Goal: Task Accomplishment & Management: Manage account settings

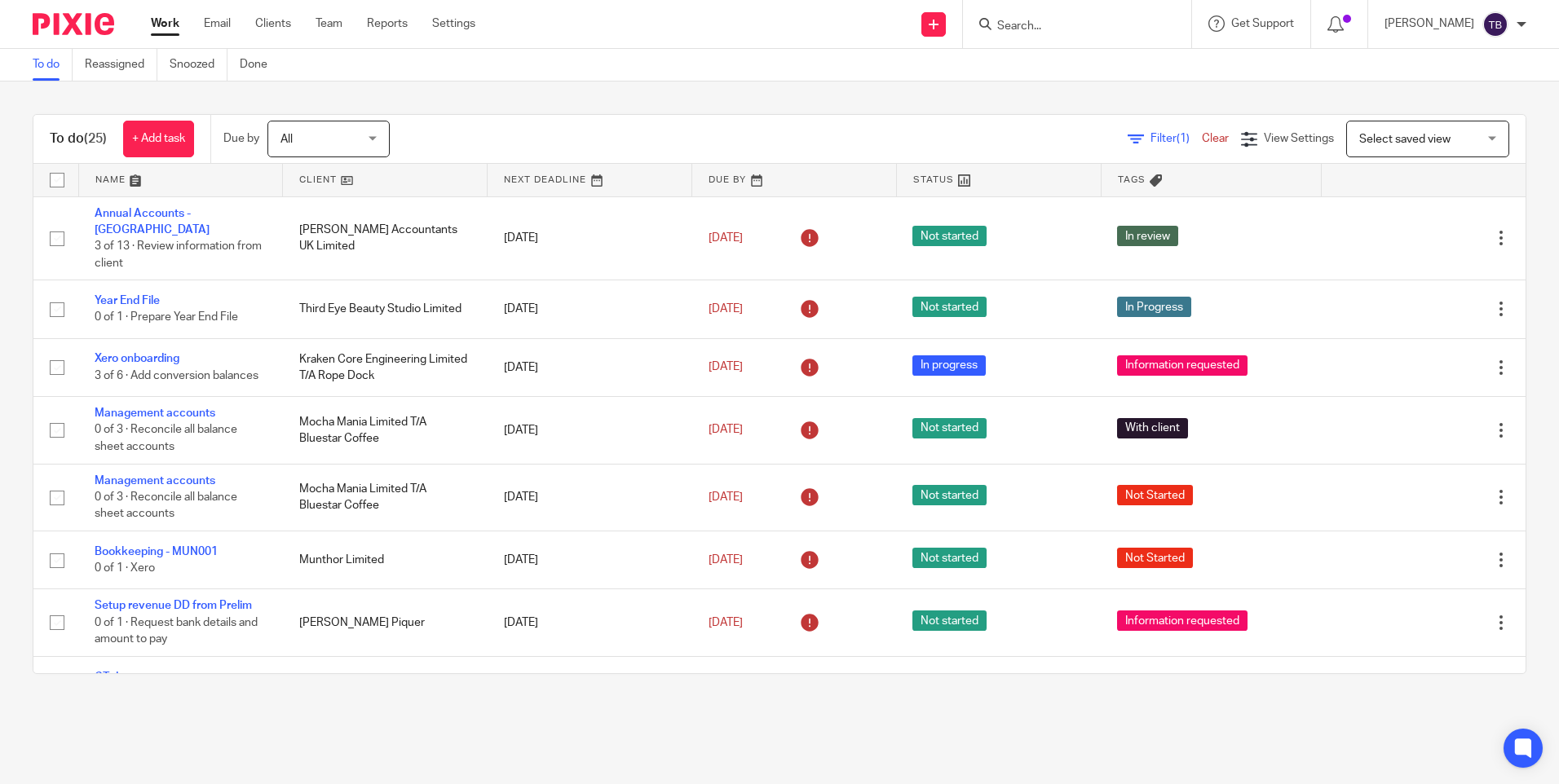
click at [503, 128] on div "Filter (1) Clear View Settings View Settings (1) Filters Clear Save Manage save…" at bounding box center [971, 139] width 1107 height 37
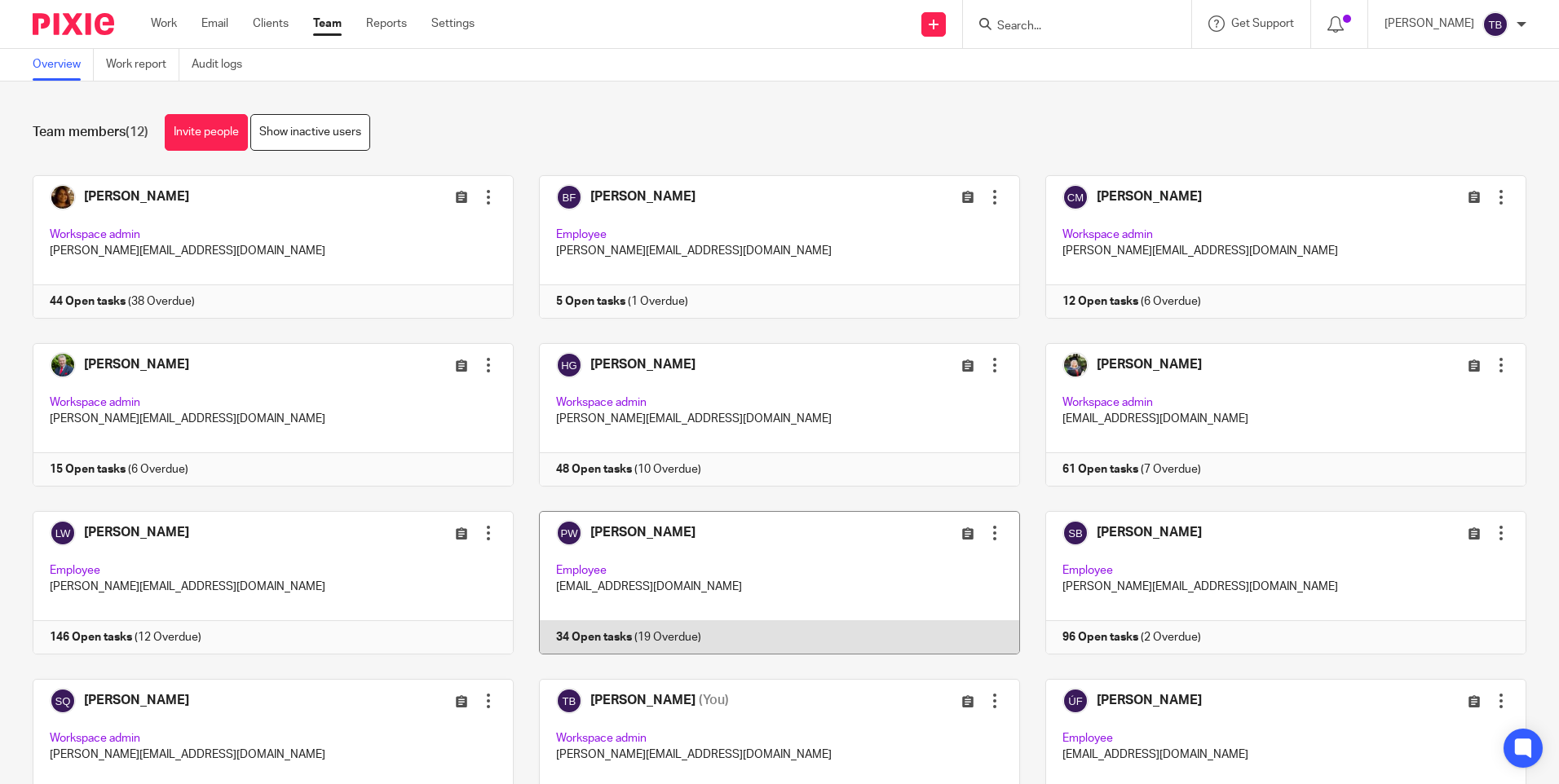
click at [761, 602] on link at bounding box center [766, 582] width 506 height 143
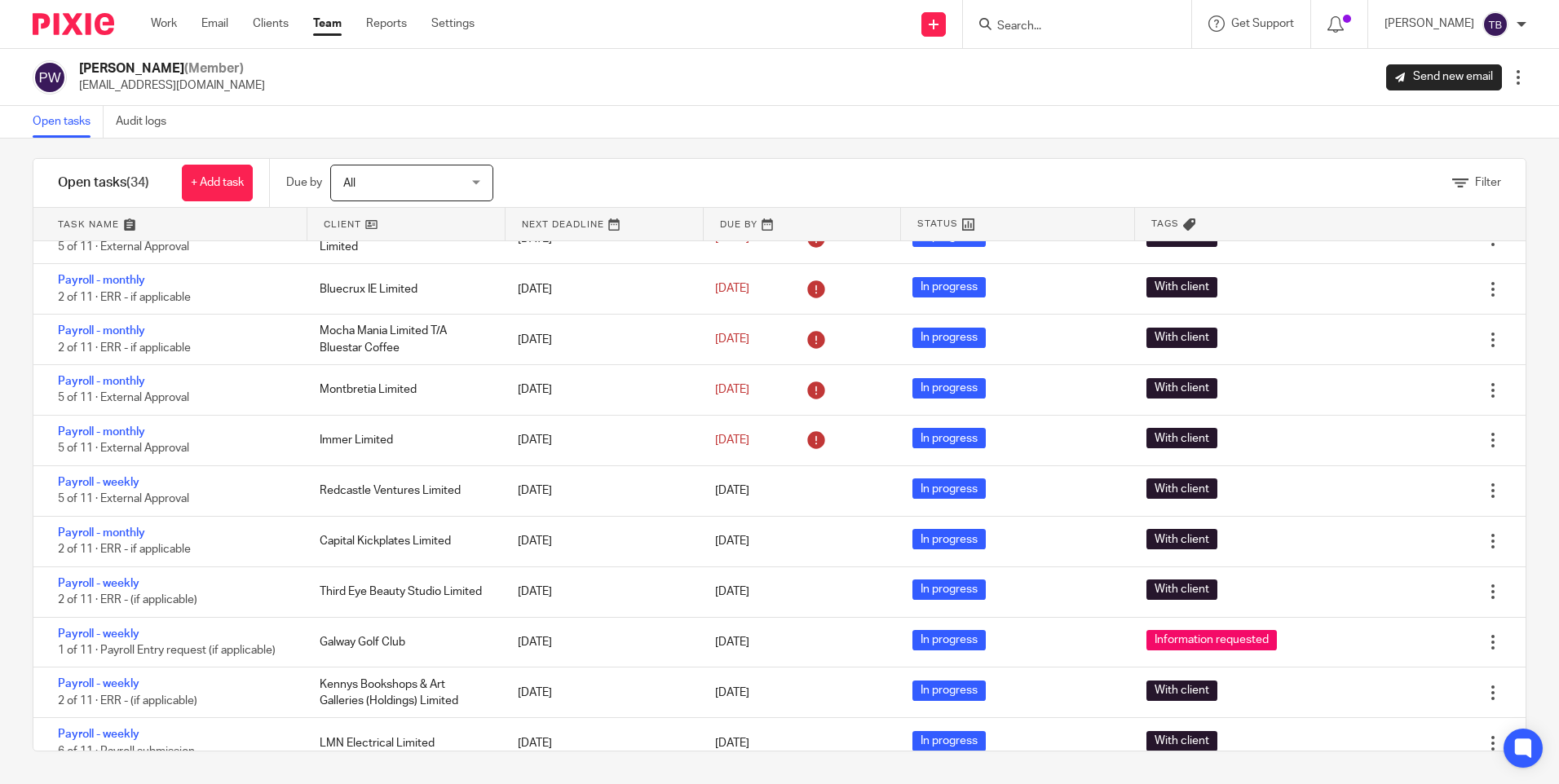
scroll to position [1222, 0]
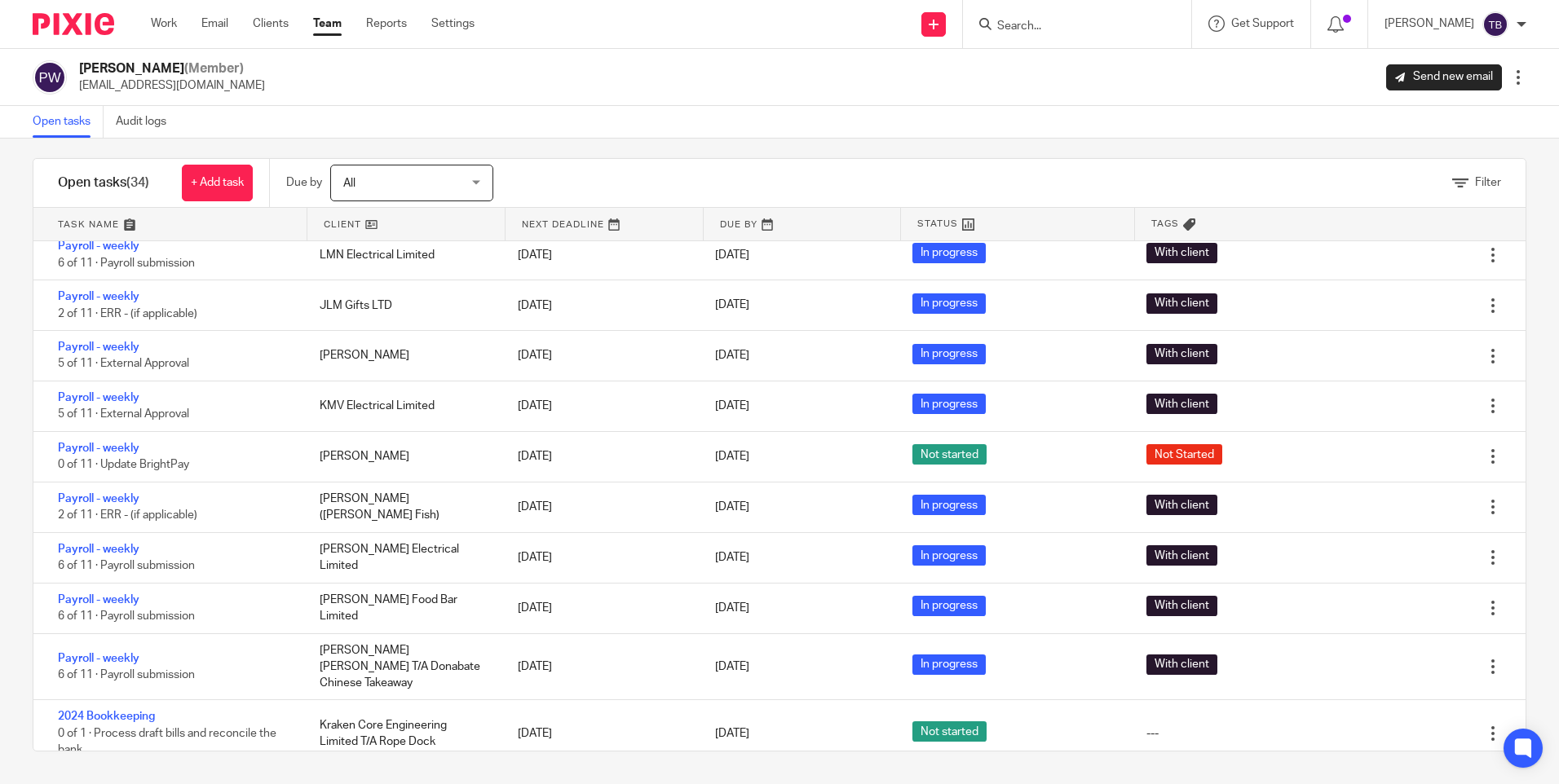
click at [1091, 26] on input "Search" at bounding box center [1069, 27] width 147 height 15
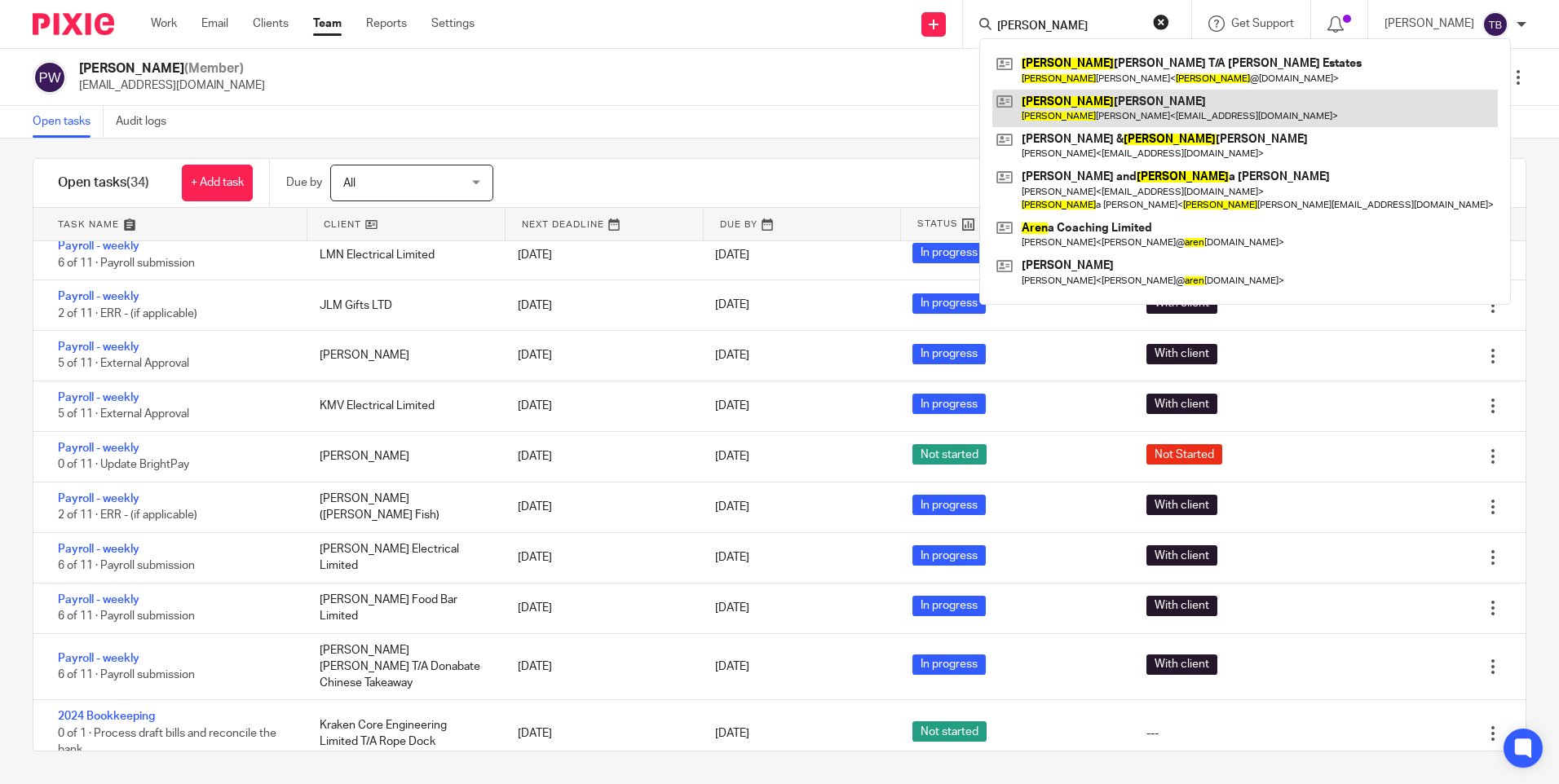
type input "karen"
click at [1067, 116] on link at bounding box center [1245, 109] width 505 height 38
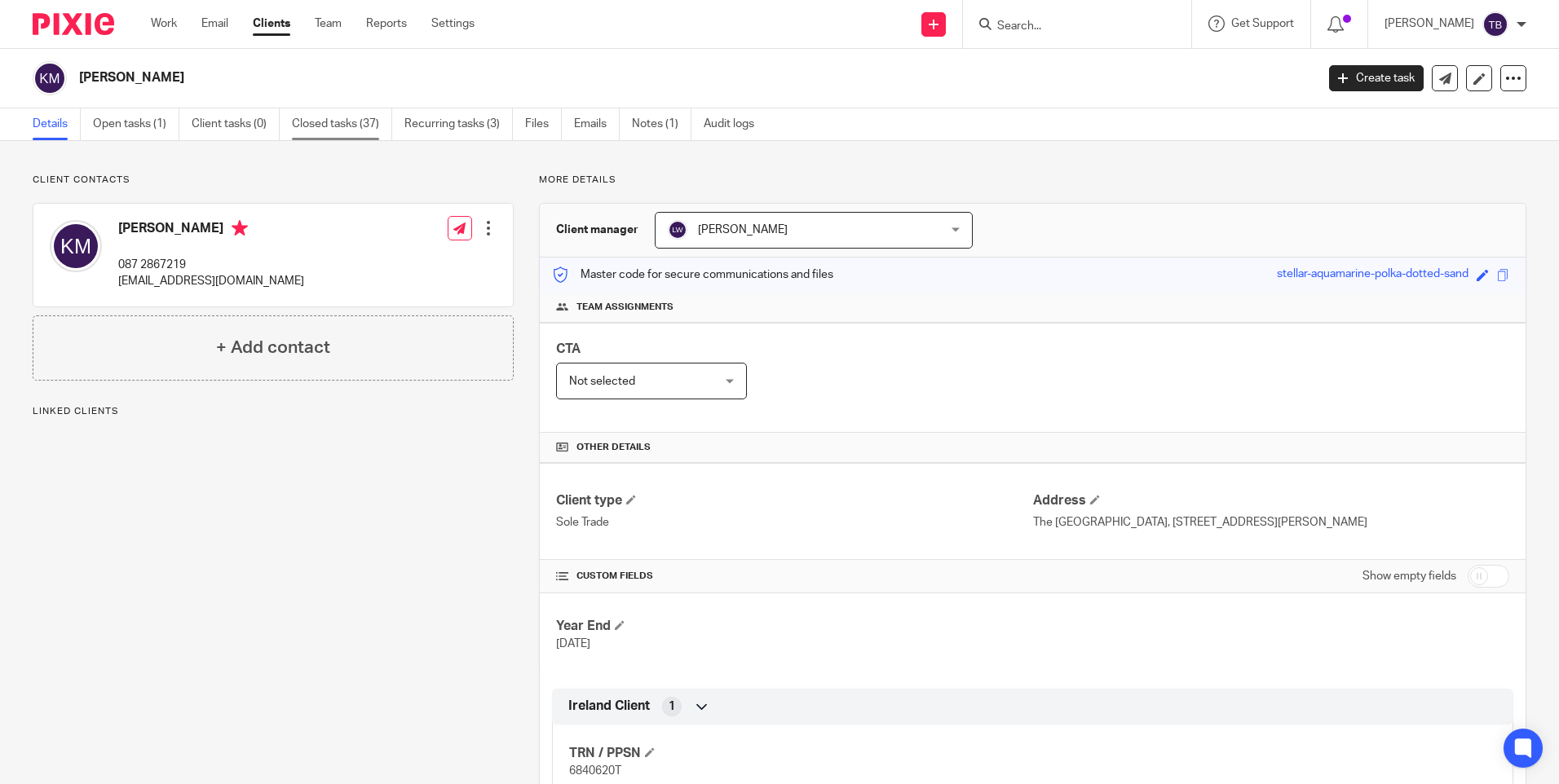
click at [357, 133] on link "Closed tasks (37)" at bounding box center [342, 124] width 100 height 32
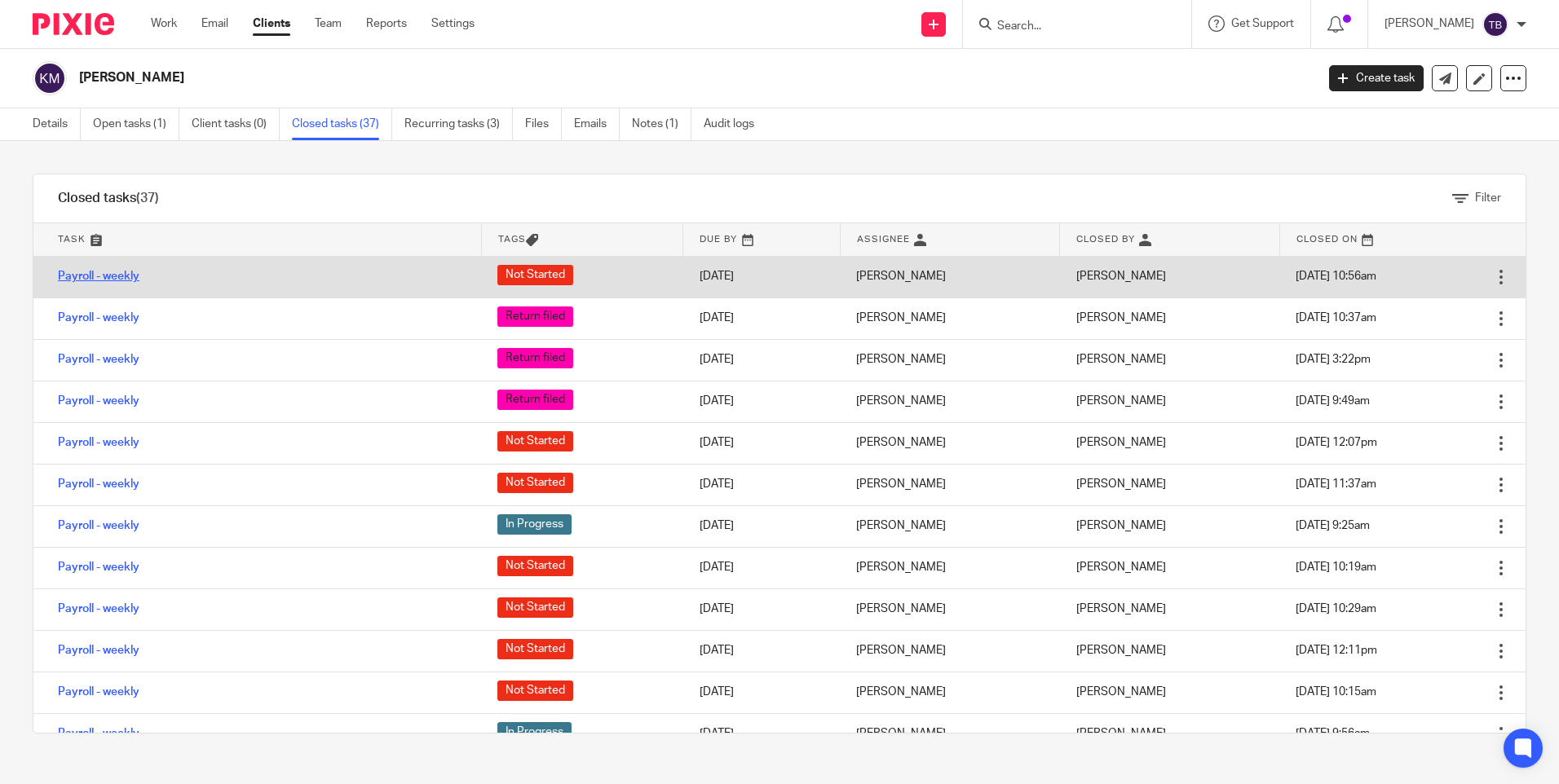
click at [97, 276] on link "Payroll - weekly" at bounding box center [98, 276] width 81 height 12
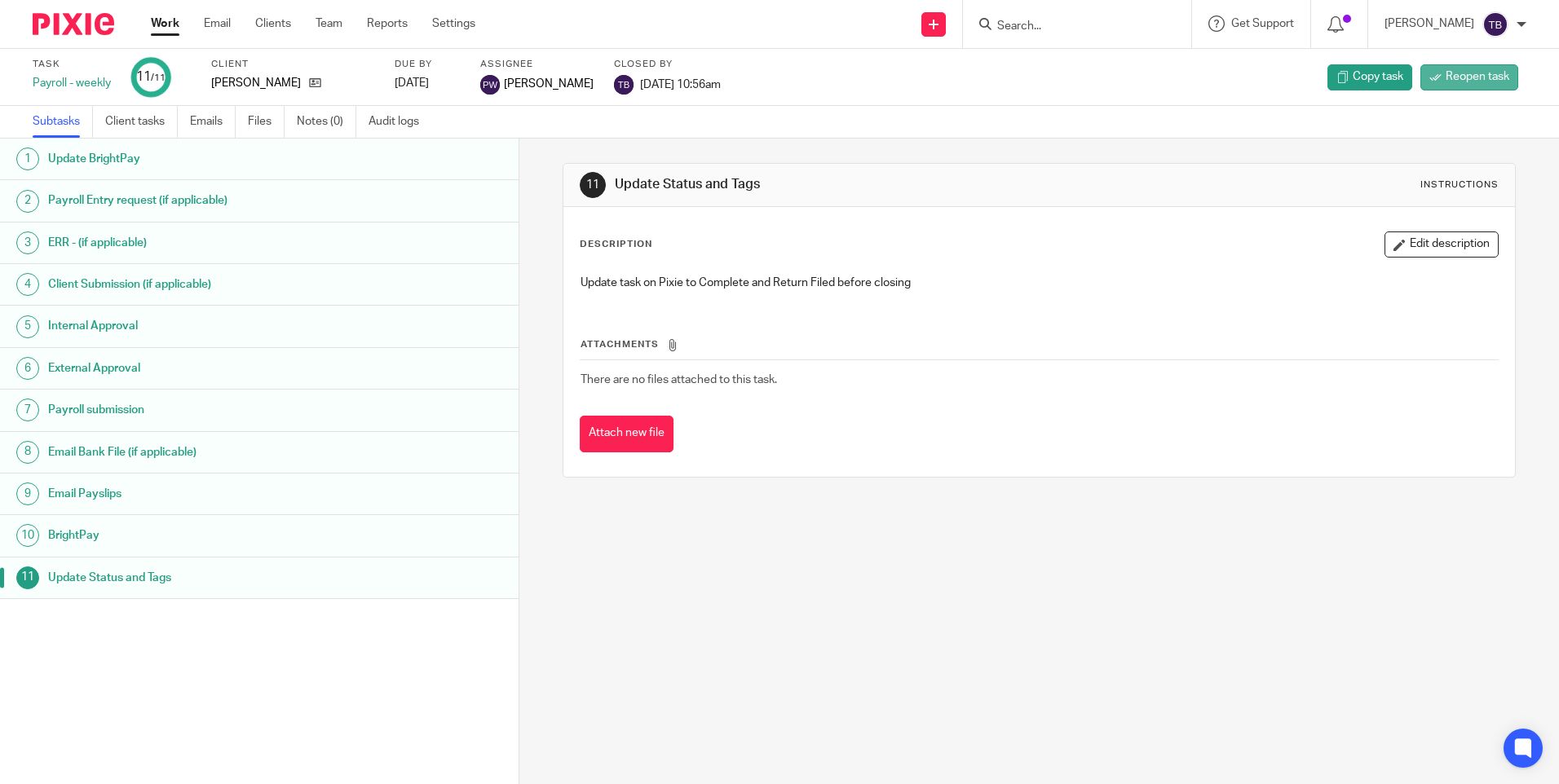
click at [1447, 74] on span "Reopen task" at bounding box center [1477, 77] width 63 height 16
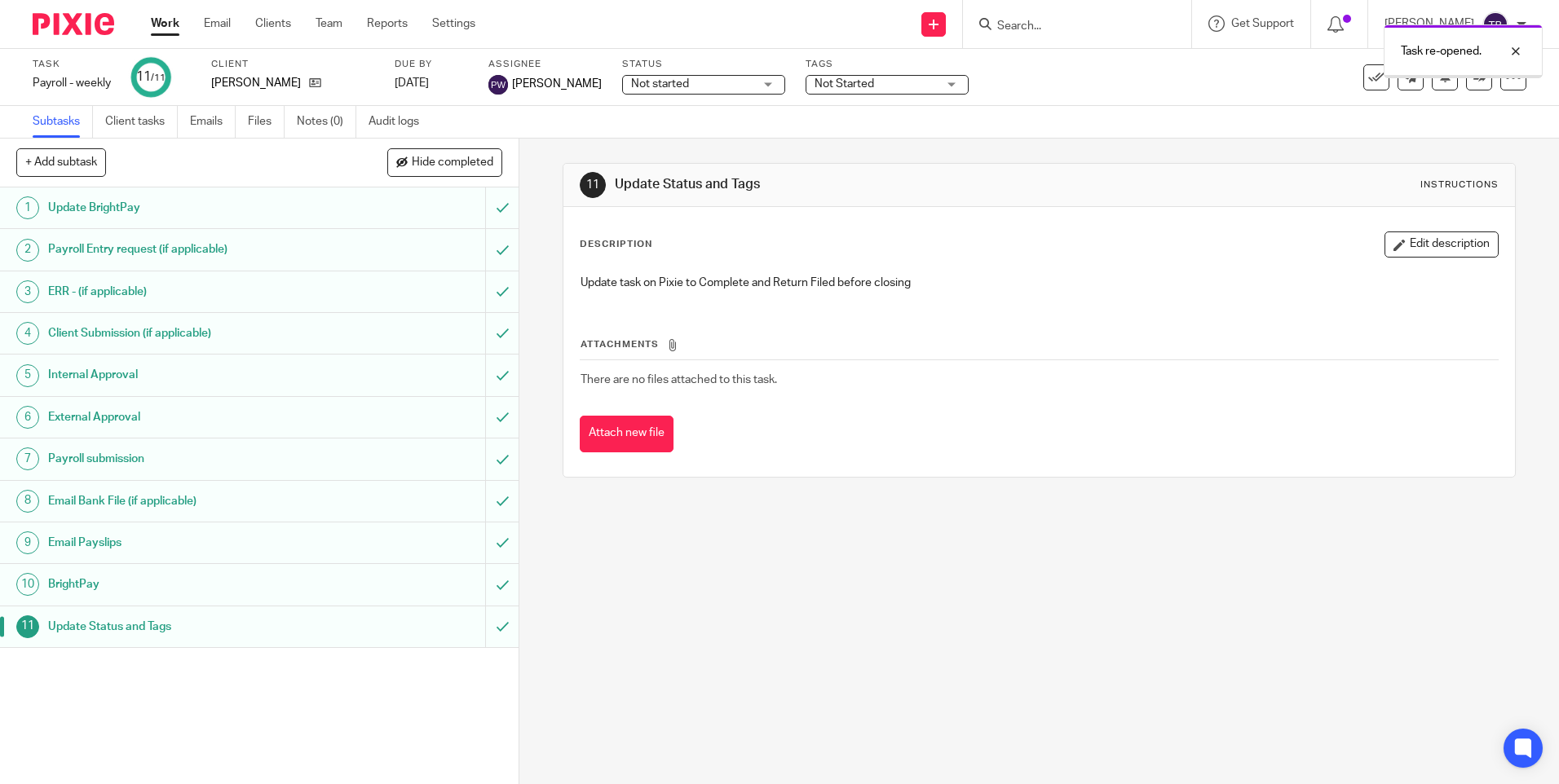
click at [754, 86] on div "Not started Not started" at bounding box center [704, 85] width 163 height 20
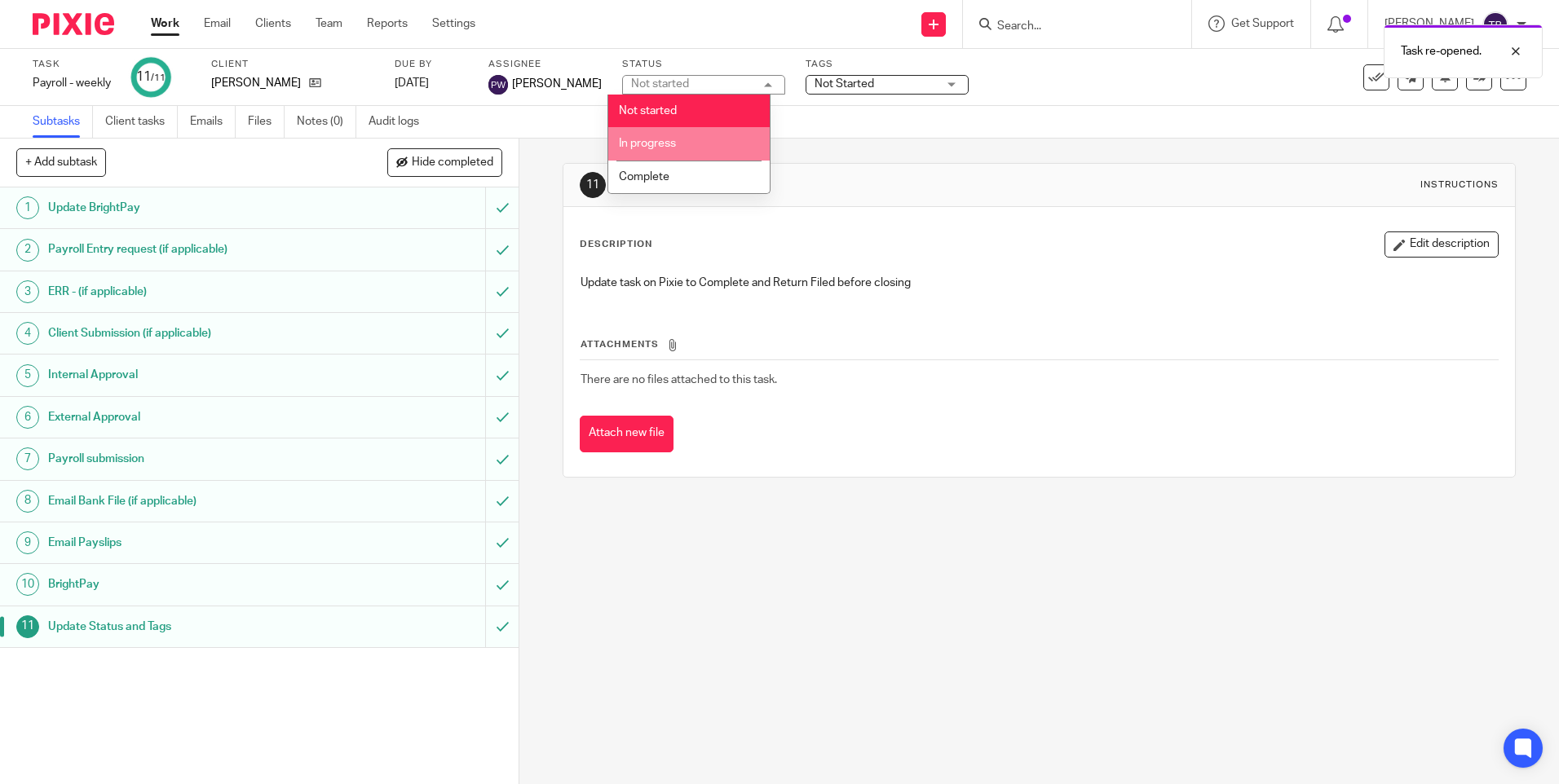
click at [724, 141] on li "In progress" at bounding box center [689, 144] width 161 height 34
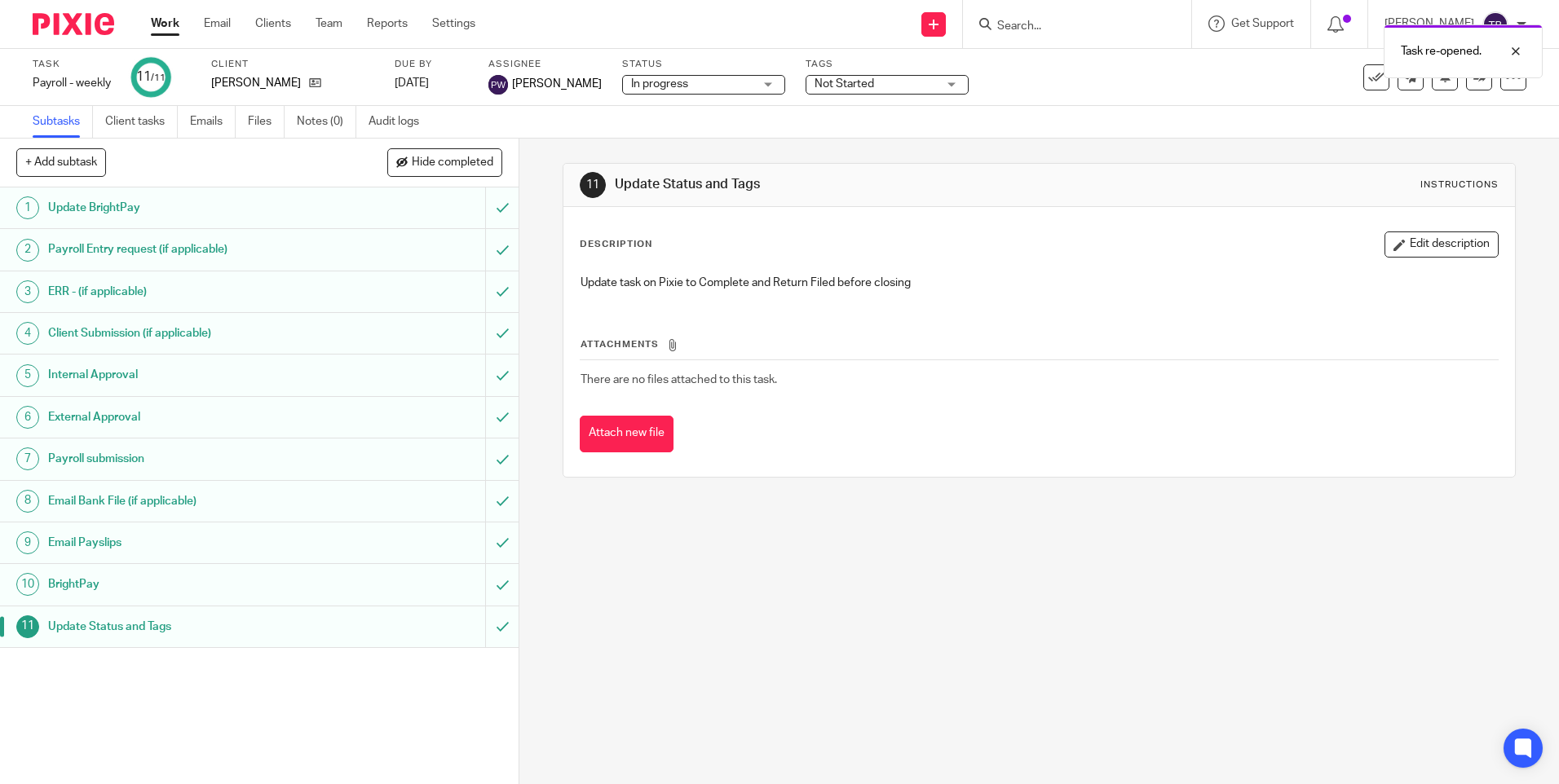
click at [894, 77] on div "Task re-opened." at bounding box center [1161, 47] width 763 height 62
click at [894, 87] on span "Not Started" at bounding box center [876, 84] width 123 height 17
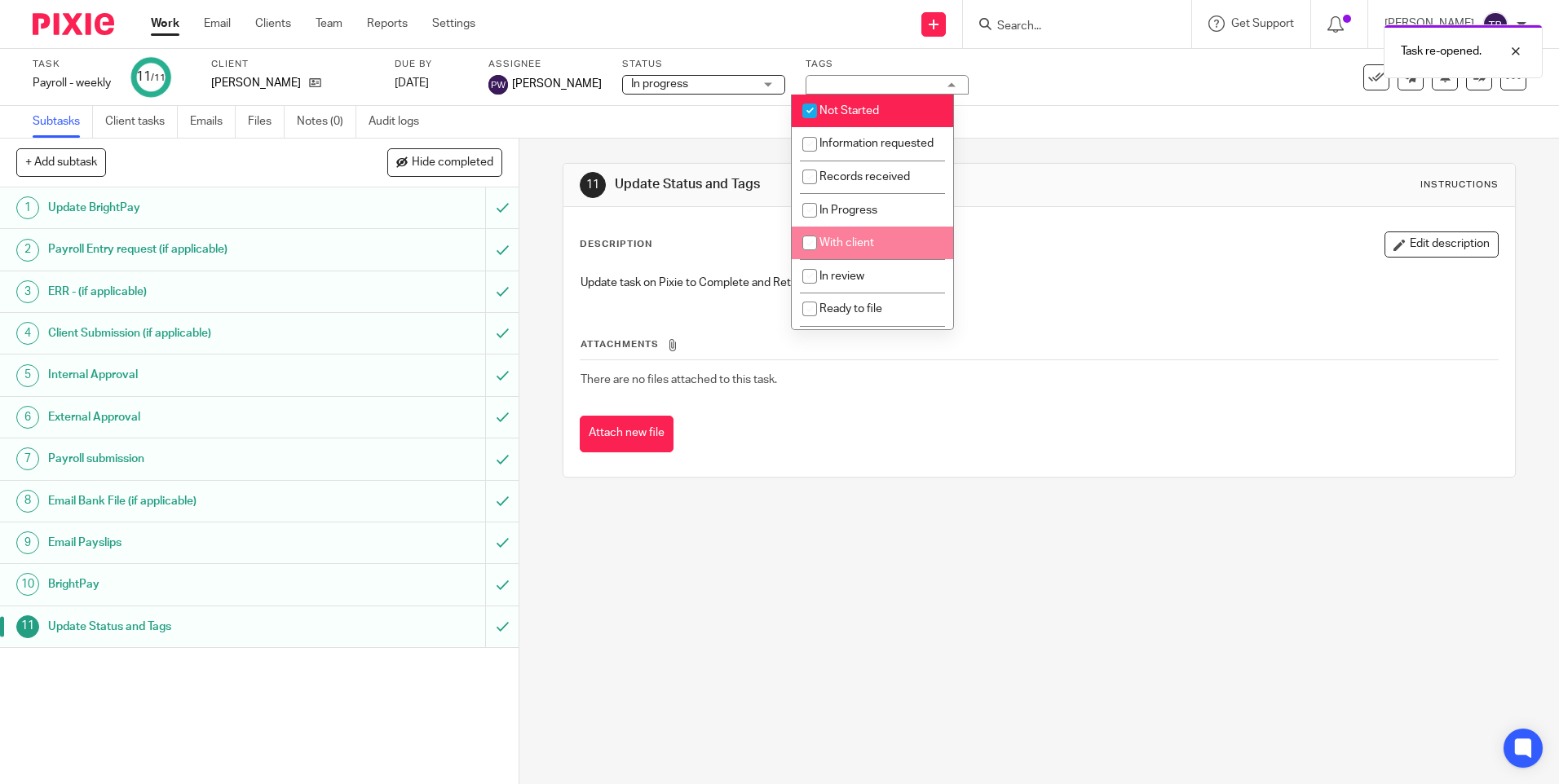
click at [866, 248] on span "With client" at bounding box center [847, 243] width 54 height 12
checkbox input "true"
click at [873, 118] on li "Not Started" at bounding box center [873, 111] width 161 height 34
checkbox input "false"
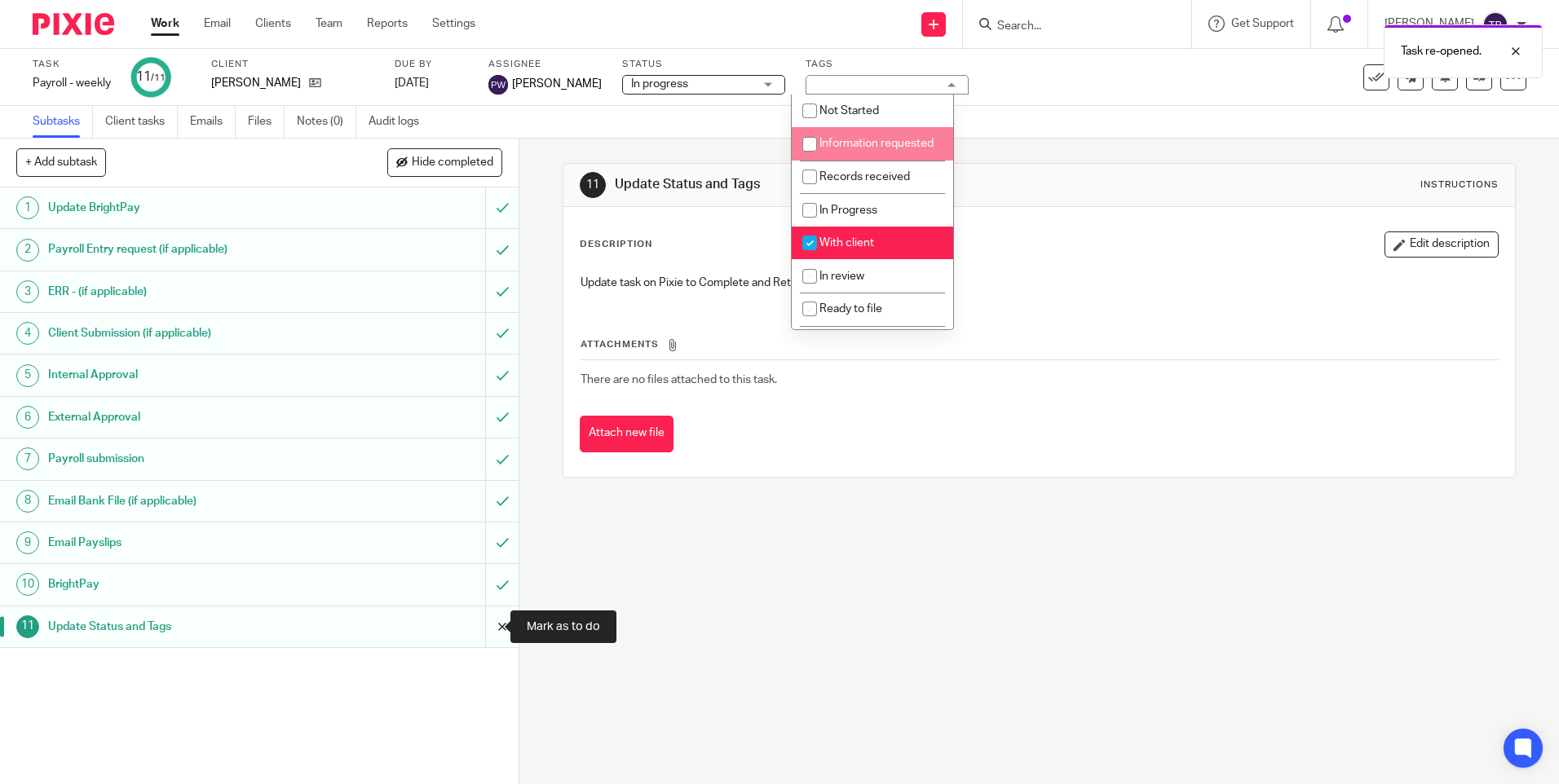
click at [486, 621] on input "submit" at bounding box center [259, 627] width 519 height 41
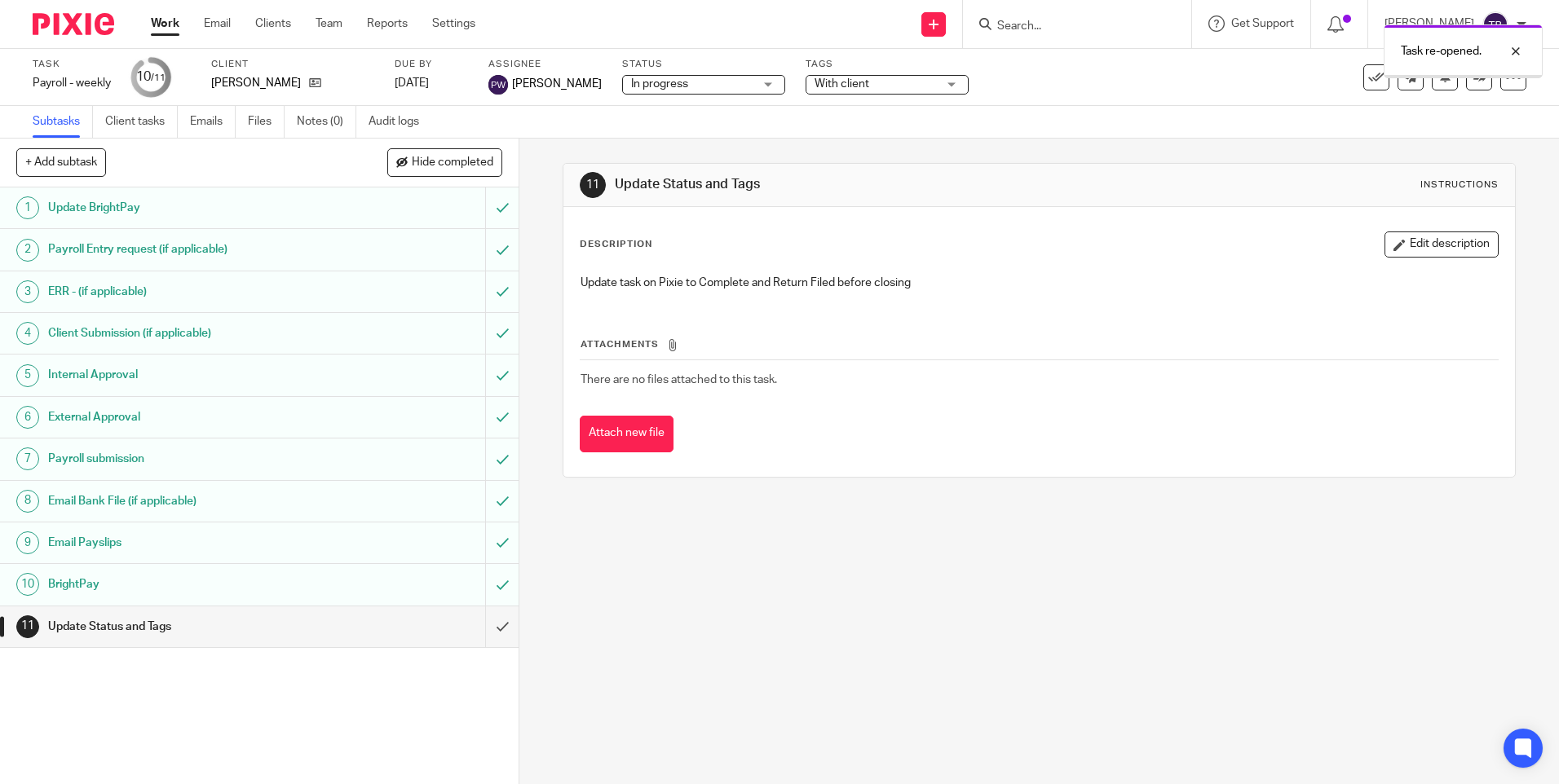
click at [486, 588] on input "submit" at bounding box center [259, 585] width 519 height 41
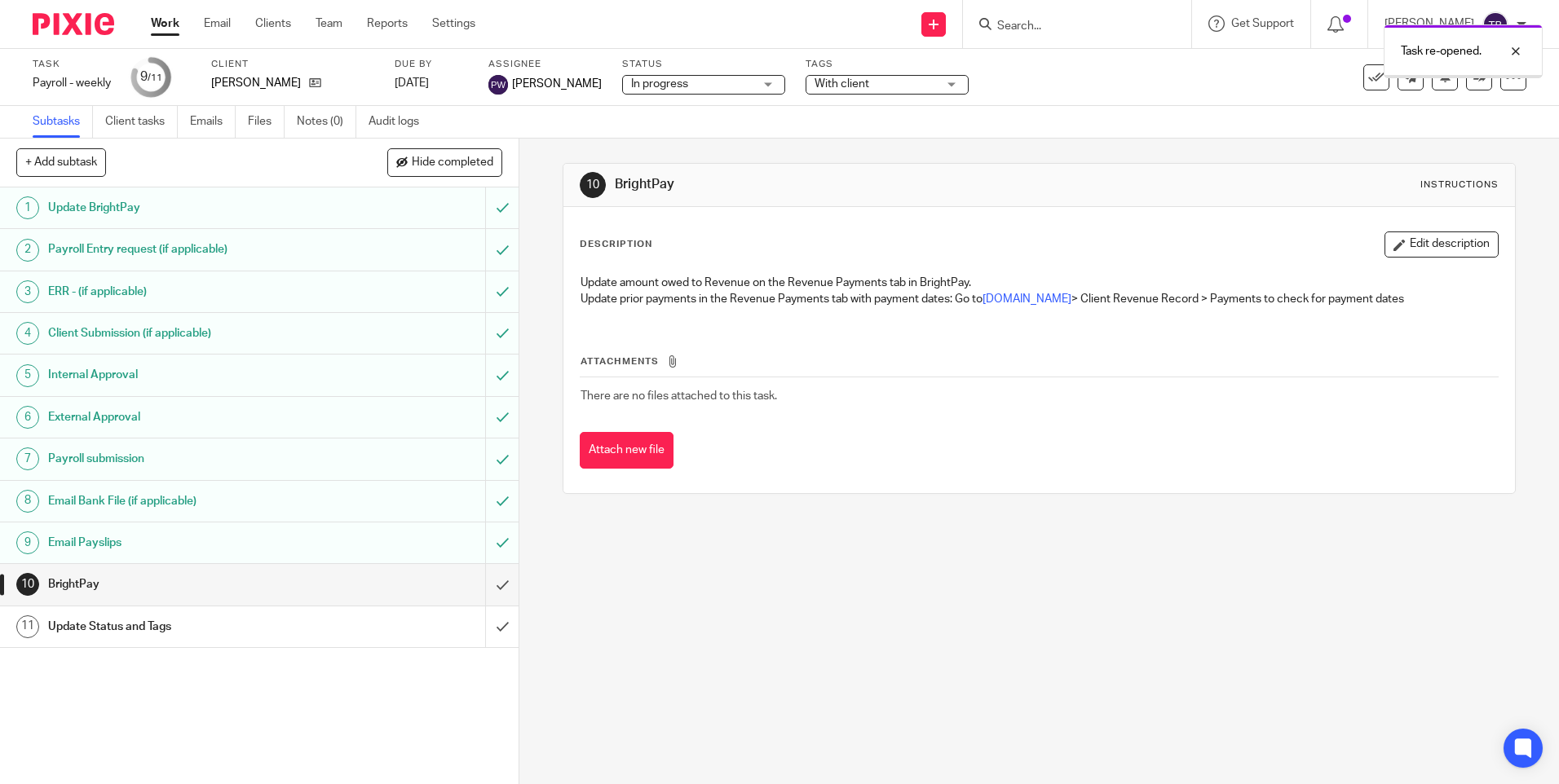
click at [487, 537] on input "submit" at bounding box center [259, 543] width 519 height 41
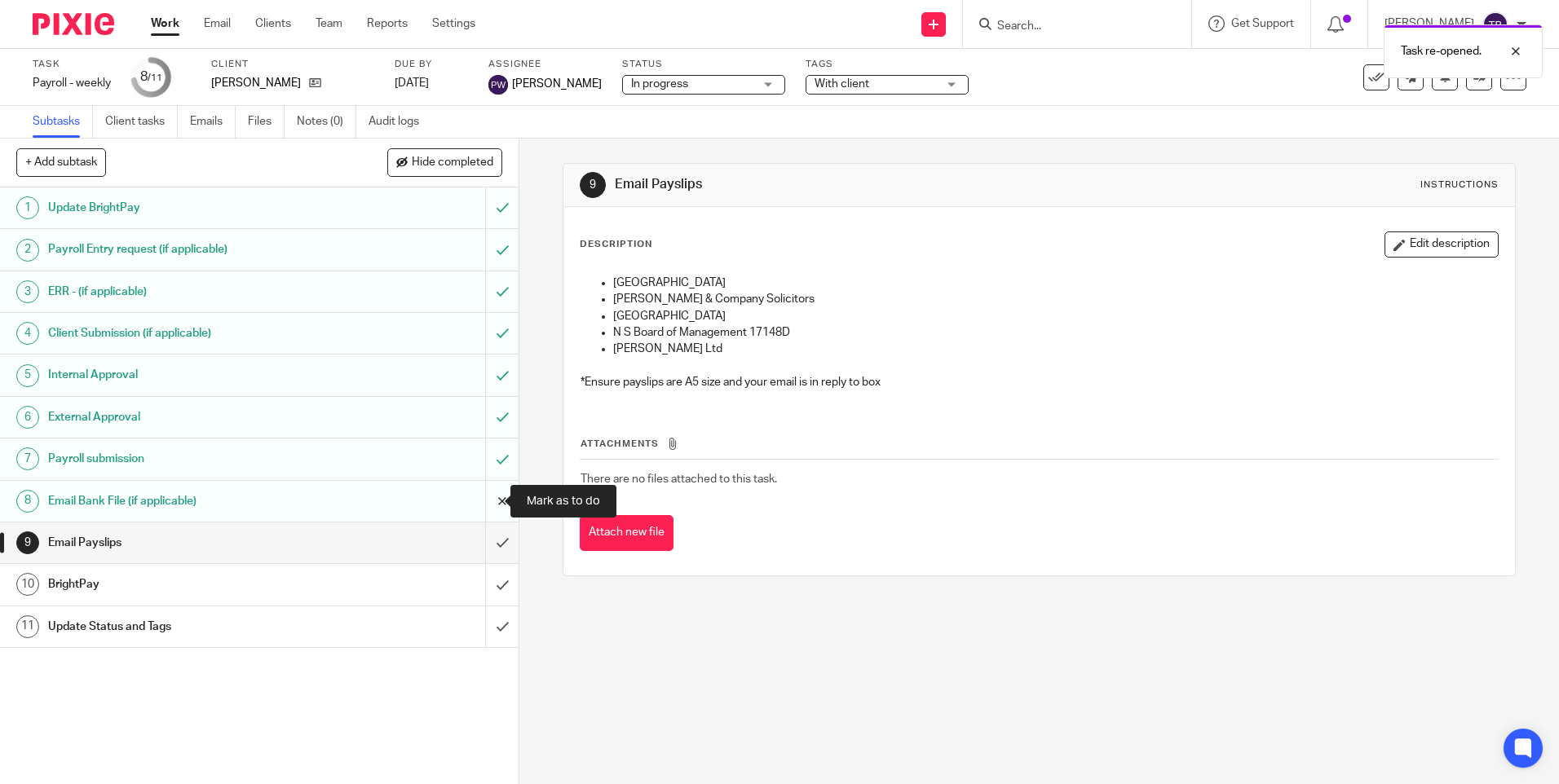
click at [487, 496] on input "submit" at bounding box center [259, 501] width 519 height 41
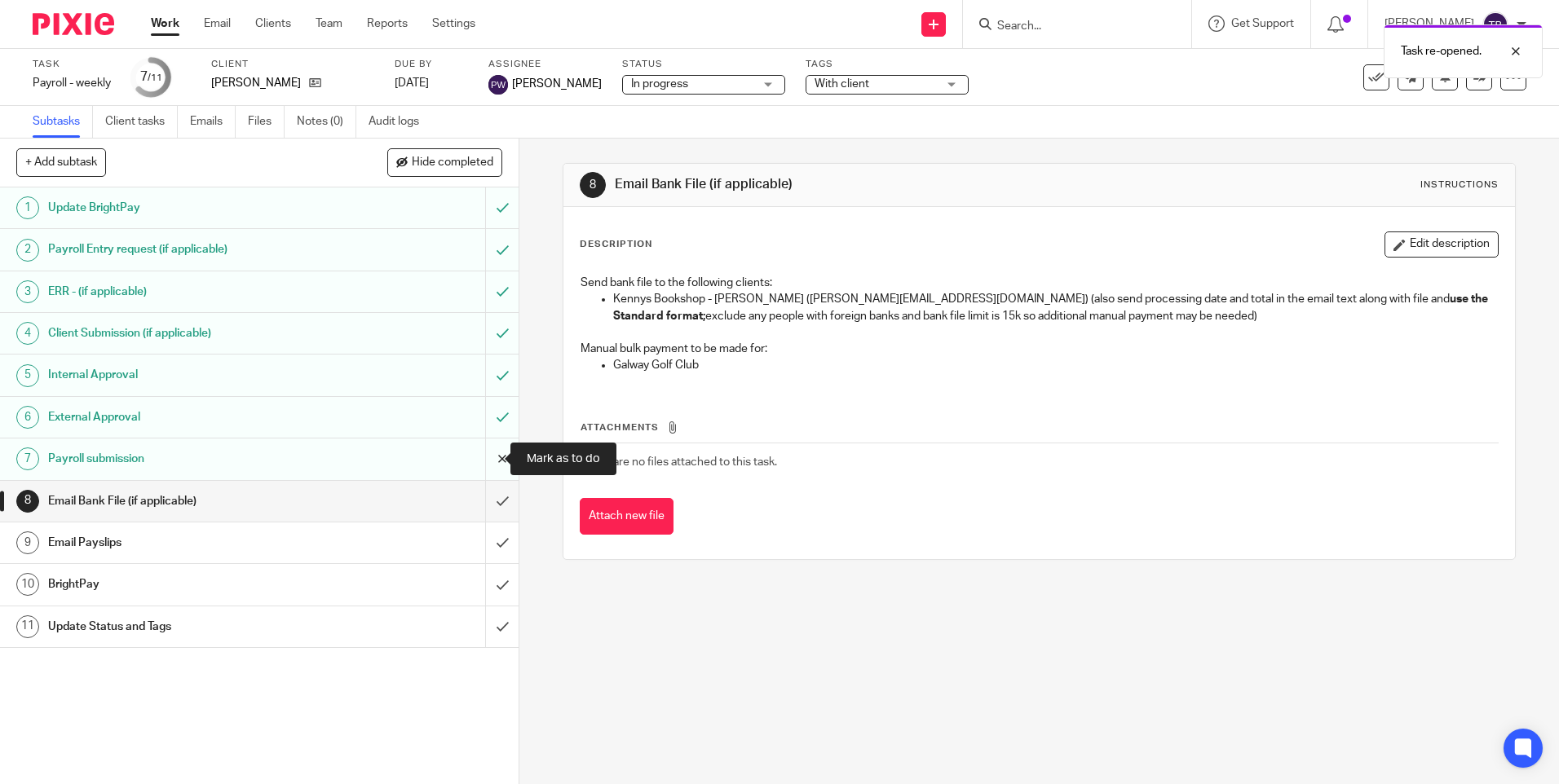
click at [491, 456] on input "submit" at bounding box center [259, 459] width 519 height 41
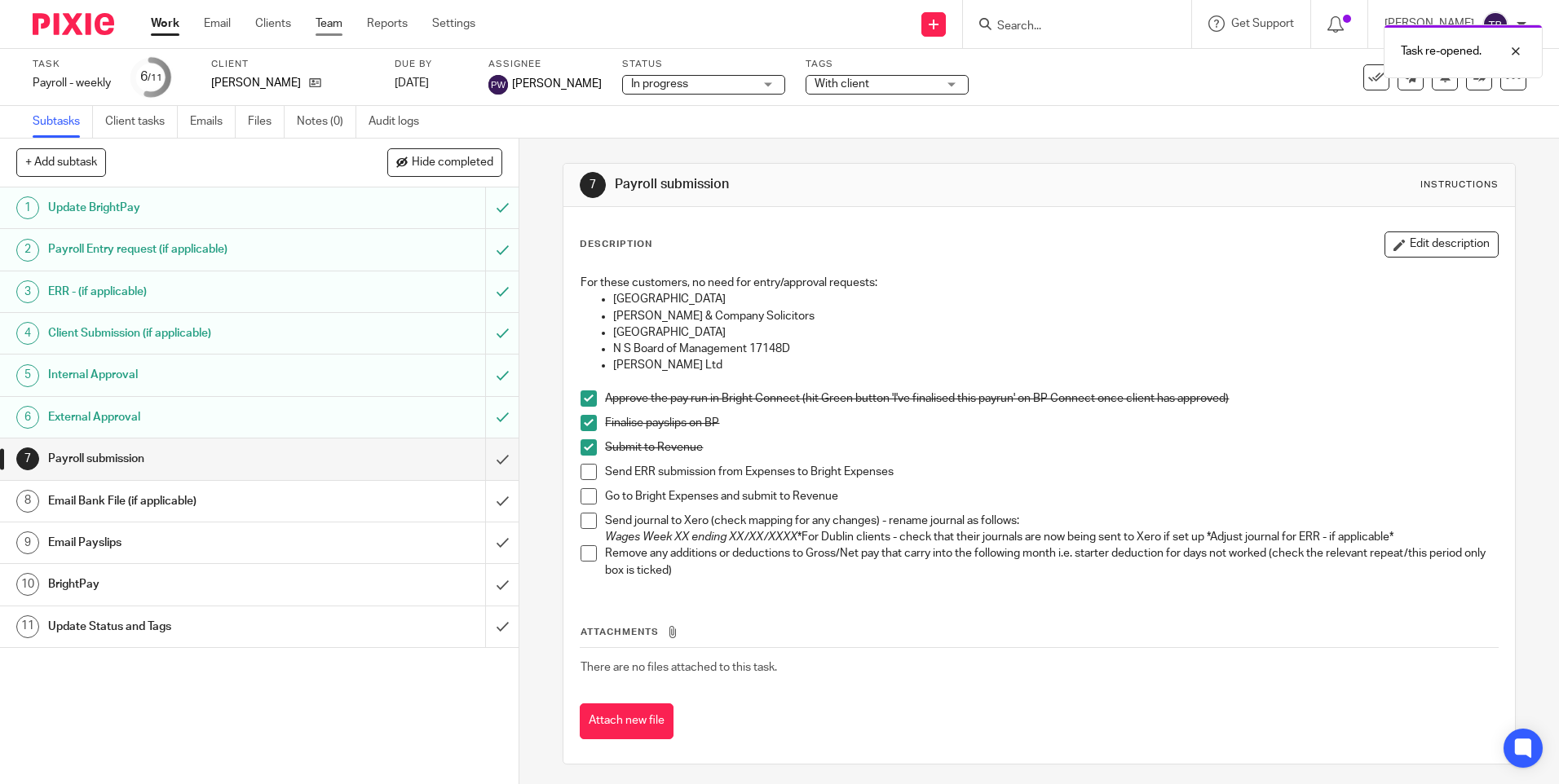
click at [328, 19] on link "Team" at bounding box center [328, 24] width 27 height 16
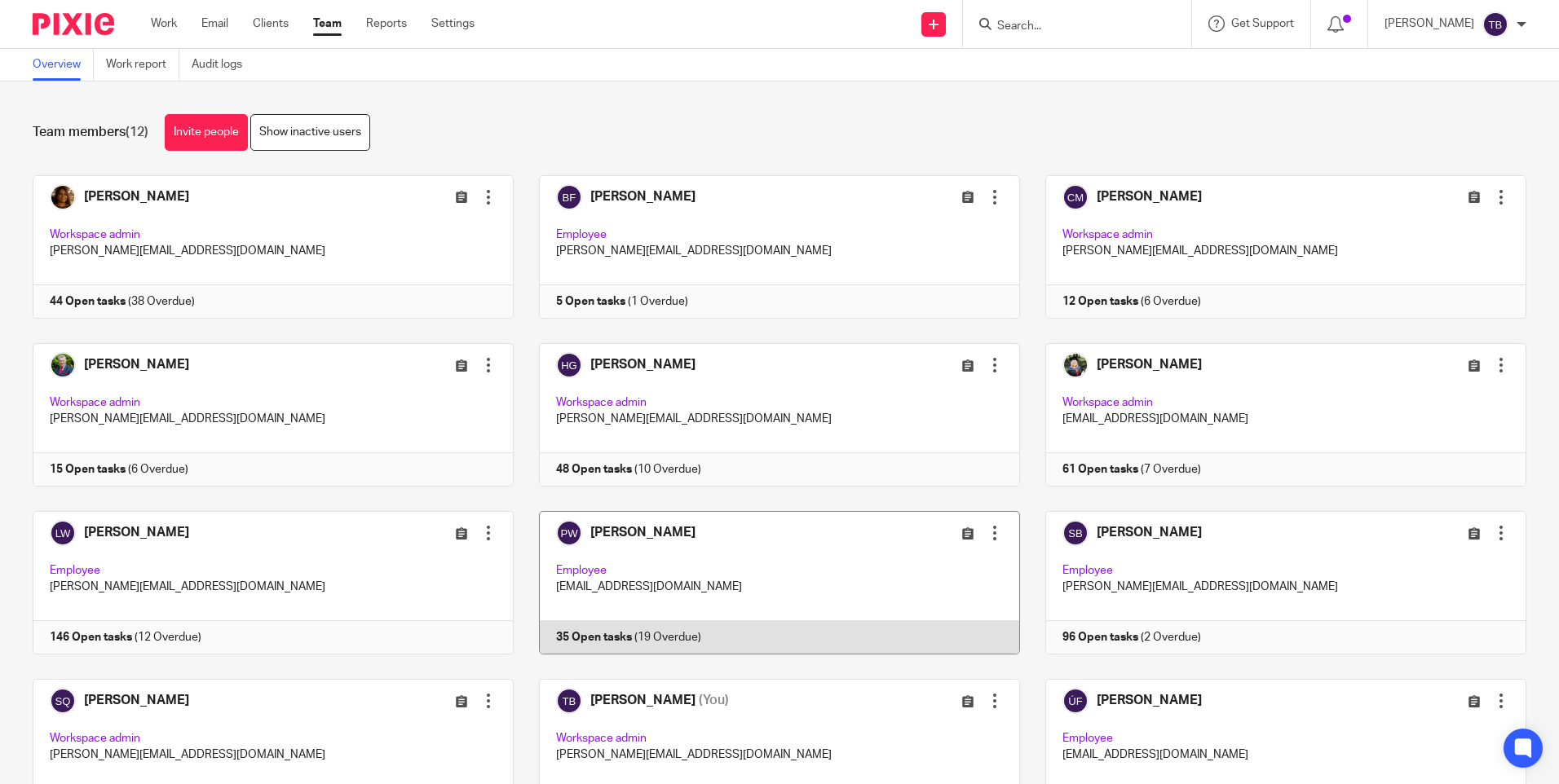
click at [732, 571] on link at bounding box center [766, 582] width 506 height 143
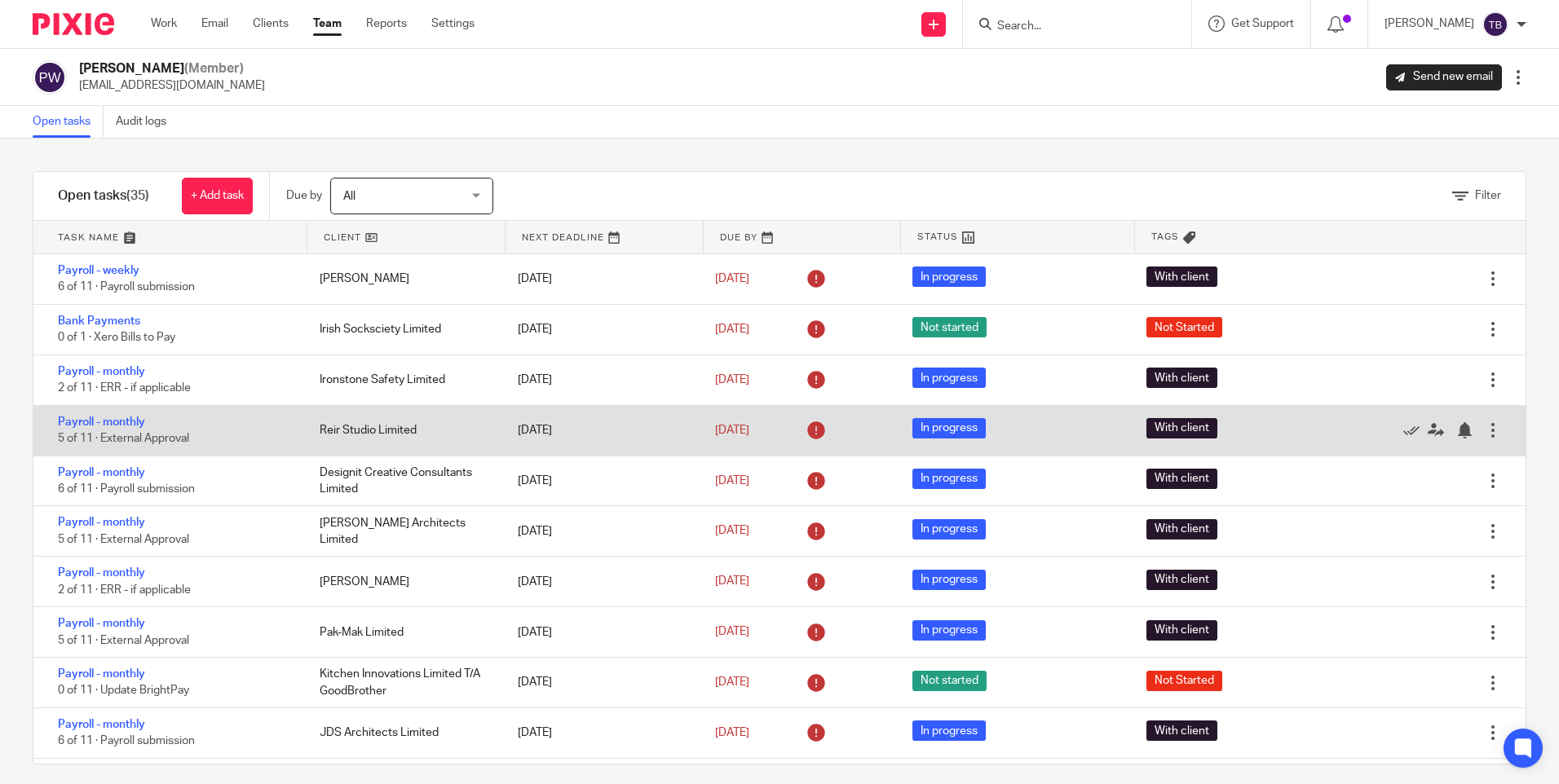
scroll to position [821, 0]
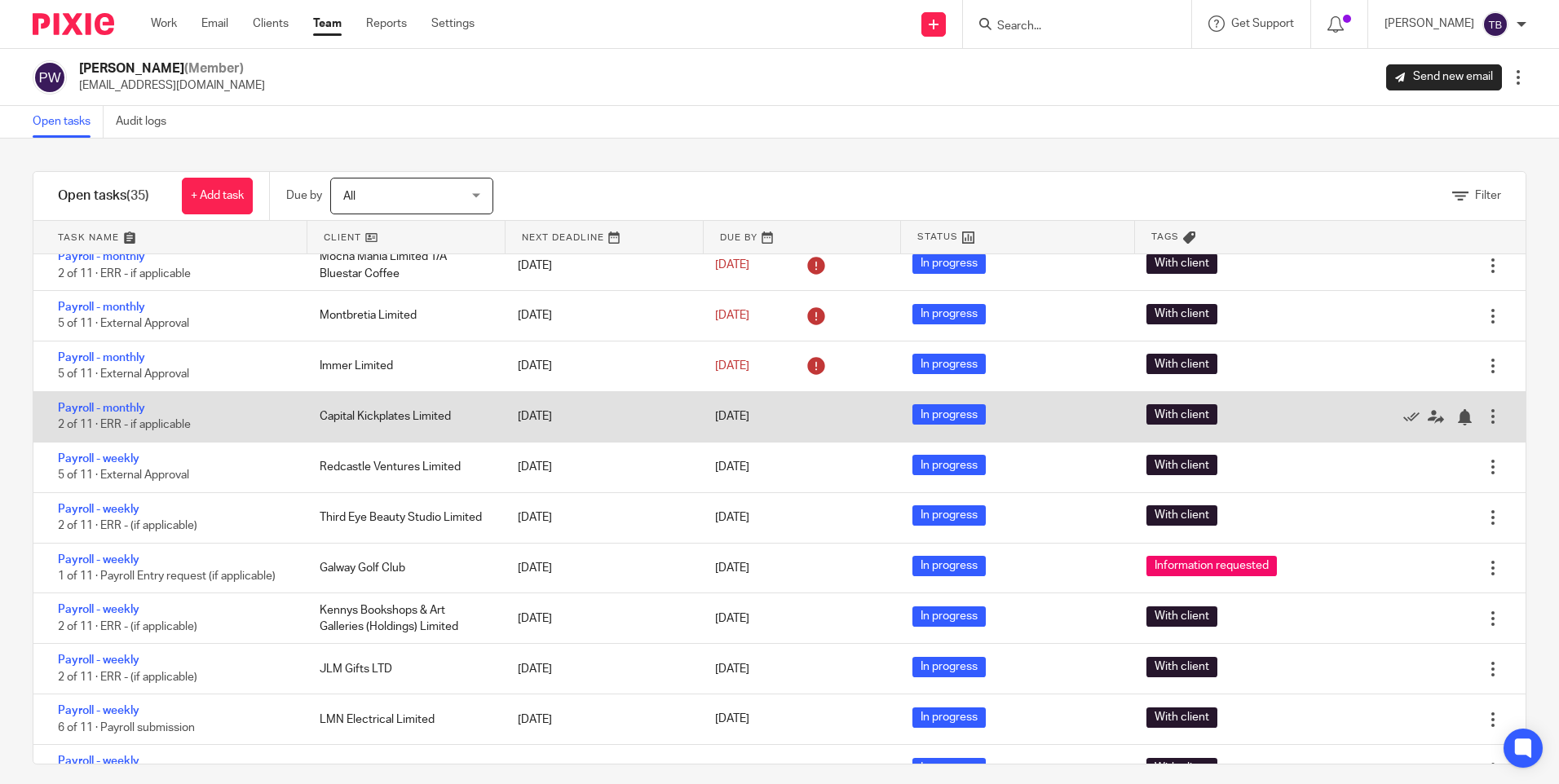
drag, startPoint x: 125, startPoint y: 507, endPoint x: 259, endPoint y: 399, distance: 172.1
click at [125, 507] on link "Payroll - weekly" at bounding box center [98, 509] width 81 height 12
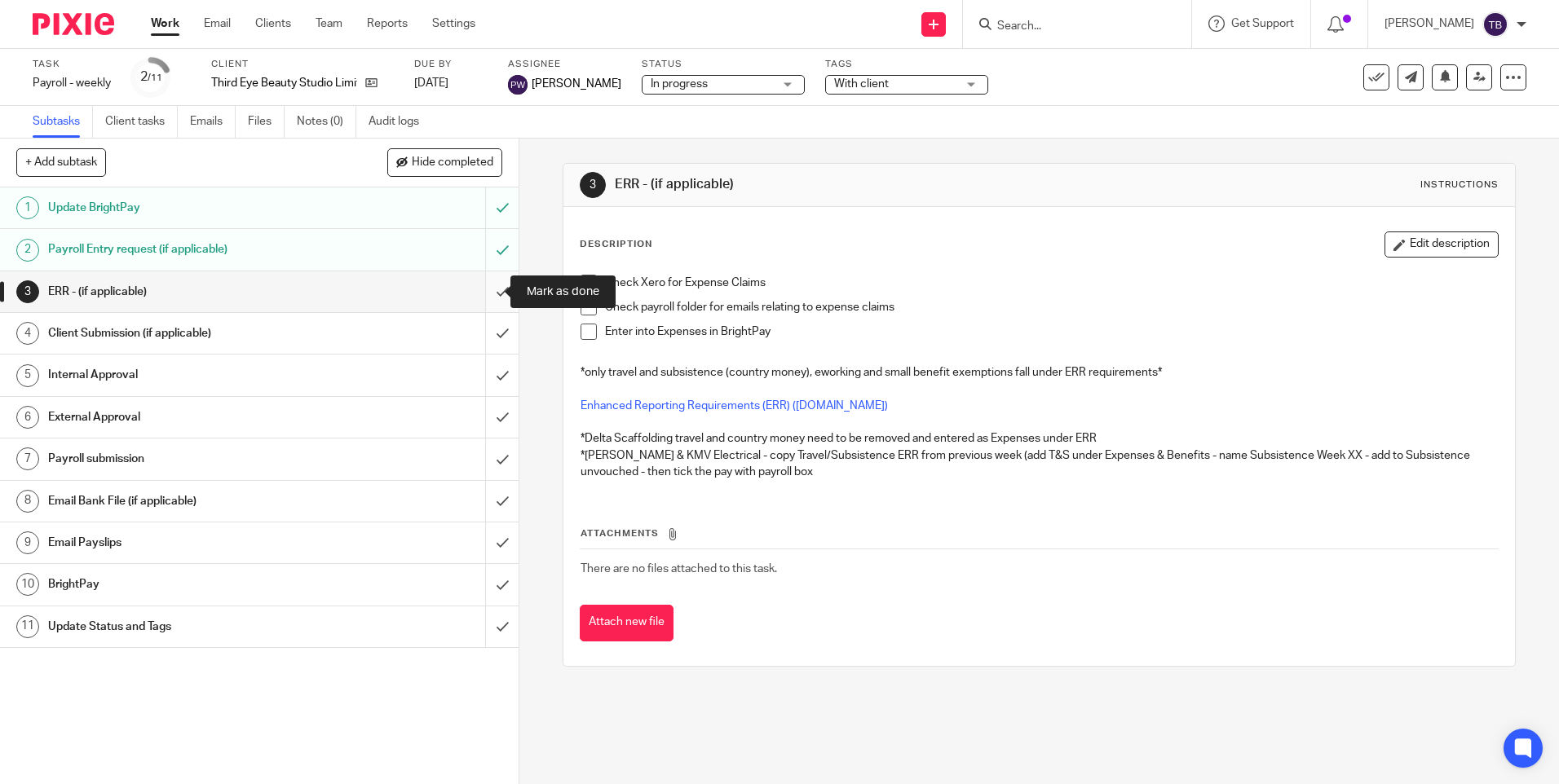
click at [485, 283] on input "submit" at bounding box center [259, 292] width 519 height 41
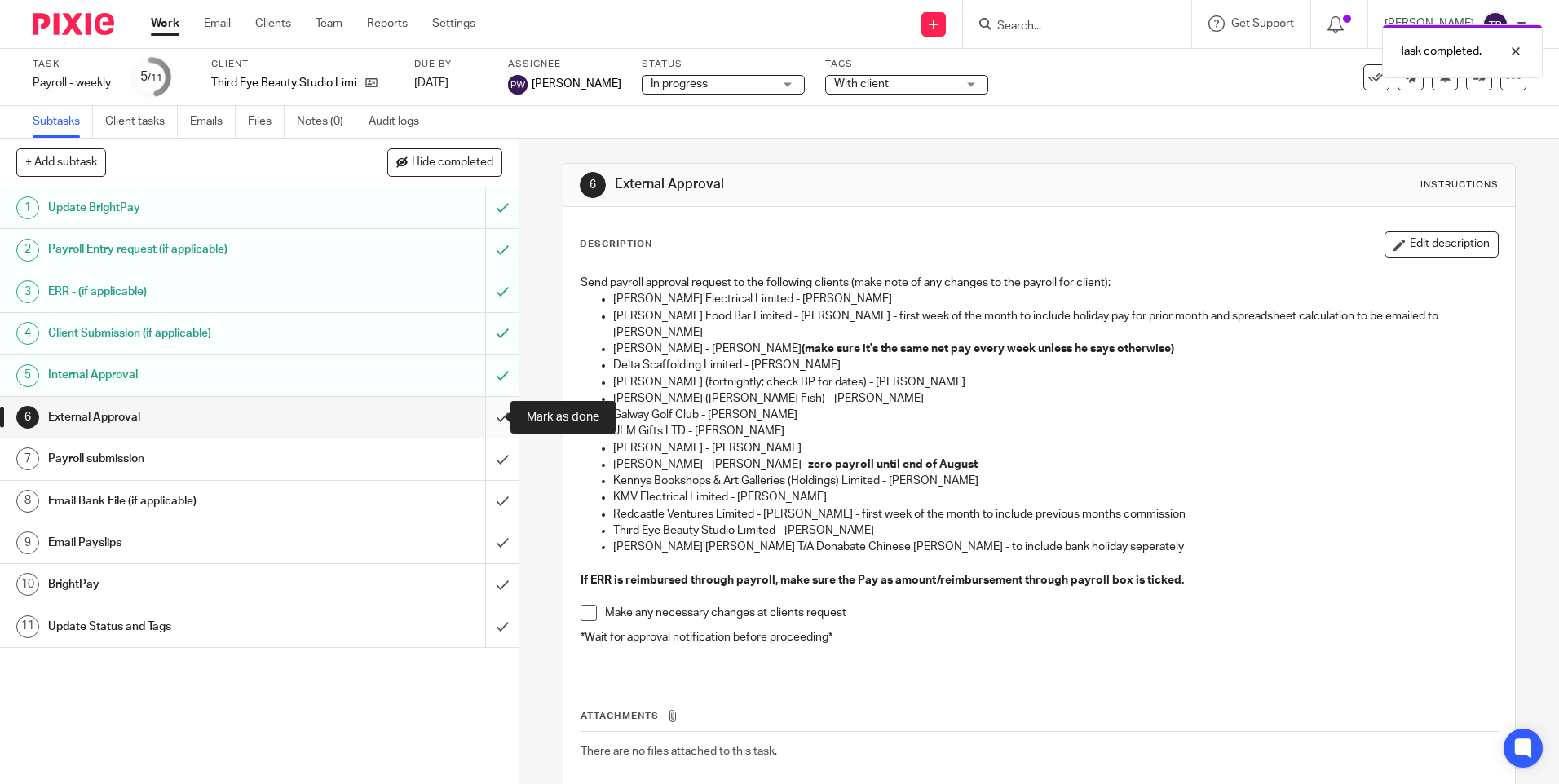
click at [486, 416] on input "submit" at bounding box center [259, 417] width 519 height 41
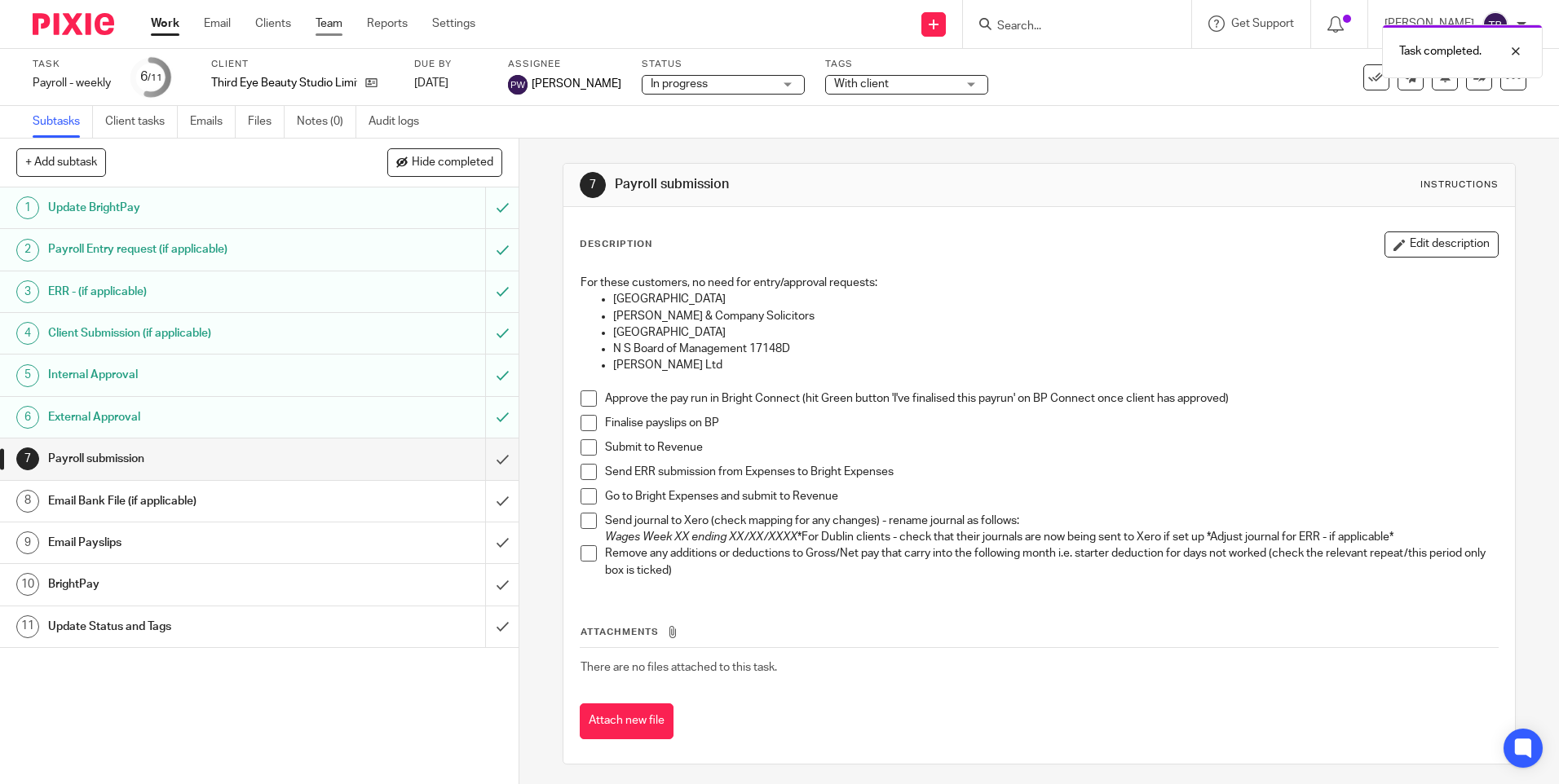
drag, startPoint x: 0, startPoint y: 0, endPoint x: 333, endPoint y: 22, distance: 333.7
click at [333, 22] on link "Team" at bounding box center [328, 24] width 27 height 16
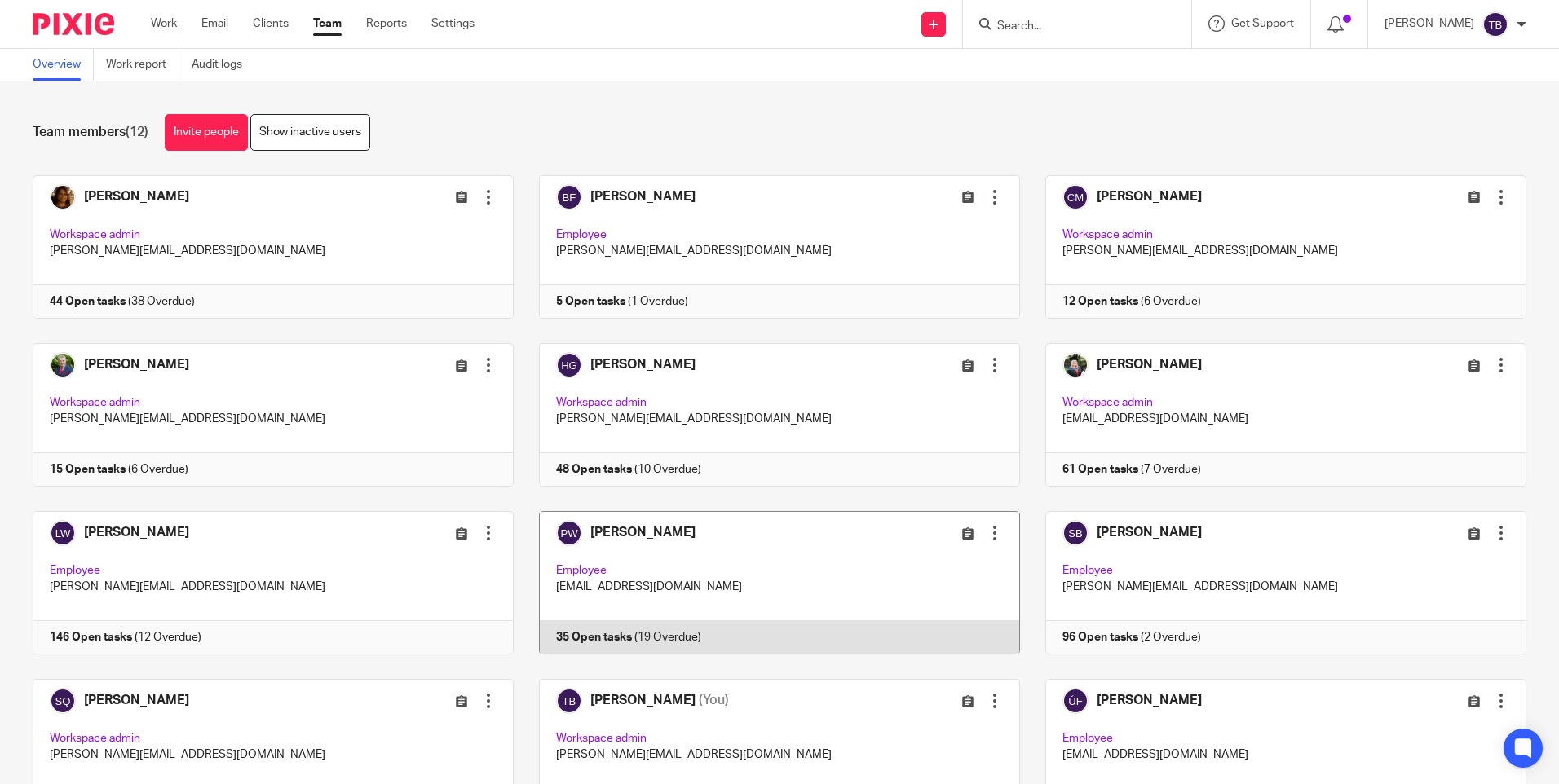
click at [675, 564] on link at bounding box center [766, 582] width 506 height 143
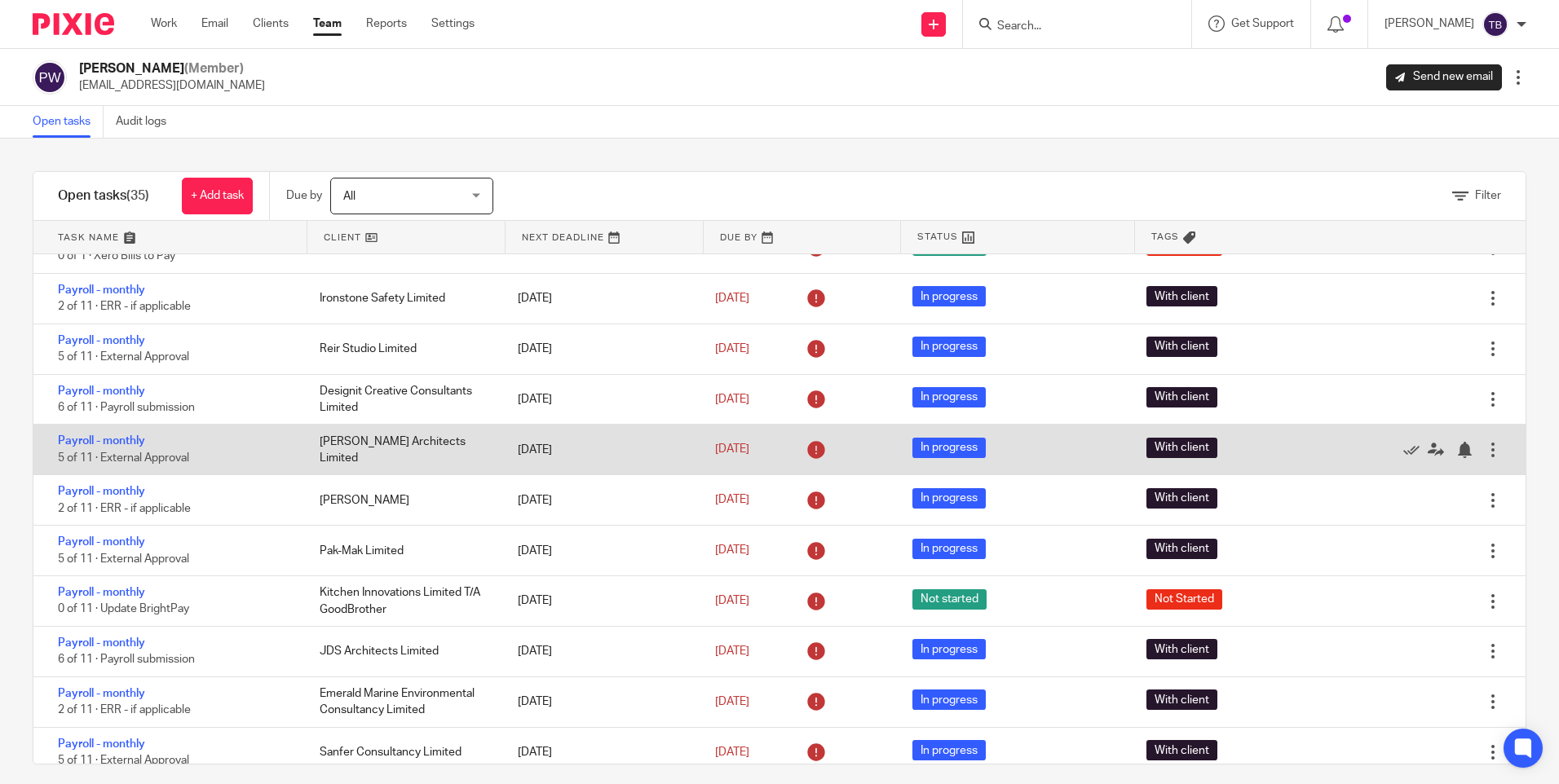
scroll to position [1272, 0]
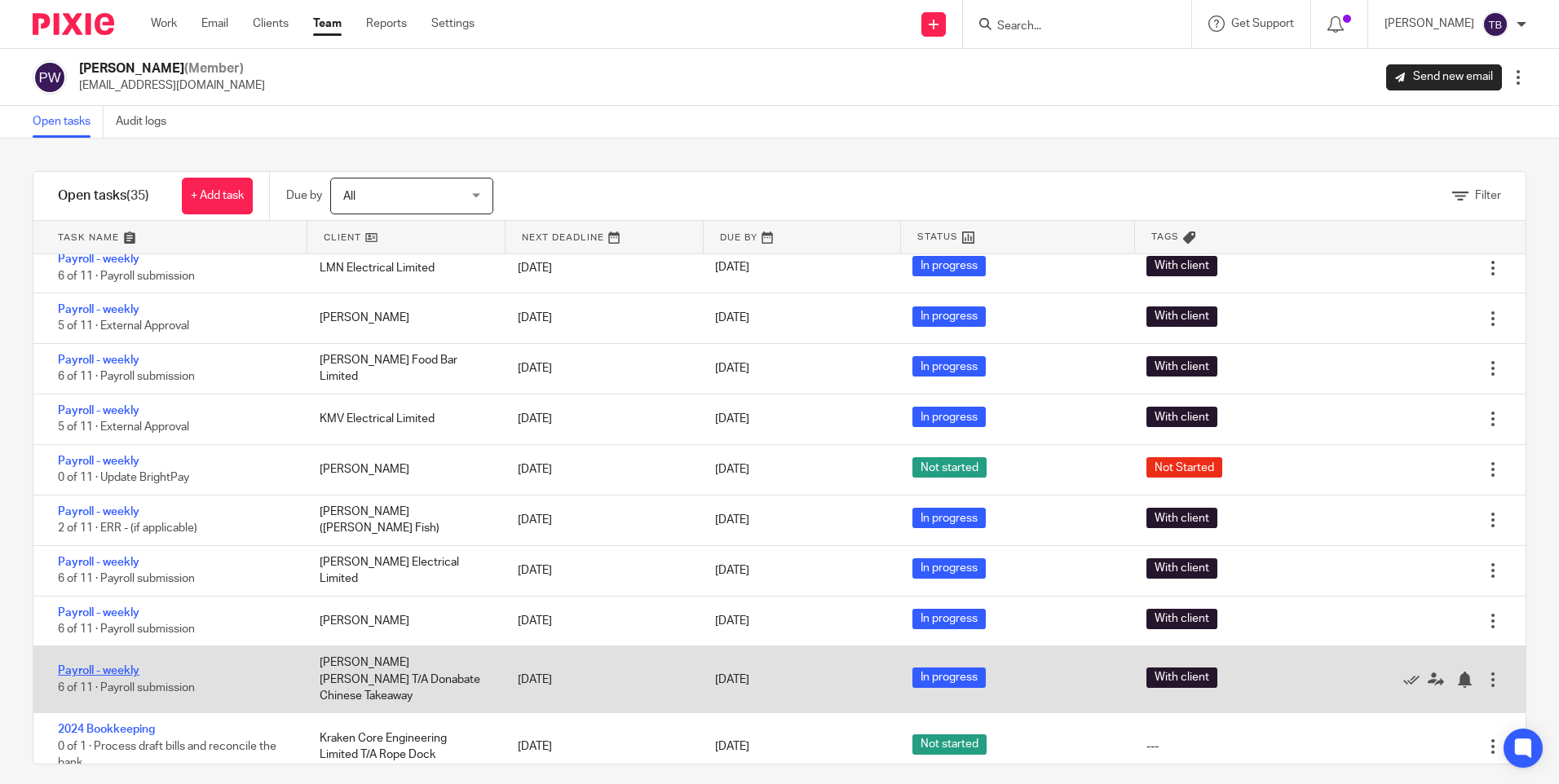
click at [88, 665] on link "Payroll - weekly" at bounding box center [98, 670] width 81 height 12
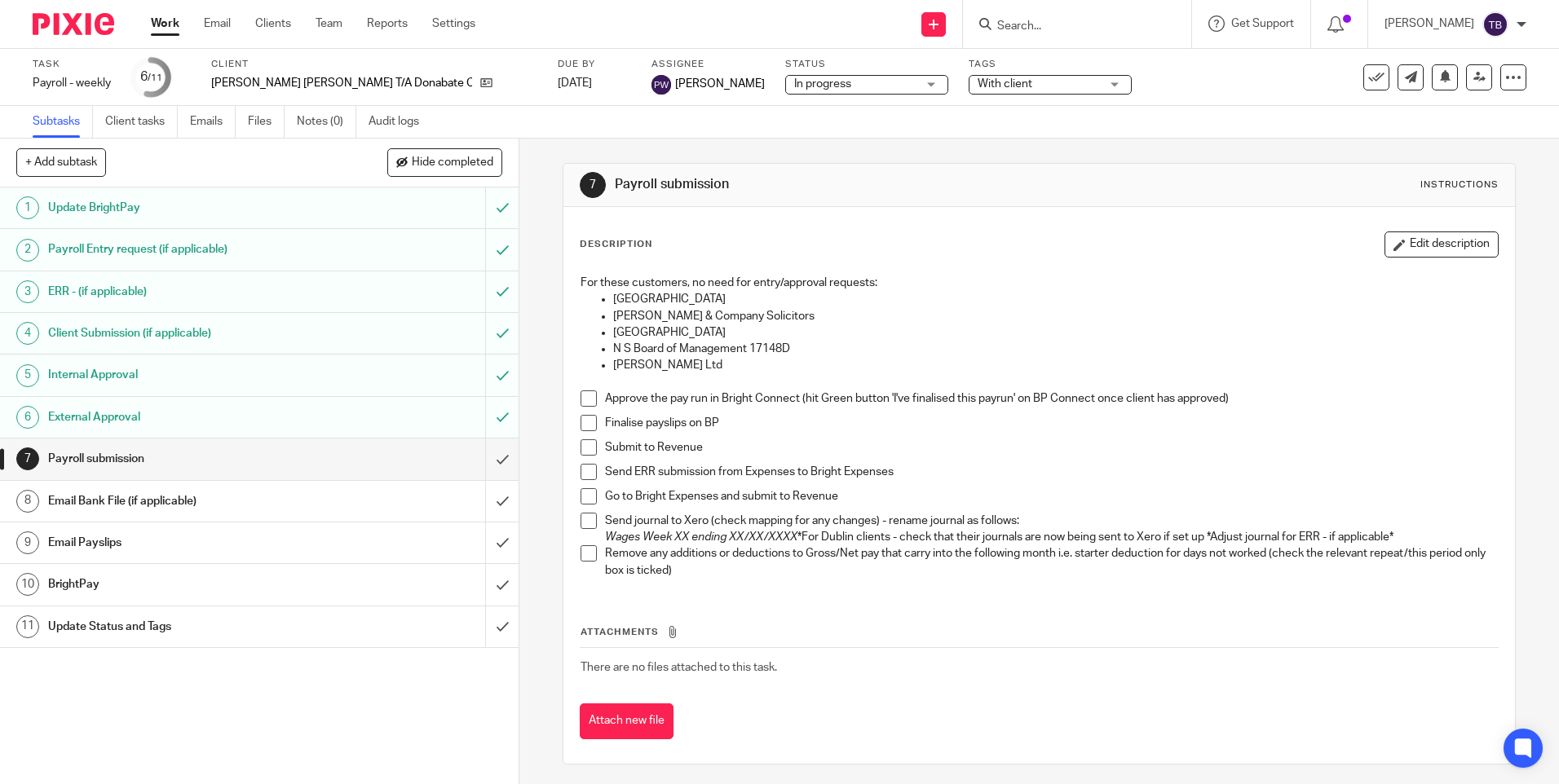
click at [582, 401] on span at bounding box center [589, 399] width 16 height 16
click at [585, 427] on span at bounding box center [589, 423] width 16 height 16
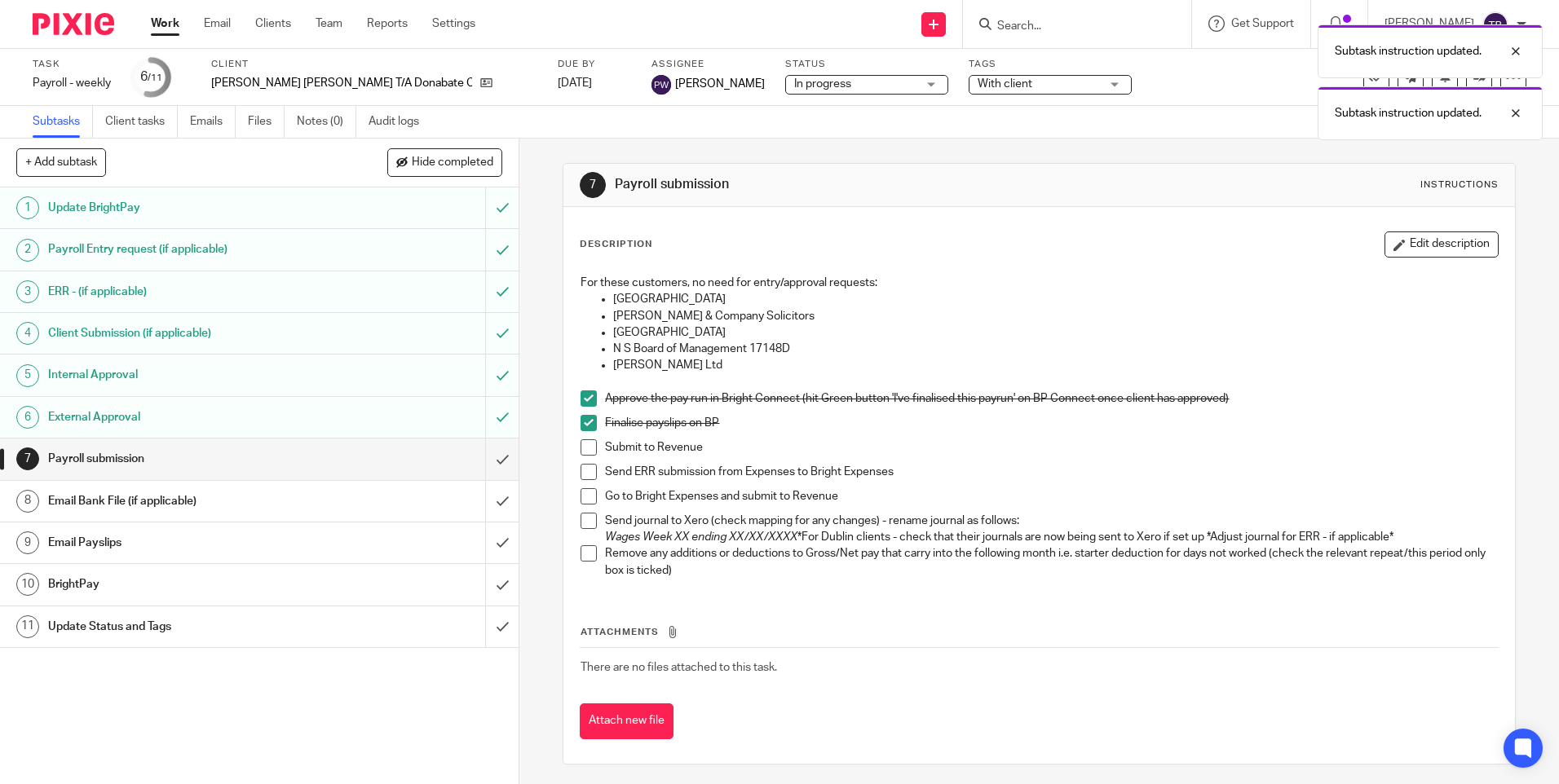
click at [580, 444] on span at bounding box center [589, 448] width 16 height 16
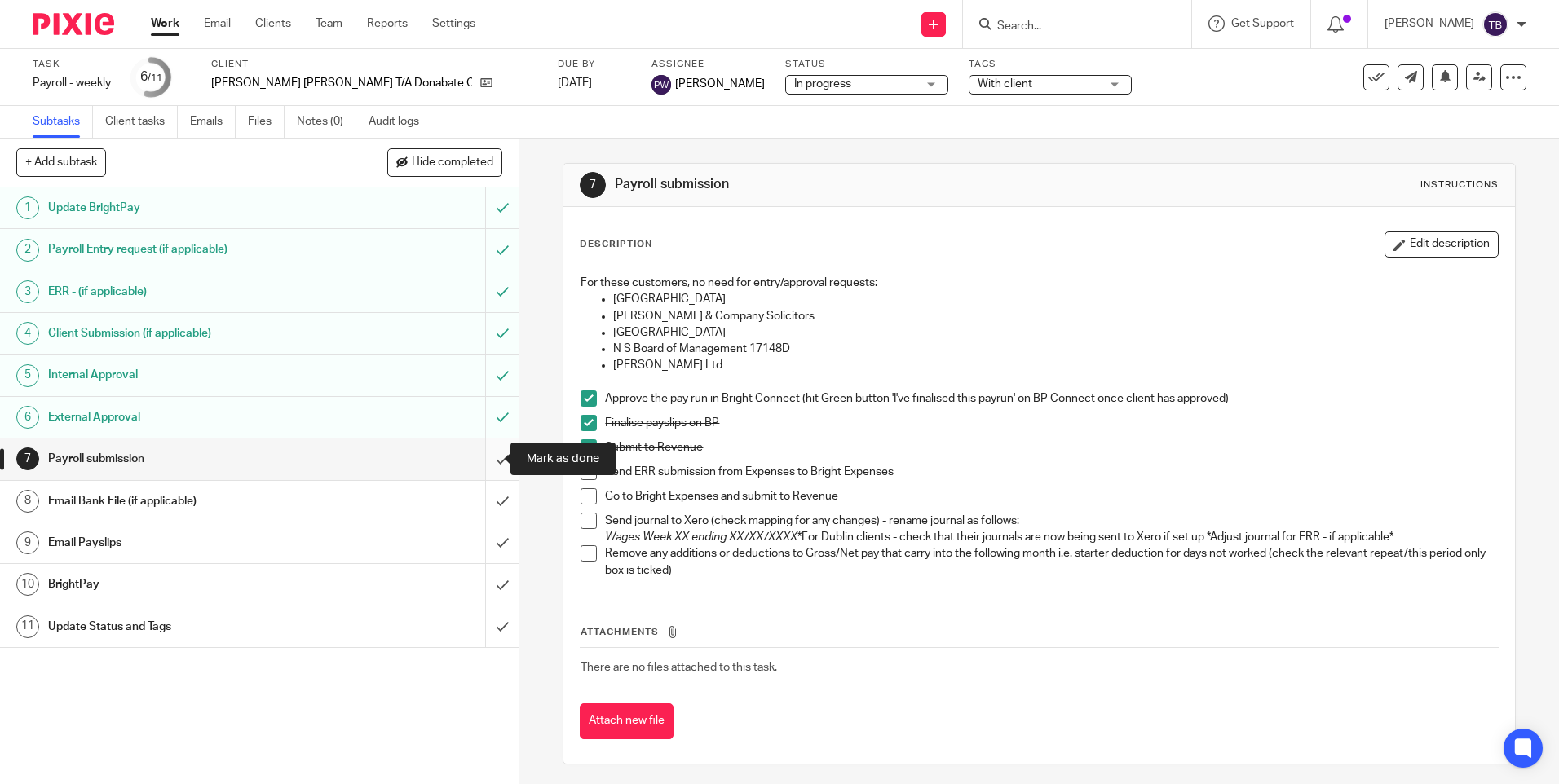
click at [486, 463] on input "submit" at bounding box center [259, 459] width 519 height 41
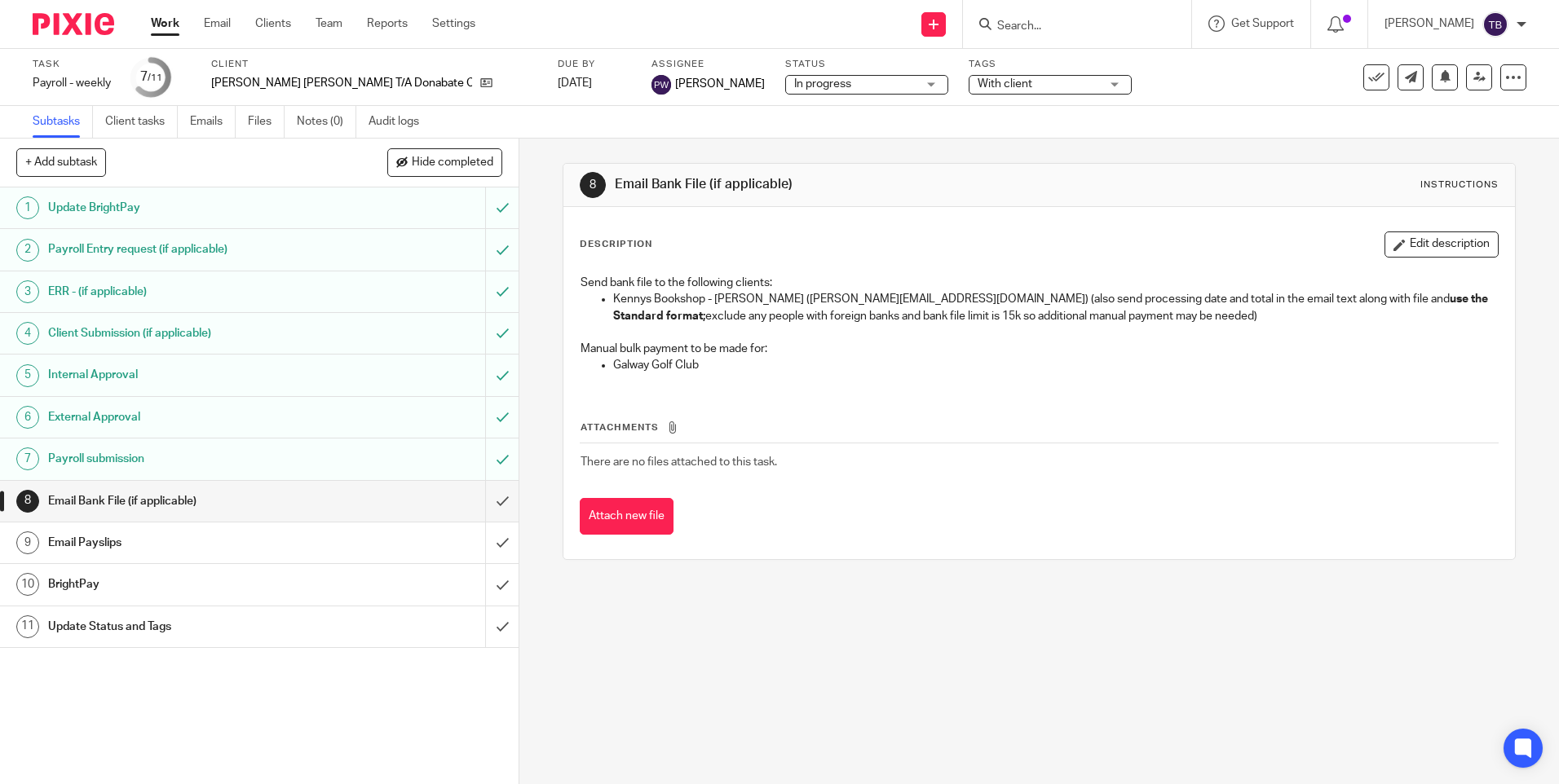
click at [481, 502] on input "submit" at bounding box center [259, 501] width 519 height 41
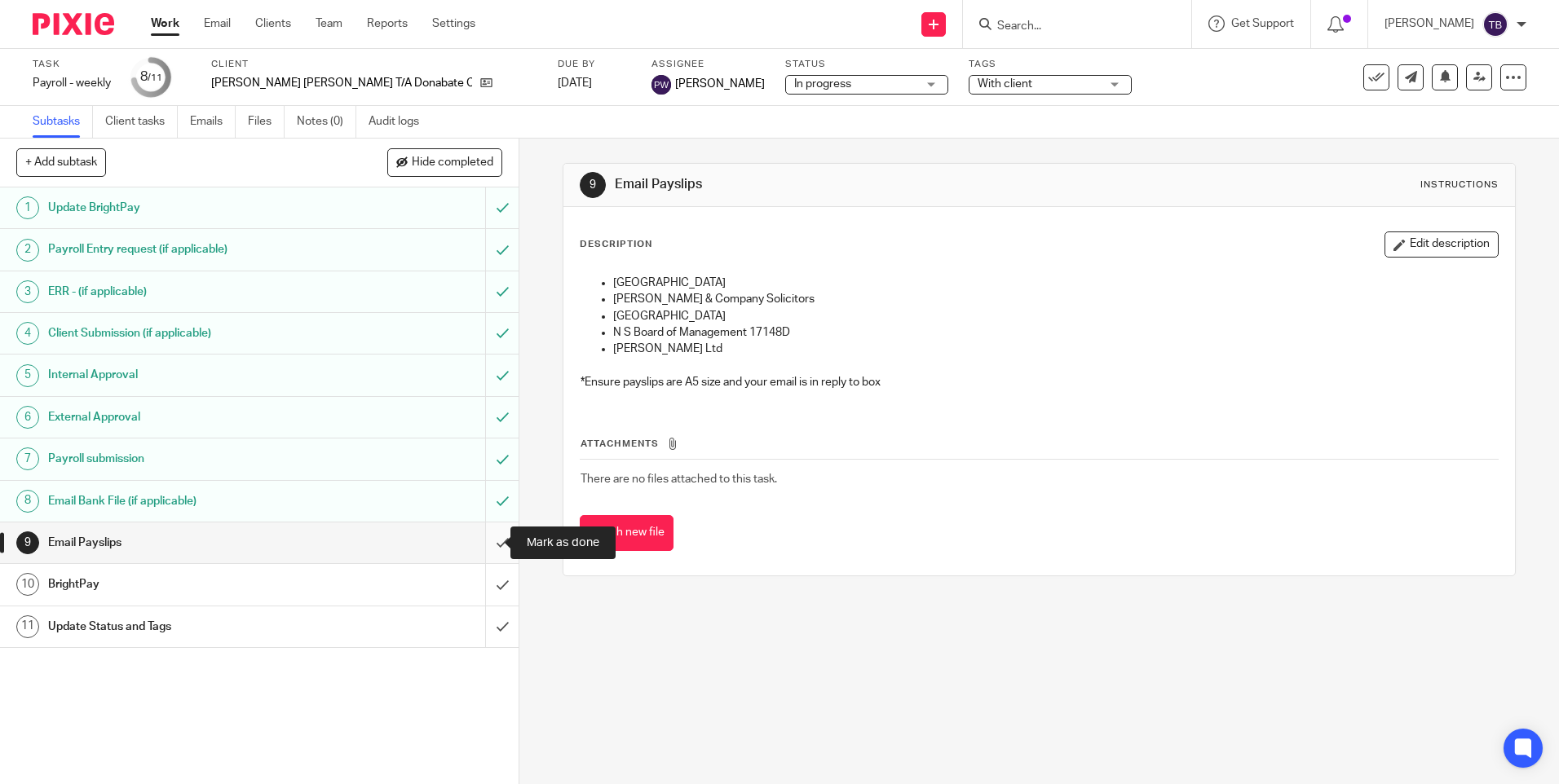
click at [491, 541] on input "submit" at bounding box center [259, 543] width 519 height 41
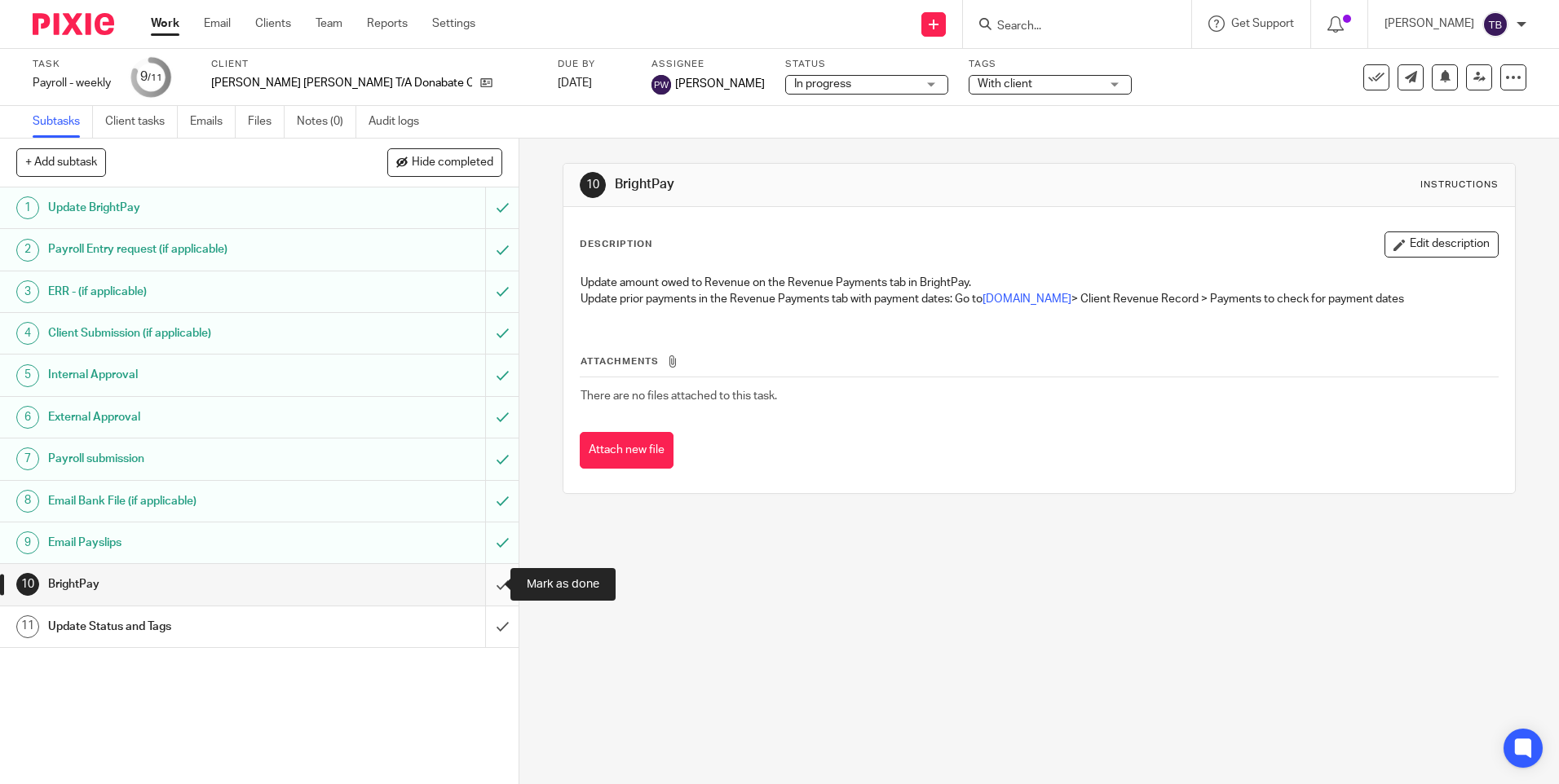
click at [486, 586] on input "submit" at bounding box center [259, 585] width 519 height 41
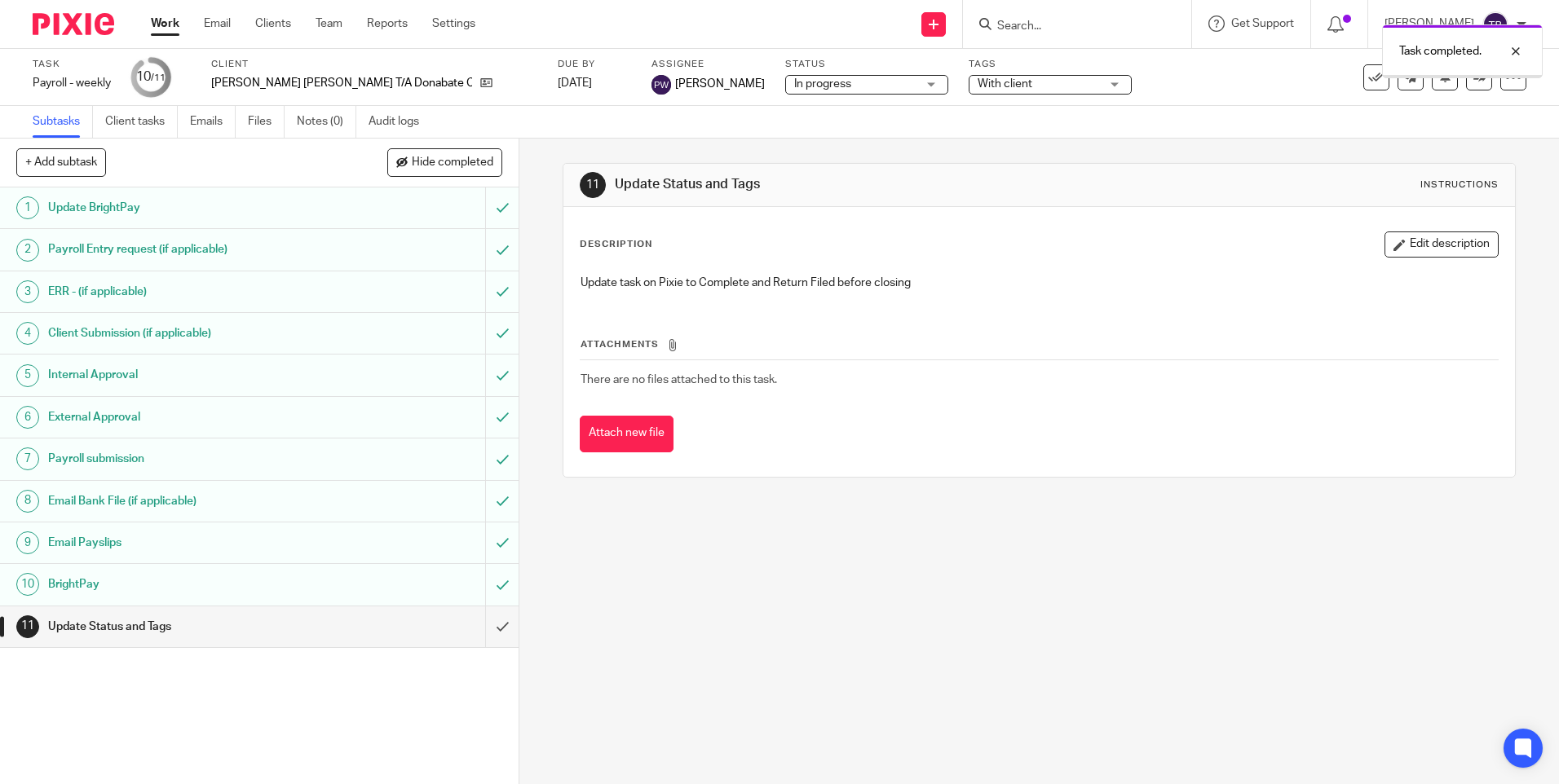
click at [187, 549] on h1 "Email Payslips" at bounding box center [188, 543] width 281 height 25
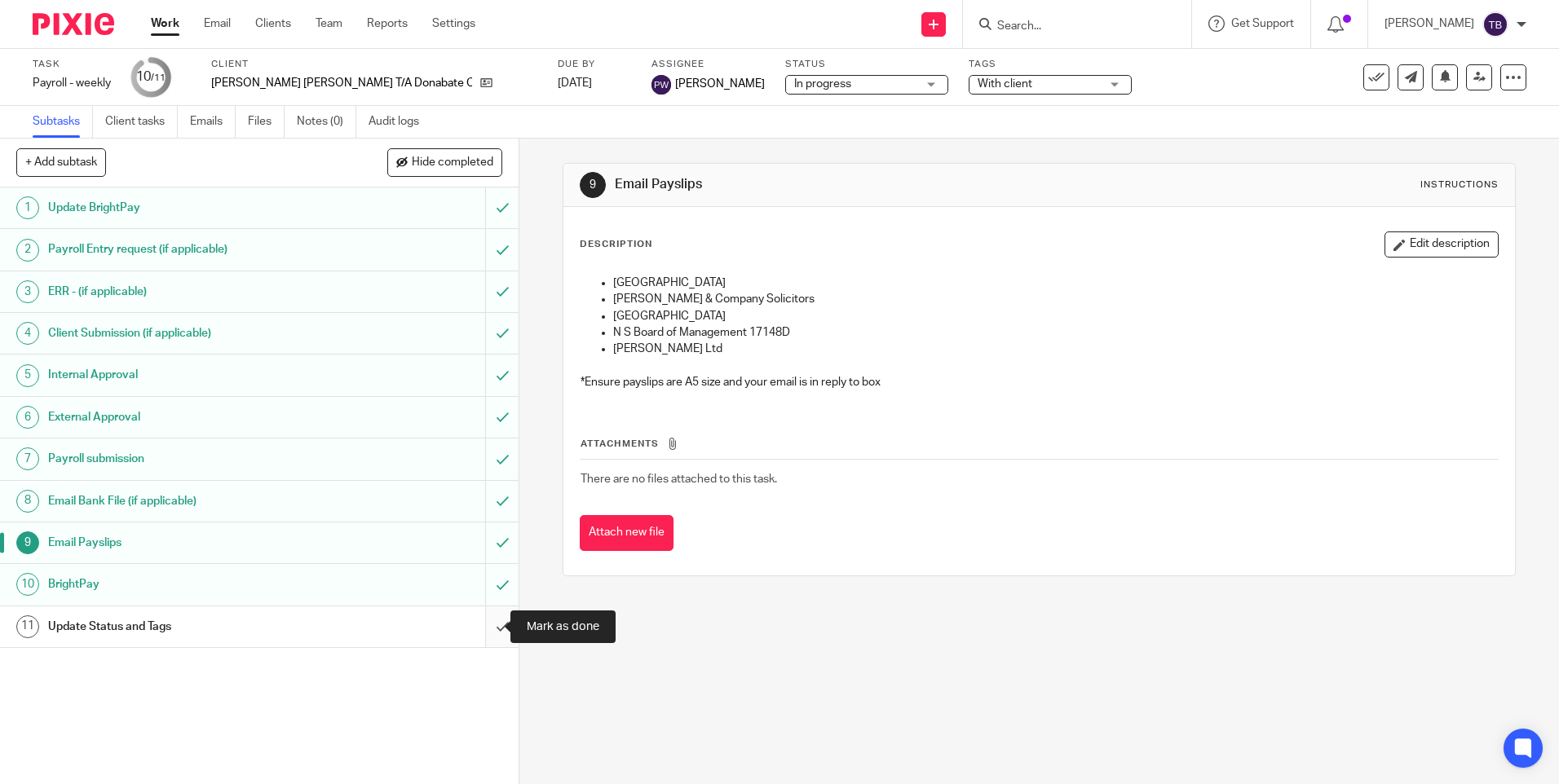
click at [486, 622] on input "submit" at bounding box center [259, 627] width 519 height 41
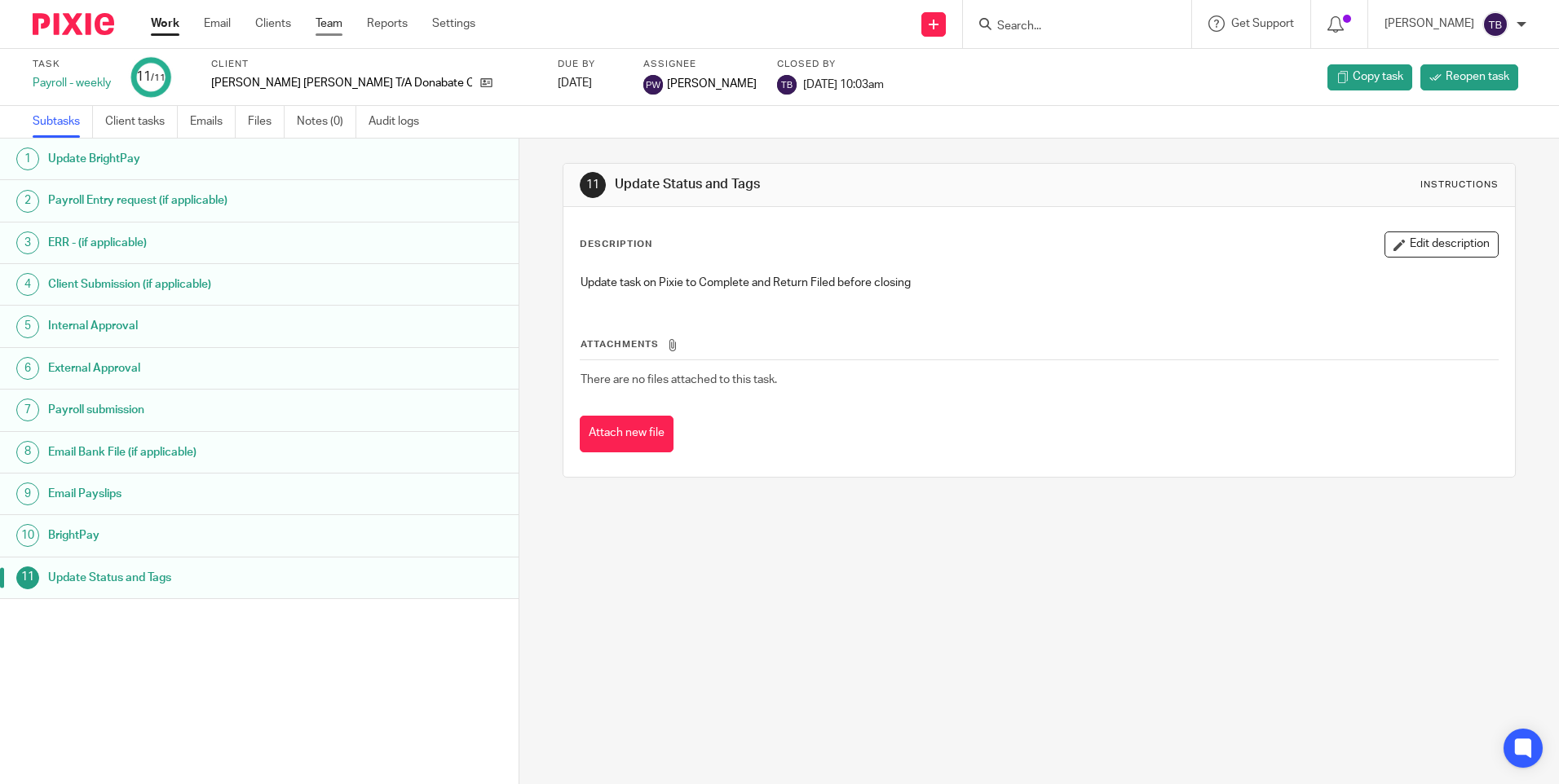
click at [323, 21] on link "Team" at bounding box center [328, 24] width 27 height 16
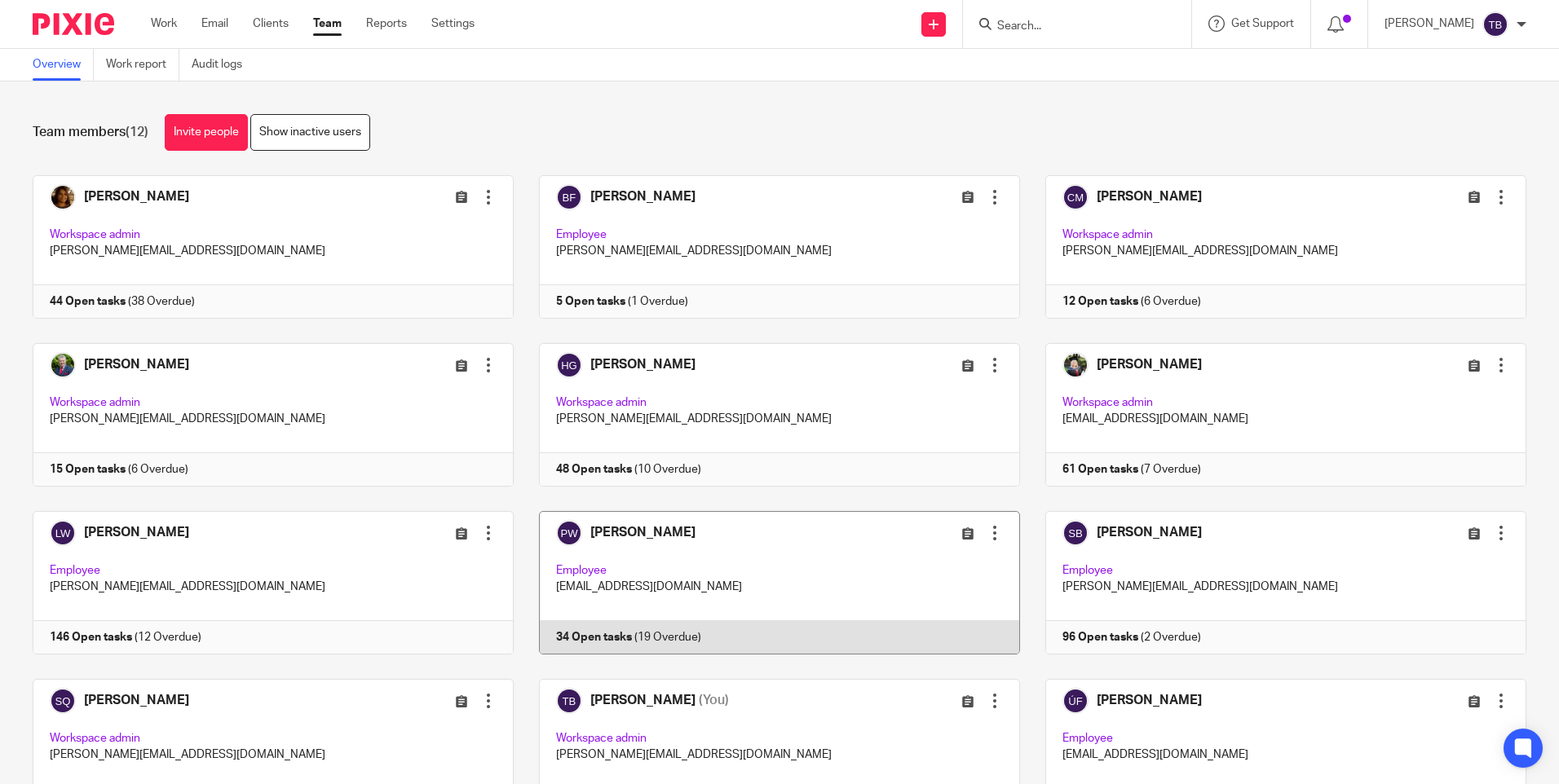
click at [704, 610] on link at bounding box center [766, 582] width 506 height 143
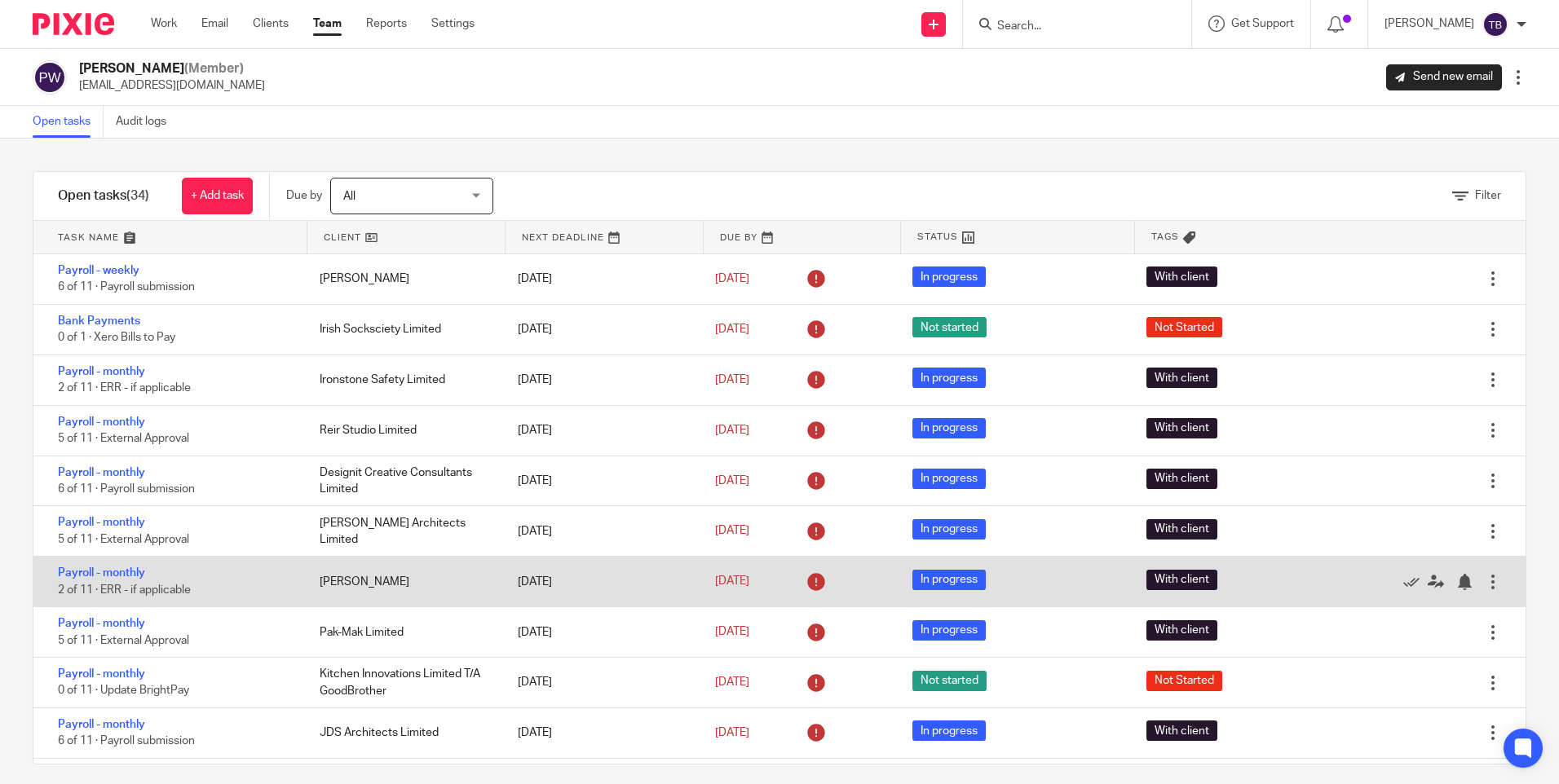
scroll to position [1222, 0]
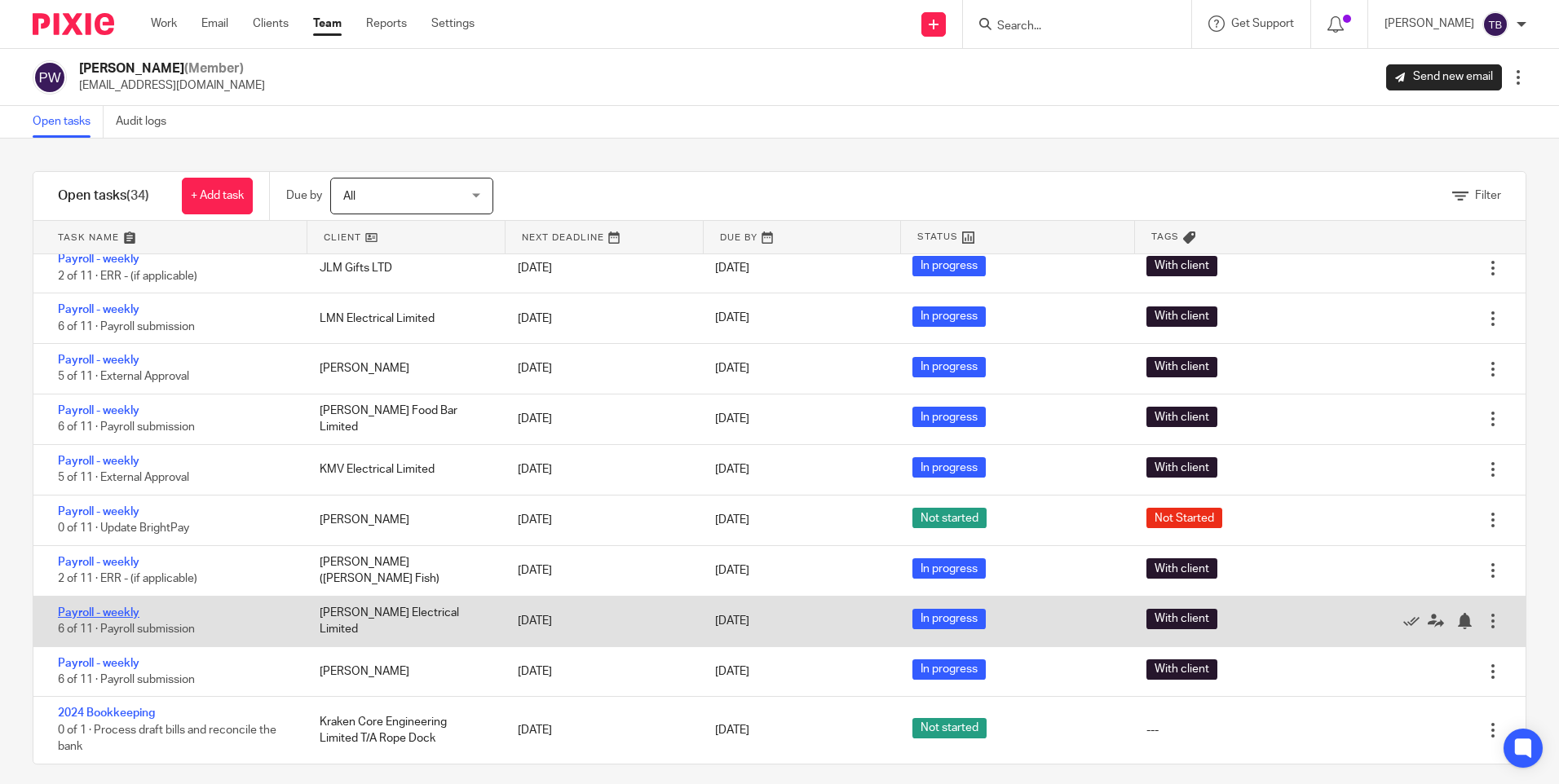
click at [119, 610] on link "Payroll - weekly" at bounding box center [98, 613] width 81 height 12
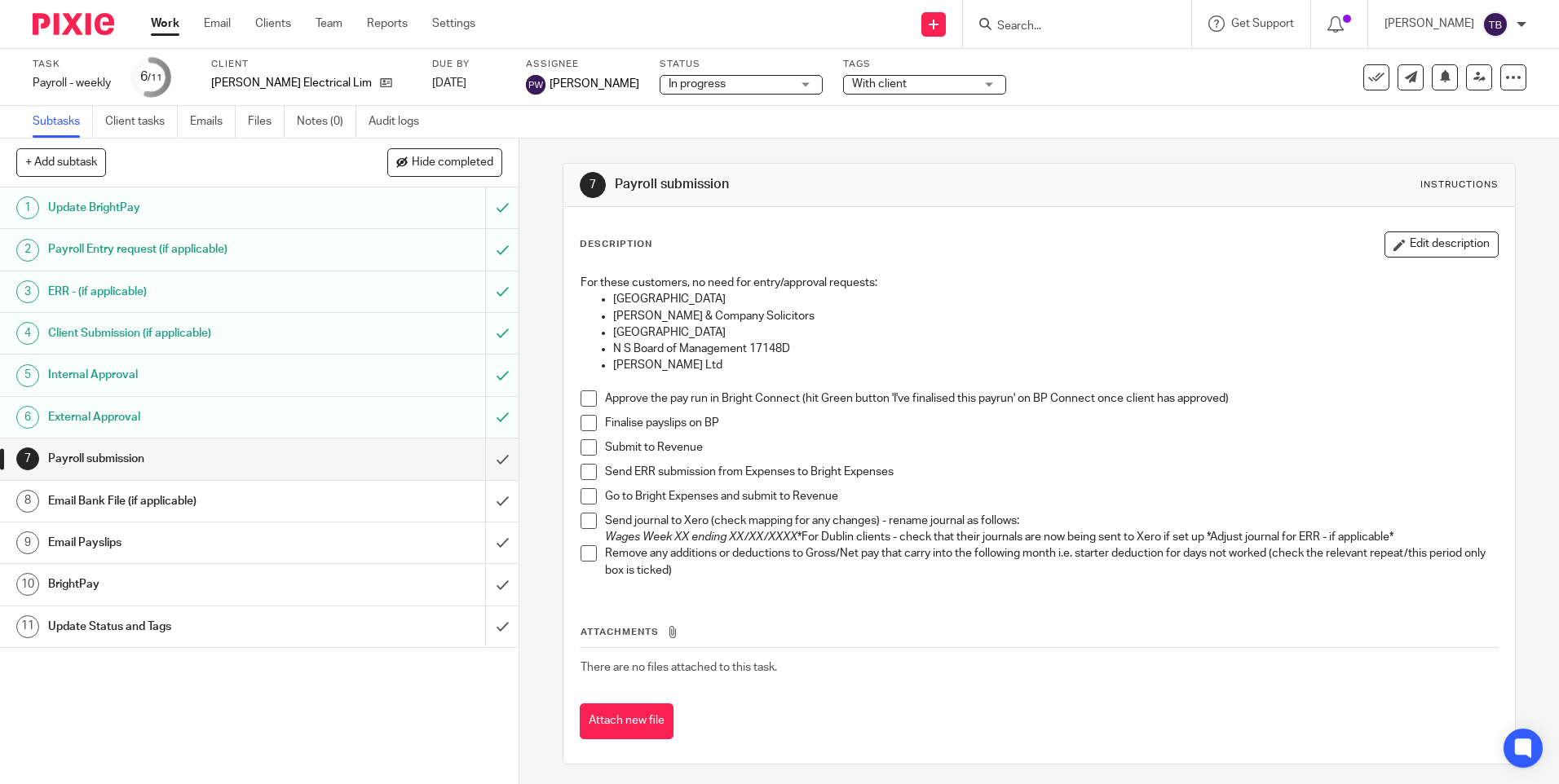
drag, startPoint x: 581, startPoint y: 399, endPoint x: 583, endPoint y: 423, distance: 24.1
click at [581, 399] on span at bounding box center [589, 399] width 16 height 16
click at [583, 423] on span at bounding box center [589, 423] width 16 height 16
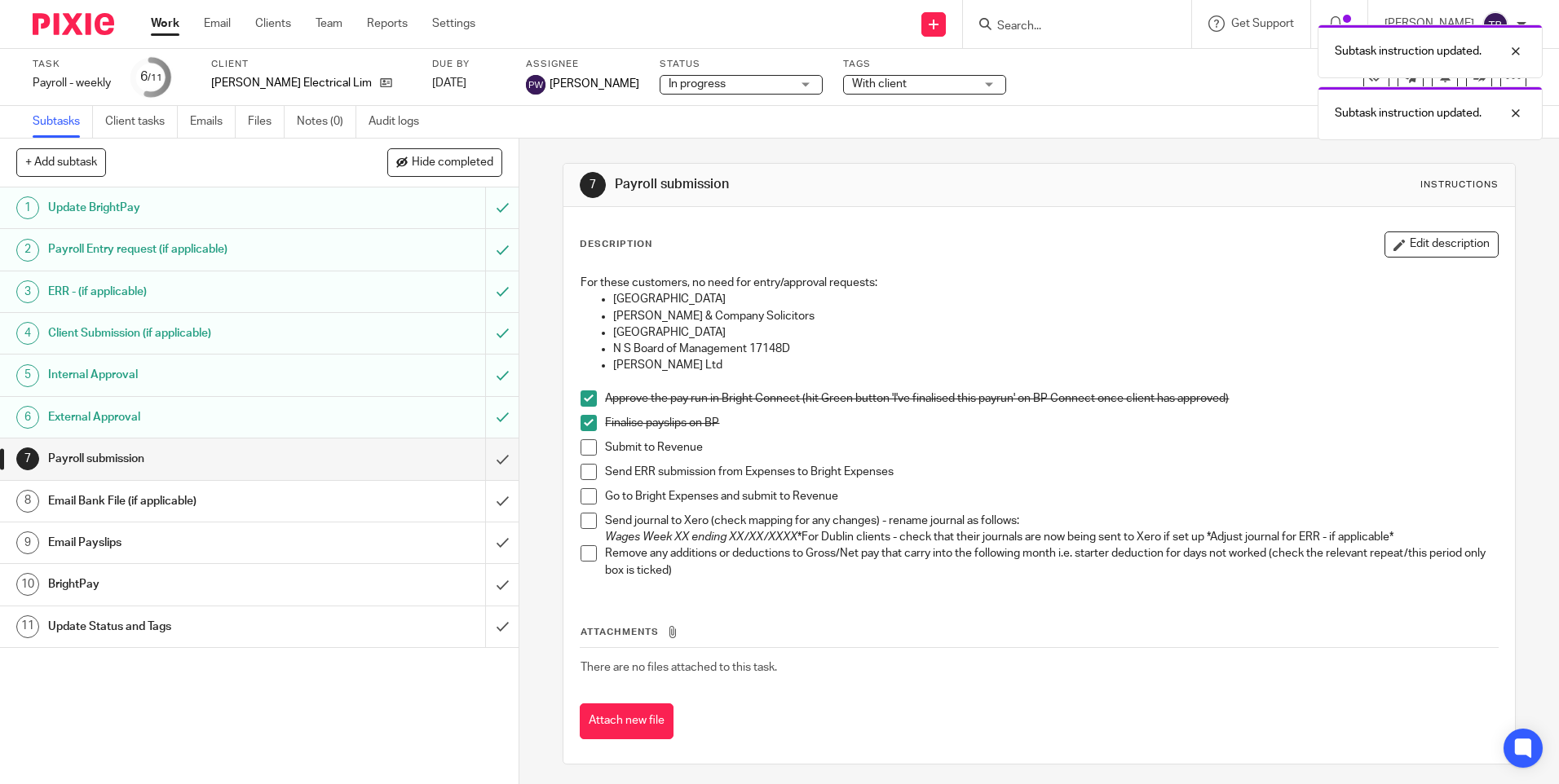
click at [589, 447] on span at bounding box center [589, 448] width 16 height 16
click at [487, 460] on input "submit" at bounding box center [259, 459] width 519 height 41
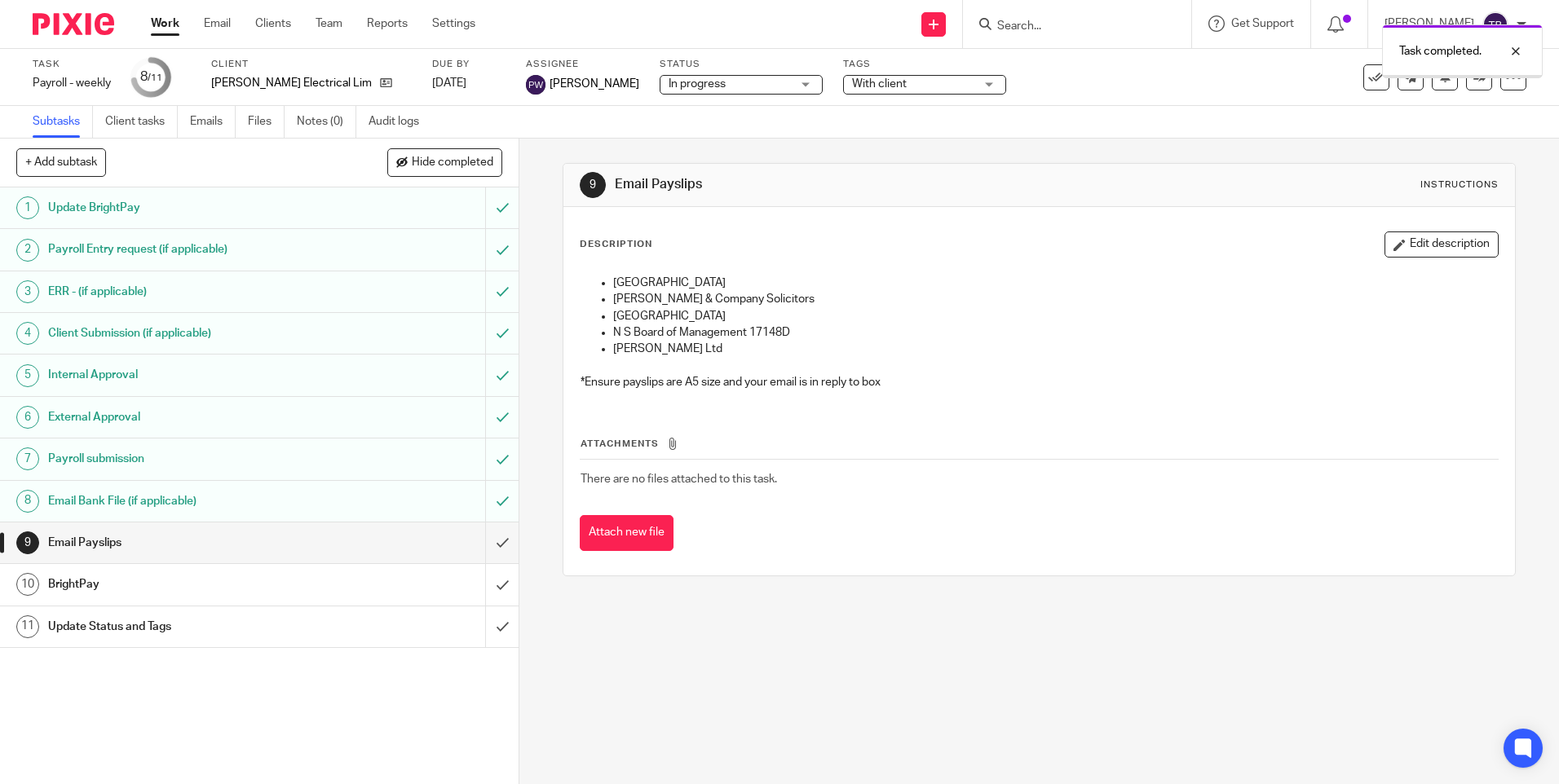
click at [486, 544] on input "submit" at bounding box center [259, 543] width 519 height 41
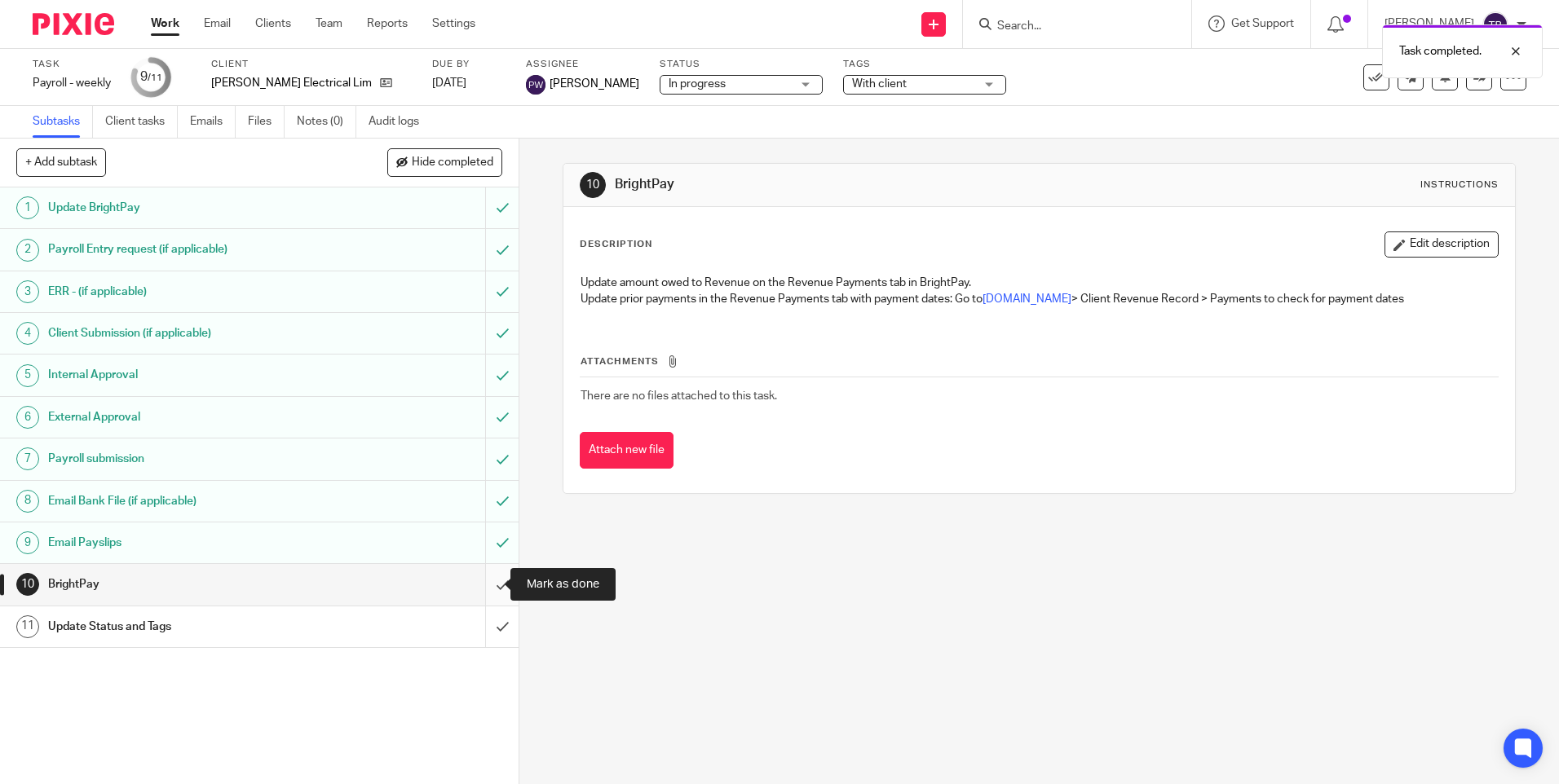
click at [483, 583] on input "submit" at bounding box center [259, 585] width 519 height 41
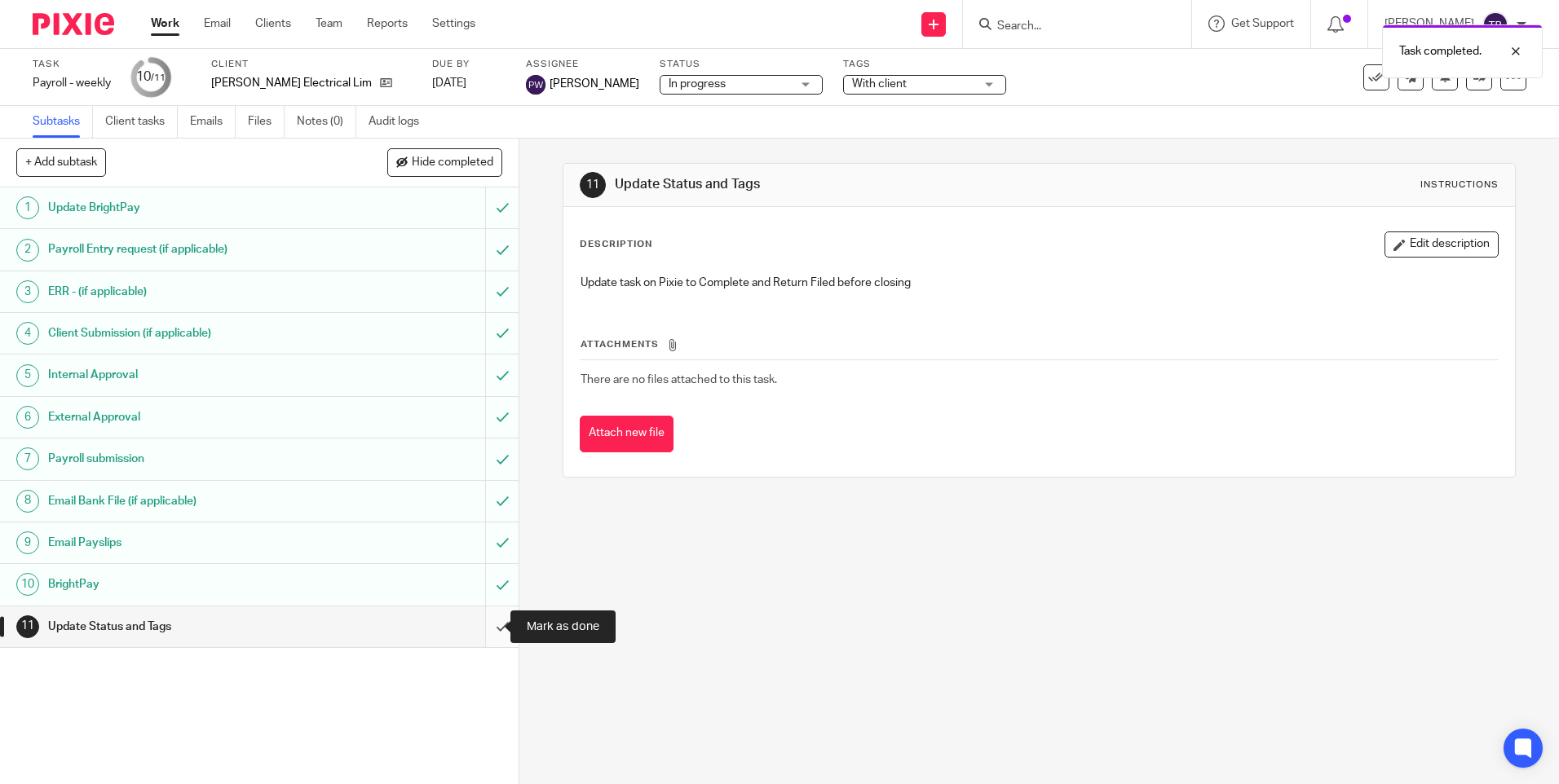
click at [484, 630] on input "submit" at bounding box center [259, 627] width 519 height 41
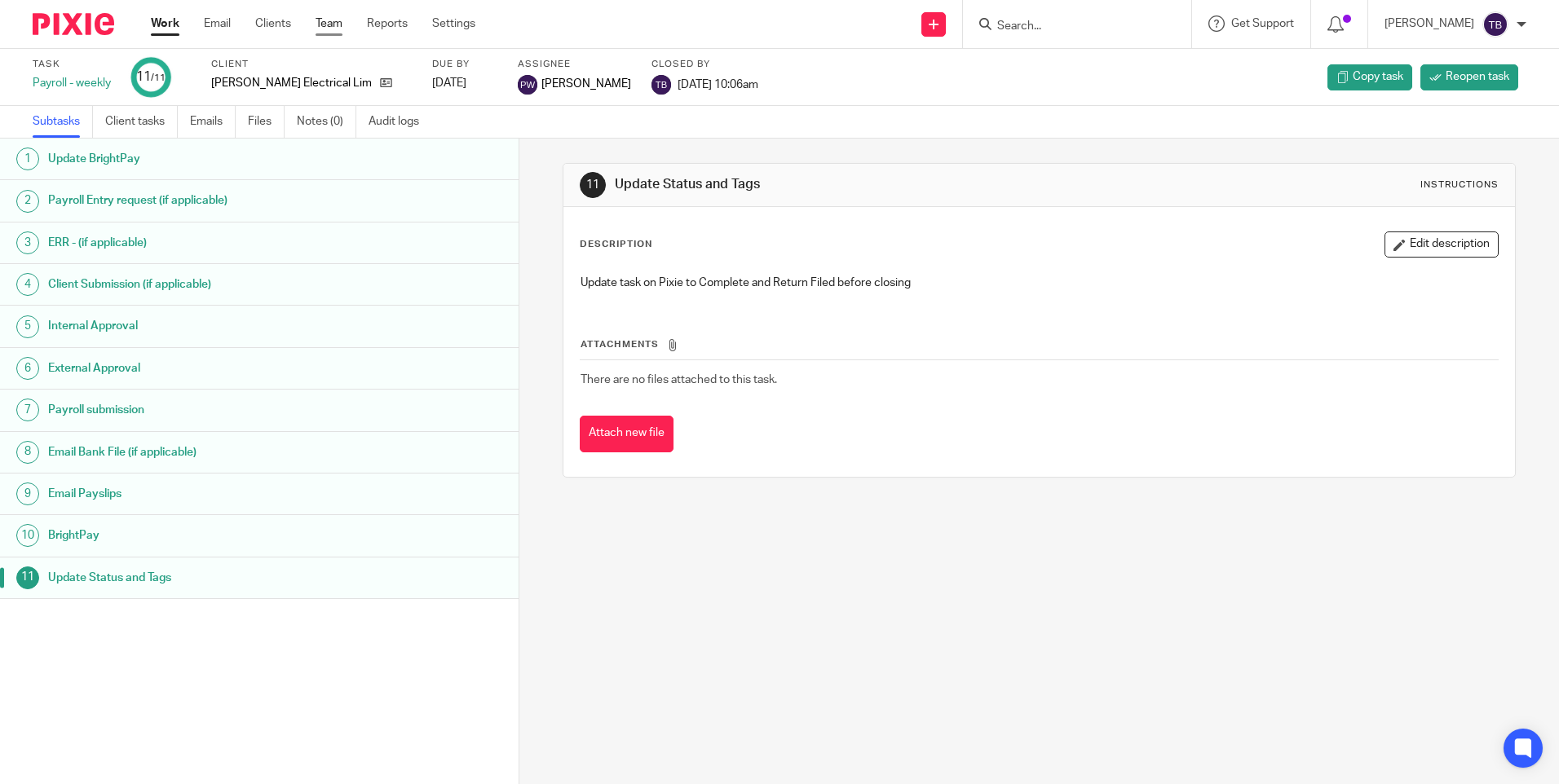
click at [340, 25] on link "Team" at bounding box center [328, 24] width 27 height 16
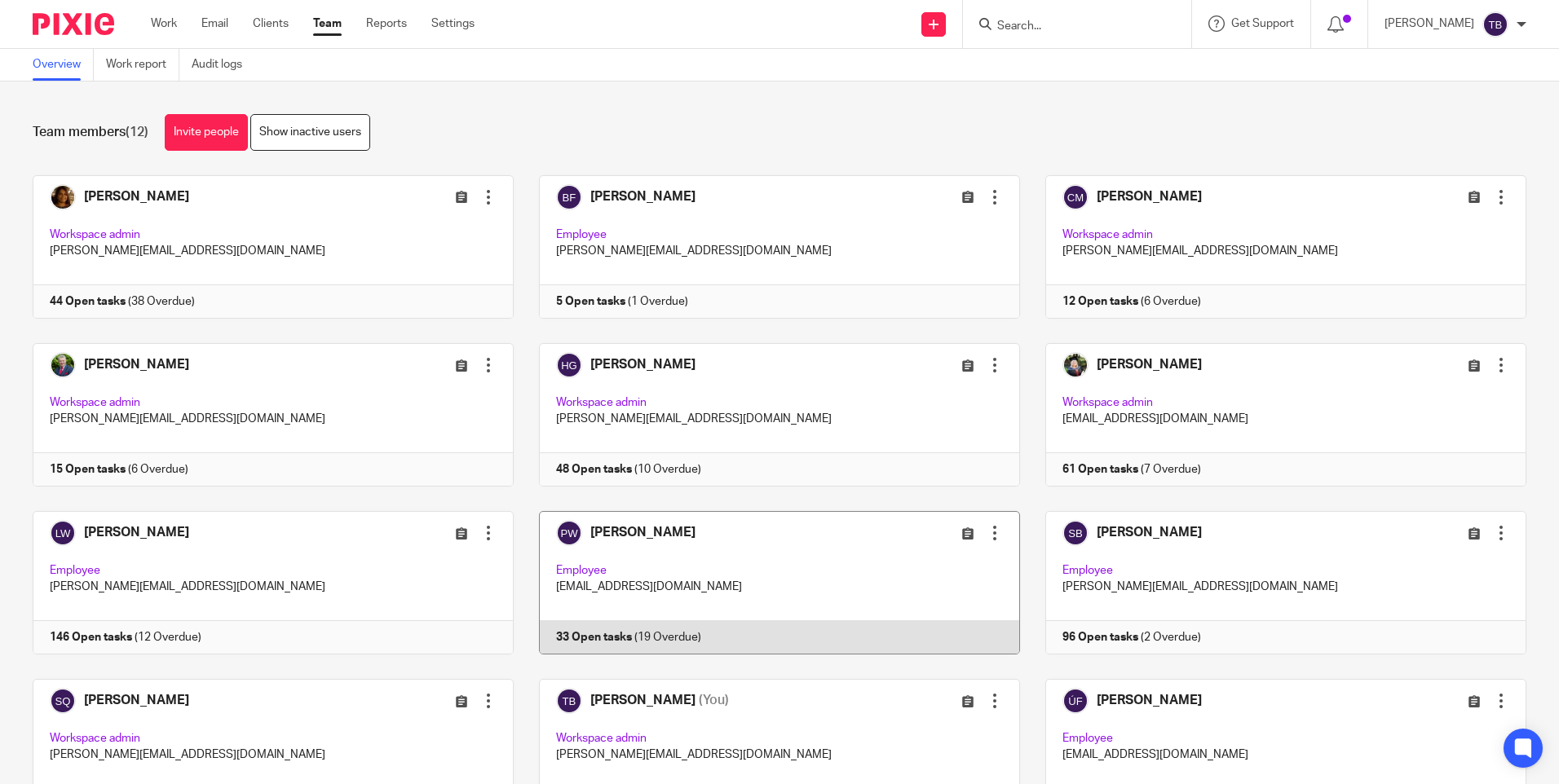
click at [678, 591] on link at bounding box center [766, 582] width 506 height 143
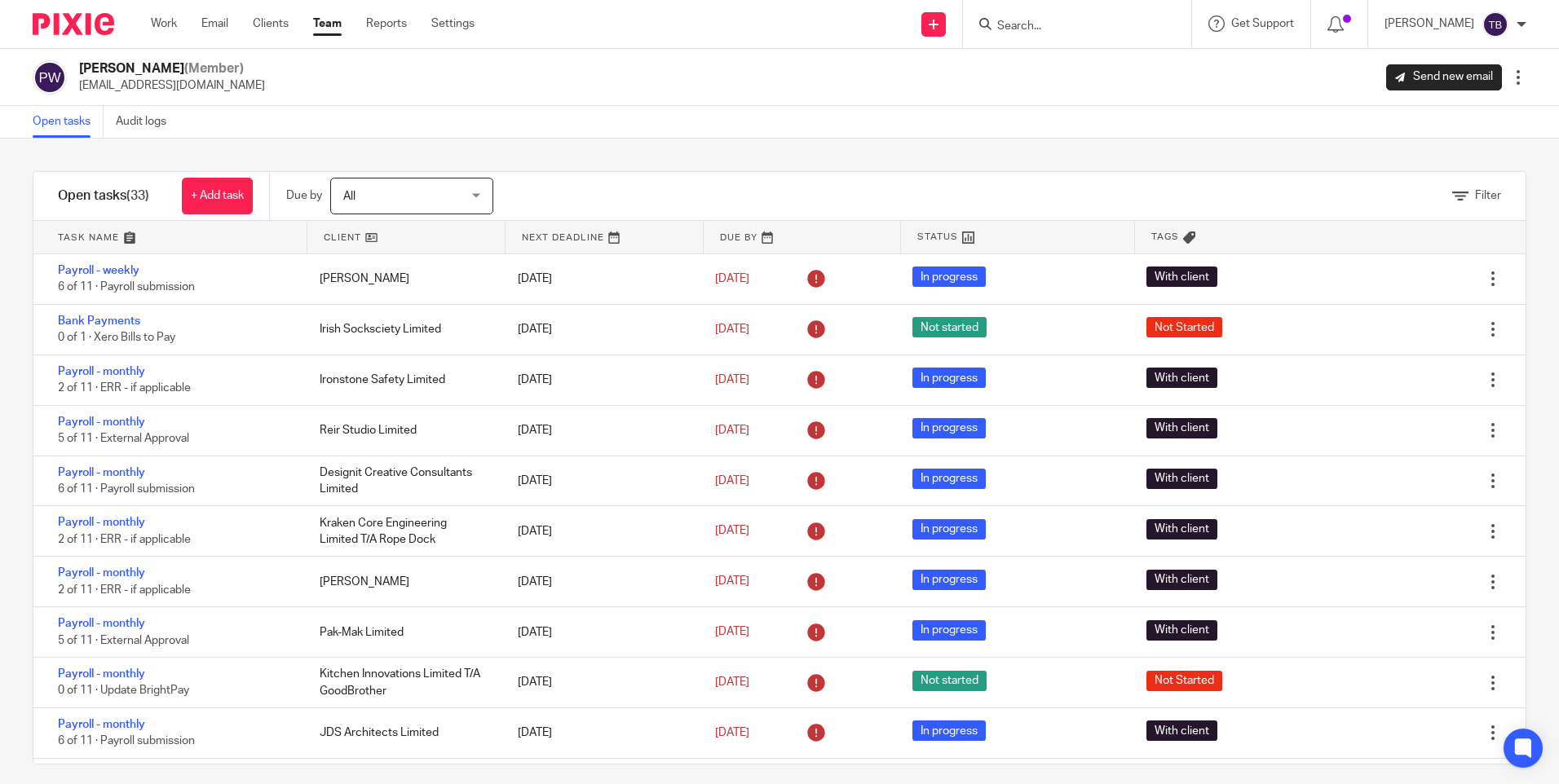
click at [1060, 33] on input "Search" at bounding box center [1069, 27] width 147 height 15
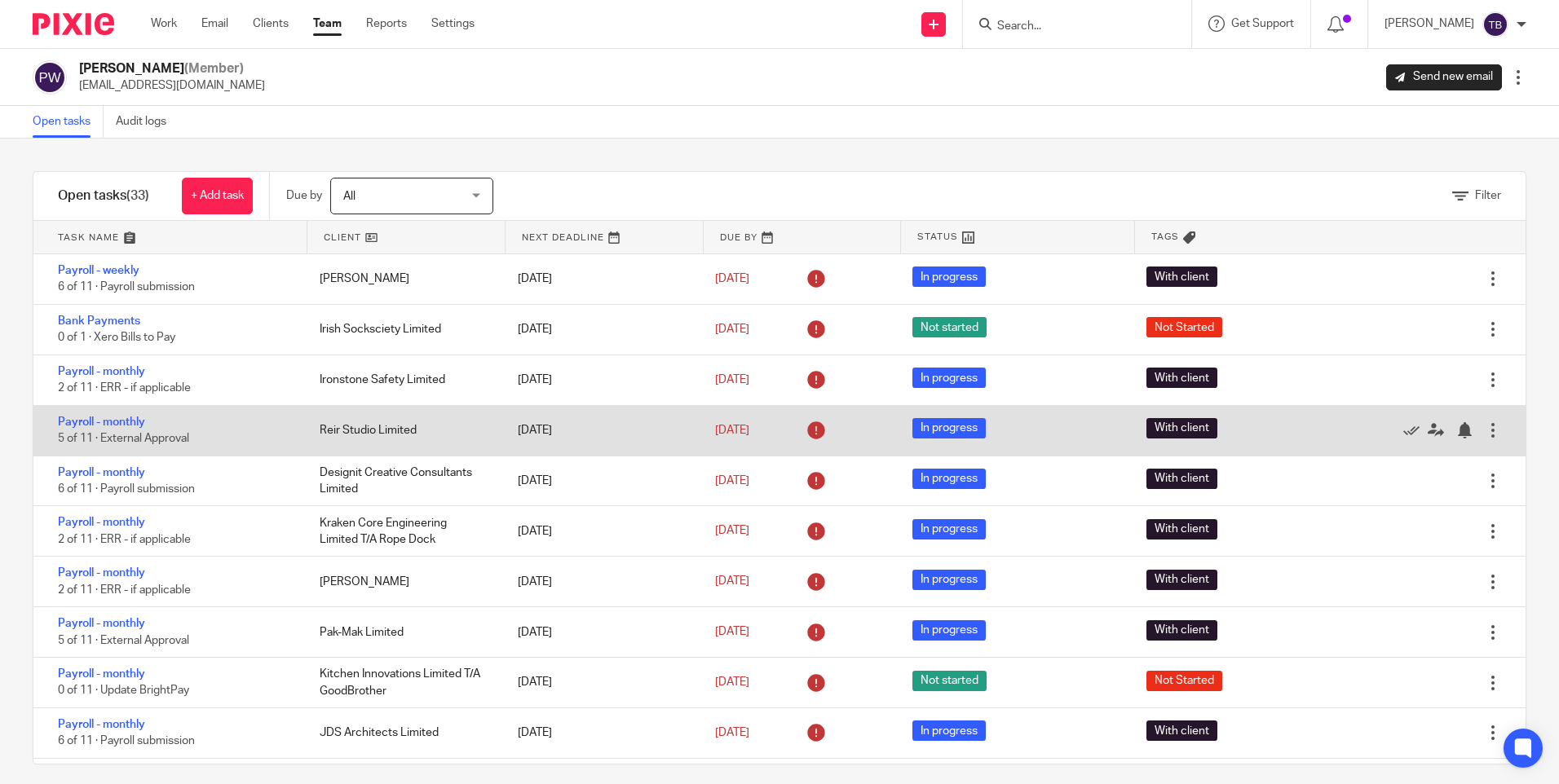
scroll to position [779, 0]
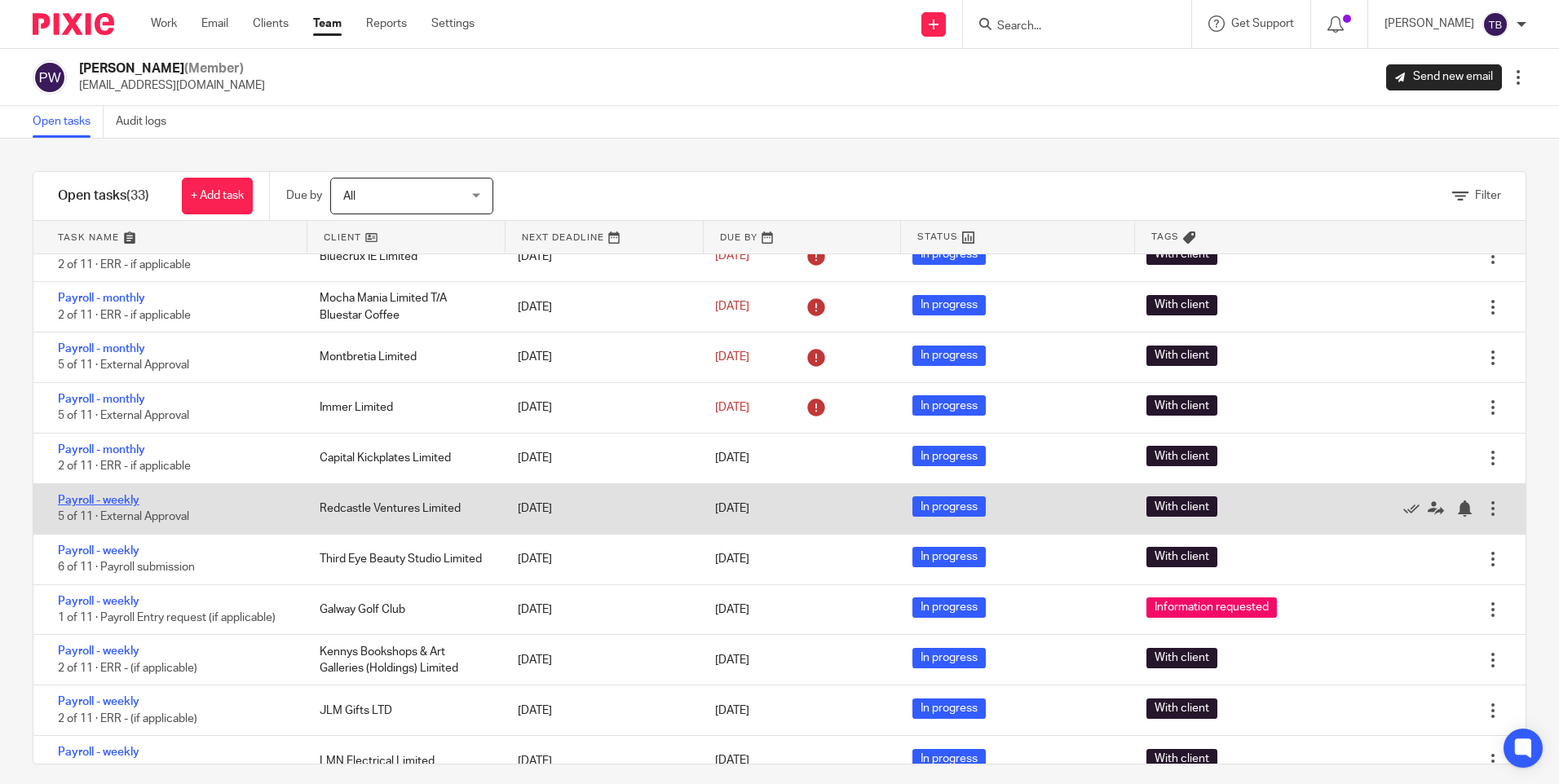
click at [118, 498] on link "Payroll - weekly" at bounding box center [98, 500] width 81 height 12
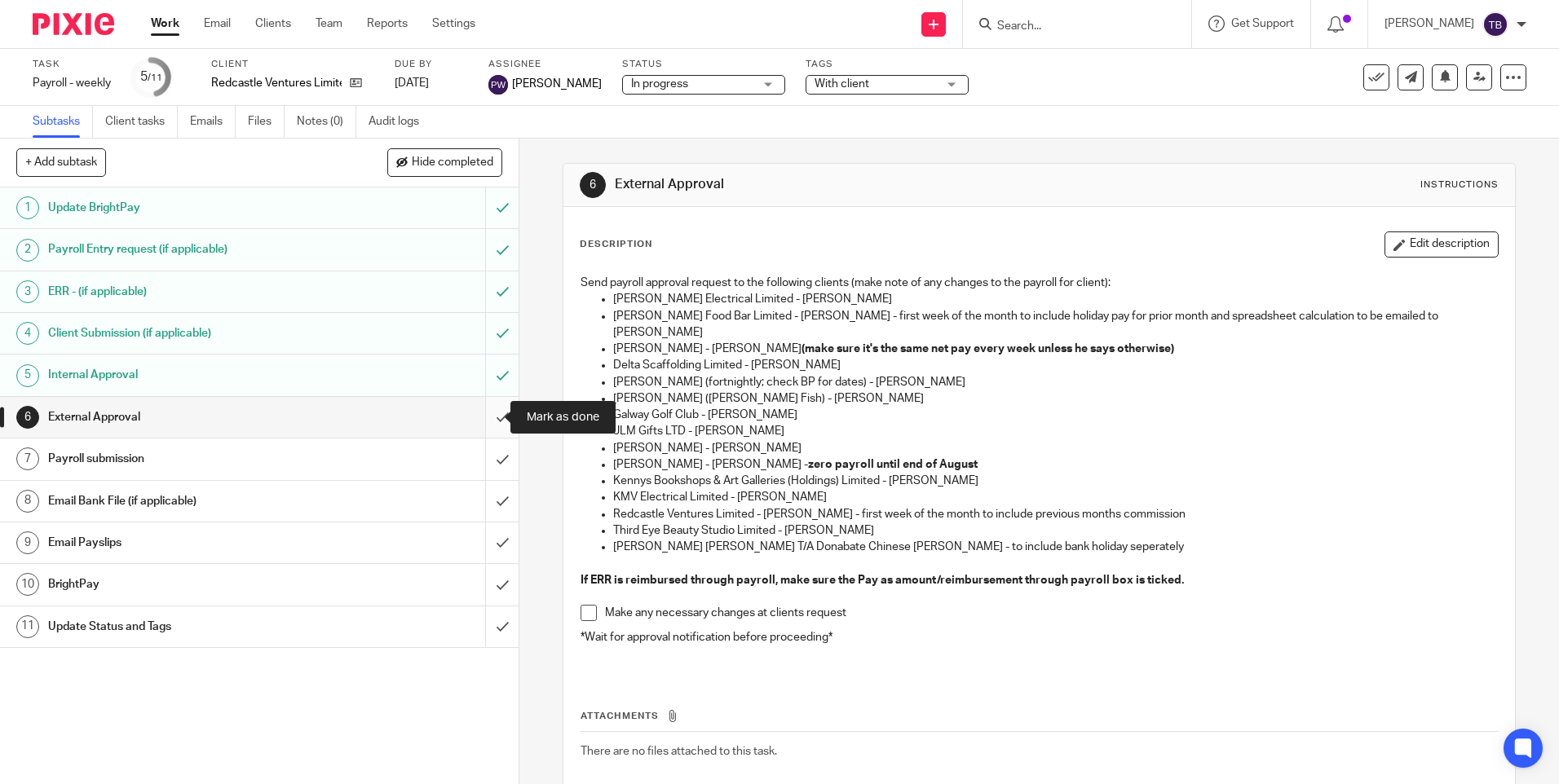
click at [487, 420] on input "submit" at bounding box center [259, 417] width 519 height 41
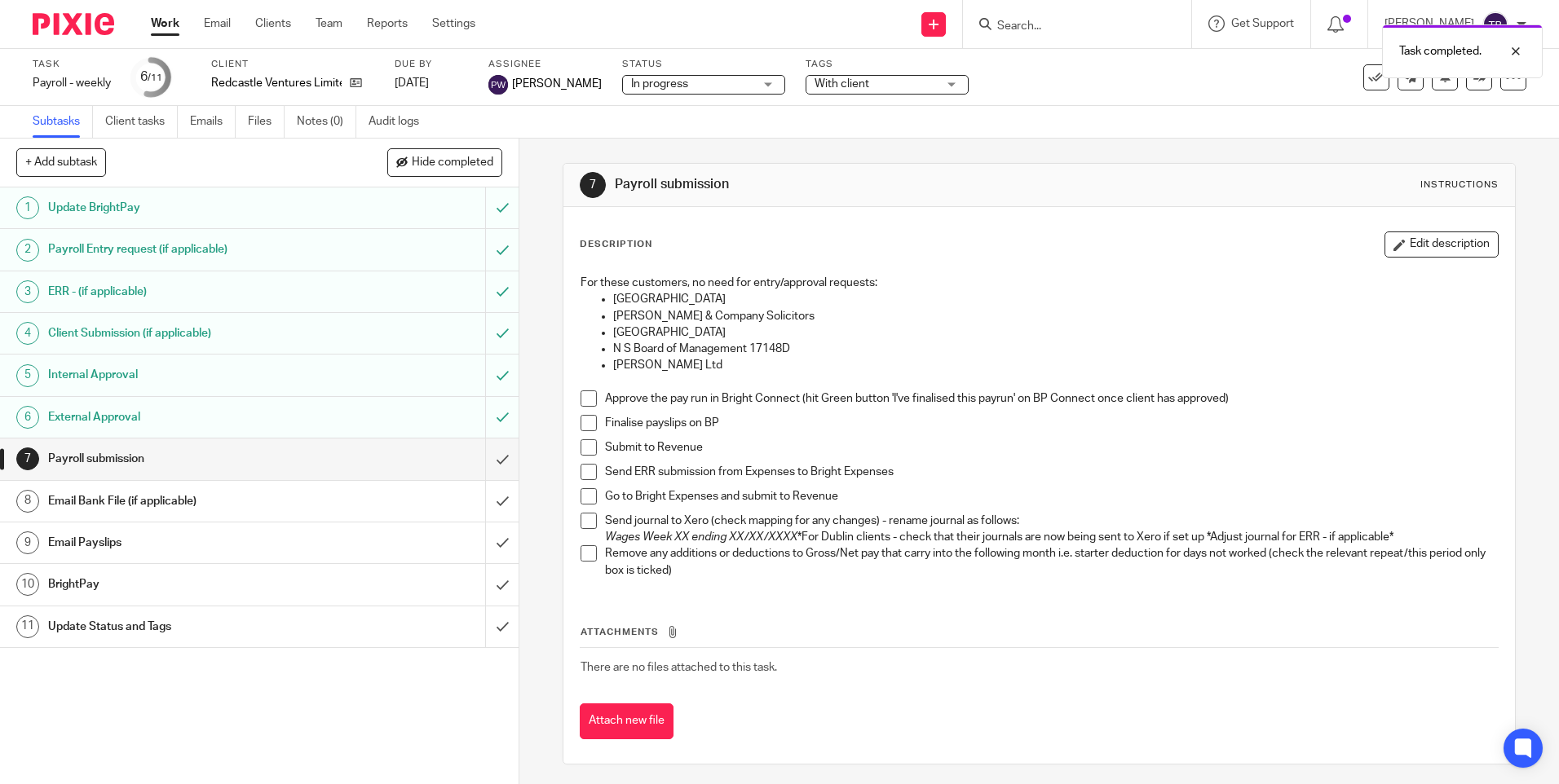
click at [583, 401] on span at bounding box center [589, 399] width 16 height 16
click at [585, 424] on span at bounding box center [589, 423] width 16 height 16
click at [585, 442] on span at bounding box center [589, 448] width 16 height 16
click at [486, 456] on input "submit" at bounding box center [259, 459] width 519 height 41
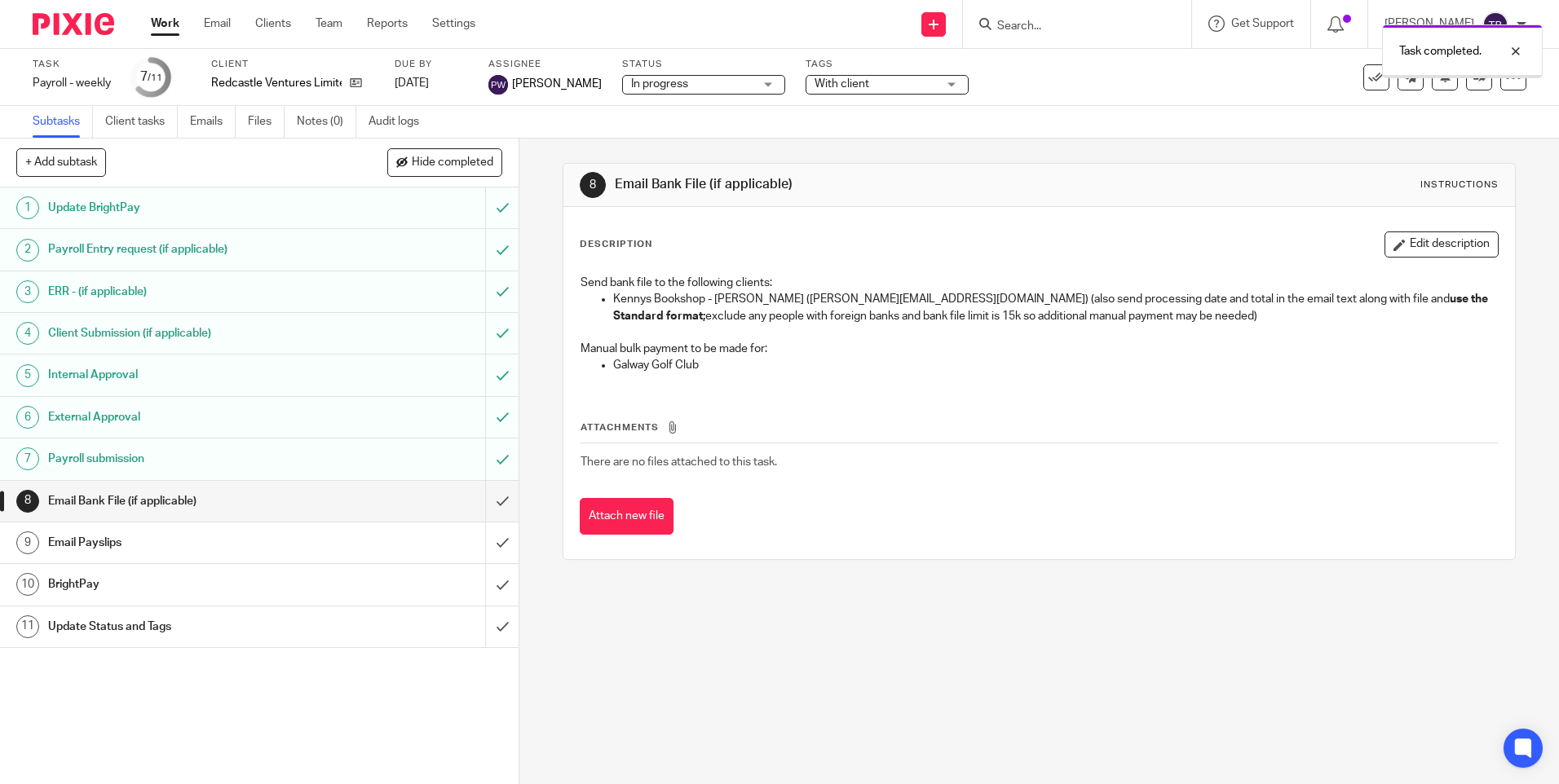
click at [486, 499] on input "submit" at bounding box center [259, 501] width 519 height 41
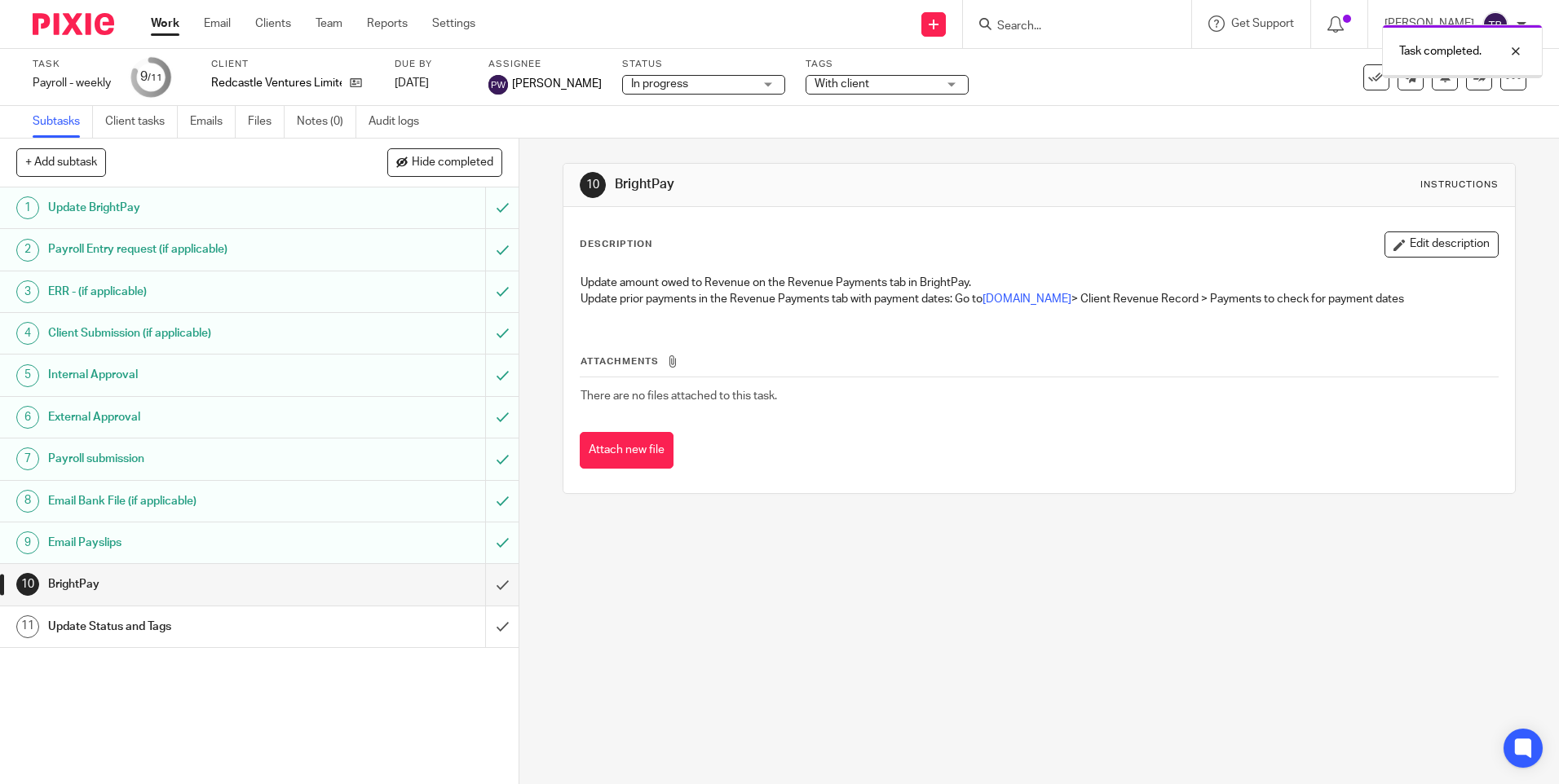
click at [490, 579] on input "submit" at bounding box center [259, 585] width 519 height 41
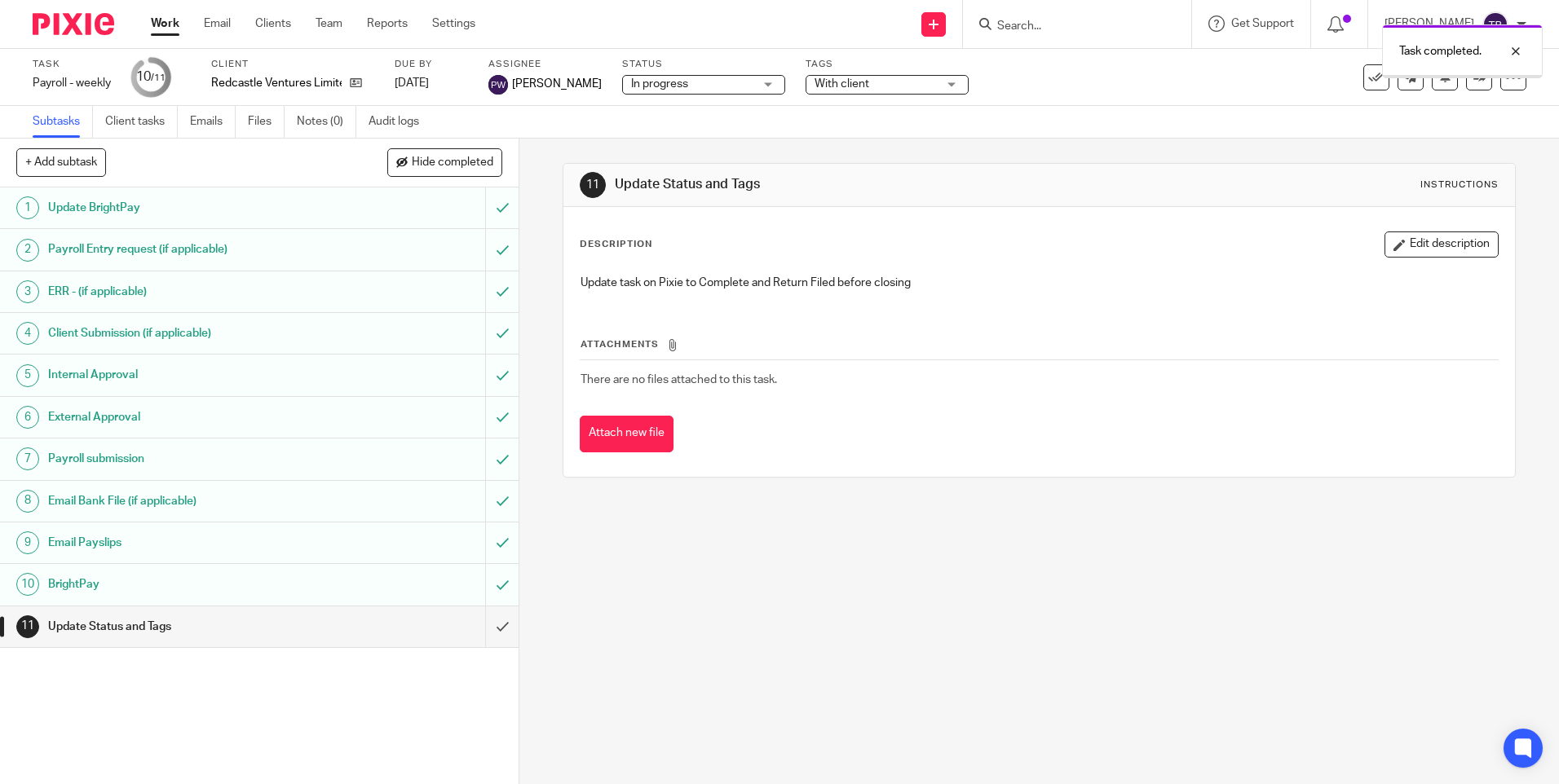
click at [491, 613] on input "submit" at bounding box center [259, 627] width 519 height 41
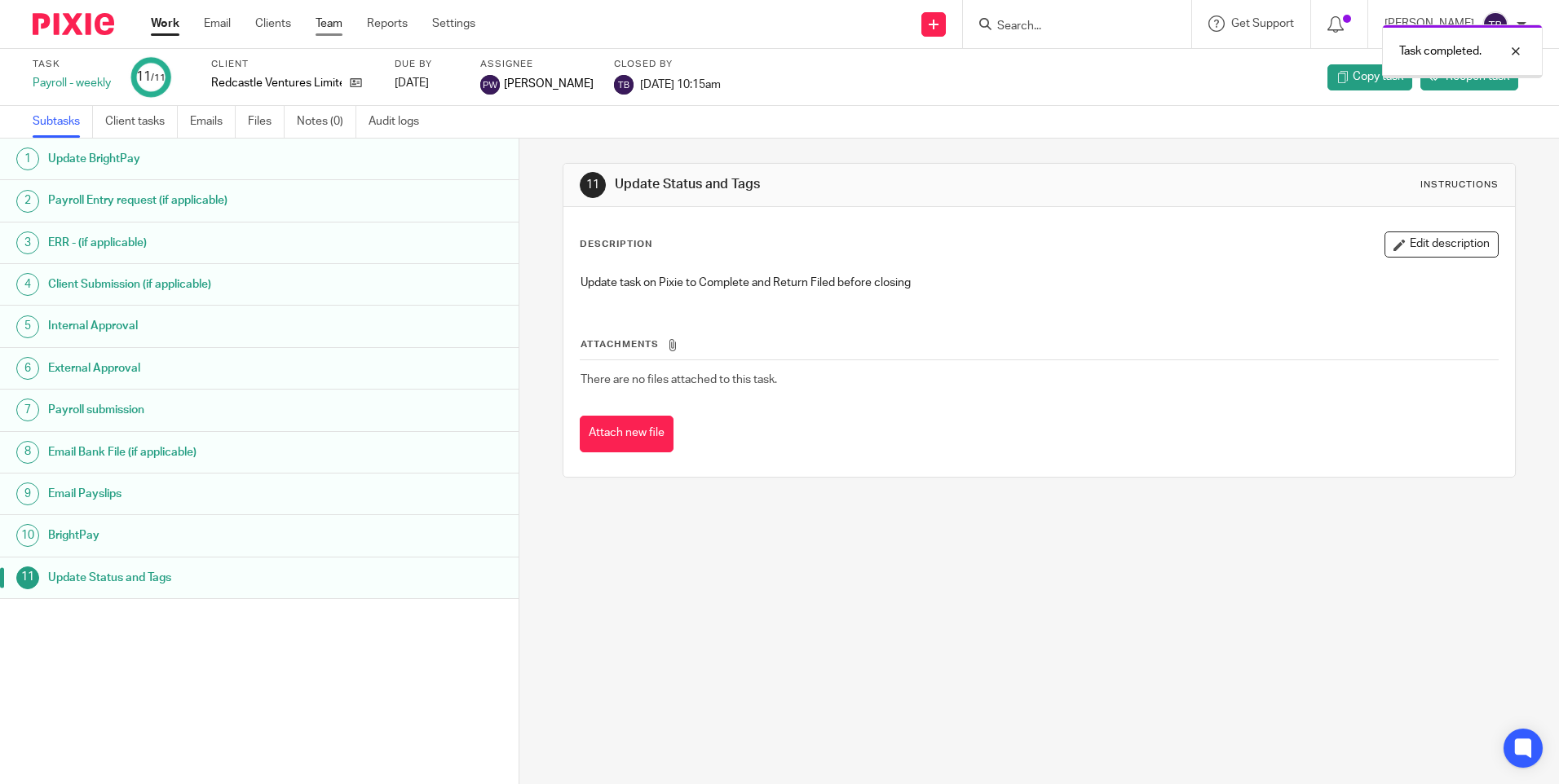
click at [334, 28] on link "Team" at bounding box center [328, 24] width 27 height 16
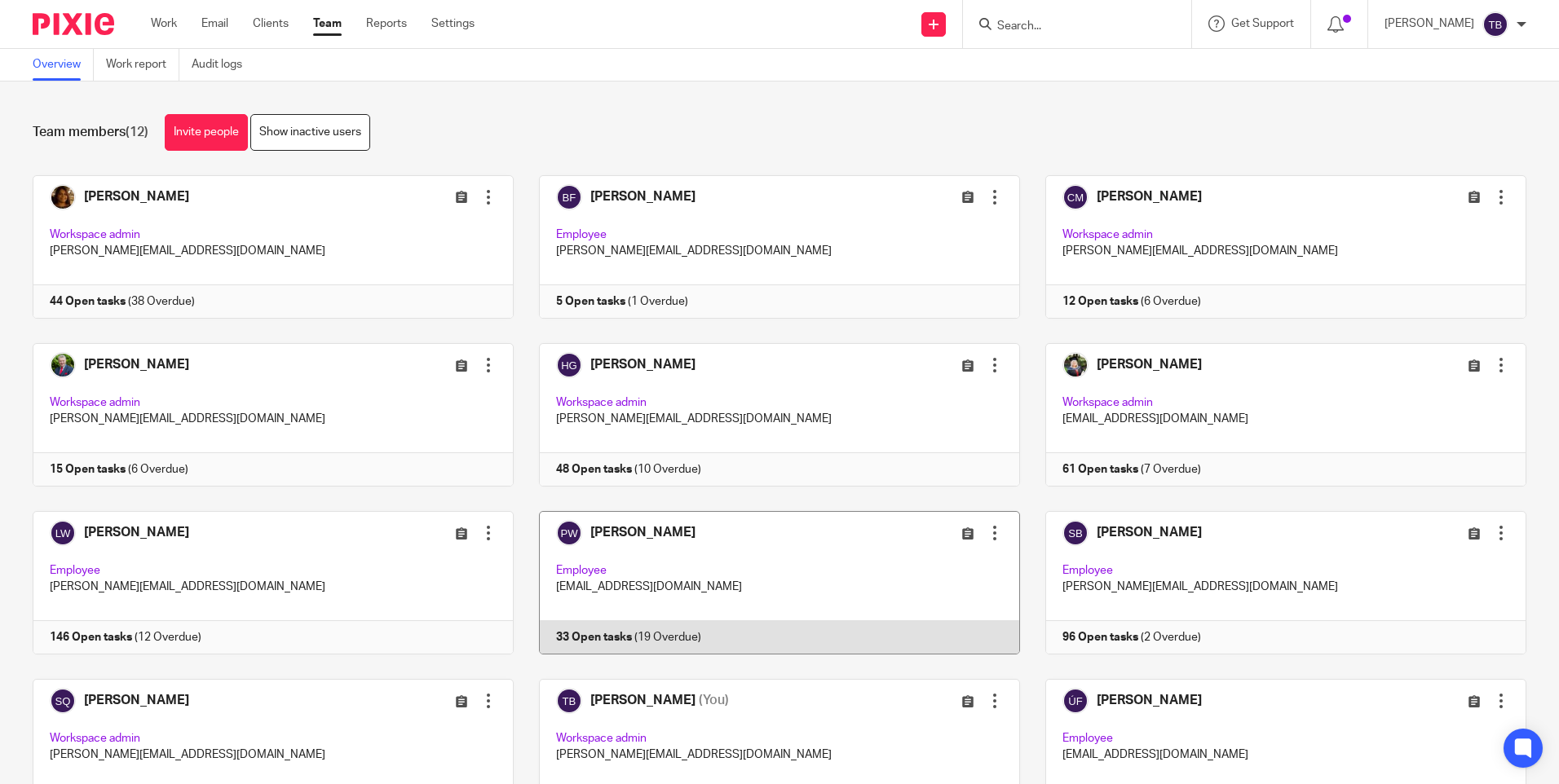
click at [678, 551] on link at bounding box center [766, 582] width 506 height 143
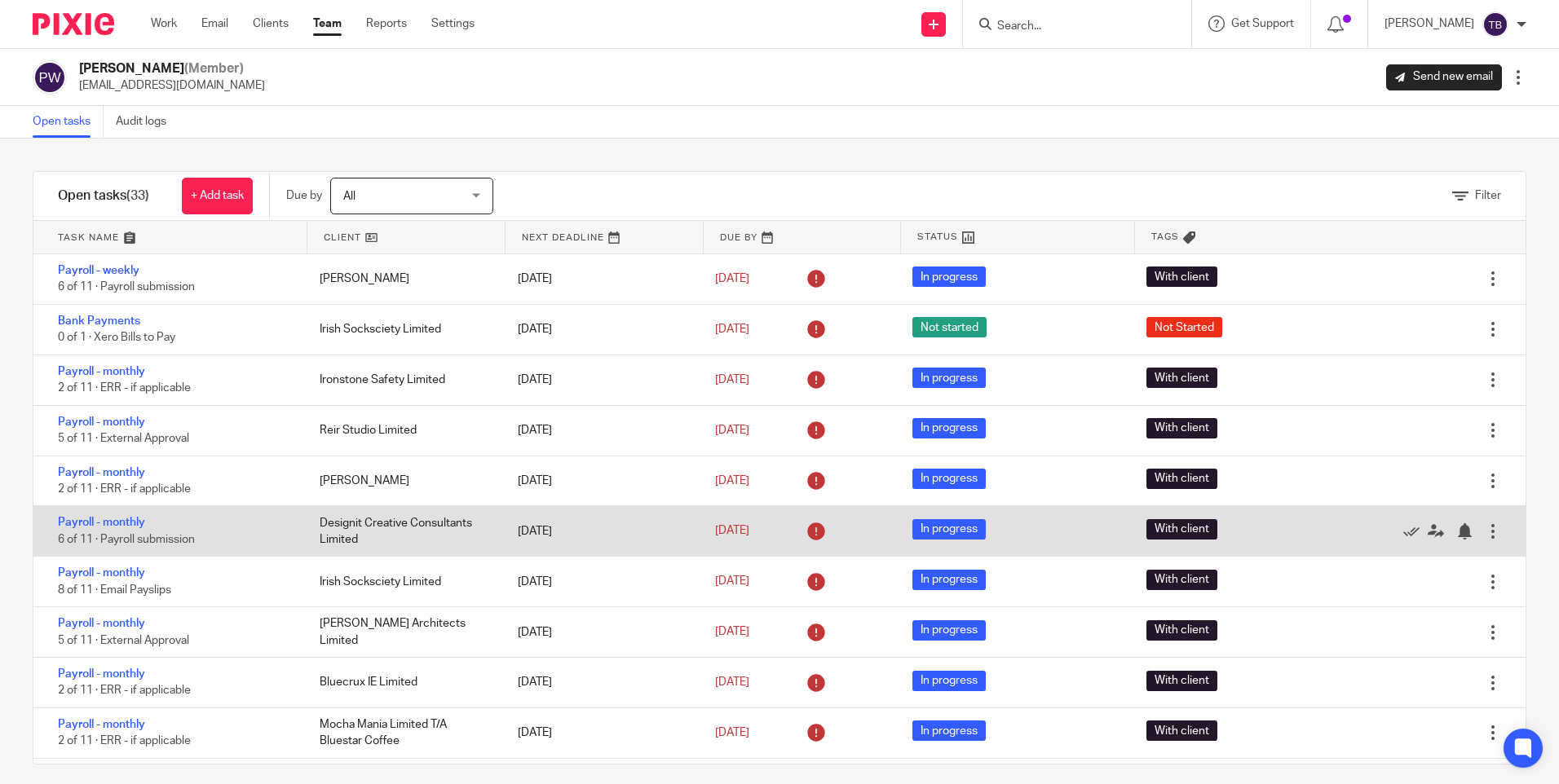
scroll to position [1148, 0]
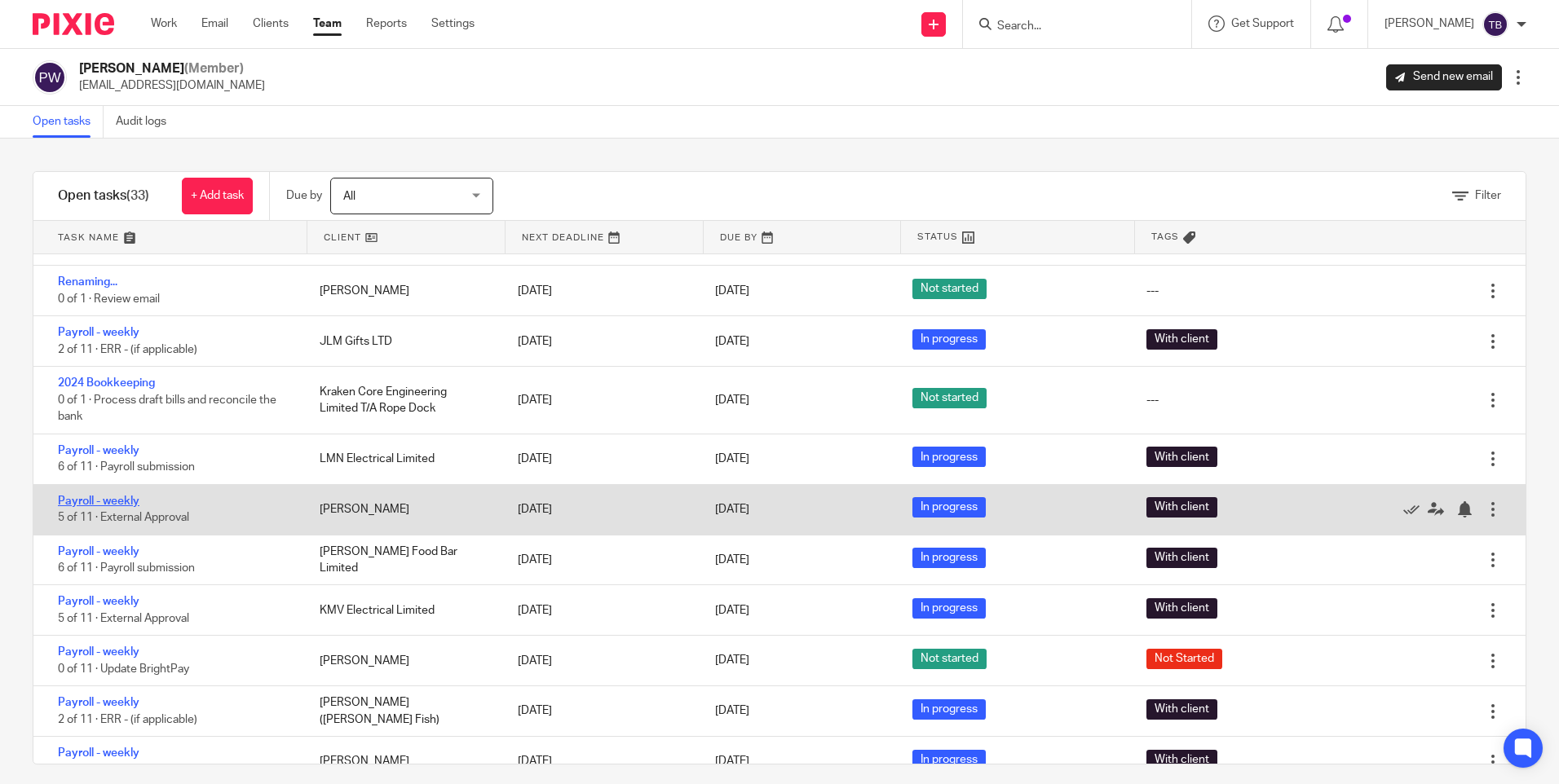
click at [117, 499] on link "Payroll - weekly" at bounding box center [98, 501] width 81 height 12
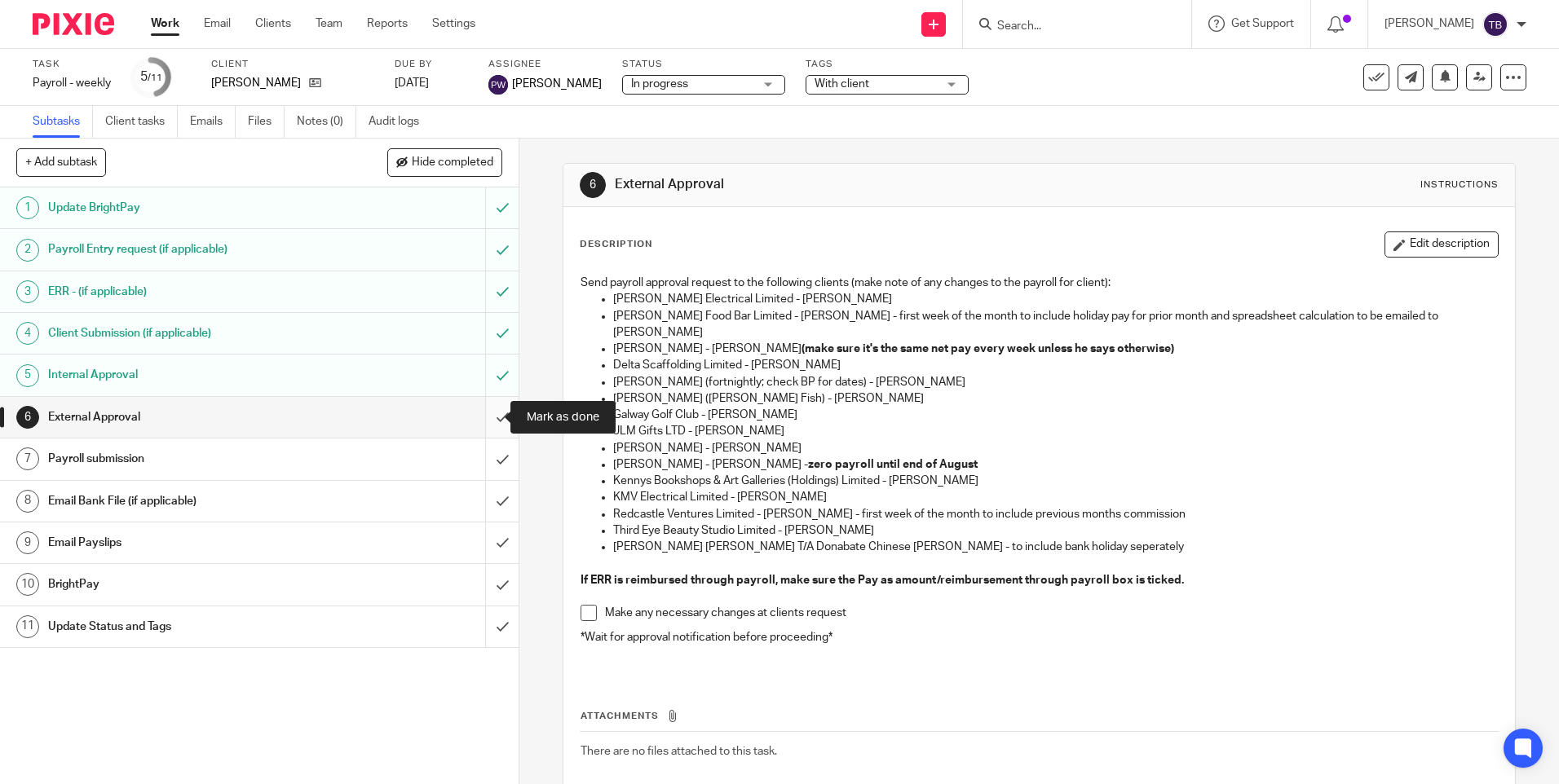
click at [479, 420] on input "submit" at bounding box center [259, 417] width 519 height 41
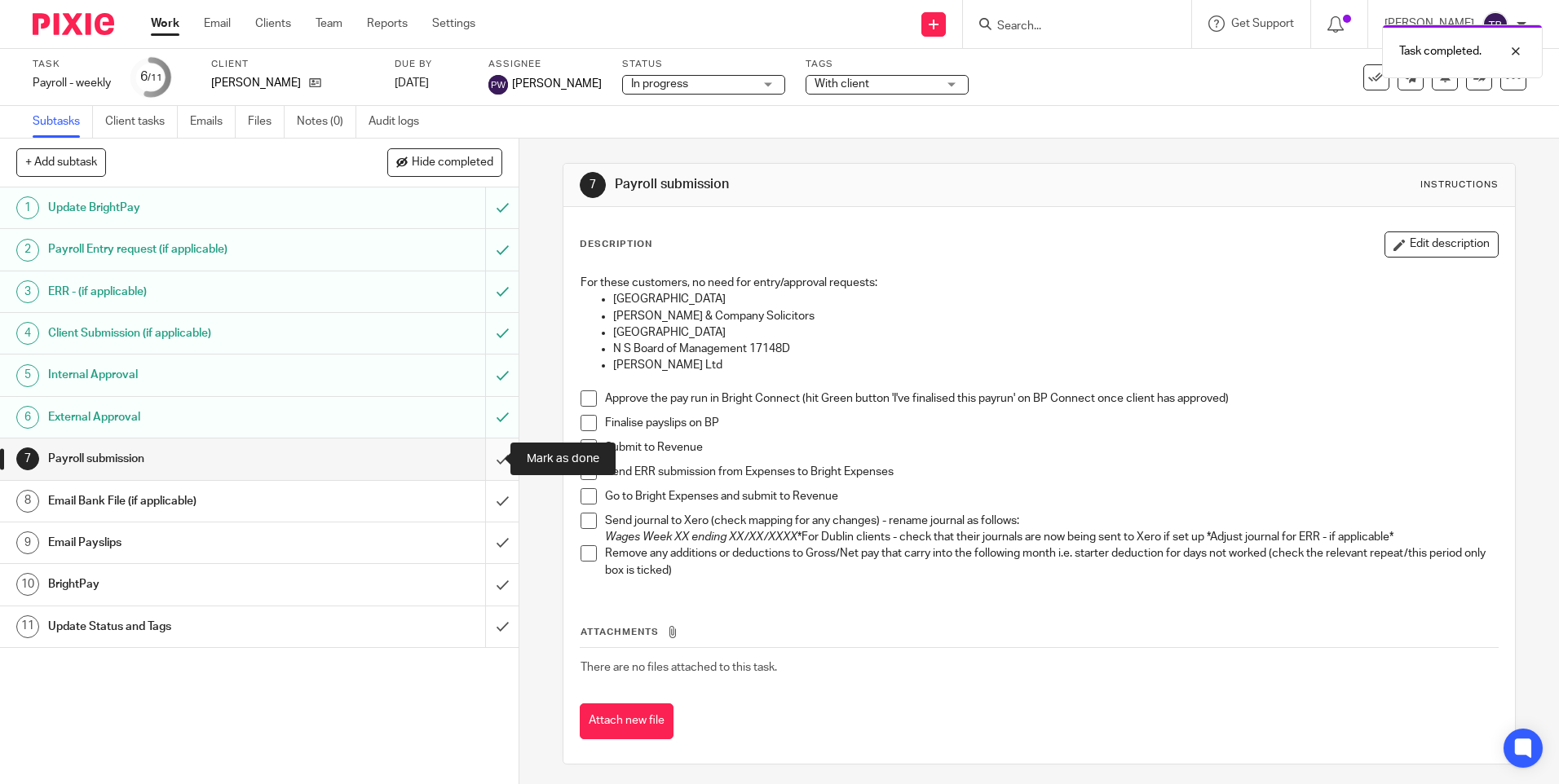
click at [489, 462] on input "submit" at bounding box center [259, 459] width 519 height 41
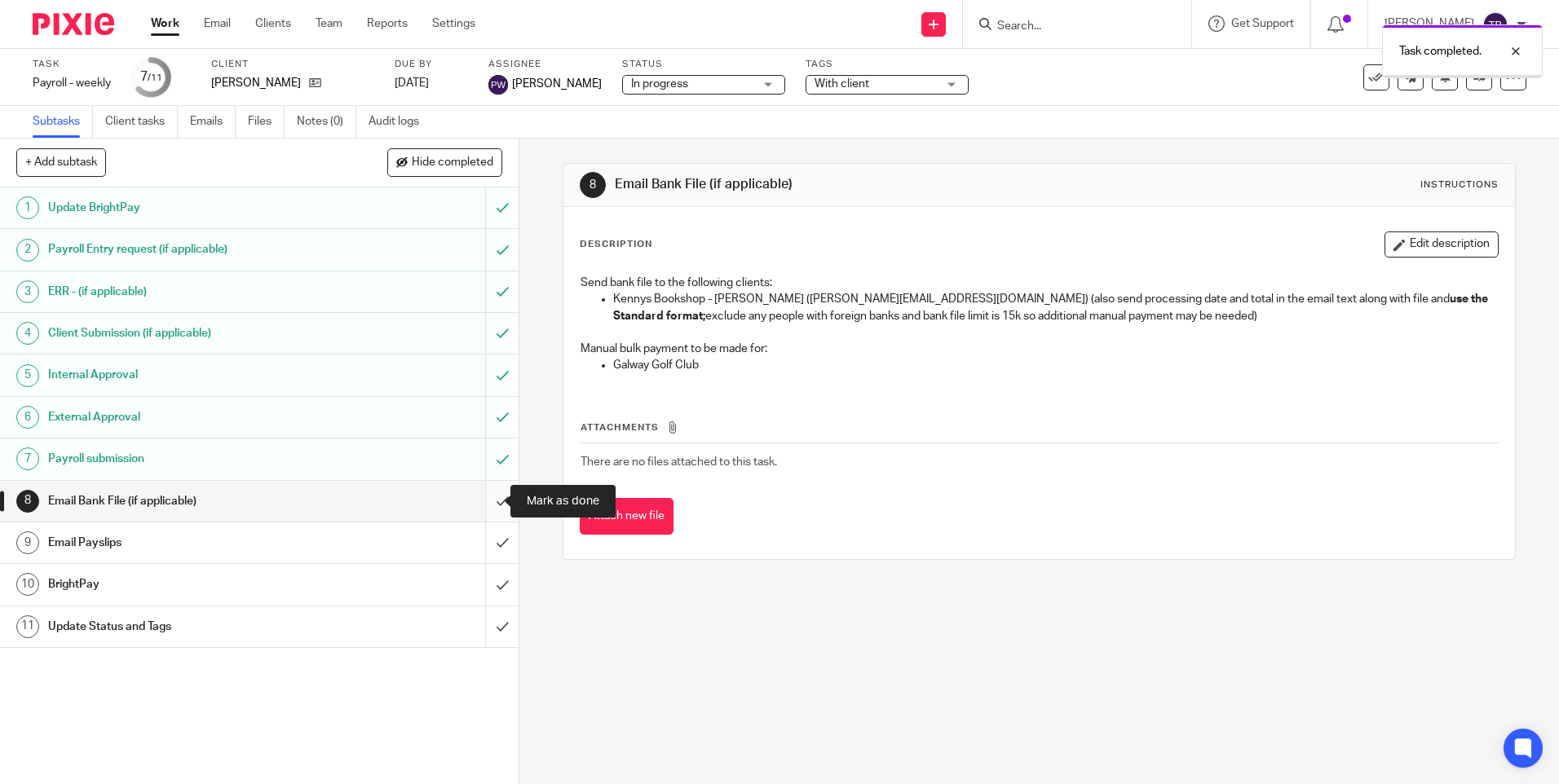
click at [485, 507] on input "submit" at bounding box center [259, 501] width 519 height 41
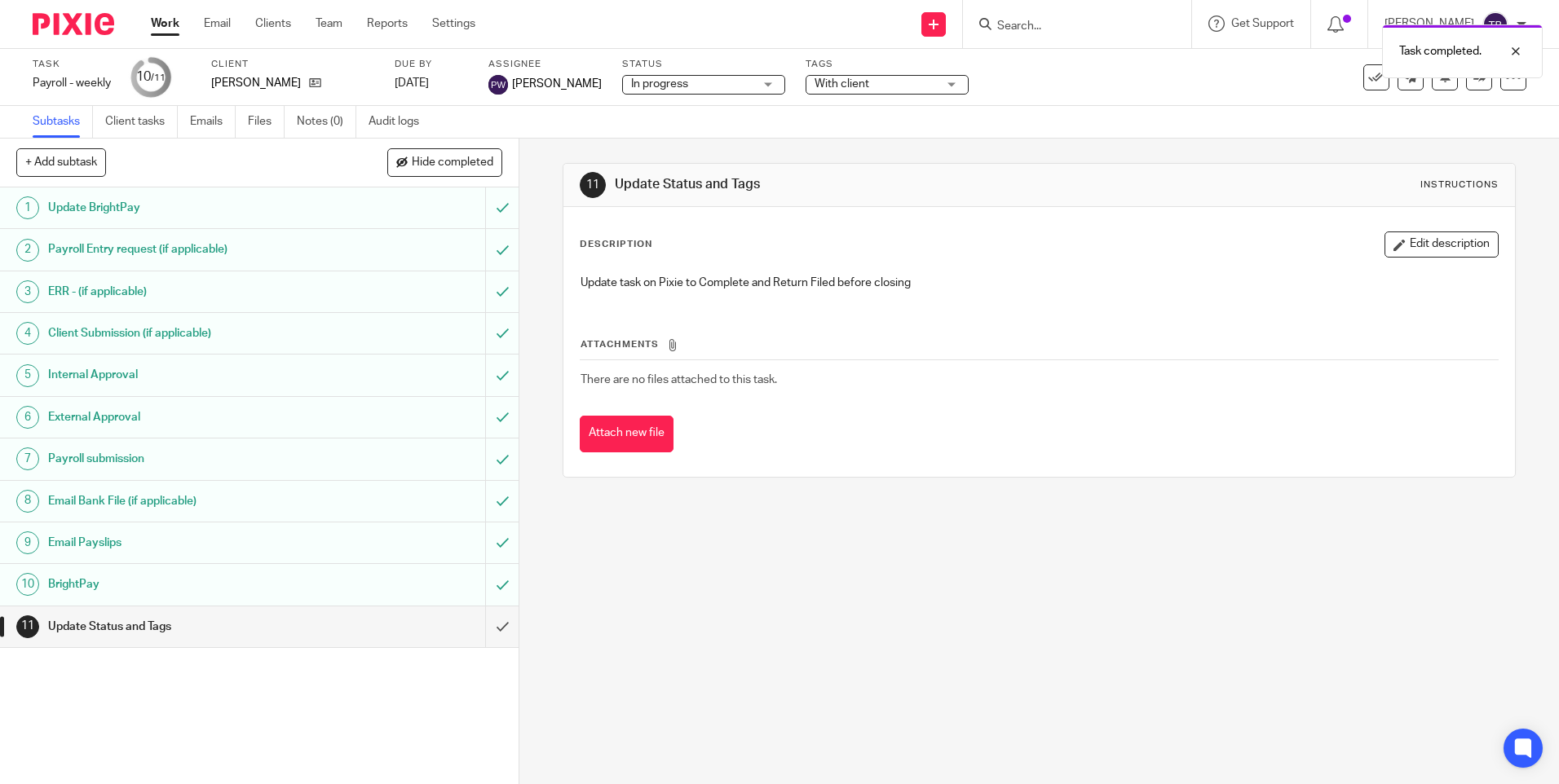
click at [486, 627] on input "submit" at bounding box center [259, 627] width 519 height 41
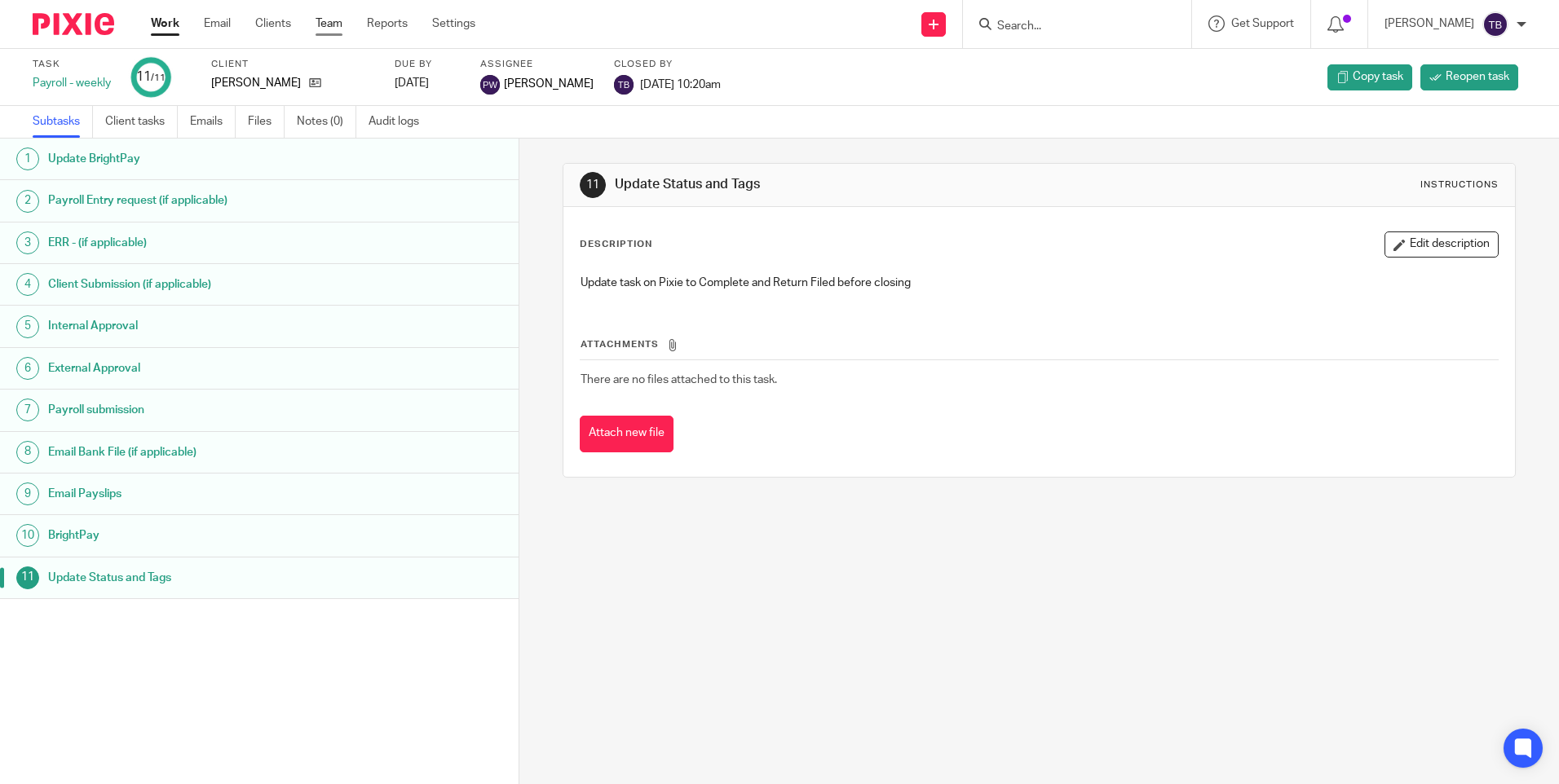
click at [338, 25] on link "Team" at bounding box center [328, 24] width 27 height 16
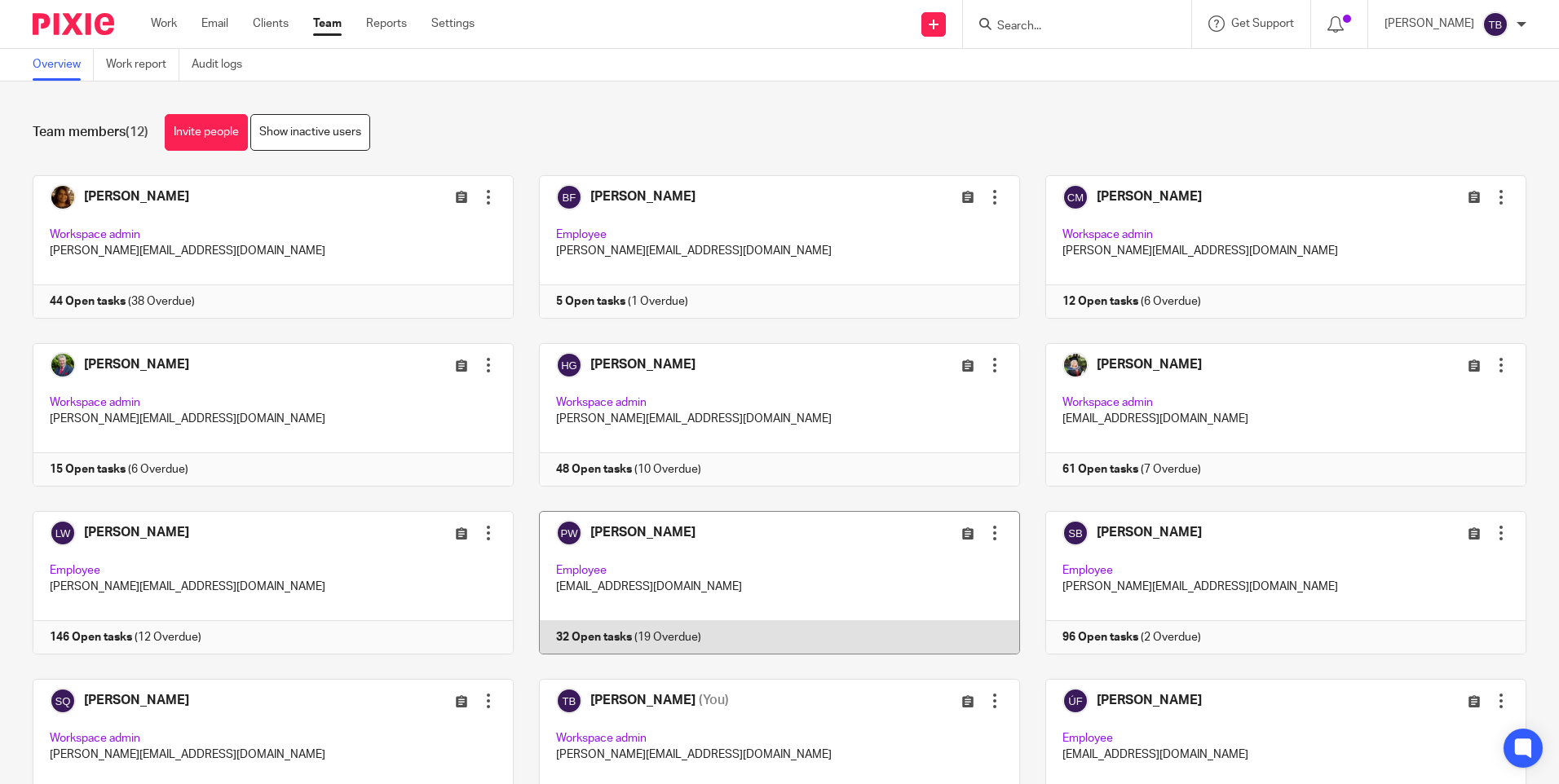
click at [696, 569] on link at bounding box center [766, 582] width 506 height 143
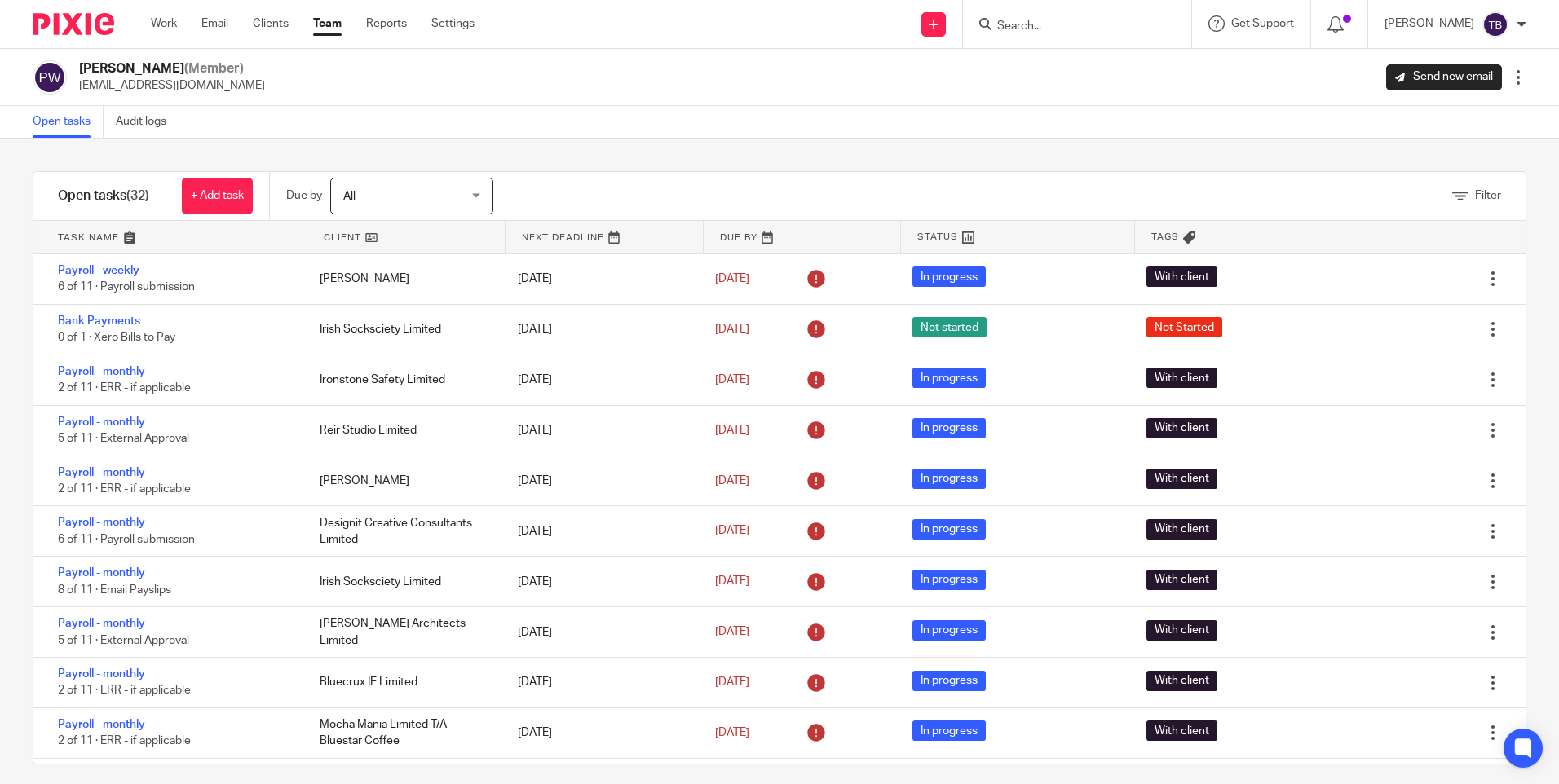
scroll to position [1098, 0]
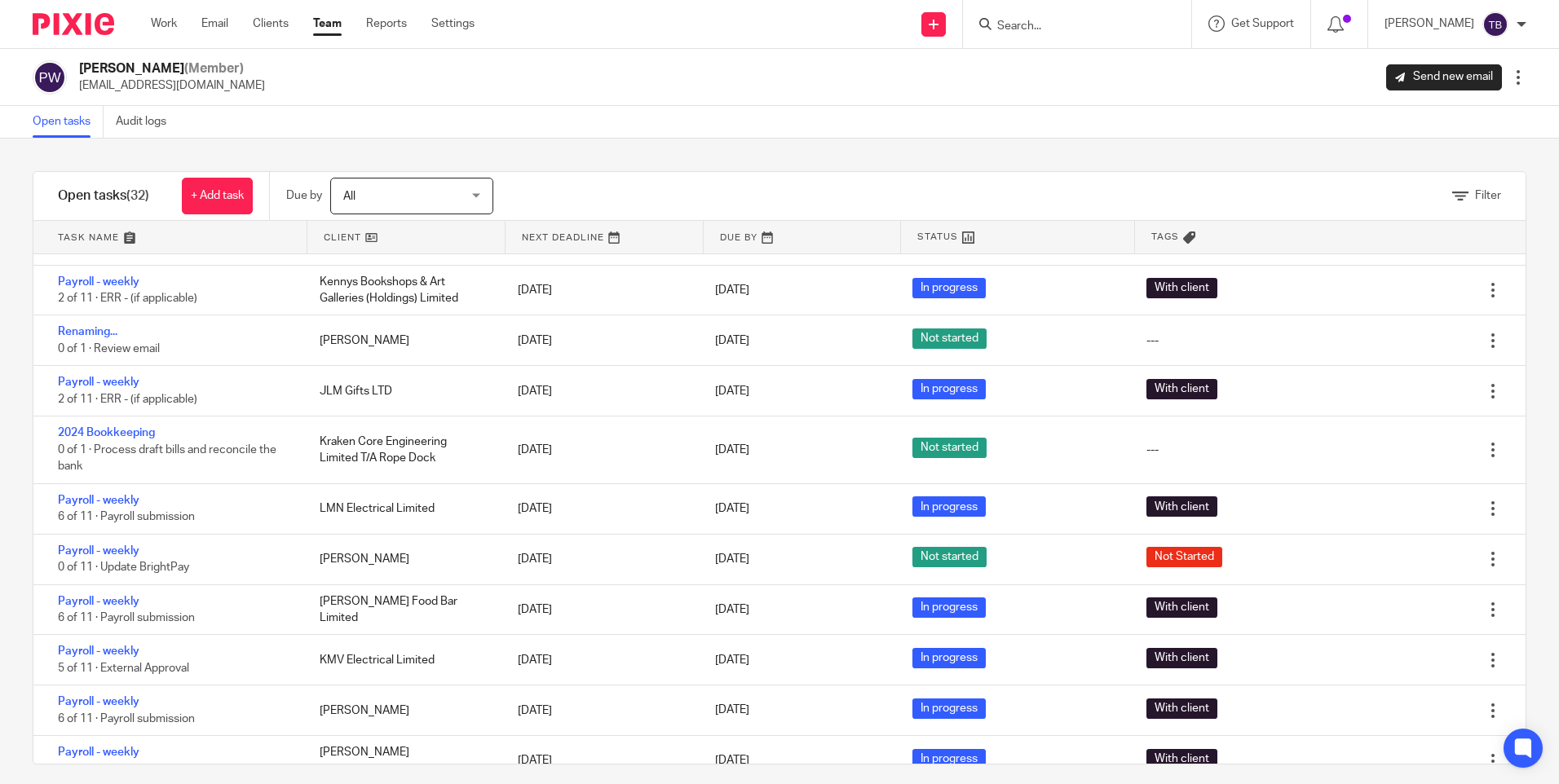
click at [475, 131] on div "Open tasks Audit logs" at bounding box center [780, 123] width 1559 height 33
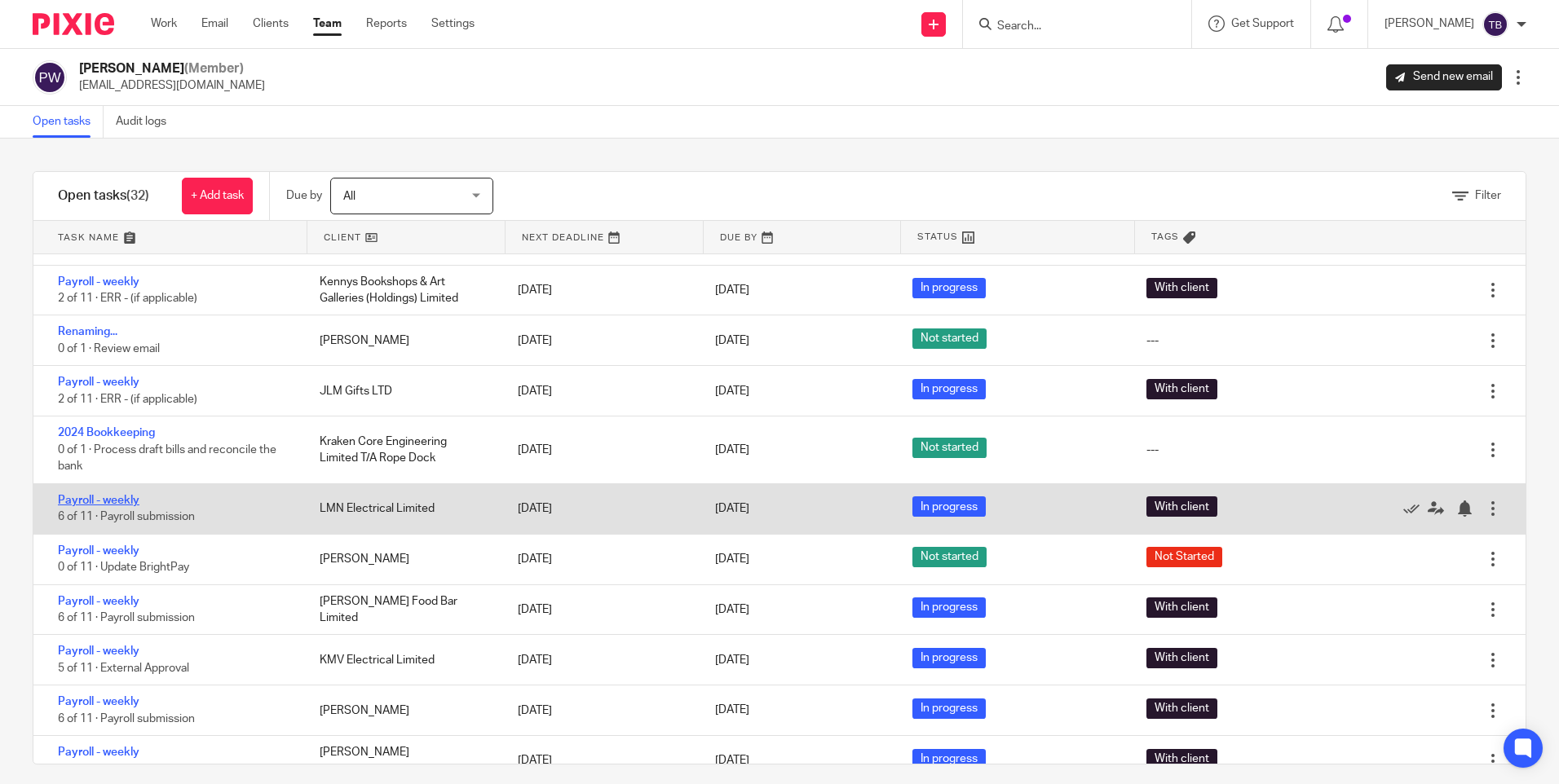
click at [107, 499] on link "Payroll - weekly" at bounding box center [98, 500] width 81 height 12
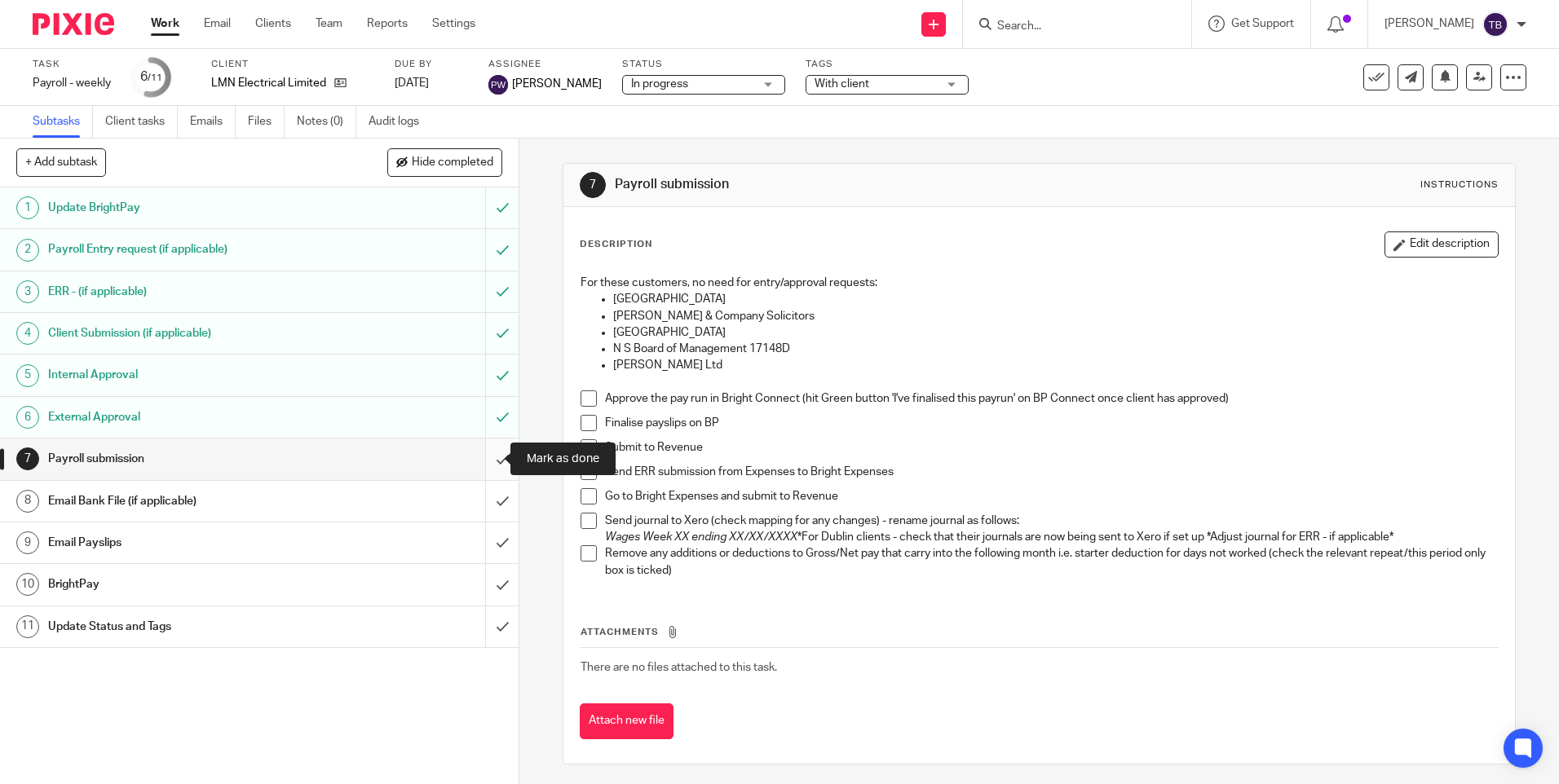
click at [480, 454] on input "submit" at bounding box center [259, 459] width 519 height 41
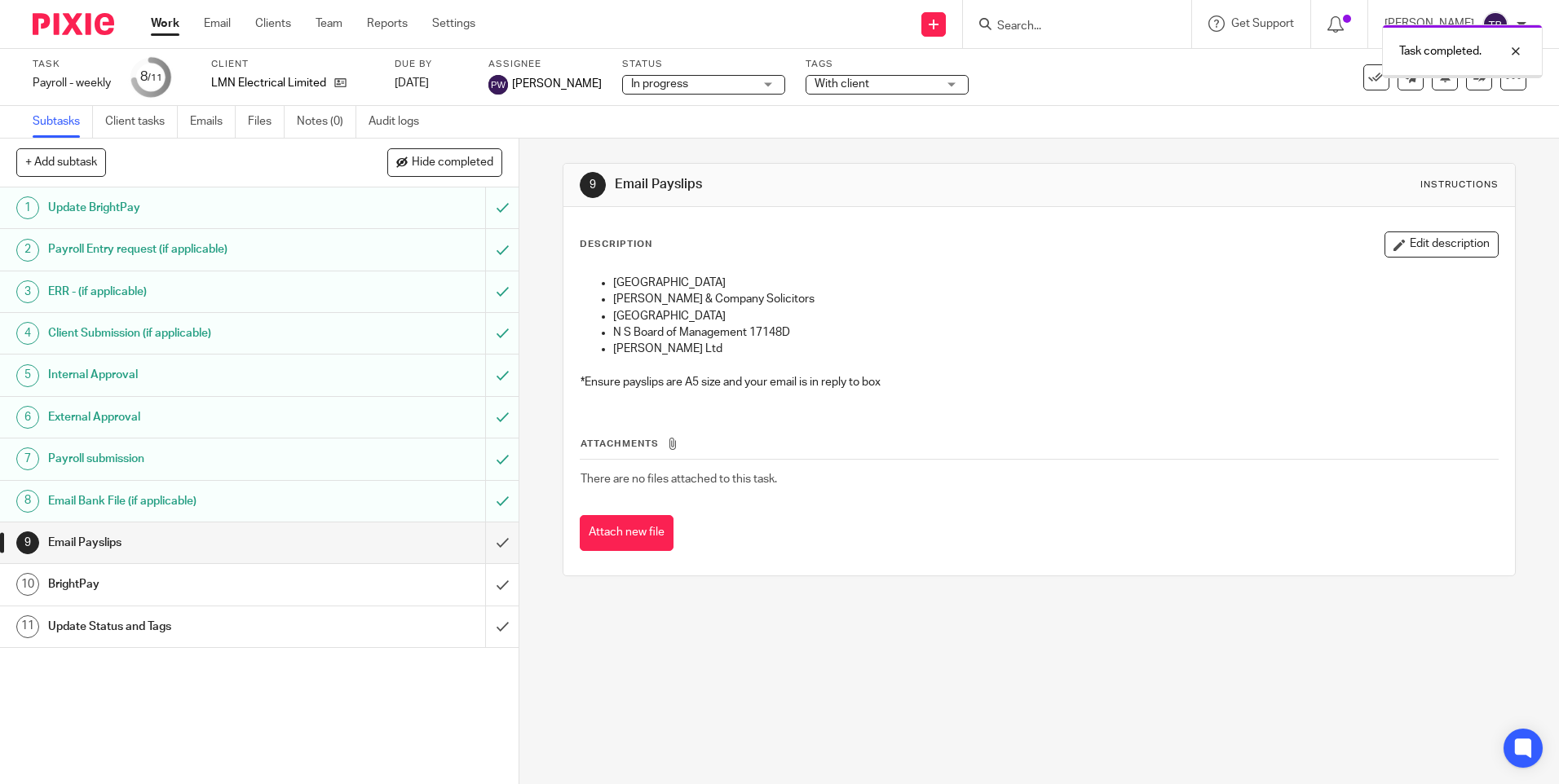
click at [479, 544] on input "submit" at bounding box center [259, 543] width 519 height 41
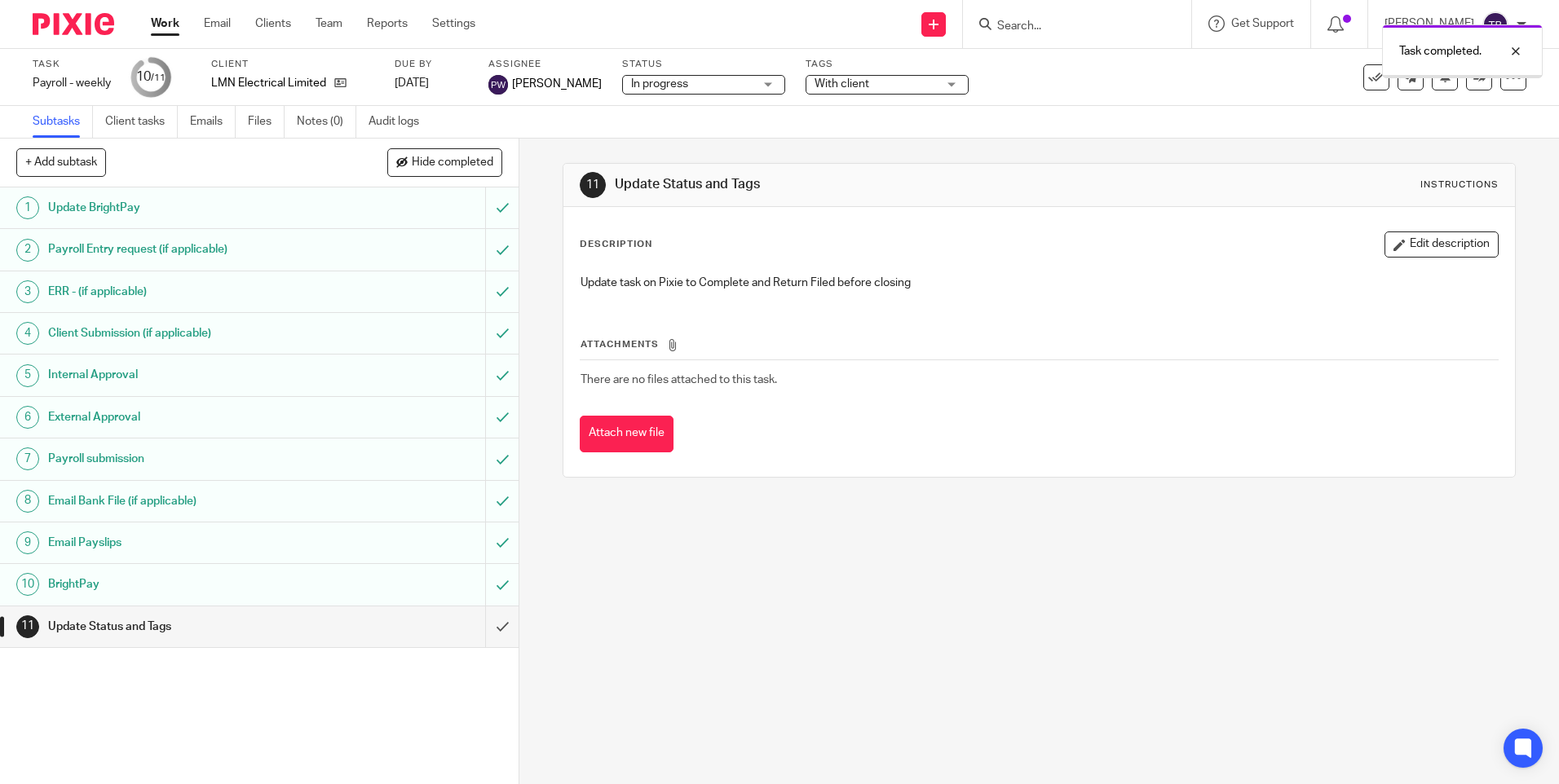
click at [482, 624] on input "submit" at bounding box center [259, 627] width 519 height 41
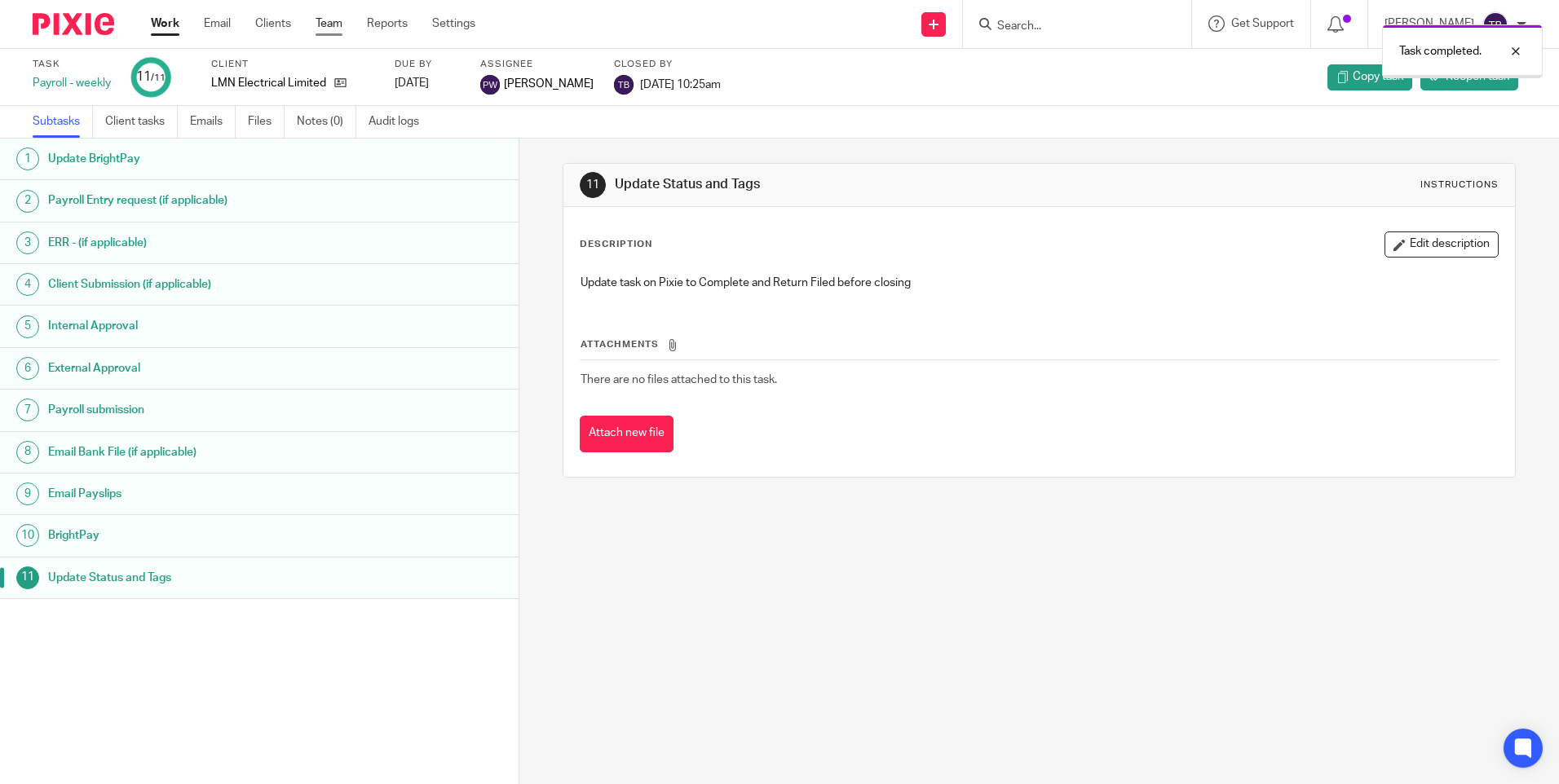
click at [333, 21] on link "Team" at bounding box center [328, 24] width 27 height 16
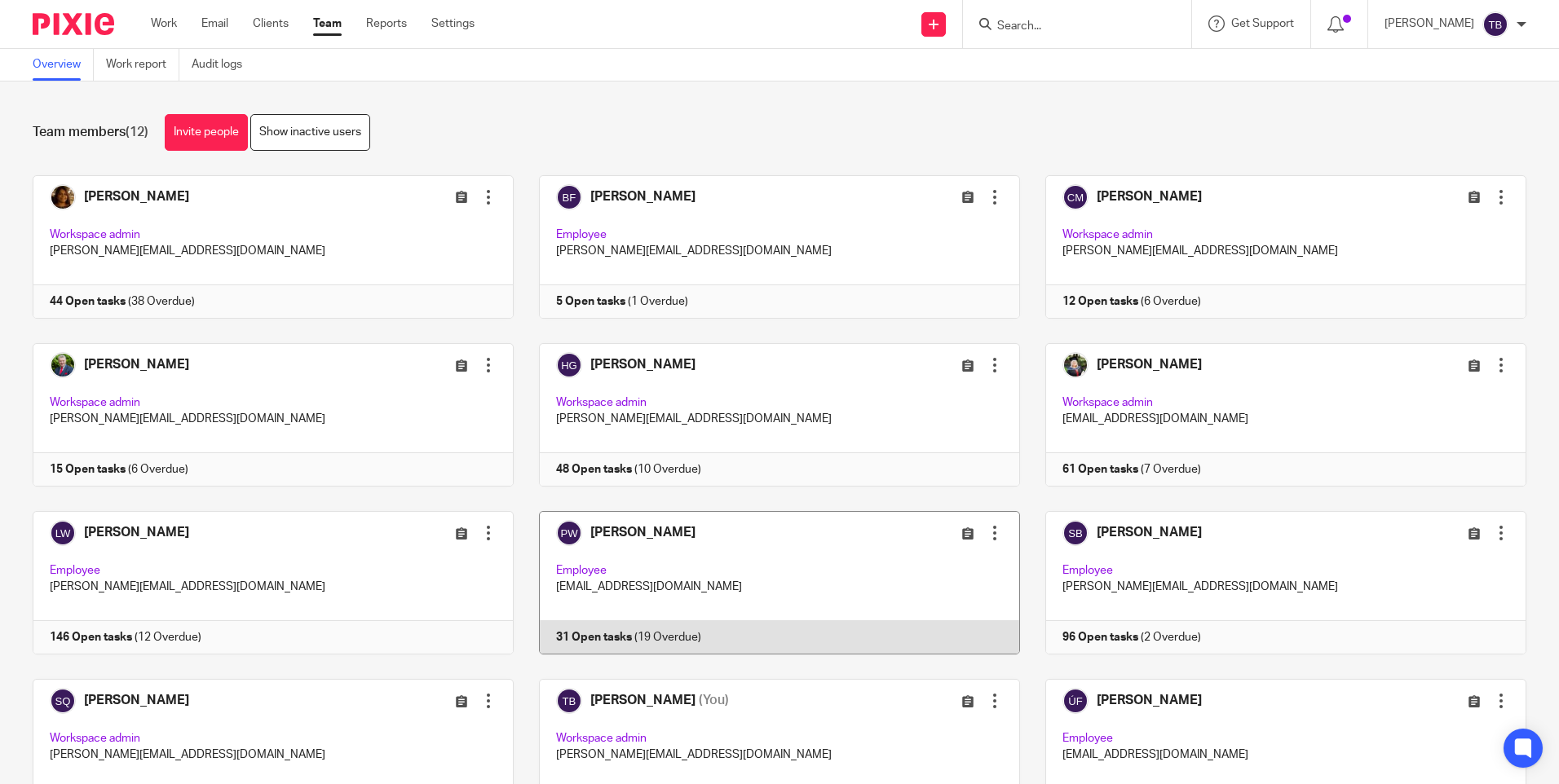
click at [688, 582] on link at bounding box center [766, 582] width 506 height 143
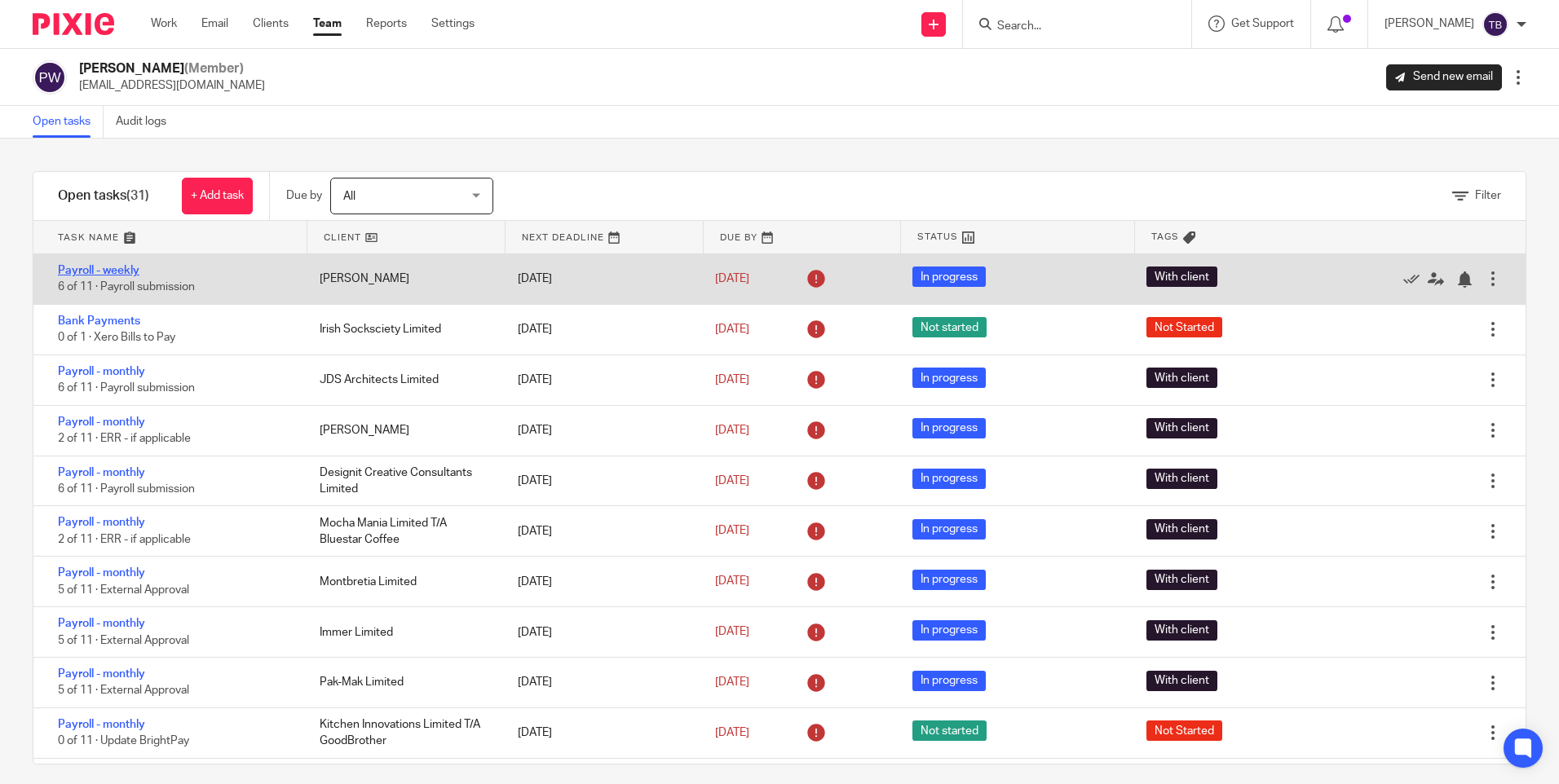
click at [100, 271] on link "Payroll - weekly" at bounding box center [98, 271] width 81 height 12
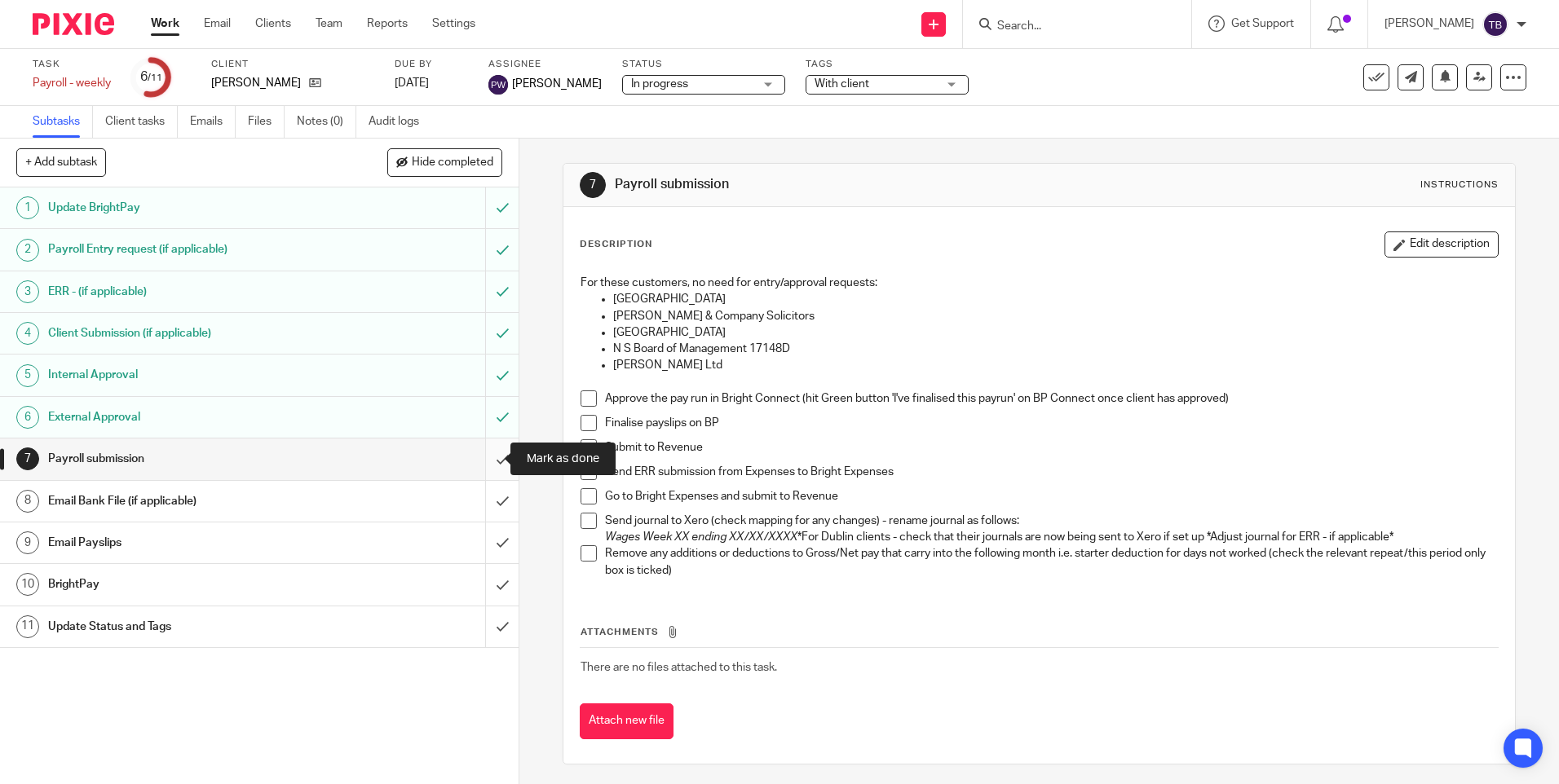
click at [484, 466] on input "submit" at bounding box center [259, 459] width 519 height 41
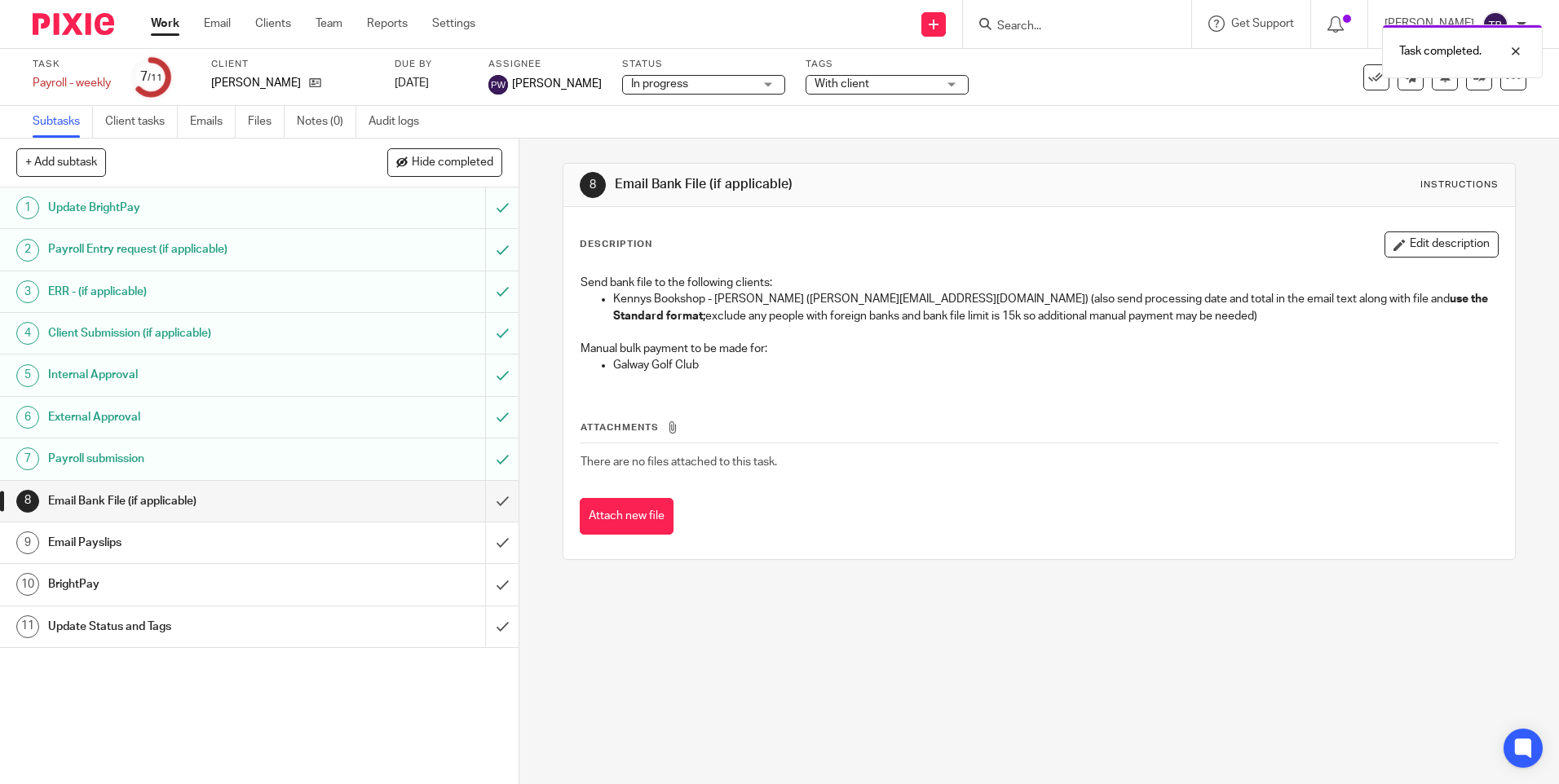
click at [482, 494] on input "submit" at bounding box center [259, 501] width 519 height 41
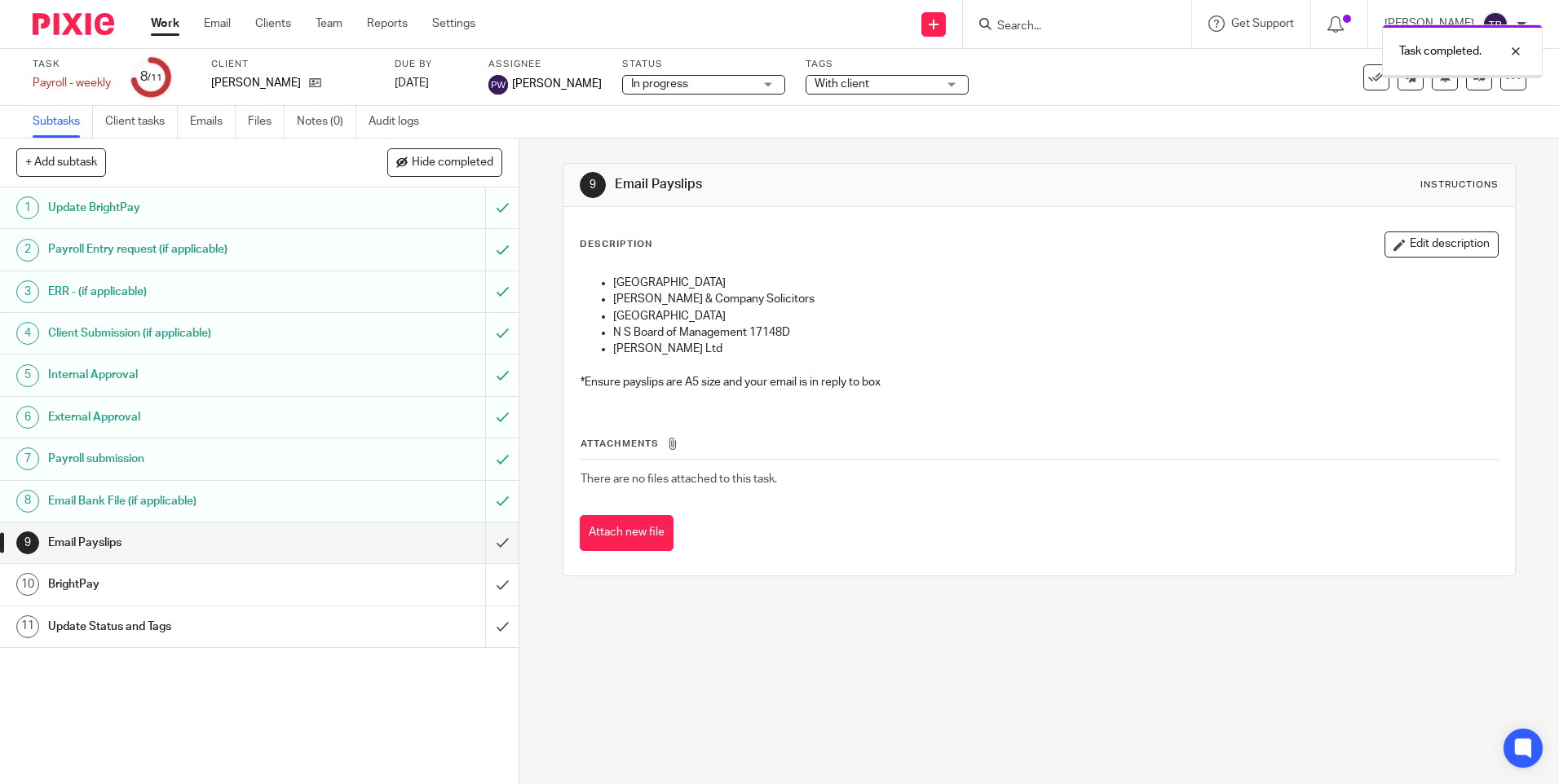
click at [485, 541] on input "submit" at bounding box center [259, 543] width 519 height 41
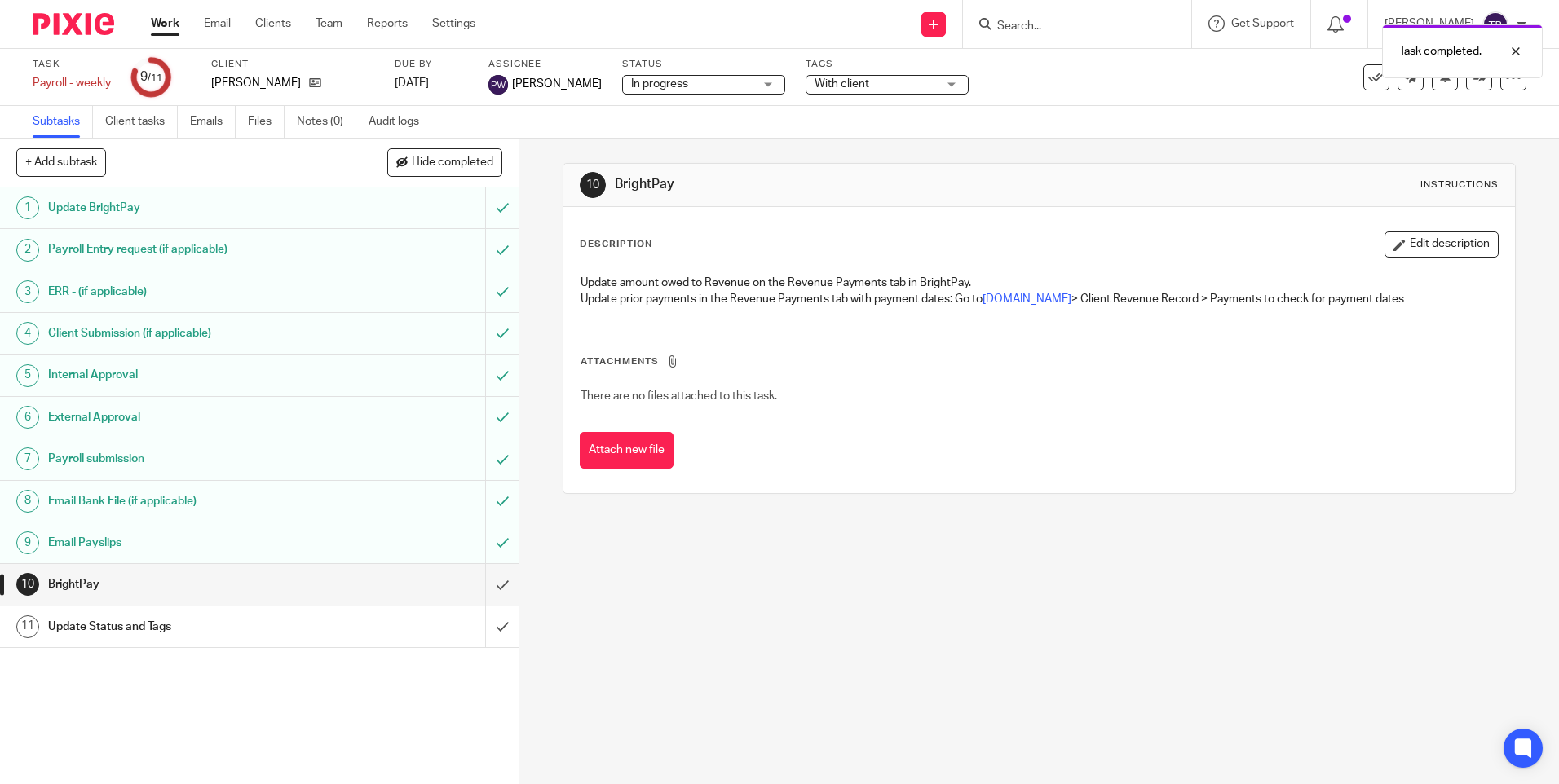
click at [485, 585] on input "submit" at bounding box center [259, 585] width 519 height 41
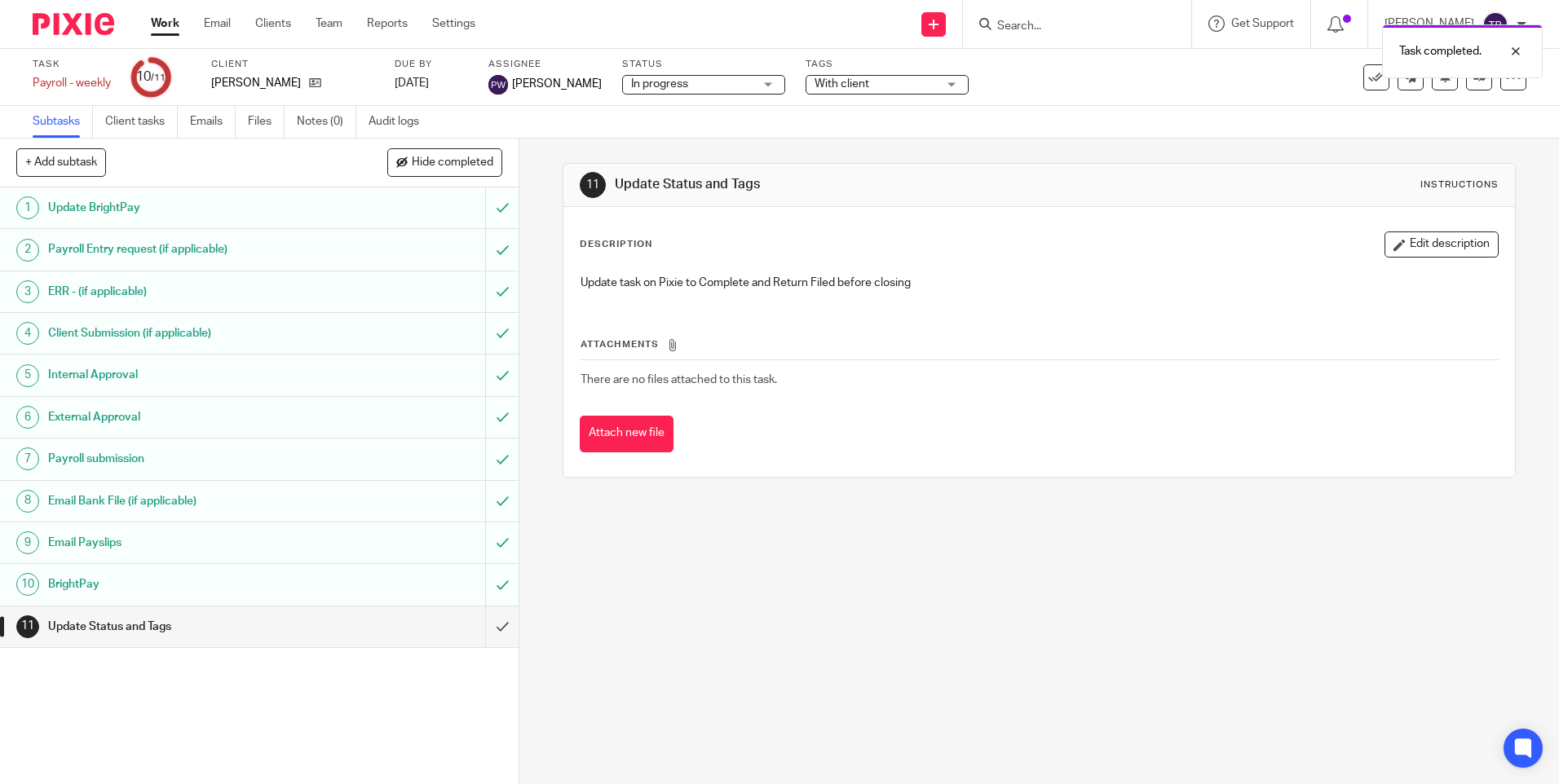
click at [484, 619] on input "submit" at bounding box center [259, 627] width 519 height 41
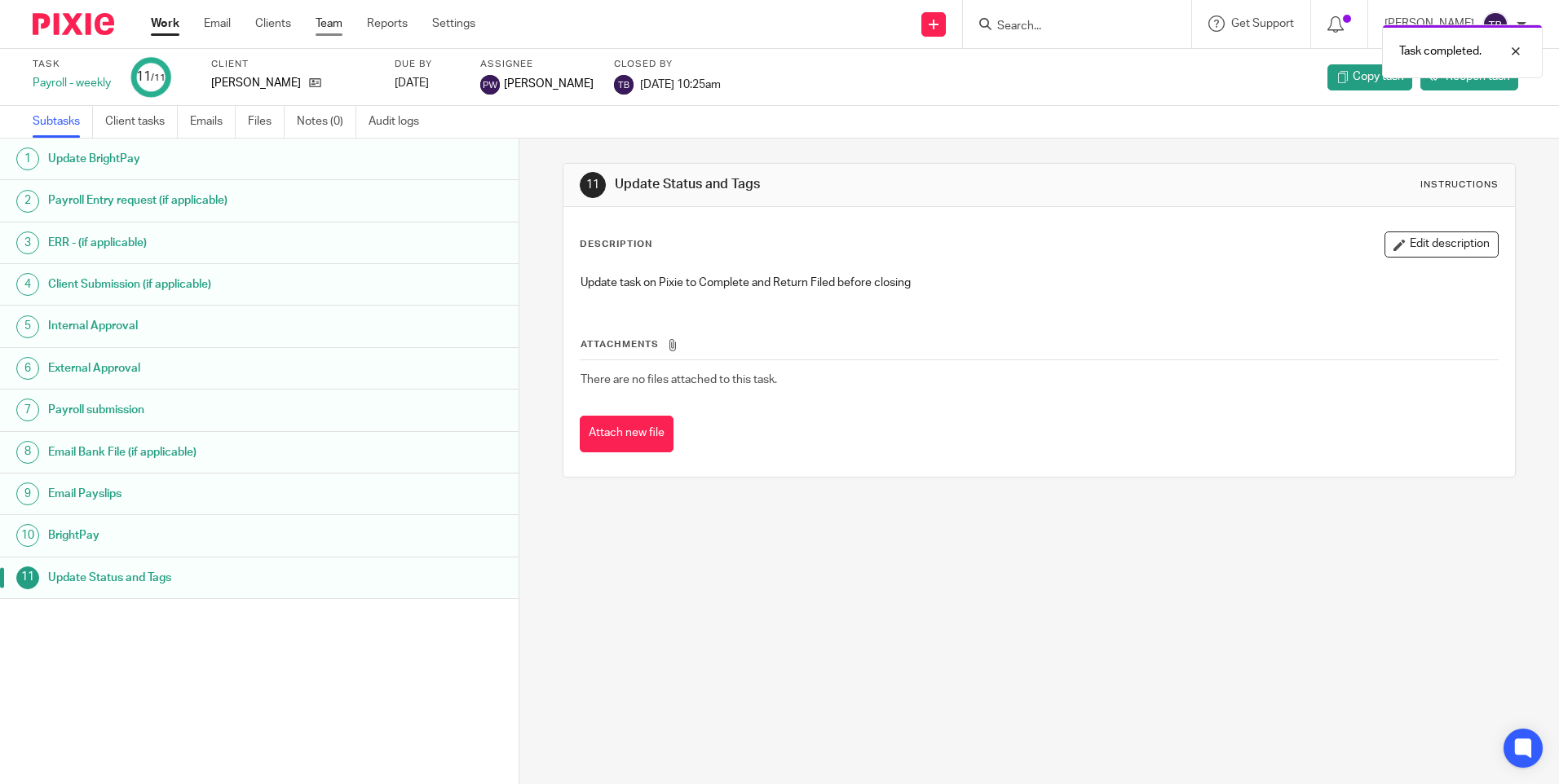
drag, startPoint x: 331, startPoint y: 24, endPoint x: 352, endPoint y: 7, distance: 27.0
click at [331, 24] on link "Team" at bounding box center [328, 24] width 27 height 16
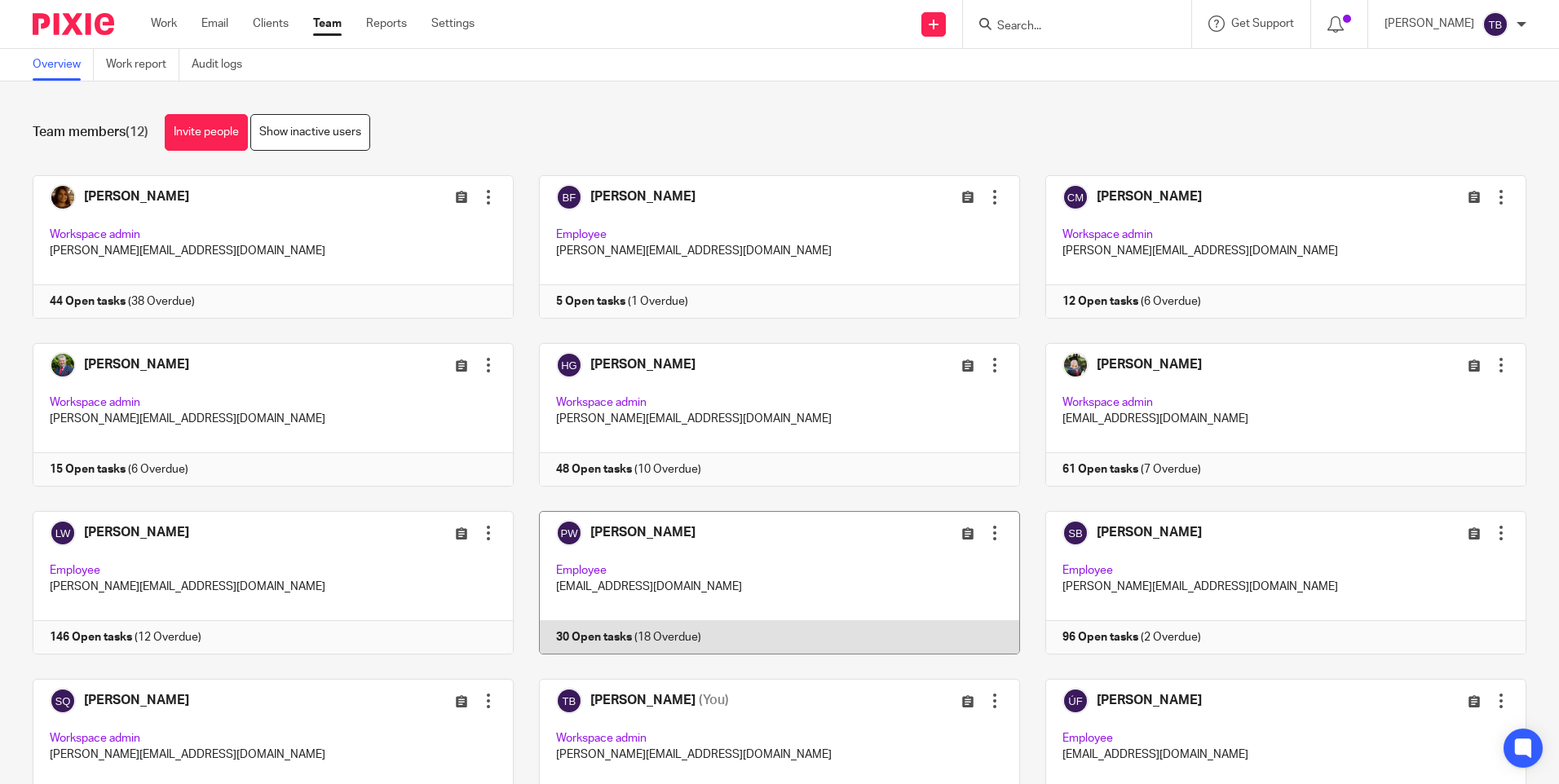
click at [775, 567] on link at bounding box center [766, 582] width 506 height 143
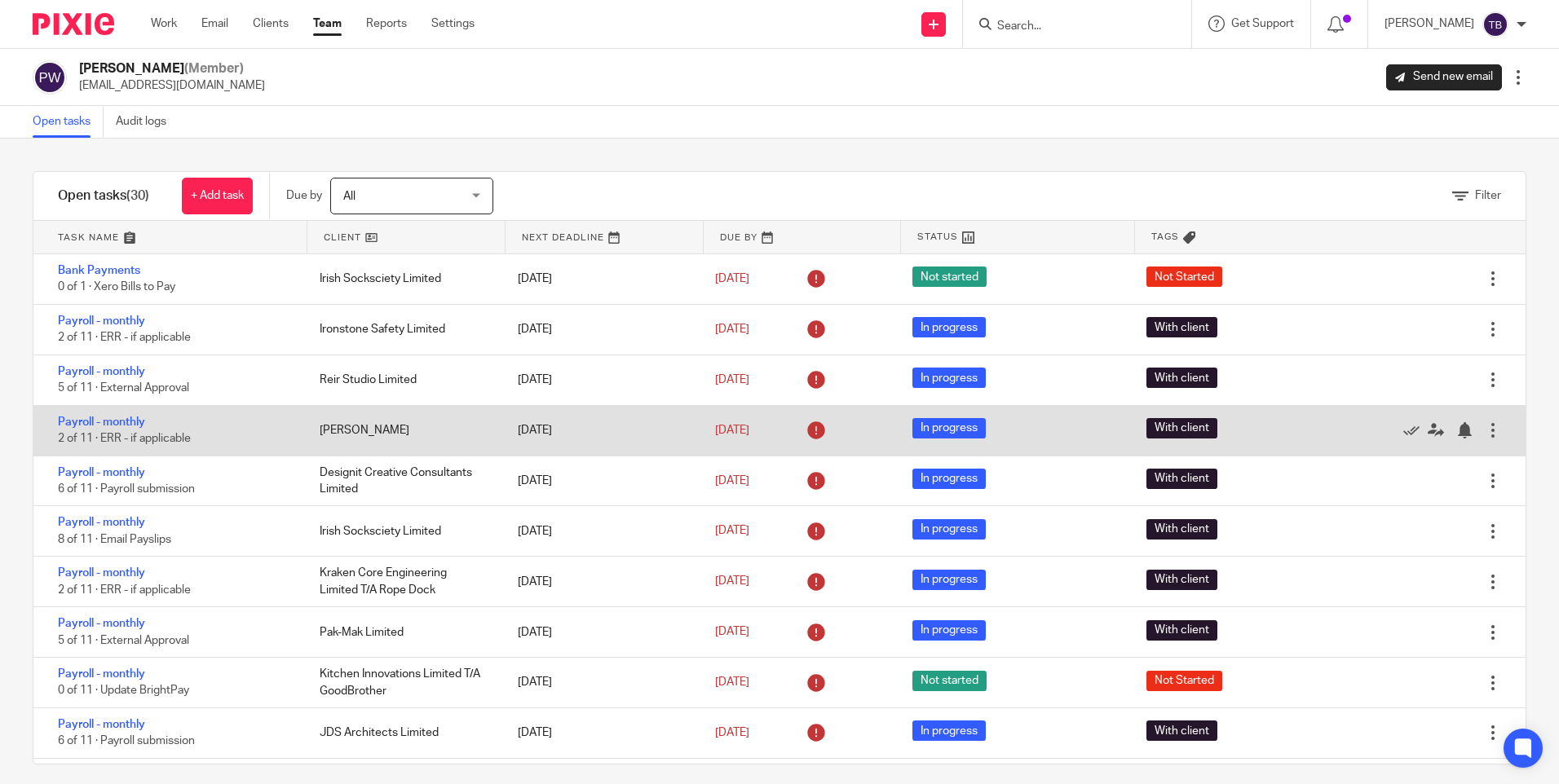
scroll to position [1019, 0]
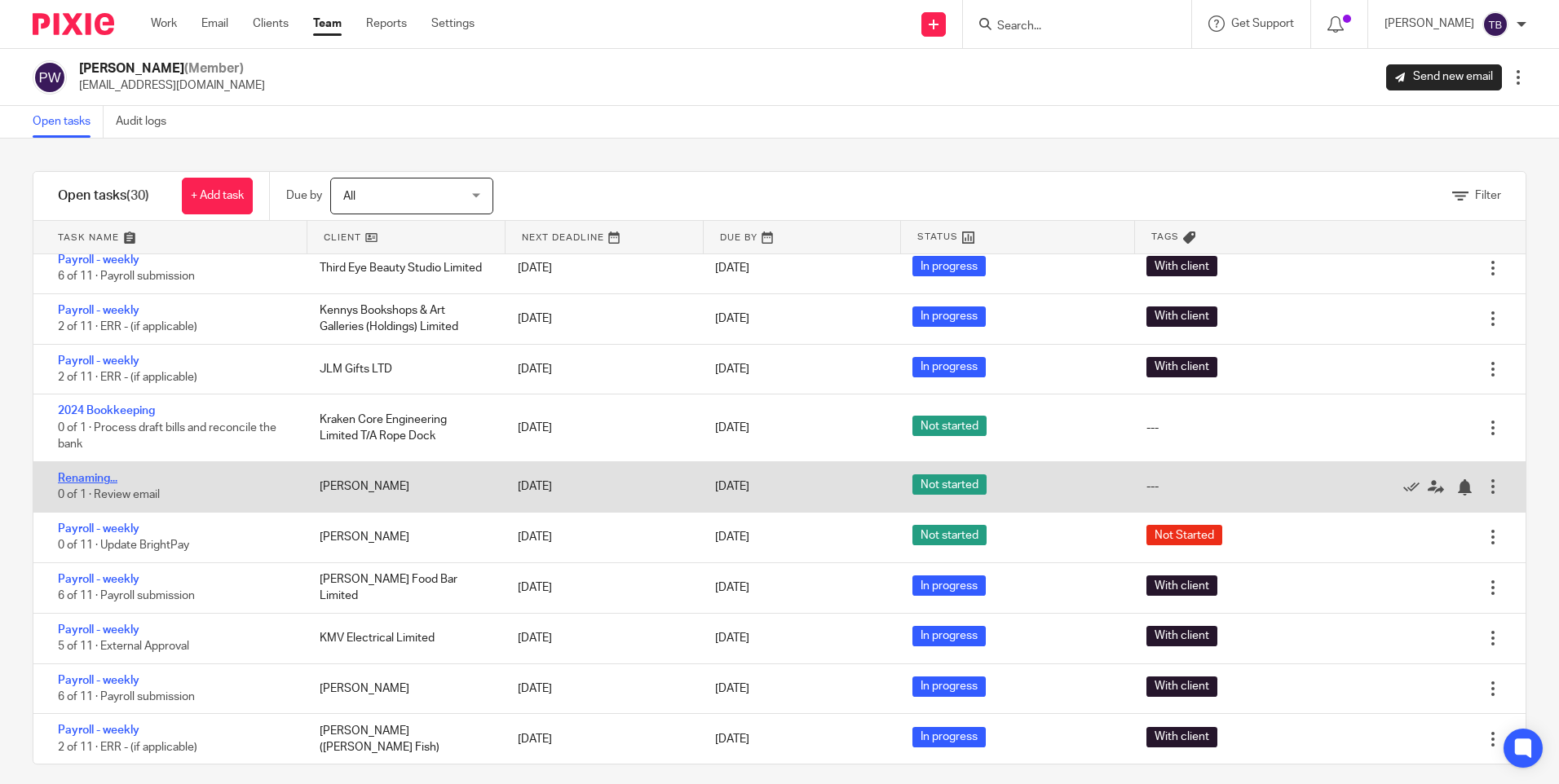
click at [105, 476] on link "Renaming..." at bounding box center [87, 479] width 59 height 12
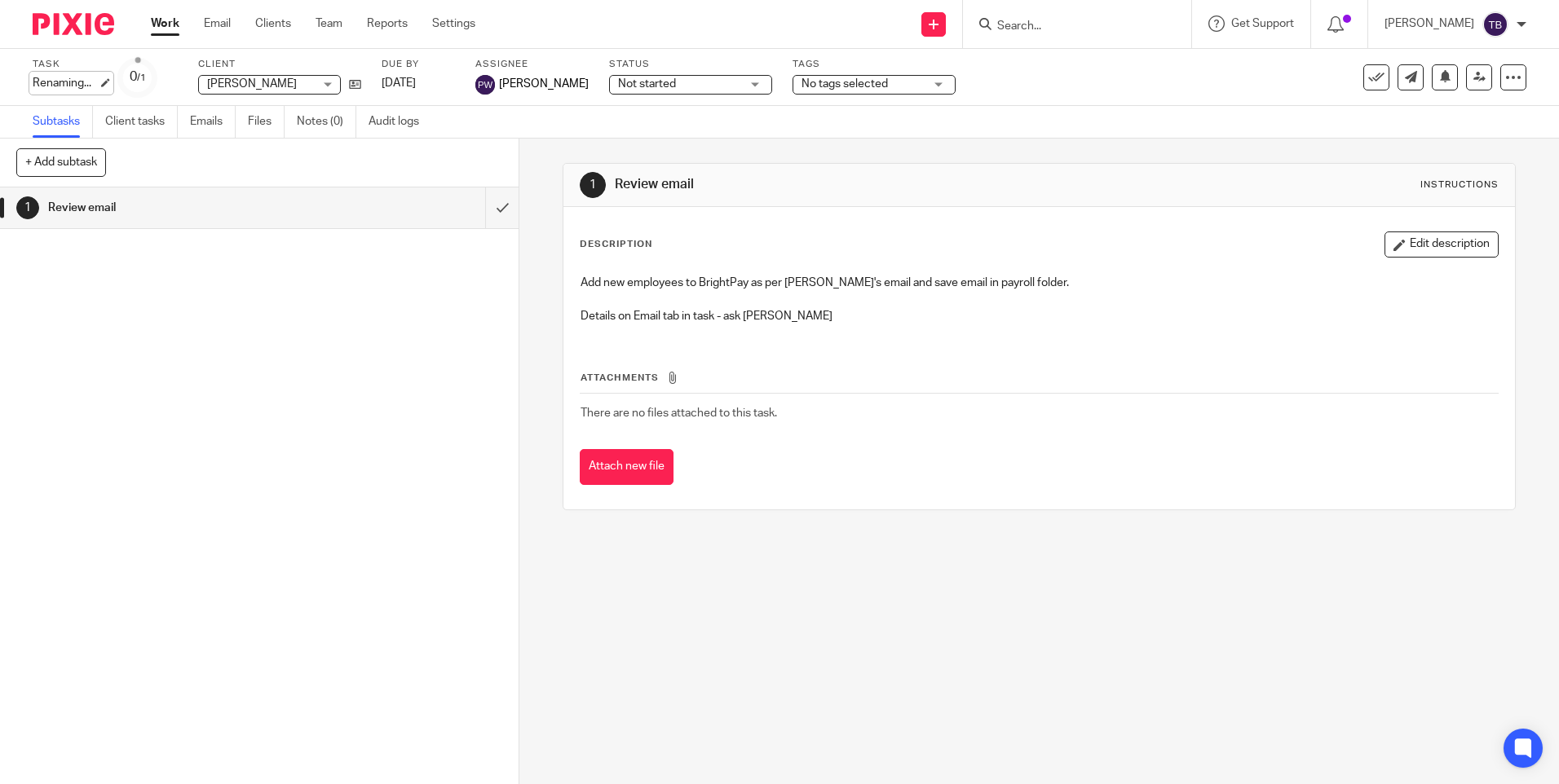
click at [67, 84] on div "Renaming... Save Renaming..." at bounding box center [65, 83] width 65 height 16
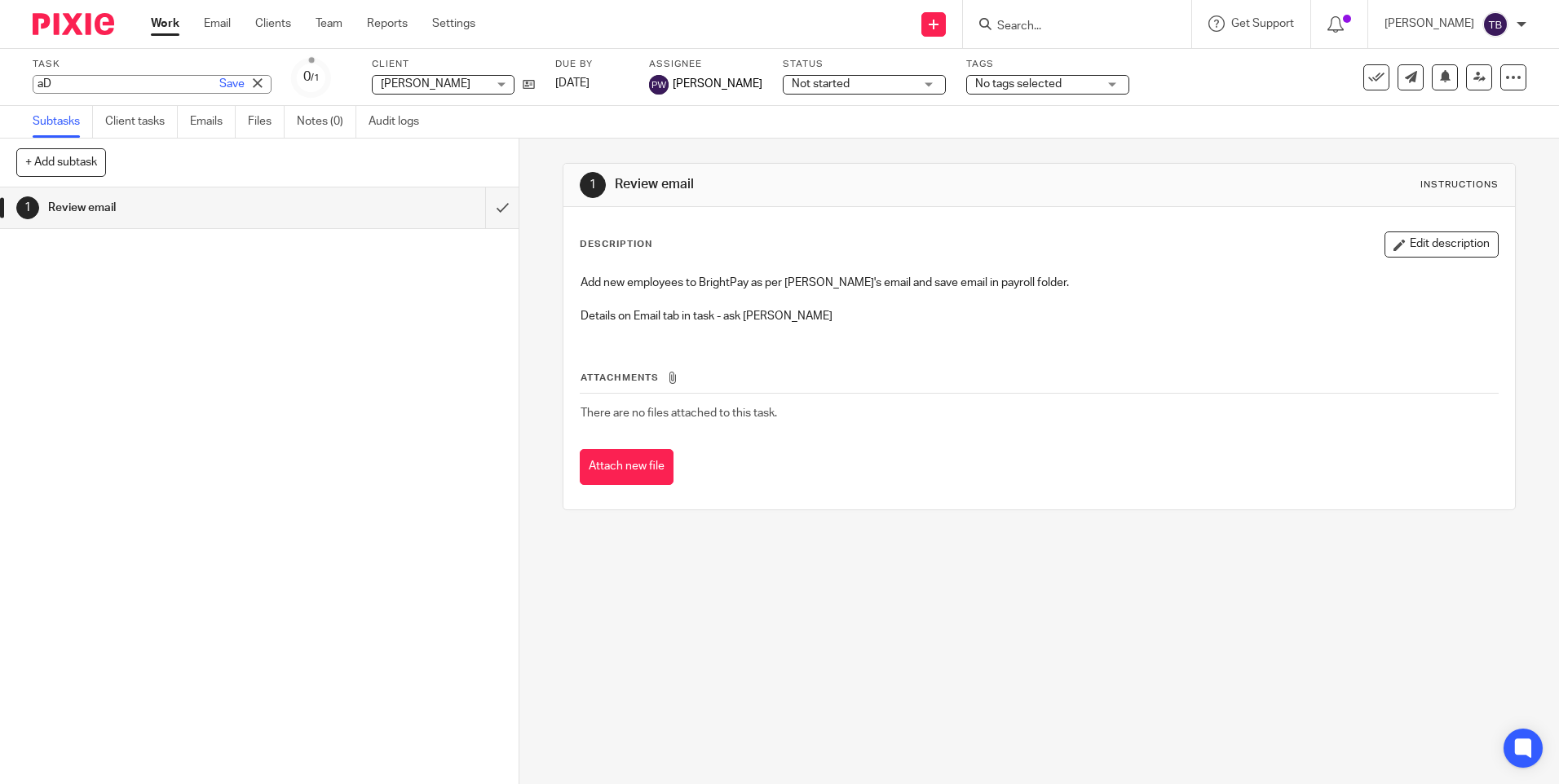
type input "a"
type input "Add new employees for September"
click at [219, 85] on link "Save" at bounding box center [231, 84] width 26 height 16
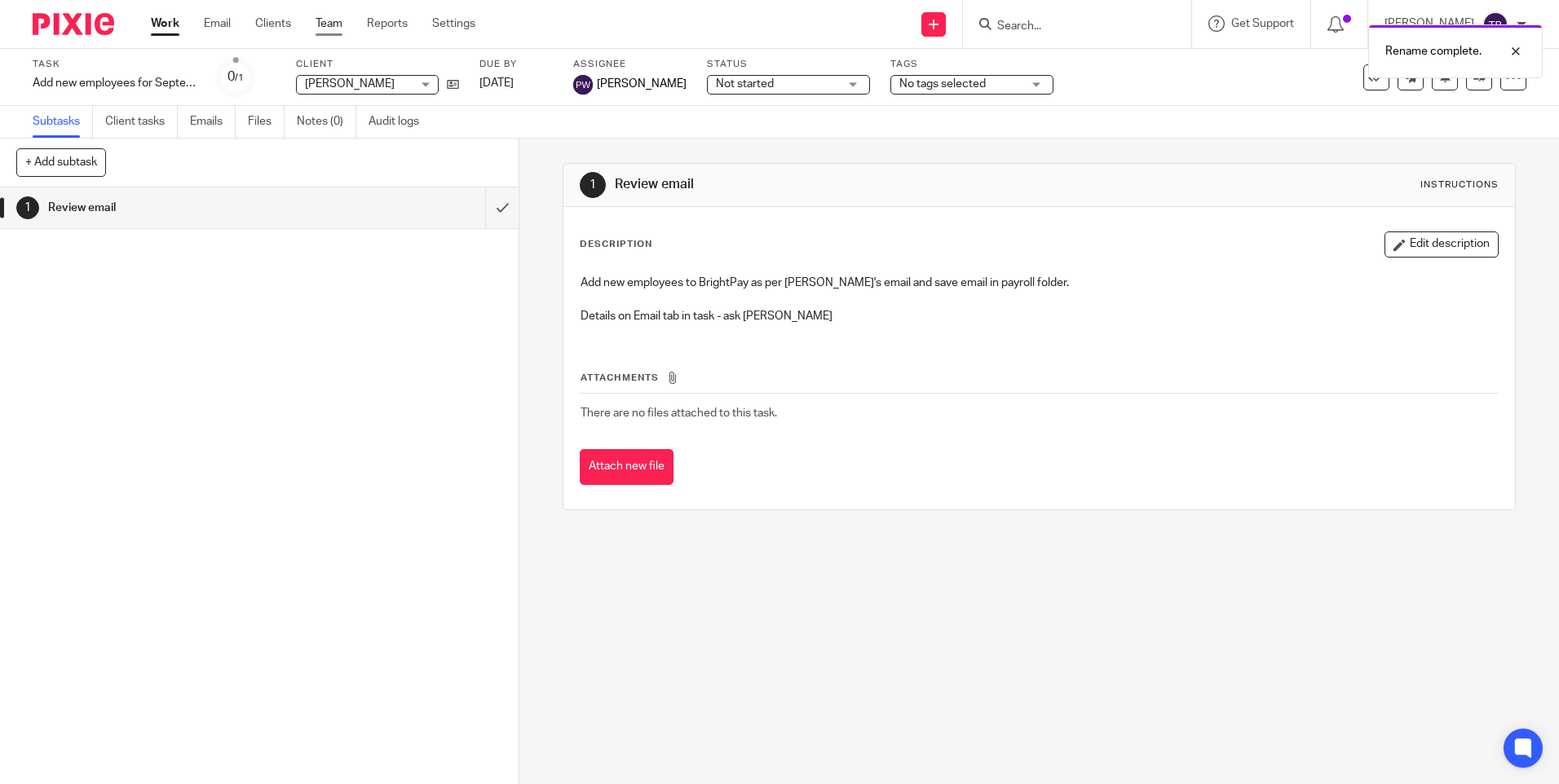
click at [337, 26] on link "Team" at bounding box center [328, 24] width 27 height 16
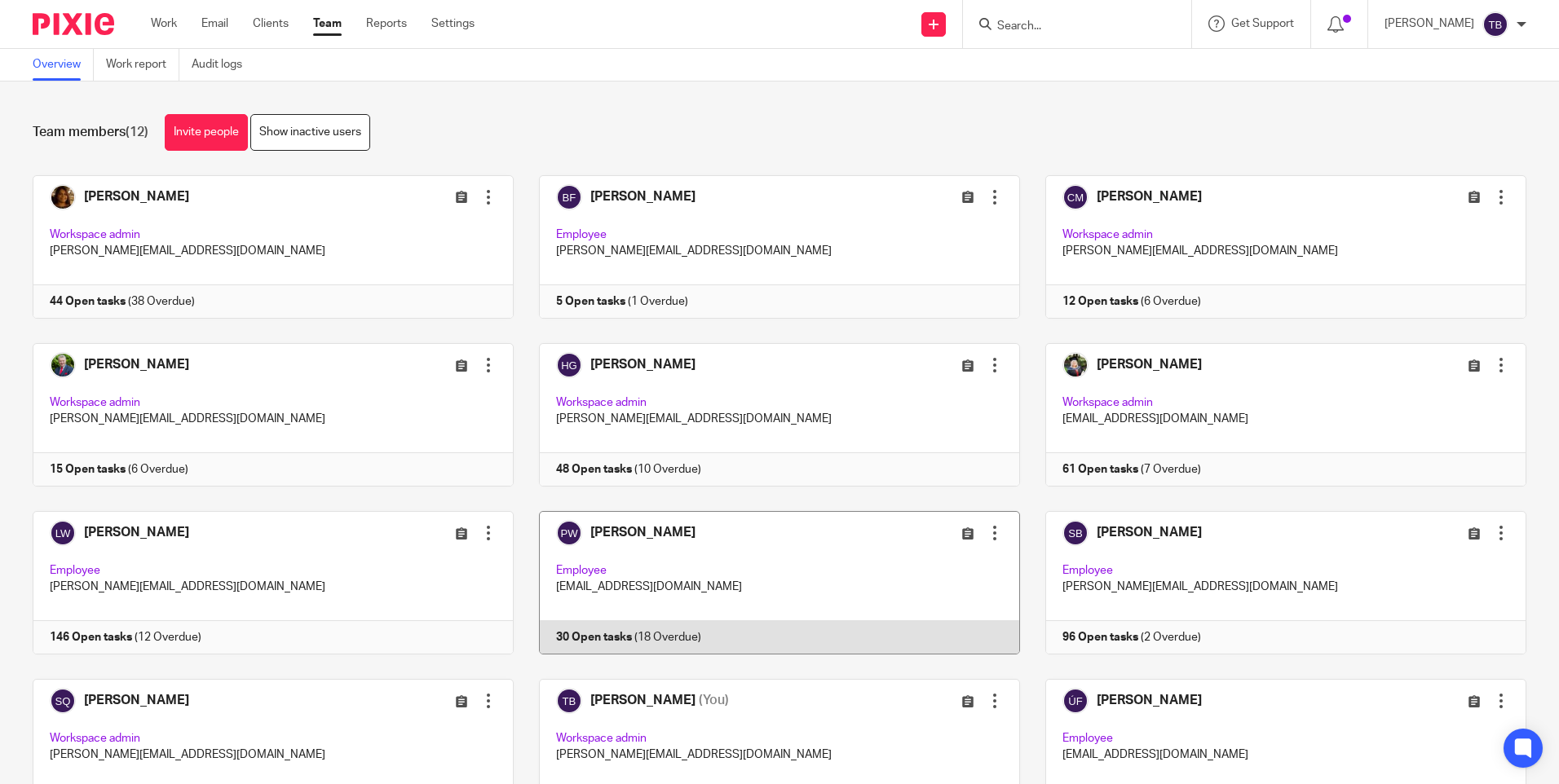
click at [802, 556] on link at bounding box center [766, 582] width 506 height 143
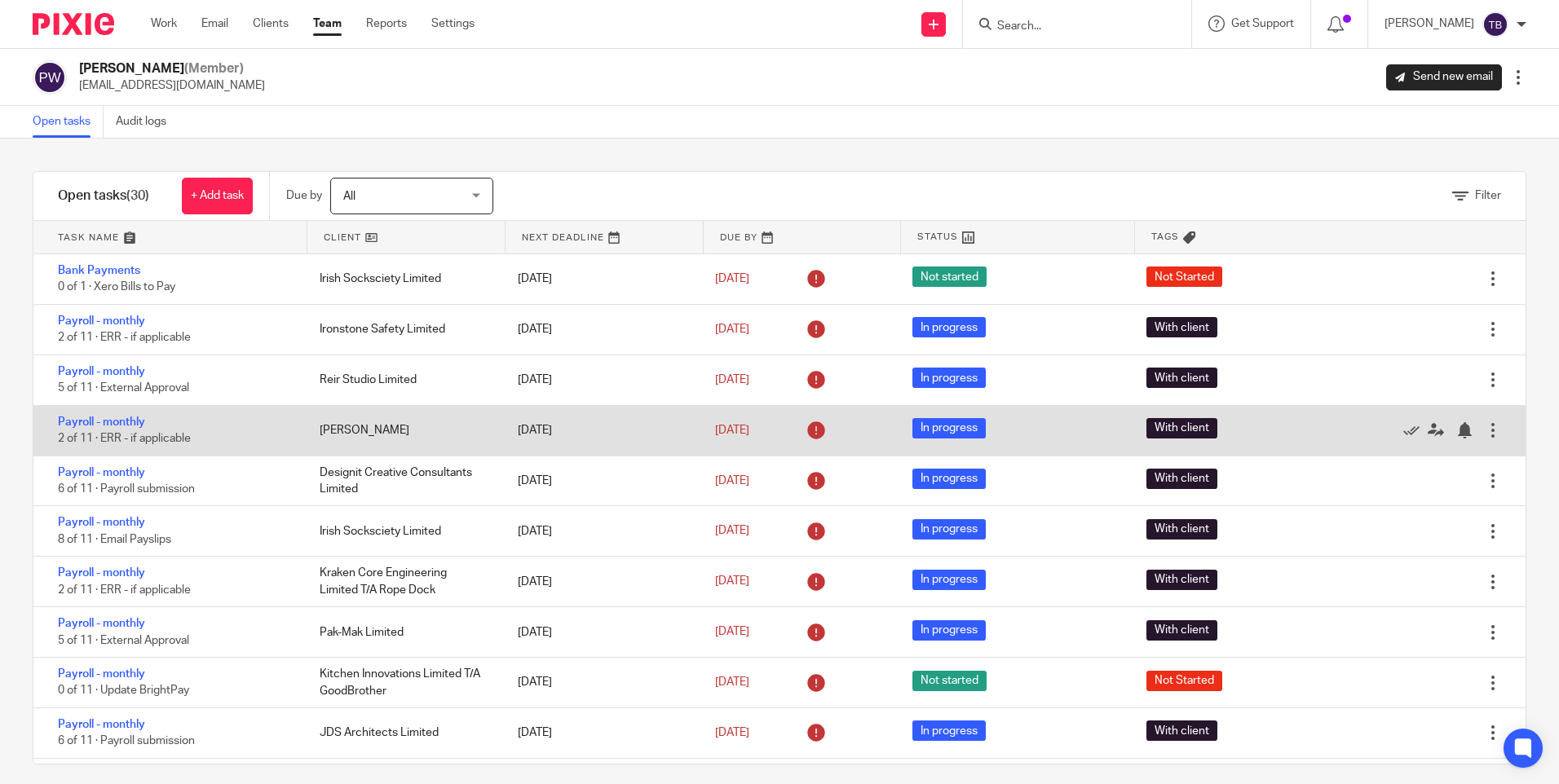
scroll to position [1019, 0]
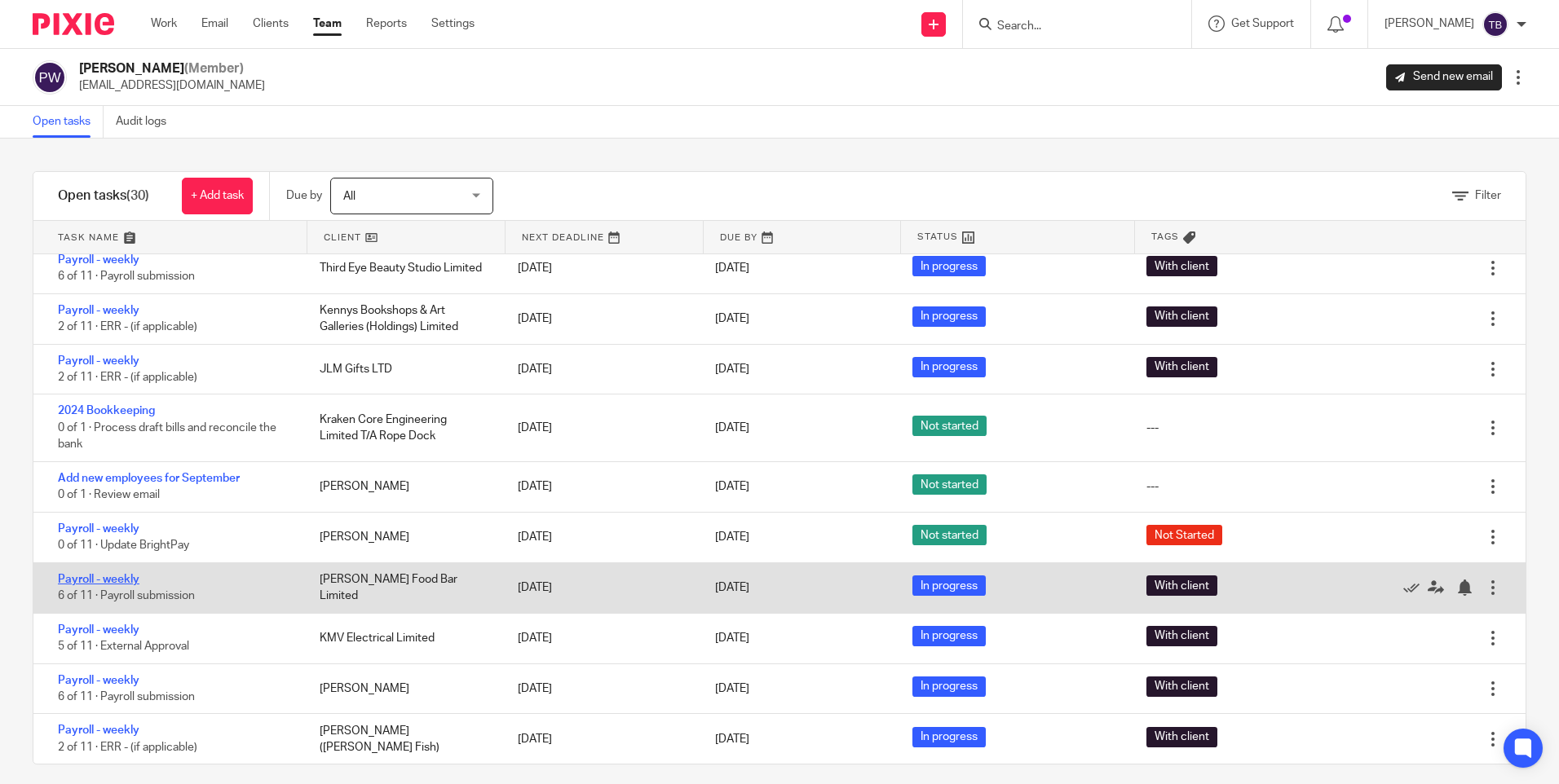
click at [97, 575] on link "Payroll - weekly" at bounding box center [98, 579] width 81 height 12
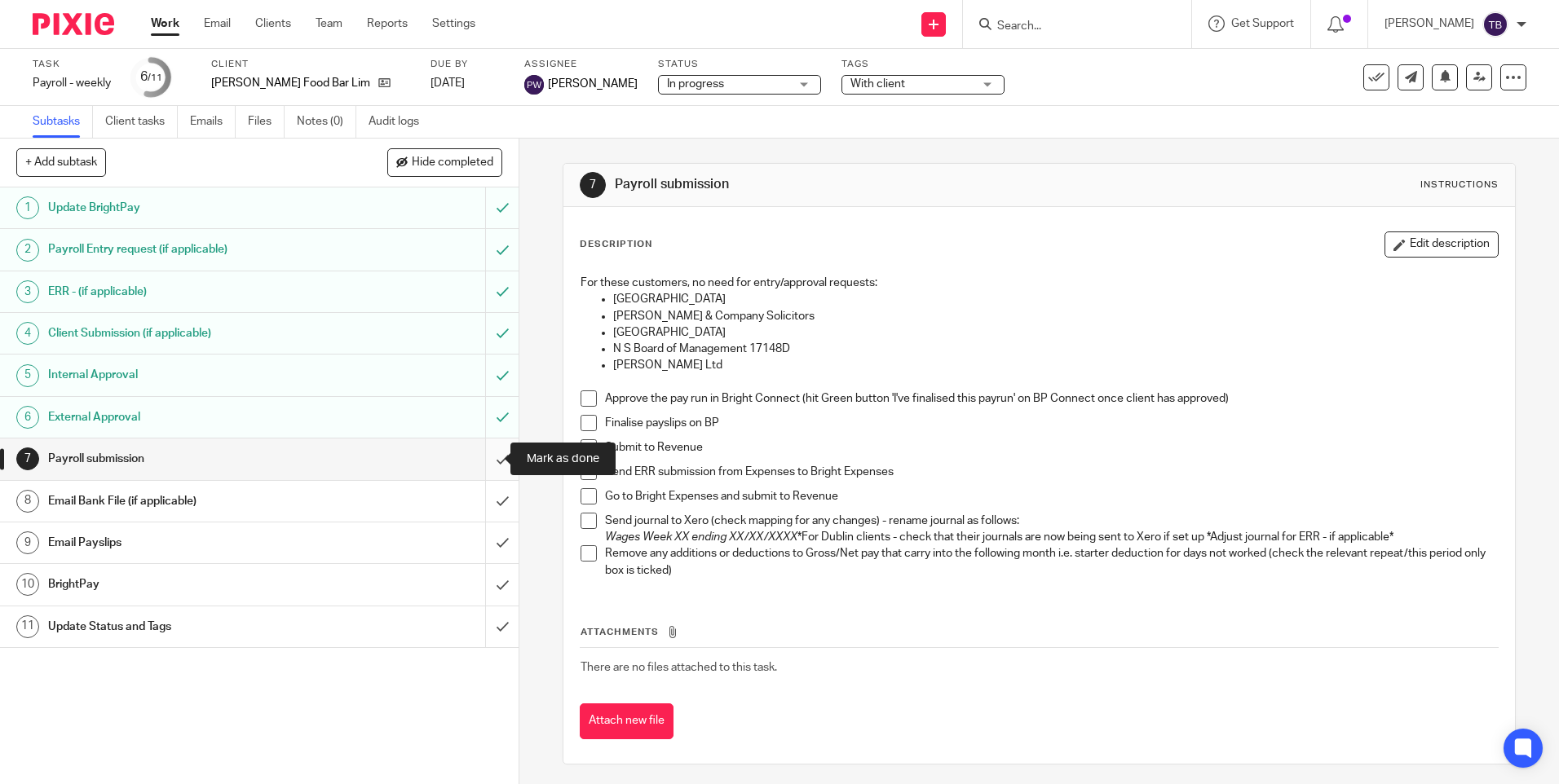
click at [487, 466] on input "submit" at bounding box center [259, 459] width 519 height 41
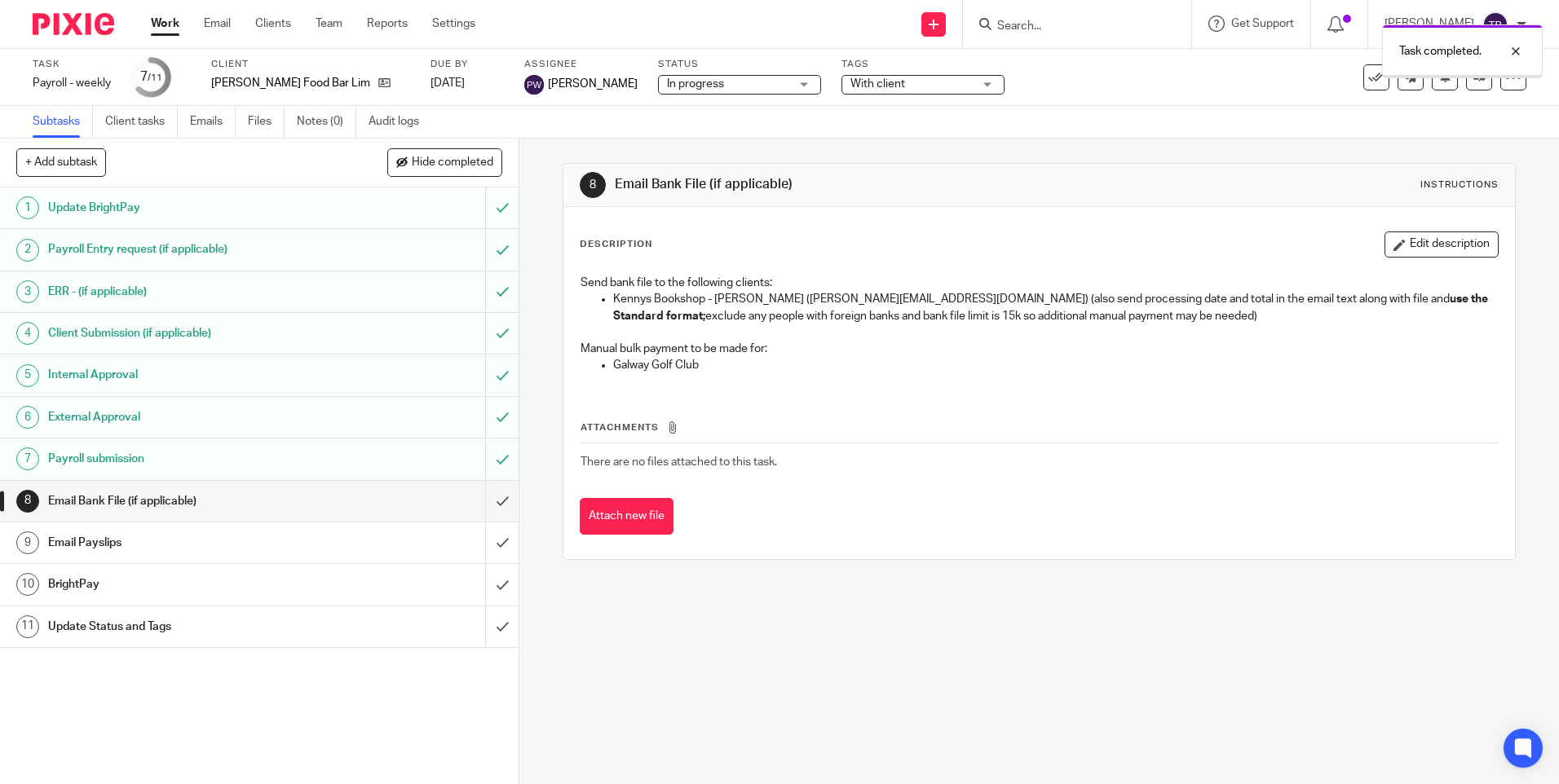
click at [486, 501] on input "submit" at bounding box center [259, 501] width 519 height 41
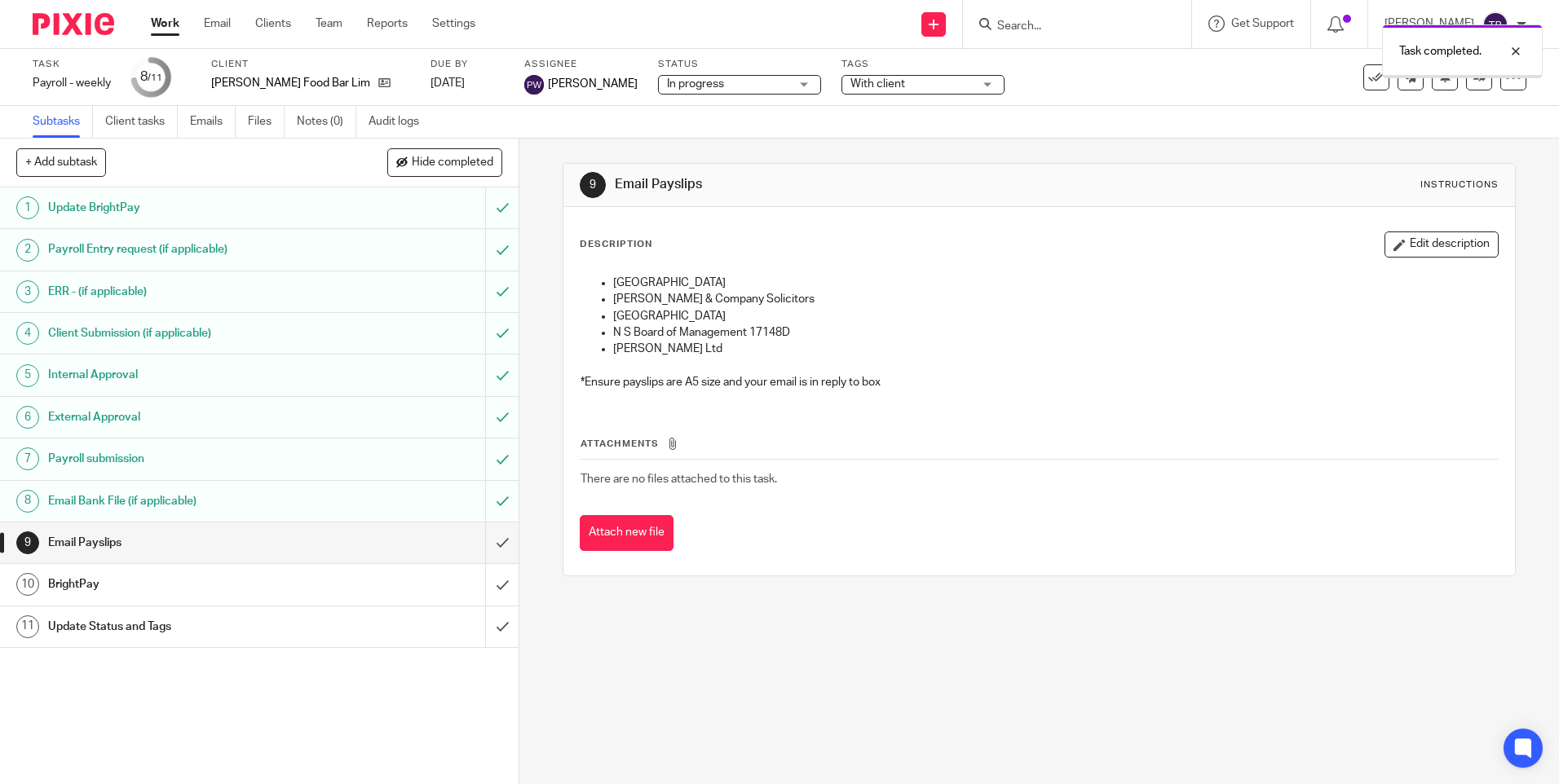
click at [479, 548] on input "submit" at bounding box center [259, 543] width 519 height 41
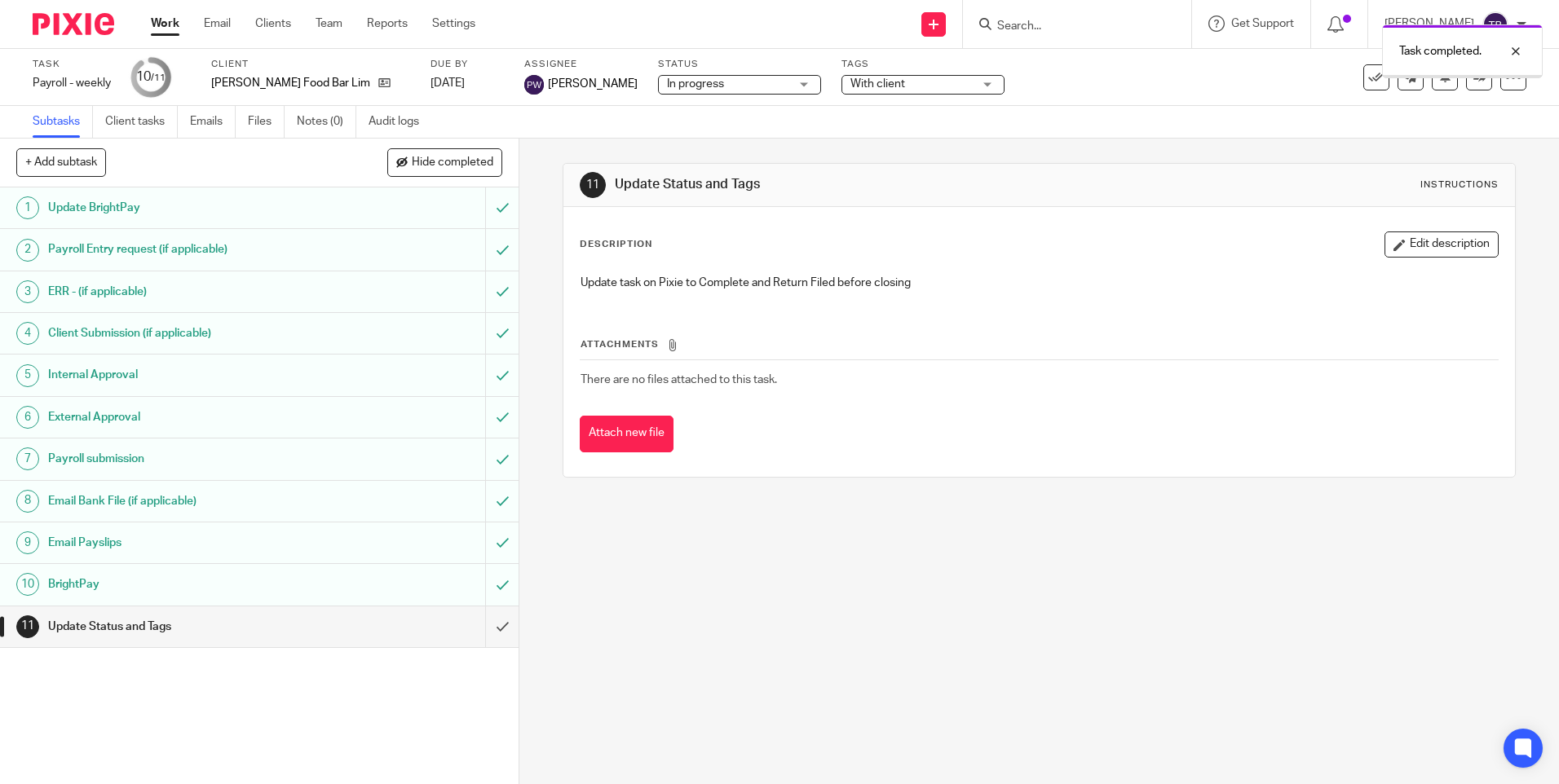
click at [488, 625] on input "submit" at bounding box center [259, 627] width 519 height 41
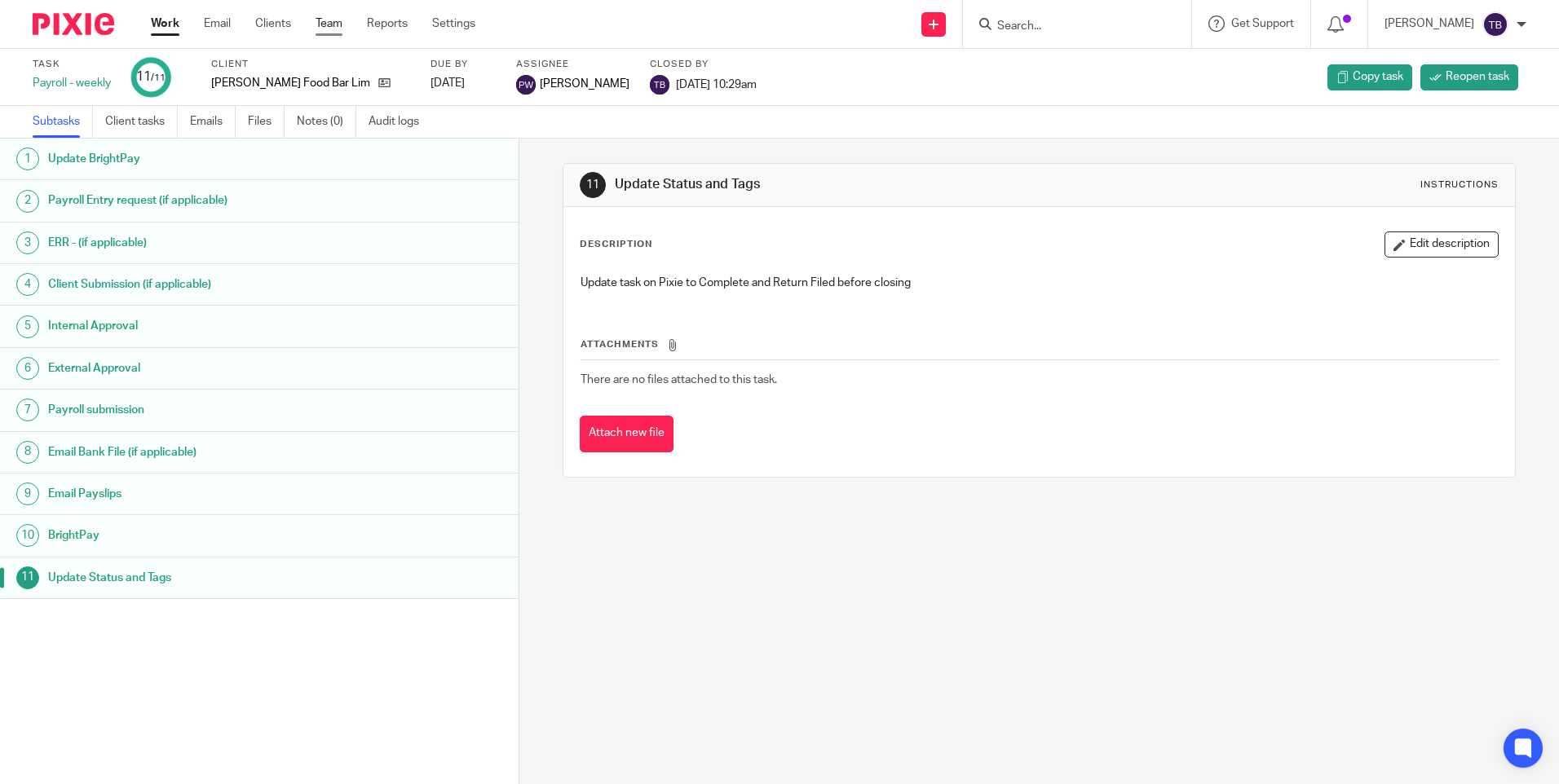
click at [323, 25] on link "Team" at bounding box center [328, 24] width 27 height 16
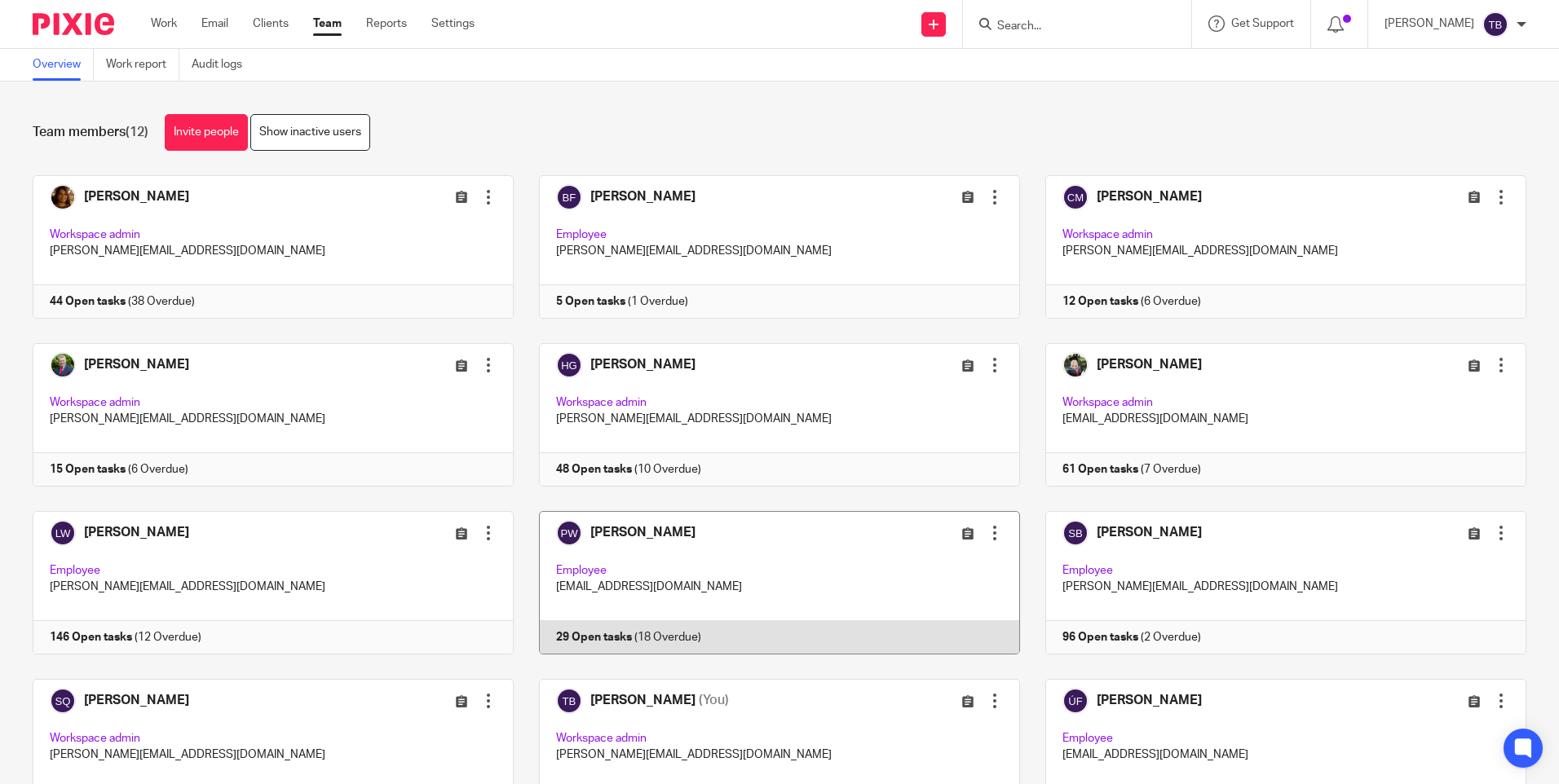
click at [734, 581] on link at bounding box center [766, 582] width 506 height 143
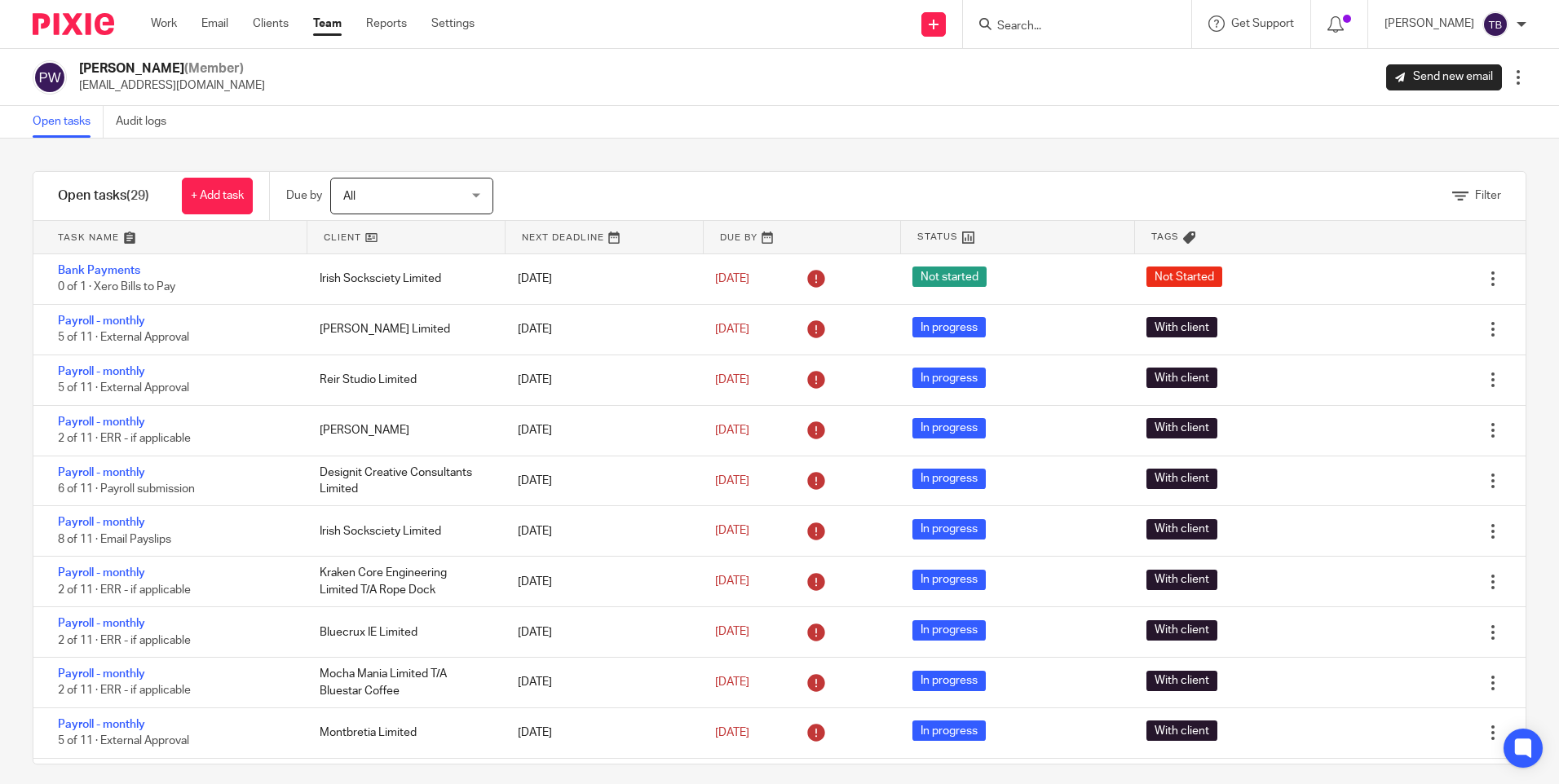
scroll to position [969, 0]
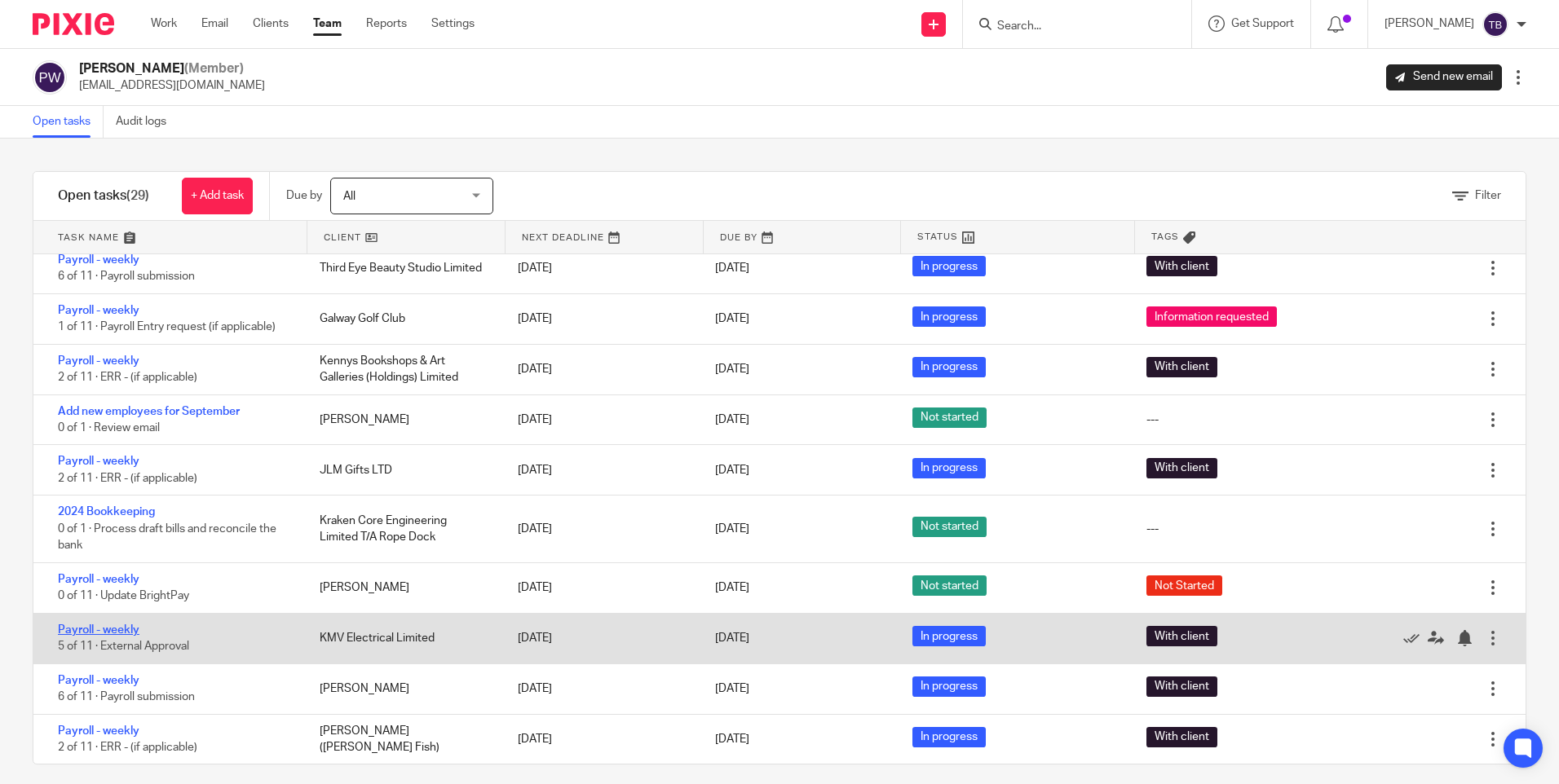
click at [127, 629] on link "Payroll - weekly" at bounding box center [98, 630] width 81 height 12
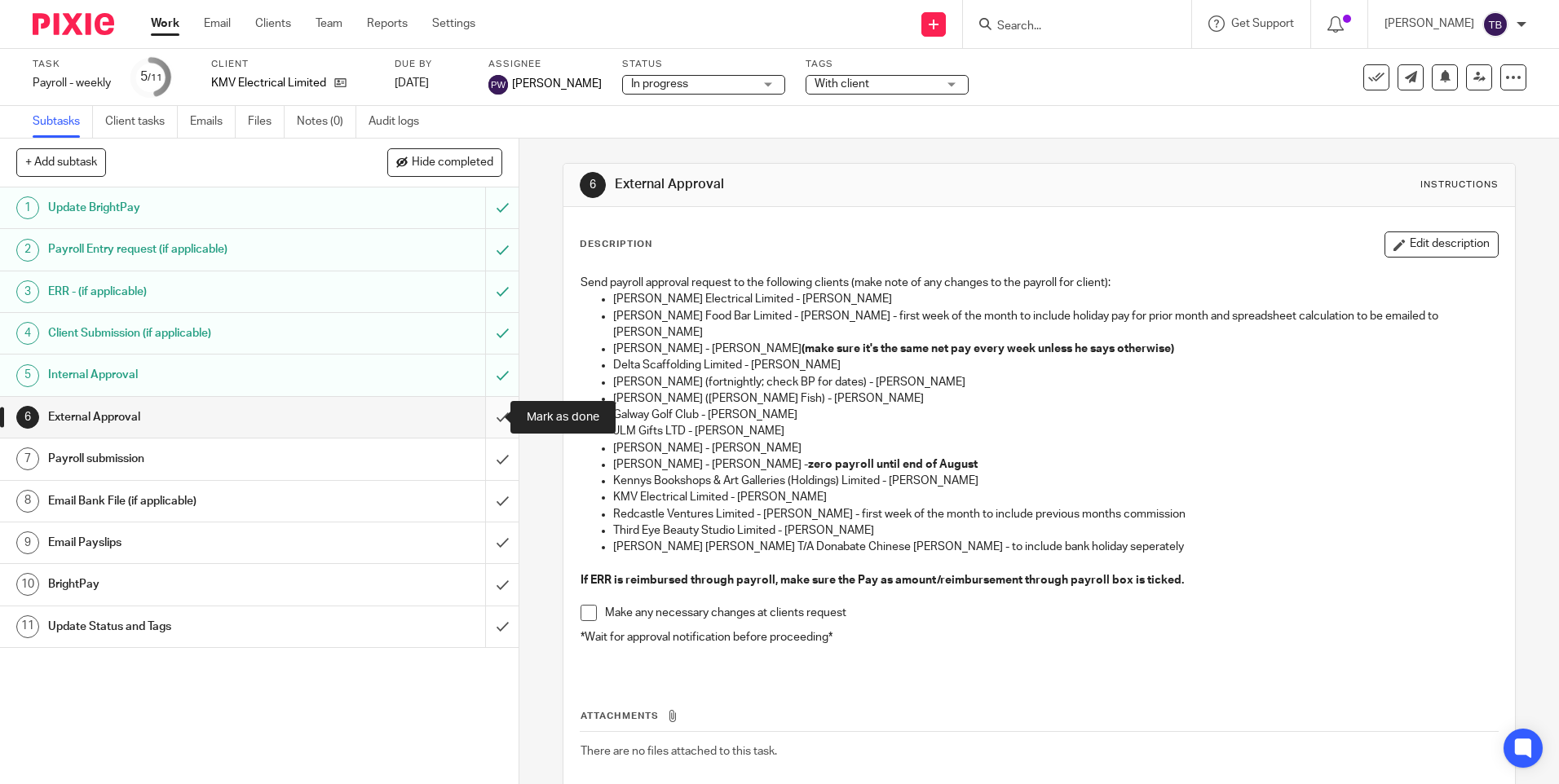
click at [482, 423] on input "submit" at bounding box center [259, 417] width 519 height 41
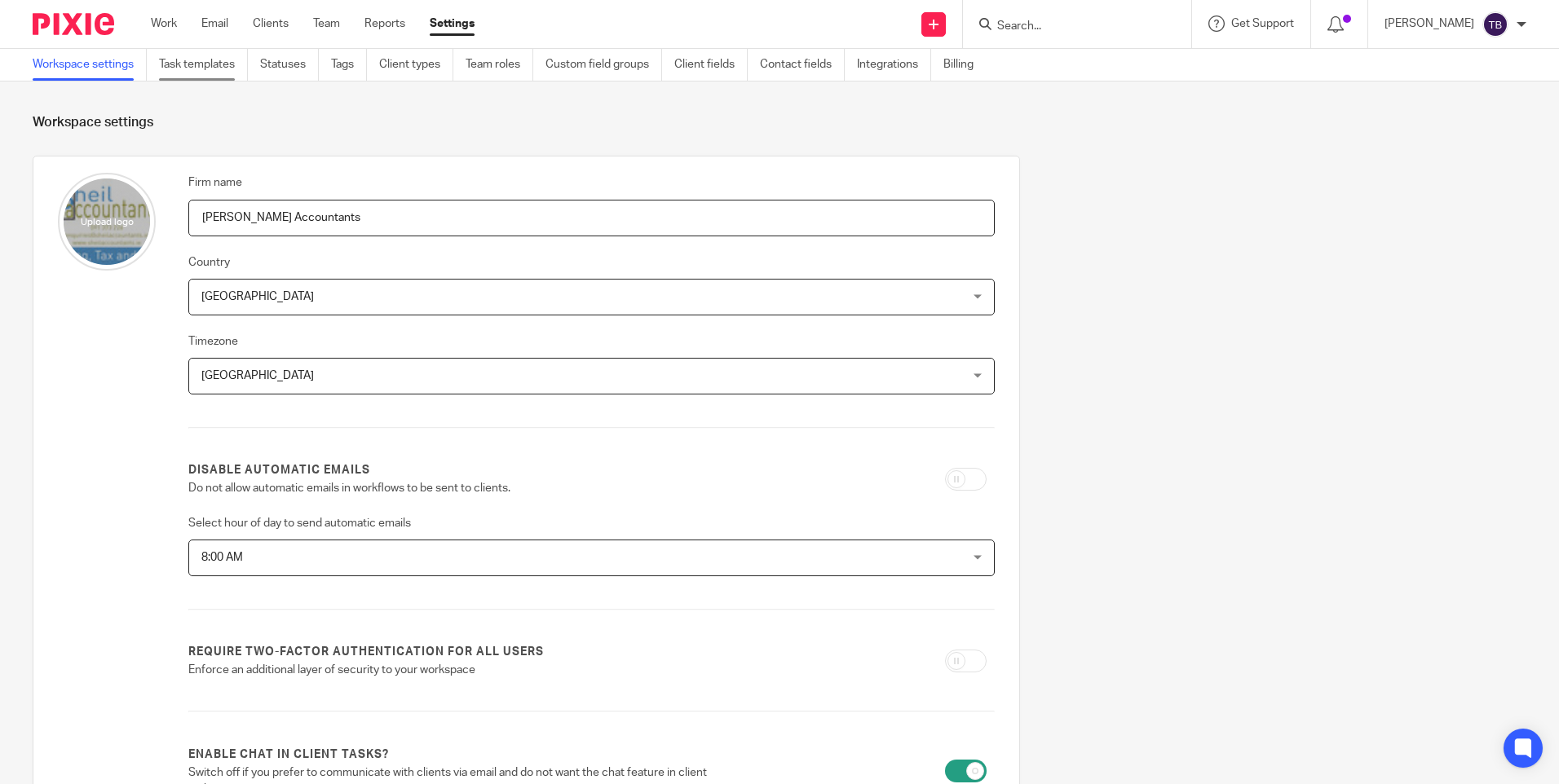
click at [193, 55] on link "Task templates" at bounding box center [203, 64] width 89 height 32
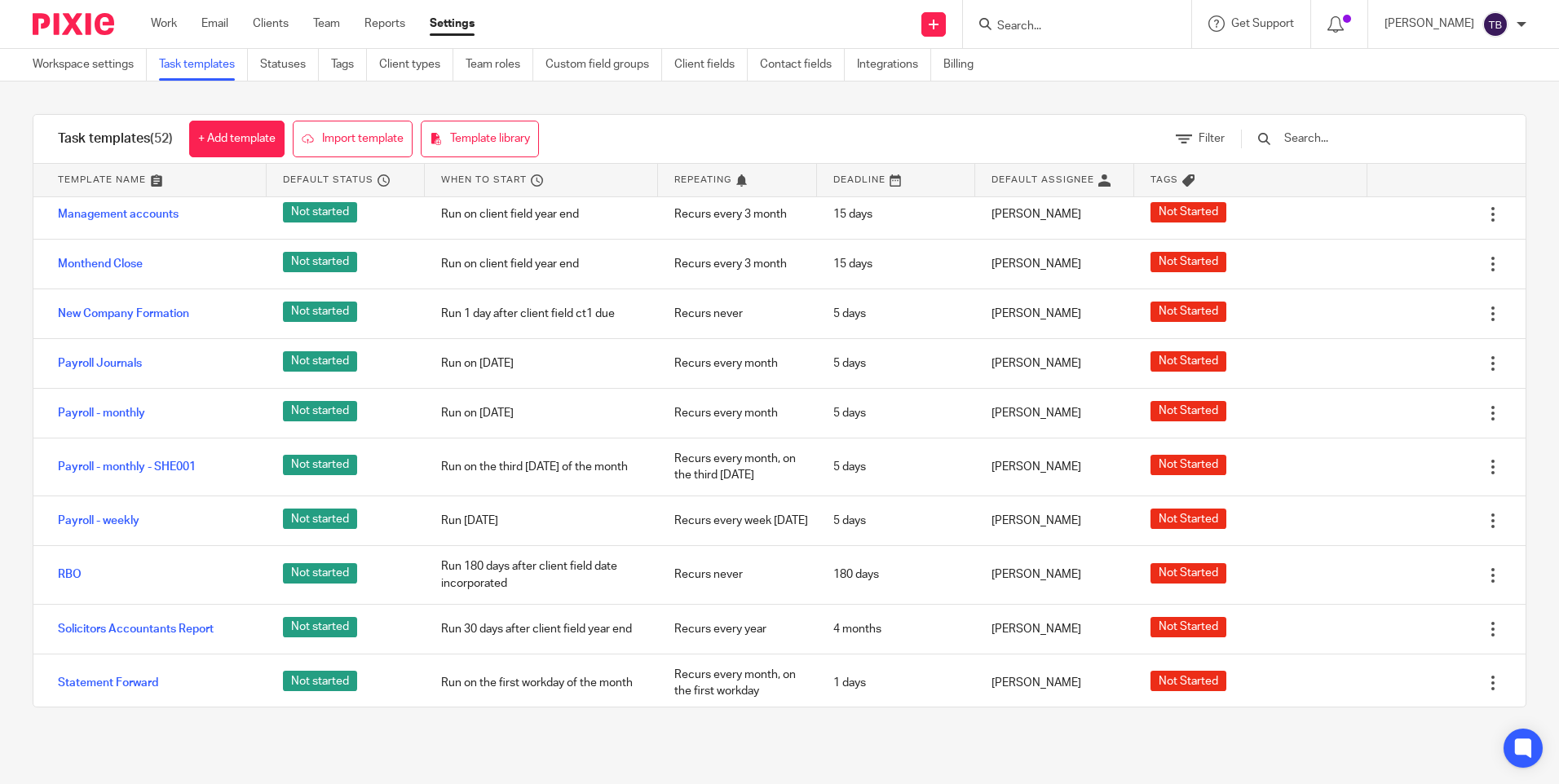
scroll to position [1548, 0]
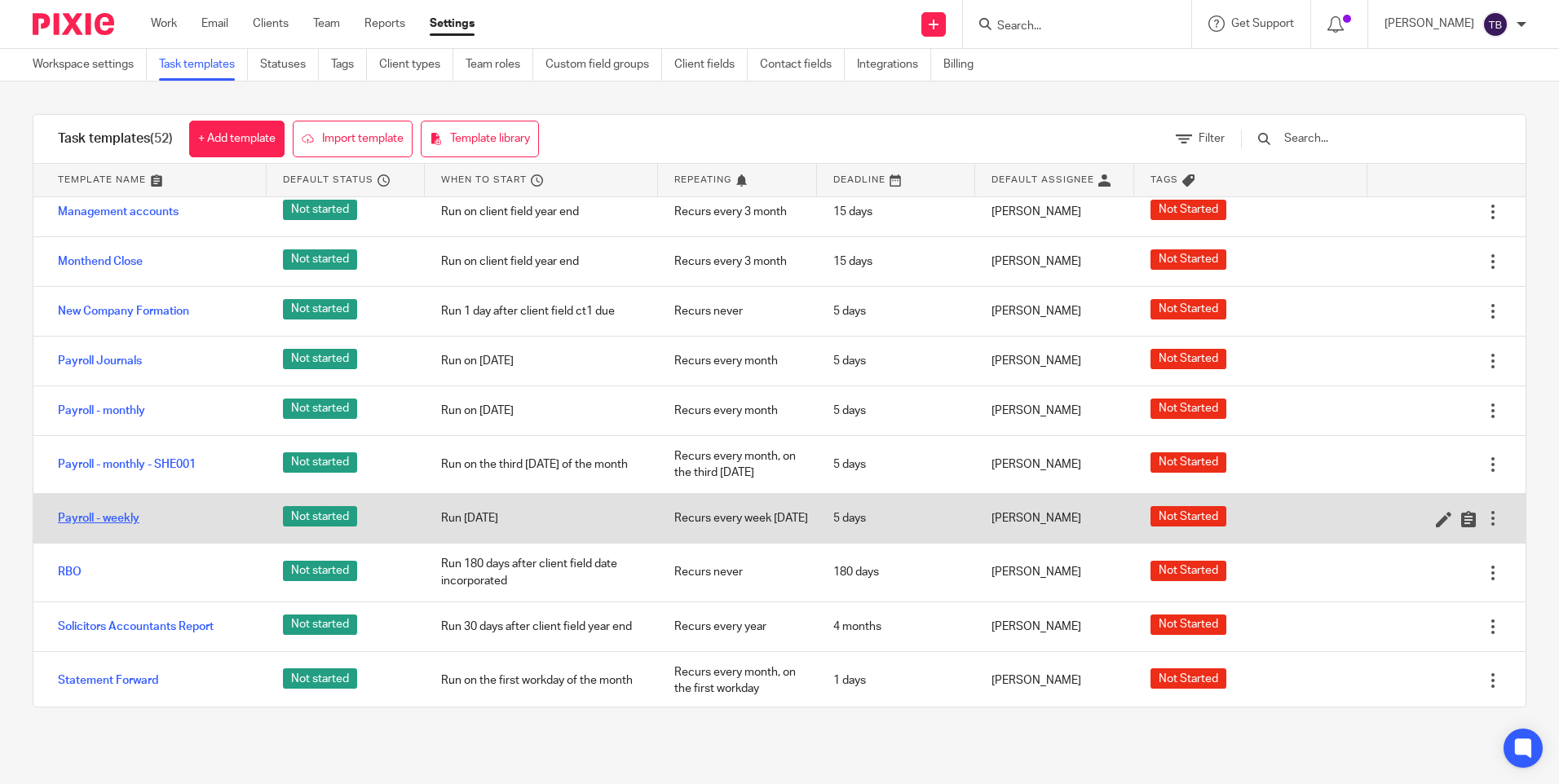
click at [127, 526] on link "Payroll - weekly" at bounding box center [98, 518] width 81 height 16
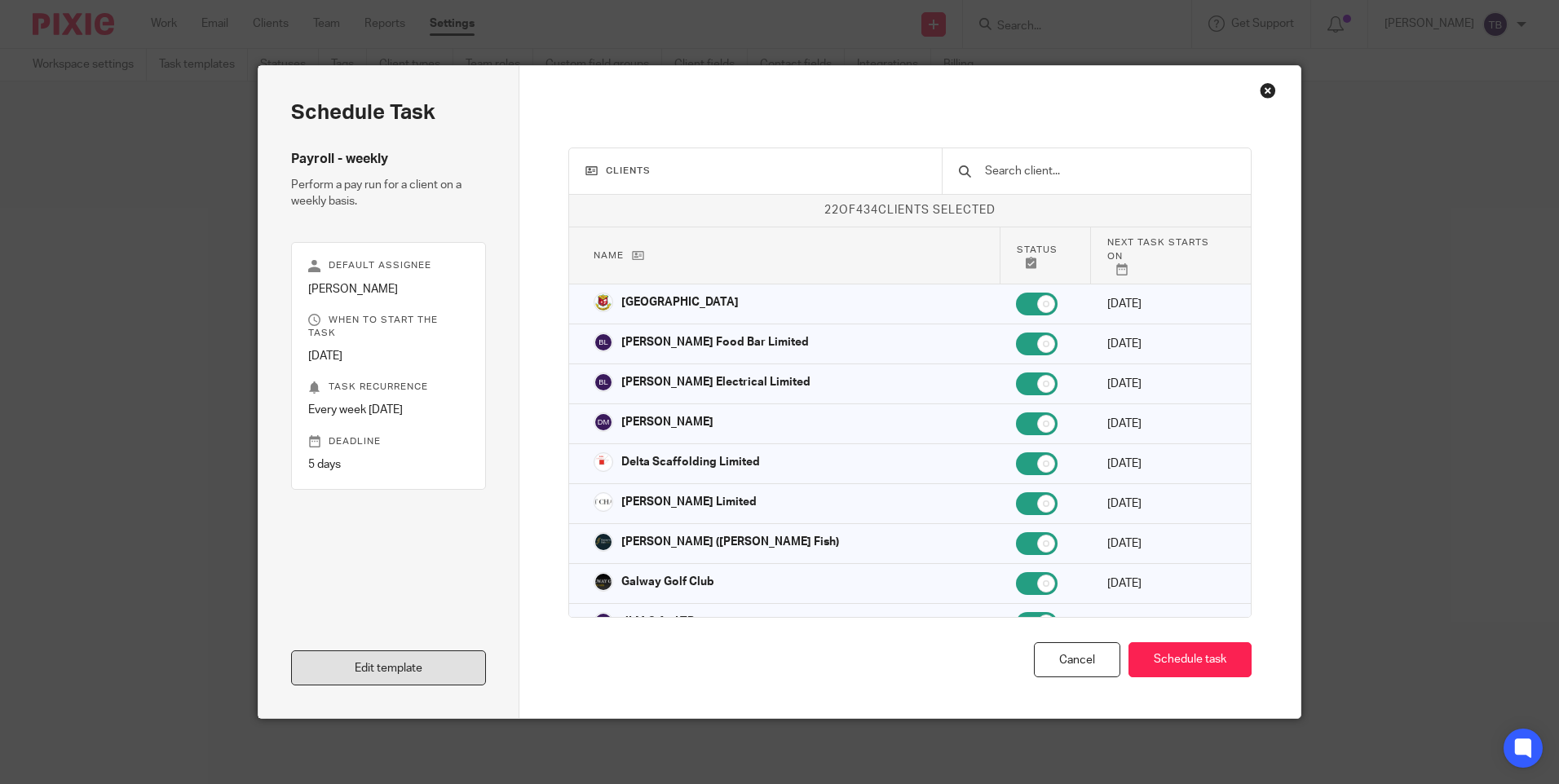
click at [393, 668] on link "Edit template" at bounding box center [389, 668] width 195 height 35
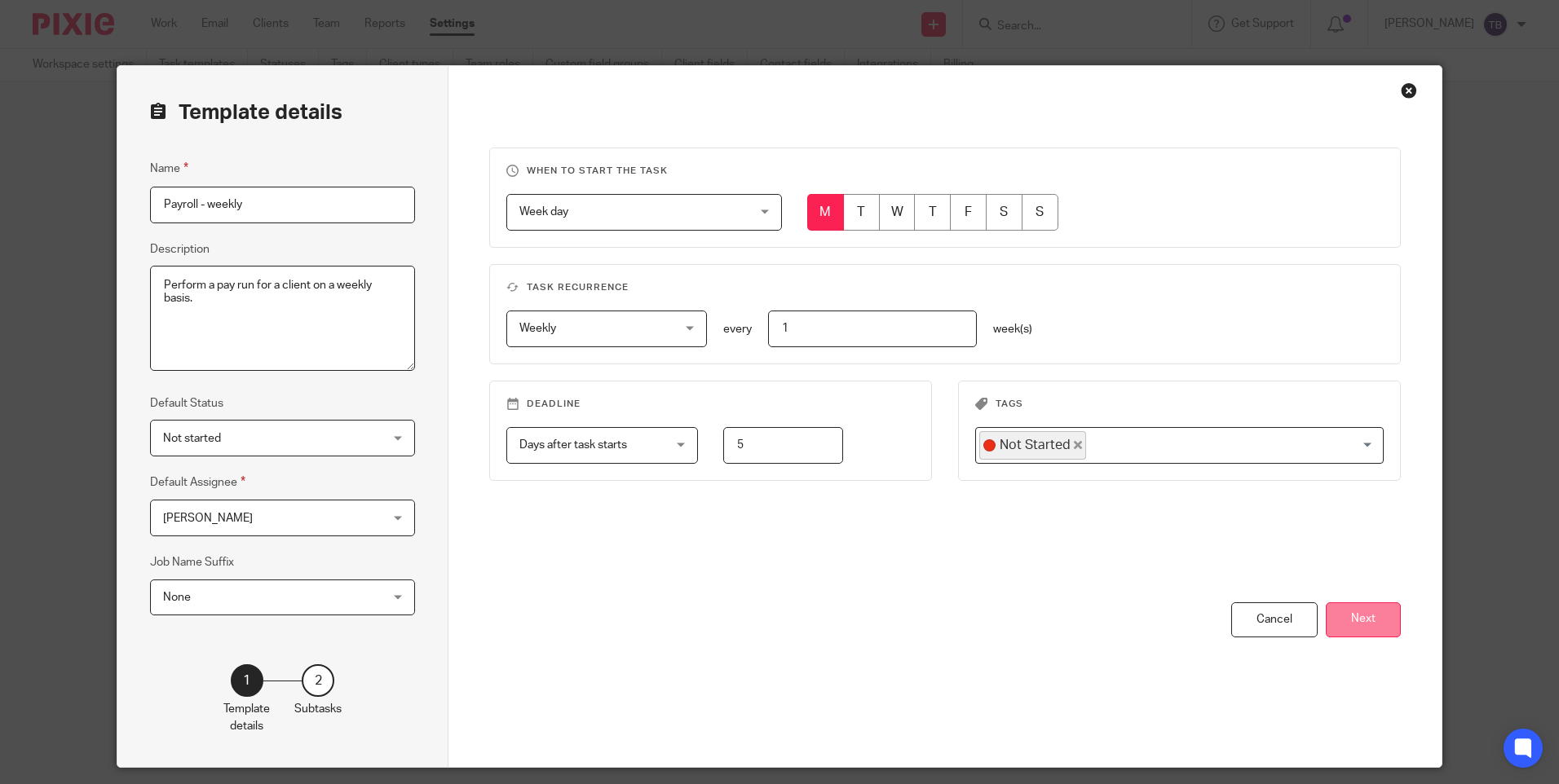
click at [1350, 611] on button "Next" at bounding box center [1363, 619] width 75 height 35
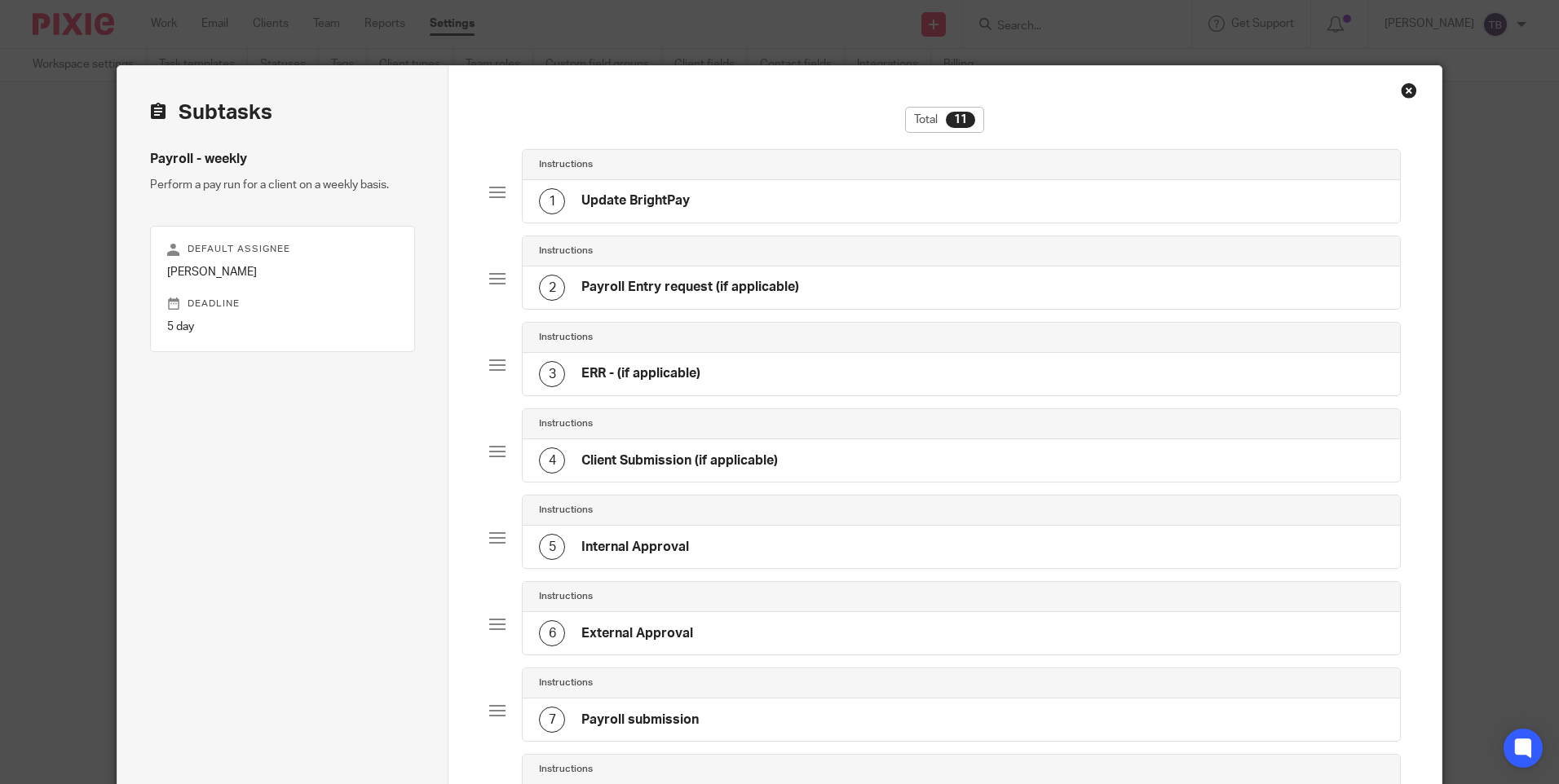
click at [724, 641] on div "6 External Approval" at bounding box center [961, 633] width 877 height 43
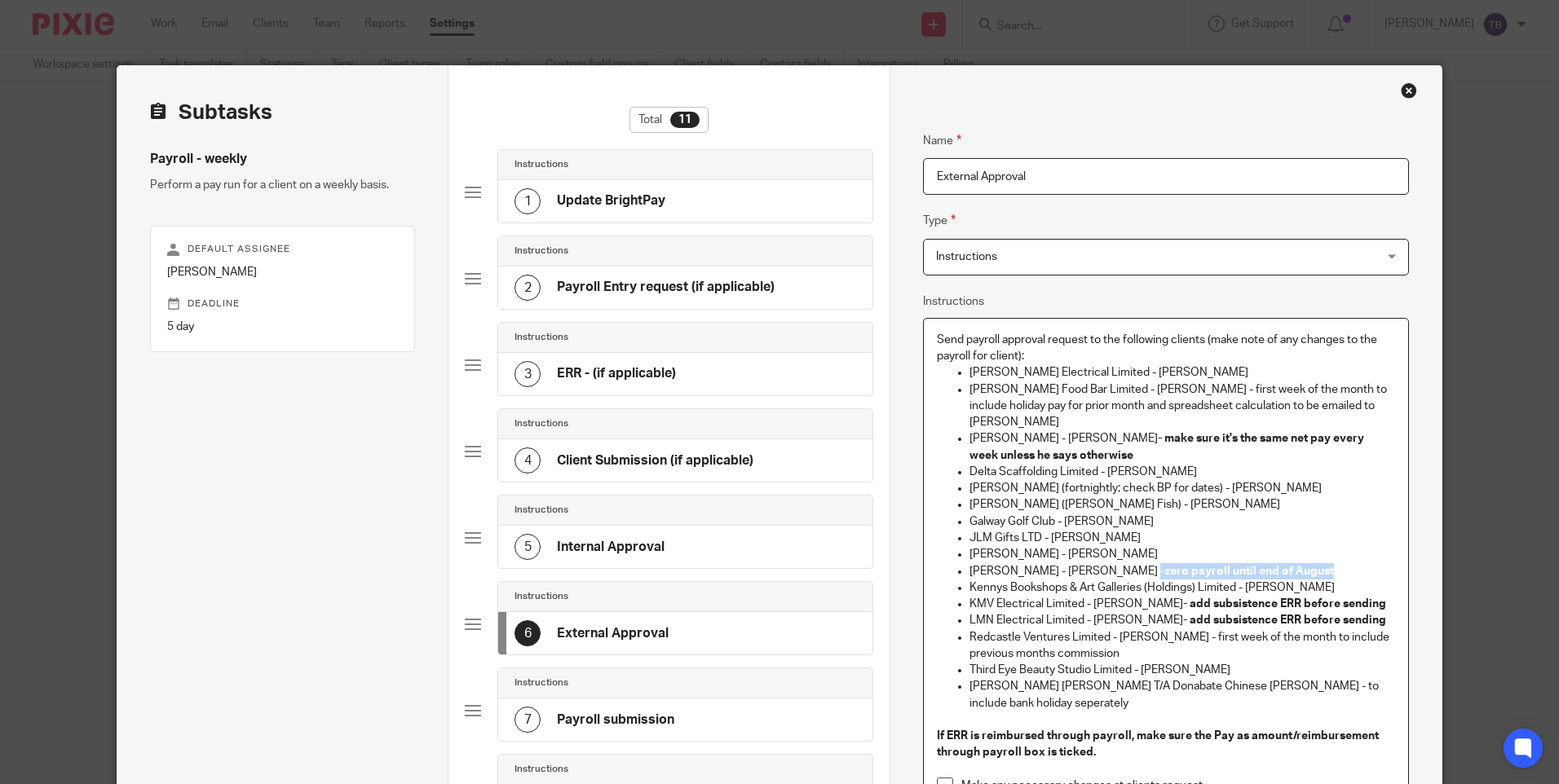
drag, startPoint x: 1303, startPoint y: 550, endPoint x: 1126, endPoint y: 552, distance: 177.0
click at [1126, 564] on p "Karen McBride - Karen McBride - zero payroll until end of August" at bounding box center [1182, 572] width 425 height 16
click at [1203, 513] on p "Galway Golf Club - Peter Moran" at bounding box center [1182, 522] width 425 height 16
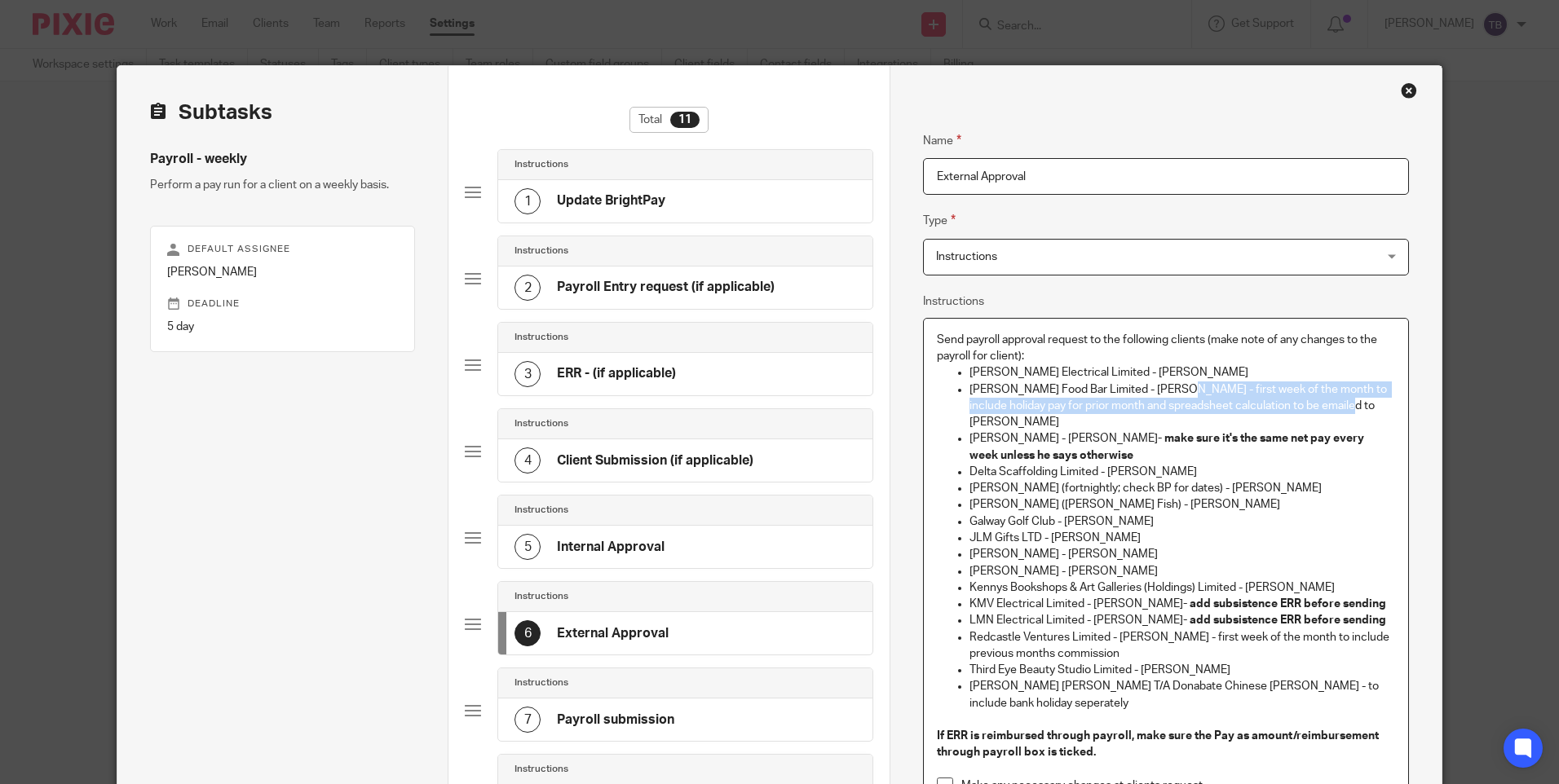
drag, startPoint x: 1159, startPoint y: 392, endPoint x: 1333, endPoint y: 407, distance: 174.6
click at [1333, 407] on p "Bove Food Bar Limited - Maria Aprile - first week of the month to include holid…" at bounding box center [1182, 406] width 425 height 49
click at [1041, 496] on p "Fergal Feeney (Feeney's Fish) - Fergal Feeney" at bounding box center [1182, 504] width 425 height 16
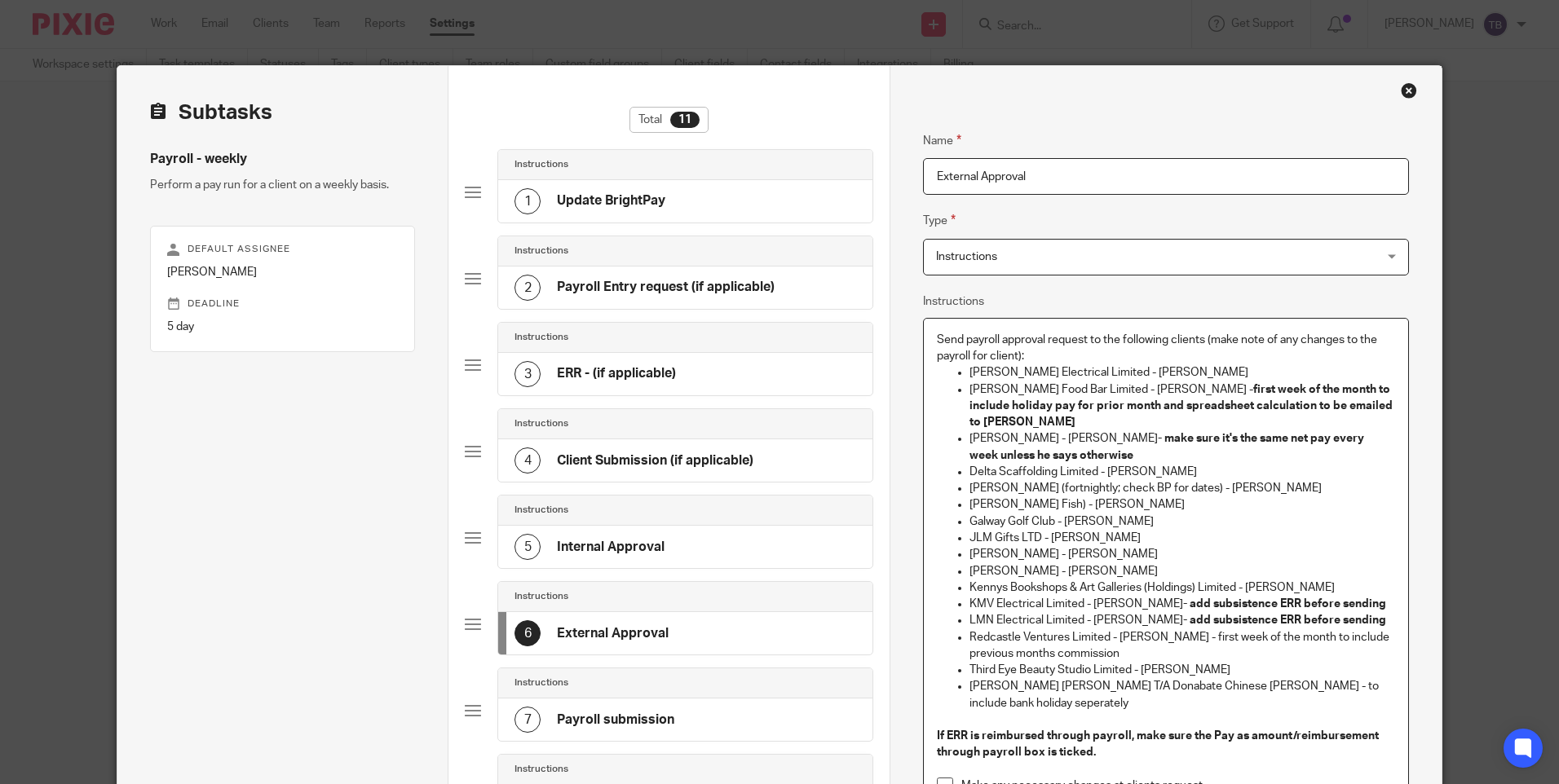
click at [1035, 496] on p "Feeney's Fish) - Fergal Feeney" at bounding box center [1182, 504] width 425 height 16
drag, startPoint x: 1187, startPoint y: 619, endPoint x: 1185, endPoint y: 631, distance: 12.2
click at [1185, 631] on p "Redcastle Ventures Limited - Brian Owens - first week of the month to include p…" at bounding box center [1182, 646] width 425 height 34
drag, startPoint x: 1296, startPoint y: 669, endPoint x: 1296, endPoint y: 683, distance: 14.0
click at [1296, 683] on p "Wai Ming Chung T/A Donabate Chinese Takeaway - Ming Chung - to include bank hol…" at bounding box center [1182, 694] width 425 height 34
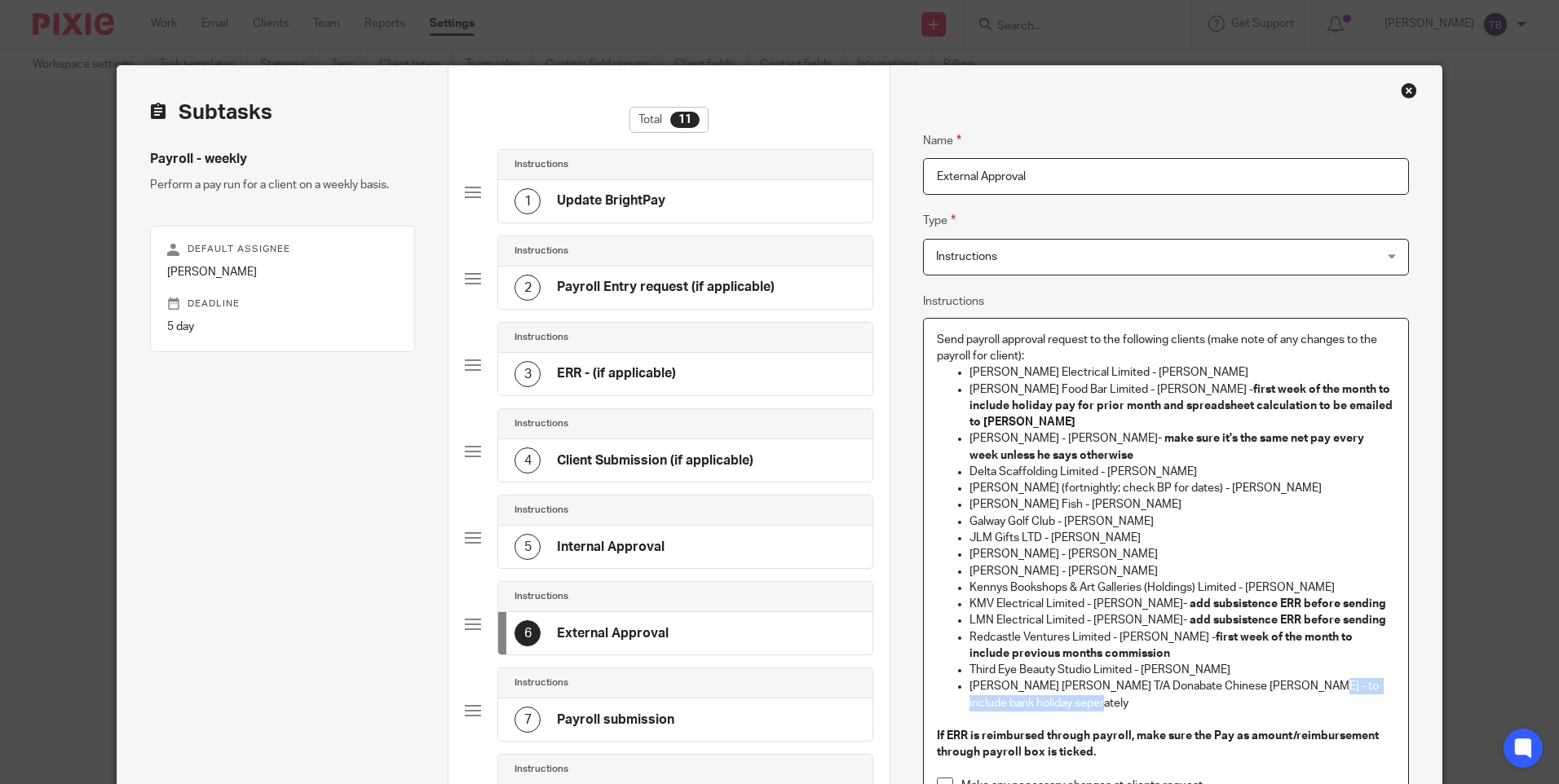
click at [1021, 688] on p "Wai Ming Chung T/A Donabate Chinese Takeaway - Ming Chung - to include bank hol…" at bounding box center [1182, 694] width 425 height 34
click at [1026, 688] on p "[PERSON_NAME] [PERSON_NAME] T/A Donabate Chinese [PERSON_NAME] - to include ban…" at bounding box center [1182, 694] width 425 height 34
click at [1026, 688] on p "Wai Ming Chung T/A Donabate Chinese Takeaway - Ming Chung - to include bank hol…" at bounding box center [1182, 694] width 425 height 34
drag, startPoint x: 1293, startPoint y: 666, endPoint x: 1291, endPoint y: 680, distance: 14.1
click at [1291, 680] on p "Wai Ming Chung T/A Donabate Chinese Takeaway - Ming Chung - to include bank hol…" at bounding box center [1182, 694] width 425 height 34
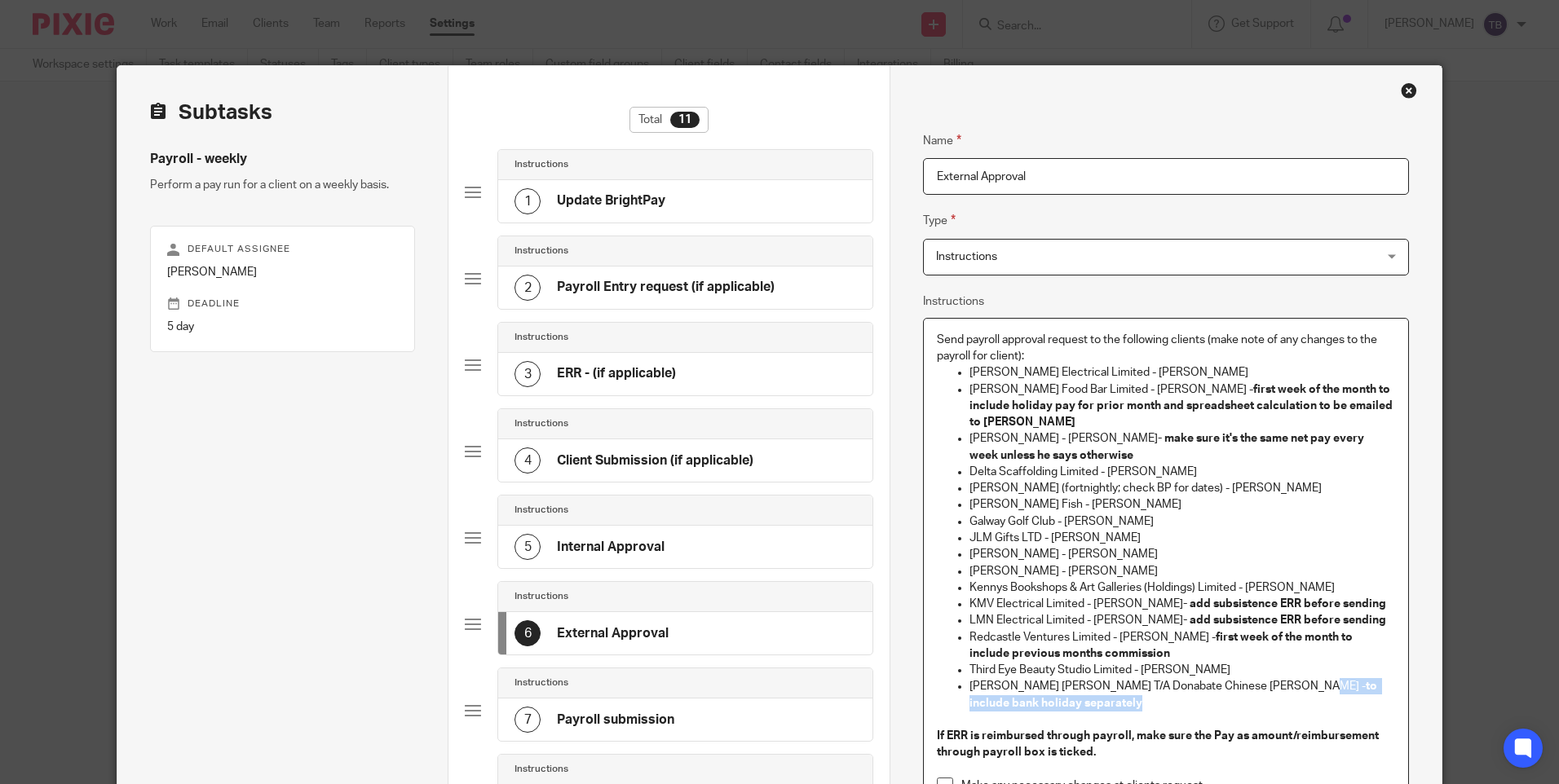
click at [1173, 684] on p "Wai Ming Chung T/A Donabate Chinese Takeaway - Ming Chung - to include bank hol…" at bounding box center [1182, 694] width 425 height 34
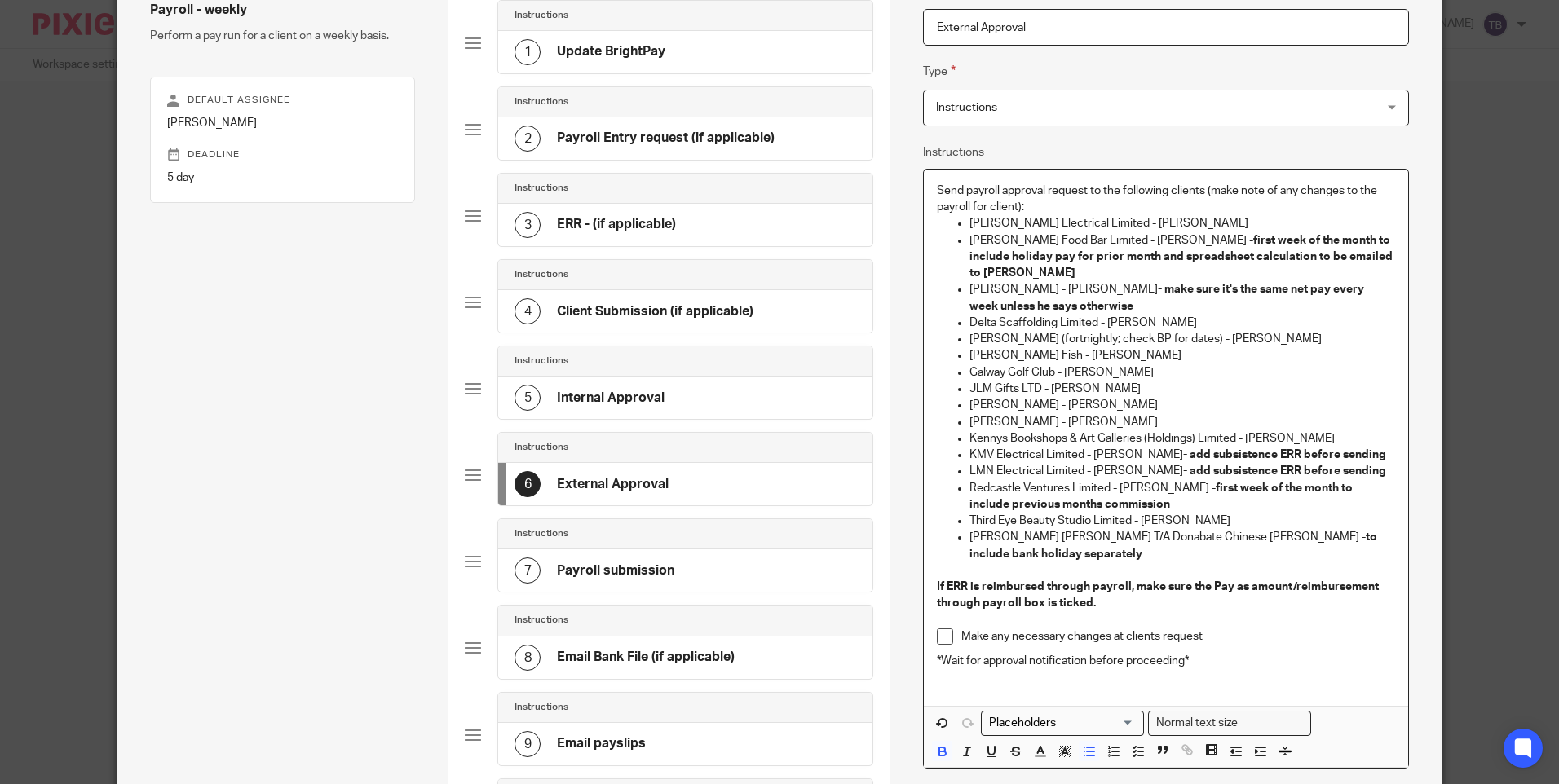
scroll to position [163, 0]
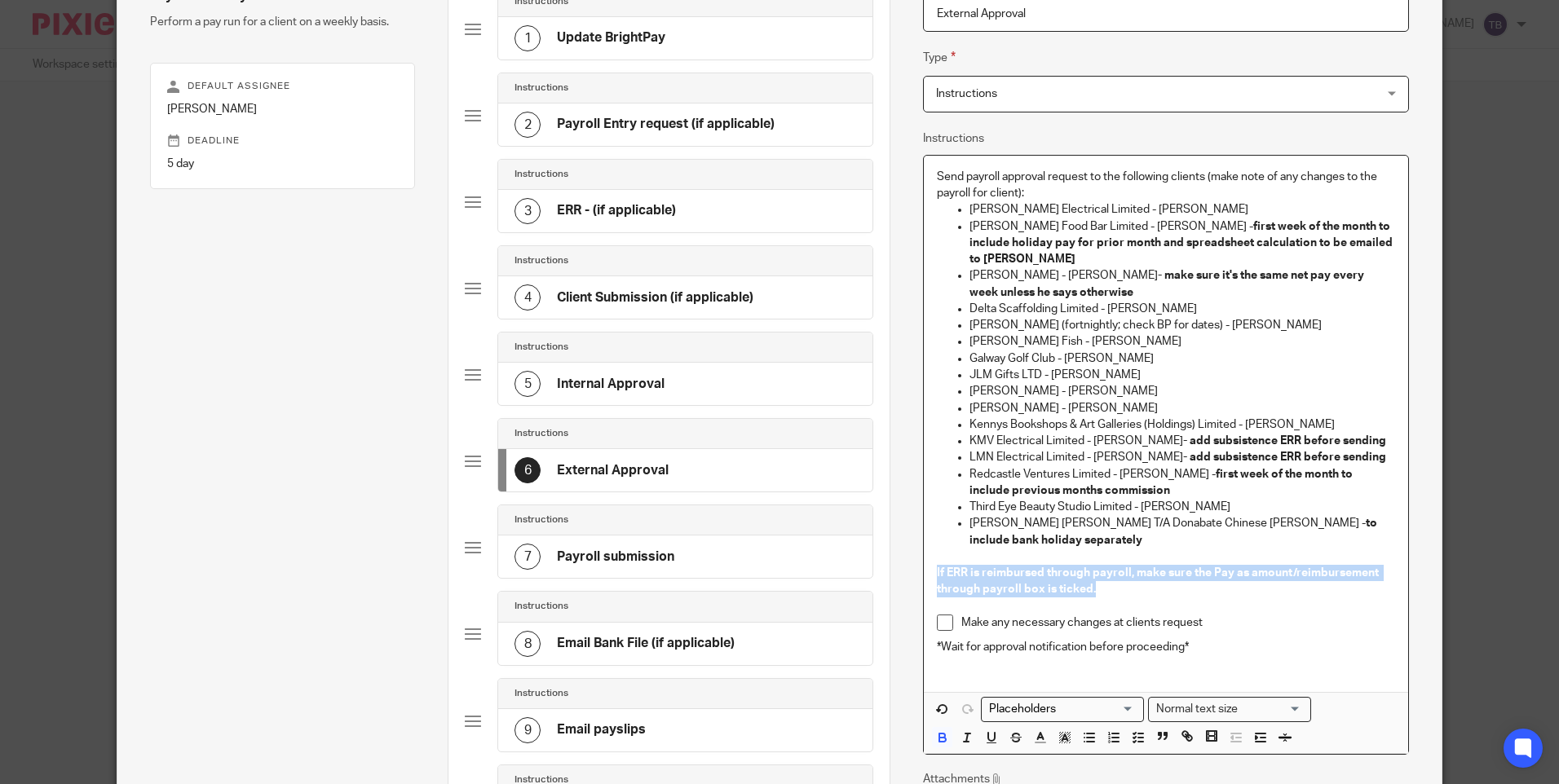
drag, startPoint x: 1117, startPoint y: 573, endPoint x: 909, endPoint y: 549, distance: 209.4
click at [909, 549] on div "Name Update BrightPay Type Instructions Instructions Instructions Document sign…" at bounding box center [1166, 493] width 551 height 1181
click at [1033, 731] on icon "button" at bounding box center [1040, 738] width 15 height 15
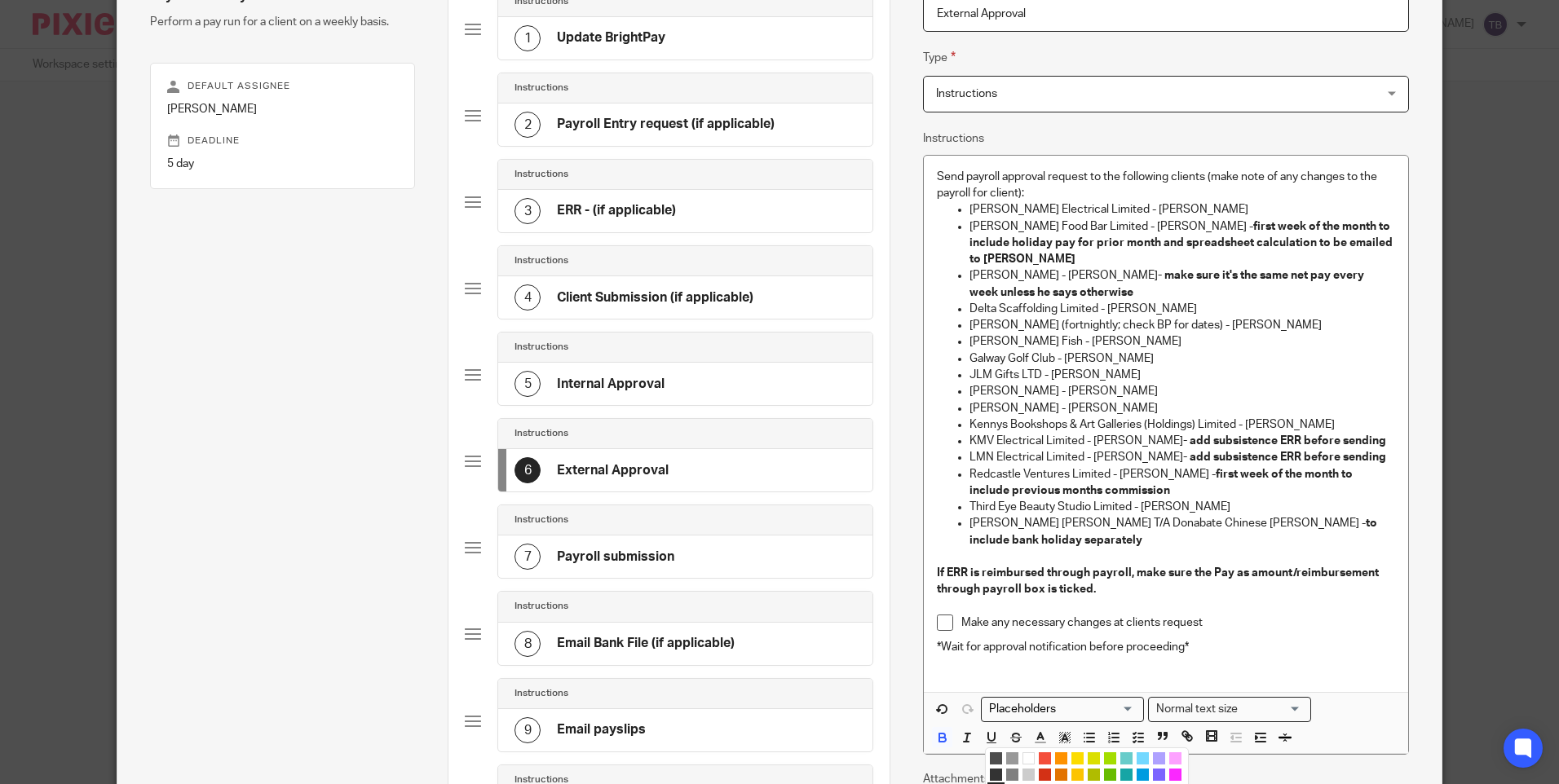
click at [1039, 752] on li "color:#F44E3B" at bounding box center [1045, 758] width 12 height 12
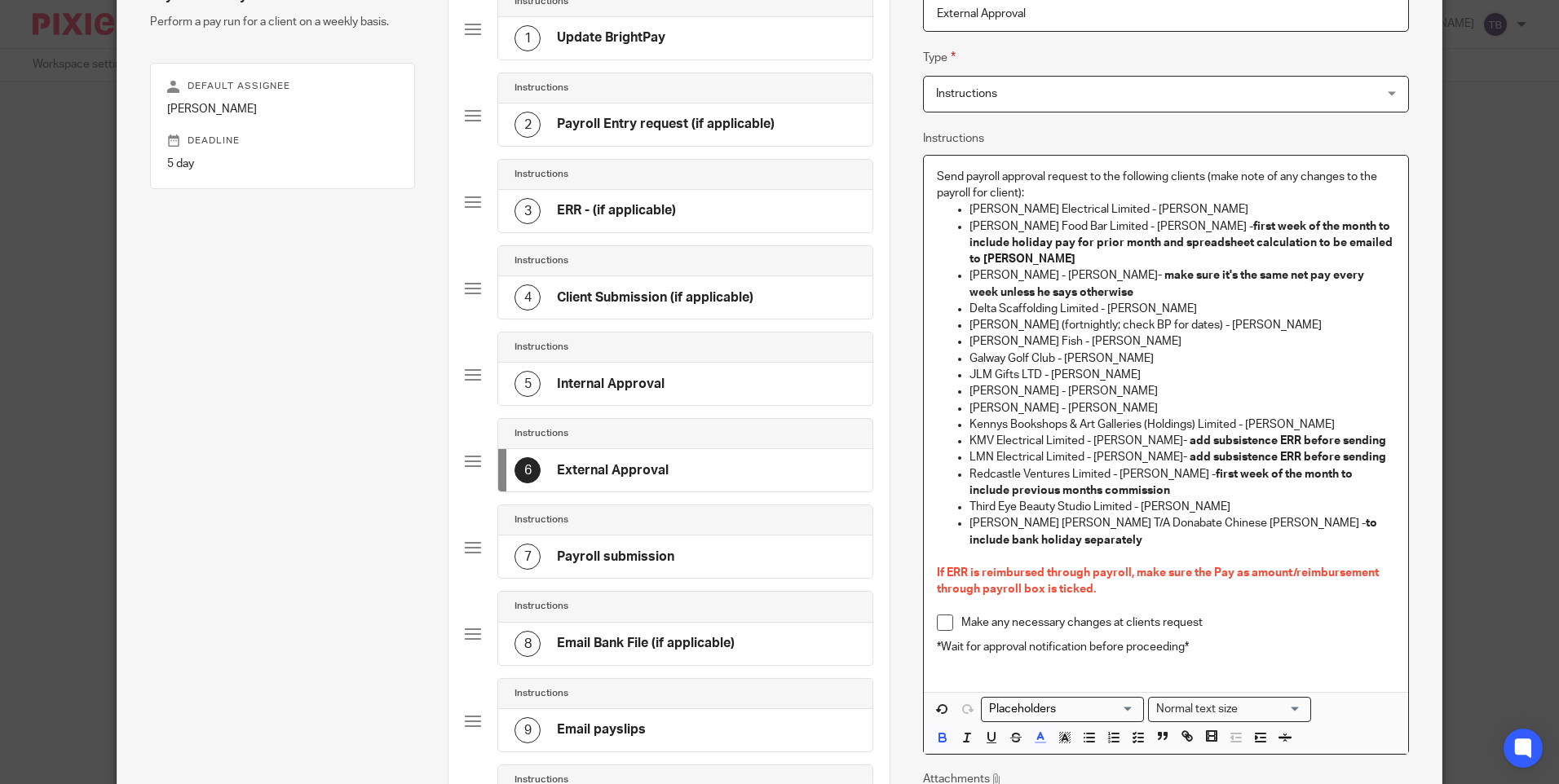
click at [1109, 579] on p "If ERR is reimbursed through payroll, make sure the Pay as amount/reimbursement…" at bounding box center [1166, 582] width 458 height 34
click at [1203, 598] on p at bounding box center [1166, 606] width 458 height 16
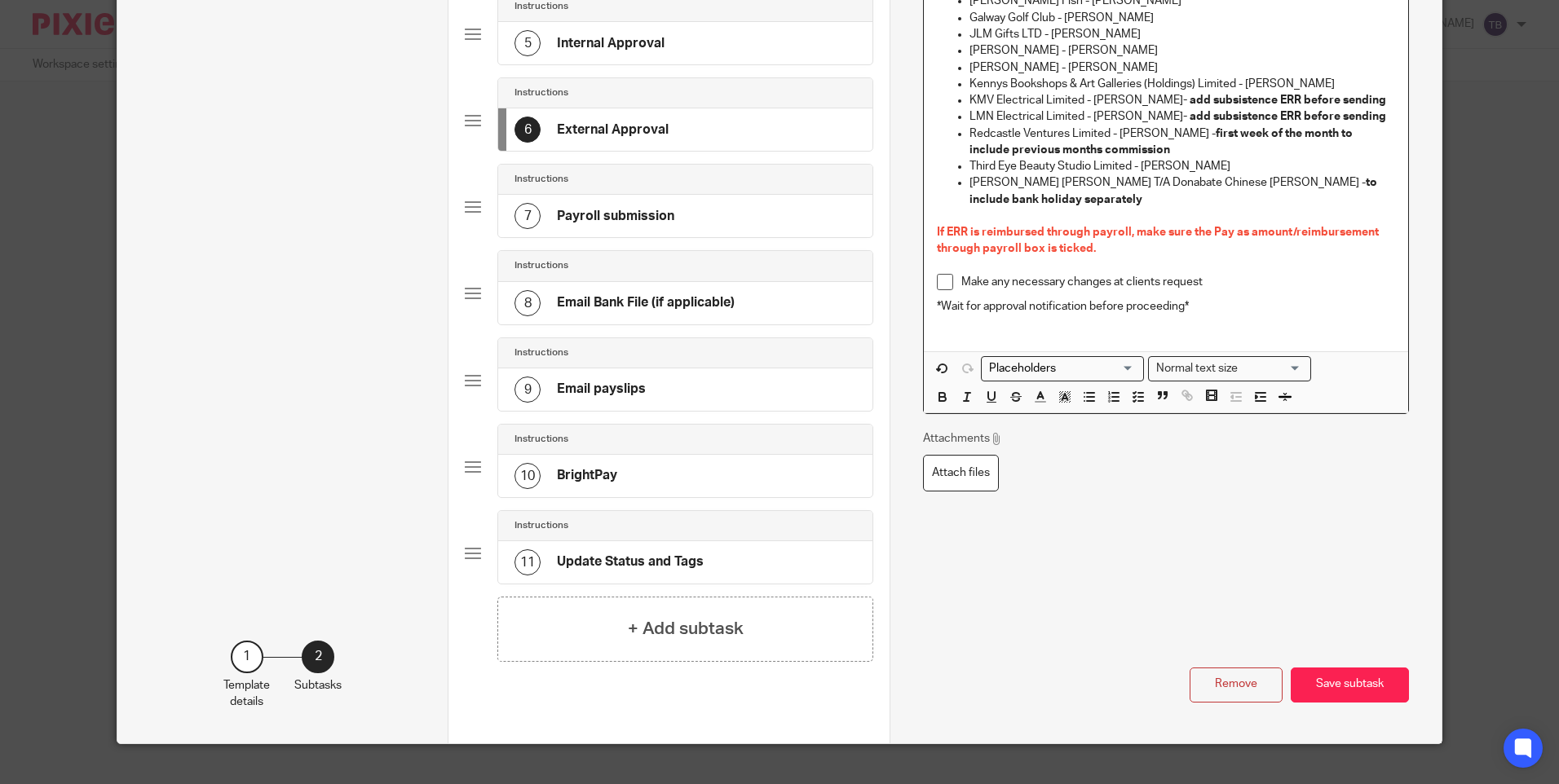
scroll to position [529, 0]
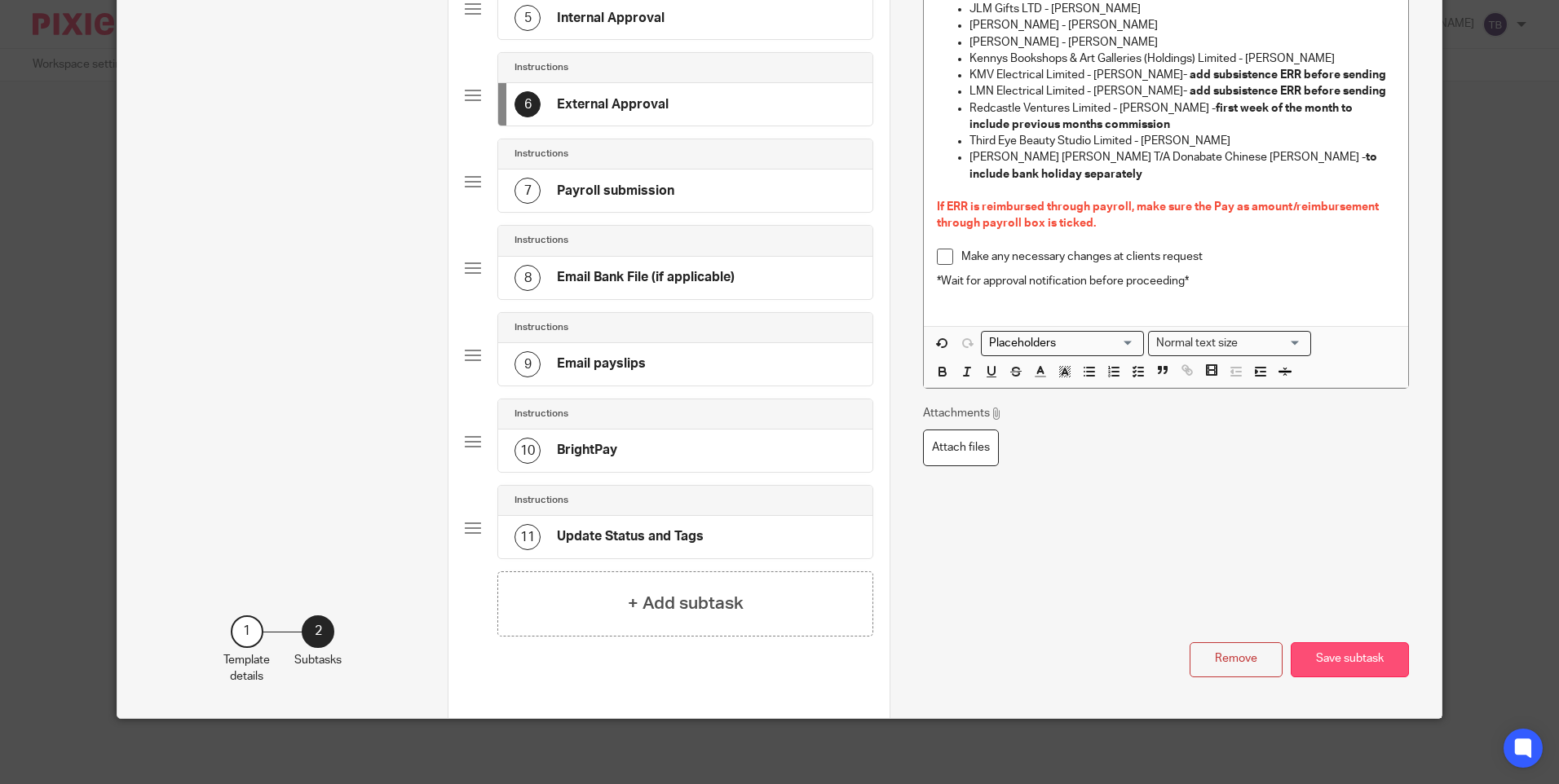
click at [1346, 654] on button "Save subtask" at bounding box center [1350, 660] width 119 height 35
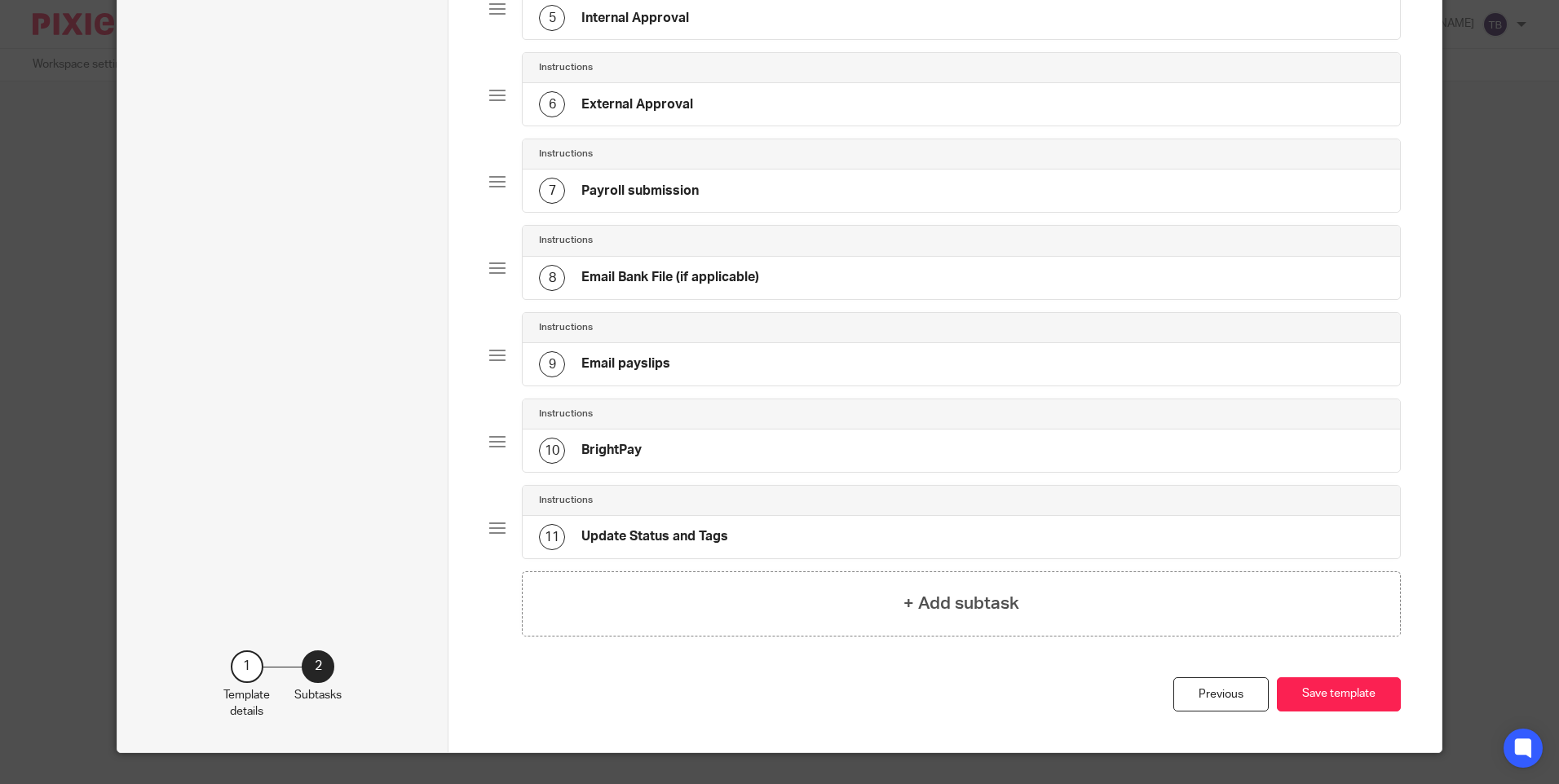
click at [749, 184] on div "7 Payroll submission" at bounding box center [961, 191] width 877 height 43
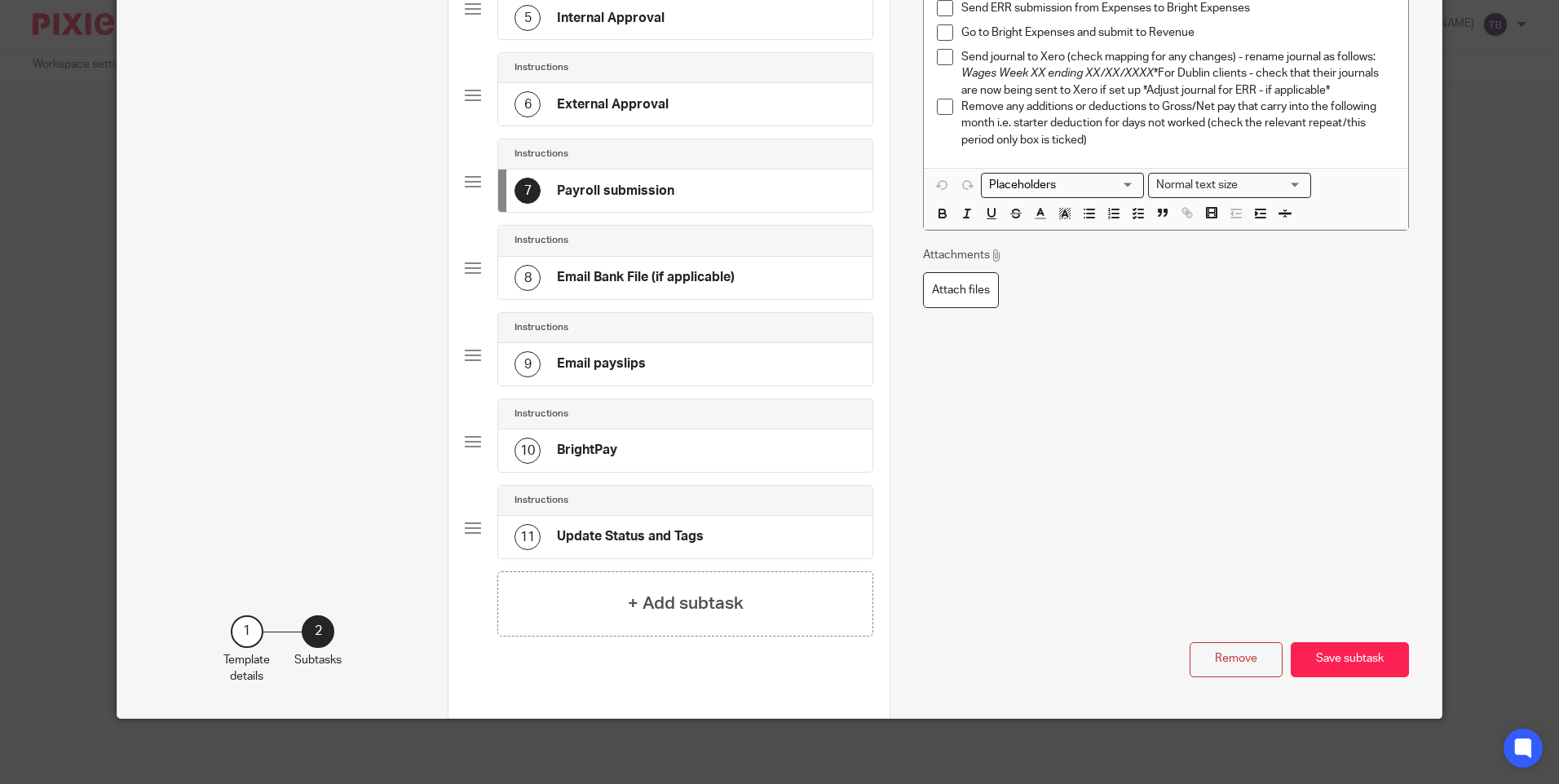
scroll to position [0, 0]
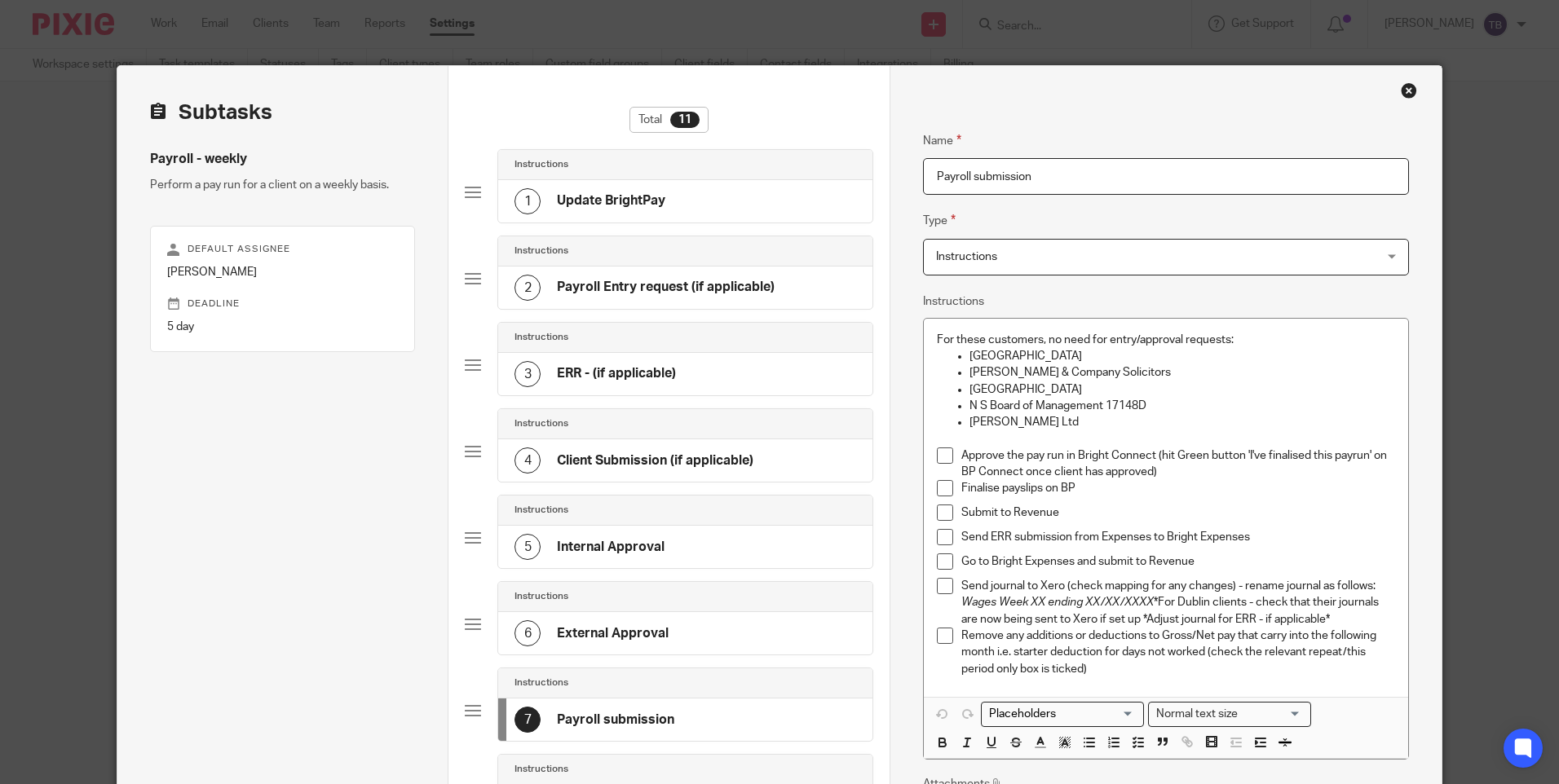
click at [626, 633] on h4 "External Approval" at bounding box center [613, 633] width 112 height 17
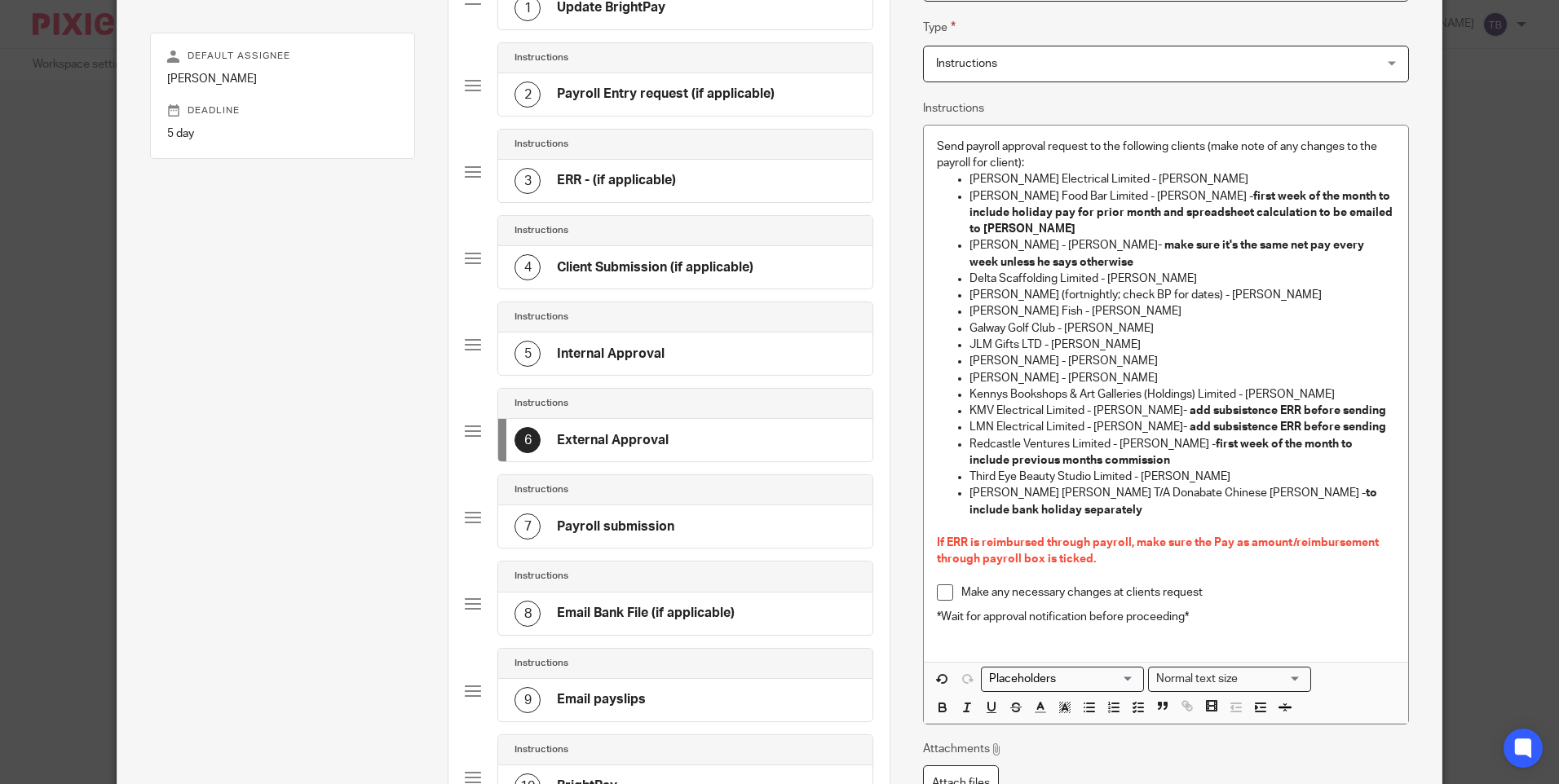
scroll to position [244, 0]
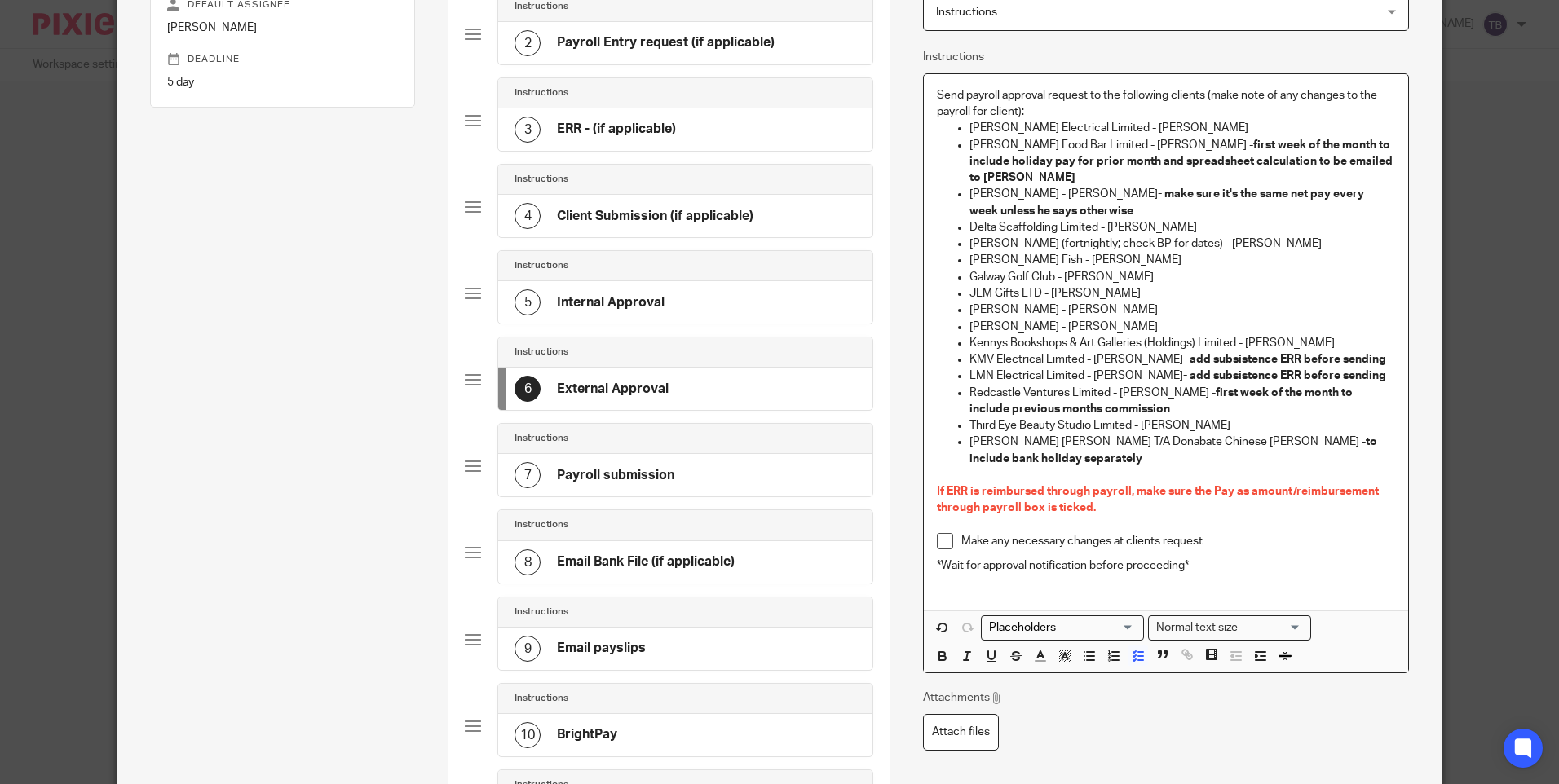
click at [1217, 533] on p "Make any necessary changes at clients request" at bounding box center [1178, 541] width 433 height 16
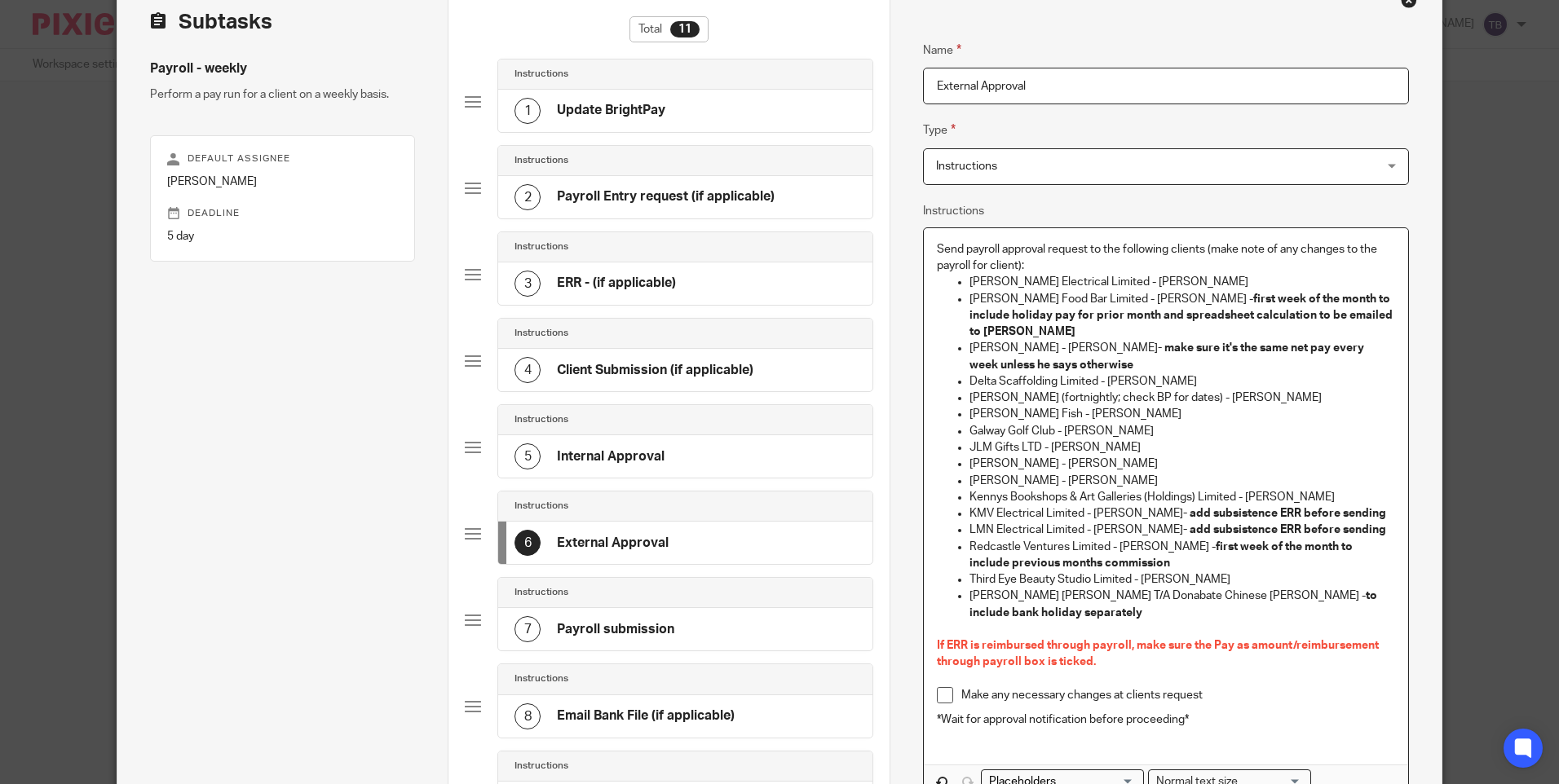
scroll to position [81, 0]
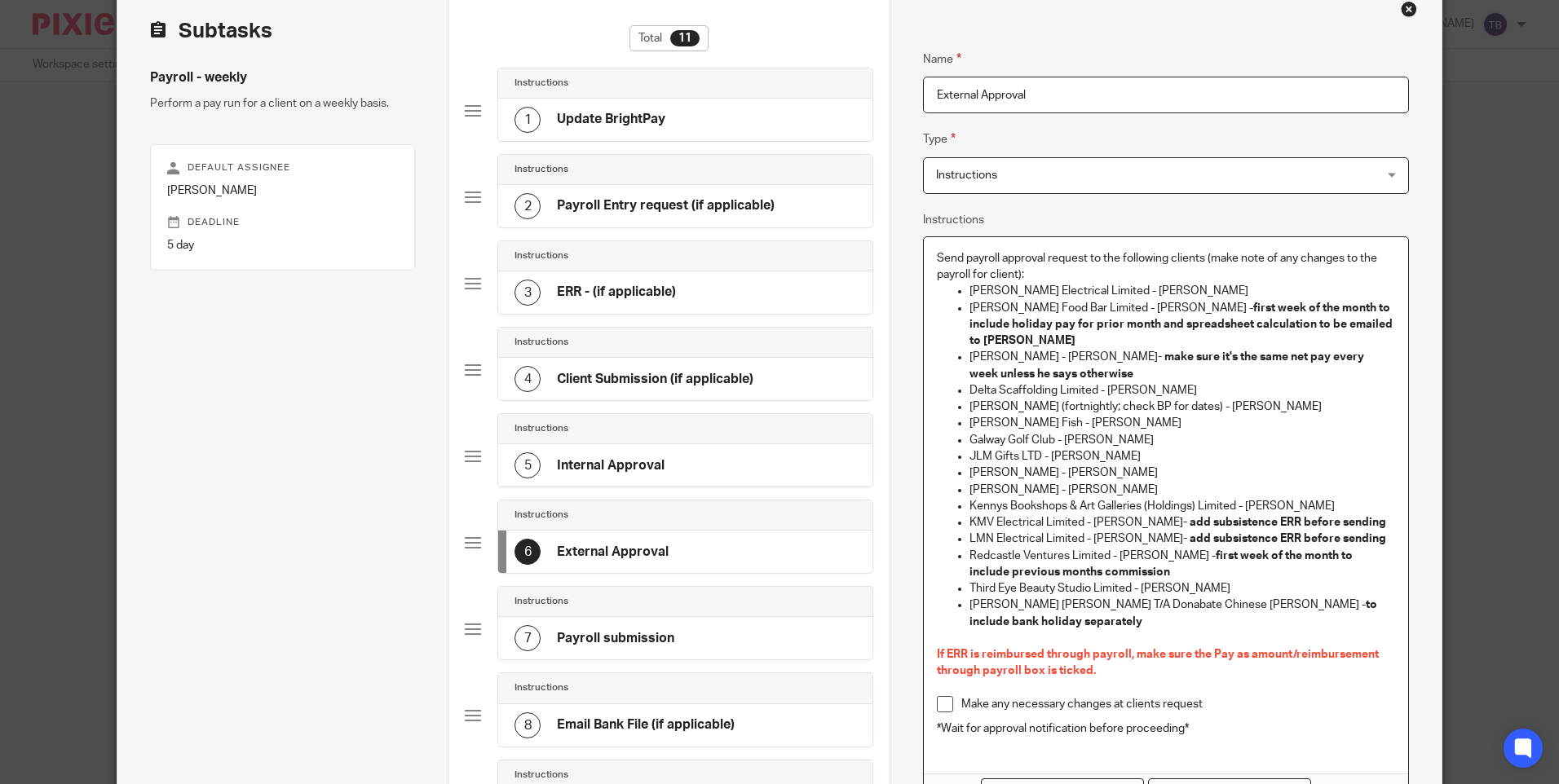
click at [928, 252] on div "Send payroll approval request to the following clients (make note of any change…" at bounding box center [1165, 505] width 483 height 536
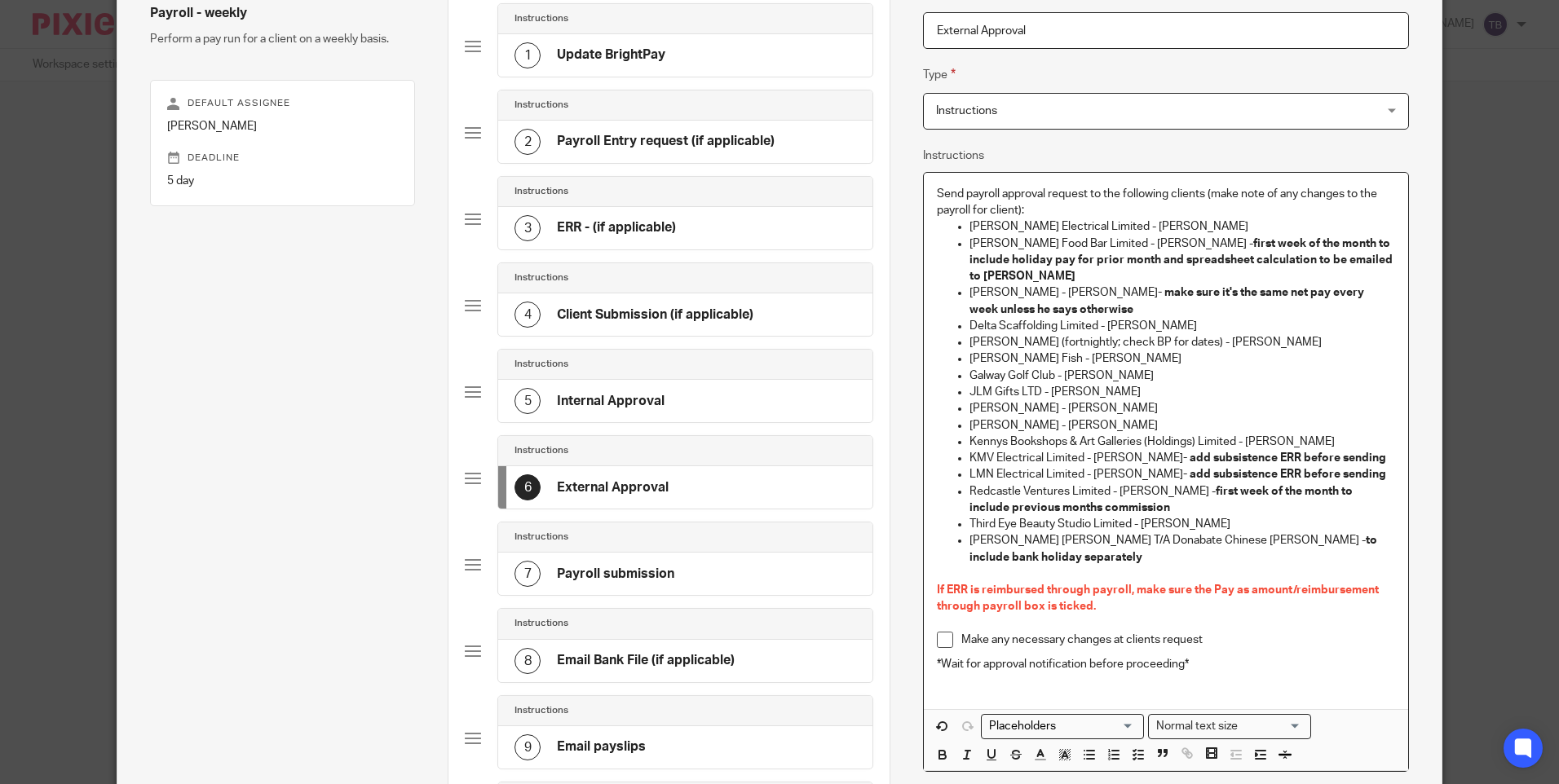
scroll to position [244, 0]
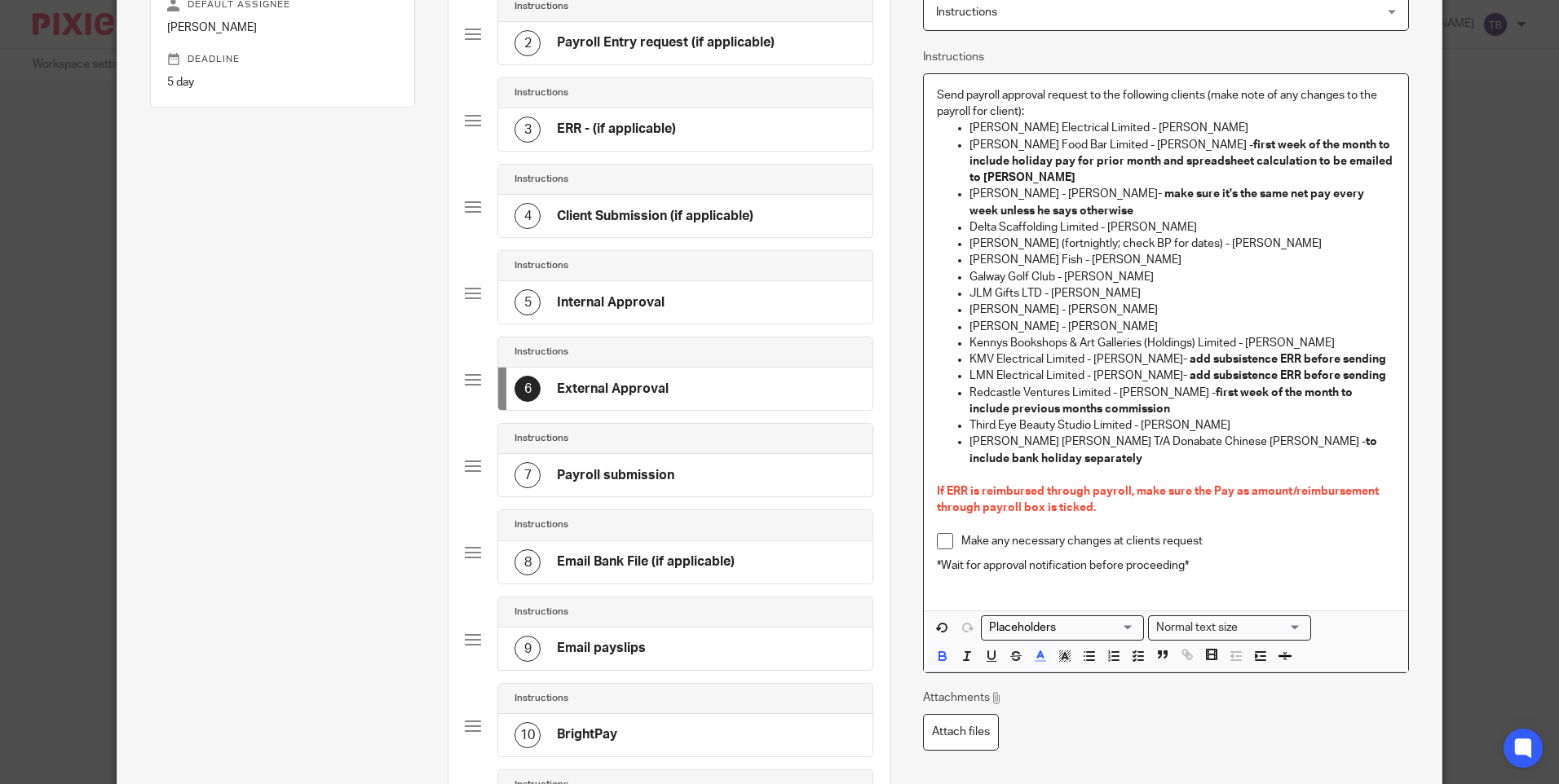
click at [1103, 491] on p "If ERR is reimbursed through payroll, make sure the Pay as amount/reimbursement…" at bounding box center [1166, 499] width 458 height 34
drag, startPoint x: 1212, startPoint y: 521, endPoint x: 902, endPoint y: 515, distance: 310.1
click at [902, 515] on div "Name Update BrightPay Type Instructions Instructions Instructions Document sign…" at bounding box center [1166, 411] width 551 height 1181
click at [1208, 533] on p "Make any necessary changes at clients request" at bounding box center [1178, 541] width 433 height 16
drag, startPoint x: 1217, startPoint y: 522, endPoint x: 927, endPoint y: 523, distance: 290.0
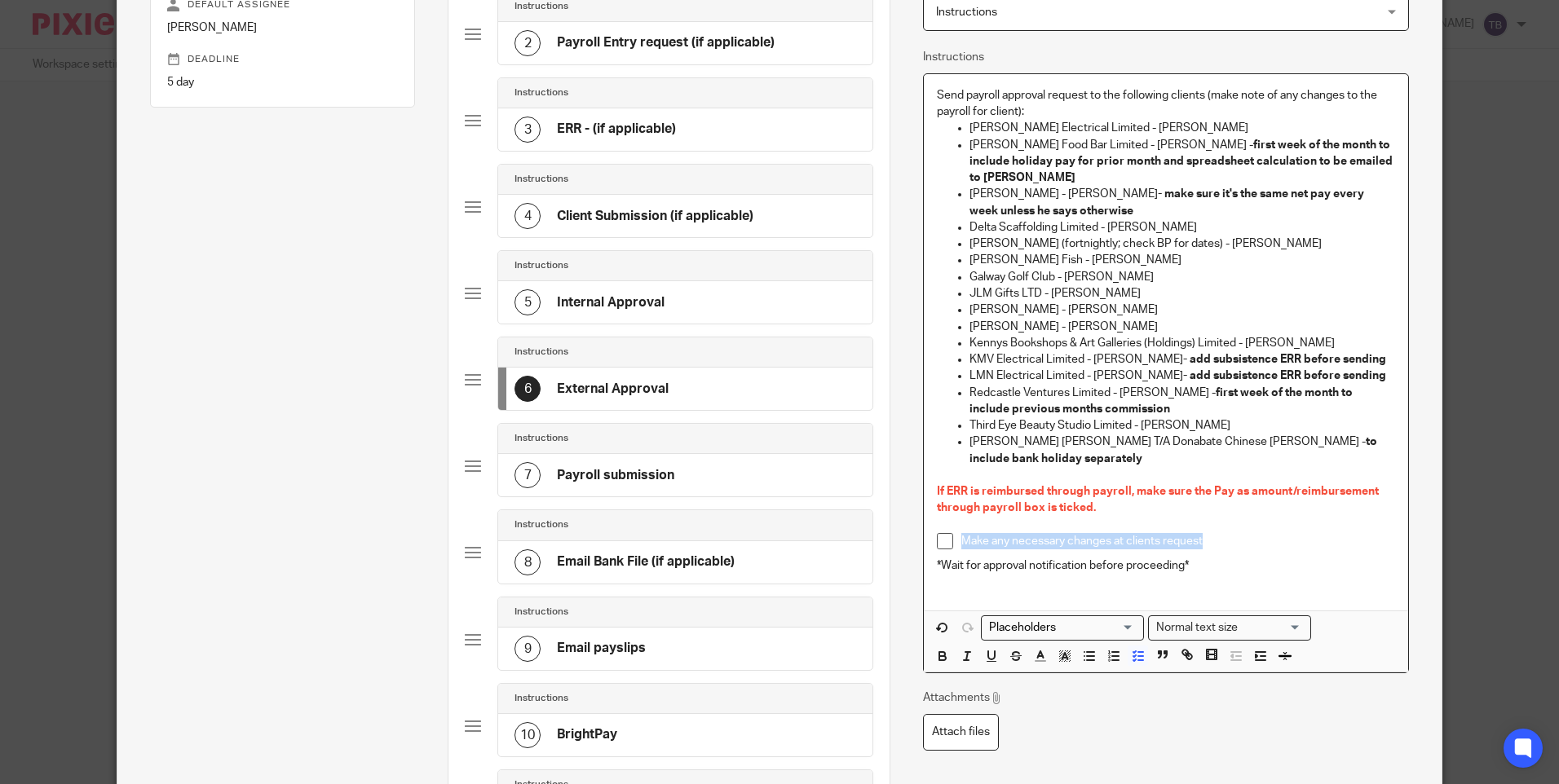
click at [927, 523] on div "Send payroll approval request to the following clients (make note of any change…" at bounding box center [1165, 342] width 483 height 536
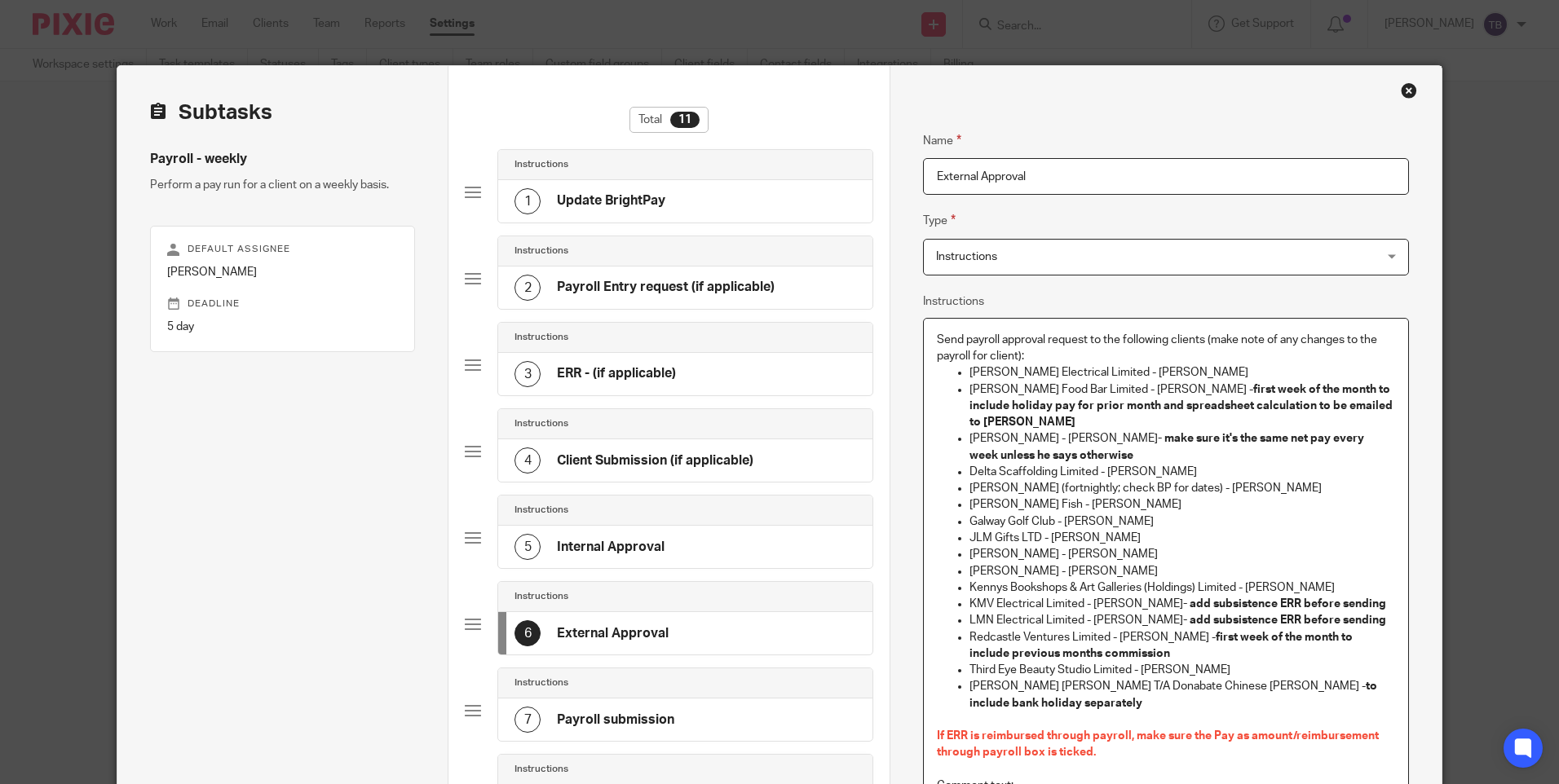
scroll to position [326, 0]
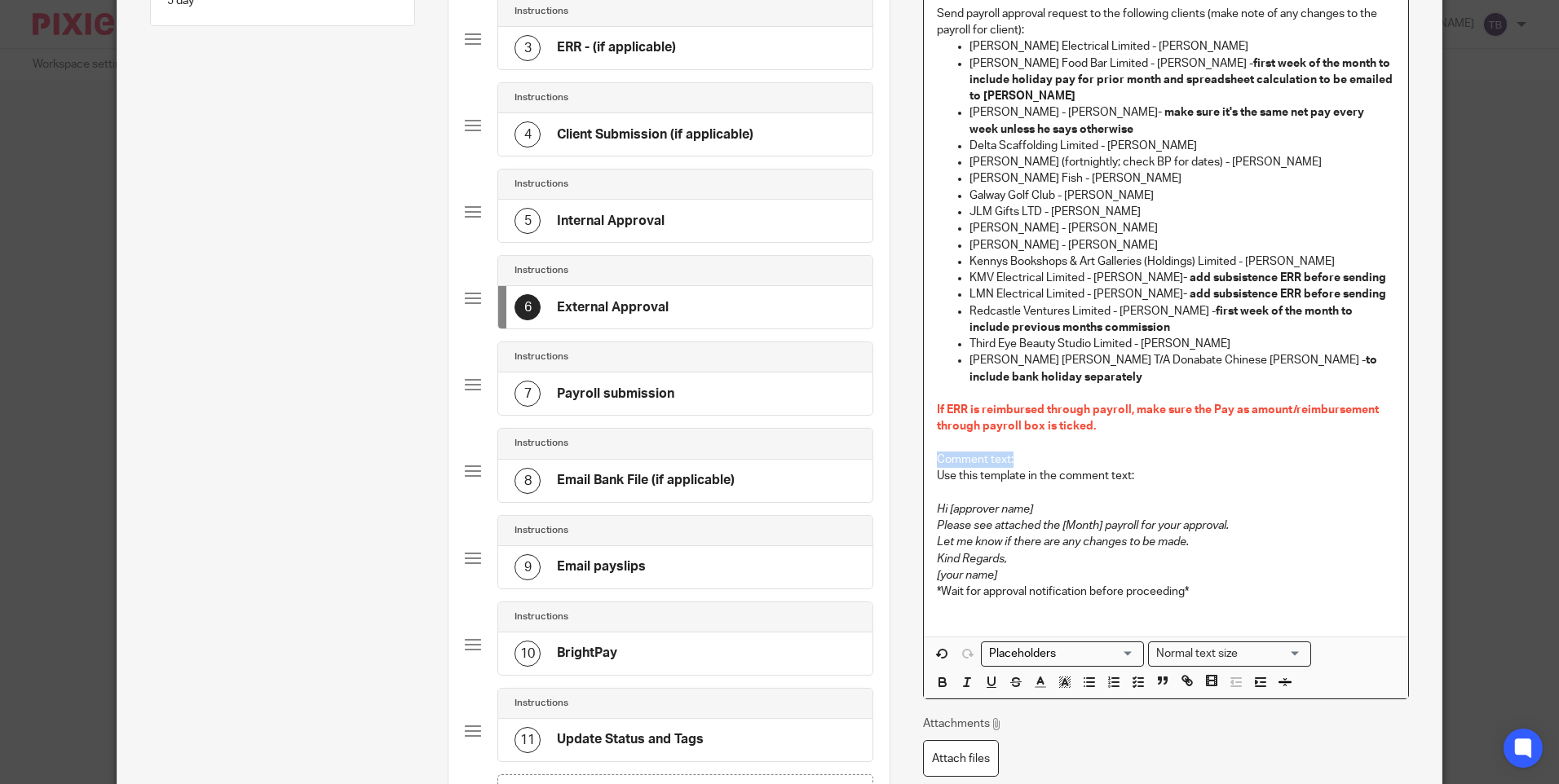
drag, startPoint x: 1013, startPoint y: 444, endPoint x: 863, endPoint y: 438, distance: 150.1
click at [863, 438] on div "Subtasks Payroll - weekly Perform a pay run for a client on a weekly basis. Def…" at bounding box center [780, 330] width 1324 height 1181
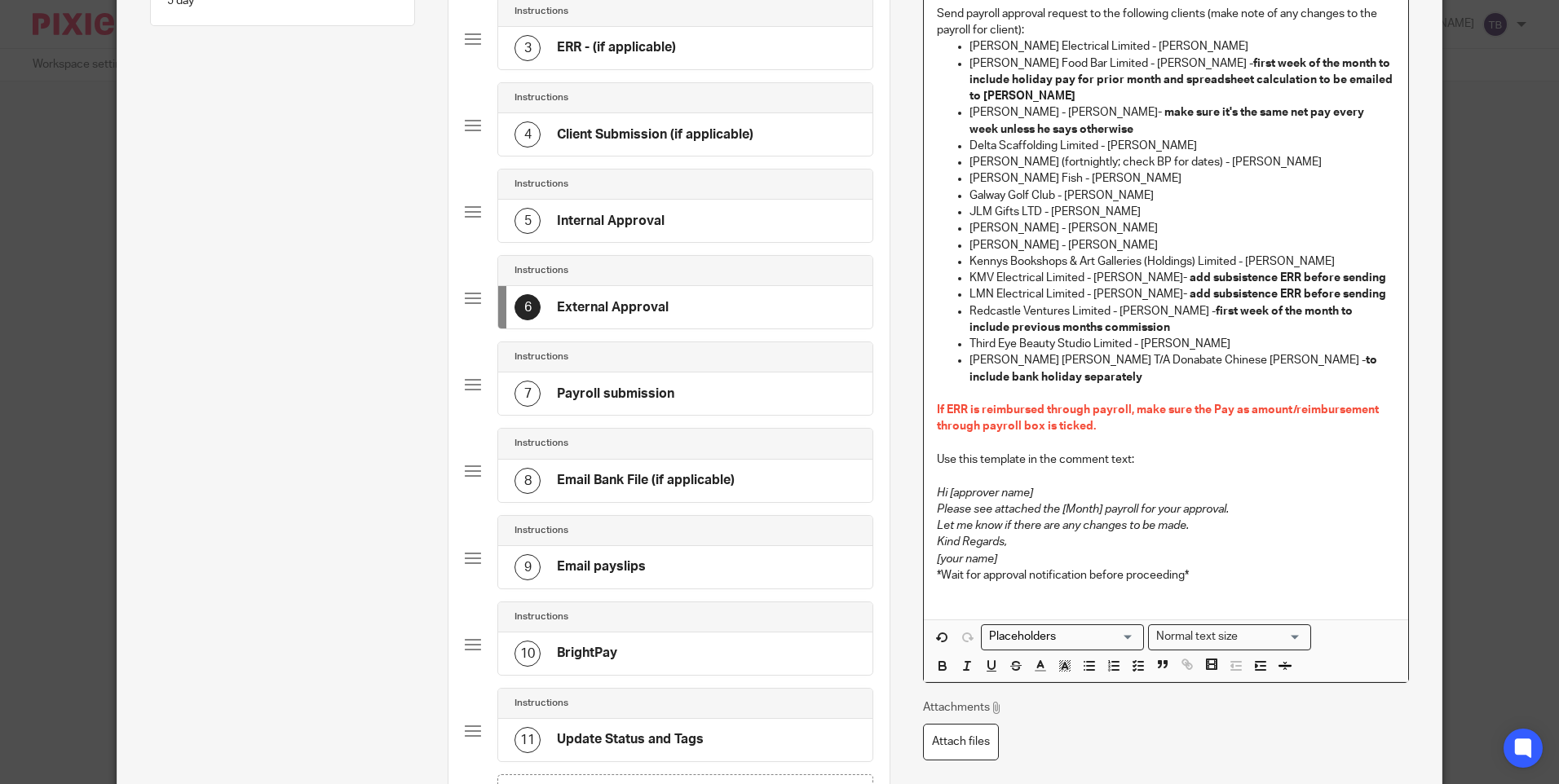
click at [1073, 503] on em "Please see attached the [Month] payroll for your approval." at bounding box center [1082, 509] width 292 height 12
click at [1070, 503] on em "Please see attached Week] payroll for your approval." at bounding box center [1069, 509] width 265 height 12
click at [1147, 503] on em "Please see attached the payroll for Week [xx] ending [date] your approval." at bounding box center [1122, 509] width 371 height 12
click at [1072, 485] on p "Hi [approver name]" at bounding box center [1166, 493] width 458 height 16
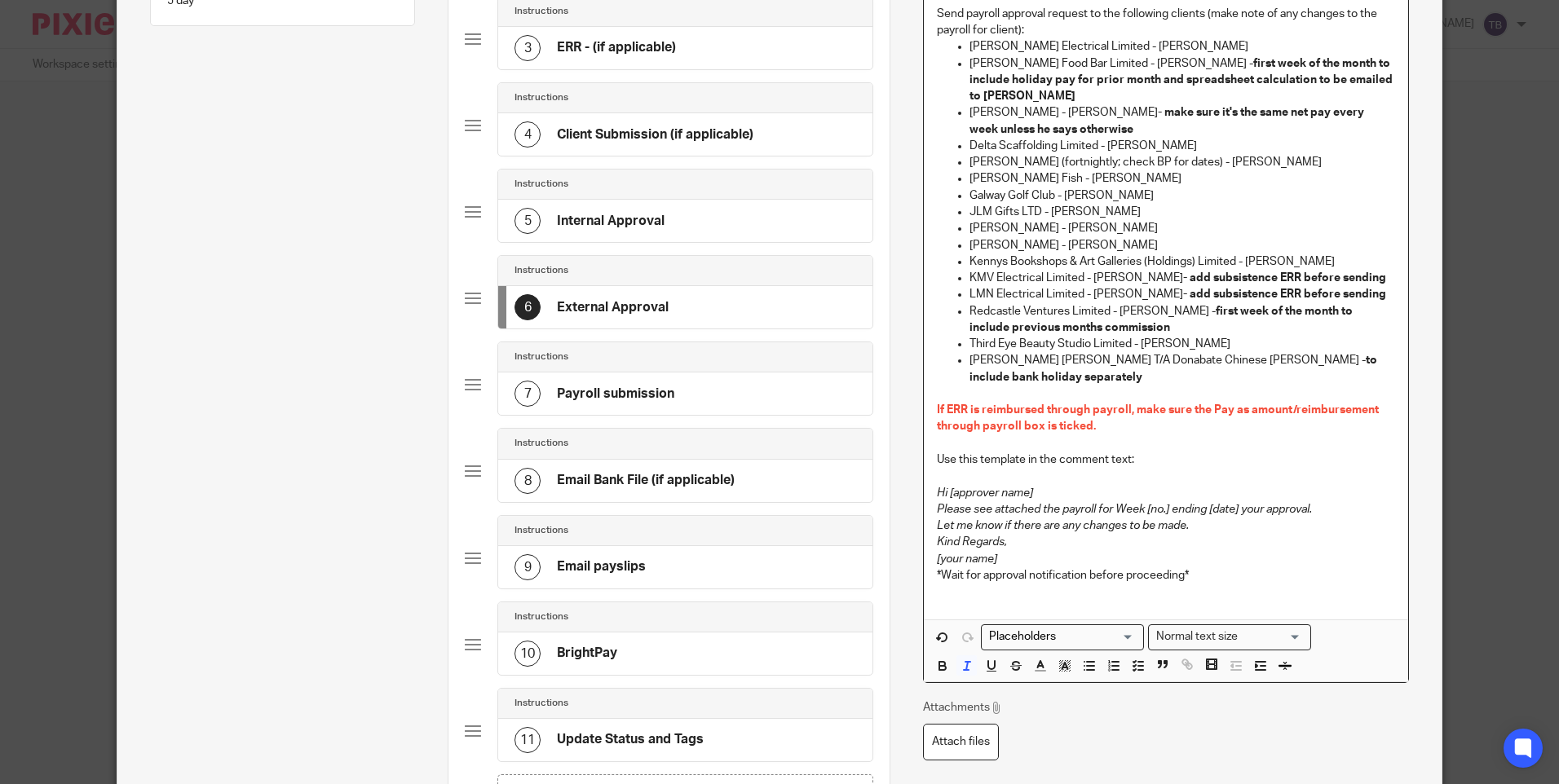
click at [1047, 503] on em "Please see attached the payroll for Week [no.] ending [date] your approval." at bounding box center [1124, 509] width 375 height 12
click at [1225, 517] on p "Let me know if there are any changes to be made." at bounding box center [1166, 526] width 458 height 16
click at [1043, 551] on p "[your name]" at bounding box center [1166, 559] width 458 height 16
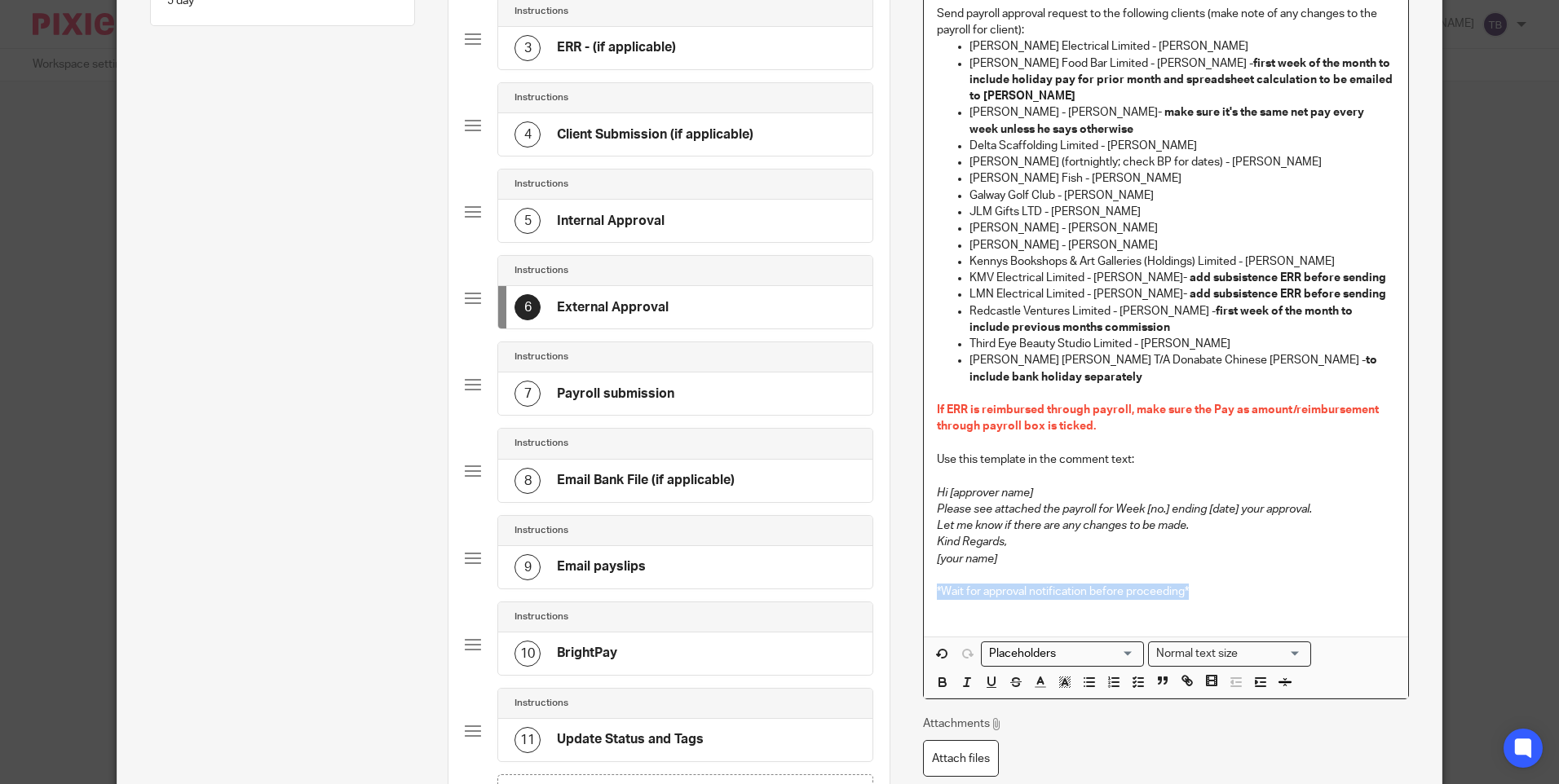
drag, startPoint x: 1196, startPoint y: 573, endPoint x: 883, endPoint y: 569, distance: 313.0
click at [890, 569] on div "Name Update BrightPay Type Instructions Instructions Instructions Document sign…" at bounding box center [1166, 330] width 551 height 1181
click at [1244, 583] on p "*Wait for approval notification before proceeding*" at bounding box center [1166, 591] width 458 height 16
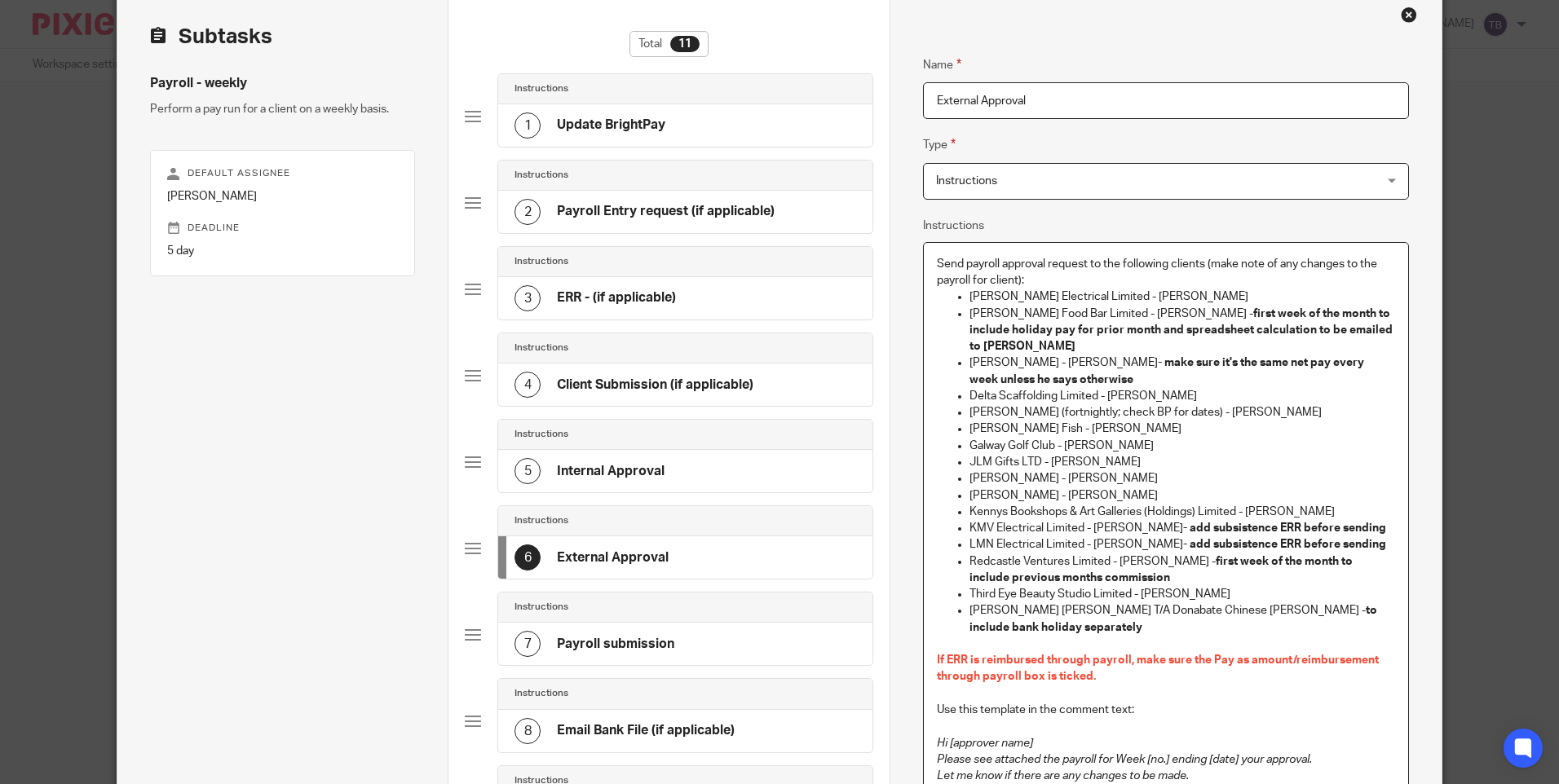
scroll to position [0, 0]
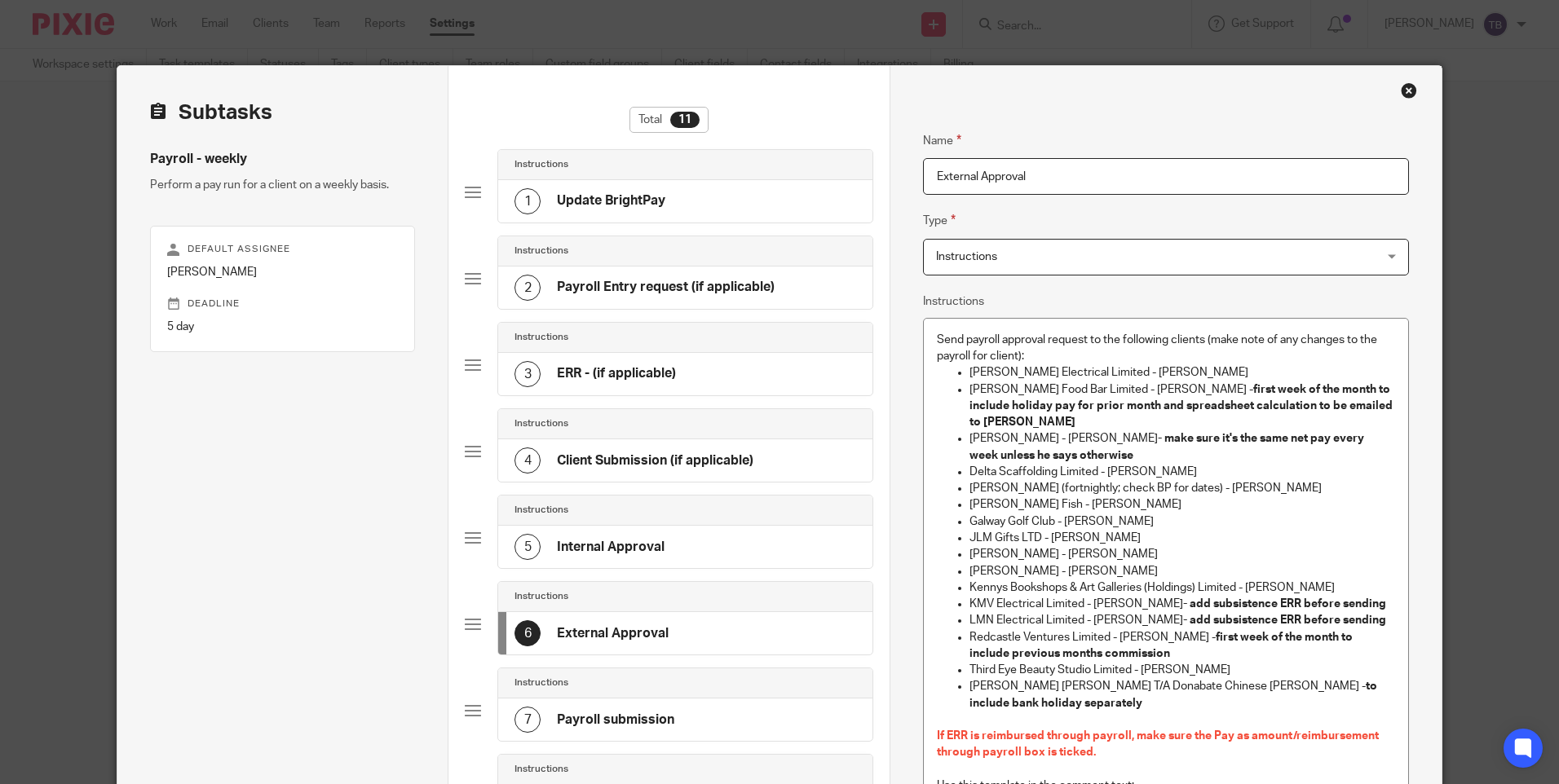
drag, startPoint x: 926, startPoint y: 179, endPoint x: 937, endPoint y: 179, distance: 11.0
click at [937, 179] on input "External Approval" at bounding box center [1165, 176] width 485 height 37
click at [1008, 174] on input "Send external Approval" at bounding box center [1165, 176] width 485 height 37
click at [1012, 183] on input "Send external Approval" at bounding box center [1165, 176] width 485 height 37
type input "Send external approval"
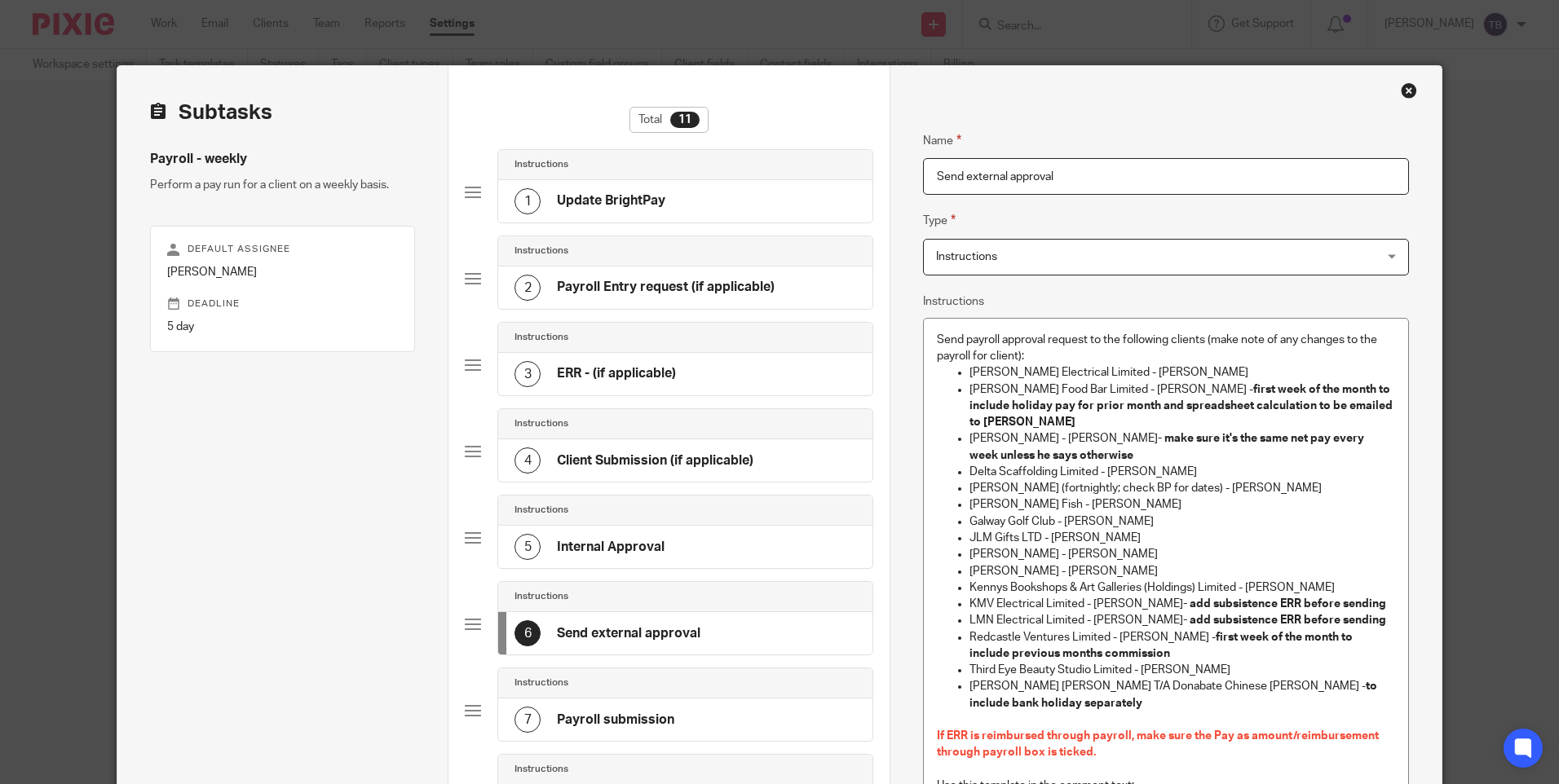
click at [1110, 299] on div "Name Send external approval Type Instructions Instructions Instructions Documen…" at bounding box center [1165, 630] width 485 height 1046
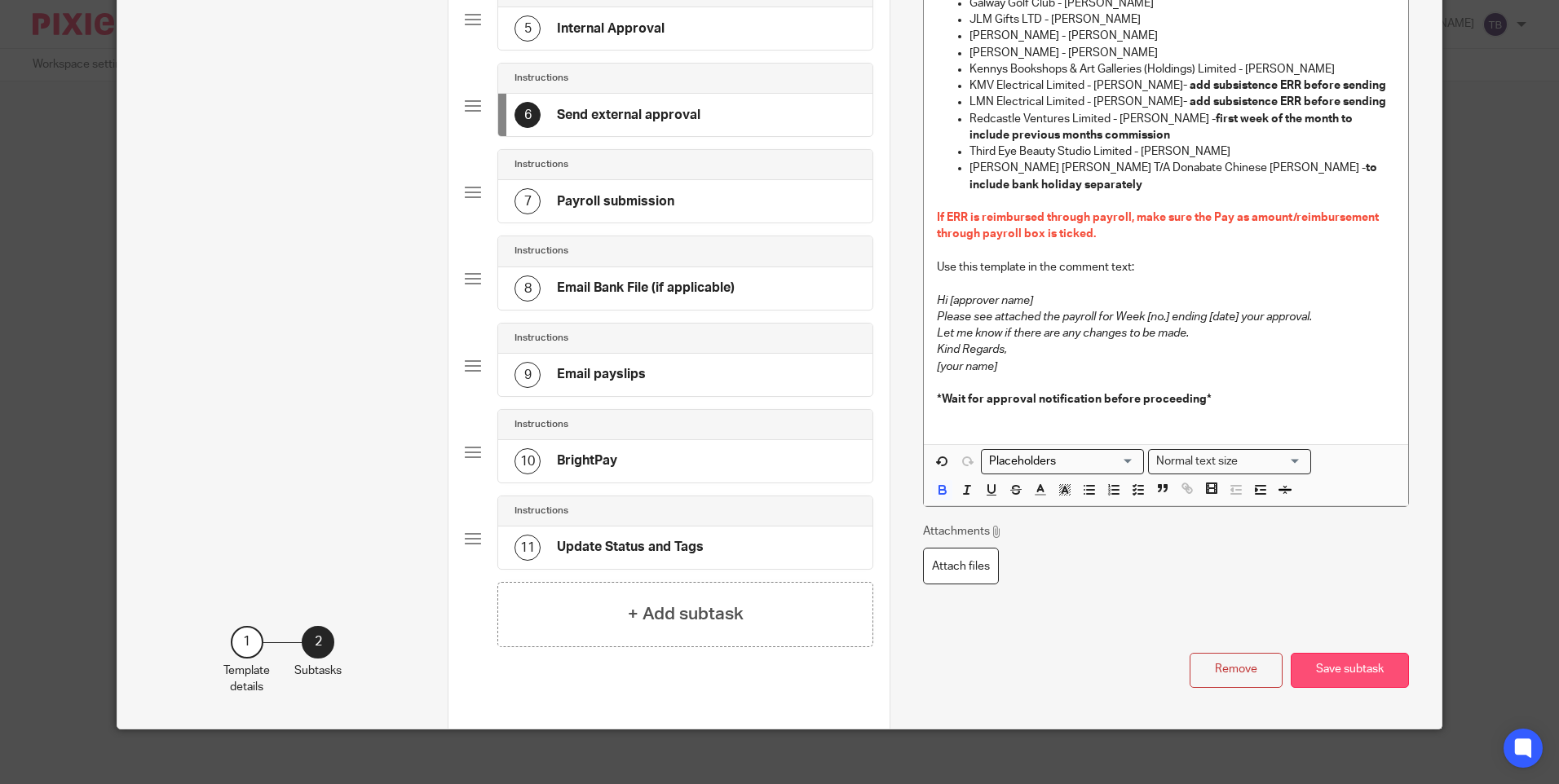
scroll to position [529, 0]
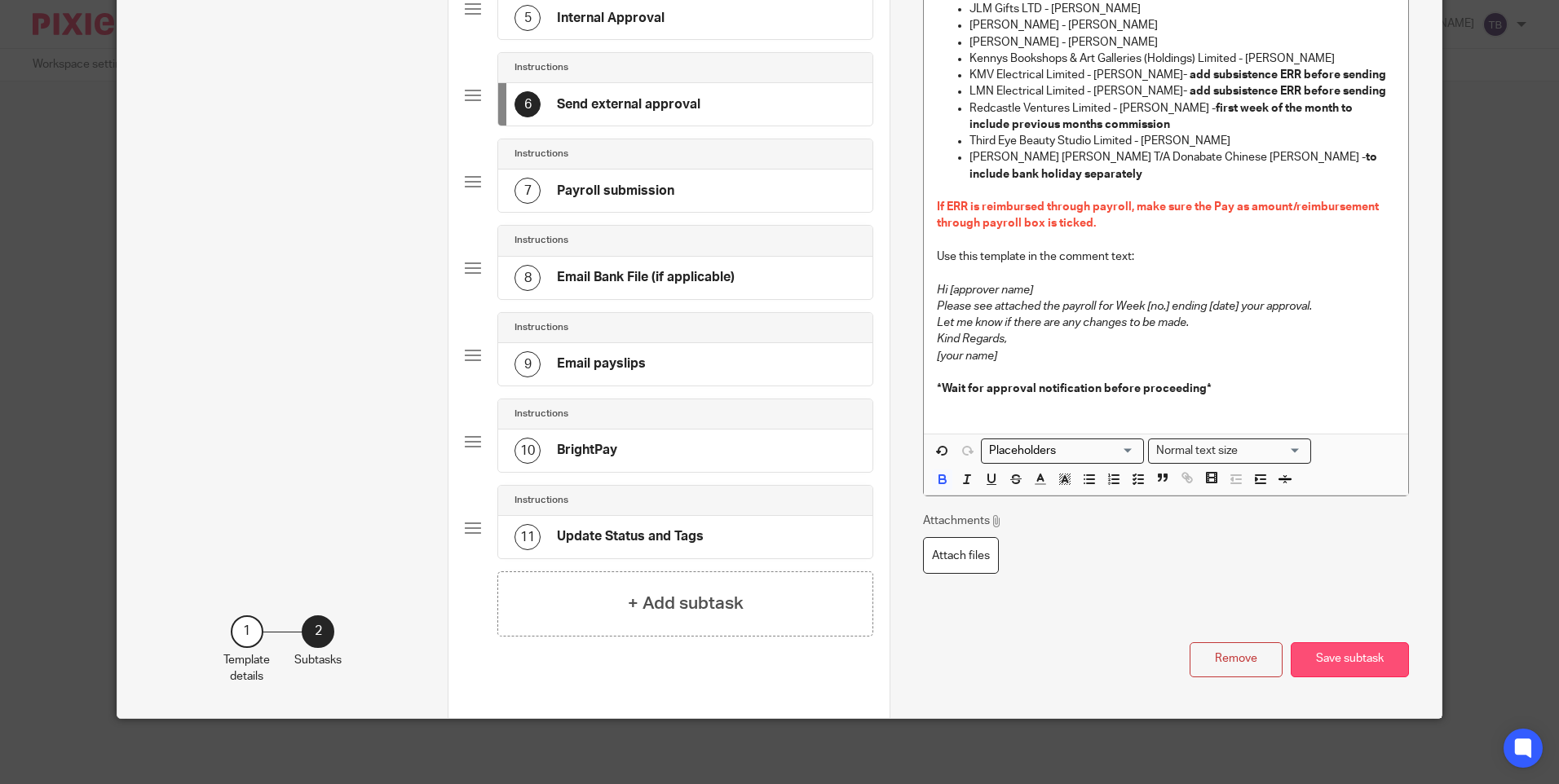
click at [1365, 668] on button "Save subtask" at bounding box center [1350, 660] width 119 height 35
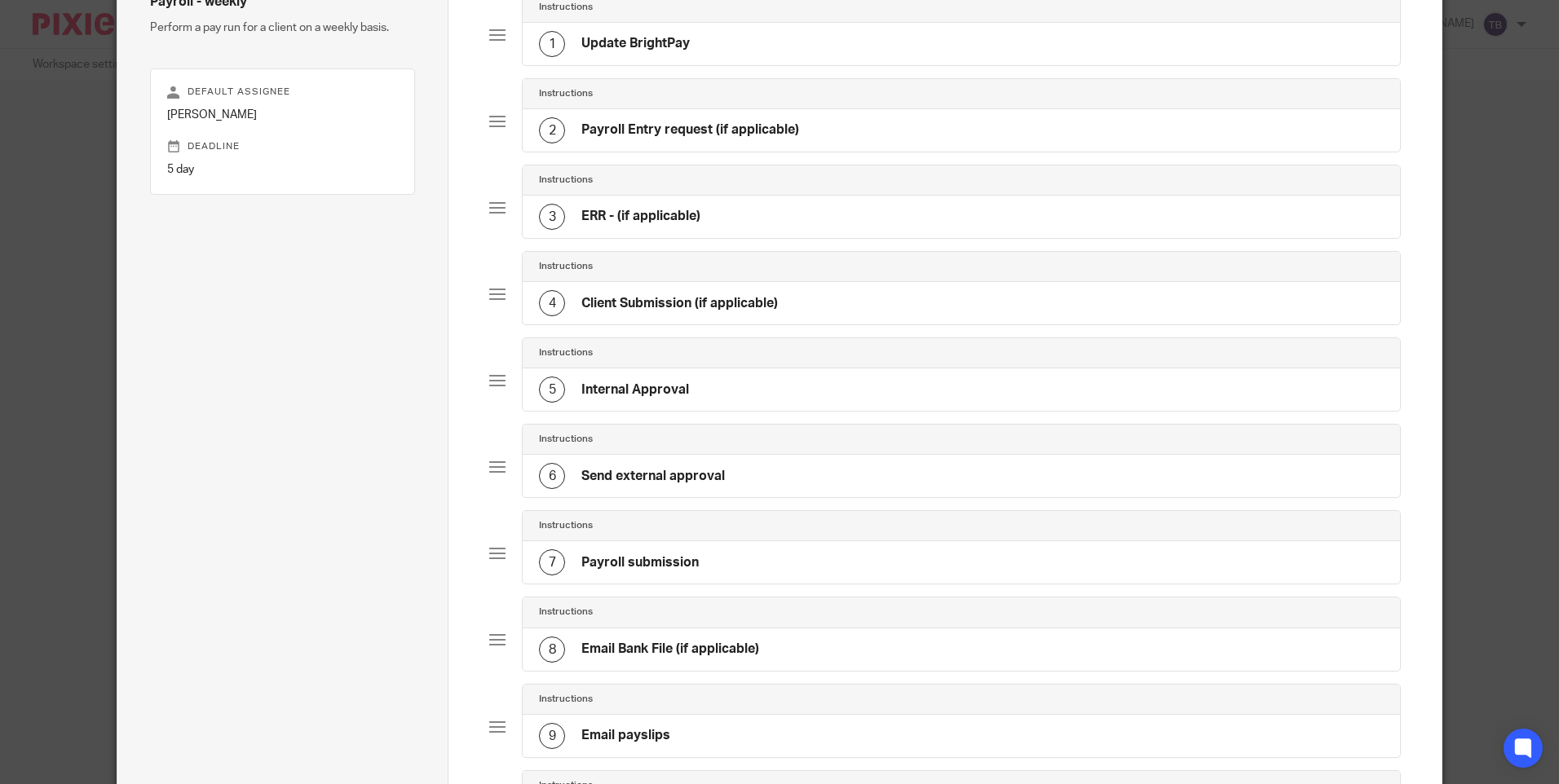
scroll to position [122, 0]
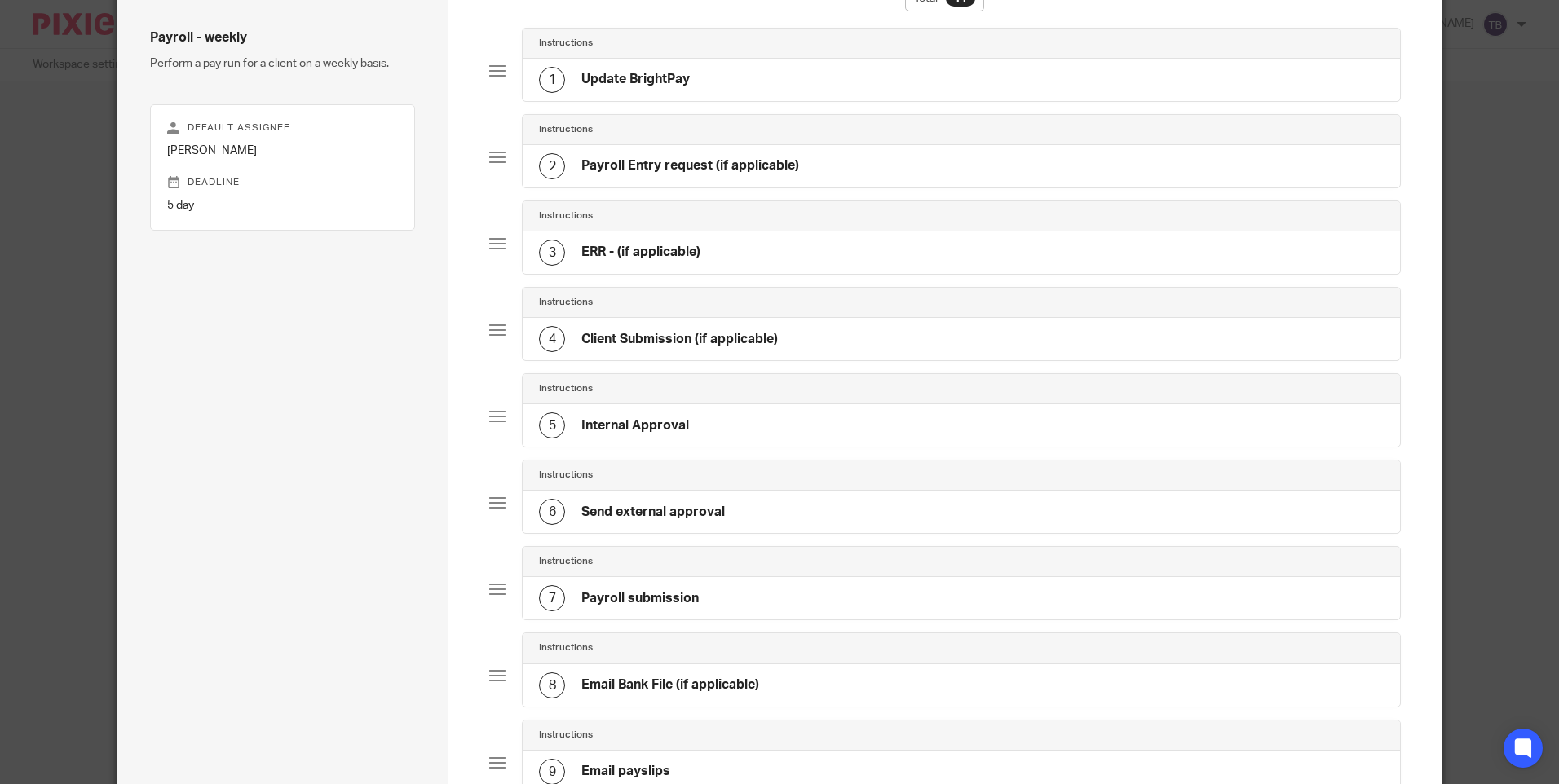
click at [938, 181] on div "2 Payroll Entry request (if applicable)" at bounding box center [961, 166] width 877 height 43
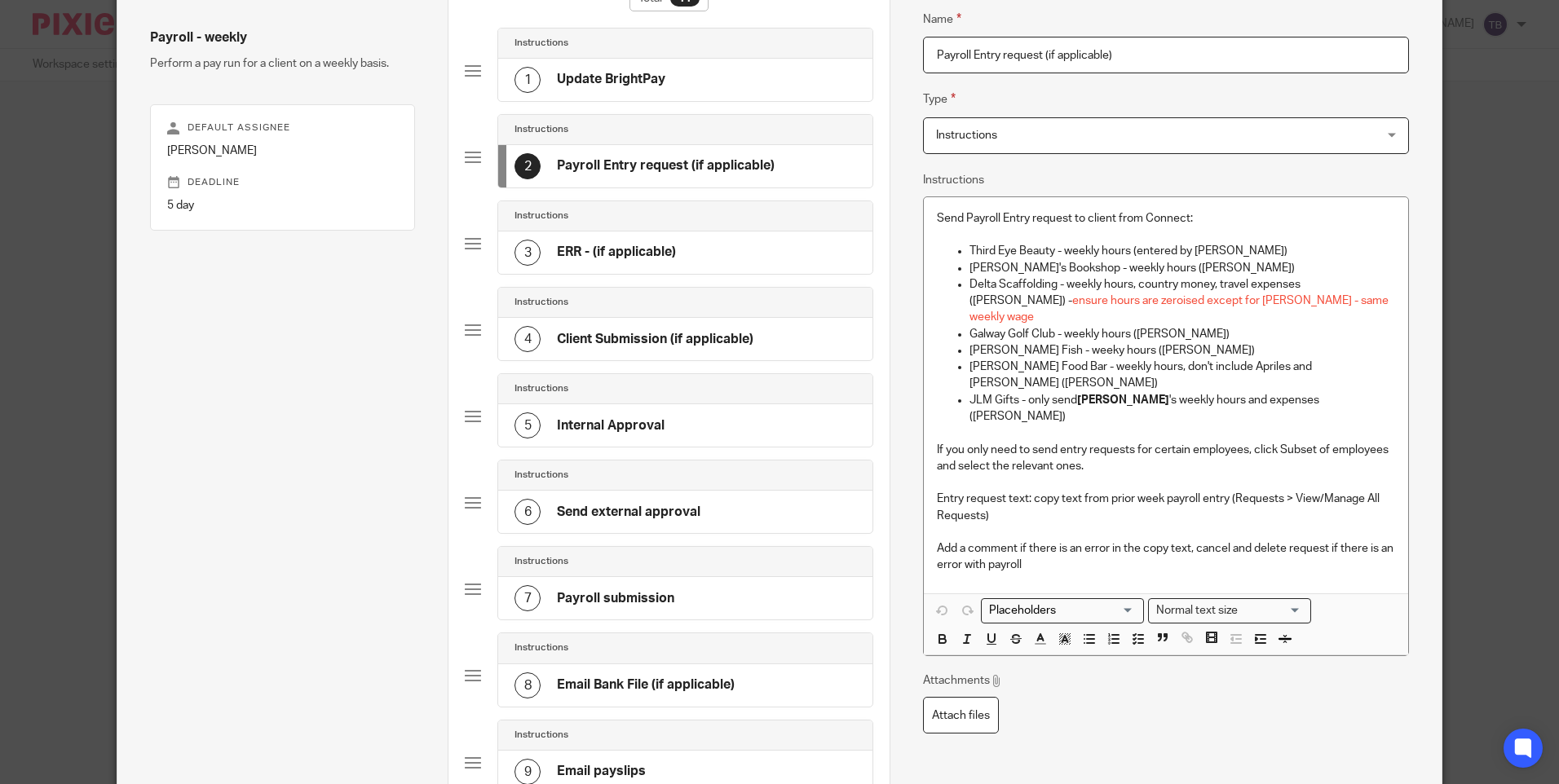
click at [933, 49] on input "Payroll Entry request (if applicable)" at bounding box center [1165, 55] width 485 height 37
click at [966, 58] on input "Send Payroll Entry request (if applicable)" at bounding box center [1165, 55] width 485 height 37
type input "Send payroll Entry request (if applicable)"
click at [1105, 92] on fieldset "Type Instructions Instructions Instructions Document signing - request signatur…" at bounding box center [1165, 121] width 485 height 63
drag, startPoint x: 1227, startPoint y: 301, endPoint x: 952, endPoint y: 298, distance: 275.0
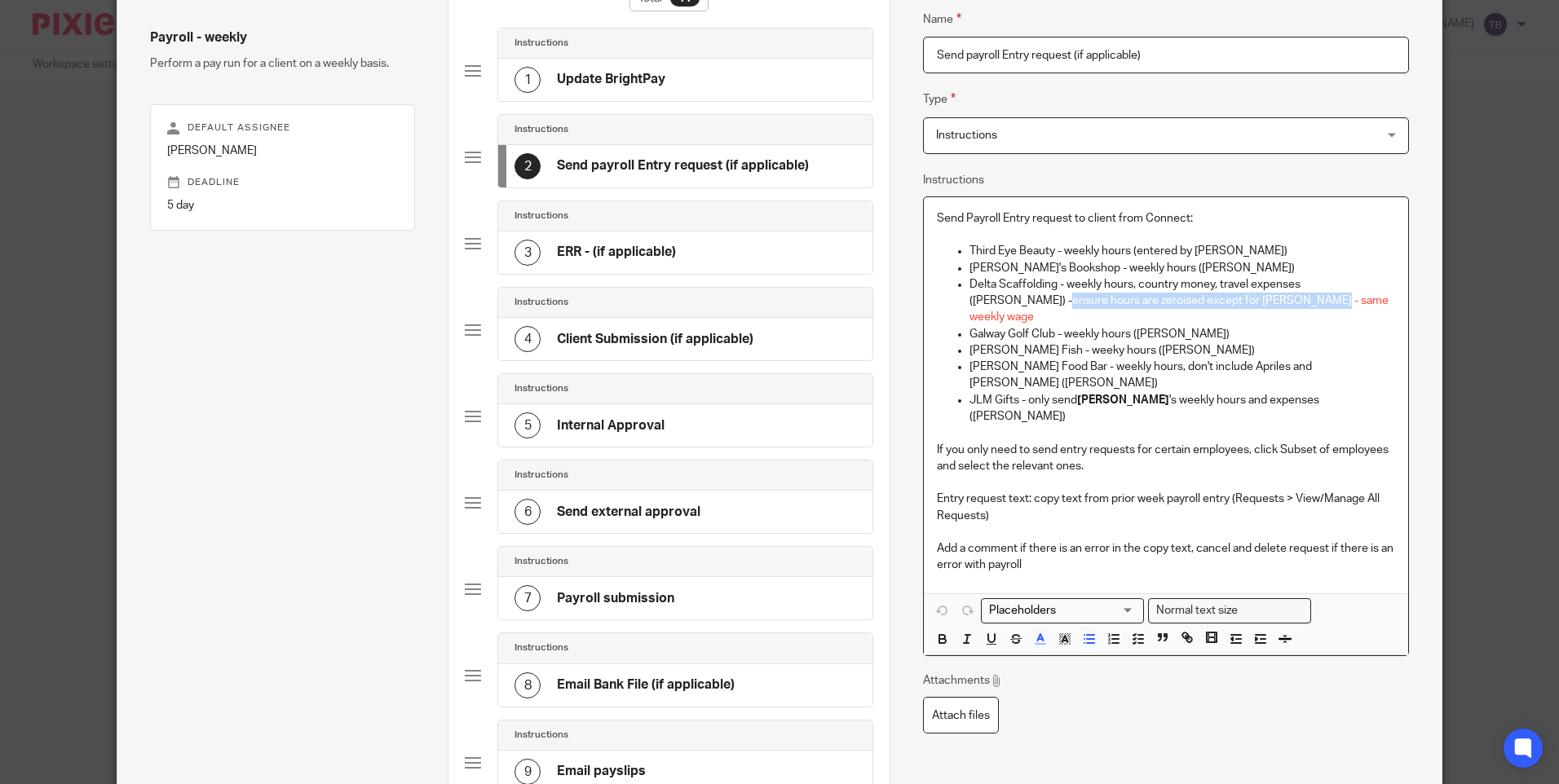
click at [952, 298] on ul "Third Eye Beauty - weekly hours (entered by Orla O'Donohue) Kenny's Bookshop - …" at bounding box center [1166, 333] width 458 height 182
copy span "ensure hours are zeroised except for Robert Dooley"
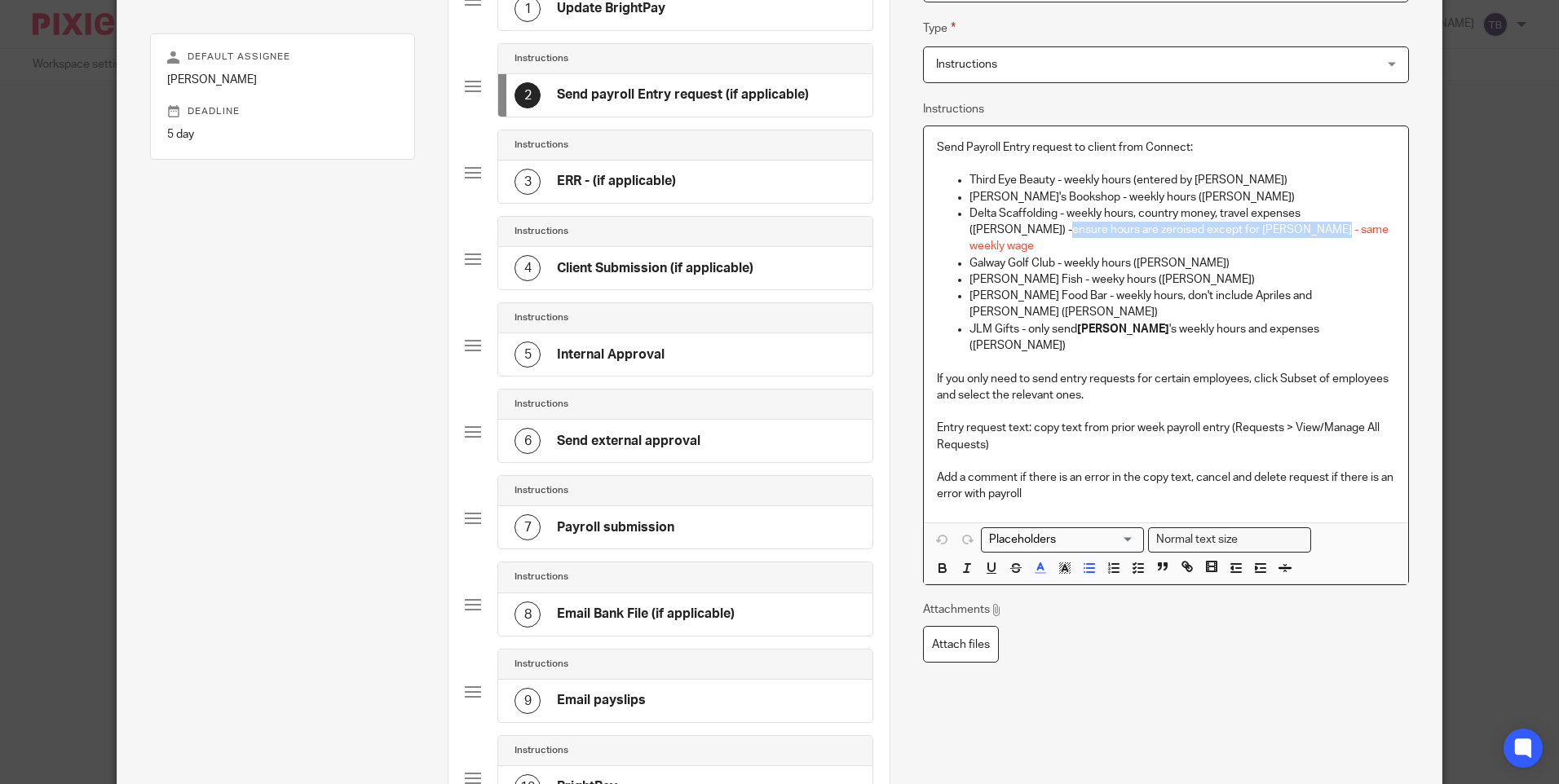
scroll to position [285, 0]
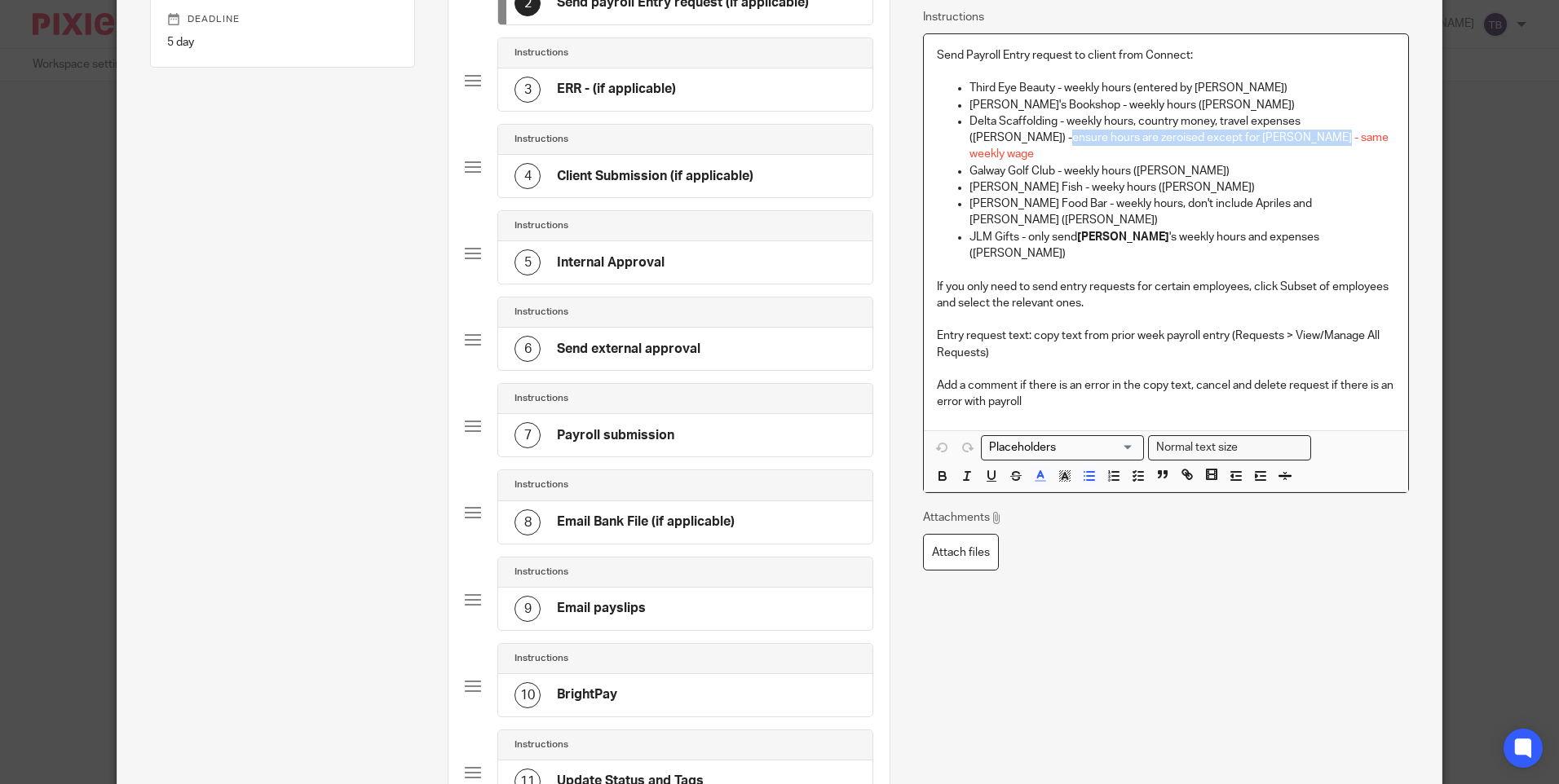
click at [593, 335] on div "6 Send external approval" at bounding box center [685, 349] width 375 height 43
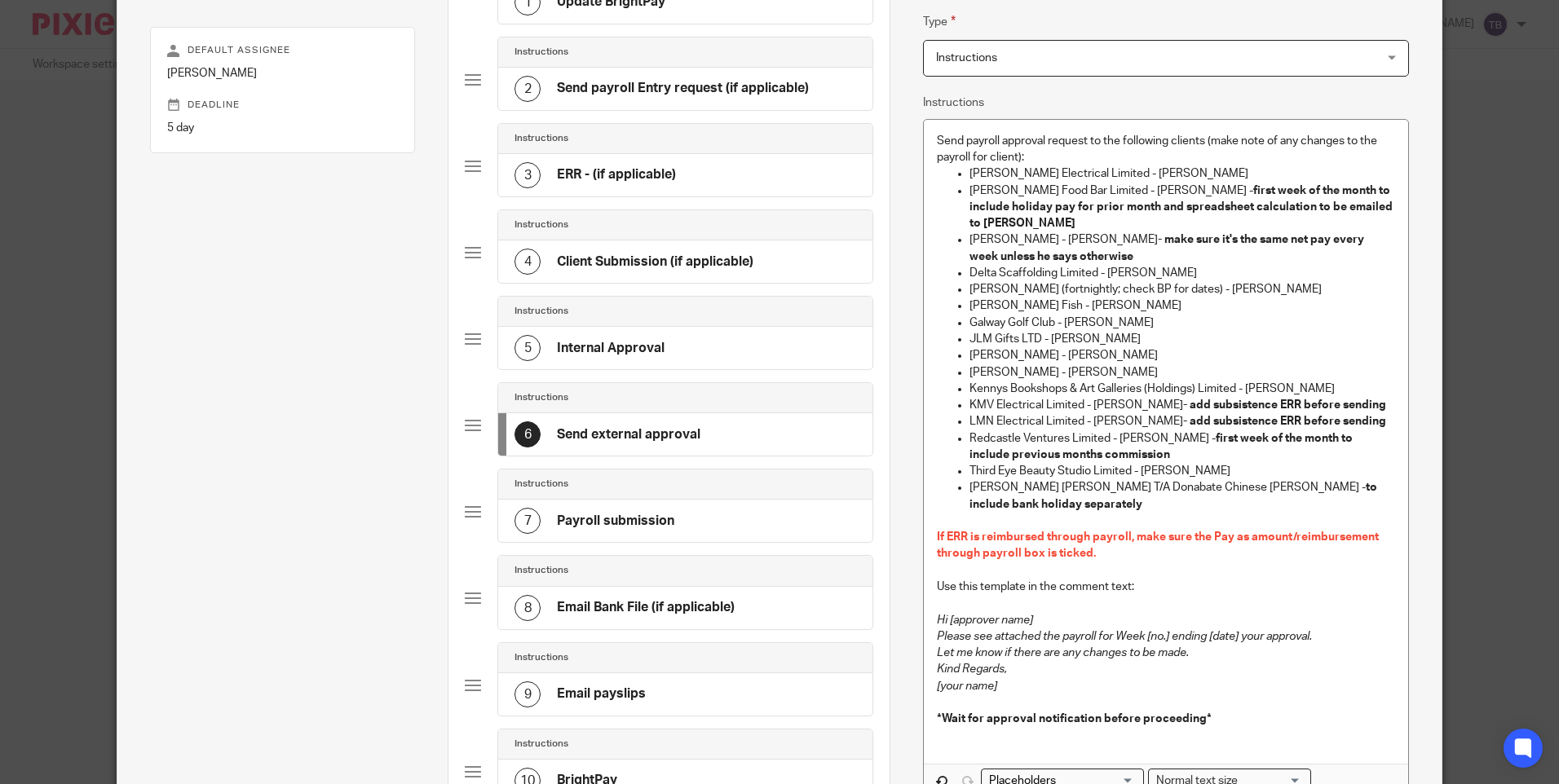
scroll to position [407, 0]
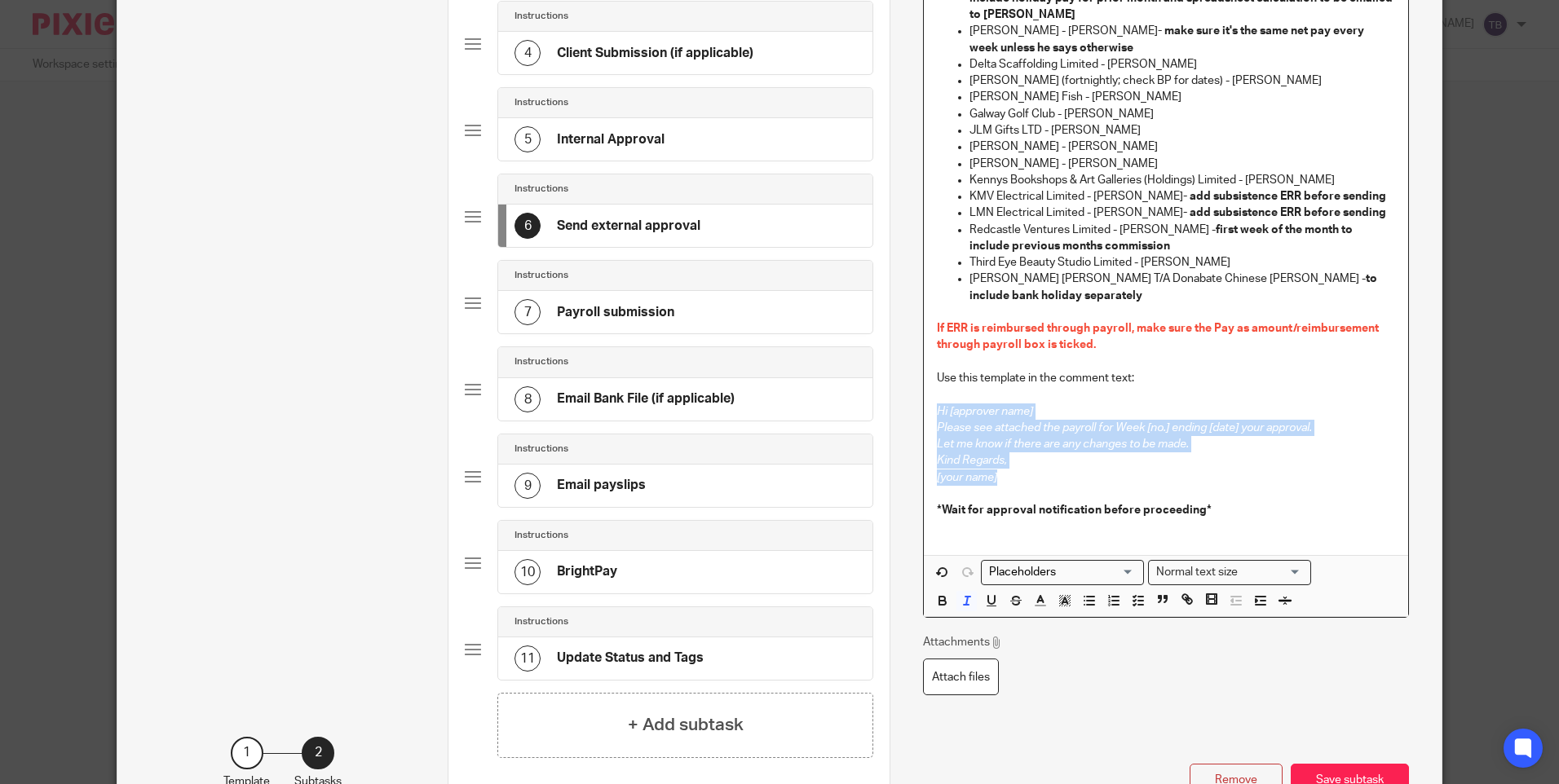
drag, startPoint x: 970, startPoint y: 432, endPoint x: 914, endPoint y: 397, distance: 66.0
click at [914, 397] on div "Name Update BrightPay Type Instructions Instructions Instructions Document sign…" at bounding box center [1166, 248] width 551 height 1181
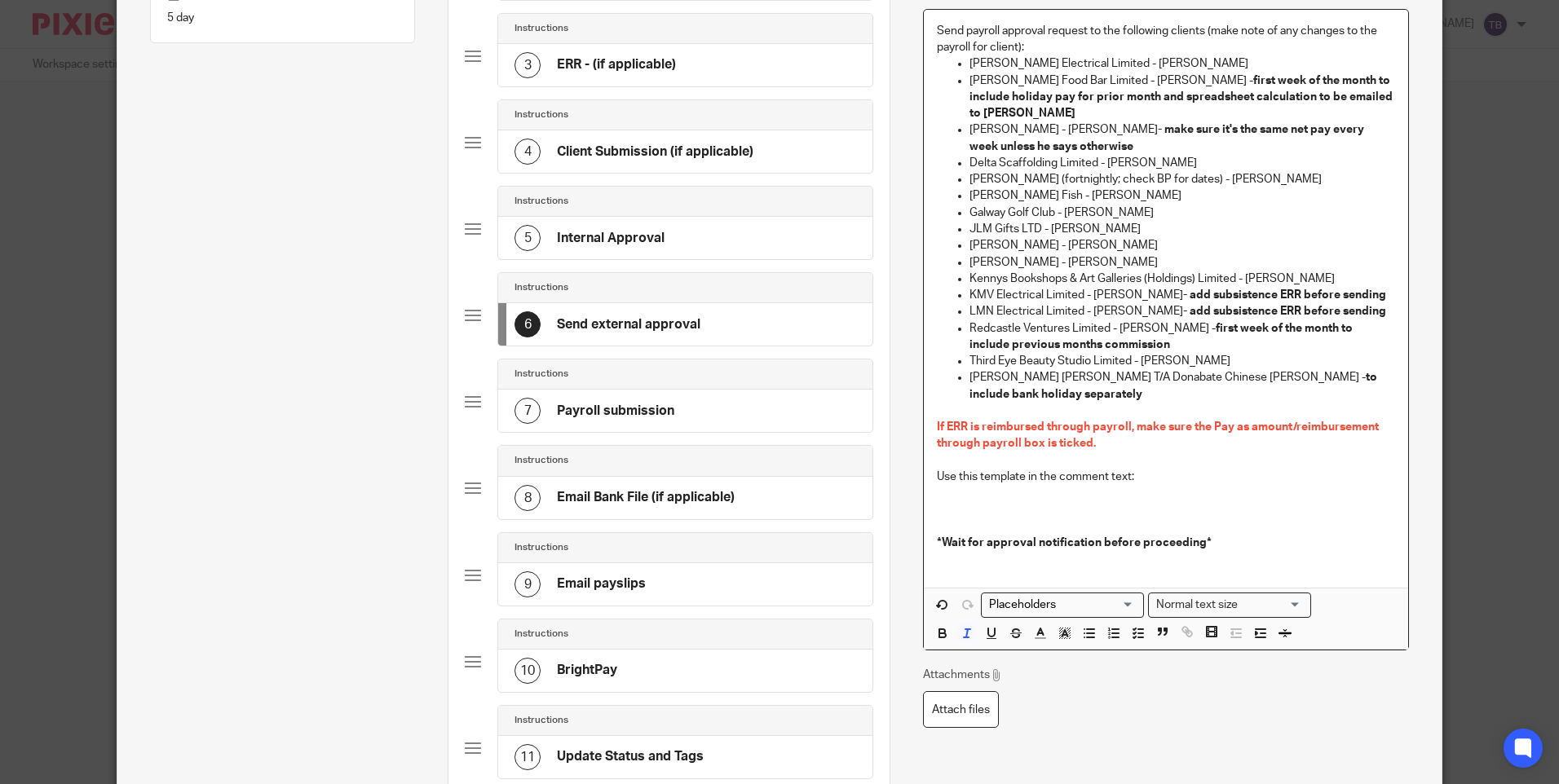
scroll to position [81, 0]
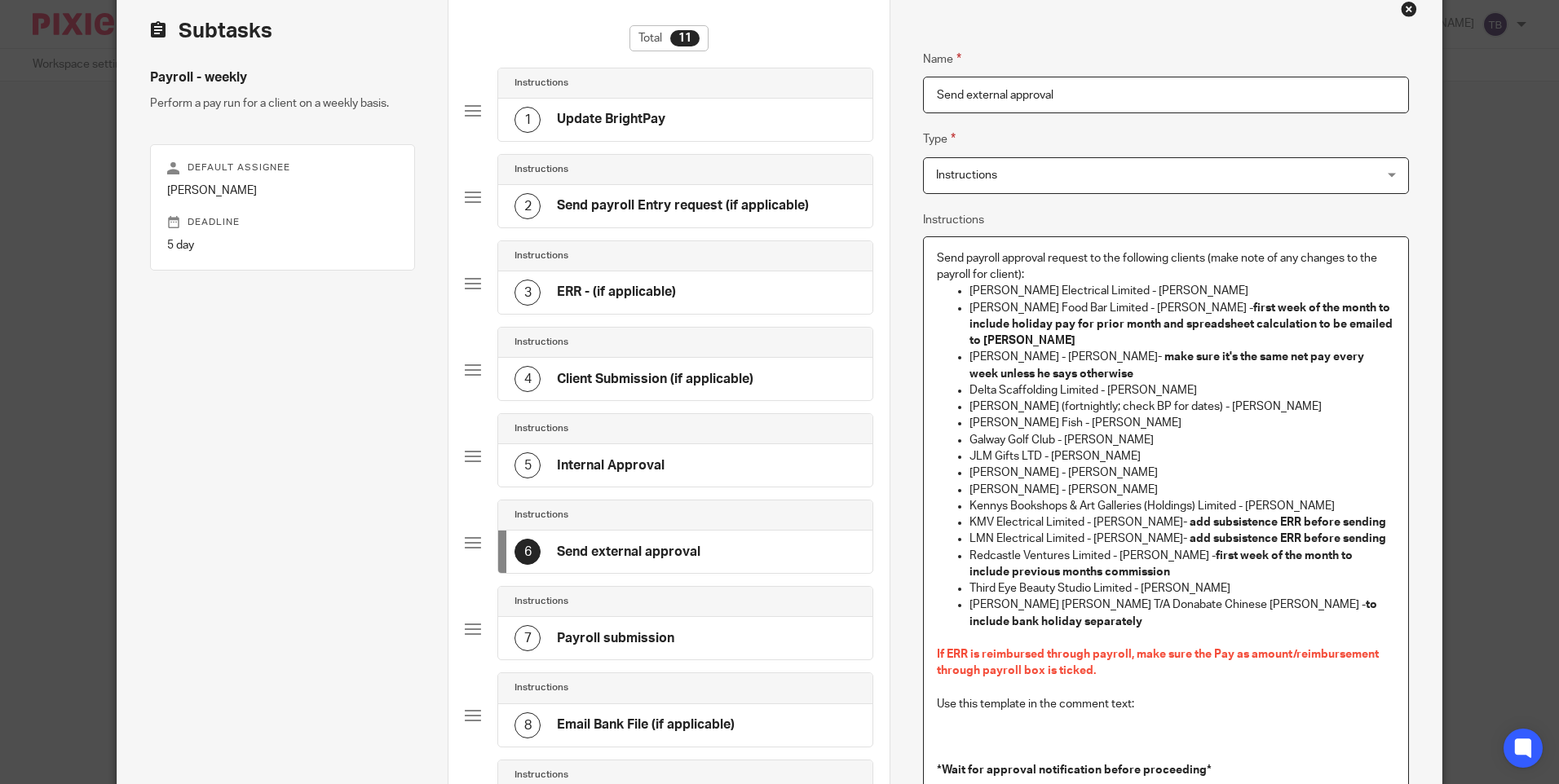
click at [929, 259] on div "Send payroll approval request to the following clients (make note of any change…" at bounding box center [1165, 526] width 483 height 578
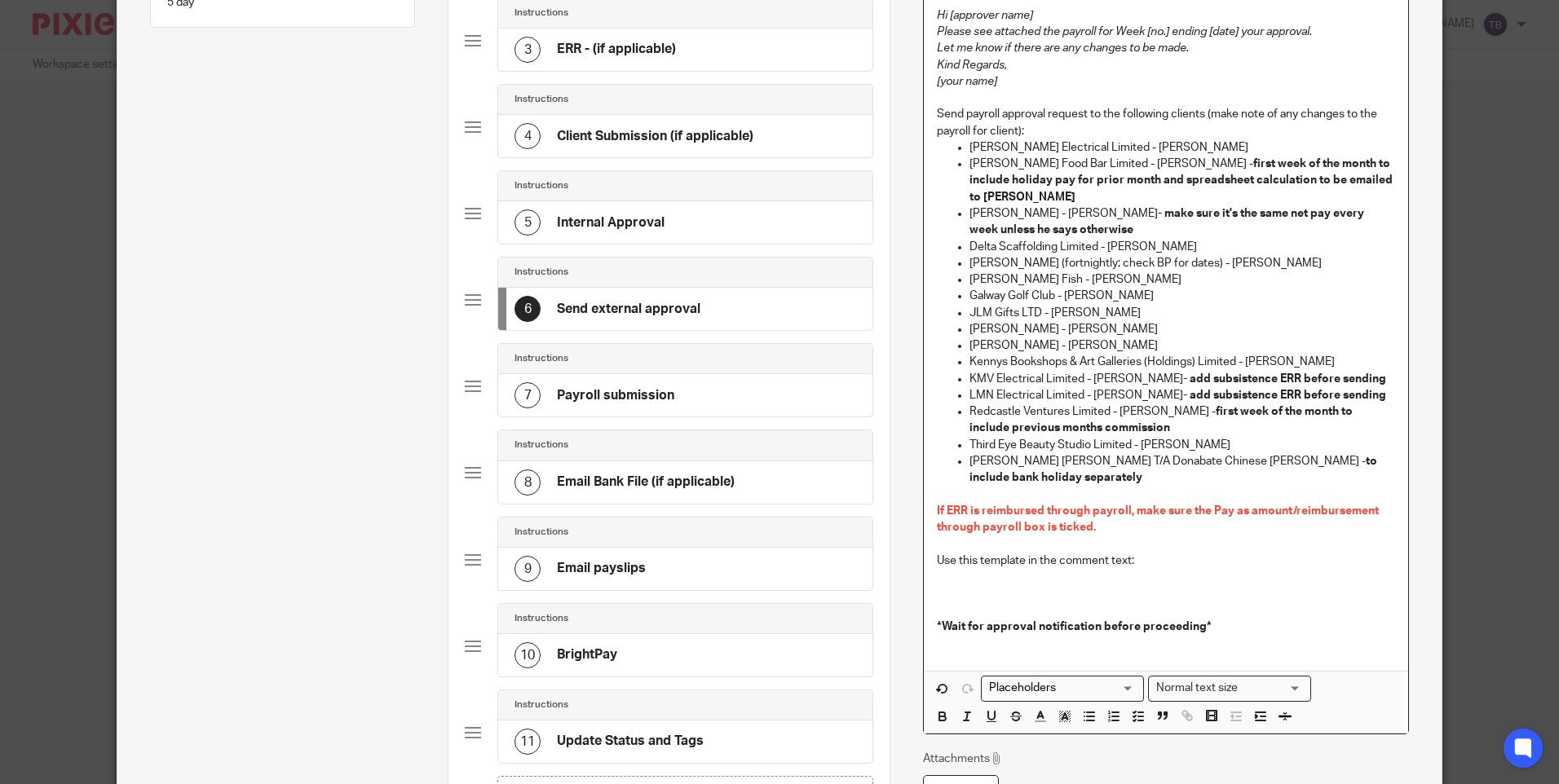
scroll to position [326, 0]
click at [1017, 583] on p at bounding box center [1166, 591] width 458 height 16
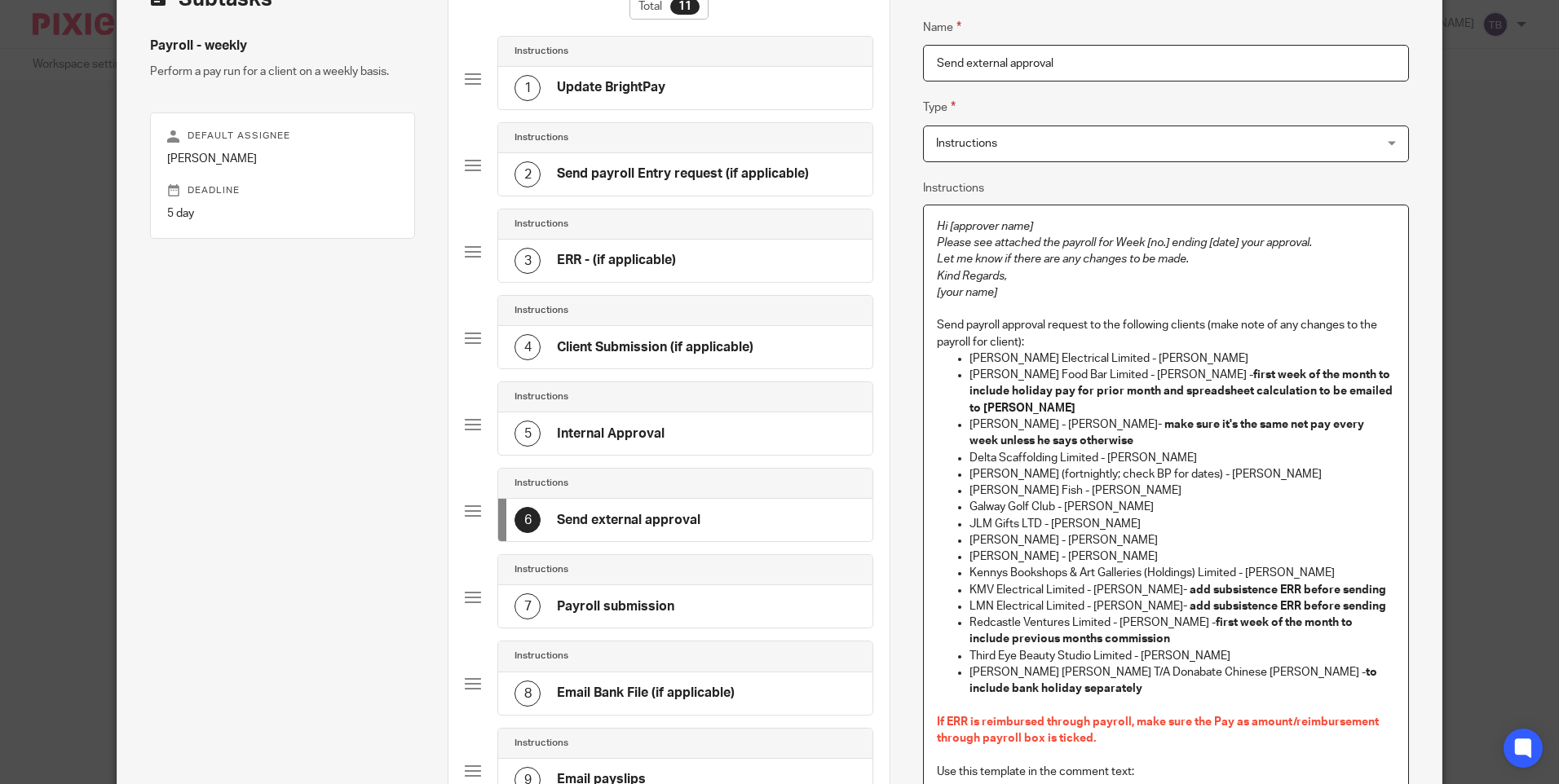
scroll to position [81, 0]
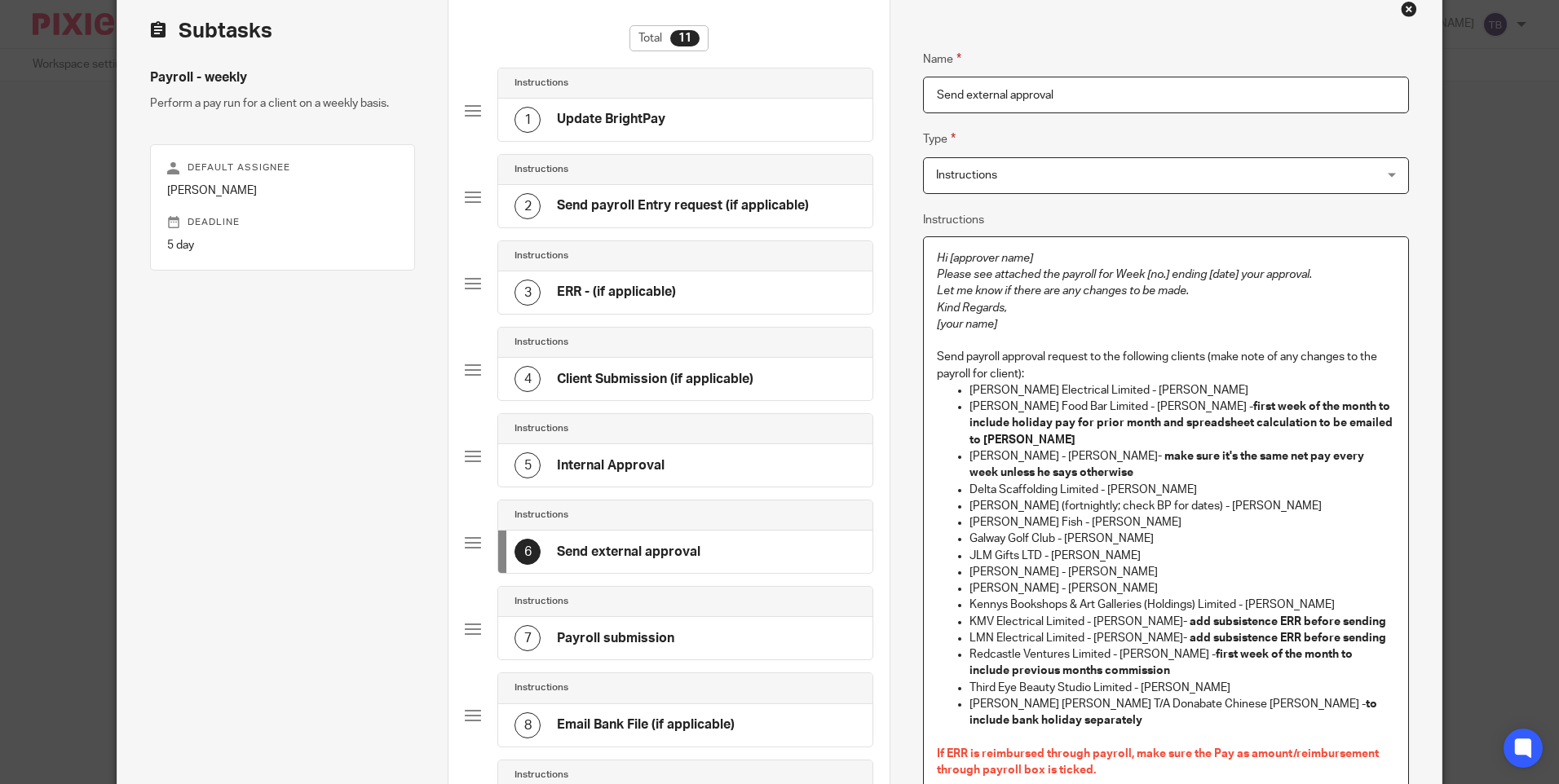
click at [1009, 326] on p "[your name]" at bounding box center [1166, 324] width 458 height 16
drag, startPoint x: 1078, startPoint y: 606, endPoint x: 991, endPoint y: 601, distance: 87.1
click at [991, 614] on p "KMV Electrical Limited - Maria Aprile - add subsistence ERR before sending" at bounding box center [1182, 622] width 425 height 16
copy p "Electrical Limited"
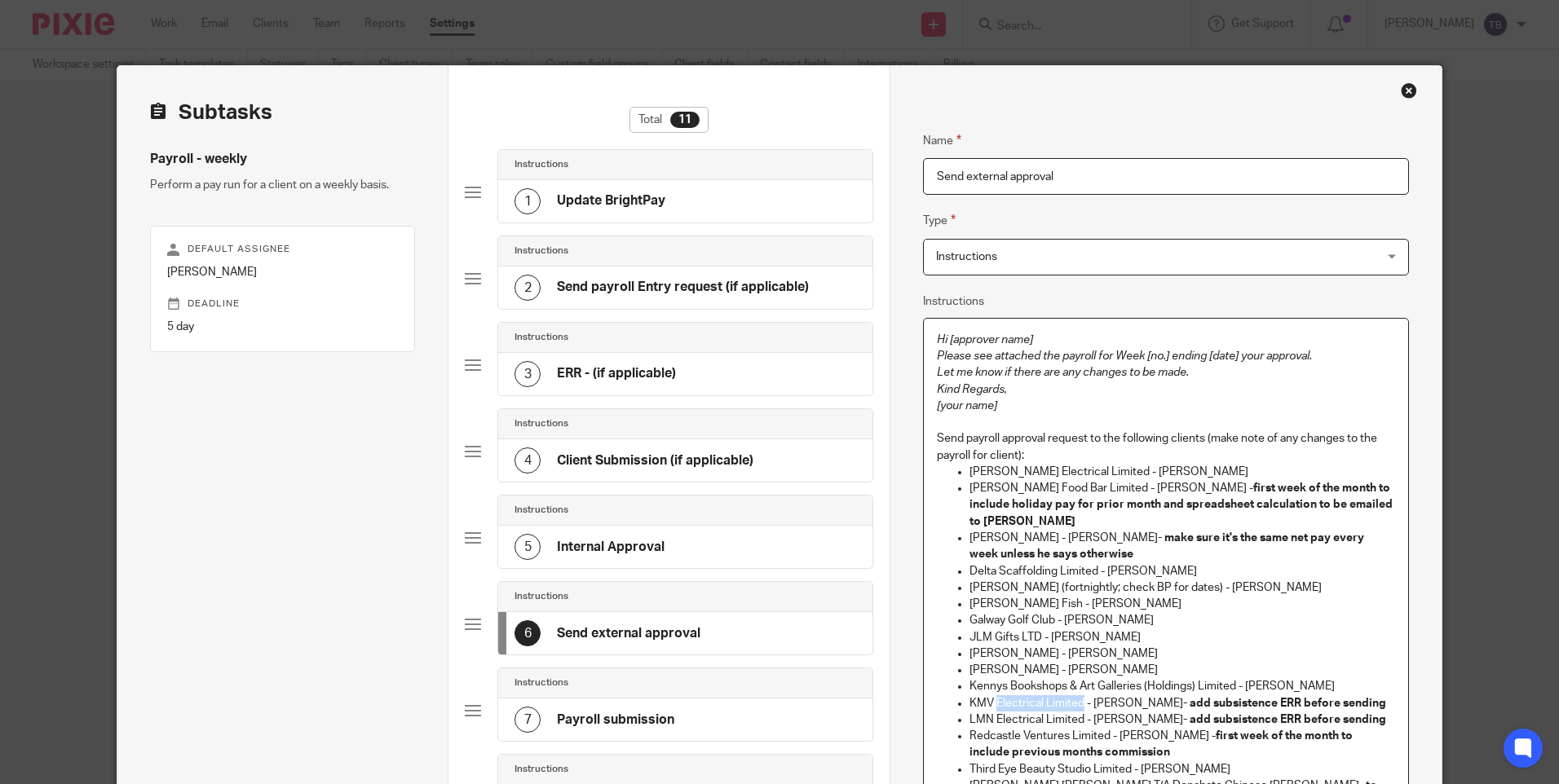
scroll to position [163, 0]
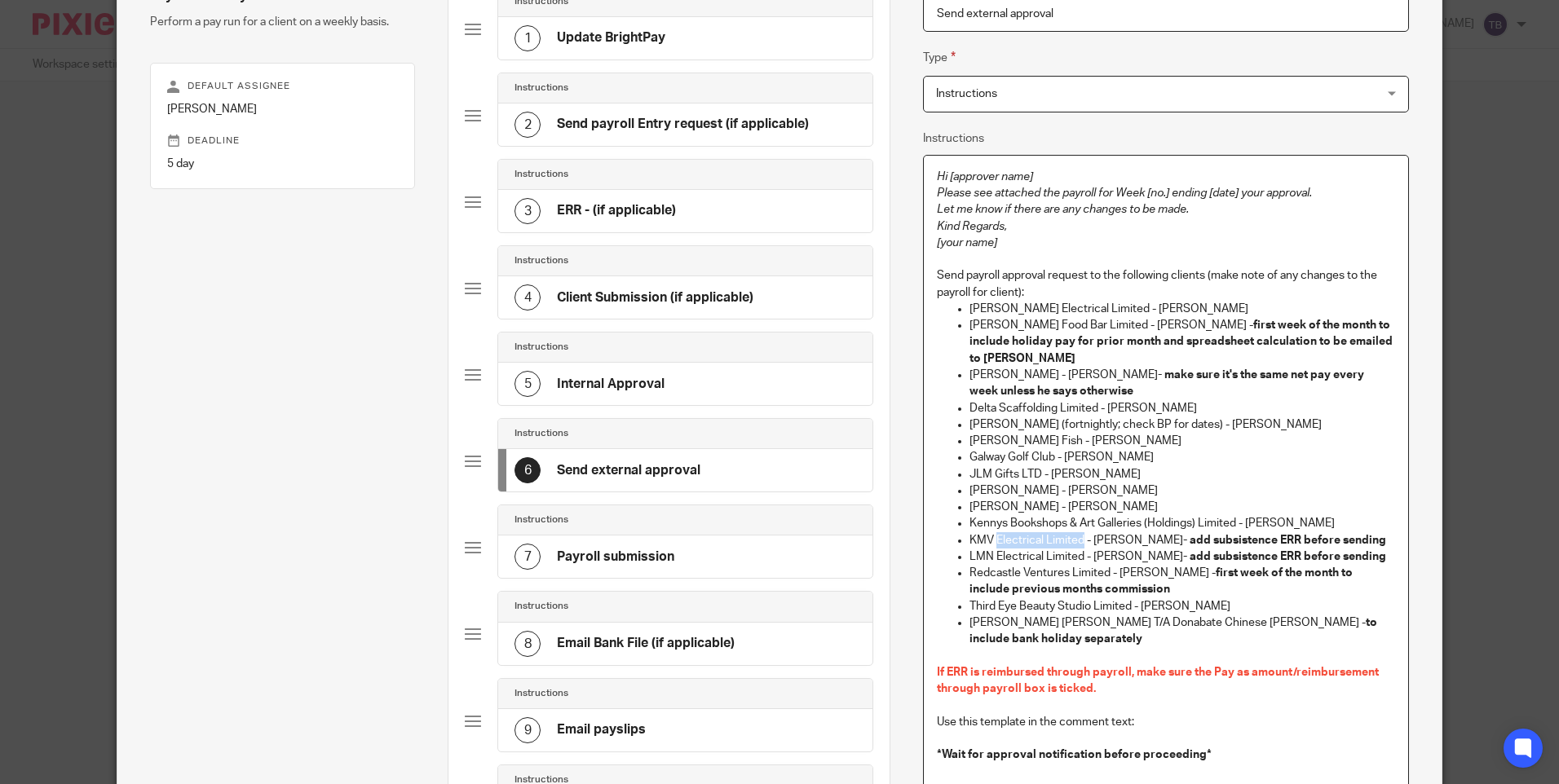
copy p "Electrical Limited"
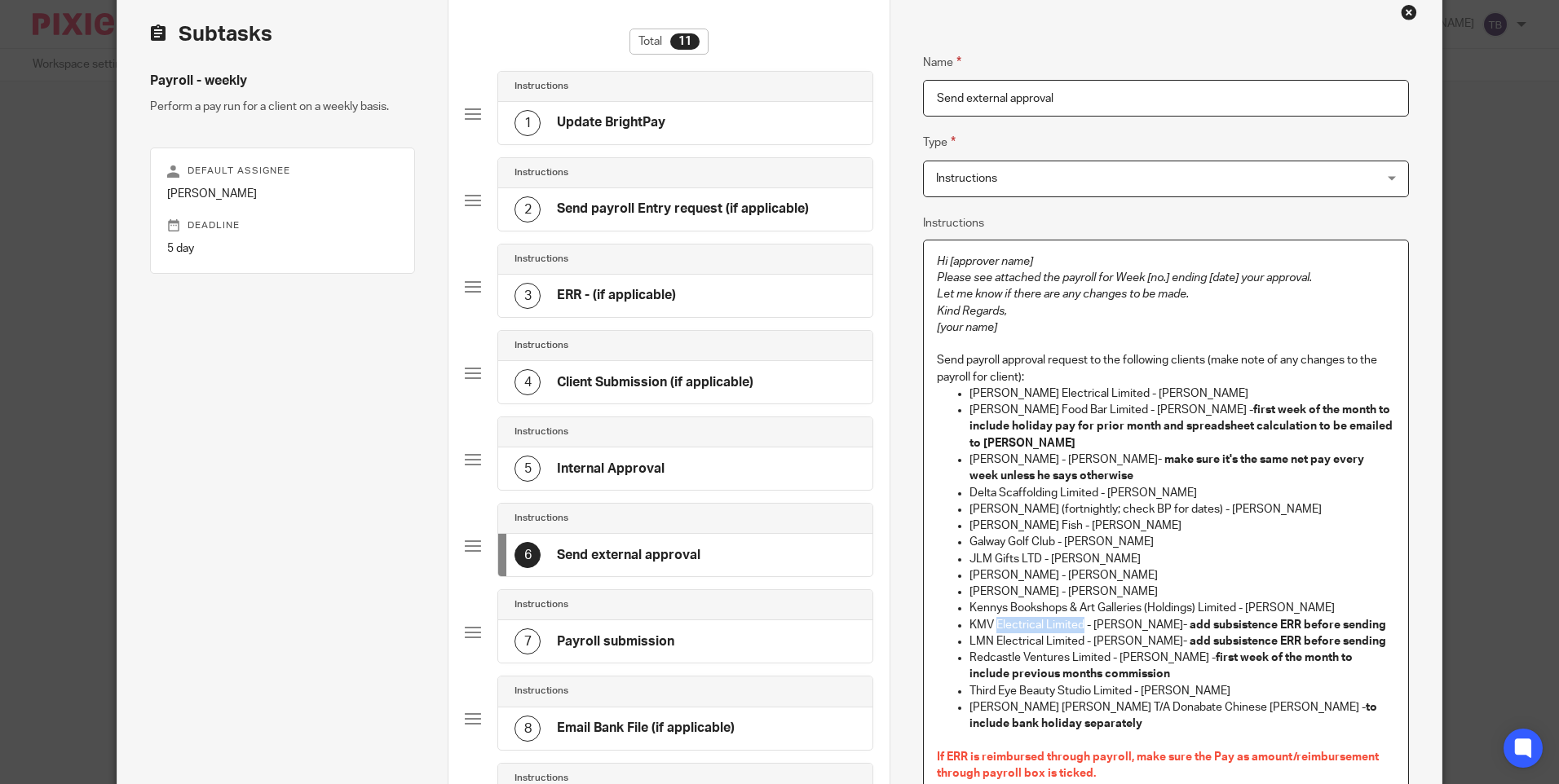
scroll to position [0, 0]
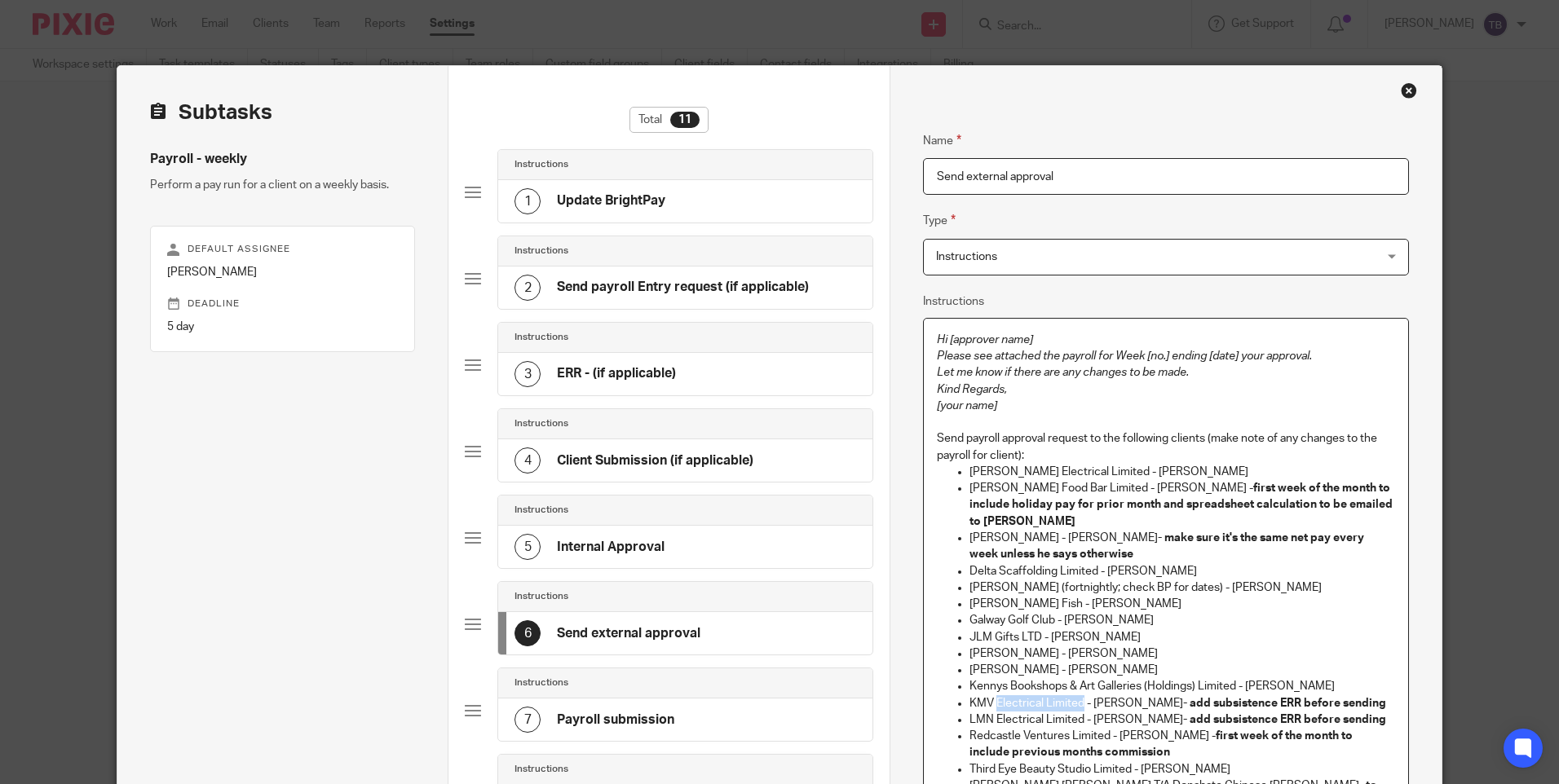
click at [724, 291] on h4 "Send payroll Entry request (if applicable)" at bounding box center [683, 287] width 252 height 17
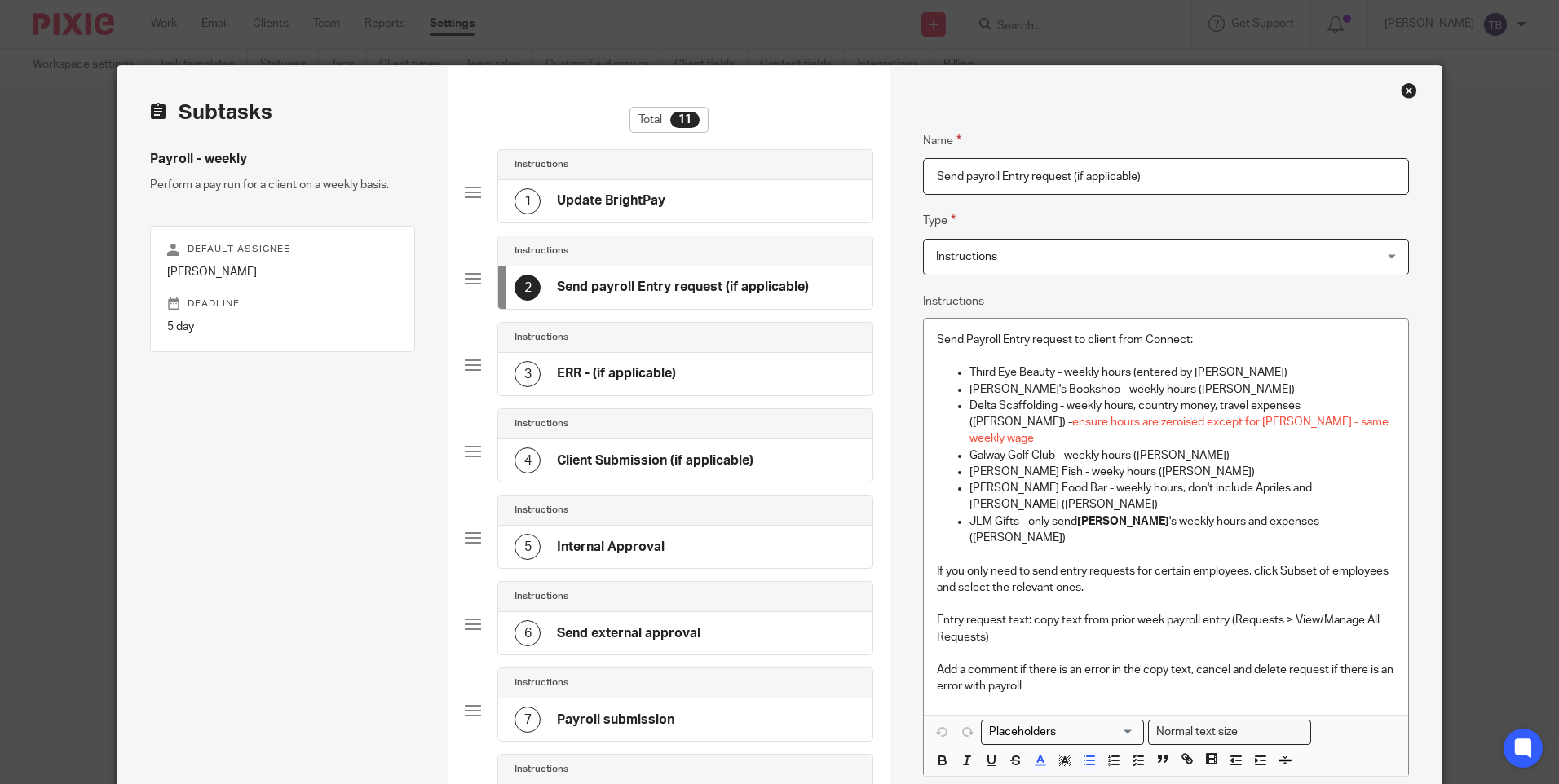
click at [937, 546] on p at bounding box center [1166, 554] width 458 height 16
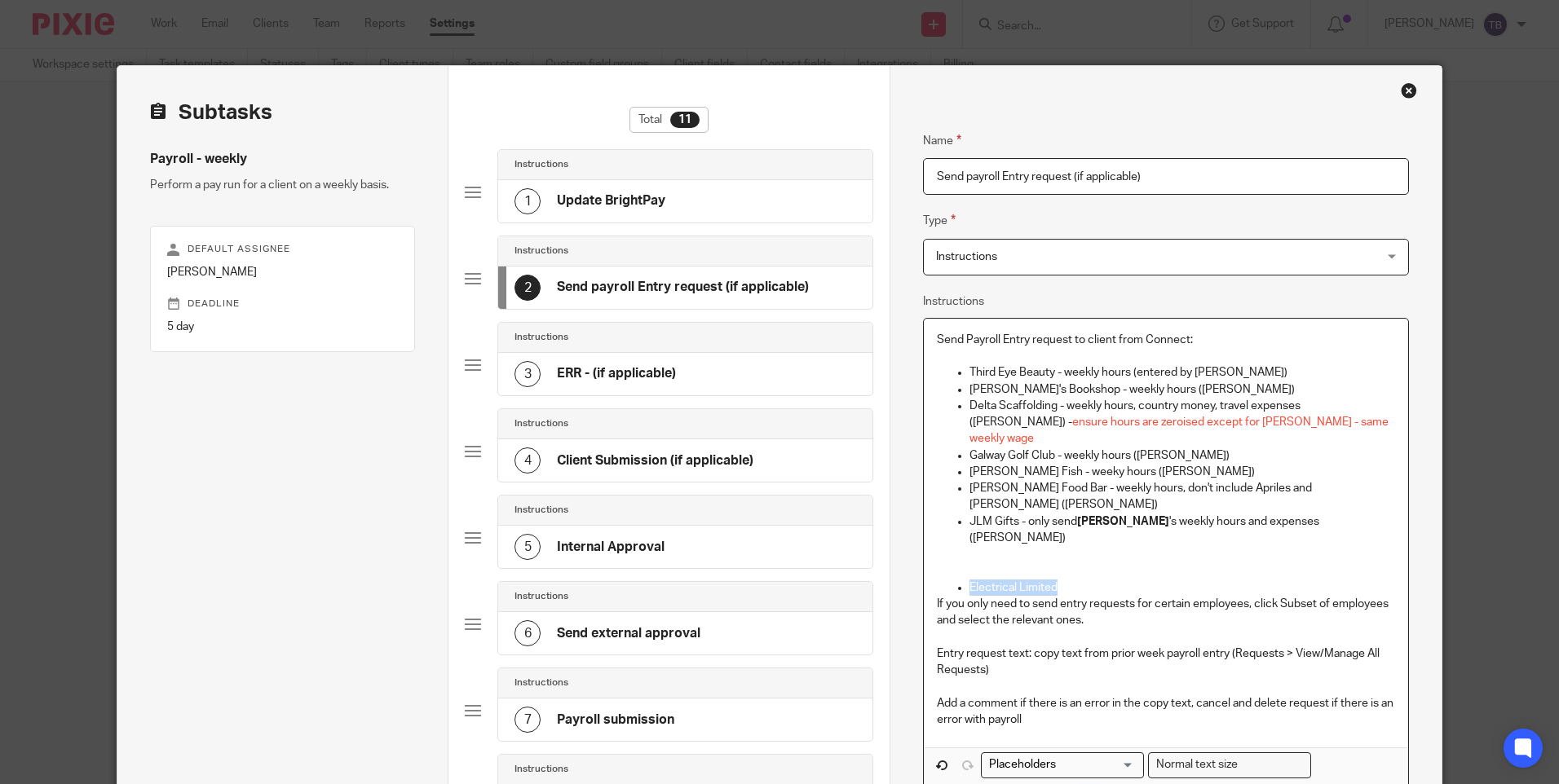
drag, startPoint x: 1089, startPoint y: 538, endPoint x: 796, endPoint y: 426, distance: 313.7
click at [877, 537] on div "Subtasks Payroll - weekly Perform a pay run for a client on a weekly basis. Def…" at bounding box center [780, 656] width 1324 height 1181
drag, startPoint x: 1111, startPoint y: 545, endPoint x: 1083, endPoint y: 536, distance: 29.4
click at [1110, 579] on p "Electrical Limited" at bounding box center [1182, 587] width 425 height 16
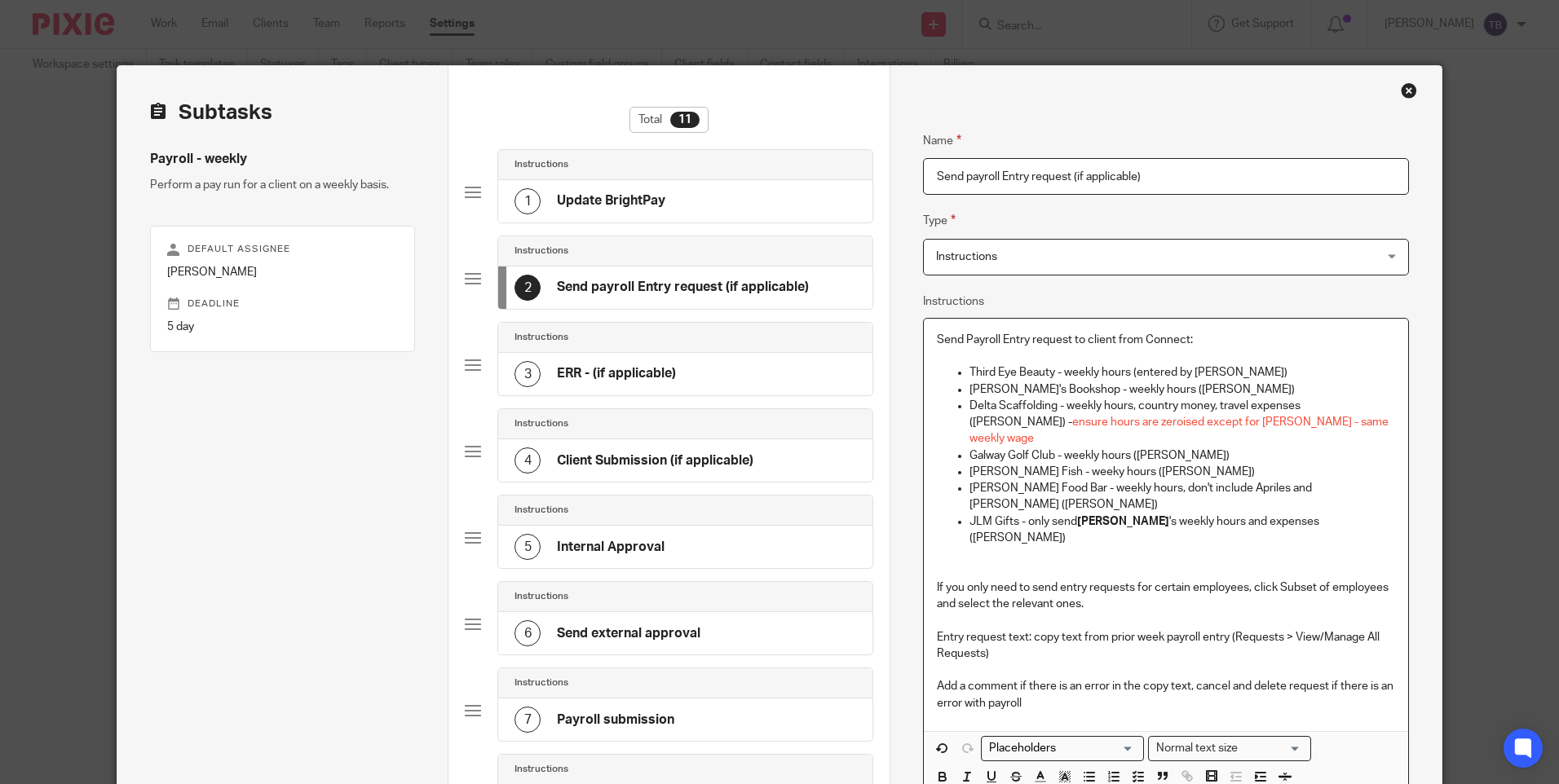
paste div
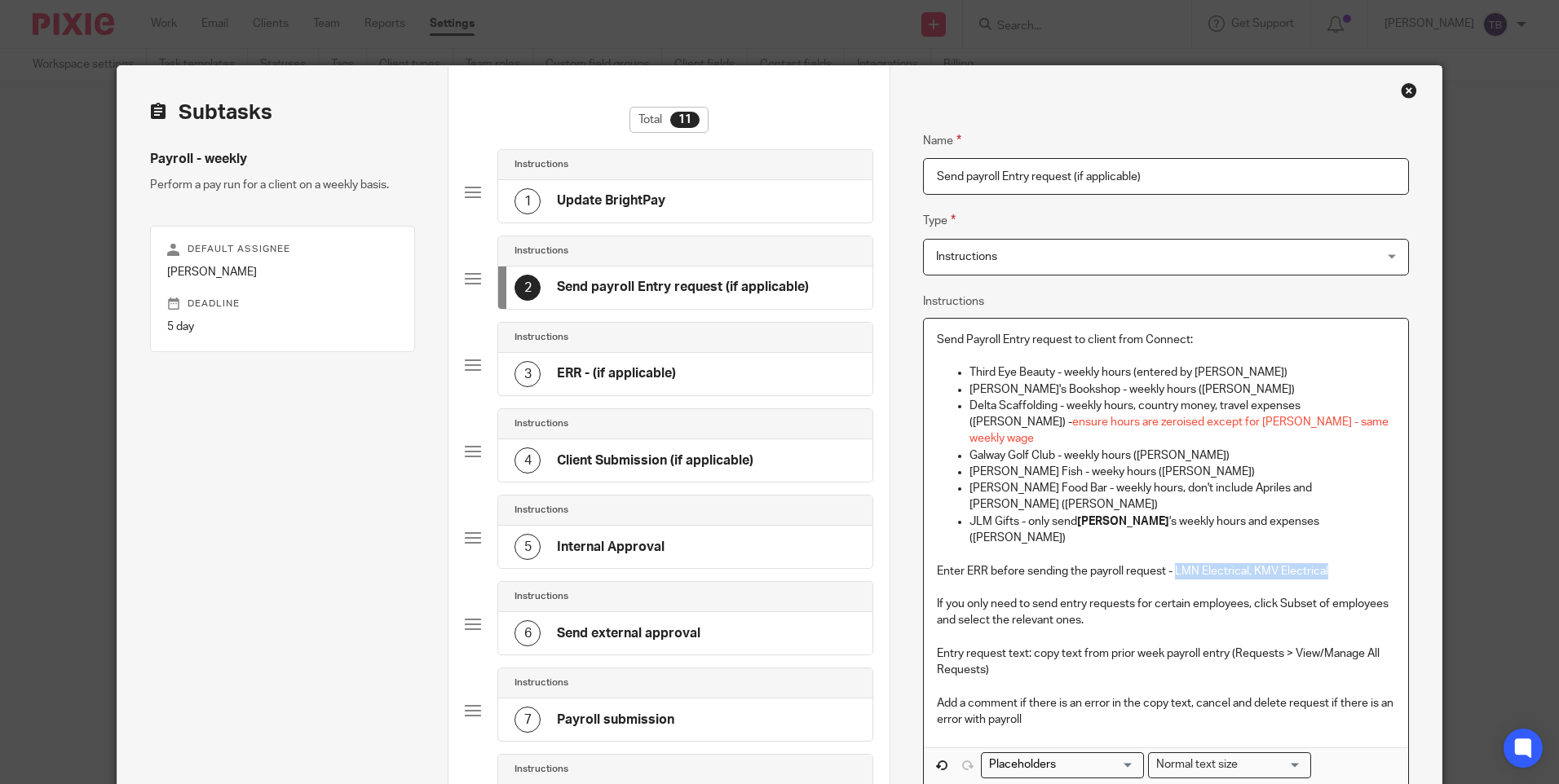
drag, startPoint x: 1342, startPoint y: 518, endPoint x: 1173, endPoint y: 519, distance: 169.0
click at [1173, 564] on p "Enter ERR before sending the payroll request - LMN Electrical, KMV Electrical" at bounding box center [1166, 572] width 458 height 16
click at [1370, 564] on p "Enter ERR before sending the payroll request - LMN Electrical, KMV Electrical" at bounding box center [1166, 572] width 458 height 16
drag, startPoint x: 1363, startPoint y: 522, endPoint x: 910, endPoint y: 528, distance: 453.0
click at [910, 528] on div "Name Update BrightPay Type Instructions Instructions Instructions Document sign…" at bounding box center [1166, 656] width 551 height 1181
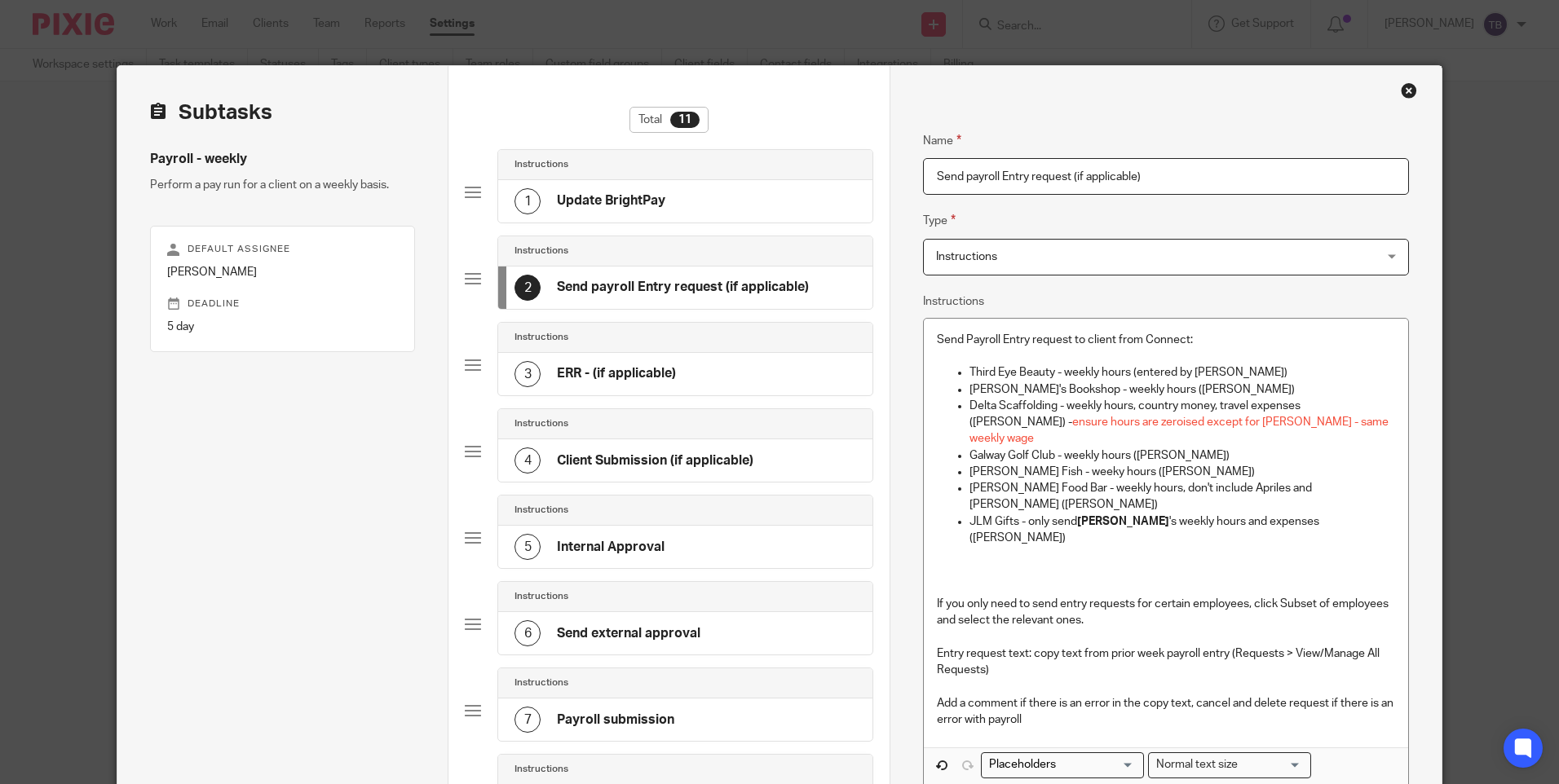
click at [635, 371] on h4 "ERR - (if applicable)" at bounding box center [617, 373] width 119 height 17
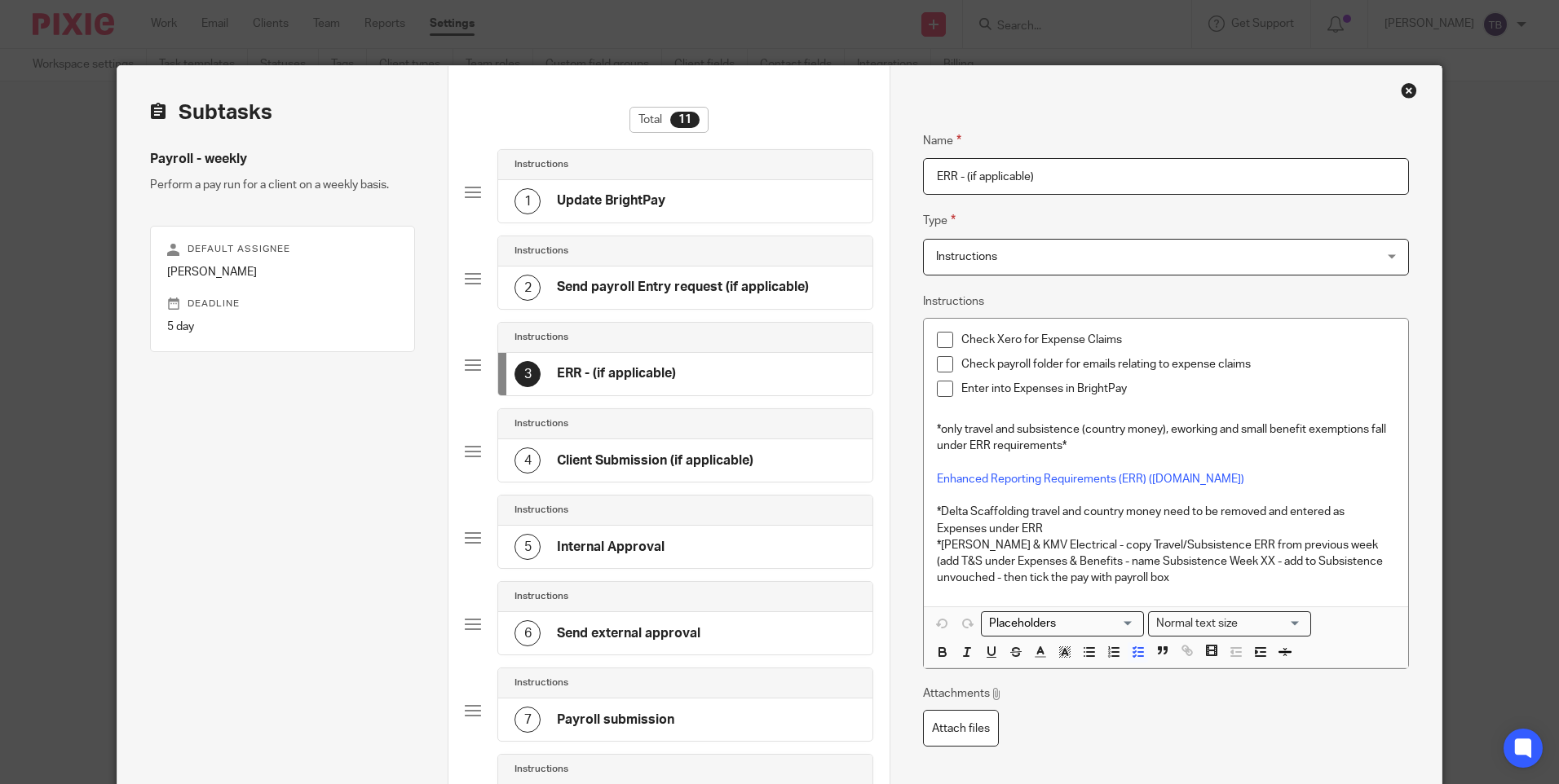
click at [1050, 411] on p at bounding box center [1166, 413] width 458 height 16
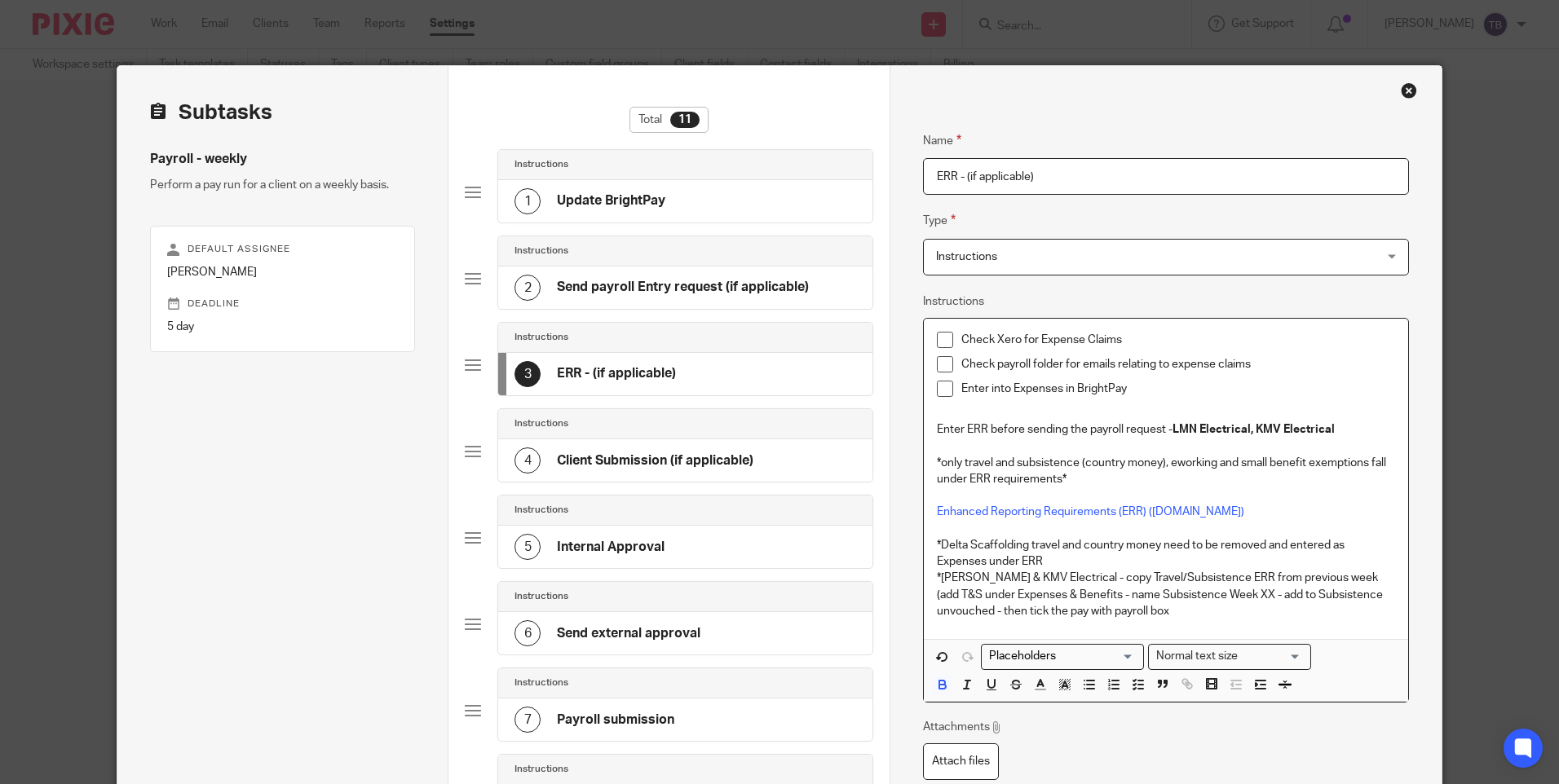
drag, startPoint x: 1248, startPoint y: 429, endPoint x: 1416, endPoint y: 431, distance: 168.0
click at [1252, 429] on strong "LMN Electrical, KMV Electrical" at bounding box center [1254, 429] width 162 height 12
click at [1393, 432] on div "Check Xero for Expense Claims Check payroll folder for emails relating to expen…" at bounding box center [1165, 478] width 483 height 320
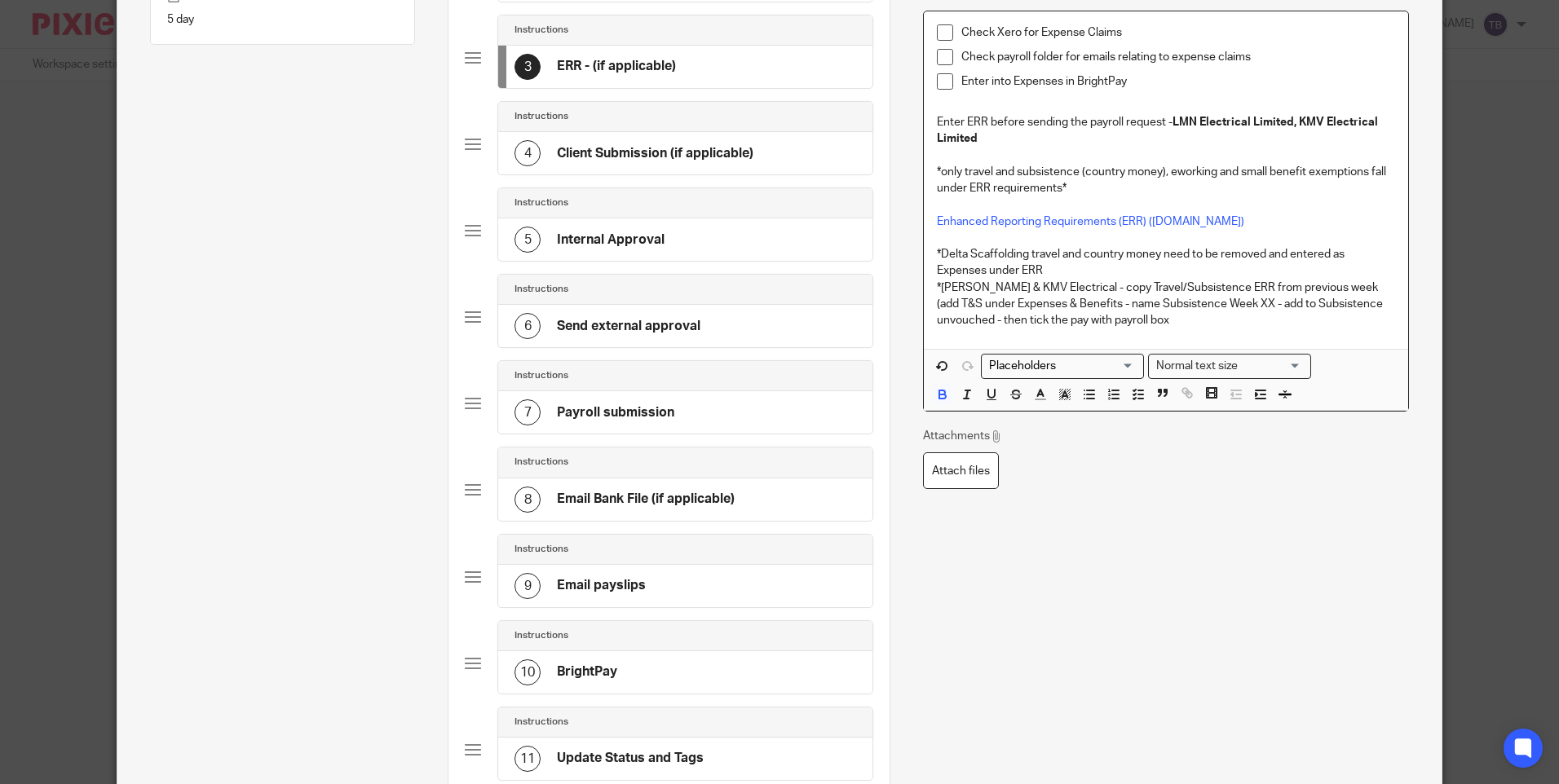
scroll to position [326, 0]
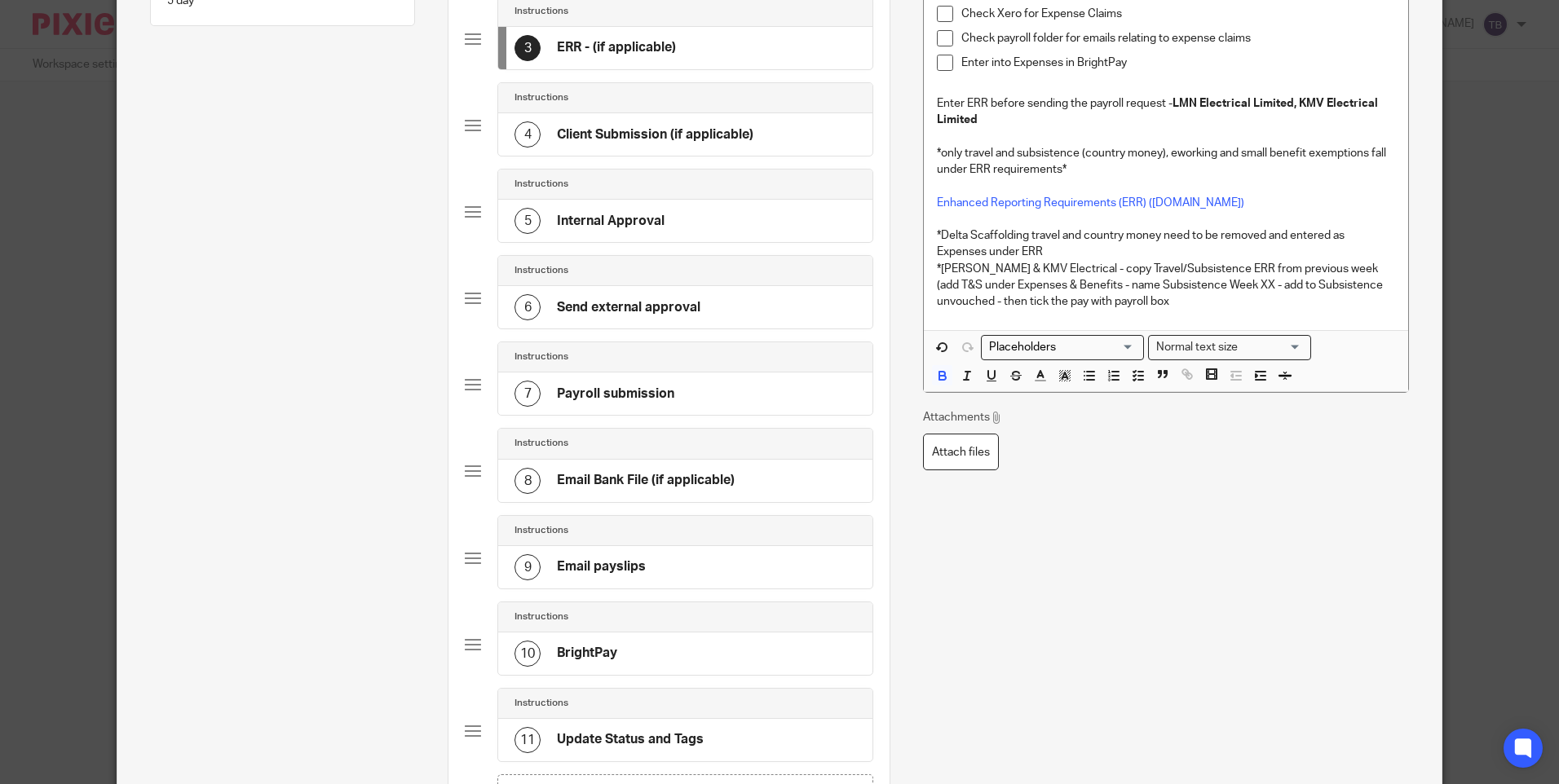
click at [609, 293] on div "6 Send external approval" at bounding box center [685, 308] width 375 height 43
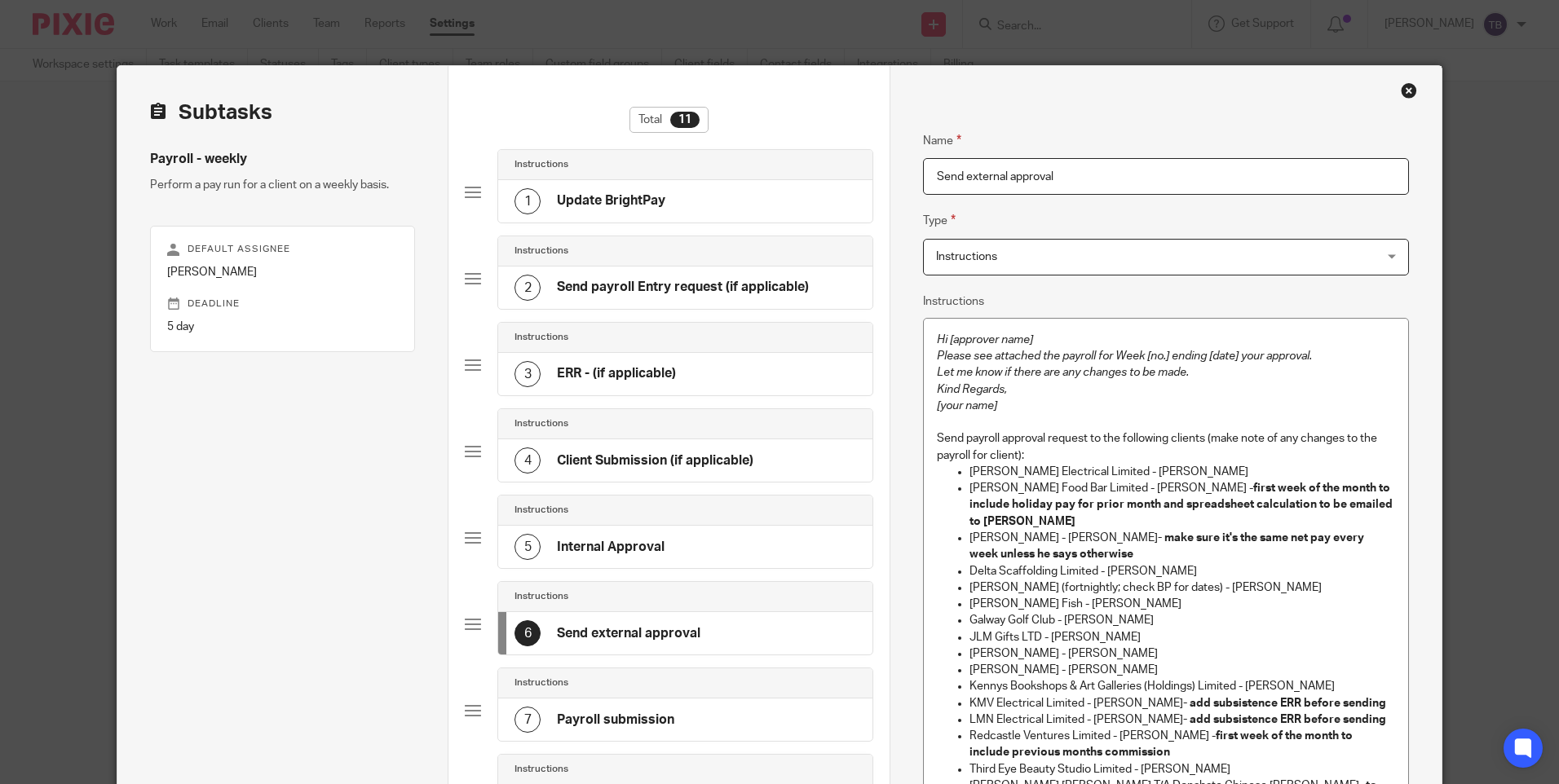
scroll to position [81, 0]
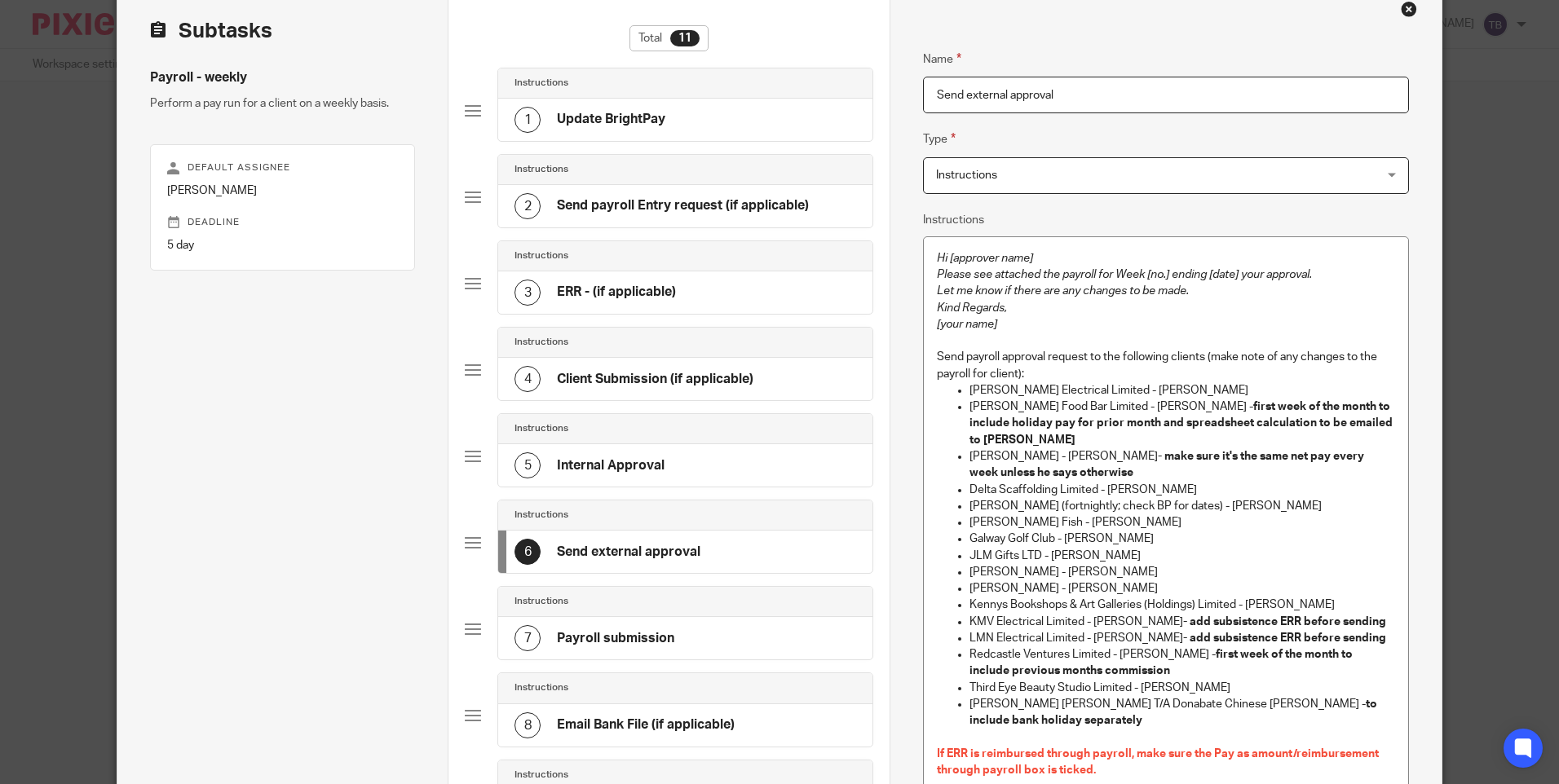
click at [593, 202] on h4 "Send payroll Entry request (if applicable)" at bounding box center [683, 206] width 252 height 17
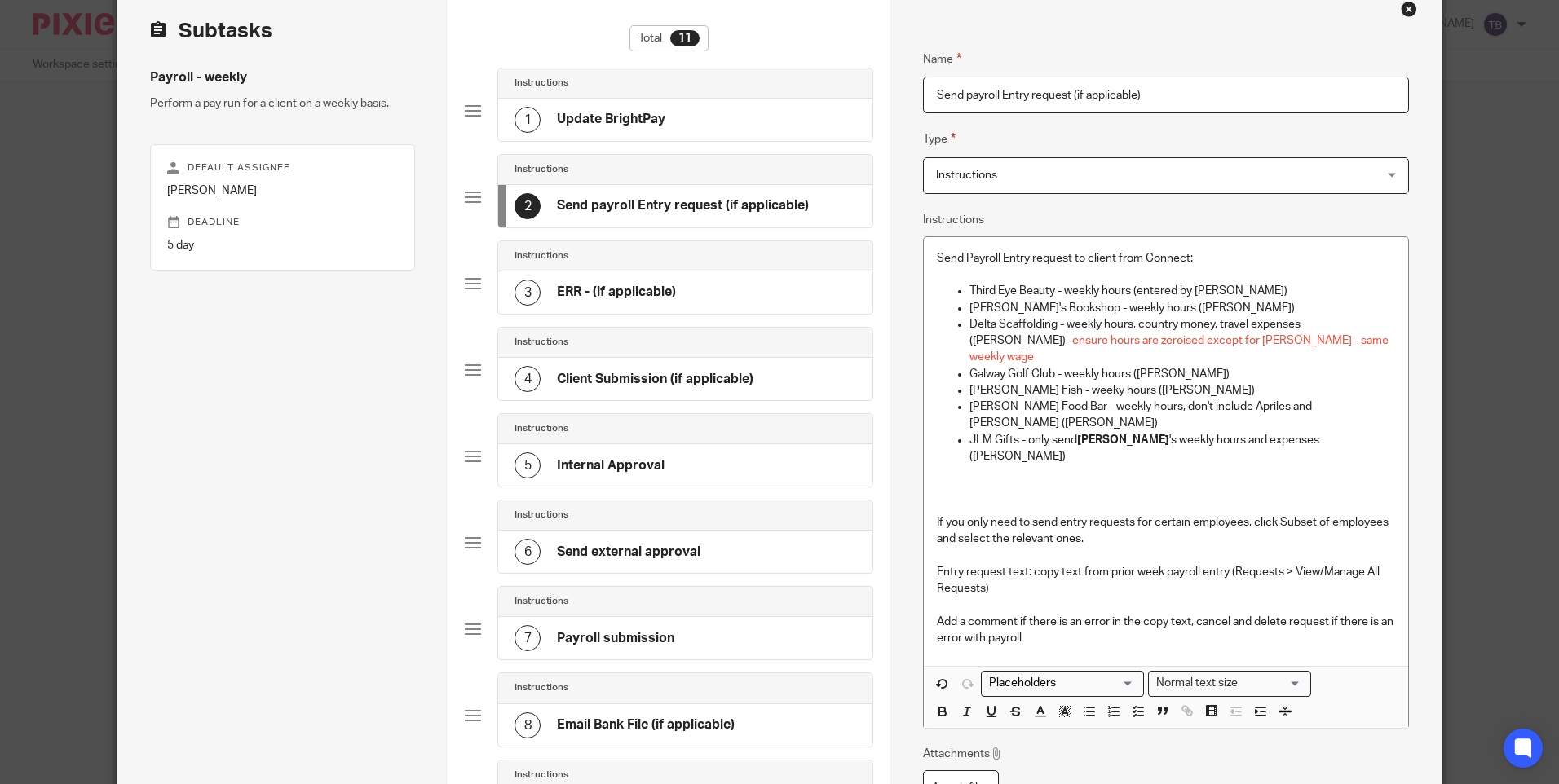
click at [589, 298] on h4 "ERR - (if applicable)" at bounding box center [617, 292] width 119 height 17
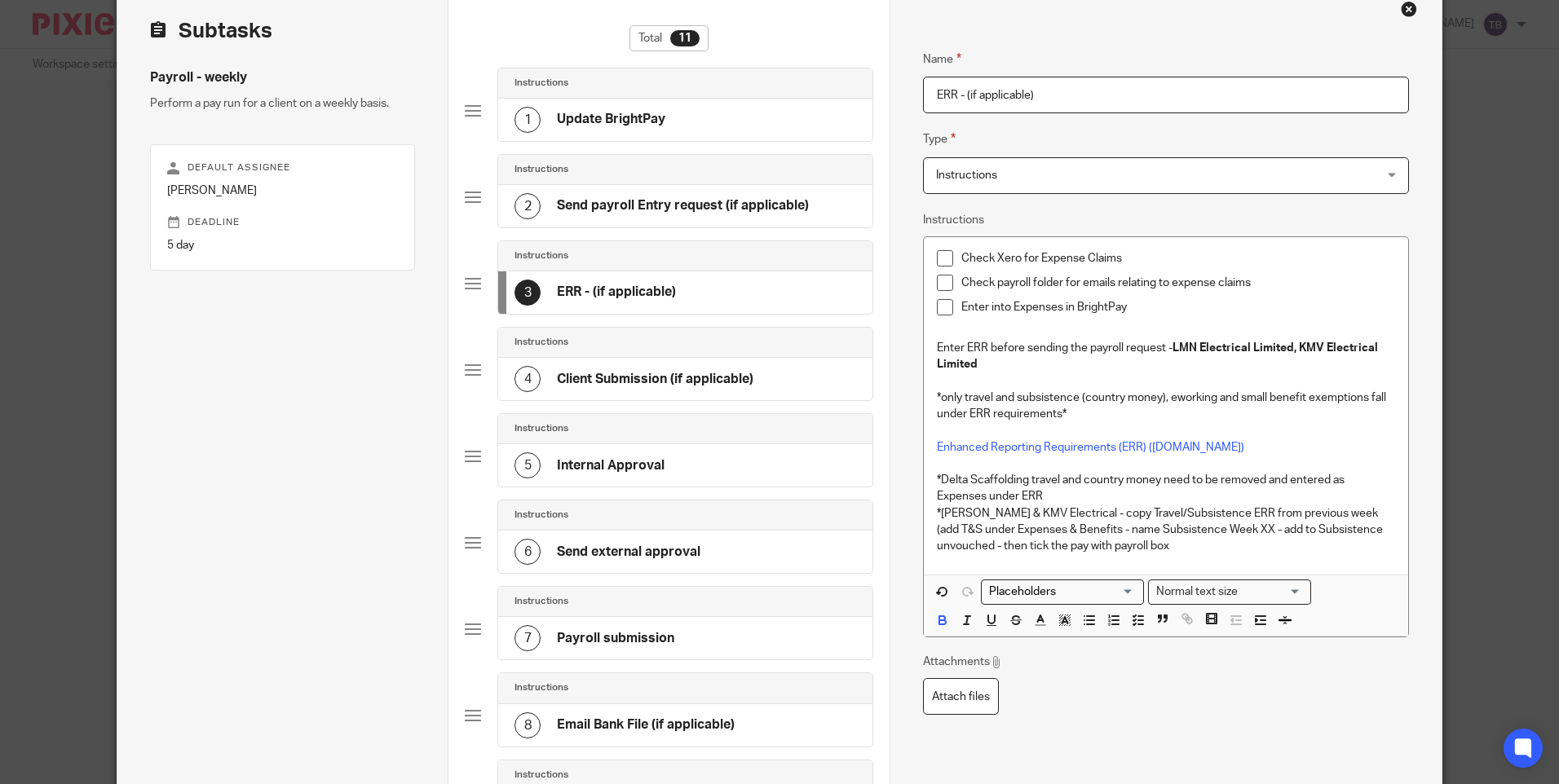
click at [930, 90] on input "ERR - (if applicable)" at bounding box center [1165, 95] width 485 height 37
click at [1105, 94] on input "Add any ERR - (if applicable)" at bounding box center [1165, 95] width 485 height 37
click at [1007, 95] on input "Add any ERR - (if applicable" at bounding box center [1165, 95] width 485 height 37
click at [1087, 97] on input "Add any ERR (if applicable" at bounding box center [1165, 95] width 485 height 37
type input "Add any ERR (if applicable)"
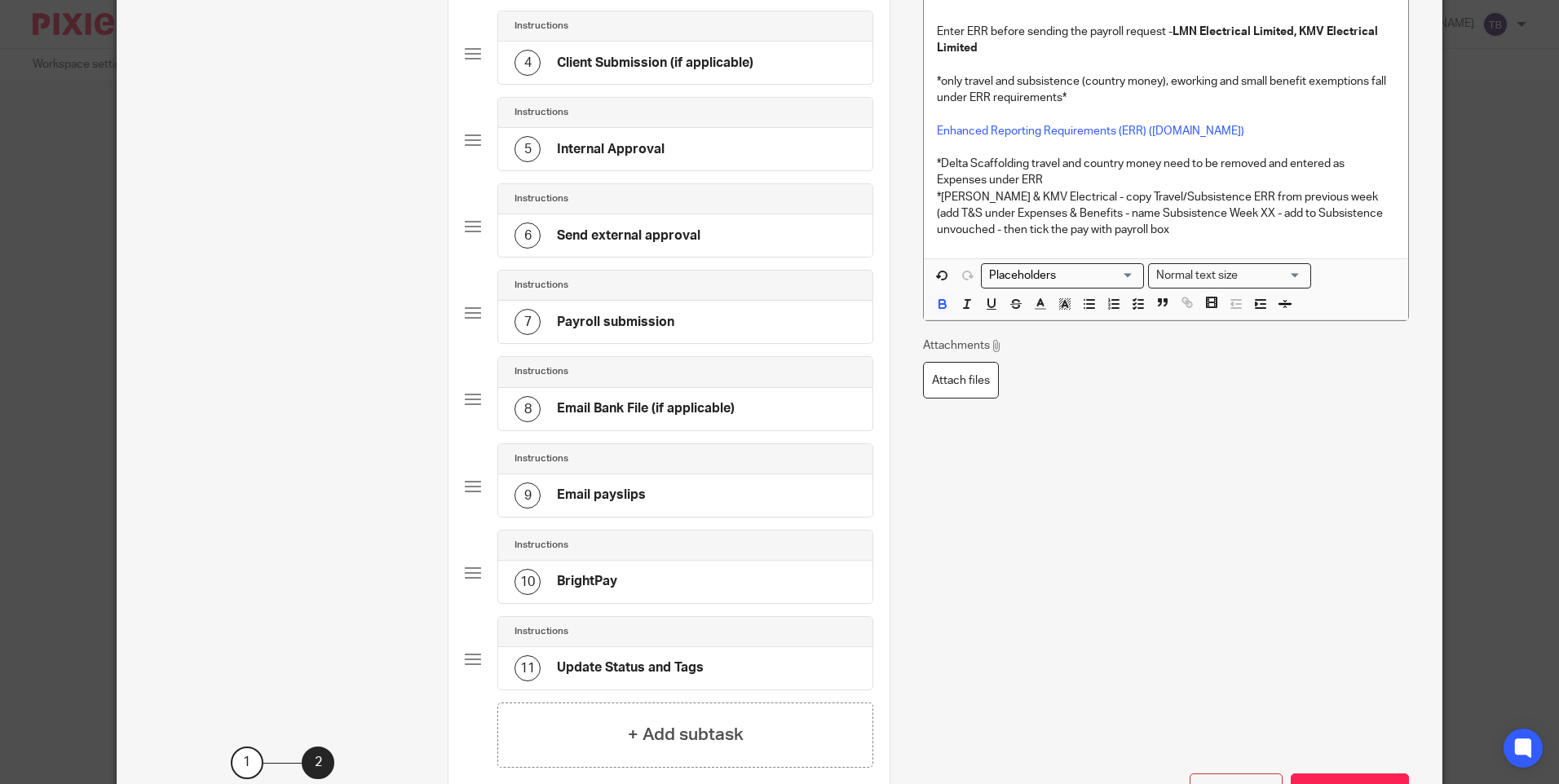
scroll to position [244, 0]
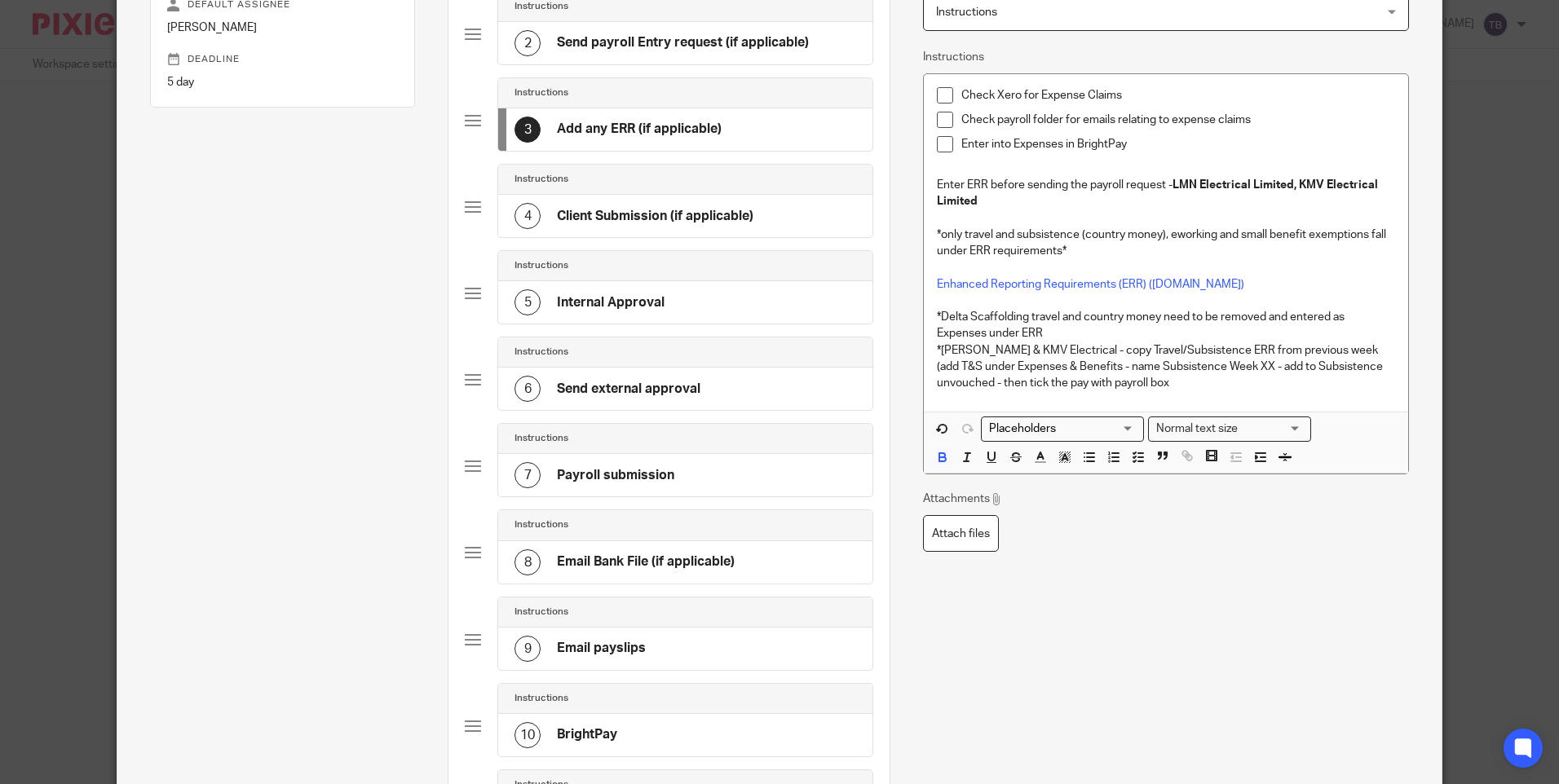
click at [672, 400] on div "6 Send external approval" at bounding box center [607, 389] width 186 height 26
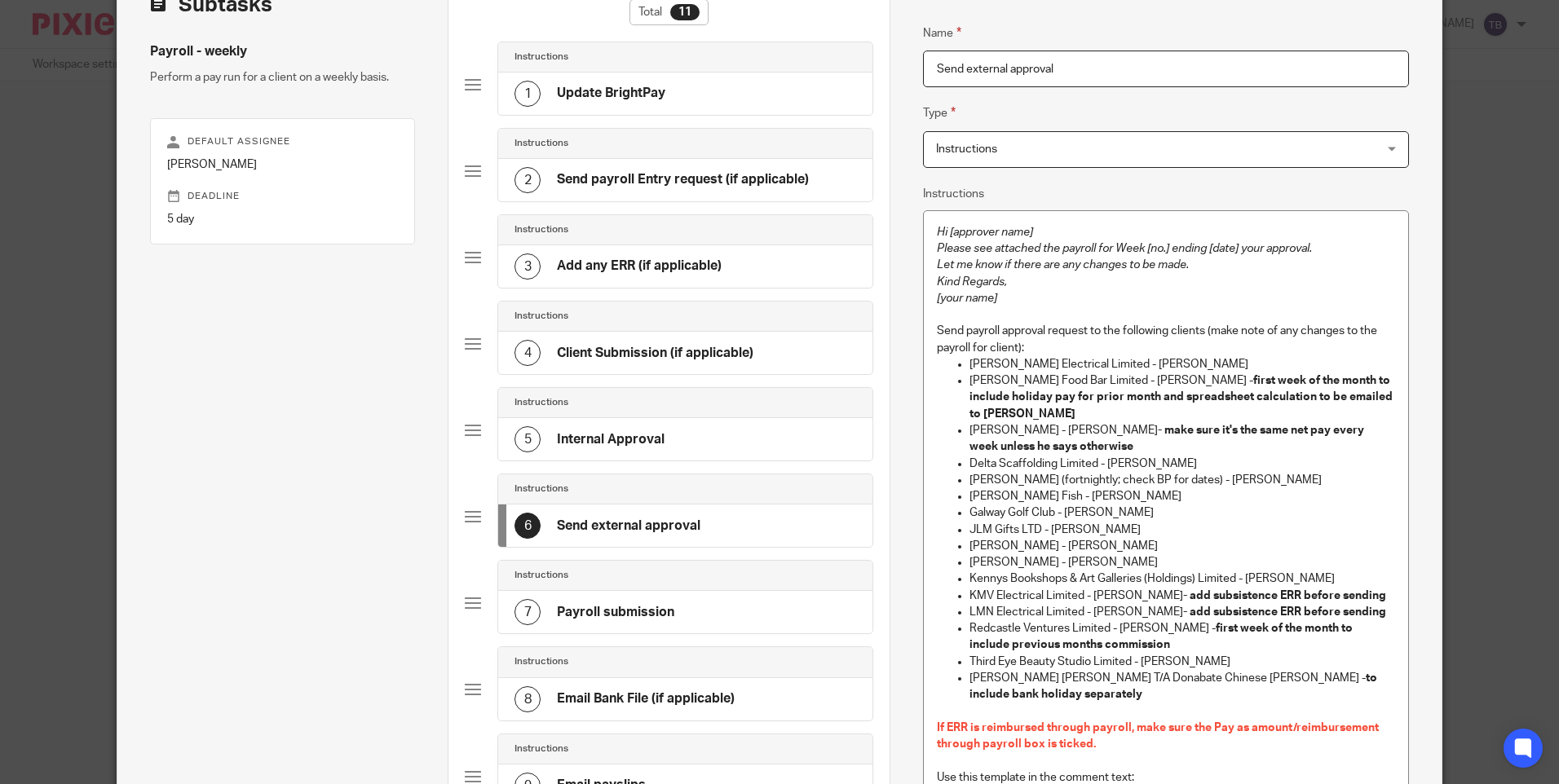
scroll to position [407, 0]
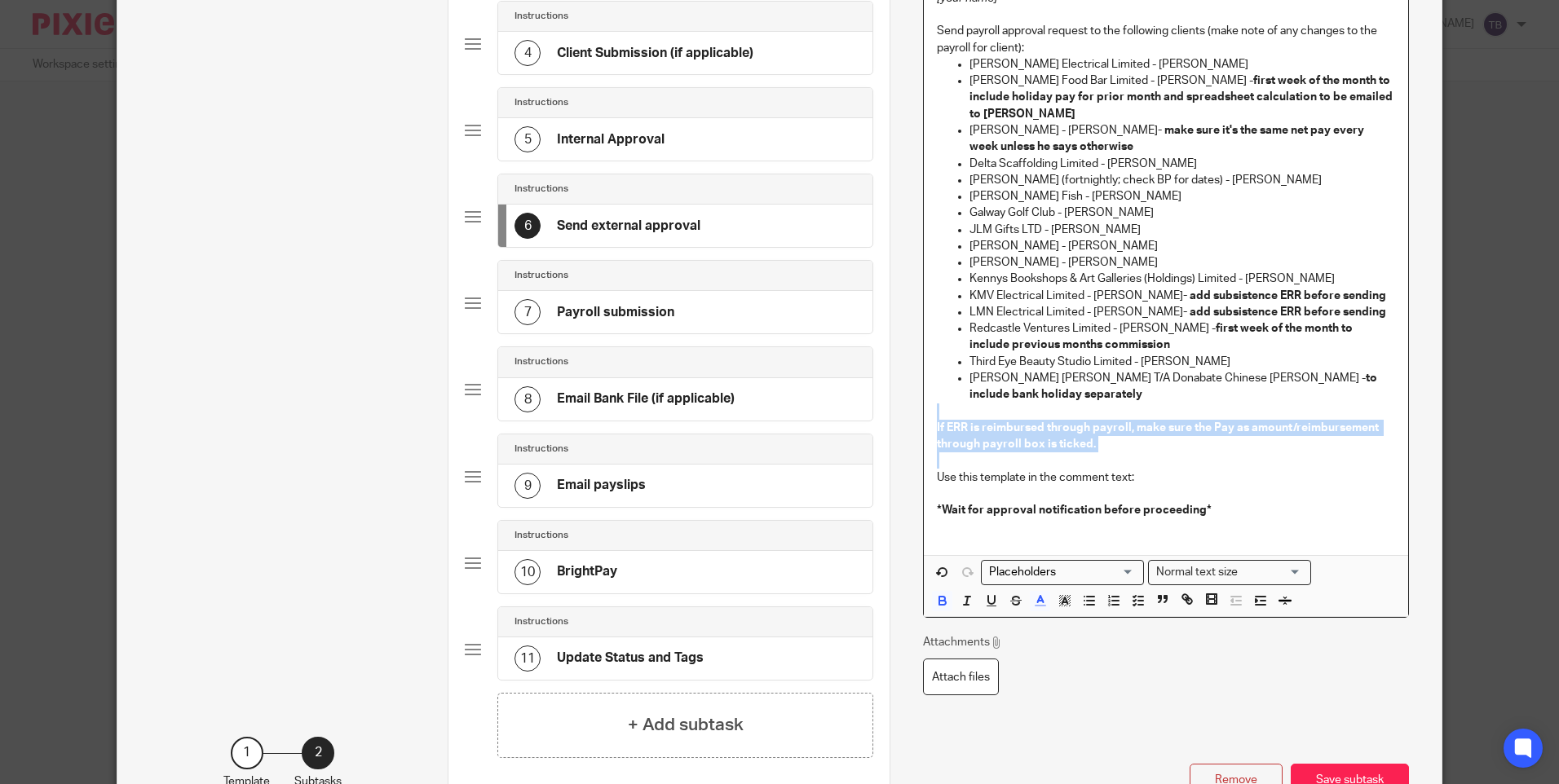
drag, startPoint x: 1110, startPoint y: 436, endPoint x: 888, endPoint y: 400, distance: 224.9
click at [890, 400] on div "Name Update BrightPay Type Instructions Instructions Instructions Document sign…" at bounding box center [1166, 248] width 551 height 1181
drag, startPoint x: 1021, startPoint y: 416, endPoint x: 921, endPoint y: 410, distance: 100.2
click at [924, 410] on div "Hi [approver name] Please see attached the payroll for Week [no.] ending [date]…" at bounding box center [1165, 233] width 483 height 644
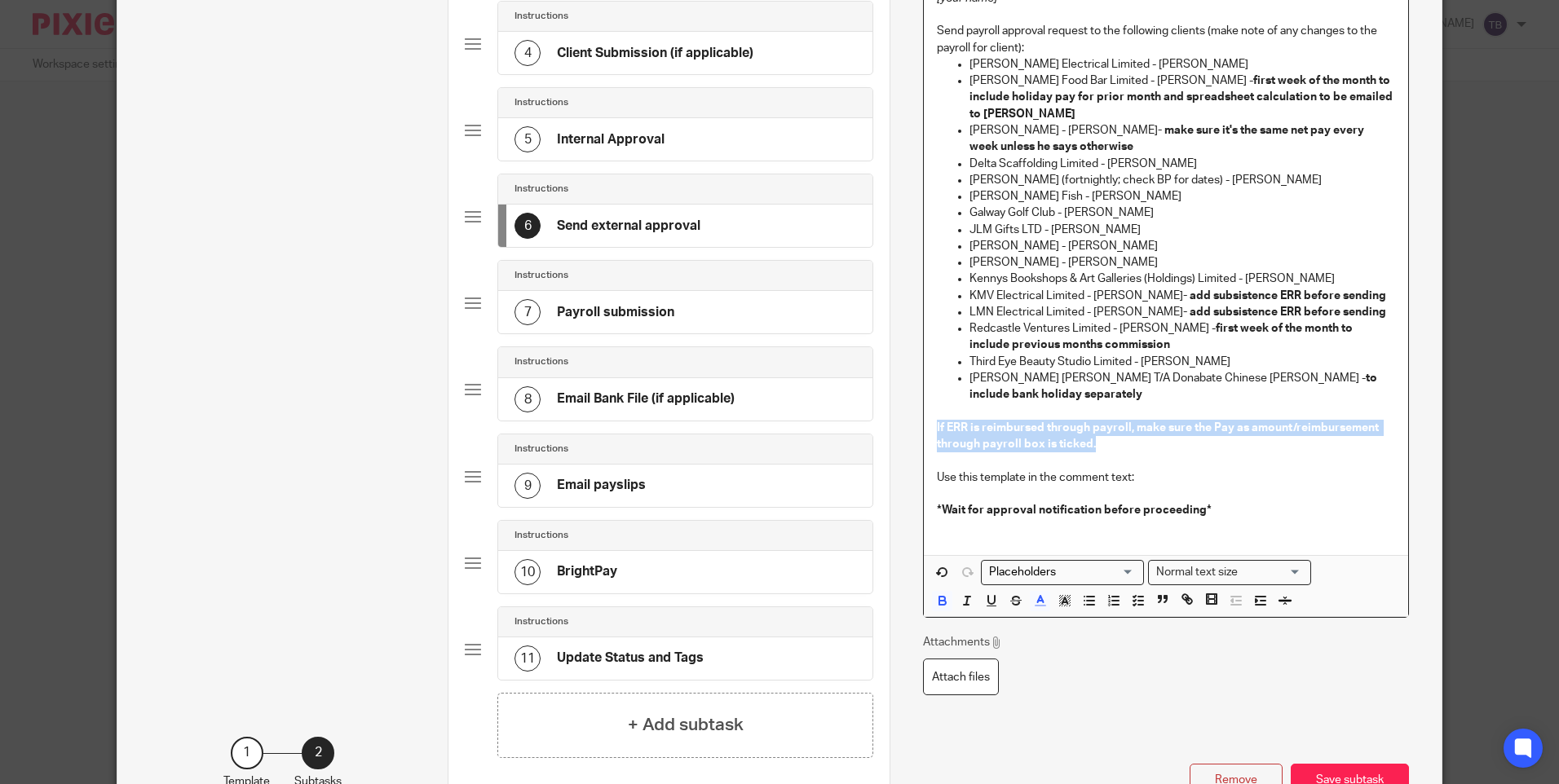
copy span "If ERR is reimbursed through payroll, make sure the Pay as amount/reimbursement…"
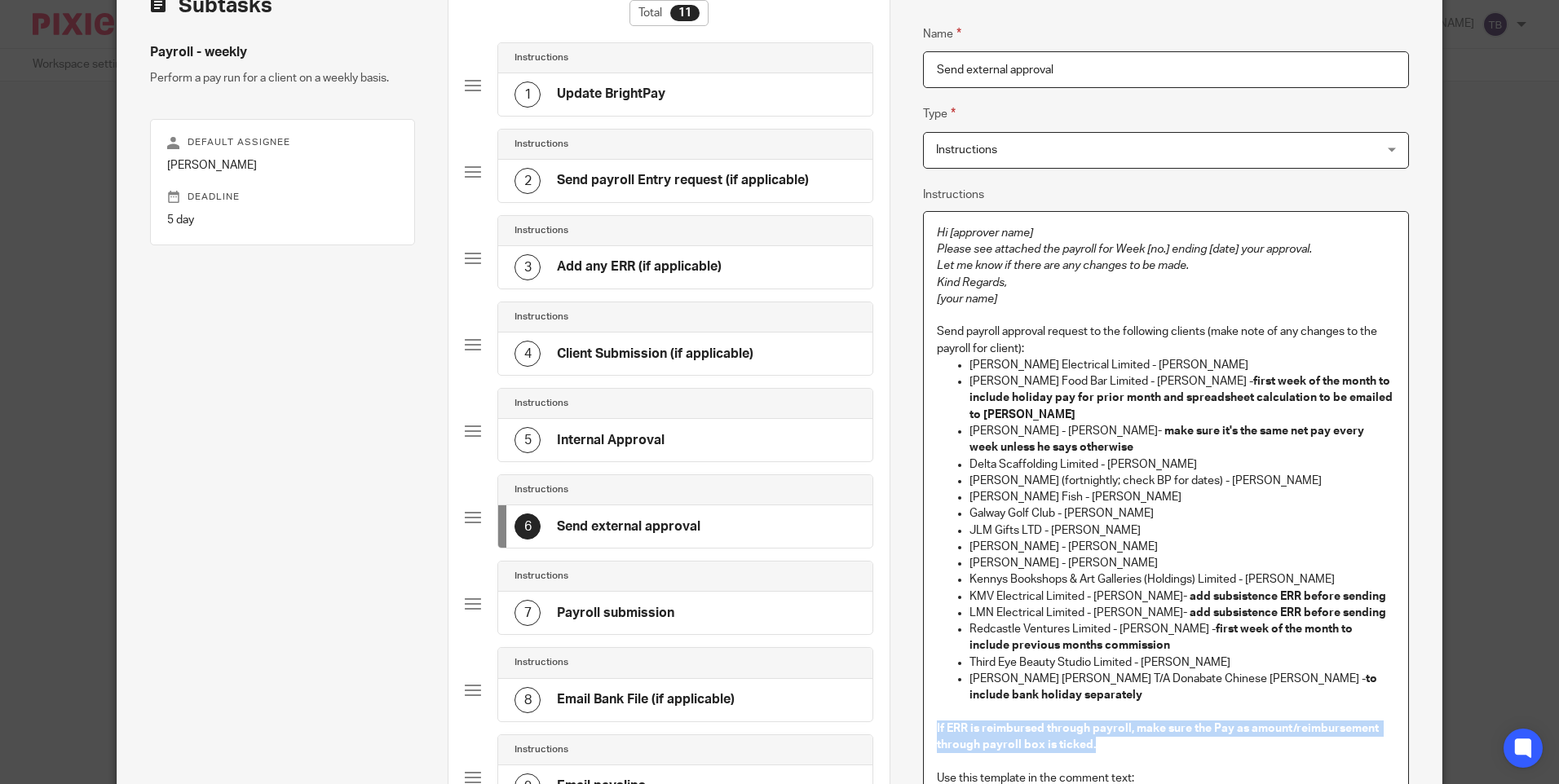
scroll to position [0, 0]
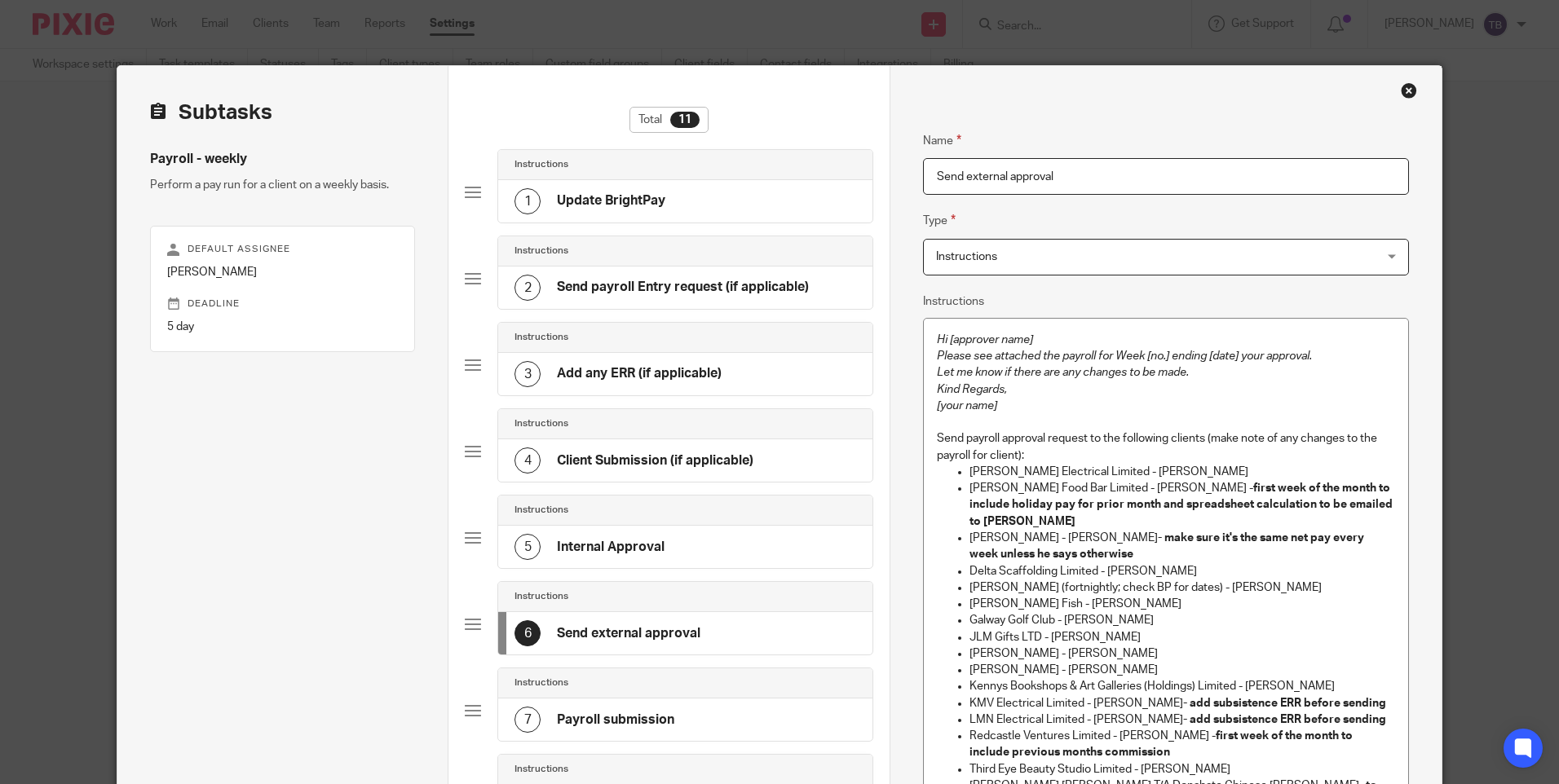
click at [679, 375] on h4 "Add any ERR (if applicable)" at bounding box center [640, 373] width 165 height 17
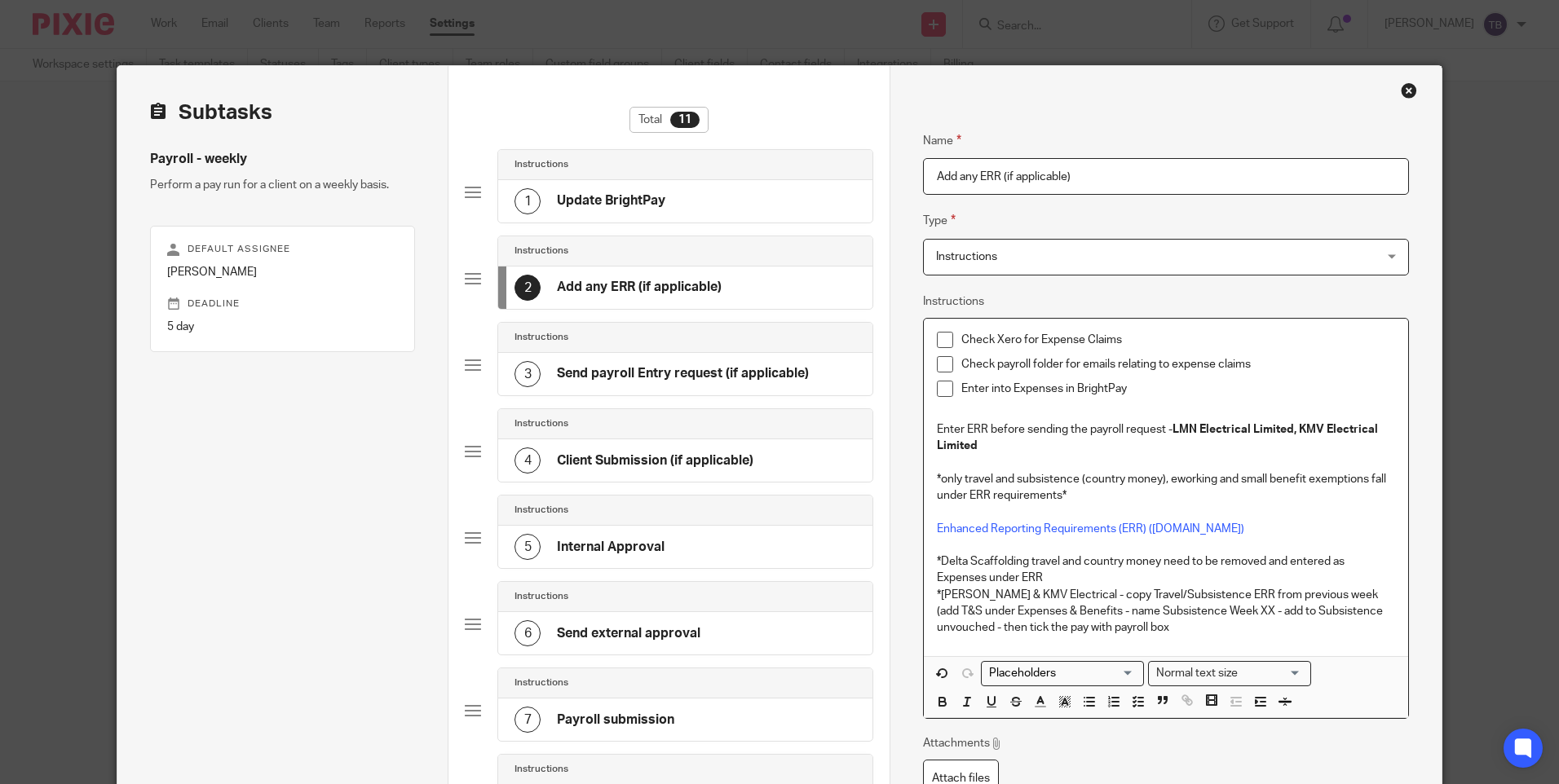
click at [1190, 634] on p "*Dave Mulvaney & KMV Electrical - copy Travel/Subsistence ERR from previous wee…" at bounding box center [1166, 611] width 458 height 49
click at [1194, 632] on p "*Dave Mulvaney & KMV Electrical - copy Travel/Subsistence ERR from previous wee…" at bounding box center [1166, 611] width 458 height 49
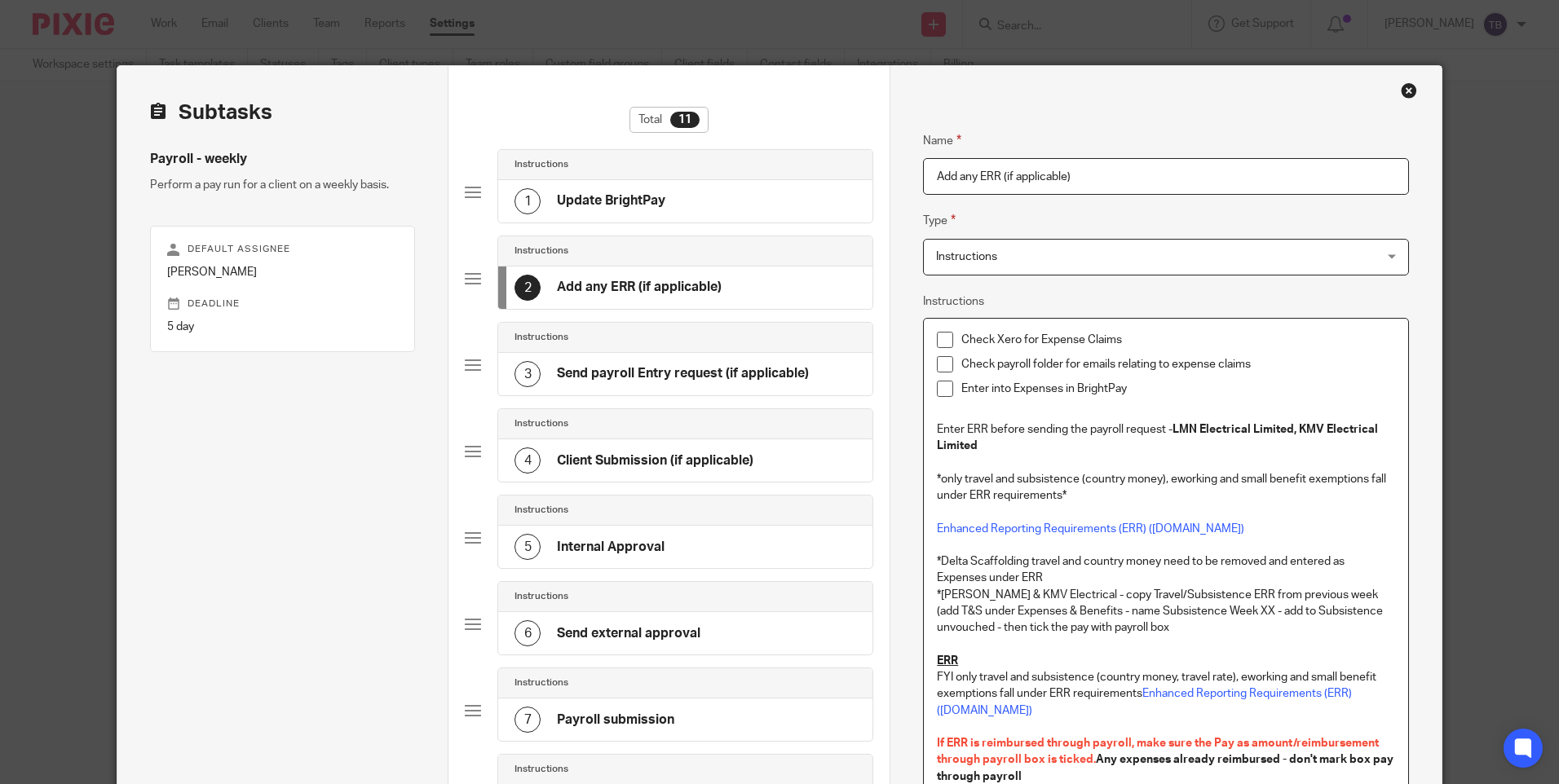
click at [982, 411] on p at bounding box center [1166, 413] width 458 height 16
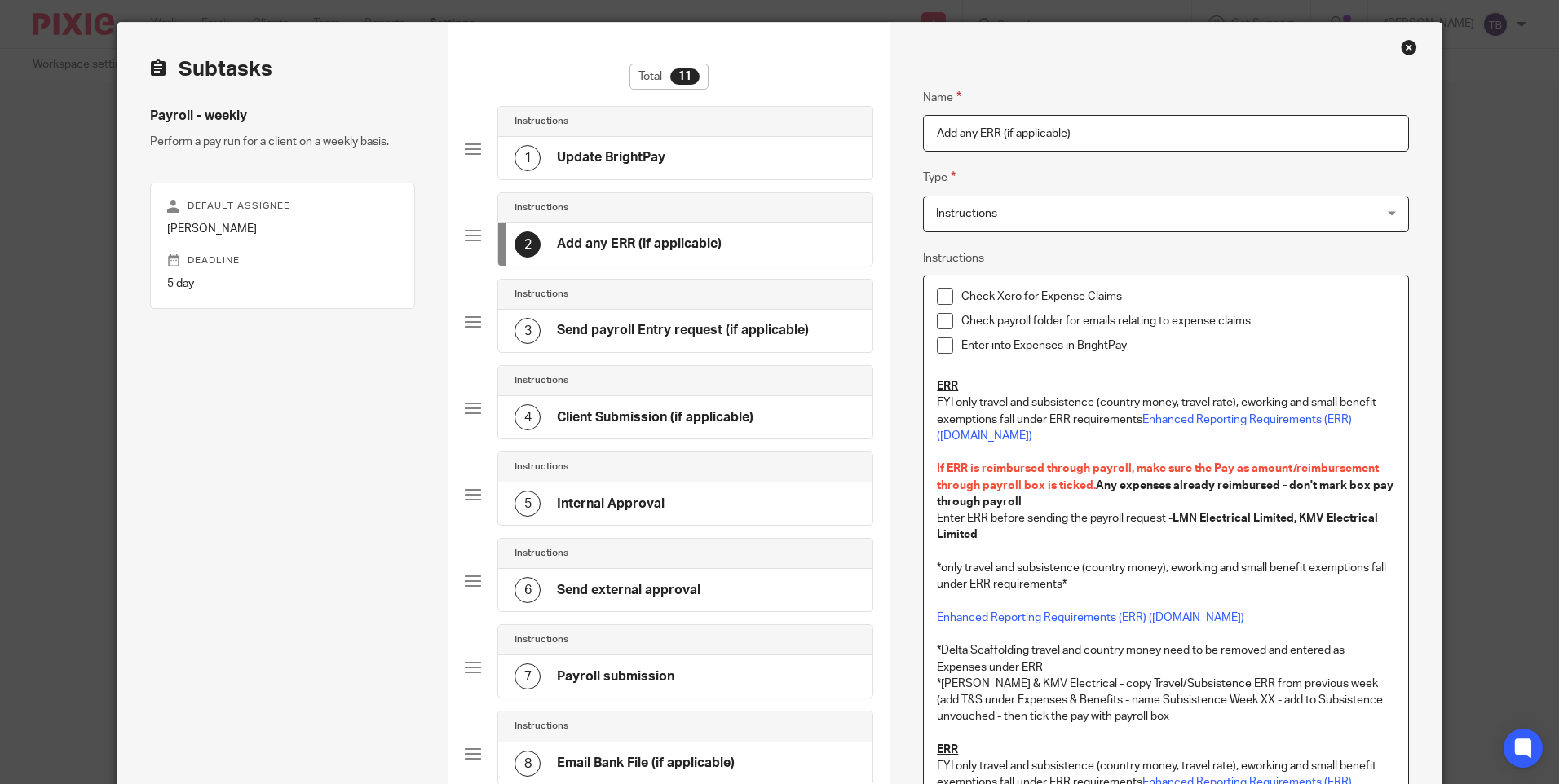
scroll to position [81, 0]
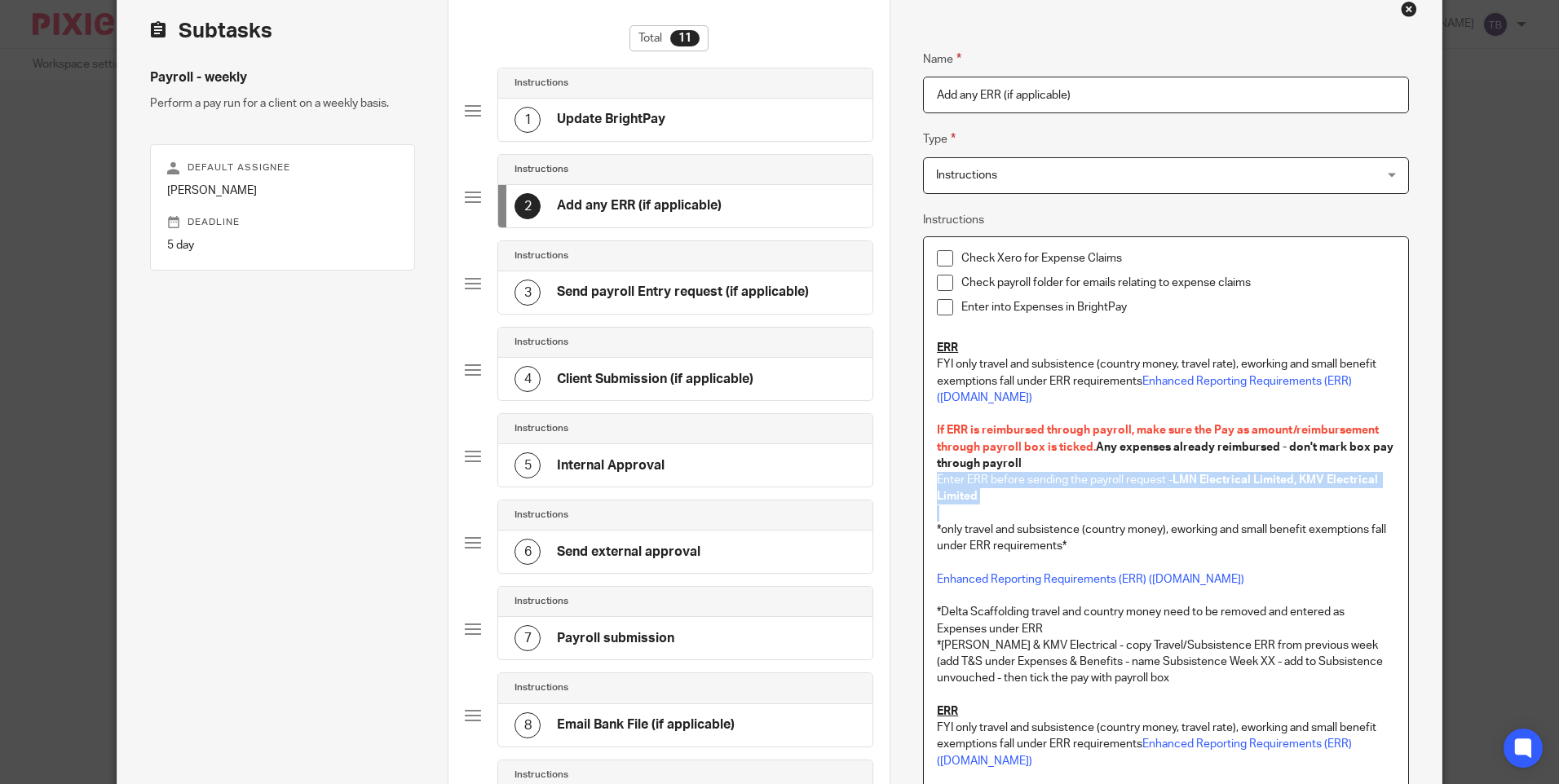
drag, startPoint x: 931, startPoint y: 479, endPoint x: 1066, endPoint y: 507, distance: 137.9
click at [1066, 507] on div "Check Xero for Expense Claims Check payroll folder for emails relating to expen…" at bounding box center [1165, 545] width 483 height 618
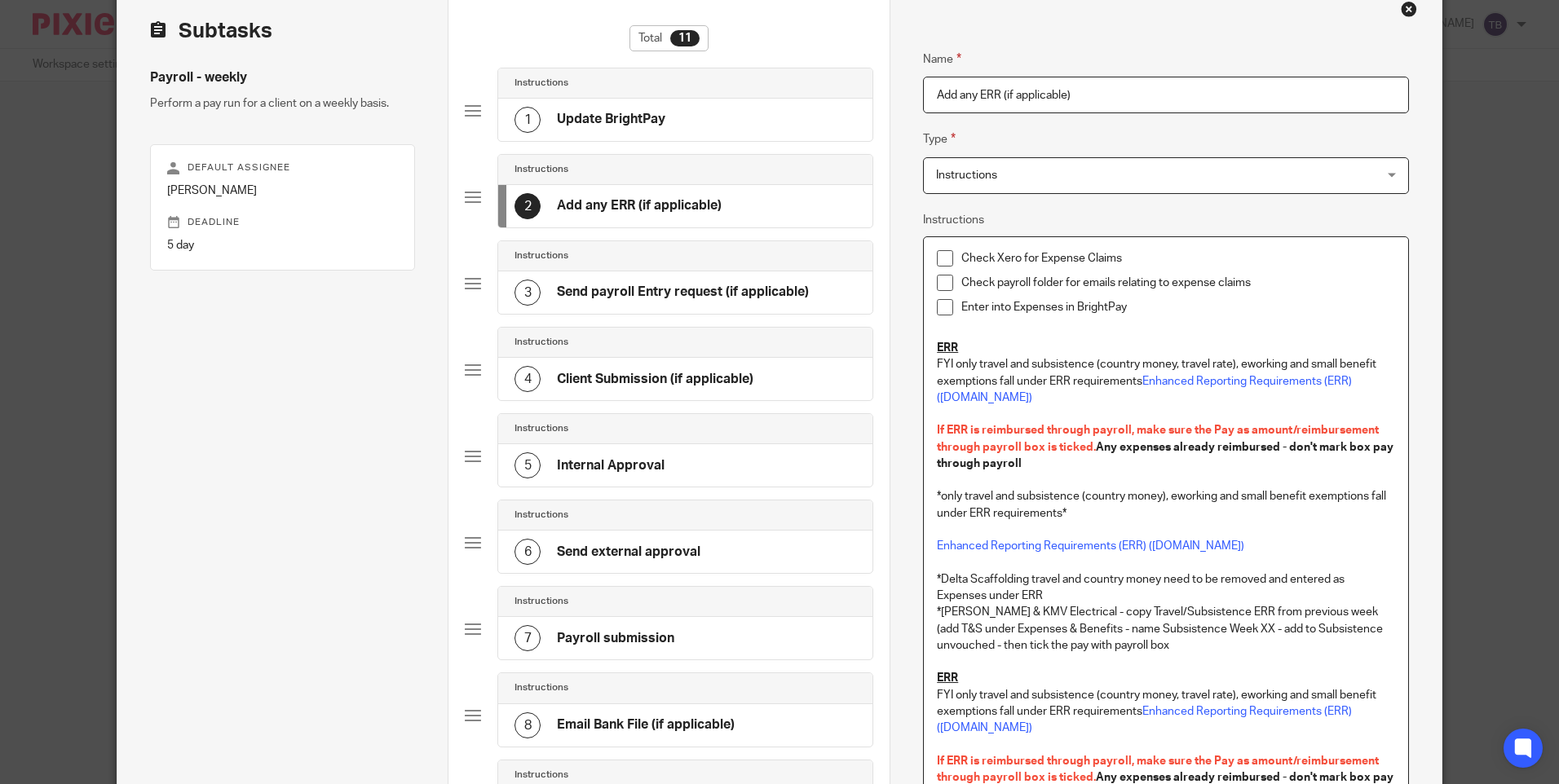
click at [974, 331] on p at bounding box center [1166, 332] width 458 height 16
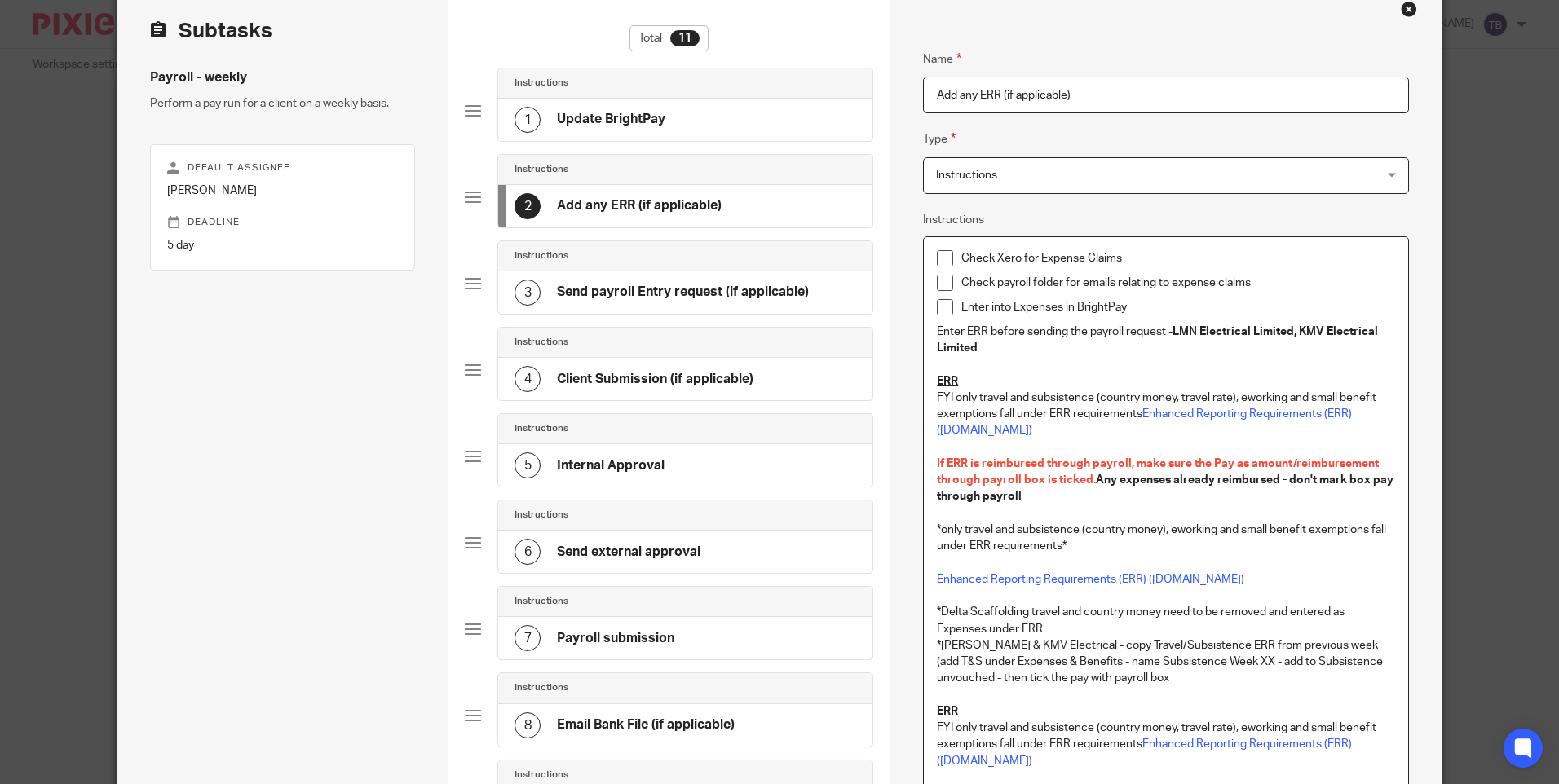
click at [928, 336] on div "Check Xero for Expense Claims Check payroll folder for emails relating to expen…" at bounding box center [1165, 545] width 483 height 618
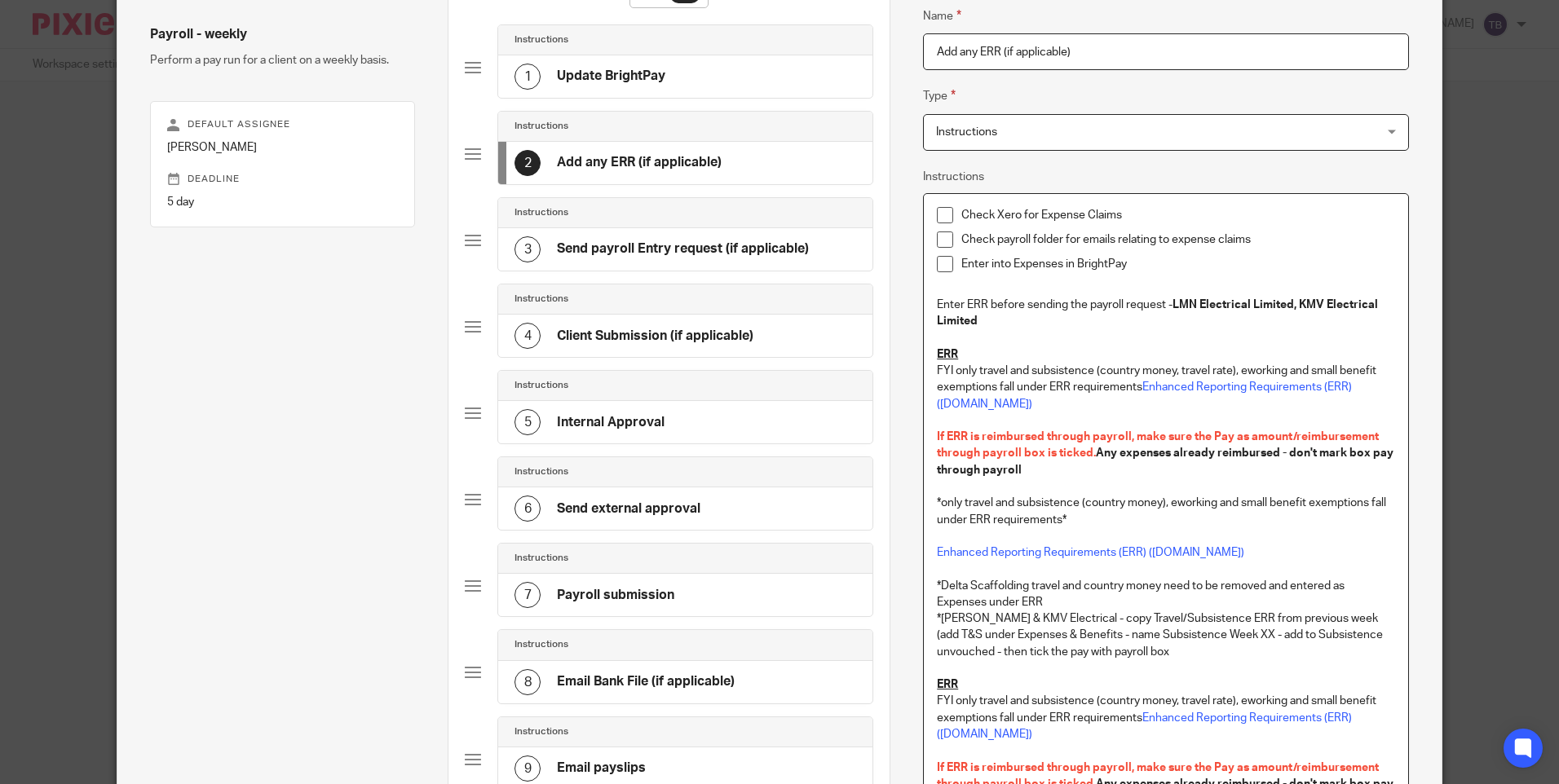
scroll to position [163, 0]
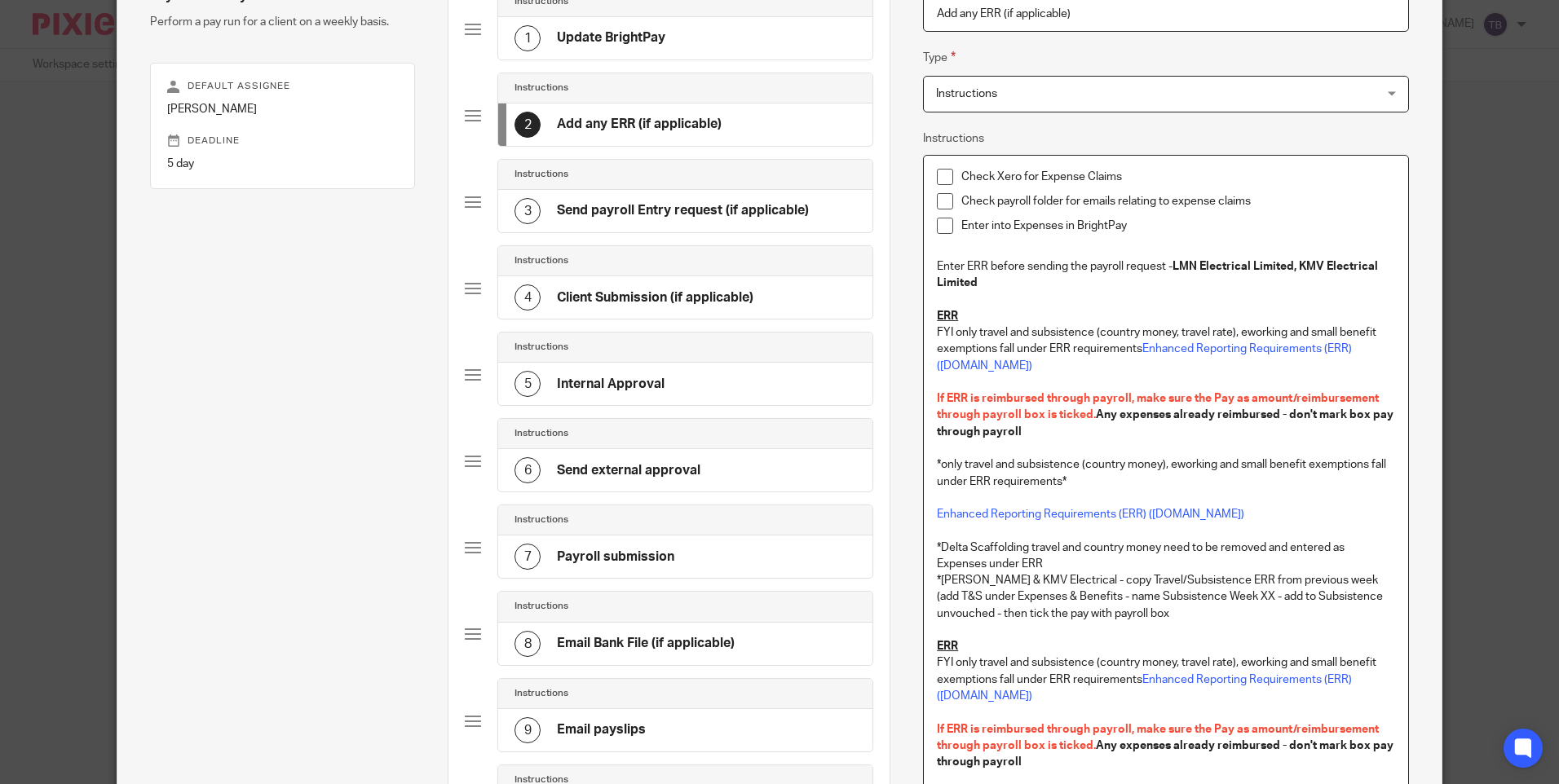
click at [1120, 265] on p "Enter ERR before sending the payroll request - LMN Electrical Limited, KMV Elec…" at bounding box center [1166, 275] width 458 height 34
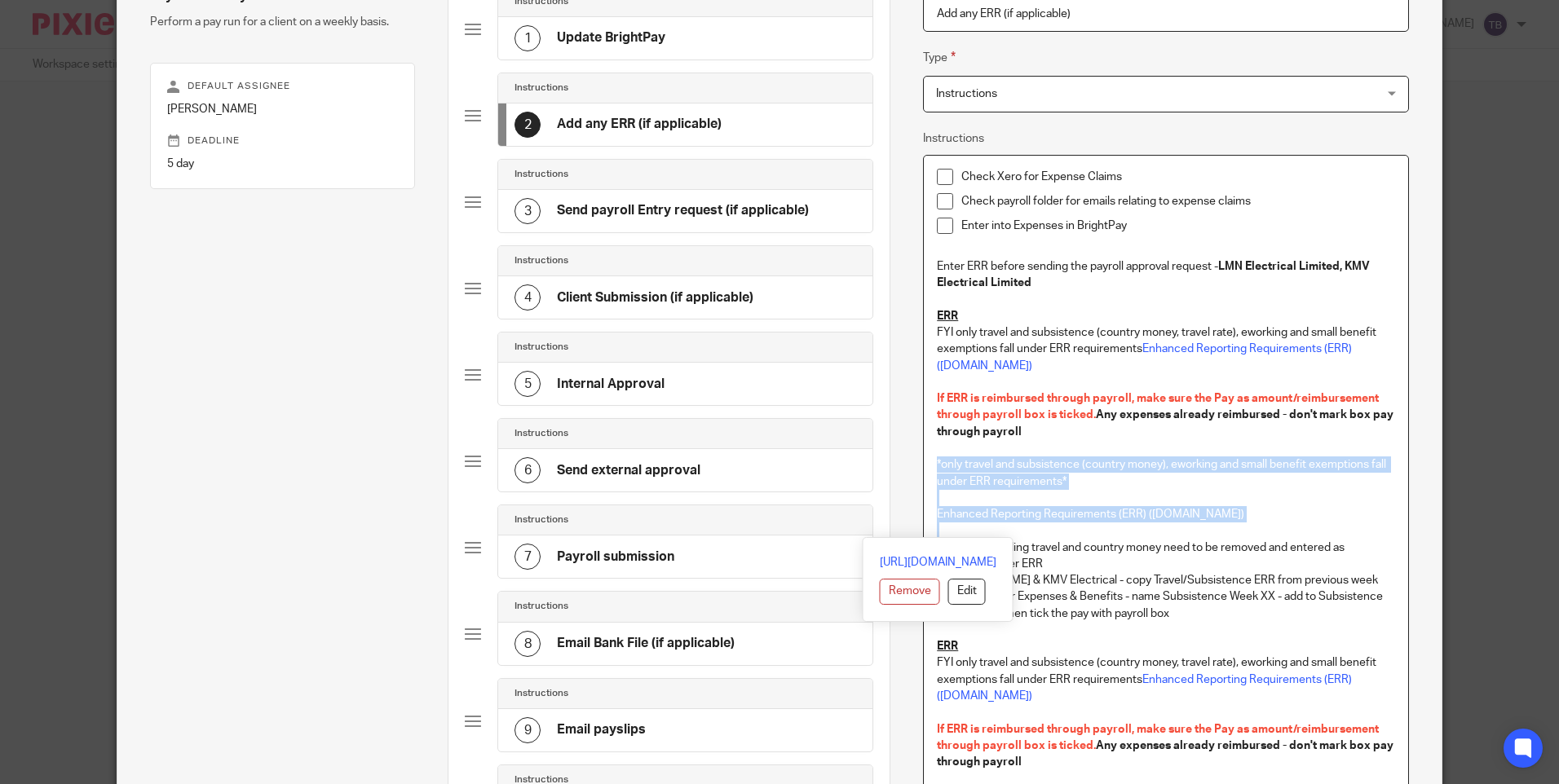
drag, startPoint x: 927, startPoint y: 463, endPoint x: 1263, endPoint y: 527, distance: 342.0
click at [1263, 527] on div "Check Xero for Expense Claims Check payroll folder for emails relating to expen…" at bounding box center [1165, 473] width 483 height 635
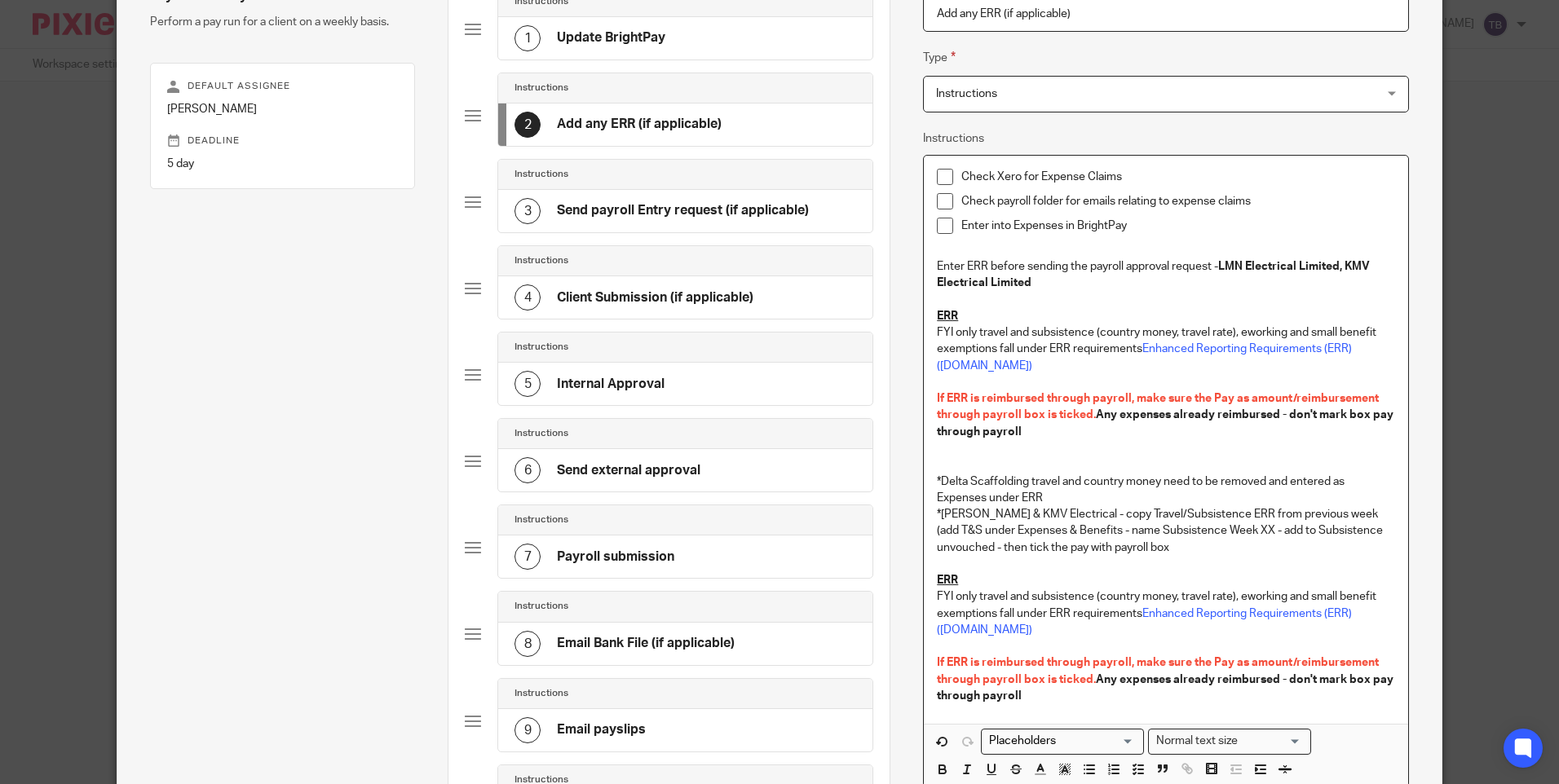
click at [1208, 274] on p "Enter ERR before sending the payroll approval request - LMN Electrical Limited,…" at bounding box center [1166, 275] width 458 height 34
click at [1195, 283] on p "Enter ERR before sending the payroll approval request - LMN Electrical Limited,…" at bounding box center [1166, 275] width 458 height 34
click at [1207, 267] on p "Enter ERR before sending the payroll approval request - LMN Electrical Limited,…" at bounding box center [1166, 275] width 458 height 34
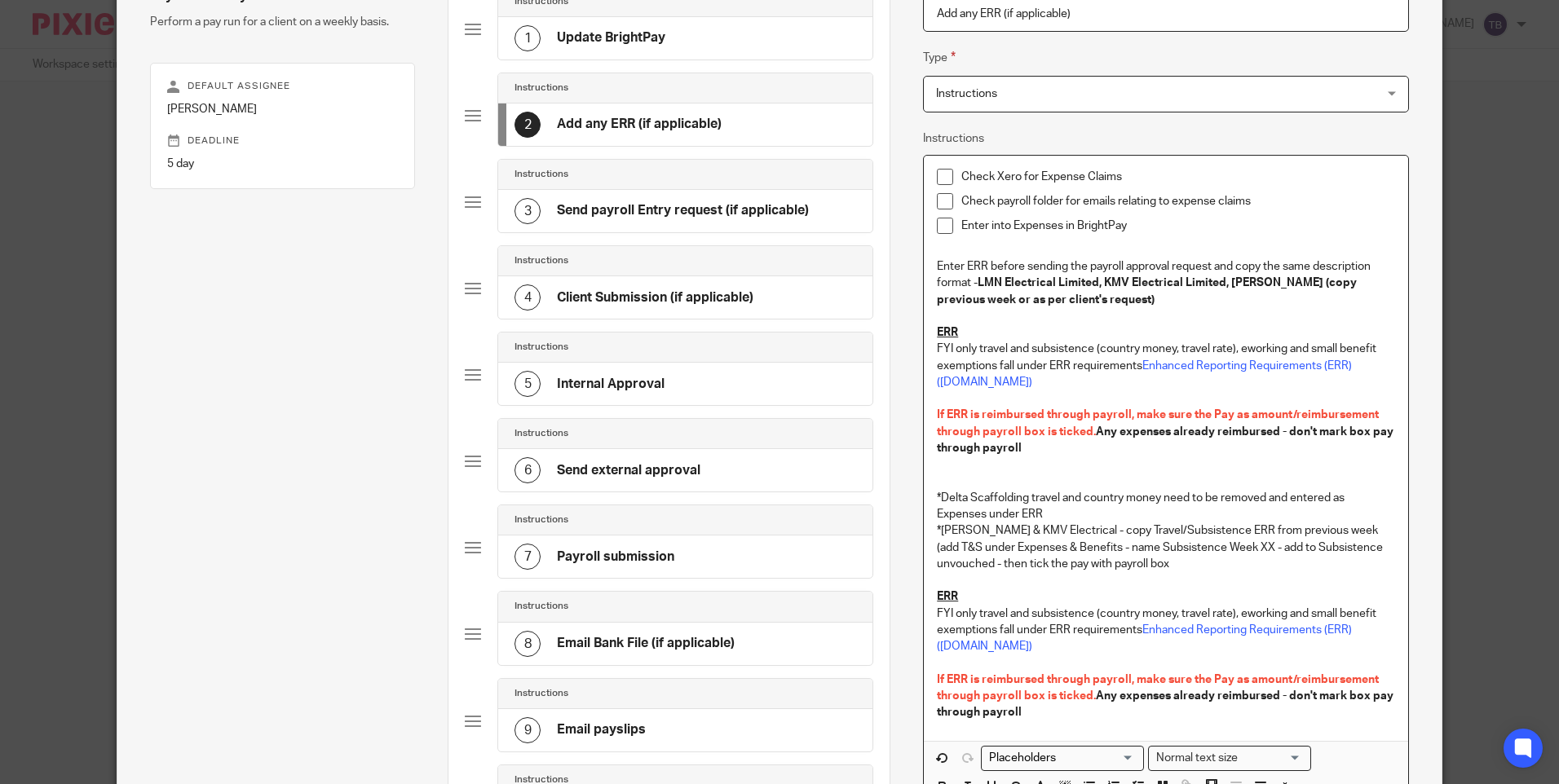
click at [1250, 269] on p "Enter ERR before sending the payroll approval request and copy the same descrip…" at bounding box center [1166, 283] width 458 height 49
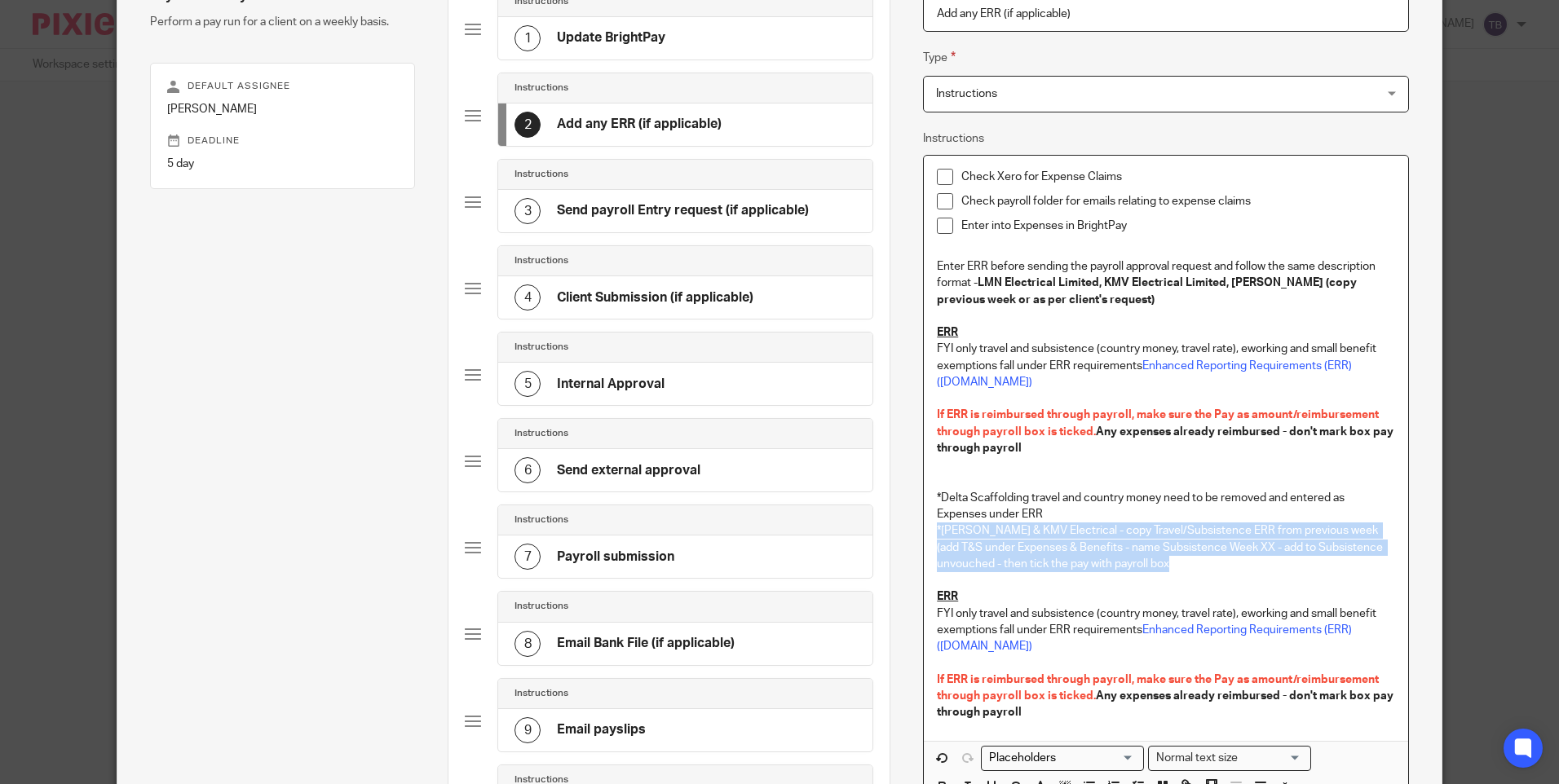
drag, startPoint x: 1188, startPoint y: 565, endPoint x: 903, endPoint y: 535, distance: 286.6
click at [903, 535] on div "Name Update BrightPay Type Instructions Instructions Instructions Document sign…" at bounding box center [1166, 493] width 551 height 1181
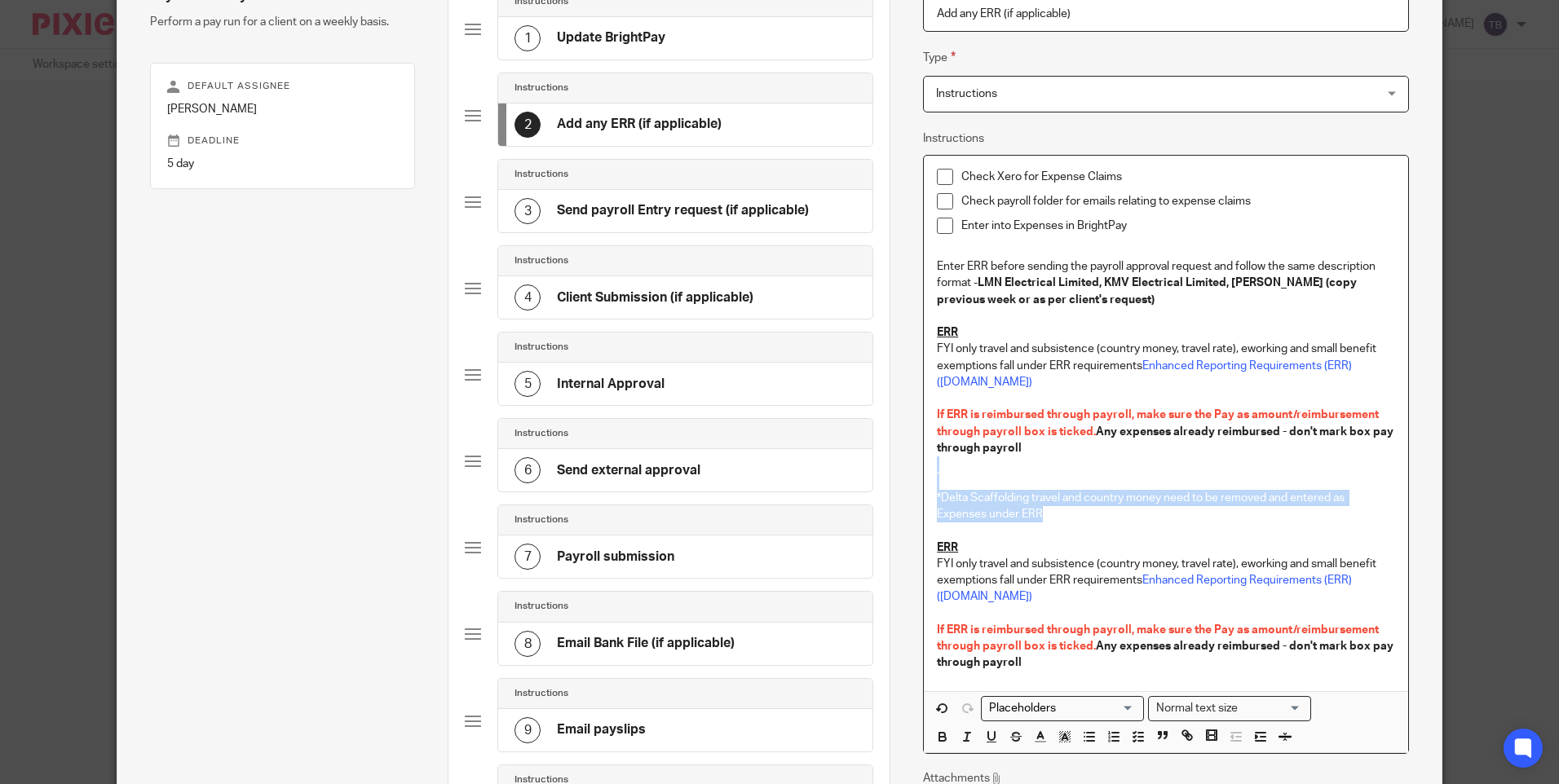
drag, startPoint x: 1072, startPoint y: 515, endPoint x: 885, endPoint y: 488, distance: 188.9
click at [890, 488] on div "Name Update BrightPay Type Instructions Instructions Instructions Document sign…" at bounding box center [1166, 493] width 551 height 1181
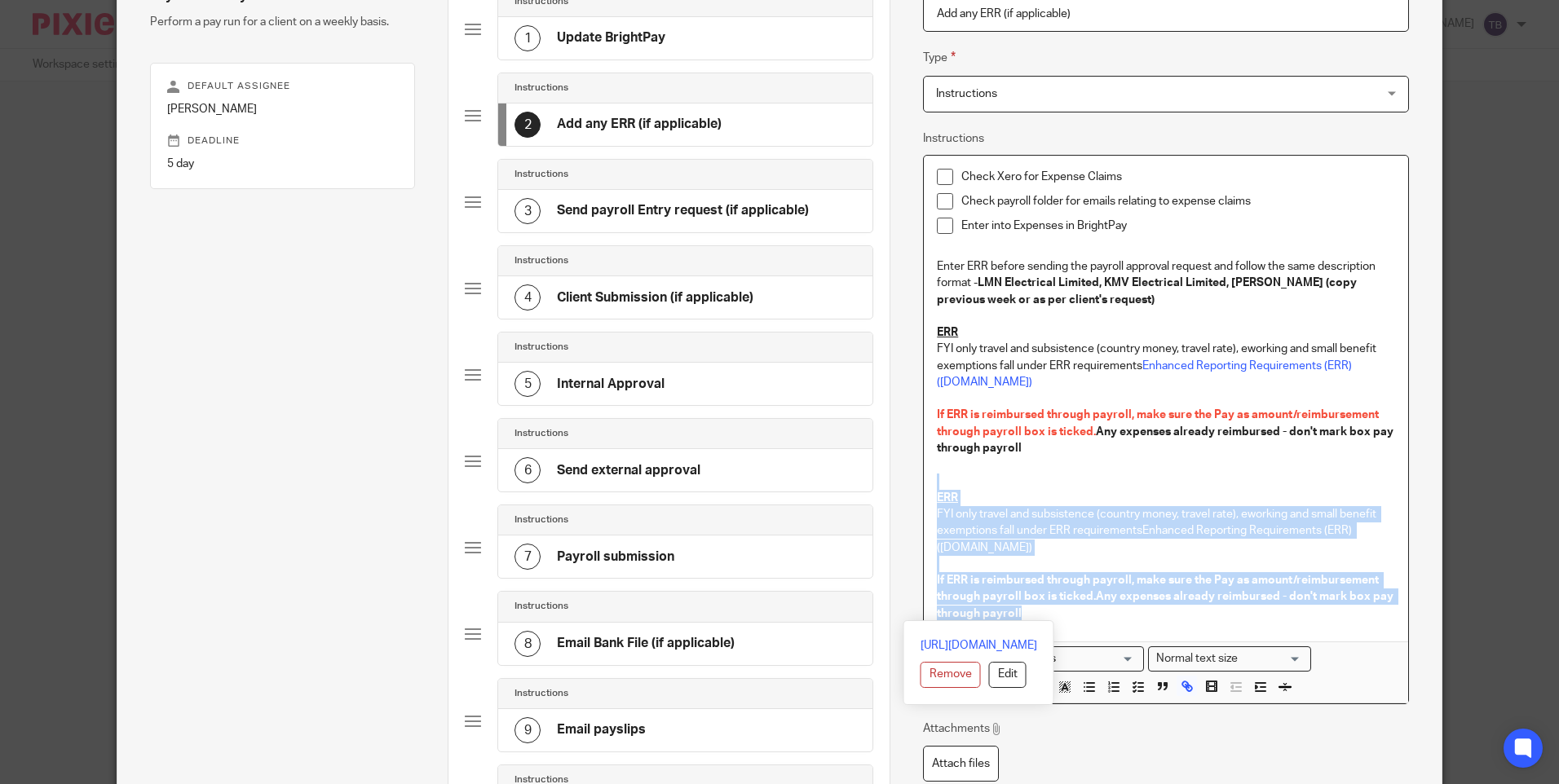
drag, startPoint x: 1066, startPoint y: 626, endPoint x: 869, endPoint y: 479, distance: 245.8
click at [869, 479] on div "Subtasks Payroll - weekly Perform a pay run for a client on a weekly basis. Def…" at bounding box center [780, 493] width 1324 height 1181
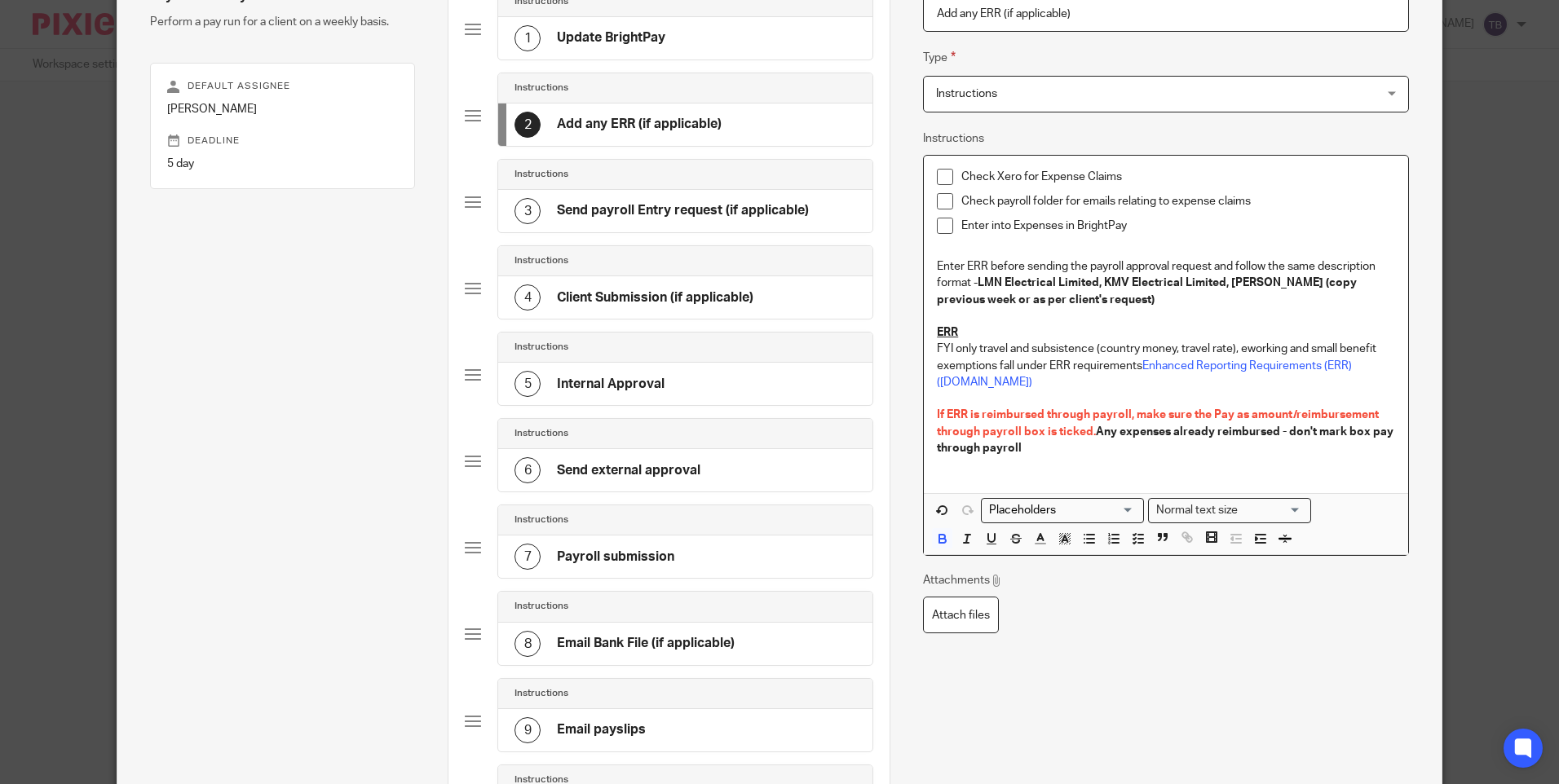
click at [1236, 297] on p "Enter ERR before sending the payroll approval request and follow the same descr…" at bounding box center [1166, 283] width 458 height 49
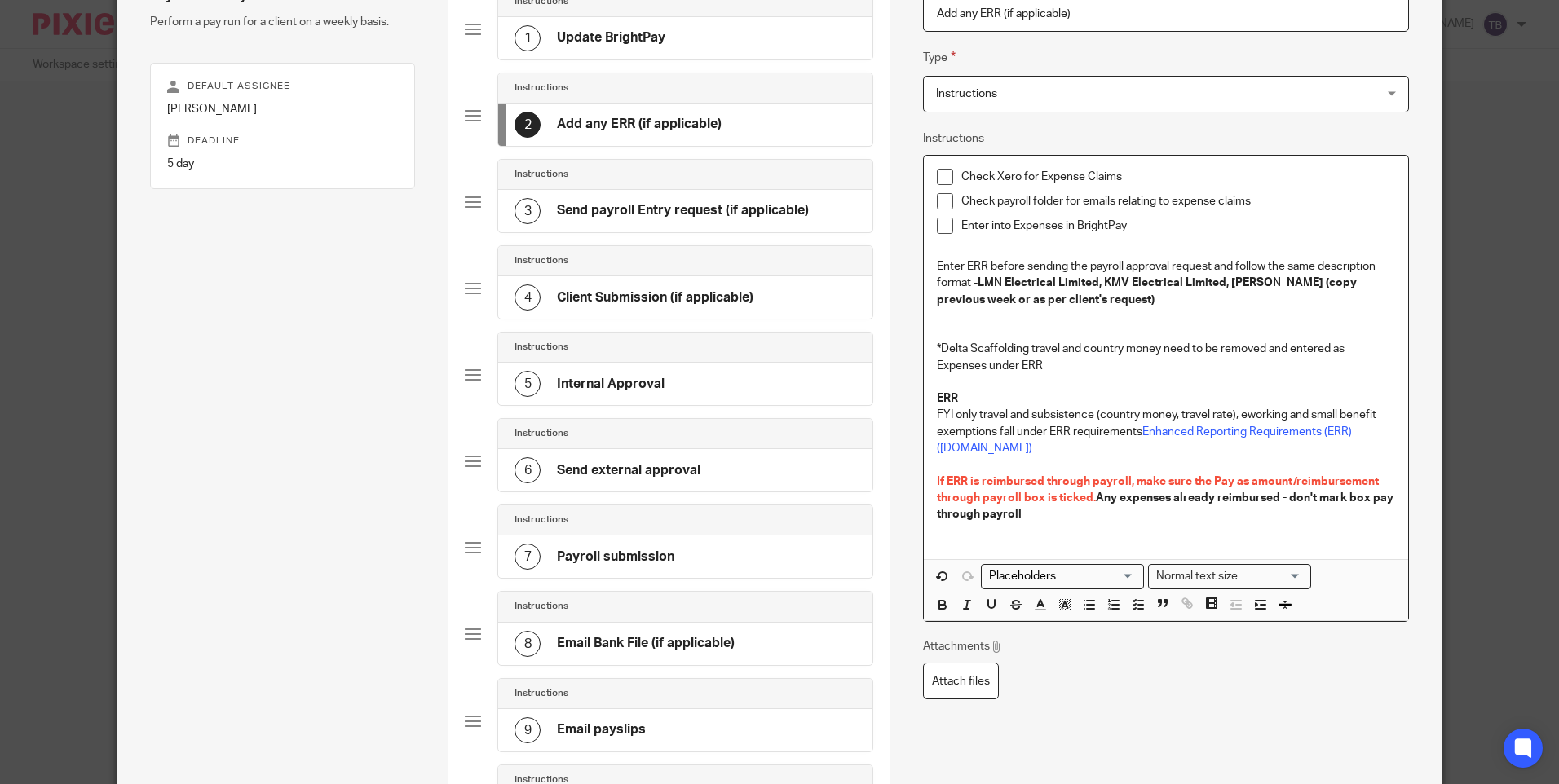
click at [937, 346] on p "*Delta Scaffolding travel and country money need to be removed and entered as E…" at bounding box center [1166, 357] width 458 height 34
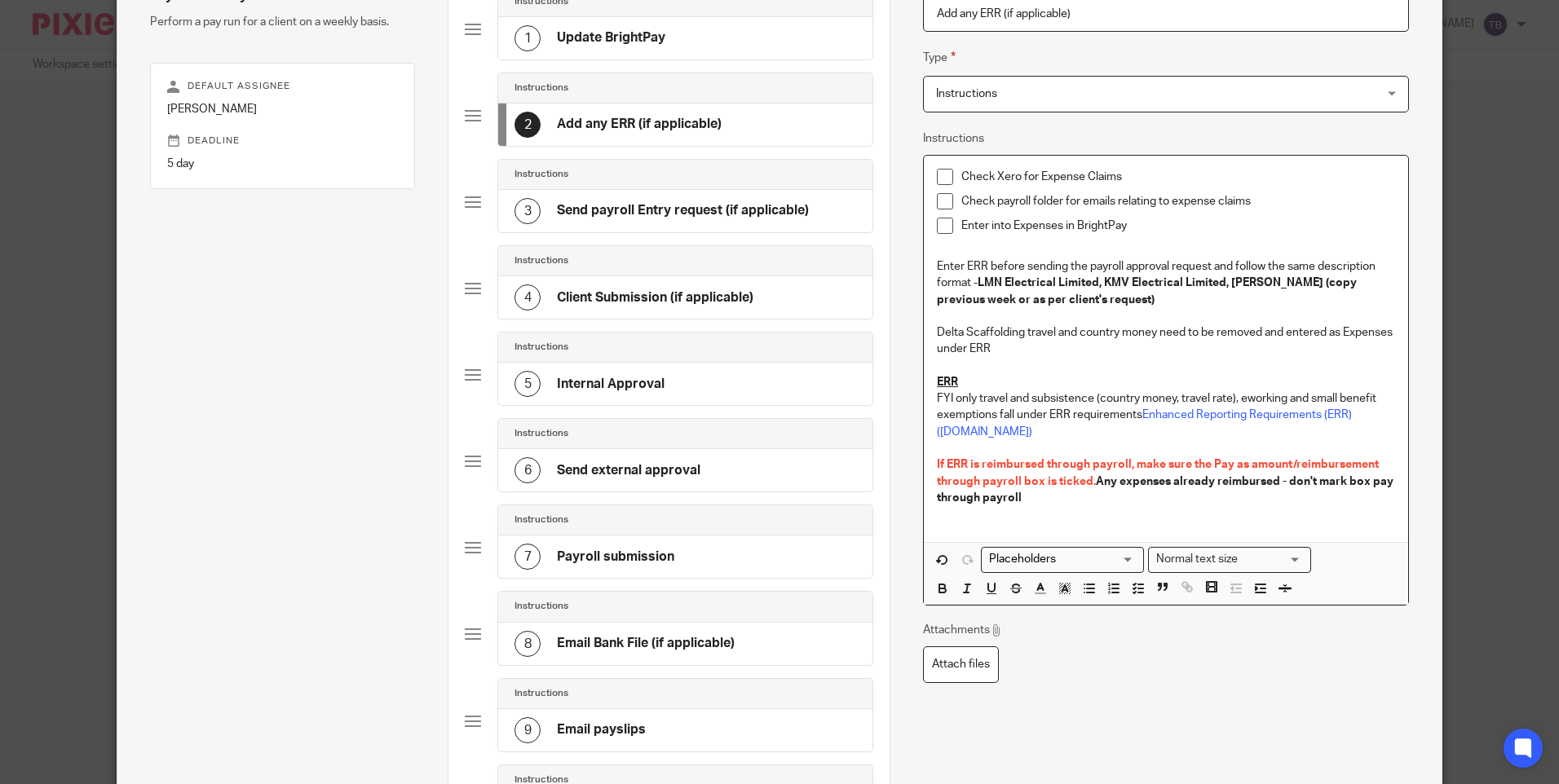
click at [1021, 332] on p "Delta Scaffolding travel and country money need to be removed and entered as Ex…" at bounding box center [1166, 341] width 458 height 34
drag, startPoint x: 1015, startPoint y: 331, endPoint x: 1022, endPoint y: 335, distance: 8.1
click at [1021, 335] on p "Delta Scaffolding - travel and country money need to be removed and entered as …" at bounding box center [1166, 341] width 458 height 34
click at [1019, 332] on p "Delta Scaffolding - travel and country money need to be removed and entered as …" at bounding box center [1166, 341] width 458 height 34
drag, startPoint x: 1019, startPoint y: 332, endPoint x: 930, endPoint y: 325, distance: 89.3
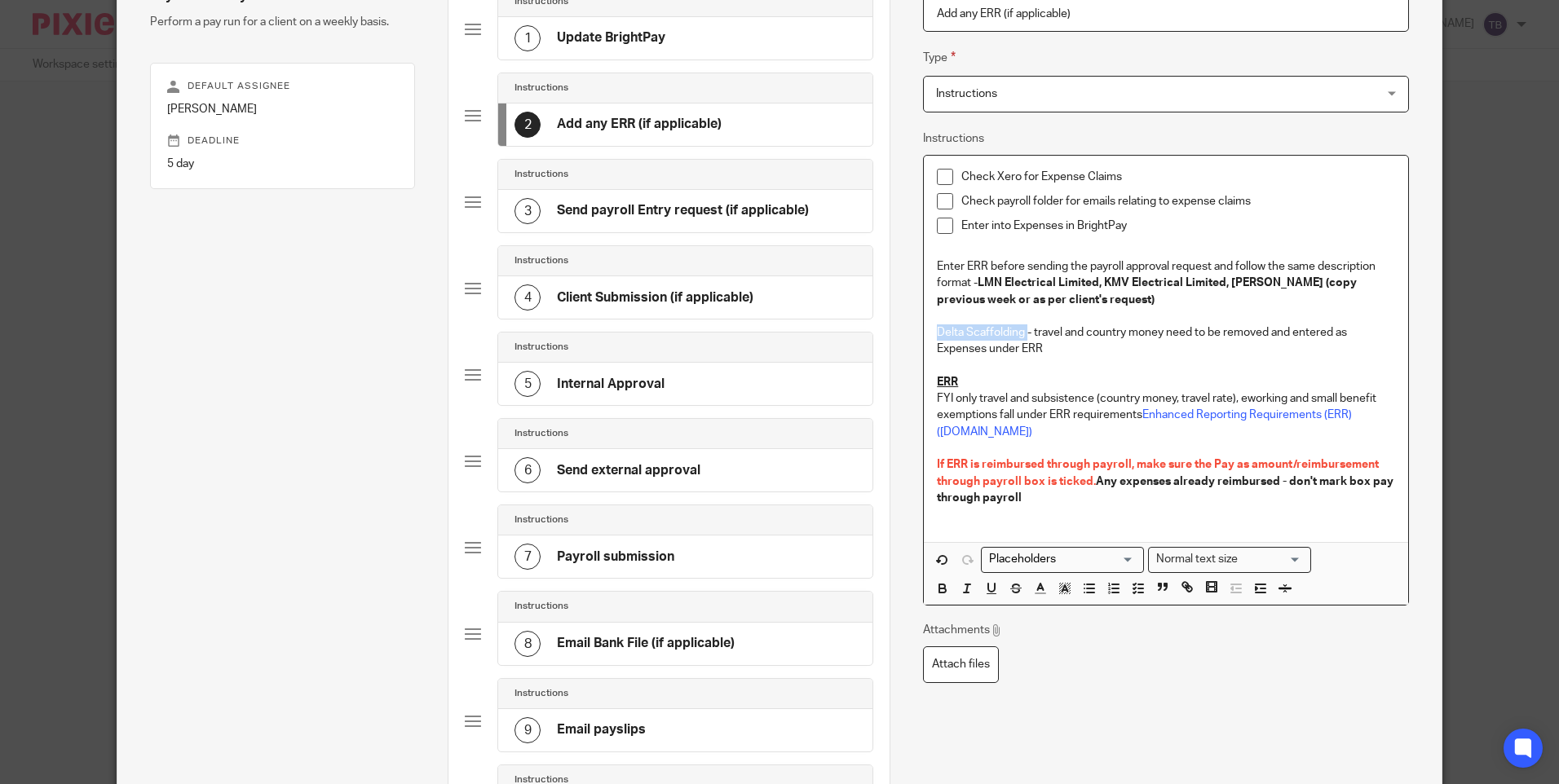
click at [937, 325] on p "Delta Scaffolding - travel and country money need to be removed and entered as …" at bounding box center [1166, 341] width 458 height 34
click at [1095, 348] on p "Delta Scaffolding - travel and country money need to be removed and entered as …" at bounding box center [1166, 341] width 458 height 34
click at [1032, 332] on p "Delta Scaffolding - travel and country money need to be removed and entered as …" at bounding box center [1166, 341] width 458 height 34
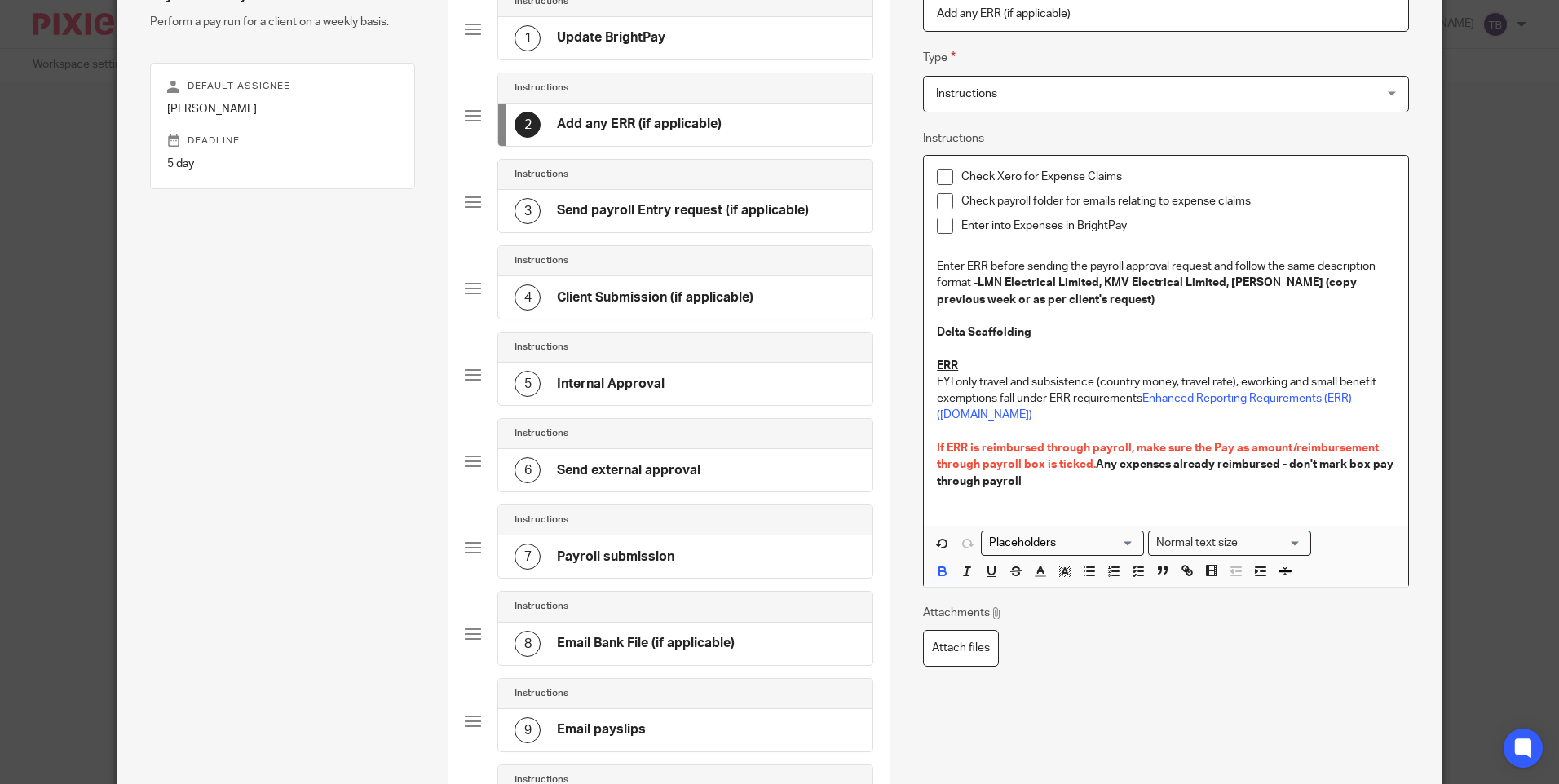
drag, startPoint x: 914, startPoint y: 327, endPoint x: 882, endPoint y: 324, distance: 32.1
click at [882, 324] on div "Subtasks Payroll - weekly Perform a pay run for a client on a weekly basis. Def…" at bounding box center [780, 493] width 1324 height 1181
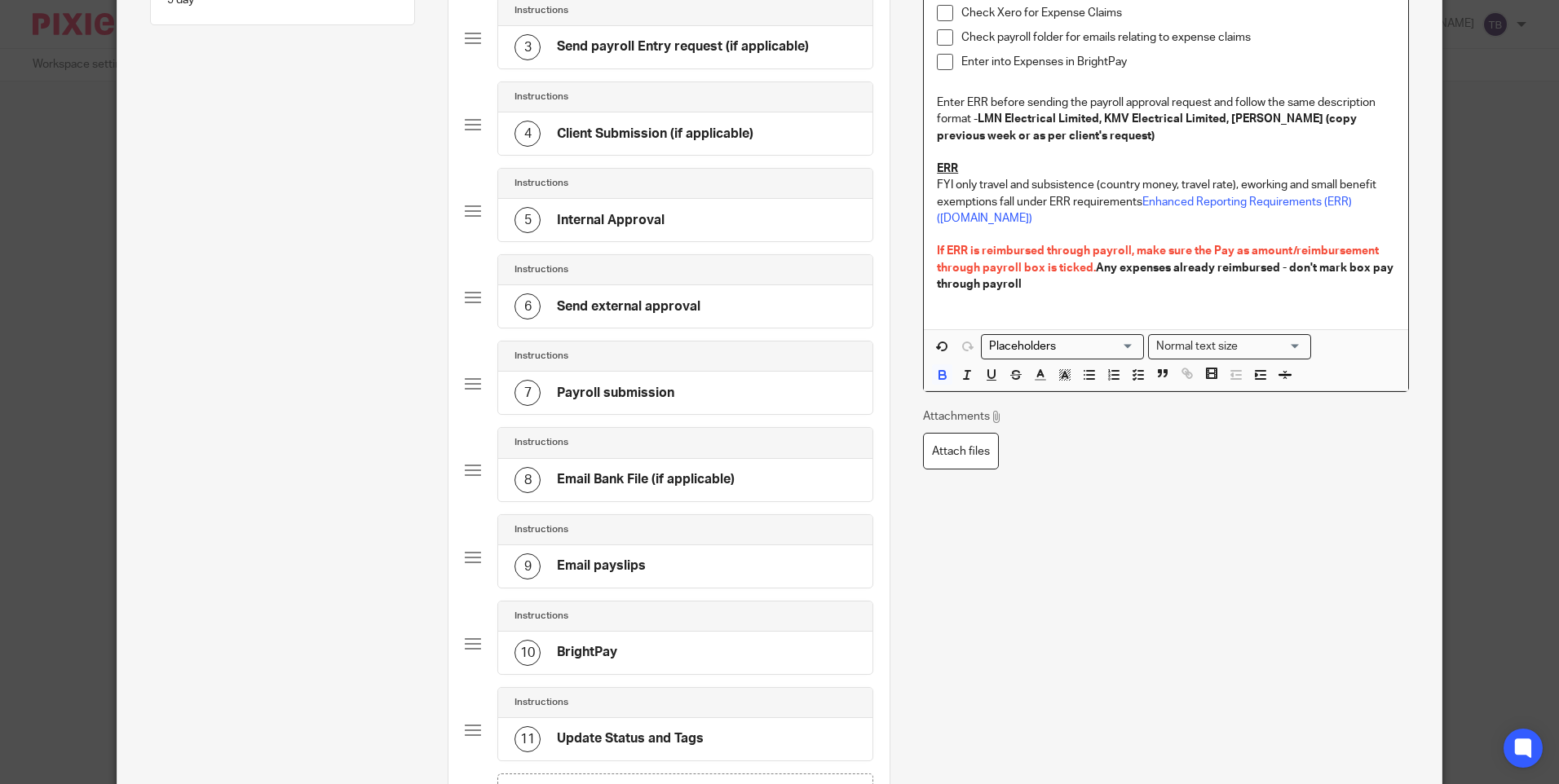
scroll to position [529, 0]
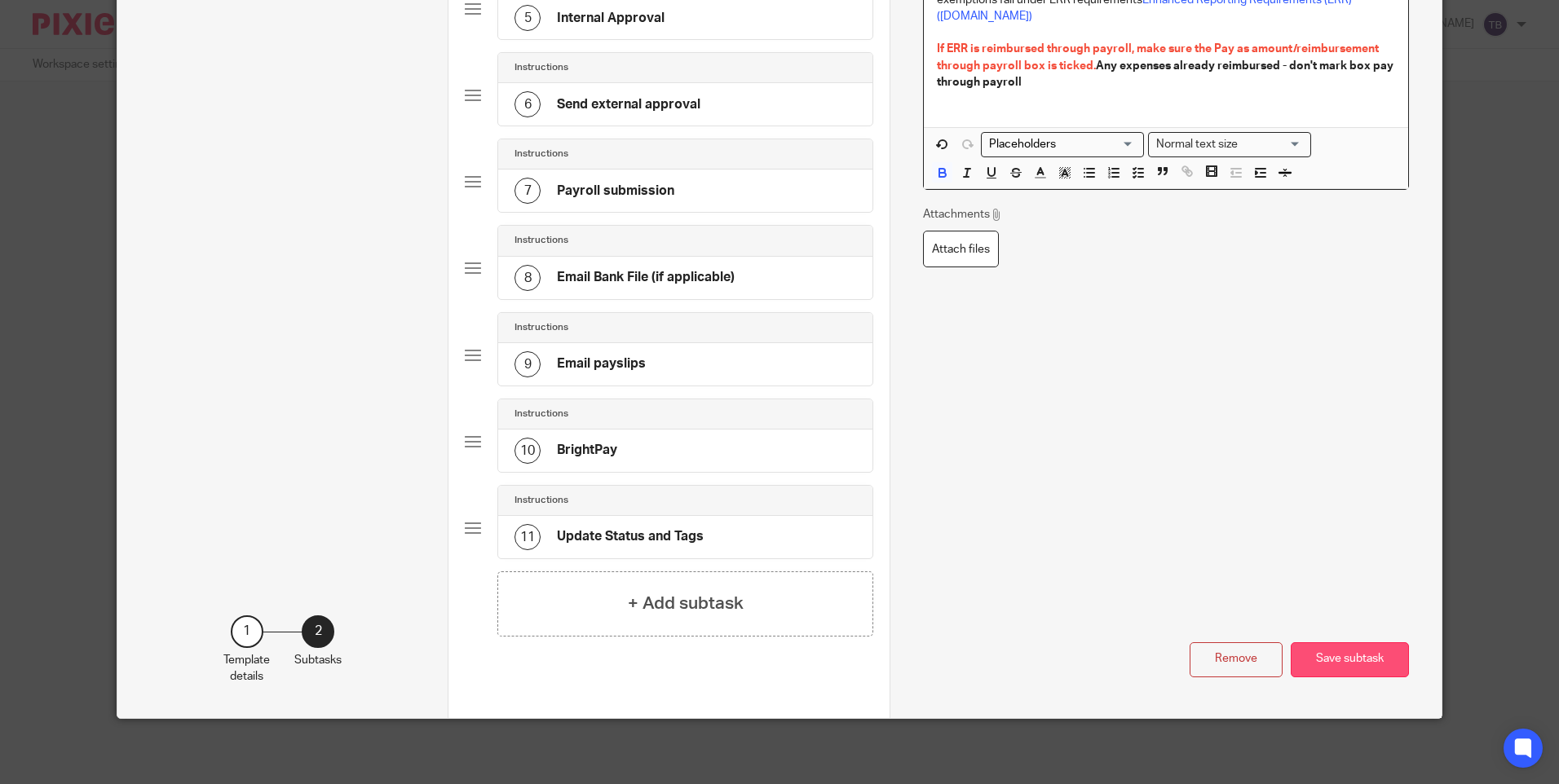
click at [1345, 647] on button "Save subtask" at bounding box center [1350, 660] width 119 height 35
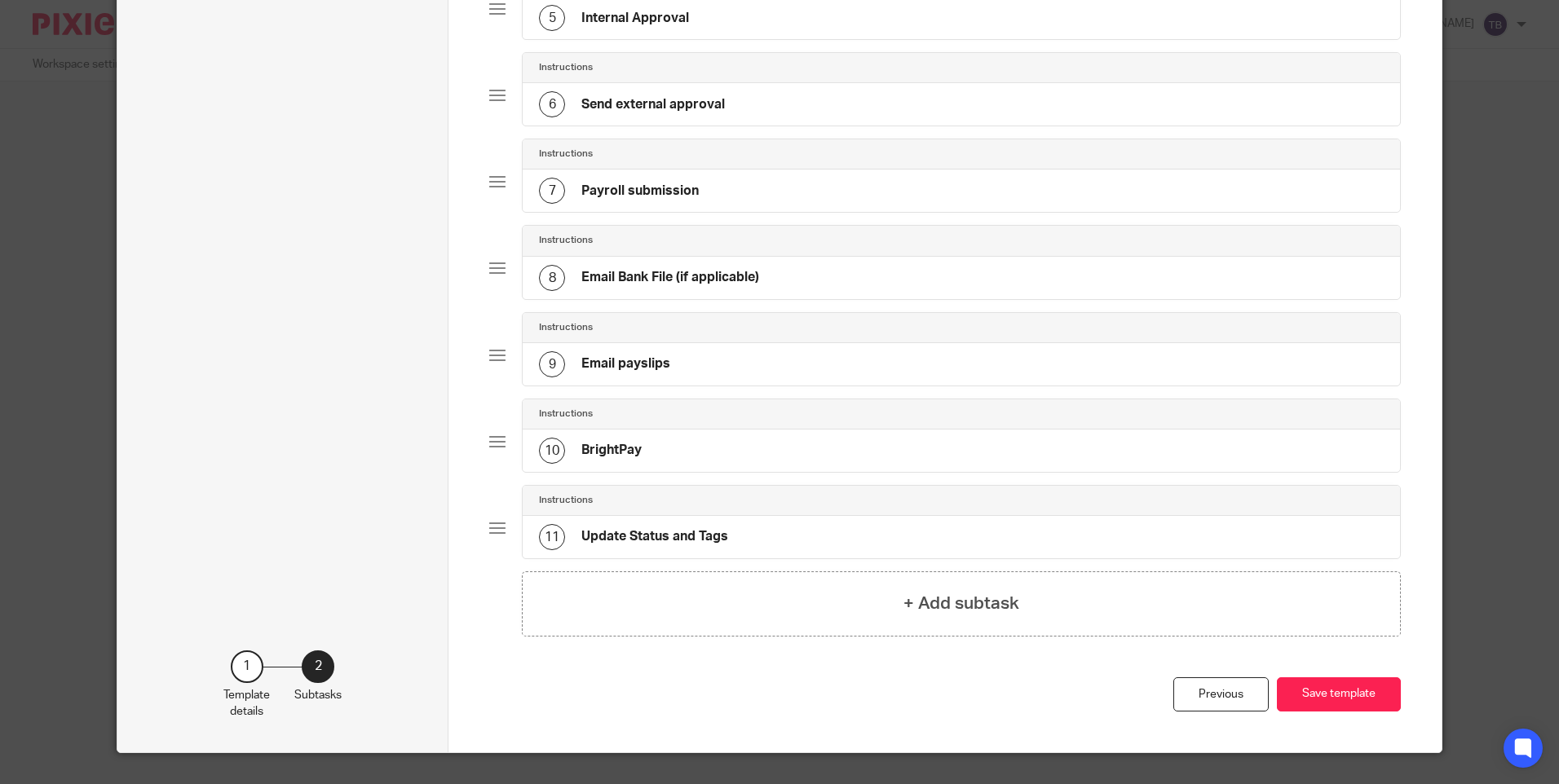
click at [776, 96] on div "6 Send external approval" at bounding box center [961, 104] width 877 height 43
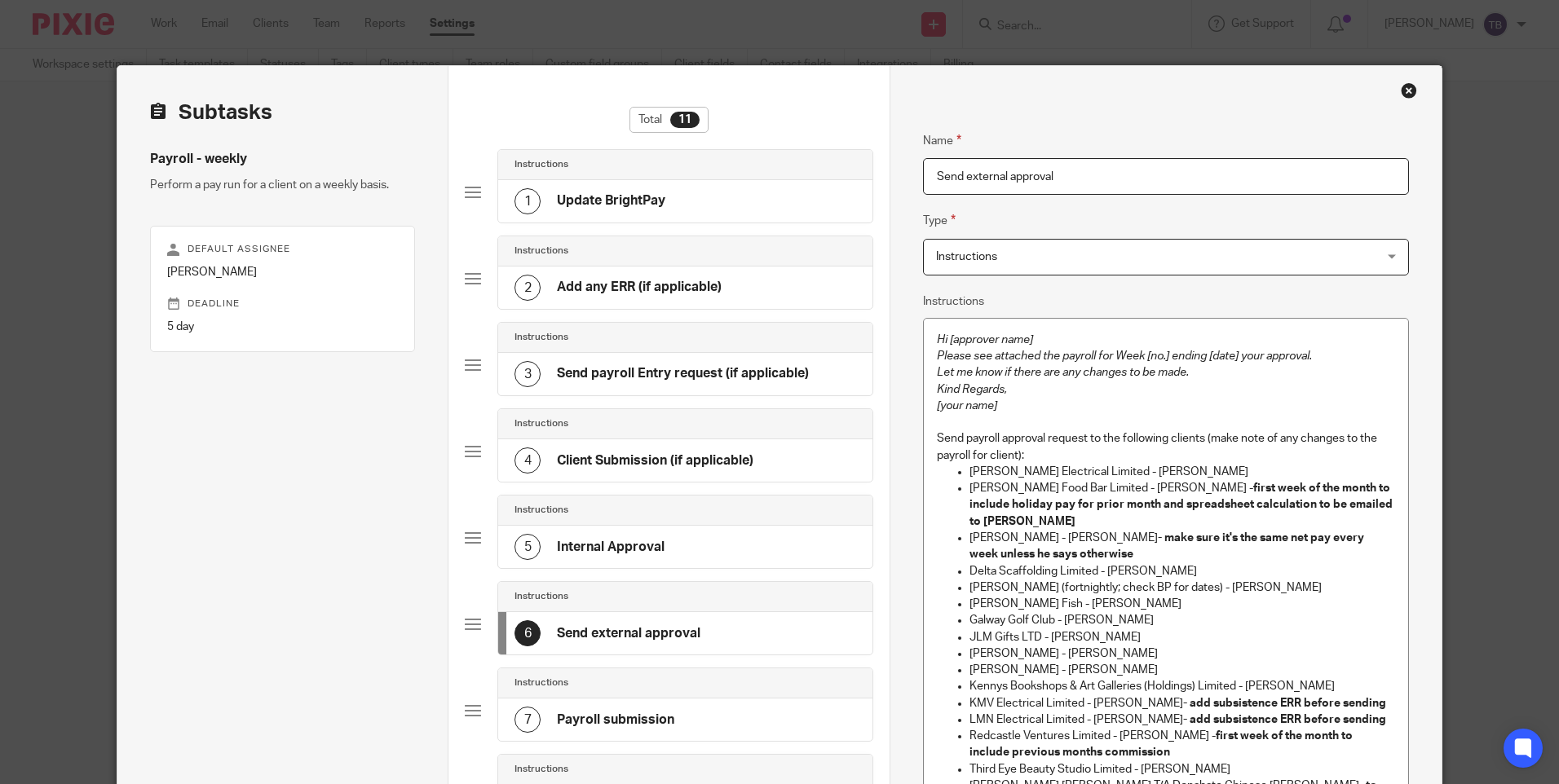
click at [1183, 564] on p "Delta Scaffolding Limited - Rob Dooley" at bounding box center [1182, 572] width 425 height 16
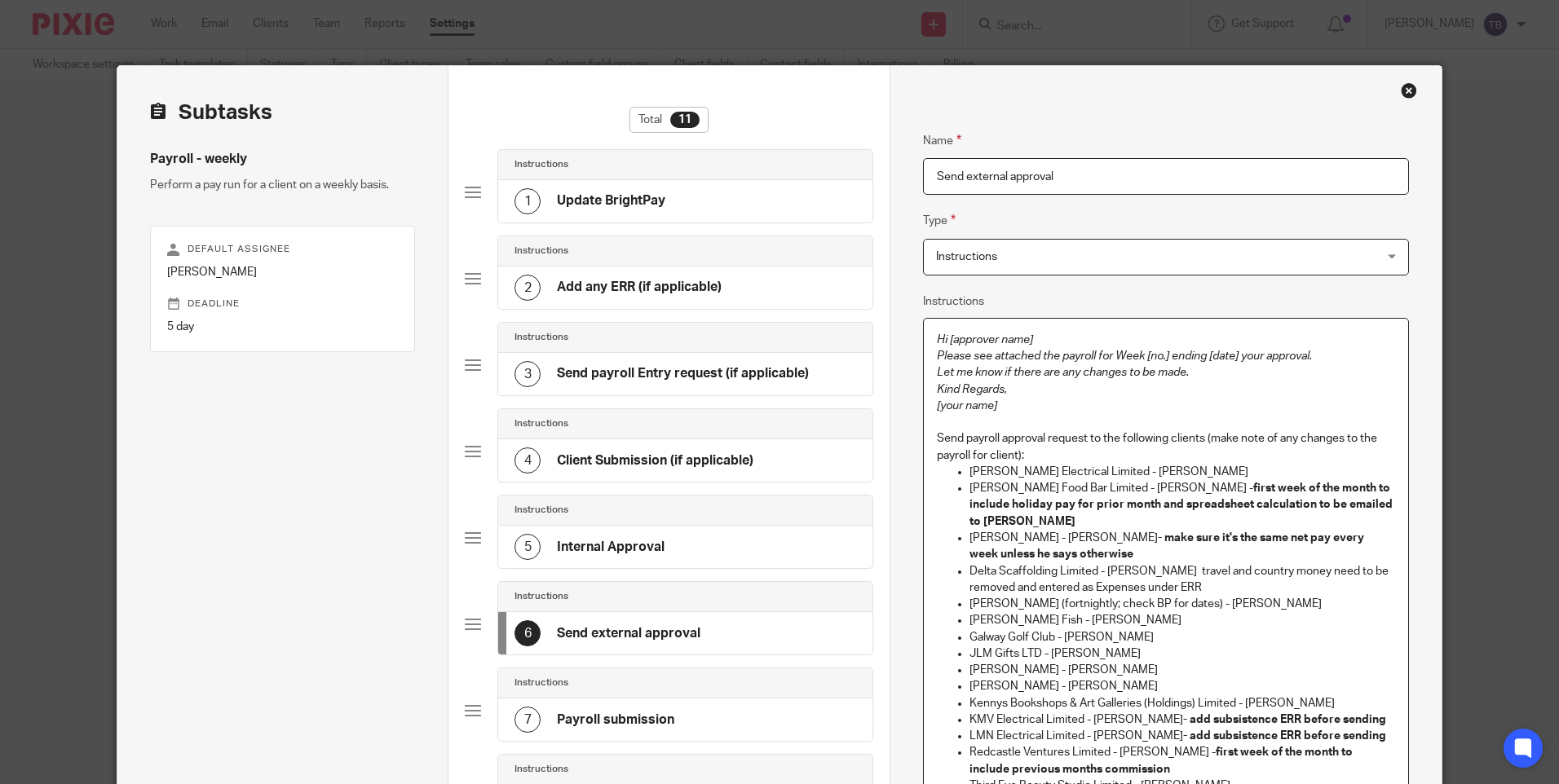
click at [1168, 564] on p "Delta Scaffolding Limited - Rob Dooley travel and country money need to be remo…" at bounding box center [1182, 580] width 425 height 34
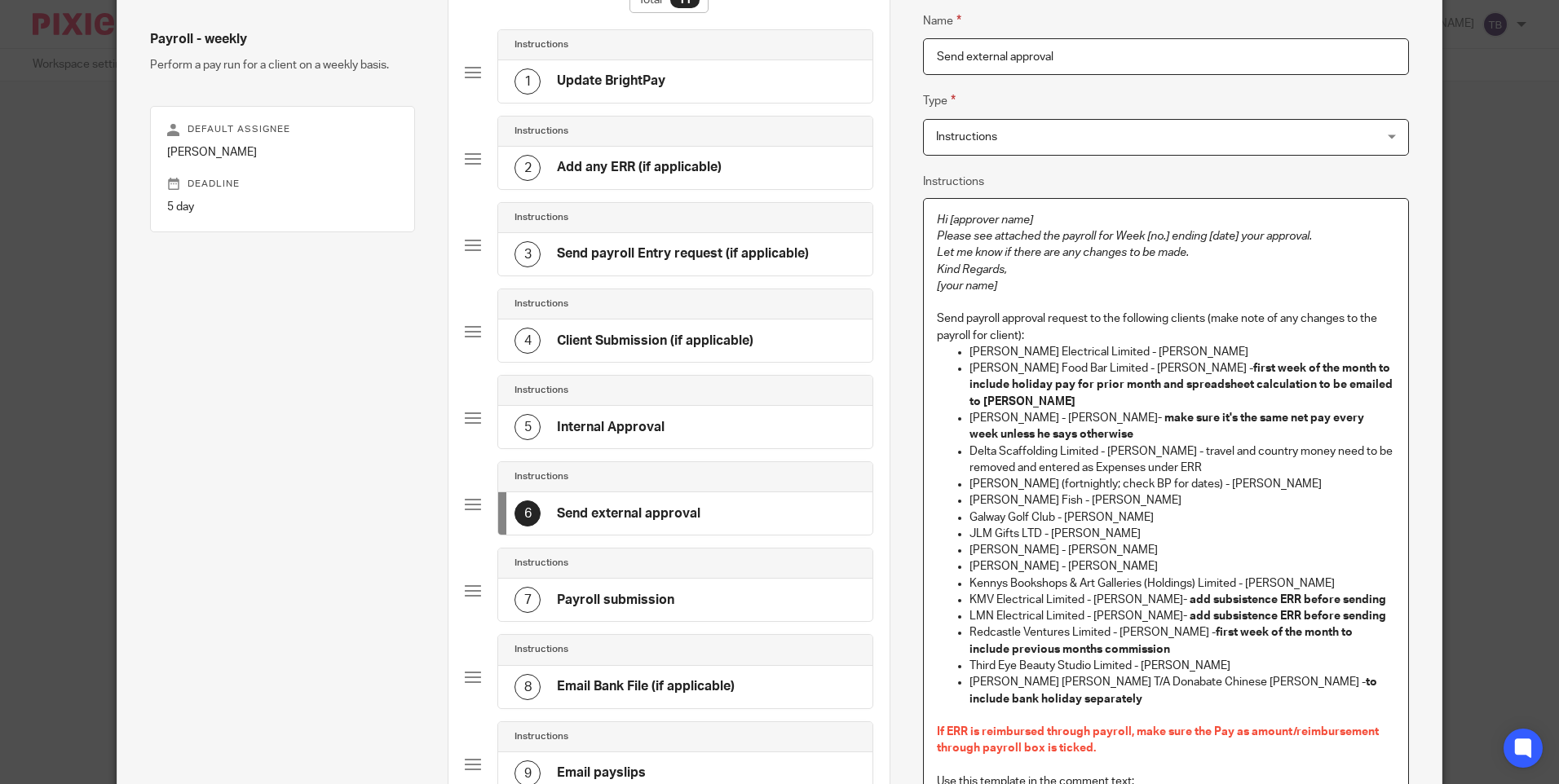
scroll to position [163, 0]
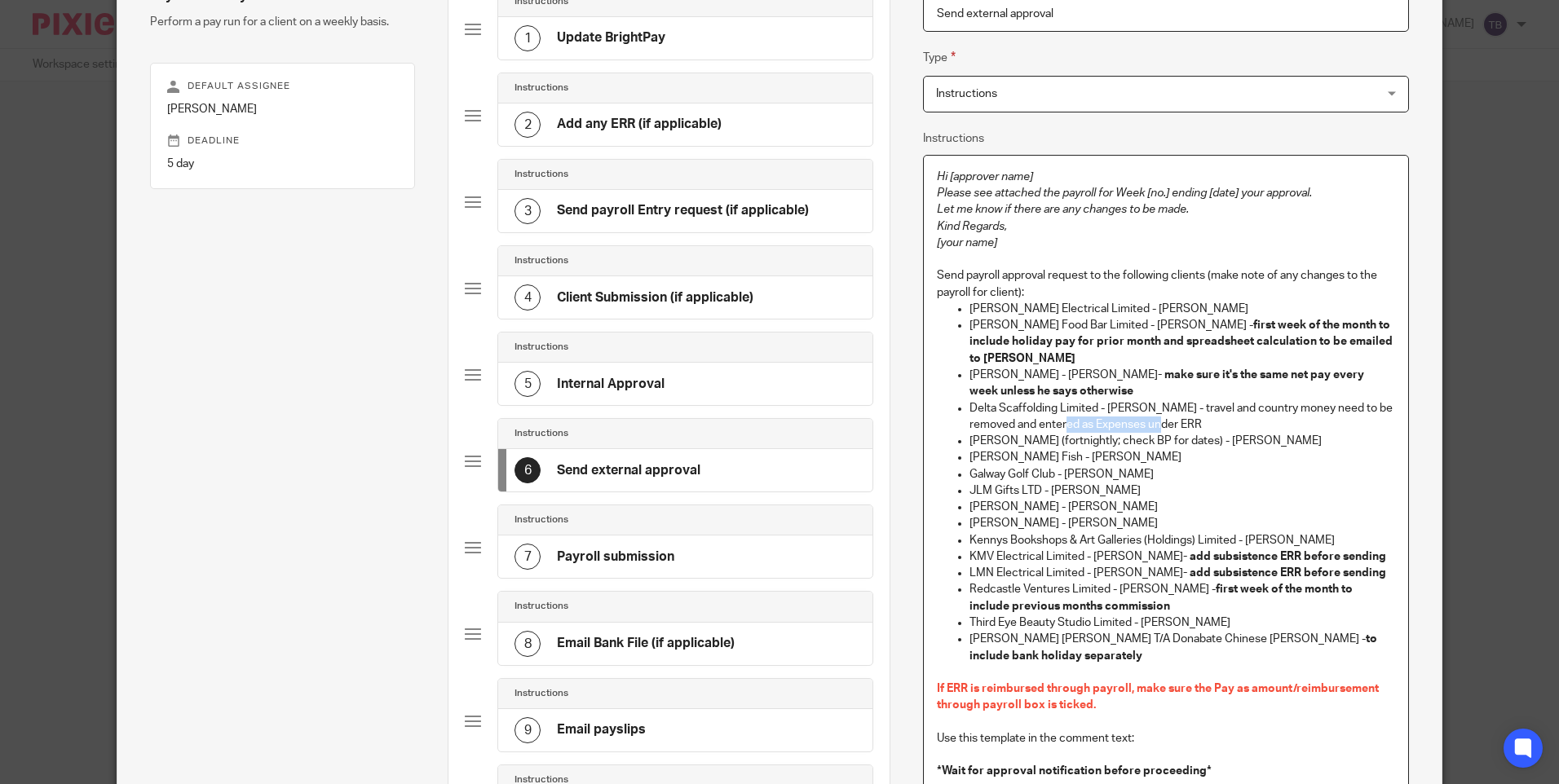
drag, startPoint x: 1172, startPoint y: 407, endPoint x: 1075, endPoint y: 410, distance: 97.0
click at [1075, 410] on p "Delta Scaffolding Limited - Rob Dooley - travel and country money need to be re…" at bounding box center [1182, 416] width 425 height 34
click at [1203, 400] on p "Delta Scaffolding Limited - Rob Dooley - travel and country money need to be re…" at bounding box center [1182, 416] width 425 height 34
click at [1076, 406] on p "Delta Scaffolding Limited - Rob Dooley - travel rate and country money need to …" at bounding box center [1182, 416] width 425 height 34
drag, startPoint x: 1170, startPoint y: 386, endPoint x: 1173, endPoint y: 406, distance: 20.2
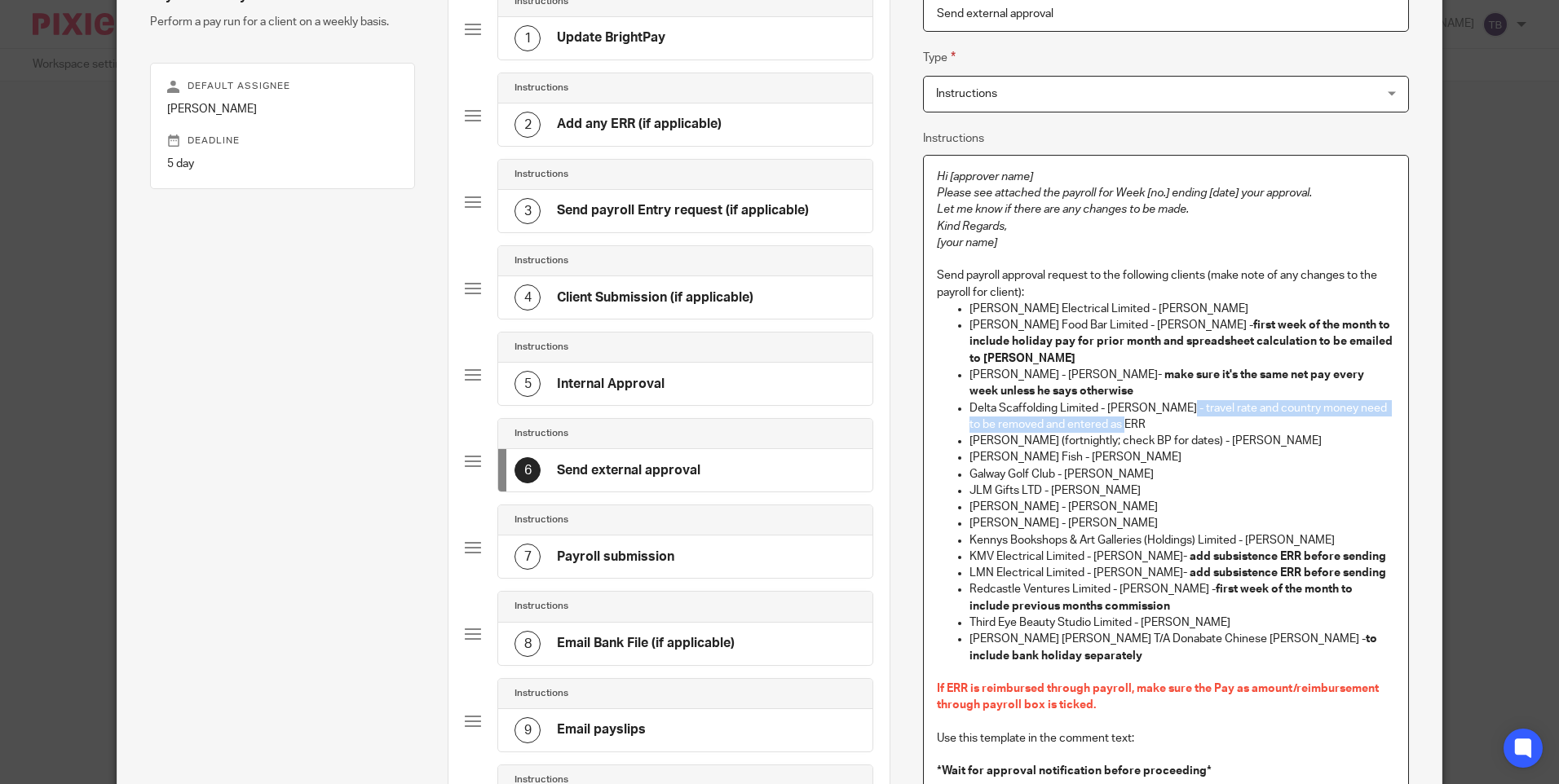
click at [1173, 406] on p "Delta Scaffolding Limited - Rob Dooley - travel rate and country money need to …" at bounding box center [1182, 416] width 425 height 34
click at [1224, 482] on p "JLM Gifts LTD - Lee McCreevy" at bounding box center [1182, 490] width 425 height 16
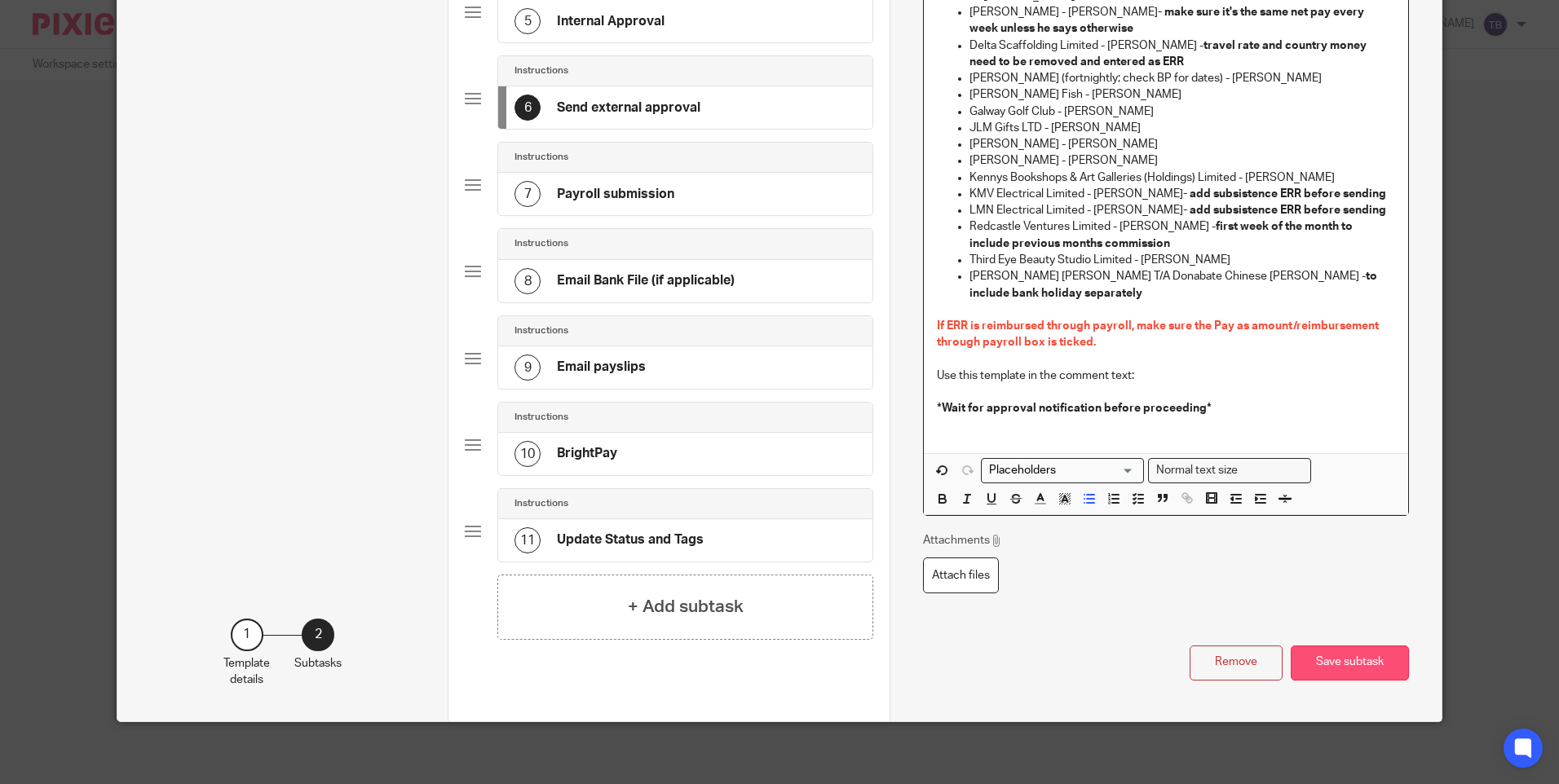
scroll to position [529, 0]
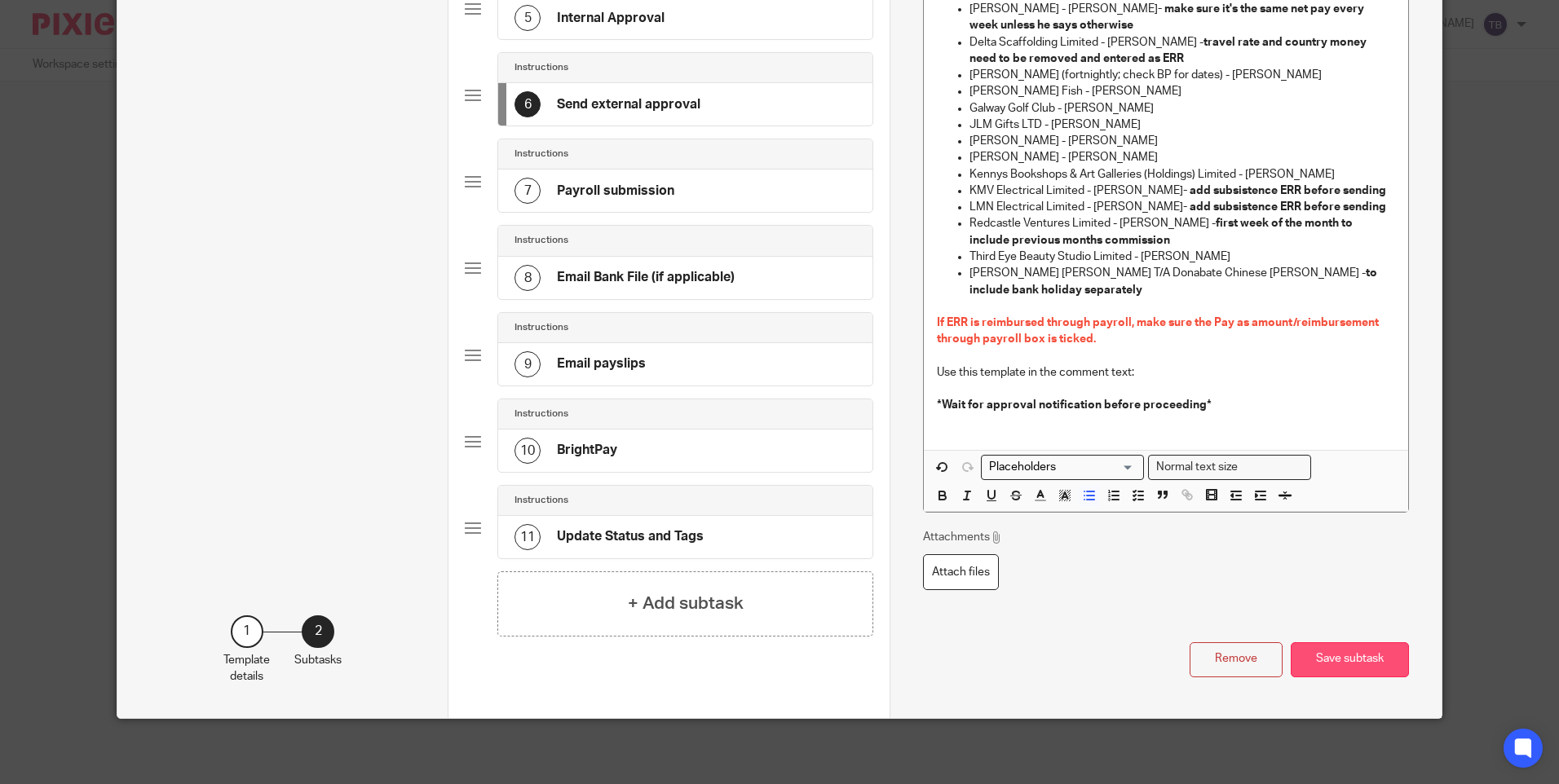
click at [1321, 667] on button "Save subtask" at bounding box center [1350, 660] width 119 height 35
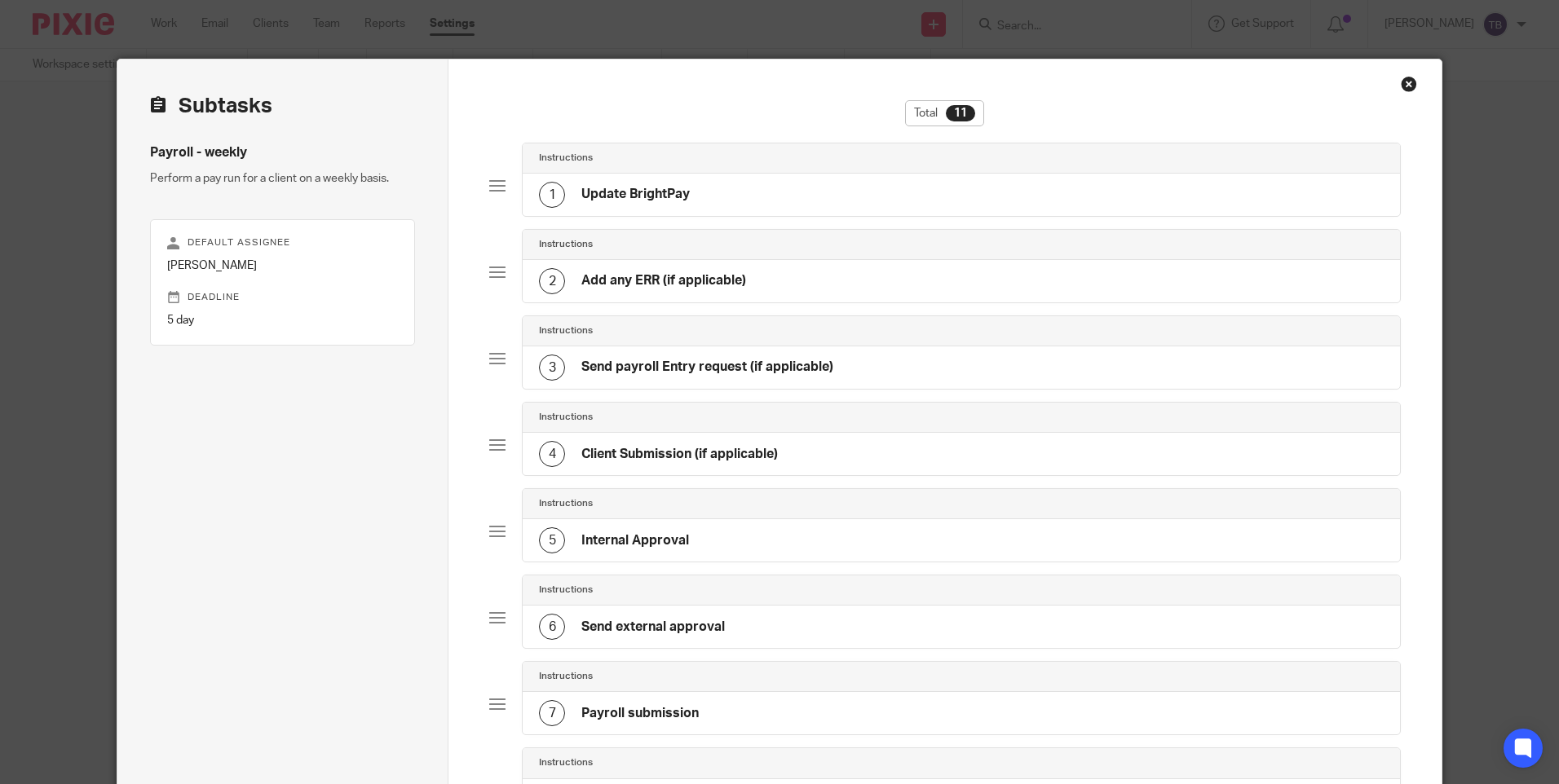
scroll to position [0, 0]
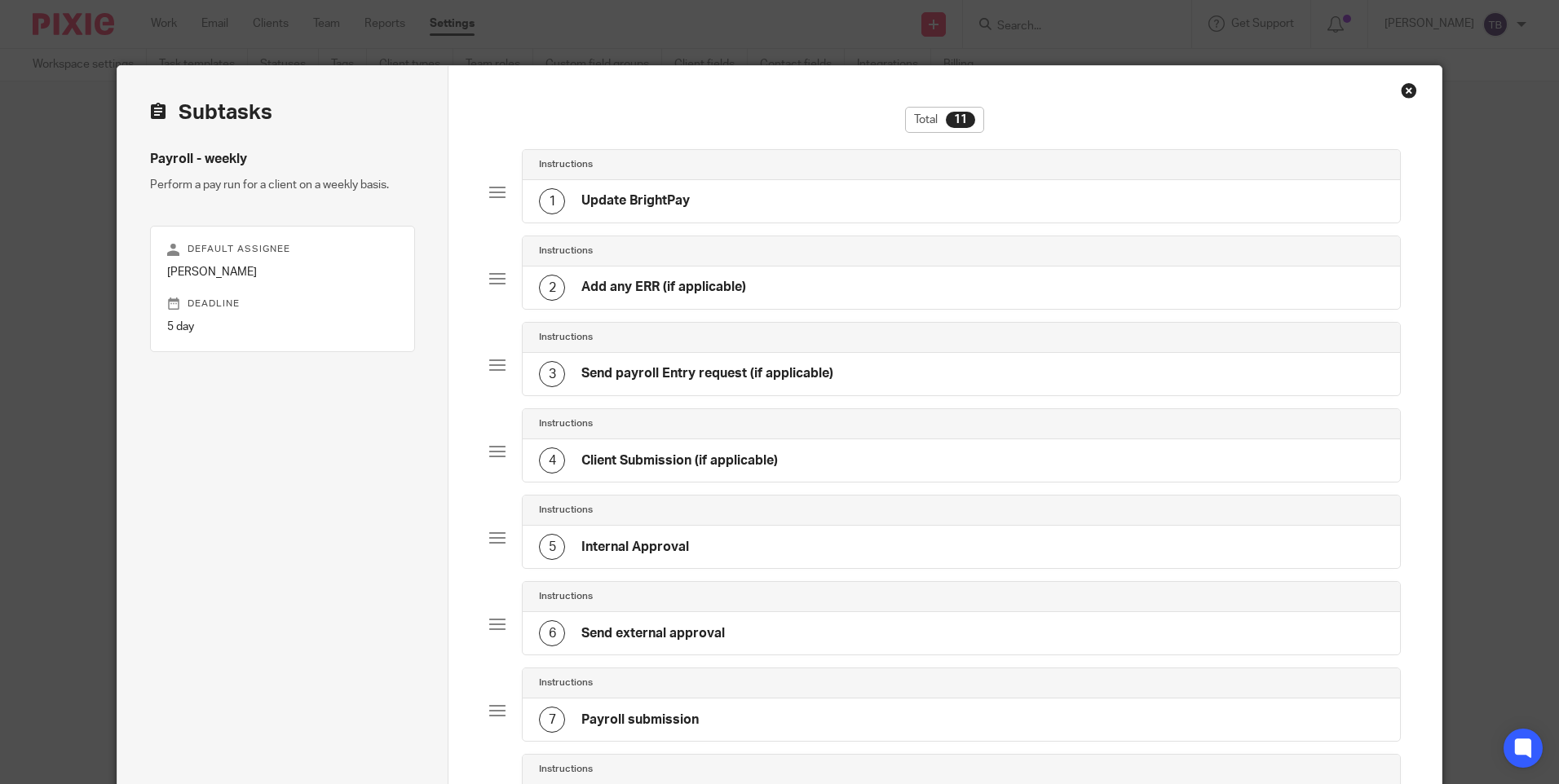
click at [705, 284] on h4 "Add any ERR (if applicable)" at bounding box center [663, 287] width 165 height 17
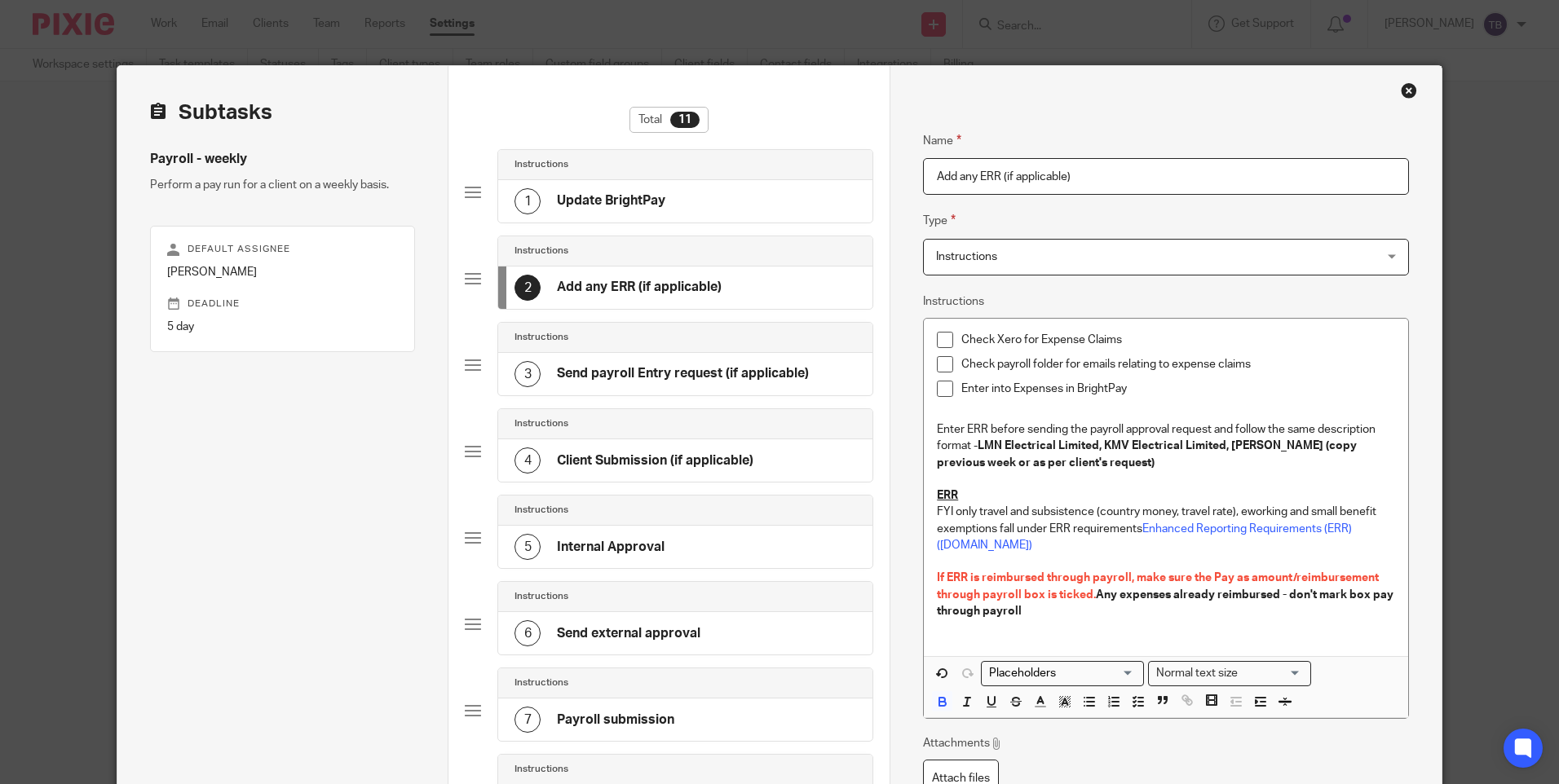
click at [1175, 467] on p "Enter ERR before sending the payroll approval request and follow the same descr…" at bounding box center [1166, 446] width 458 height 49
click at [676, 374] on h4 "Send payroll Entry request (if applicable)" at bounding box center [683, 373] width 252 height 17
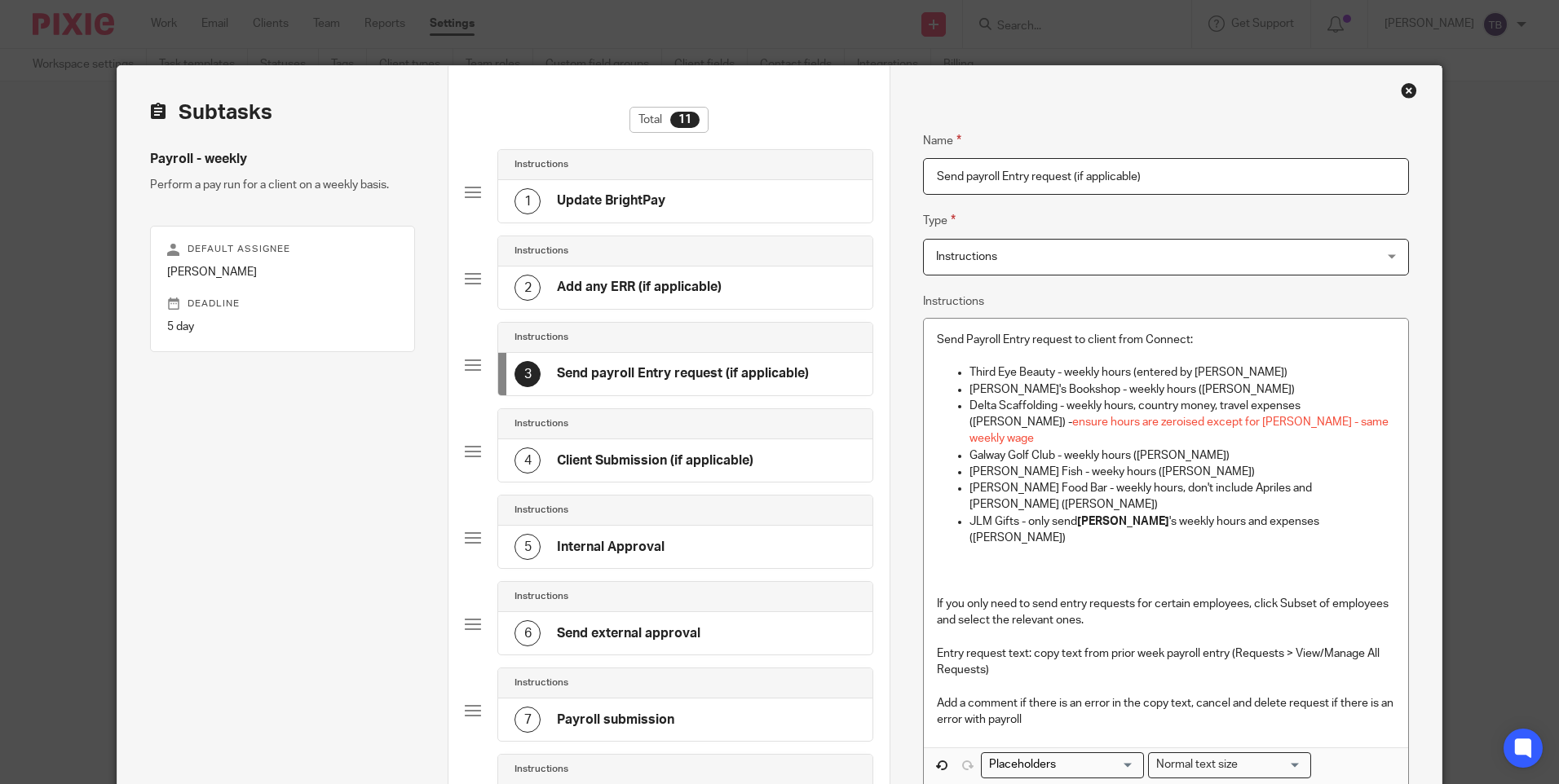
click at [1077, 564] on p at bounding box center [1166, 572] width 458 height 16
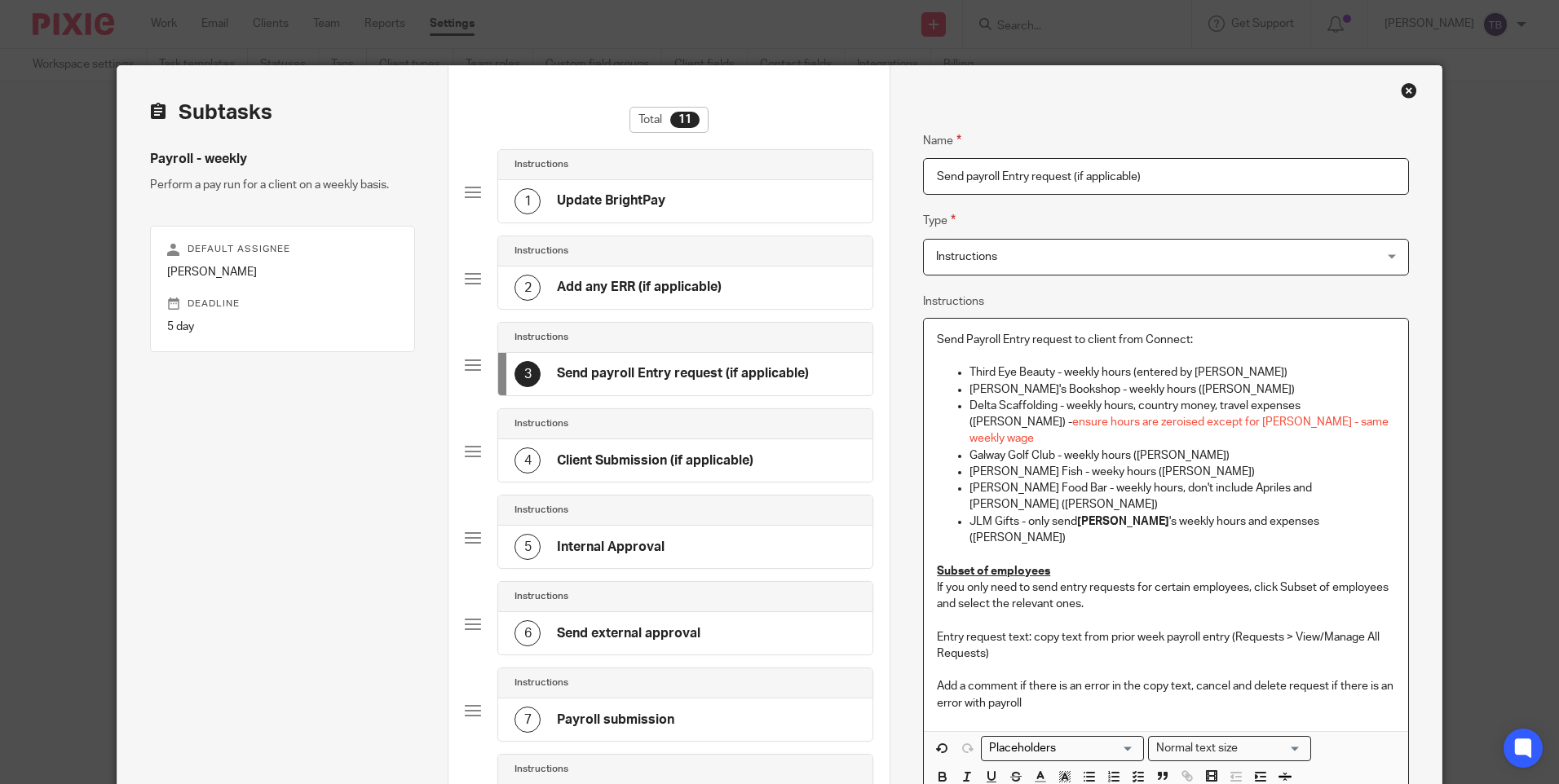
click at [1073, 612] on p at bounding box center [1166, 620] width 458 height 16
click at [996, 629] on p "Entry request text: copy text from prior week payroll entry (Requests > View/Ma…" at bounding box center [1166, 646] width 458 height 34
click at [1031, 629] on p "Entry request text: copy text from prior week payroll entry (Requests > View/Ma…" at bounding box center [1166, 646] width 458 height 34
click at [937, 336] on p "Send Payroll Entry request to client from Connect:" at bounding box center [1166, 340] width 458 height 16
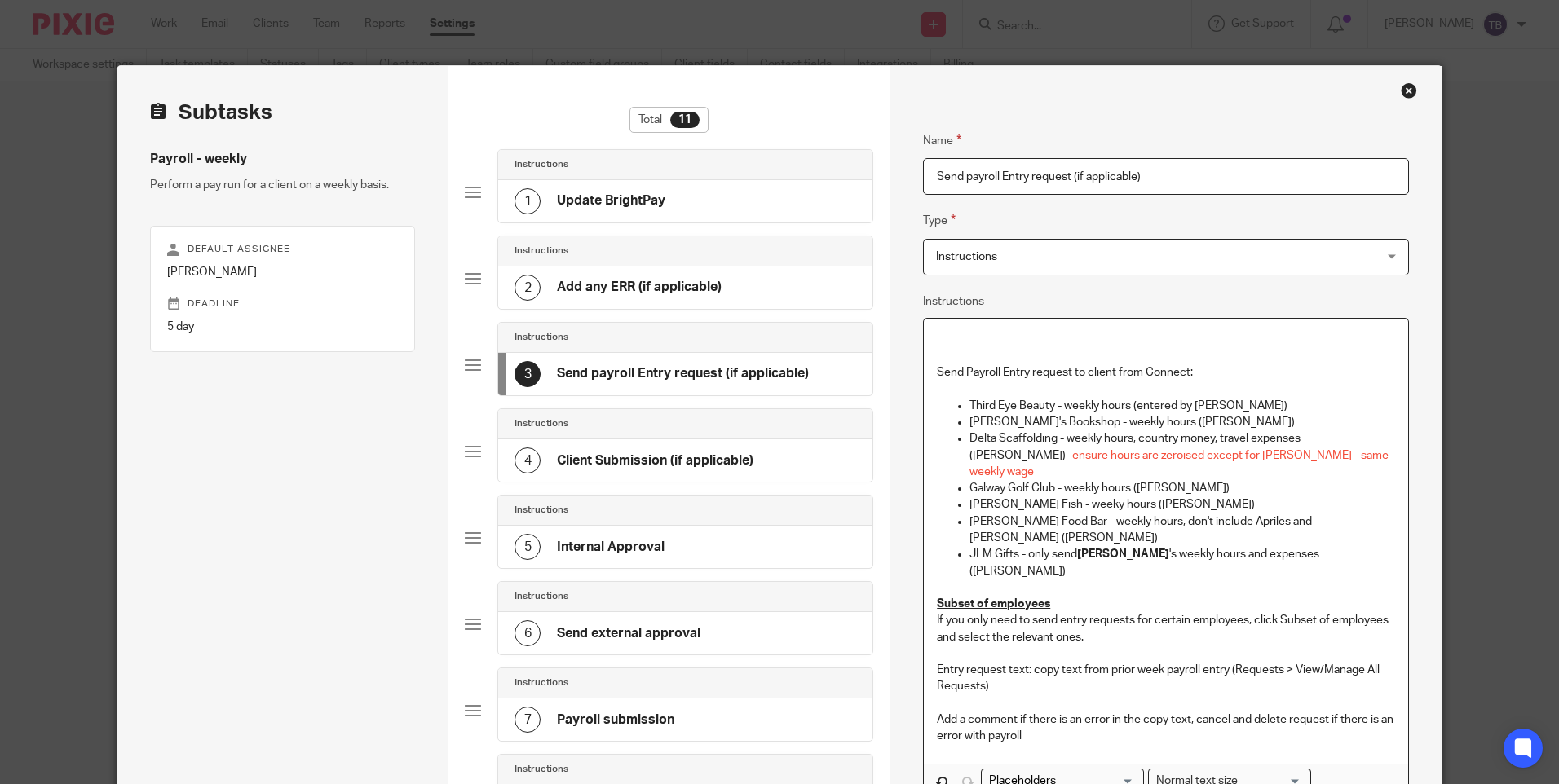
click at [957, 329] on div "Send Payroll Entry request to client from Connect: Third Eye Beauty - weekly ho…" at bounding box center [1165, 541] width 483 height 446
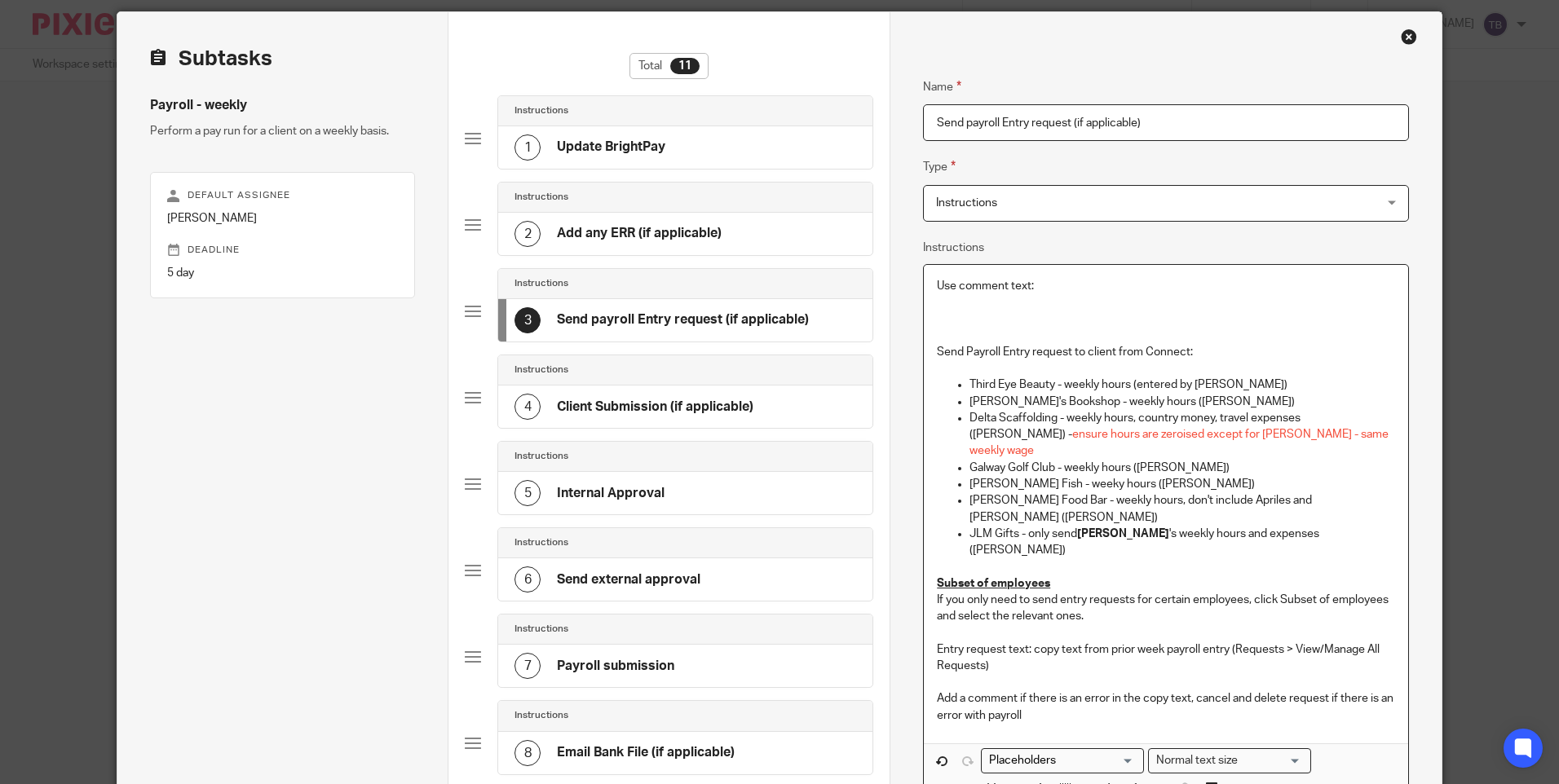
scroll to position [81, 0]
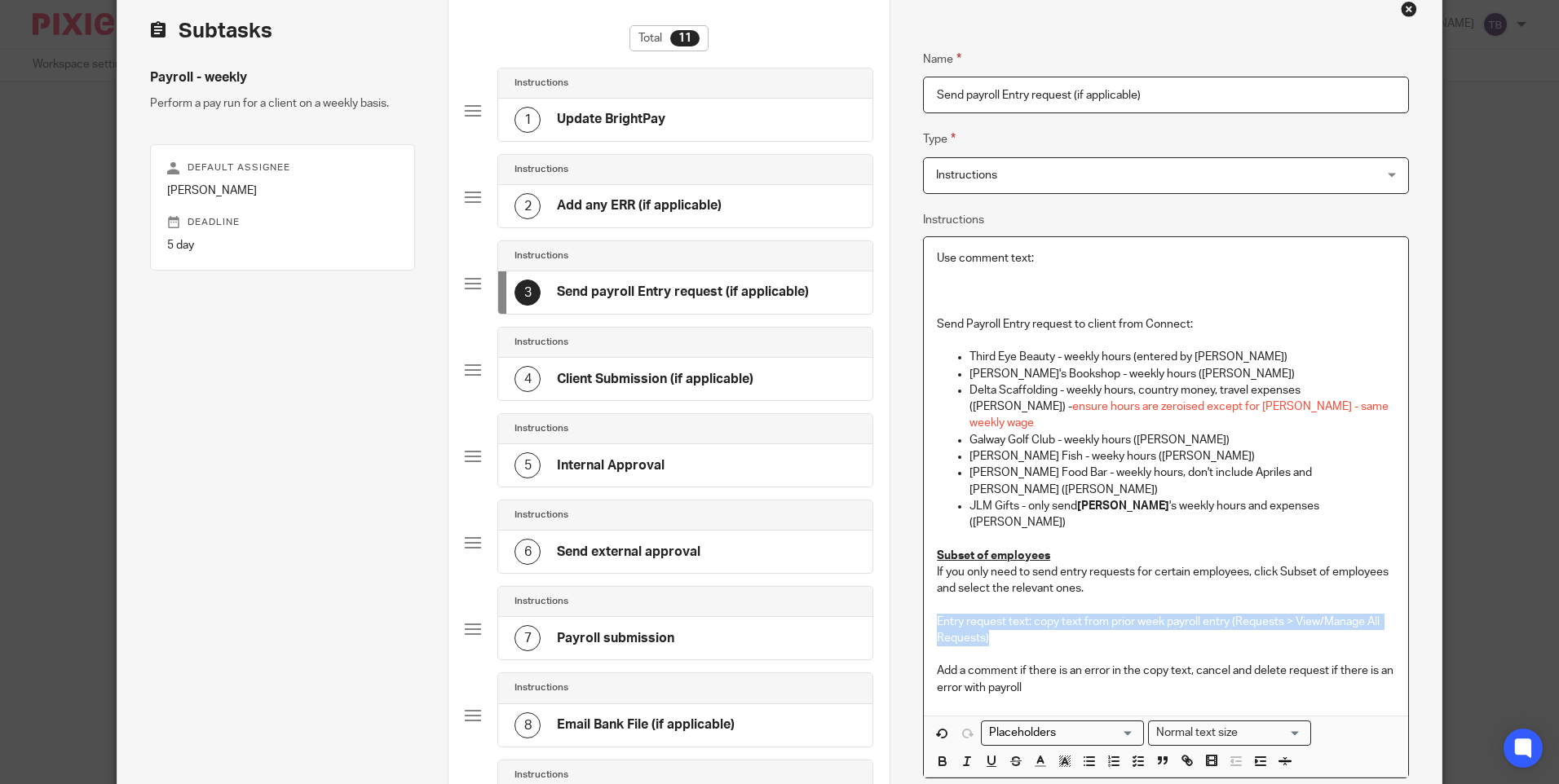
drag, startPoint x: 1011, startPoint y: 591, endPoint x: 924, endPoint y: 575, distance: 88.5
click at [924, 575] on div "Use comment text: Send Payroll Entry request to client from Connect: Third Eye …" at bounding box center [1165, 476] width 483 height 479
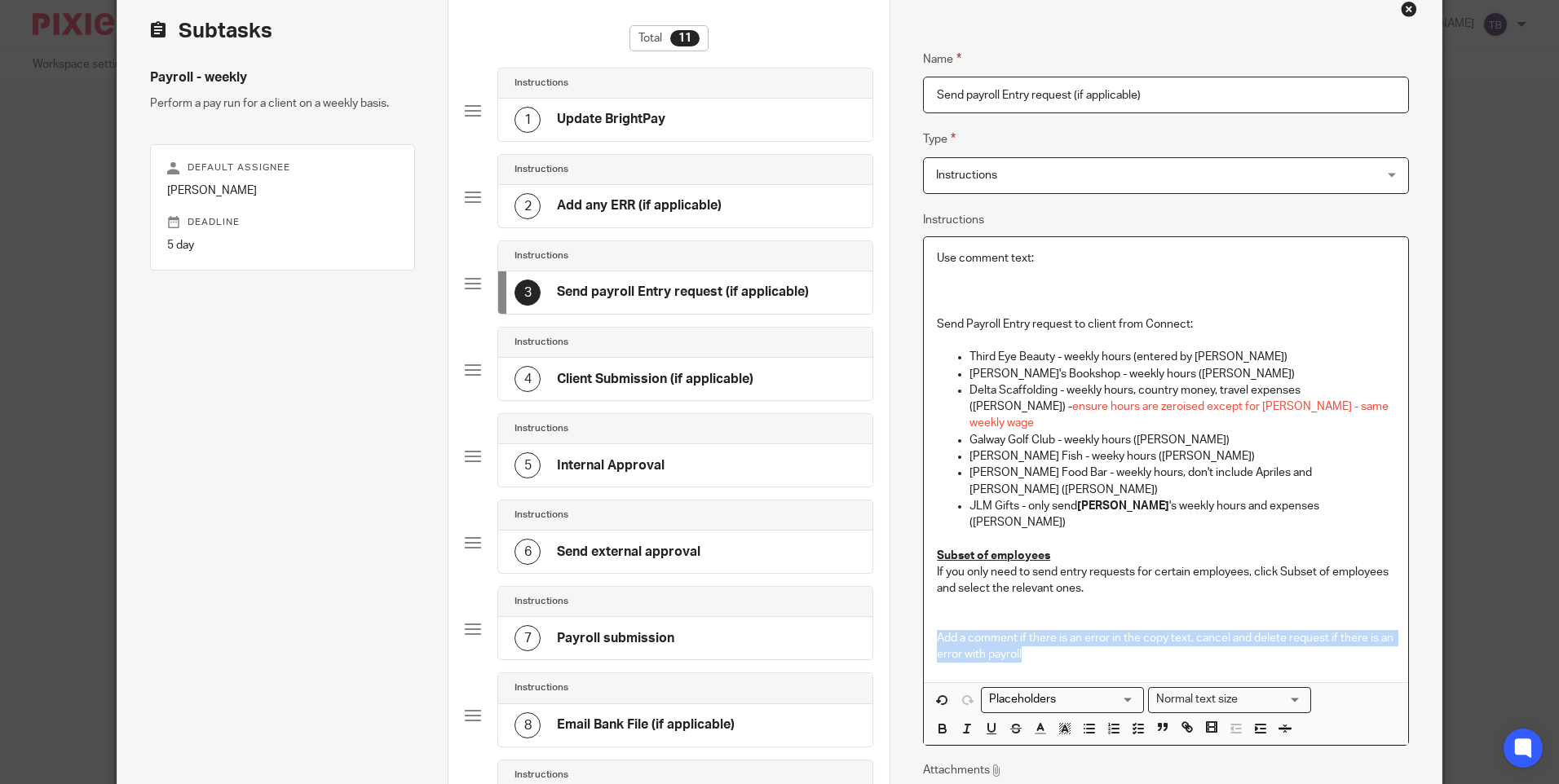
drag, startPoint x: 1038, startPoint y: 610, endPoint x: 925, endPoint y: 583, distance: 116.2
click at [925, 583] on div "Use comment text: Send Payroll Entry request to client from Connect: Third Eye …" at bounding box center [1165, 460] width 483 height 446
click at [928, 572] on div "Use comment text: Send Payroll Entry request to client from Connect: Third Eye …" at bounding box center [1165, 460] width 483 height 446
drag, startPoint x: 955, startPoint y: 582, endPoint x: 891, endPoint y: 564, distance: 66.5
click at [891, 564] on div "Name Update BrightPay Type Instructions Instructions Instructions Document sign…" at bounding box center [1166, 574] width 551 height 1181
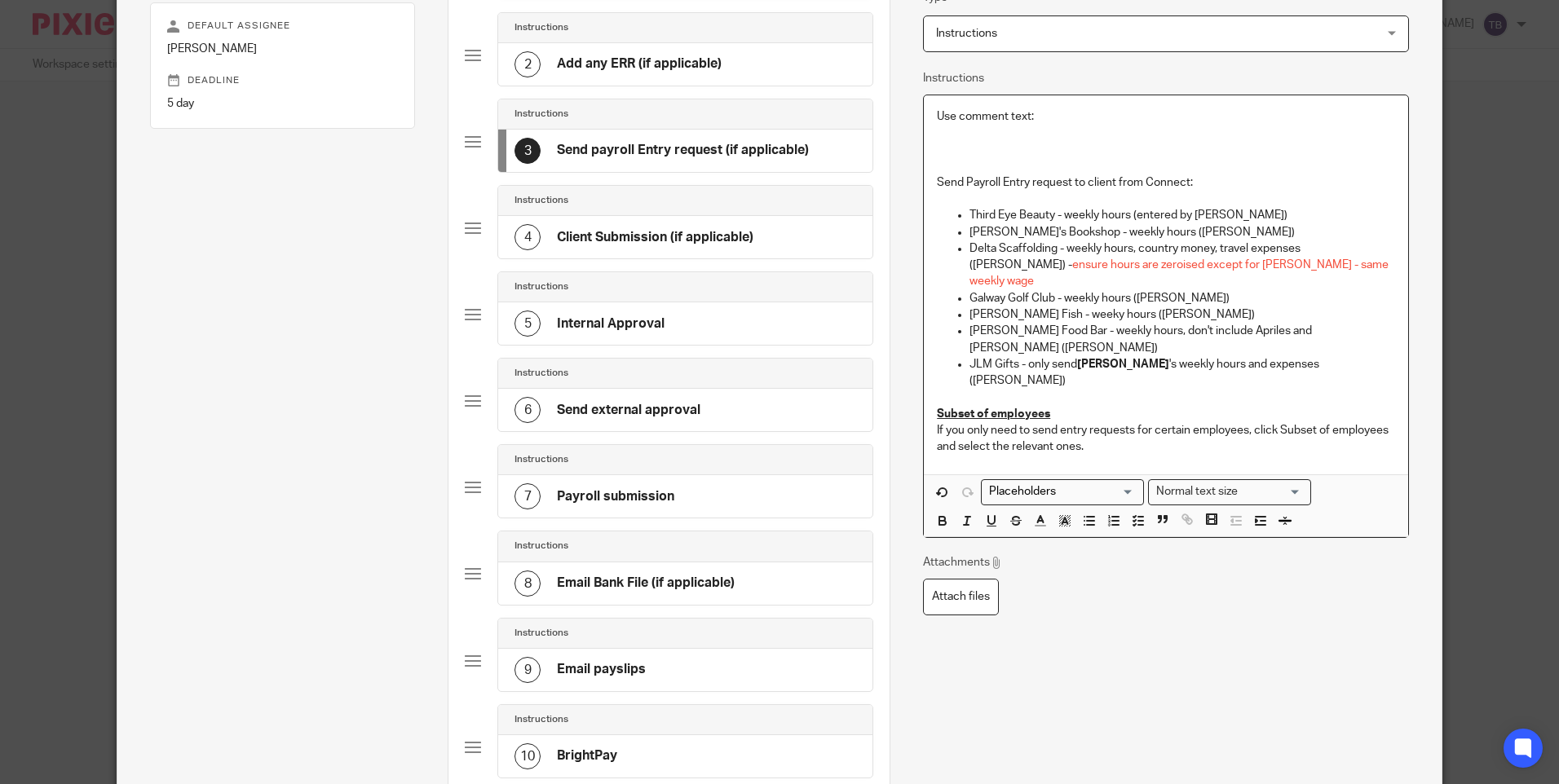
scroll to position [407, 0]
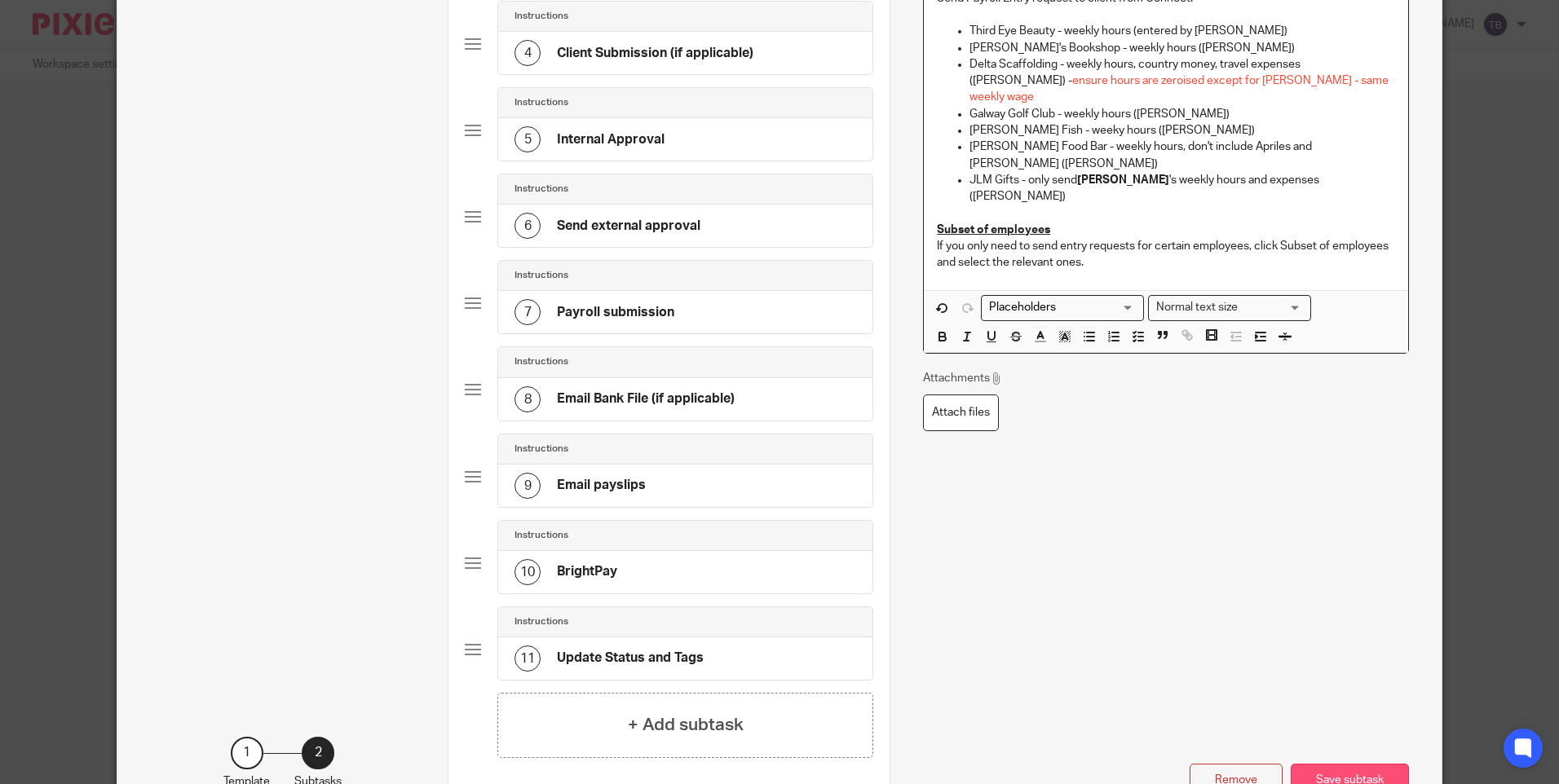
click at [1347, 769] on button "Save subtask" at bounding box center [1350, 781] width 119 height 35
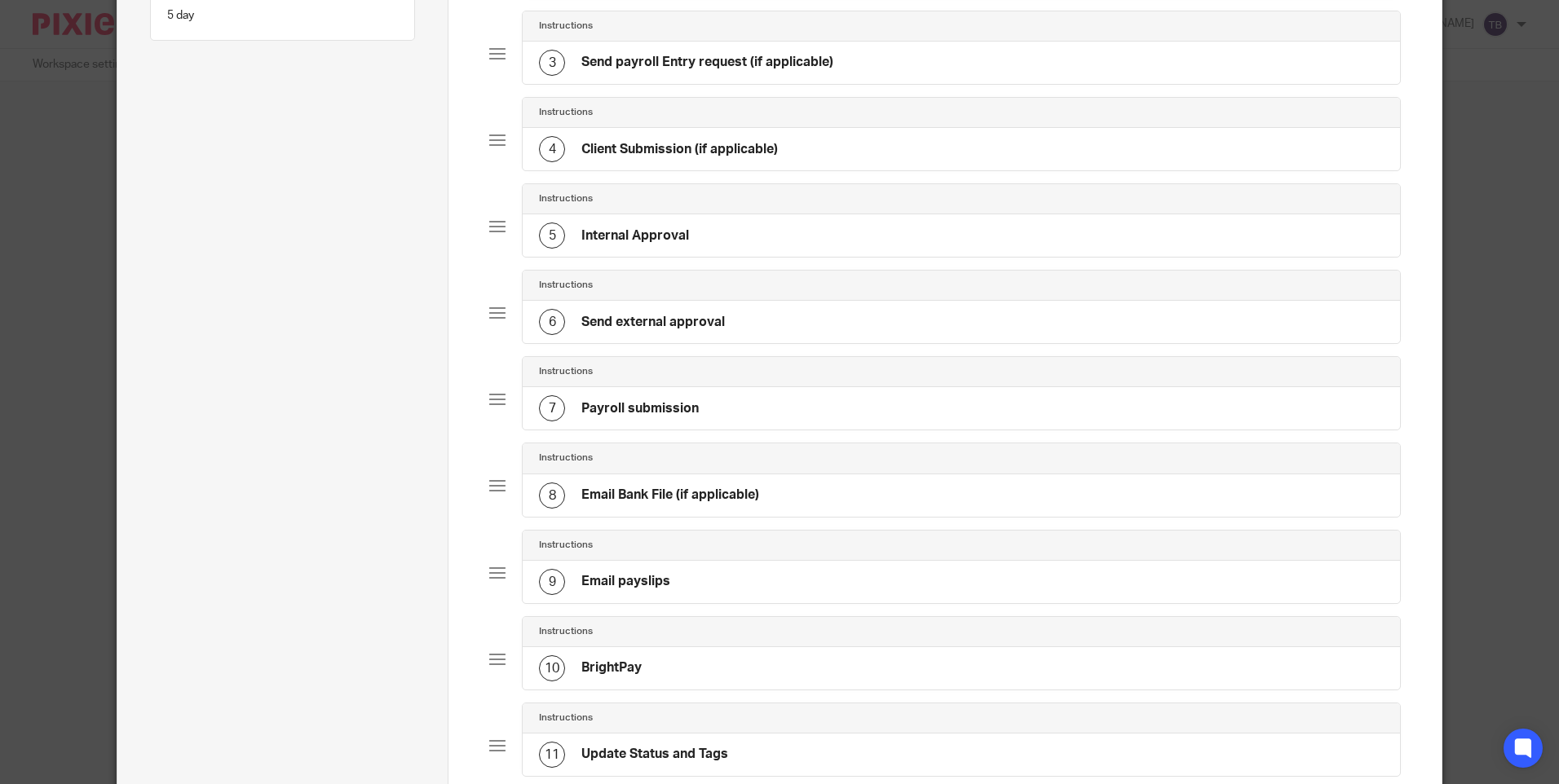
scroll to position [163, 0]
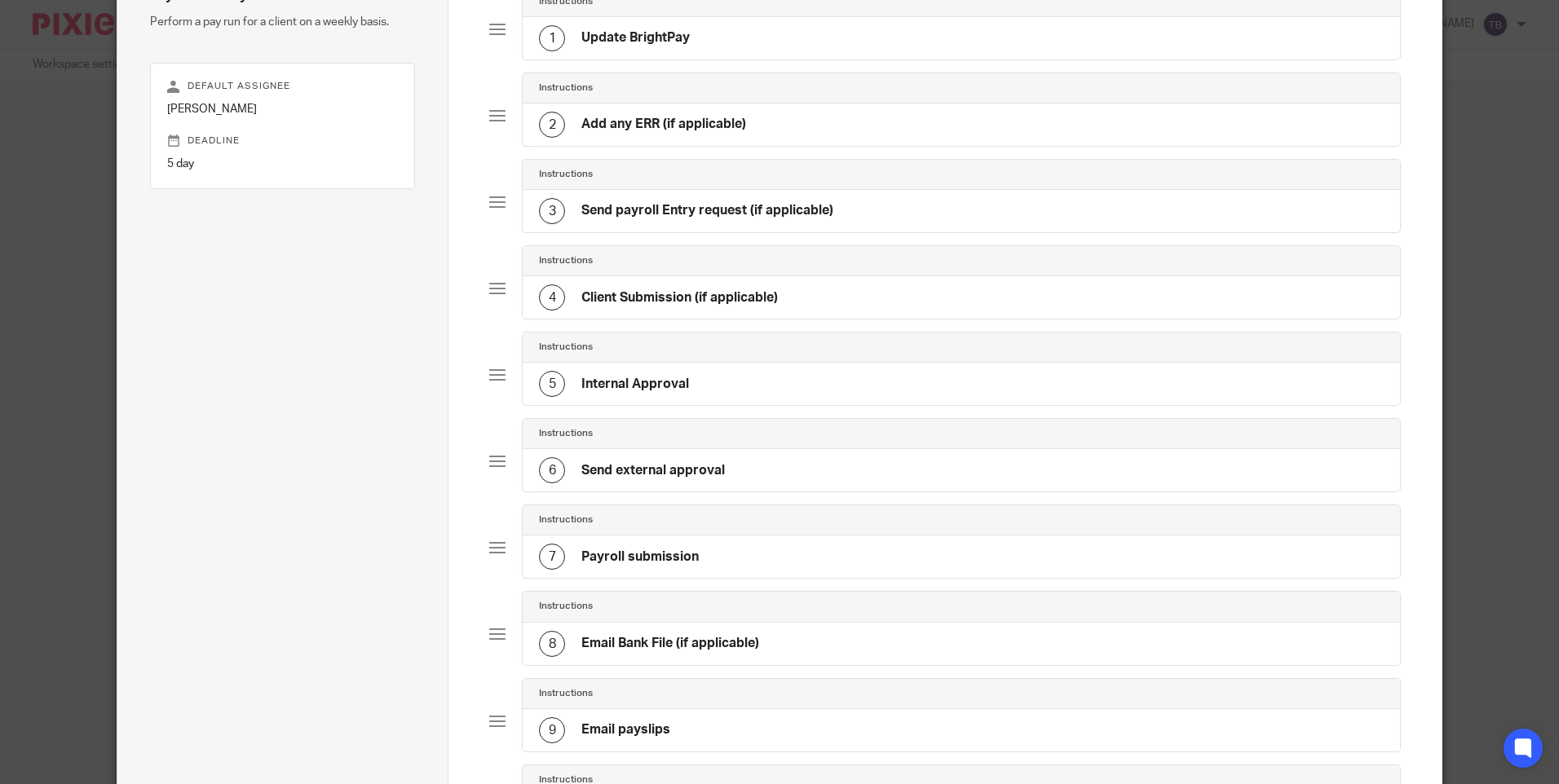
click at [862, 223] on div "3 Send payroll Entry request (if applicable)" at bounding box center [961, 211] width 877 height 43
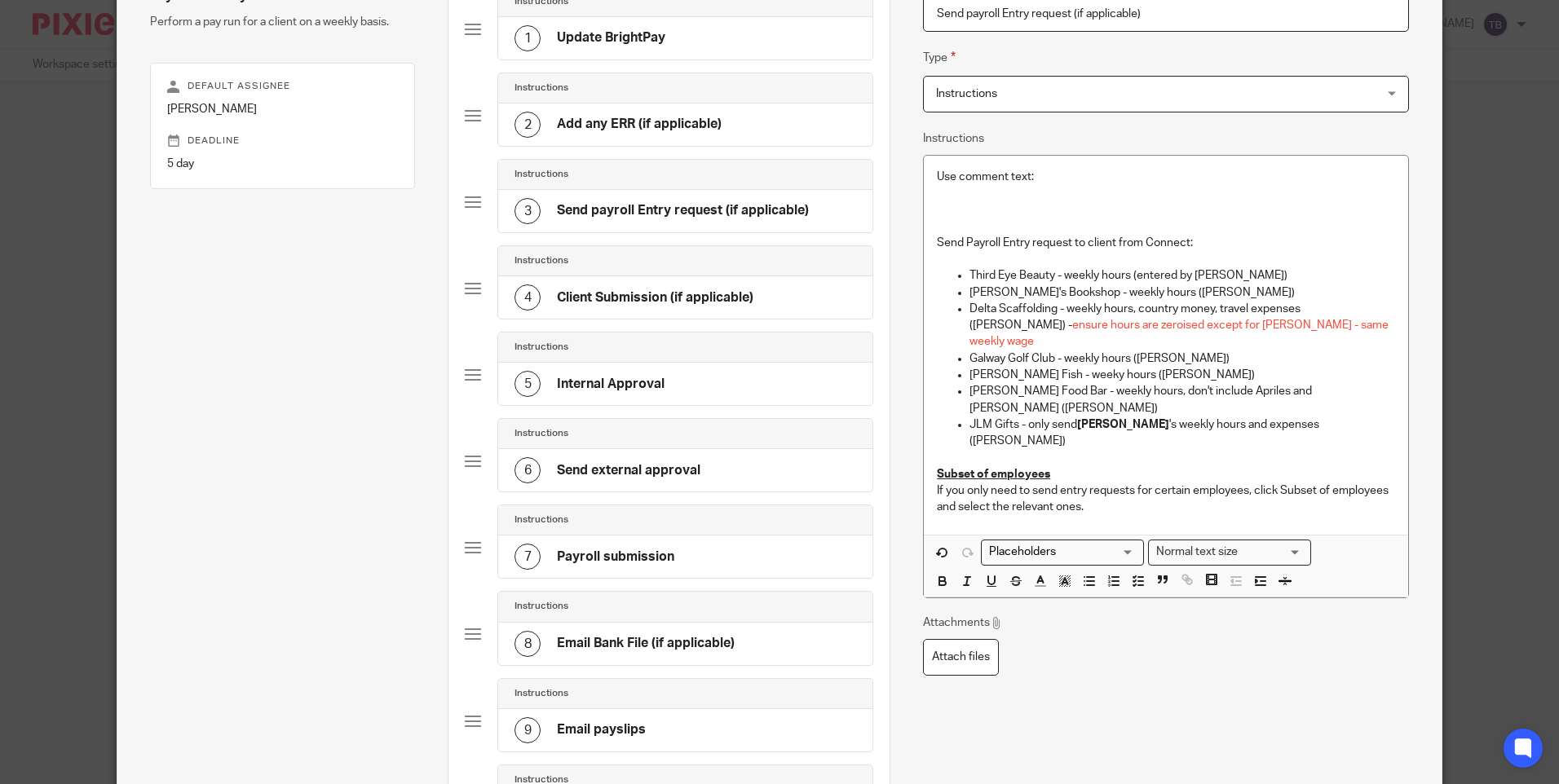
scroll to position [158, 0]
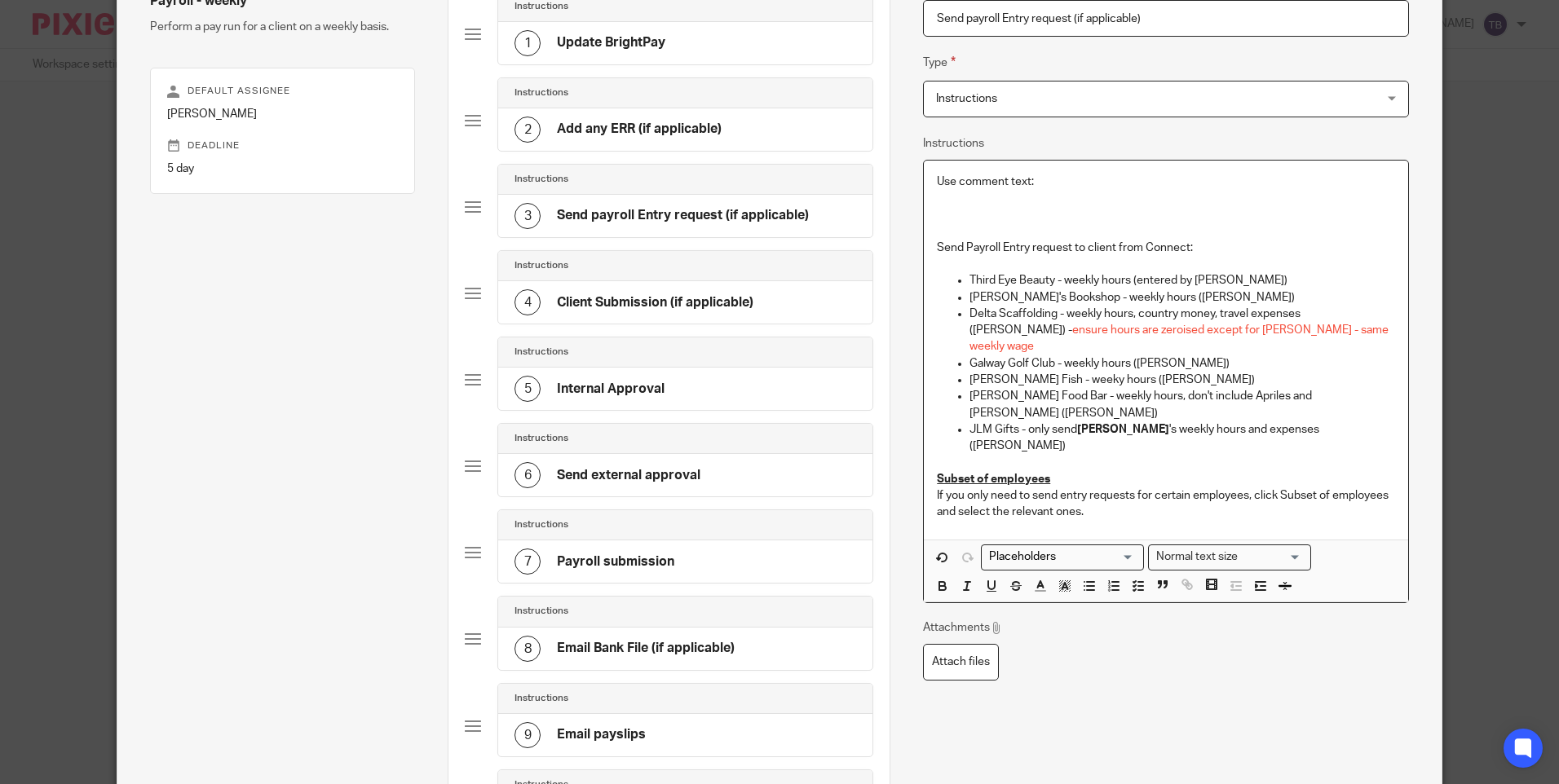
click at [992, 206] on p at bounding box center [1166, 215] width 458 height 16
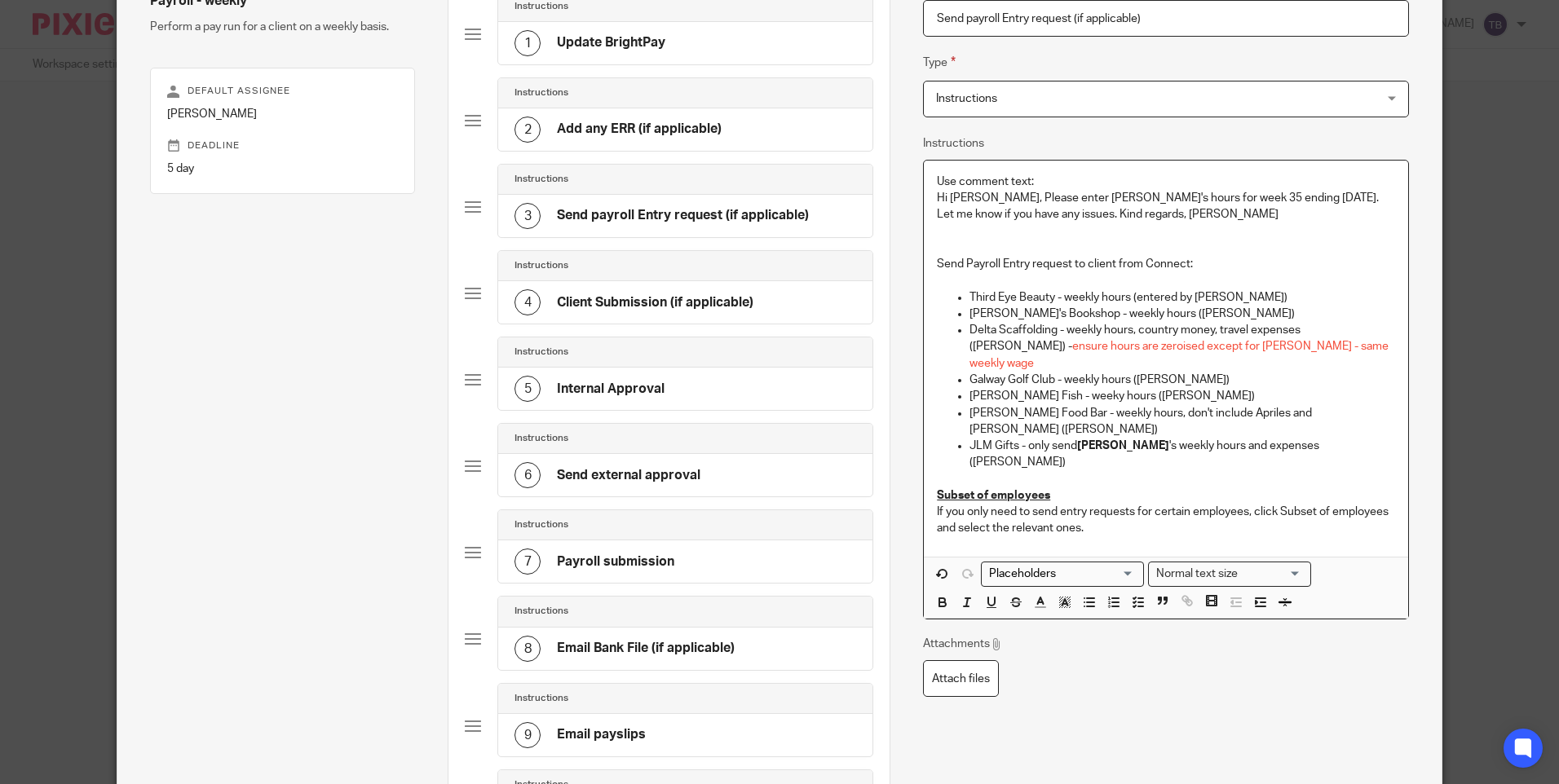
click at [968, 196] on p "Hi Lee, Please enter Jane's hours for week 35 ending 29/08/2025. Let me know if…" at bounding box center [1166, 206] width 458 height 34
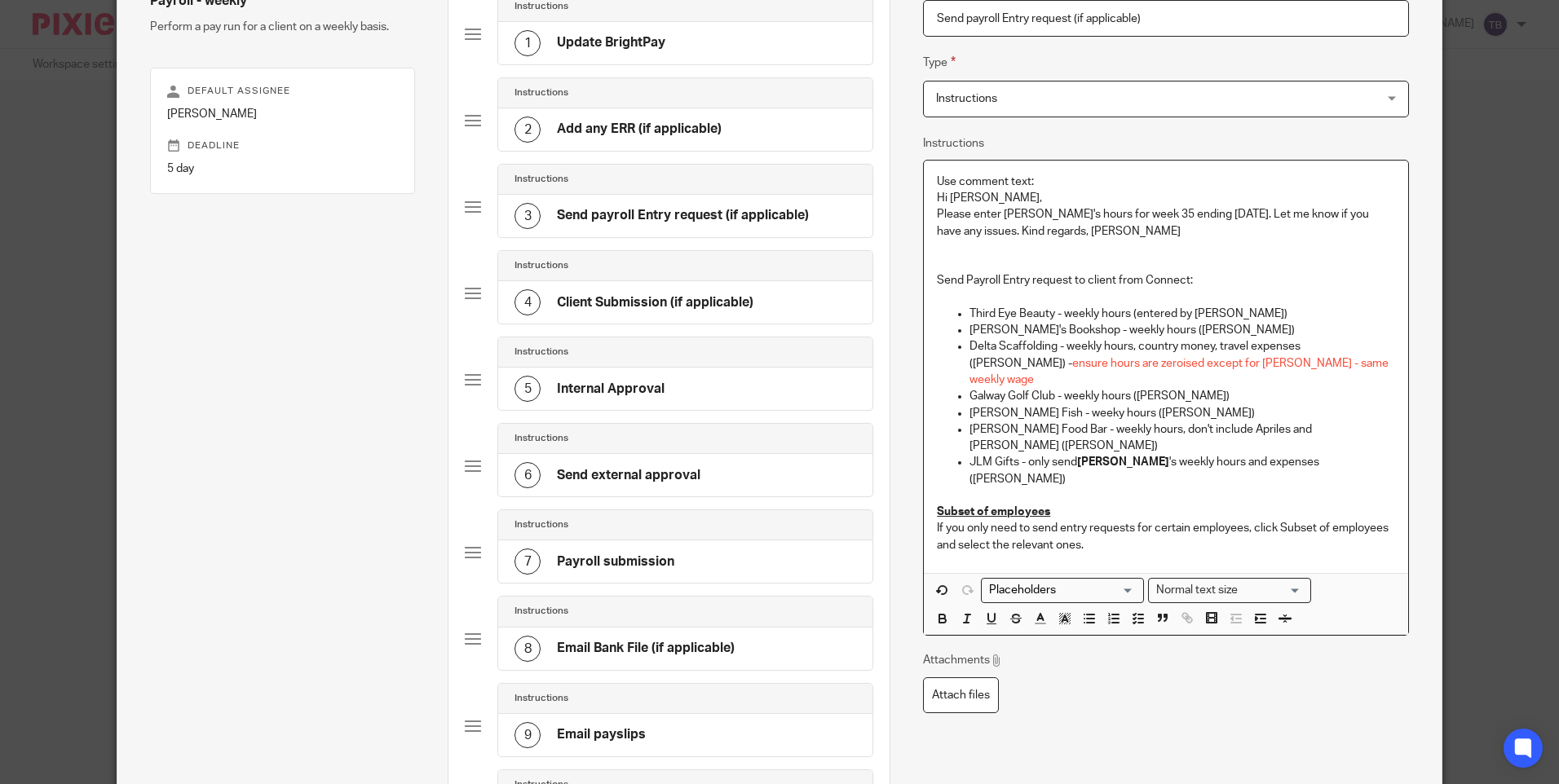
click at [949, 199] on p "Hi Lee," at bounding box center [1166, 198] width 458 height 16
drag, startPoint x: 999, startPoint y: 213, endPoint x: 1029, endPoint y: 214, distance: 30.0
click at [1029, 214] on p "Please enter Jane's hours for week 35 ending 29/08/2025. Let me know if you hav…" at bounding box center [1166, 223] width 458 height 34
drag, startPoint x: 1094, startPoint y: 211, endPoint x: 1106, endPoint y: 211, distance: 12.0
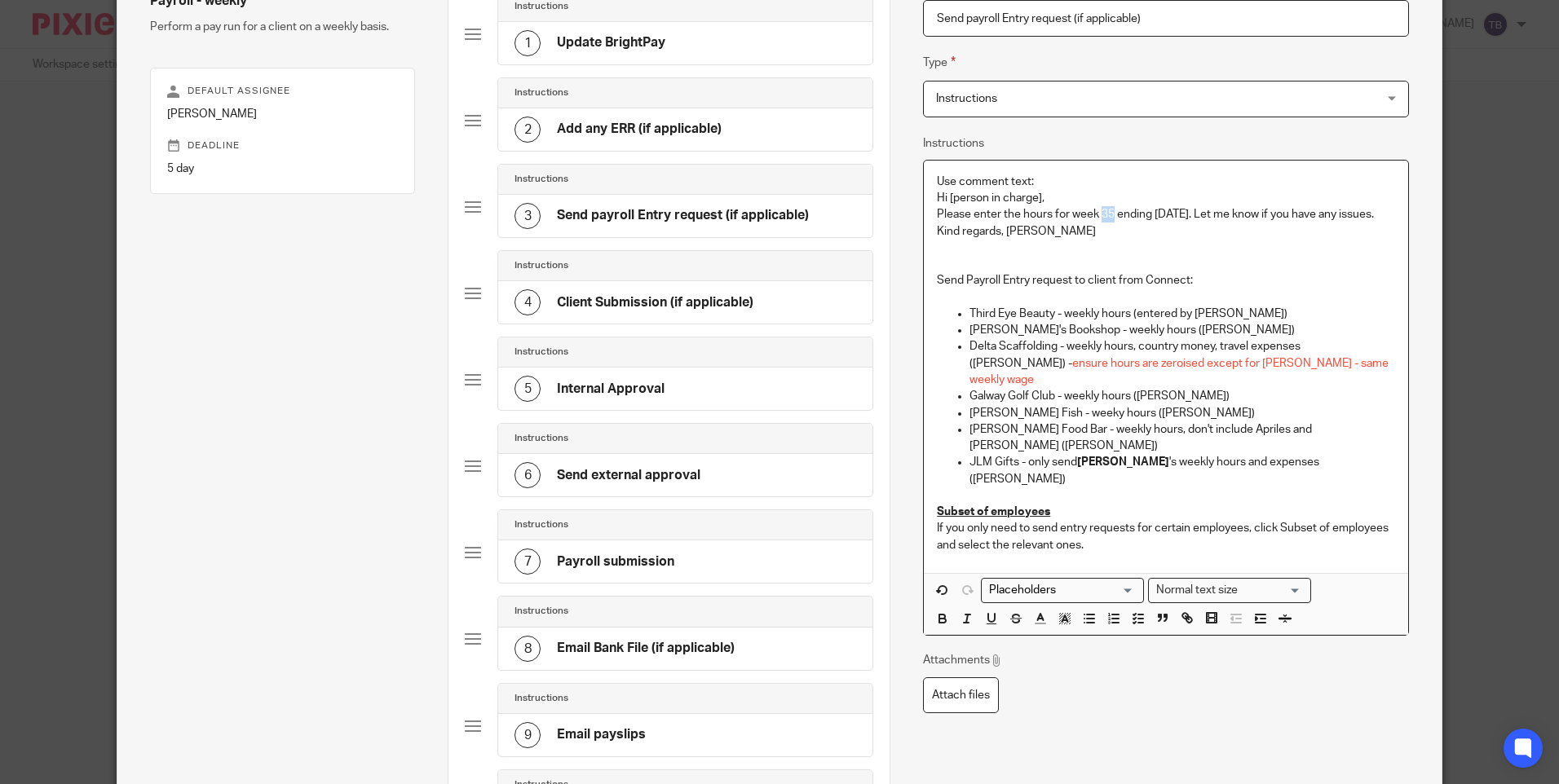
click at [1106, 211] on p "Please enter the hours for week 35 ending 29/08/2025. Let me know if you have a…" at bounding box center [1166, 223] width 458 height 34
click at [1096, 216] on p "Please enter the hours for week [] ending 29/08/2025. Let me know if you have a…" at bounding box center [1166, 223] width 458 height 34
drag, startPoint x: 1158, startPoint y: 212, endPoint x: 1217, endPoint y: 214, distance: 59.0
click at [1217, 214] on p "Please enter the hours for week [no.] ending 29/08/2025. Let me know if you hav…" at bounding box center [1166, 223] width 458 height 34
click at [1192, 211] on p "Please enter the hours for week [no.] ending [date]. Let me know if you have an…" at bounding box center [1166, 223] width 458 height 34
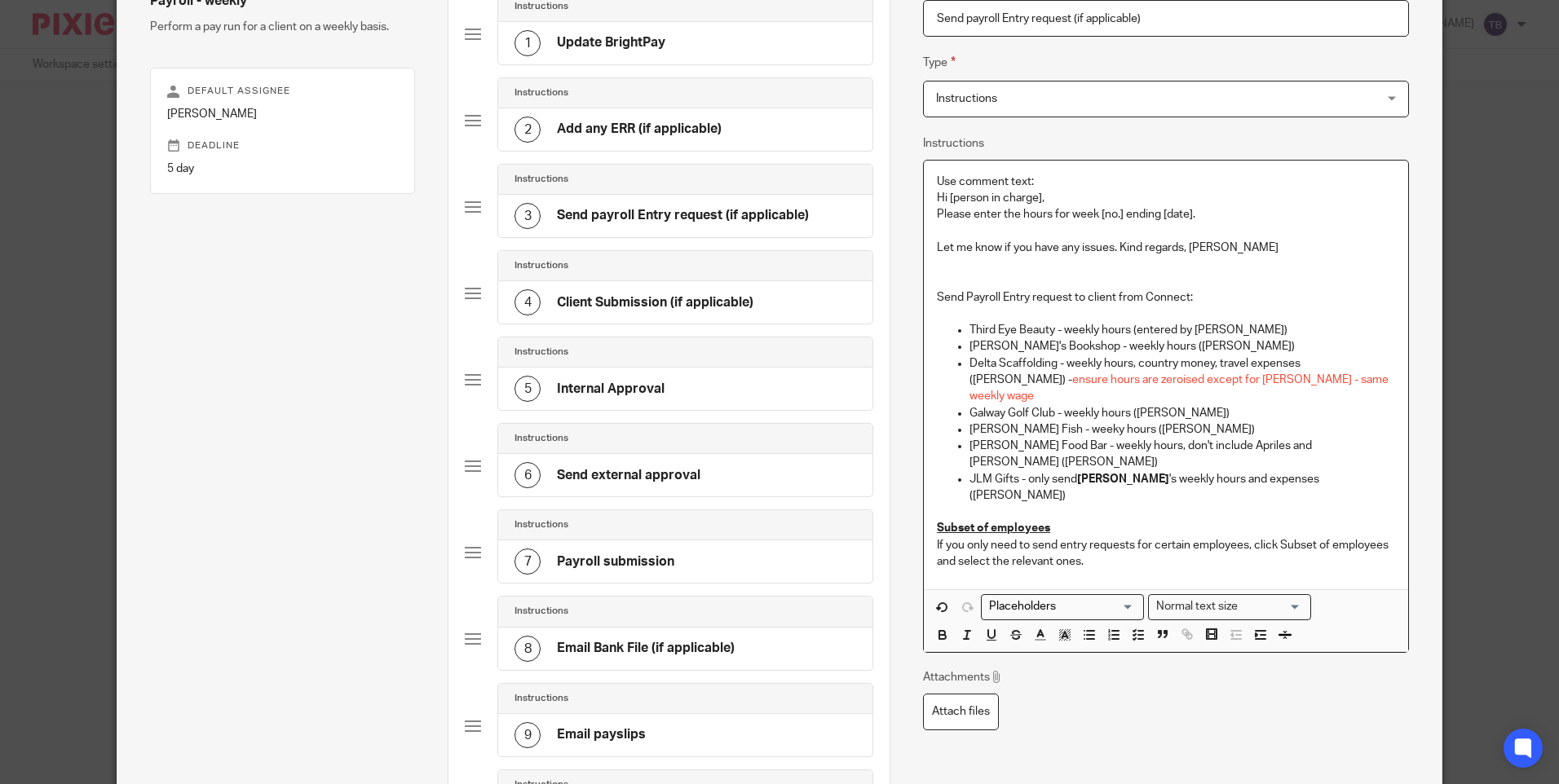
click at [1115, 242] on p "Let me know if you have any issues. Kind regards, Tasha" at bounding box center [1166, 248] width 458 height 16
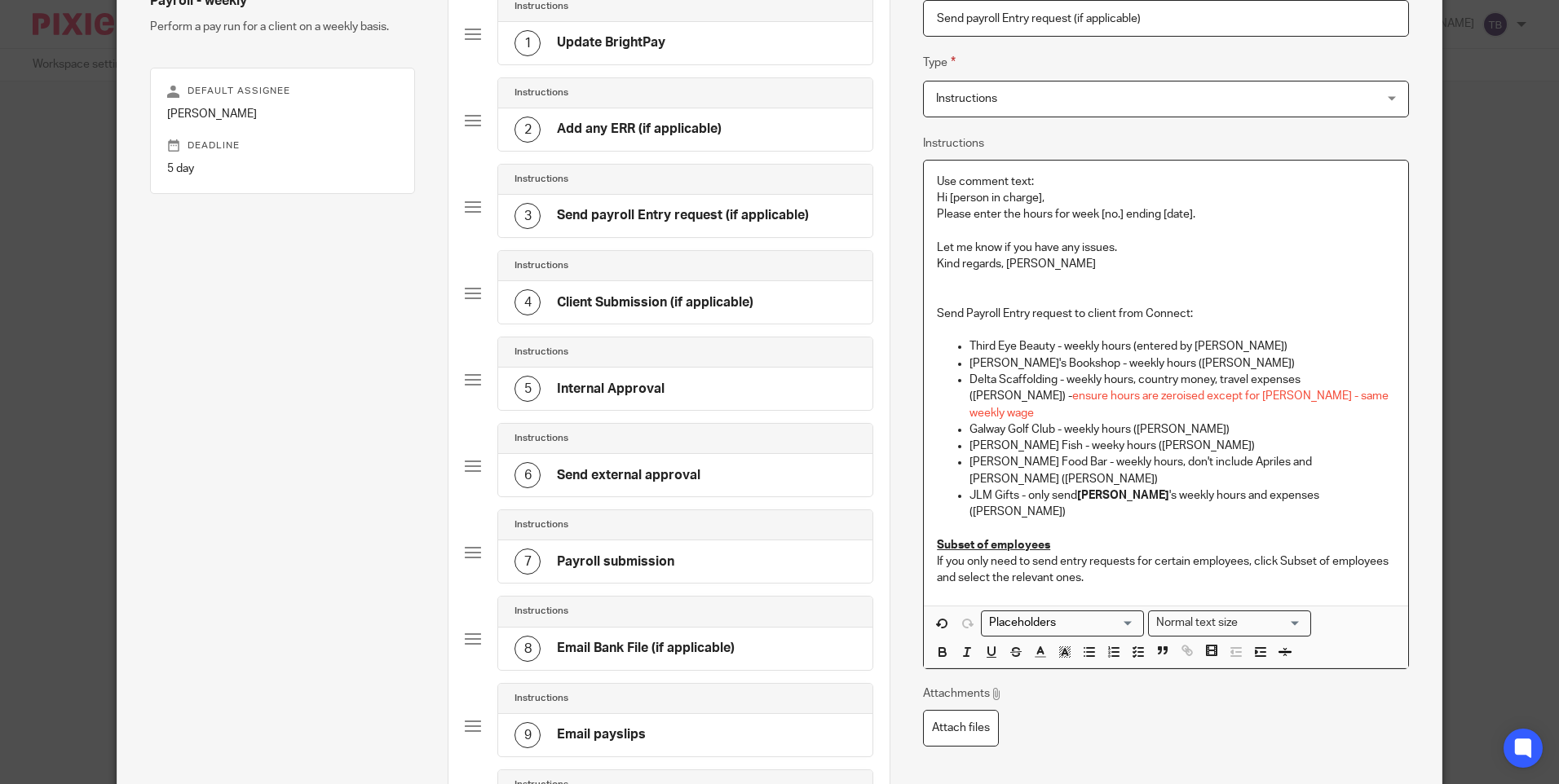
click at [937, 230] on p at bounding box center [1166, 231] width 458 height 16
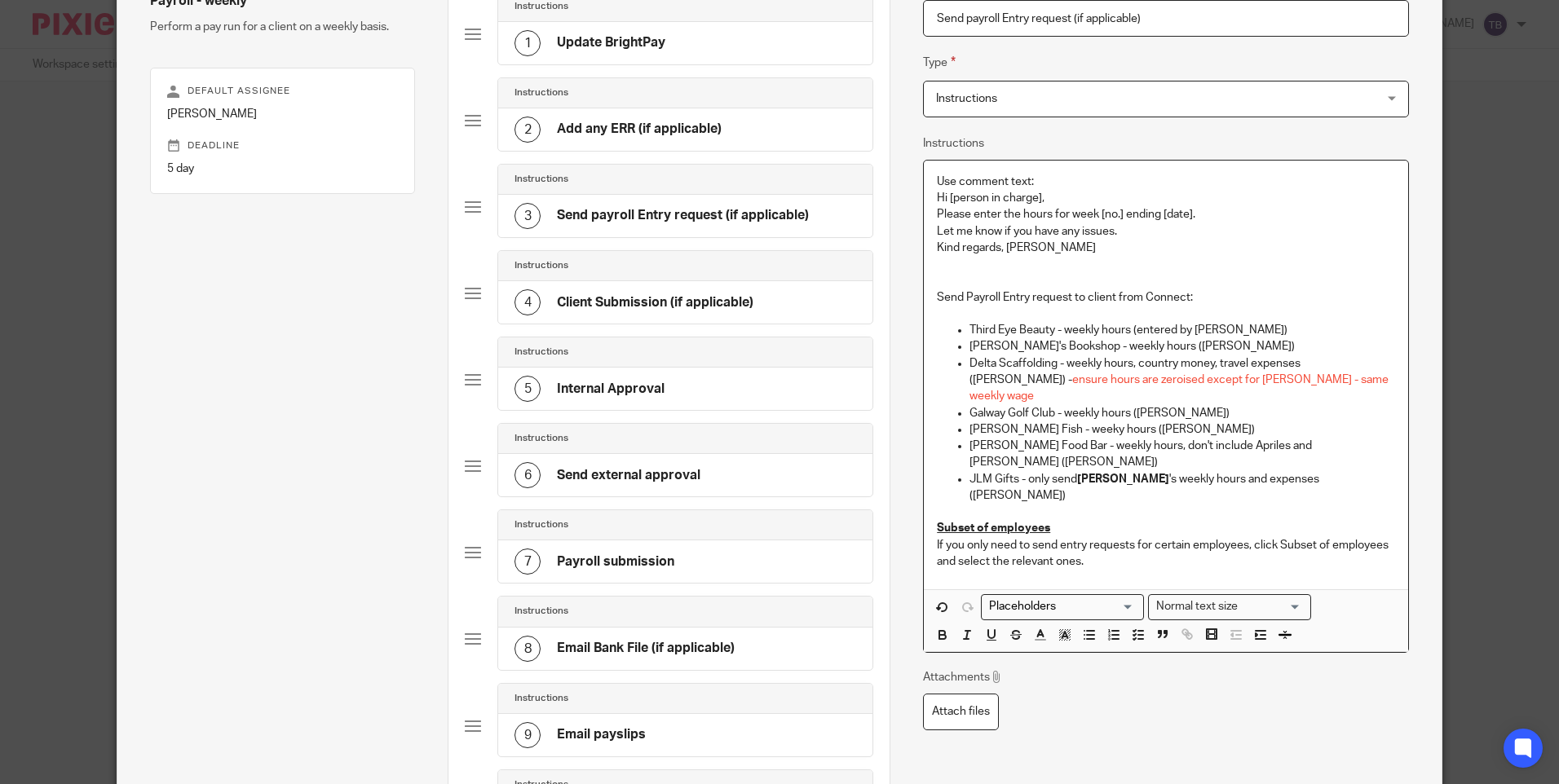
click at [1097, 232] on p "Let me know if you have any issues." at bounding box center [1166, 231] width 458 height 16
click at [1000, 248] on p "Kind regards, Tasha" at bounding box center [1166, 248] width 458 height 16
click at [1002, 250] on p "Kind regards, Tasha" at bounding box center [1166, 248] width 458 height 16
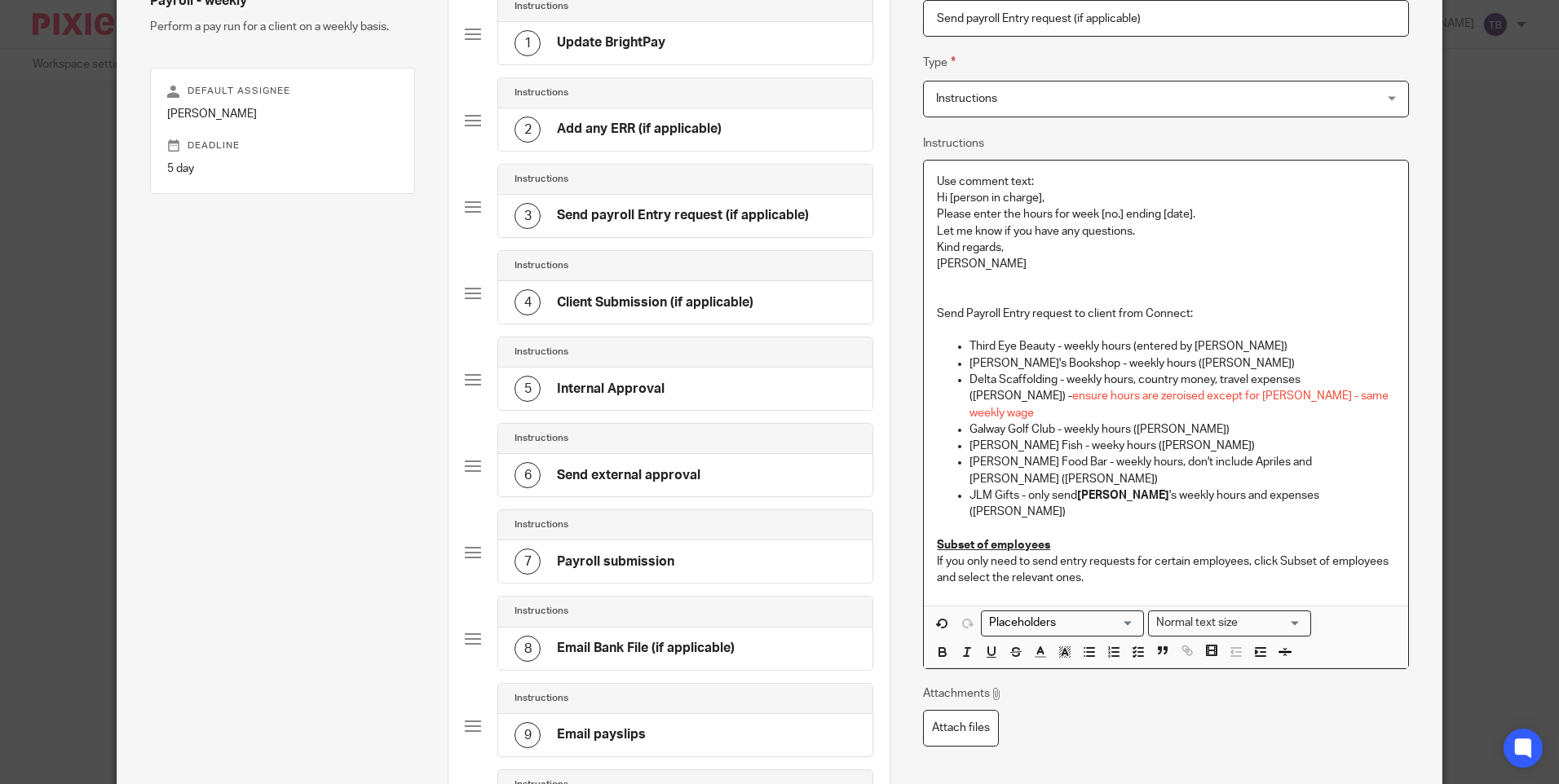
click at [946, 262] on p "Tasha" at bounding box center [1166, 264] width 458 height 16
drag, startPoint x: 1001, startPoint y: 271, endPoint x: 925, endPoint y: 194, distance: 108.2
click at [925, 194] on div "Use comment text: Hi [person in charge], Please enter the hours for week [no.] …" at bounding box center [1165, 383] width 483 height 446
click at [956, 183] on p "Use comment text:" at bounding box center [1166, 182] width 458 height 16
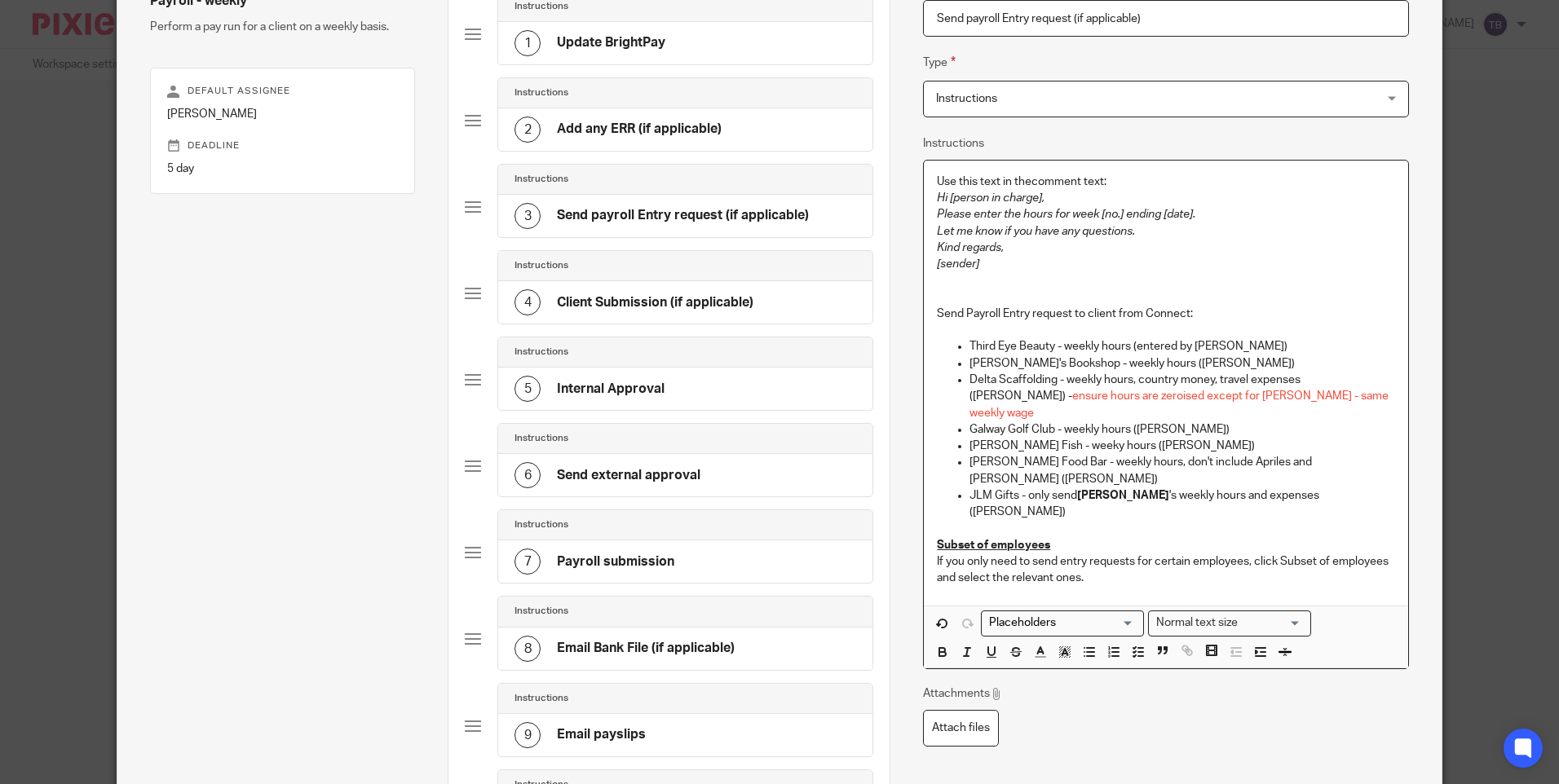
click at [1036, 178] on p "Use this text in thecomment text:" at bounding box center [1166, 182] width 458 height 16
click at [1036, 177] on p "Use this text in thecomment text:" at bounding box center [1166, 182] width 458 height 16
click at [1086, 181] on p "Use this text in the comment text:" at bounding box center [1166, 182] width 458 height 16
click at [995, 281] on p at bounding box center [1166, 281] width 458 height 16
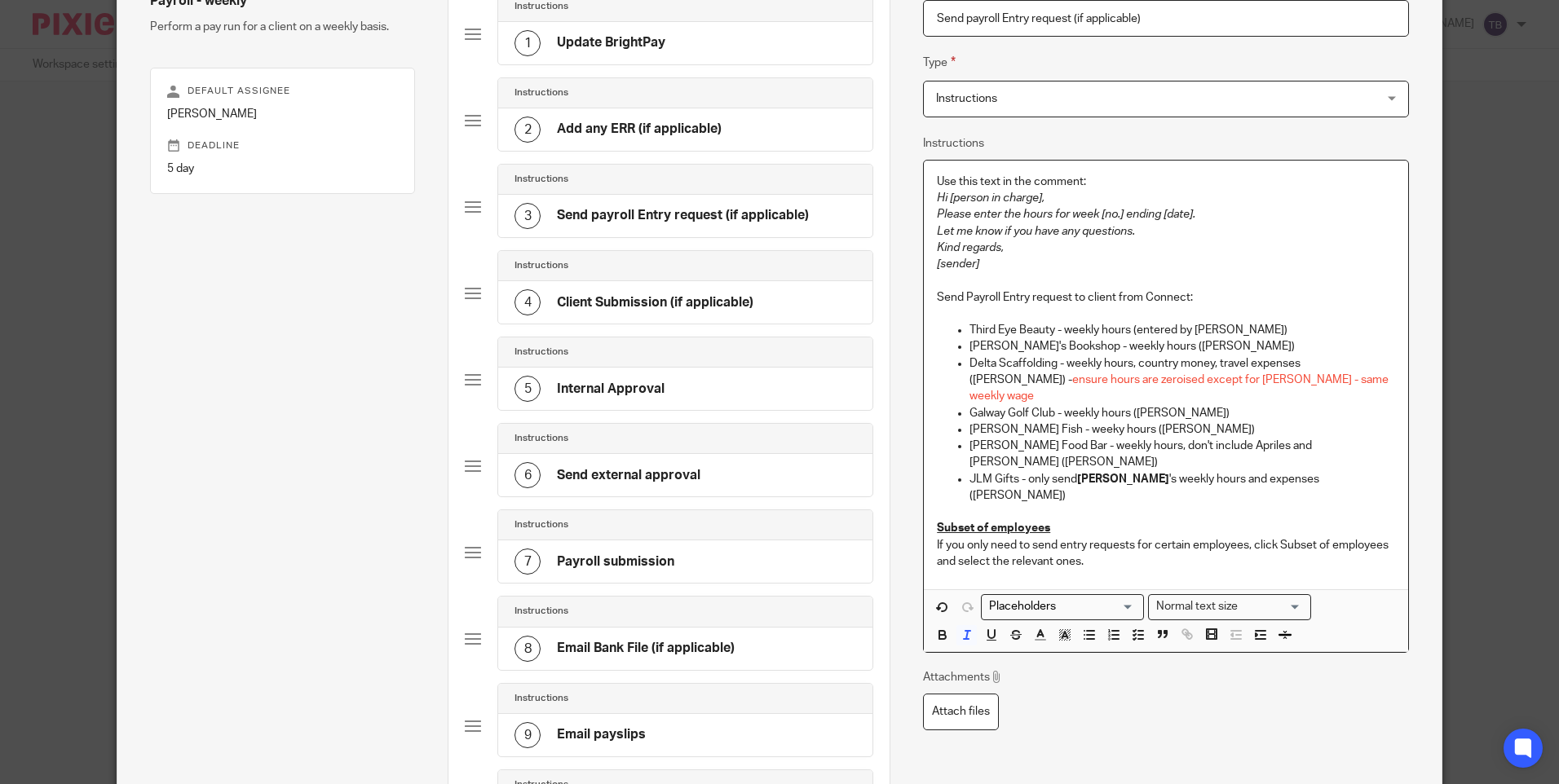
click at [1181, 294] on p "Send Payroll Entry request to client from Connect:" at bounding box center [1166, 298] width 458 height 16
drag, startPoint x: 1189, startPoint y: 328, endPoint x: 1133, endPoint y: 329, distance: 56.0
click at [1133, 329] on p "Third Eye Beauty - weekly hours (entered by Orla O'Donohue)" at bounding box center [1182, 330] width 425 height 16
click at [1235, 381] on span "ensure hours are zeroised except for Robert Dooley - same weekly wage" at bounding box center [1180, 388] width 421 height 28
click at [1236, 421] on p "Feeney's Fish - weeky hours (Fergal Feeney)" at bounding box center [1182, 429] width 425 height 16
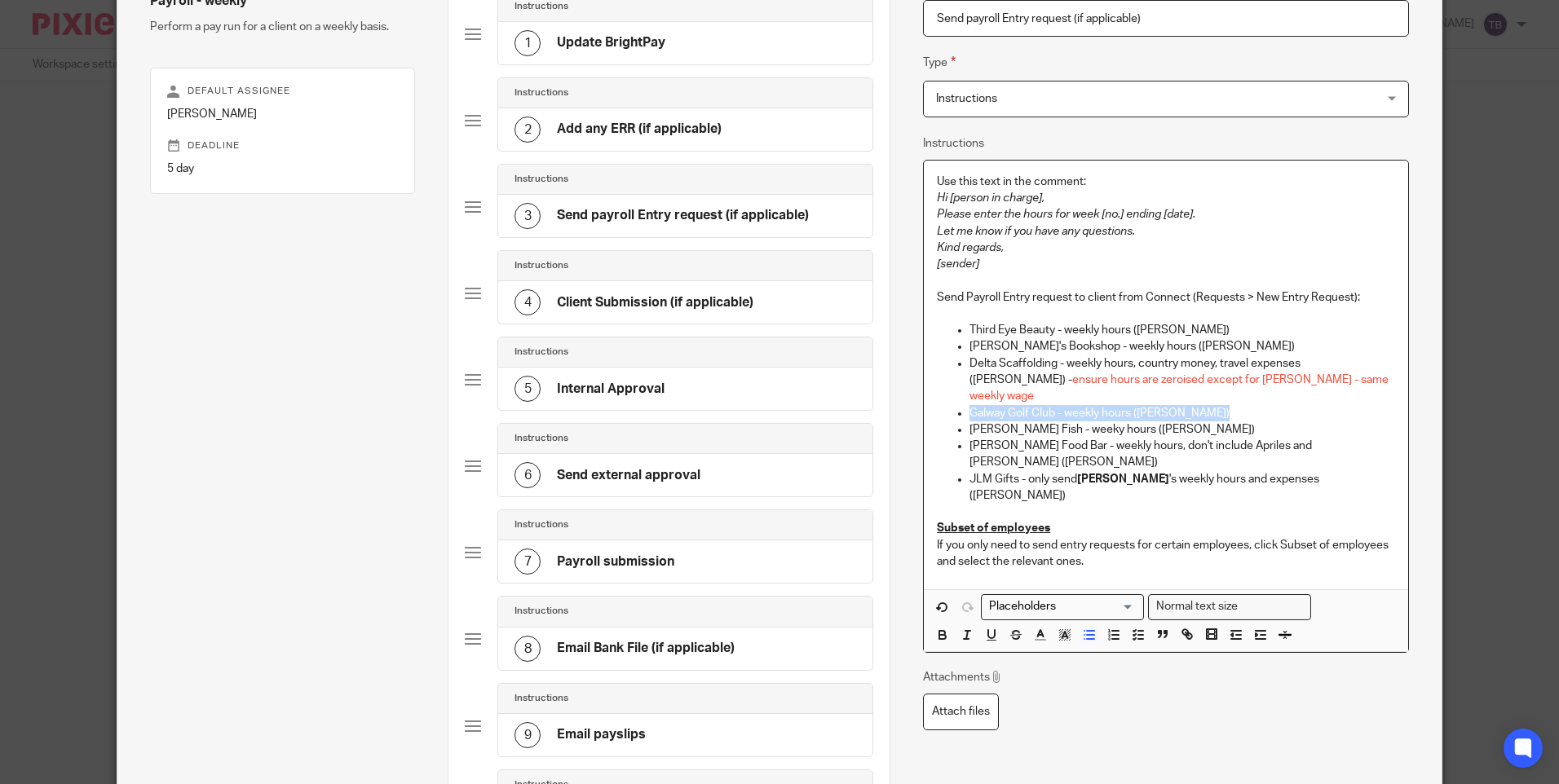
drag, startPoint x: 1222, startPoint y: 397, endPoint x: 952, endPoint y: 392, distance: 270.0
click at [970, 405] on li "Galway Golf Club - weekly hours (Jade Devenney)" at bounding box center [1182, 413] width 425 height 16
click at [1188, 438] on p "Bove Food Bar - weekly hours, don't include Apriles and Luisa Bove (Maria April…" at bounding box center [1182, 454] width 425 height 34
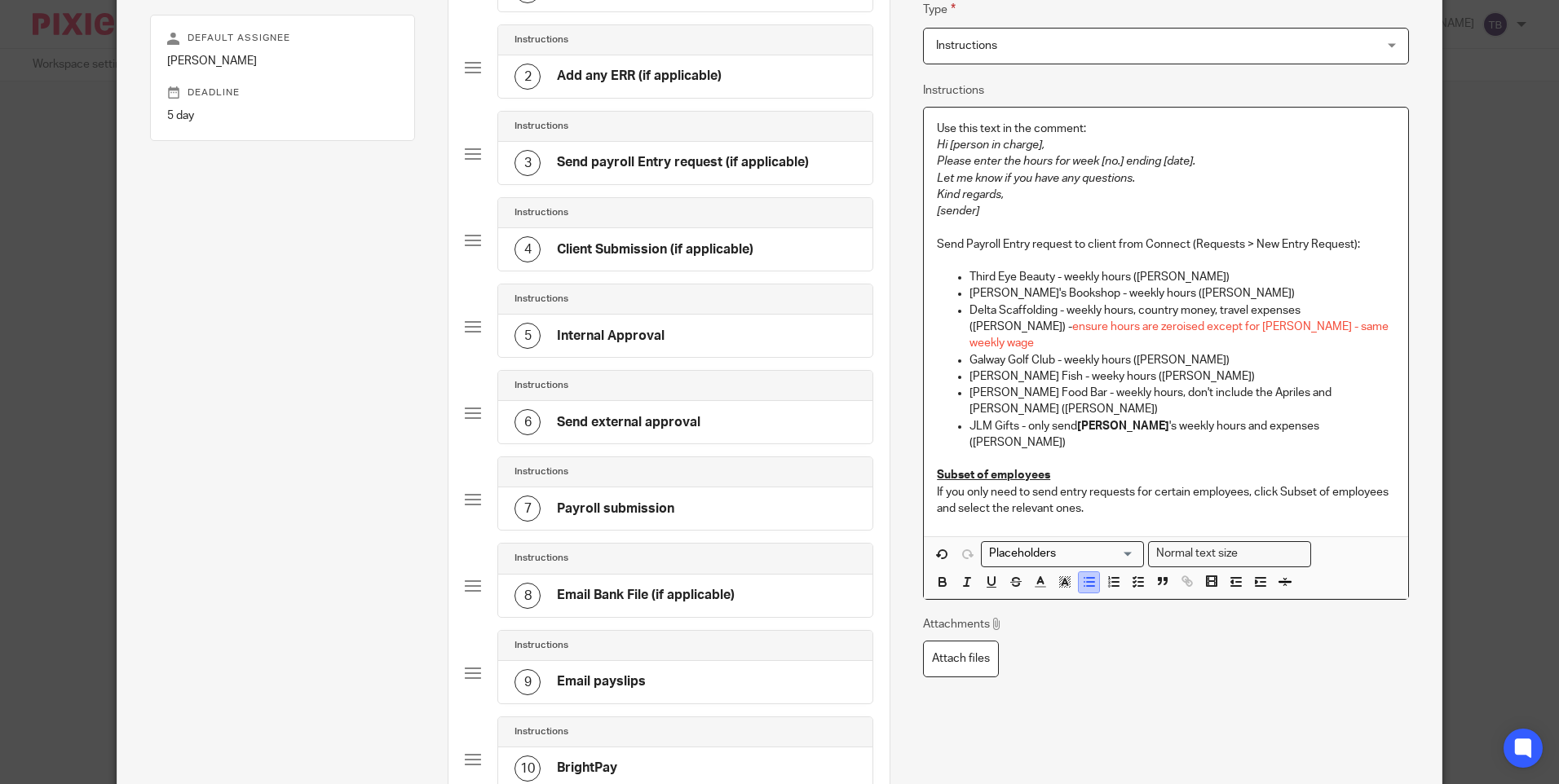
scroll to position [239, 0]
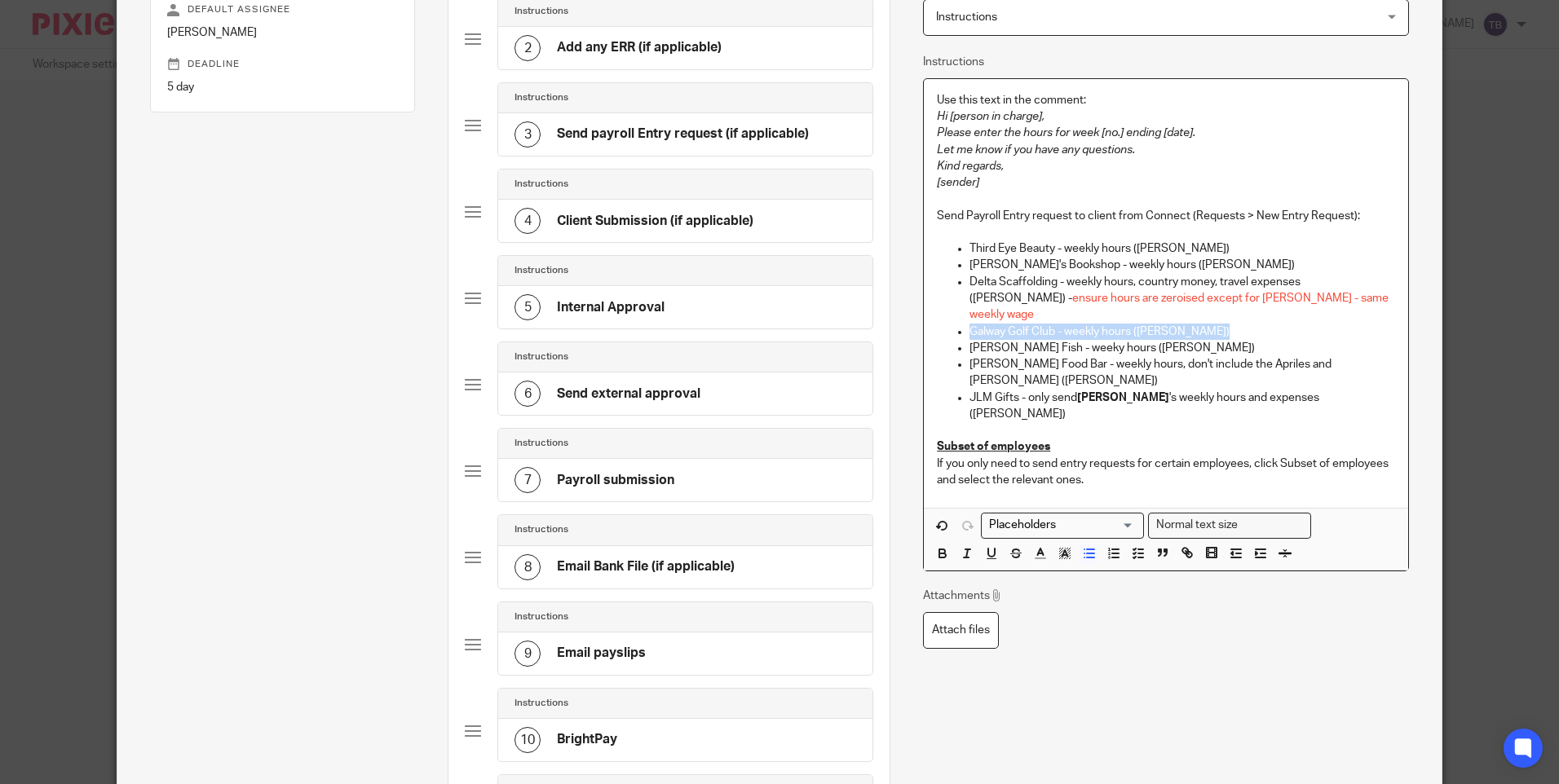
drag, startPoint x: 1244, startPoint y: 315, endPoint x: 911, endPoint y: 318, distance: 333.0
click at [911, 318] on div "Name Update BrightPay Type Instructions Instructions Instructions Document sign…" at bounding box center [1166, 416] width 551 height 1181
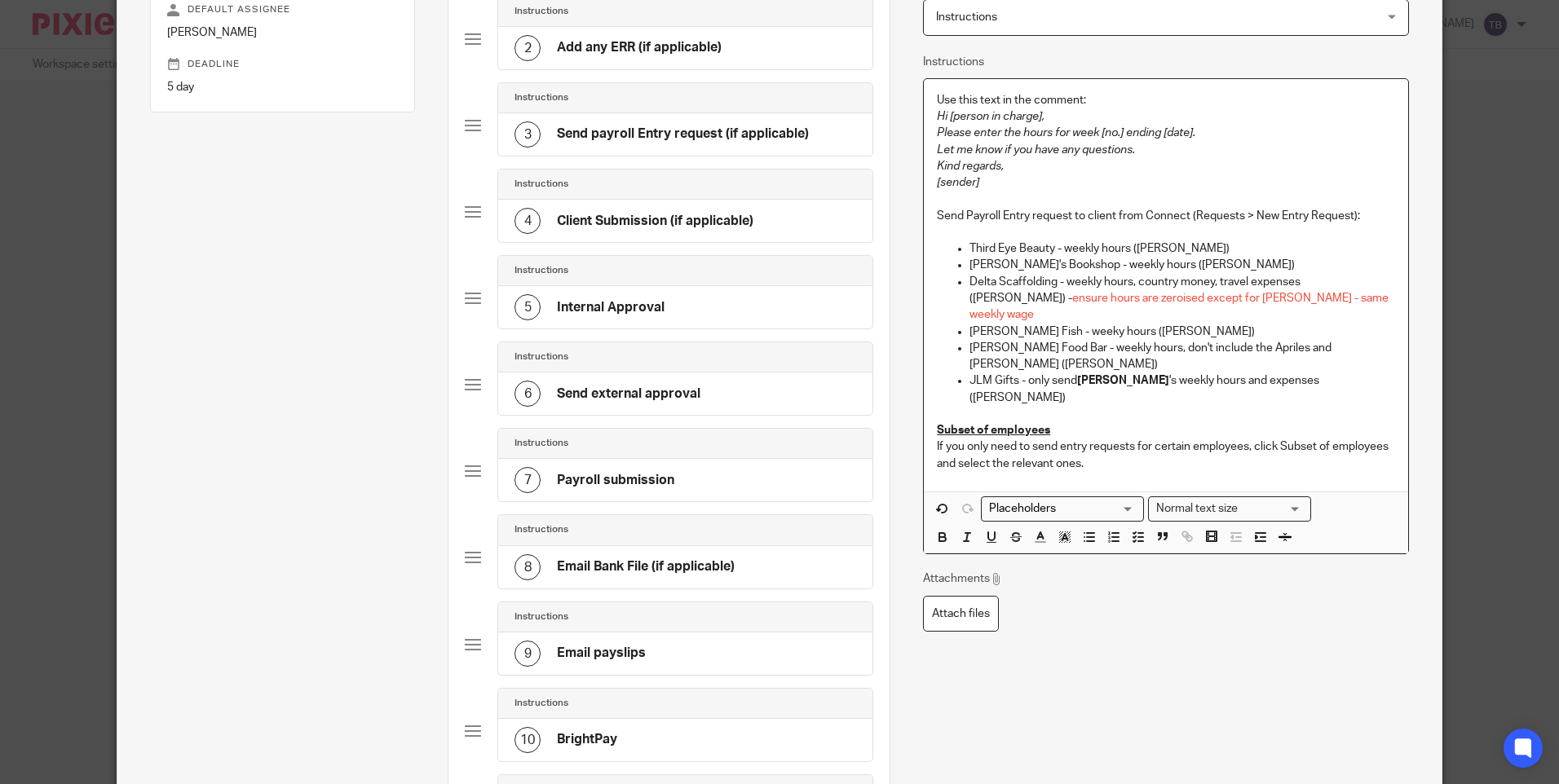
drag, startPoint x: 1123, startPoint y: 431, endPoint x: 1197, endPoint y: 435, distance: 74.1
click at [1124, 438] on p "If you only need to send entry requests for certain employees, click Subset of …" at bounding box center [1166, 455] width 458 height 34
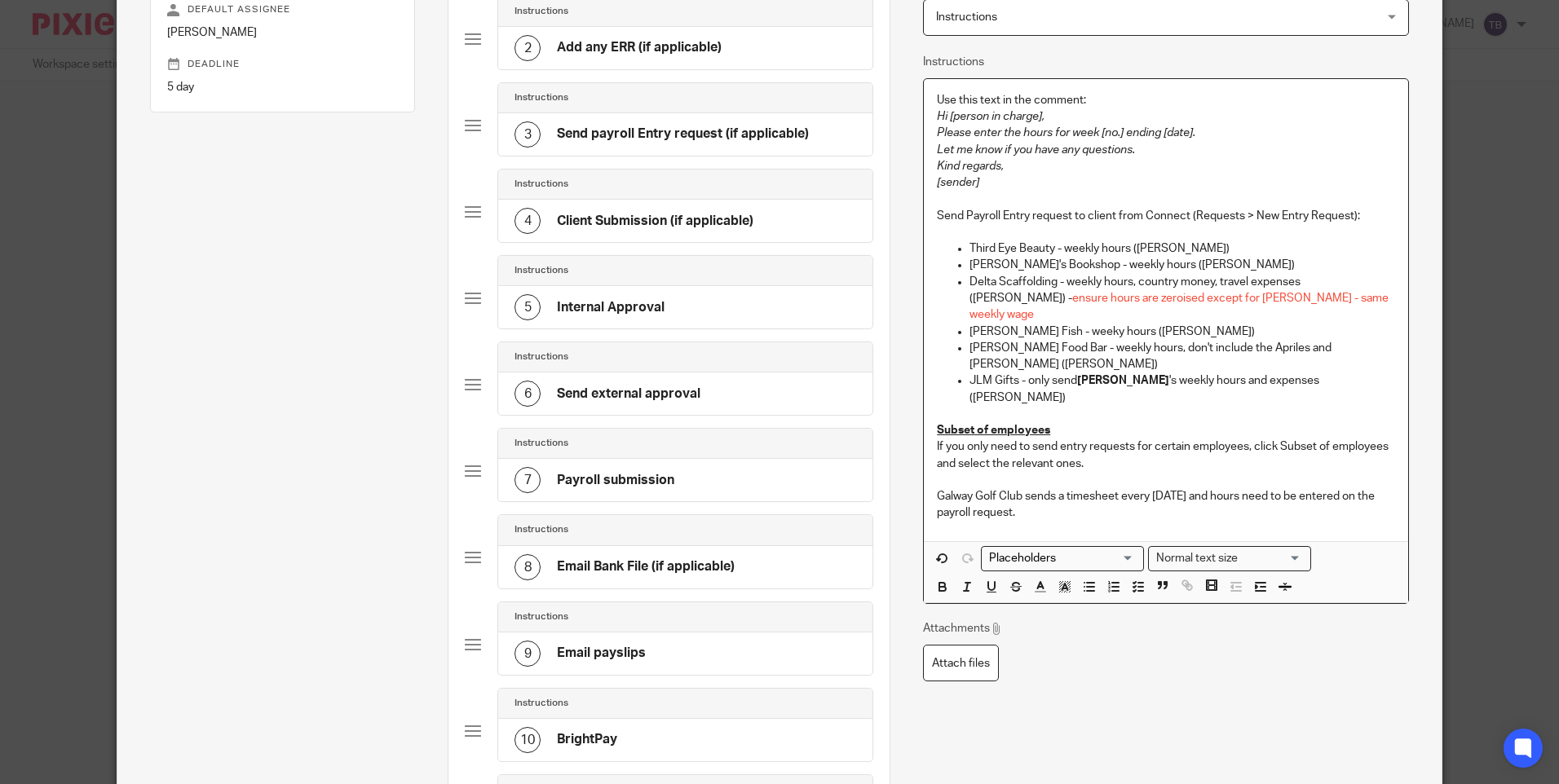
click at [1367, 488] on p "Galway Golf Club sends a timesheet every Wednesday and hours need to be entered…" at bounding box center [1166, 504] width 458 height 34
click at [1017, 488] on p "Galway Golf Club sends a timesheet every Wednesday and hours need to be entered…" at bounding box center [1166, 504] width 458 height 34
click at [1124, 488] on p "Galway Golf Club sends a timesheet every Wednesday and hours need to be entered…" at bounding box center [1166, 504] width 458 height 34
drag, startPoint x: 1016, startPoint y: 457, endPoint x: 922, endPoint y: 466, distance: 94.4
click at [924, 466] on div "Use this text in the comment: Hi [person in charge], Please enter the hours for…" at bounding box center [1165, 310] width 483 height 462
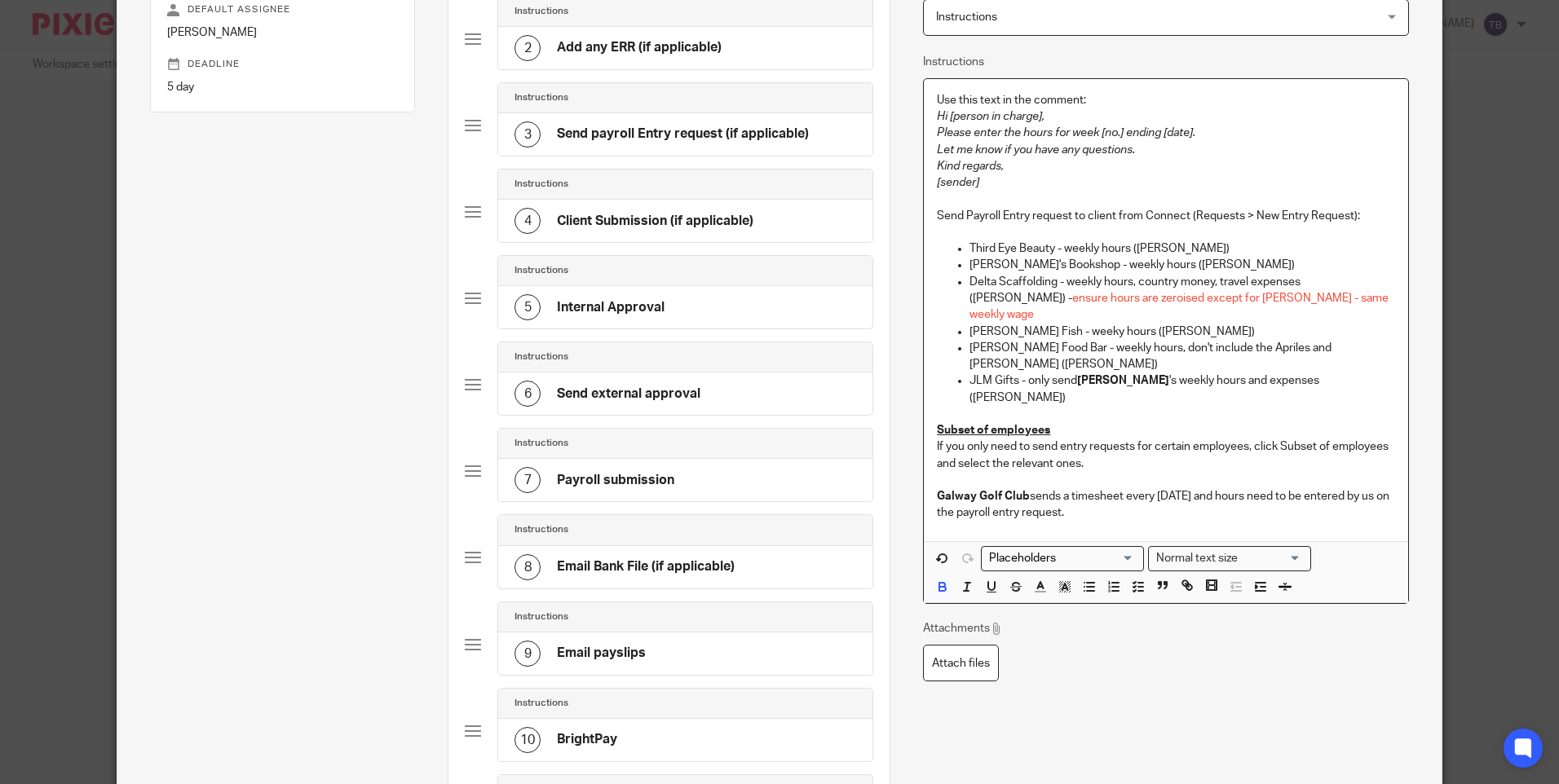
click at [926, 463] on div "Use this text in the comment: Hi [person in charge], Please enter the hours for…" at bounding box center [1165, 310] width 483 height 462
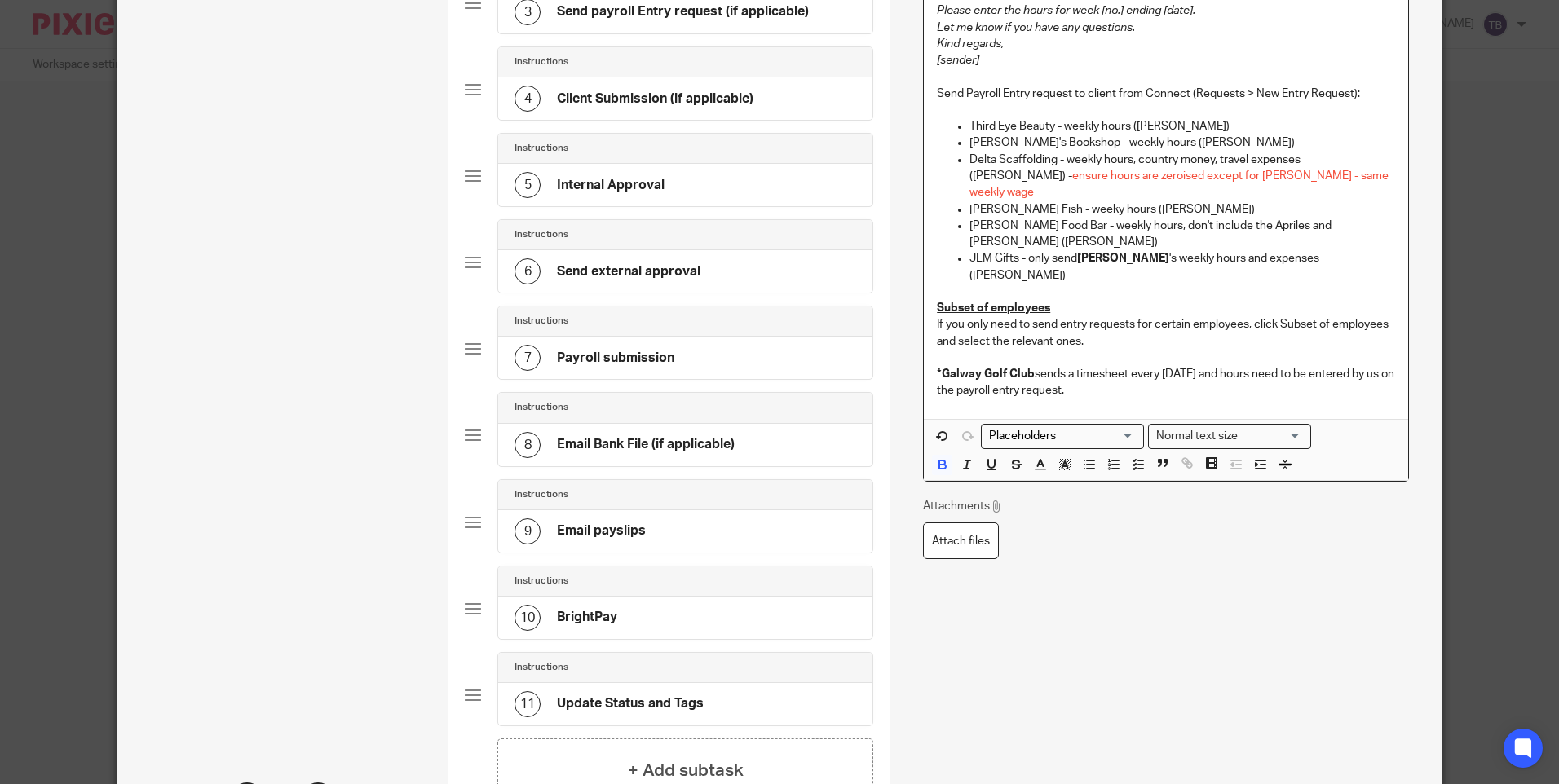
scroll to position [484, 0]
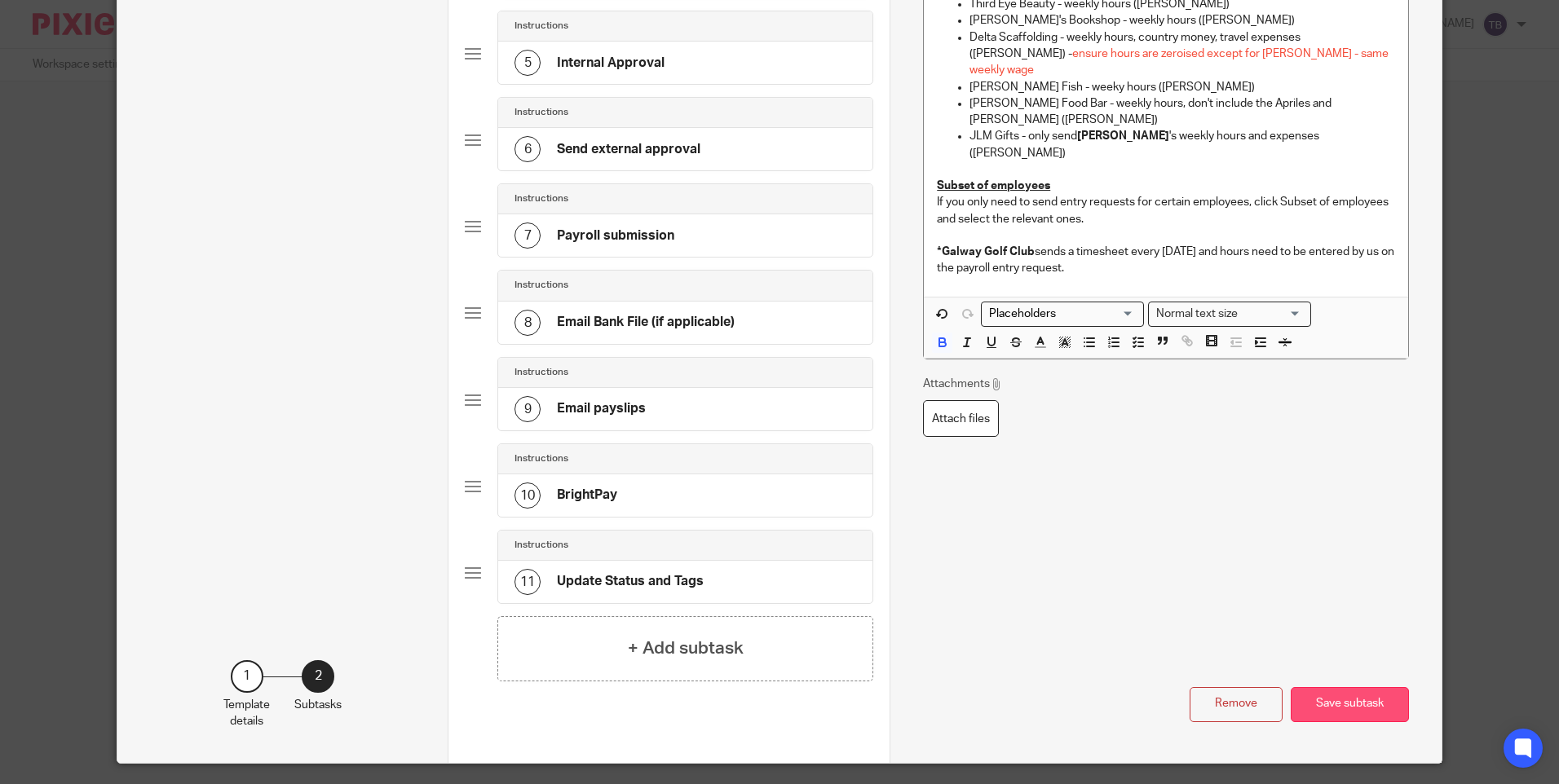
click at [1340, 694] on button "Save subtask" at bounding box center [1350, 704] width 119 height 35
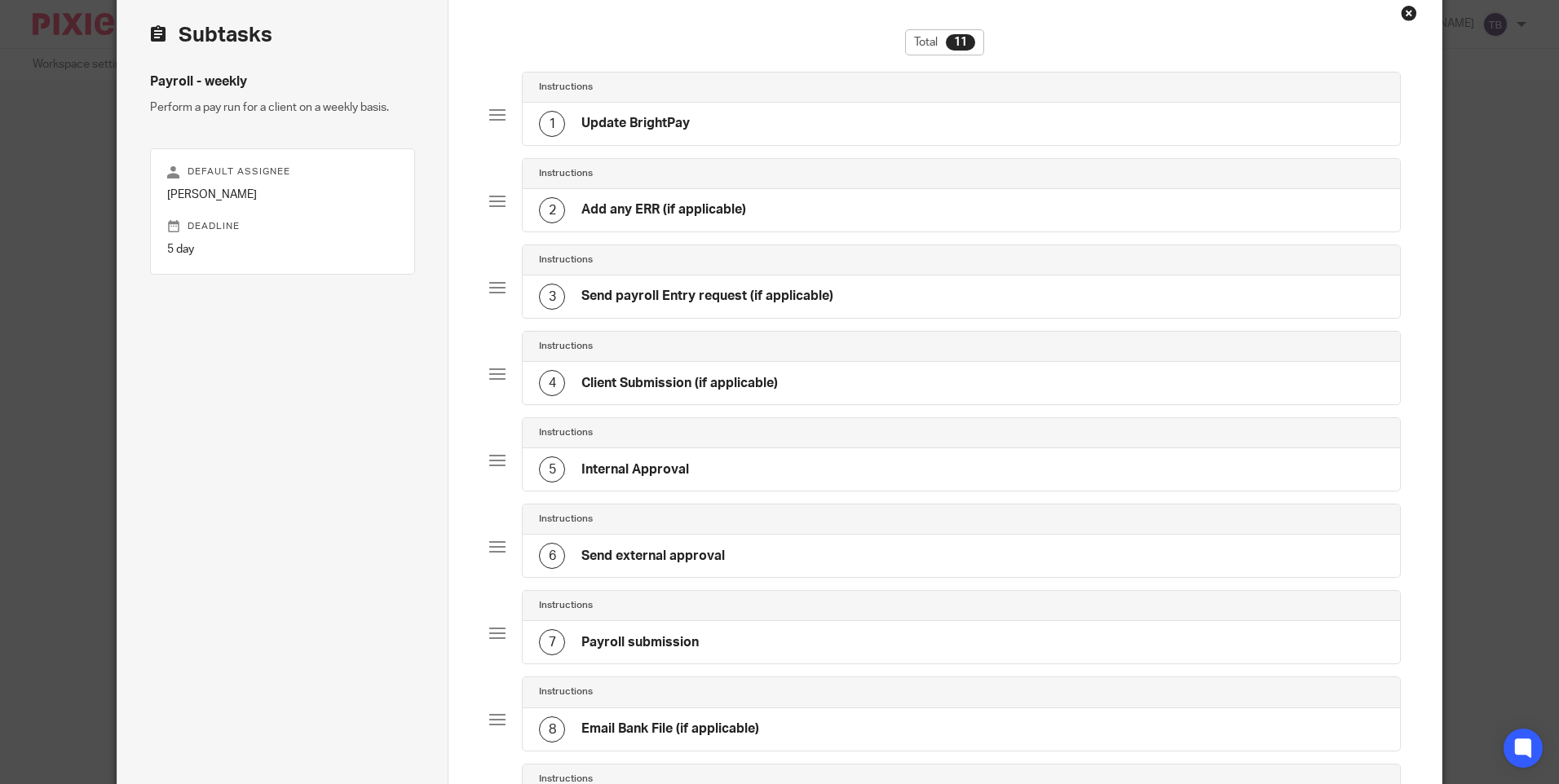
scroll to position [77, 0]
click at [807, 115] on div "1 Update BrightPay" at bounding box center [961, 125] width 877 height 43
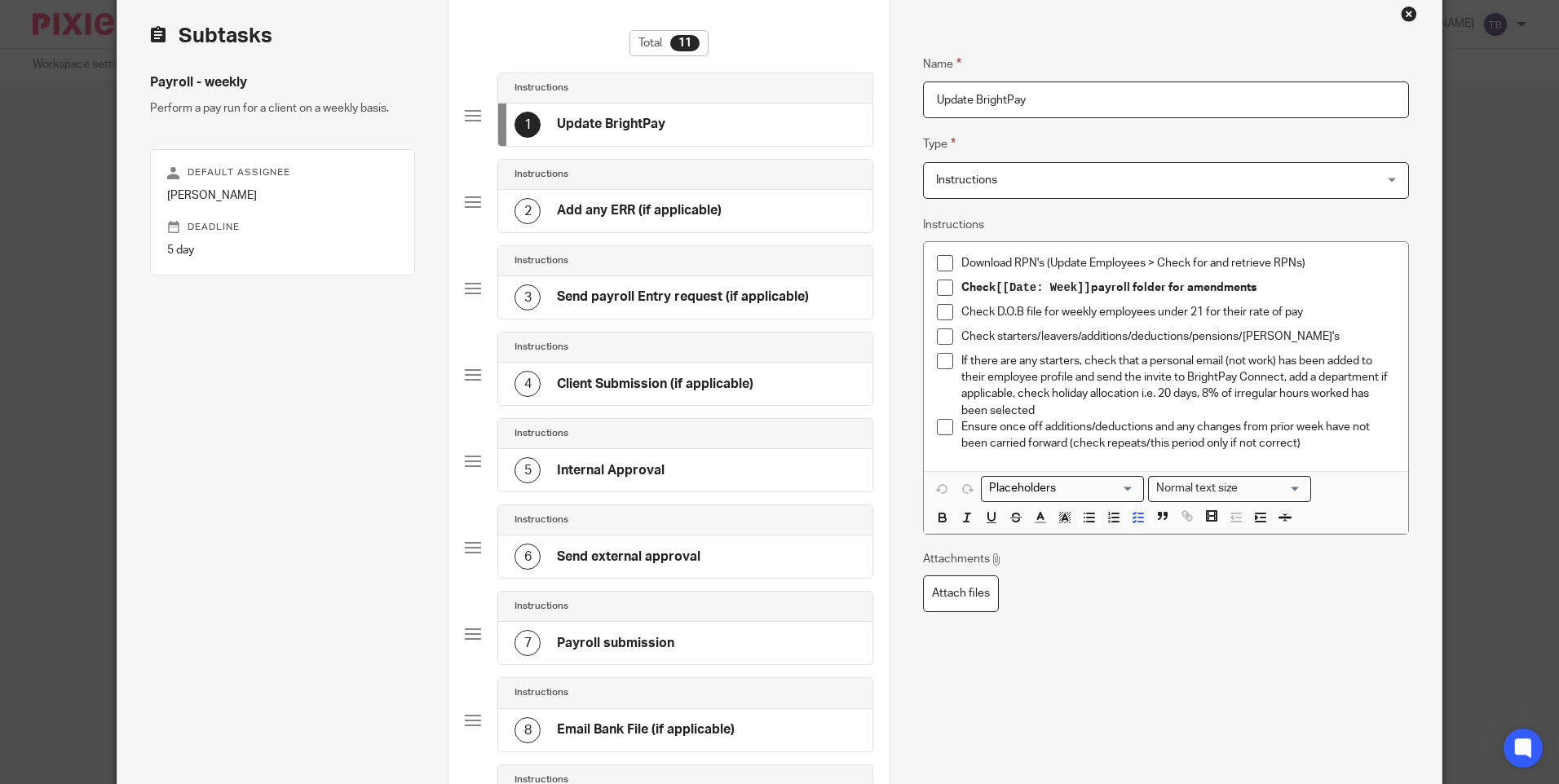
click at [748, 209] on div "2 Add any ERR (if applicable)" at bounding box center [685, 211] width 375 height 43
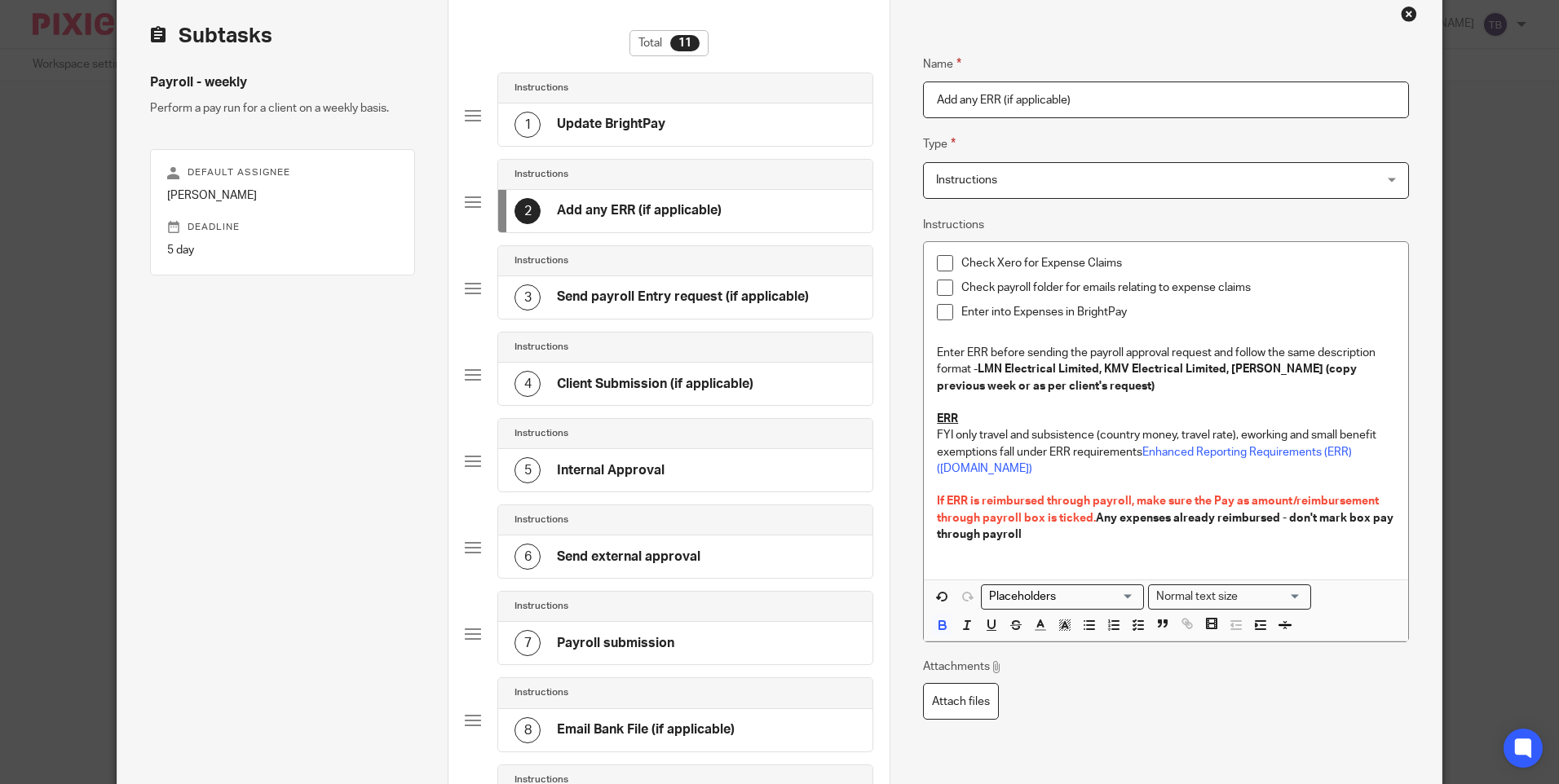
click at [663, 304] on h4 "Send payroll Entry request (if applicable)" at bounding box center [683, 297] width 252 height 17
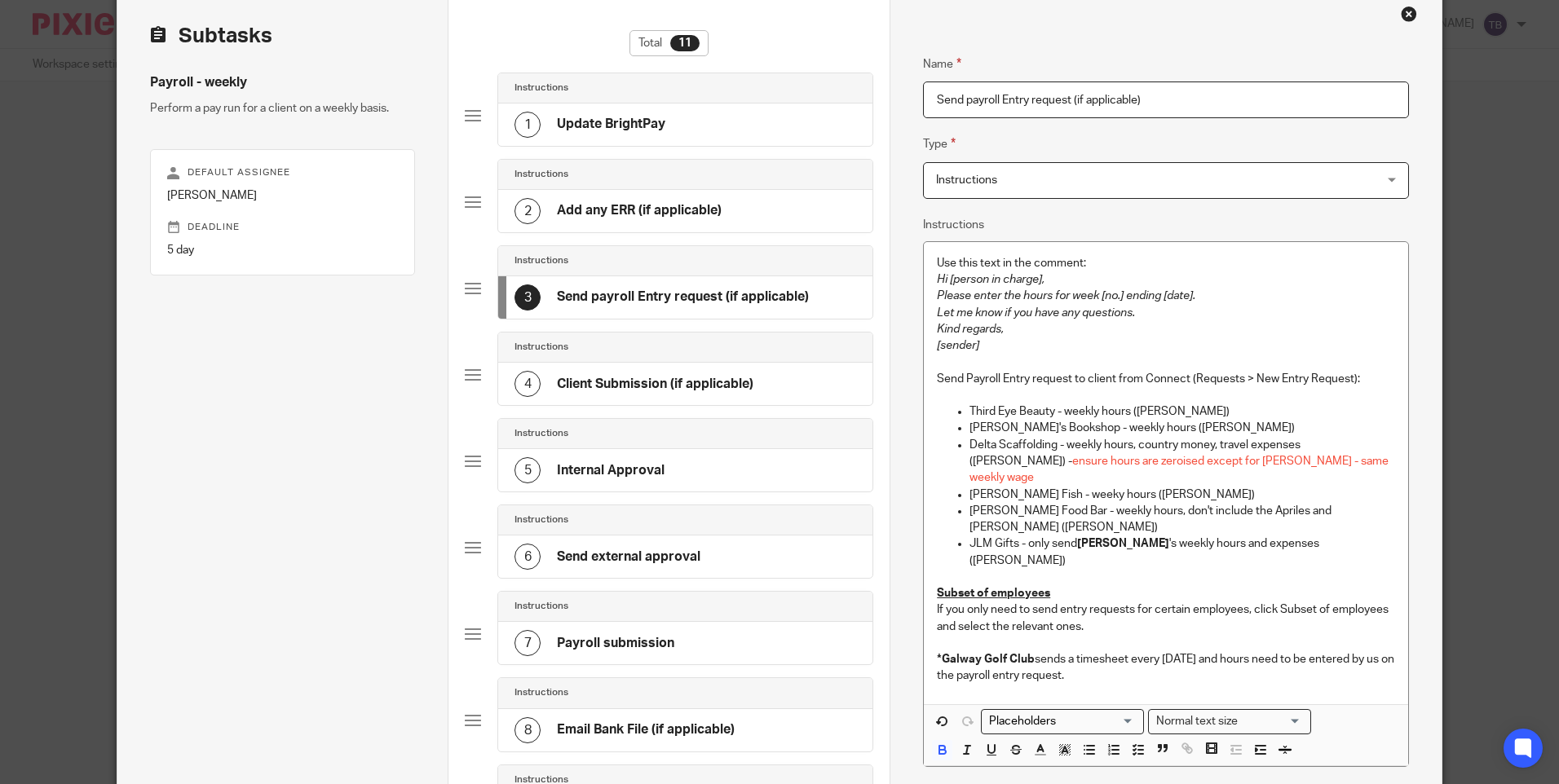
click at [685, 379] on h4 "Client Submission (if applicable)" at bounding box center [655, 384] width 197 height 17
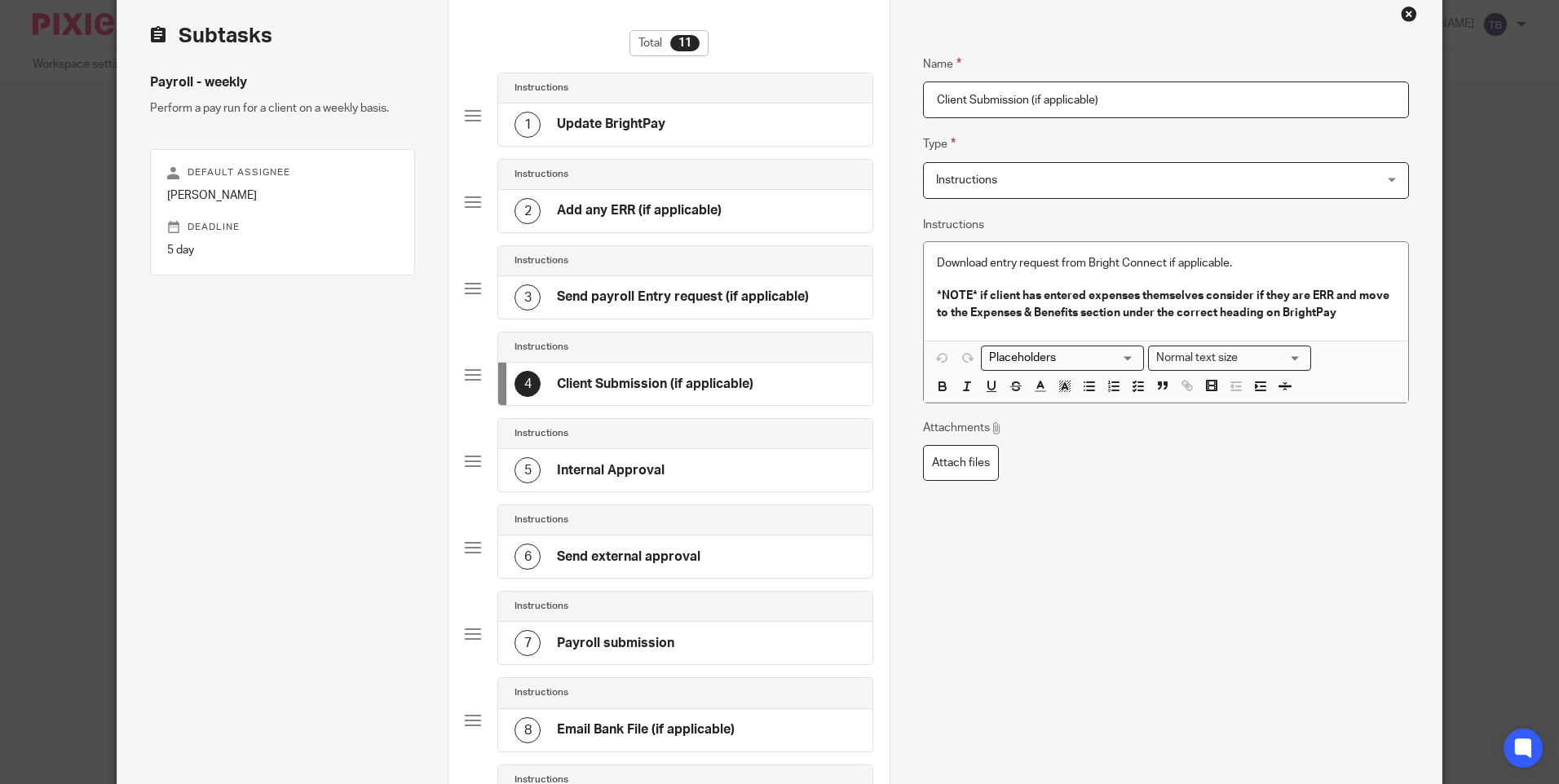
click at [990, 100] on input "Client Submission (if applicable)" at bounding box center [1165, 100] width 485 height 37
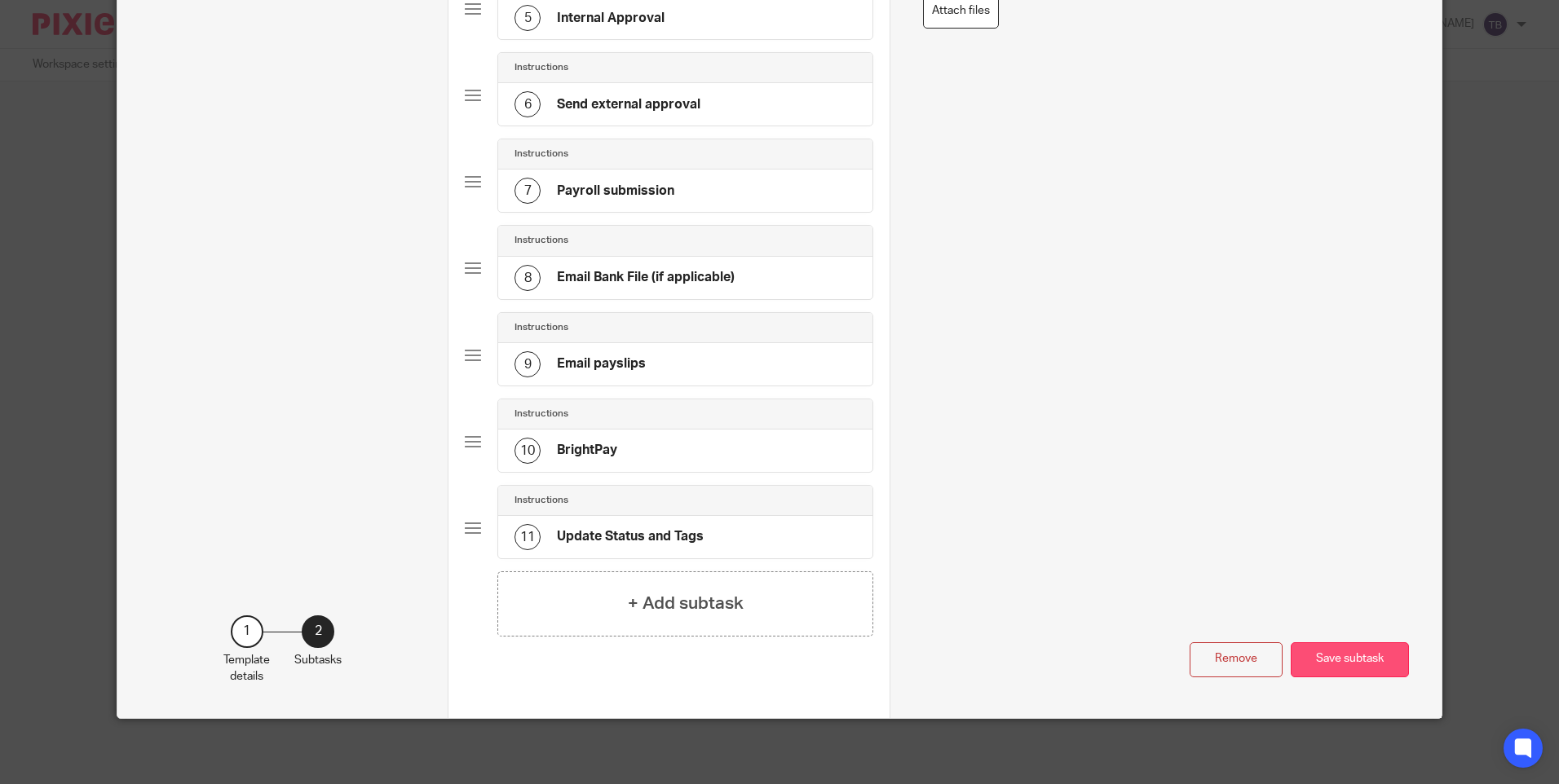
type input "Download from entry request (if applicable)"
click at [1351, 665] on button "Save subtask" at bounding box center [1350, 660] width 119 height 35
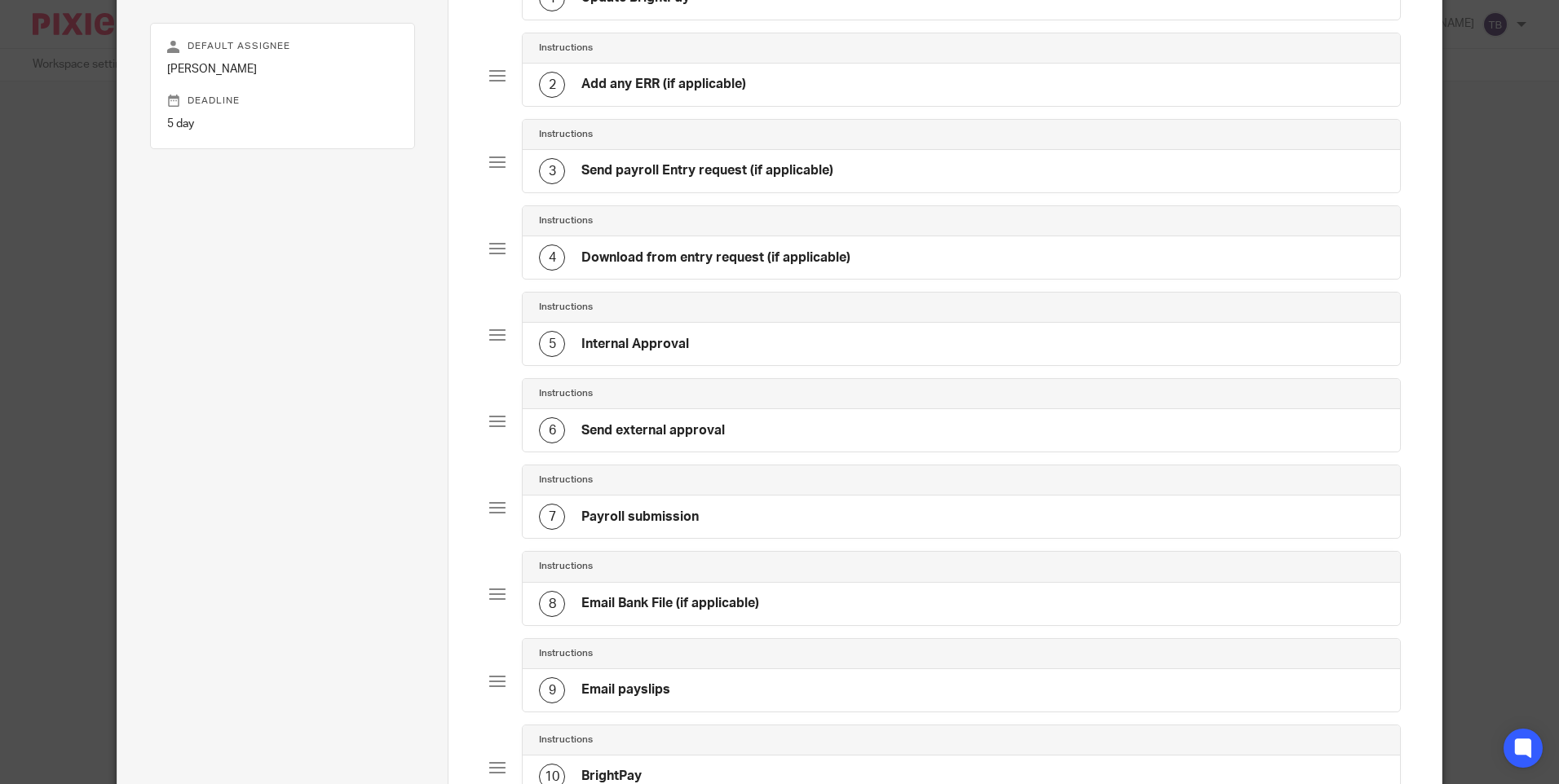
scroll to position [122, 0]
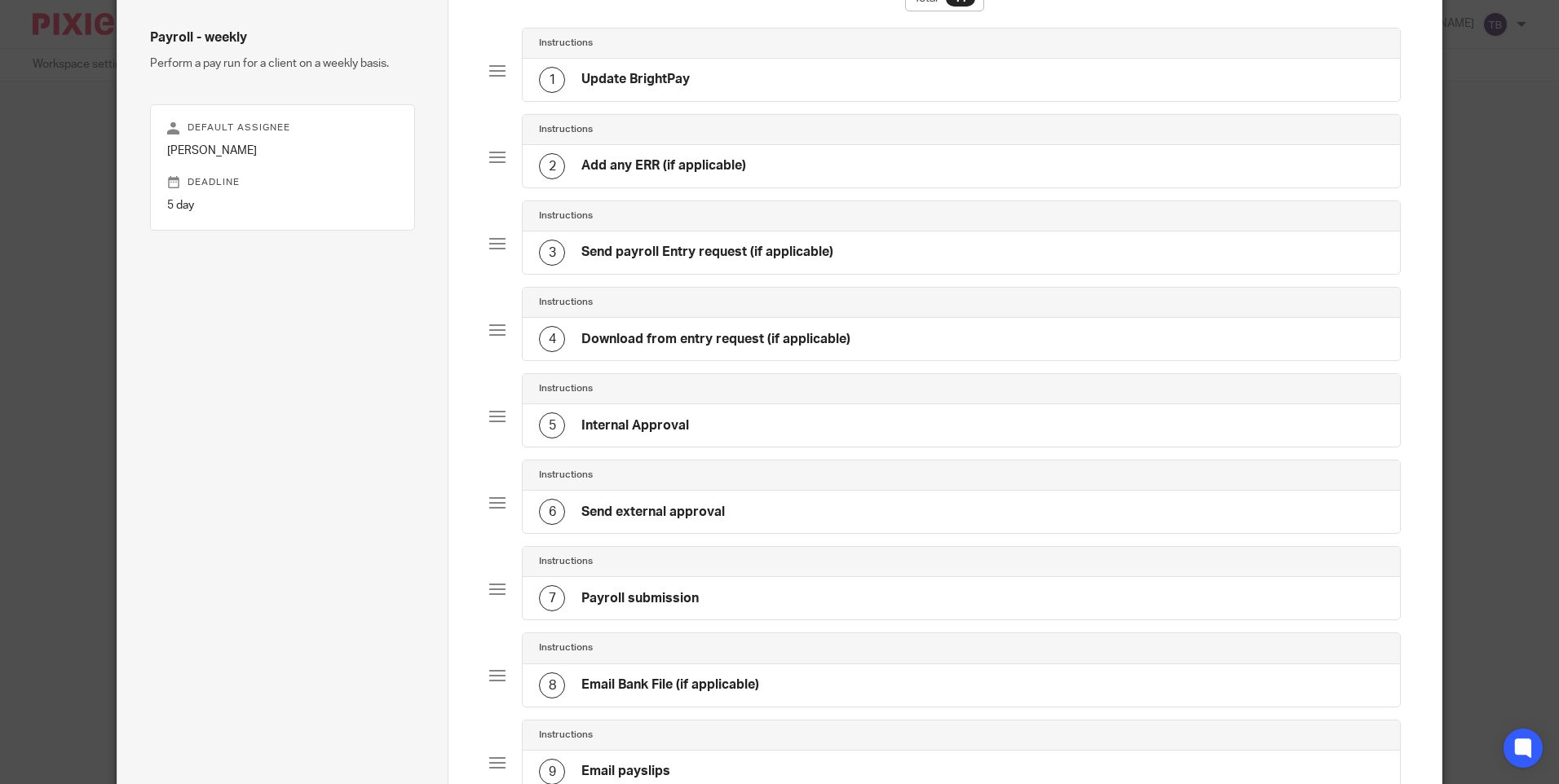
click at [803, 434] on div "5 Internal Approval" at bounding box center [961, 425] width 877 height 43
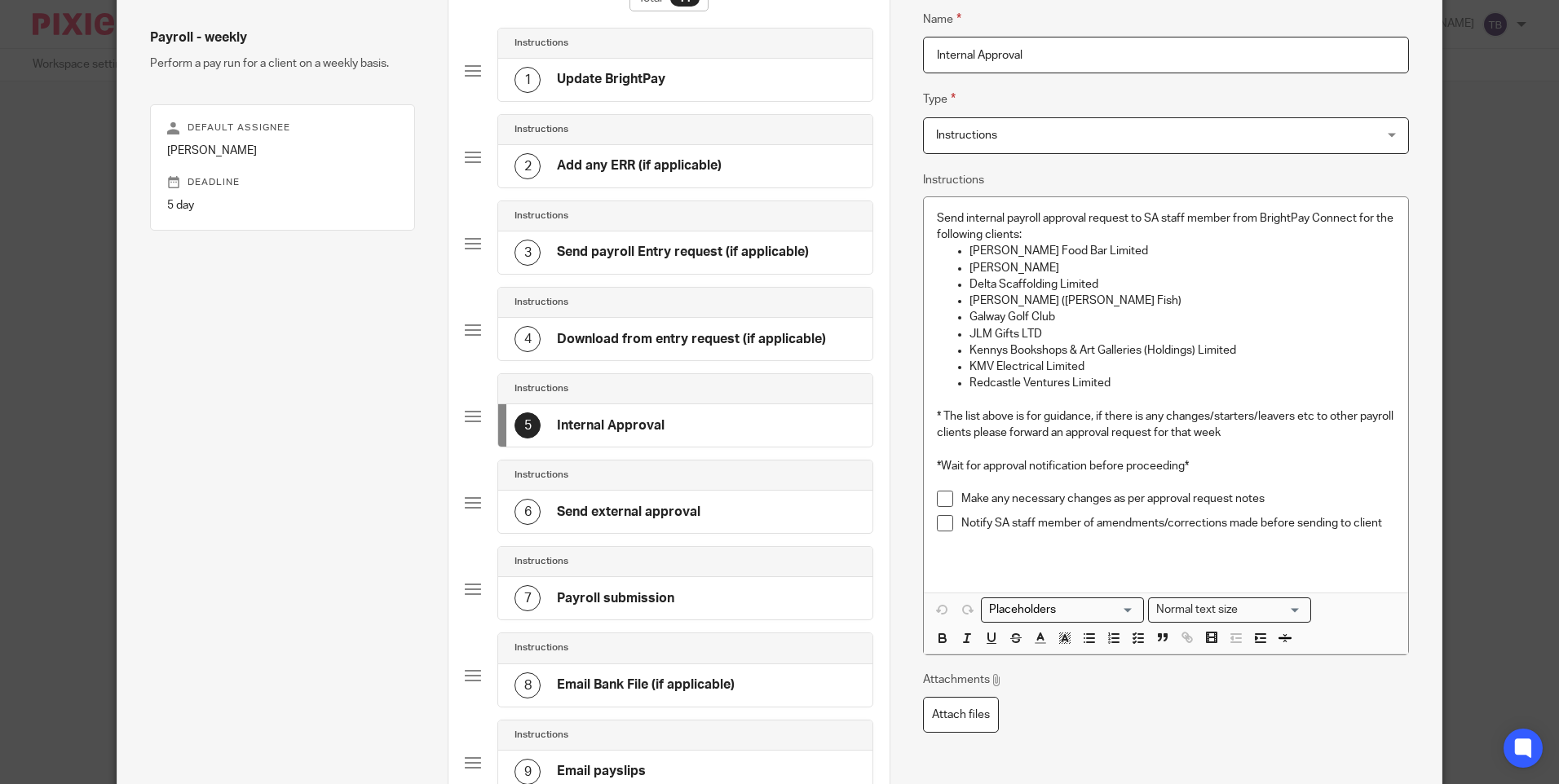
scroll to position [285, 0]
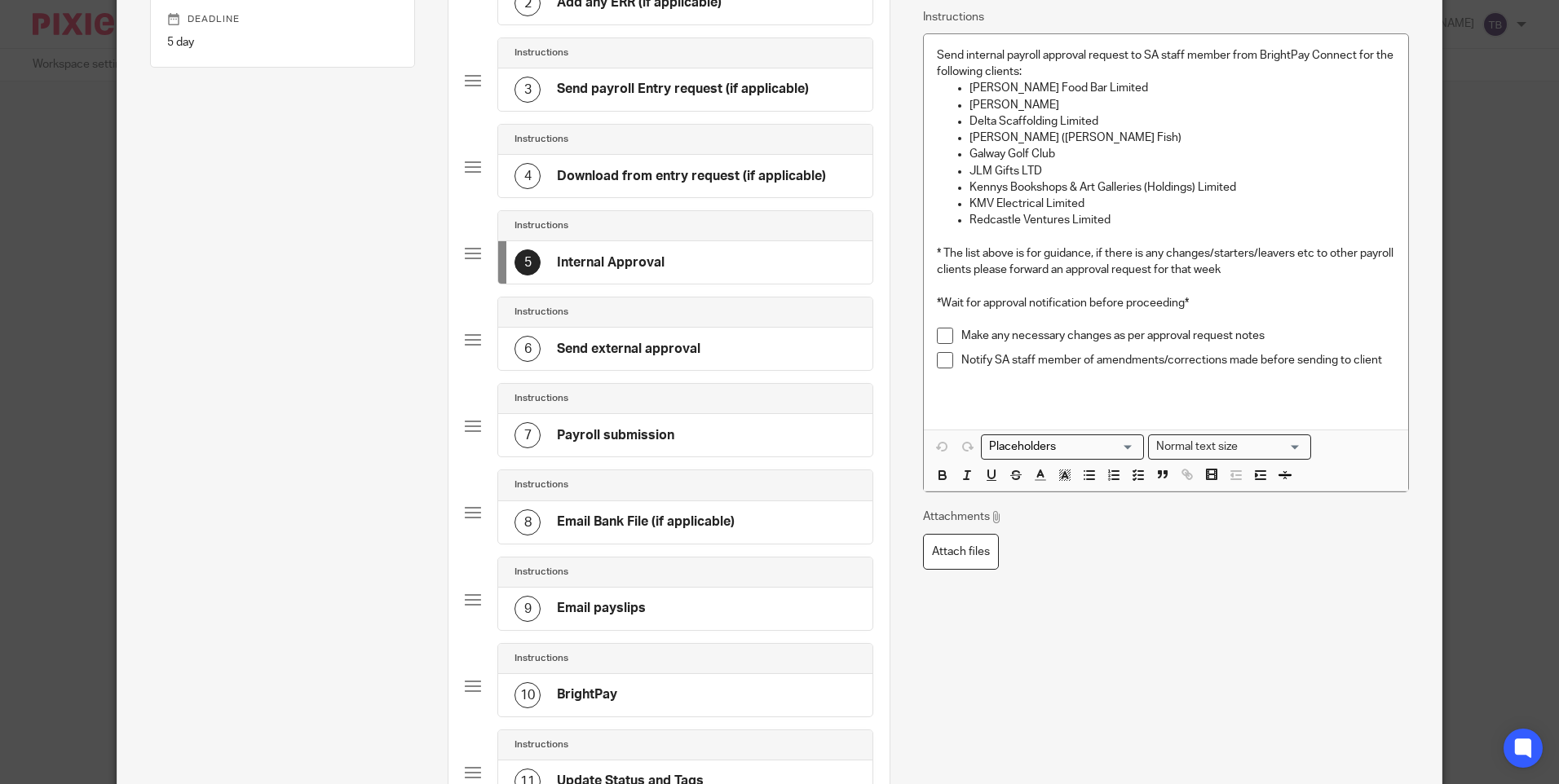
click at [704, 354] on div "6 Send external approval" at bounding box center [685, 349] width 375 height 43
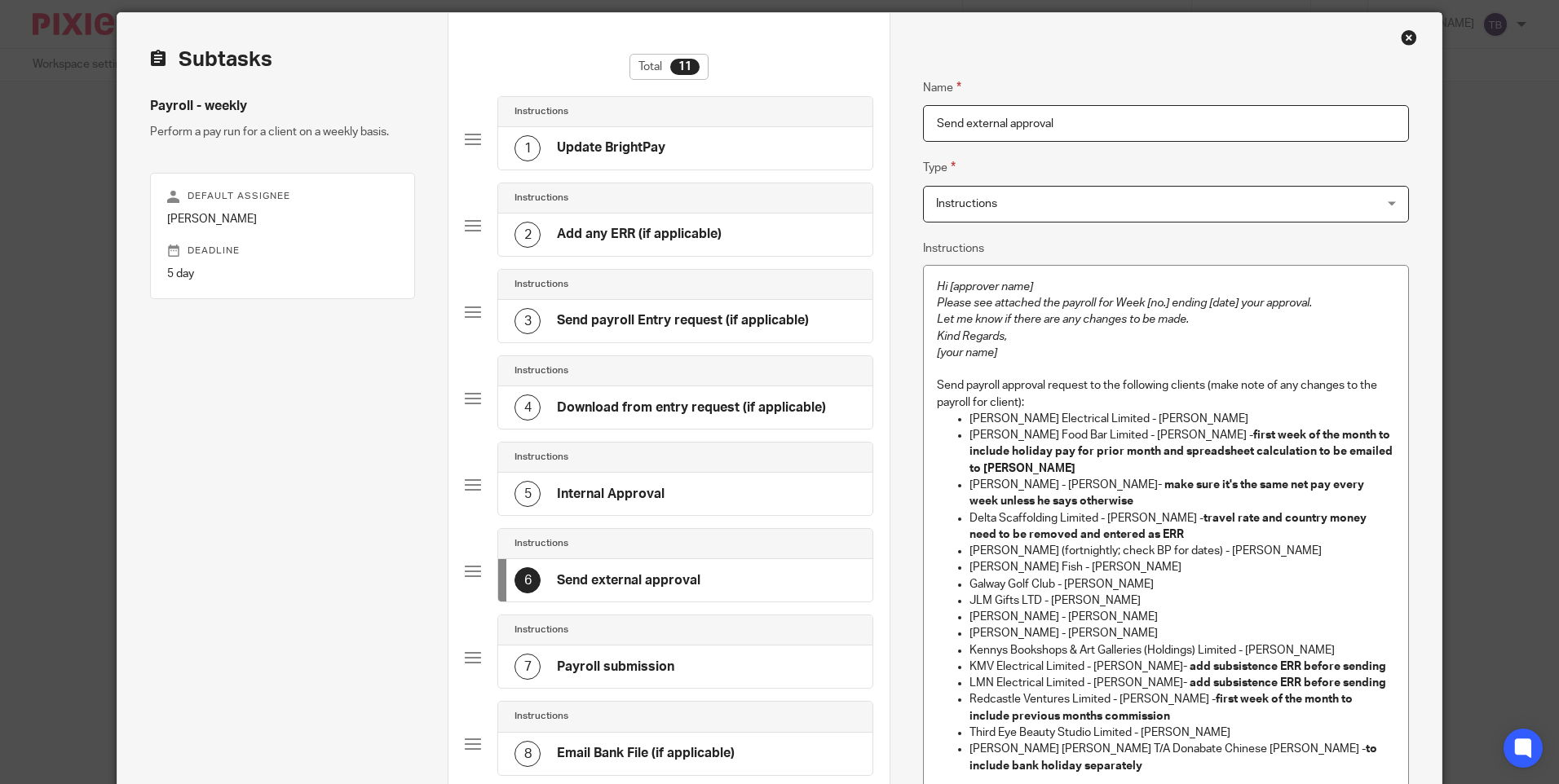
scroll to position [81, 0]
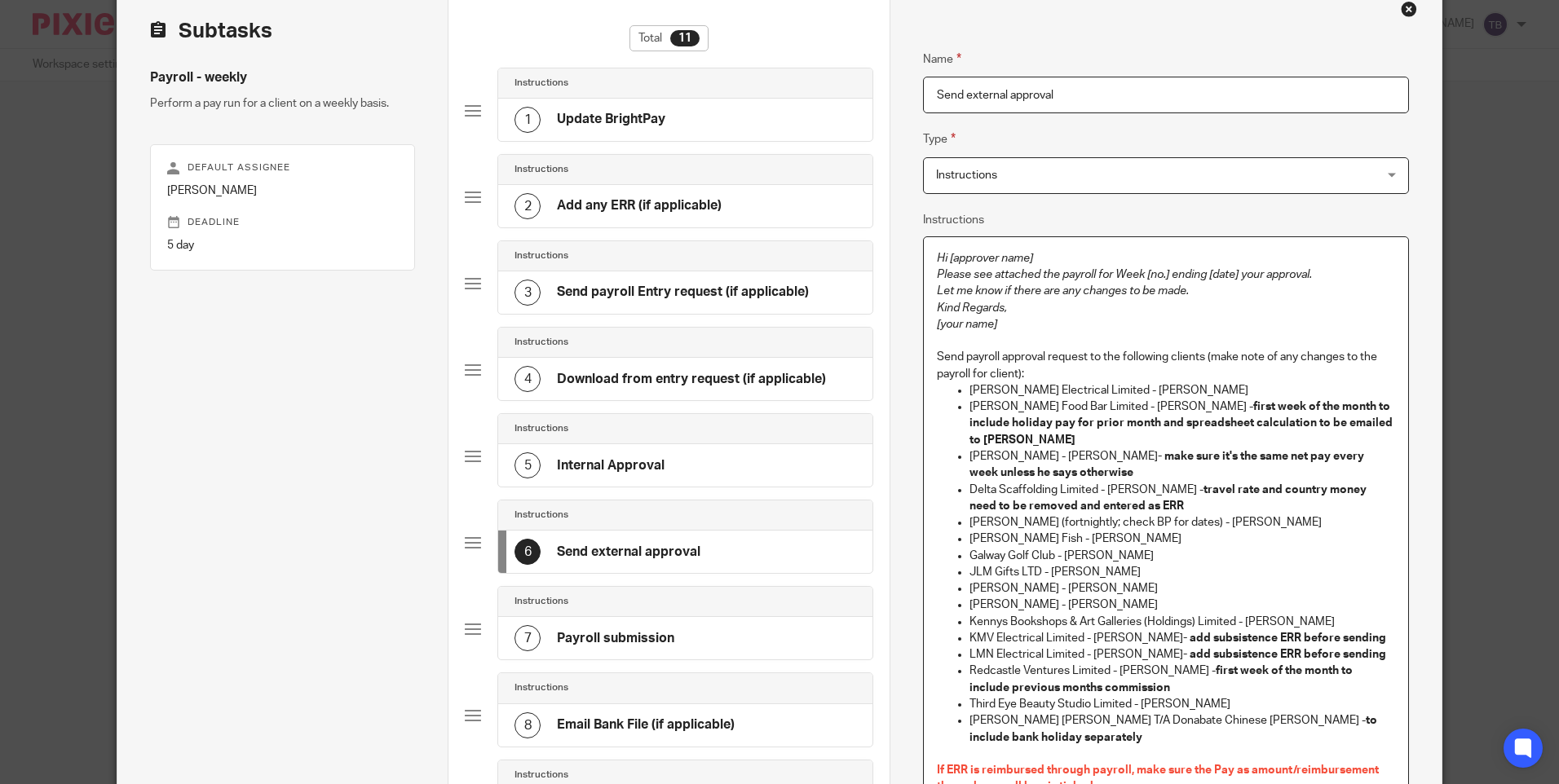
click at [937, 258] on em "Hi [approver name]" at bounding box center [984, 258] width 96 height 12
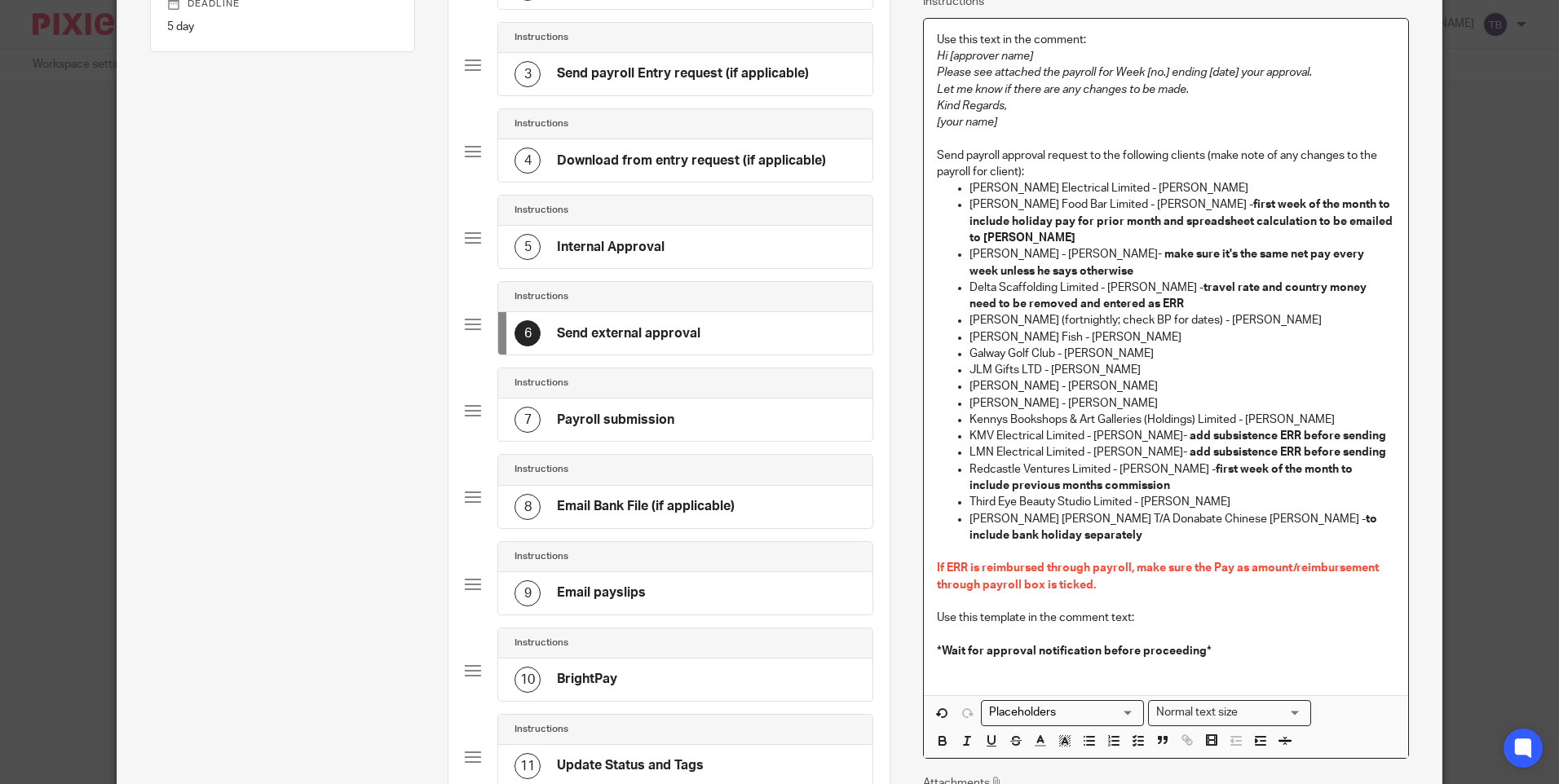
scroll to position [326, 0]
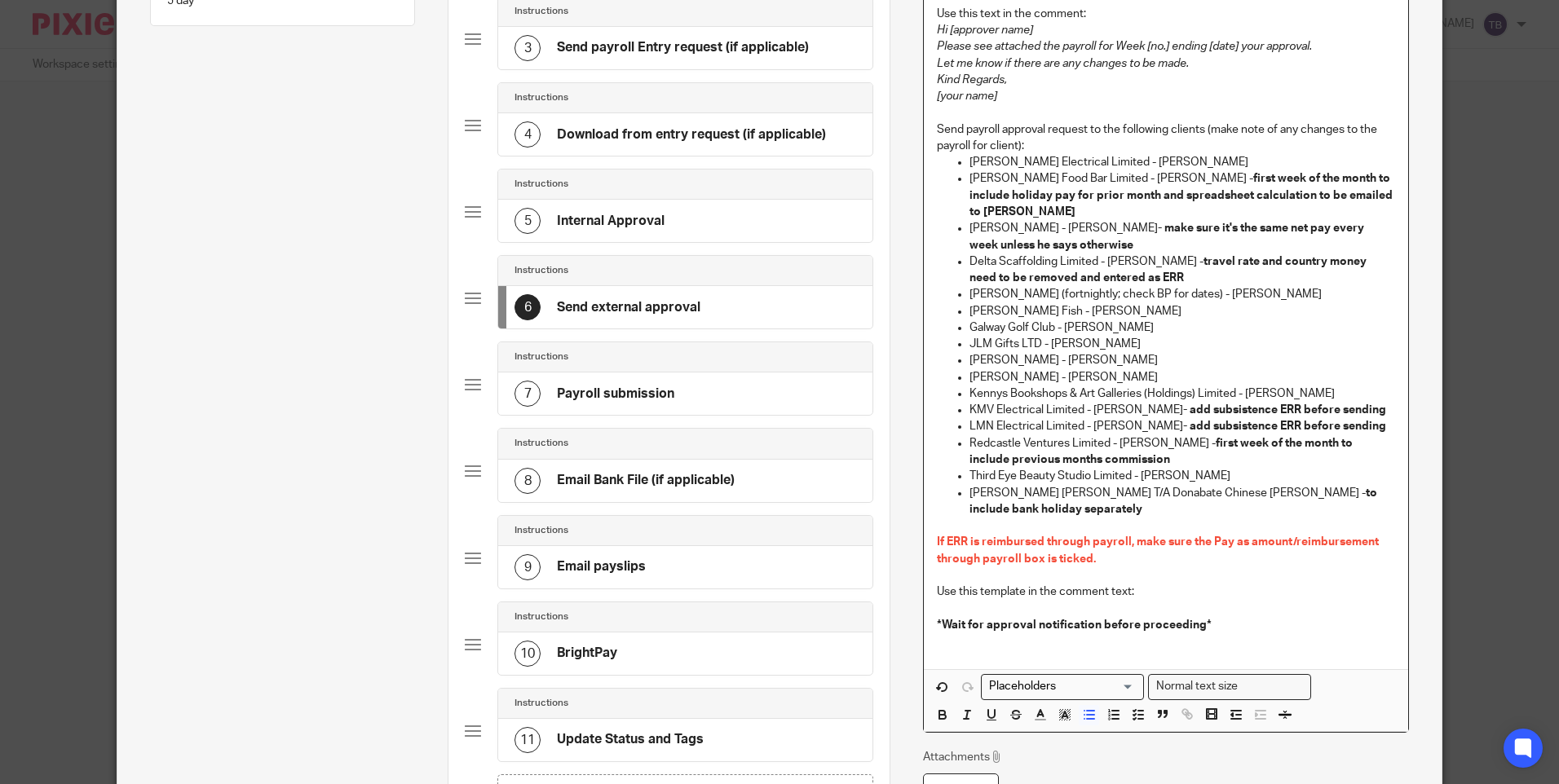
click at [1105, 159] on p "Brindley Electrical Limited - Victoria Reid" at bounding box center [1182, 162] width 425 height 16
click at [1089, 178] on p "Bove Food Bar Limited - Maria Aprile - first week of the month to include holid…" at bounding box center [1182, 195] width 425 height 49
click at [1054, 220] on p "David Mulvaney - David Mulvaney - make sure it's the same net pay every week un…" at bounding box center [1182, 236] width 425 height 34
click at [1128, 220] on p "David Mulvaney (David Mulvaney - make sure it's the same net pay every week unl…" at bounding box center [1182, 236] width 425 height 34
click at [984, 220] on p "David Mulvaney (David Mulvaney) - make sure it's the same net pay every week un…" at bounding box center [1182, 236] width 425 height 34
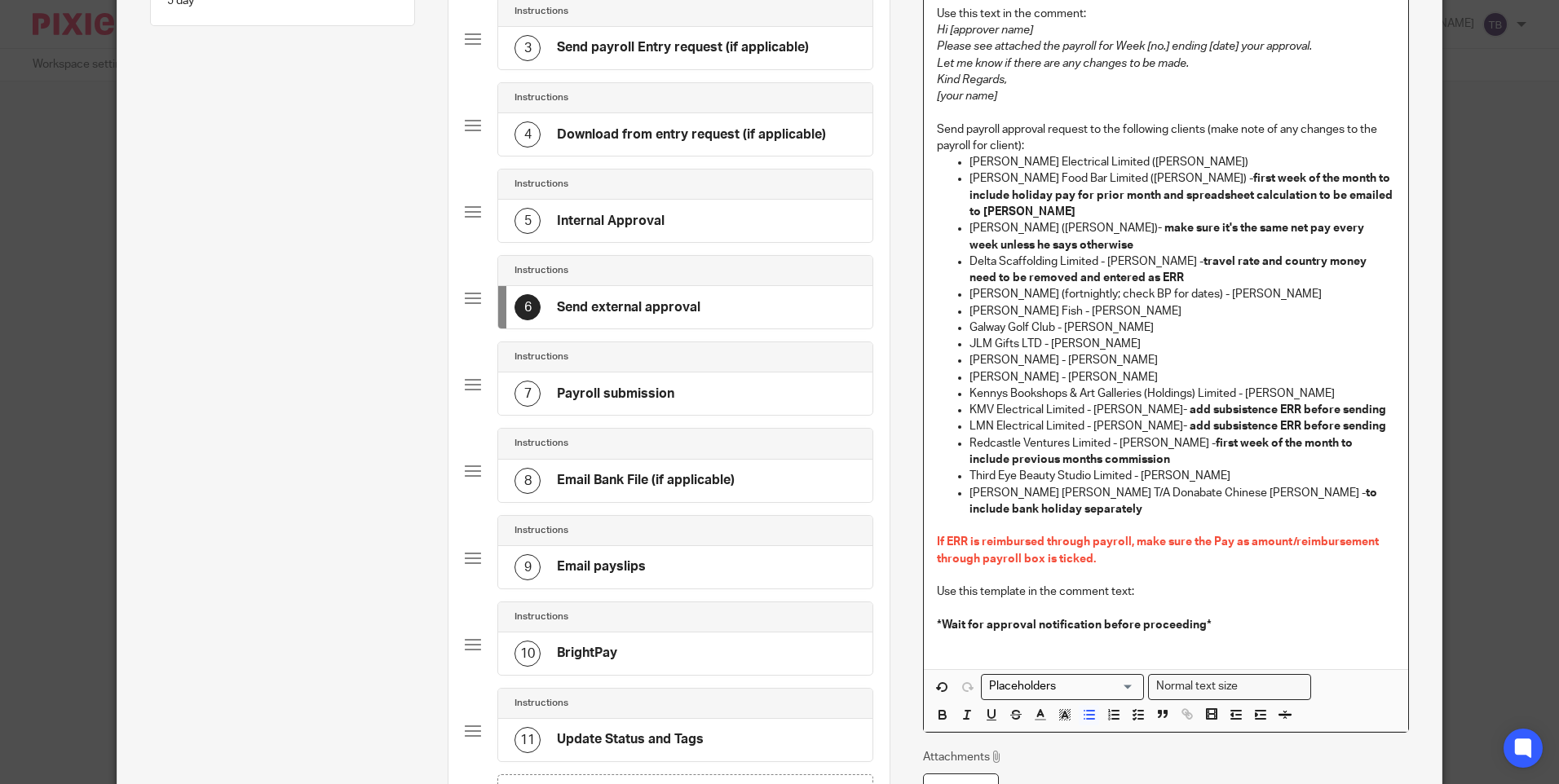
click at [1101, 253] on p "Delta Scaffolding Limited - Rob Dooley - travel rate and country money need to …" at bounding box center [1182, 270] width 425 height 34
click at [1218, 286] on p "Elliot Chambers (fortnightly; check BP for dates) - Suzanne Chambers" at bounding box center [1182, 295] width 425 height 16
click at [1353, 286] on p "Elliot Chambers (fortnightly; check BP for dates) (Suzanne Chambers" at bounding box center [1182, 295] width 425 height 16
click at [1044, 304] on p "Feeney's Fish - Fergal Feeney" at bounding box center [1182, 312] width 425 height 16
click at [1141, 304] on p "Feeney's Fish (Fergal Feeney" at bounding box center [1182, 312] width 425 height 16
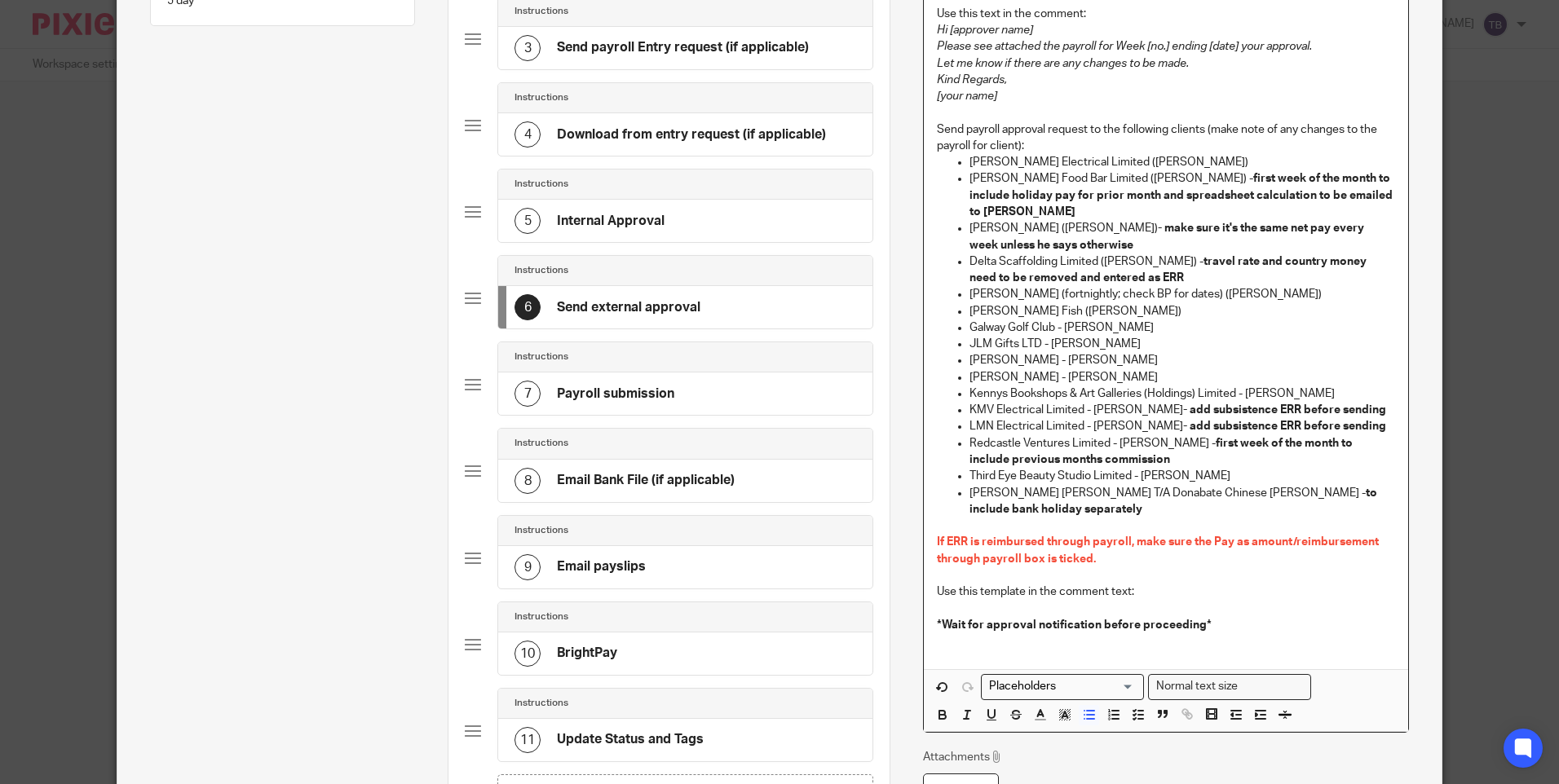
click at [1138, 319] on p "Galway Golf Club - Peter Moran" at bounding box center [1182, 327] width 425 height 16
click at [1129, 336] on p "JLM Gifts LTD - Lee McCreevy" at bounding box center [1182, 344] width 425 height 16
click at [1124, 352] on p "John A Reidy - John Reidy" at bounding box center [1182, 360] width 425 height 16
click at [1142, 369] on p "Karen McBride - Karen McBride" at bounding box center [1182, 378] width 425 height 16
click at [1243, 386] on p "Kennys Bookshops & Art Galleries (Holdings) Limited - Sarah Kenny" at bounding box center [1182, 394] width 425 height 16
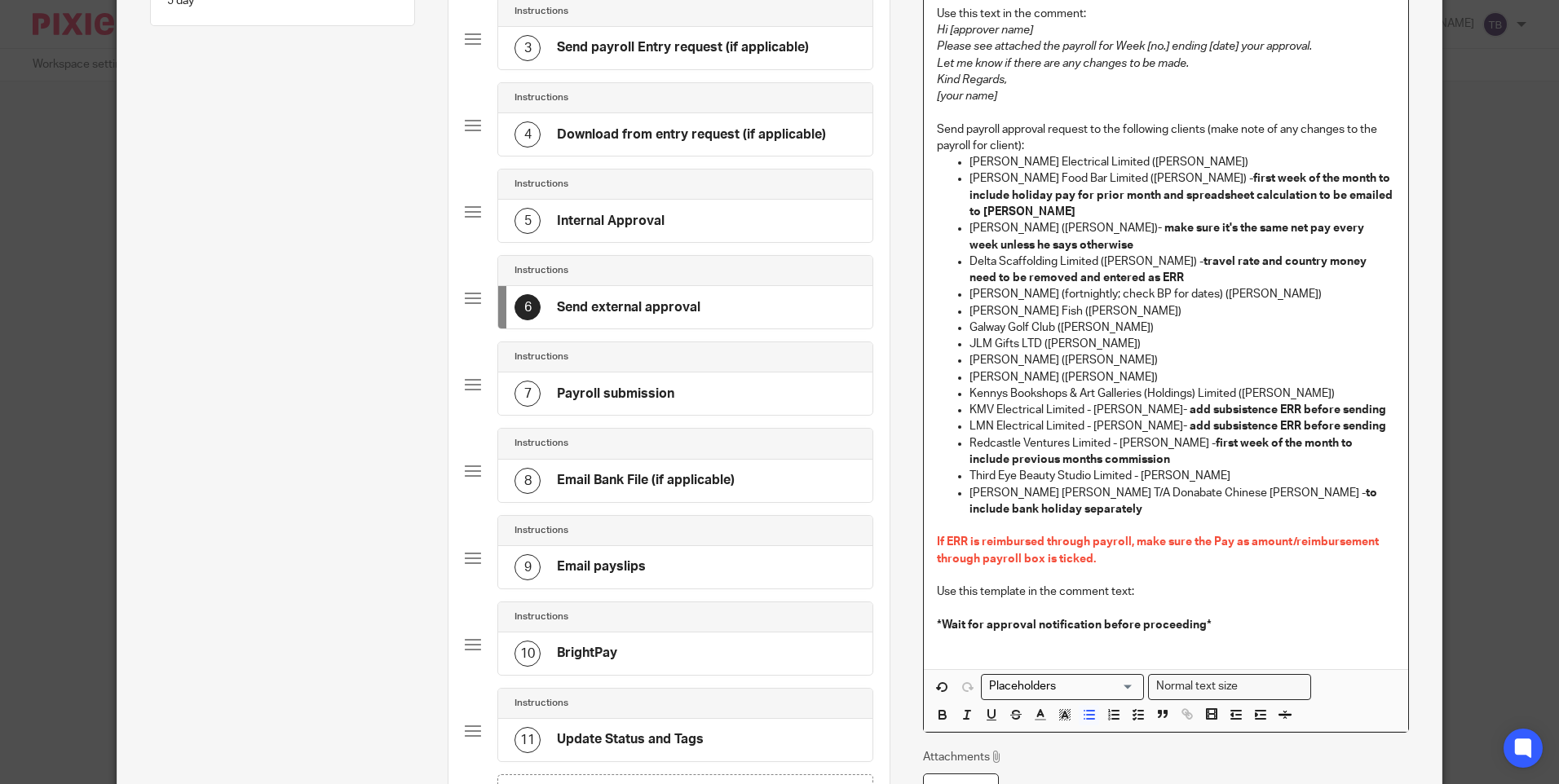
click at [1090, 401] on p "KMV Electrical Limited - Maria Aprile - add subsistence ERR before sending" at bounding box center [1182, 410] width 425 height 16
click at [1226, 485] on p "Wai Ming Chung T/A Donabate Chinese Takeaway - Ming Chung - to include bank hol…" at bounding box center [1182, 501] width 425 height 34
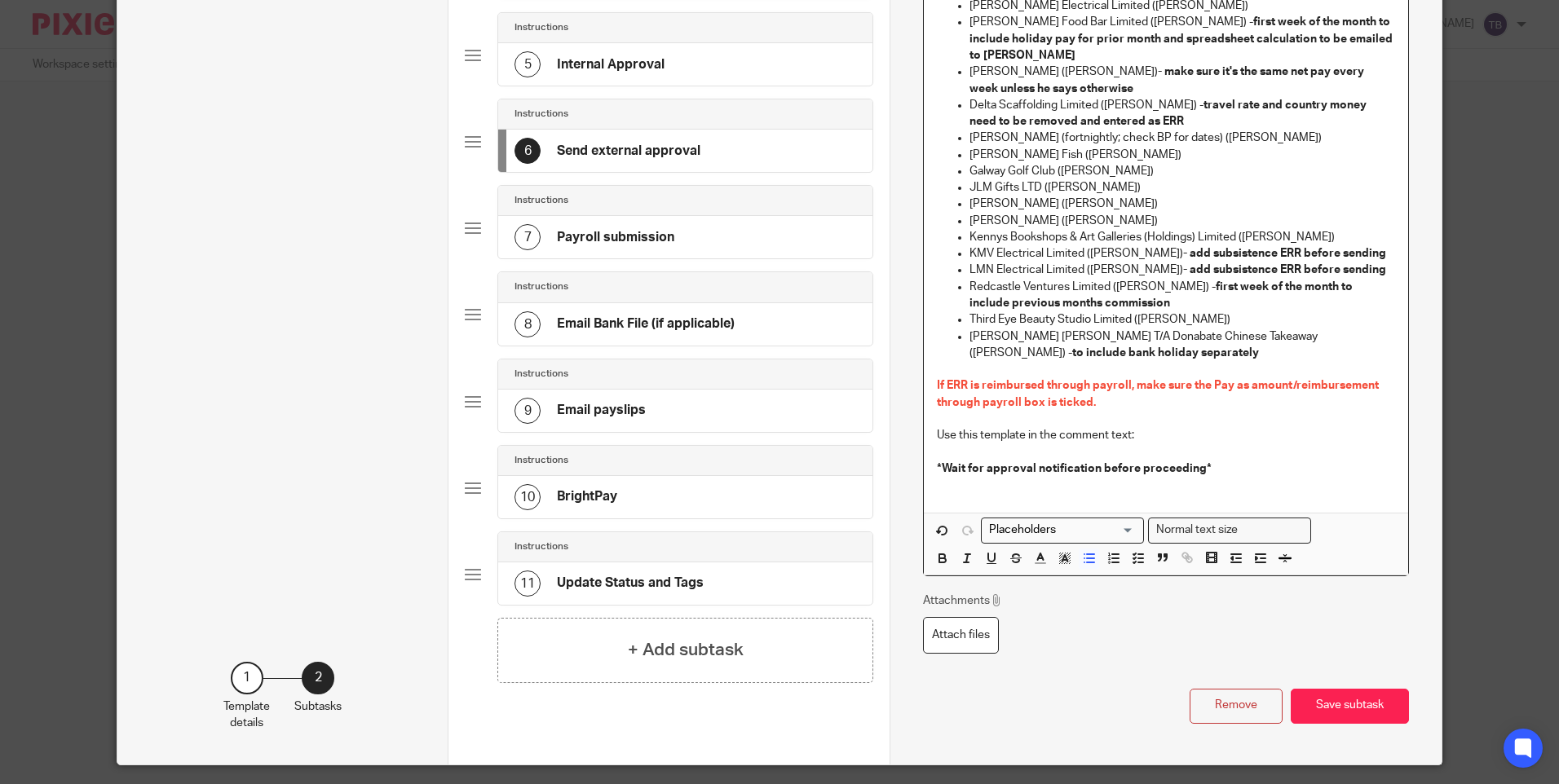
scroll to position [489, 0]
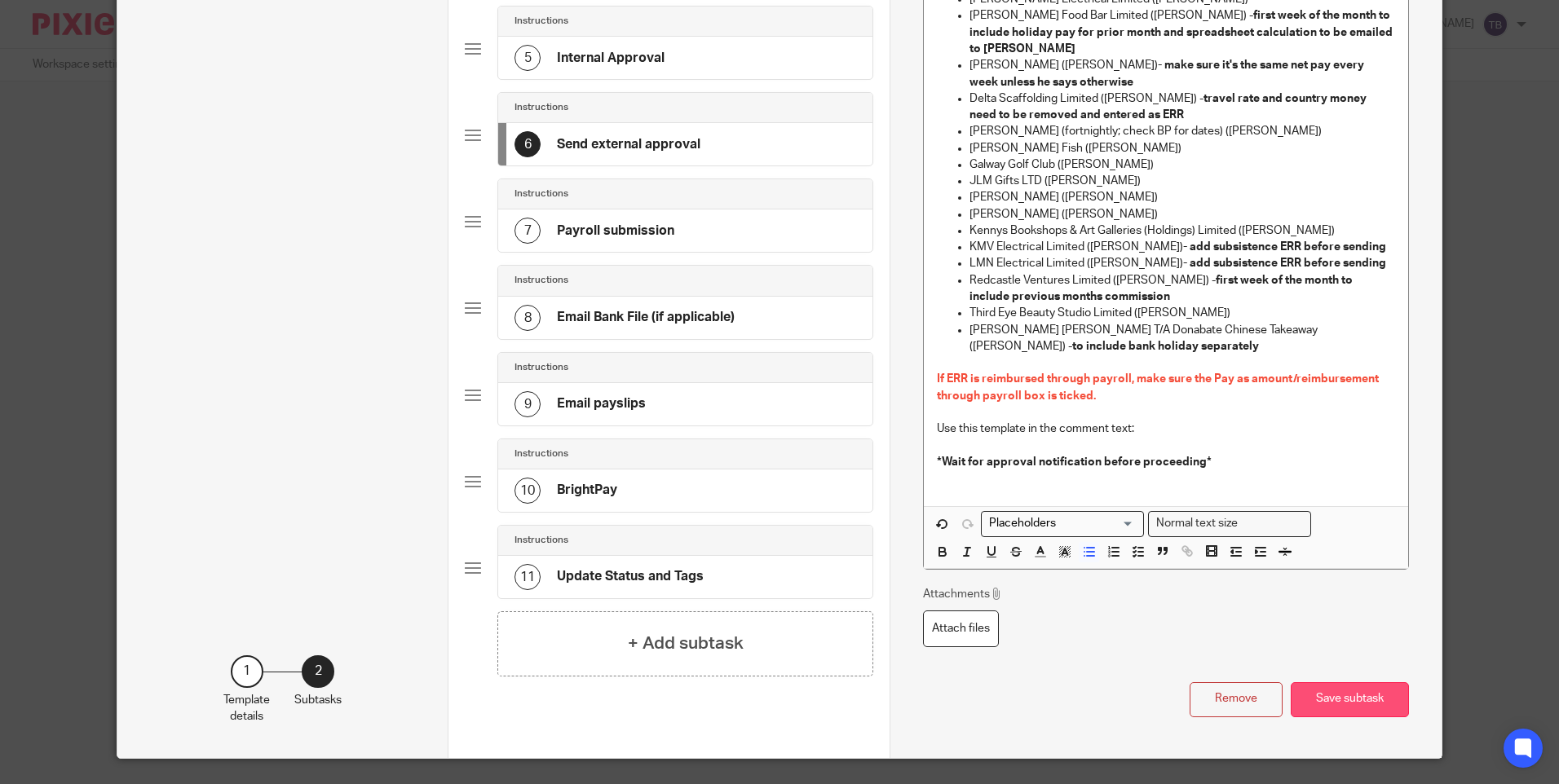
click at [1357, 705] on button "Save subtask" at bounding box center [1350, 699] width 119 height 35
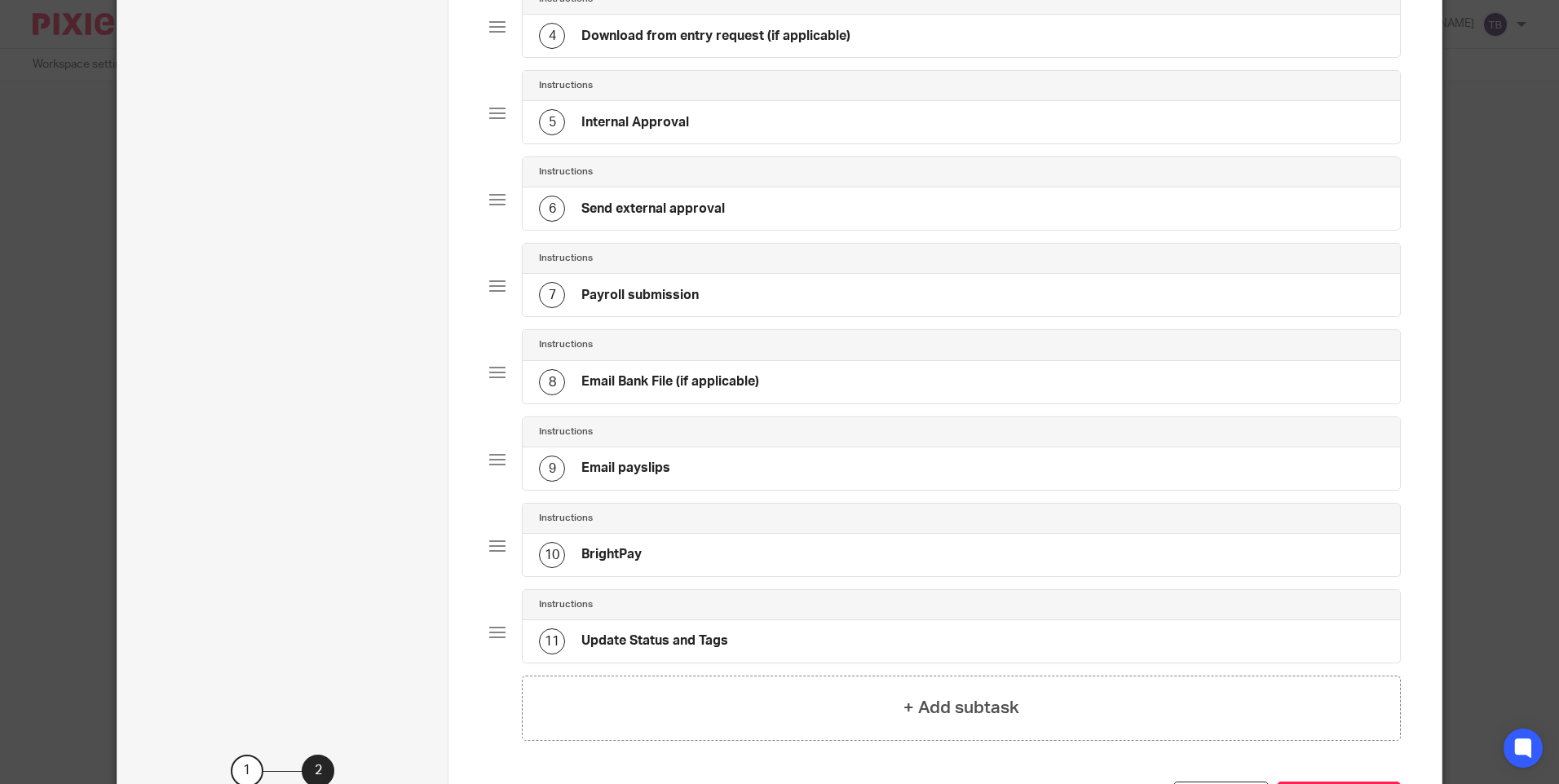
scroll to position [326, 0]
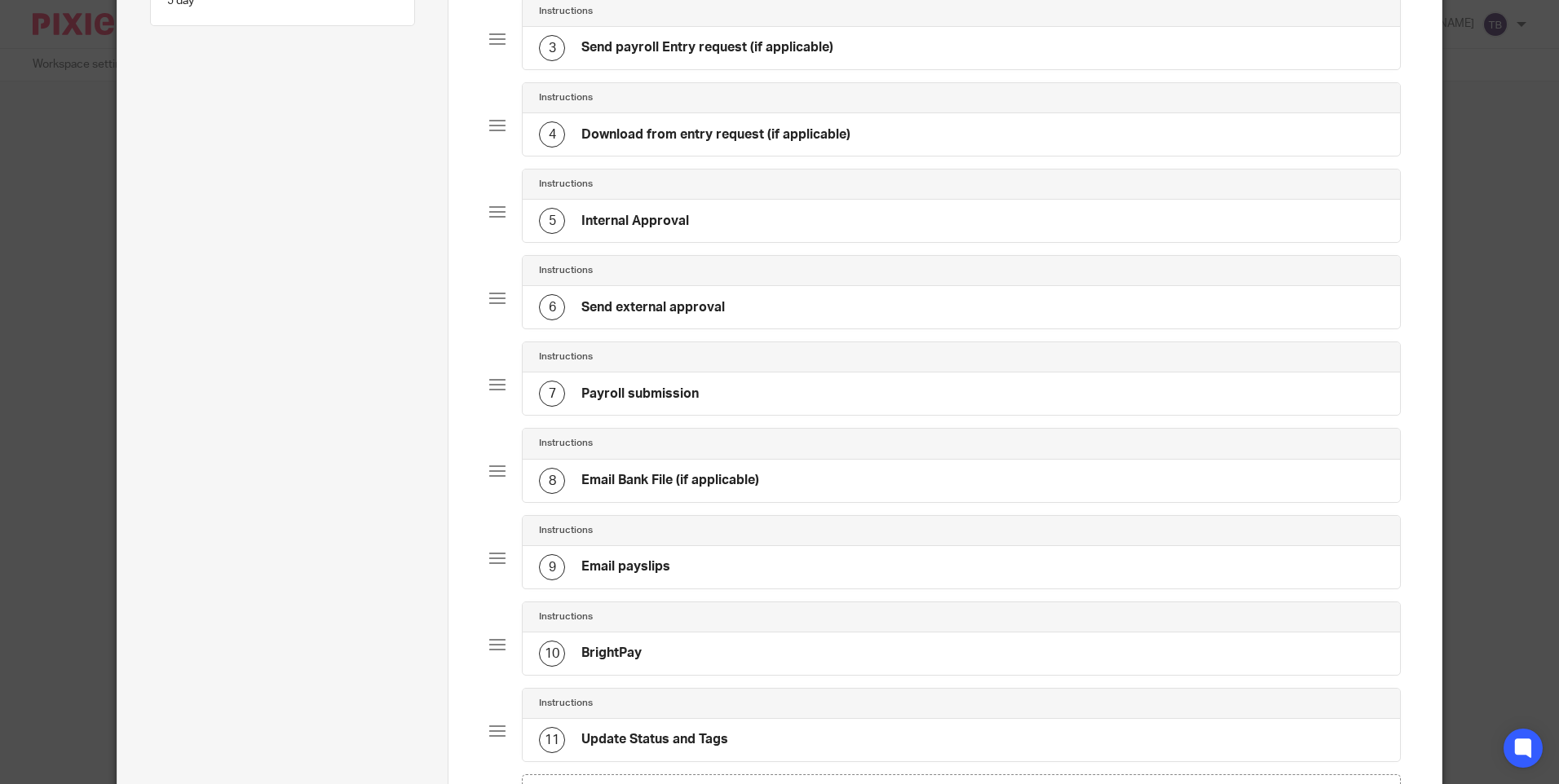
click at [866, 307] on div "6 Send external approval" at bounding box center [961, 308] width 877 height 43
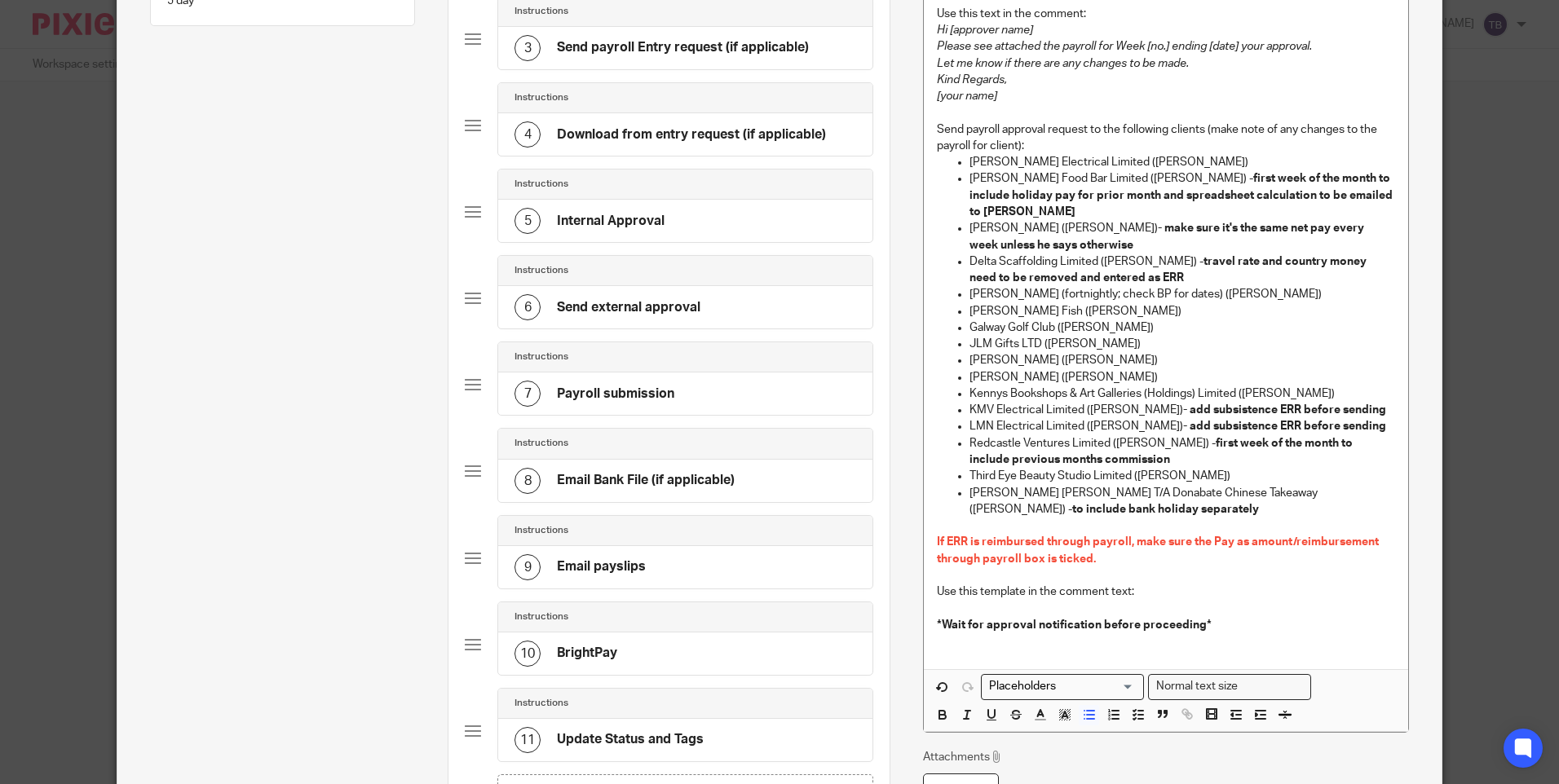
scroll to position [0, 0]
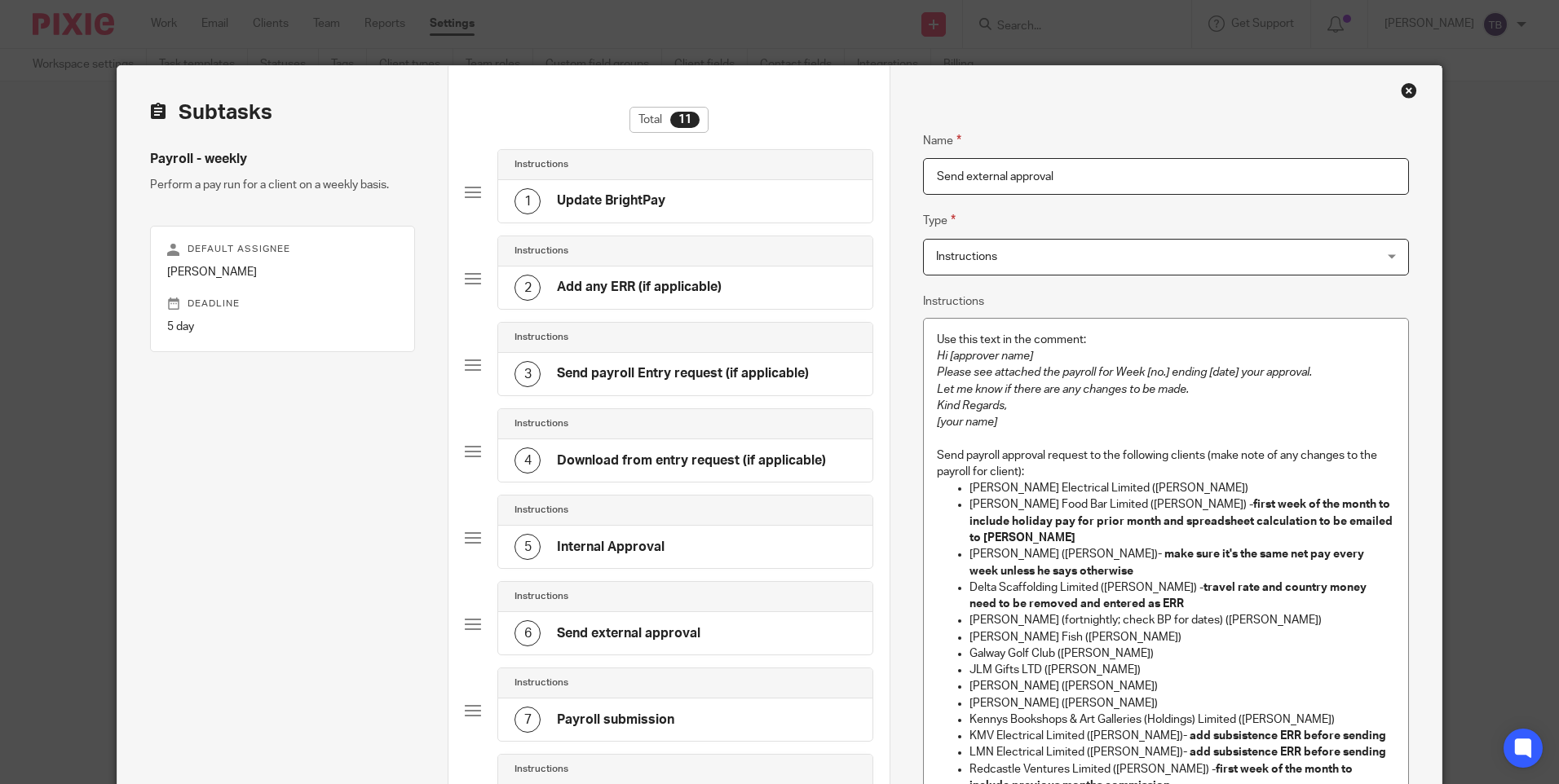
click at [1253, 384] on p "Let me know if there are any changes to be made." at bounding box center [1166, 390] width 458 height 16
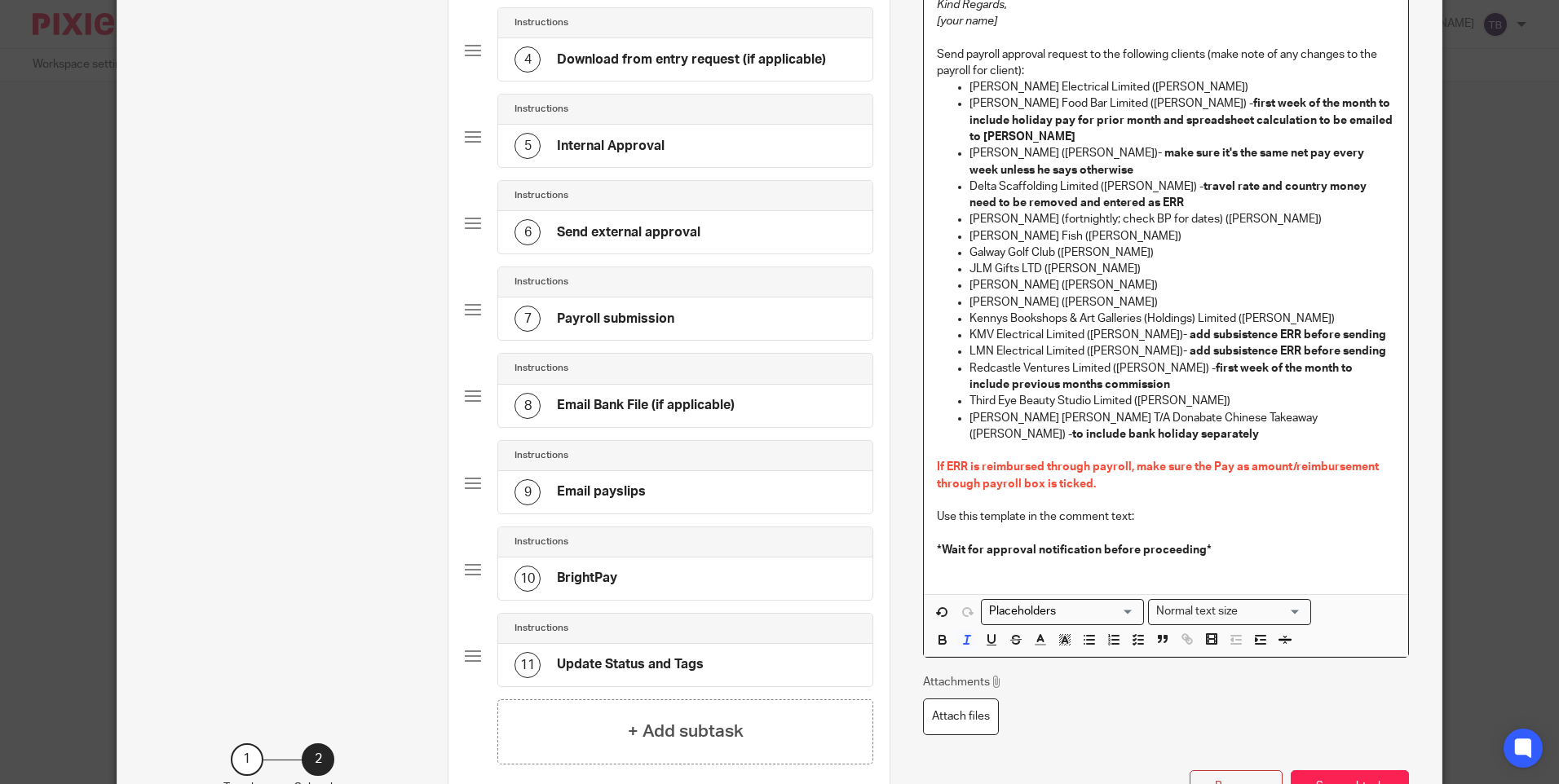
scroll to position [407, 0]
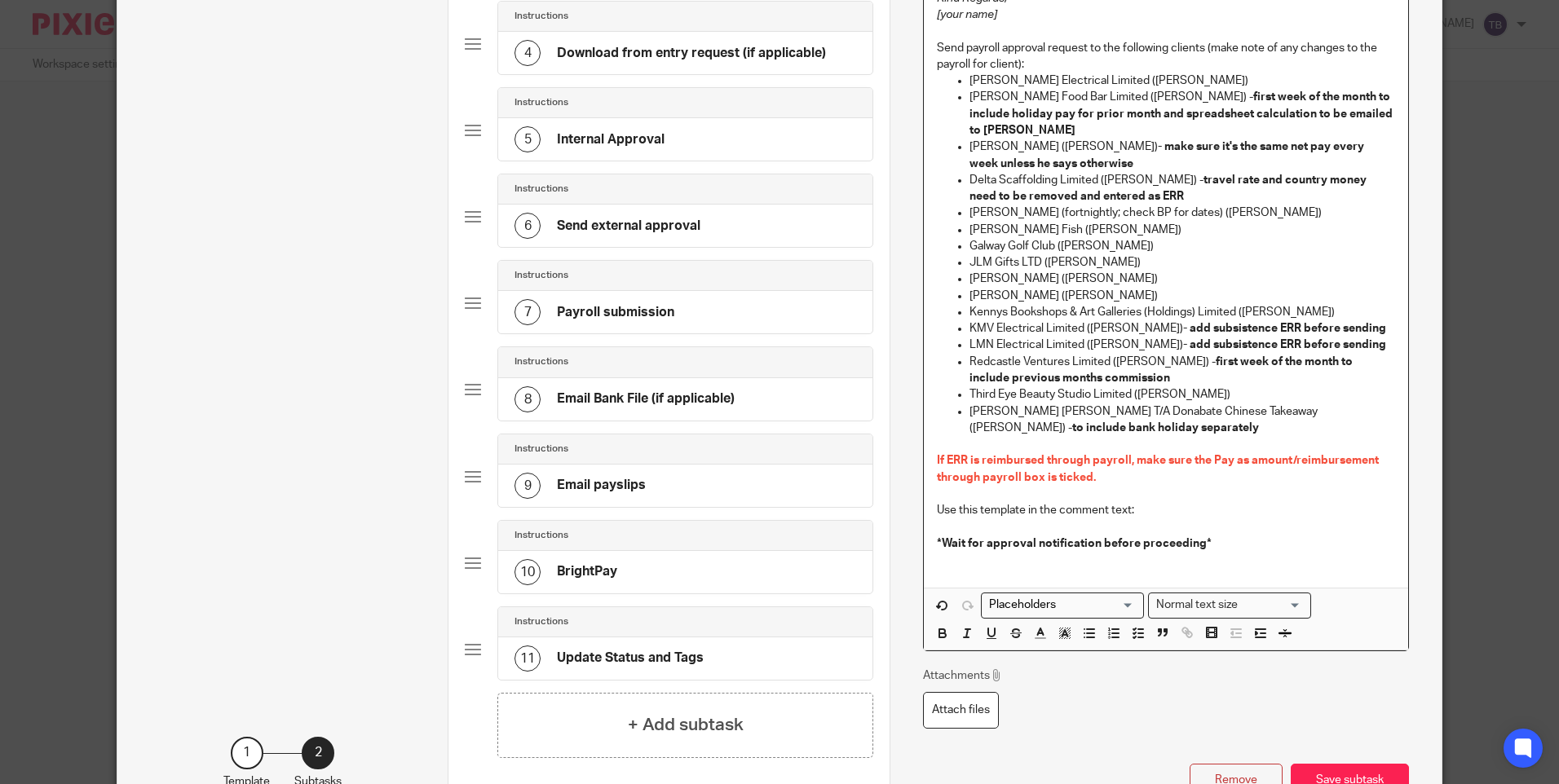
click at [1164, 502] on p "Use this template in the comment text:" at bounding box center [1166, 510] width 458 height 16
drag, startPoint x: 1165, startPoint y: 494, endPoint x: 884, endPoint y: 476, distance: 281.6
click at [890, 476] on div "Name Update BrightPay Type Instructions Instructions Instructions Document sign…" at bounding box center [1166, 248] width 551 height 1181
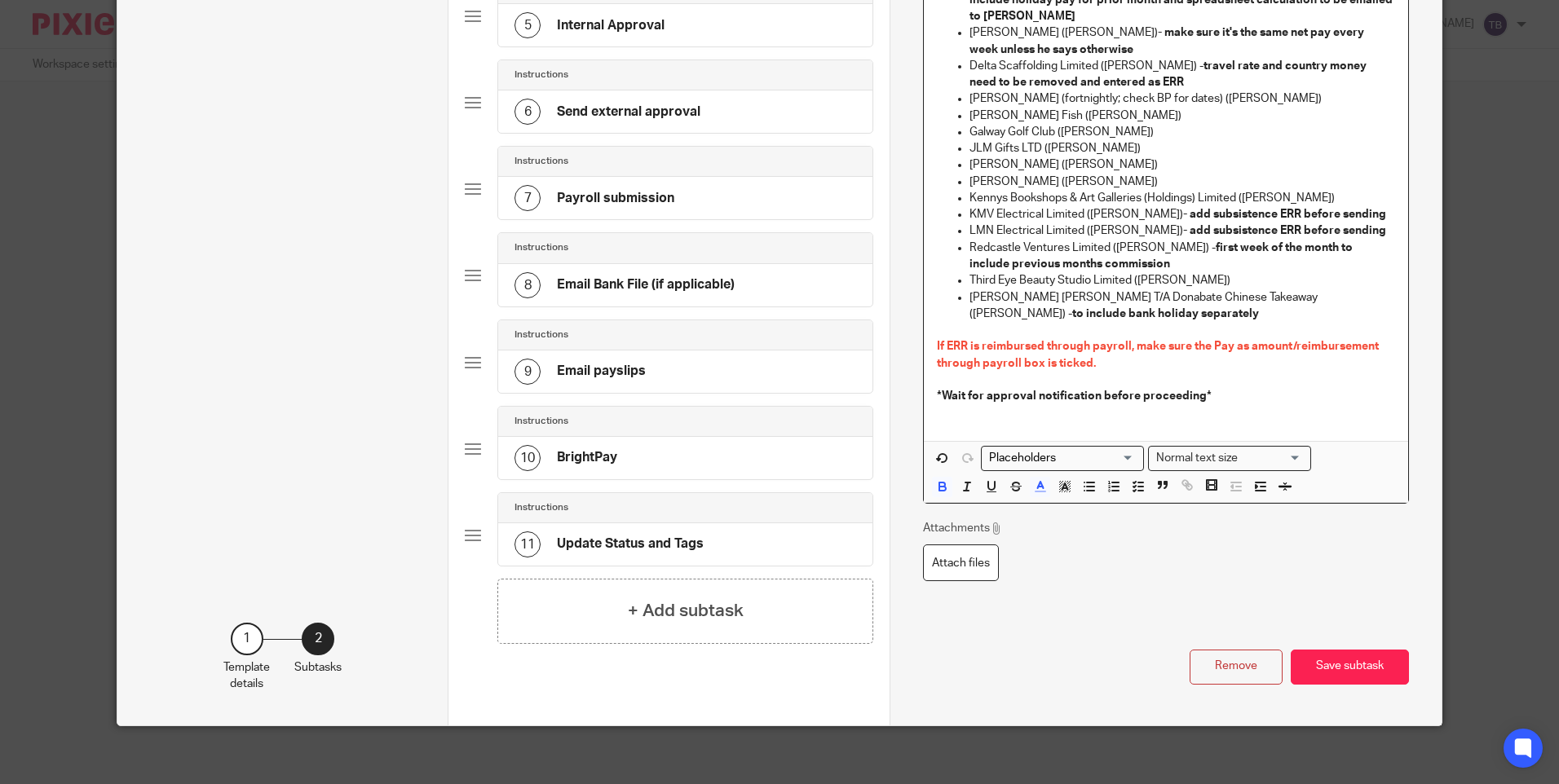
scroll to position [529, 0]
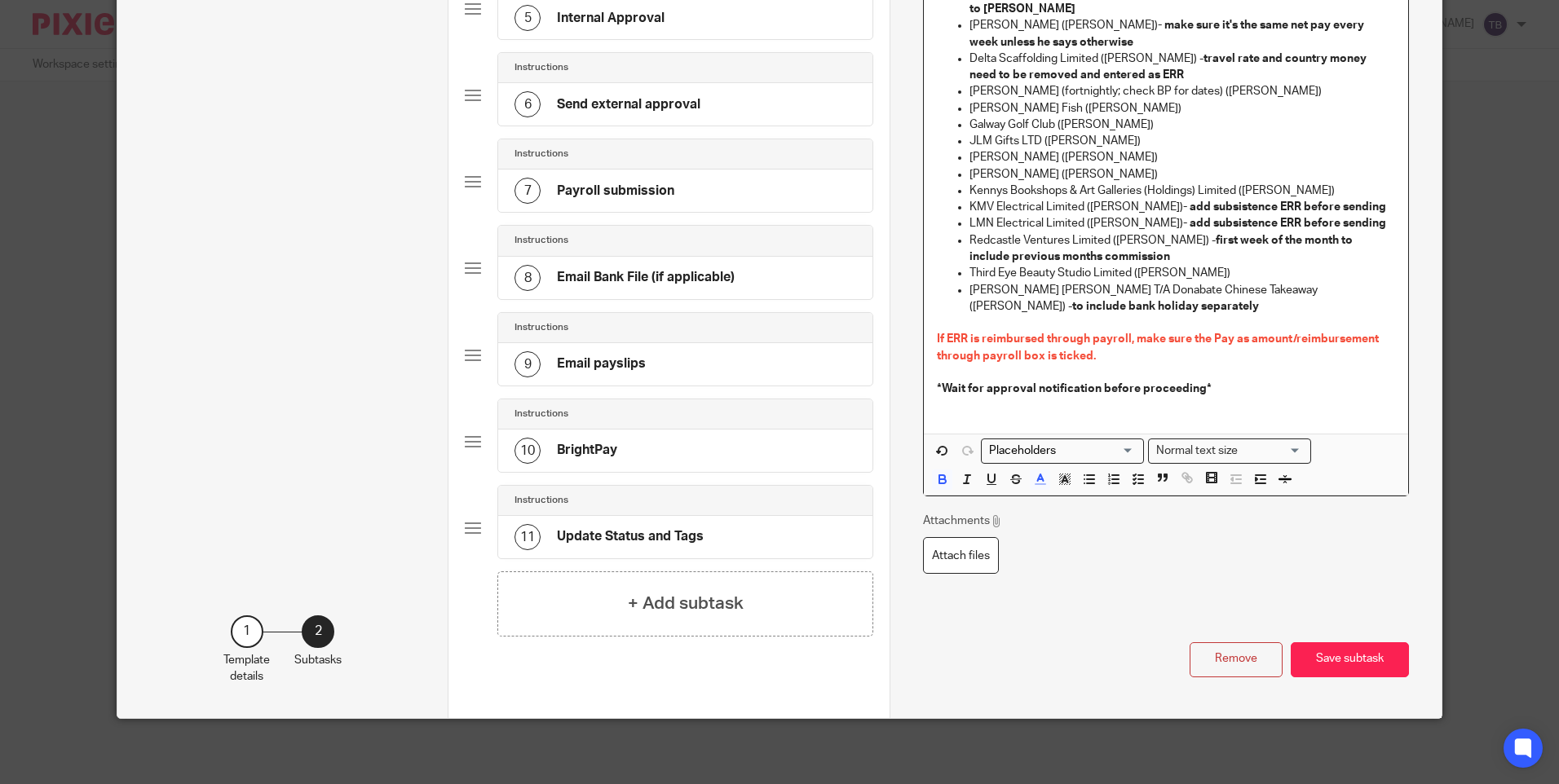
click at [1333, 661] on button "Save subtask" at bounding box center [1350, 660] width 119 height 35
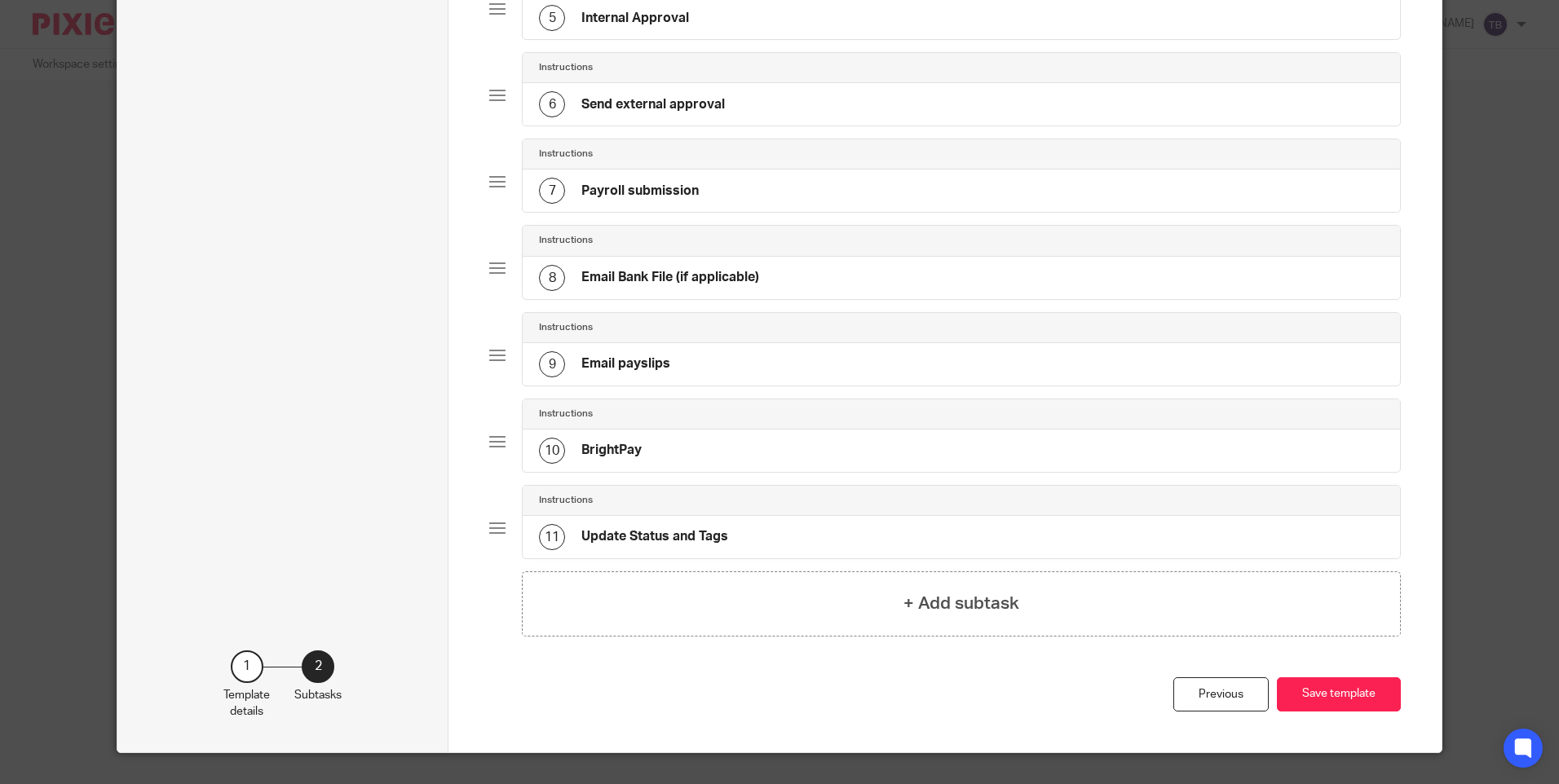
scroll to position [448, 0]
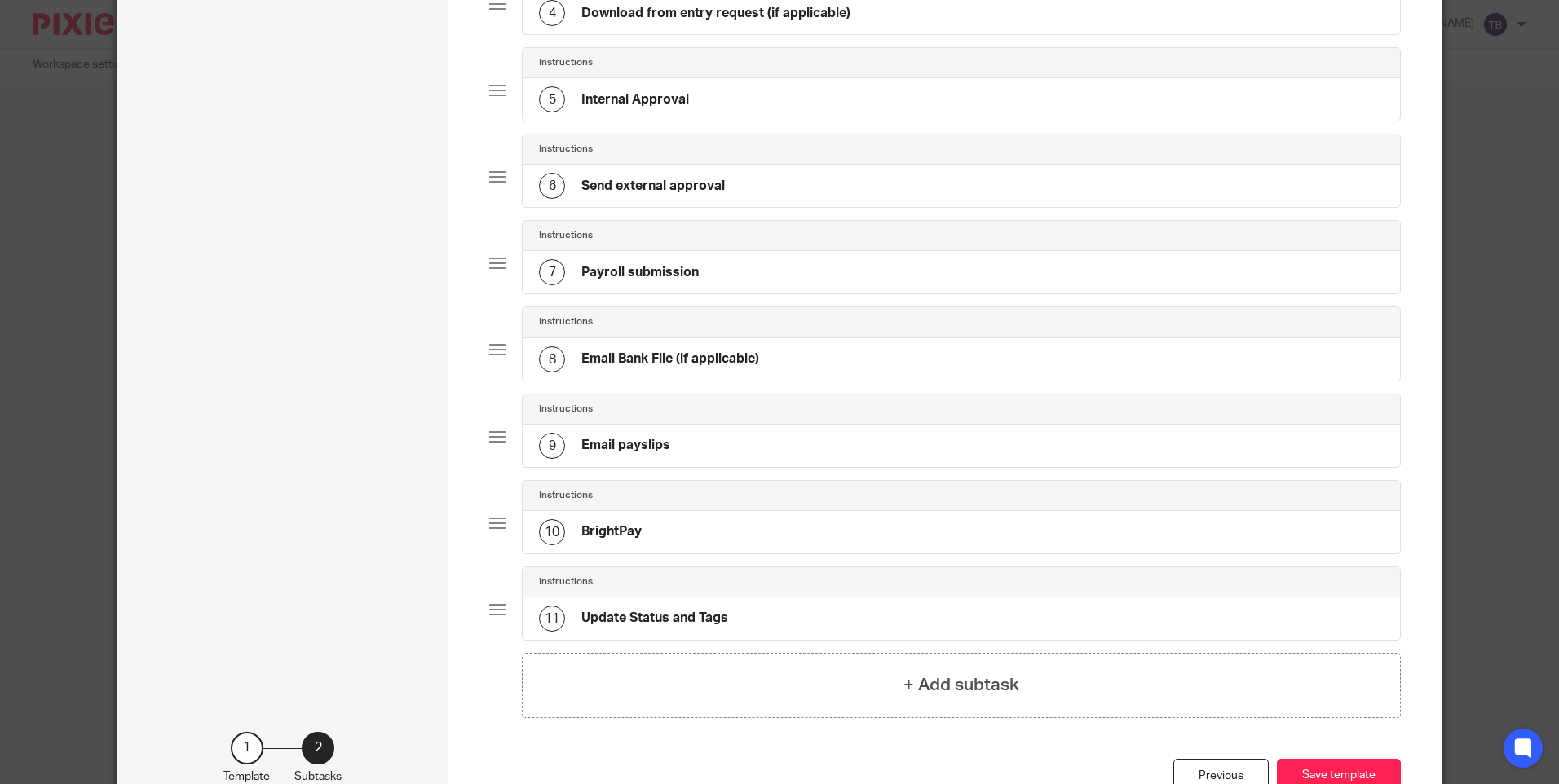
click at [775, 272] on div "7 Payroll submission" at bounding box center [961, 272] width 877 height 43
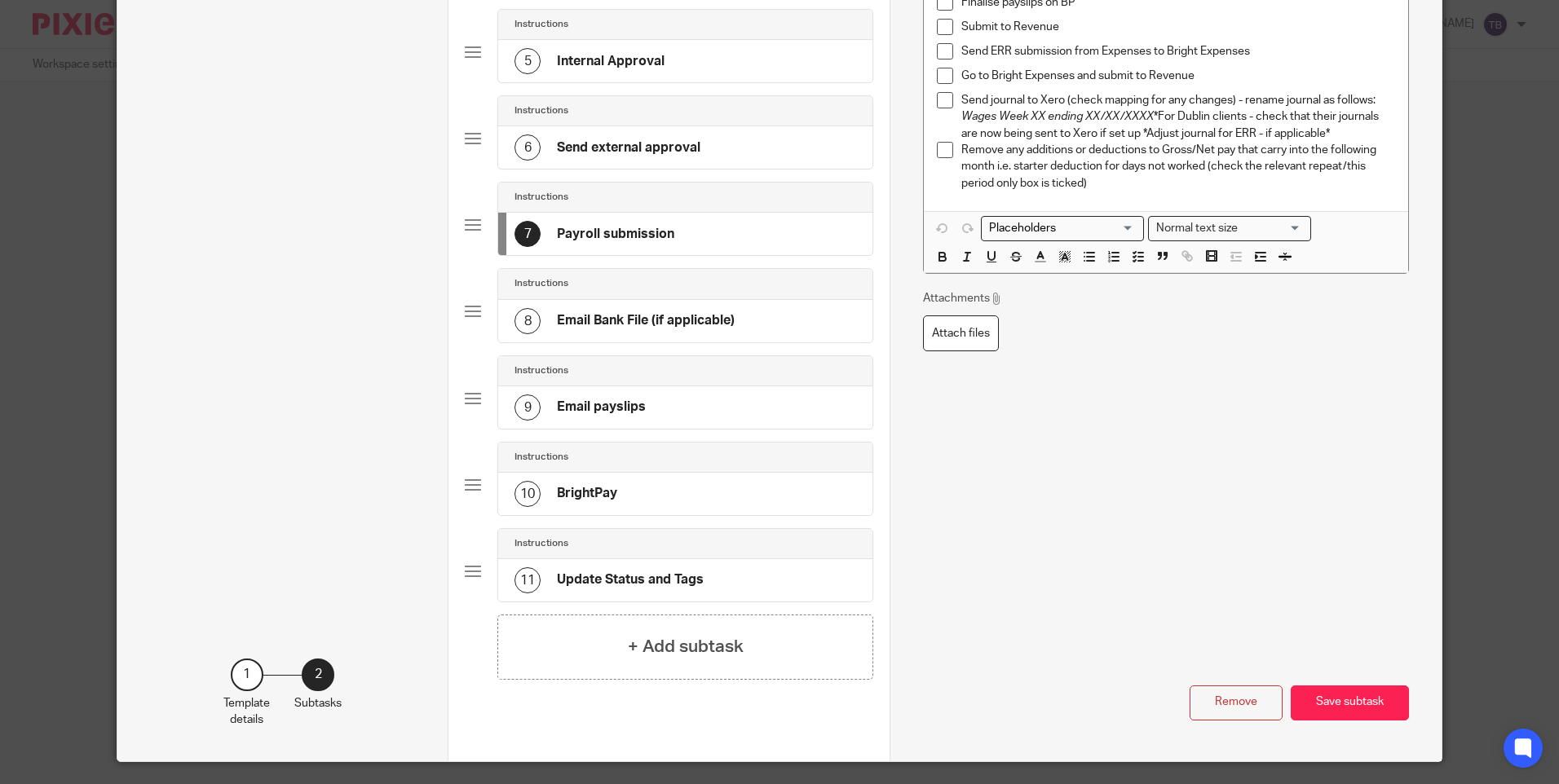
scroll to position [489, 0]
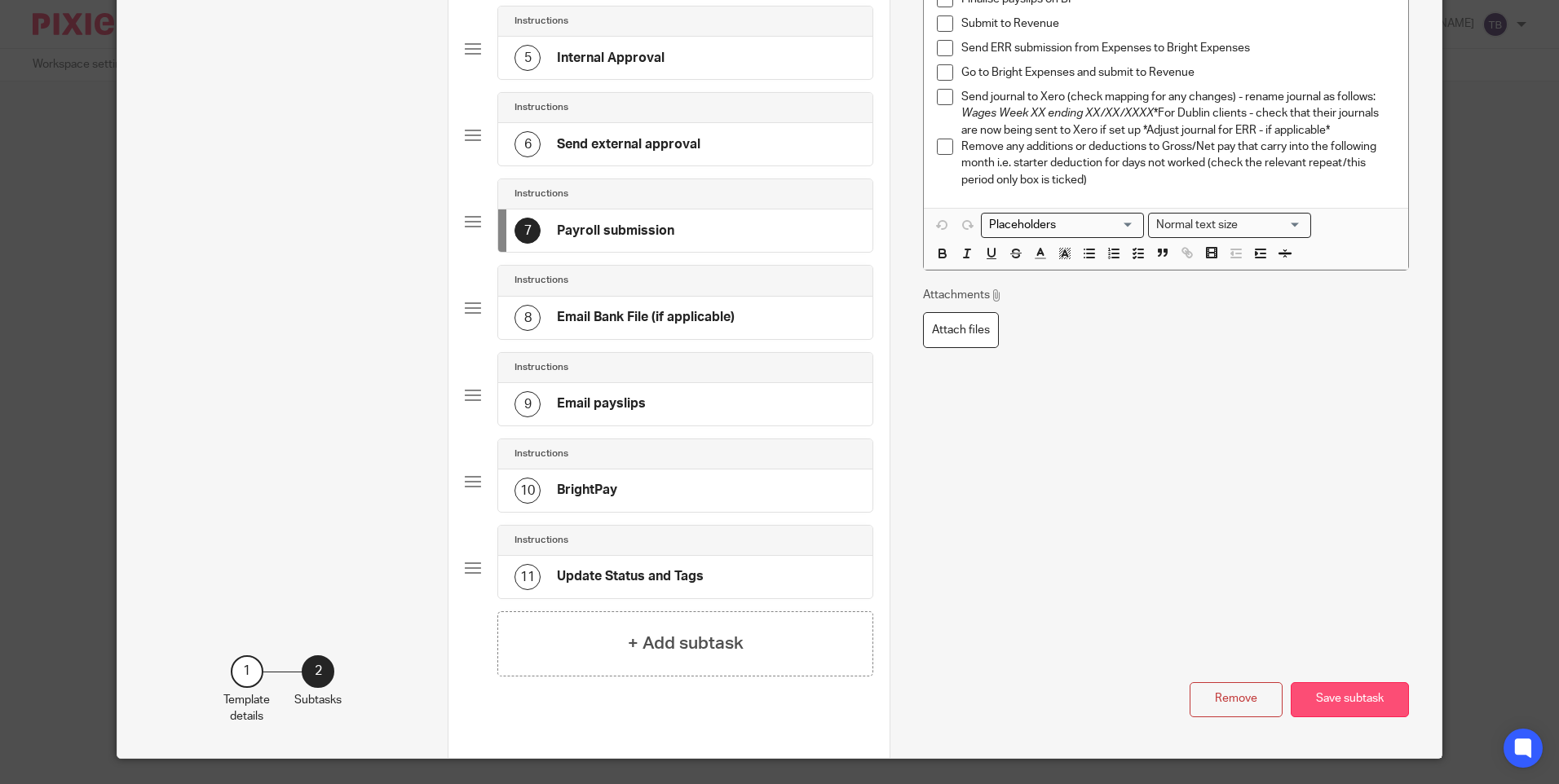
click at [1344, 701] on button "Save subtask" at bounding box center [1350, 699] width 119 height 35
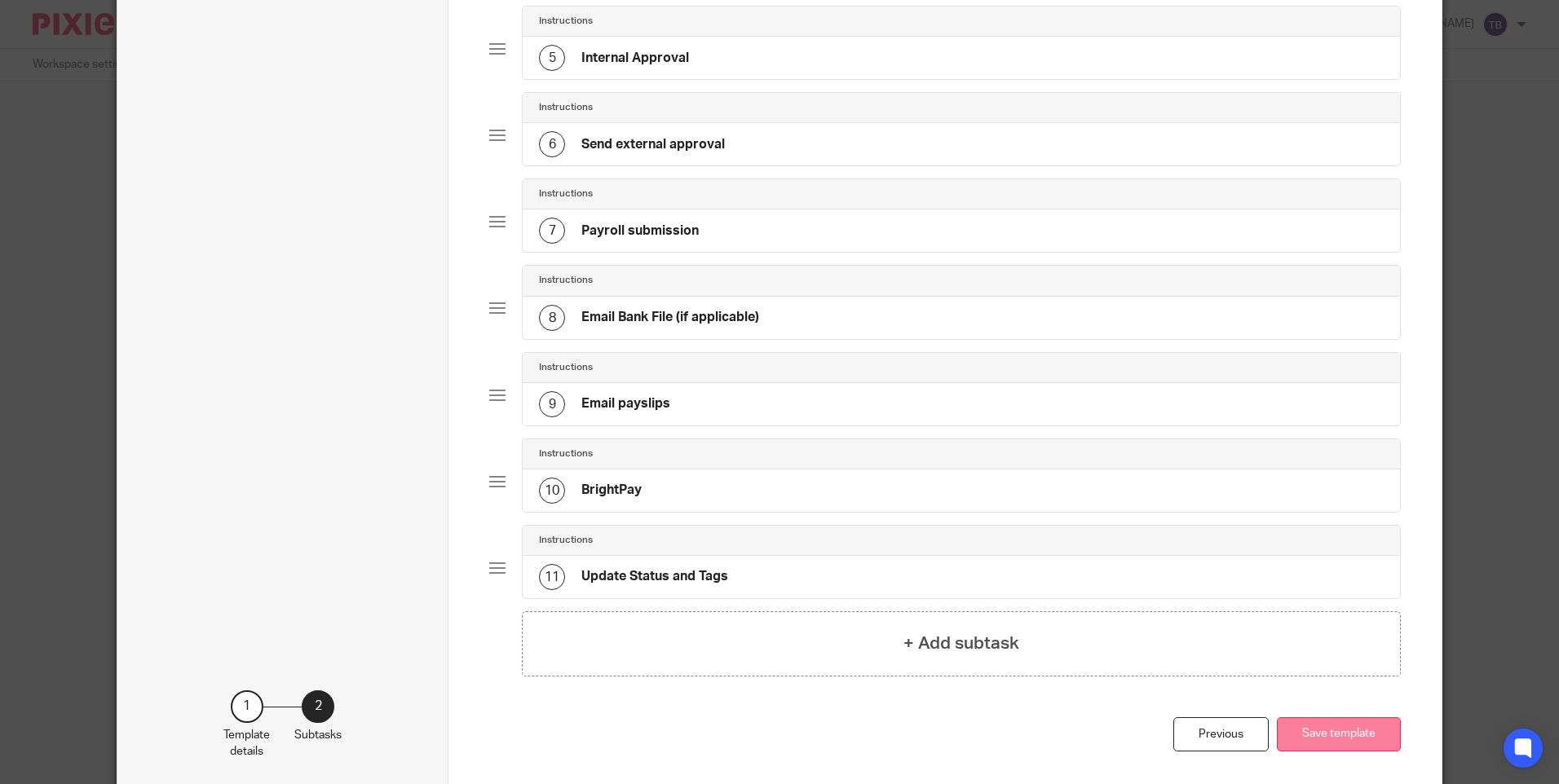
click at [1310, 741] on button "Save template" at bounding box center [1338, 735] width 124 height 35
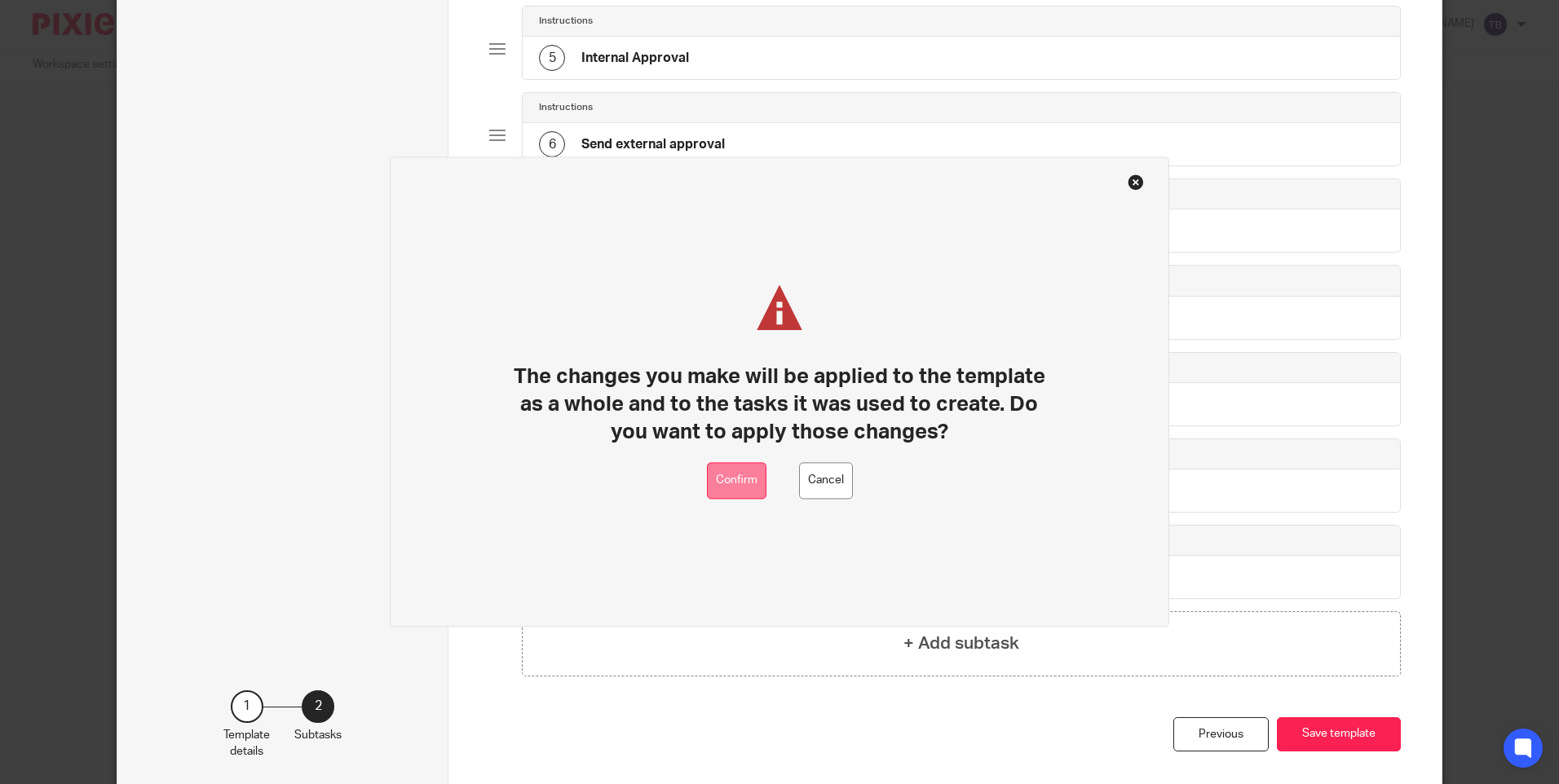
click at [724, 481] on button "Confirm" at bounding box center [737, 481] width 59 height 37
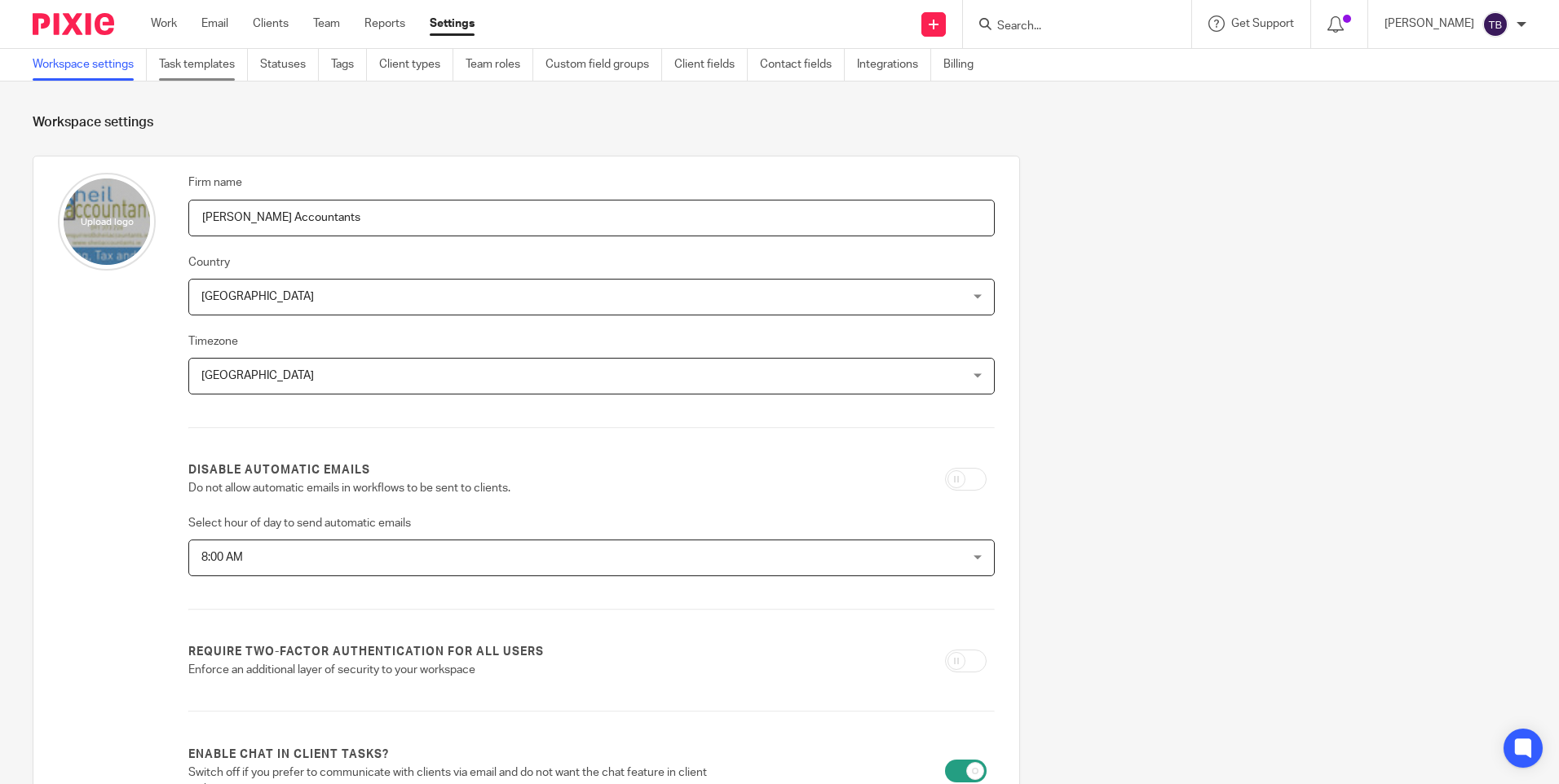
click at [202, 67] on link "Task templates" at bounding box center [203, 64] width 89 height 32
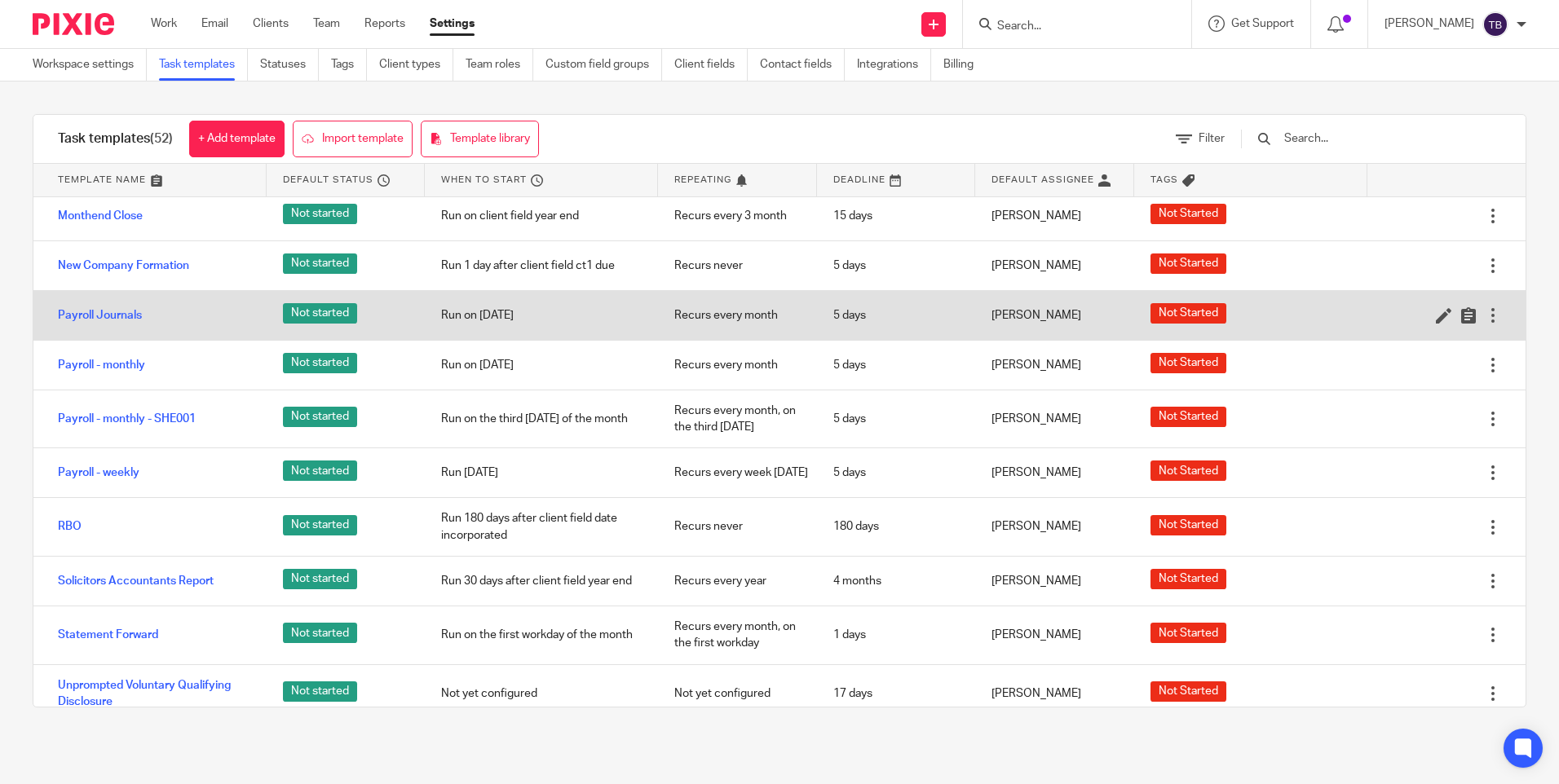
scroll to position [1548, 0]
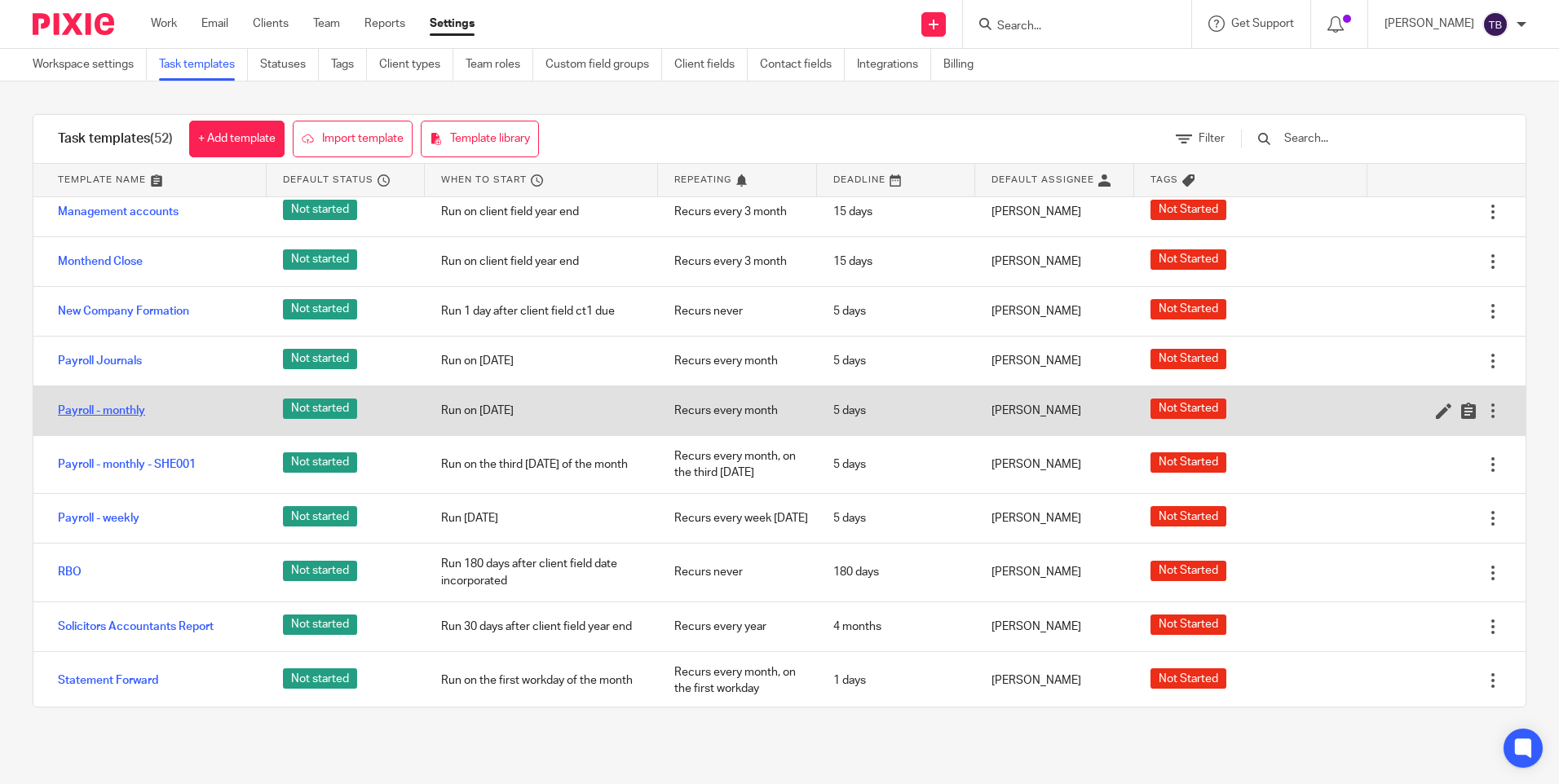
click at [131, 412] on link "Payroll - monthly" at bounding box center [101, 411] width 87 height 16
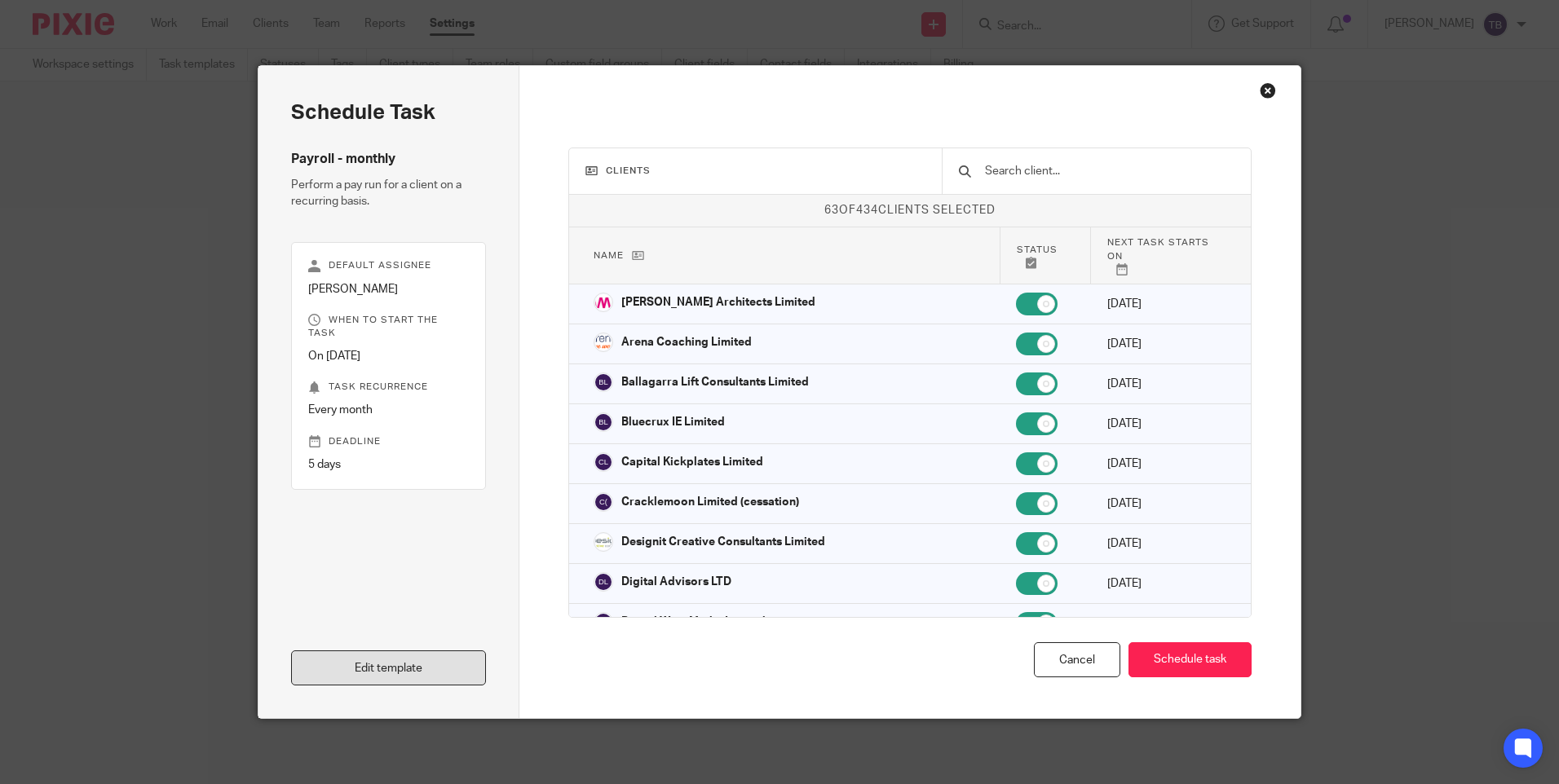
click at [424, 675] on link "Edit template" at bounding box center [389, 668] width 195 height 35
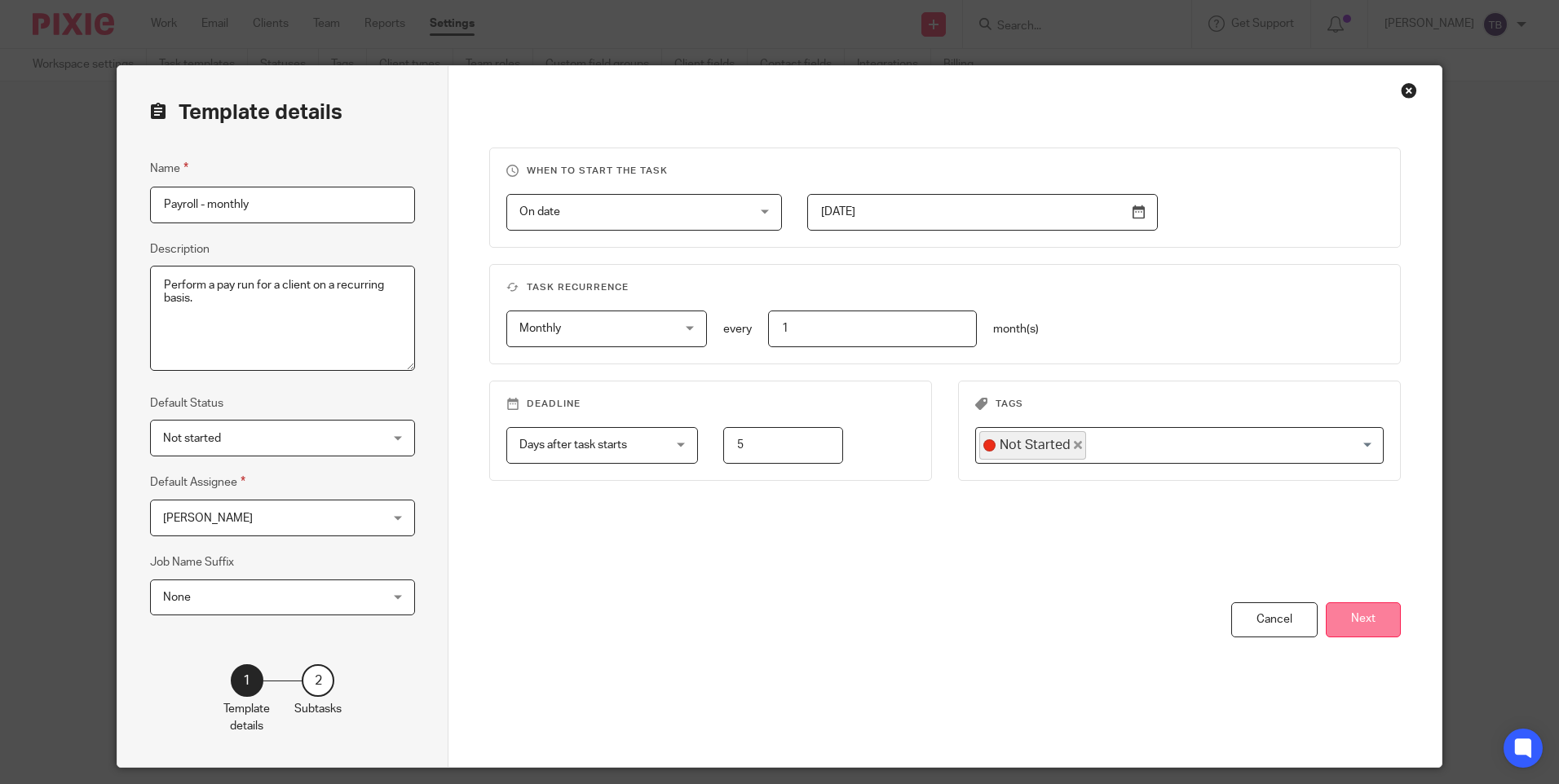
click at [1342, 619] on button "Next" at bounding box center [1363, 619] width 75 height 35
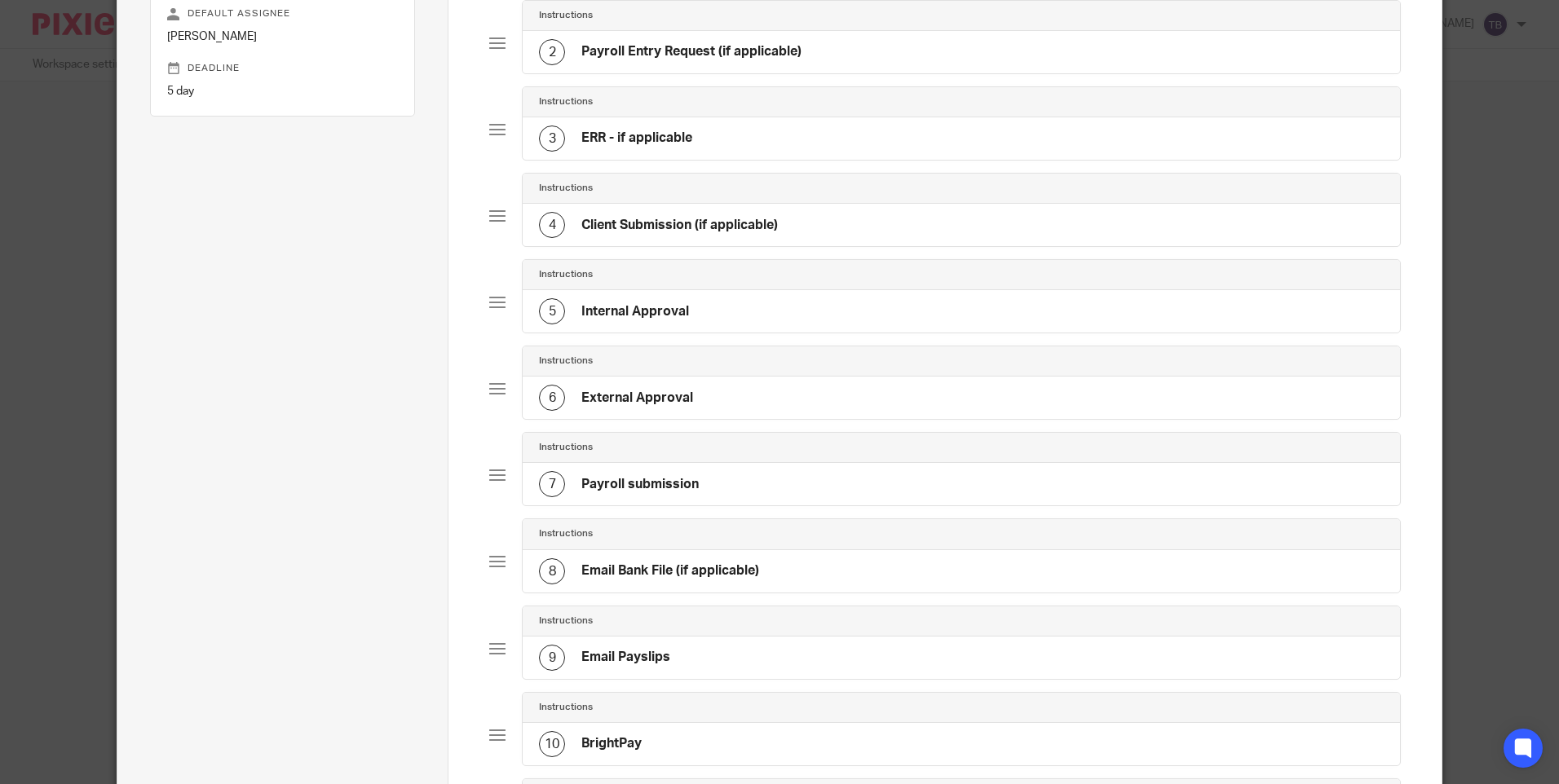
scroll to position [244, 0]
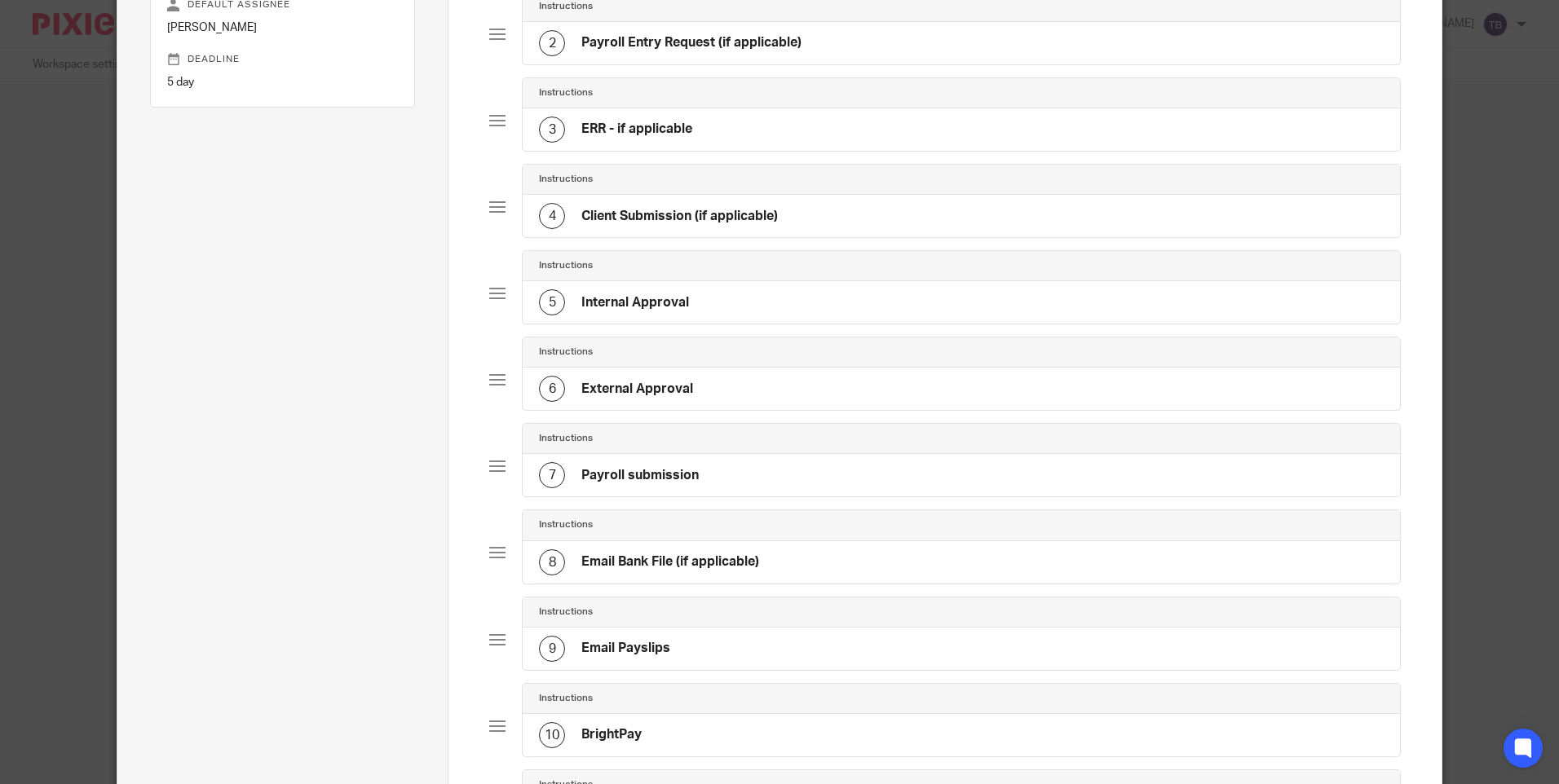
click at [789, 384] on div "6 External Approval" at bounding box center [961, 389] width 877 height 43
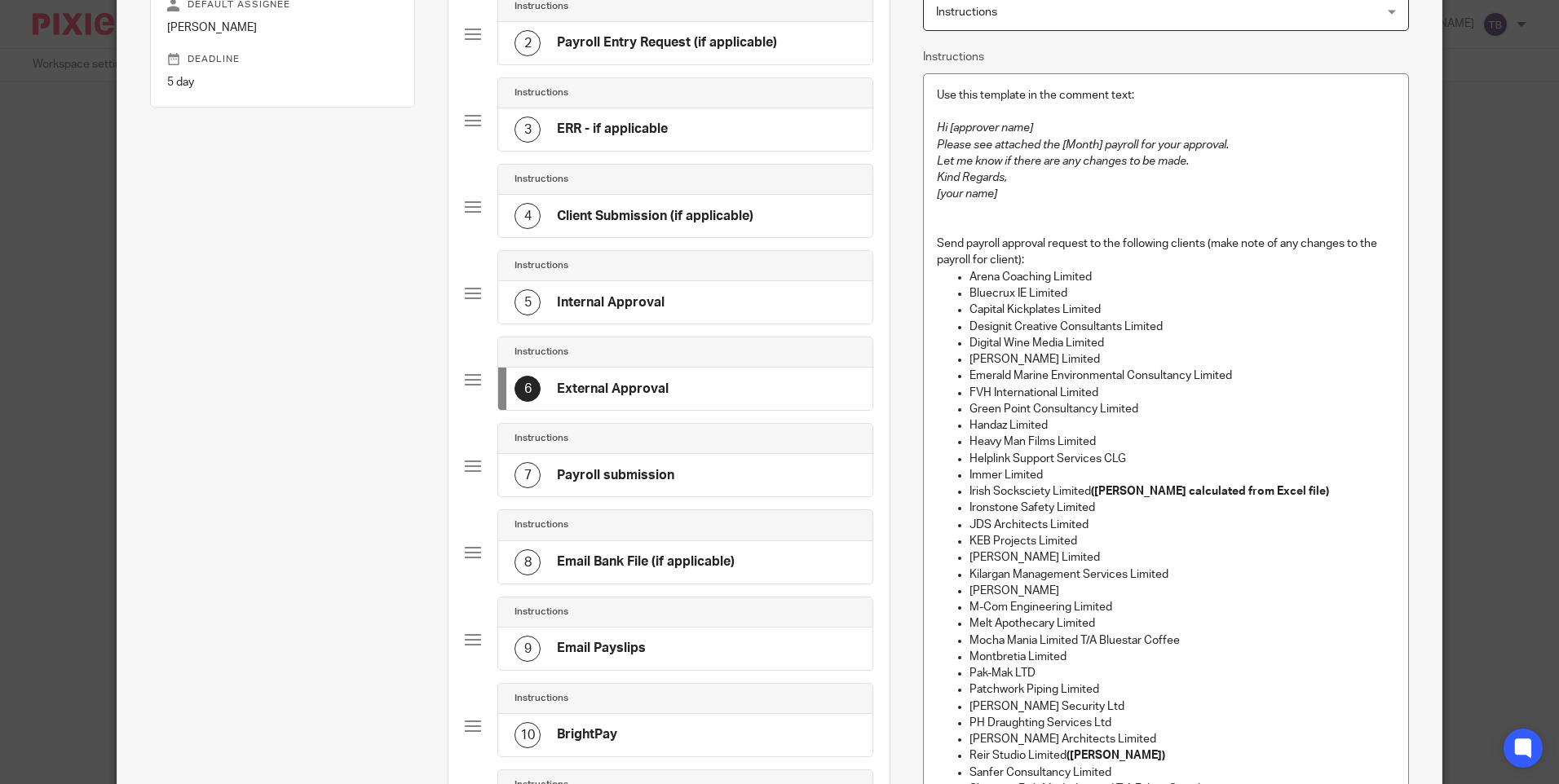
scroll to position [0, 0]
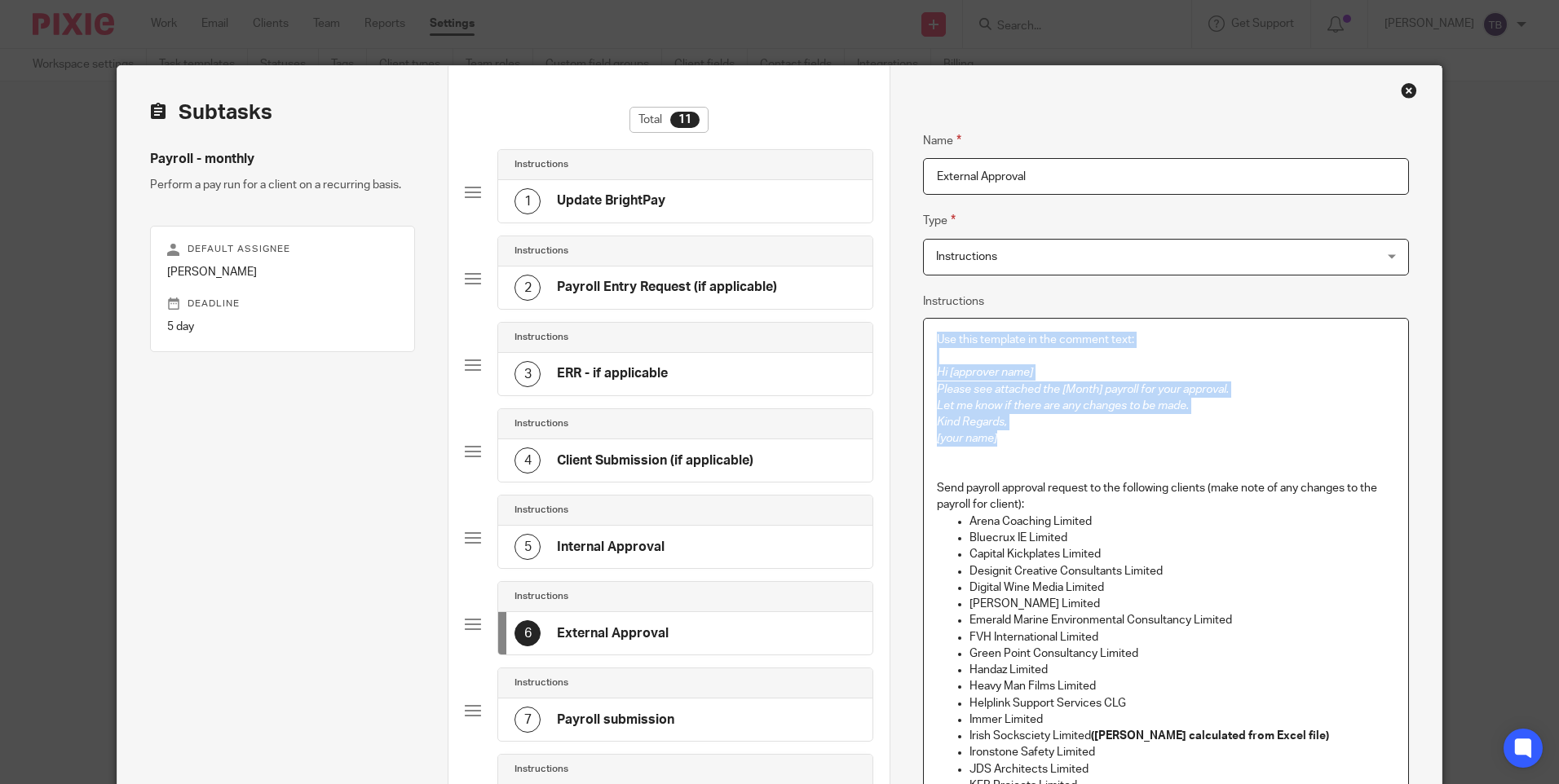
drag, startPoint x: 983, startPoint y: 409, endPoint x: 924, endPoint y: 346, distance: 86.3
click at [924, 346] on div "Use this template in the comment text: Hi [approver name] Please see attached t…" at bounding box center [1165, 759] width 483 height 883
copy div "Use this template in the comment text: Hi [approver name] Please see attached t…"
click at [713, 298] on div "2 Payroll Entry Request (if applicable)" at bounding box center [645, 288] width 263 height 26
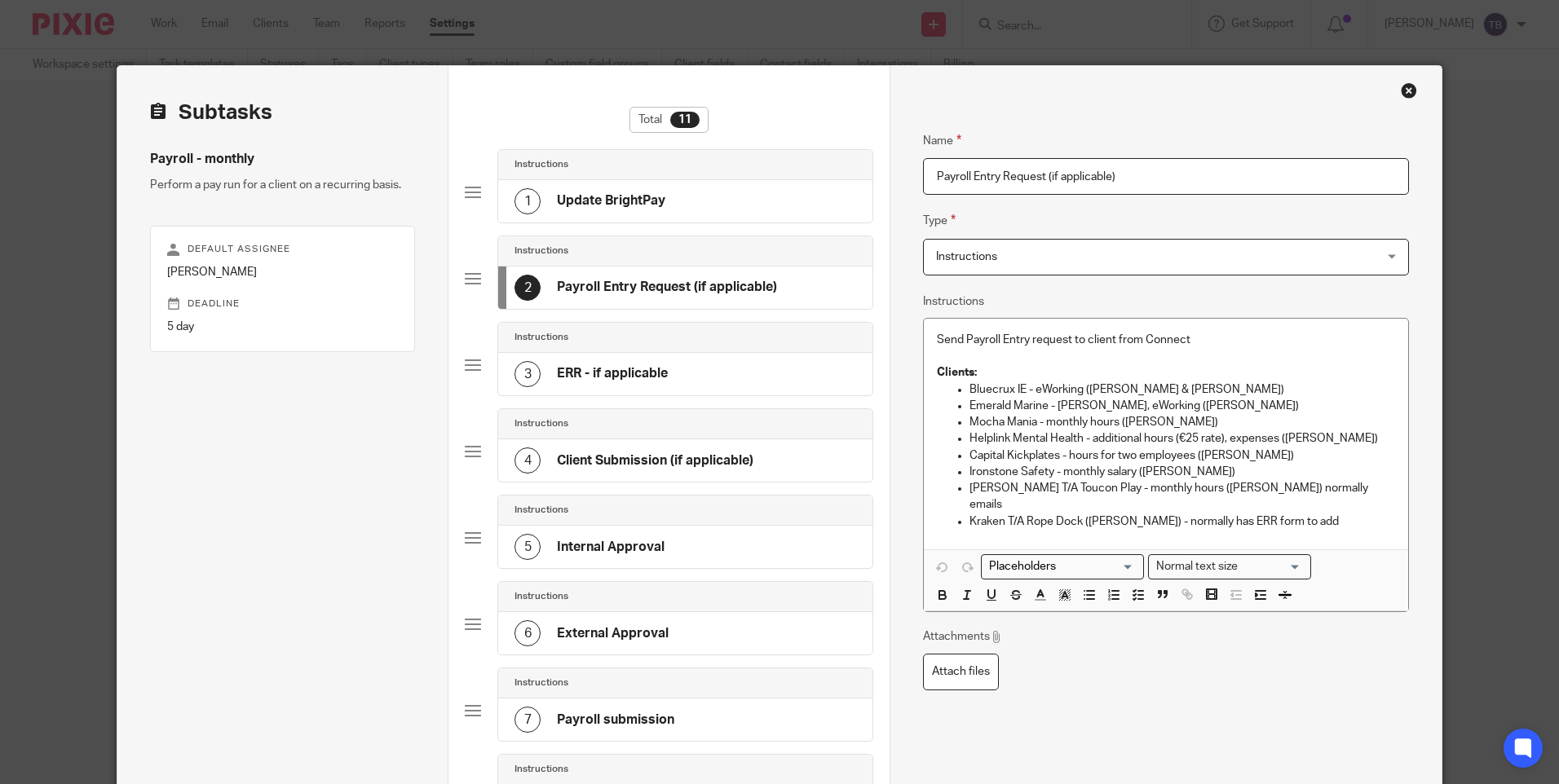
click at [1383, 489] on p "Maresa Dunne T/A Toucon Play - monthly hours (Maresa Dunne) normally emails" at bounding box center [1182, 496] width 425 height 34
drag, startPoint x: 1237, startPoint y: 505, endPoint x: 1092, endPoint y: 504, distance: 145.0
click at [1092, 504] on p "Maresa Dunne T/A Toucon Play - monthly hours (Maresa Dunne) normally emails - e…" at bounding box center [1182, 496] width 425 height 34
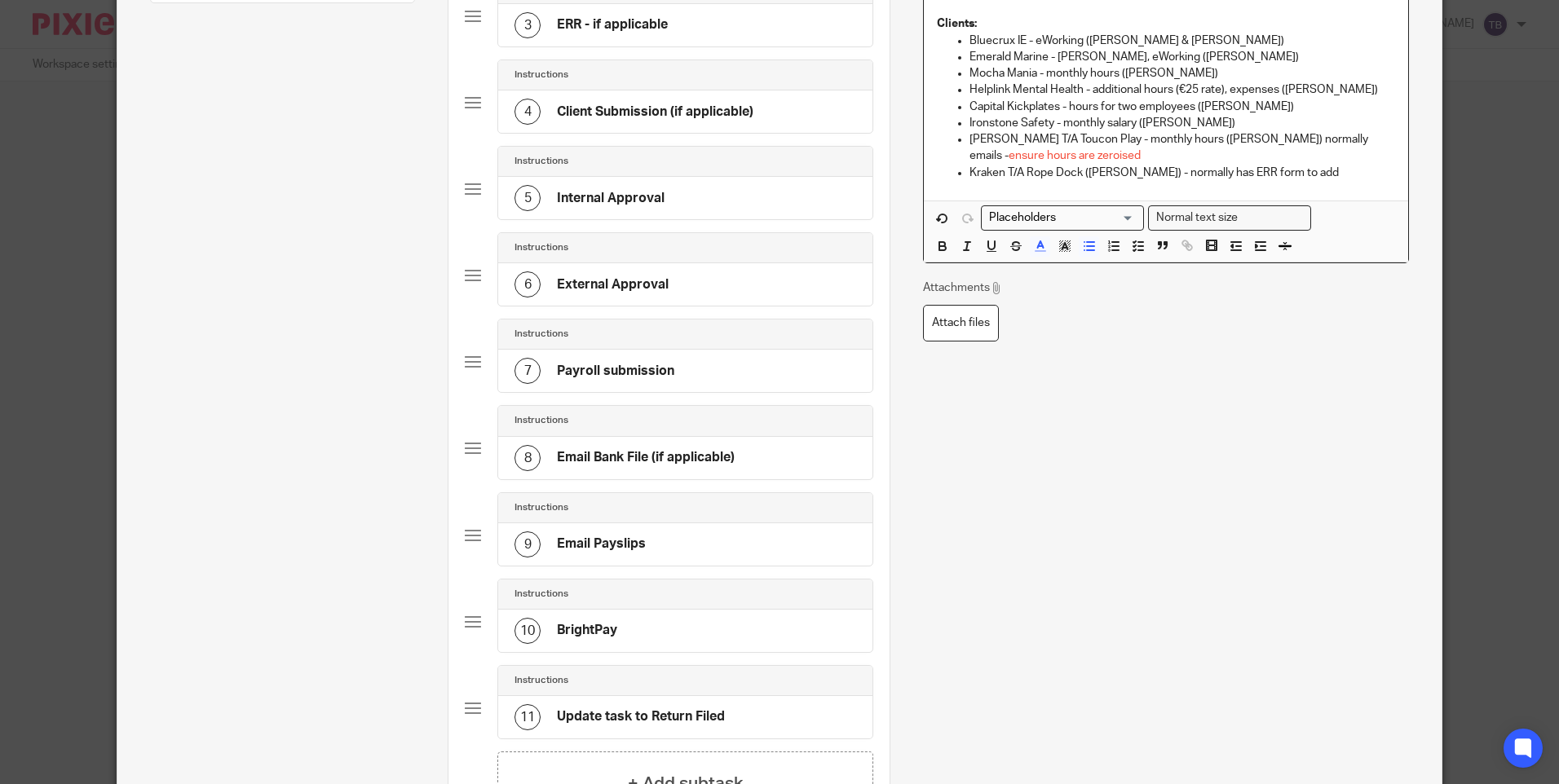
scroll to position [489, 0]
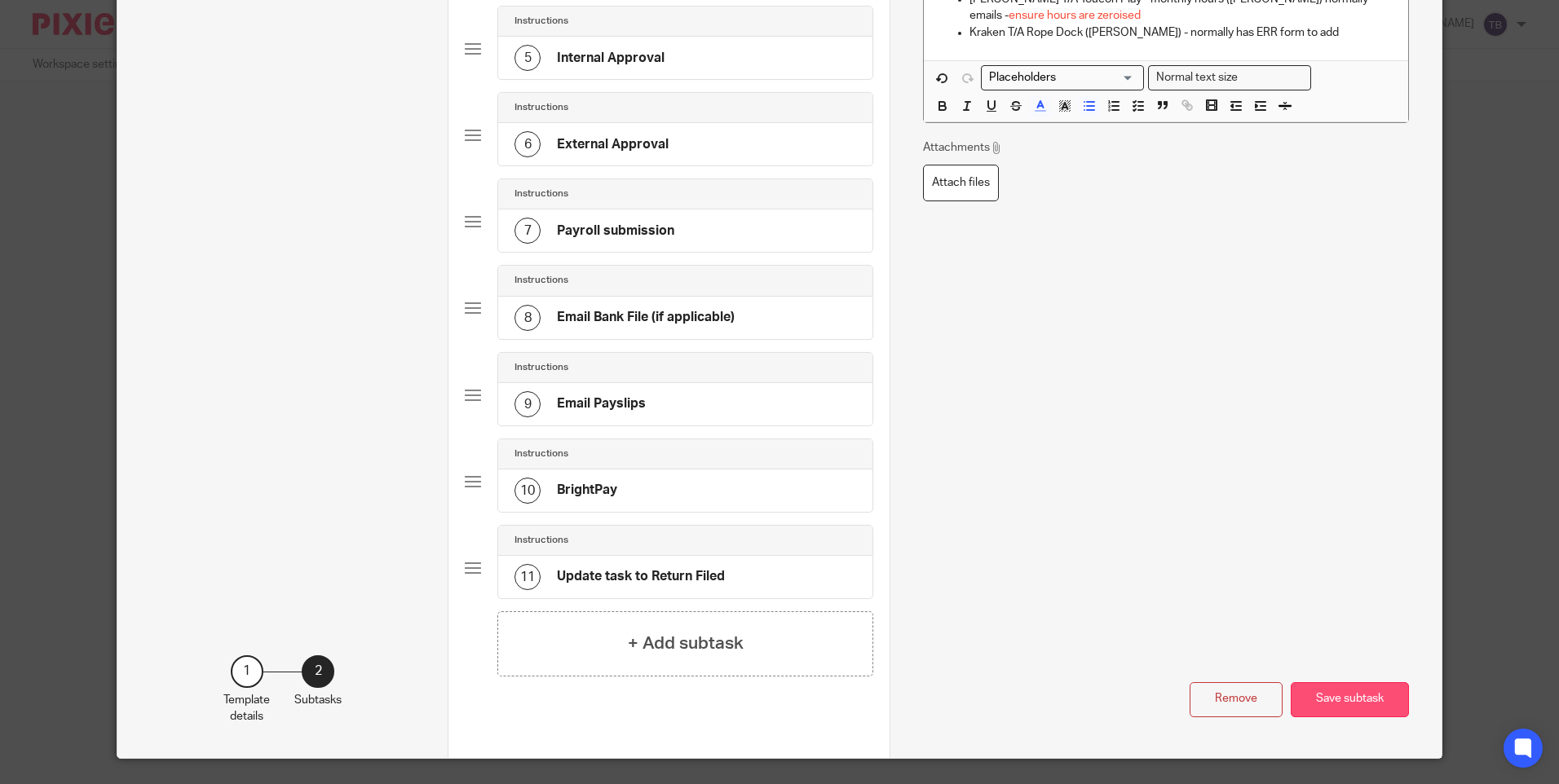
click at [1341, 706] on button "Save subtask" at bounding box center [1350, 699] width 119 height 35
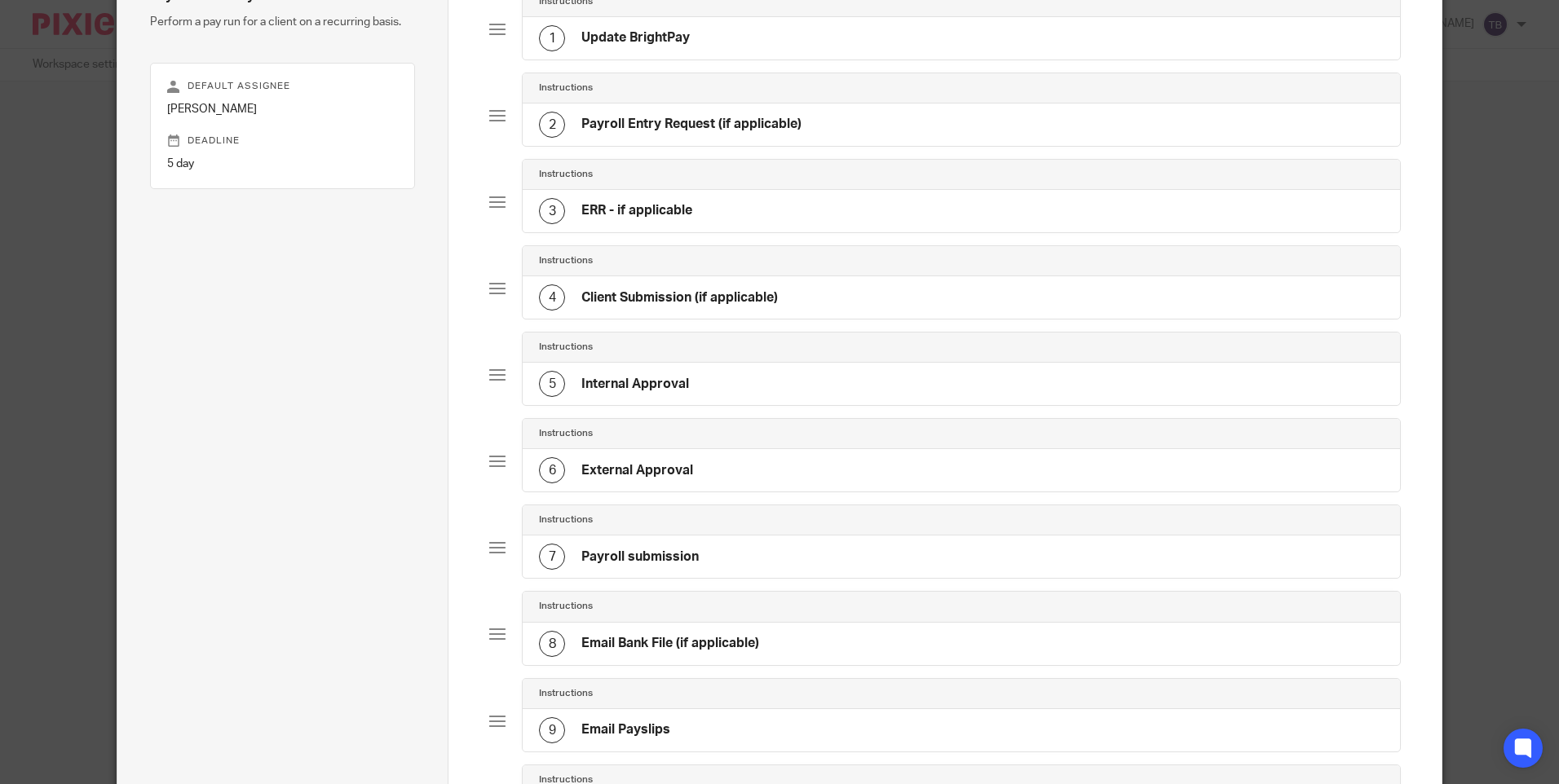
click at [781, 210] on div "3 ERR - if applicable" at bounding box center [961, 211] width 877 height 43
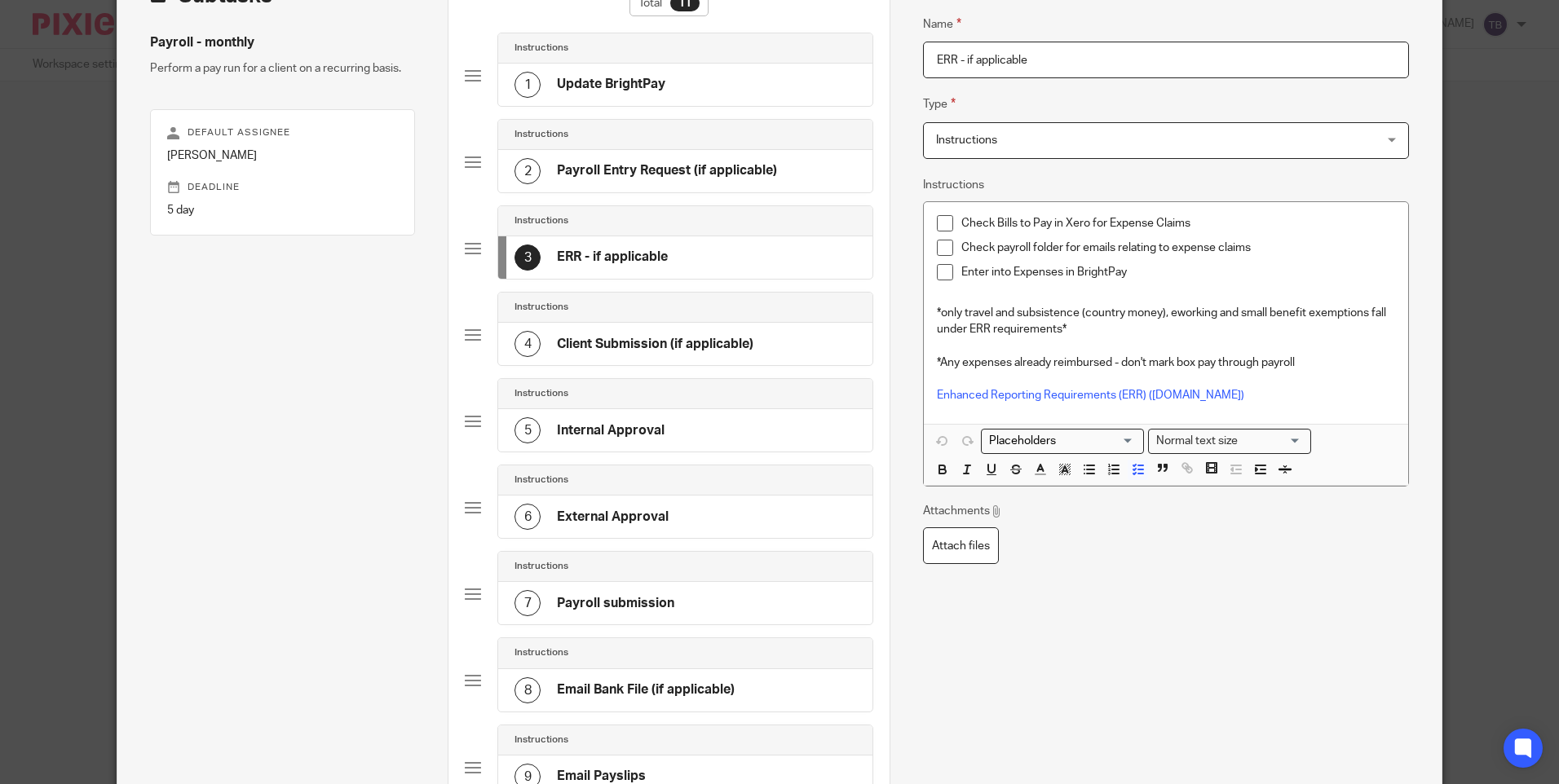
scroll to position [77, 0]
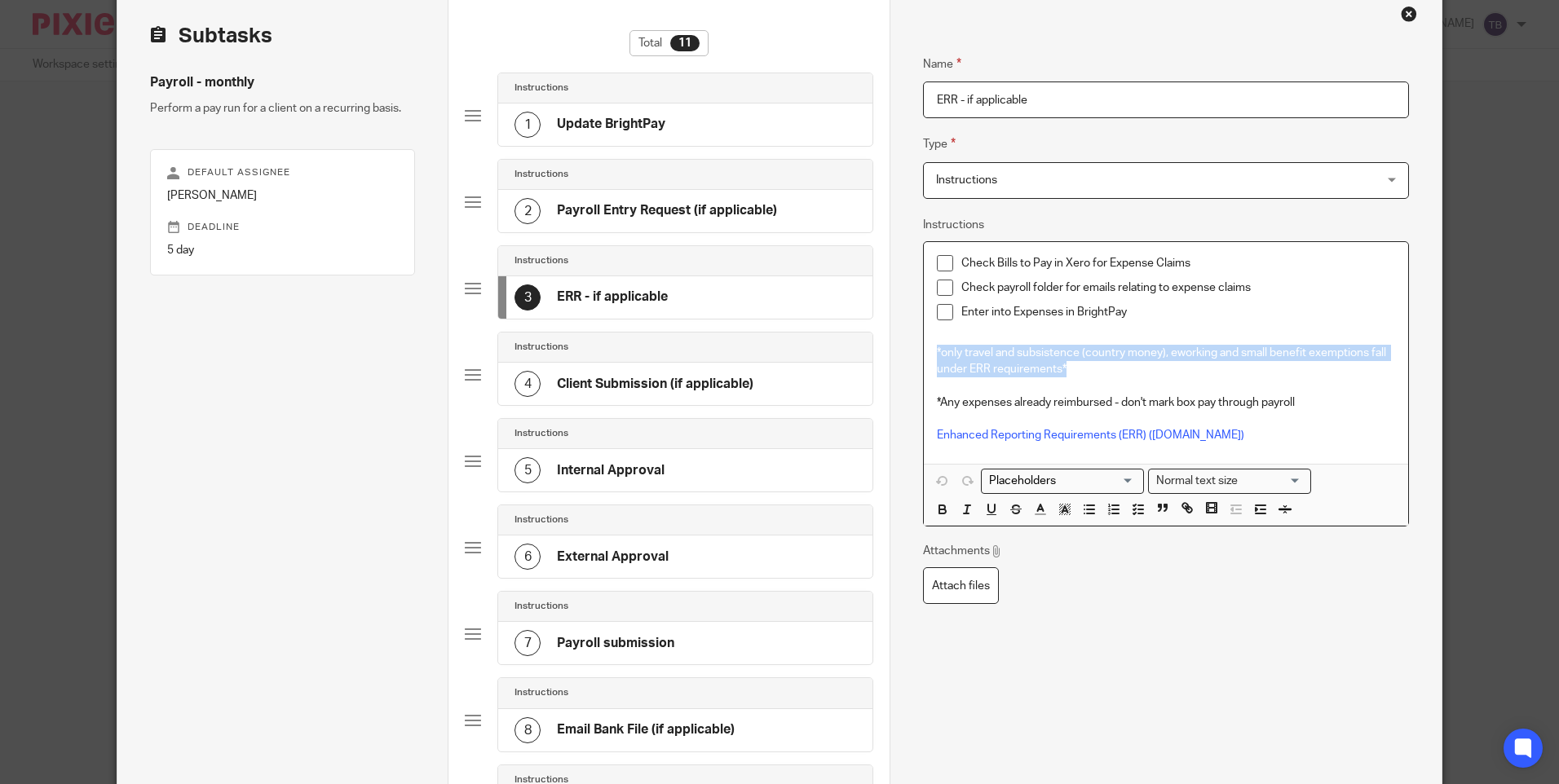
drag, startPoint x: 1080, startPoint y: 374, endPoint x: 921, endPoint y: 350, distance: 160.8
click at [924, 350] on div "Check Bills to Pay in Xero for Expense Claims Check payroll folder for emails r…" at bounding box center [1165, 352] width 483 height 221
click at [1077, 369] on p "*only travel and subsistence (country money), eworking and small benefit exempt…" at bounding box center [1166, 361] width 458 height 34
click at [738, 552] on div "6 External Approval" at bounding box center [685, 557] width 375 height 43
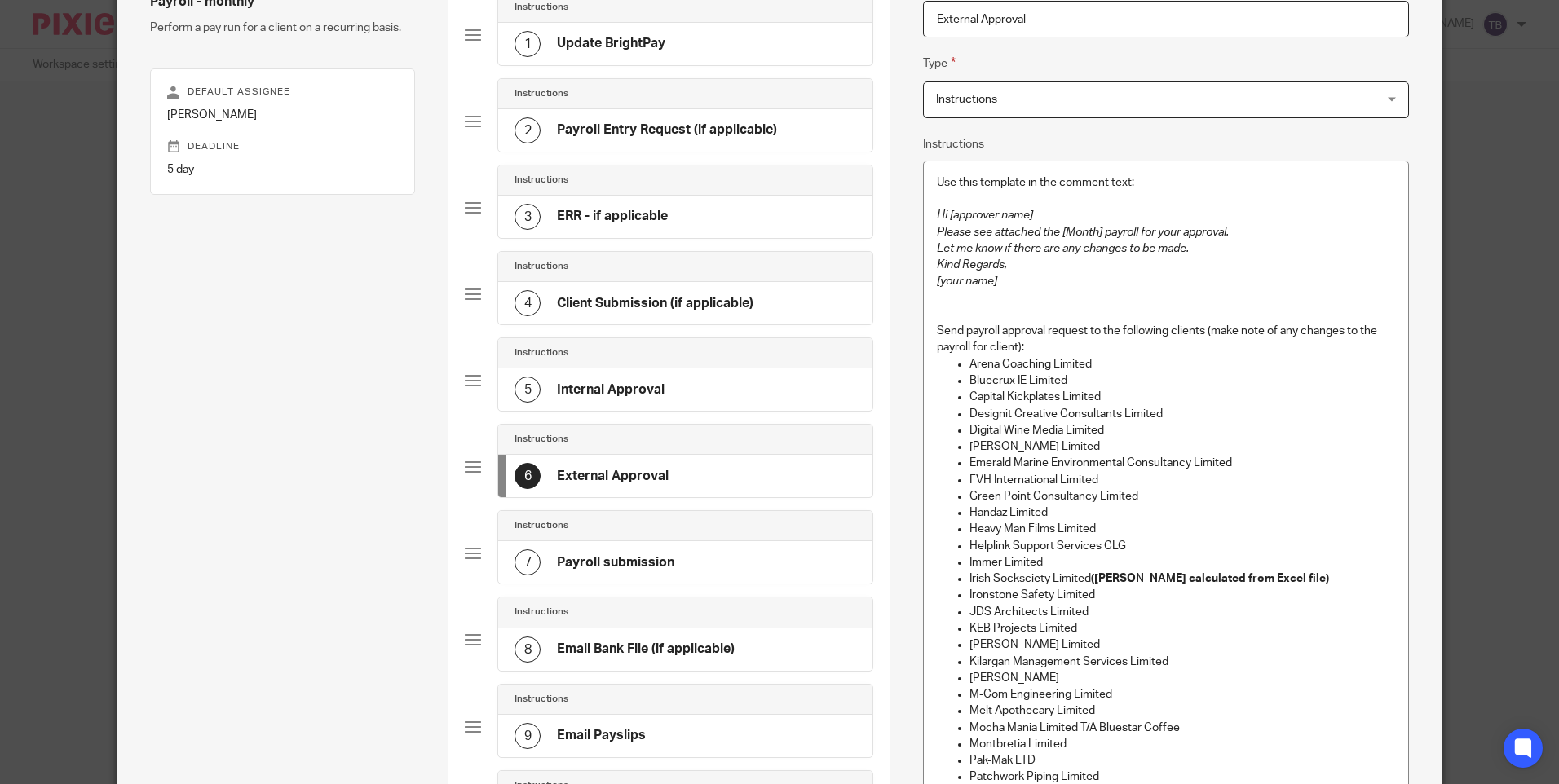
scroll to position [158, 0]
click at [1278, 453] on p "Elliott Chambers Limited" at bounding box center [1182, 446] width 425 height 16
click at [1282, 462] on p "Emerald Marine Environmental Consultancy Limited" at bounding box center [1182, 462] width 425 height 16
click at [656, 109] on div "2 Payroll Entry Request (if applicable)" at bounding box center [685, 130] width 375 height 43
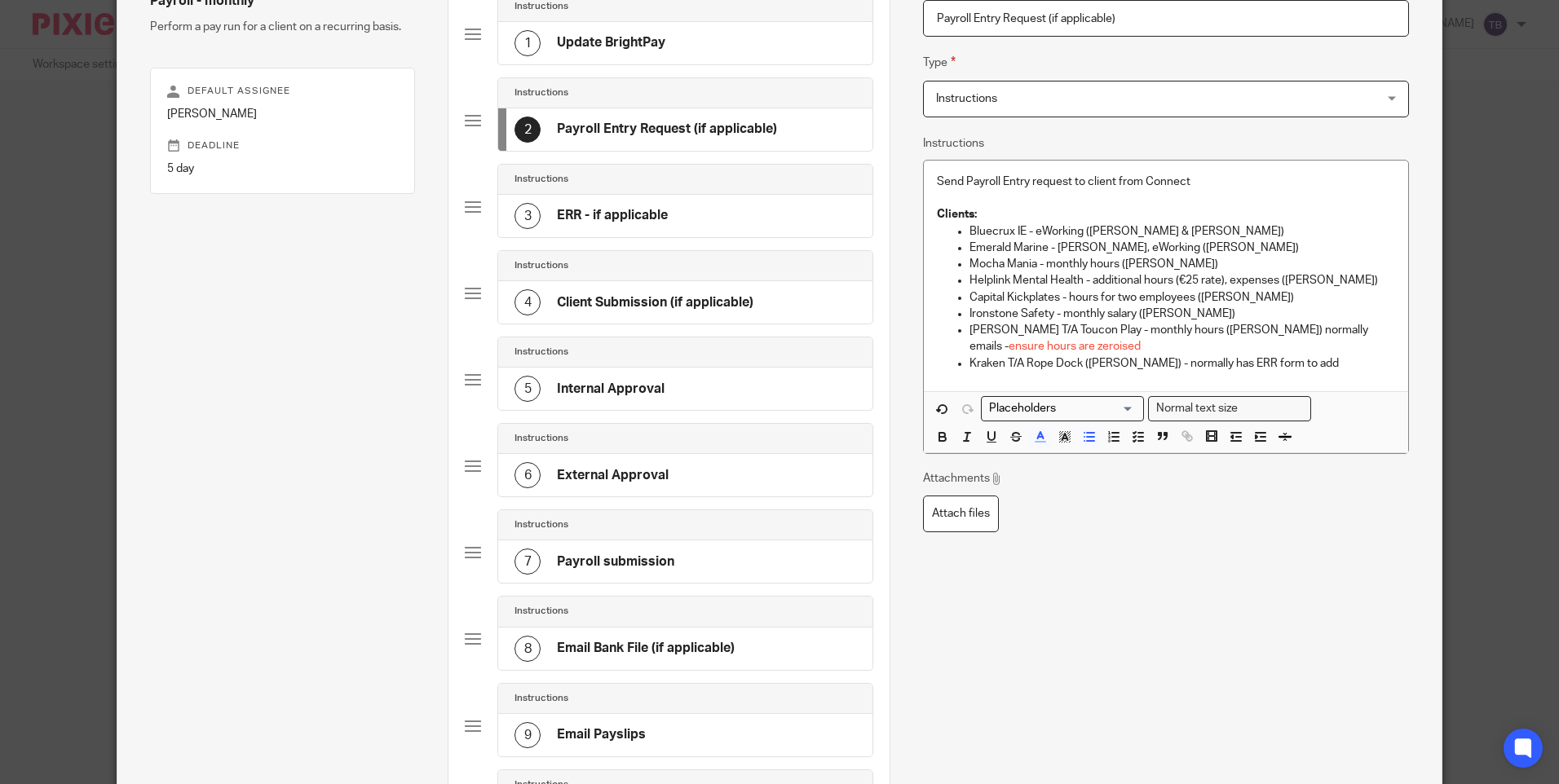
click at [1299, 248] on p "Emerald Marine - Catherine hours, eWorking (John Power)" at bounding box center [1182, 248] width 425 height 16
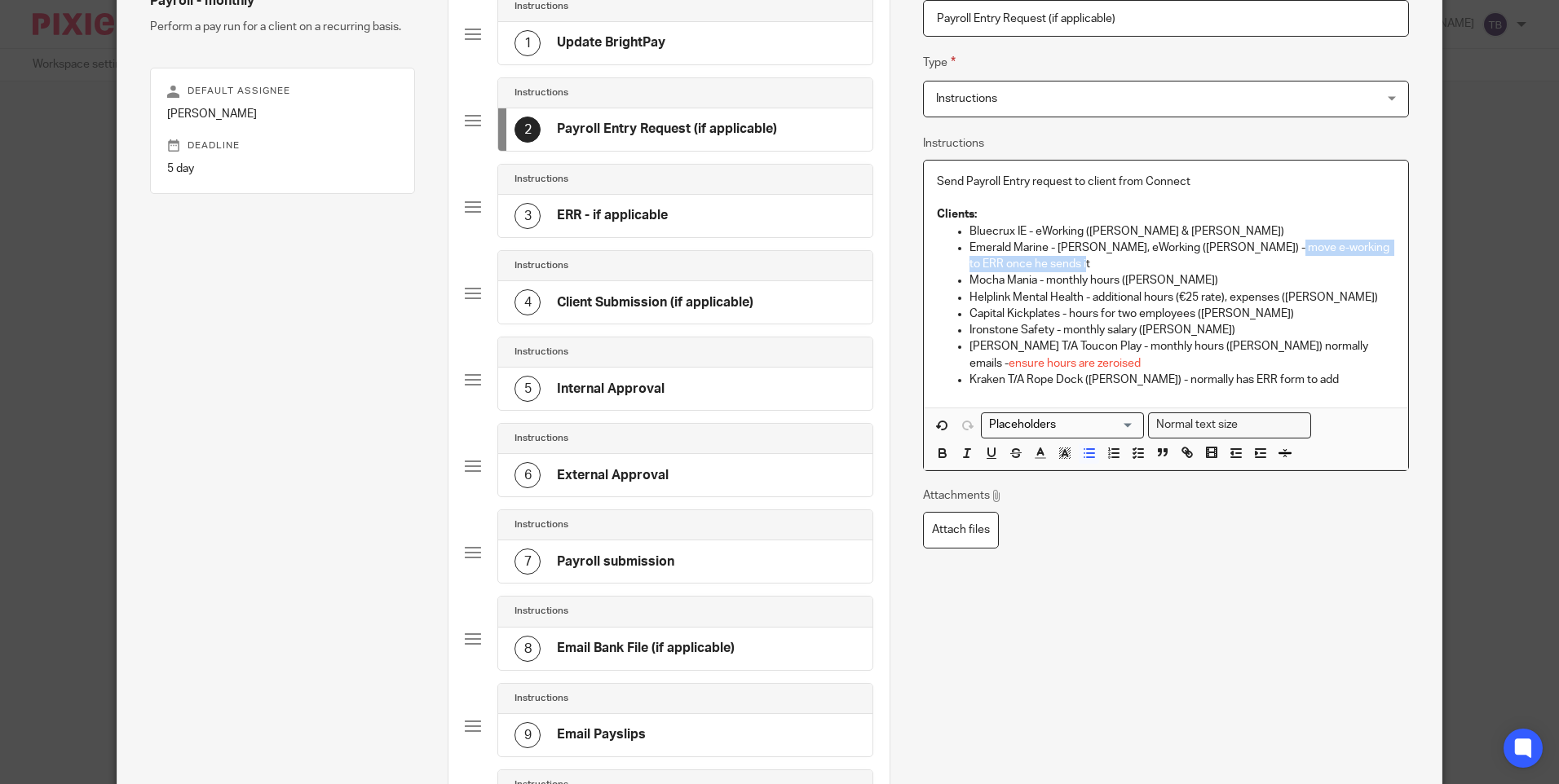
drag, startPoint x: 1268, startPoint y: 248, endPoint x: 1263, endPoint y: 263, distance: 15.8
click at [1263, 263] on p "Emerald Marine - Catherine hours, eWorking (John Power) - move e-working to ERR…" at bounding box center [1182, 256] width 425 height 34
click at [1291, 285] on p "Mocha Mania - monthly hours (Helen Tynan)" at bounding box center [1182, 281] width 425 height 16
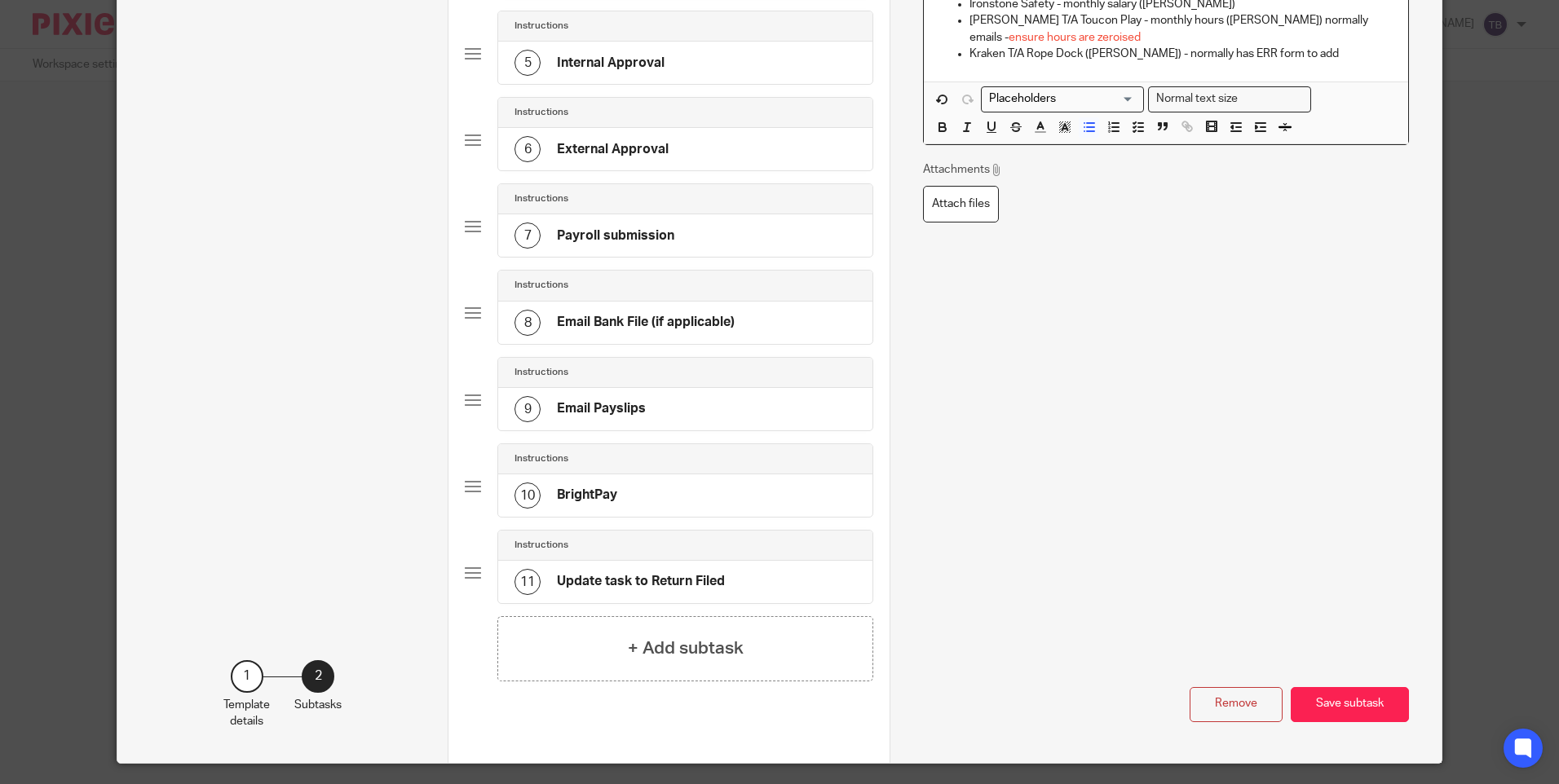
scroll to position [529, 0]
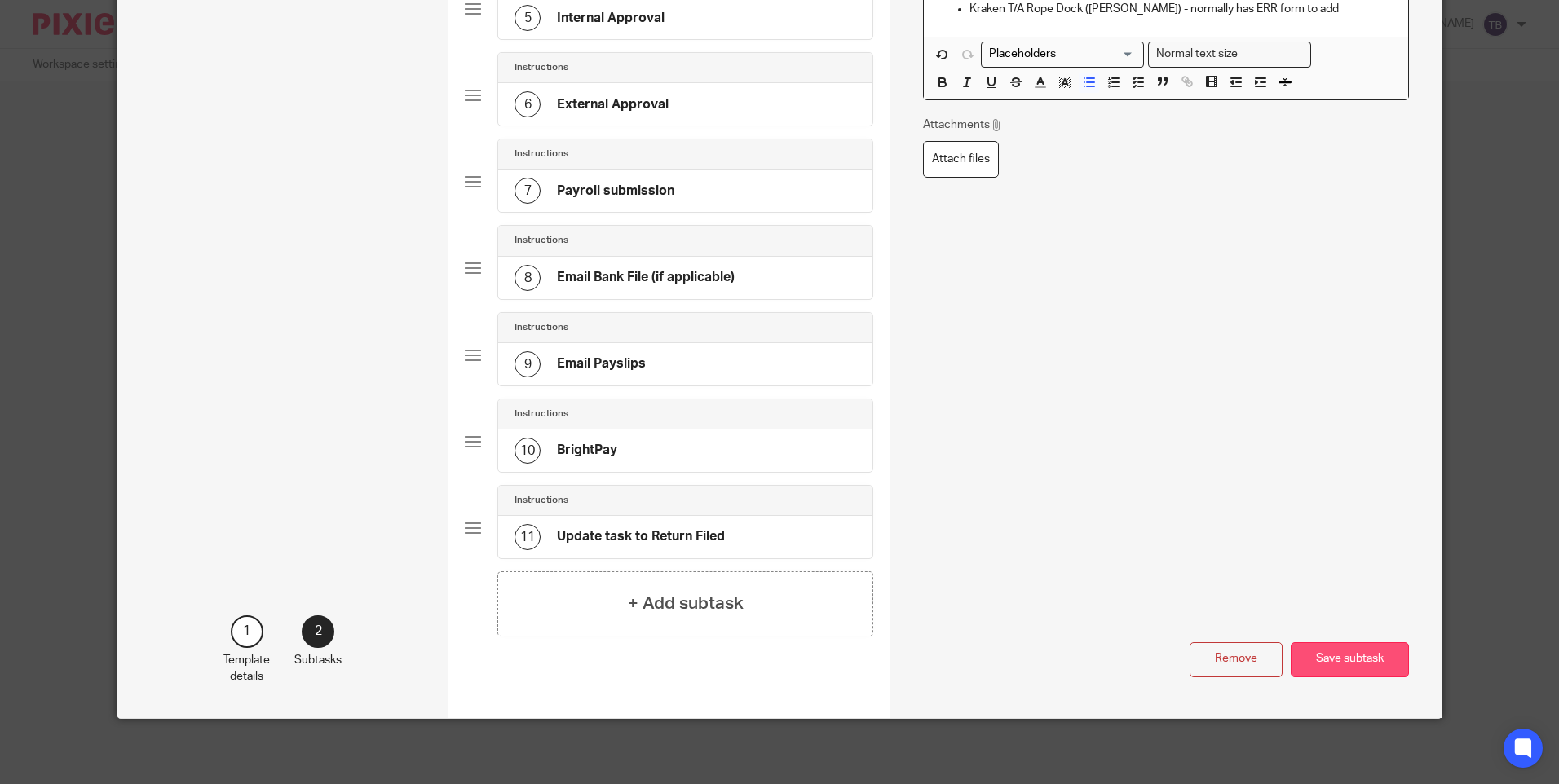
click at [1324, 666] on button "Save subtask" at bounding box center [1350, 660] width 119 height 35
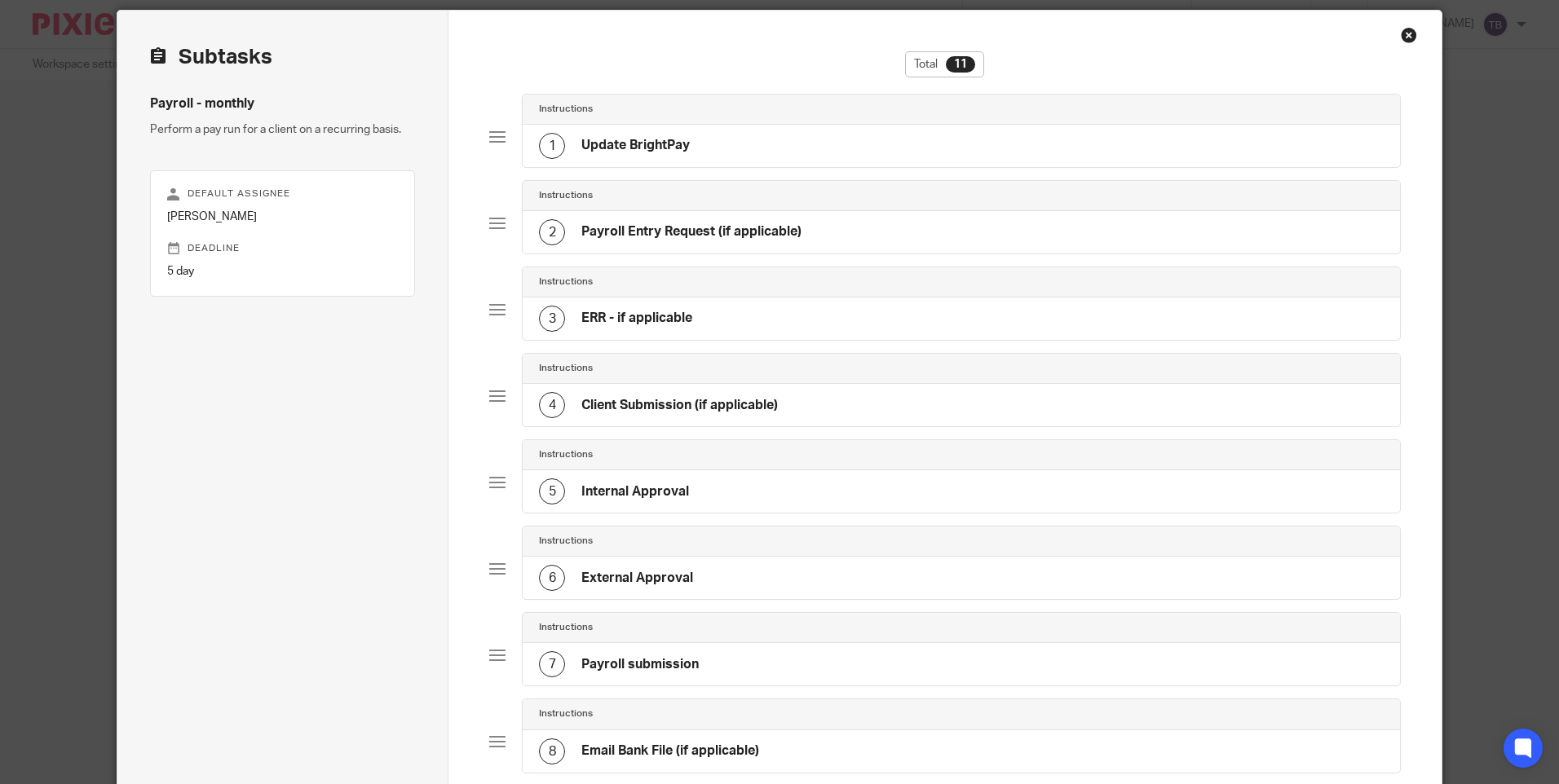
scroll to position [0, 0]
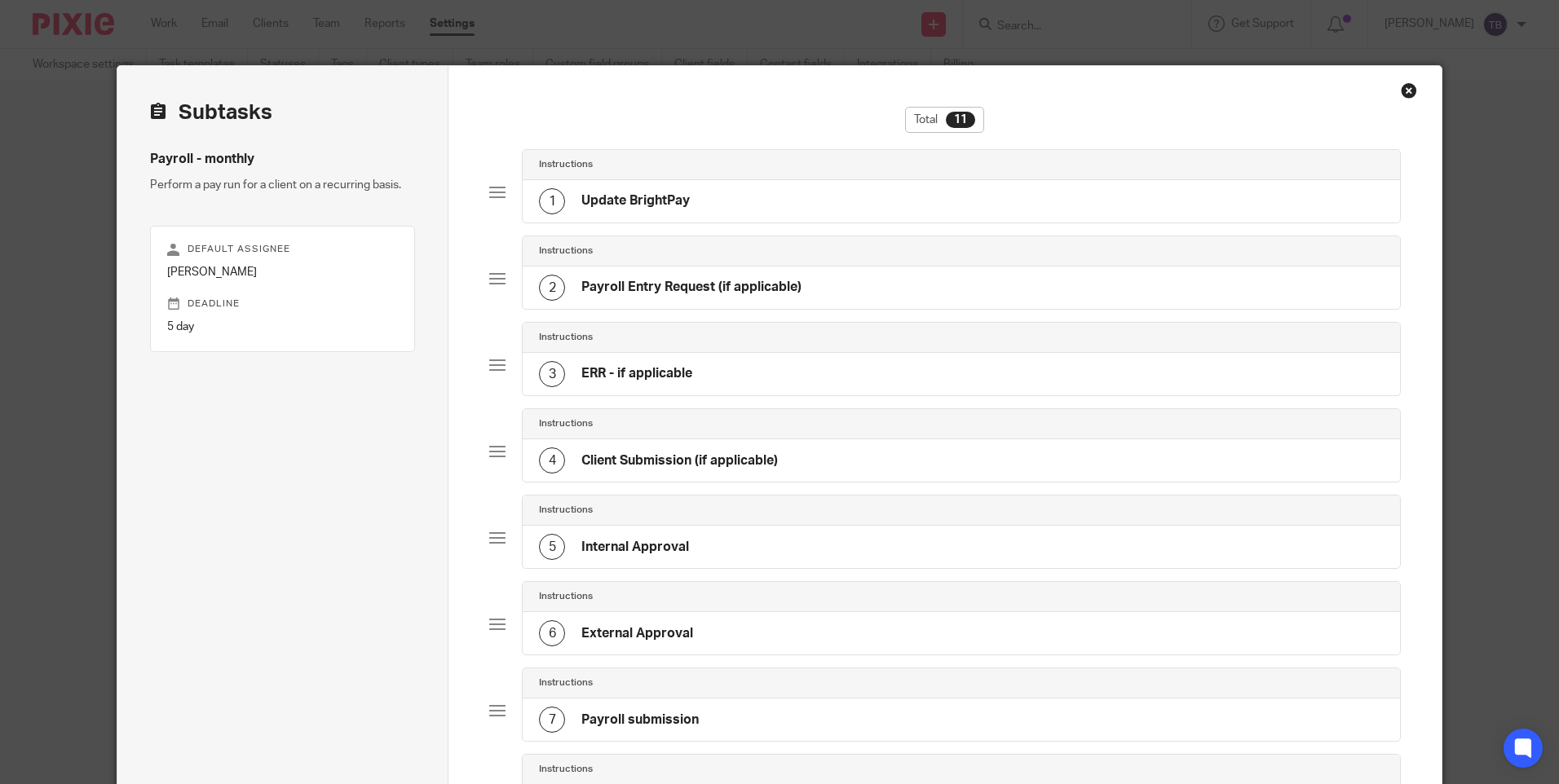
click at [744, 363] on div "3 ERR - if applicable" at bounding box center [961, 374] width 877 height 43
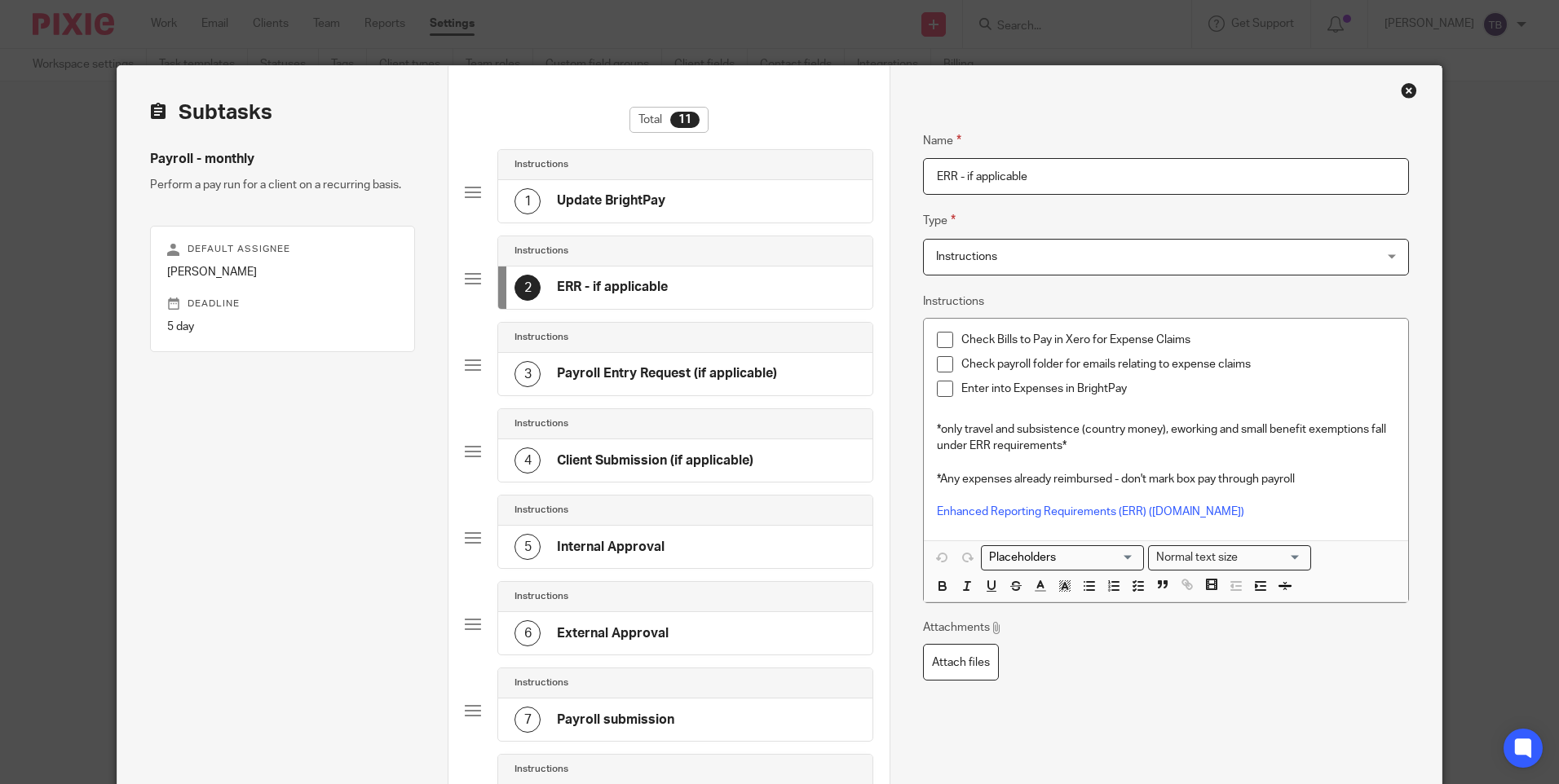
click at [929, 176] on input "ERR - if applicable" at bounding box center [1165, 176] width 485 height 37
type input "Add any ERR - if applicable"
click at [1216, 340] on p "Check Bills to Pay in Xero for Expense Claims" at bounding box center [1178, 340] width 433 height 16
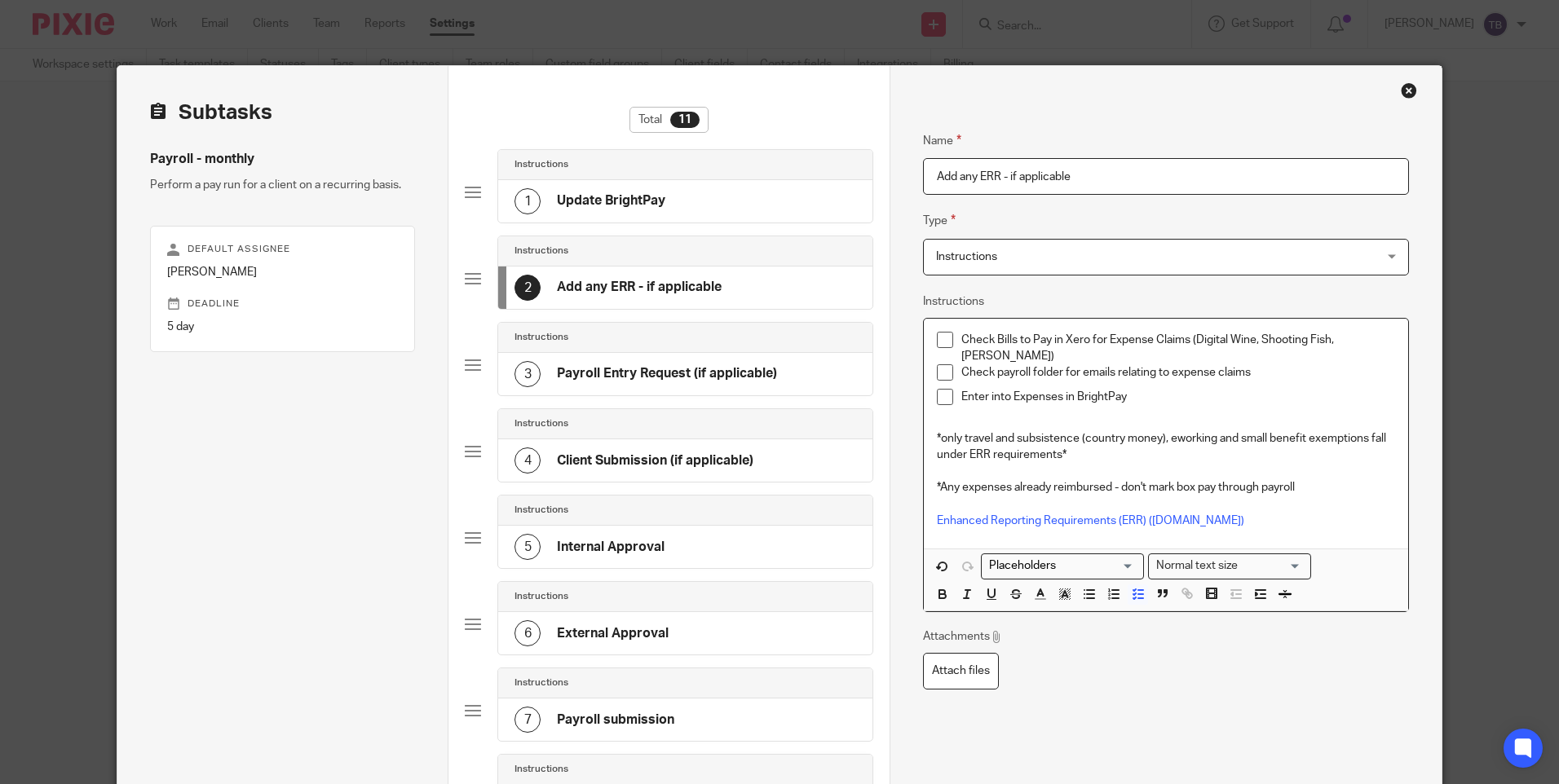
click at [1378, 342] on p "Check Bills to Pay in Xero for Expense Claims (Digital Wine, Shooting Fish, Ken…" at bounding box center [1178, 348] width 433 height 34
click at [1369, 343] on p "Check Bills to Pay in Xero for Expense Claims (Digital Wine, Shooting Fish, Ken…" at bounding box center [1178, 348] width 433 height 34
drag, startPoint x: 1188, startPoint y: 336, endPoint x: 1188, endPoint y: 355, distance: 19.0
click at [1188, 355] on p "Check Bills to Pay in Xero for Expense Claims (Digital Wine, Shooting Fish, Ken…" at bounding box center [1178, 348] width 433 height 34
click at [1161, 363] on p "Check Bills to Pay in Xero for Expense Claims (Digital Wine, Shooting Fish, Ken…" at bounding box center [1178, 348] width 433 height 34
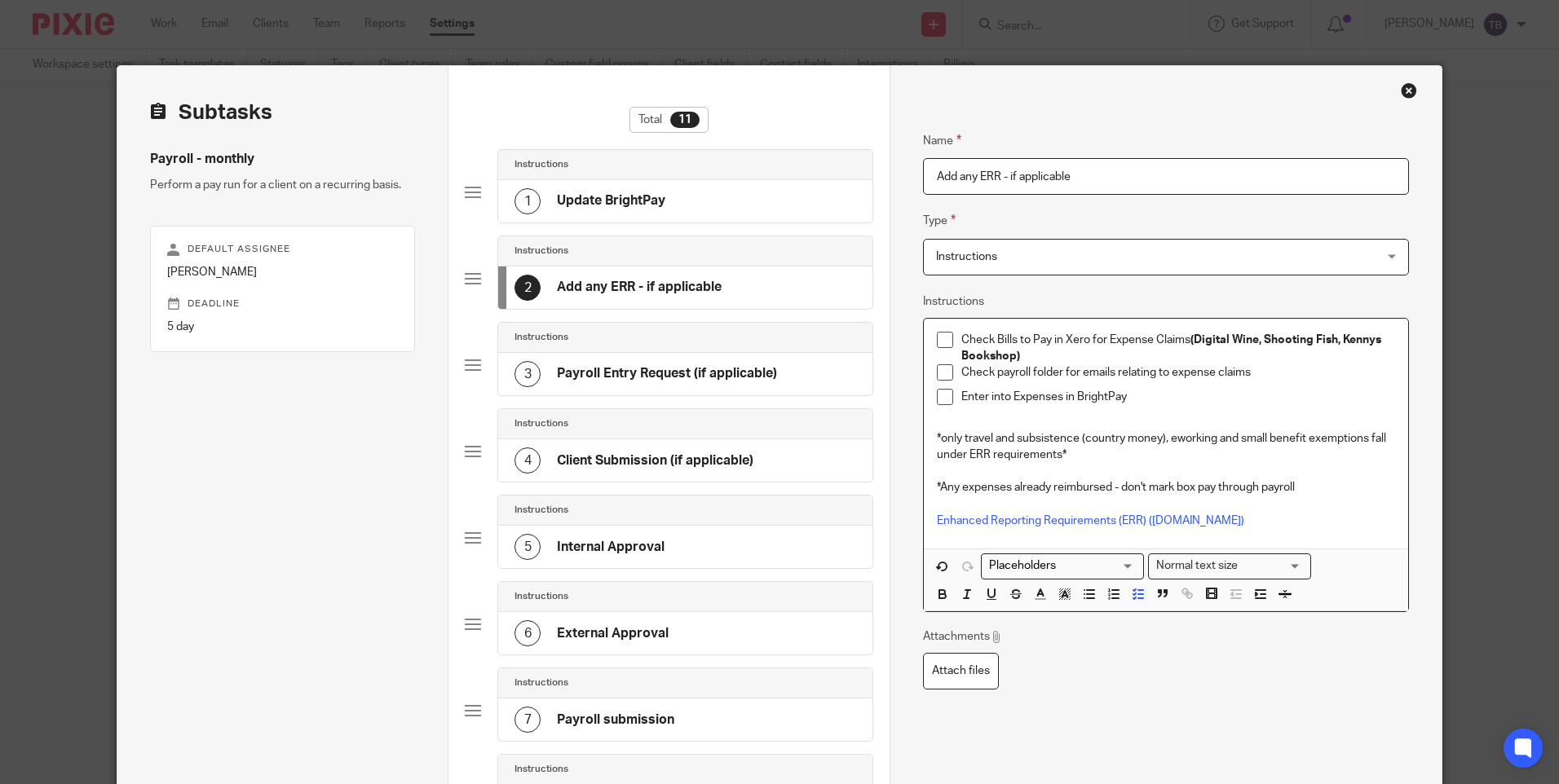
click at [1180, 392] on p "Enter into Expenses in BrightPay" at bounding box center [1178, 397] width 433 height 16
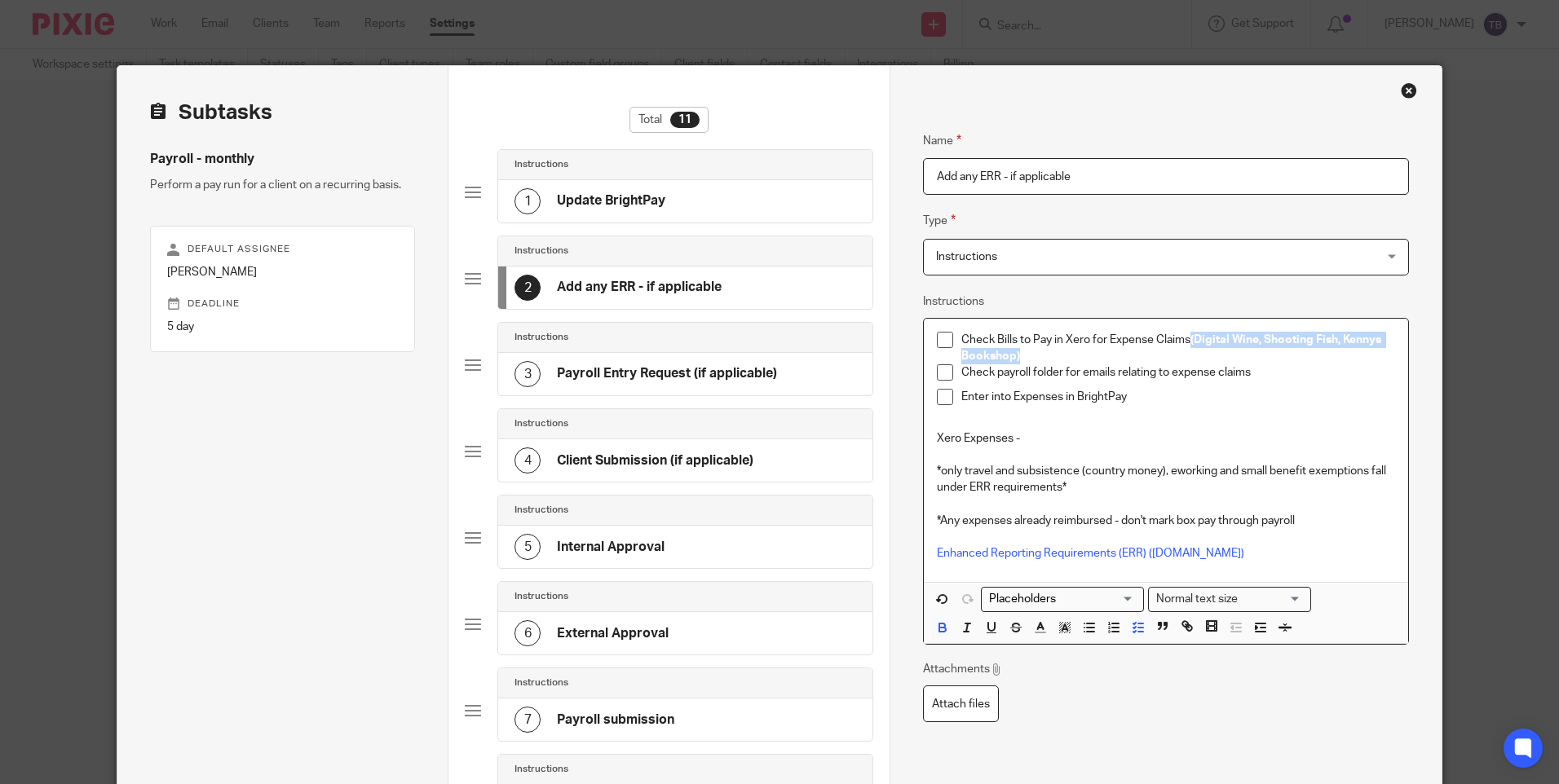
drag, startPoint x: 1188, startPoint y: 336, endPoint x: 1187, endPoint y: 355, distance: 19.0
click at [1187, 355] on p "Check Bills to Pay in Xero for Expense Claims (Digital Wine, Shooting Fish, Ken…" at bounding box center [1178, 348] width 433 height 34
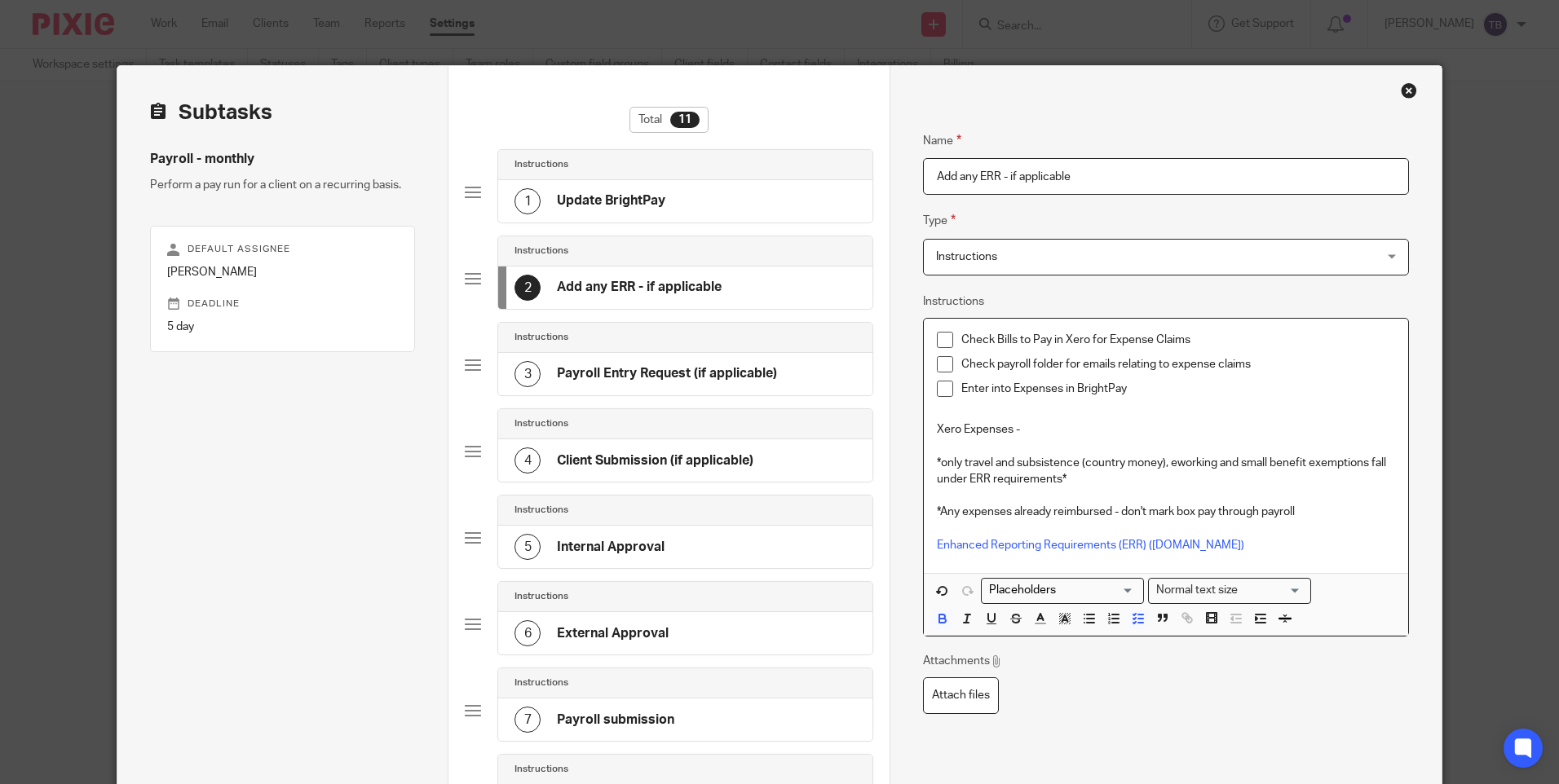
click at [1086, 428] on p "Xero Expenses -" at bounding box center [1166, 429] width 458 height 16
click at [1021, 428] on strong "(Digital Wine, Shooting Fish, Kennys Bookshop)" at bounding box center [1146, 429] width 252 height 12
click at [1294, 423] on p "Xero Expenses - Digital Wine, Shooting Fish, Kennys Bookshop)" at bounding box center [1166, 429] width 458 height 16
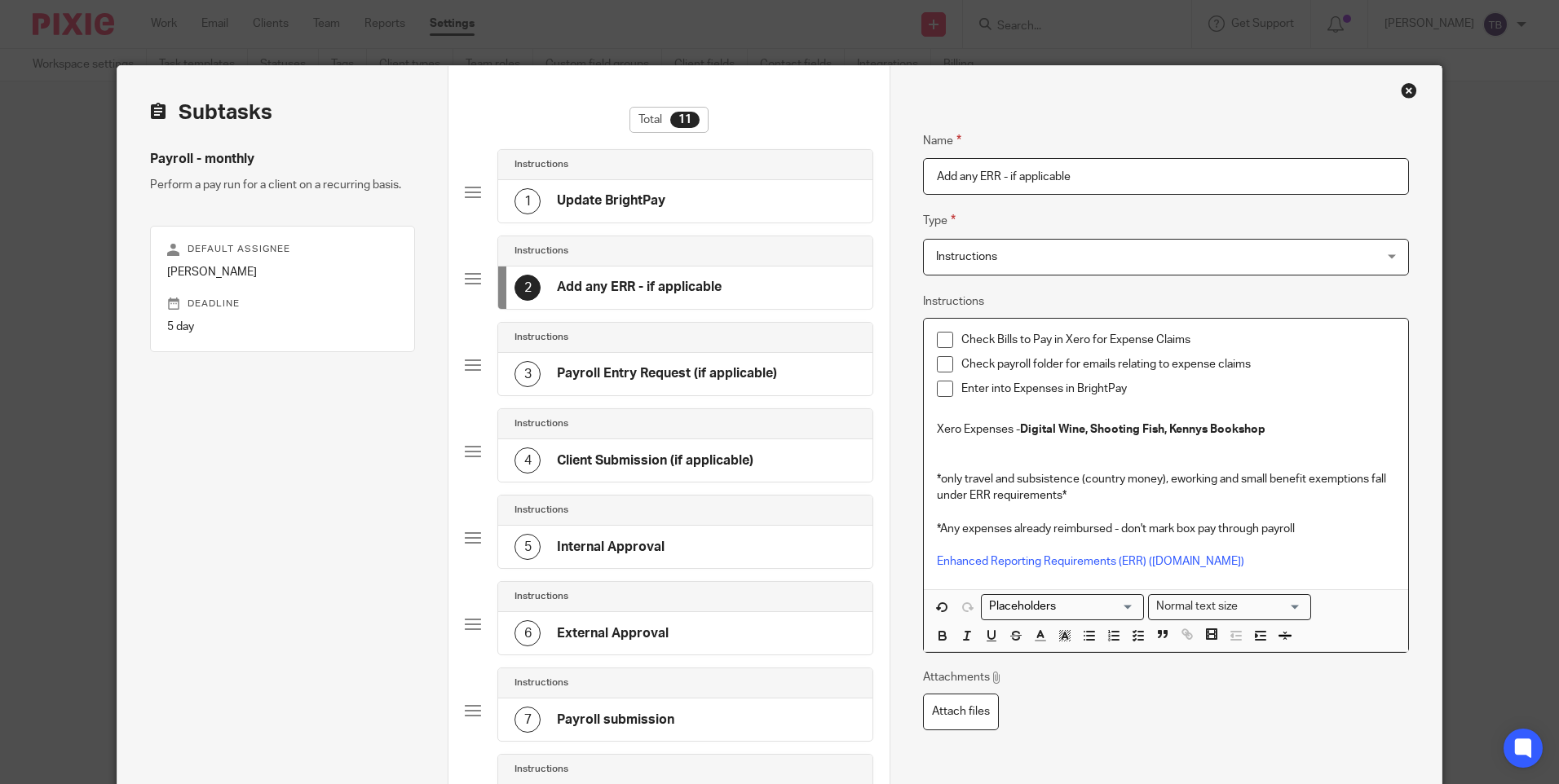
click at [1162, 390] on p "Enter into Expenses in BrightPay" at bounding box center [1178, 389] width 433 height 16
click at [937, 477] on p "*only travel and subsistence (country money), eworking and small benefit exempt…" at bounding box center [1166, 488] width 458 height 34
click at [937, 478] on p "*only travel and subsistence (country money), eworking and small benefit exempt…" at bounding box center [1166, 488] width 458 height 34
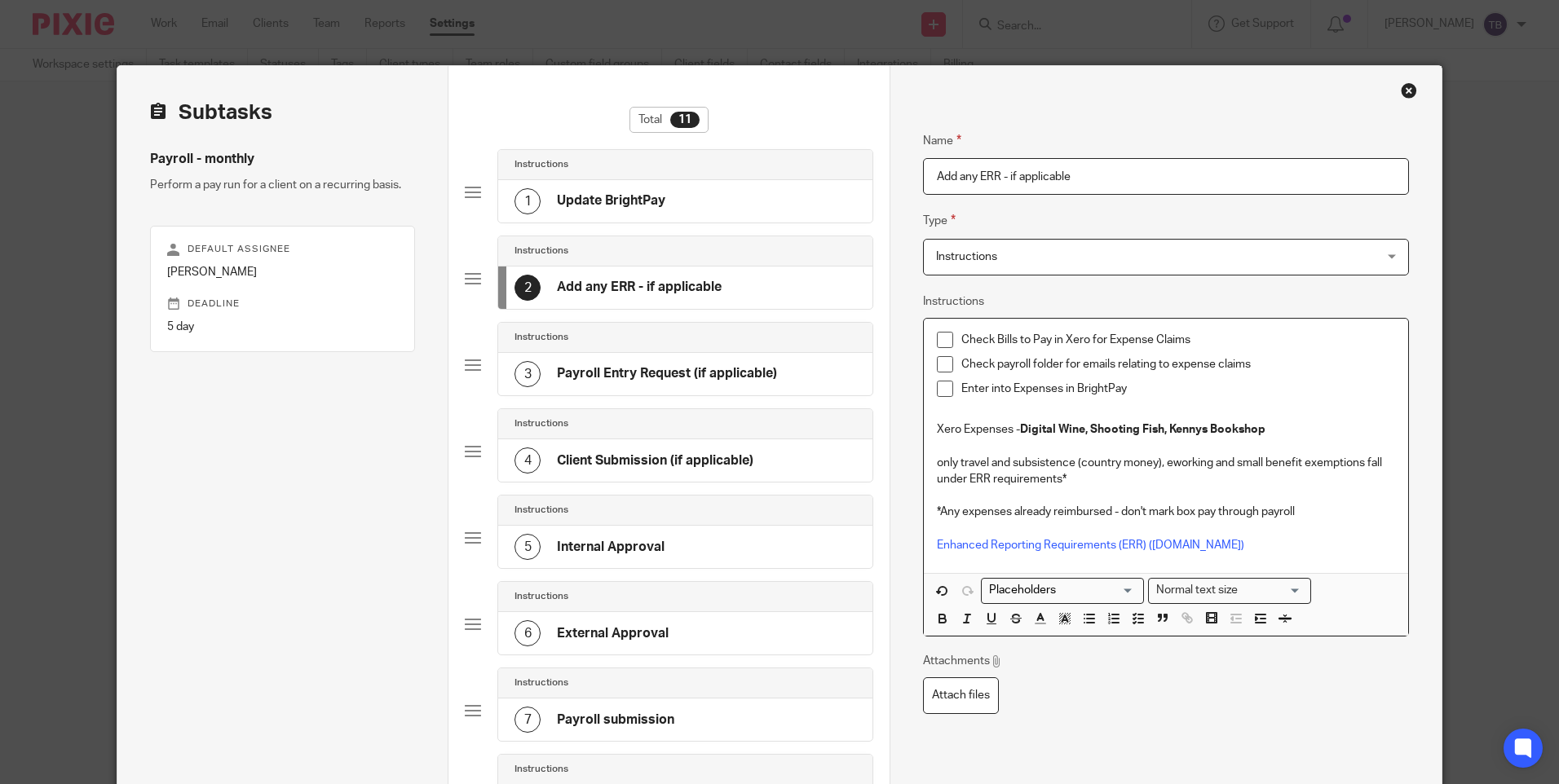
click at [1291, 426] on p "Xero Expenses - Digital Wine, Shooting Fish, Kennys Bookshop" at bounding box center [1166, 429] width 458 height 16
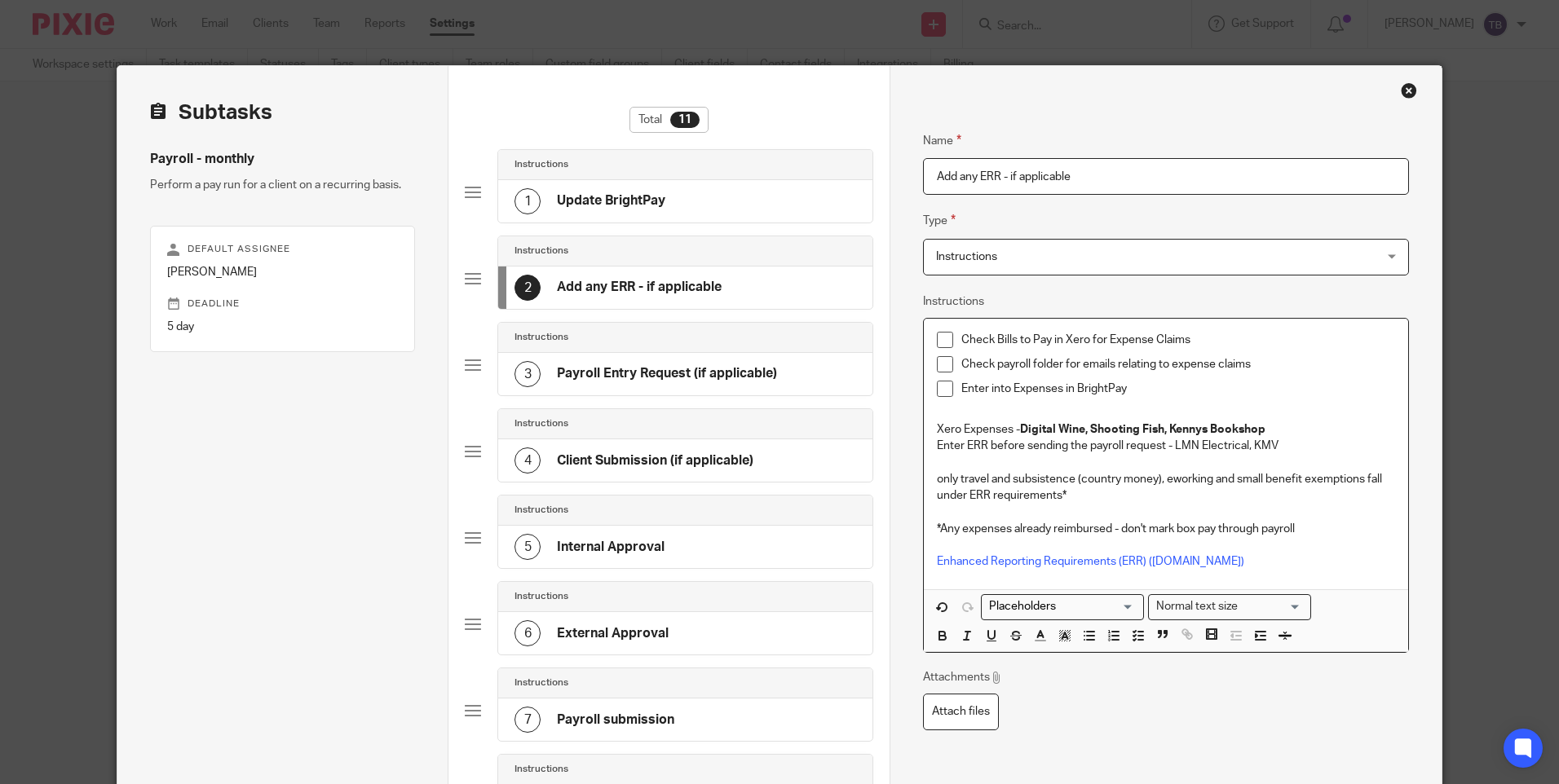
click at [611, 626] on h4 "External Approval" at bounding box center [613, 633] width 112 height 17
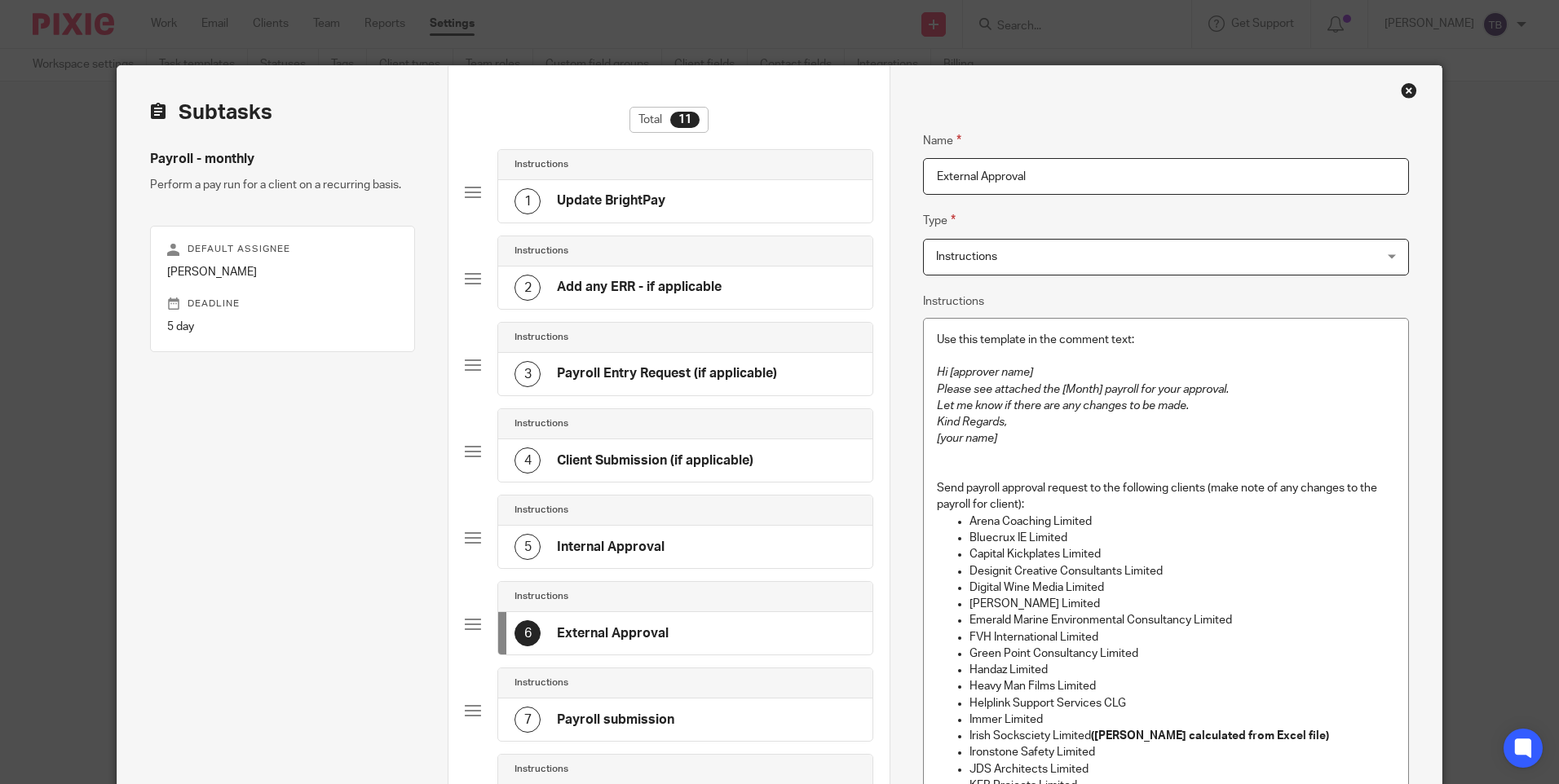
click at [664, 281] on h4 "Add any ERR - if applicable" at bounding box center [640, 287] width 165 height 17
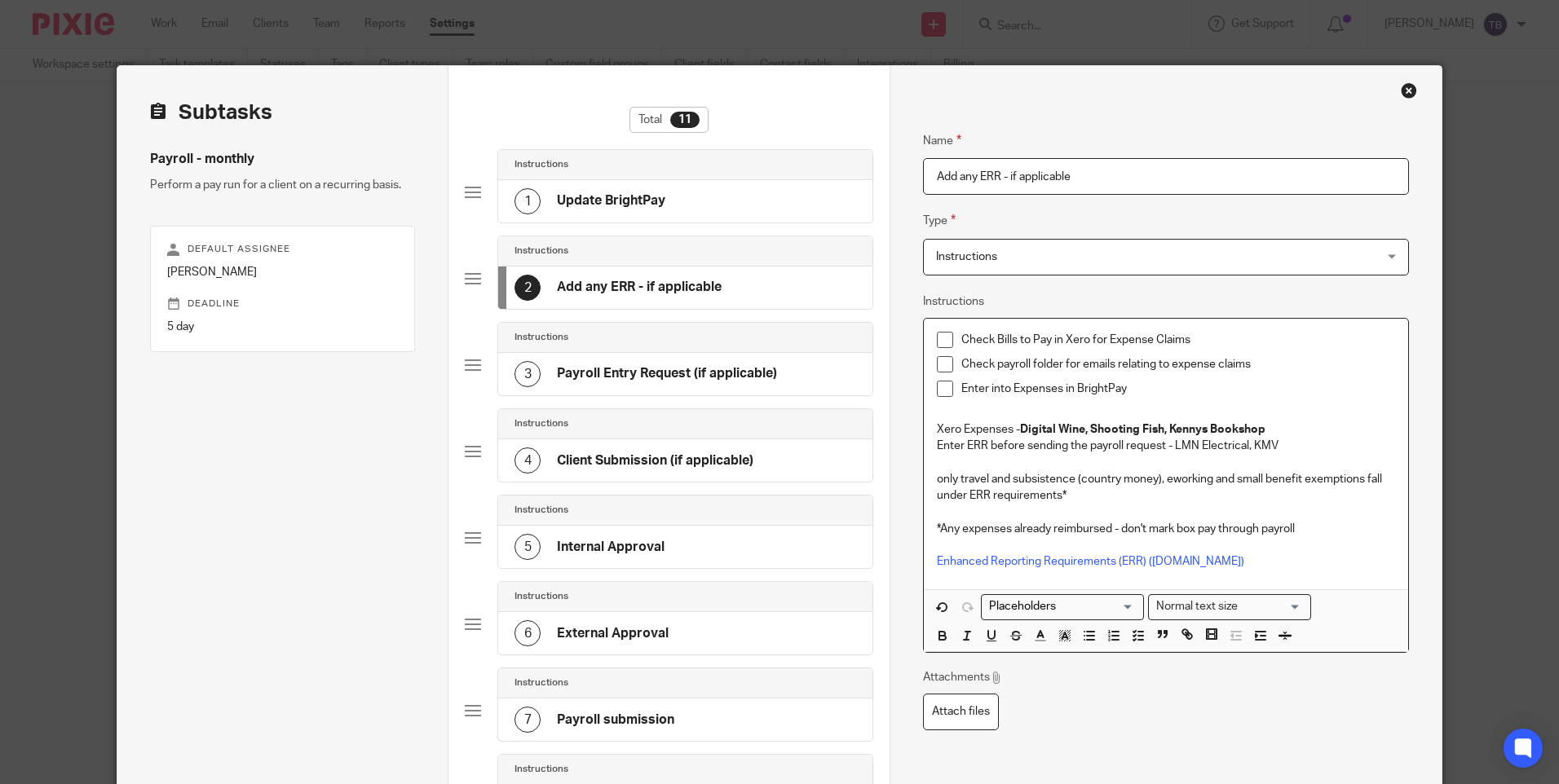
drag, startPoint x: 1291, startPoint y: 443, endPoint x: 914, endPoint y: 449, distance: 377.0
click at [914, 449] on div "Name Update BrightPay Type Instructions Instructions Instructions Document sign…" at bounding box center [1166, 656] width 551 height 1181
copy p "Enter ERR before sending the payroll request - LMN Electrical, KMV"
click at [1301, 450] on p "Enter ERR before sending the payroll request - LMN Electrical, KMV" at bounding box center [1166, 446] width 458 height 16
drag, startPoint x: 1302, startPoint y: 449, endPoint x: 913, endPoint y: 447, distance: 389.0
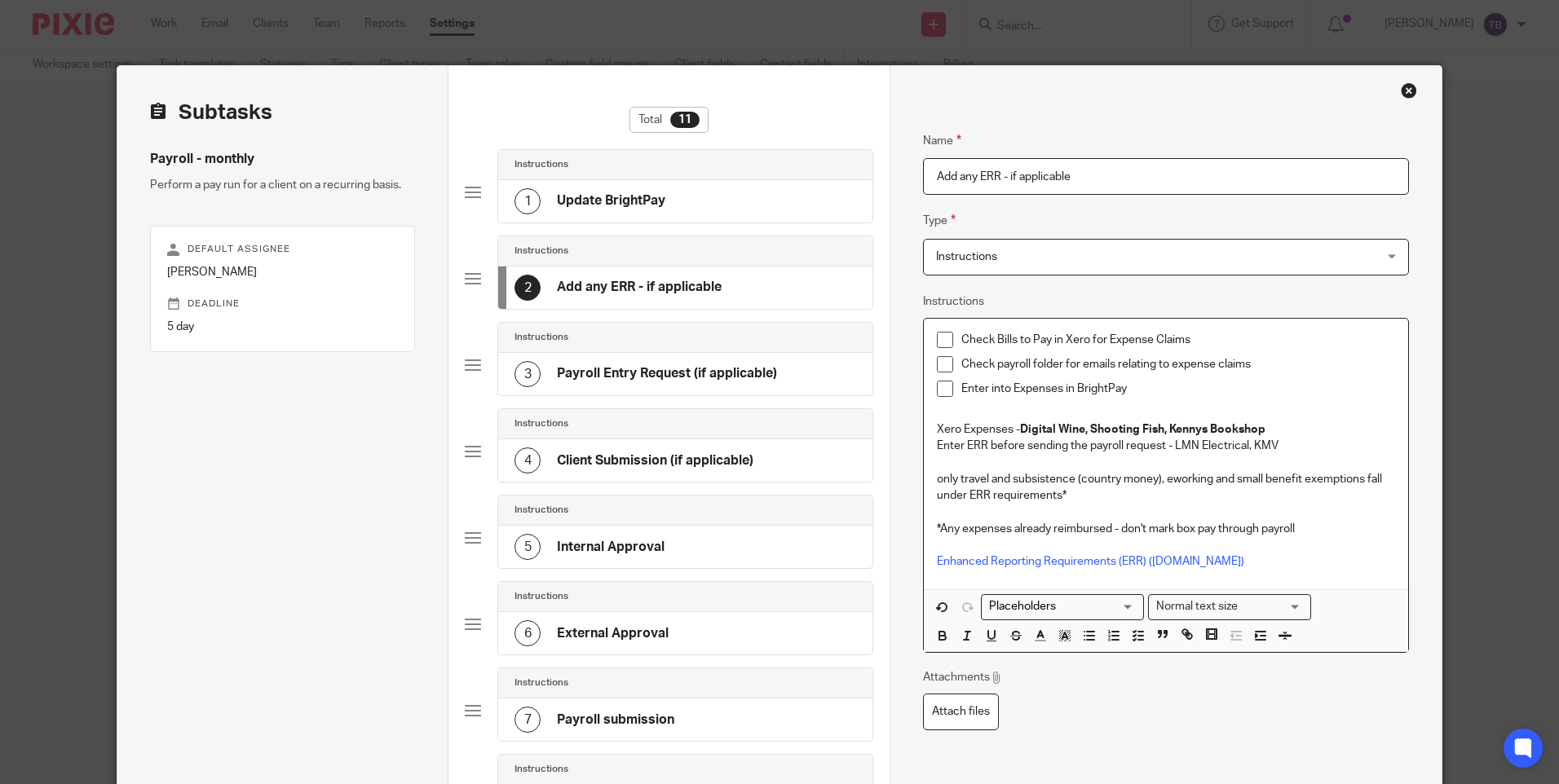
click at [913, 447] on div "Name Update BrightPay Type Instructions Instructions Instructions Document sign…" at bounding box center [1166, 656] width 551 height 1181
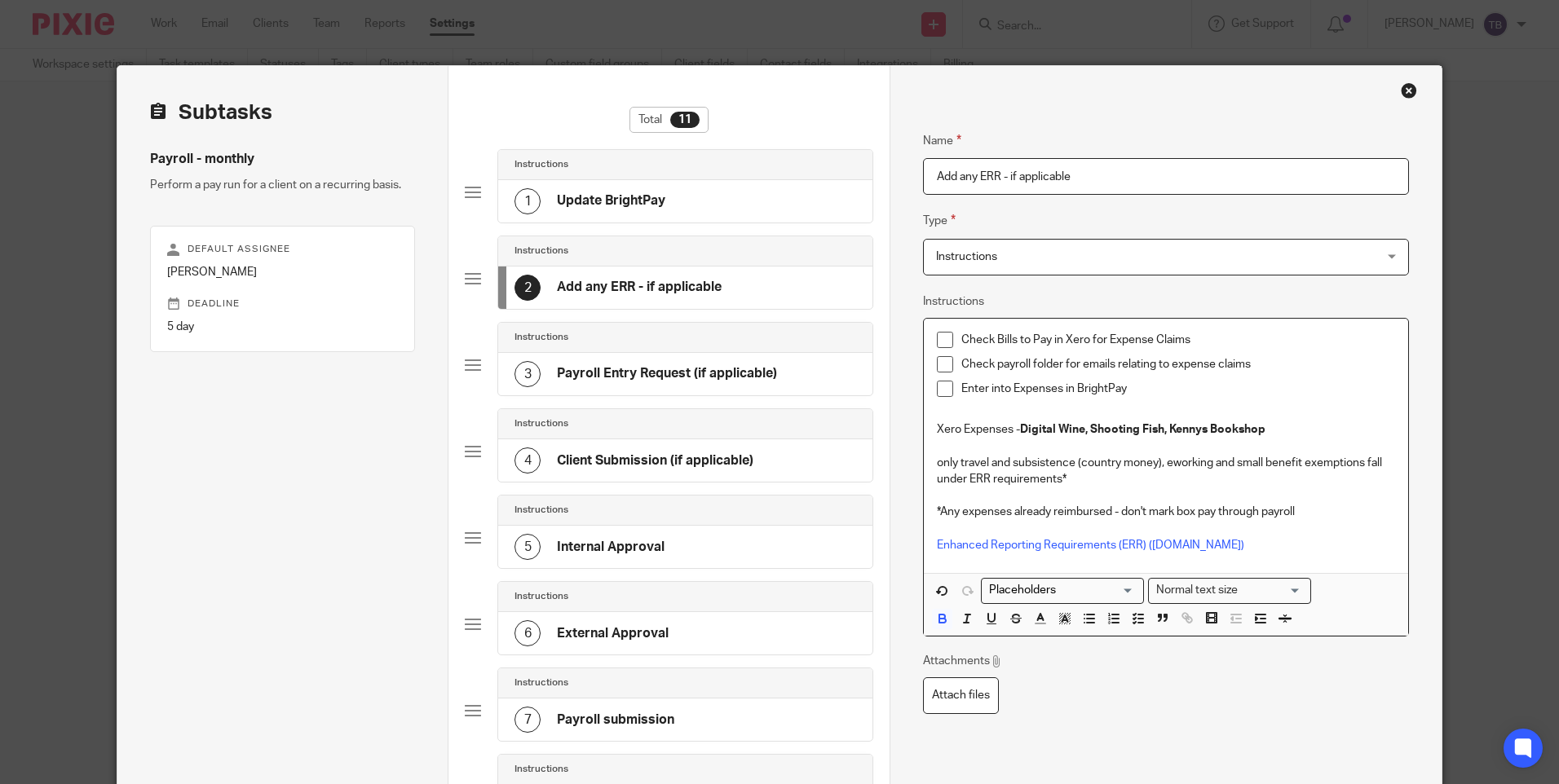
click at [636, 651] on div "6 External Approval" at bounding box center [685, 633] width 375 height 43
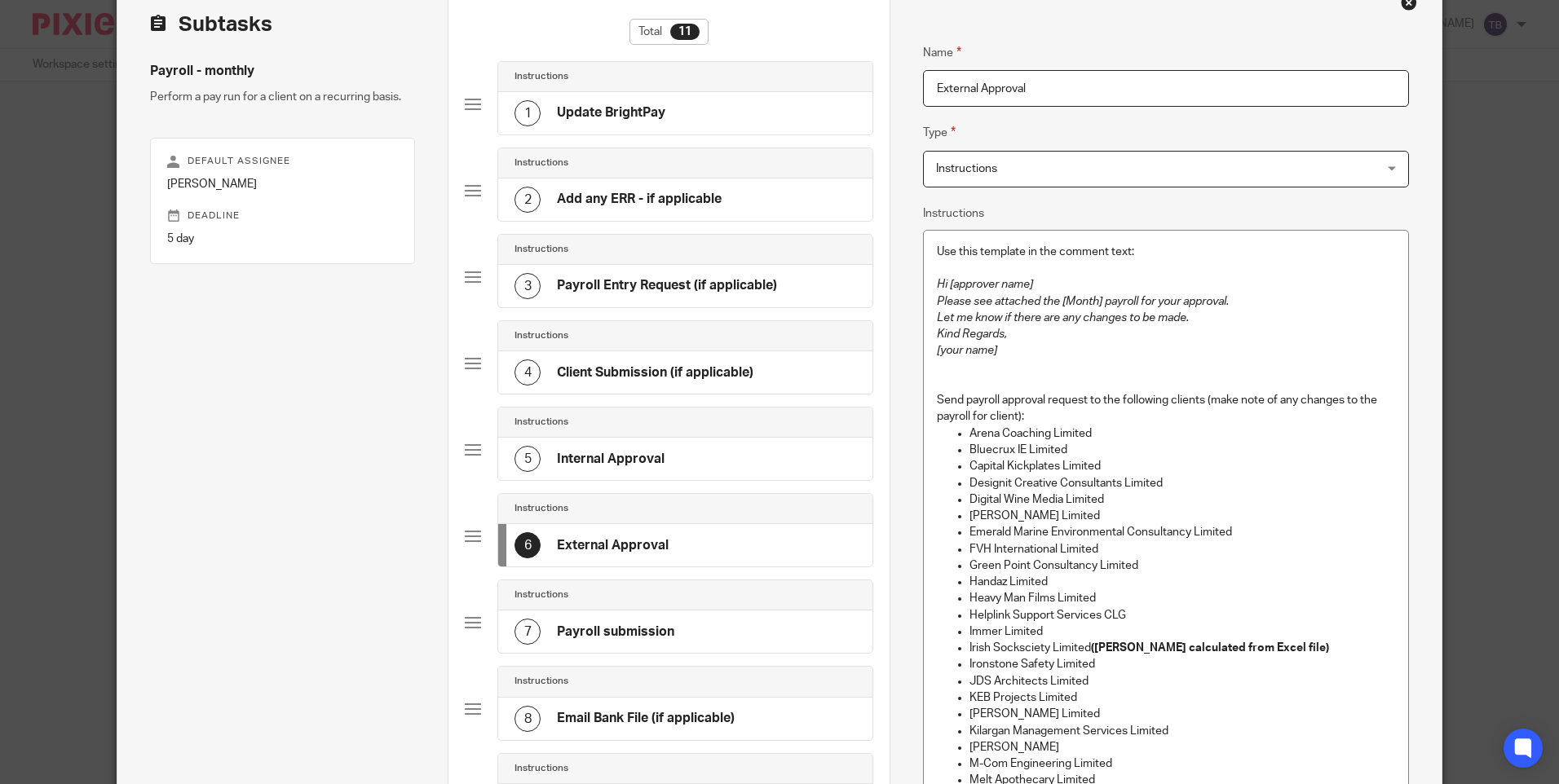
scroll to position [81, 0]
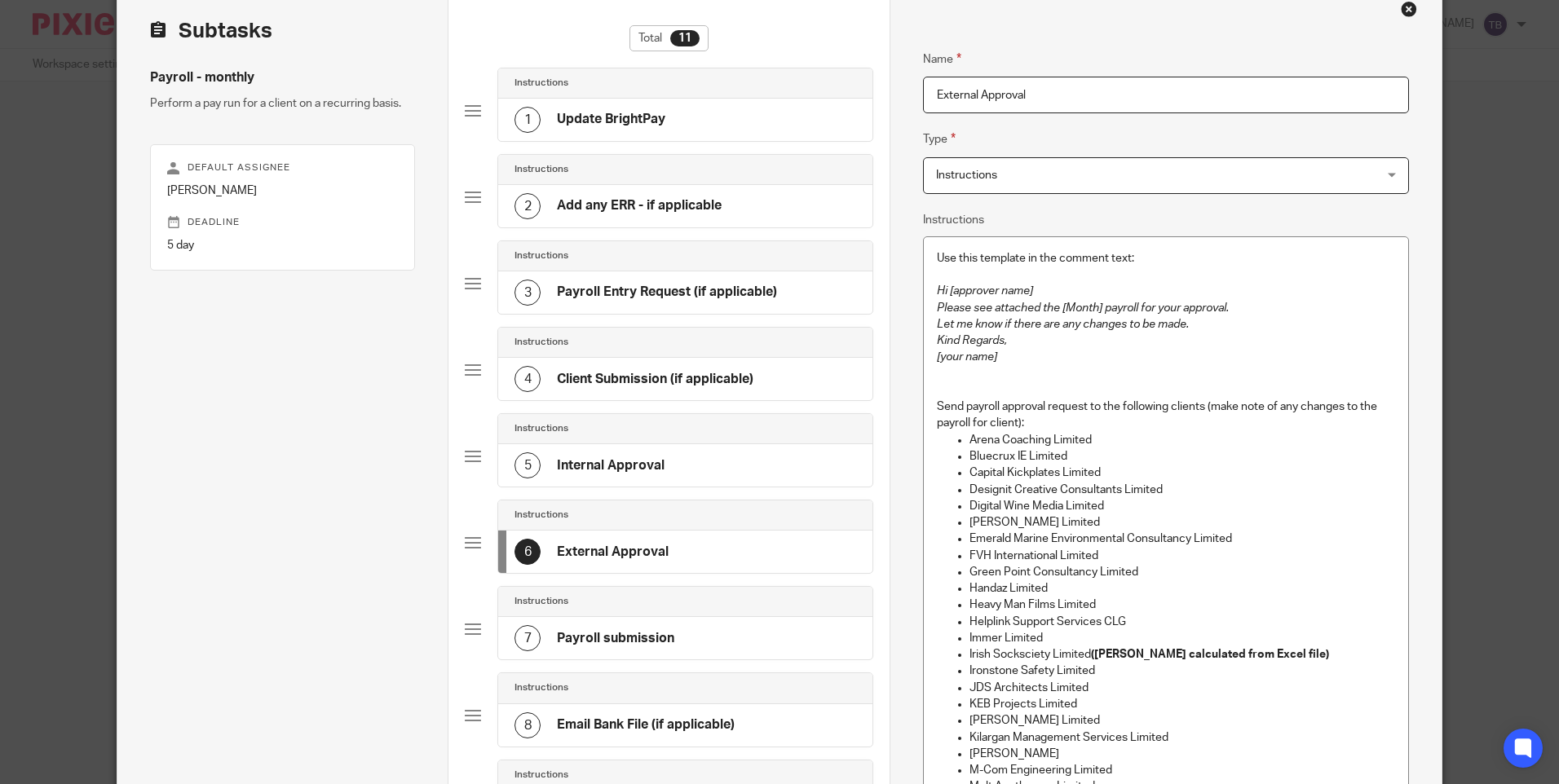
click at [626, 204] on h4 "Add any ERR - if applicable" at bounding box center [640, 206] width 165 height 17
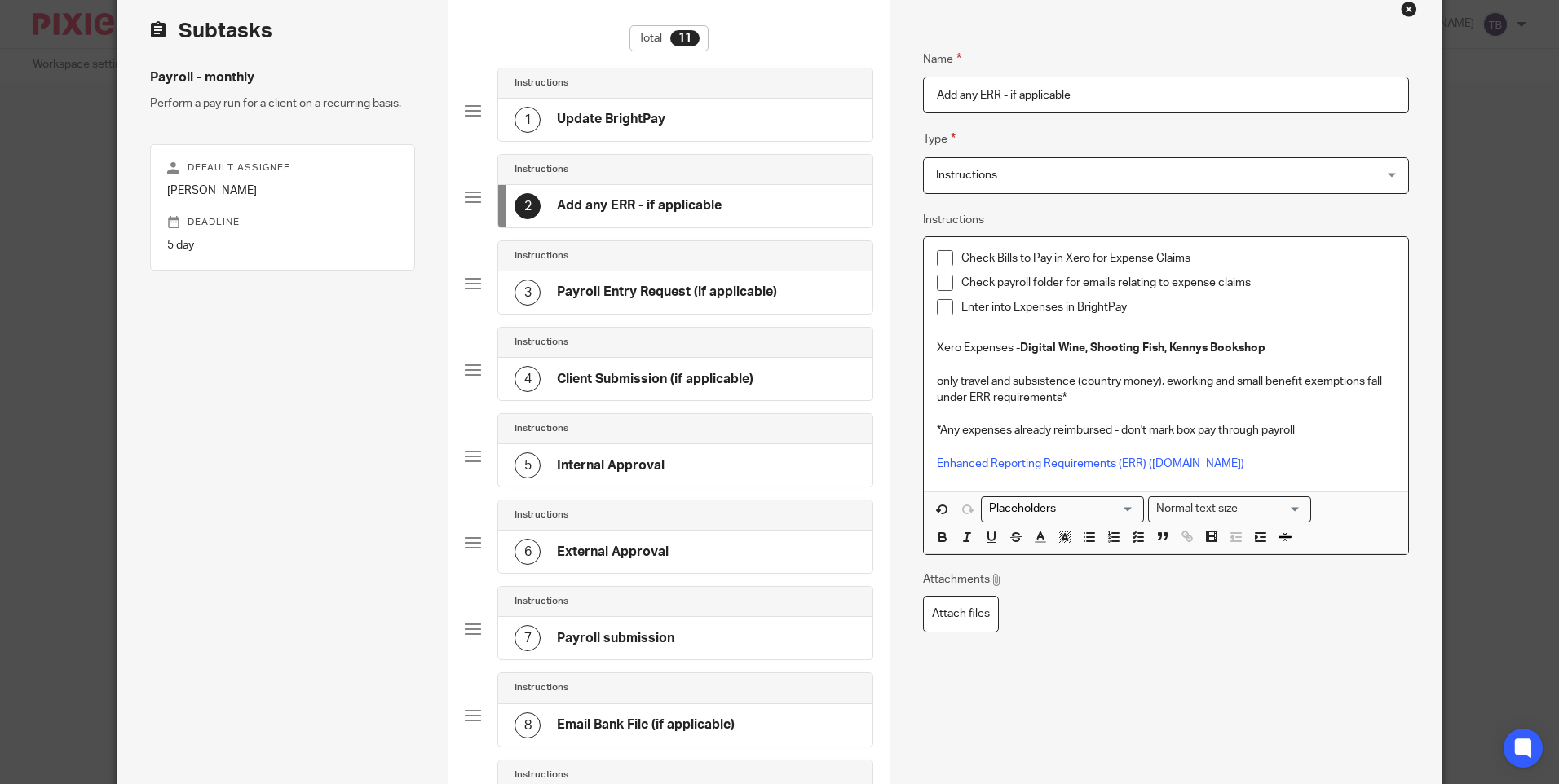
click at [937, 383] on p "only travel and subsistence (country money), eworking and small benefit exempti…" at bounding box center [1166, 390] width 458 height 34
click at [1172, 383] on p "FYI only travel and subsistence (country money), eworking and small benefit exe…" at bounding box center [1166, 390] width 458 height 34
click at [937, 424] on p "*Any expenses already reimbursed - don't mark box pay through payroll" at bounding box center [1166, 430] width 458 height 16
click at [937, 427] on p "*Any expenses already reimbursed - don't mark box pay through payroll" at bounding box center [1166, 430] width 458 height 16
click at [1328, 426] on p "*Any expenses already reimbursed - don't mark box pay through payroll" at bounding box center [1166, 430] width 458 height 16
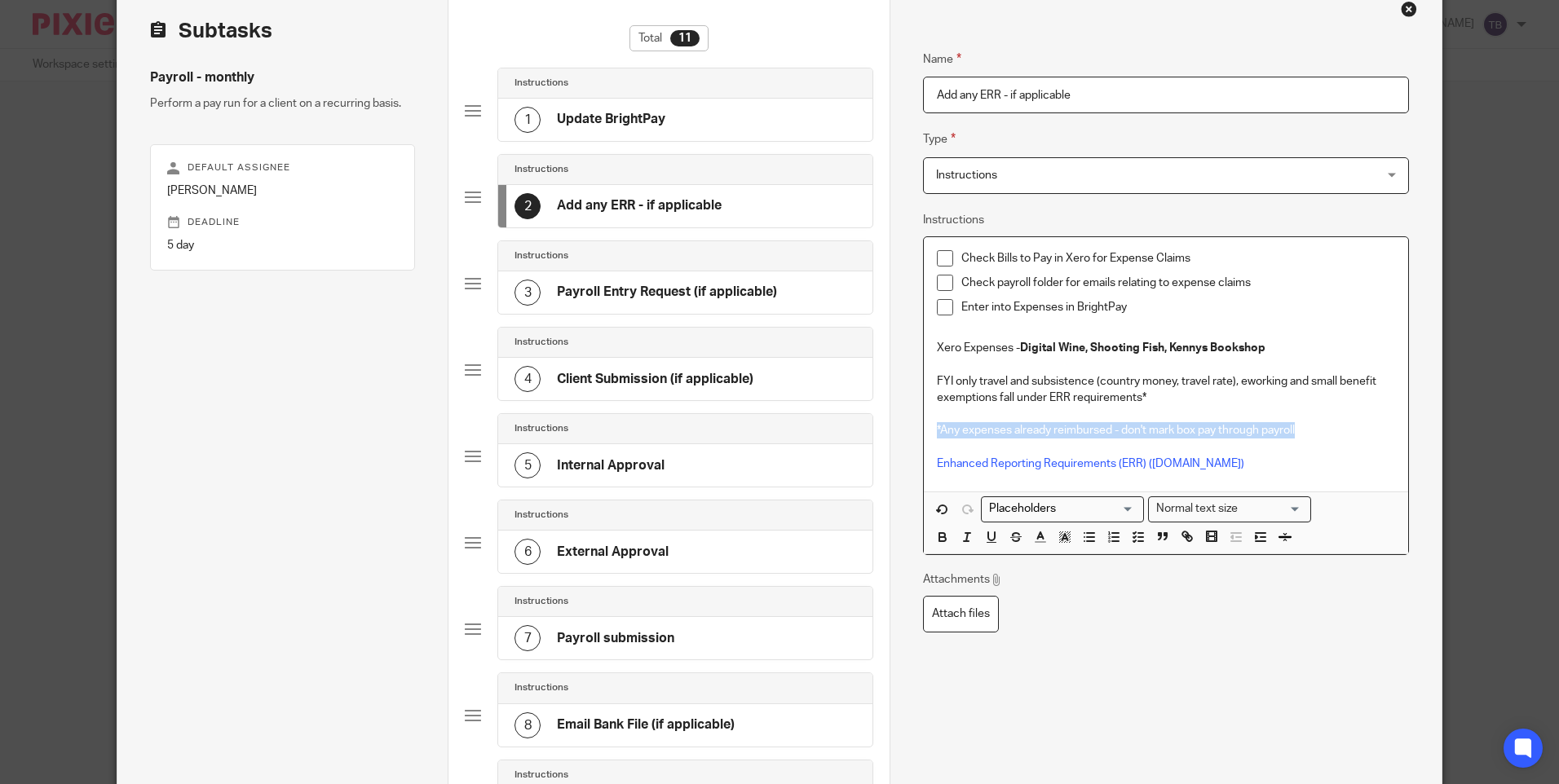
drag, startPoint x: 1328, startPoint y: 426, endPoint x: 892, endPoint y: 425, distance: 436.0
click at [892, 425] on div "Name Update BrightPay Type Instructions Instructions Instructions Document sign…" at bounding box center [1166, 574] width 551 height 1181
click at [1335, 429] on p "*Any expenses already reimbursed - don't mark box pay through payroll" at bounding box center [1166, 430] width 458 height 16
click at [1305, 421] on p at bounding box center [1166, 414] width 458 height 16
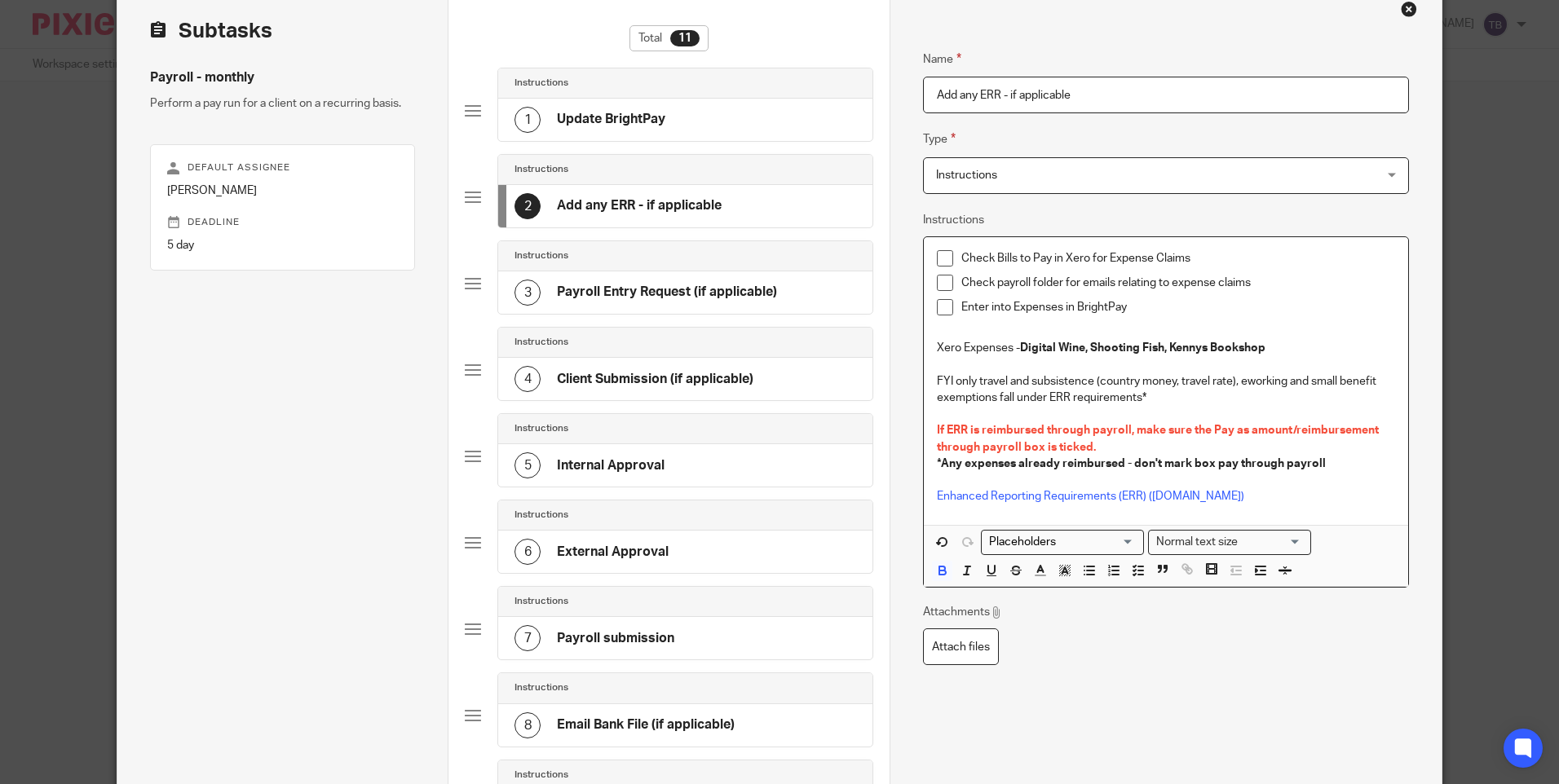
click at [937, 459] on strong "*Any expenses already reimbursed - don't mark box pay through payroll" at bounding box center [1131, 464] width 389 height 12
click at [1170, 396] on p "FYI only travel and subsistence (country money, travel rate), eworking and smal…" at bounding box center [1166, 390] width 458 height 34
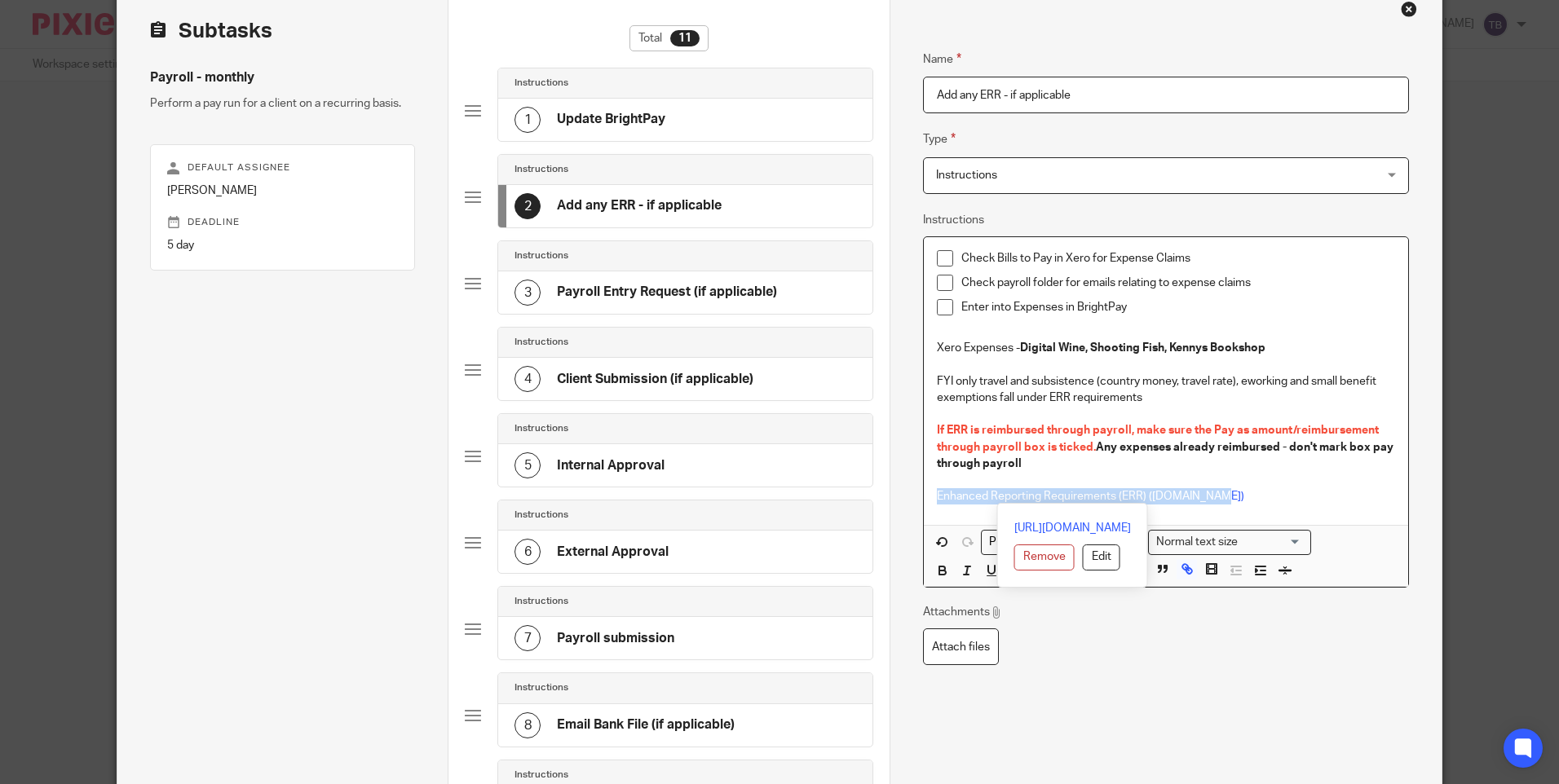
drag, startPoint x: 1250, startPoint y: 496, endPoint x: 905, endPoint y: 493, distance: 345.0
click at [905, 493] on div "Name Update BrightPay Type Instructions Instructions Instructions Document sign…" at bounding box center [1166, 574] width 551 height 1181
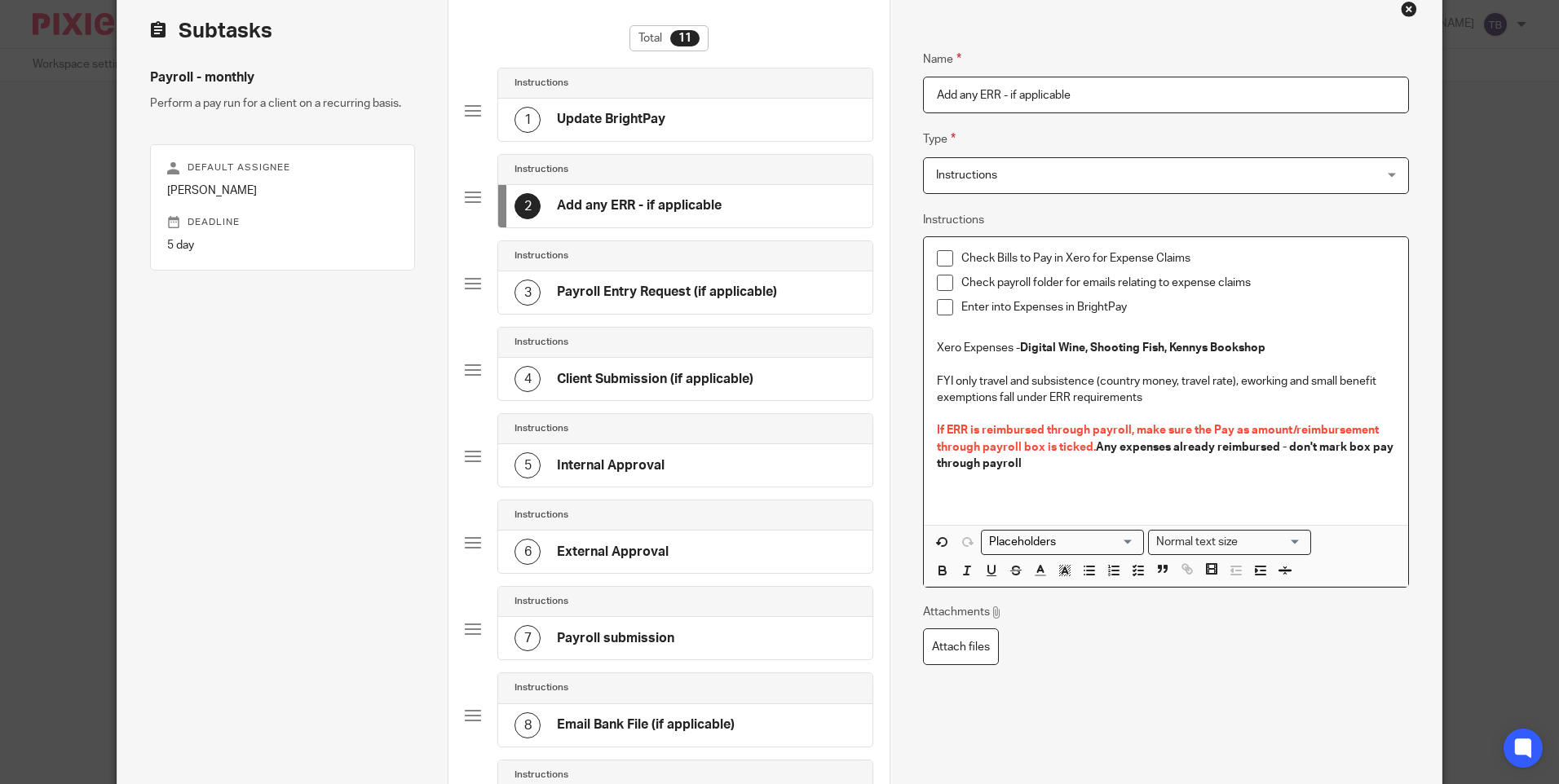
click at [1156, 399] on p "FYI only travel and subsistence (country money, travel rate), eworking and smal…" at bounding box center [1166, 390] width 458 height 34
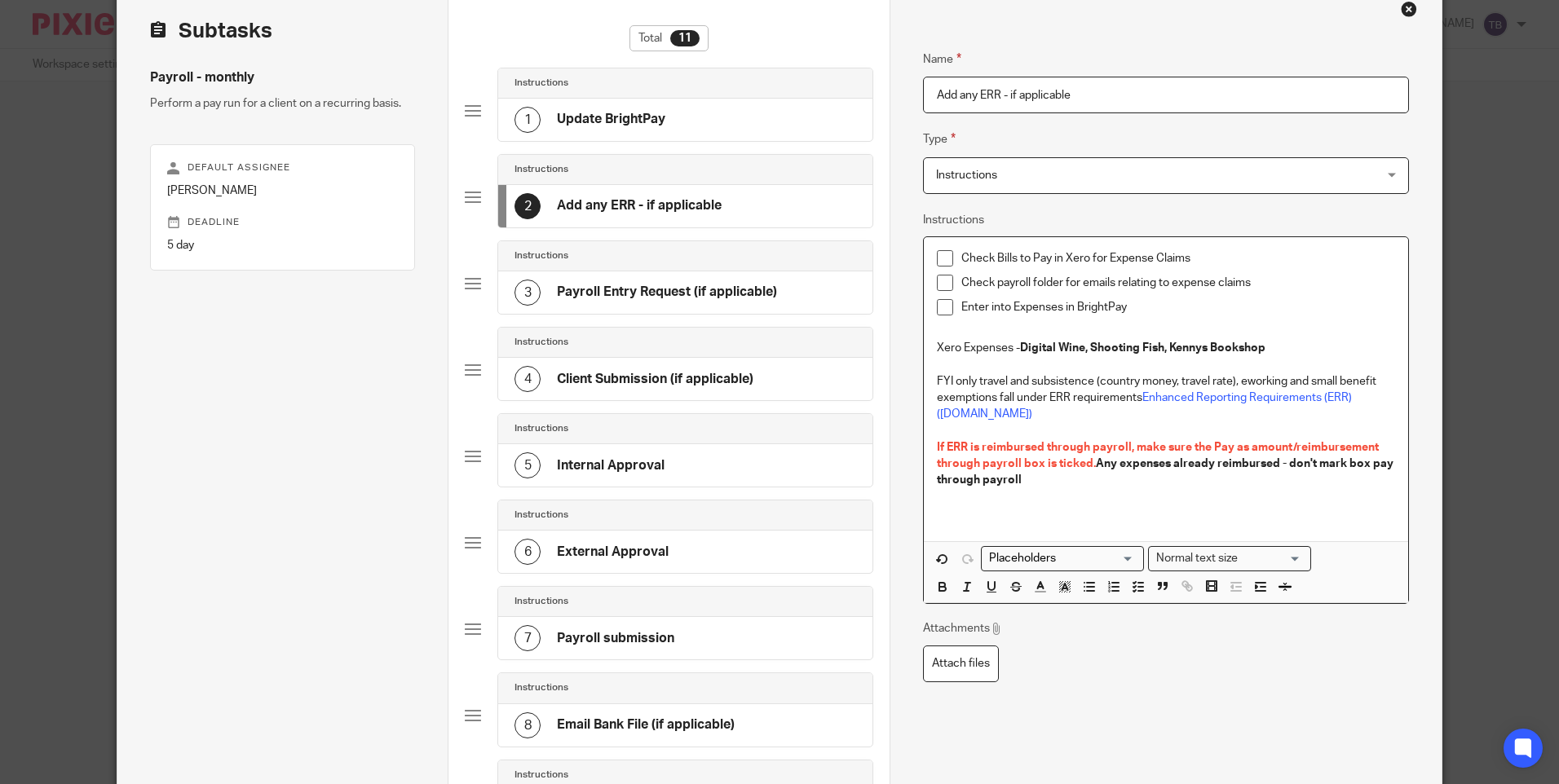
click at [972, 364] on p at bounding box center [1166, 364] width 458 height 16
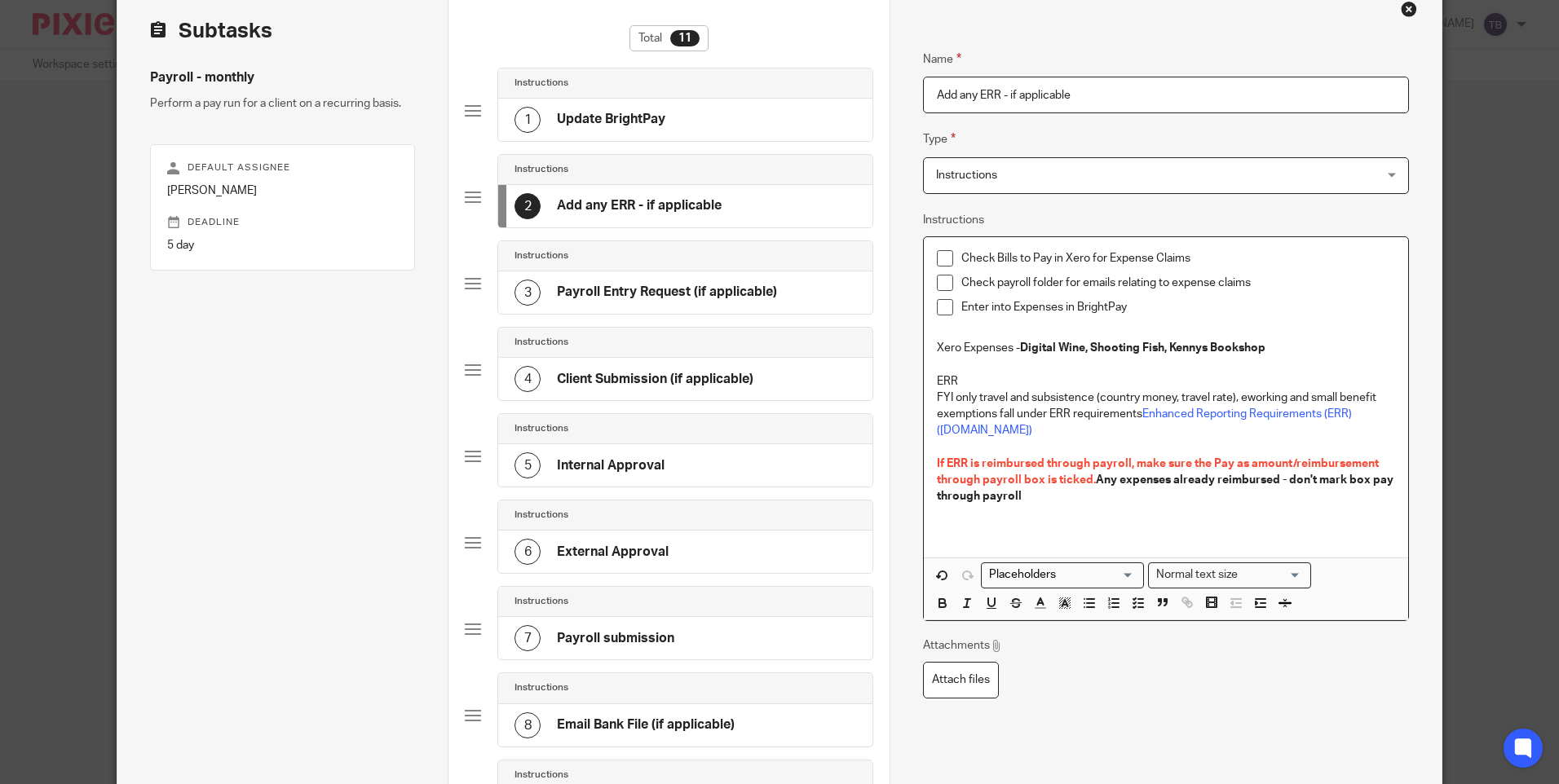
click at [942, 373] on p "ERR" at bounding box center [1166, 382] width 458 height 16
click at [1024, 424] on p "FYI only travel and subsistence (country money, travel rate), eworking and smal…" at bounding box center [1166, 415] width 458 height 49
click at [1043, 501] on p "If ERR is reimbursed through payroll, make sure the Pay as amount/reimbursement…" at bounding box center [1166, 480] width 458 height 49
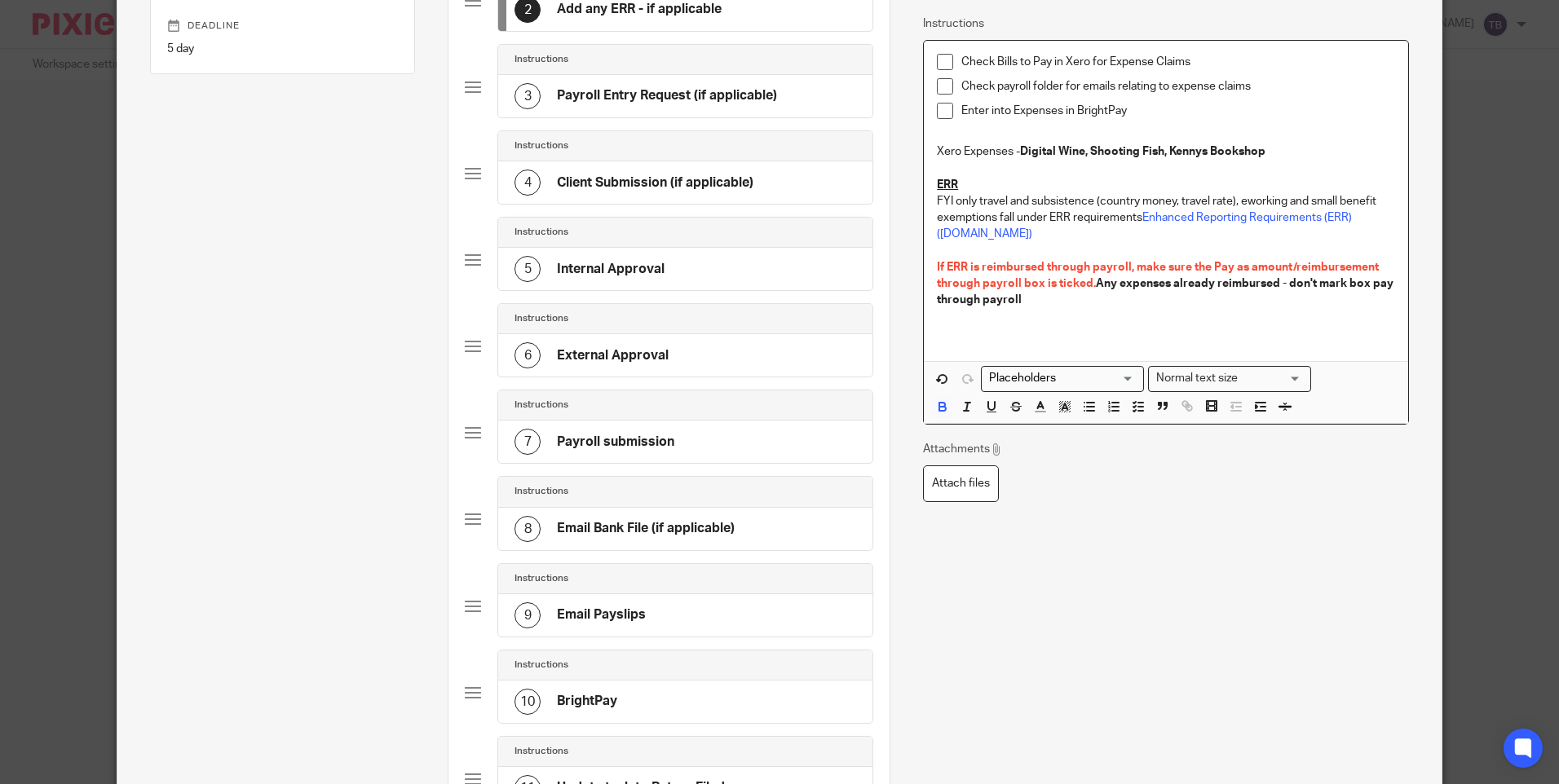
scroll to position [407, 0]
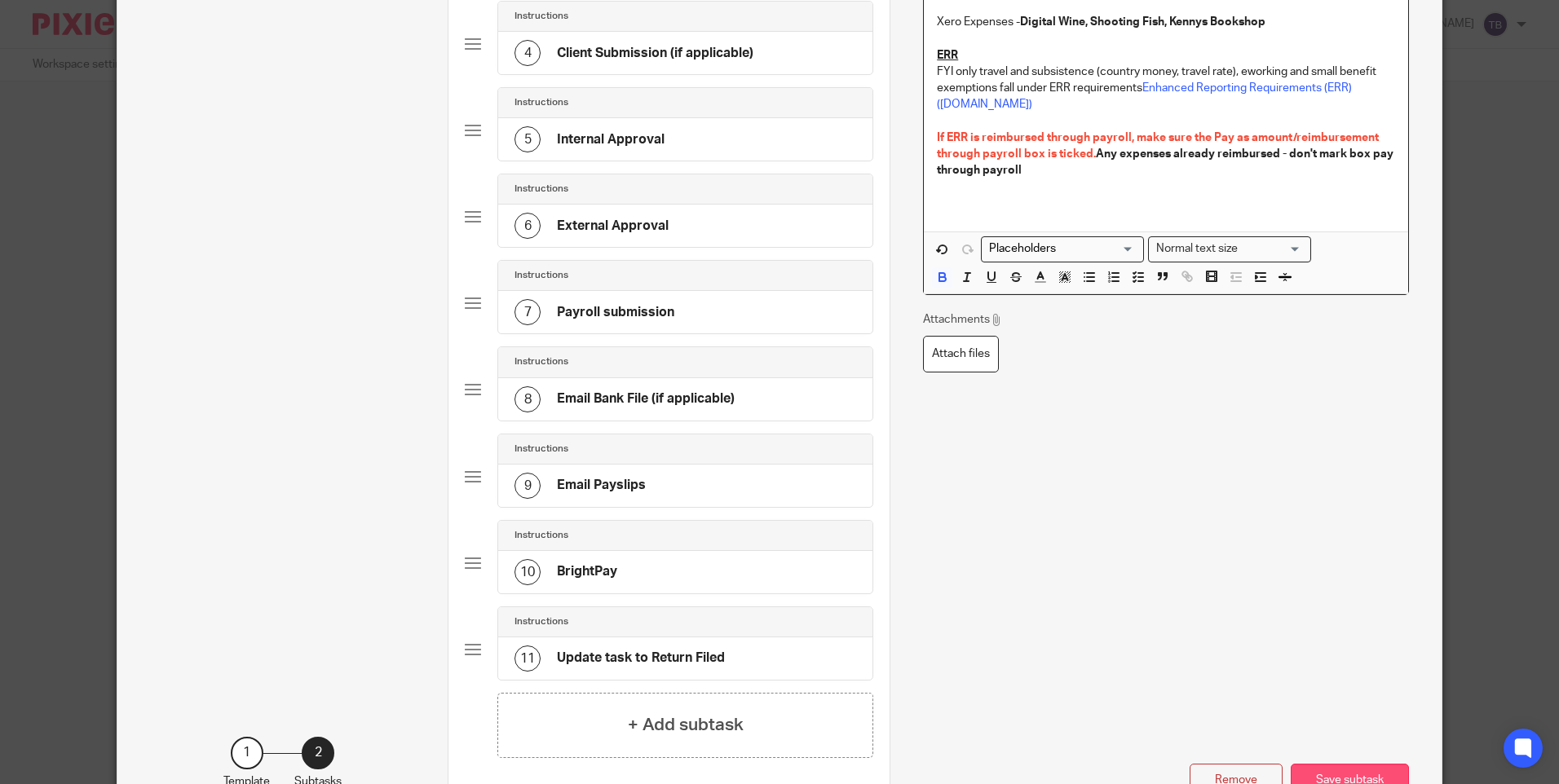
click at [1339, 769] on button "Save subtask" at bounding box center [1350, 781] width 119 height 35
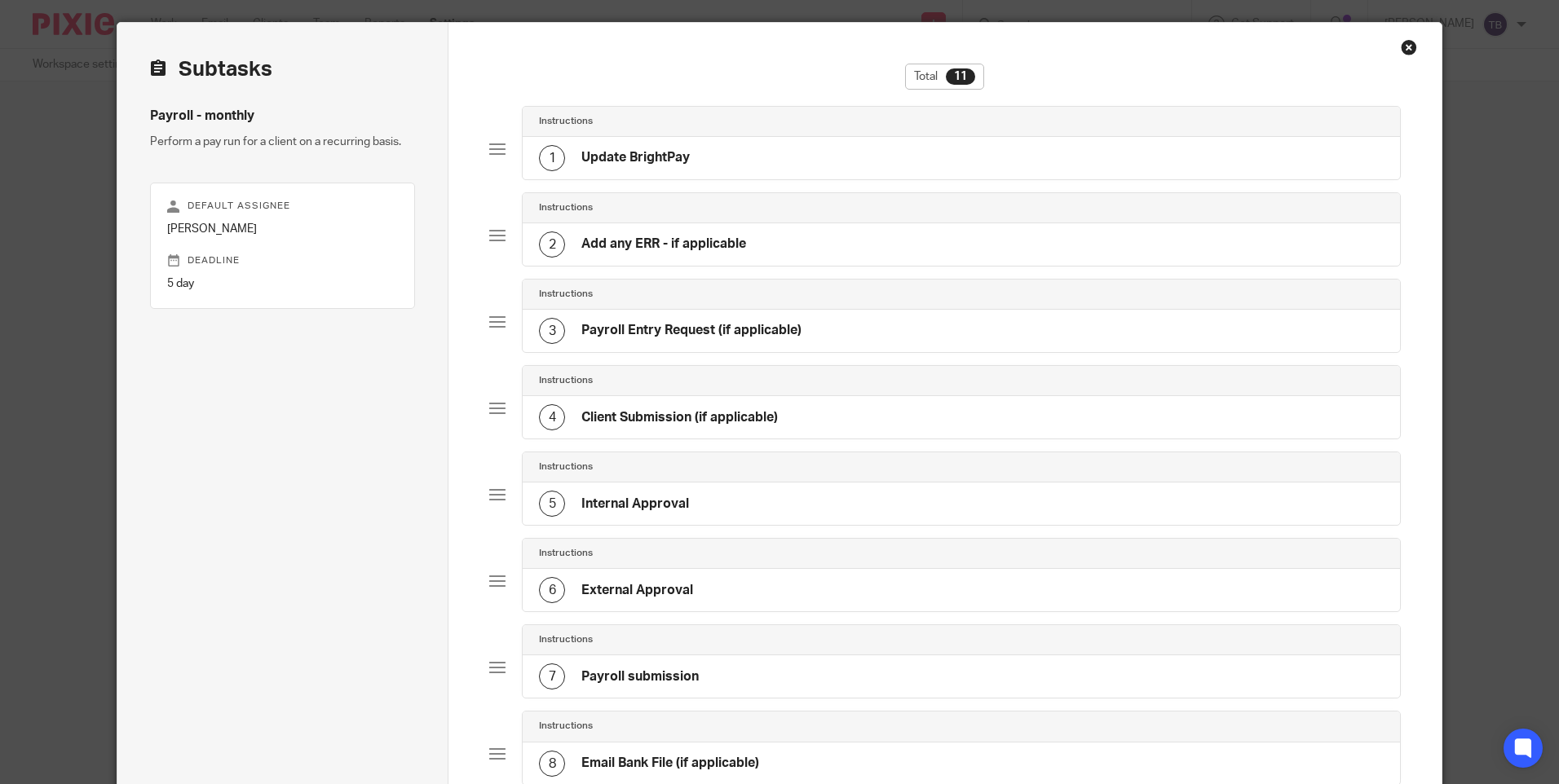
scroll to position [0, 0]
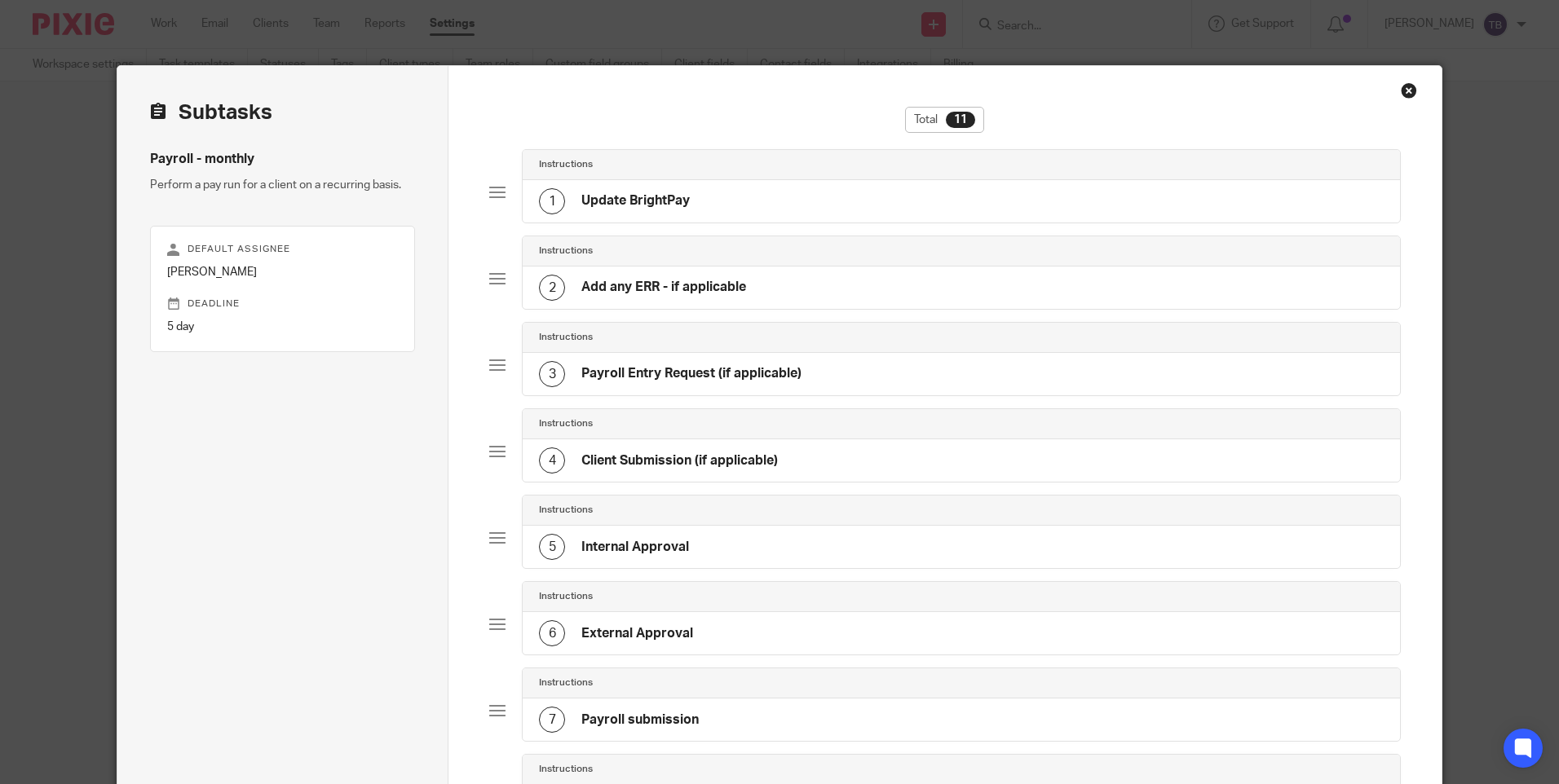
click at [713, 296] on h4 "Add any ERR - if applicable" at bounding box center [663, 287] width 165 height 17
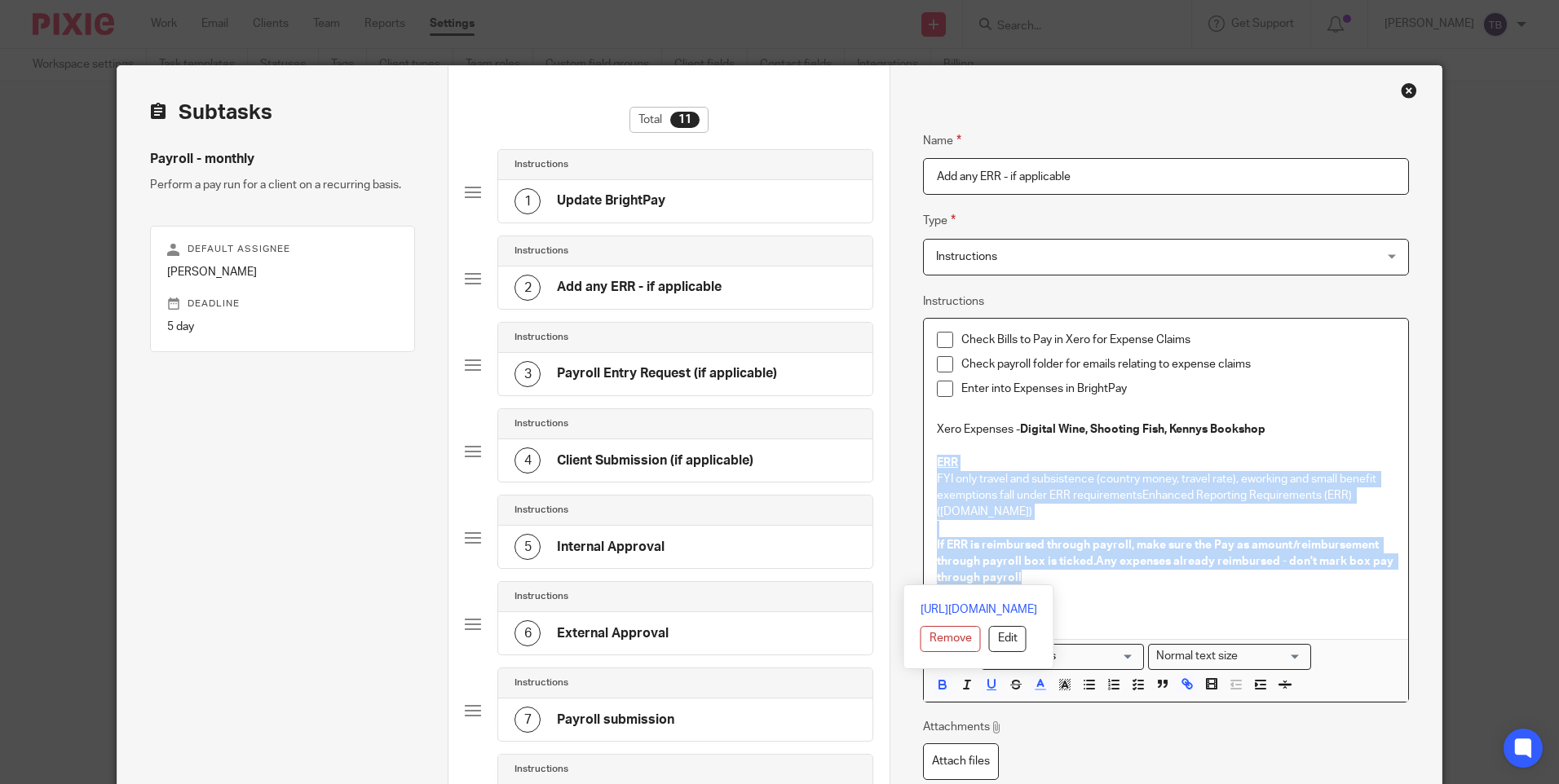
drag, startPoint x: 1031, startPoint y: 582, endPoint x: 900, endPoint y: 462, distance: 177.7
click at [900, 462] on div "Name Update BrightPay Type Instructions Instructions Instructions Document sign…" at bounding box center [1166, 656] width 551 height 1181
copy div "ERR FYI only travel and subsistence (country money, travel rate), eworking and …"
click at [992, 471] on p "FYI only travel and subsistence (country money, travel rate), eworking and smal…" at bounding box center [1166, 496] width 458 height 49
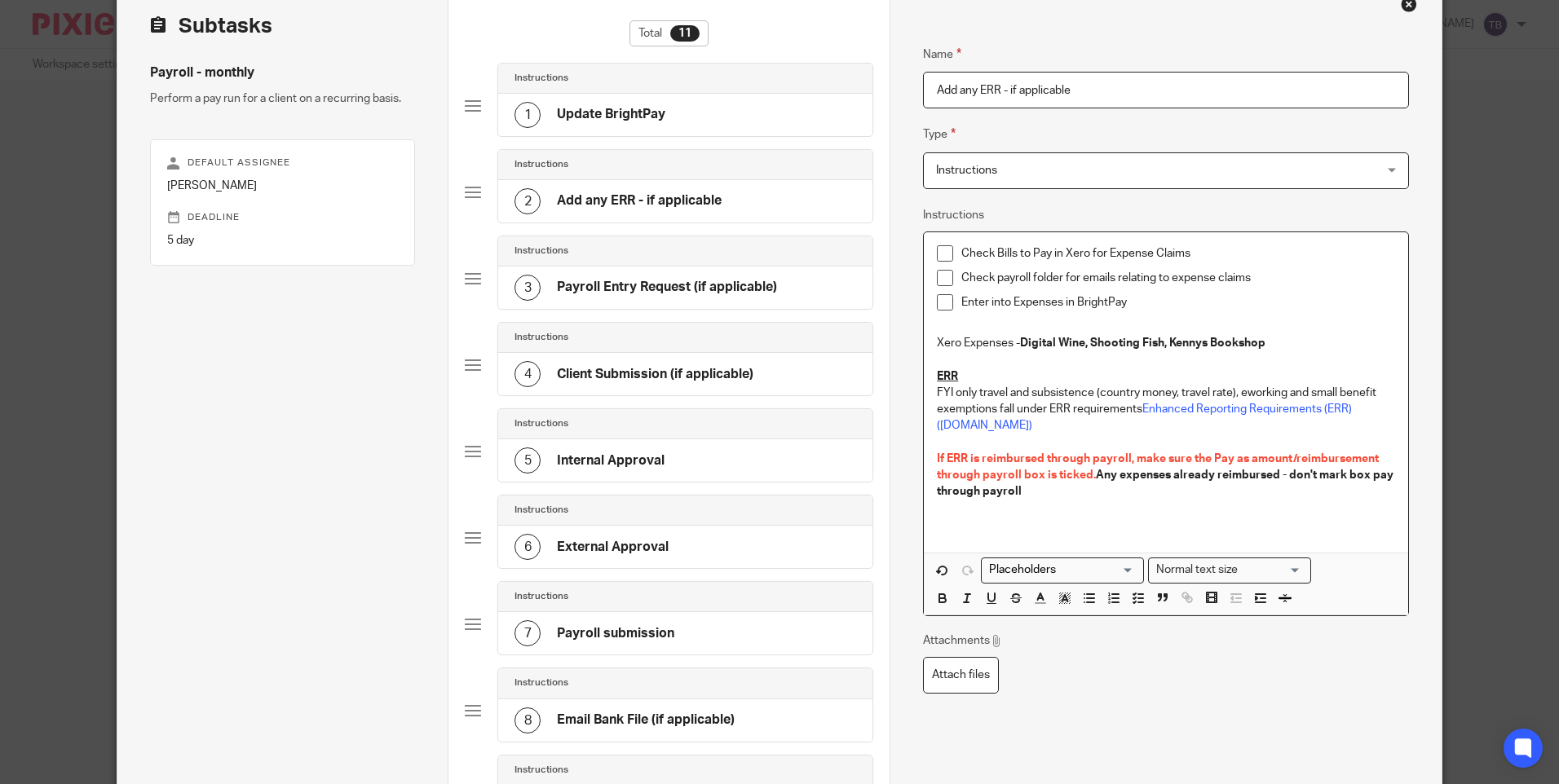
scroll to position [163, 0]
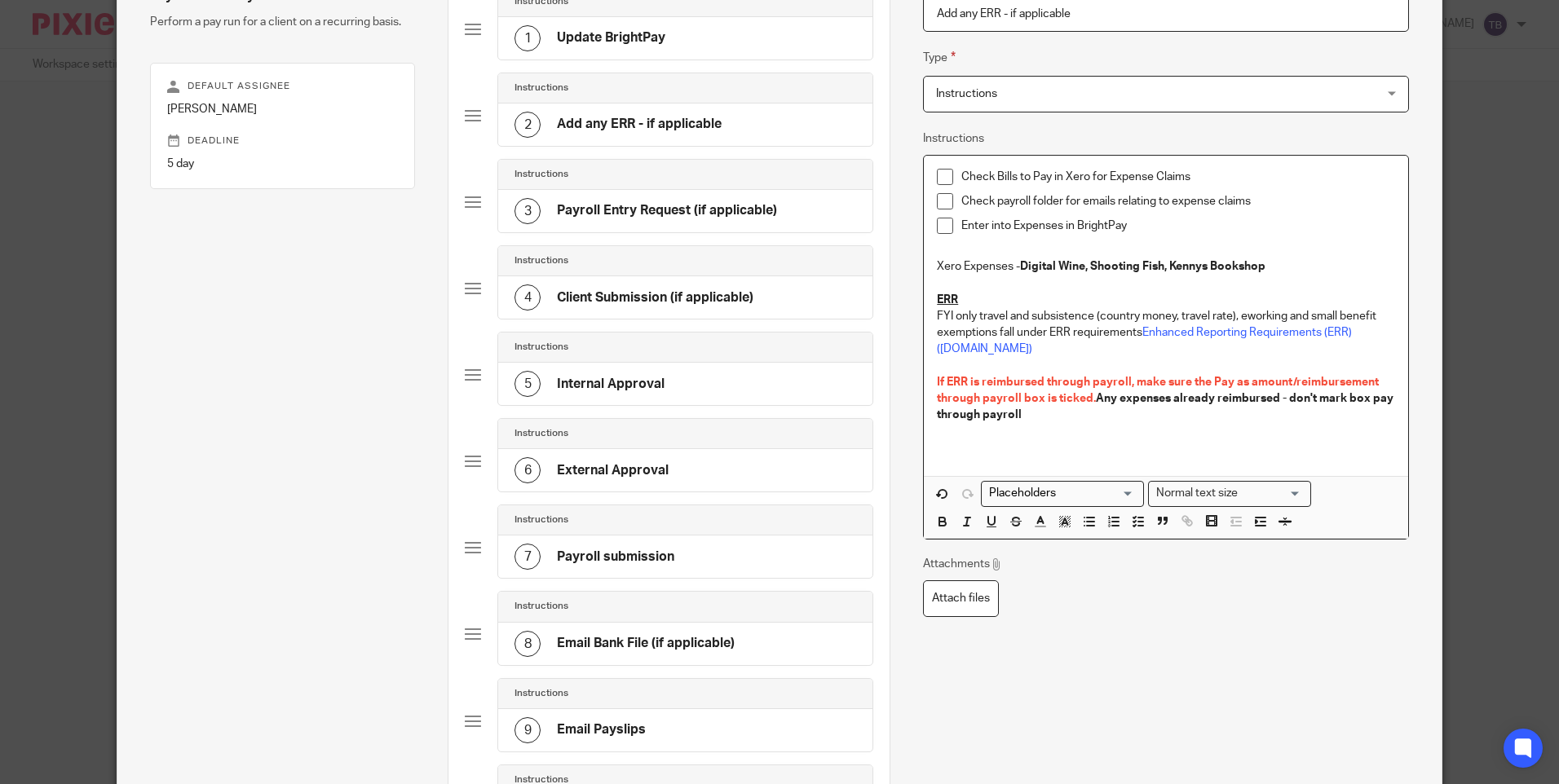
click at [581, 192] on div "3 Payroll Entry Request (if applicable)" at bounding box center [685, 211] width 375 height 43
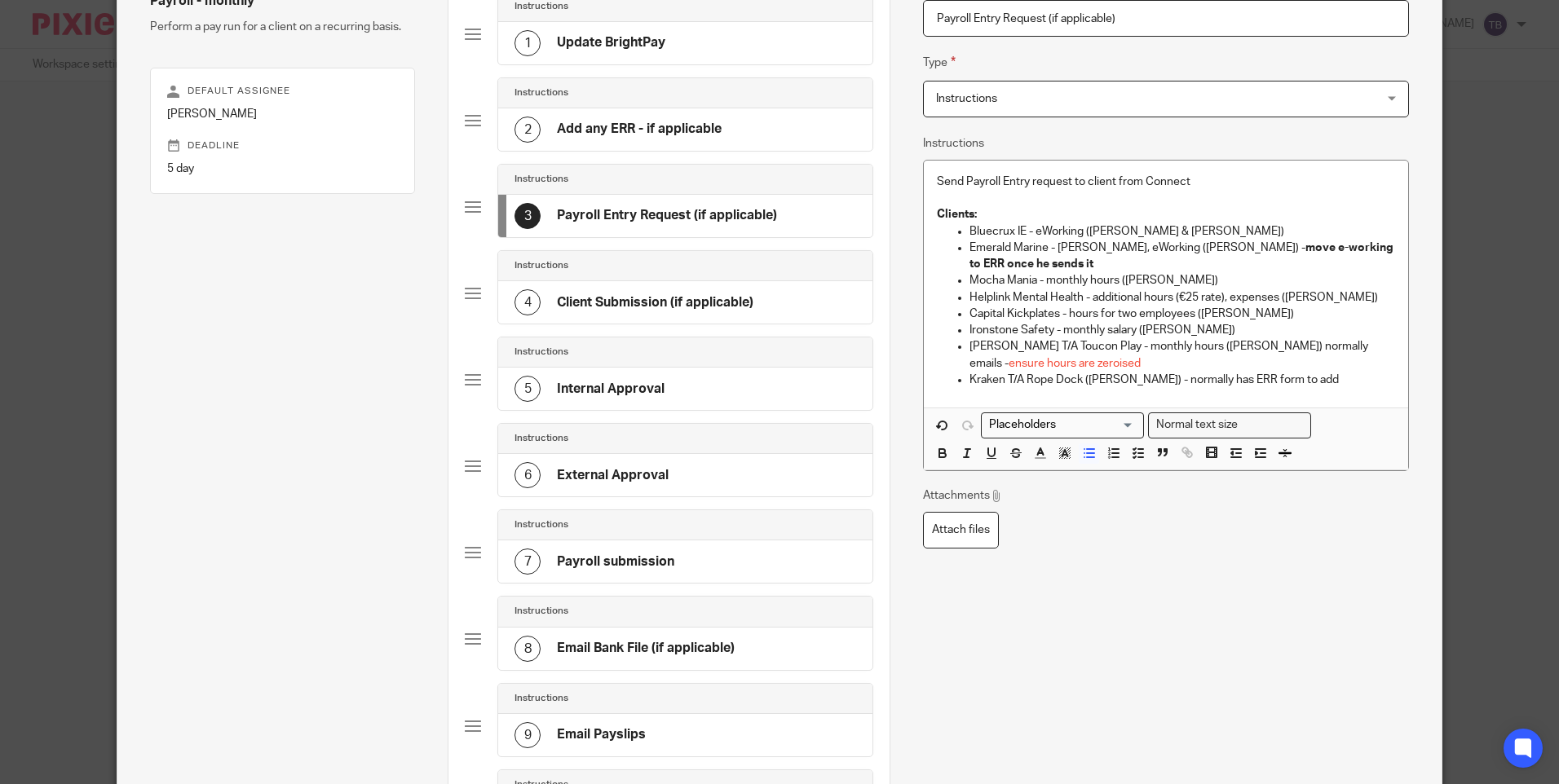
scroll to position [77, 0]
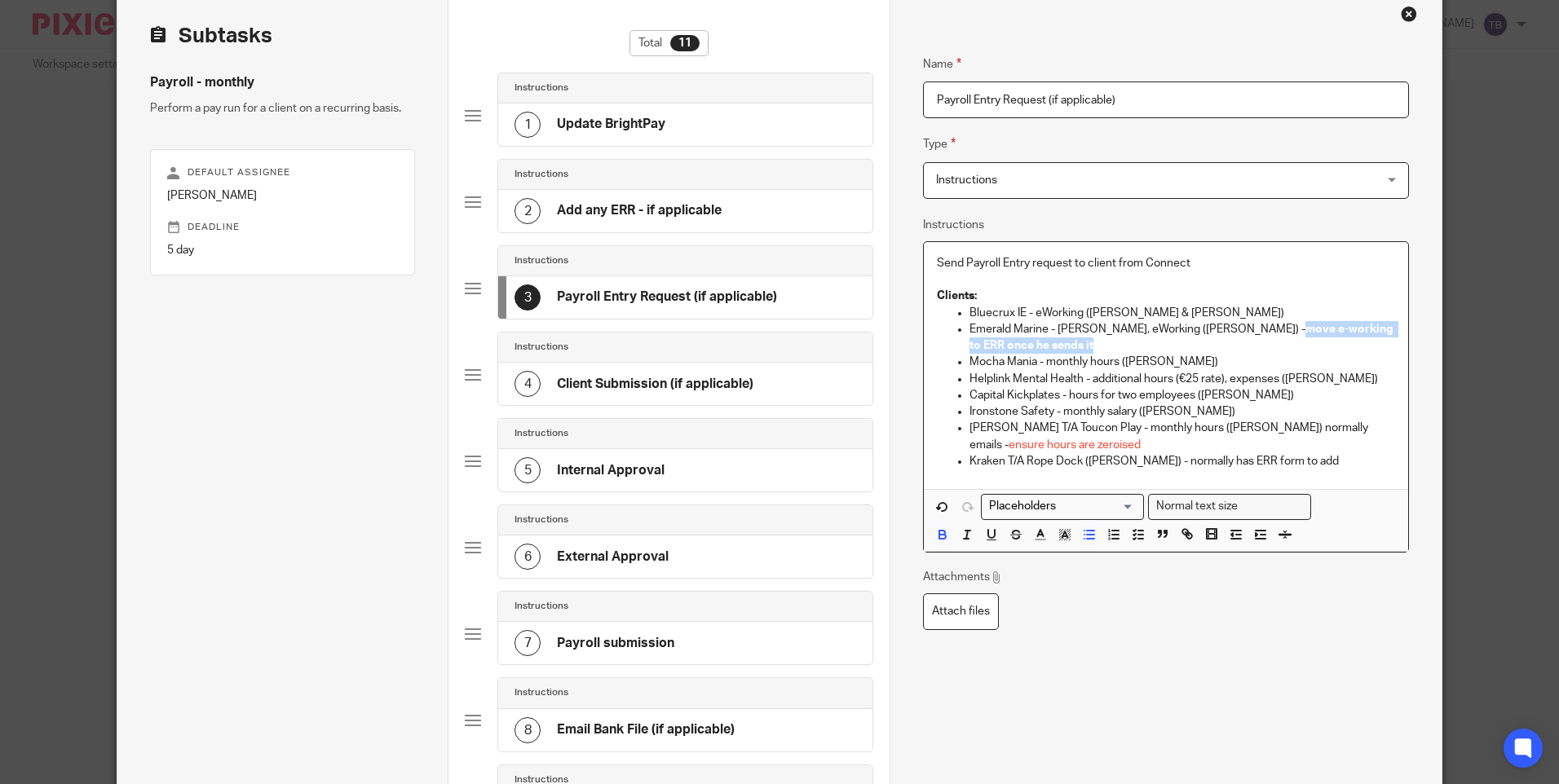
drag, startPoint x: 1269, startPoint y: 327, endPoint x: 1269, endPoint y: 344, distance: 17.0
click at [1269, 344] on p "Emerald Marine - Catherine hours, eWorking (John Power) - move e-working to ERR…" at bounding box center [1182, 337] width 425 height 34
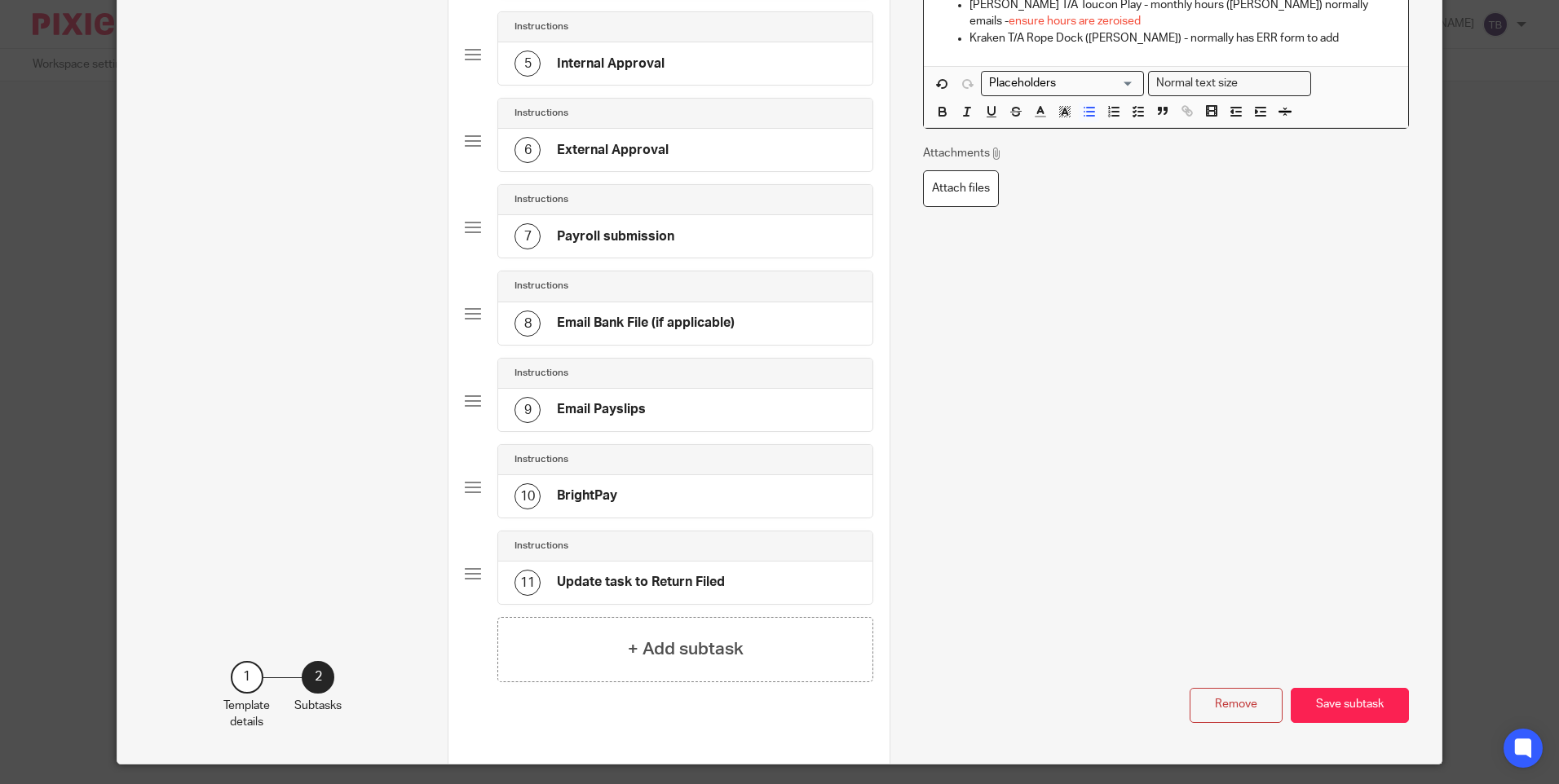
scroll to position [484, 0]
click at [1342, 711] on button "Save subtask" at bounding box center [1350, 704] width 119 height 35
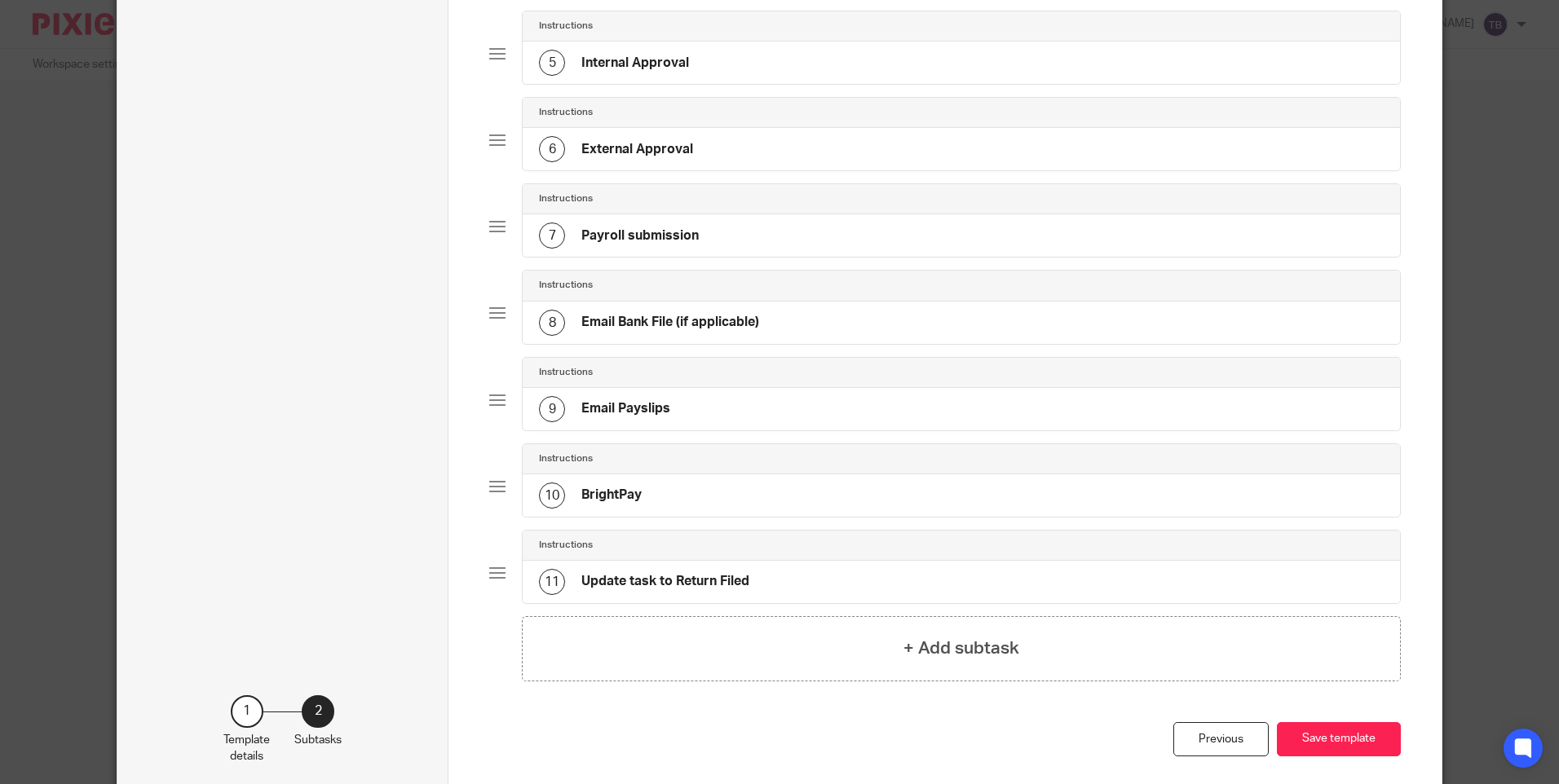
click at [735, 133] on div "6 External Approval" at bounding box center [961, 150] width 877 height 43
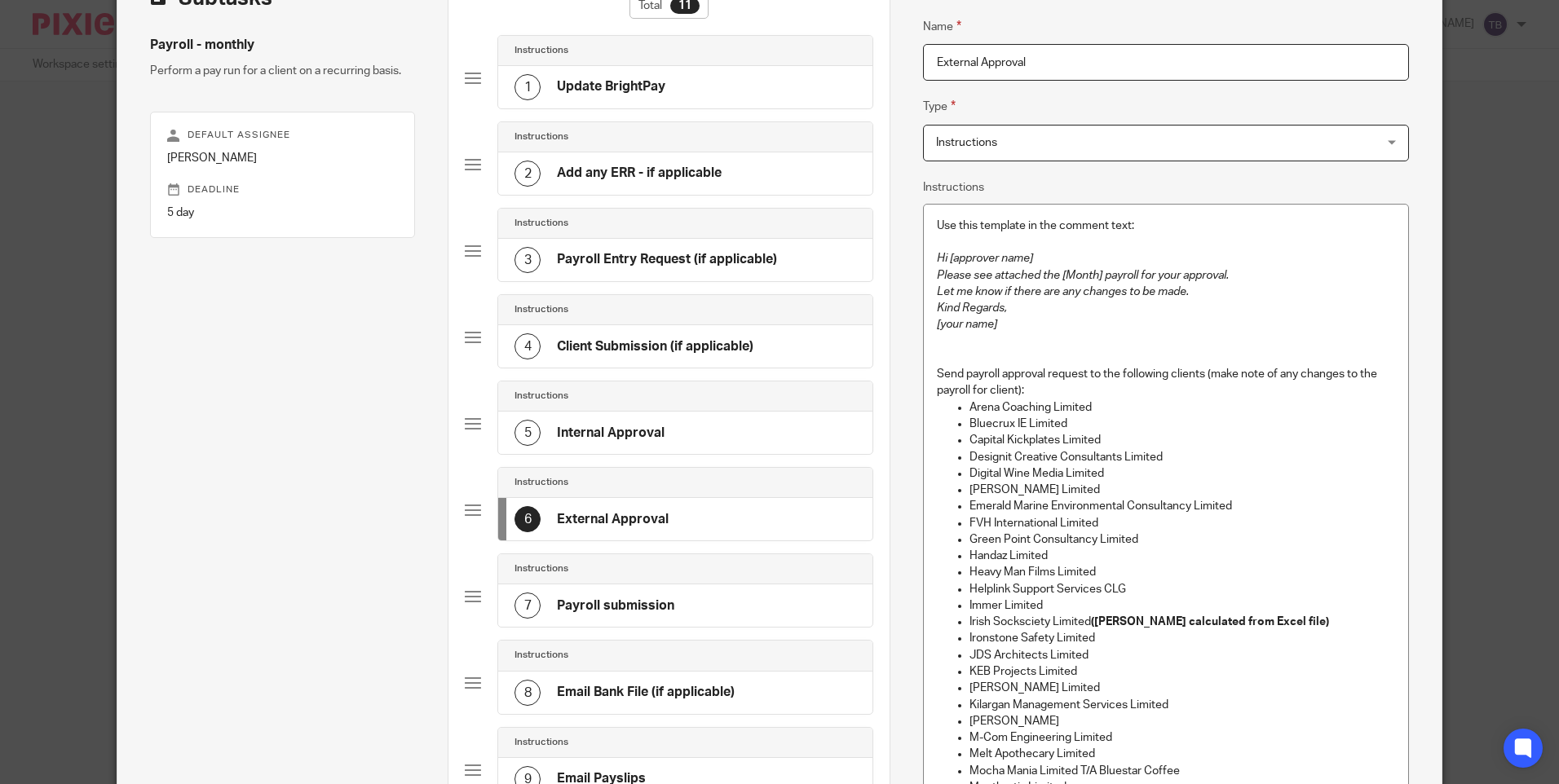
scroll to position [163, 0]
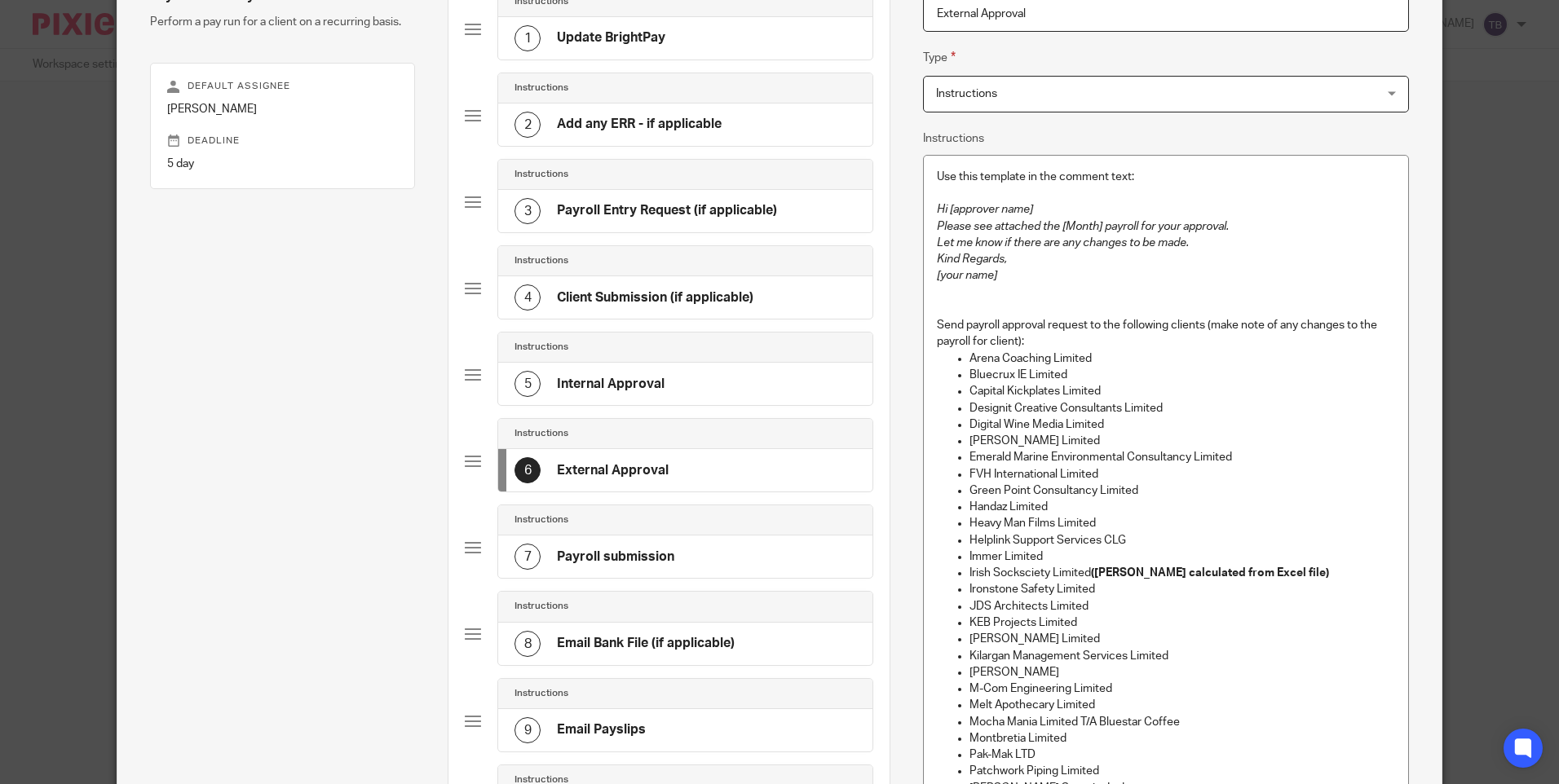
click at [1256, 465] on ul "Arena Coaching Limited Bluecrux IE Limited Capital Kickplates Limited Designit …" at bounding box center [1166, 647] width 458 height 595
click at [1258, 455] on p "Emerald Marine Environmental Consultancy Limited" at bounding box center [1182, 457] width 425 height 16
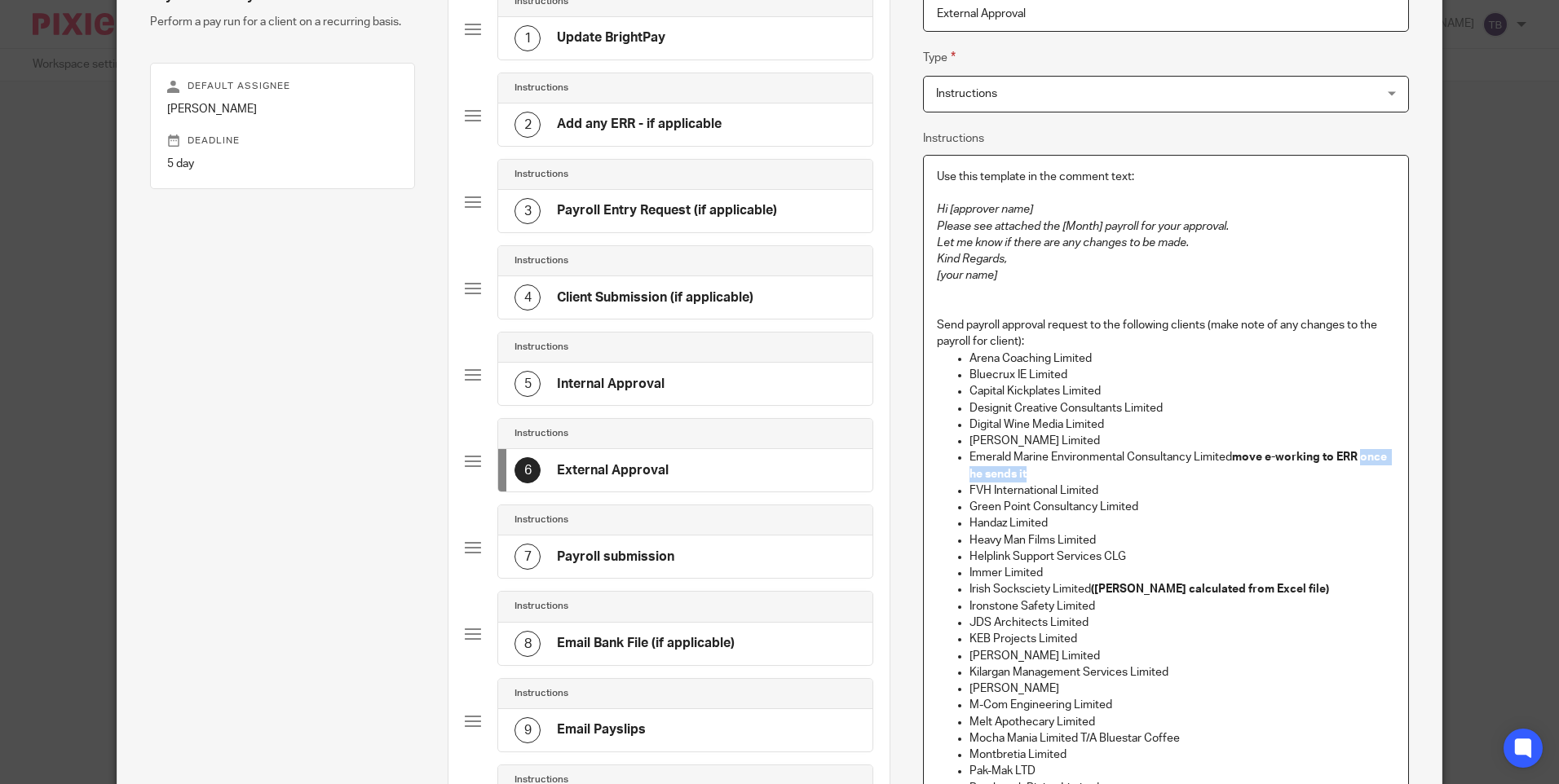
drag, startPoint x: 1357, startPoint y: 461, endPoint x: 1356, endPoint y: 476, distance: 15.0
click at [1356, 476] on p "Emerald Marine Environmental Consultancy Limited move e-working to ERR once he …" at bounding box center [1182, 466] width 425 height 34
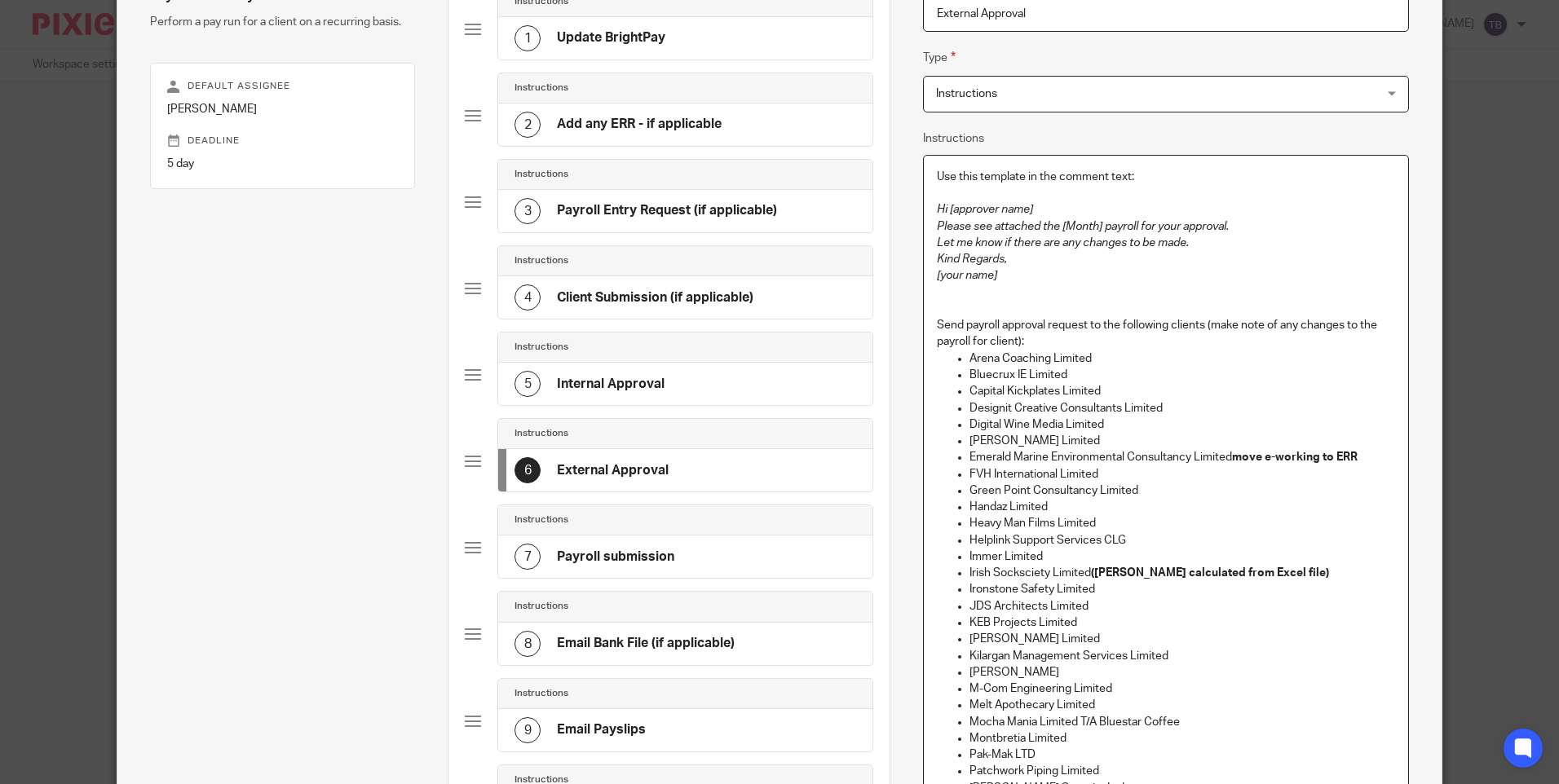
drag, startPoint x: 1230, startPoint y: 457, endPoint x: 1257, endPoint y: 464, distance: 27.9
click at [1232, 456] on strong "move e-working to ERR" at bounding box center [1295, 457] width 126 height 12
click at [1091, 567] on strong "(Jacek hours calculated from Excel file)" at bounding box center [1209, 573] width 238 height 12
click at [1333, 571] on p "Irish Socksciety Limited - Jacek hours calculated from Excel file)" at bounding box center [1182, 573] width 425 height 16
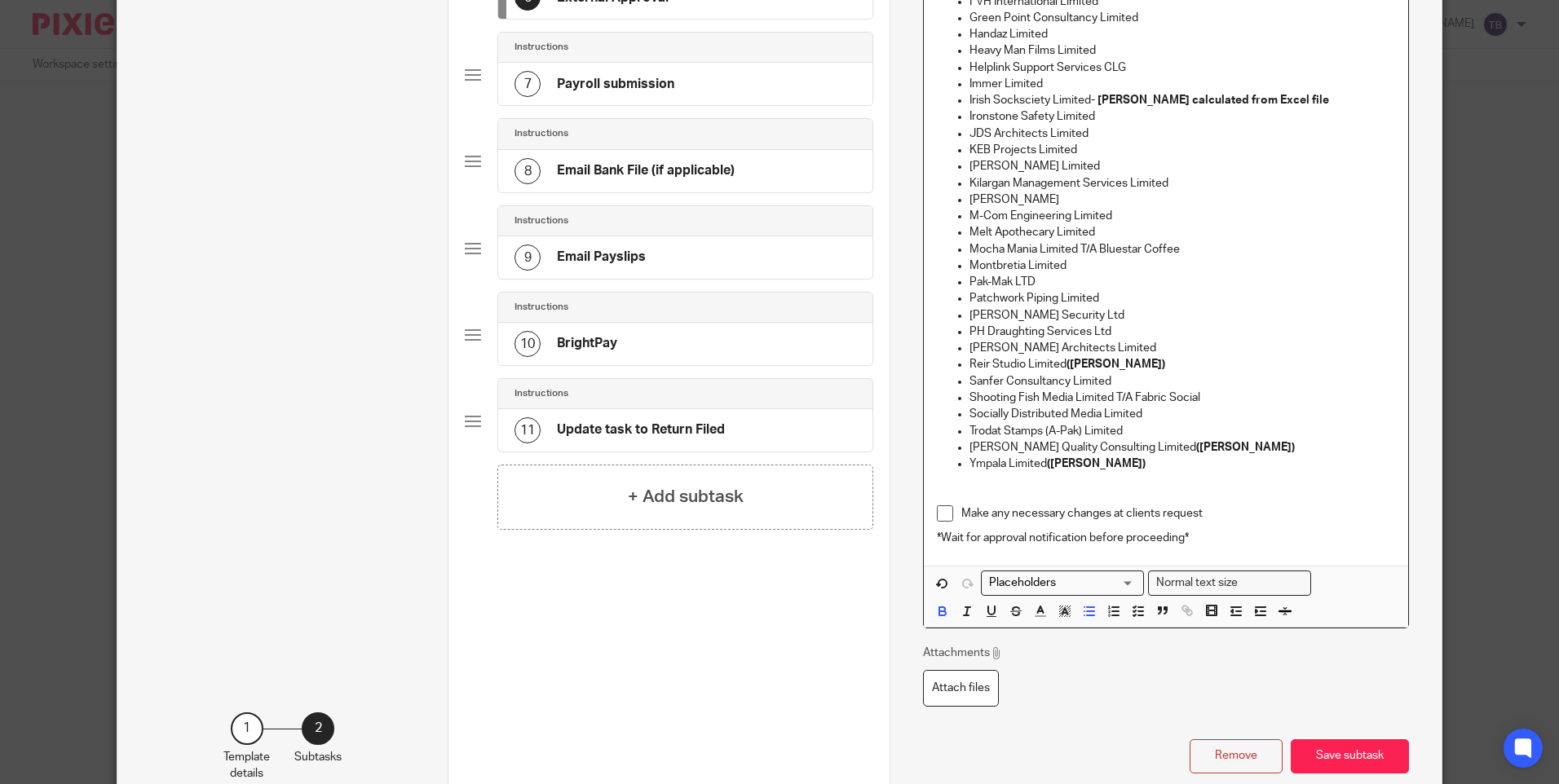
scroll to position [732, 0]
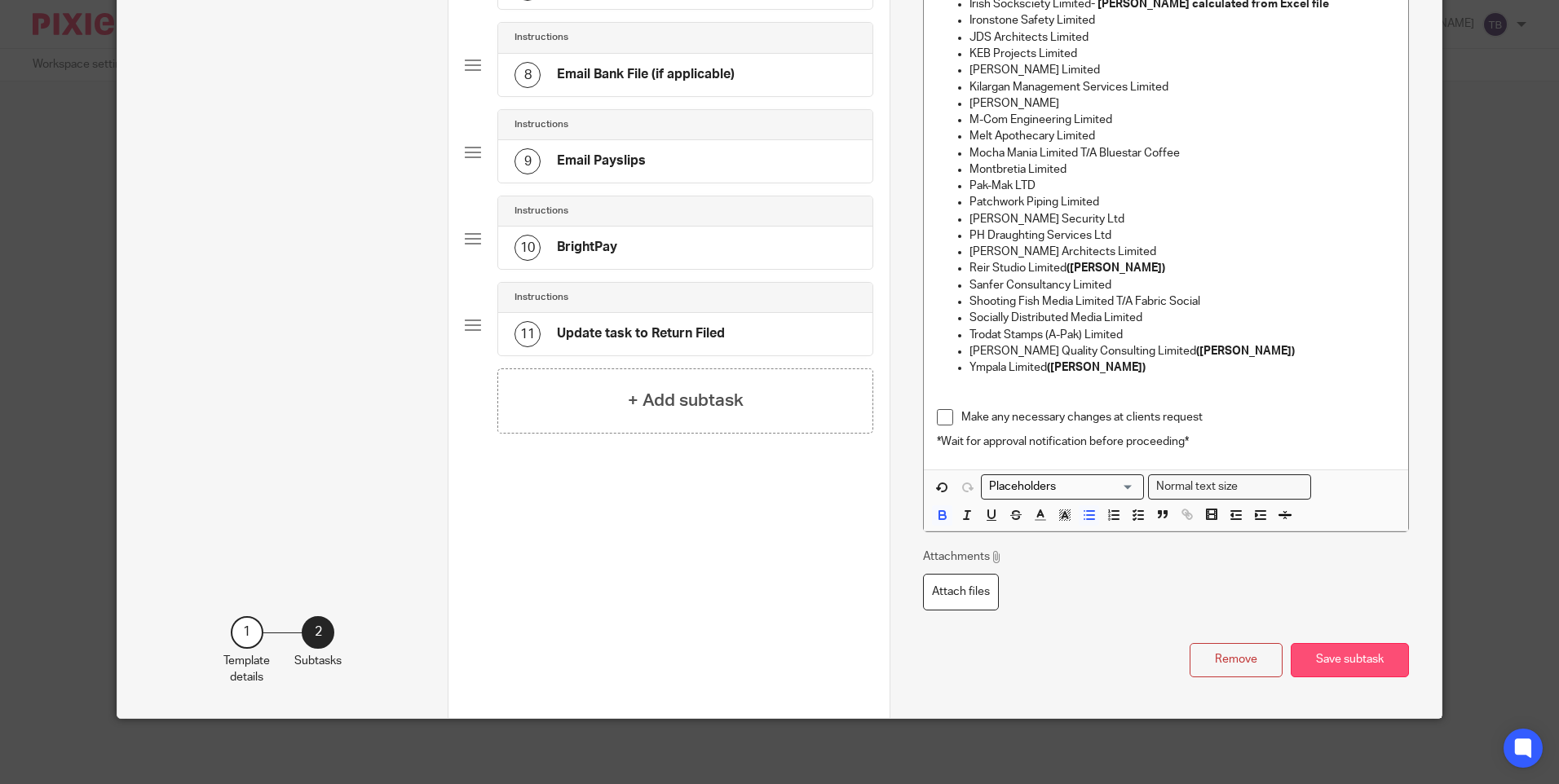
click at [1347, 662] on button "Save subtask" at bounding box center [1350, 661] width 119 height 35
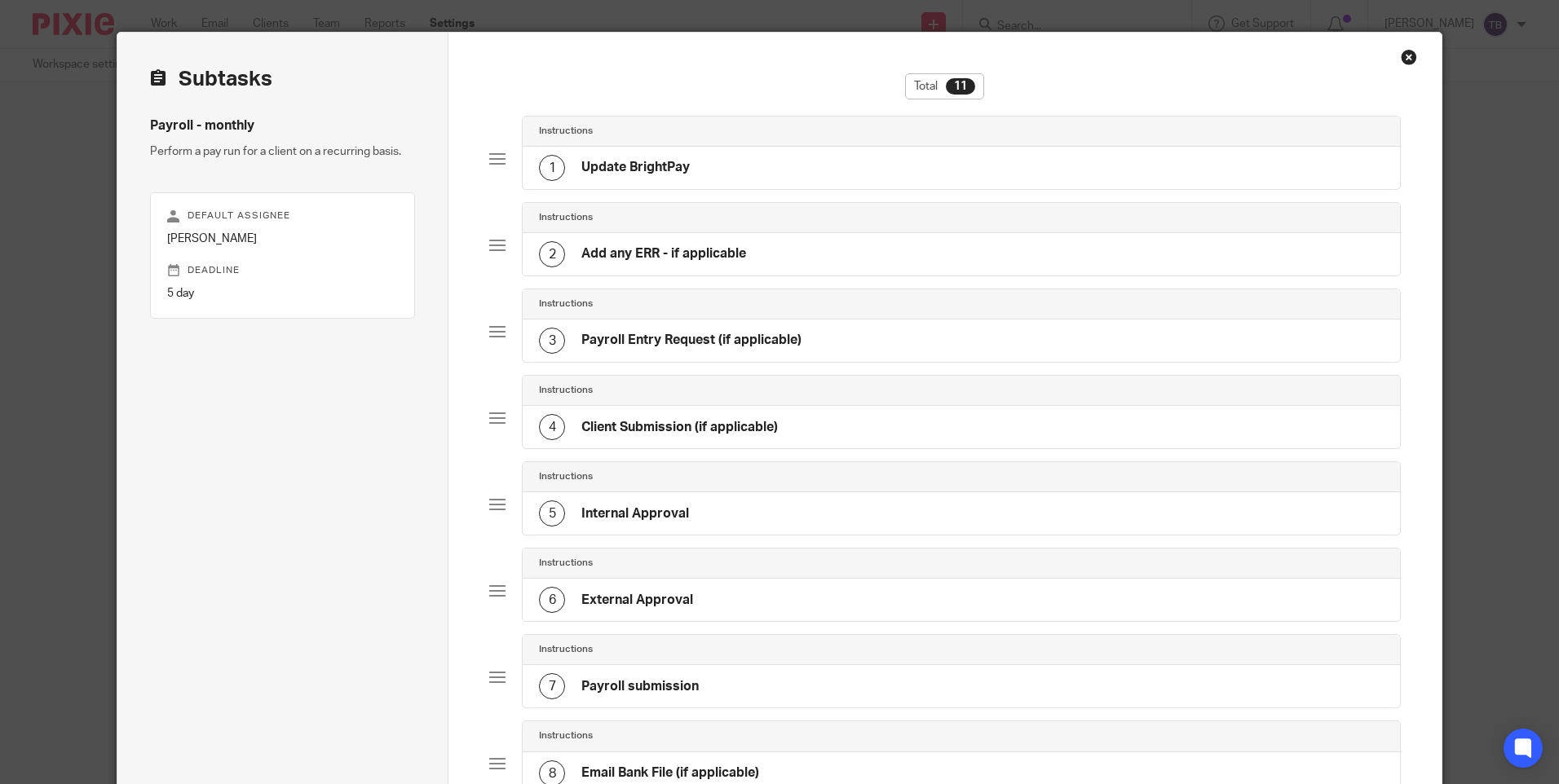
scroll to position [0, 0]
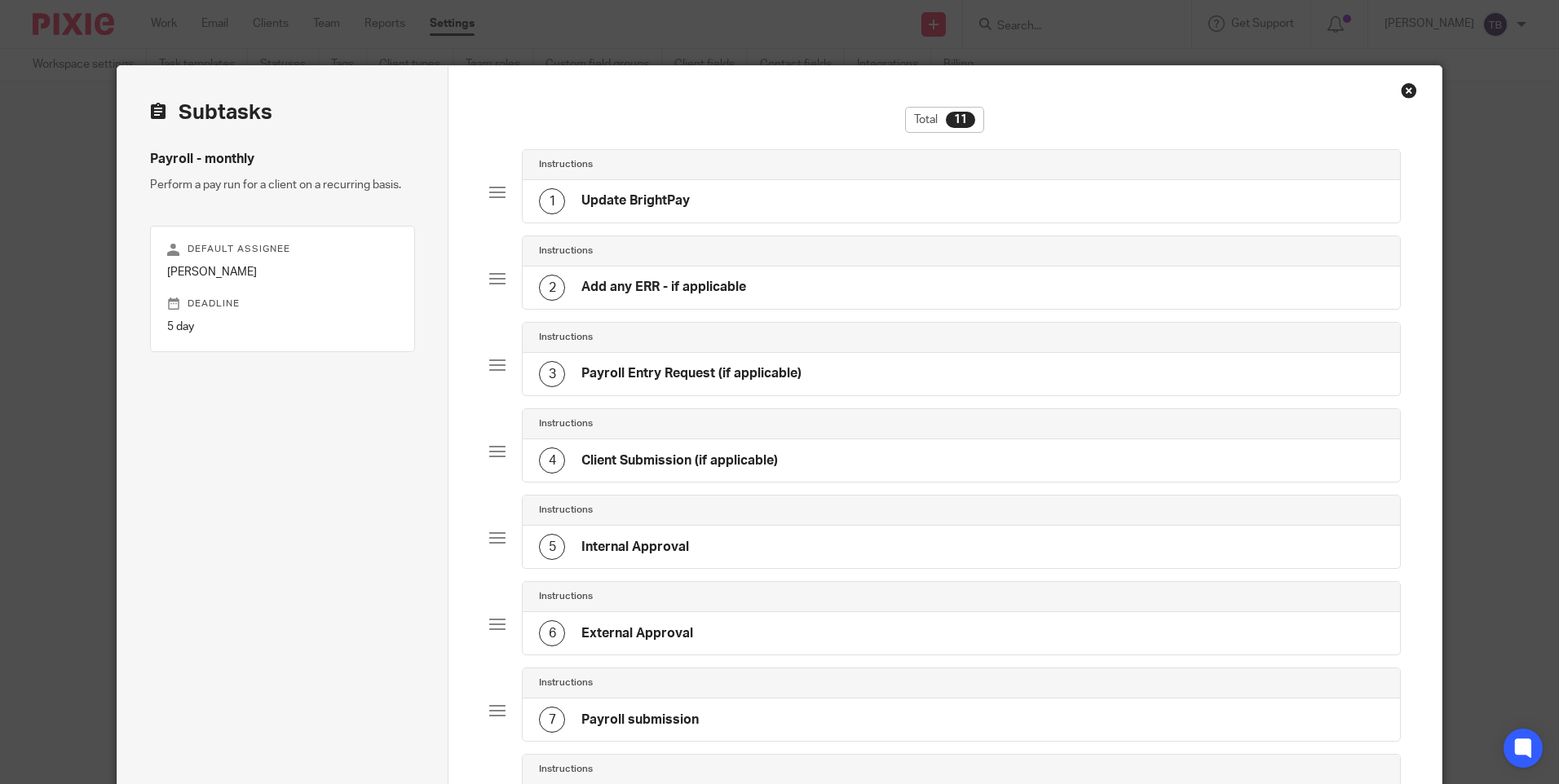
click at [839, 281] on div "2 Add any ERR - if applicable" at bounding box center [961, 288] width 877 height 43
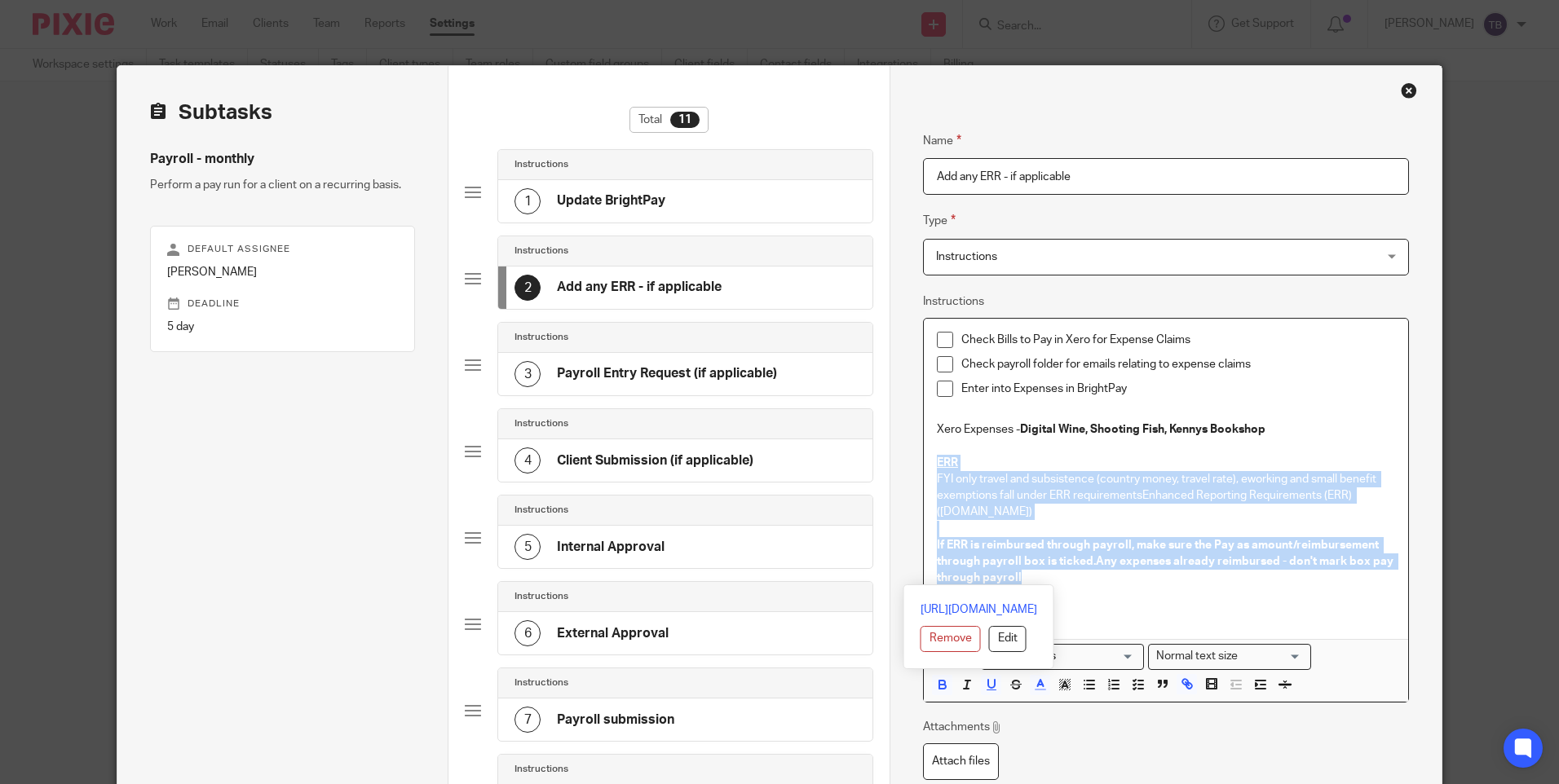
drag, startPoint x: 1035, startPoint y: 580, endPoint x: 924, endPoint y: 462, distance: 162.0
click at [924, 462] on div "Check Bills to Pay in Xero for Expense Claims Check payroll folder for emails r…" at bounding box center [1165, 478] width 483 height 320
copy div "ERR FYI only travel and subsistence (country money, travel rate), eworking and …"
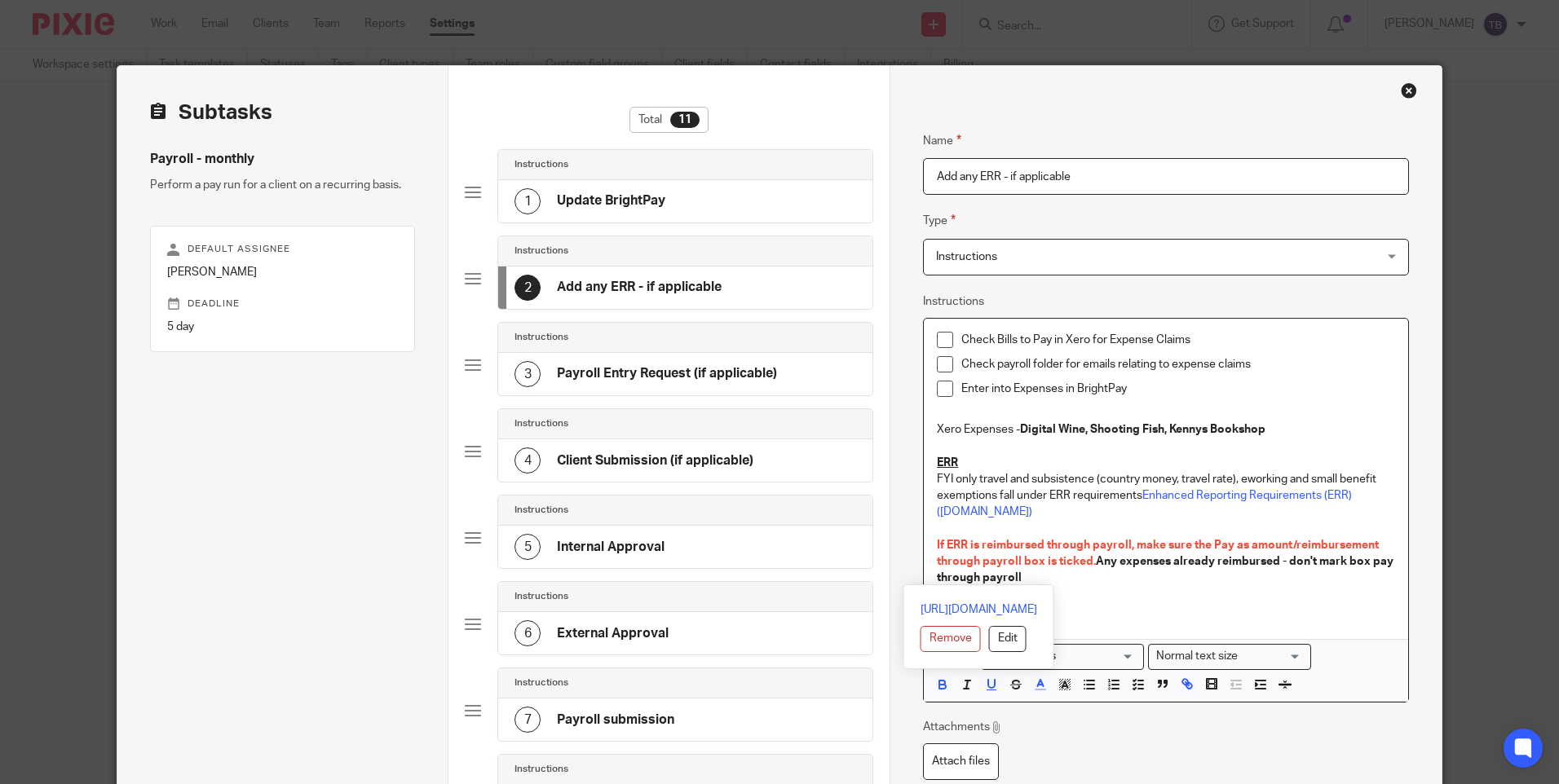
click at [904, 438] on div "Name Update BrightPay Type Instructions Instructions Instructions Document sign…" at bounding box center [1166, 656] width 551 height 1181
click at [690, 642] on div "6 External Approval" at bounding box center [685, 633] width 375 height 43
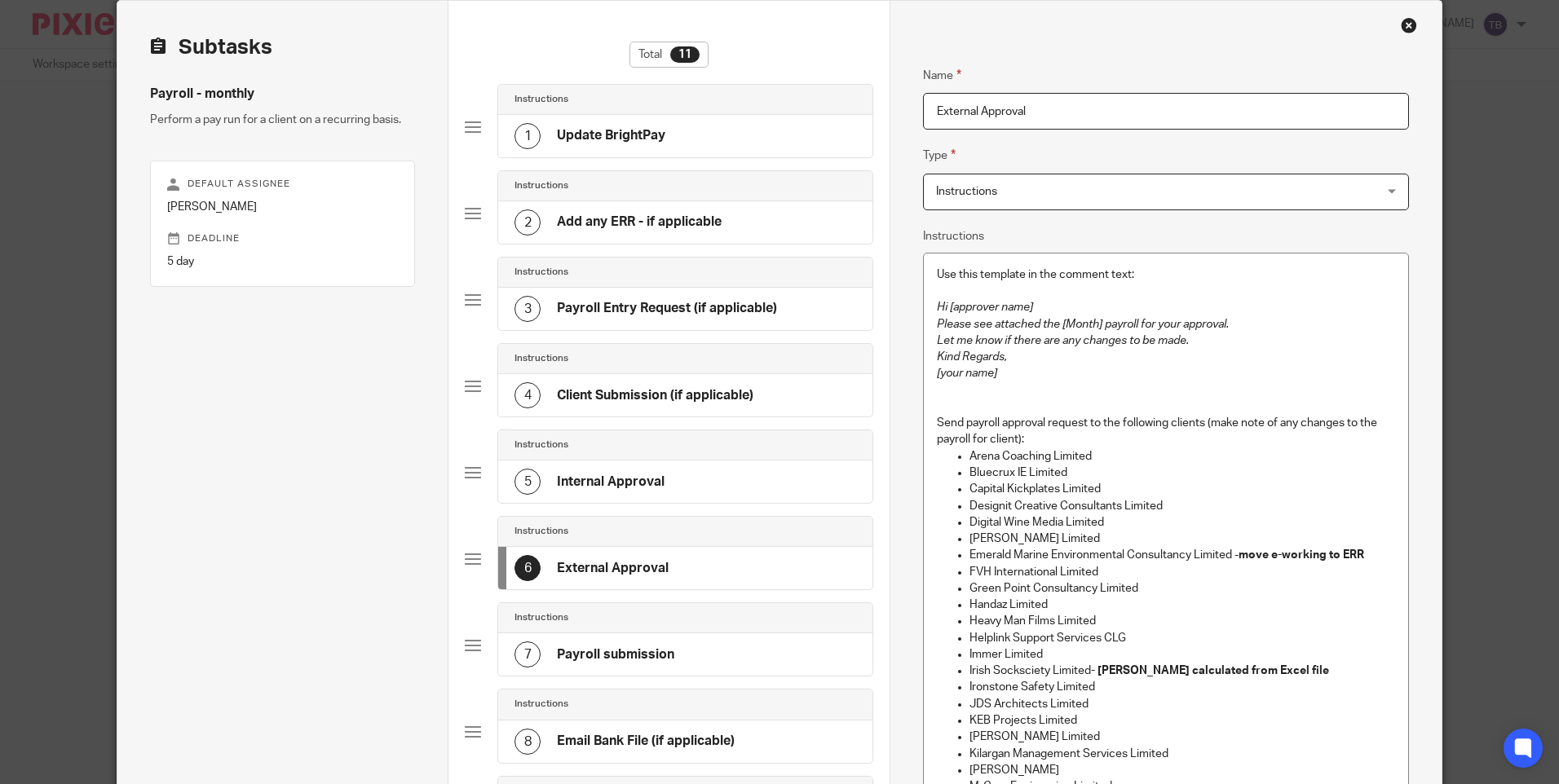
scroll to position [163, 0]
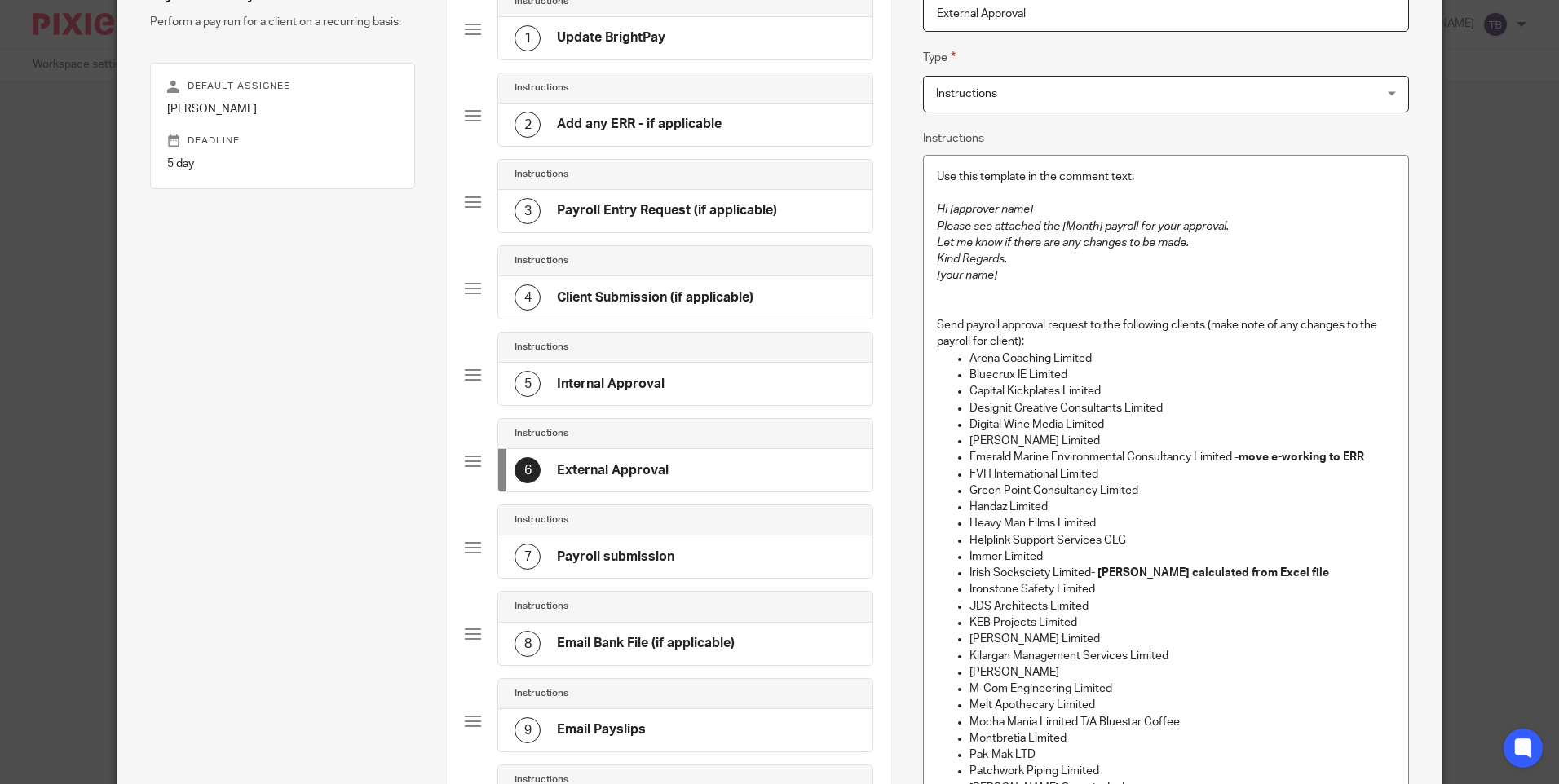
click at [1168, 377] on p "Bluecrux IE Limited" at bounding box center [1182, 375] width 425 height 16
click at [1066, 374] on p "Bluecrux IE Limited (only e-working on payroll, T&S filed directly with ROS)" at bounding box center [1182, 375] width 425 height 16
click at [1066, 374] on p "Bluecrux IE Limited ( only e-working on payroll, T&S filed directly with ROS)" at bounding box center [1182, 375] width 425 height 16
click at [1392, 378] on div "Use this template in the comment text: Hi [approver name] Please see attached t…" at bounding box center [1165, 596] width 483 height 883
click at [1380, 373] on p "Bluecrux IE Limited - only e-working on payroll, T&S filed directly with ROS)" at bounding box center [1182, 375] width 425 height 16
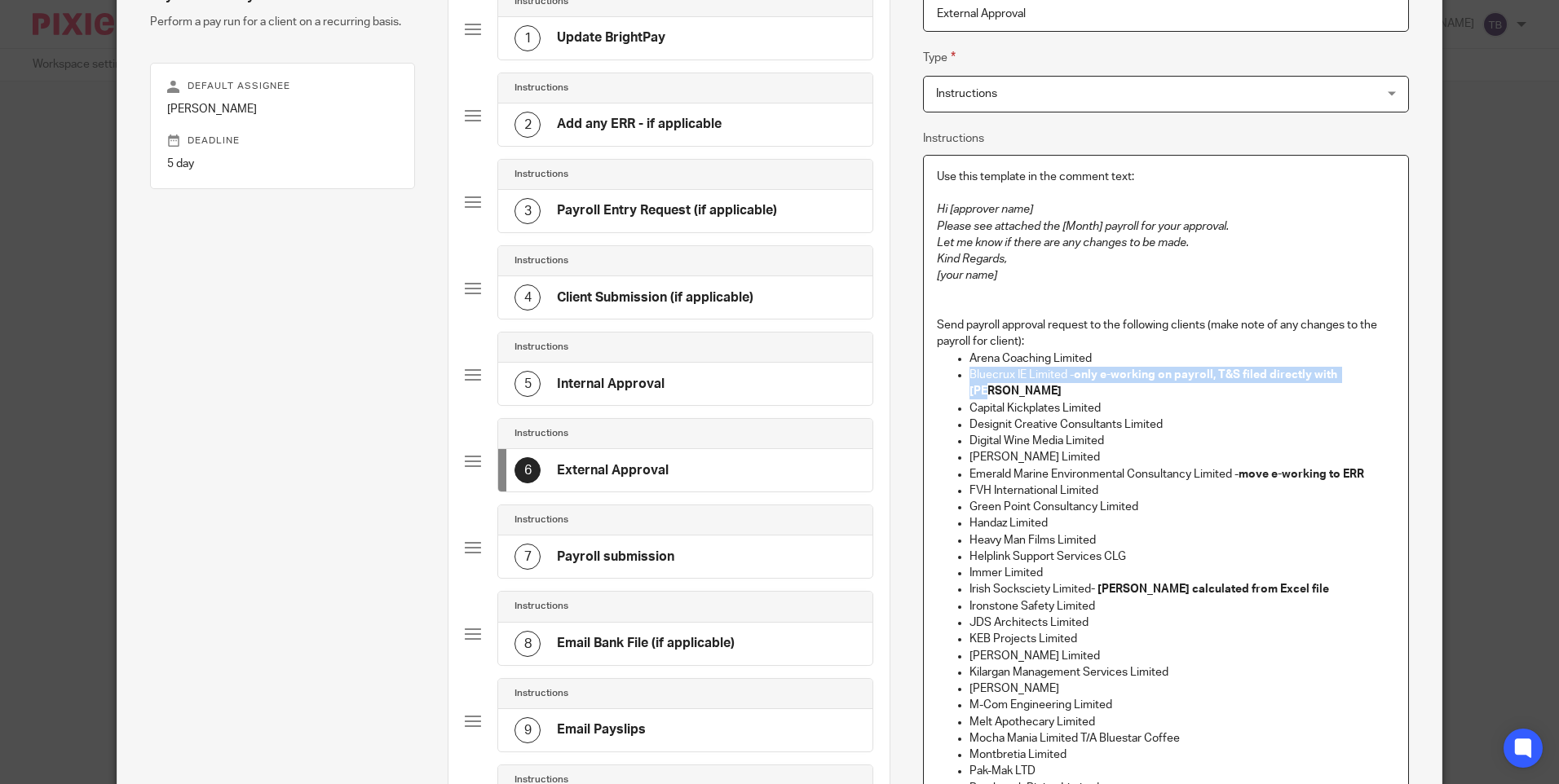
drag, startPoint x: 1359, startPoint y: 378, endPoint x: 961, endPoint y: 374, distance: 398.0
click at [961, 374] on ul "Arena Coaching Limited Bluecrux IE Limited - only e-working on payroll, T&S fil…" at bounding box center [1166, 656] width 458 height 611
copy p "Bluecrux IE Limited - only e-working on payroll, T&S filed directly with ROS"
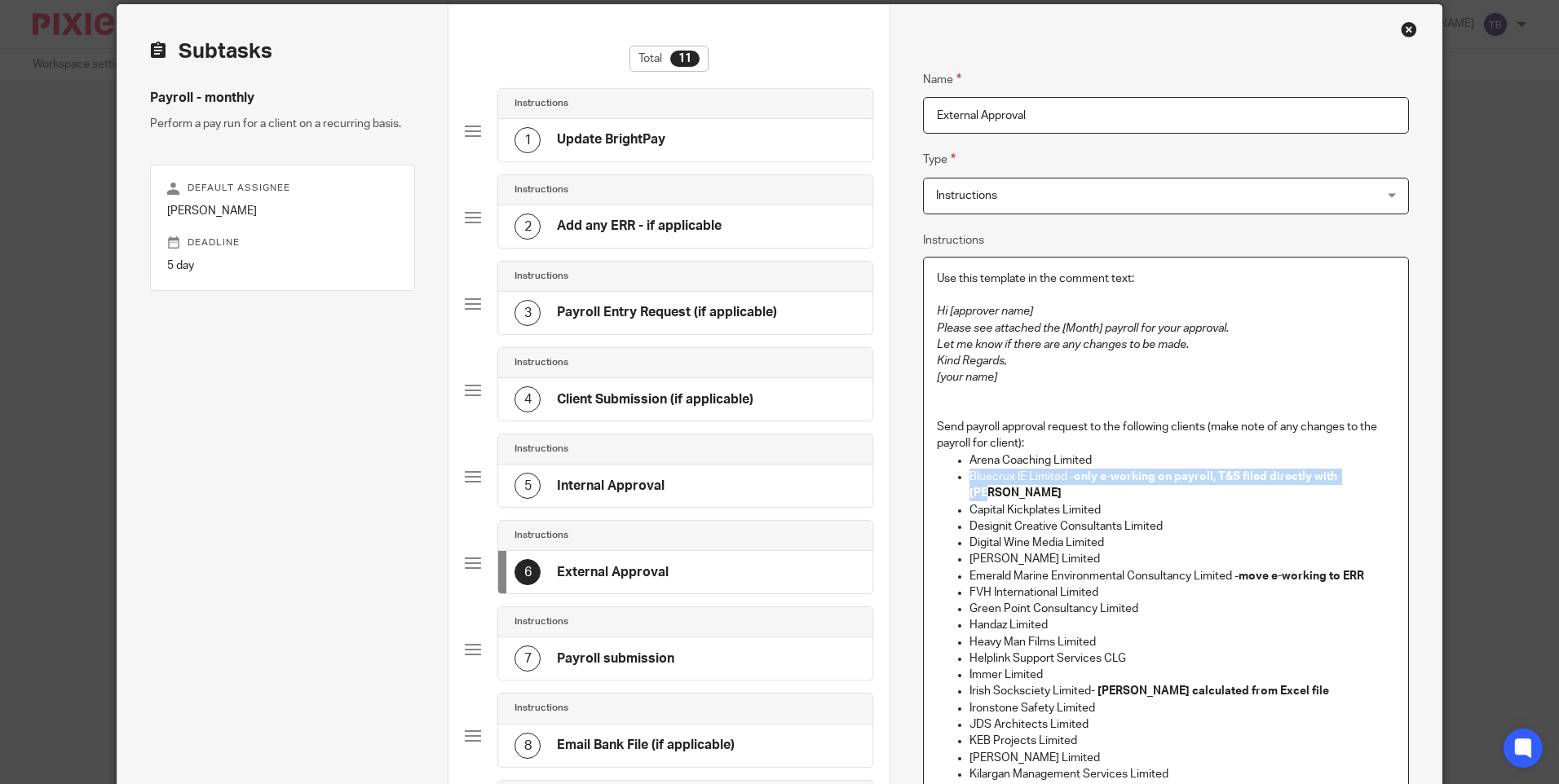
scroll to position [0, 0]
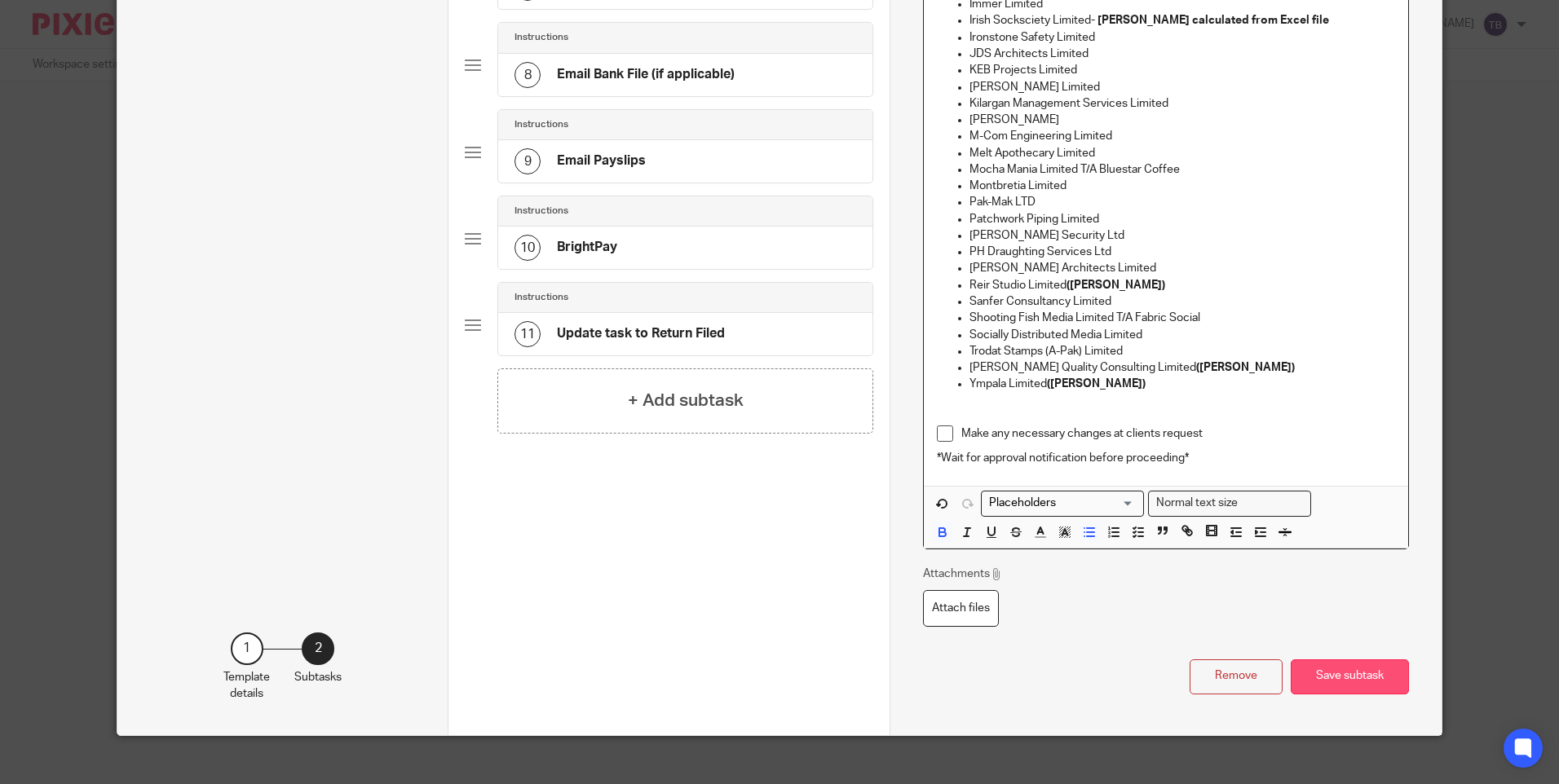
click at [1333, 659] on button "Save subtask" at bounding box center [1350, 676] width 119 height 35
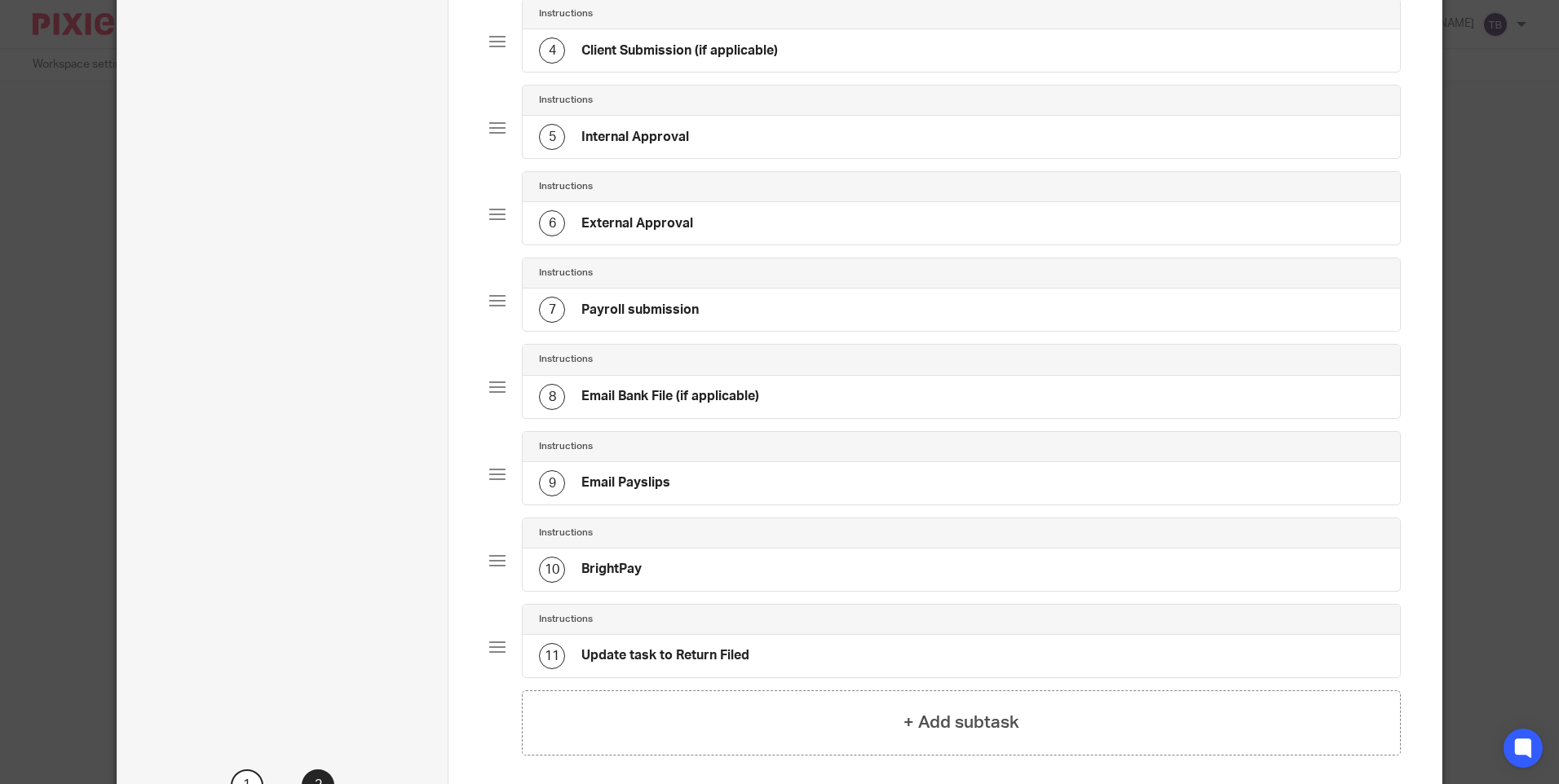
scroll to position [237, 0]
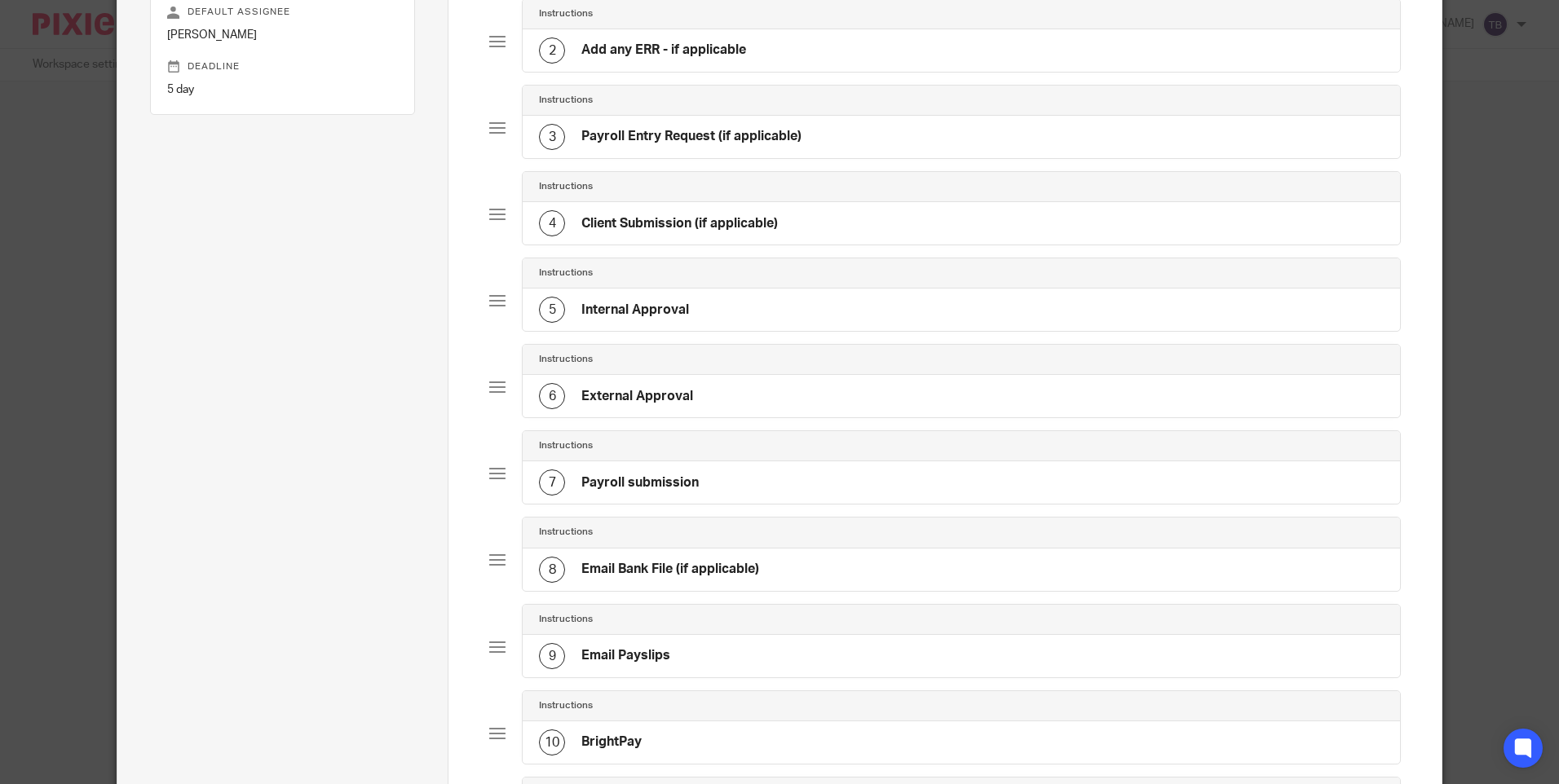
click at [687, 65] on div "2 Add any ERR - if applicable" at bounding box center [961, 51] width 877 height 43
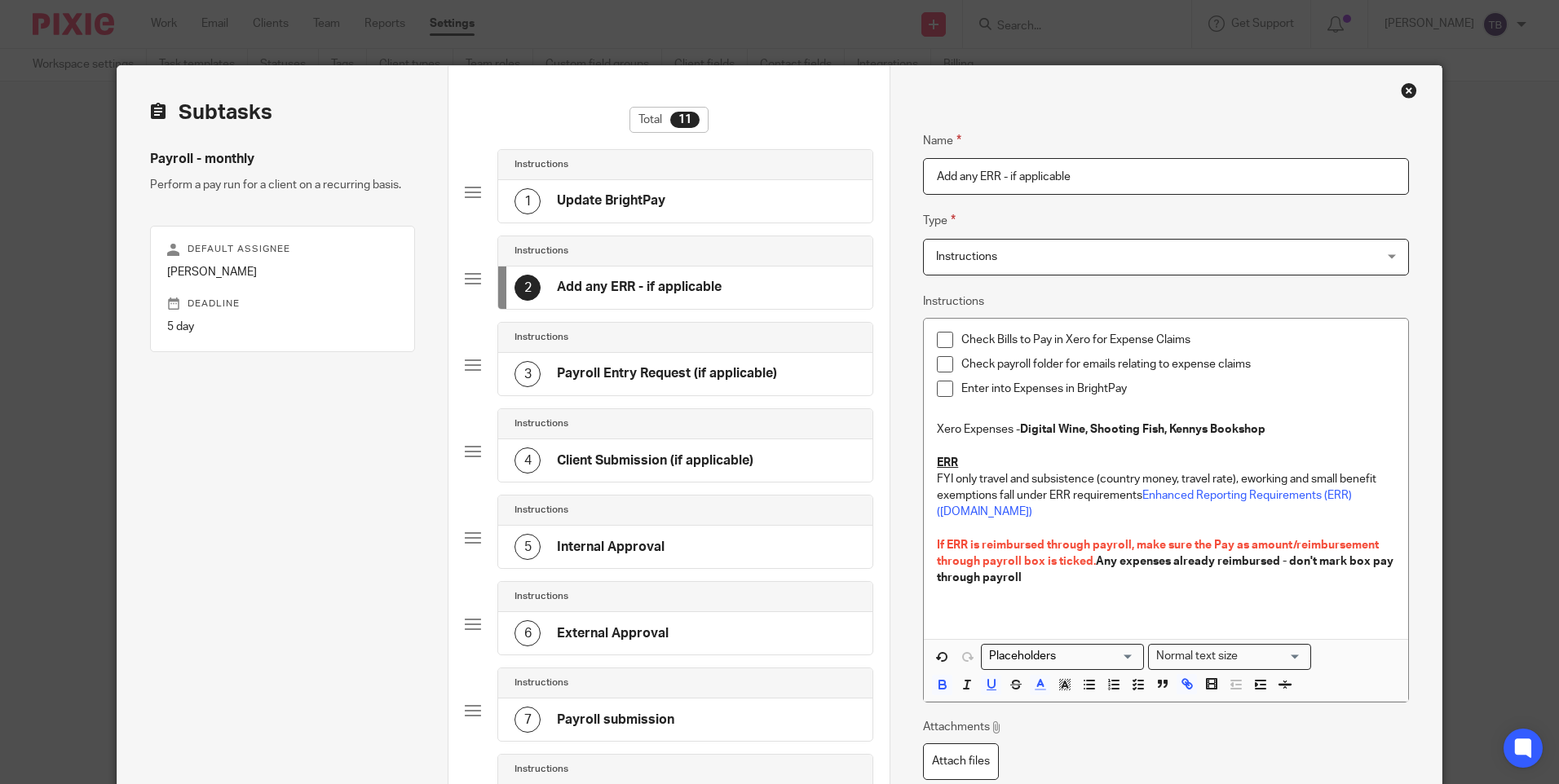
click at [1325, 434] on p "Xero Expenses - Digital Wine, Shooting Fish, Kennys Bookshop" at bounding box center [1166, 429] width 458 height 16
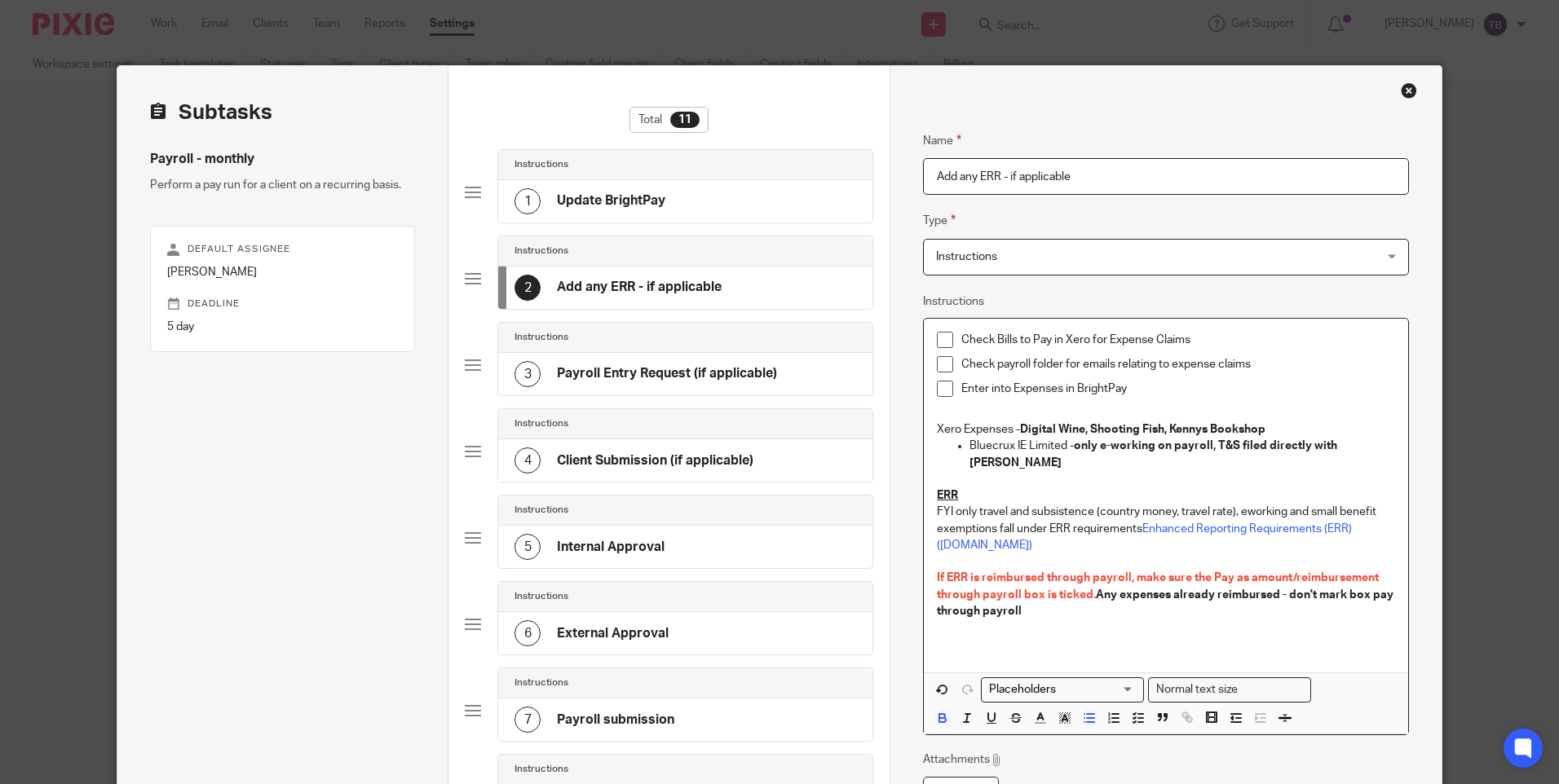
click at [962, 448] on ul "Bluecrux IE Limited - only e-working on payroll, T&S filed directly with ROS" at bounding box center [1166, 454] width 458 height 34
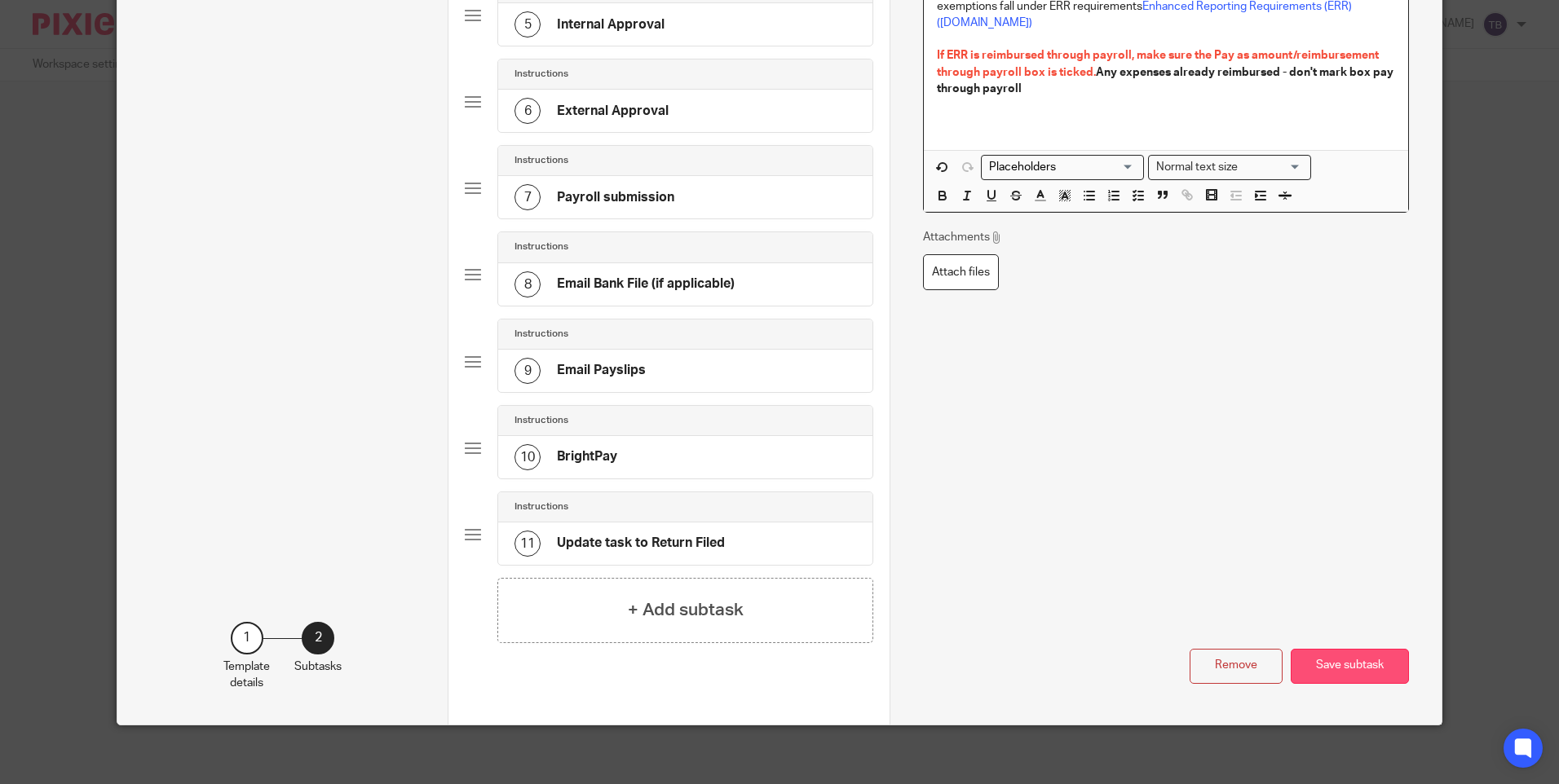
scroll to position [529, 0]
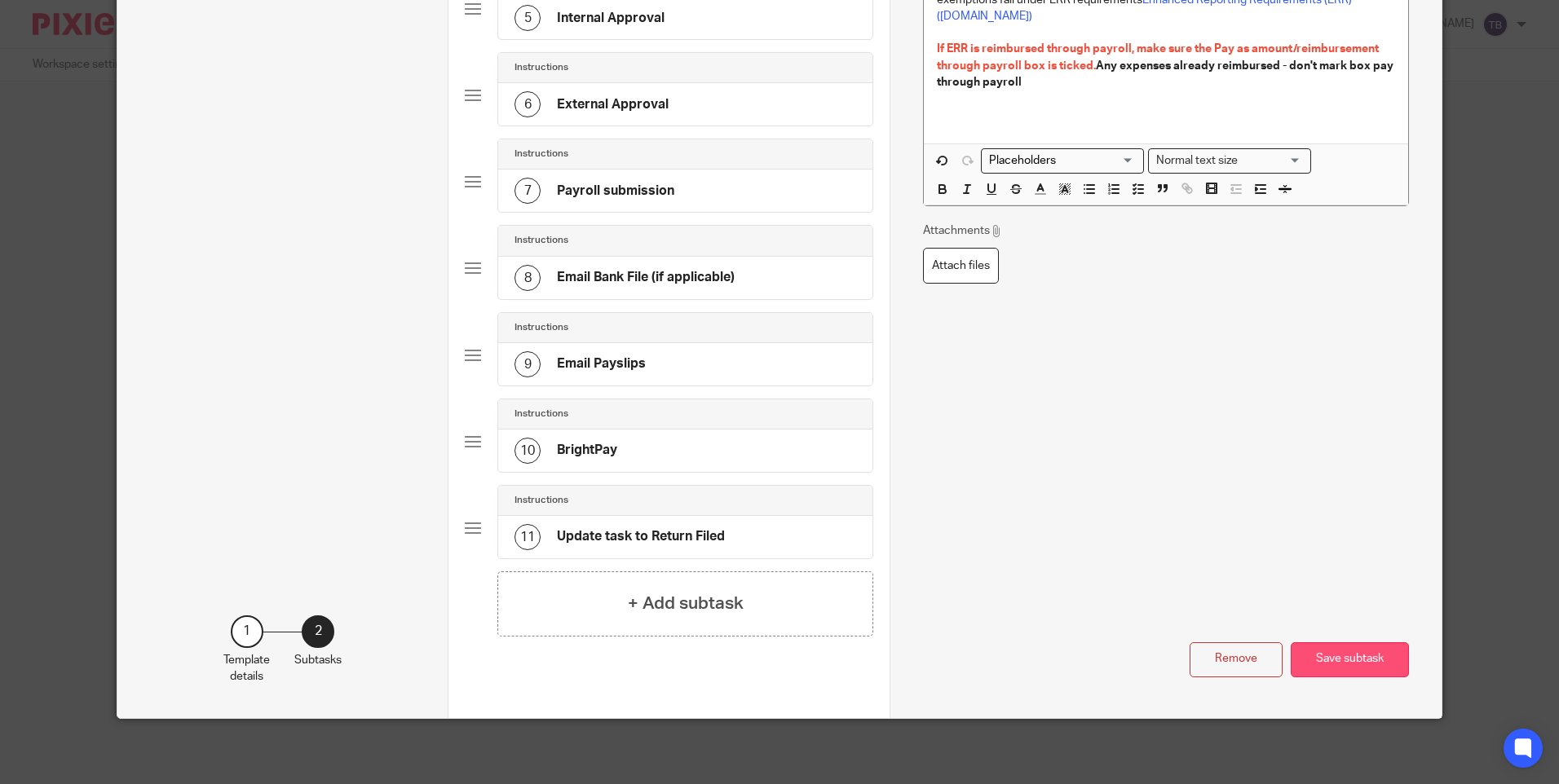
click at [1333, 661] on button "Save subtask" at bounding box center [1350, 660] width 119 height 35
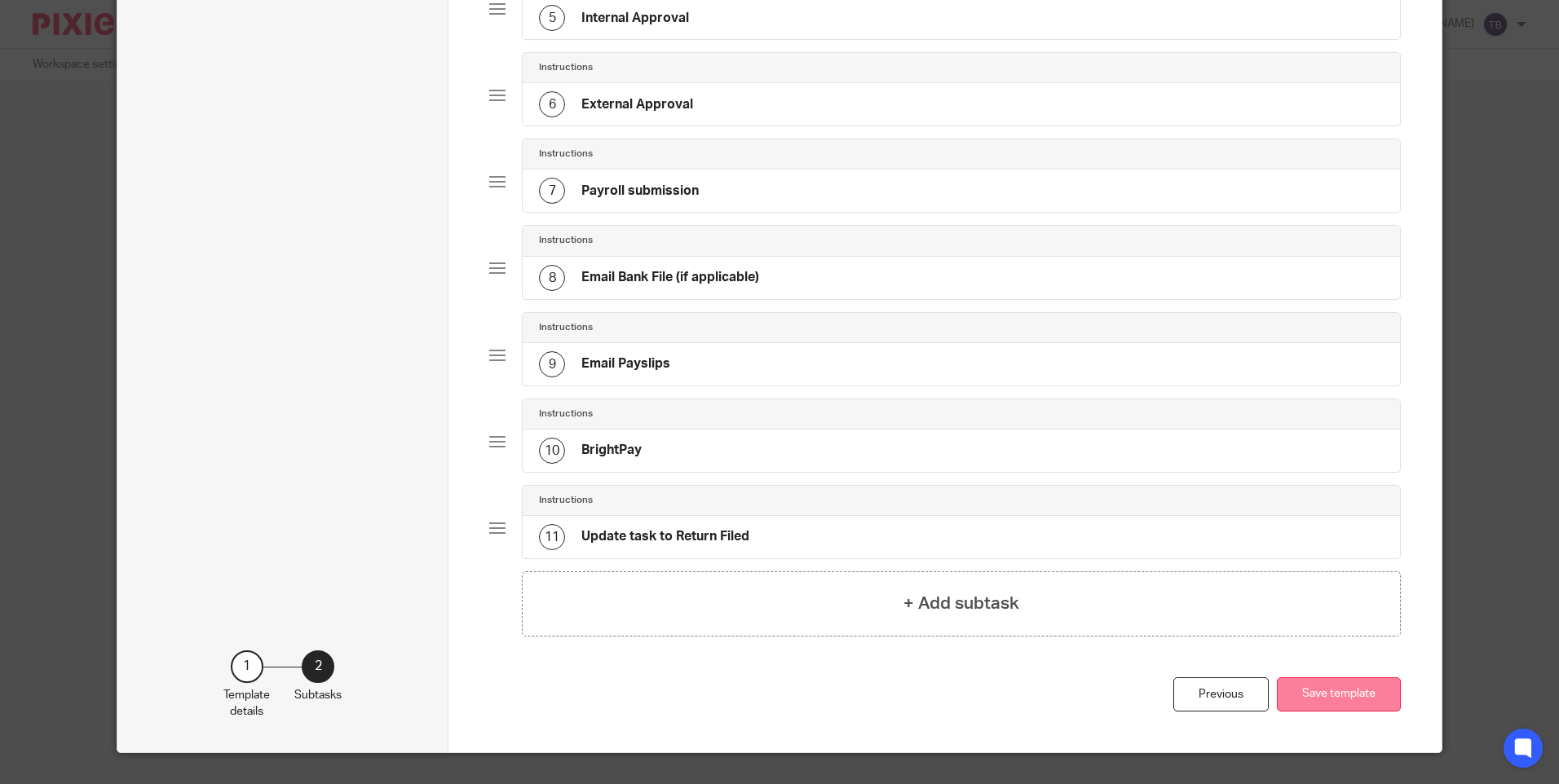
click at [1321, 690] on button "Save template" at bounding box center [1338, 694] width 124 height 35
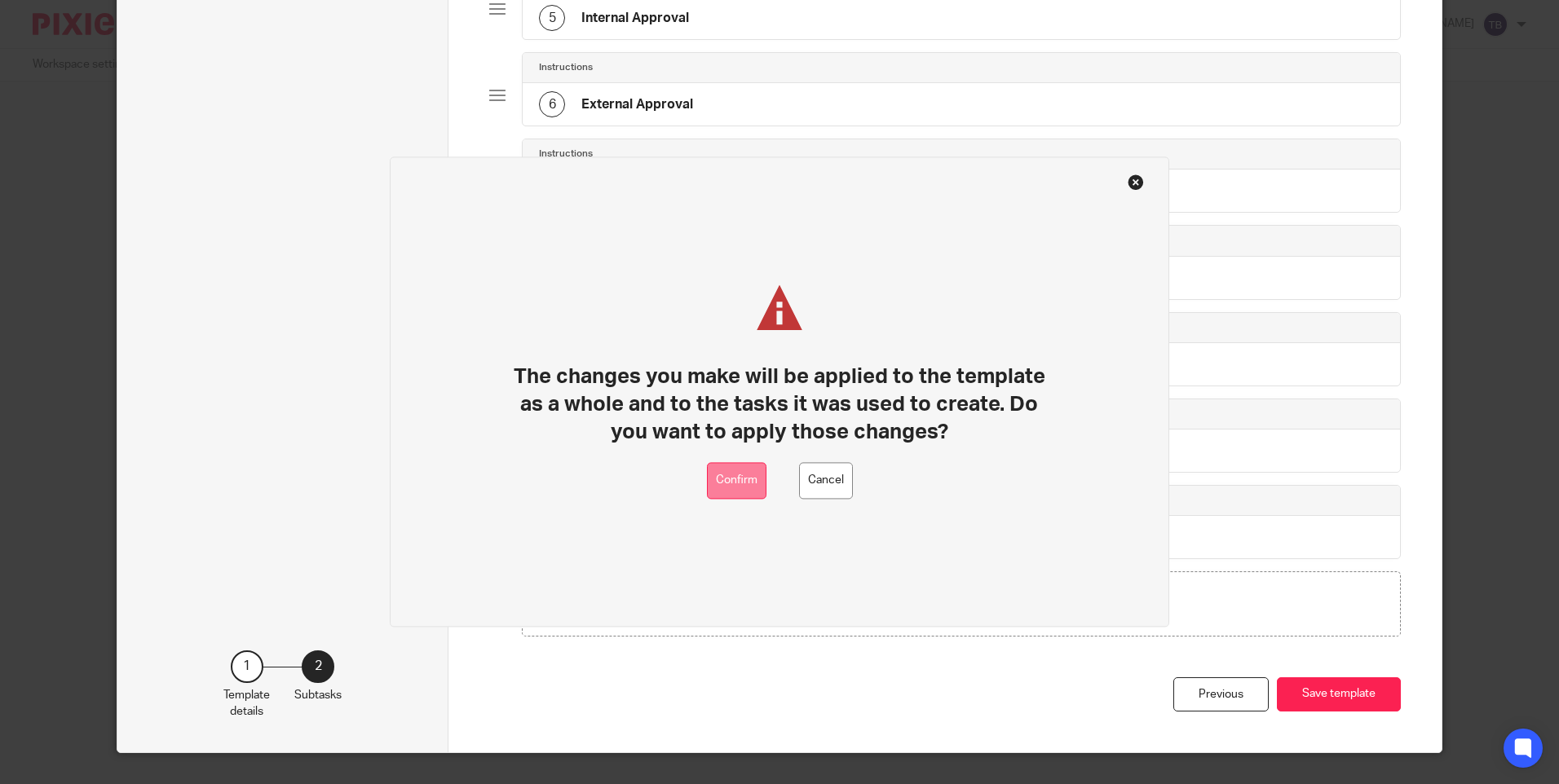
click at [742, 465] on button "Confirm" at bounding box center [737, 481] width 59 height 37
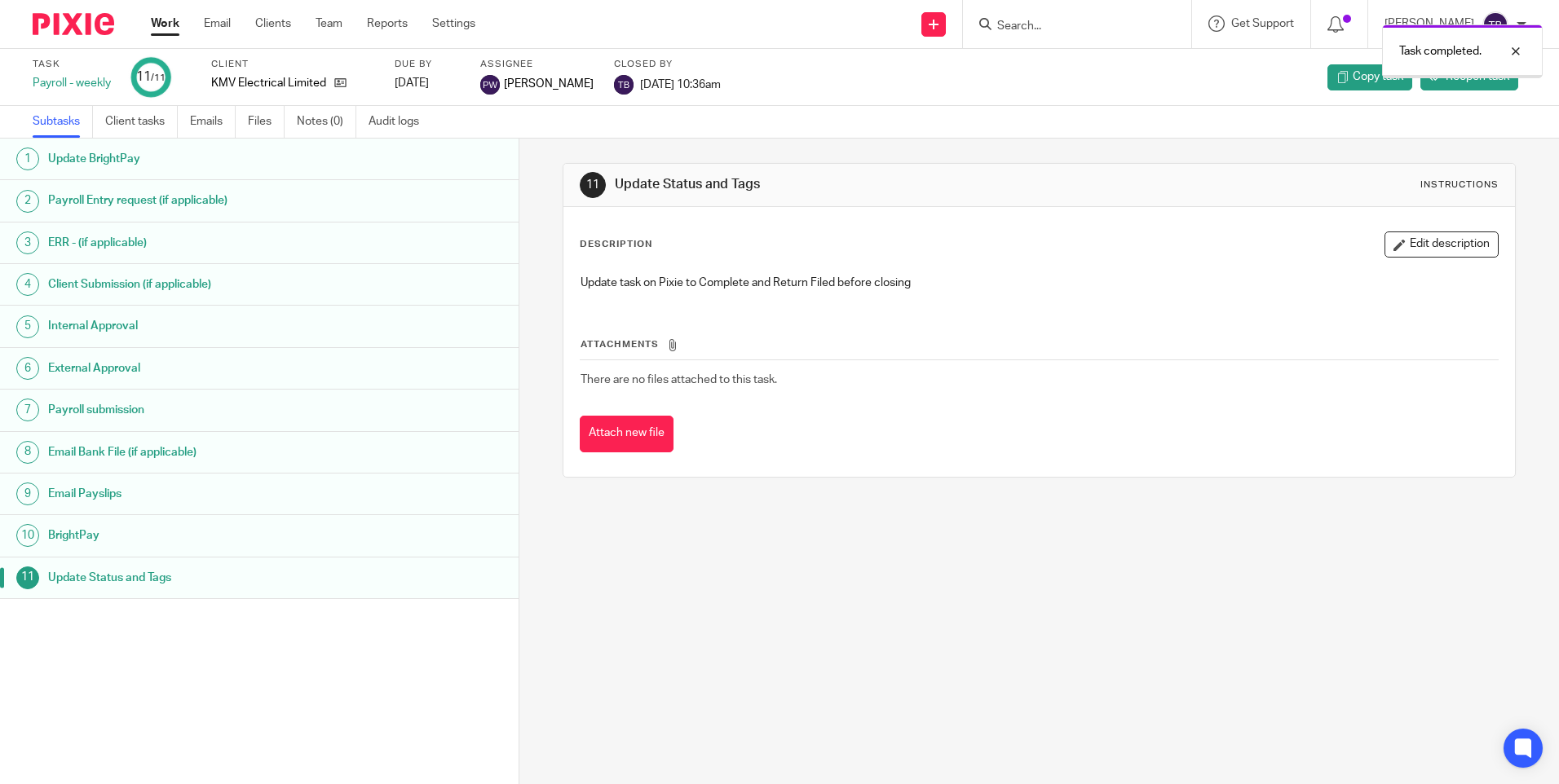
click at [336, 23] on link "Team" at bounding box center [328, 24] width 27 height 16
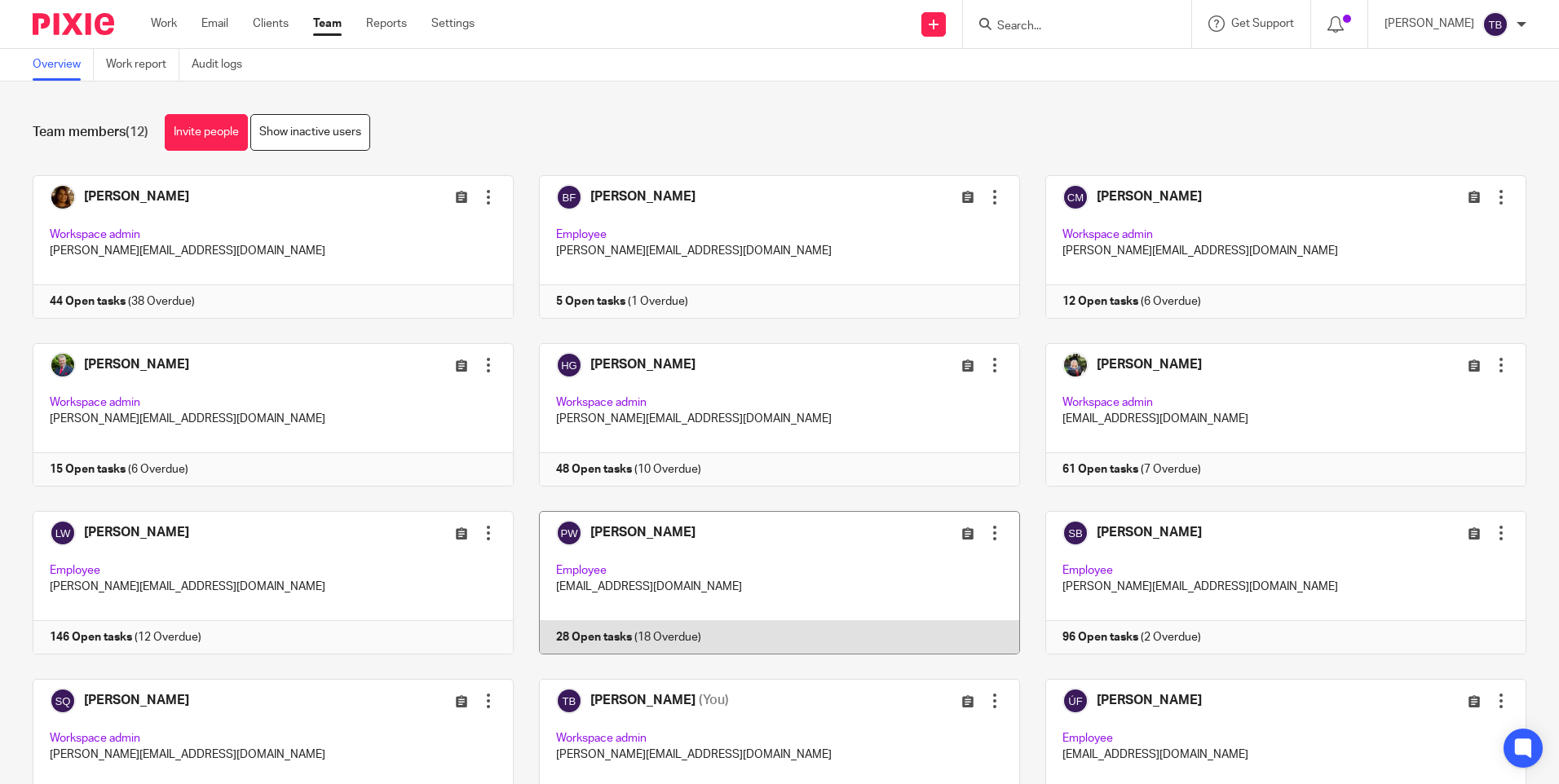
click at [701, 578] on link at bounding box center [766, 582] width 506 height 143
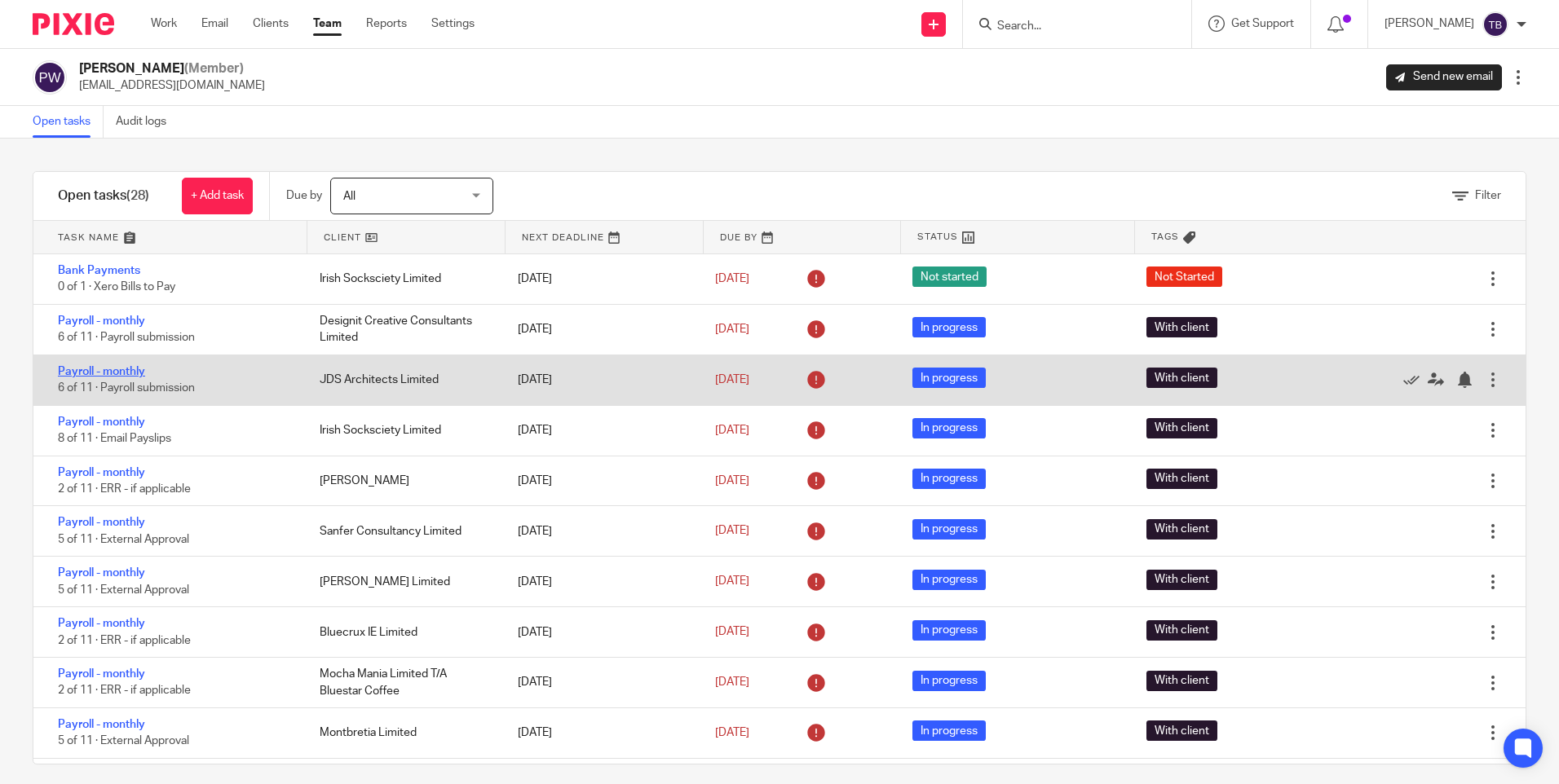
click at [115, 369] on link "Payroll - monthly" at bounding box center [101, 372] width 87 height 12
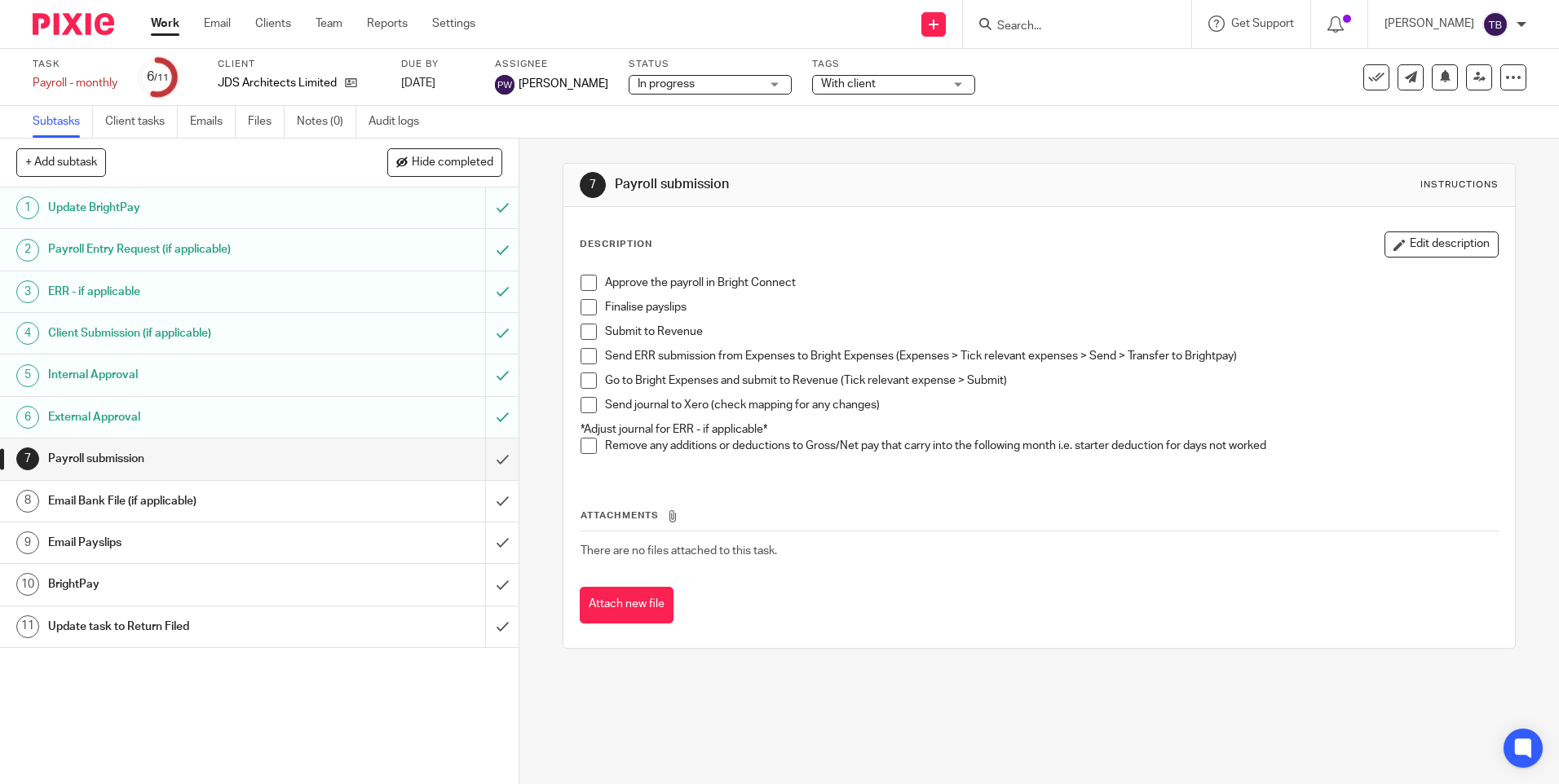
click at [585, 285] on span at bounding box center [589, 283] width 16 height 16
click at [584, 308] on span at bounding box center [589, 308] width 16 height 16
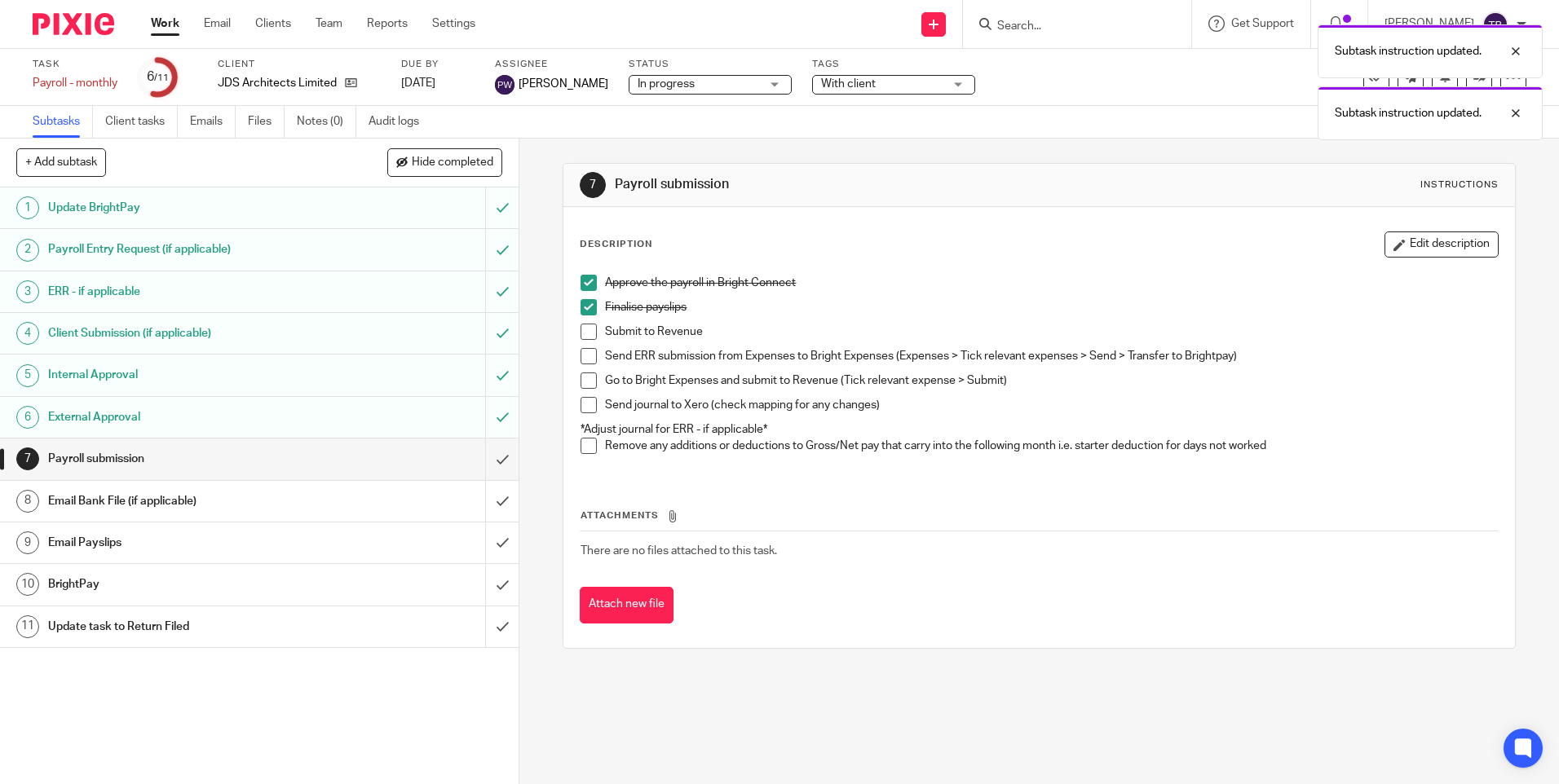
drag, startPoint x: 589, startPoint y: 329, endPoint x: 583, endPoint y: 349, distance: 20.9
click at [589, 330] on span at bounding box center [589, 332] width 16 height 16
click at [584, 351] on span at bounding box center [589, 356] width 16 height 16
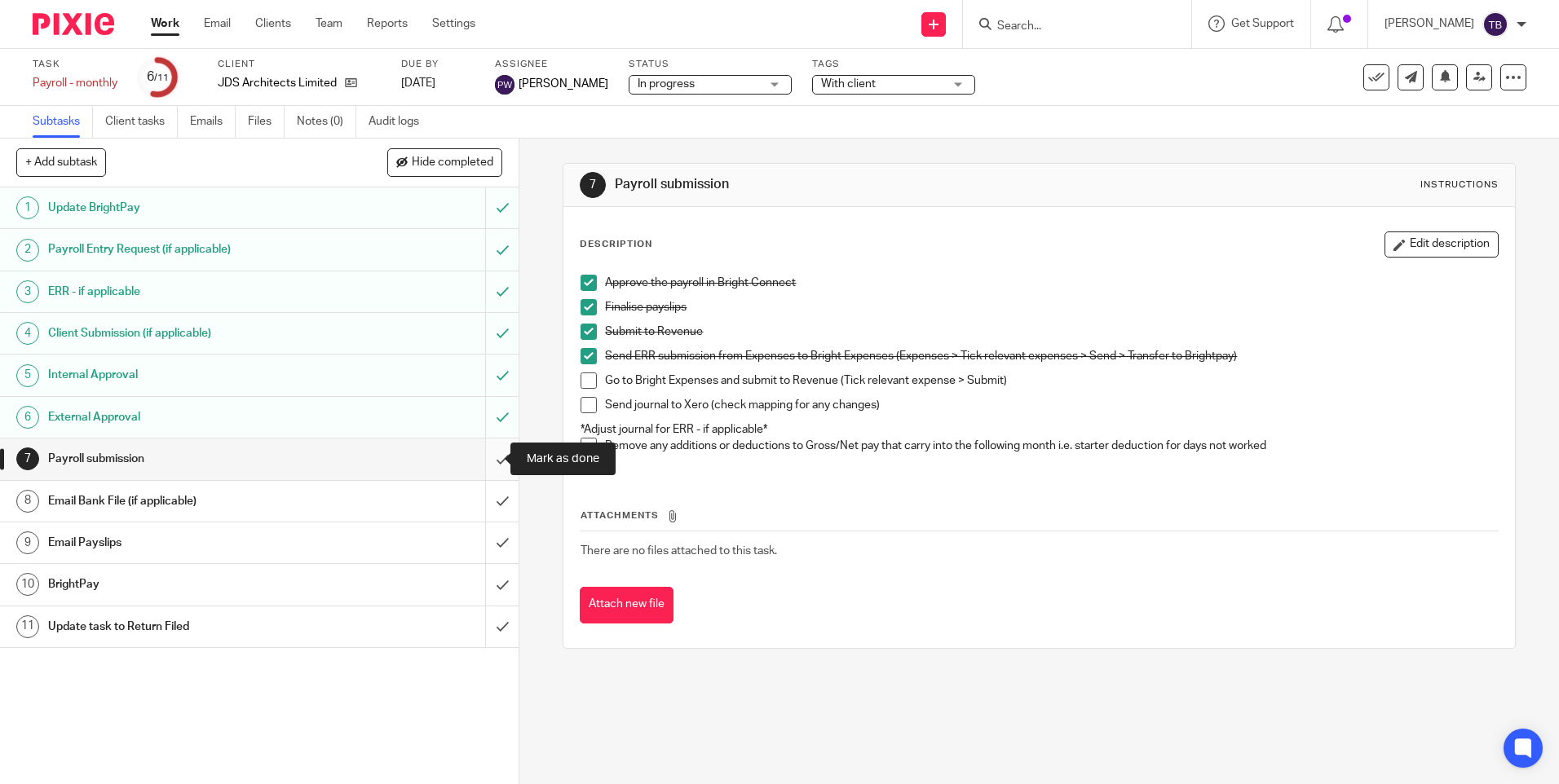
click at [492, 454] on input "submit" at bounding box center [259, 459] width 519 height 41
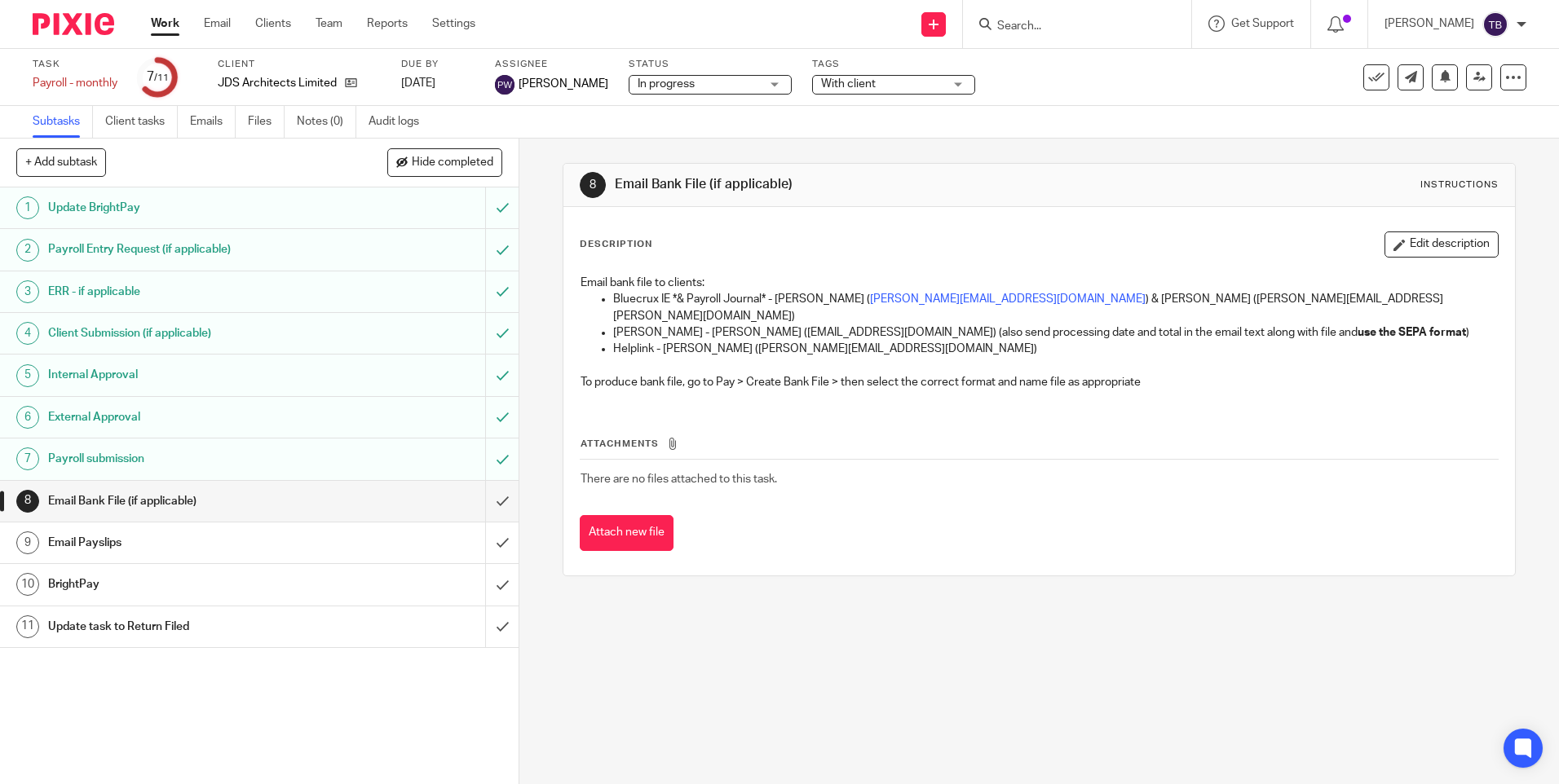
click at [486, 495] on input "submit" at bounding box center [259, 501] width 519 height 41
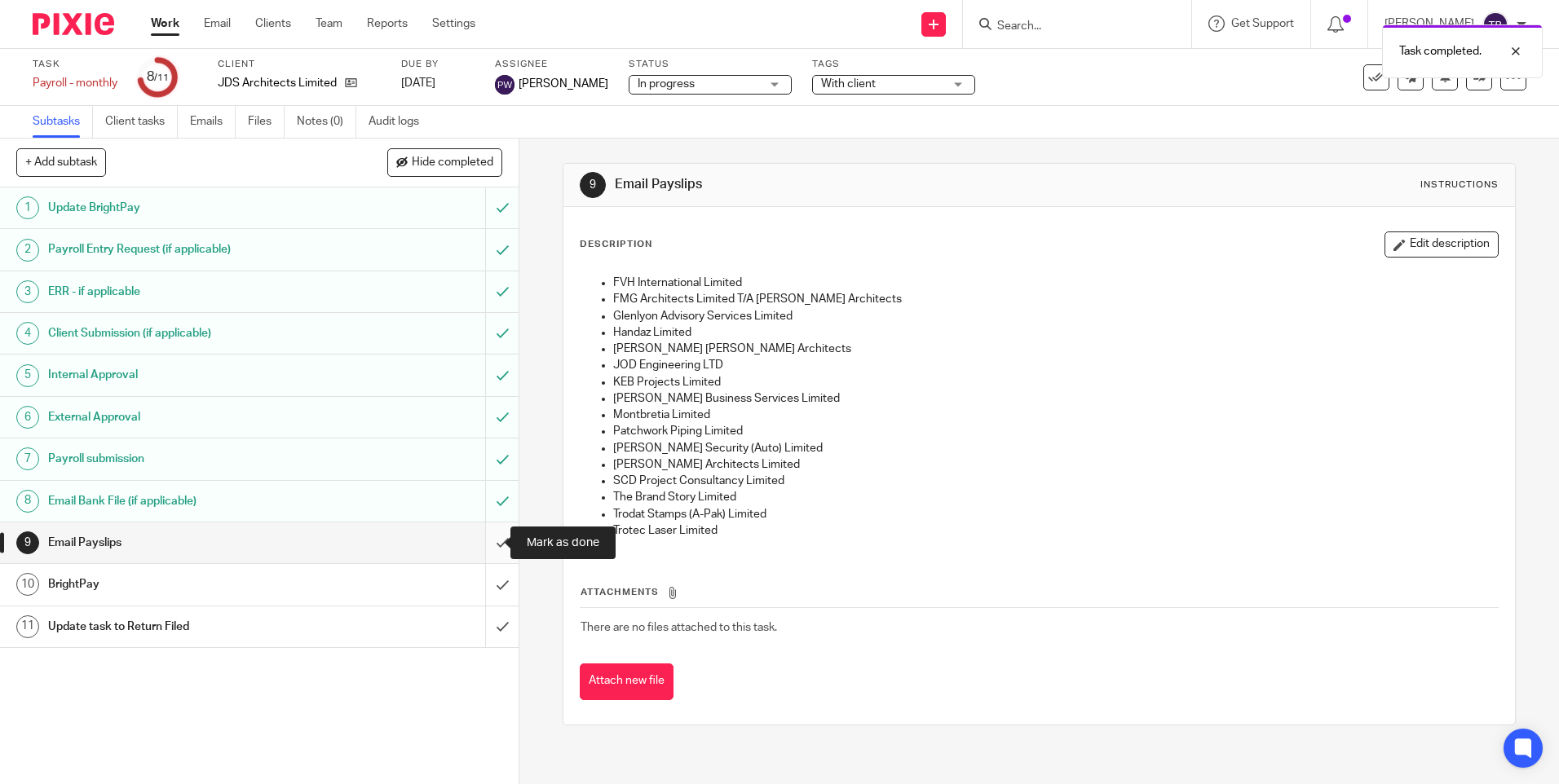
click at [485, 540] on input "submit" at bounding box center [259, 543] width 519 height 41
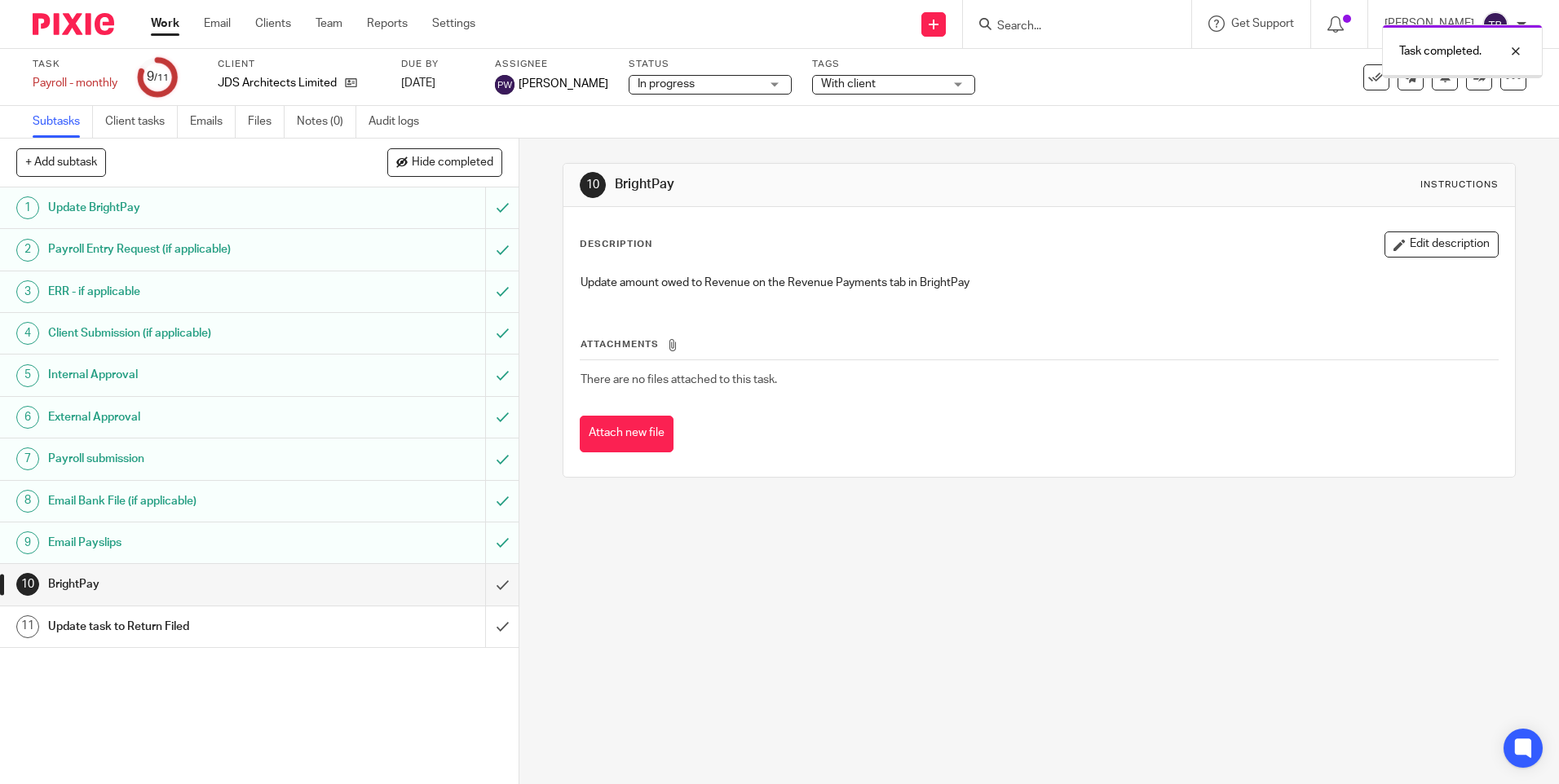
click at [484, 582] on input "submit" at bounding box center [259, 585] width 519 height 41
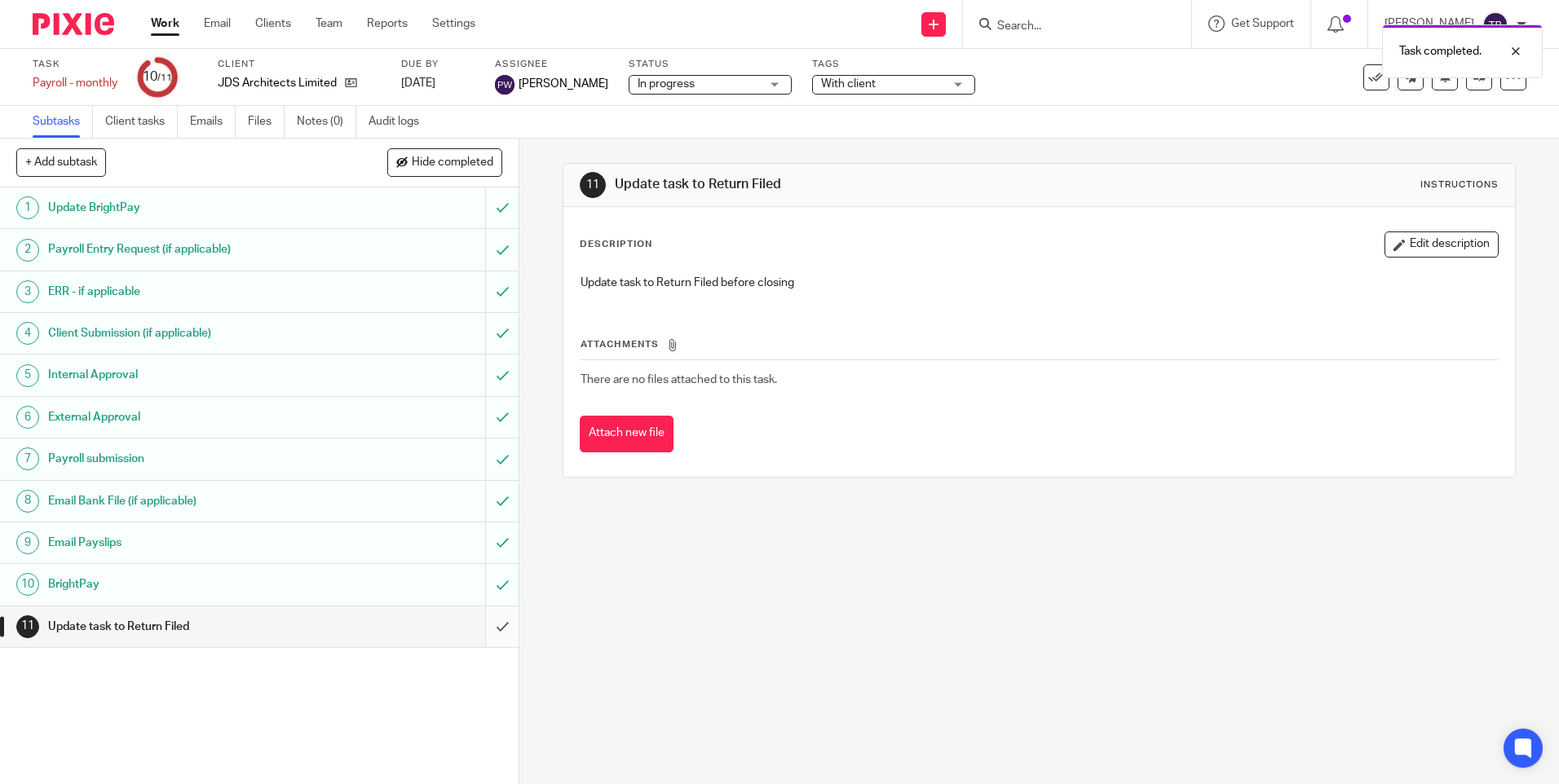
click at [486, 633] on input "submit" at bounding box center [259, 627] width 519 height 41
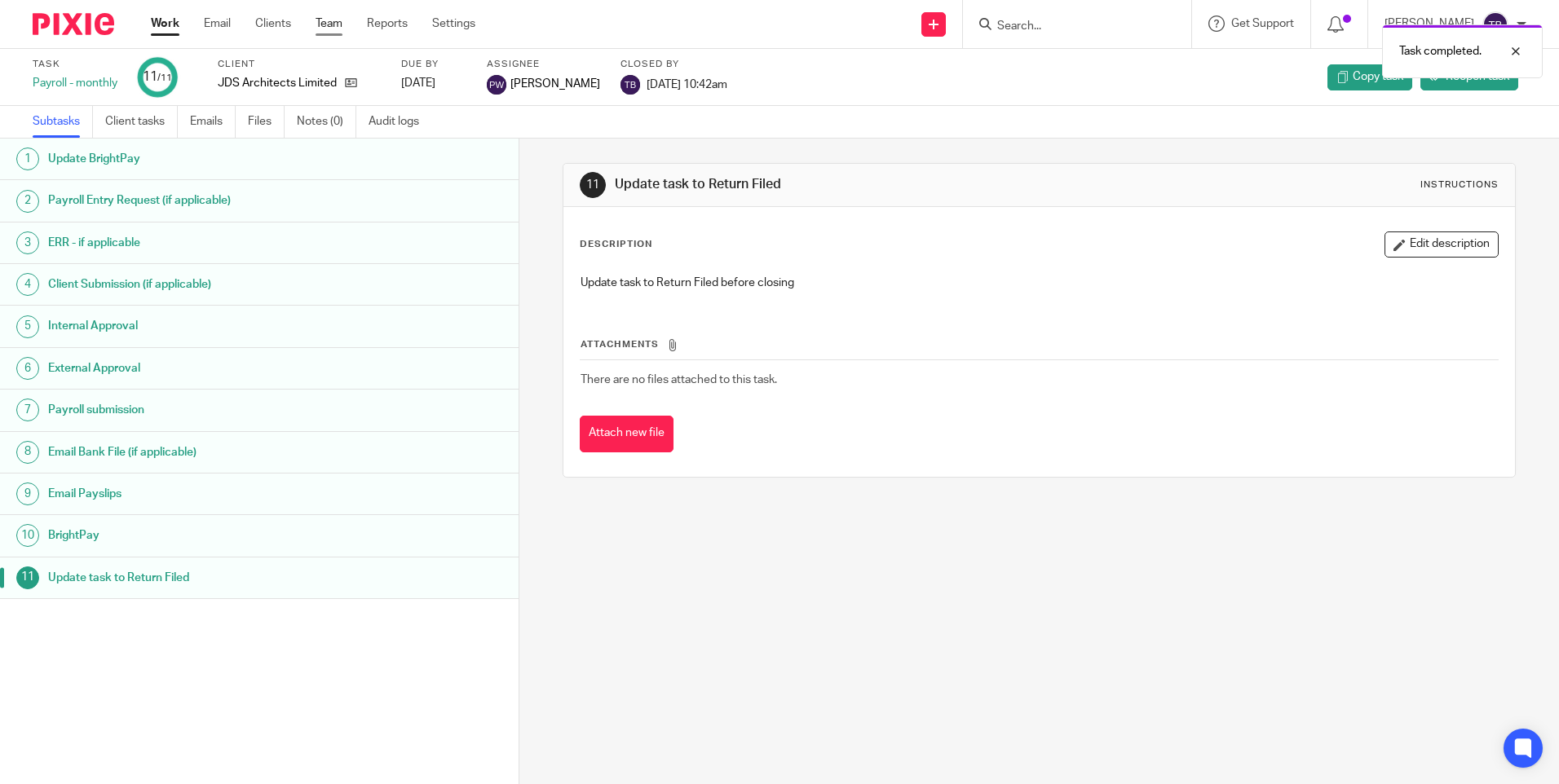
click at [329, 28] on link "Team" at bounding box center [328, 24] width 27 height 16
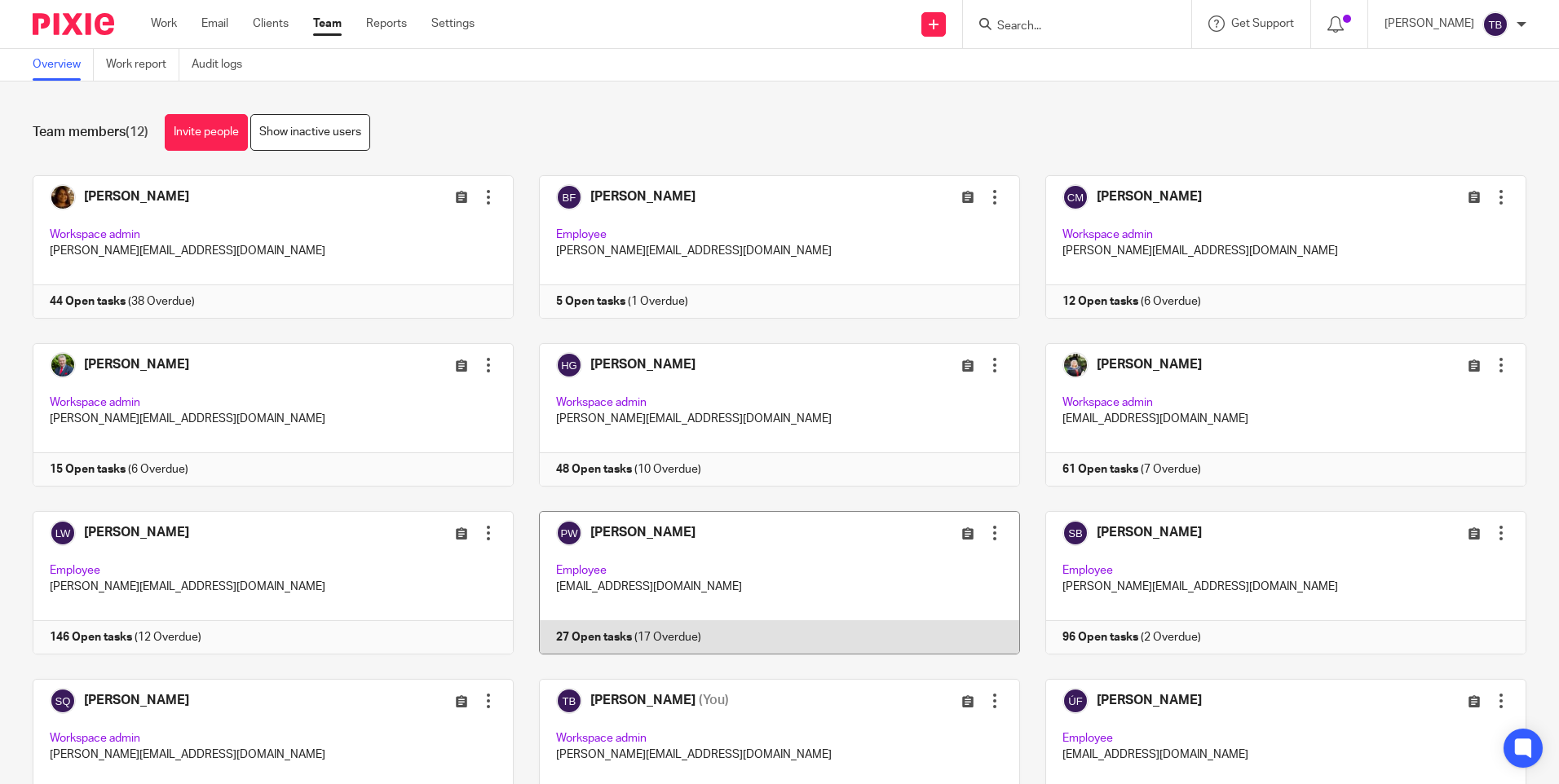
click at [702, 611] on link at bounding box center [766, 582] width 506 height 143
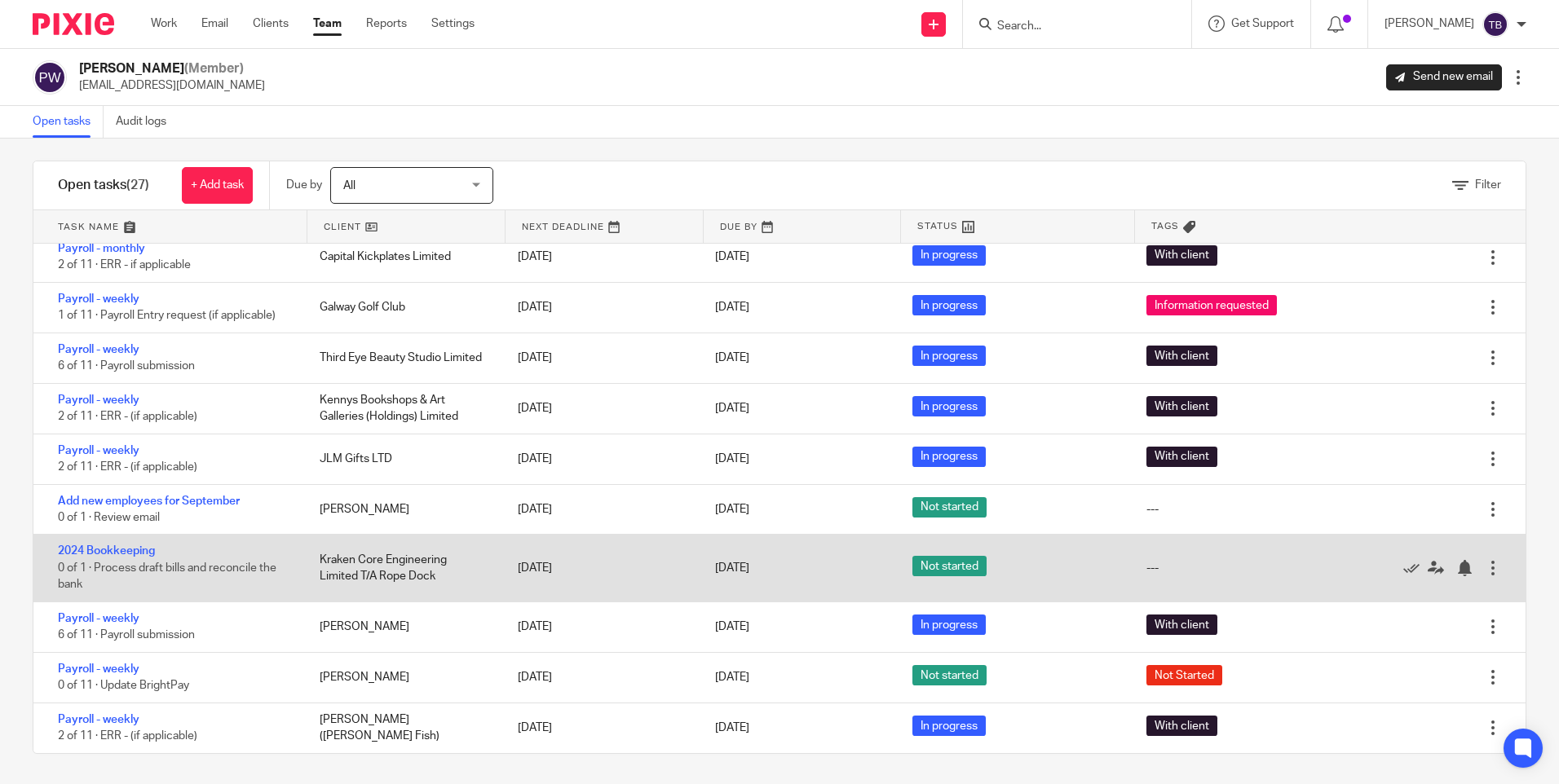
scroll to position [13, 0]
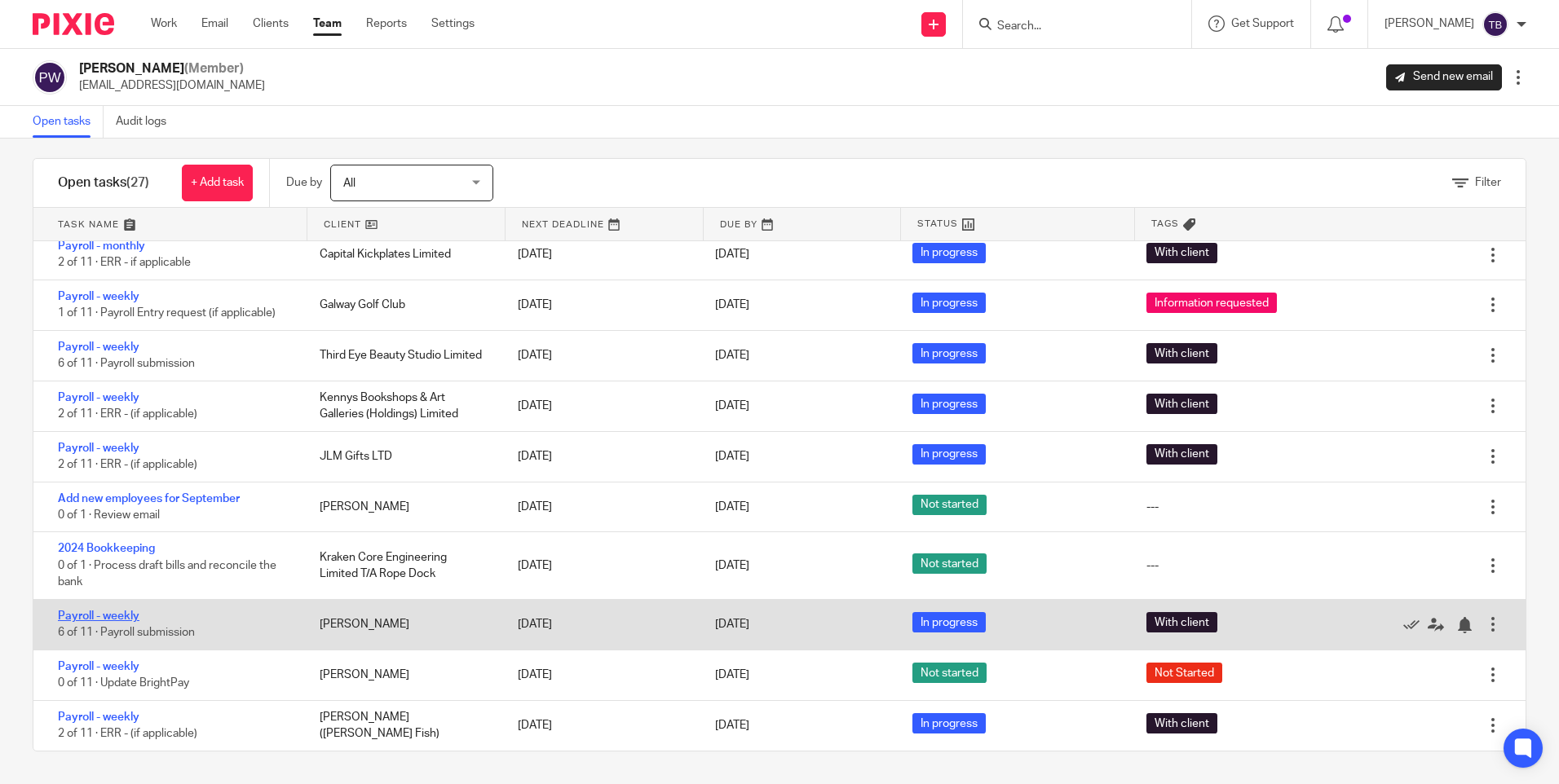
click at [120, 614] on link "Payroll - weekly" at bounding box center [98, 616] width 81 height 12
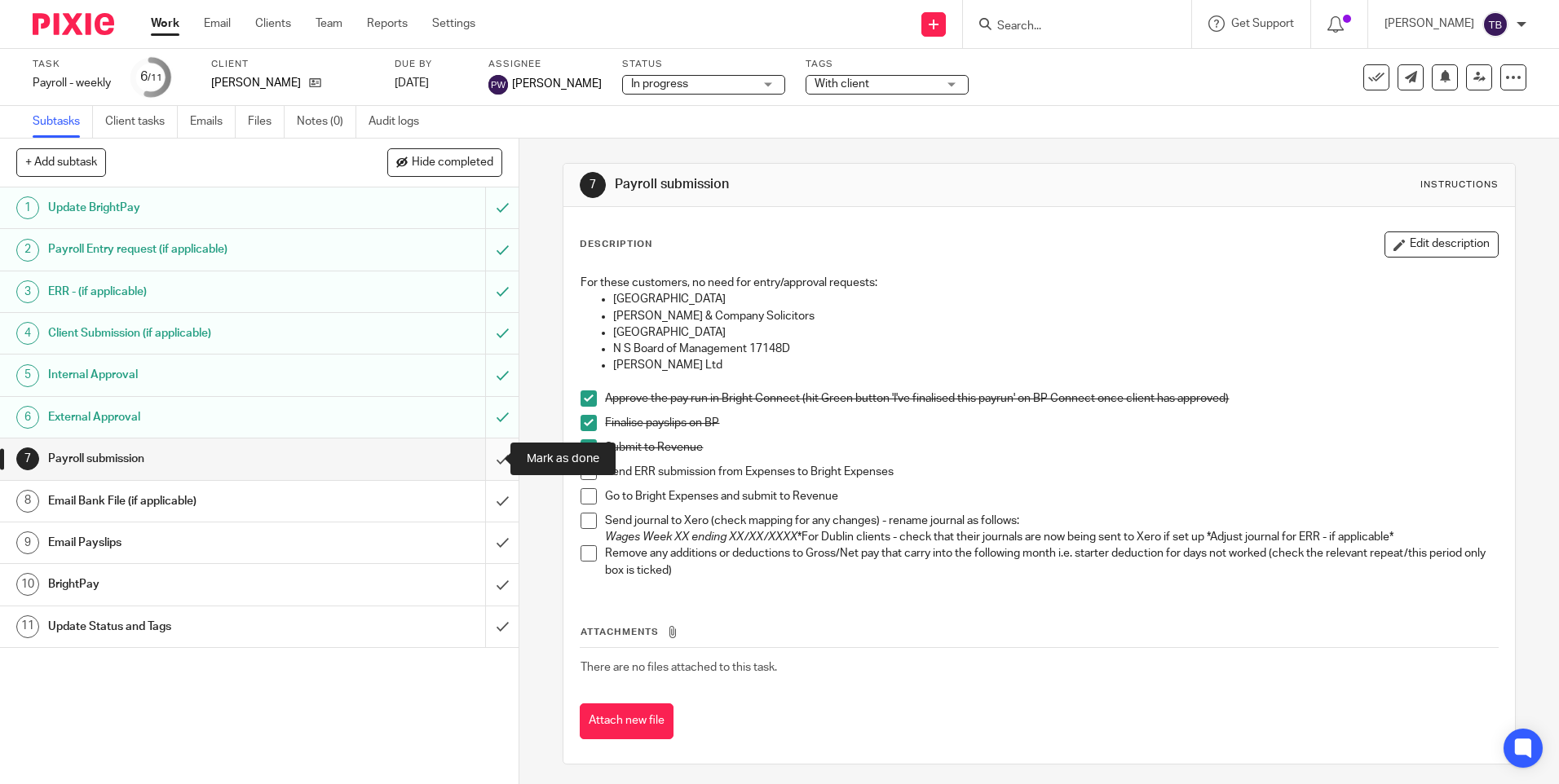
click at [482, 461] on input "submit" at bounding box center [259, 459] width 519 height 41
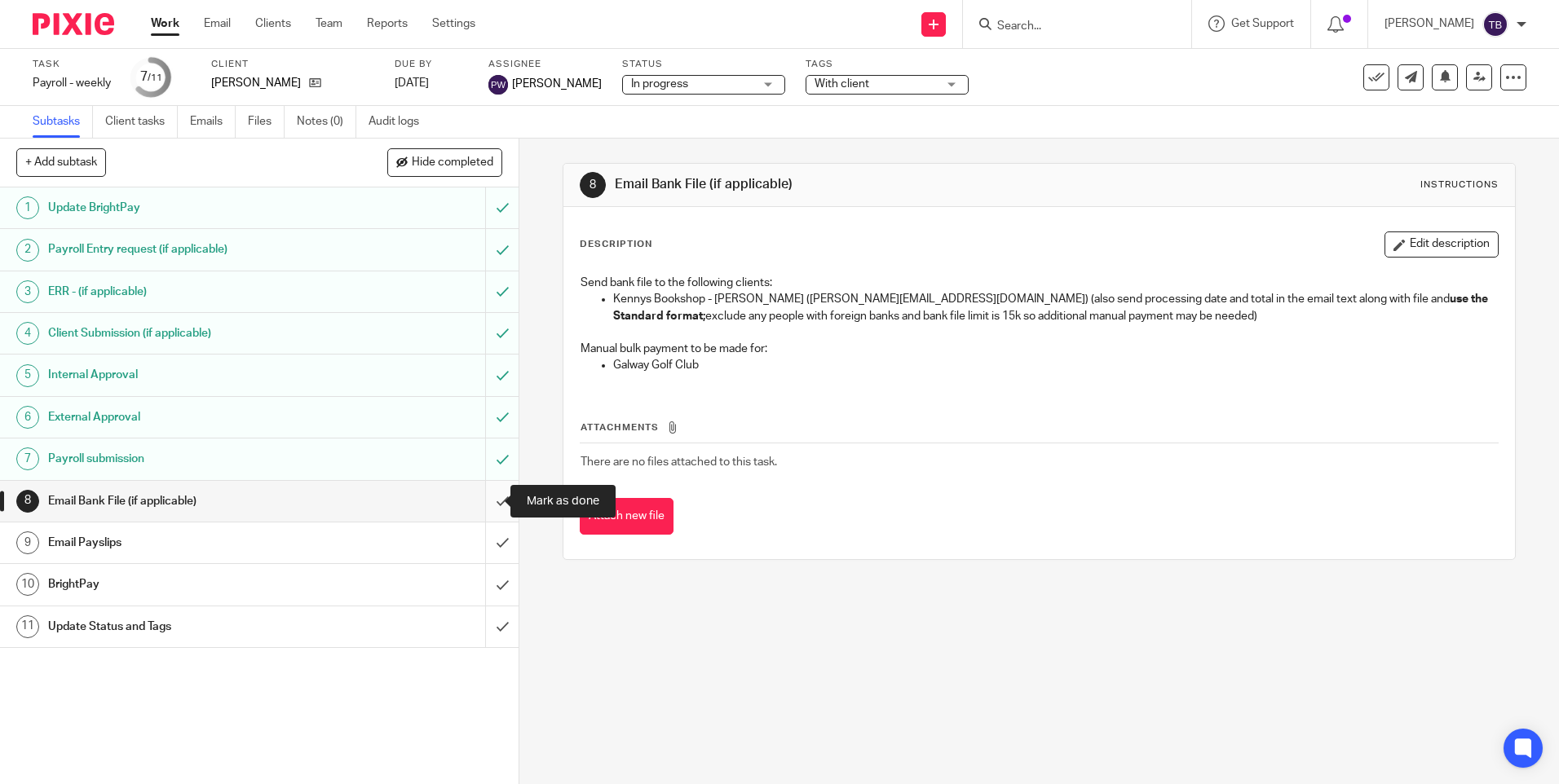
click at [489, 497] on input "submit" at bounding box center [259, 501] width 519 height 41
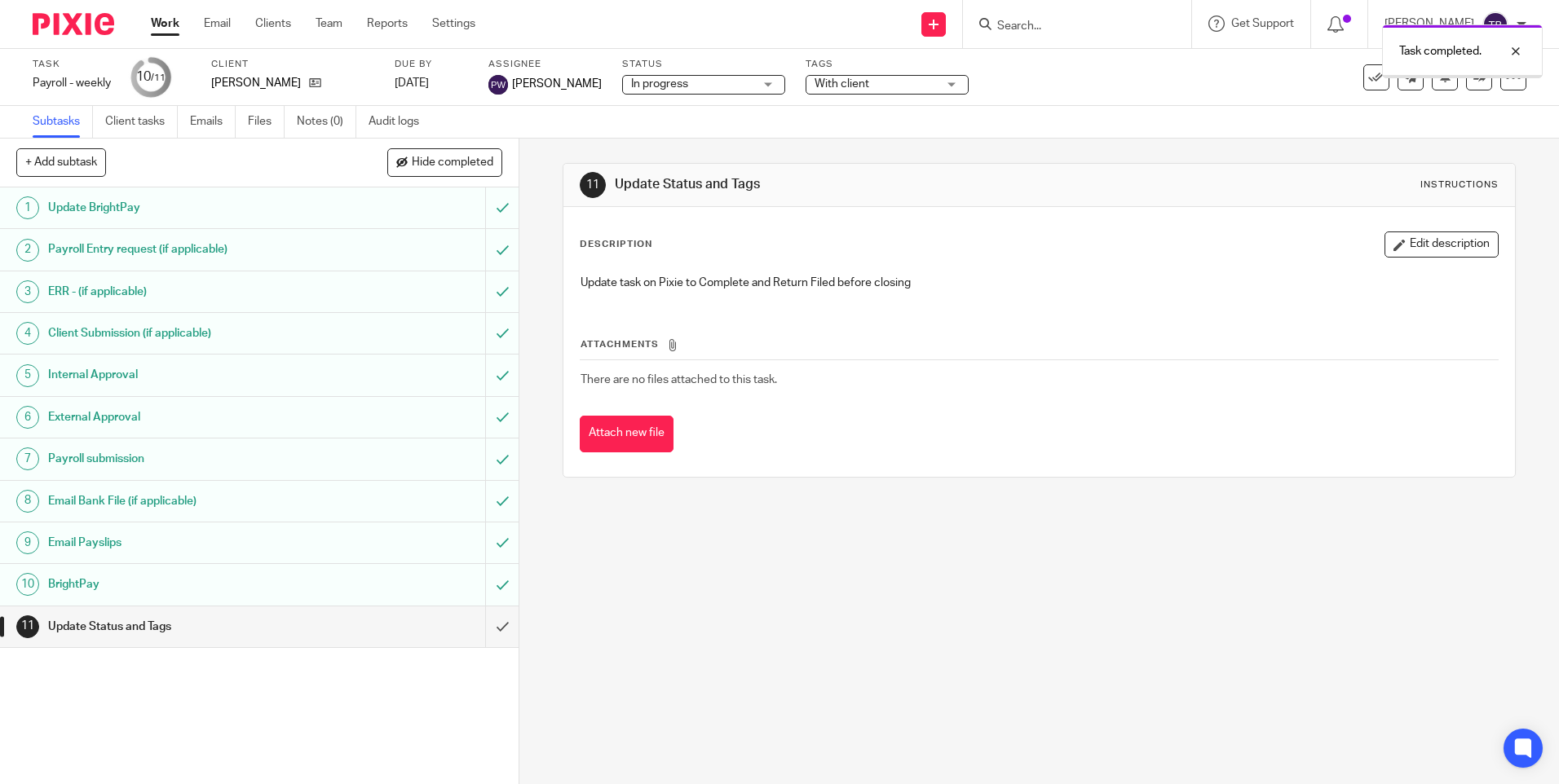
click at [482, 635] on input "submit" at bounding box center [259, 627] width 519 height 41
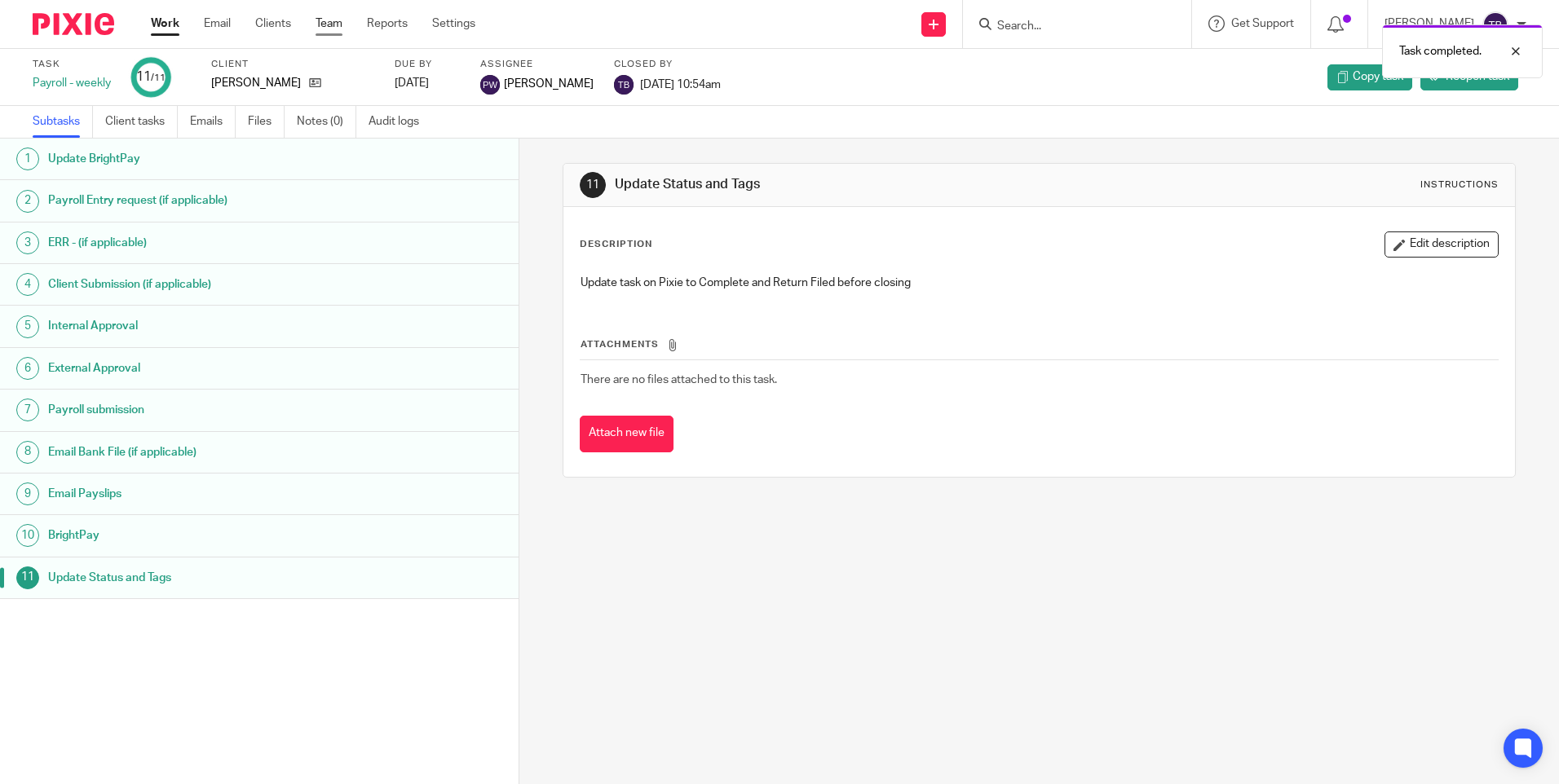
click at [341, 28] on link "Team" at bounding box center [328, 24] width 27 height 16
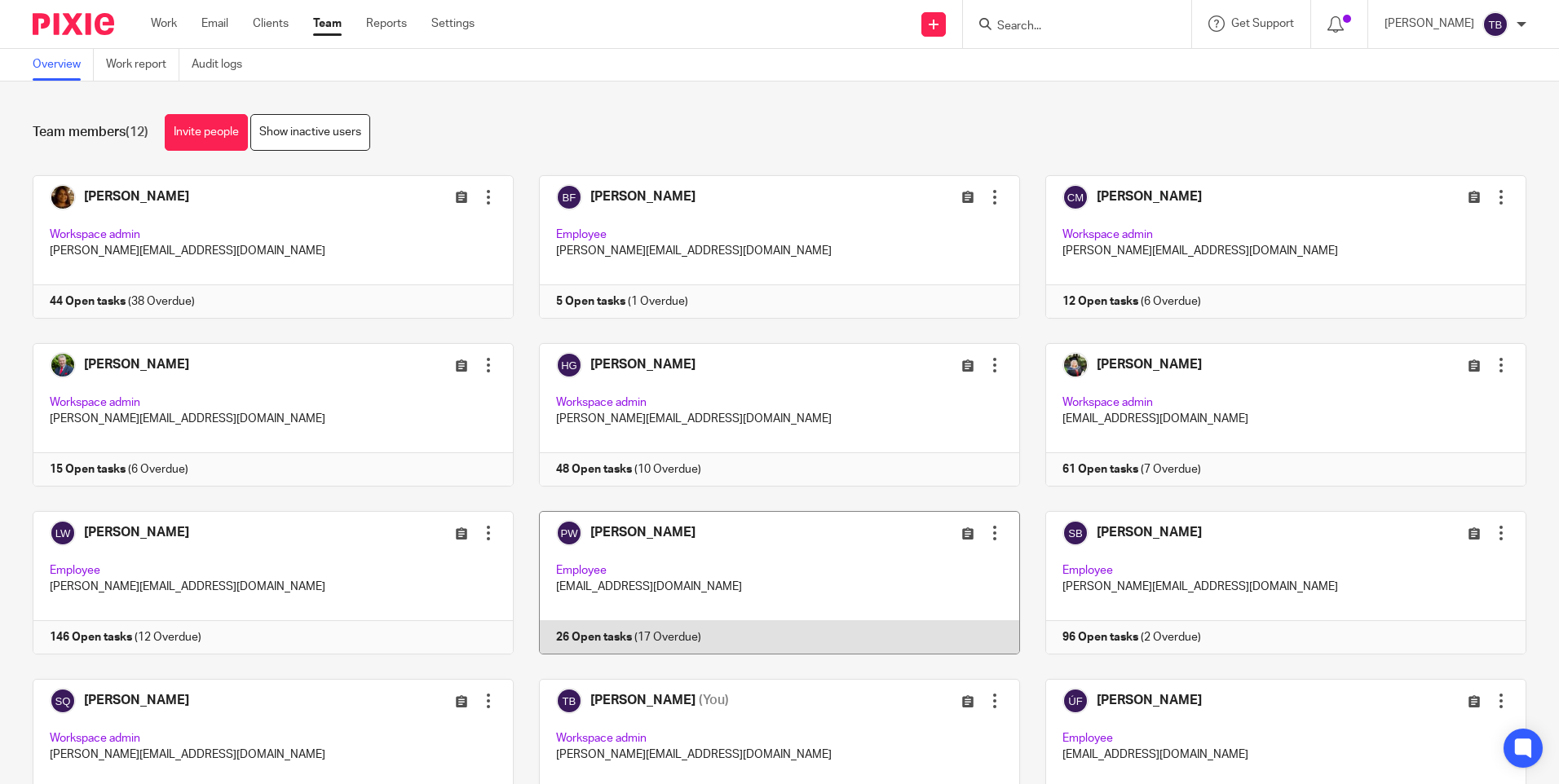
click at [662, 553] on link at bounding box center [766, 582] width 506 height 143
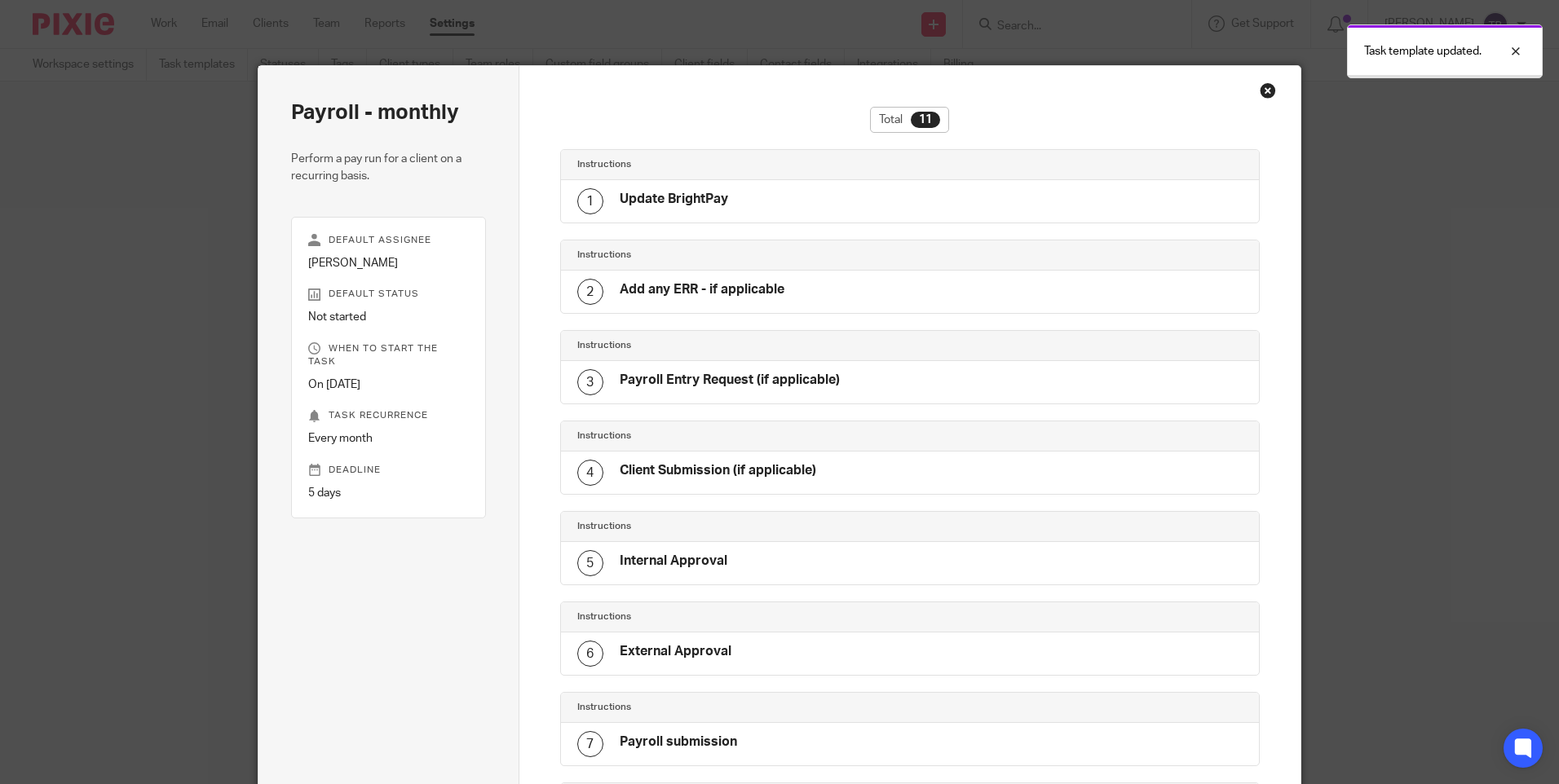
scroll to position [508, 0]
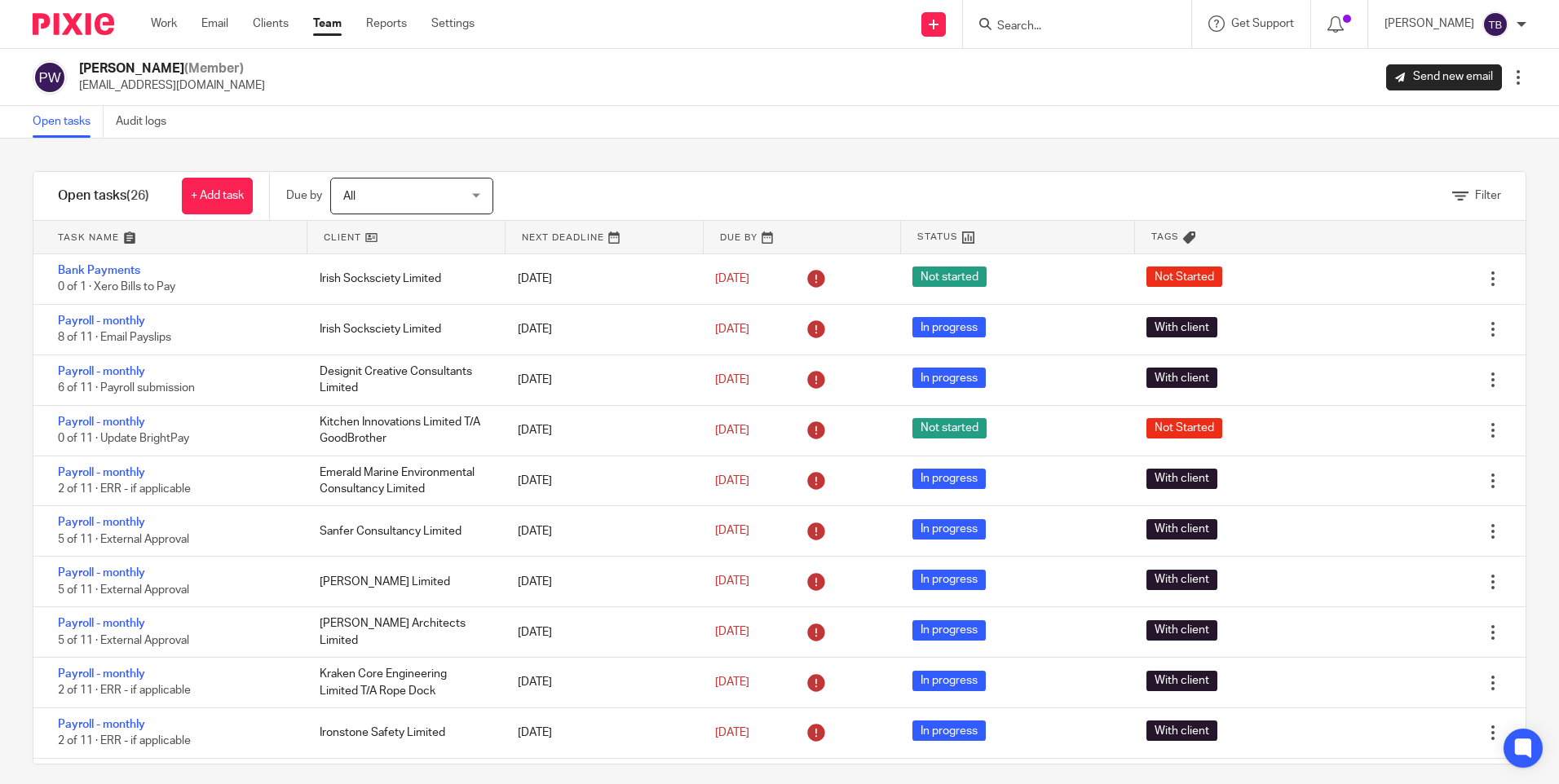
scroll to position [81, 0]
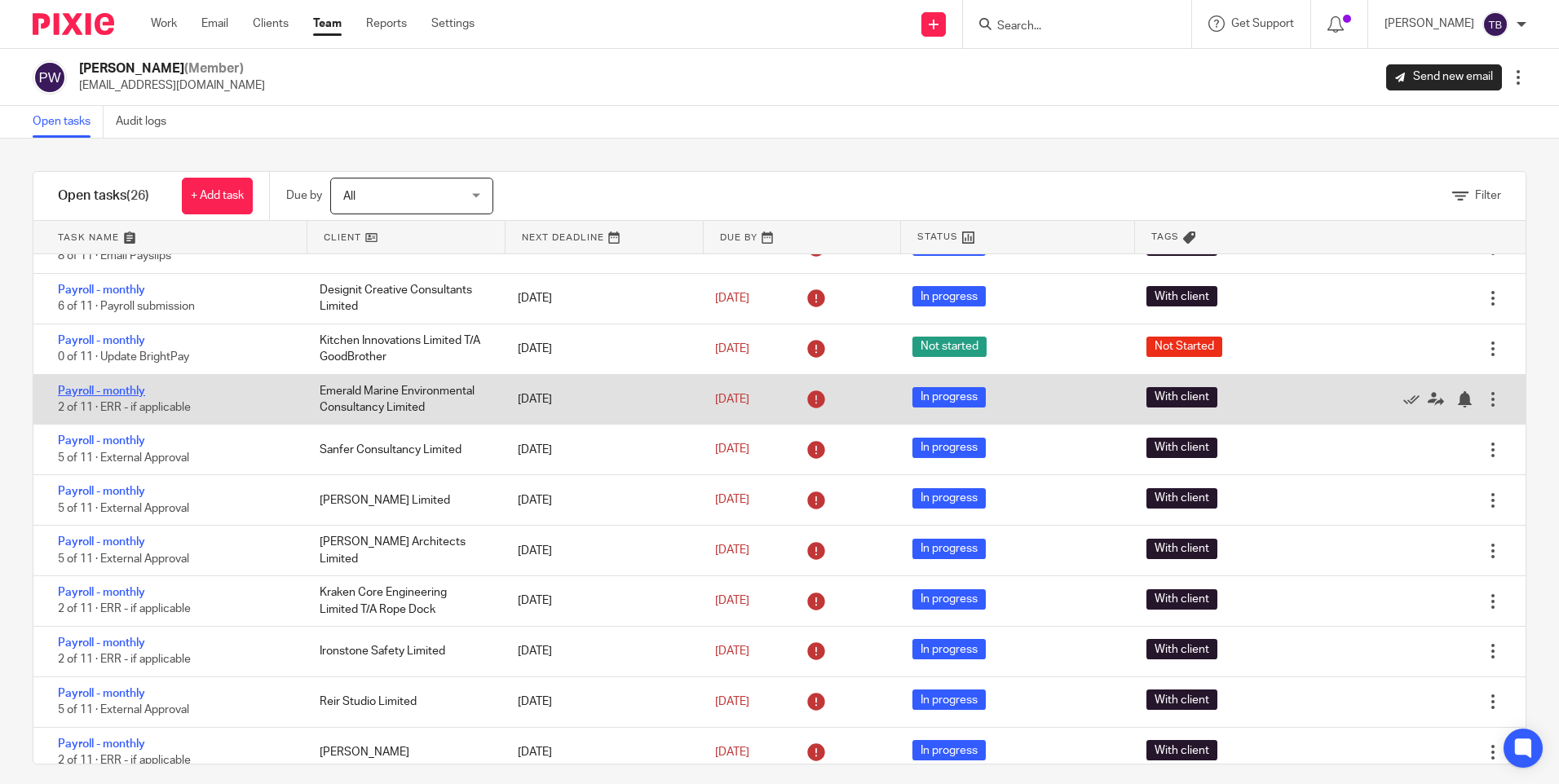
click at [111, 389] on link "Payroll - monthly" at bounding box center [101, 392] width 87 height 12
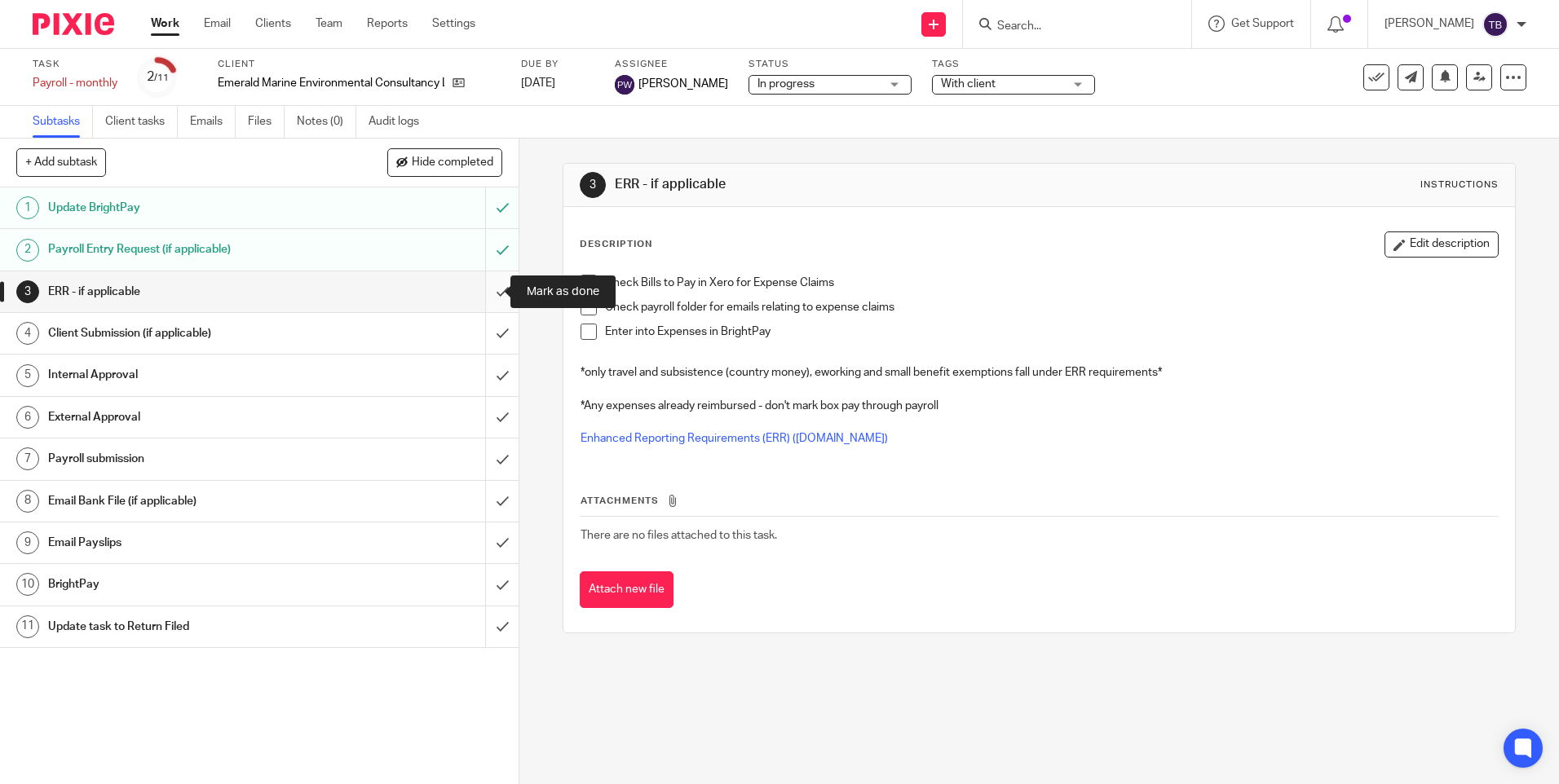
click at [481, 296] on input "submit" at bounding box center [259, 292] width 519 height 41
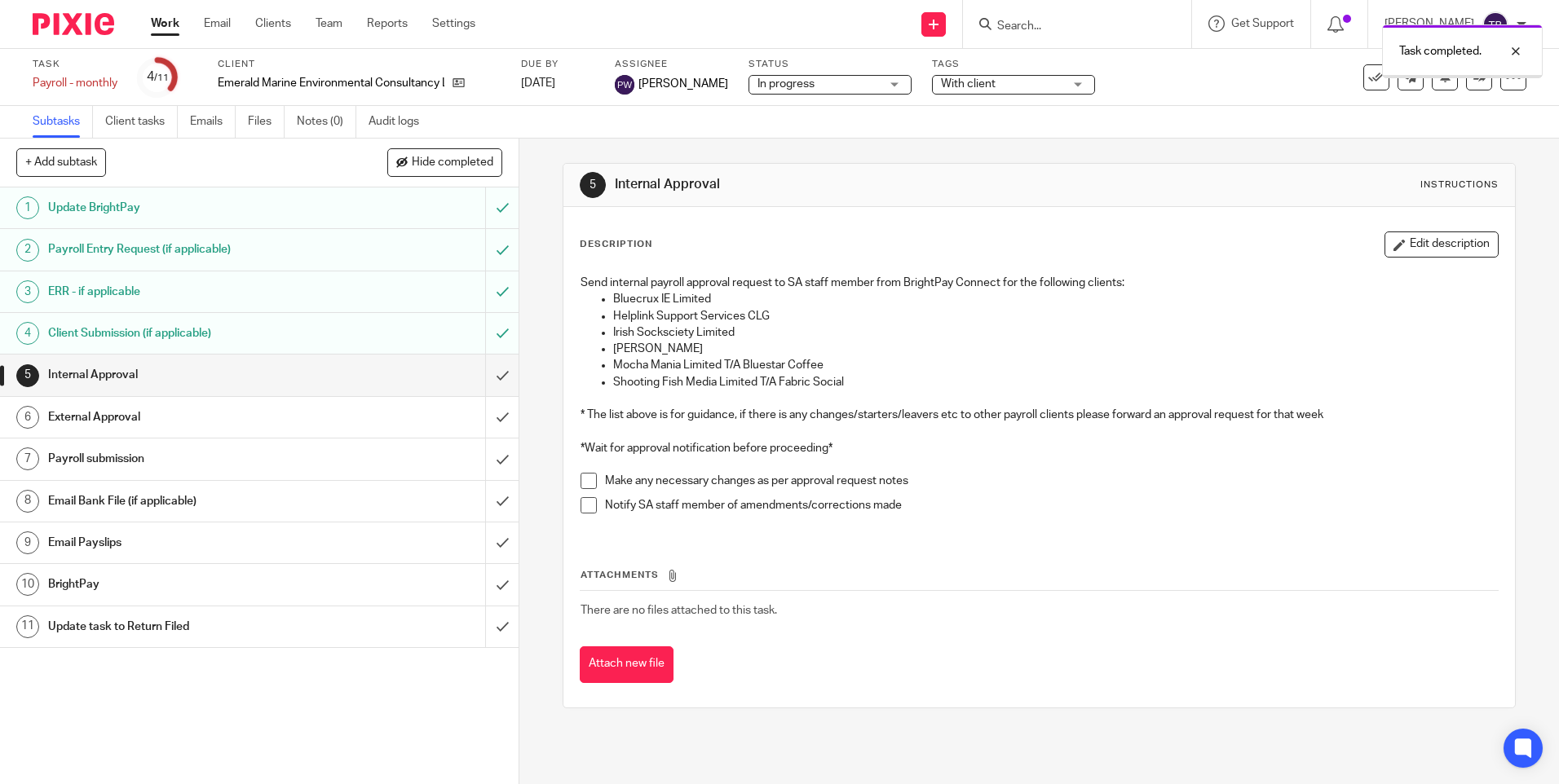
click at [479, 377] on input "submit" at bounding box center [259, 375] width 519 height 41
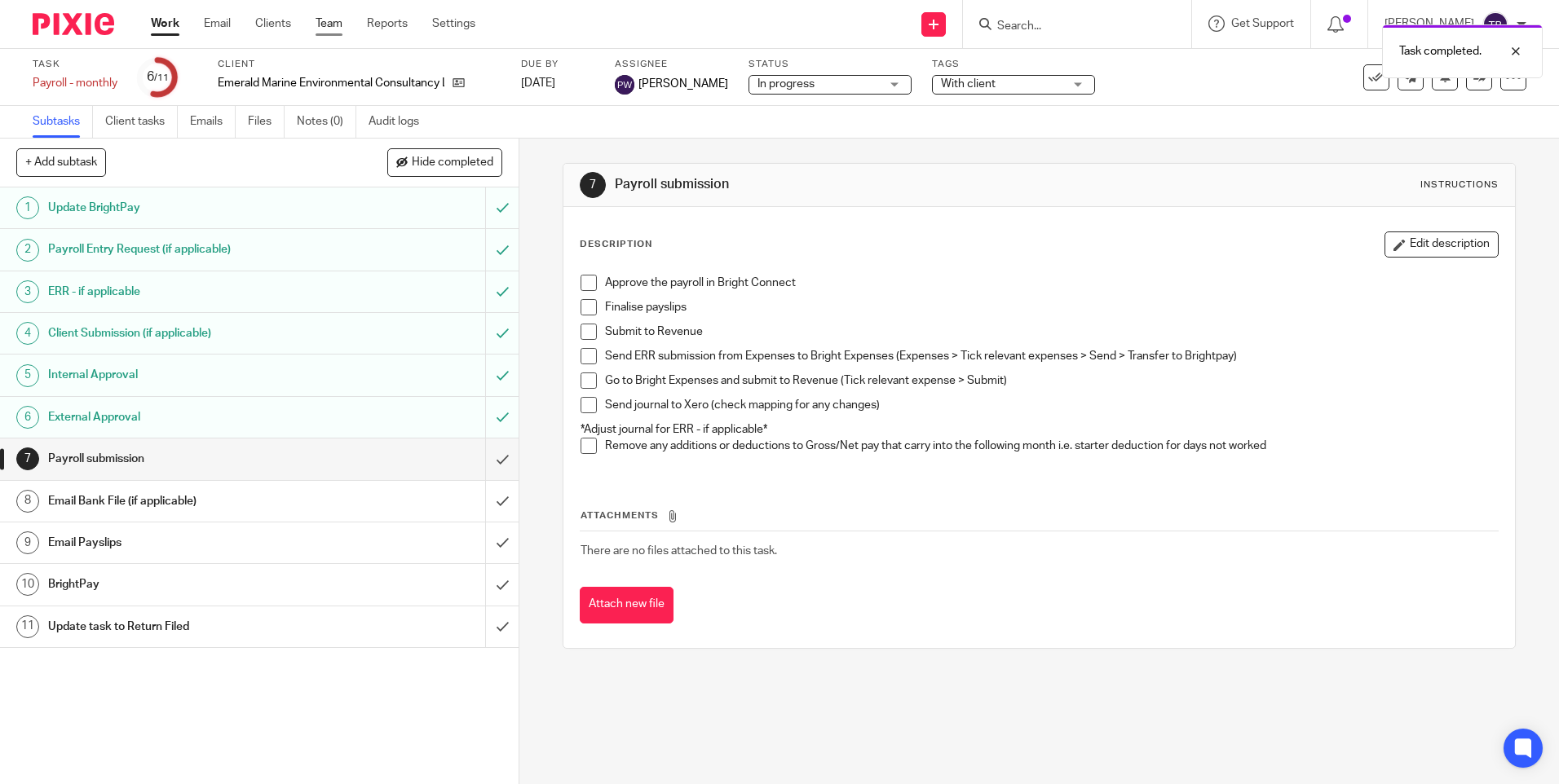
click at [330, 21] on link "Team" at bounding box center [328, 24] width 27 height 16
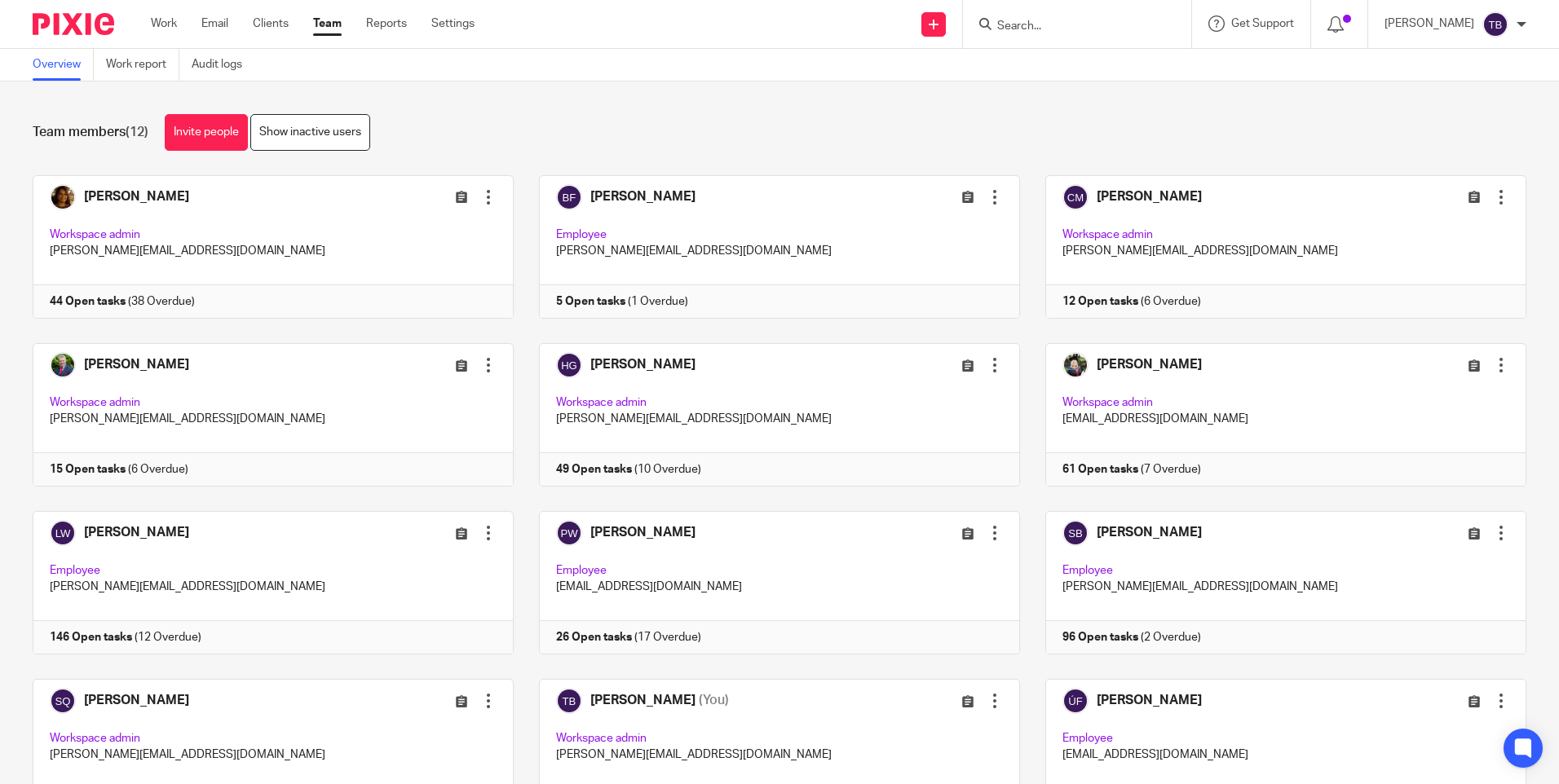
click at [737, 550] on link at bounding box center [766, 582] width 506 height 143
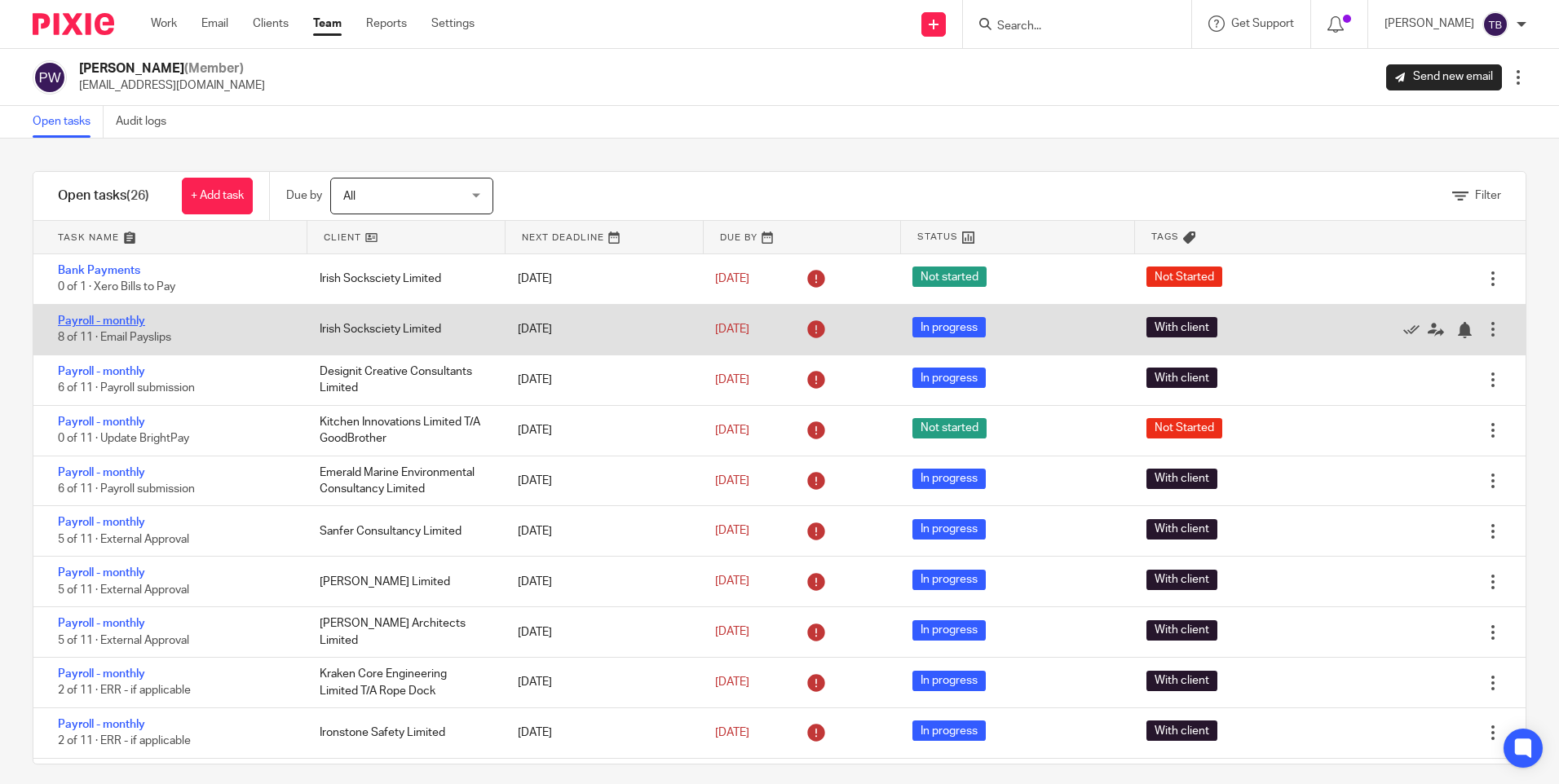
click at [100, 317] on link "Payroll - monthly" at bounding box center [101, 321] width 87 height 12
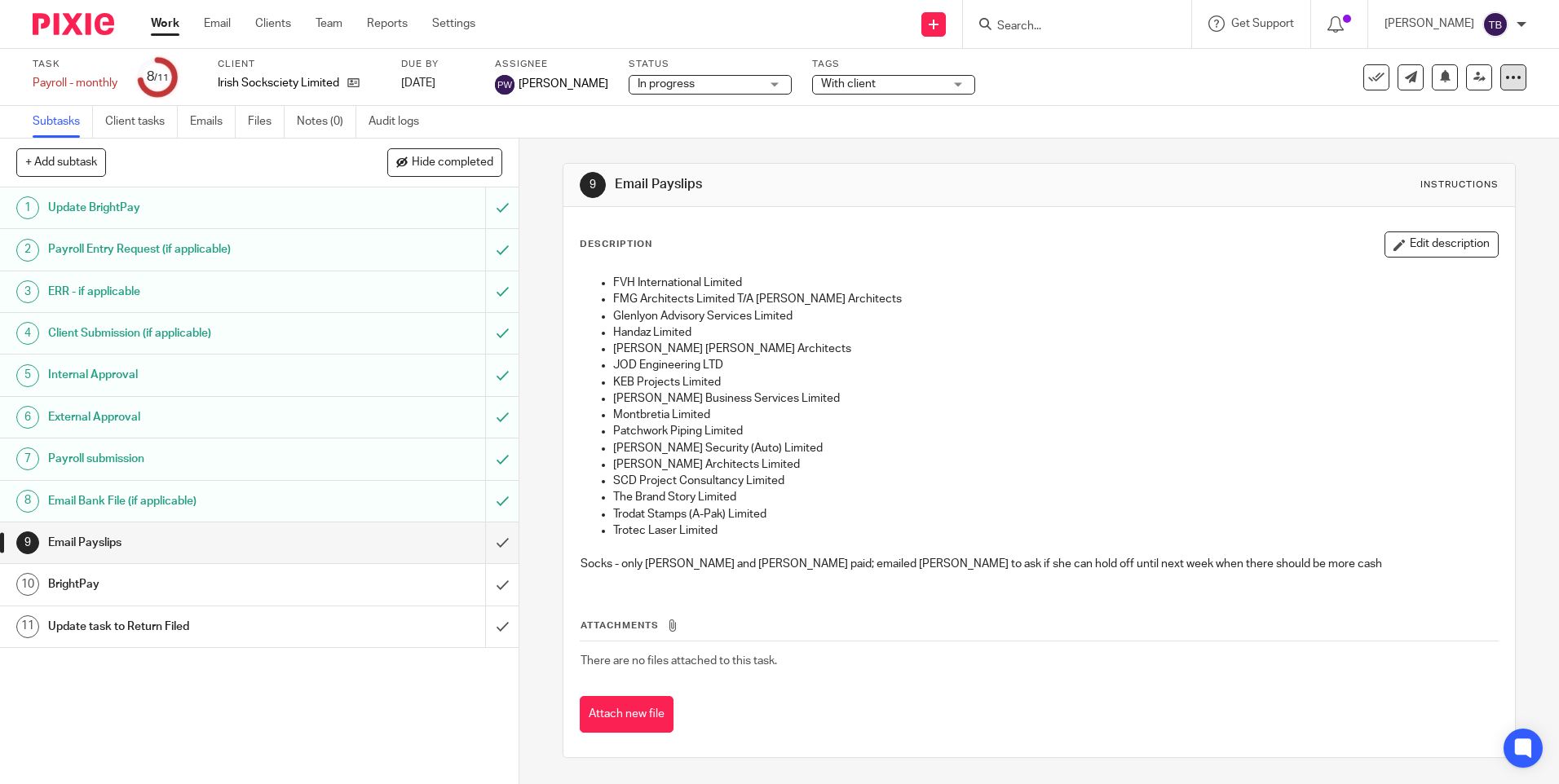
click at [1505, 80] on icon at bounding box center [1514, 77] width 16 height 16
click at [1464, 146] on link "Advanced task editor" at bounding box center [1450, 142] width 108 height 12
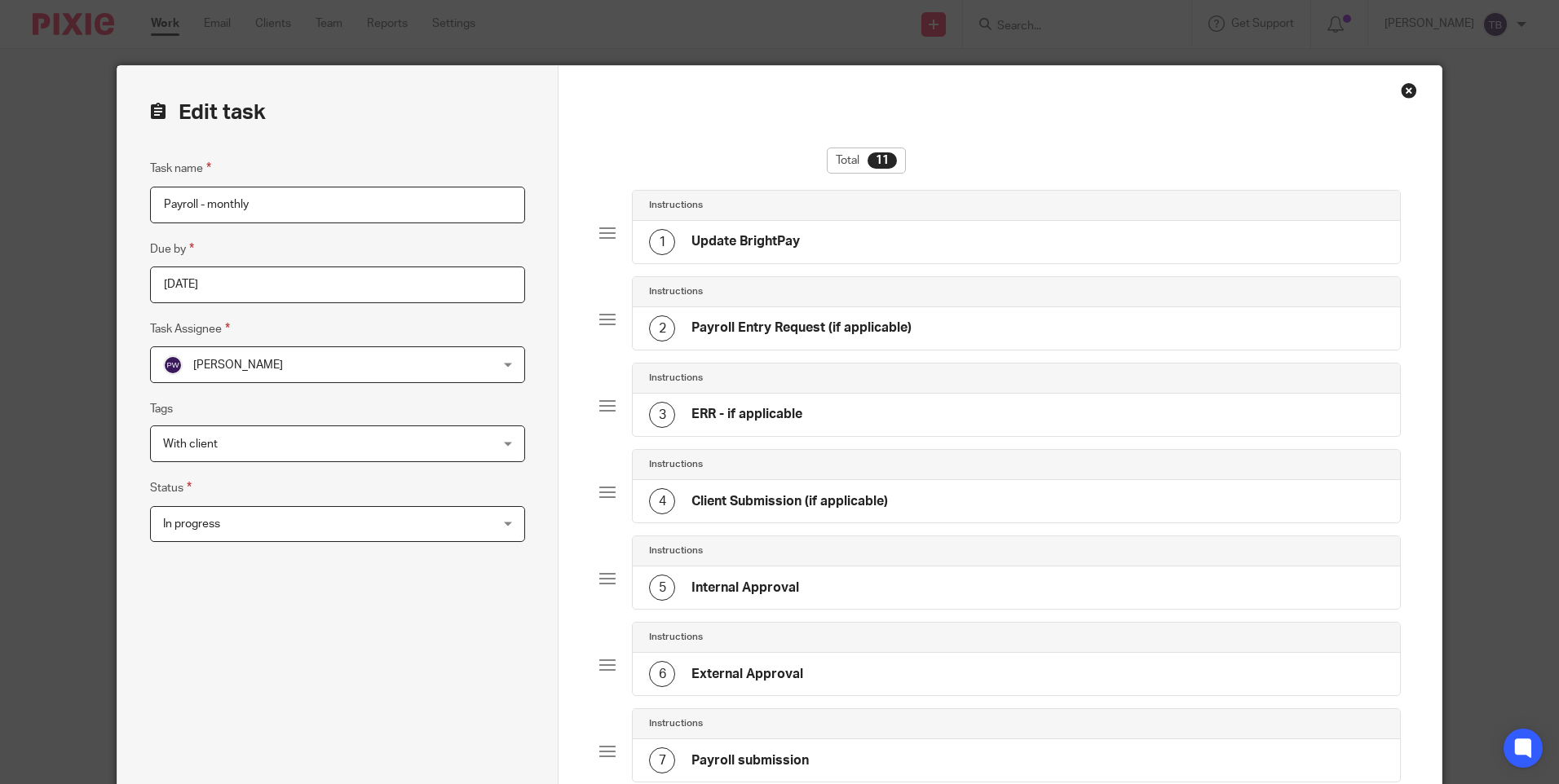
click at [320, 295] on input "[DATE]" at bounding box center [337, 285] width 375 height 37
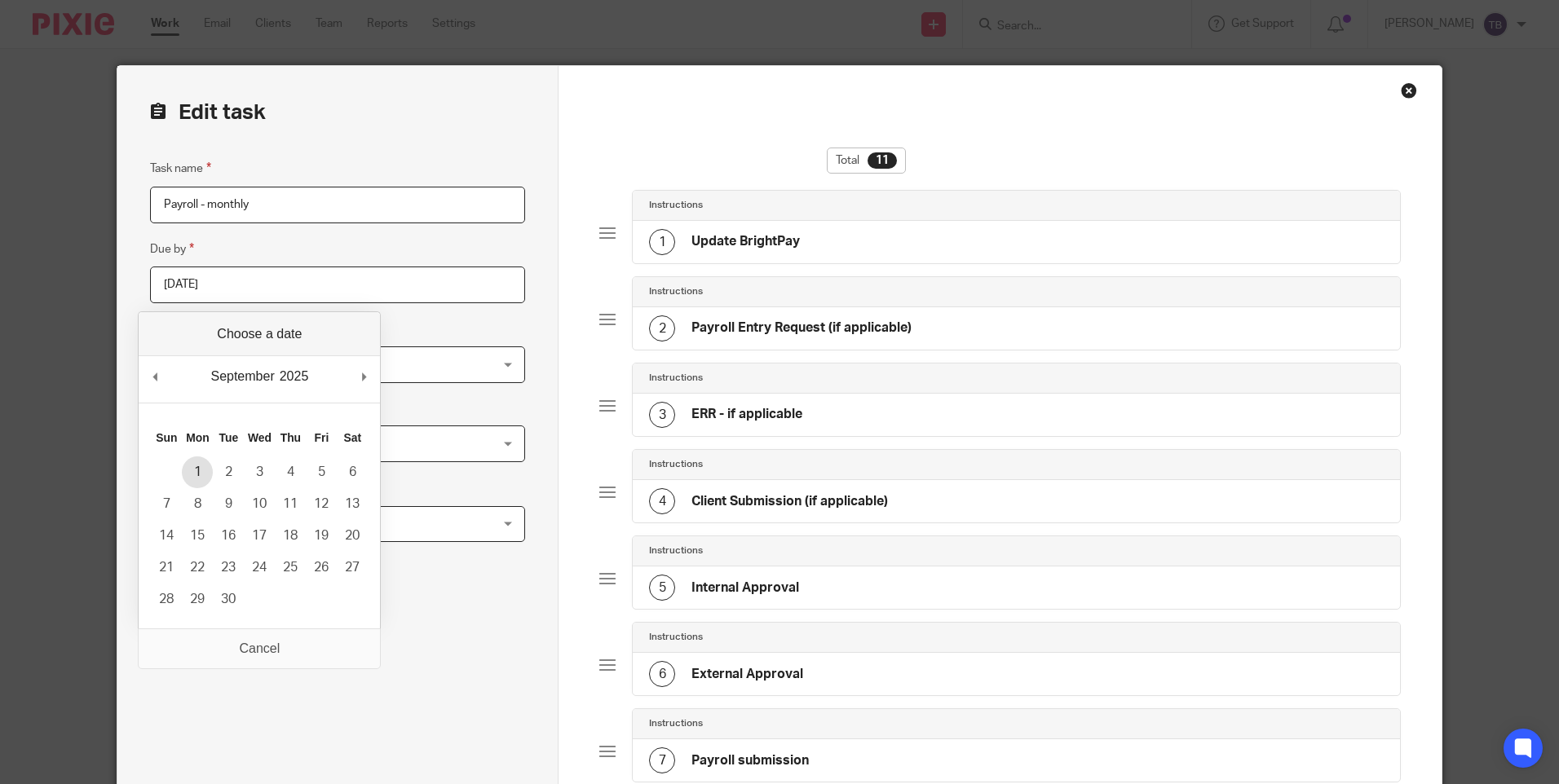
type input "[DATE]"
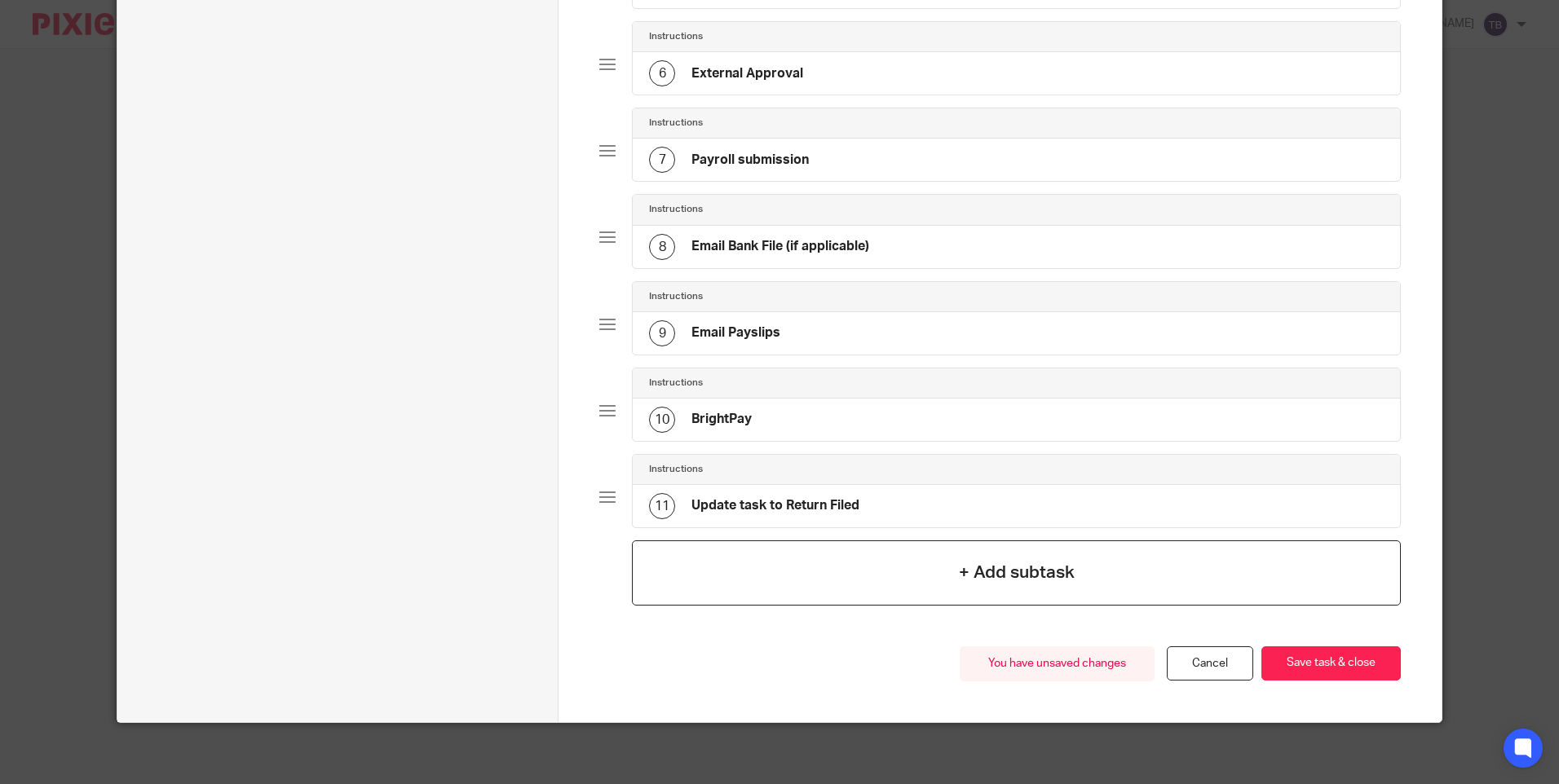
scroll to position [605, 0]
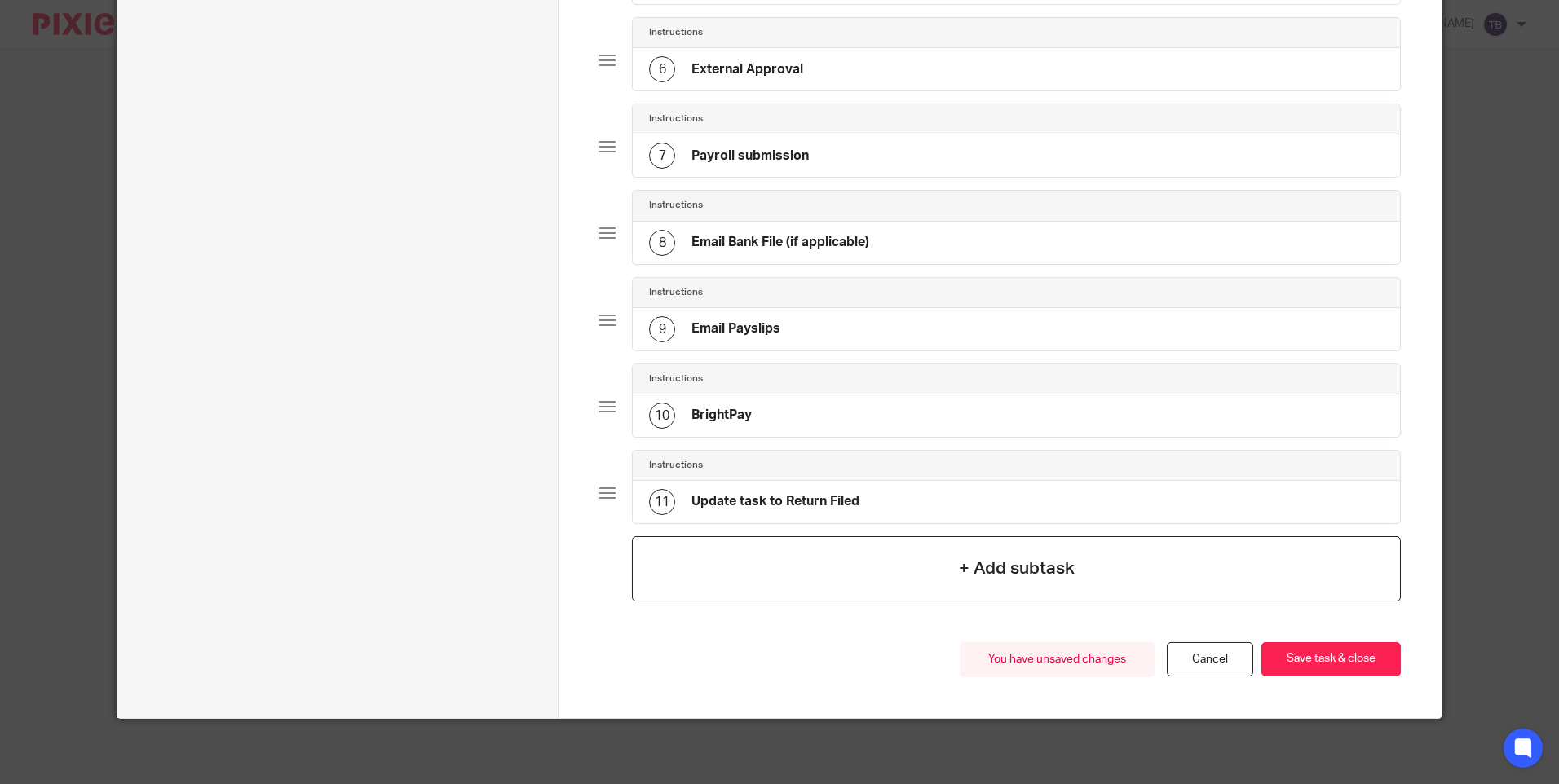
click at [1007, 572] on h4 "+ Add subtask" at bounding box center [1017, 568] width 116 height 26
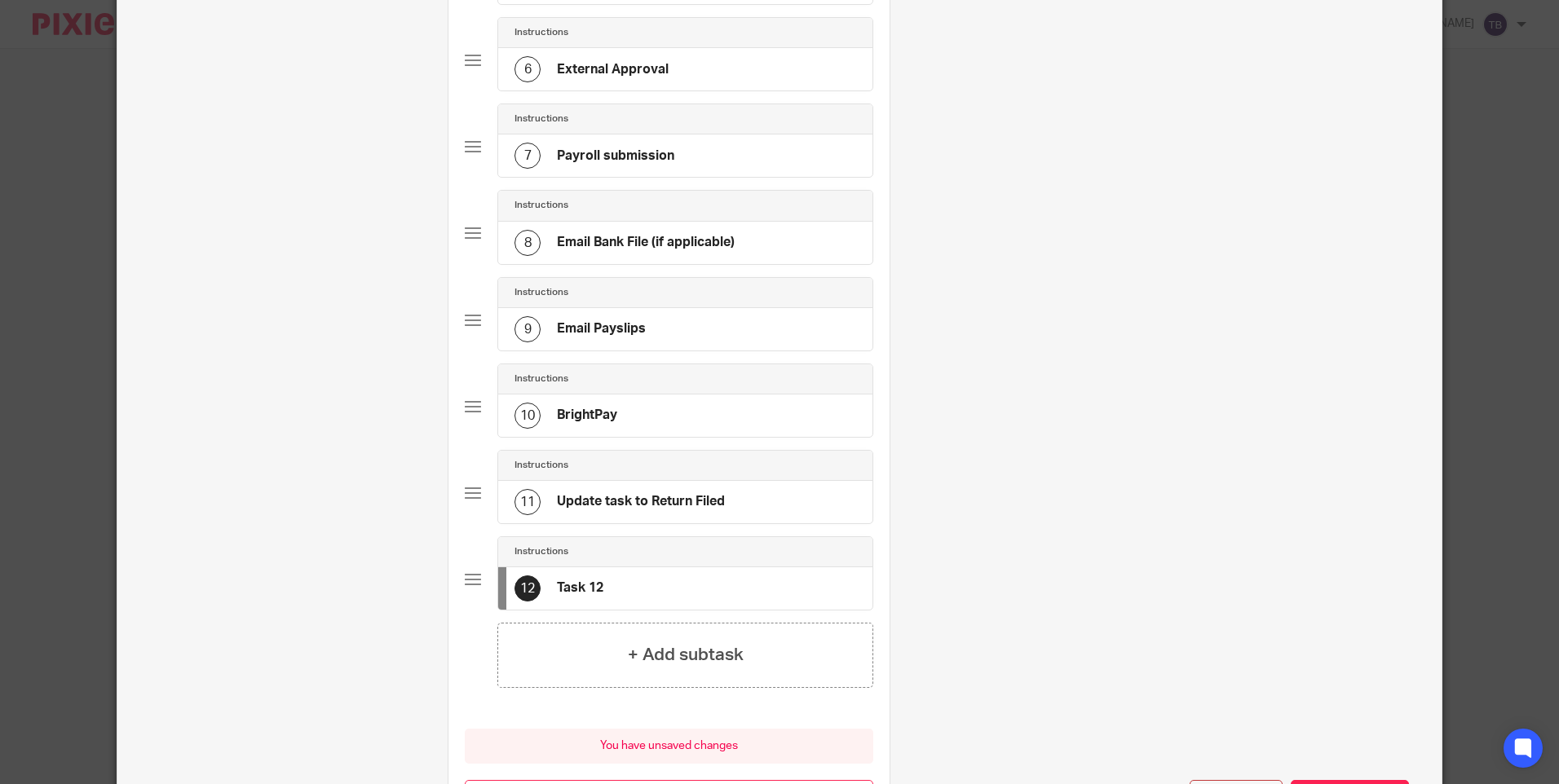
scroll to position [0, 0]
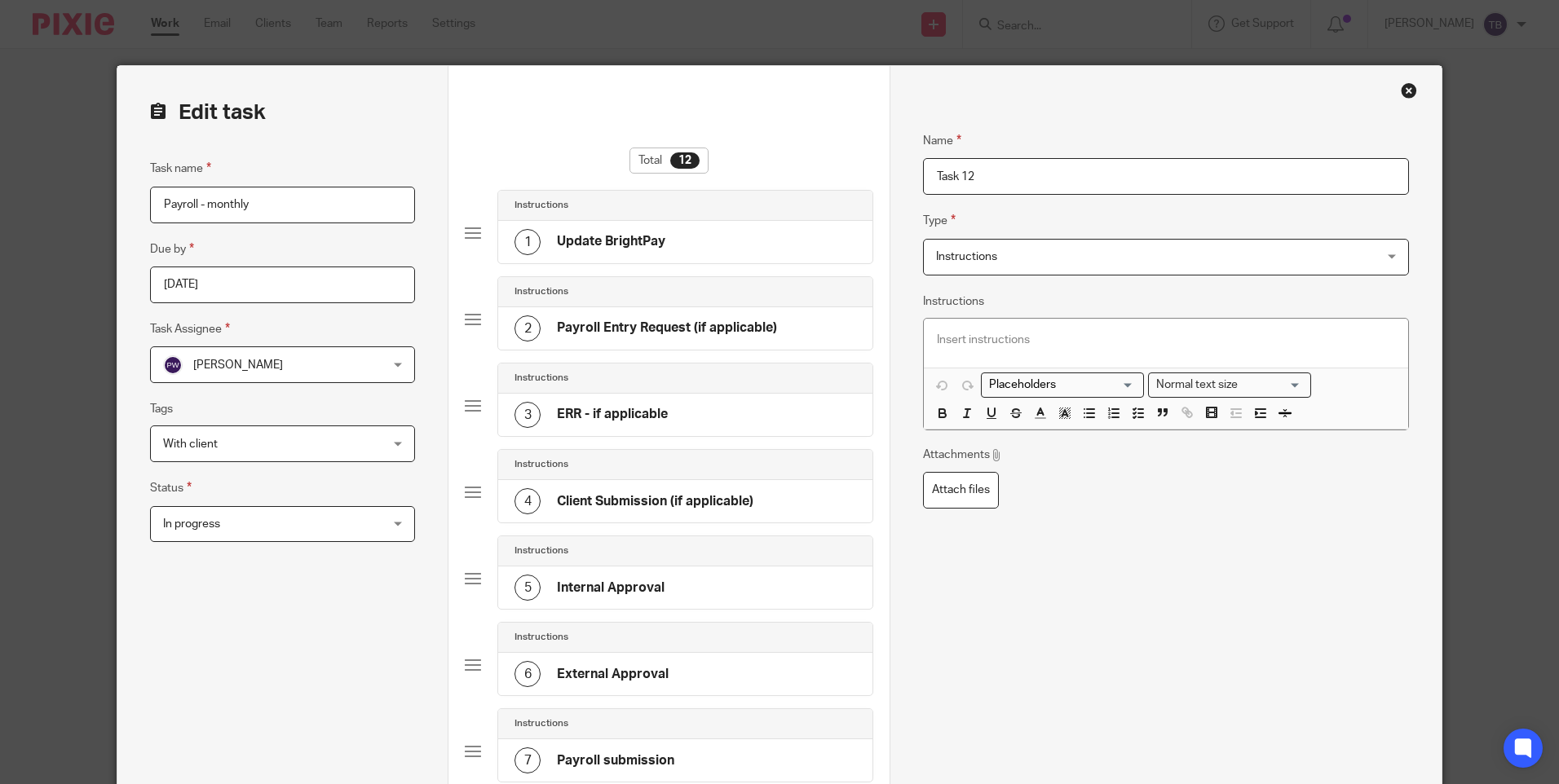
click at [1008, 255] on span "Instructions" at bounding box center [1124, 257] width 378 height 35
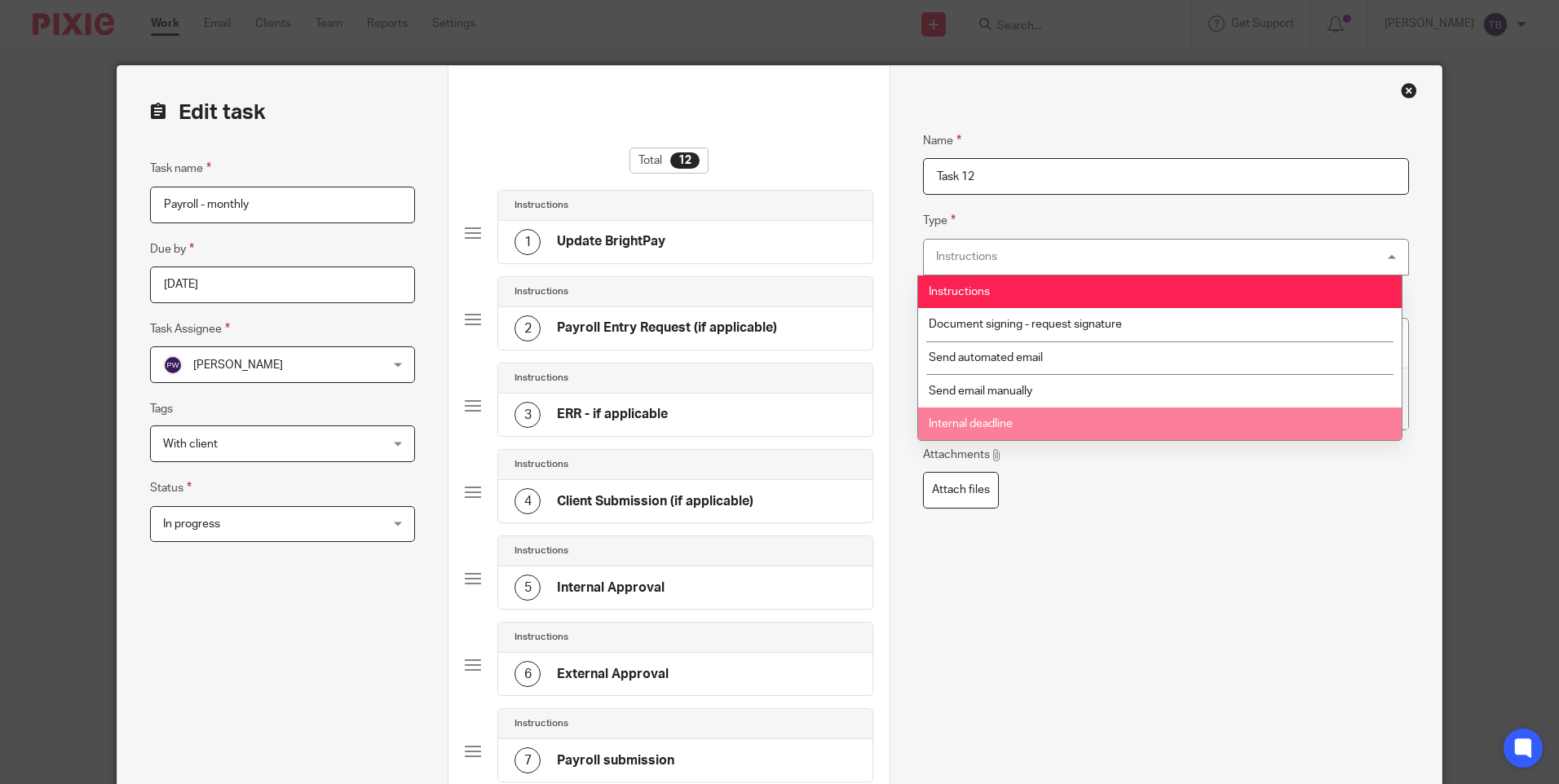
click at [989, 417] on li "Internal deadline" at bounding box center [1159, 424] width 483 height 34
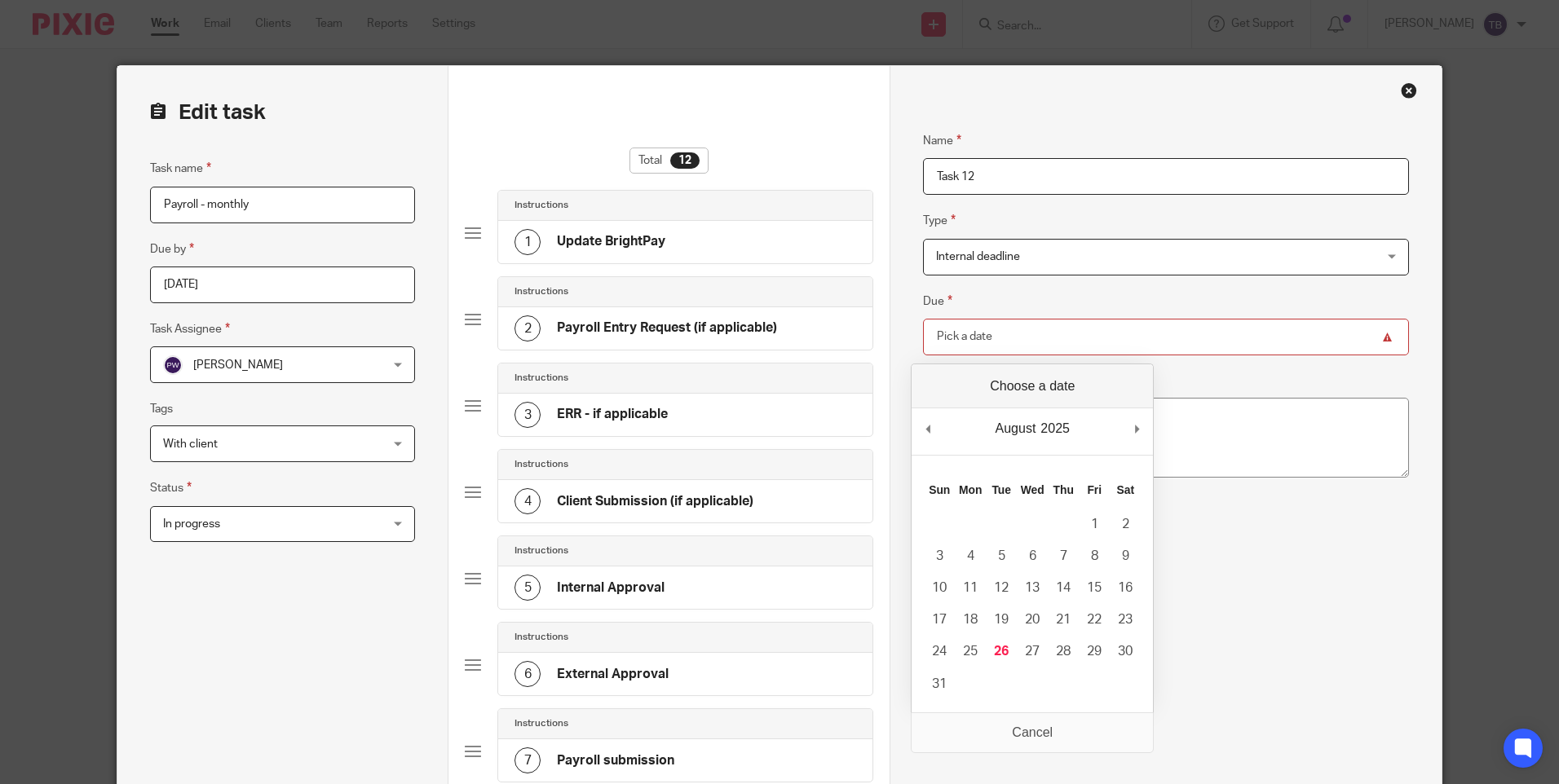
click at [1007, 334] on input "Due" at bounding box center [1165, 336] width 485 height 37
type input "[DATE]"
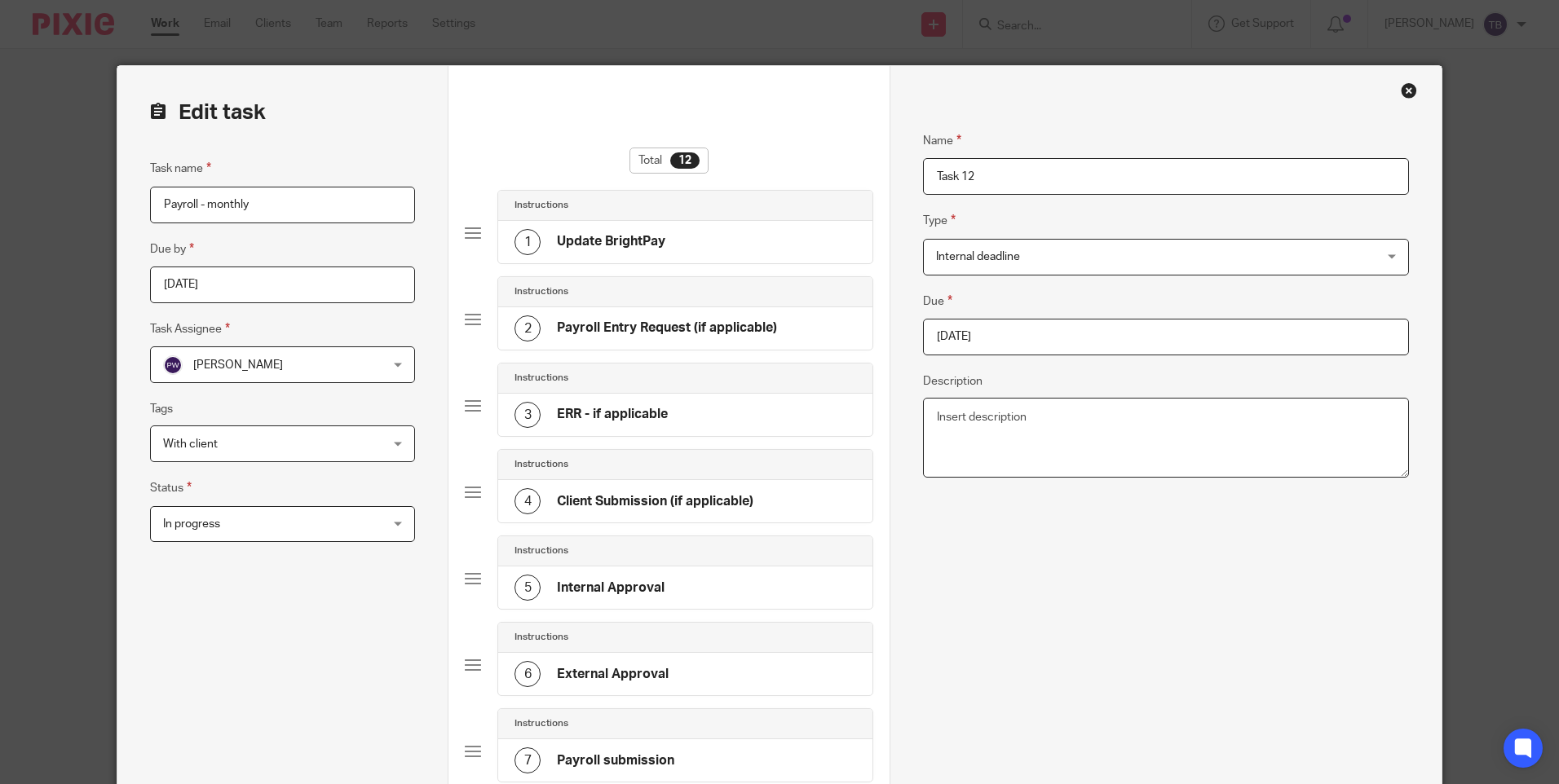
click at [1032, 418] on textarea "Description" at bounding box center [1165, 437] width 485 height 80
drag, startPoint x: 989, startPoint y: 184, endPoint x: 842, endPoint y: 223, distance: 152.1
click at [785, 202] on form "Edit task Task name Payroll - monthly Due by 2025-09-01 Task Assignee Pinky Wad…" at bounding box center [780, 749] width 1324 height 1368
type input "P"
type input "C"
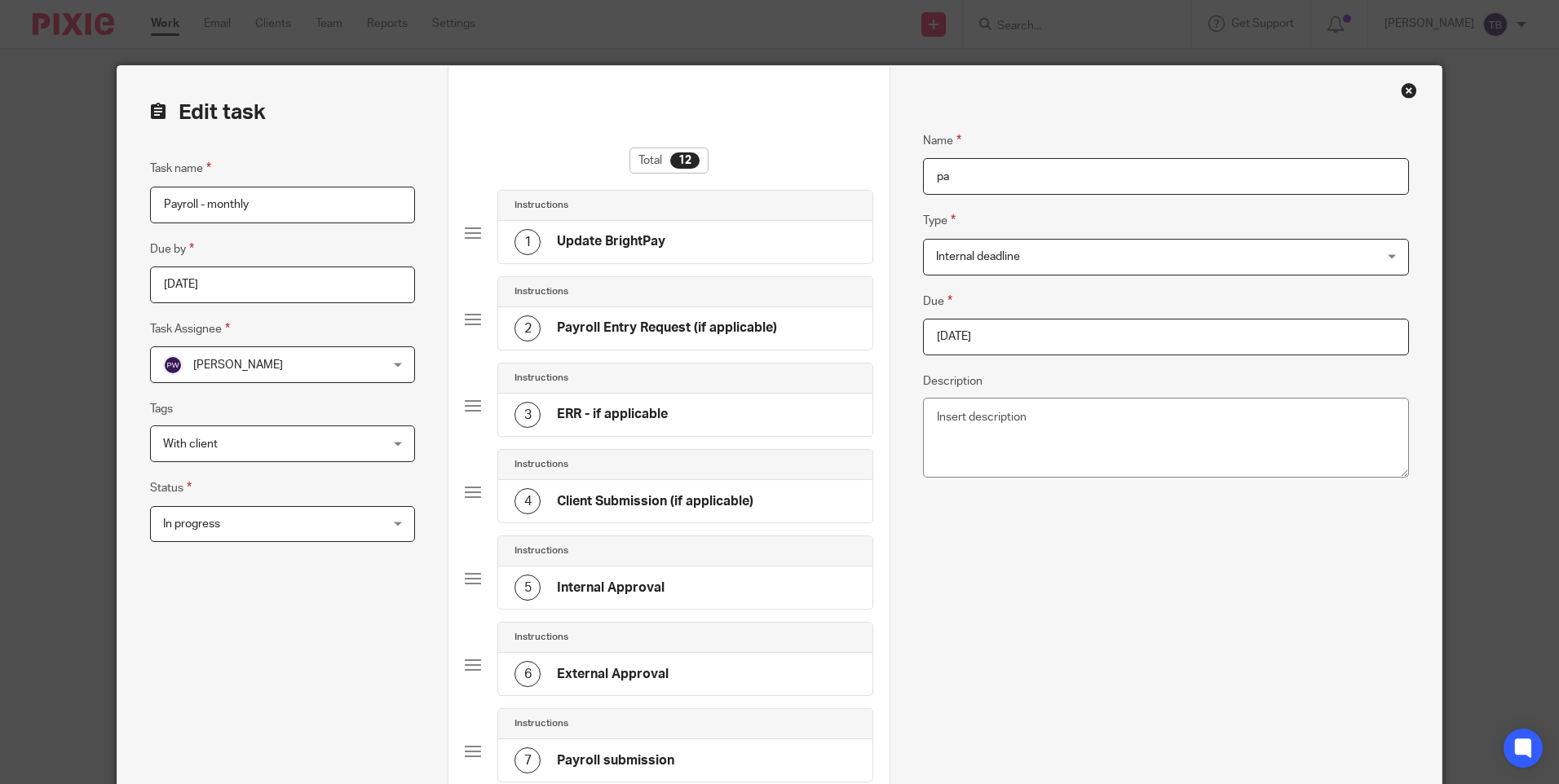
type input "p"
type input "Pay Aleks' and [PERSON_NAME]'s wages"
click at [1034, 410] on textarea "Description" at bounding box center [1165, 437] width 485 height 80
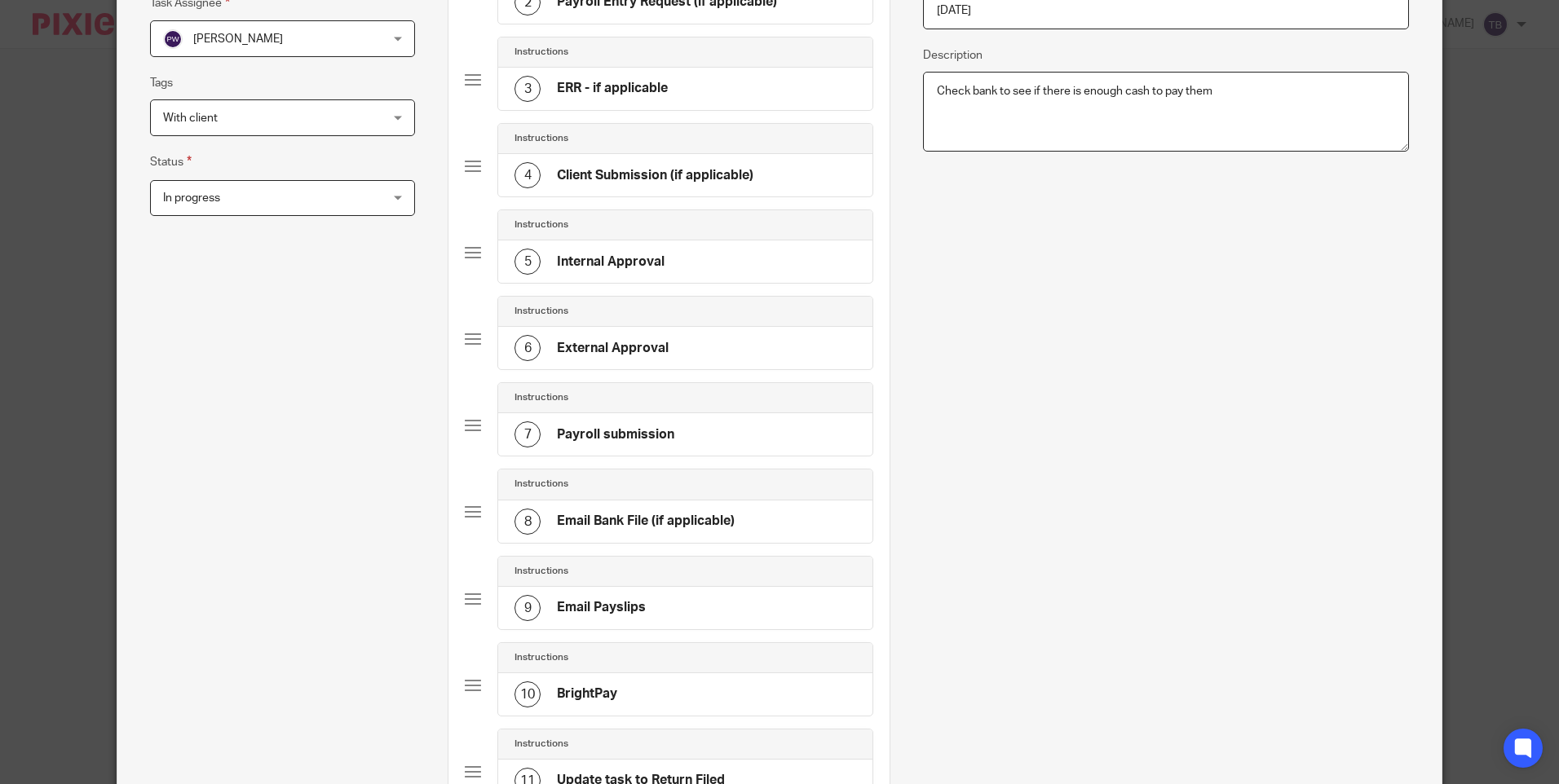
scroll to position [489, 0]
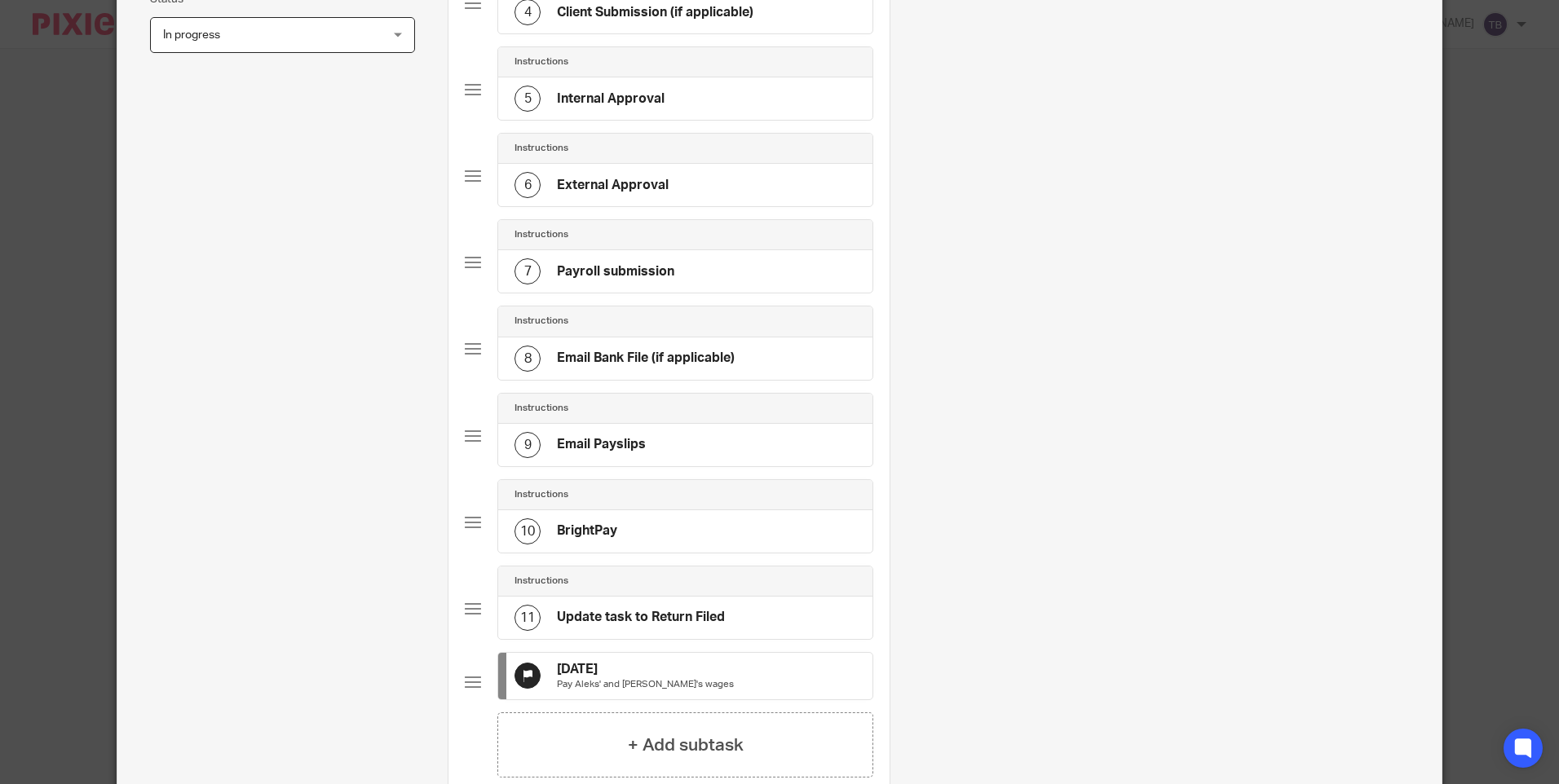
type textarea "Check bank to see if there is enough cash to pay them"
drag, startPoint x: 603, startPoint y: 660, endPoint x: 610, endPoint y: 649, distance: 13.0
click at [610, 649] on div "Instructions 1 Update BrightPay Instructions 2 Payroll Entry Request (if applic…" at bounding box center [669, 206] width 408 height 1011
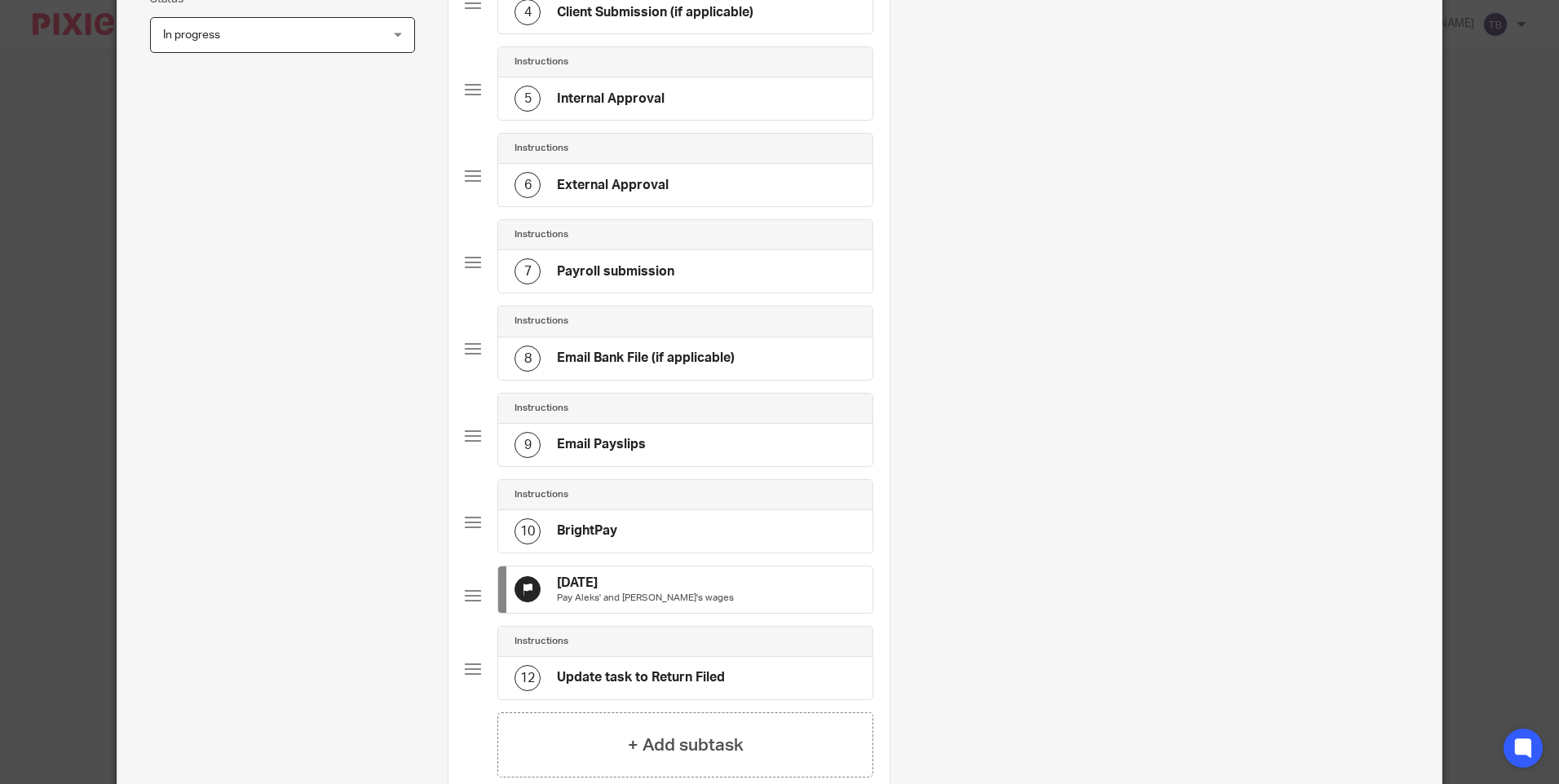
scroll to position [730, 0]
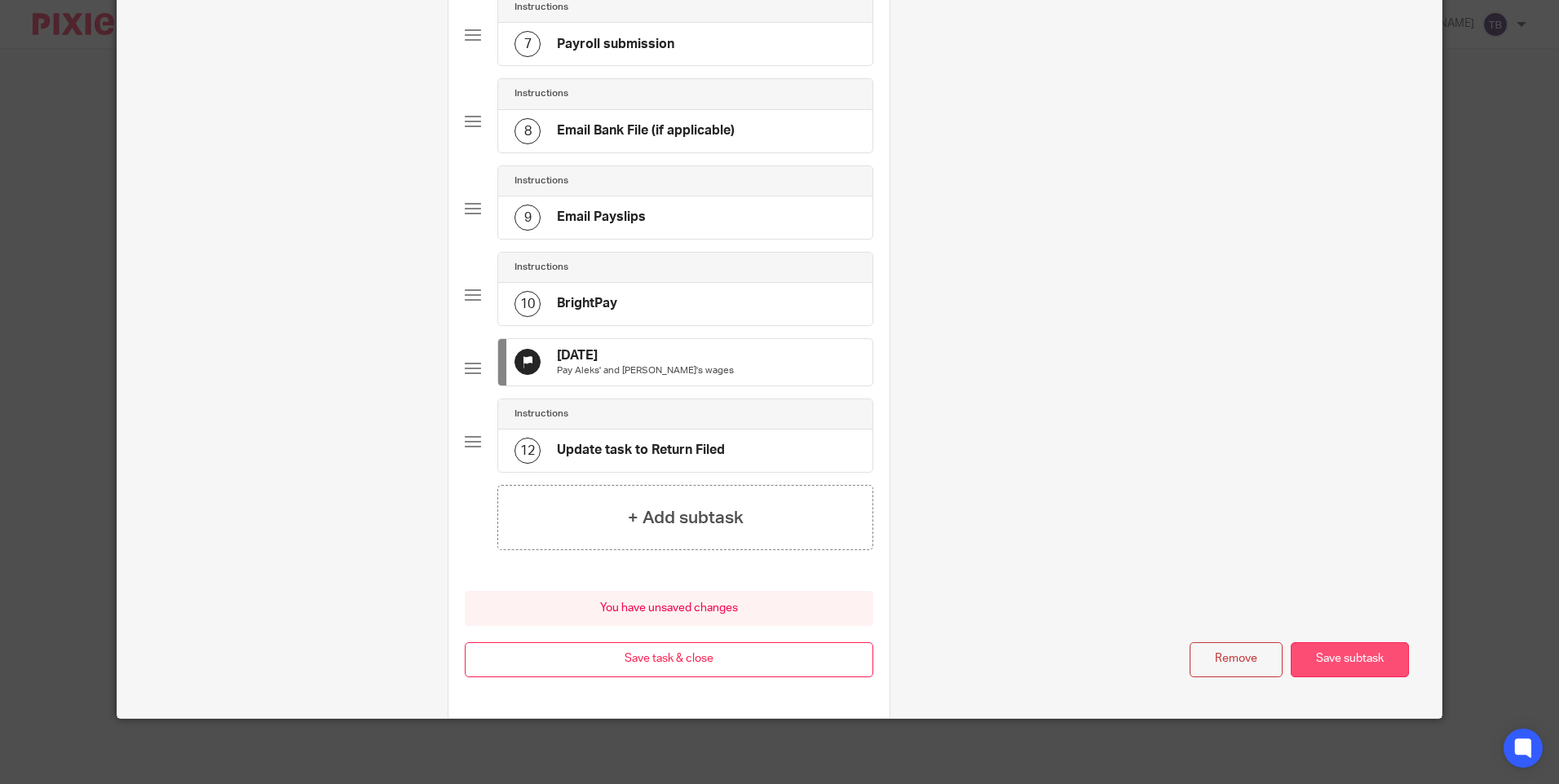
click at [1333, 656] on button "Save subtask" at bounding box center [1350, 660] width 119 height 35
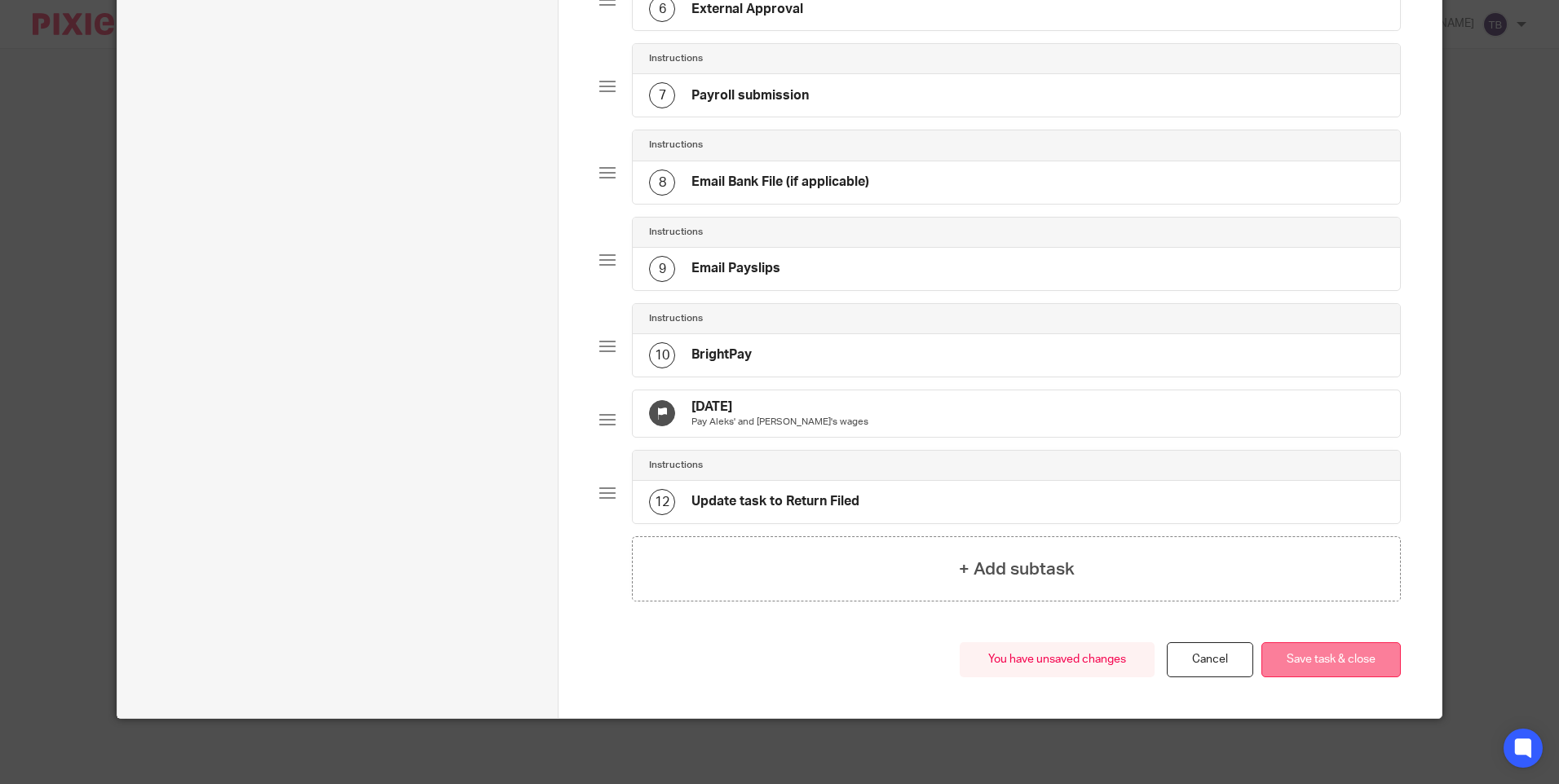
click at [1343, 663] on button "Save task & close" at bounding box center [1331, 660] width 139 height 35
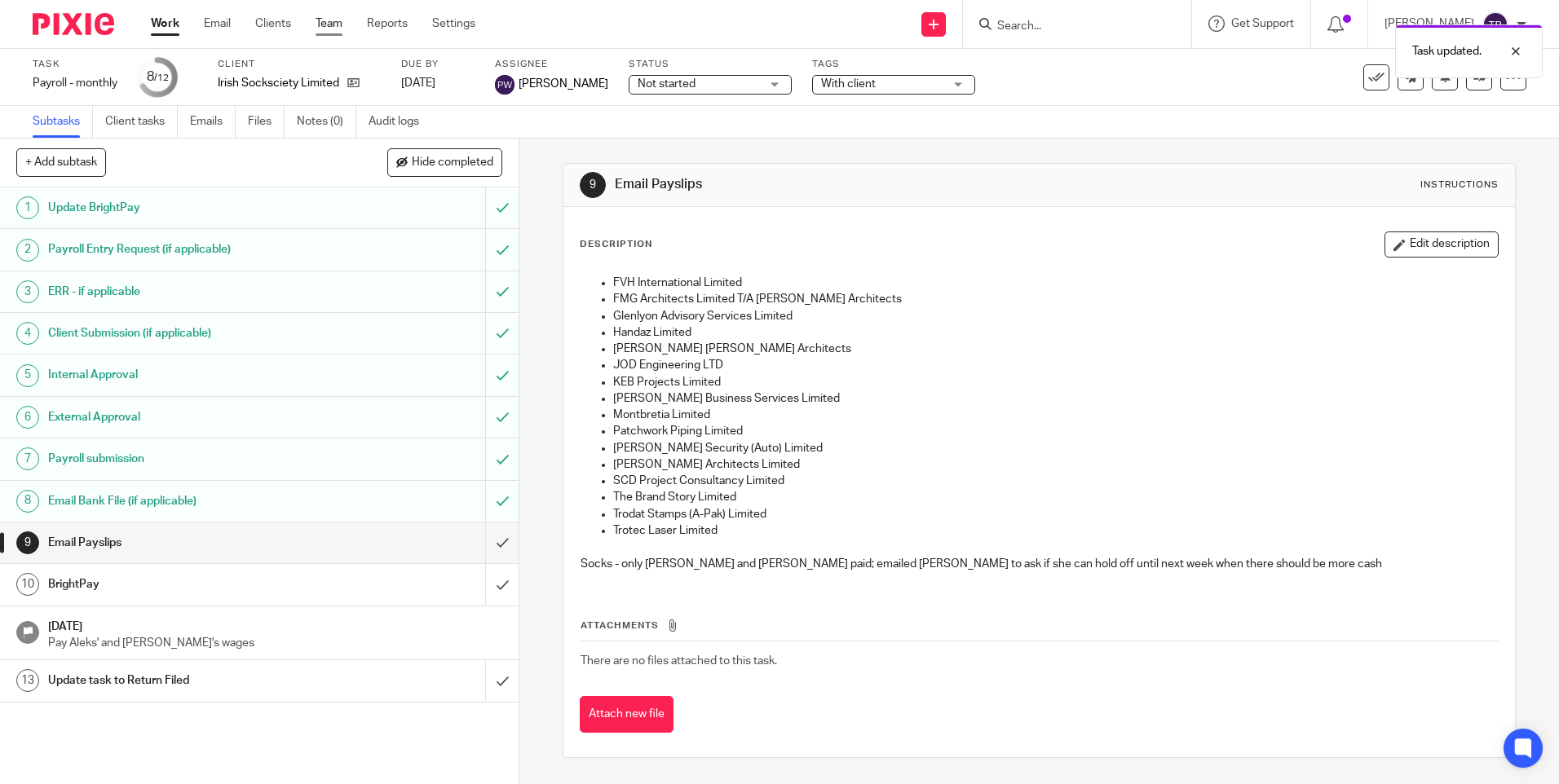
click at [333, 25] on link "Team" at bounding box center [328, 24] width 27 height 16
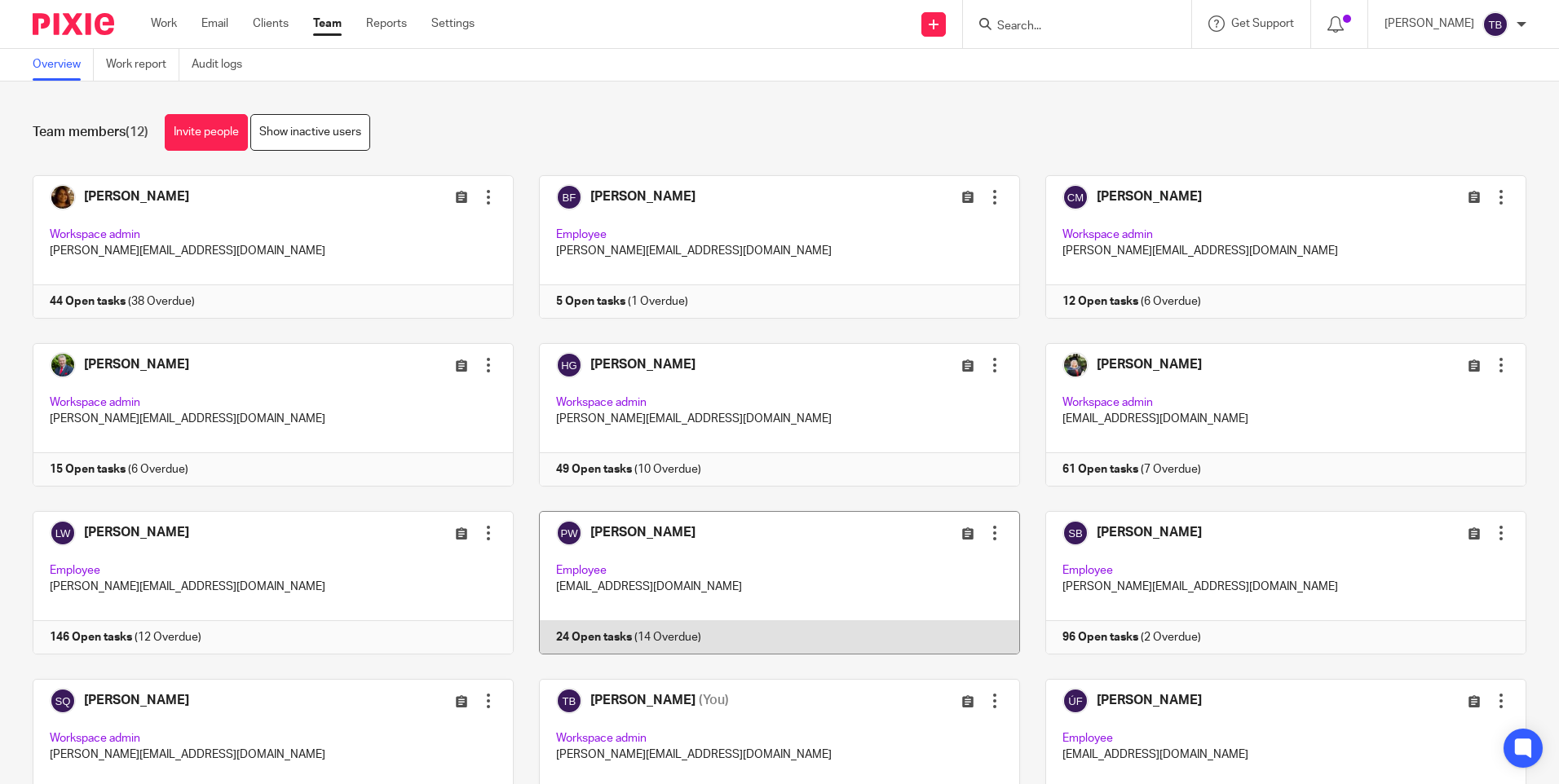
click at [714, 527] on link at bounding box center [766, 582] width 506 height 143
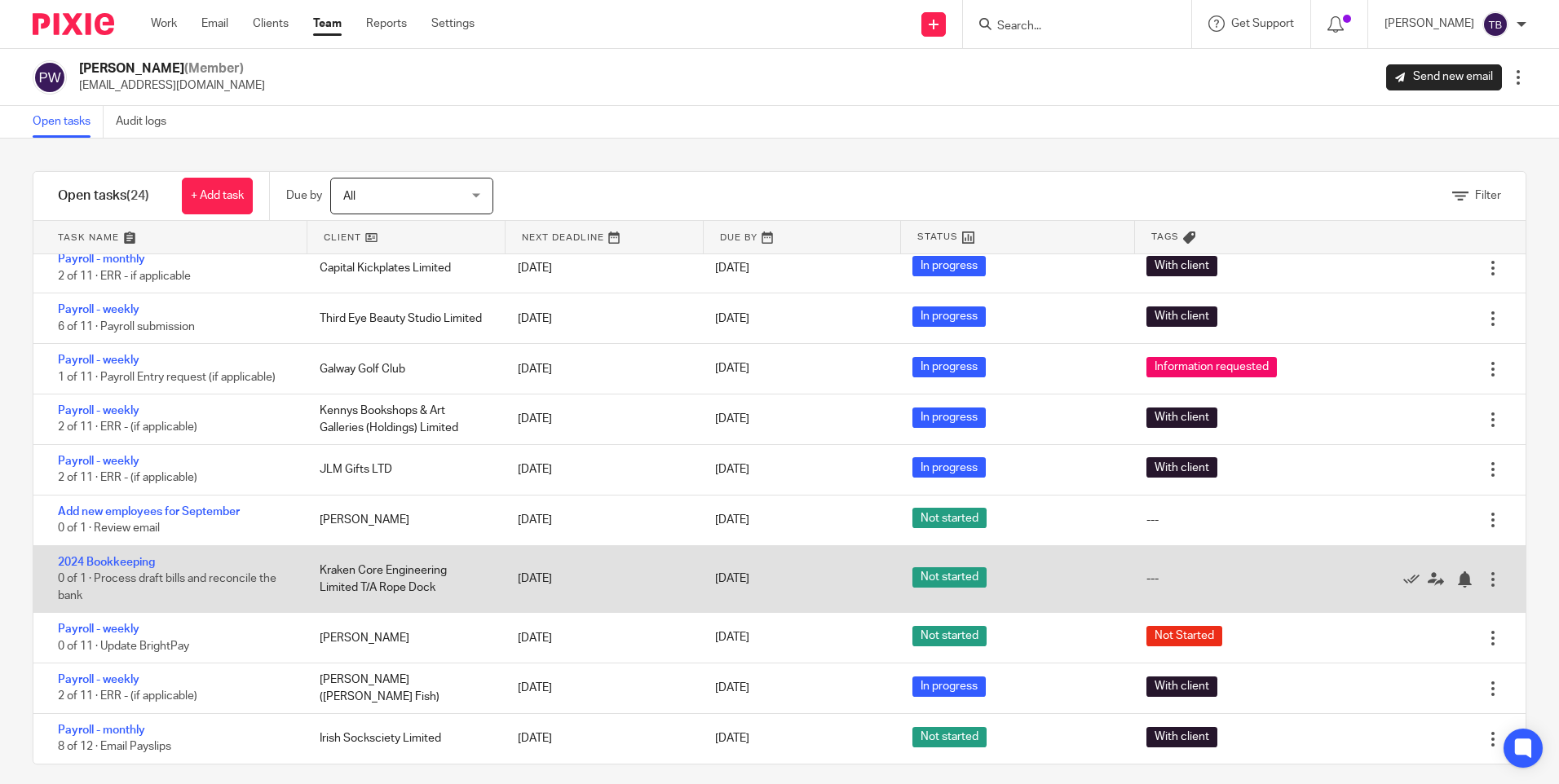
scroll to position [13, 0]
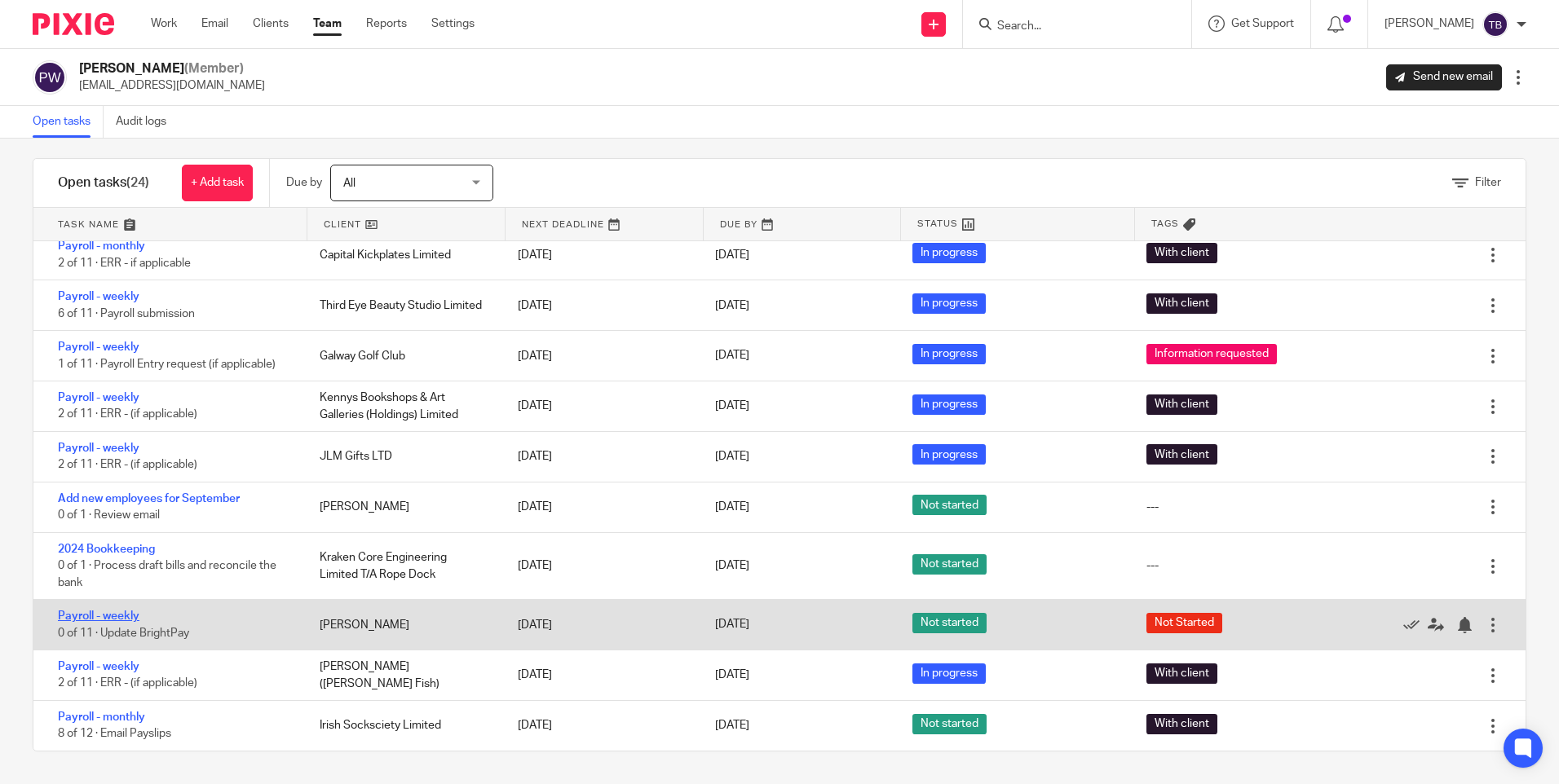
click at [95, 617] on link "Payroll - weekly" at bounding box center [98, 616] width 81 height 12
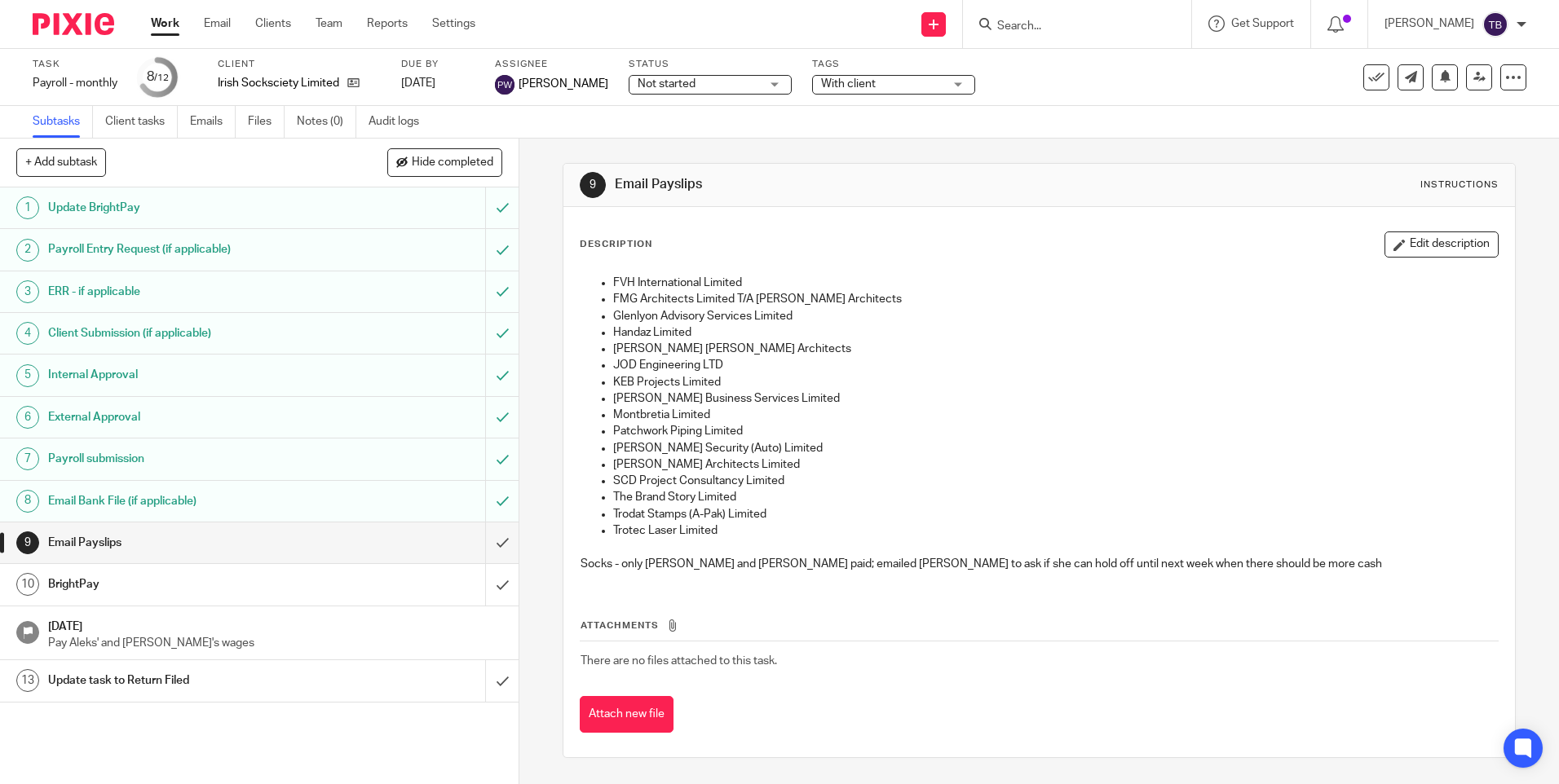
click at [719, 83] on span "Not started" at bounding box center [699, 84] width 123 height 17
click at [691, 146] on li "In progress" at bounding box center [696, 144] width 161 height 34
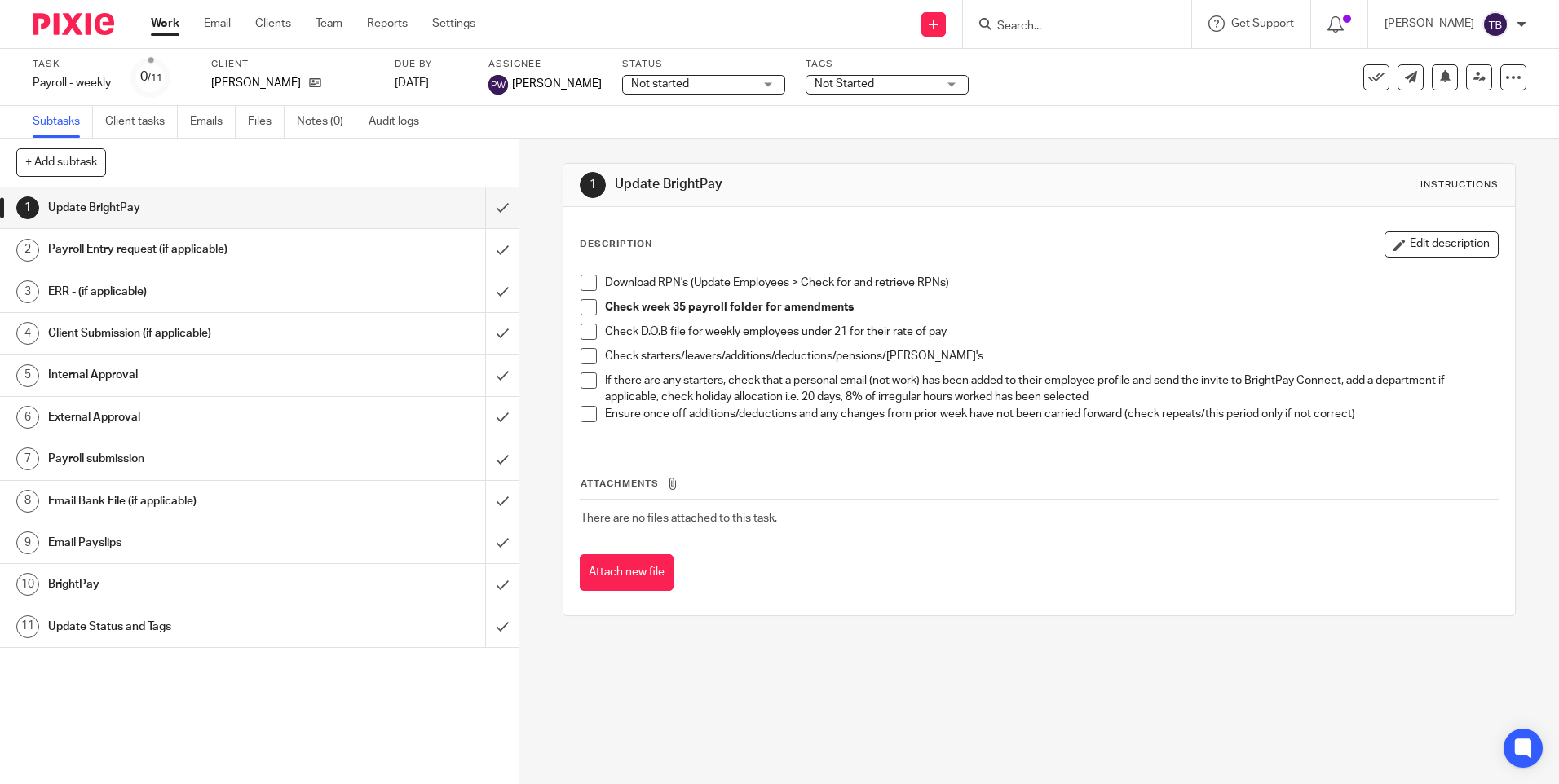
click at [701, 90] on span "Not started" at bounding box center [692, 84] width 123 height 17
click at [706, 149] on li "In progress" at bounding box center [689, 144] width 161 height 34
click at [585, 284] on span at bounding box center [589, 283] width 16 height 16
click at [584, 313] on span at bounding box center [589, 308] width 16 height 16
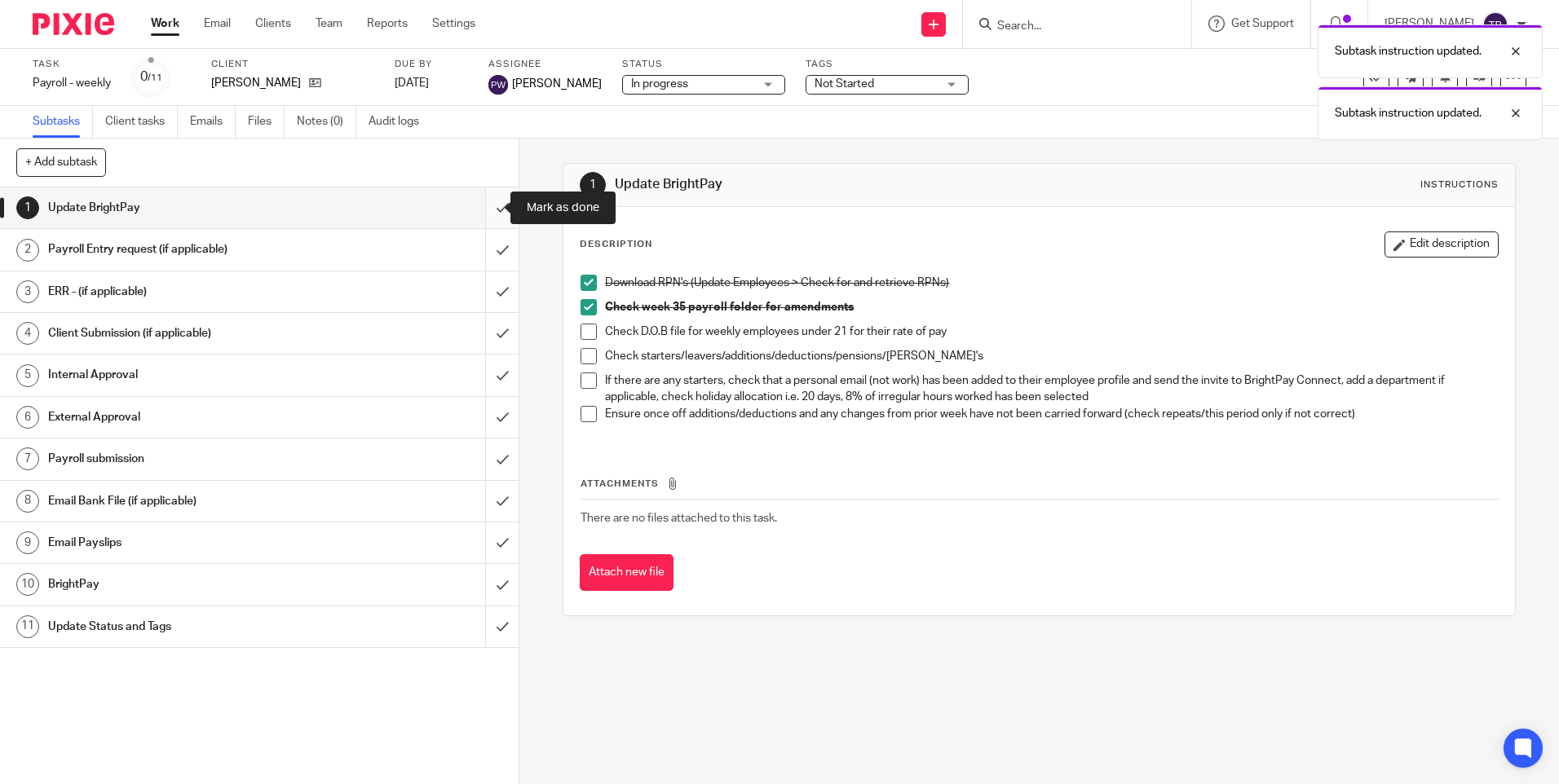
click at [481, 207] on input "submit" at bounding box center [259, 208] width 519 height 41
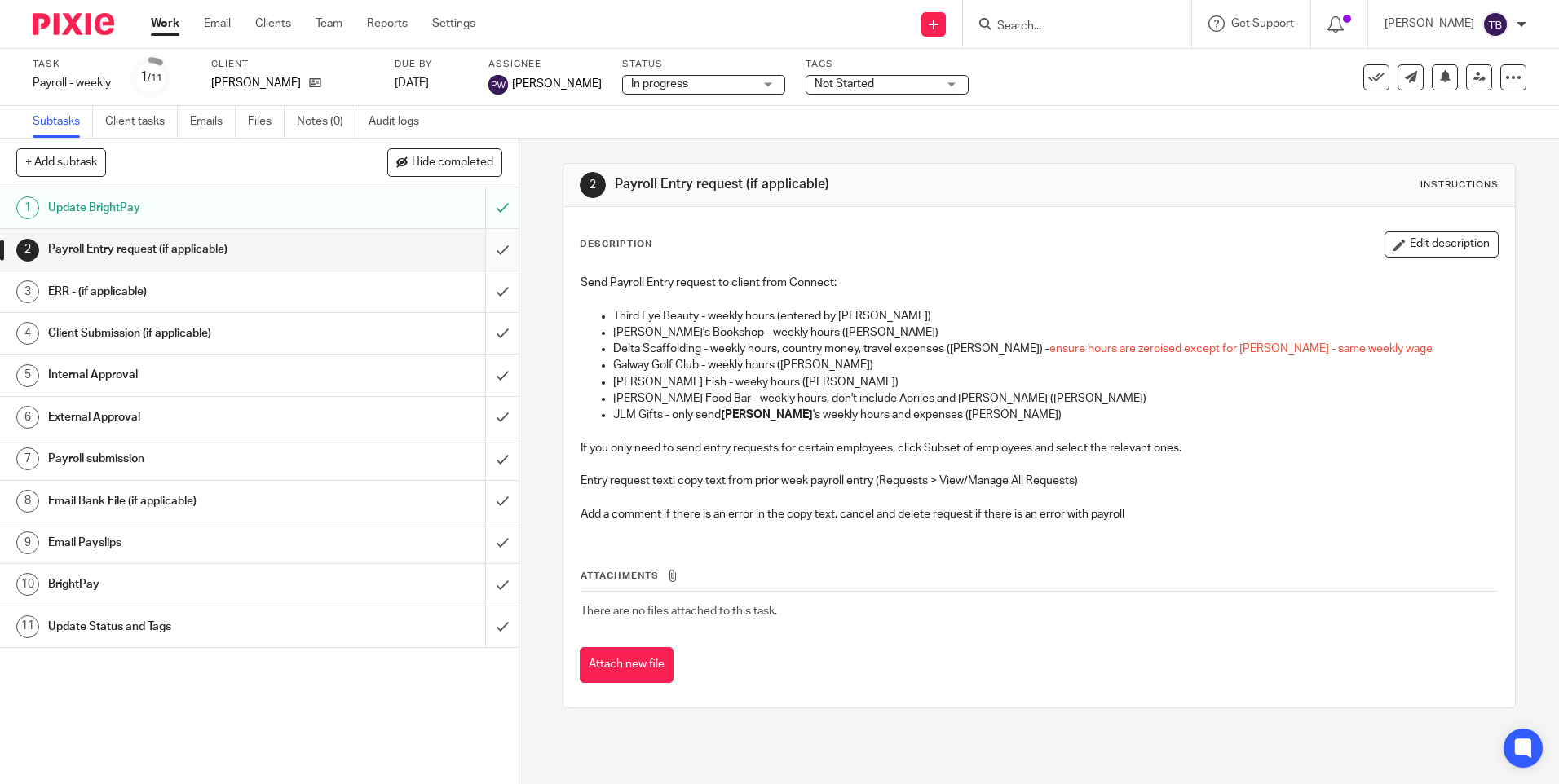
click at [486, 254] on input "submit" at bounding box center [259, 249] width 519 height 41
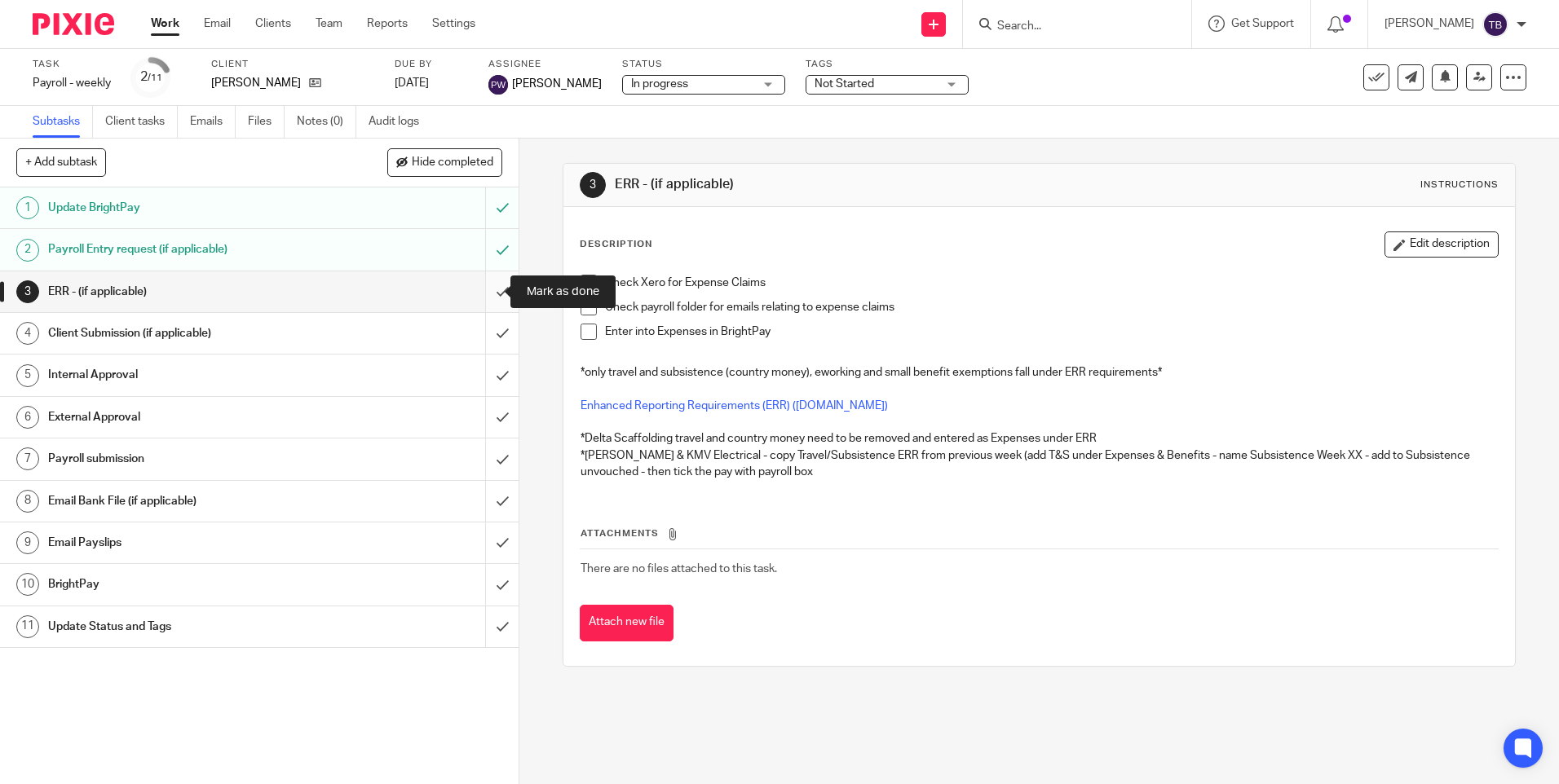
click at [484, 290] on input "submit" at bounding box center [259, 292] width 519 height 41
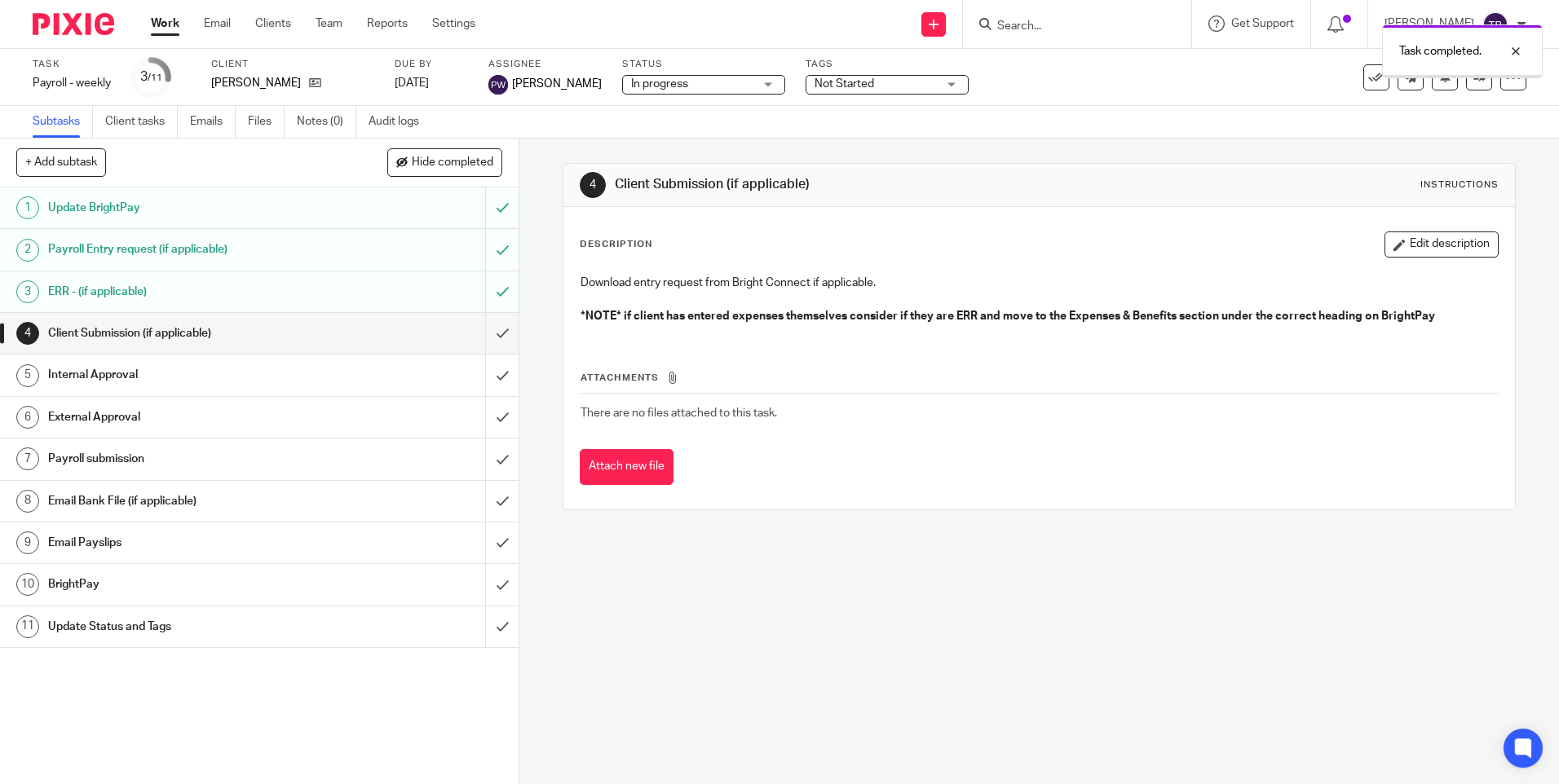
click at [483, 332] on input "submit" at bounding box center [259, 333] width 519 height 41
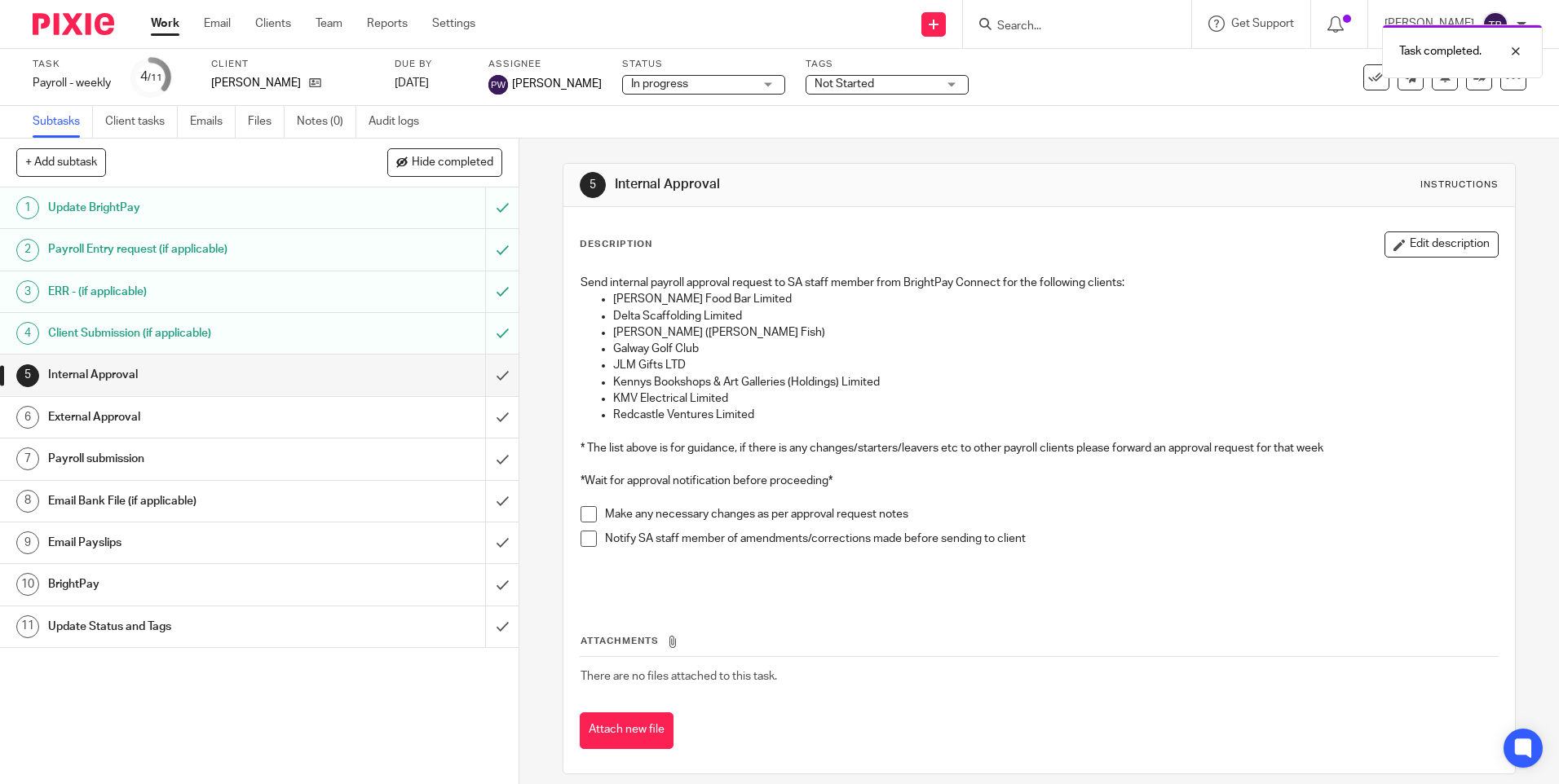
click at [487, 371] on input "submit" at bounding box center [259, 375] width 519 height 41
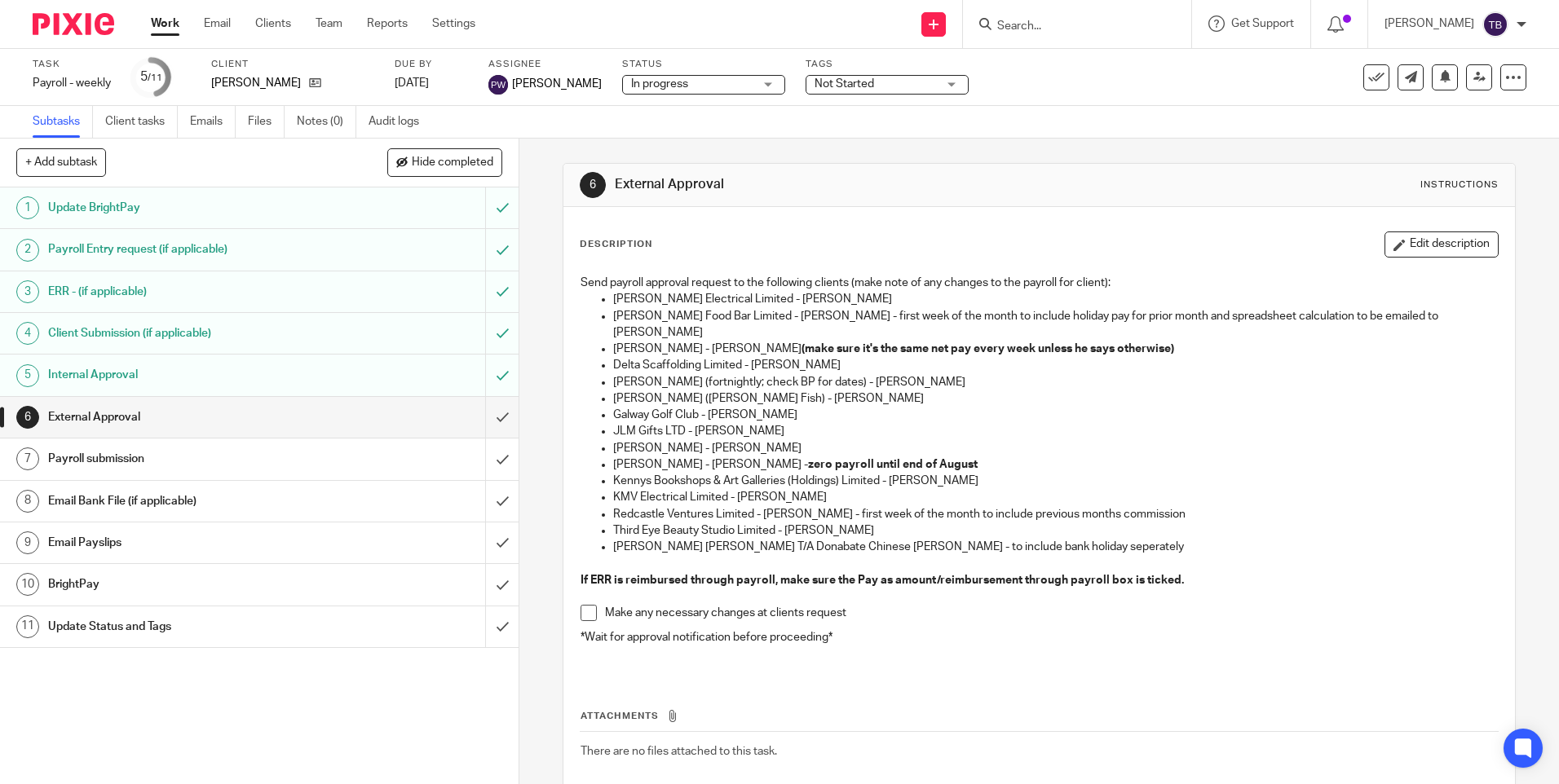
click at [696, 91] on span "In progress" at bounding box center [692, 84] width 123 height 17
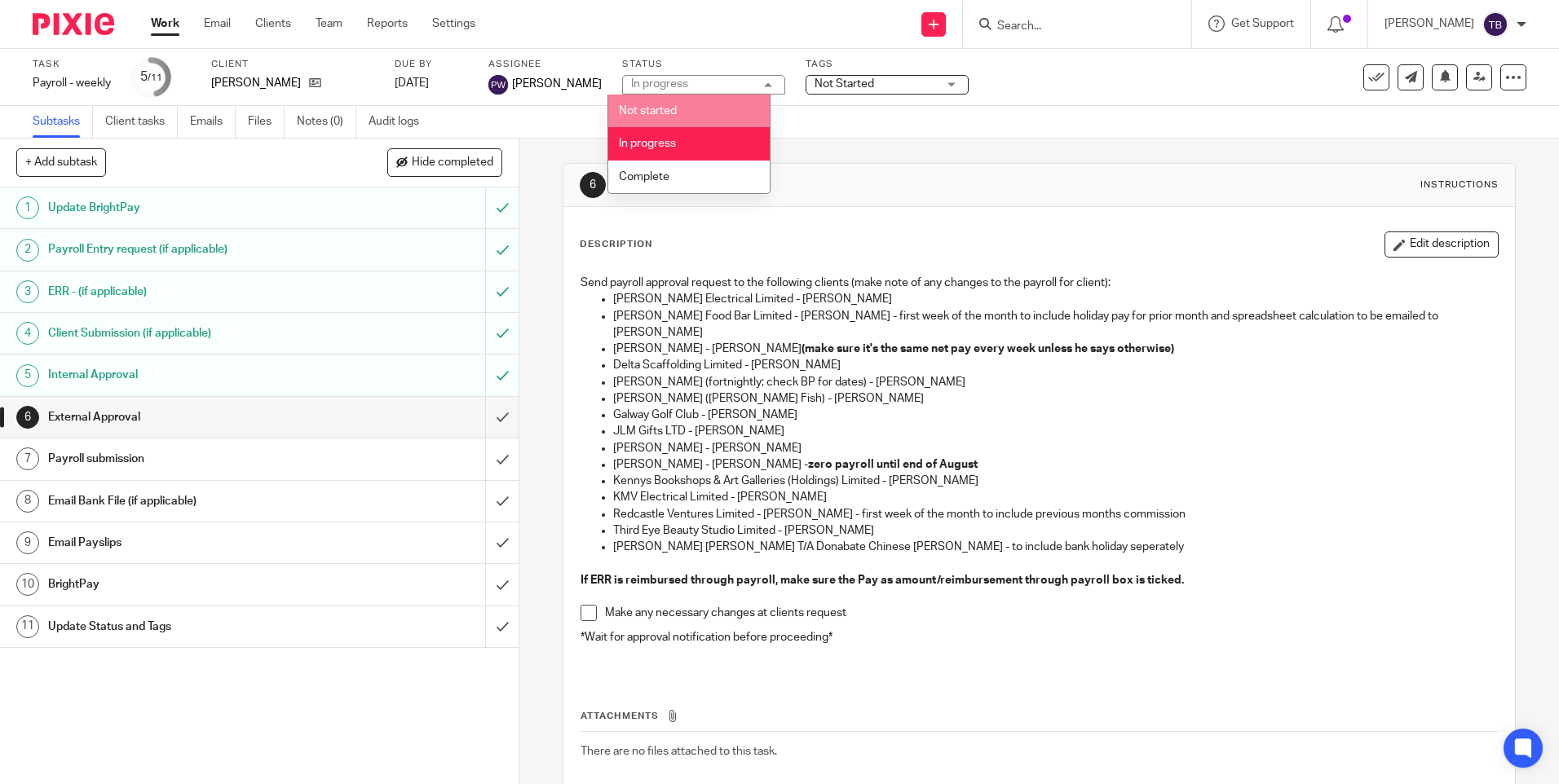
click at [842, 126] on div "Subtasks Client tasks Emails Files Notes (0) Audit logs" at bounding box center [780, 123] width 1559 height 33
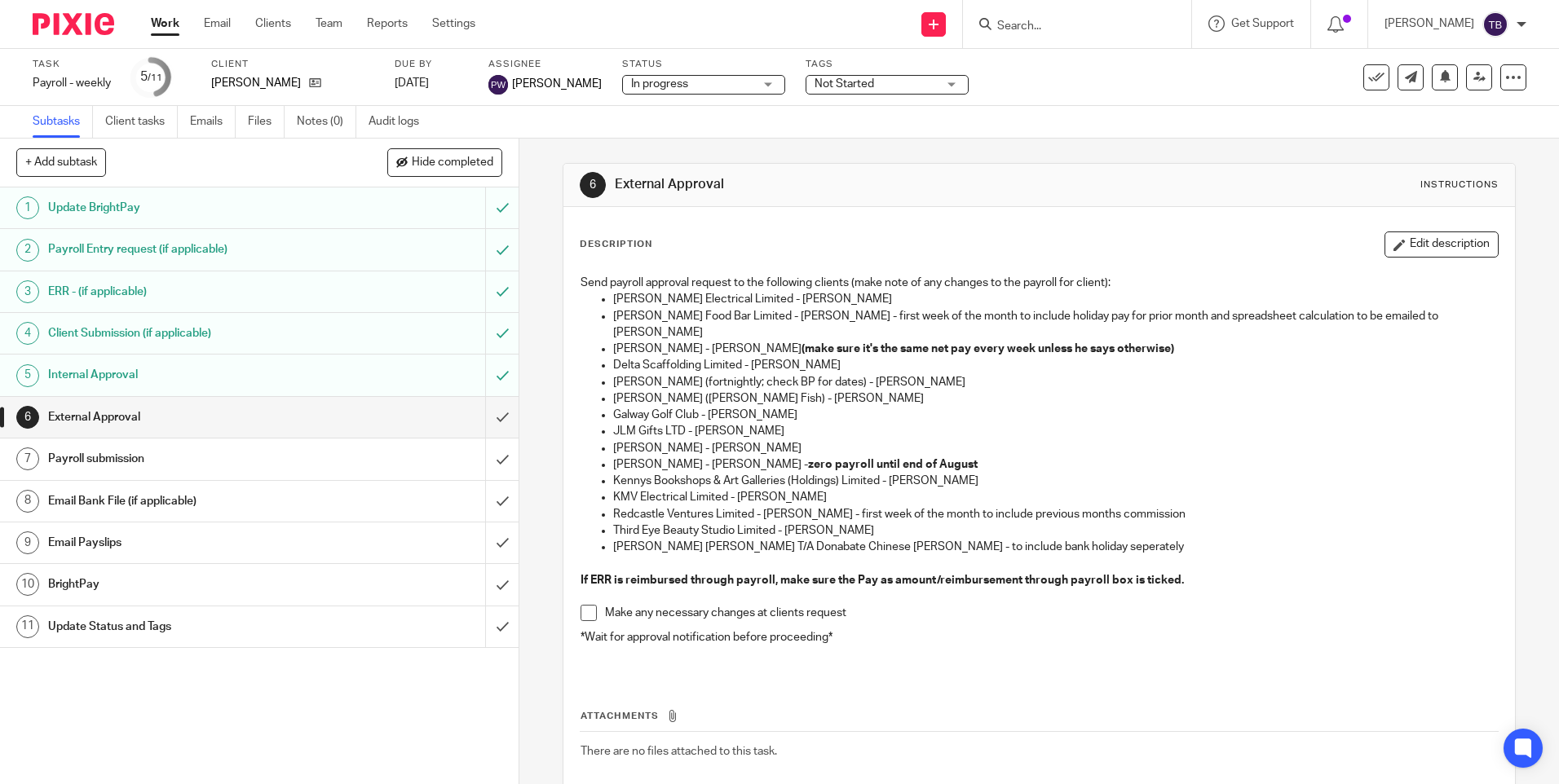
click at [849, 87] on span "Not Started" at bounding box center [845, 84] width 59 height 12
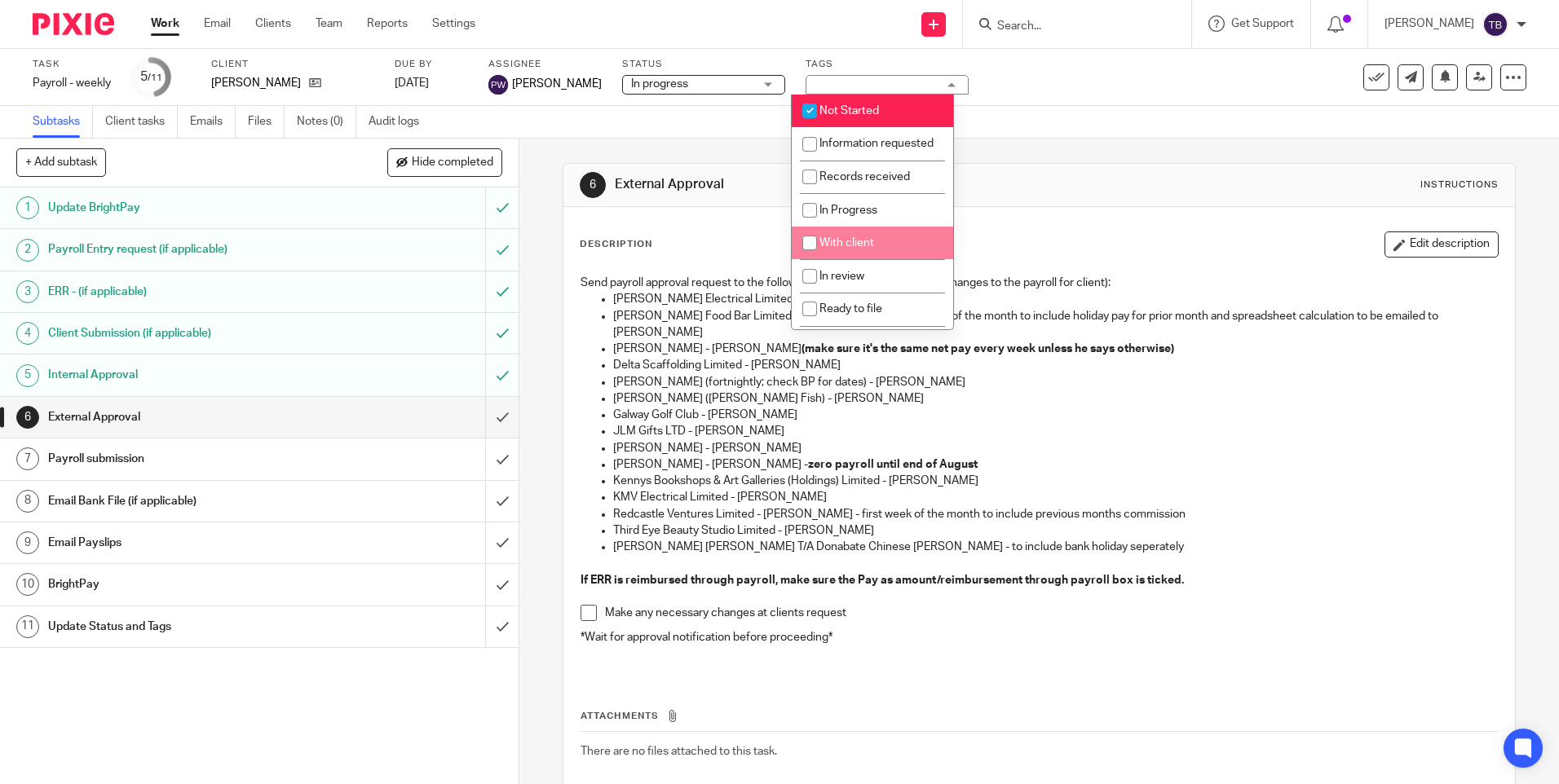
click at [843, 249] on li "With client" at bounding box center [873, 243] width 161 height 34
checkbox input "true"
click at [858, 101] on li "Not Started" at bounding box center [873, 111] width 161 height 34
checkbox input "false"
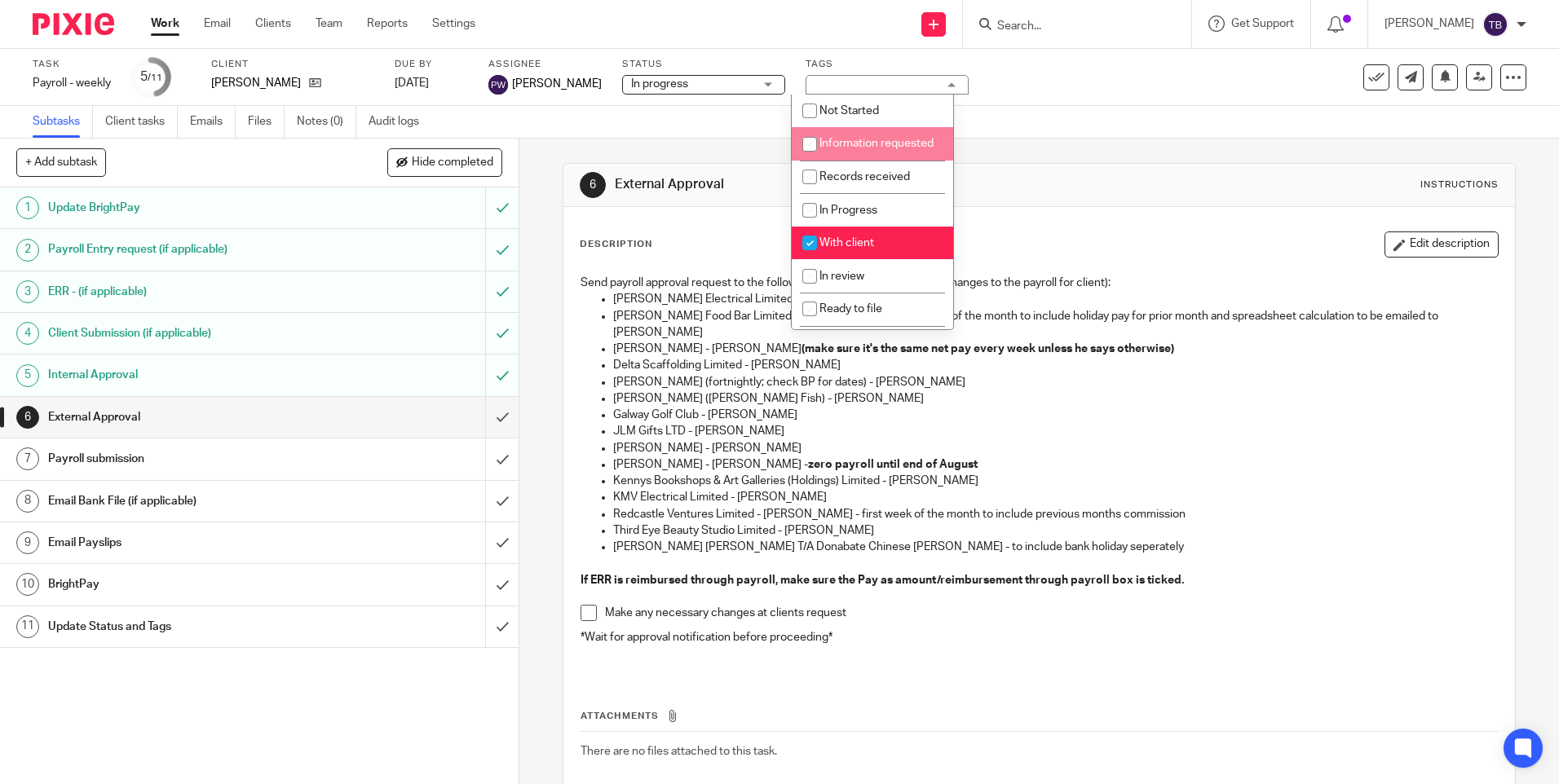
click at [552, 146] on div "6 External Approval Instructions Description Edit description Send payroll appr…" at bounding box center [1039, 461] width 1040 height 646
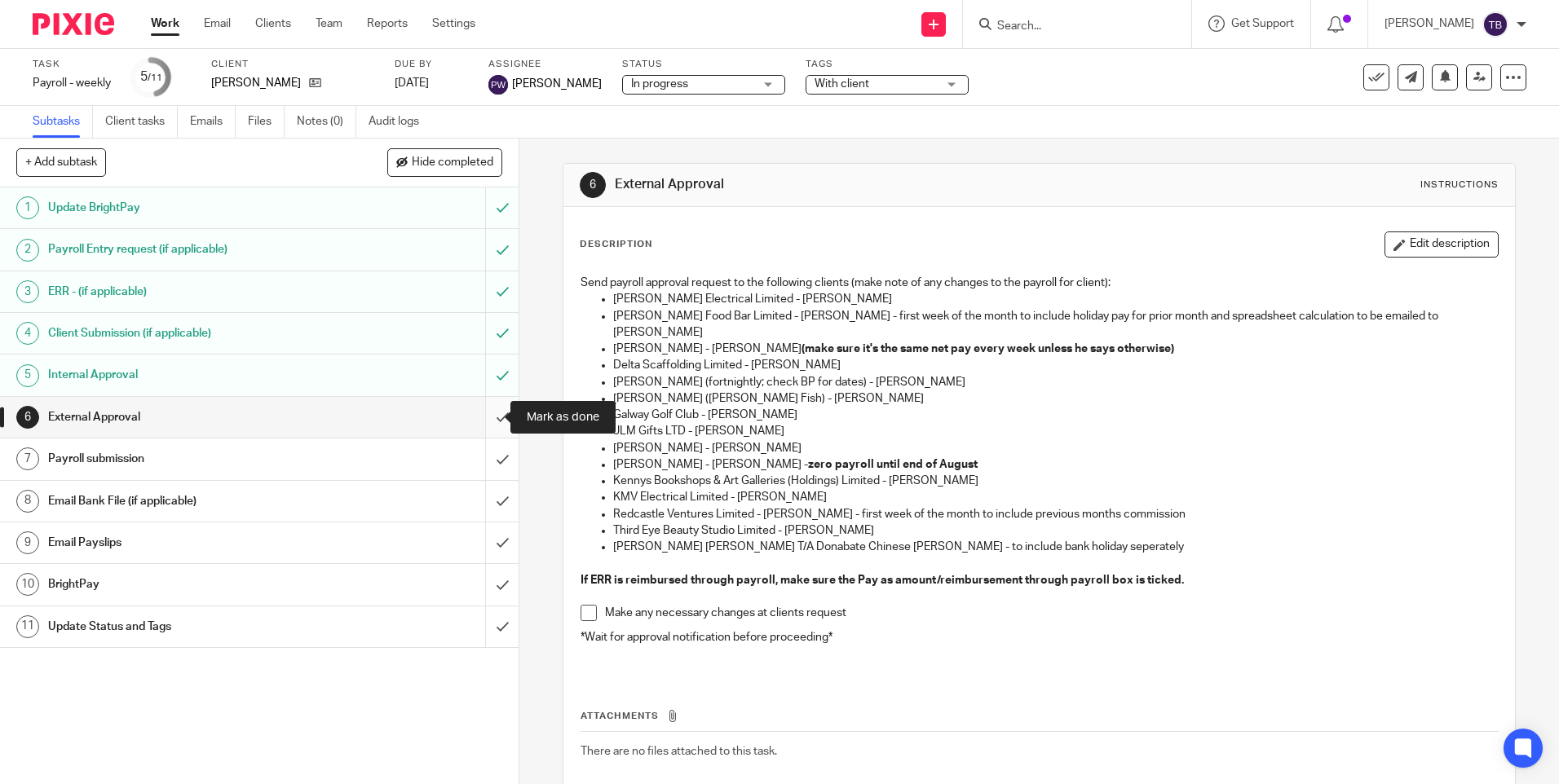
click at [485, 417] on input "submit" at bounding box center [259, 417] width 519 height 41
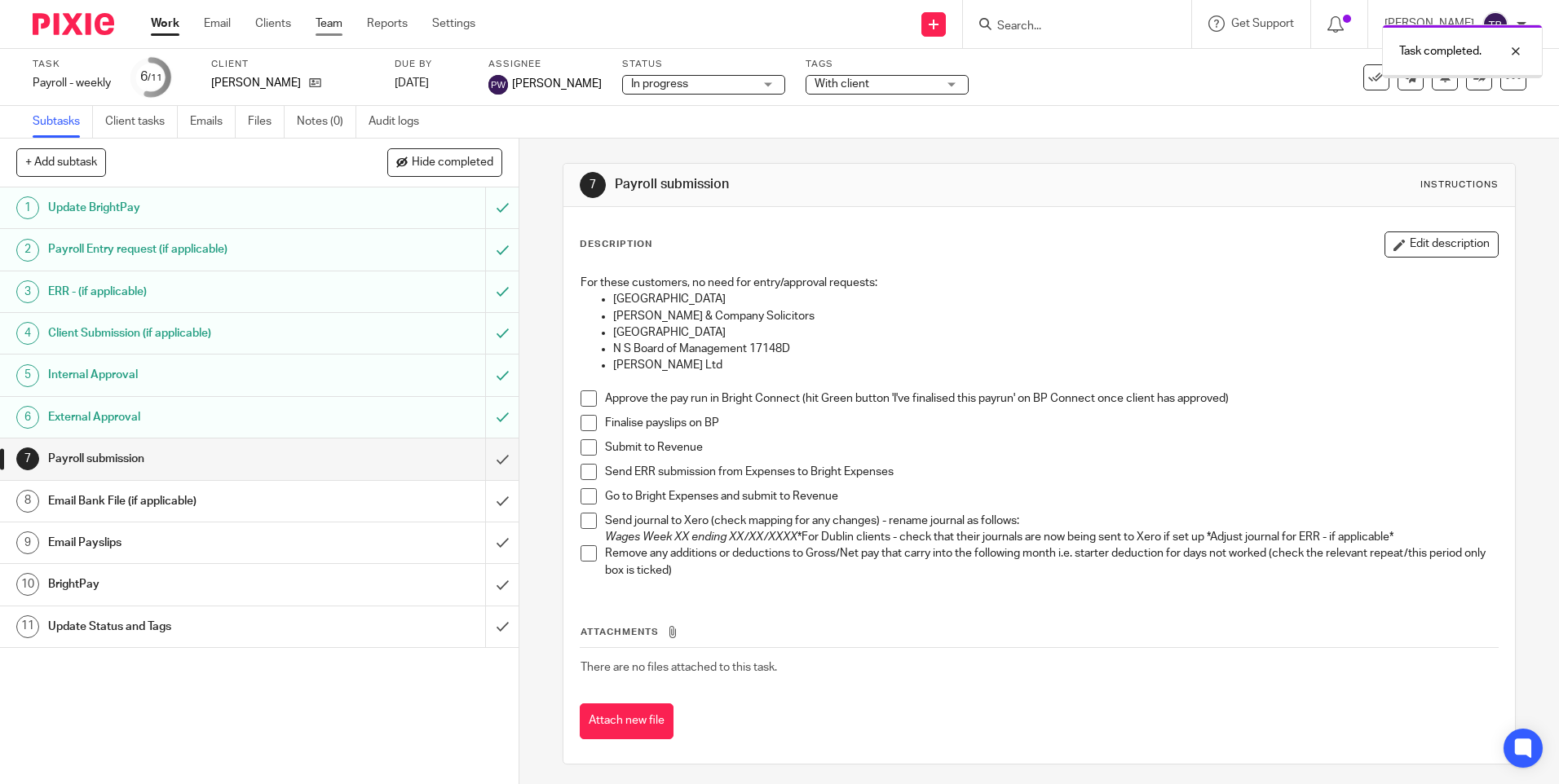
drag, startPoint x: 0, startPoint y: 0, endPoint x: 337, endPoint y: 22, distance: 337.7
click at [337, 22] on link "Team" at bounding box center [328, 24] width 27 height 16
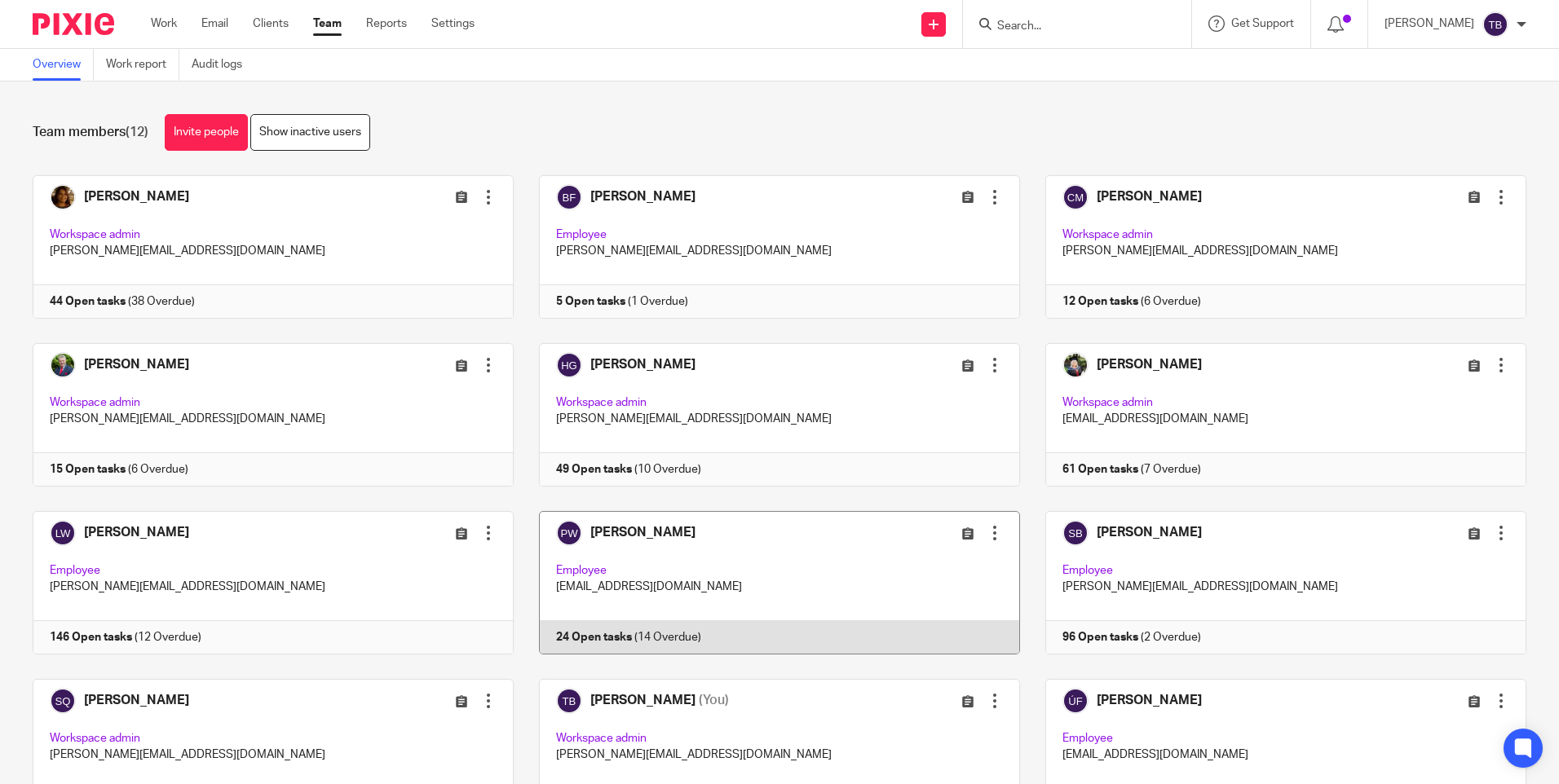
click at [677, 592] on link at bounding box center [766, 582] width 506 height 143
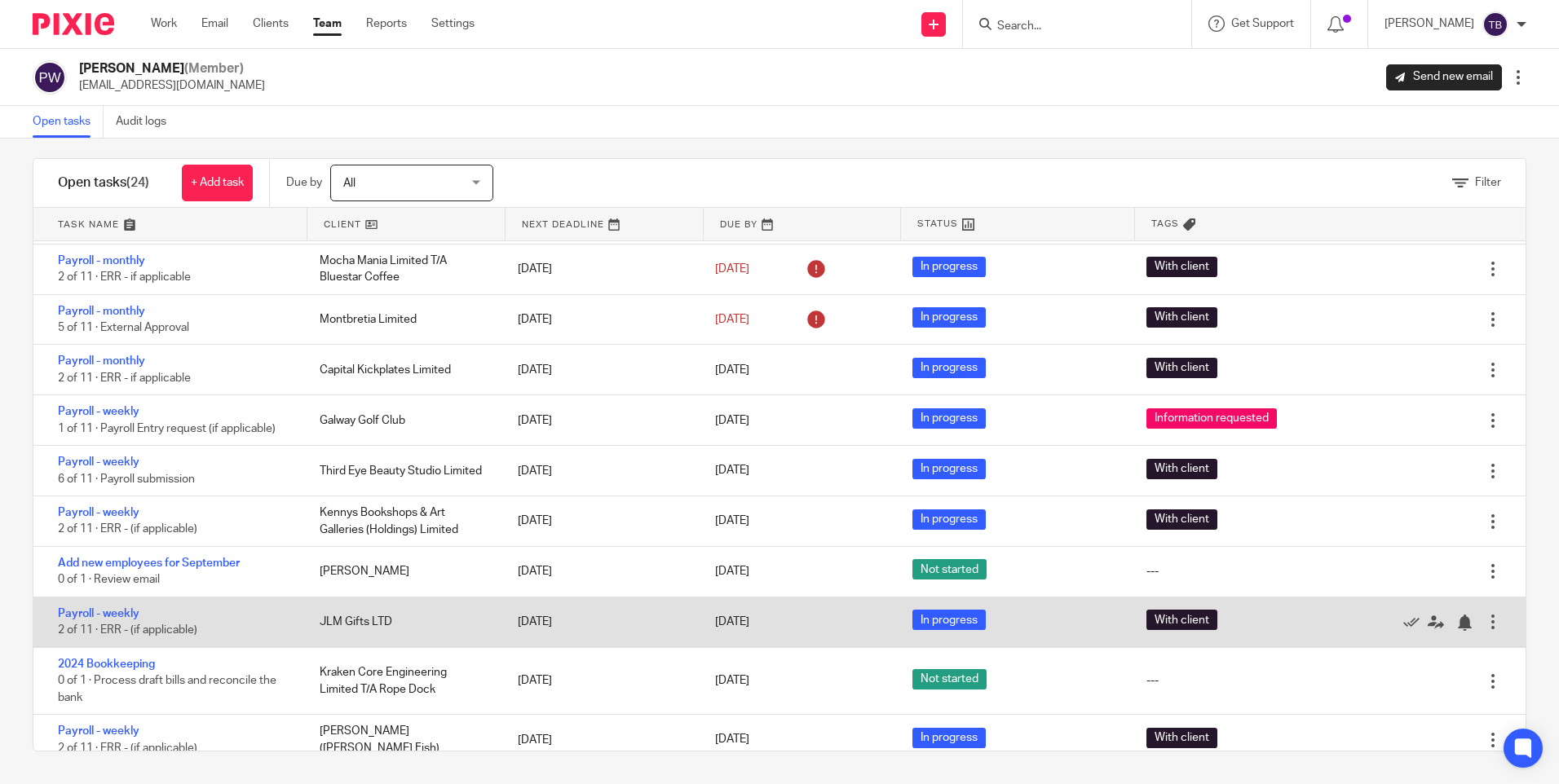
scroll to position [717, 0]
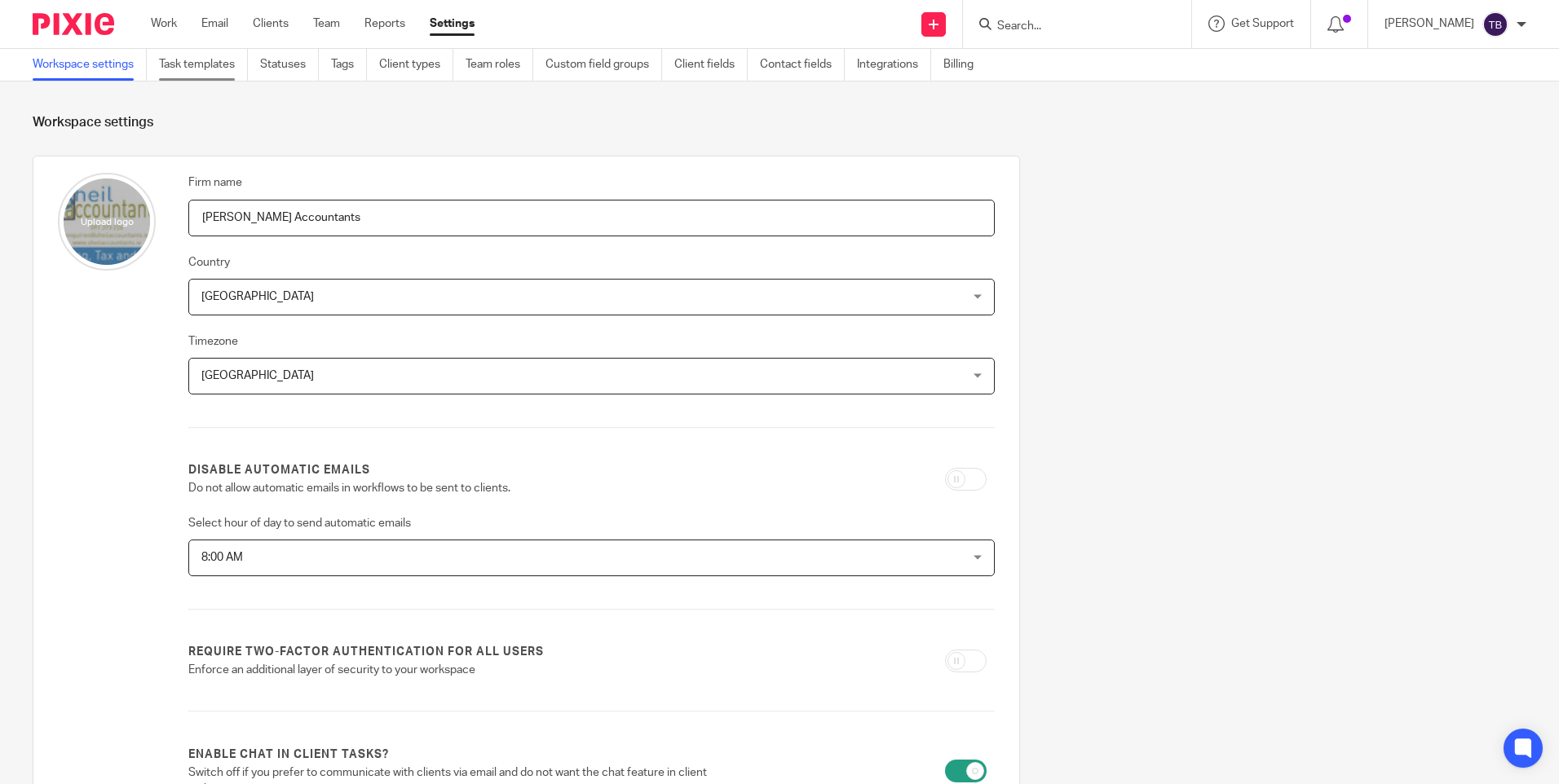
click at [212, 63] on link "Task templates" at bounding box center [203, 64] width 89 height 32
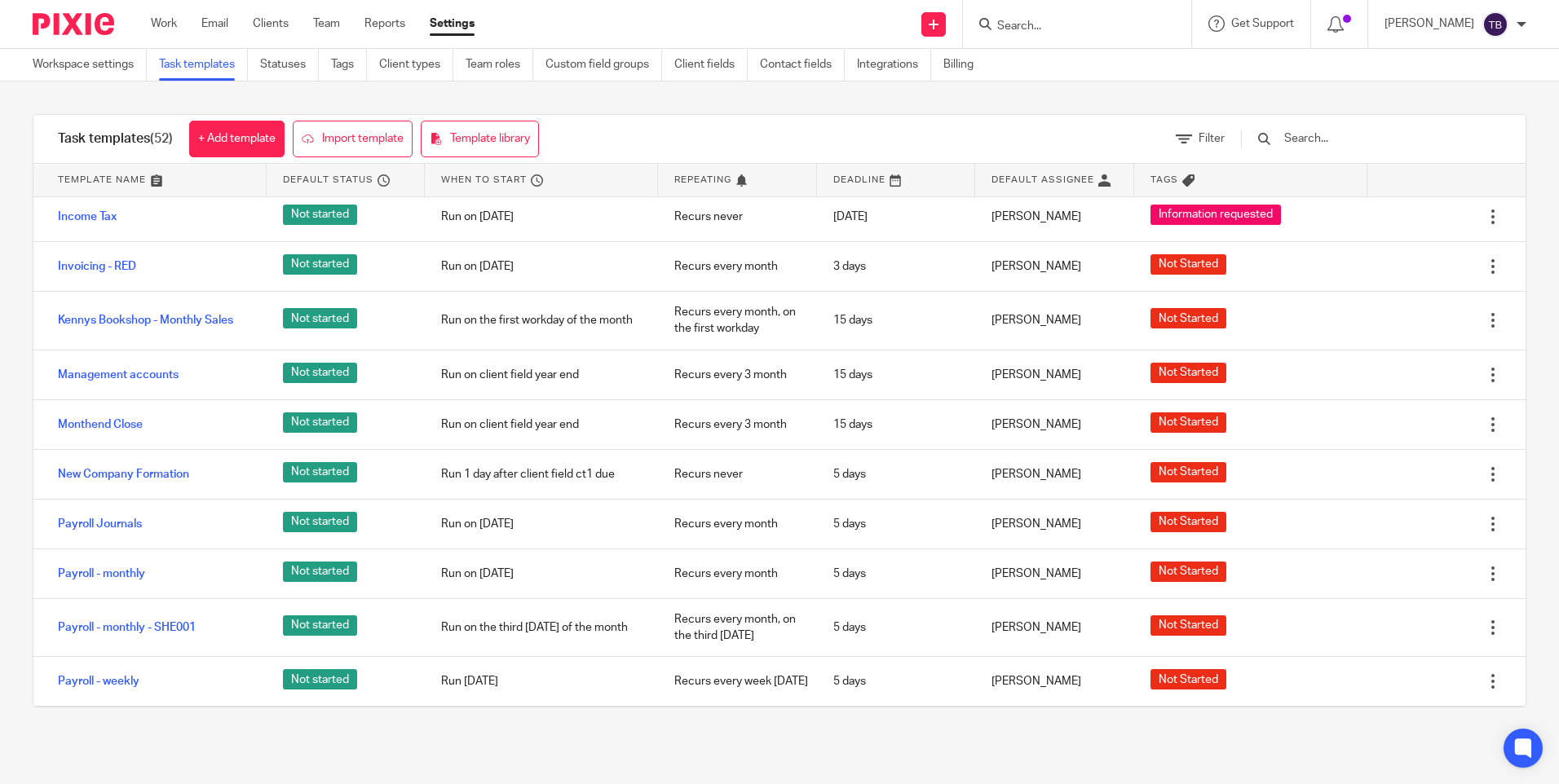
scroll to position [1467, 0]
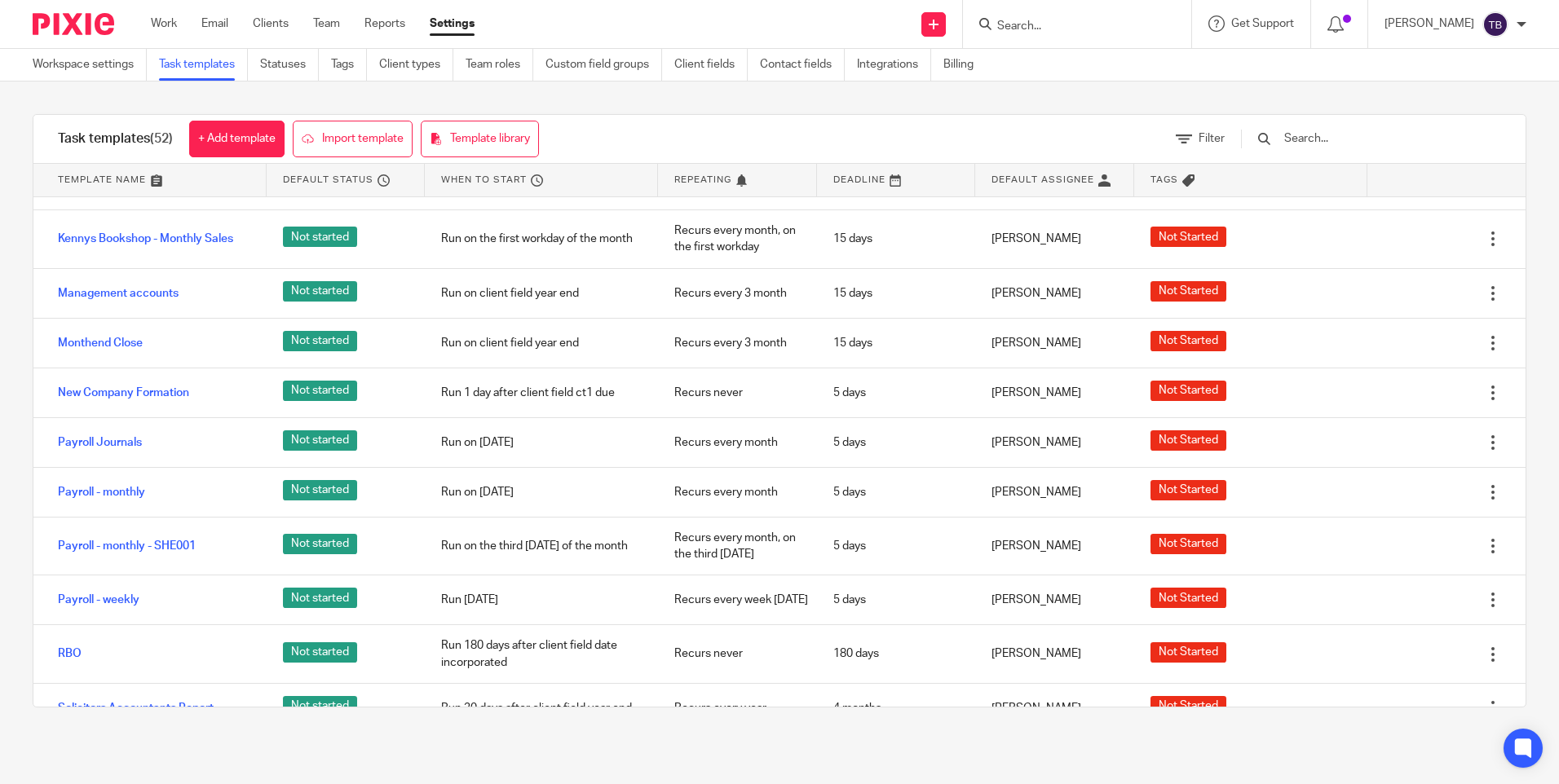
click at [1094, 15] on form at bounding box center [1082, 24] width 174 height 21
click at [1090, 21] on input "Search" at bounding box center [1069, 27] width 147 height 15
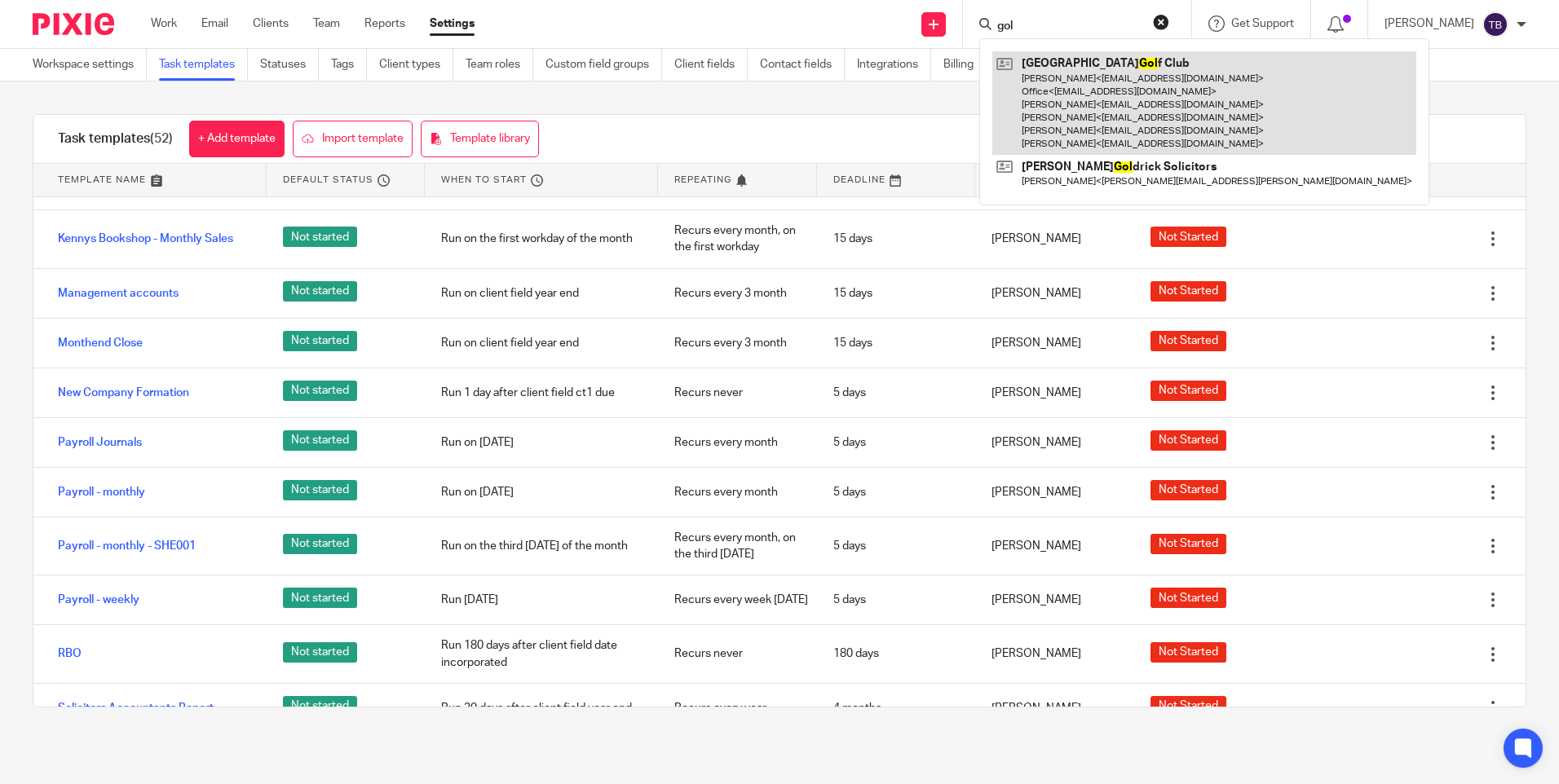
type input "gol"
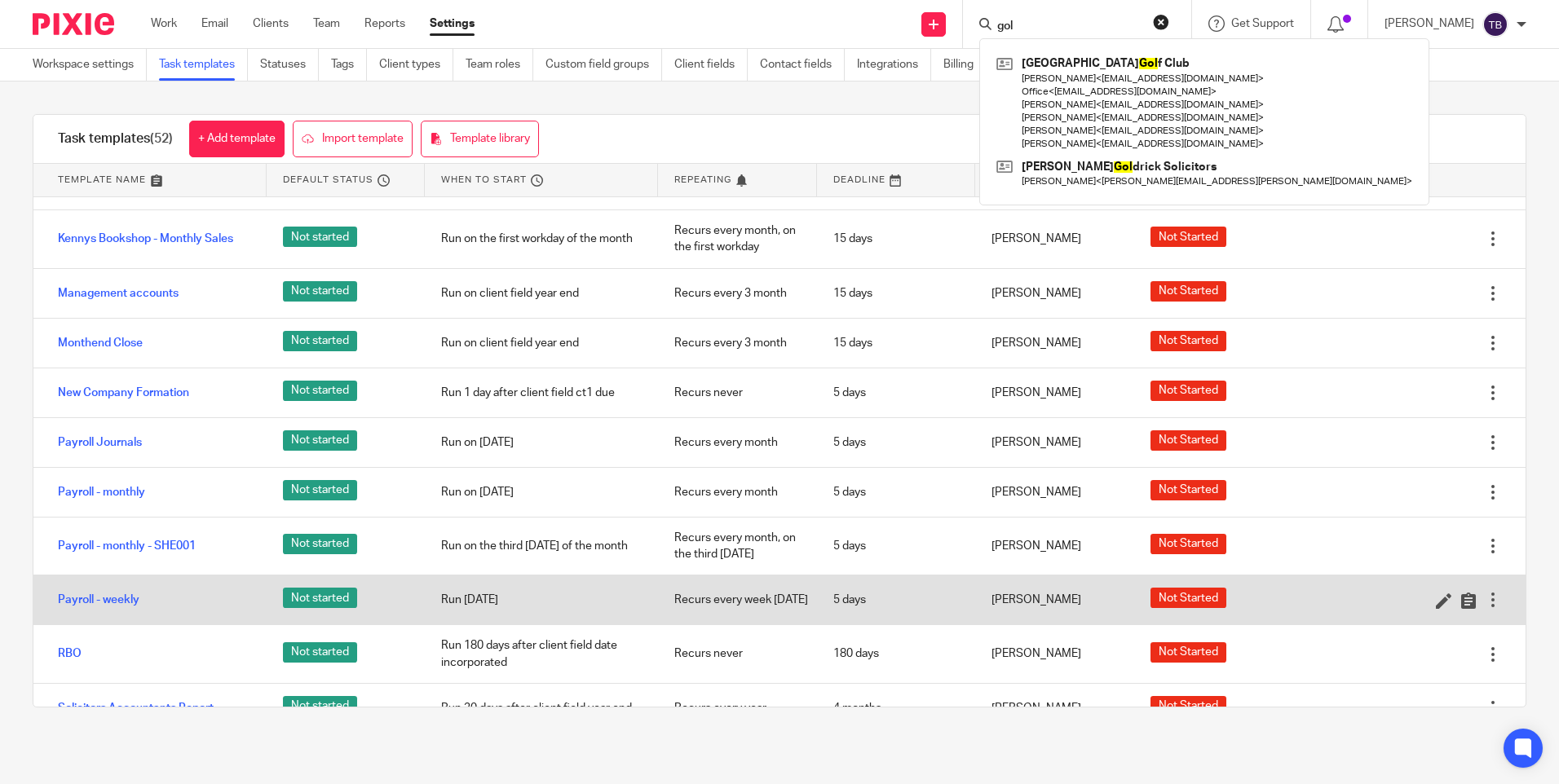
click at [111, 595] on div "Payroll - weekly" at bounding box center [150, 600] width 233 height 41
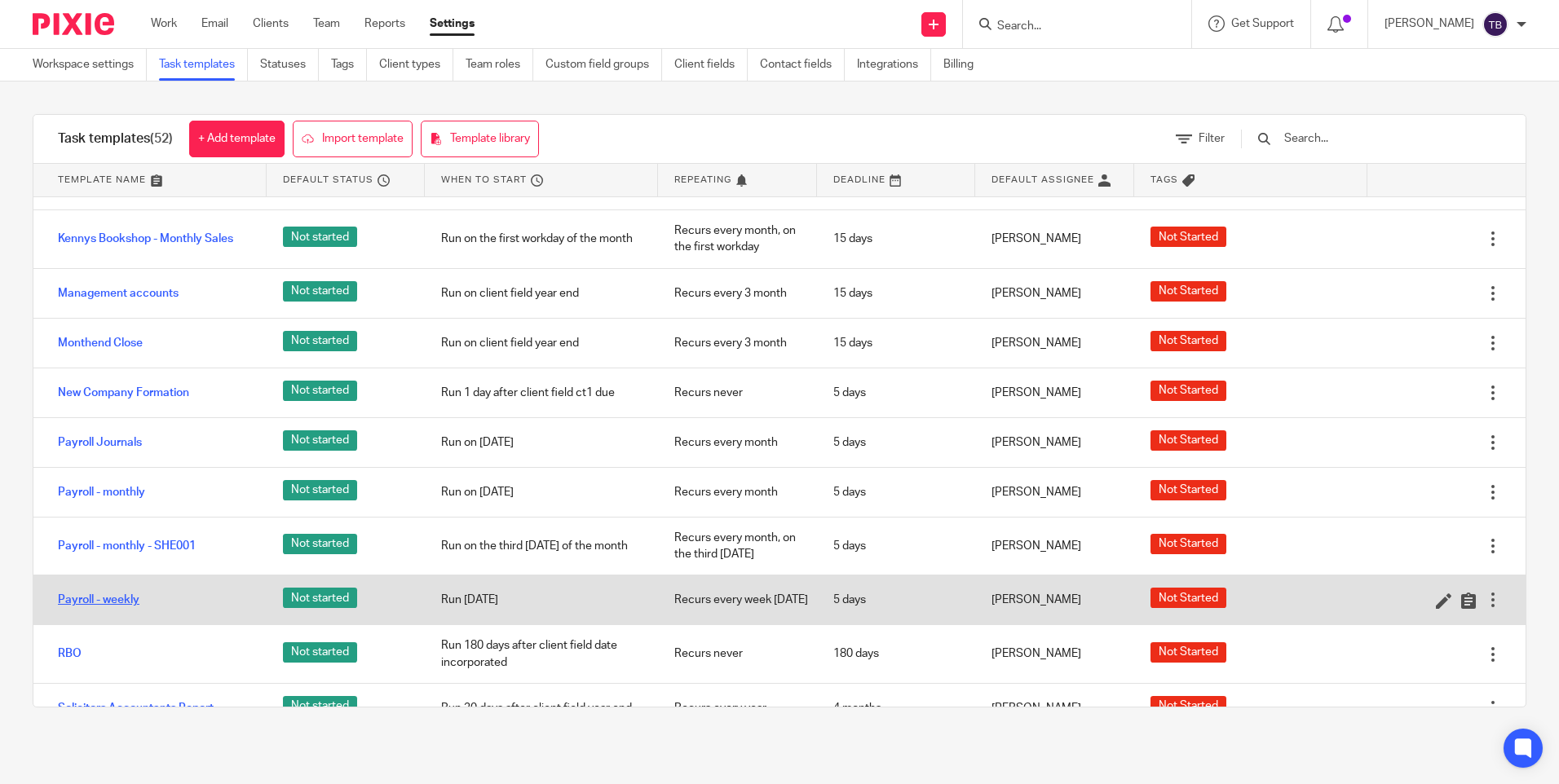
click at [111, 599] on link "Payroll - weekly" at bounding box center [98, 600] width 81 height 16
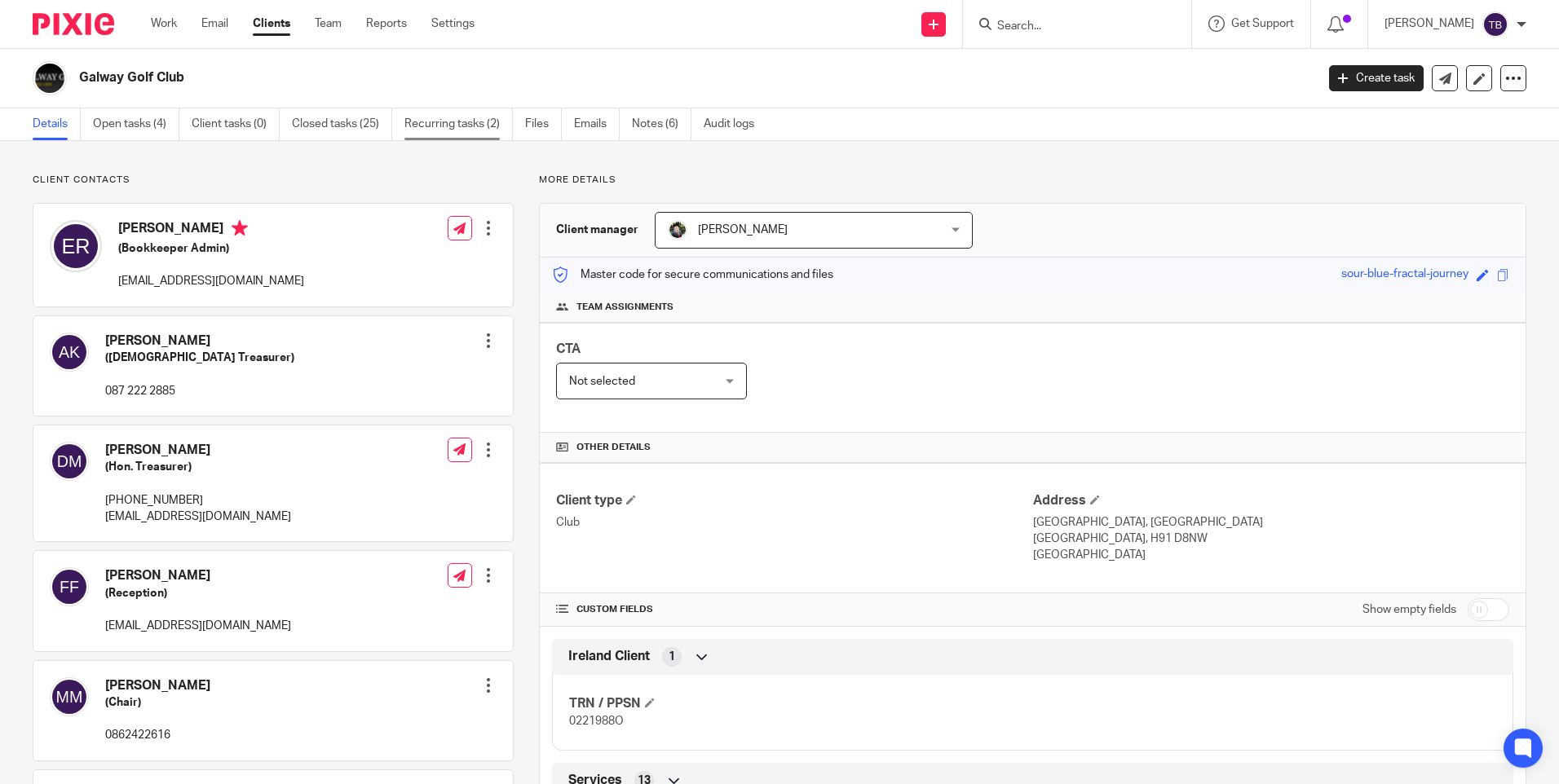
click at [422, 128] on link "Recurring tasks (2)" at bounding box center [458, 124] width 109 height 32
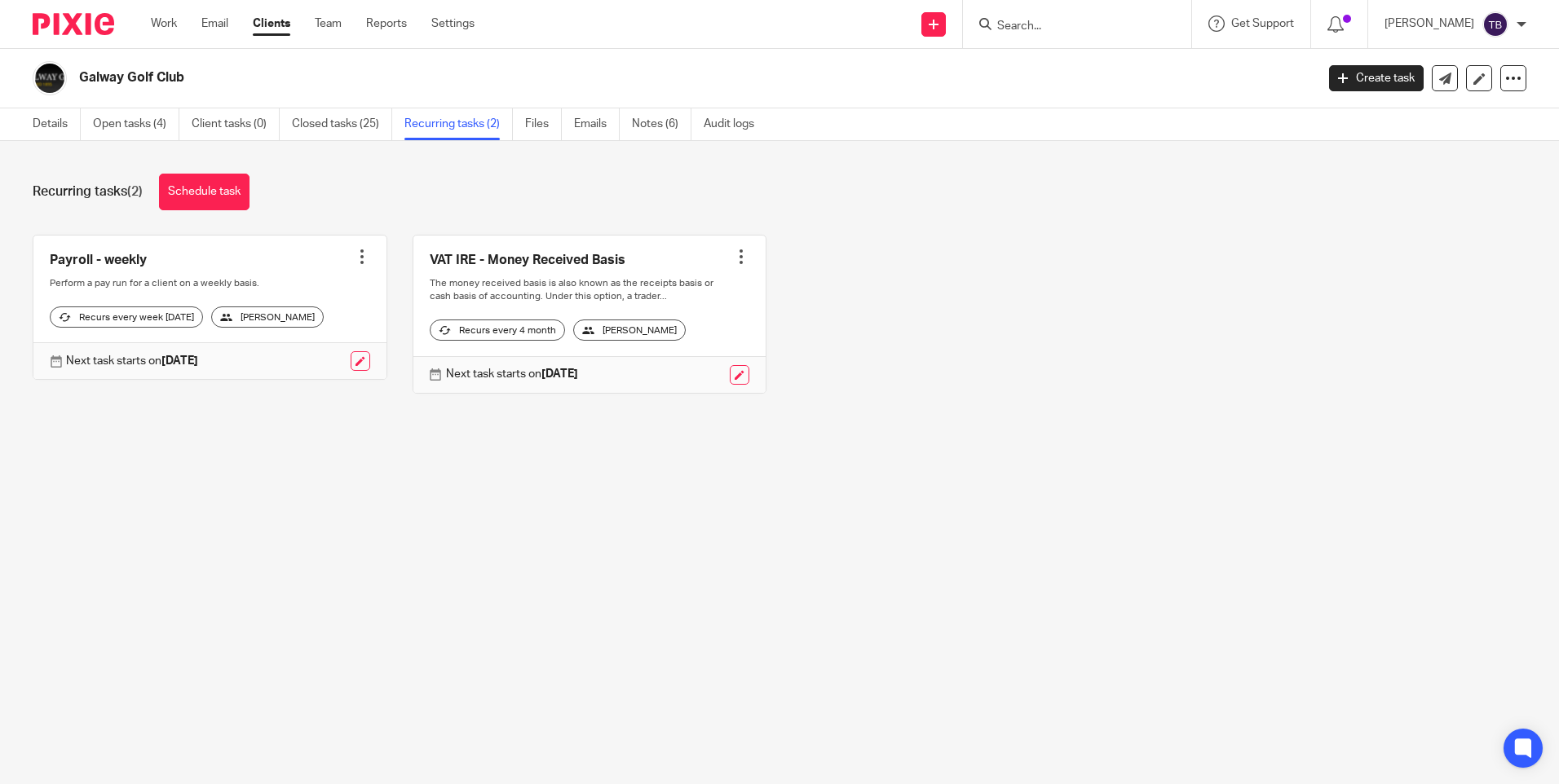
click at [354, 250] on div at bounding box center [362, 257] width 16 height 16
click at [330, 206] on div "Recurring tasks (2) Schedule task" at bounding box center [780, 192] width 1494 height 37
click at [359, 371] on link at bounding box center [361, 361] width 20 height 20
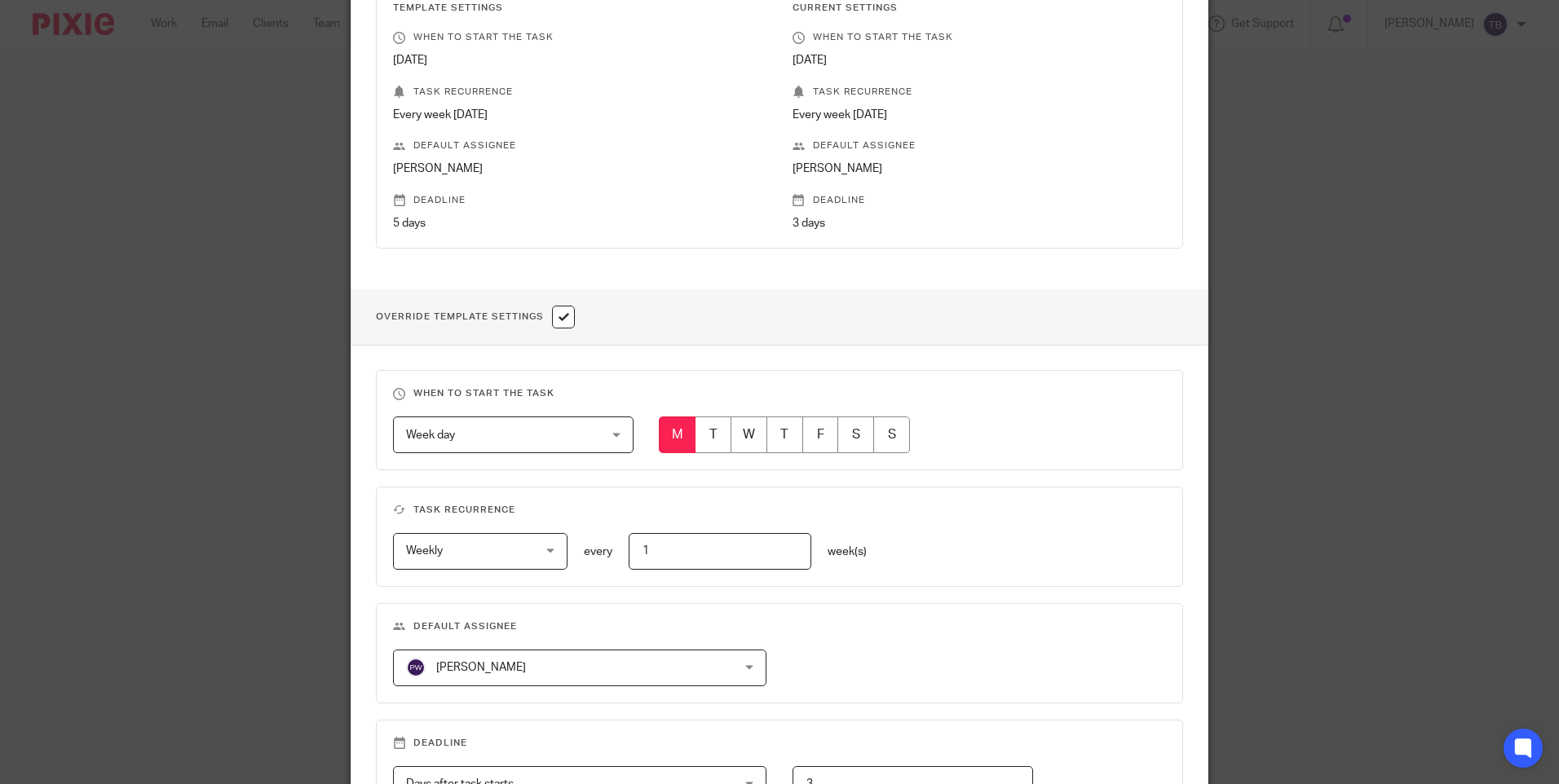
scroll to position [536, 0]
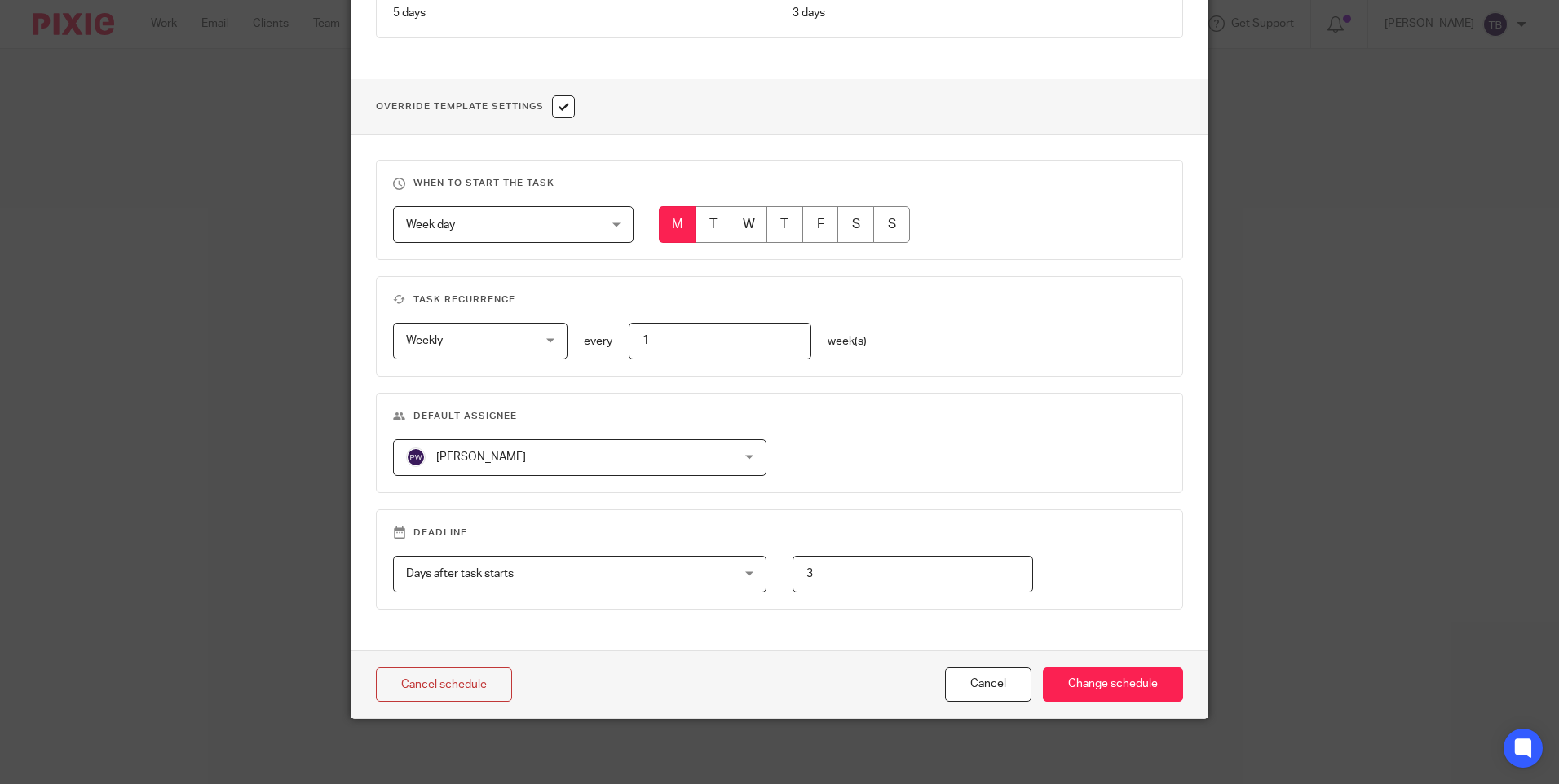
click at [602, 471] on span "[PERSON_NAME]" at bounding box center [550, 457] width 288 height 35
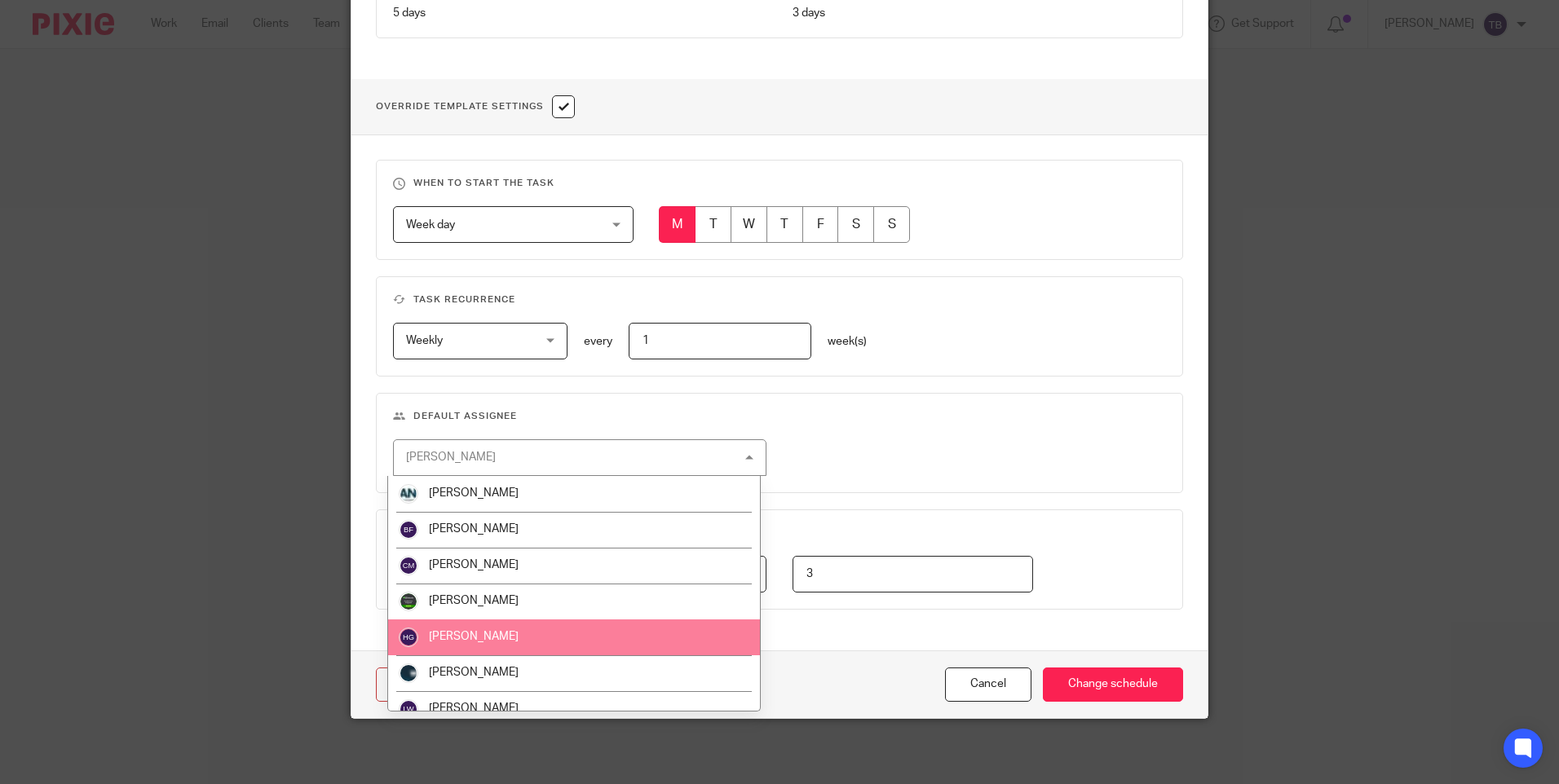
scroll to position [195, 0]
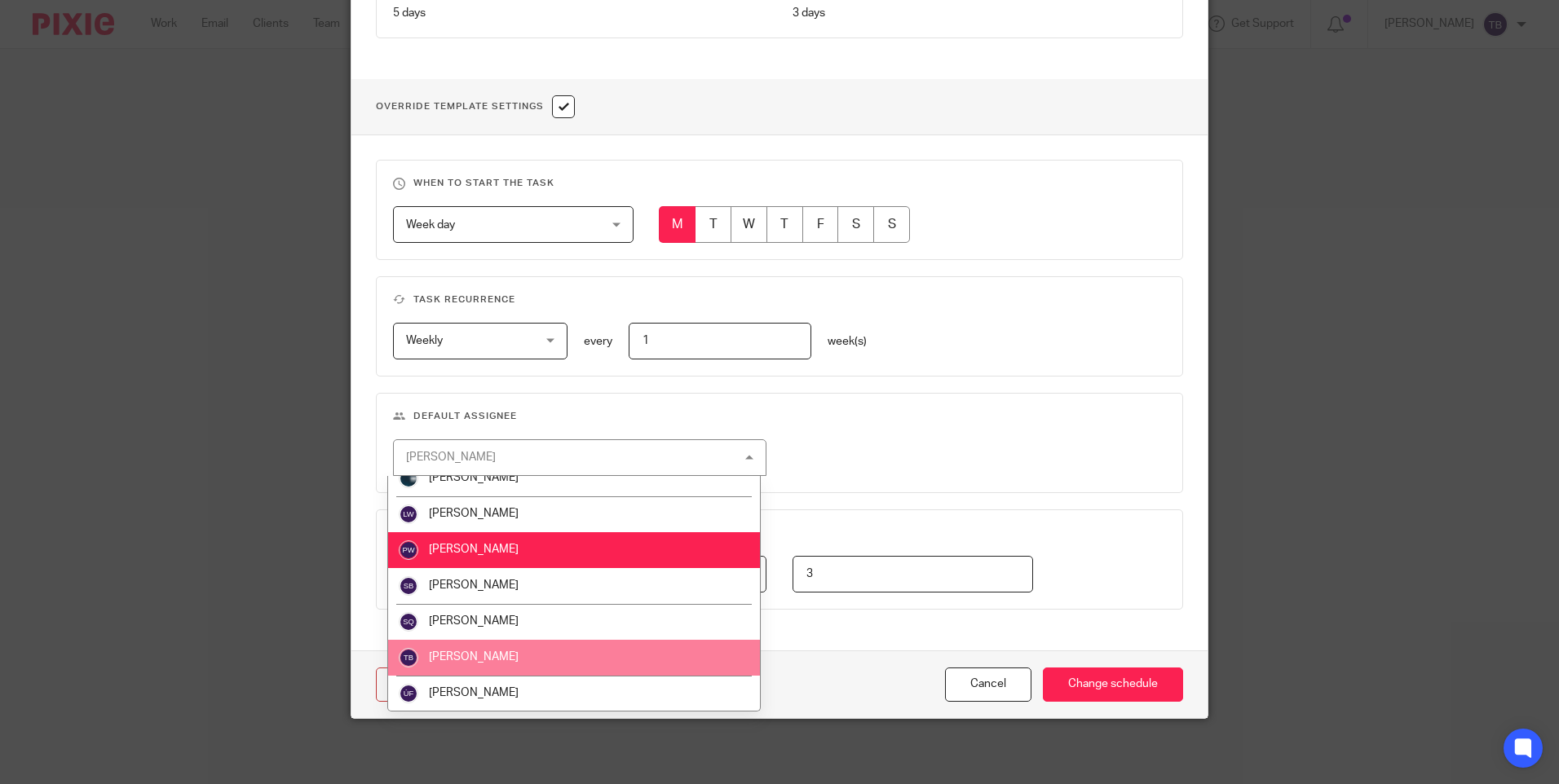
click at [558, 647] on li "[PERSON_NAME]" at bounding box center [575, 658] width 372 height 36
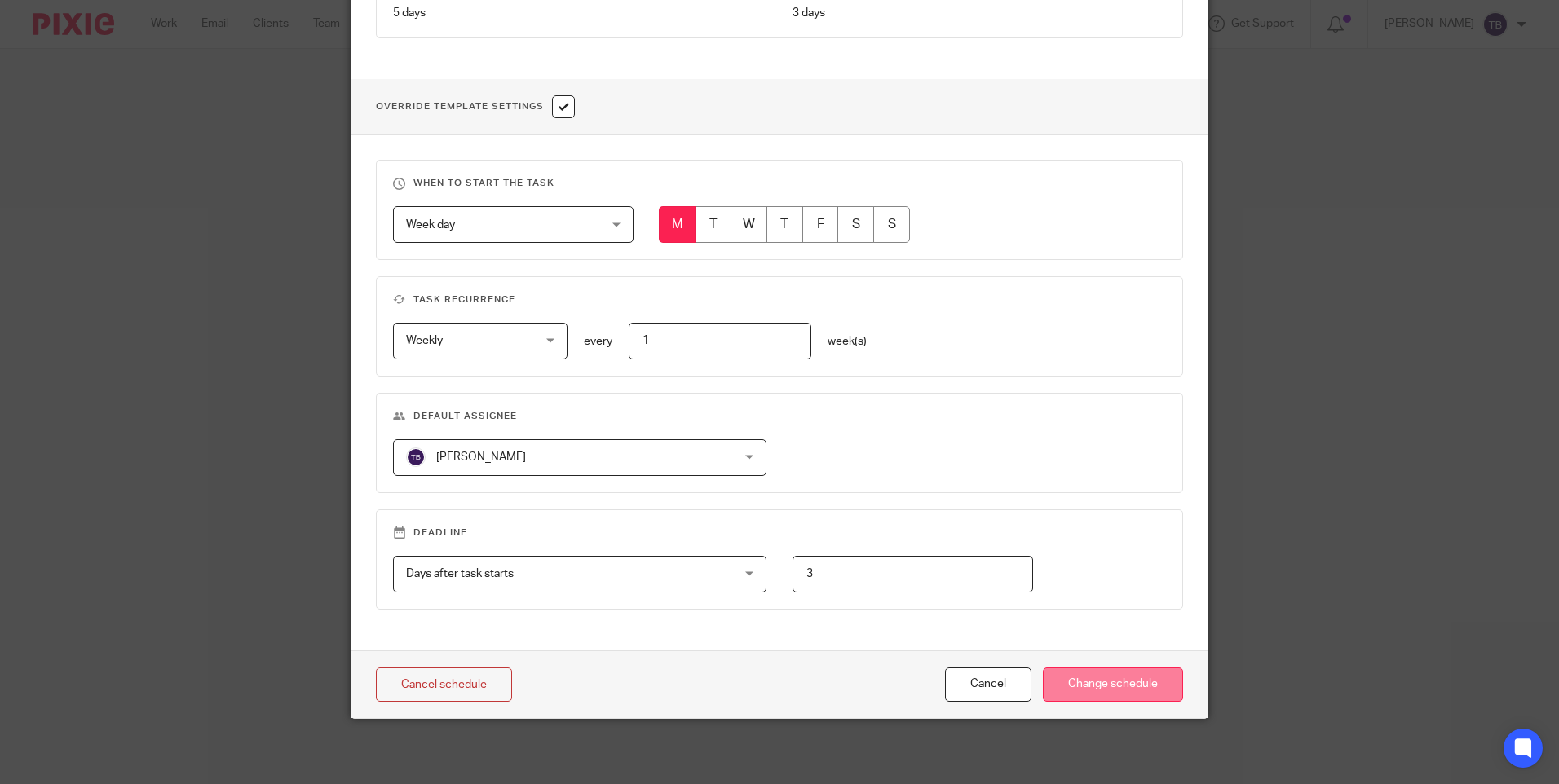
click at [1091, 689] on input "Change schedule" at bounding box center [1113, 684] width 140 height 35
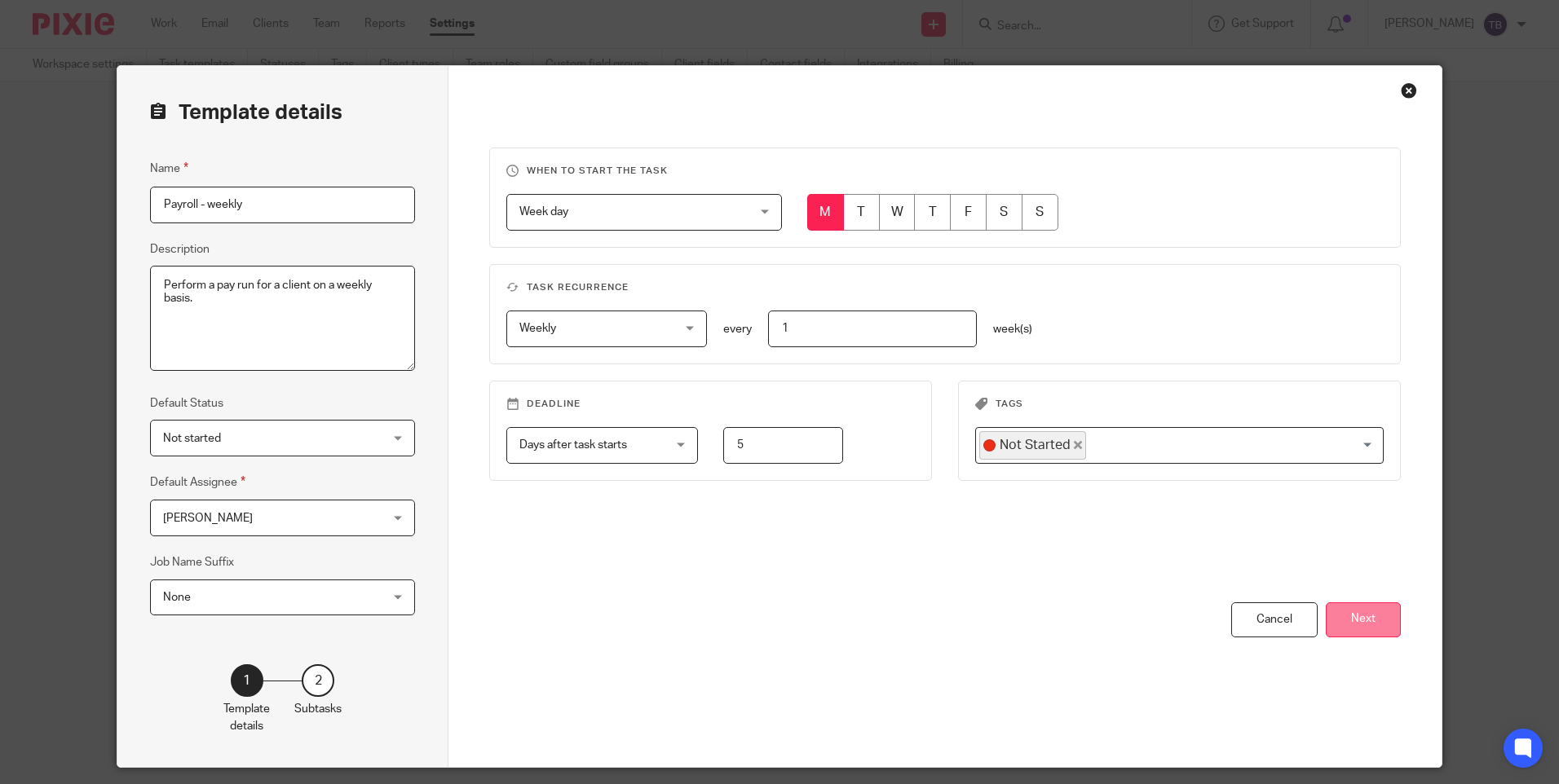
click at [1352, 620] on button "Next" at bounding box center [1363, 619] width 75 height 35
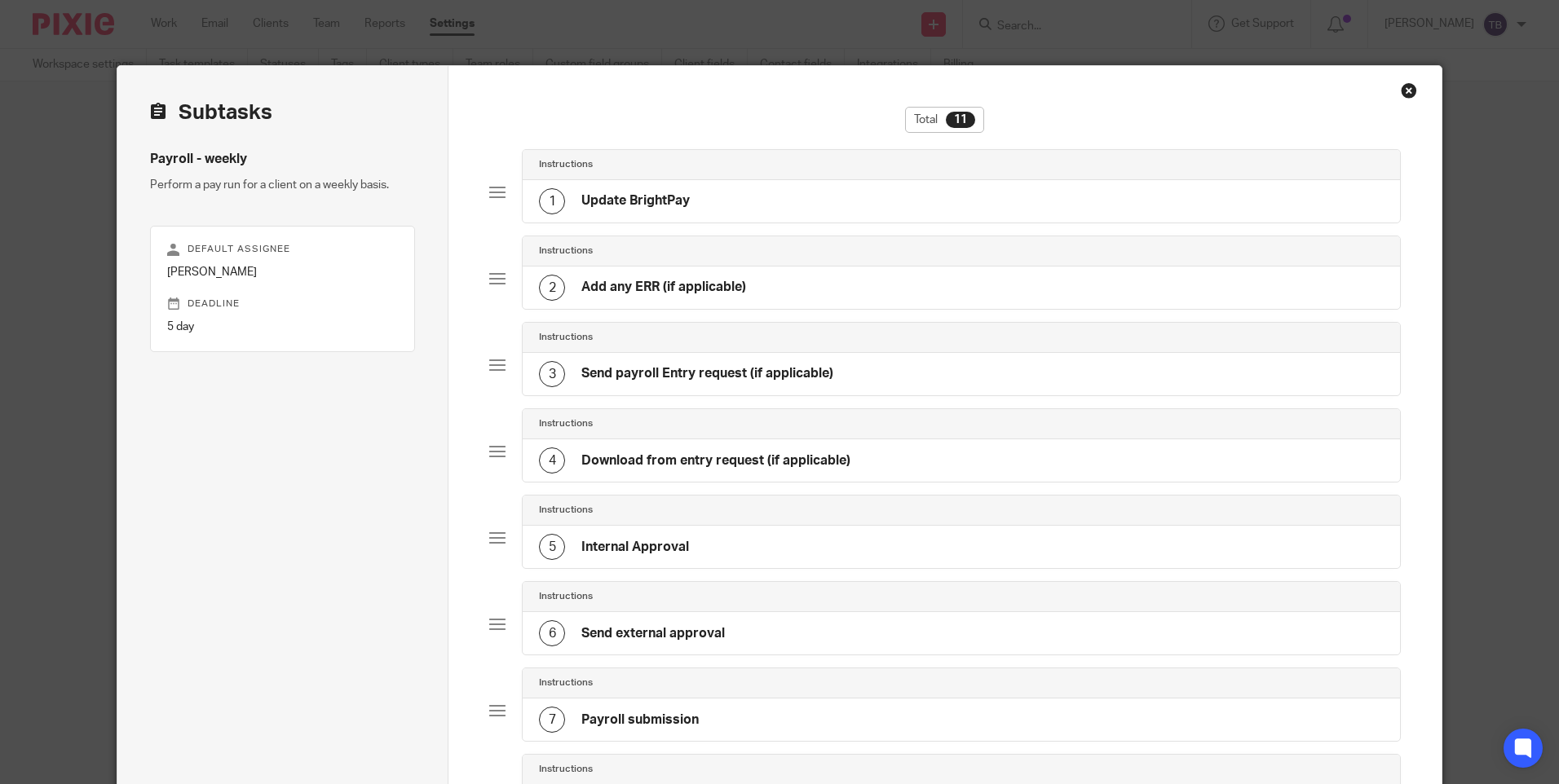
click at [728, 372] on h4 "Send payroll Entry request (if applicable)" at bounding box center [707, 373] width 252 height 17
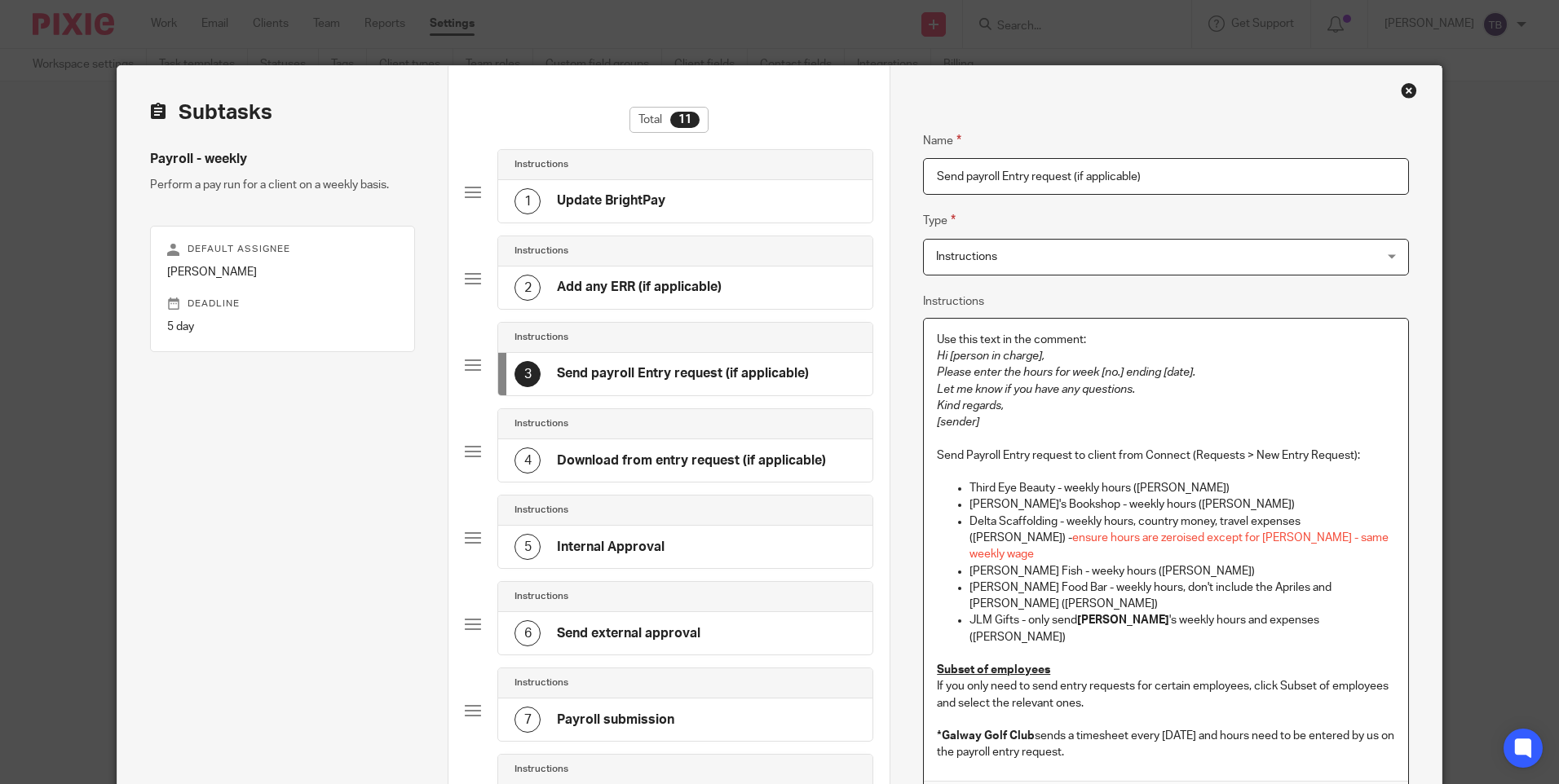
click at [1179, 728] on p "*Galway Golf Club sends a timesheet every Wednesday and hours need to be entere…" at bounding box center [1166, 745] width 458 height 34
click at [937, 731] on strong "*Galway Golf Club" at bounding box center [985, 736] width 98 height 12
click at [1129, 720] on p "*Galway Golf Club sends a timesheet every Wednesday and hours need to be entere…" at bounding box center [1166, 736] width 458 height 49
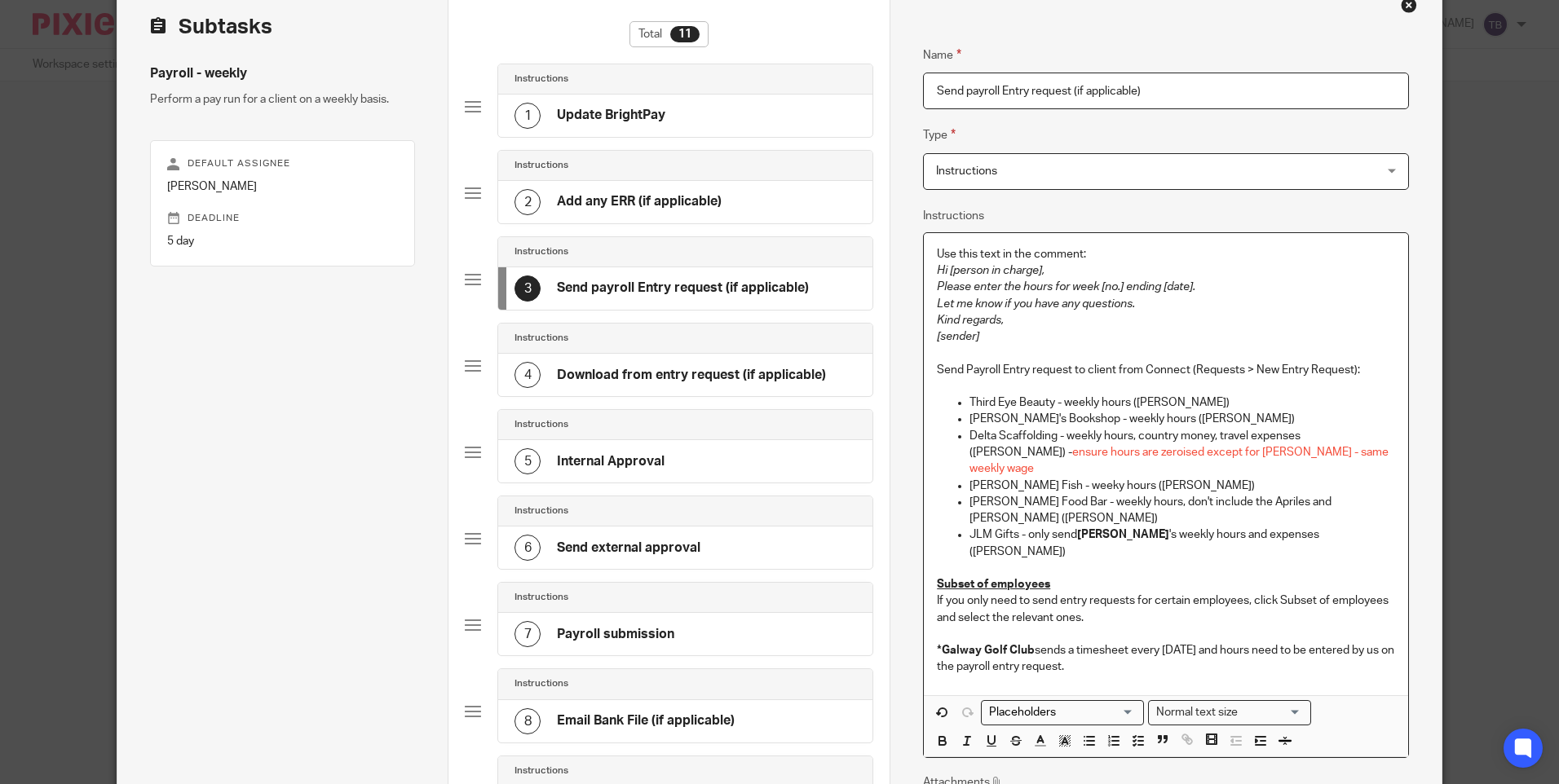
scroll to position [163, 0]
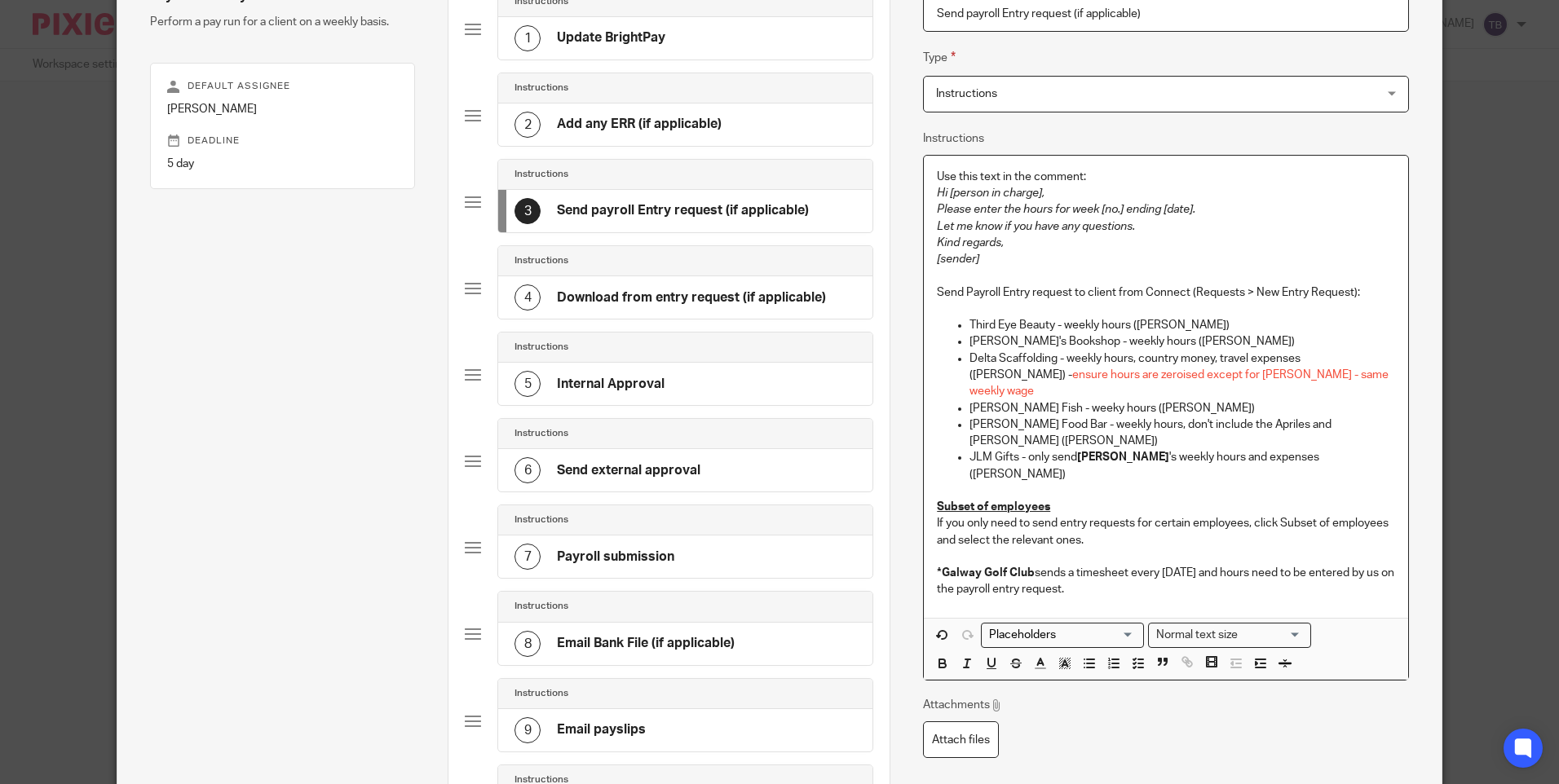
click at [937, 558] on p "*Galway Golf Club sends a timesheet every Wednesday and hours need to be entere…" at bounding box center [1166, 573] width 458 height 49
click at [1027, 549] on p "*Galway Golf Club sends a timesheet every Wednesday and hours need to be entere…" at bounding box center [1166, 573] width 458 height 49
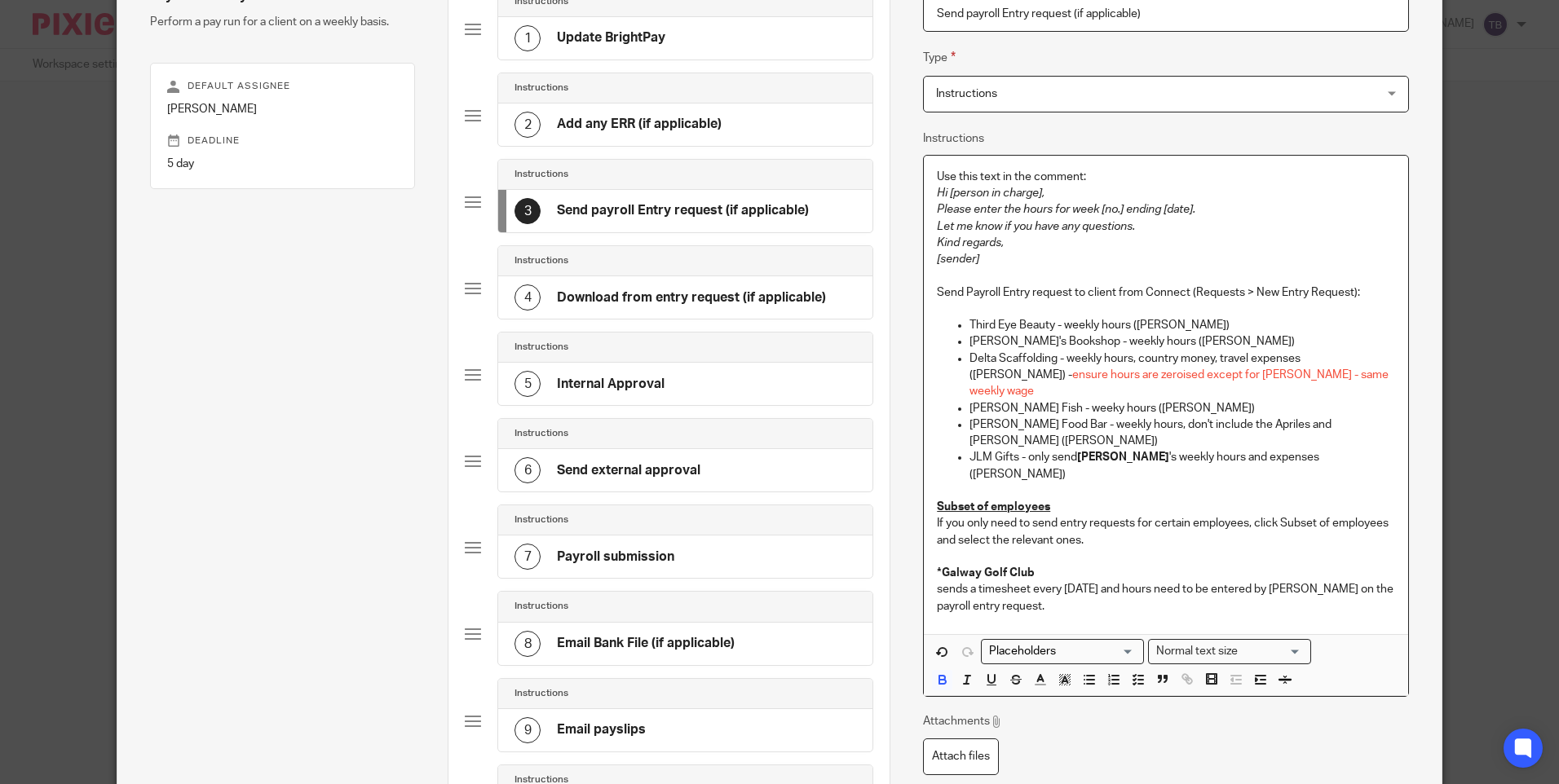
click at [937, 567] on strong "*Galway Golf Club" at bounding box center [985, 573] width 98 height 12
drag, startPoint x: 1038, startPoint y: 538, endPoint x: 886, endPoint y: 536, distance: 152.0
click at [890, 536] on div "Name Update BrightPay Type Instructions Instructions Instructions Document sign…" at bounding box center [1166, 493] width 551 height 1181
click at [937, 581] on p "sends a timesheet every Wednesday and hours need to be entered by Pinky on the …" at bounding box center [1166, 597] width 458 height 34
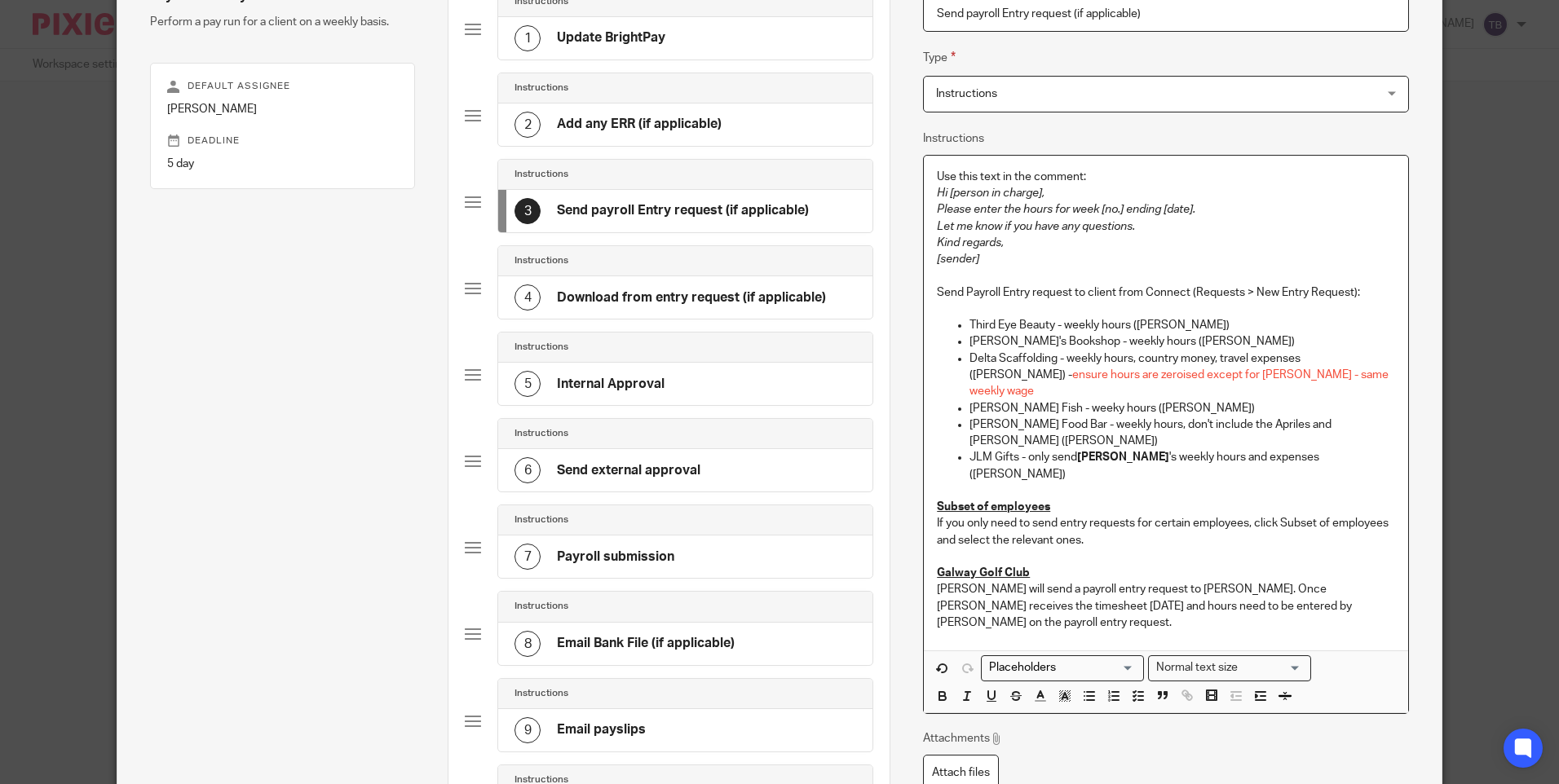
click at [1386, 581] on p "Tasha will send a payroll entry request to Pinky. Once Pinky receives the times…" at bounding box center [1166, 605] width 458 height 49
click at [1348, 581] on p "Tasha will send a payroll entry request to Pinky. Once Pinky receives the times…" at bounding box center [1166, 605] width 458 height 49
click at [1005, 581] on p "Tasha will send a payroll entry request to Pinky. Once Pinky receives the times…" at bounding box center [1166, 605] width 458 height 49
click at [1167, 581] on p "Tasha will send a payroll entry request to Pinky. Once Pinky receives the times…" at bounding box center [1166, 605] width 458 height 49
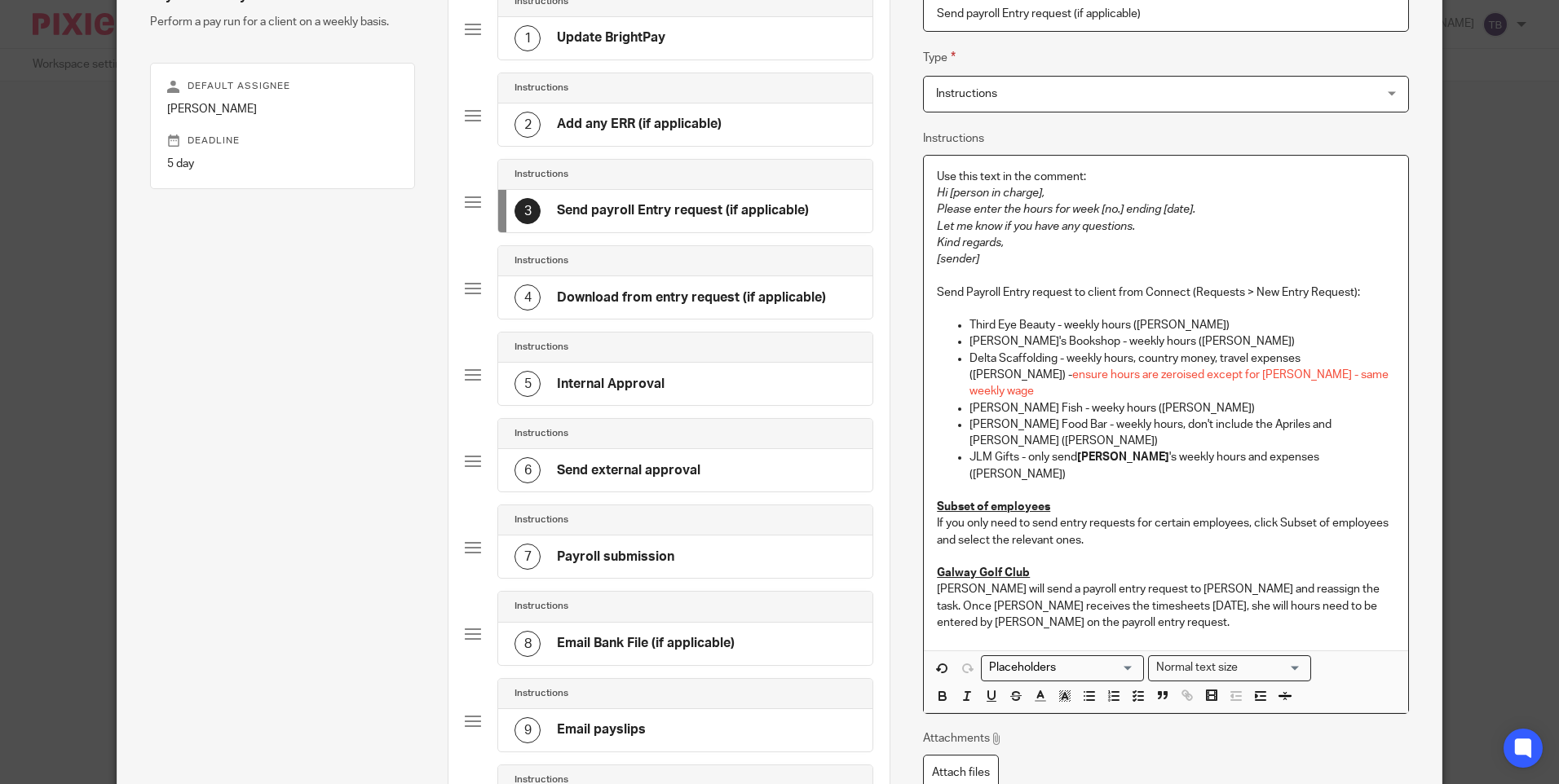
click at [1175, 581] on p "Tasha will send a payroll entry request to Pinky and reassign the task. Once Pi…" at bounding box center [1166, 605] width 458 height 49
click at [937, 581] on p "Tasha will send a payroll entry request to Pinky and reassign the task. Once Pi…" at bounding box center [1166, 605] width 458 height 49
click at [1136, 689] on icon "button" at bounding box center [1138, 696] width 15 height 15
click at [1308, 581] on p "Tasha will send a payroll entry request to Pinky and reassign the task. Once Pi…" at bounding box center [1178, 605] width 433 height 49
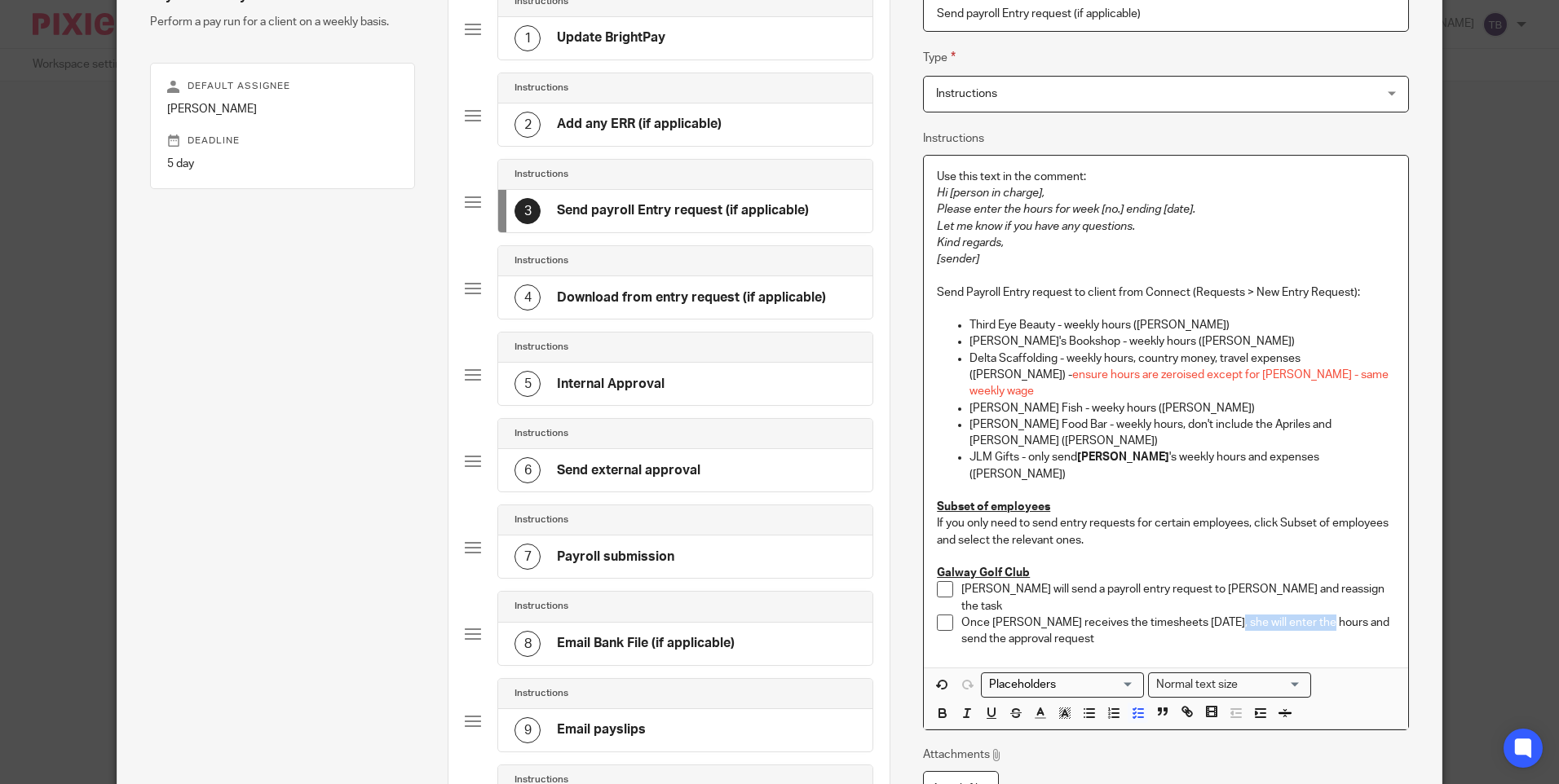
drag, startPoint x: 1224, startPoint y: 581, endPoint x: 1319, endPoint y: 583, distance: 95.0
click at [1319, 615] on p "Once Pinky receives the timesheets on Wednesday, she will enter the hours and s…" at bounding box center [1178, 631] width 433 height 34
click at [1142, 615] on p "Once Pinky receives the timesheets on Wednesday, she will enter the hours and s…" at bounding box center [1178, 631] width 433 height 34
drag, startPoint x: 1343, startPoint y: 575, endPoint x: 1342, endPoint y: 584, distance: 9.1
click at [1342, 615] on p "Once Pinky receives the timesheets on Wednesday, she will enter the hours and s…" at bounding box center [1178, 631] width 433 height 34
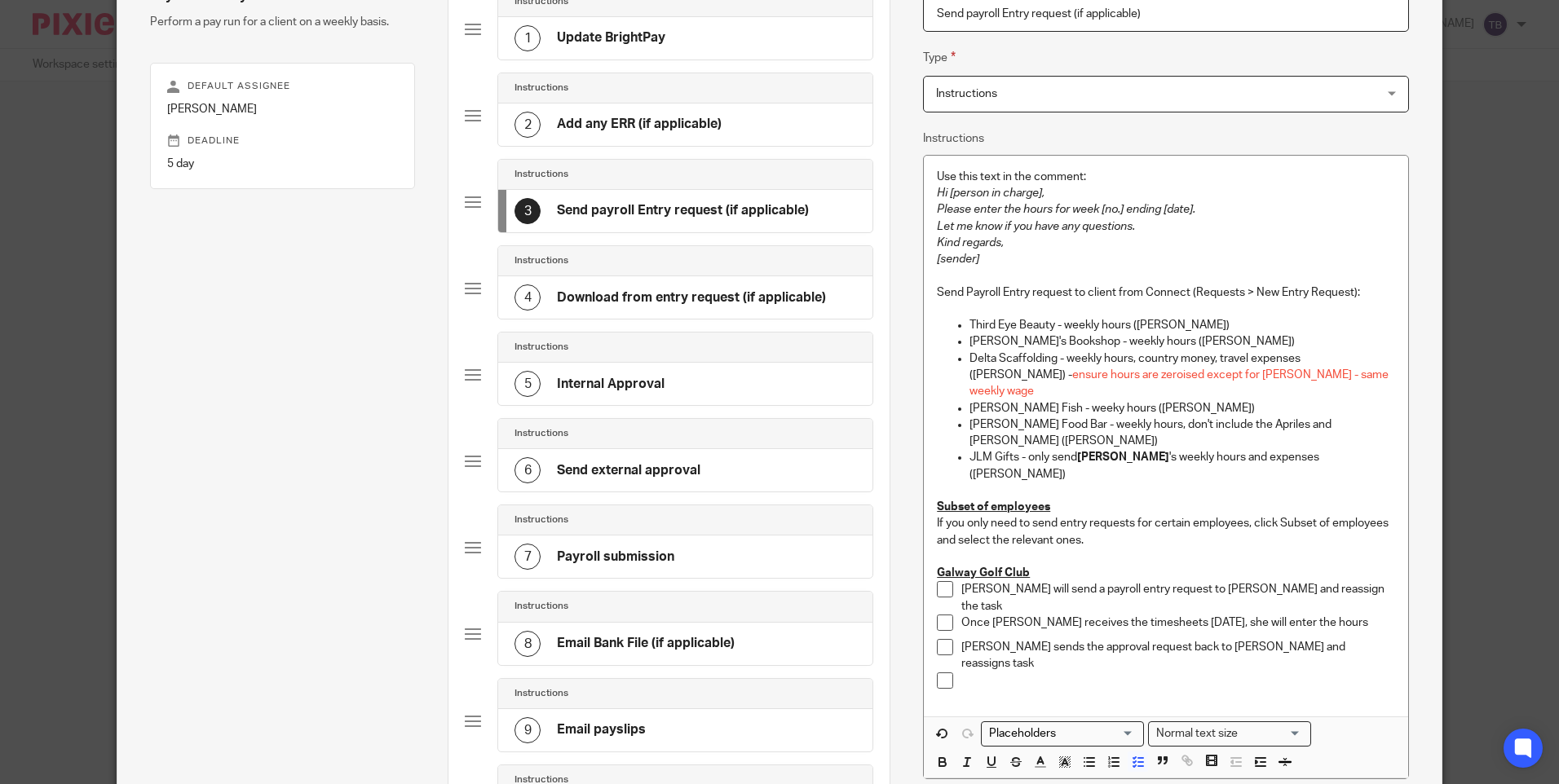
click at [1018, 672] on div at bounding box center [1178, 684] width 433 height 25
click at [971, 672] on p at bounding box center [1178, 680] width 433 height 16
click at [998, 672] on p at bounding box center [1178, 680] width 433 height 16
click at [1036, 639] on p "Pinky sends the approval request back to Tasha and reassigns task" at bounding box center [1178, 656] width 433 height 34
drag, startPoint x: 1236, startPoint y: 603, endPoint x: 1346, endPoint y: 604, distance: 110.0
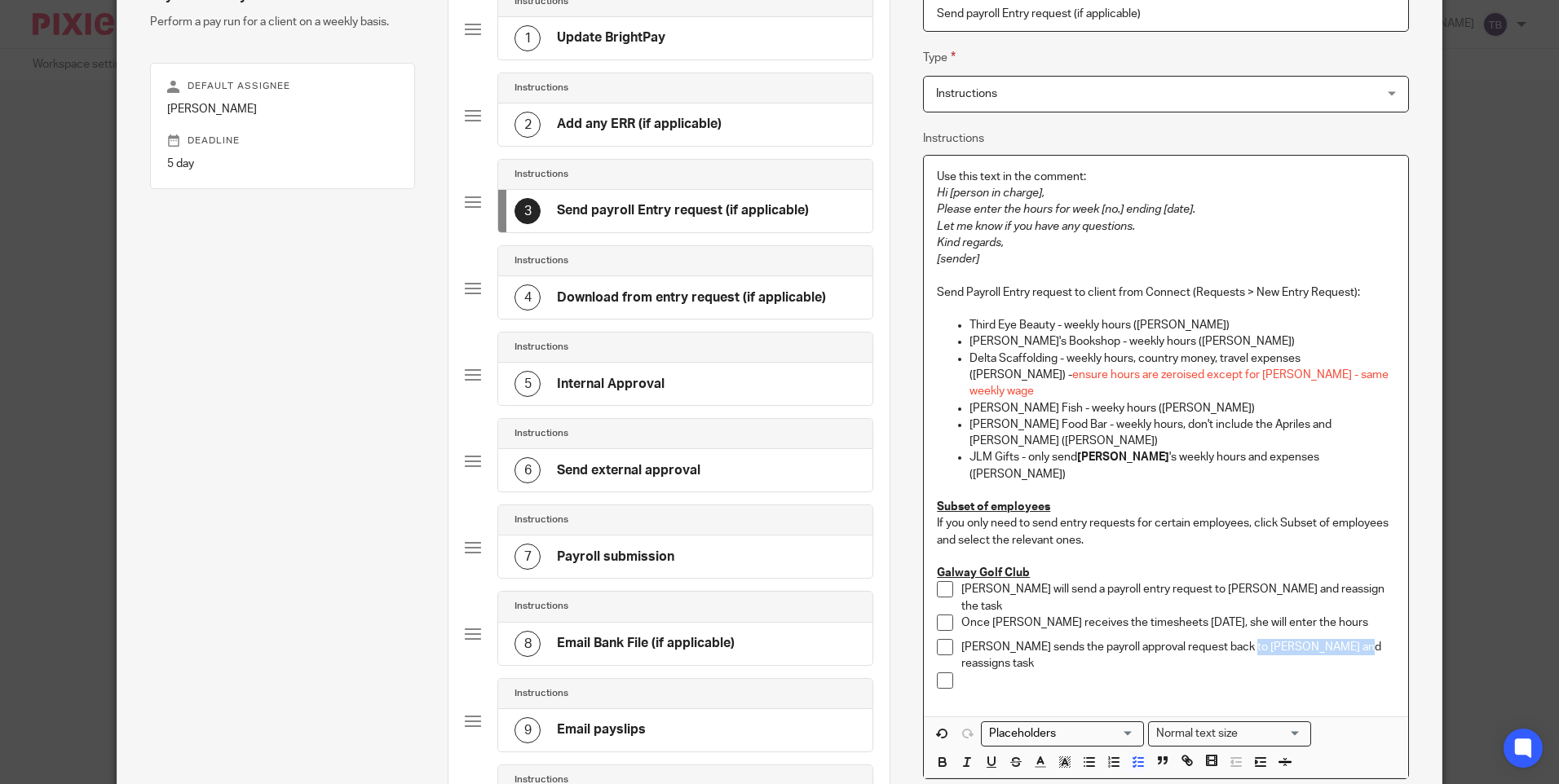
click at [1346, 639] on p "Pinky sends the payroll approval request back to Tasha and reassigns task" at bounding box center [1178, 656] width 433 height 34
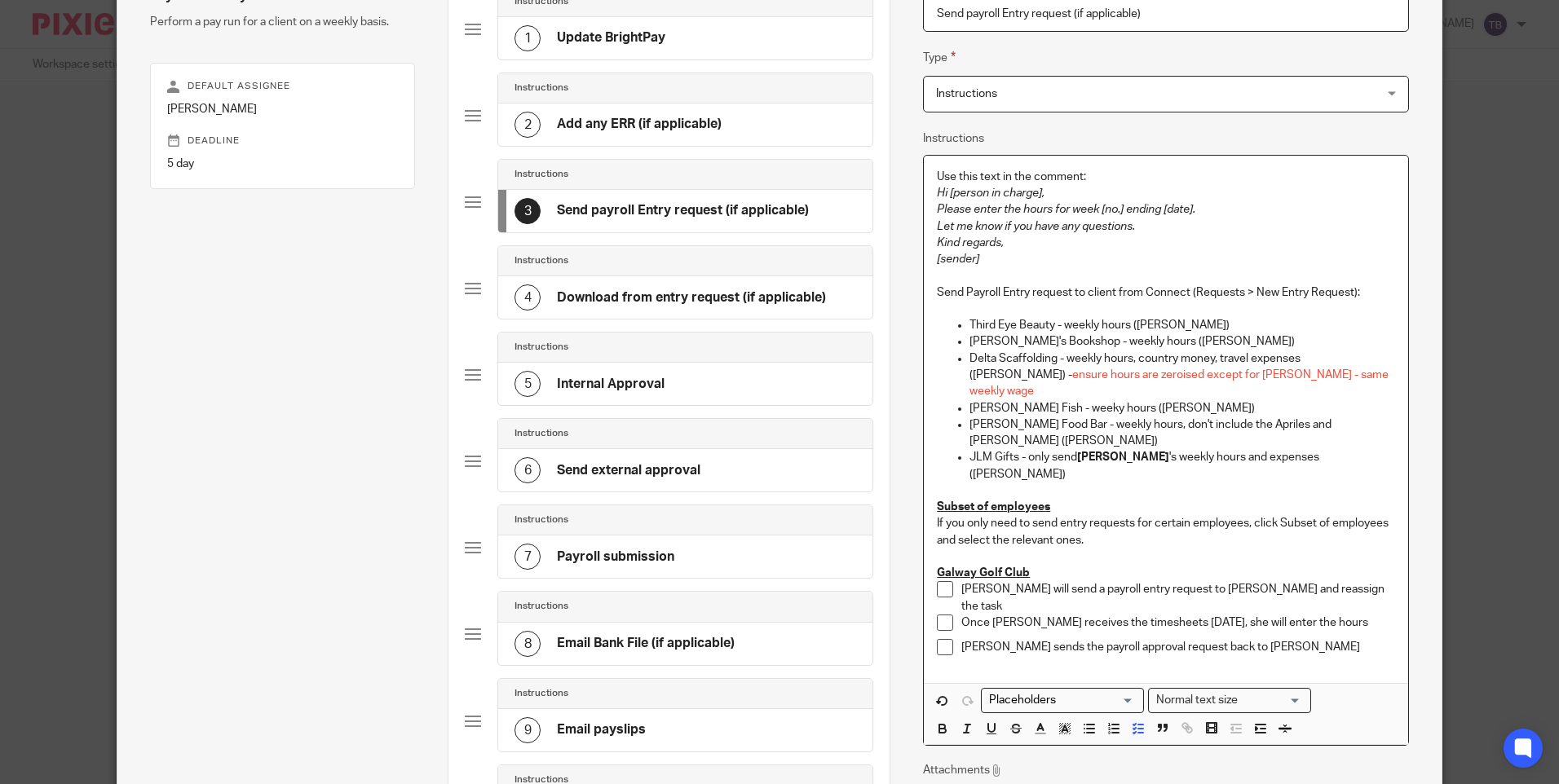
click at [1328, 581] on p "Tasha will send a payroll entry request to Pinky and reassign the task" at bounding box center [1178, 597] width 433 height 34
click at [1276, 639] on p "Pinky sends the payroll approval request back to Tasha" at bounding box center [1178, 647] width 433 height 16
click at [1175, 639] on p "Pinky sends the payroll approval request back to Tasha" at bounding box center [1178, 647] width 433 height 16
click at [1250, 639] on p "Pinky sends the payroll approval request to Tasha" at bounding box center [1178, 647] width 433 height 16
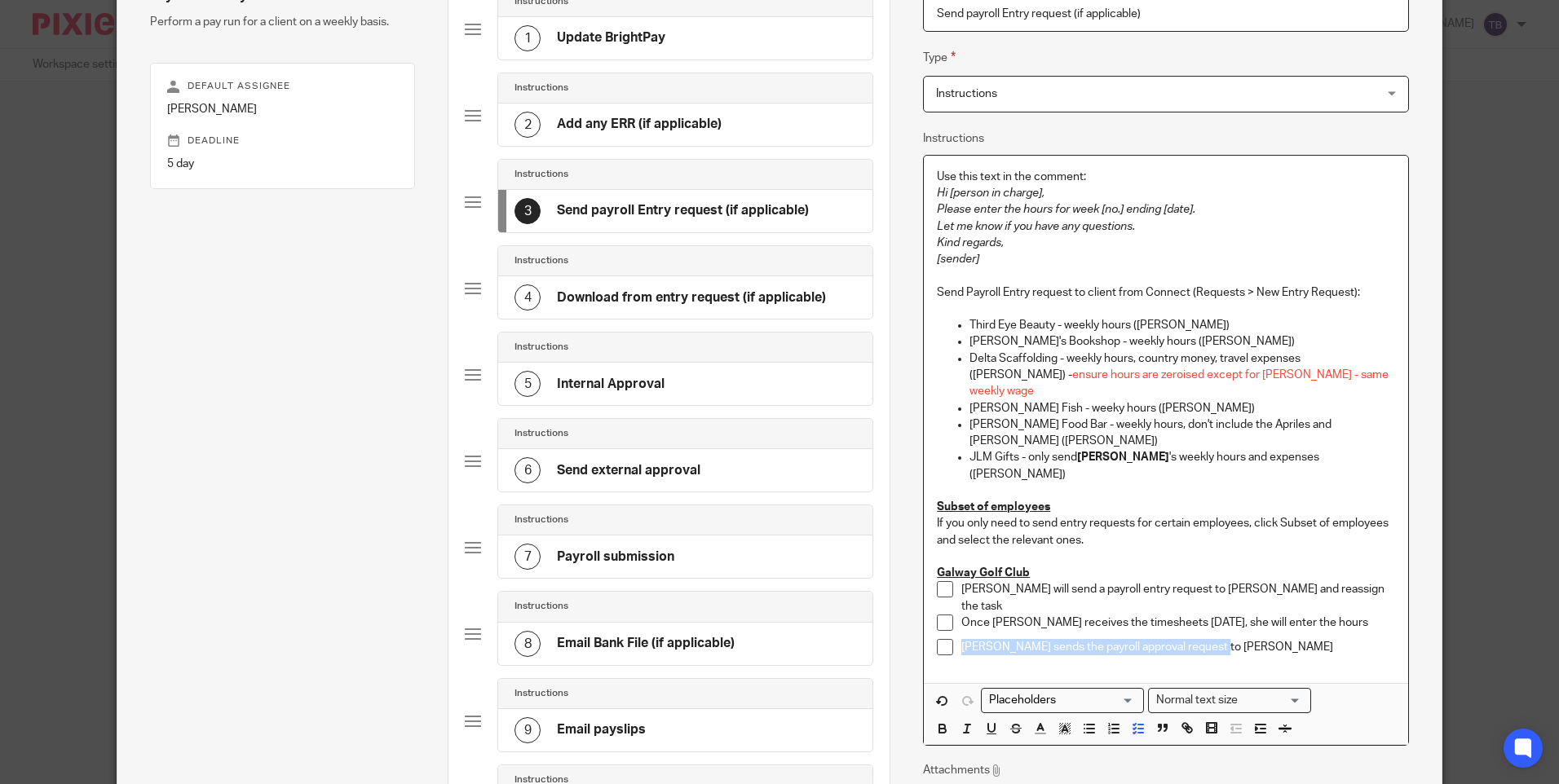
drag, startPoint x: 1249, startPoint y: 609, endPoint x: 908, endPoint y: 623, distance: 341.3
click at [908, 623] on div "Name Update BrightPay Type Instructions Instructions Instructions Document sign…" at bounding box center [1166, 493] width 551 height 1181
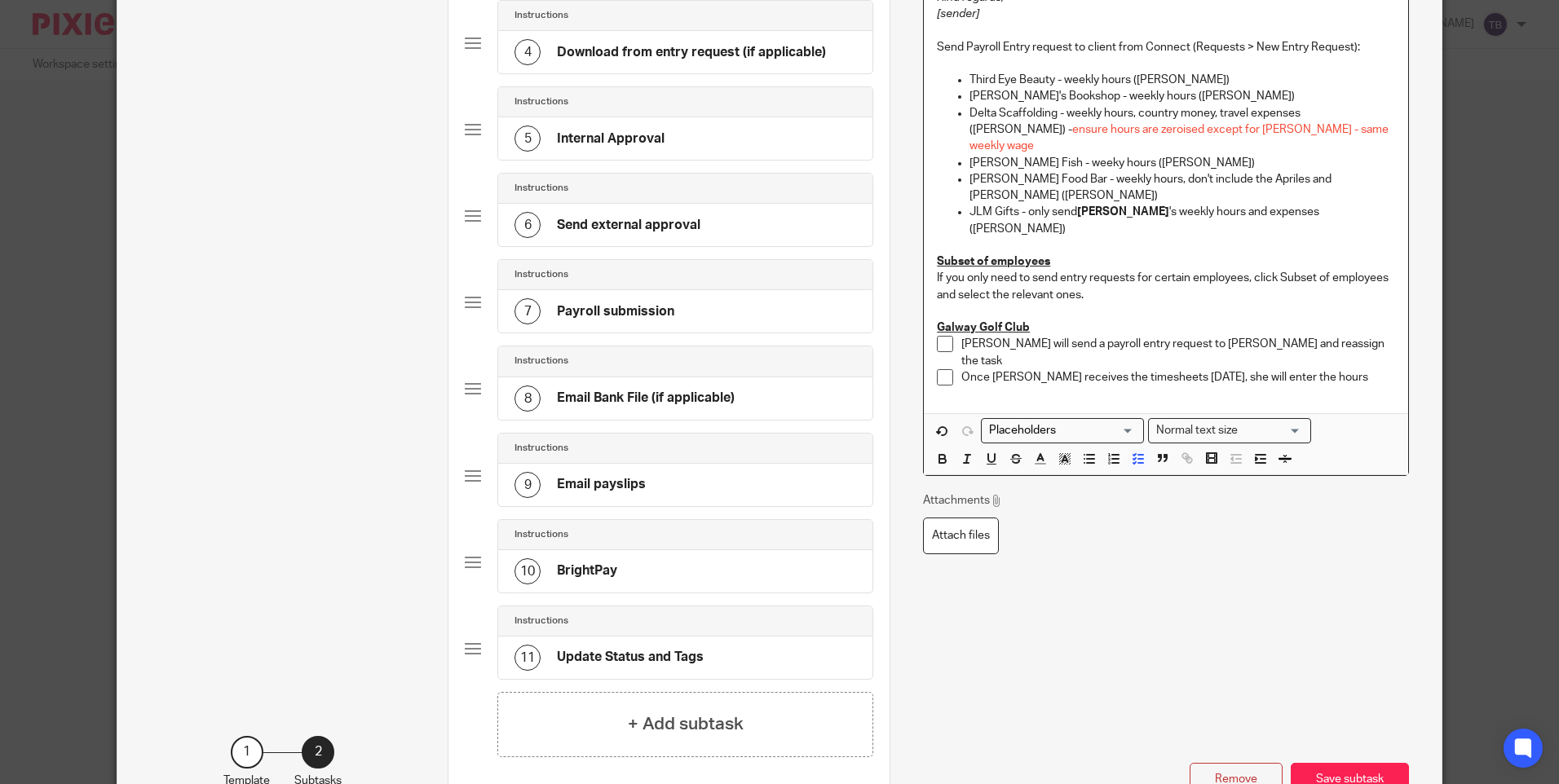
scroll to position [407, 0]
click at [1351, 771] on button "Save subtask" at bounding box center [1350, 781] width 119 height 35
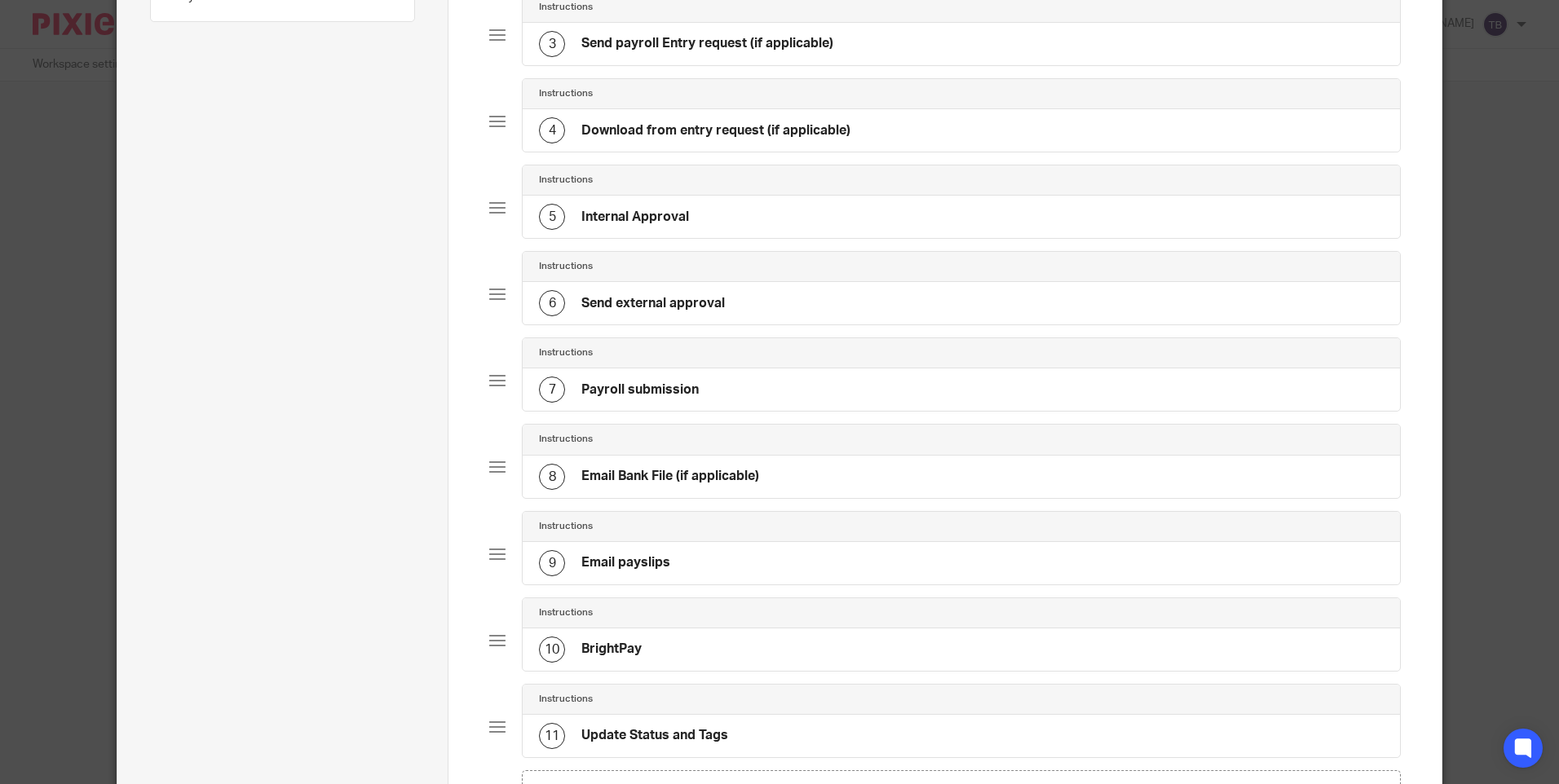
scroll to position [244, 0]
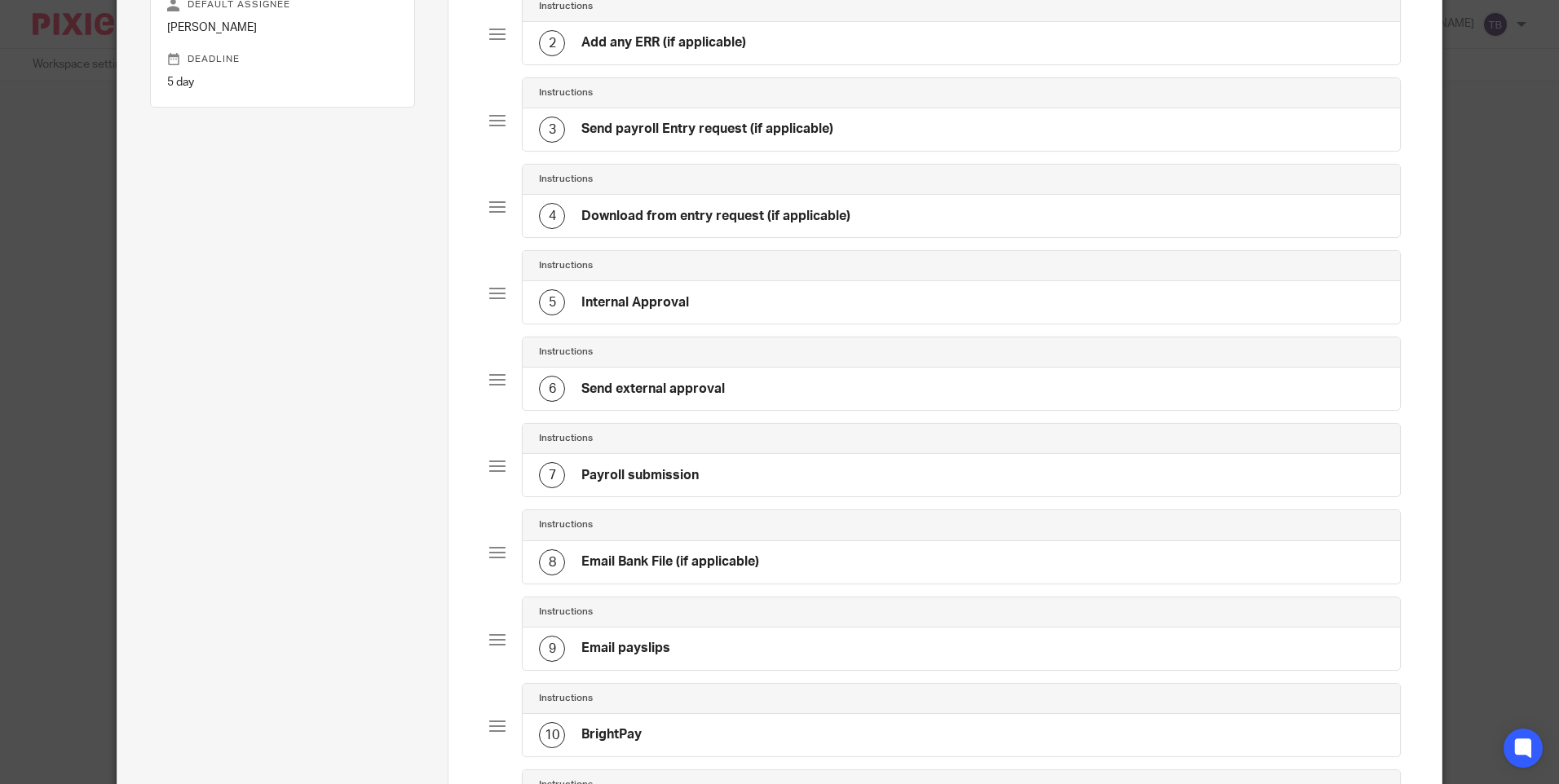
click at [726, 307] on div "5 Internal Approval" at bounding box center [961, 303] width 877 height 43
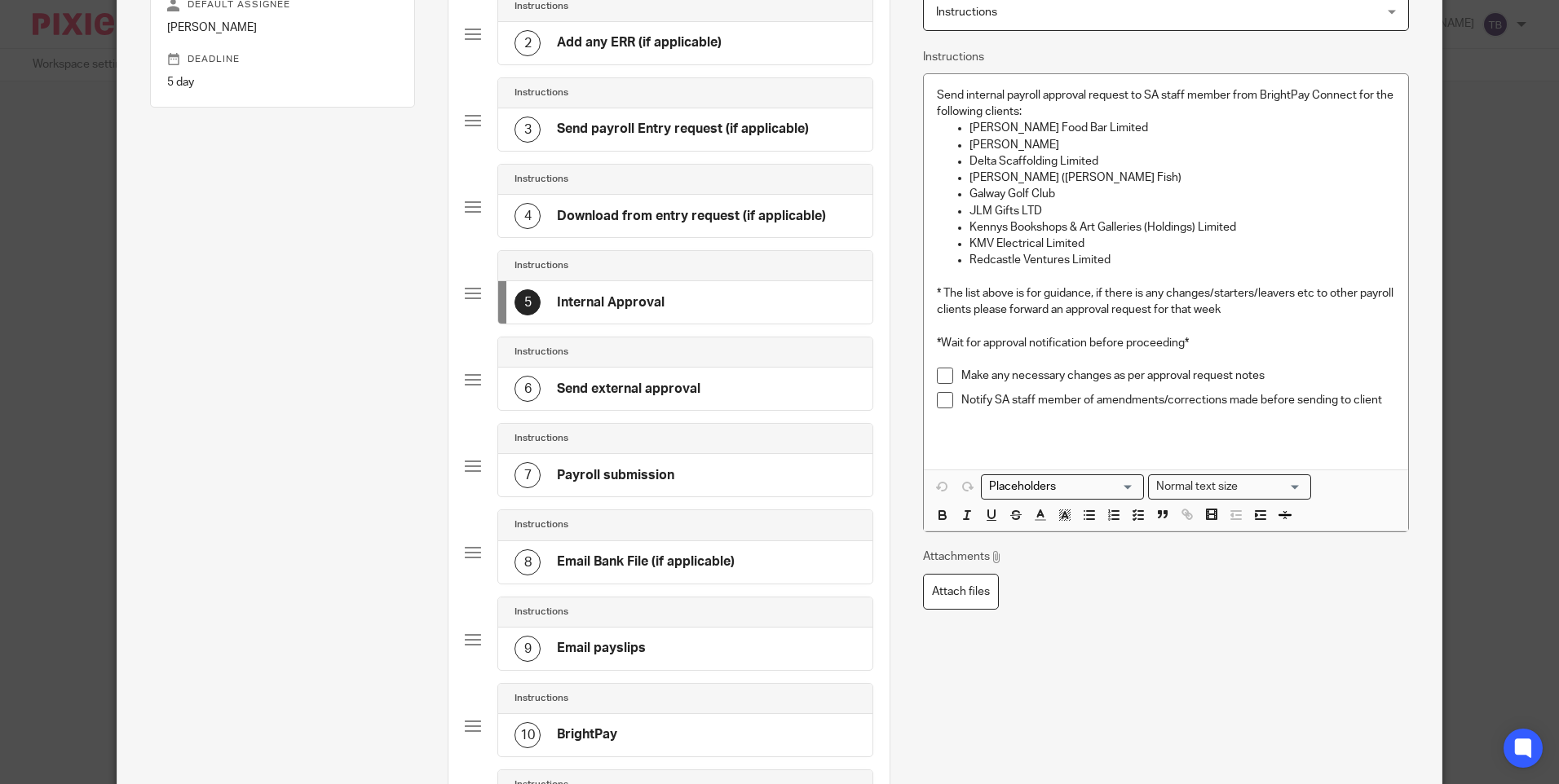
scroll to position [0, 0]
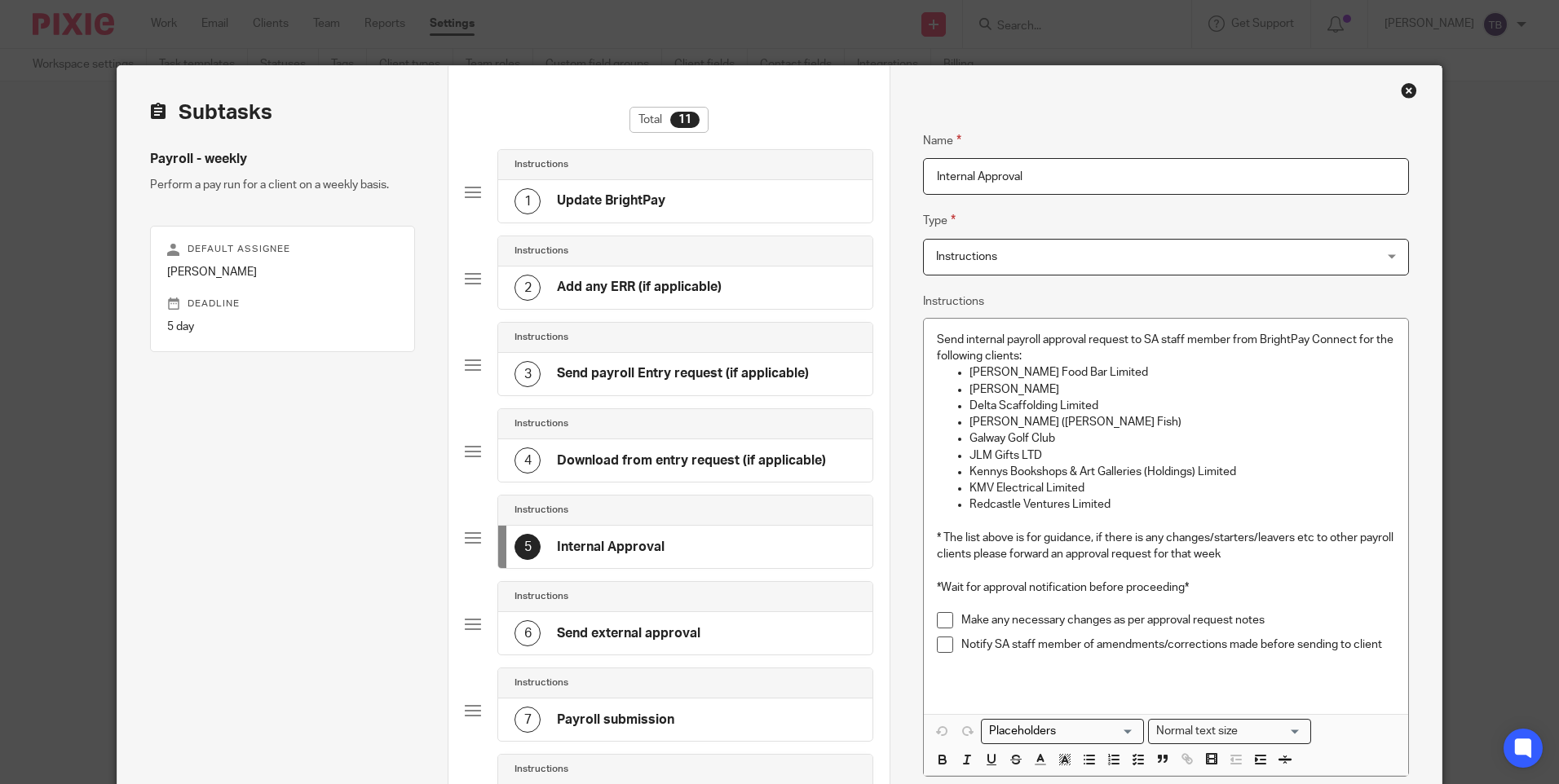
click at [1096, 439] on p "Galway Golf Club" at bounding box center [1182, 438] width 425 height 16
click at [659, 643] on h4 "Send external approval" at bounding box center [629, 633] width 143 height 17
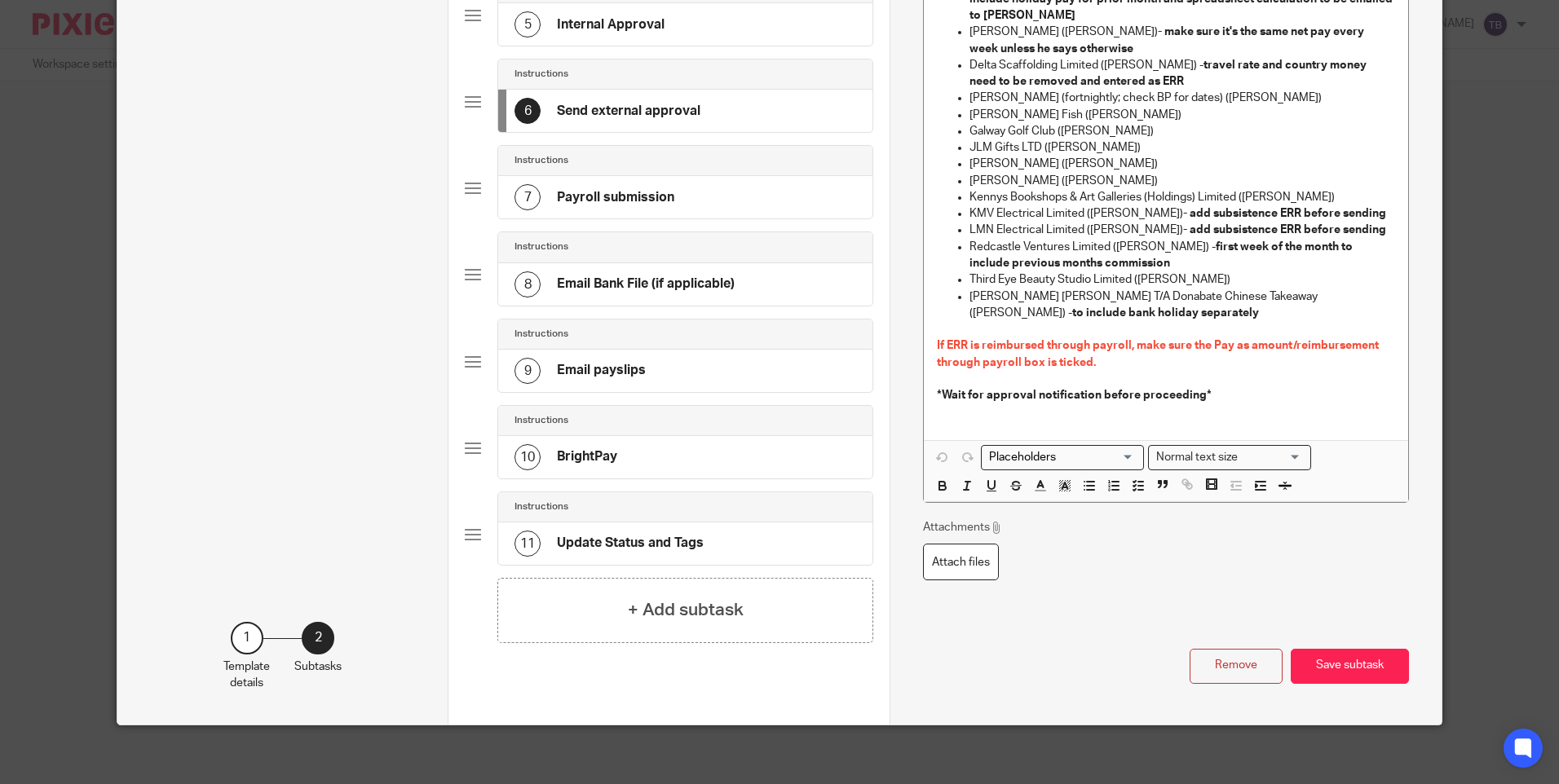
scroll to position [529, 0]
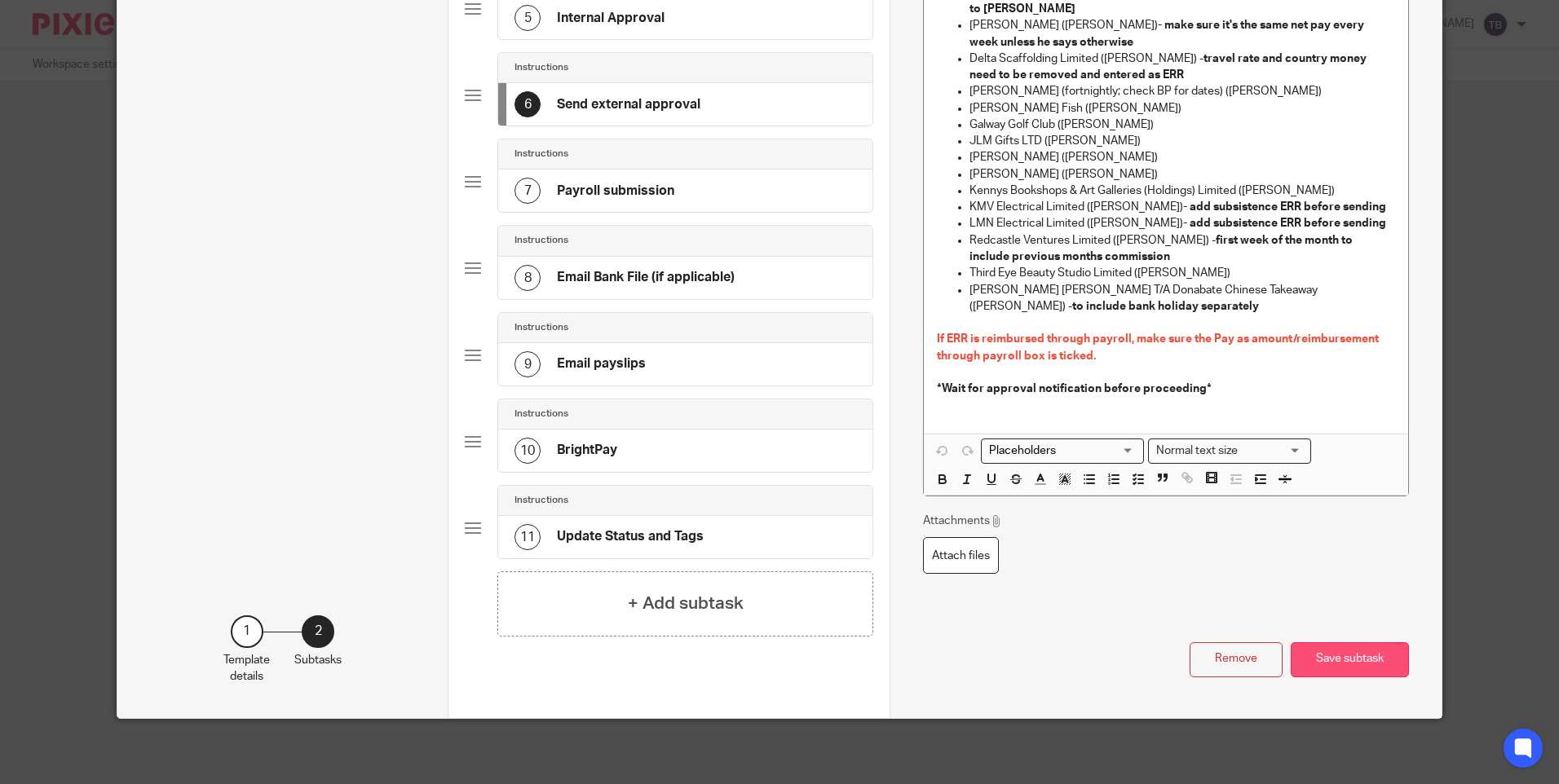
click at [1349, 659] on button "Save subtask" at bounding box center [1350, 660] width 119 height 35
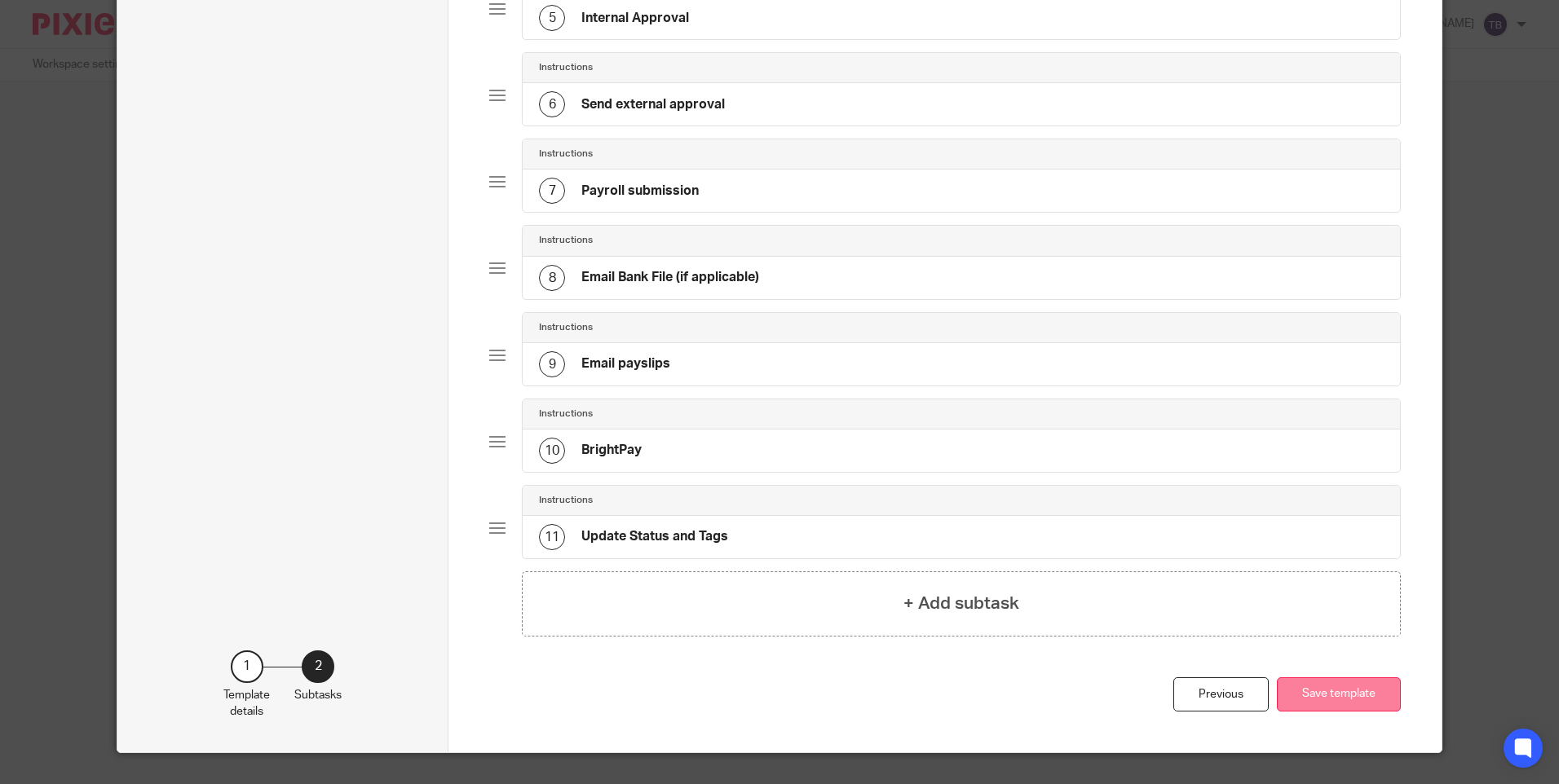
click at [1343, 698] on button "Save template" at bounding box center [1338, 694] width 124 height 35
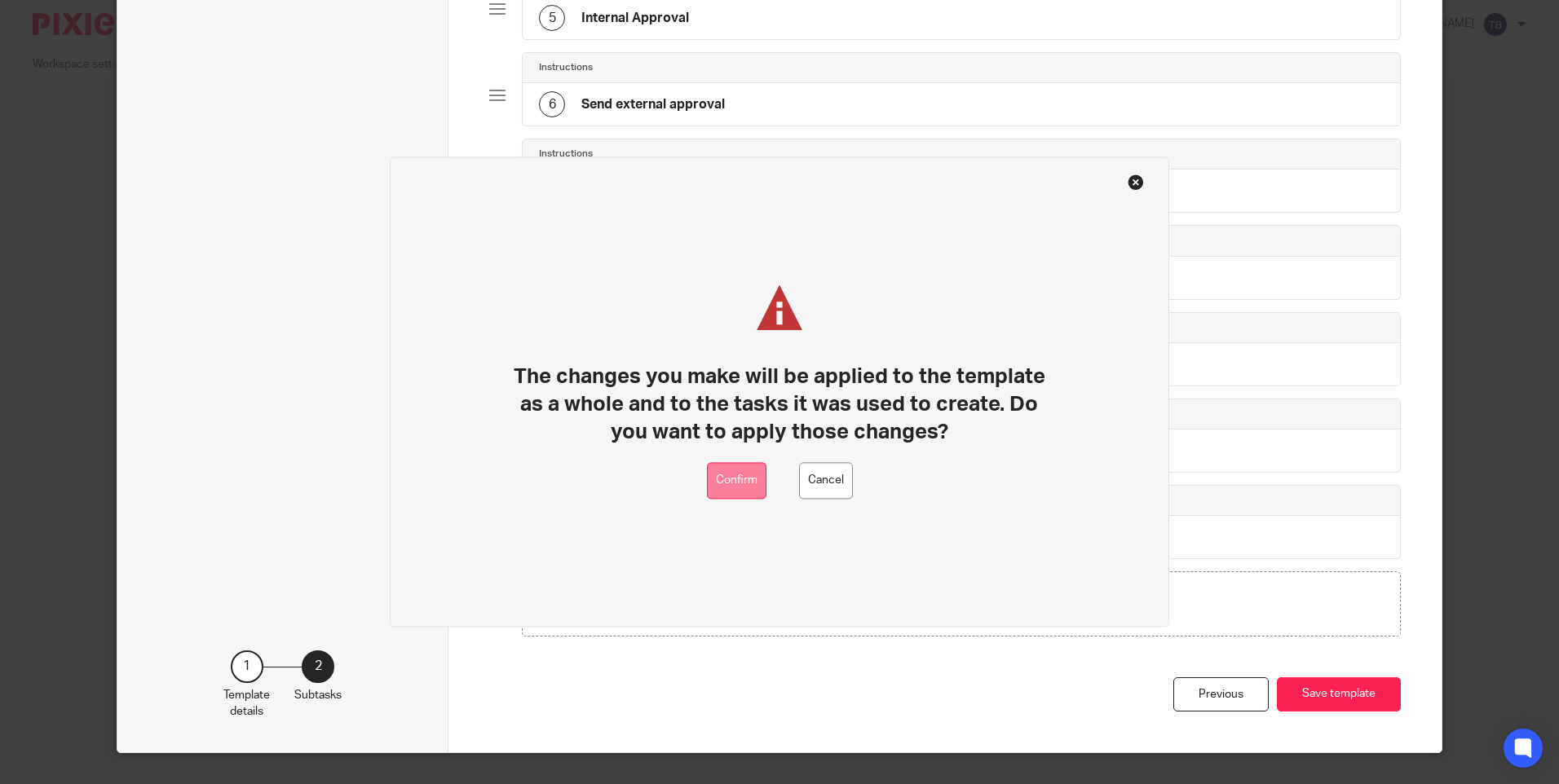
click at [756, 477] on button "Confirm" at bounding box center [737, 481] width 59 height 37
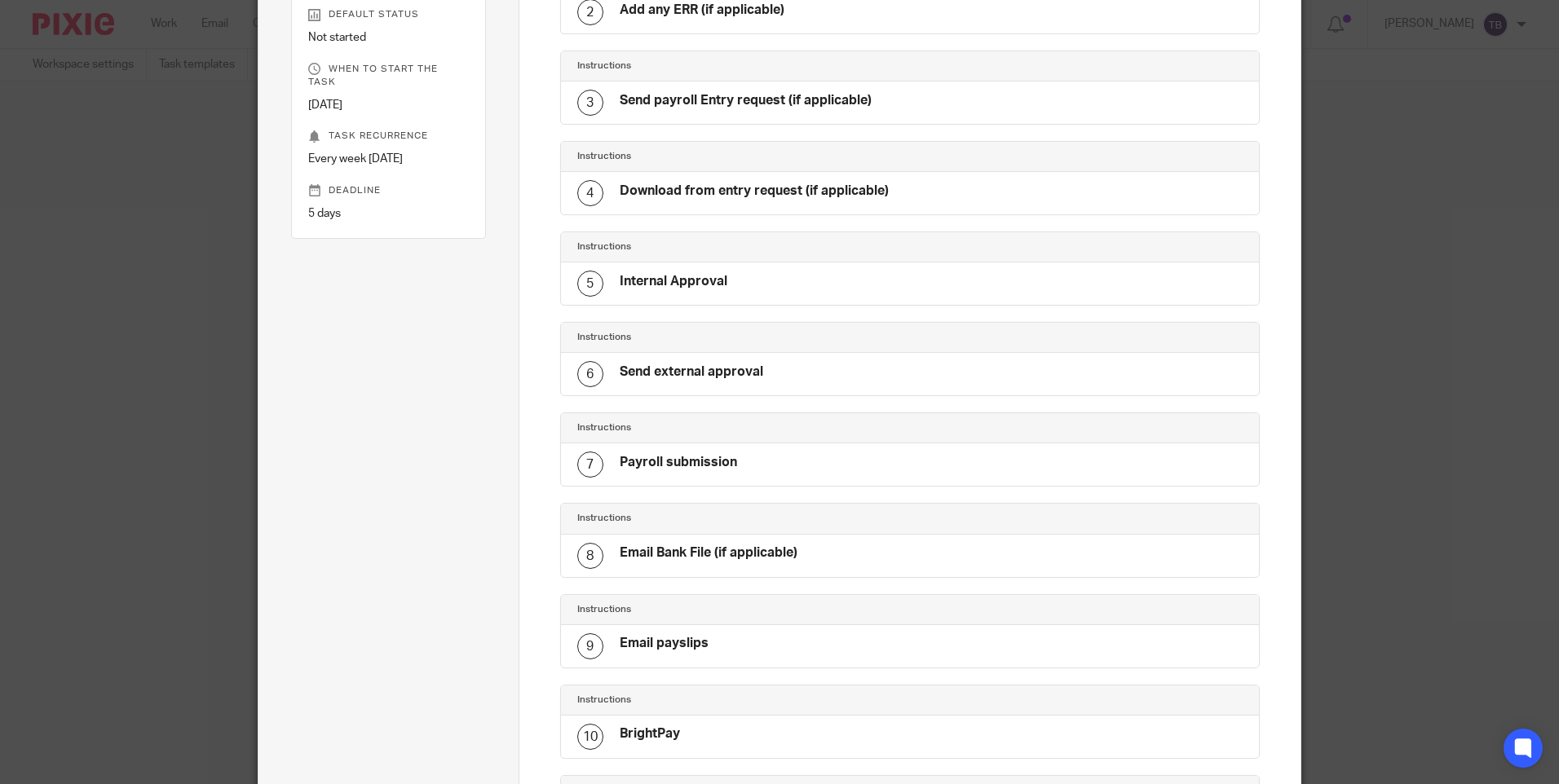
scroll to position [427, 0]
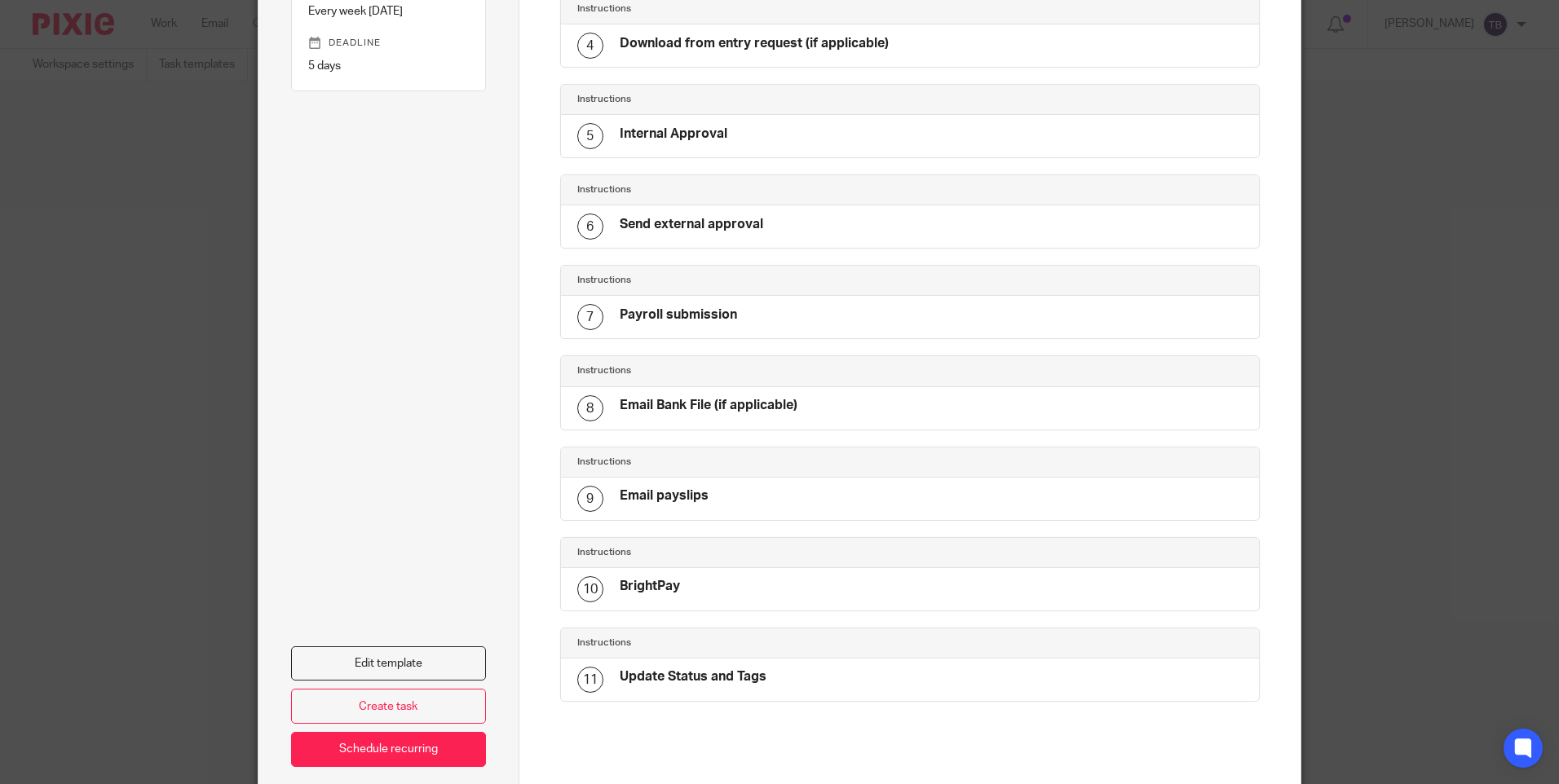
click at [720, 400] on h4 "Email Bank File (if applicable)" at bounding box center [709, 405] width 178 height 17
click at [415, 664] on link "Edit template" at bounding box center [389, 664] width 195 height 35
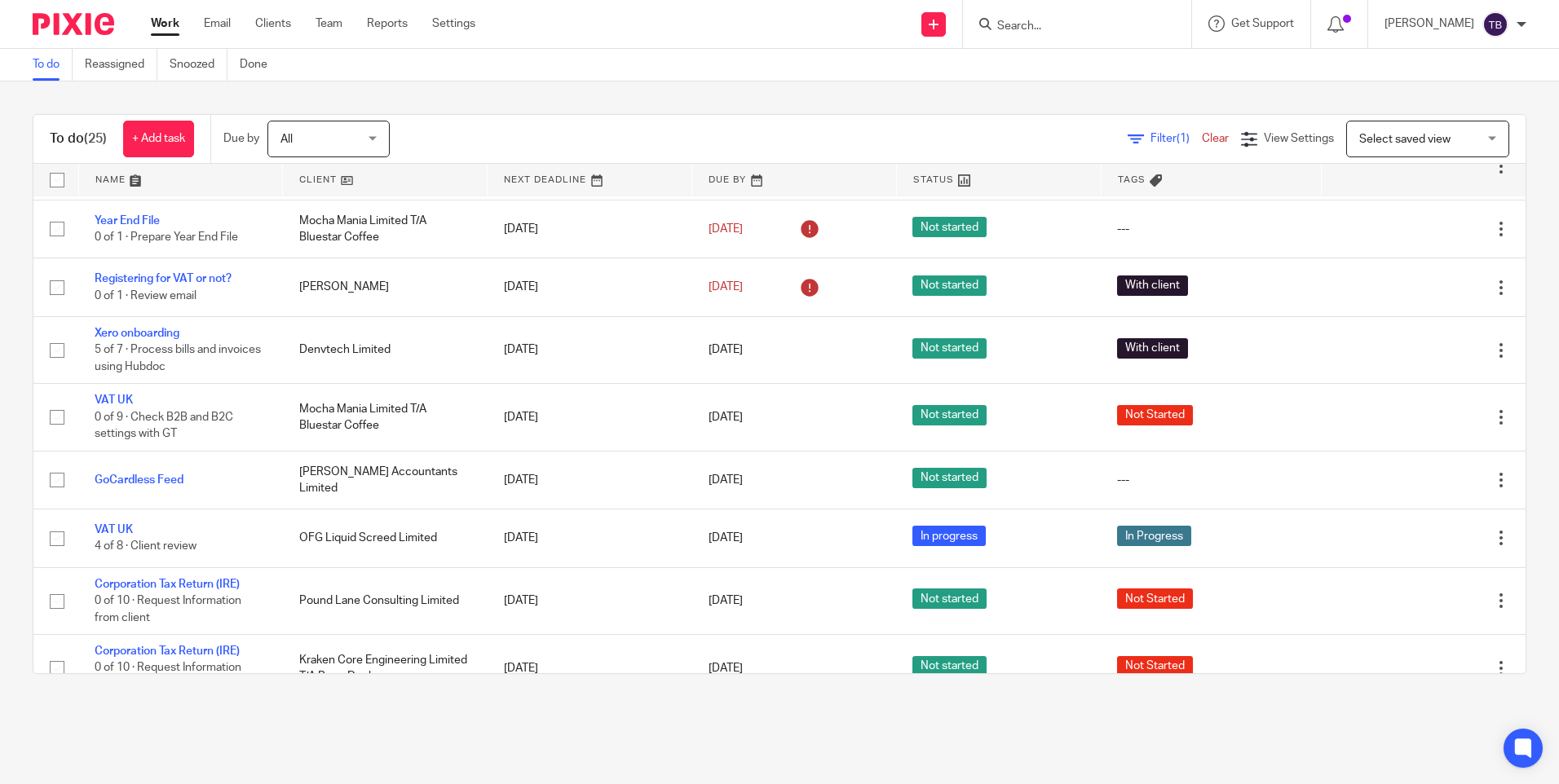
scroll to position [652, 0]
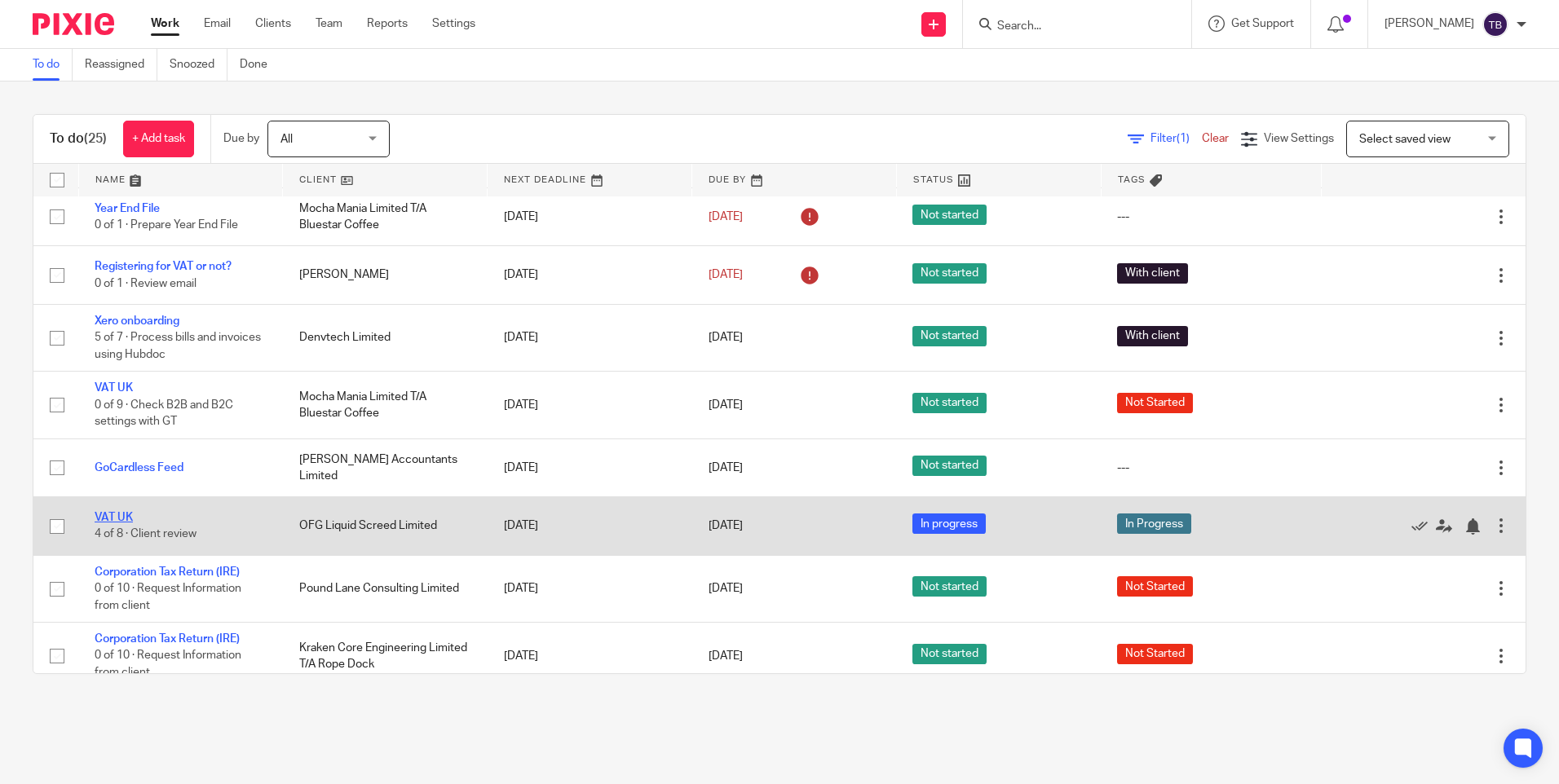
click at [104, 512] on link "VAT UK" at bounding box center [114, 517] width 39 height 12
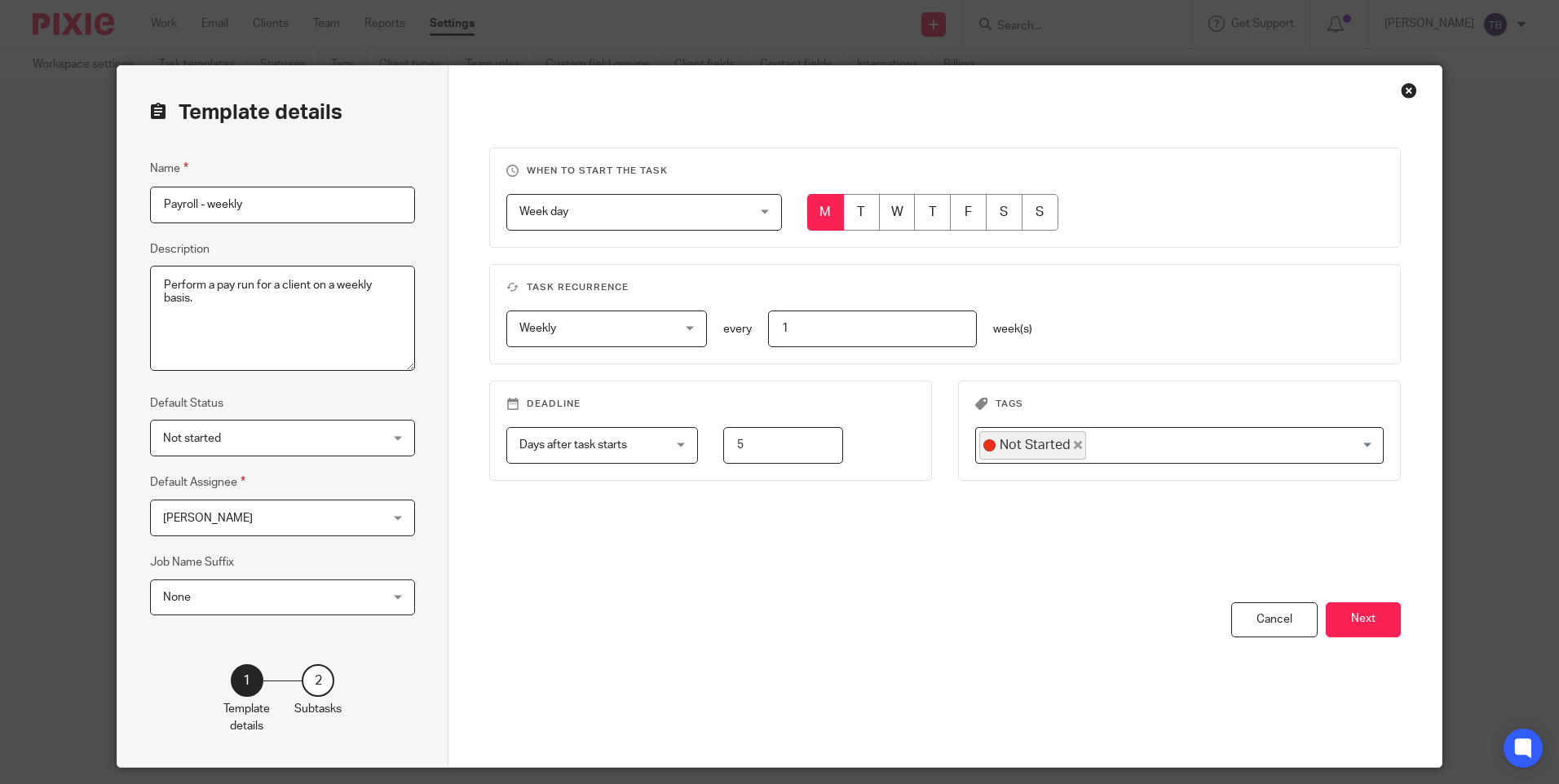
scroll to position [49, 0]
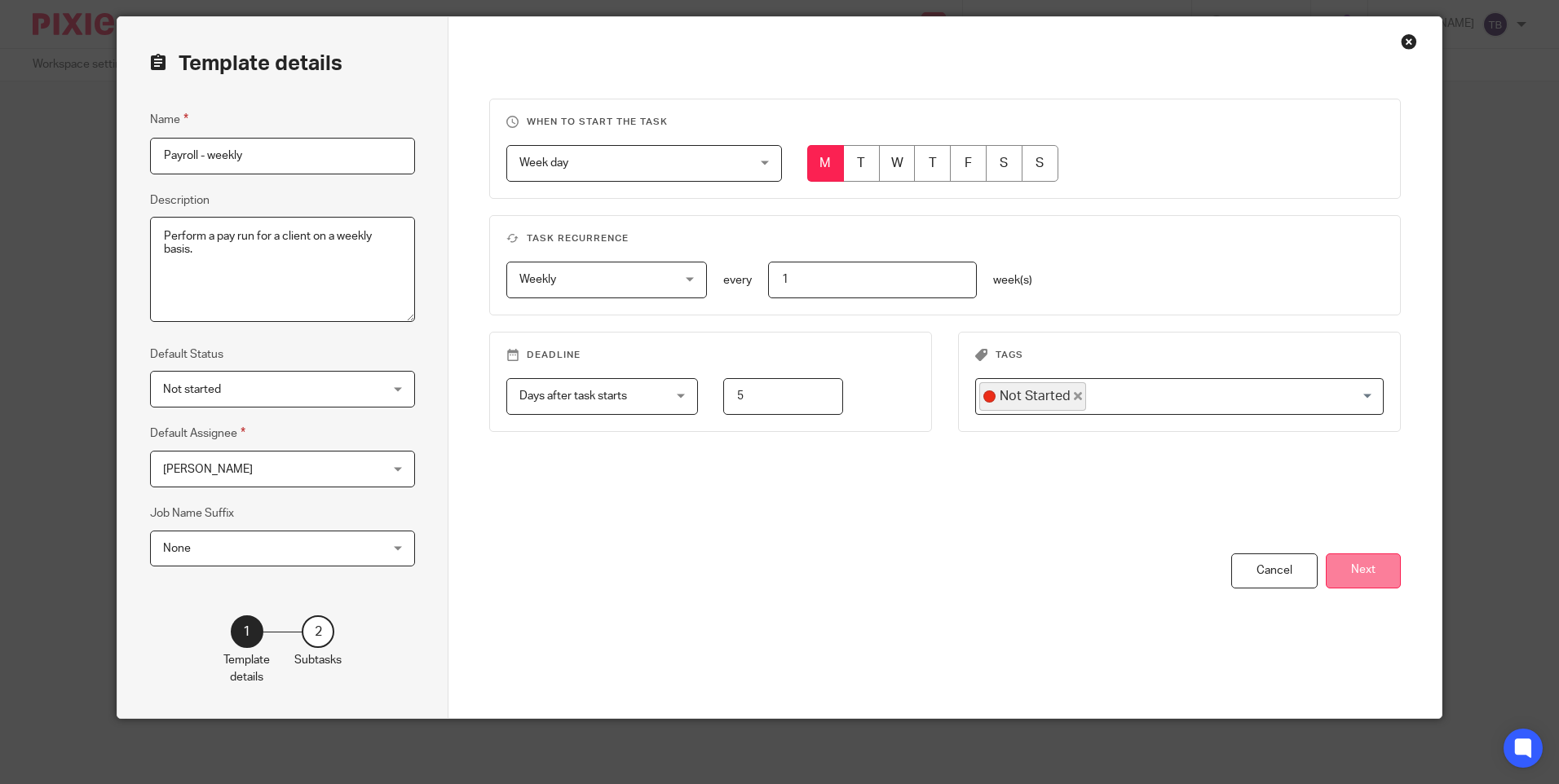
click at [1353, 564] on button "Next" at bounding box center [1363, 571] width 75 height 35
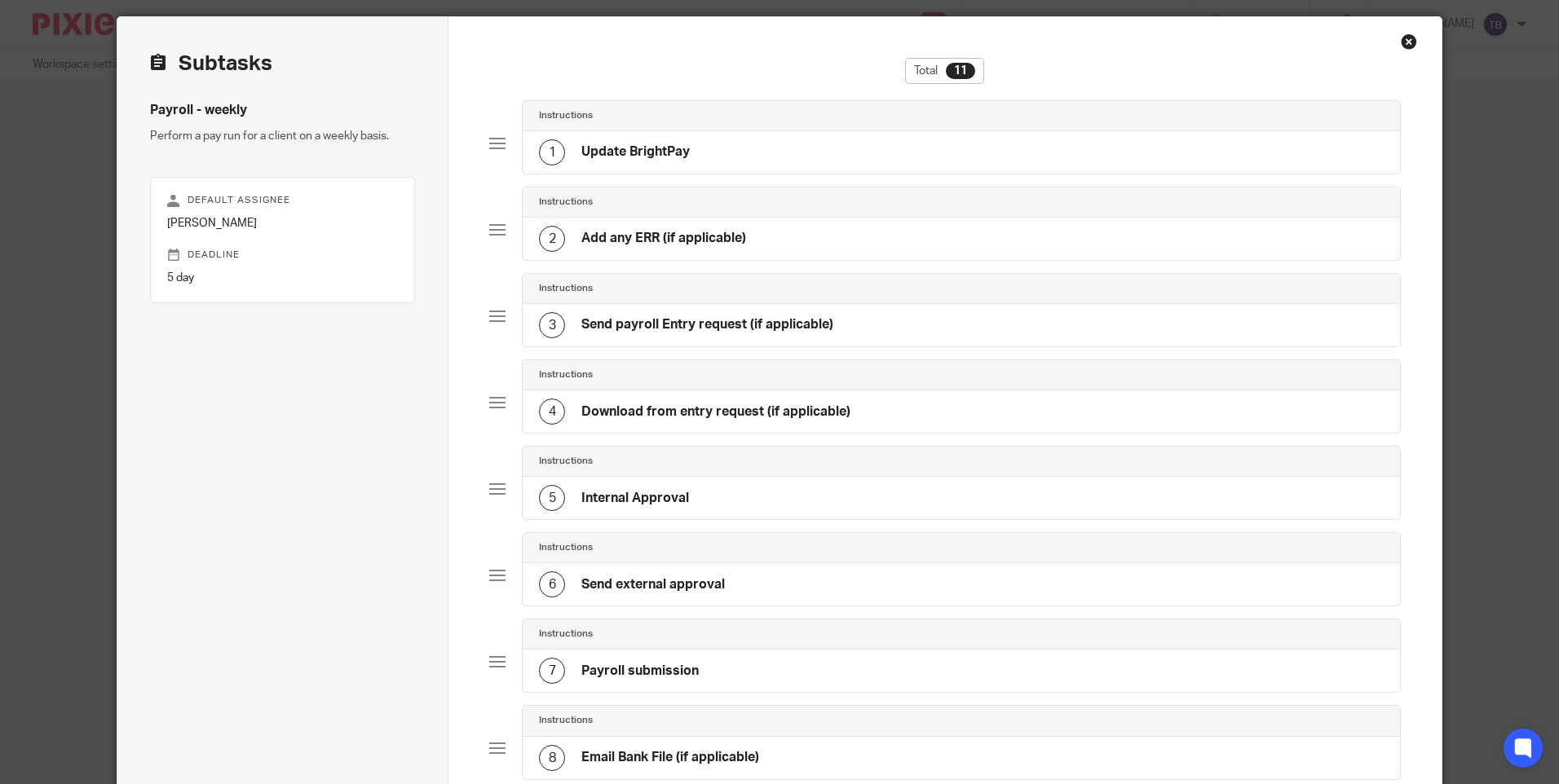
click at [705, 498] on div "5 Internal Approval" at bounding box center [961, 499] width 877 height 43
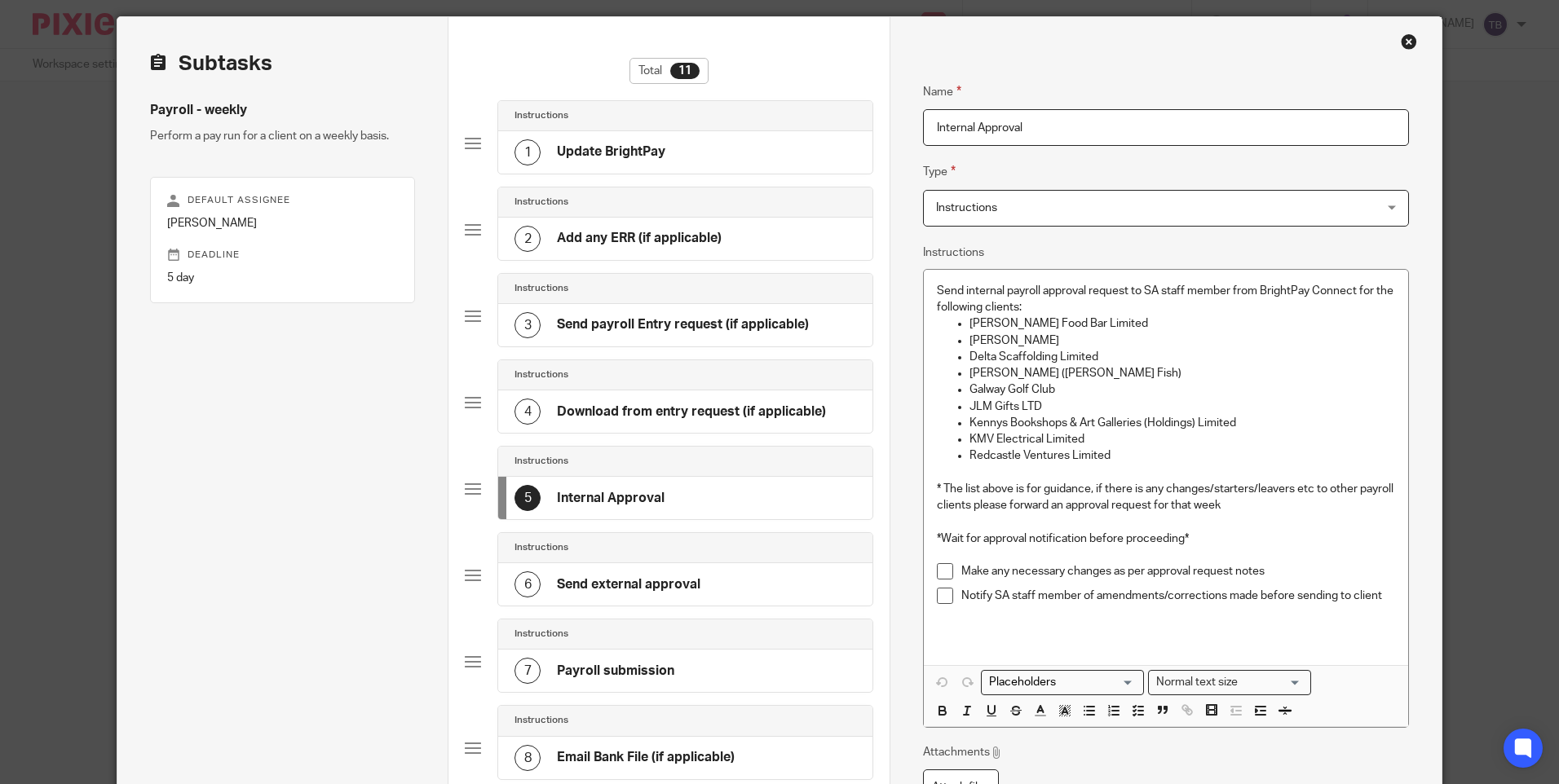
click at [667, 671] on h4 "Payroll submission" at bounding box center [616, 670] width 118 height 17
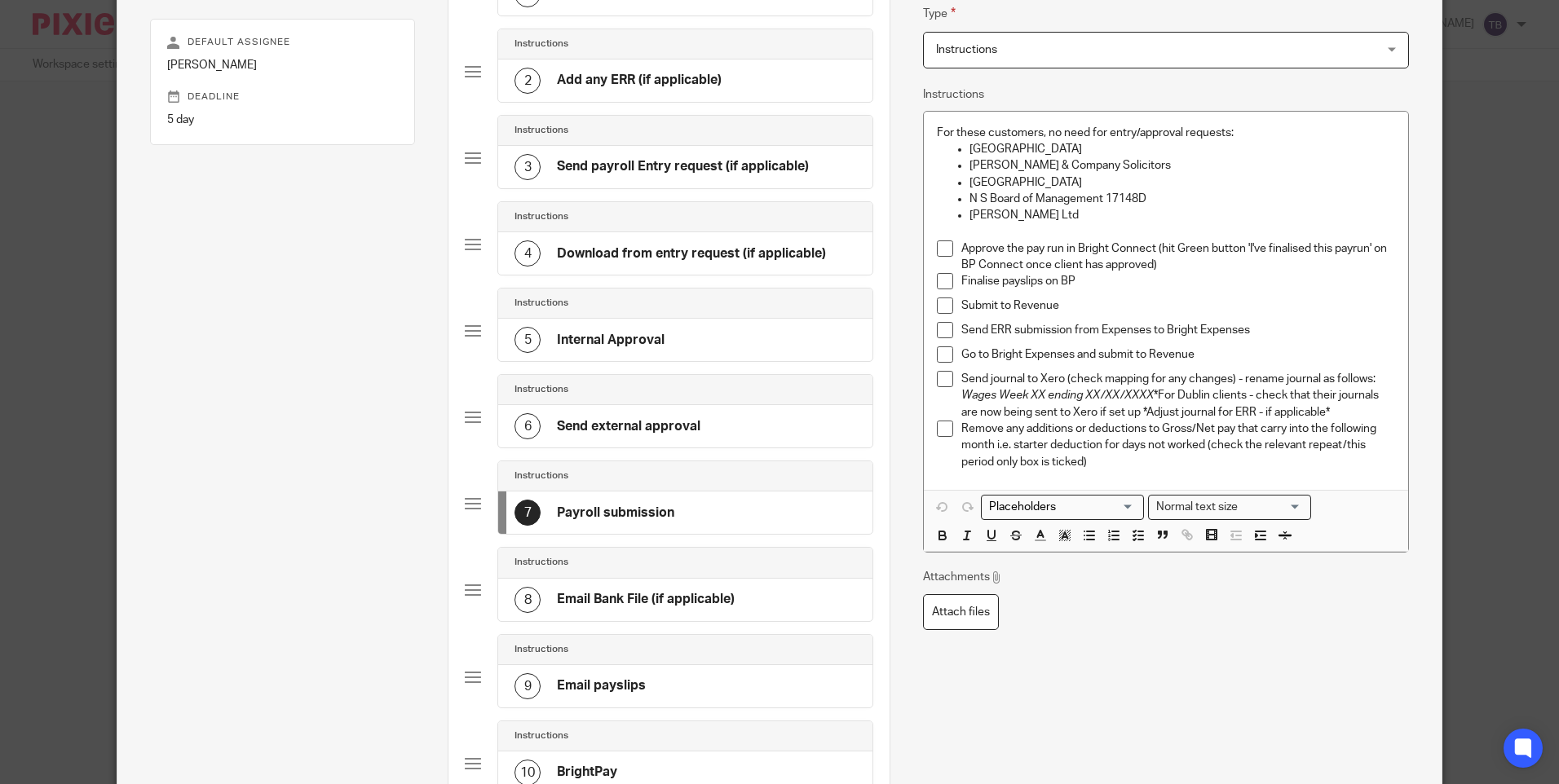
scroll to position [212, 0]
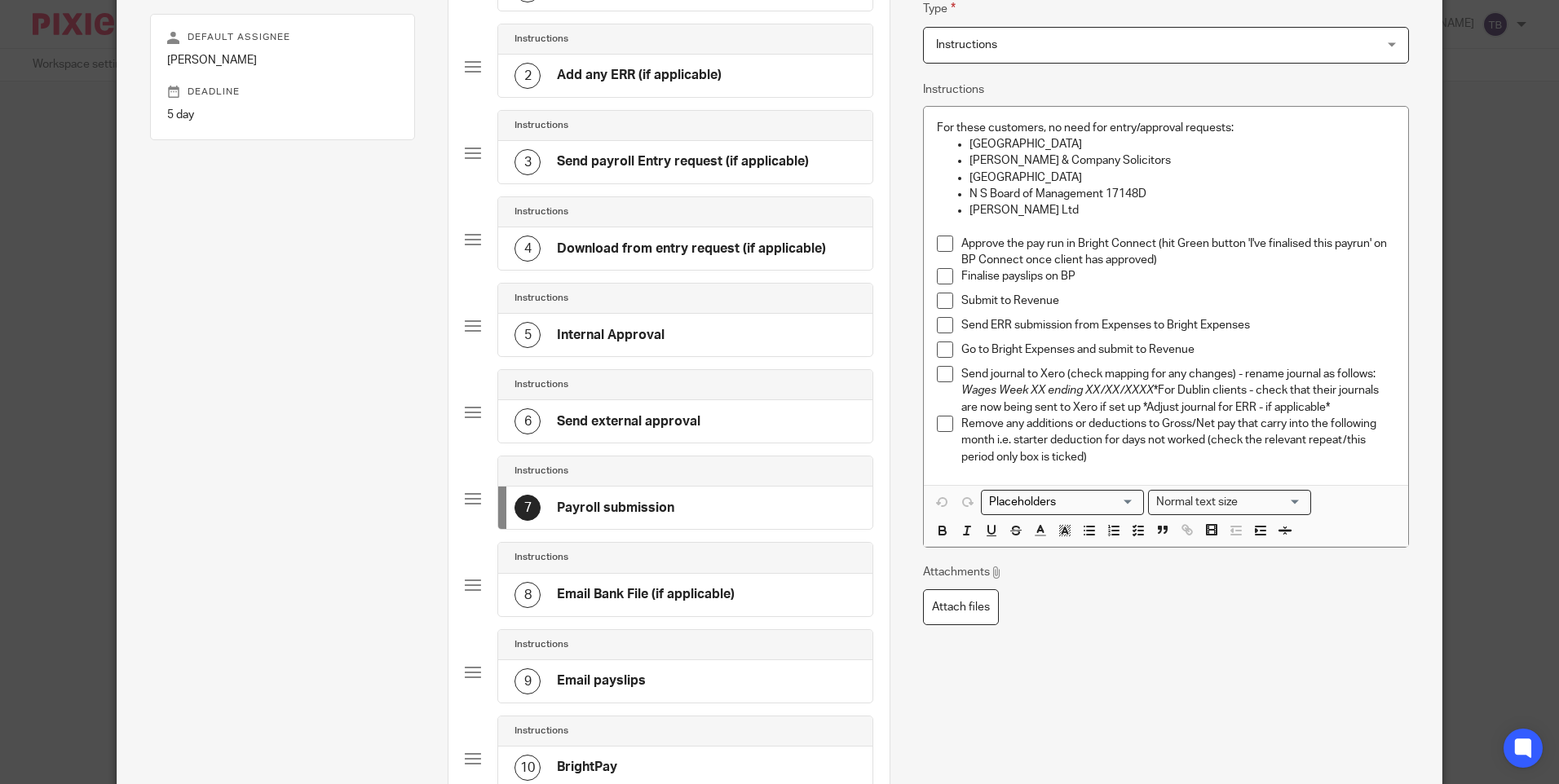
click at [653, 605] on div "8 Email Bank File (if applicable)" at bounding box center [624, 595] width 220 height 26
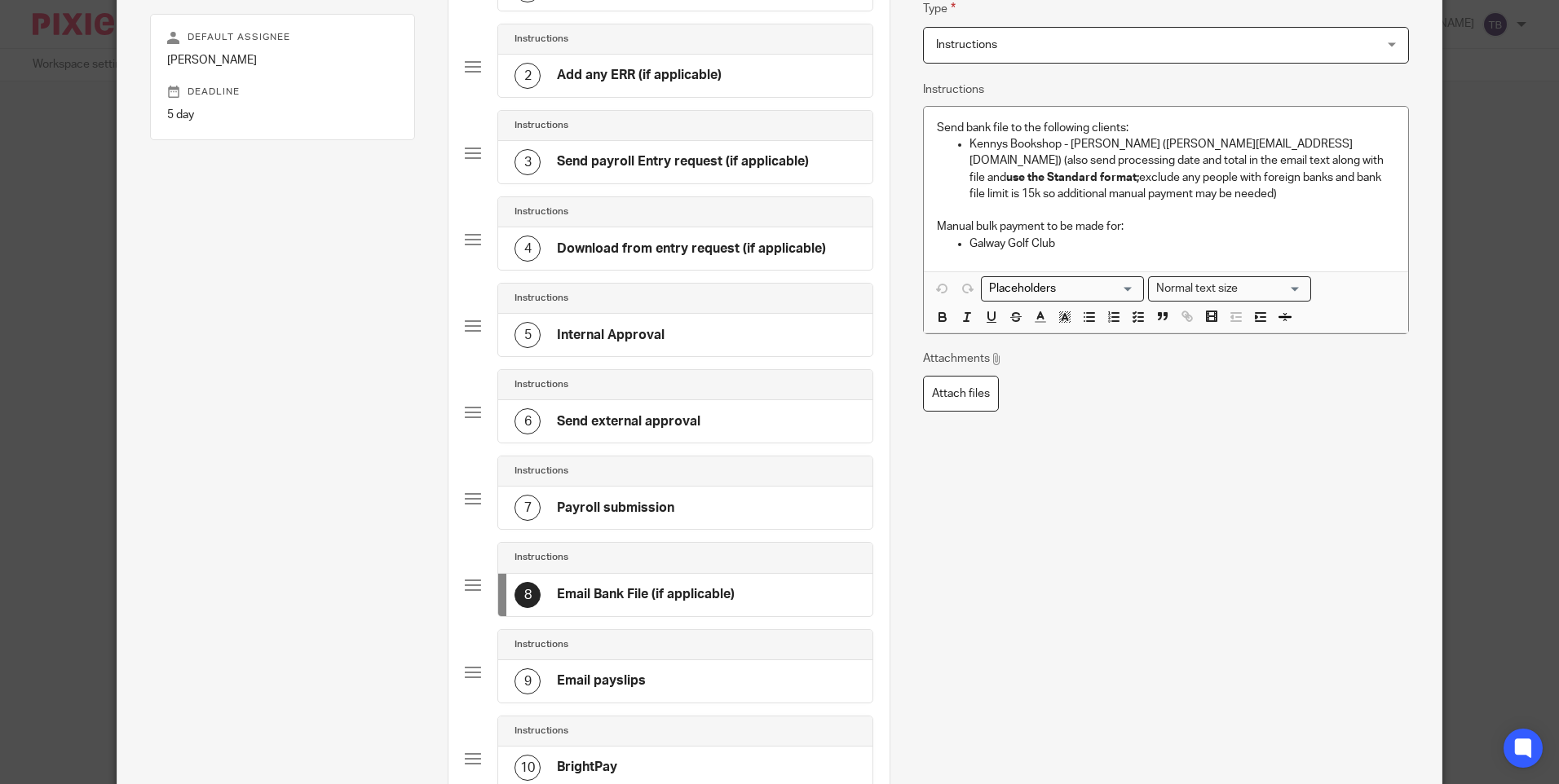
scroll to position [0, 0]
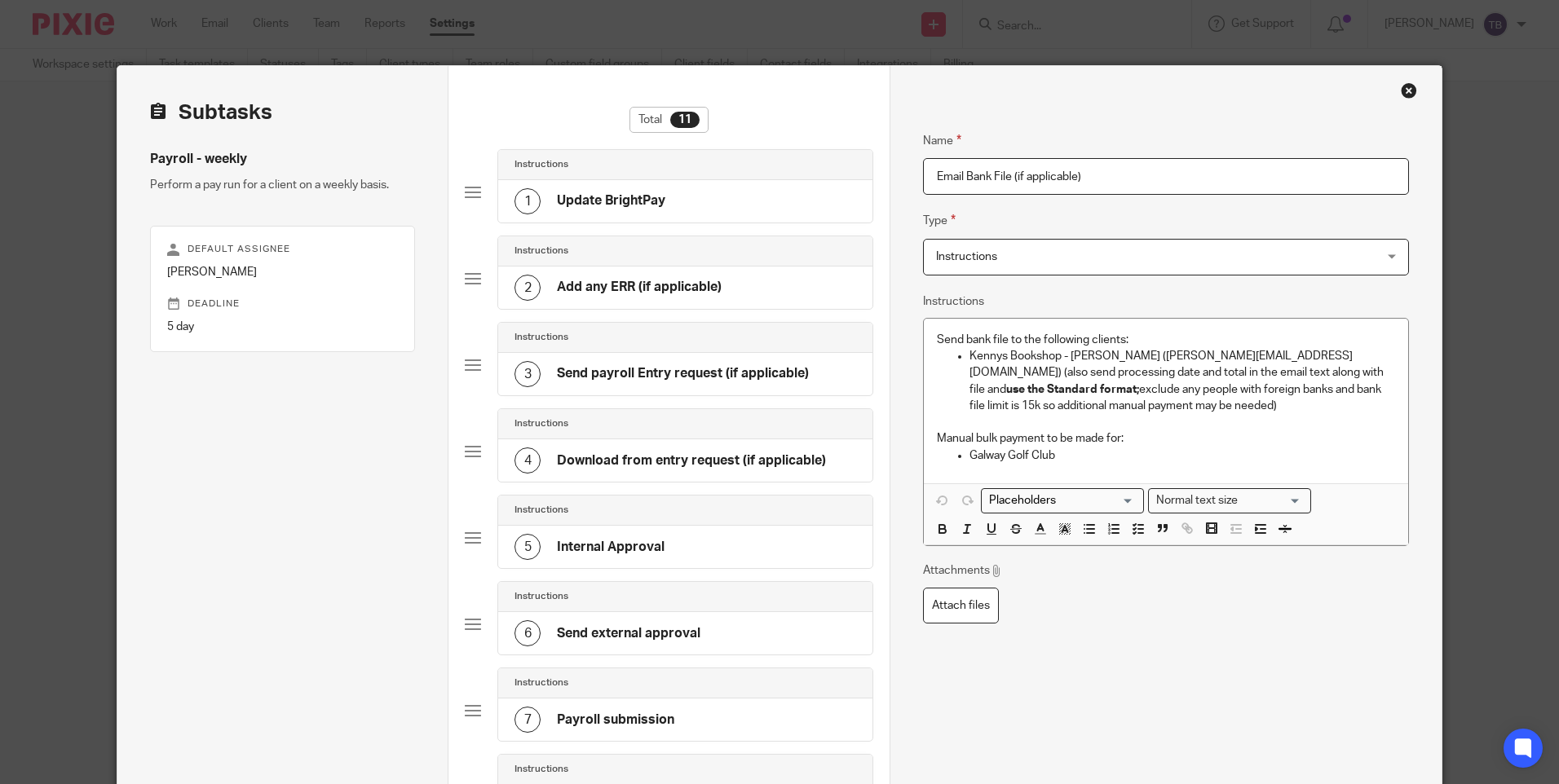
click at [1096, 407] on p "Kennys Bookshop - [PERSON_NAME] ([PERSON_NAME][EMAIL_ADDRESS][DOMAIN_NAME]) (al…" at bounding box center [1182, 381] width 425 height 66
click at [1106, 452] on p "Galway Golf Club" at bounding box center [1182, 456] width 425 height 16
click at [1040, 443] on p "Manual bulk payment to be made for:" at bounding box center [1166, 438] width 458 height 16
click at [1237, 452] on p "Galway Golf Club (file to be ready by 1pm [DATE] for payment [DATE])" at bounding box center [1182, 456] width 425 height 16
click at [1357, 449] on p "Galway Golf Club (file to be ready by 1pm on Thursdays for payment [DATE])" at bounding box center [1182, 456] width 425 height 16
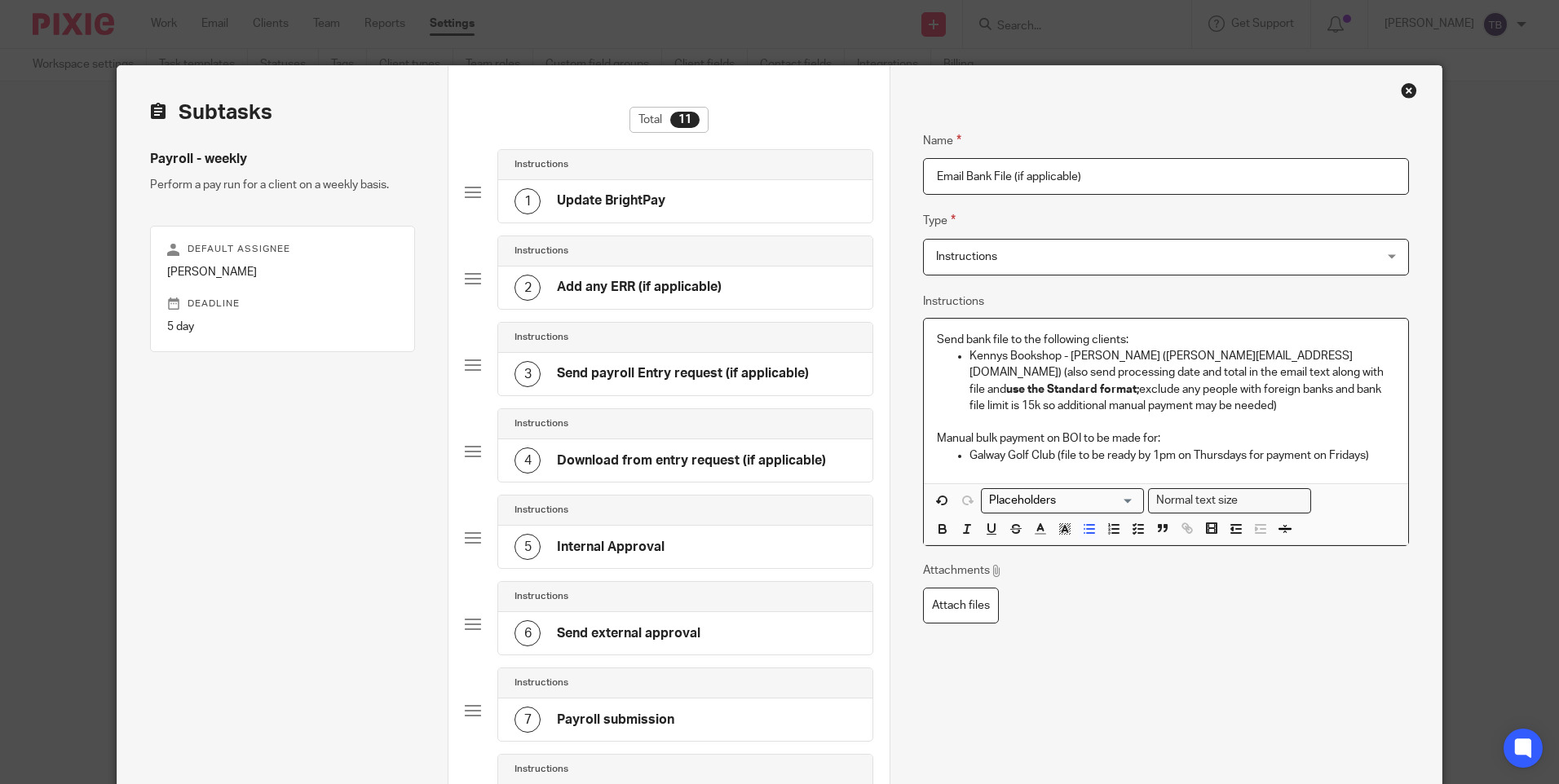
click at [1064, 461] on p "Galway Golf Club (file to be ready by 1pm on Thursdays for payment on Fridays)" at bounding box center [1182, 456] width 425 height 16
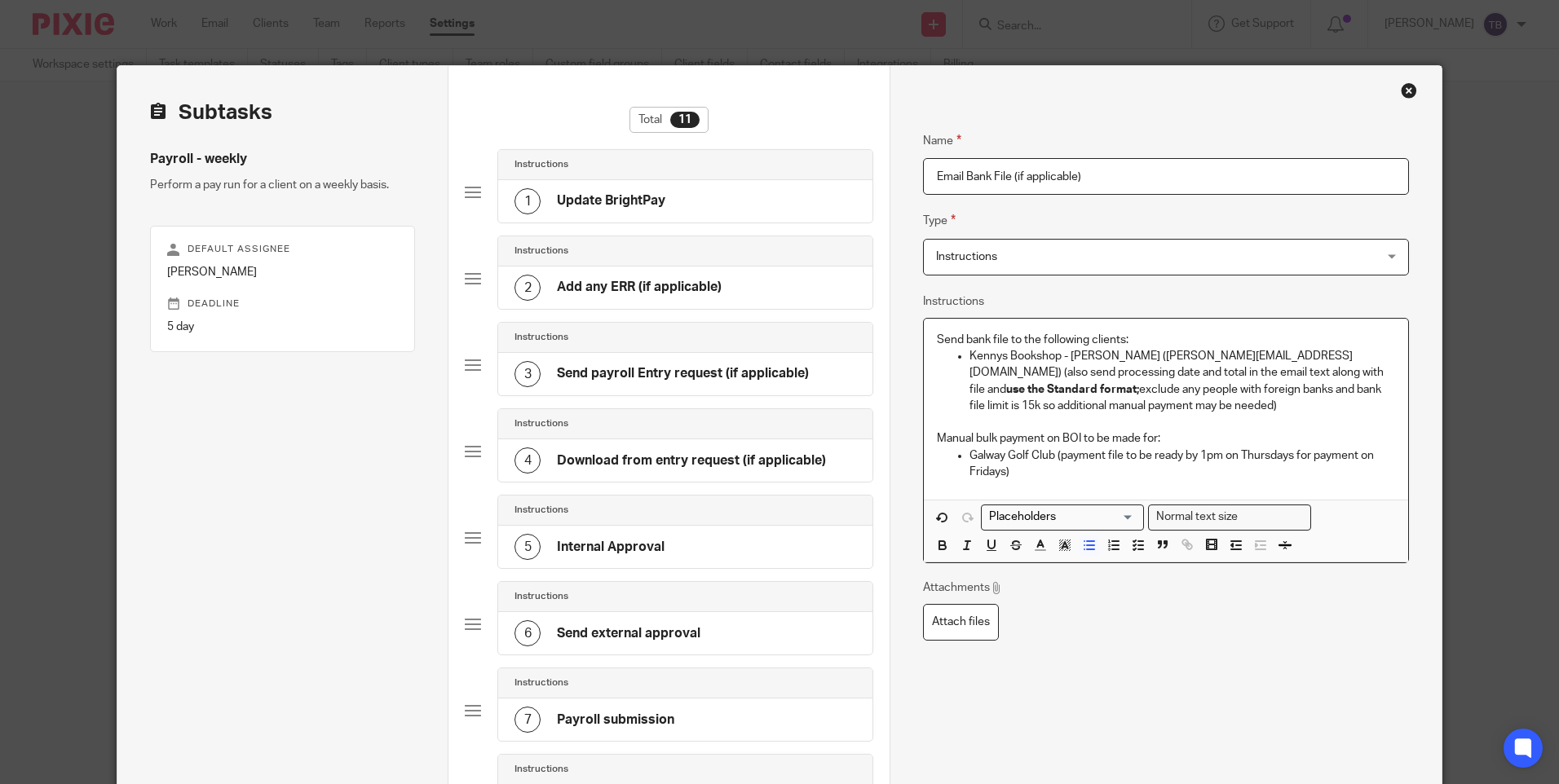
click at [1183, 457] on p "Galway Golf Club (payment file to be ready by 1pm on Thursdays for payment on F…" at bounding box center [1182, 464] width 425 height 34
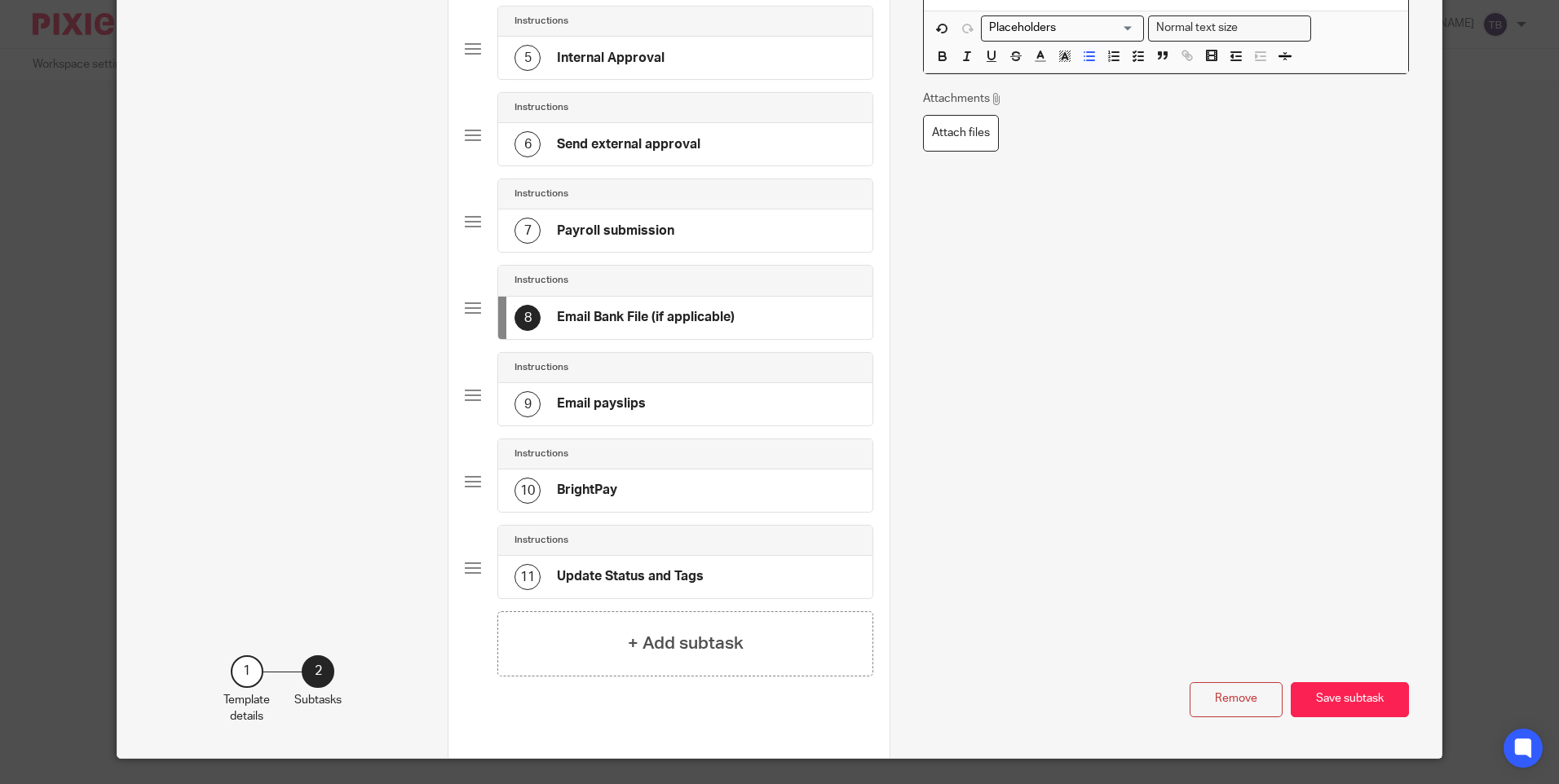
scroll to position [529, 0]
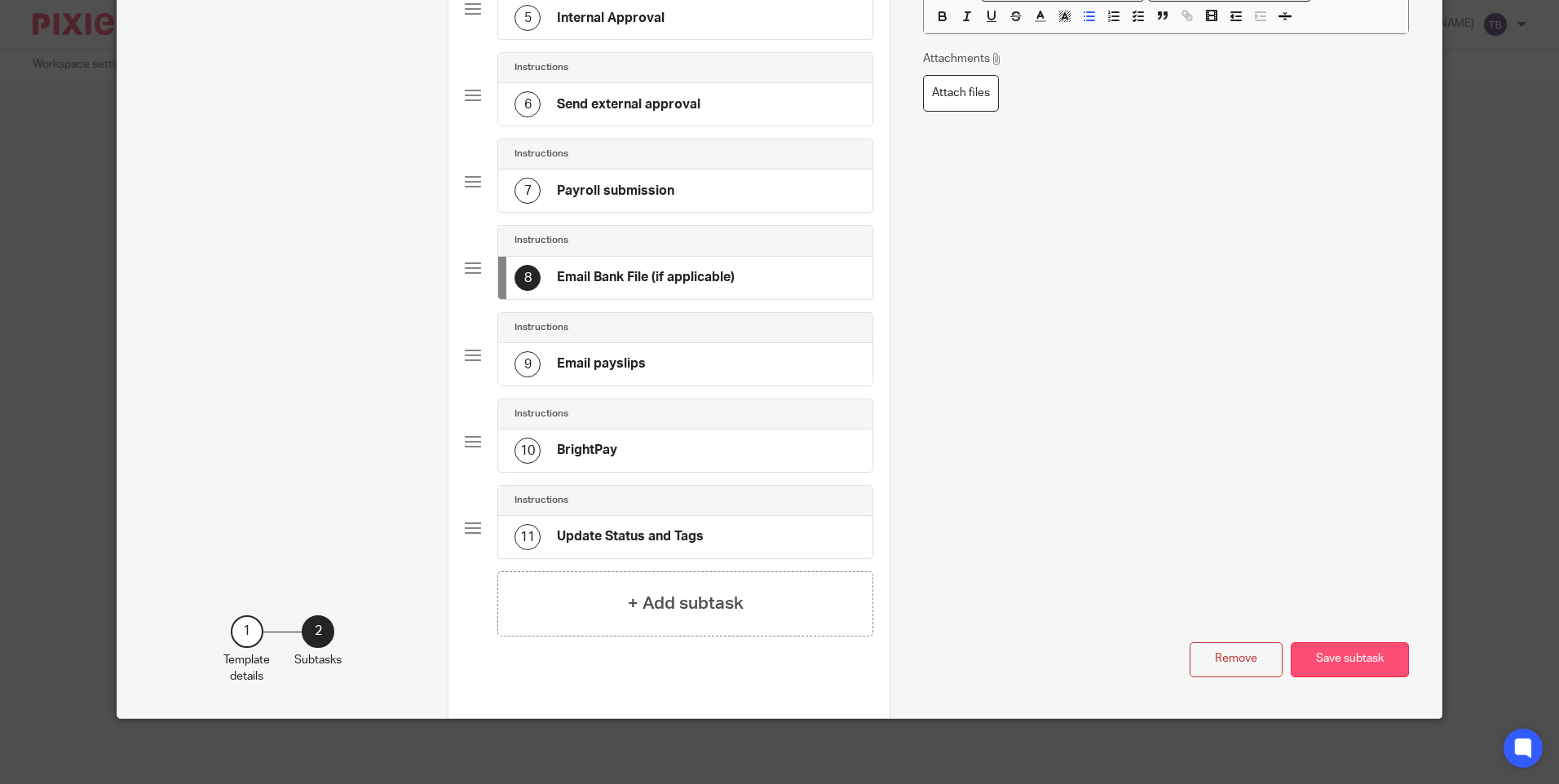
click at [1339, 652] on button "Save subtask" at bounding box center [1350, 660] width 119 height 35
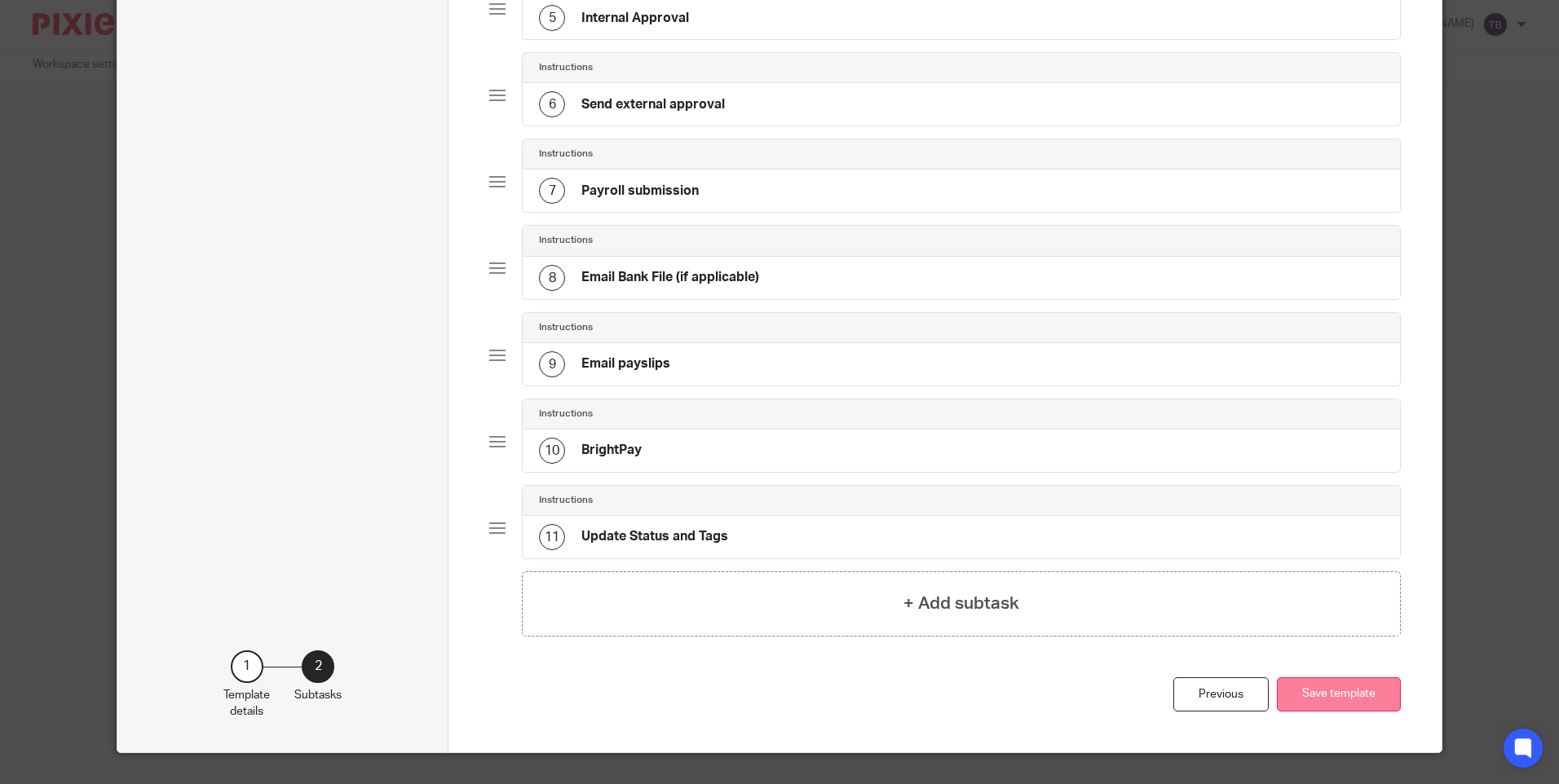
click at [1361, 684] on button "Save template" at bounding box center [1338, 694] width 124 height 35
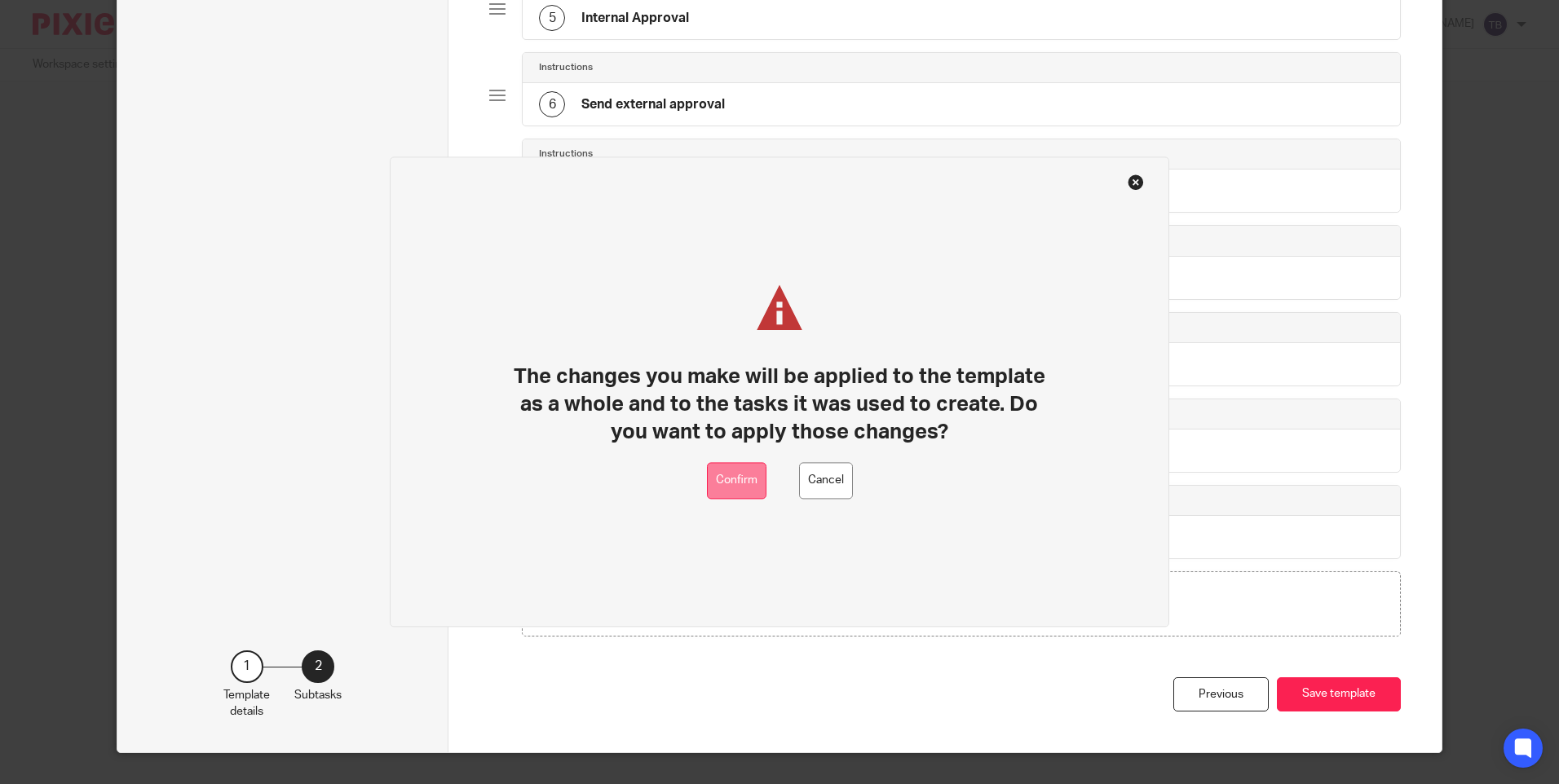
click at [733, 479] on button "Confirm" at bounding box center [737, 481] width 59 height 37
